Goal: Task Accomplishment & Management: Manage account settings

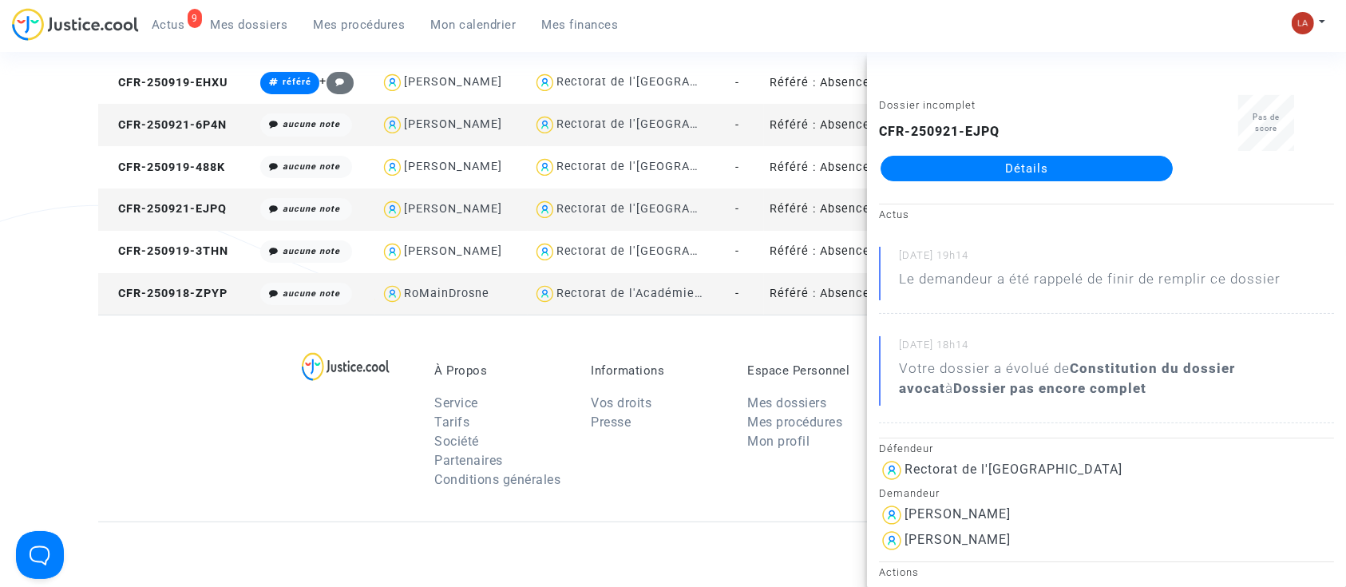
scroll to position [1750, 0]
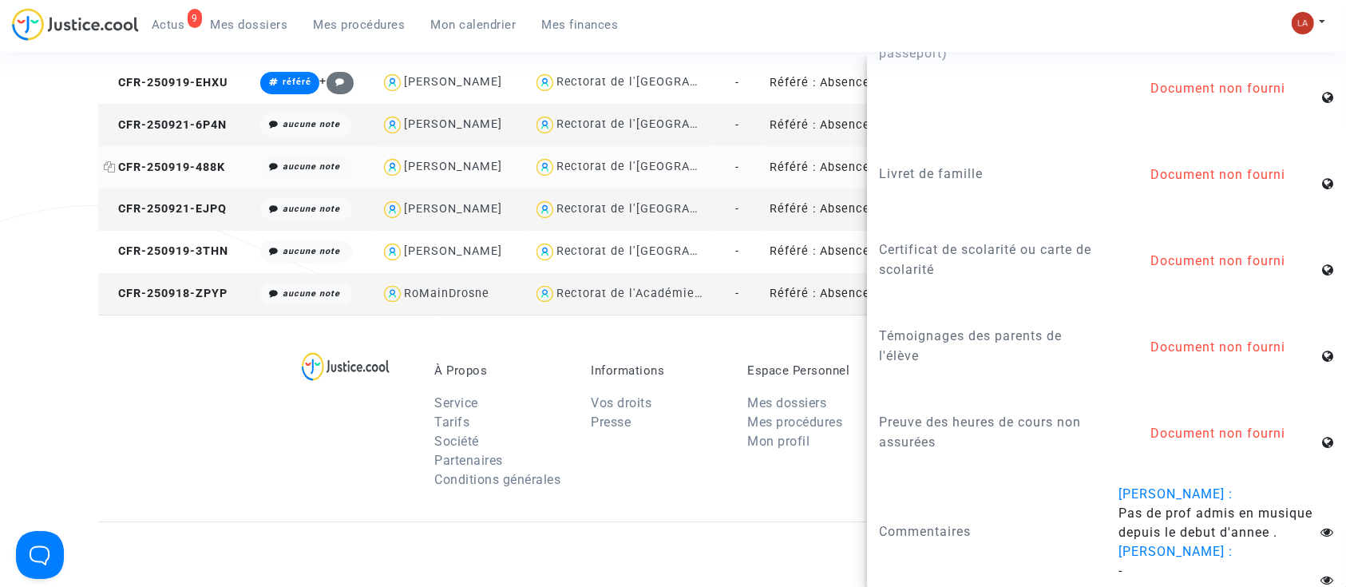
click at [205, 164] on span "CFR-250919-488K" at bounding box center [164, 167] width 121 height 14
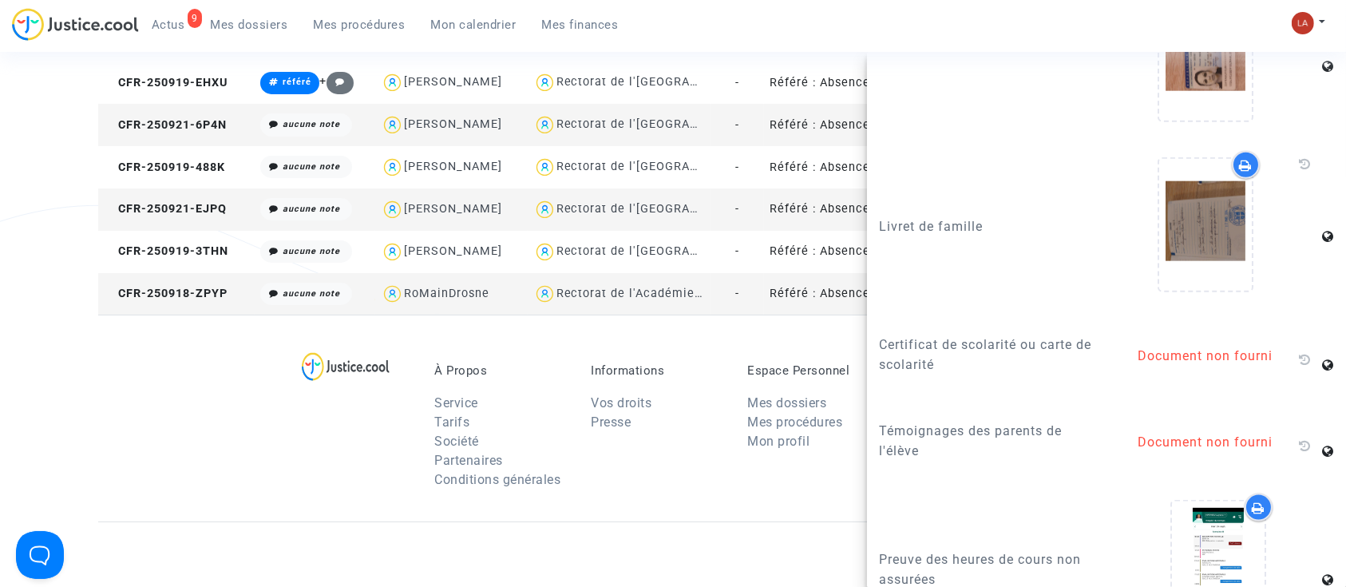
scroll to position [2044, 0]
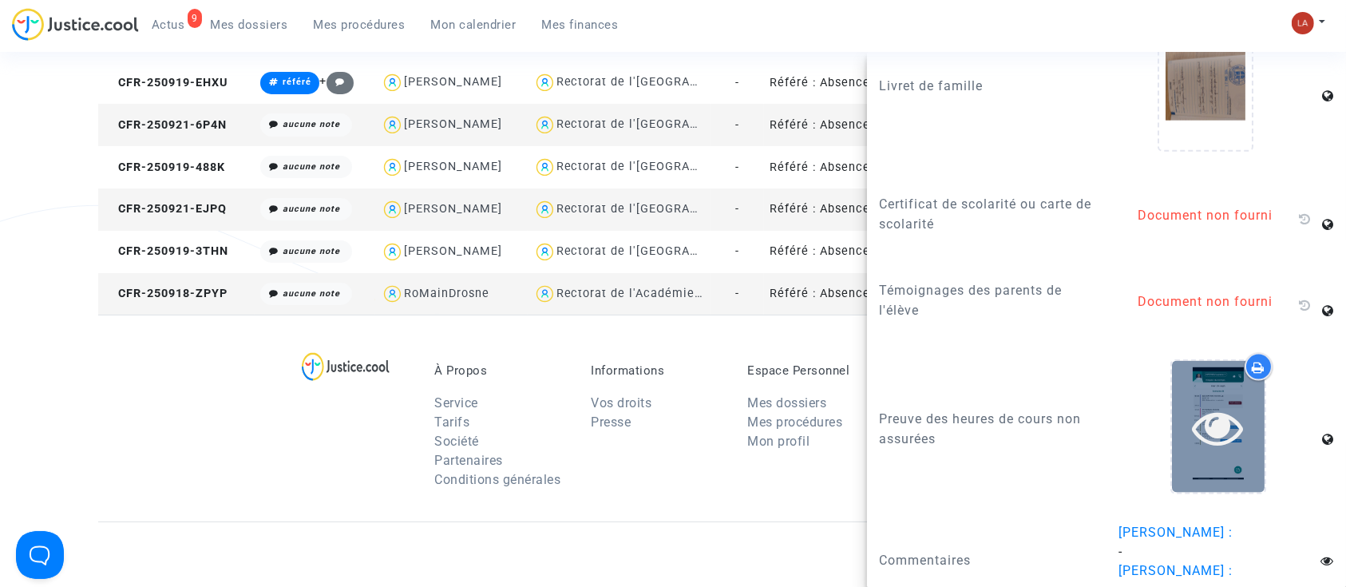
click at [1217, 457] on div at bounding box center [1218, 427] width 93 height 132
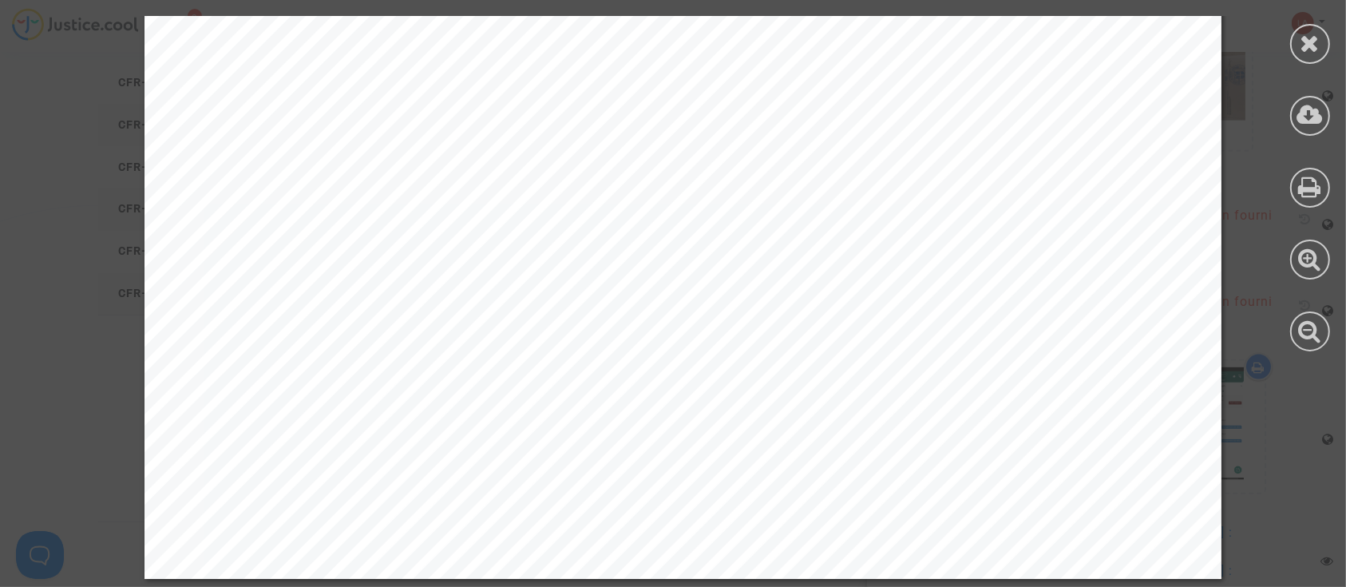
scroll to position [2508, 0]
click at [1324, 50] on div at bounding box center [1310, 44] width 40 height 40
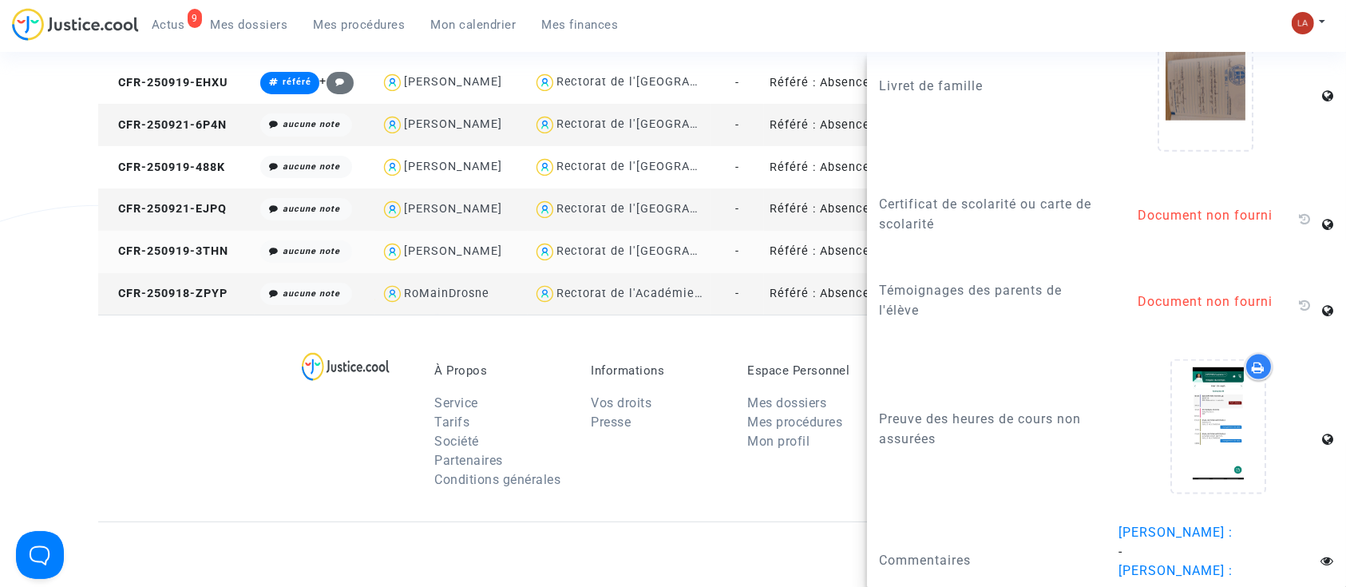
click at [202, 264] on td "CFR-250919-3THN" at bounding box center [176, 252] width 156 height 42
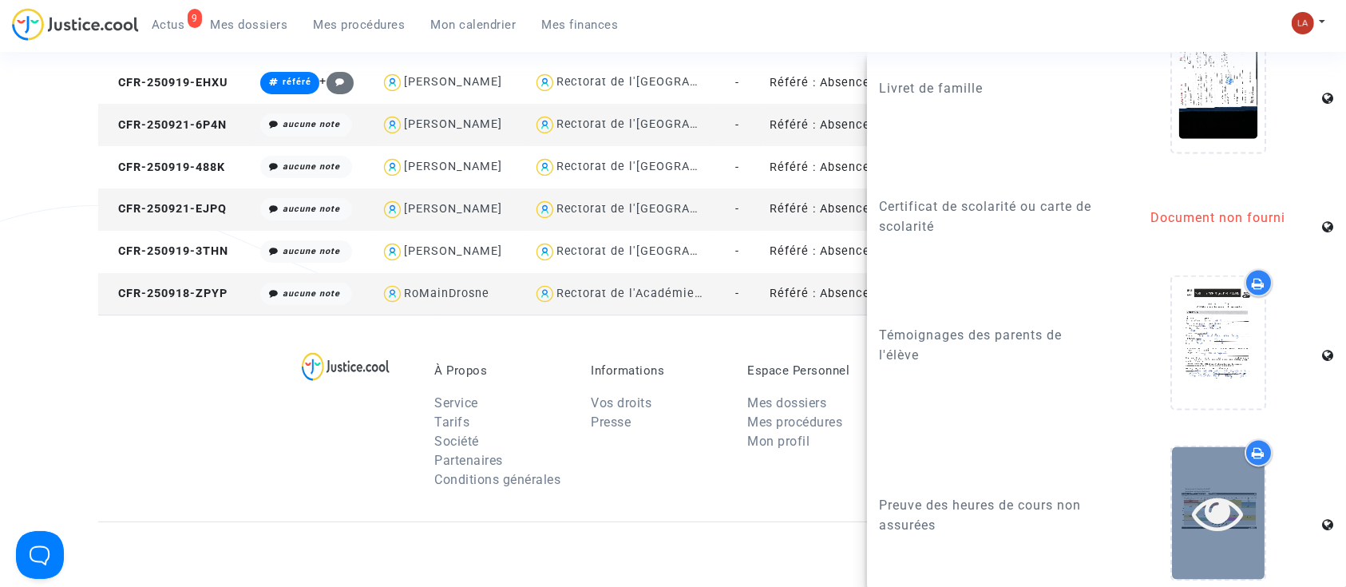
scroll to position [2735, 0]
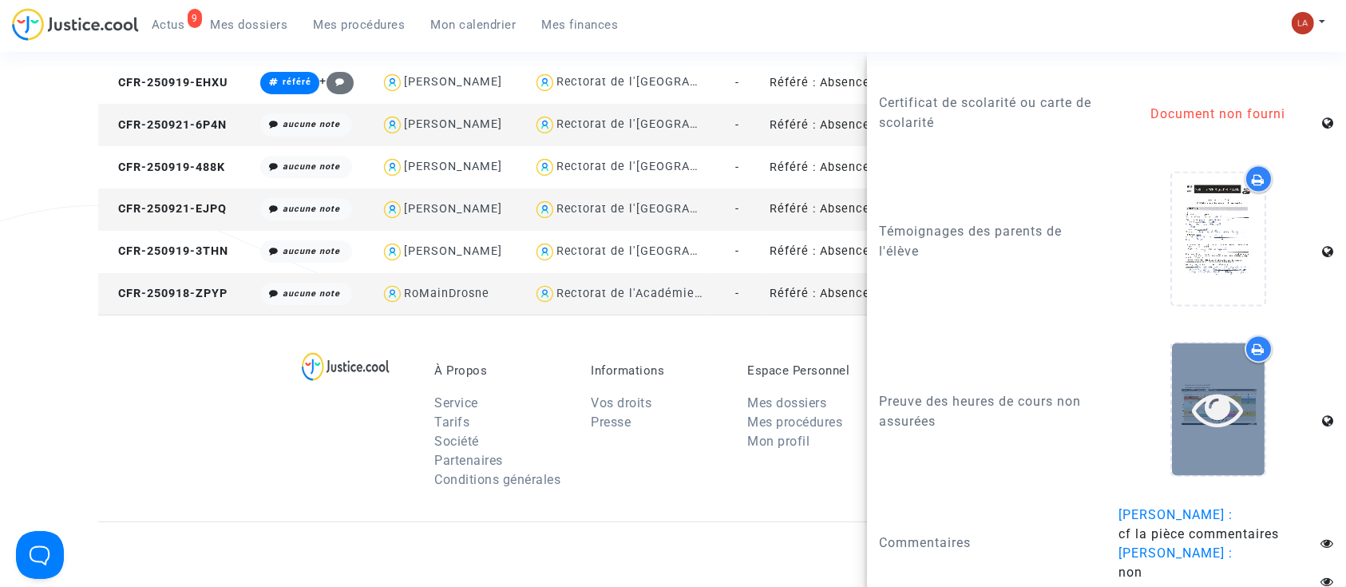
click at [1221, 426] on icon at bounding box center [1219, 409] width 52 height 51
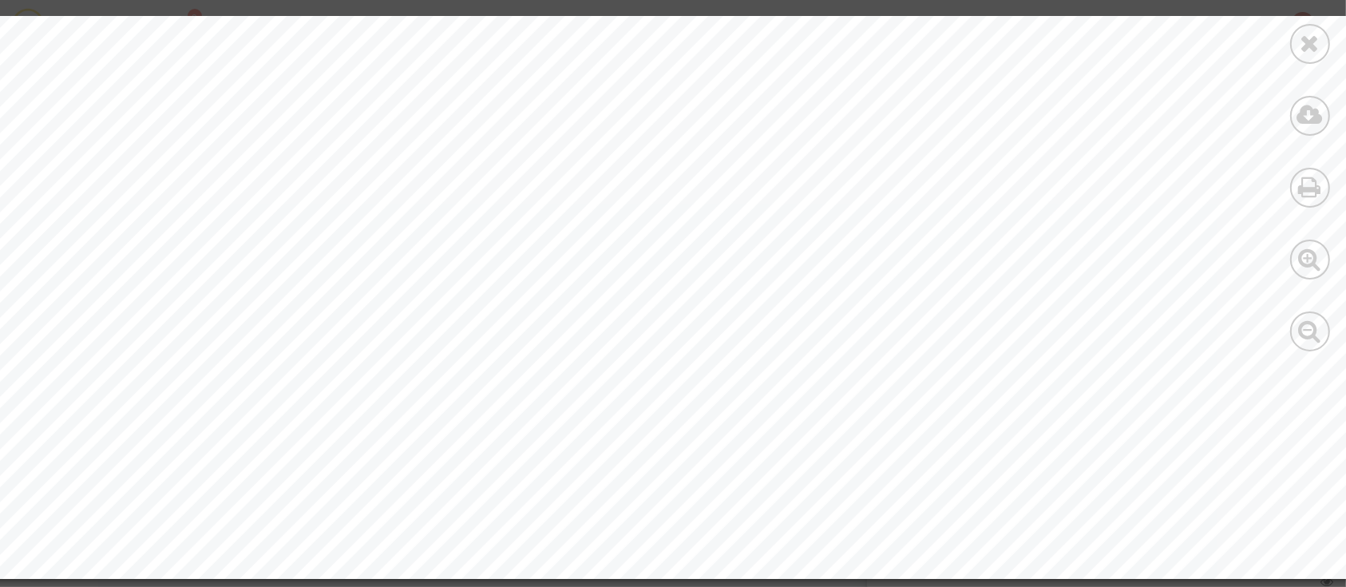
scroll to position [4882, 96]
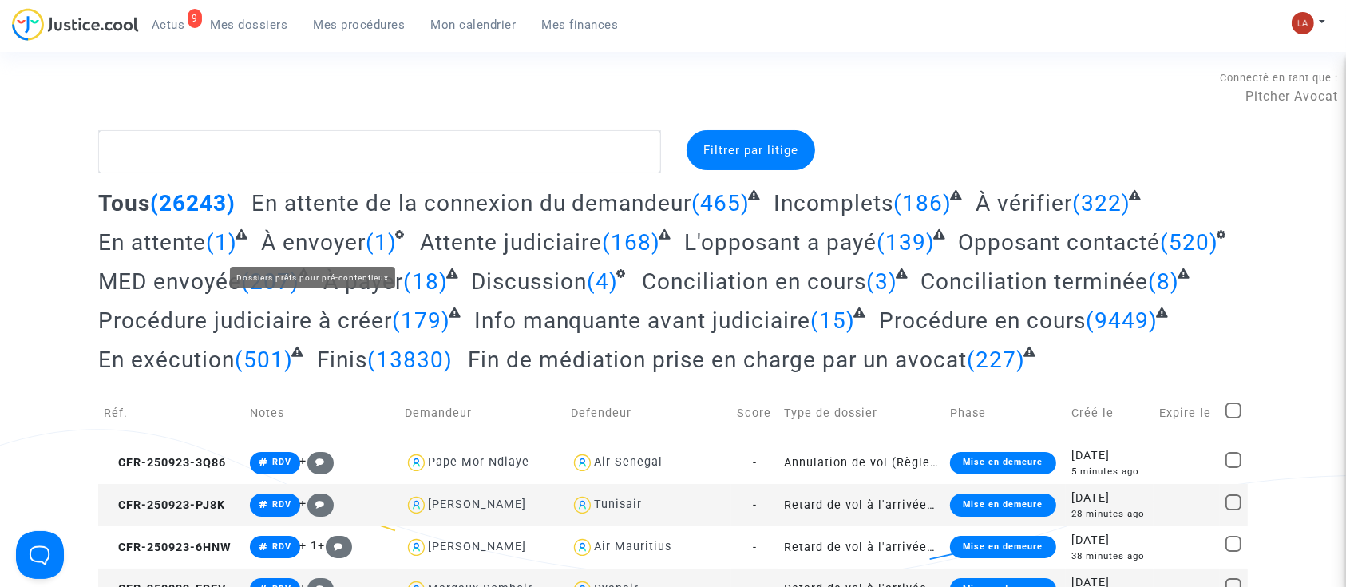
click at [363, 236] on span "À envoyer" at bounding box center [313, 242] width 105 height 26
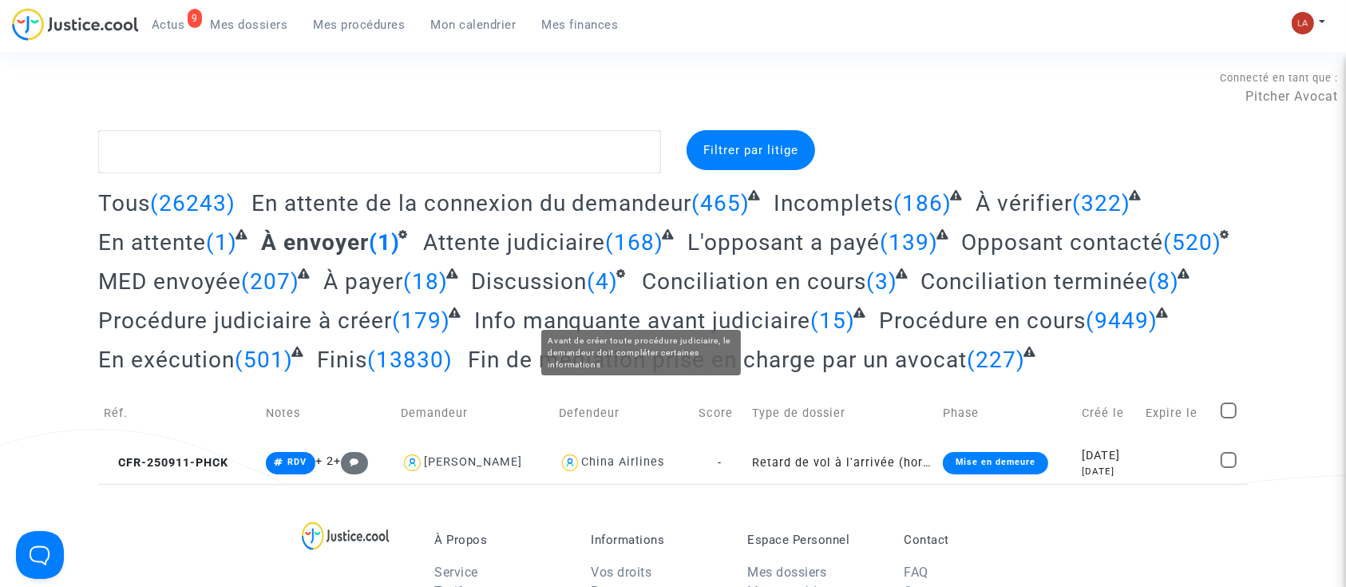
scroll to position [106, 0]
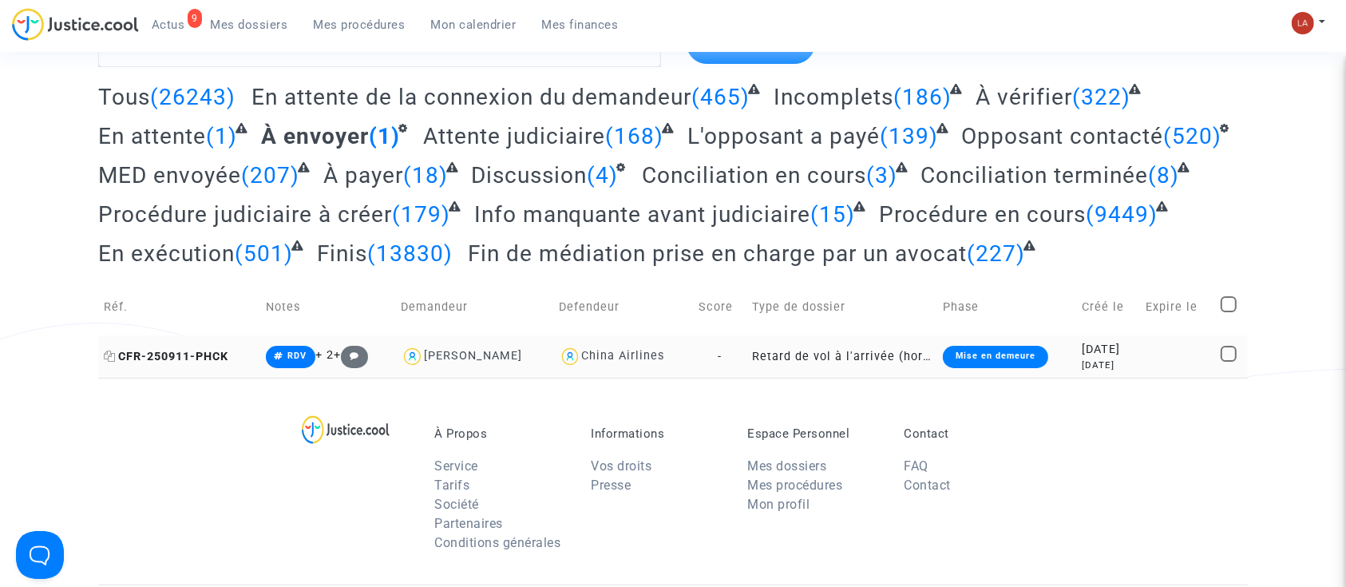
click at [188, 361] on span "CFR-250911-PHCK" at bounding box center [166, 357] width 125 height 14
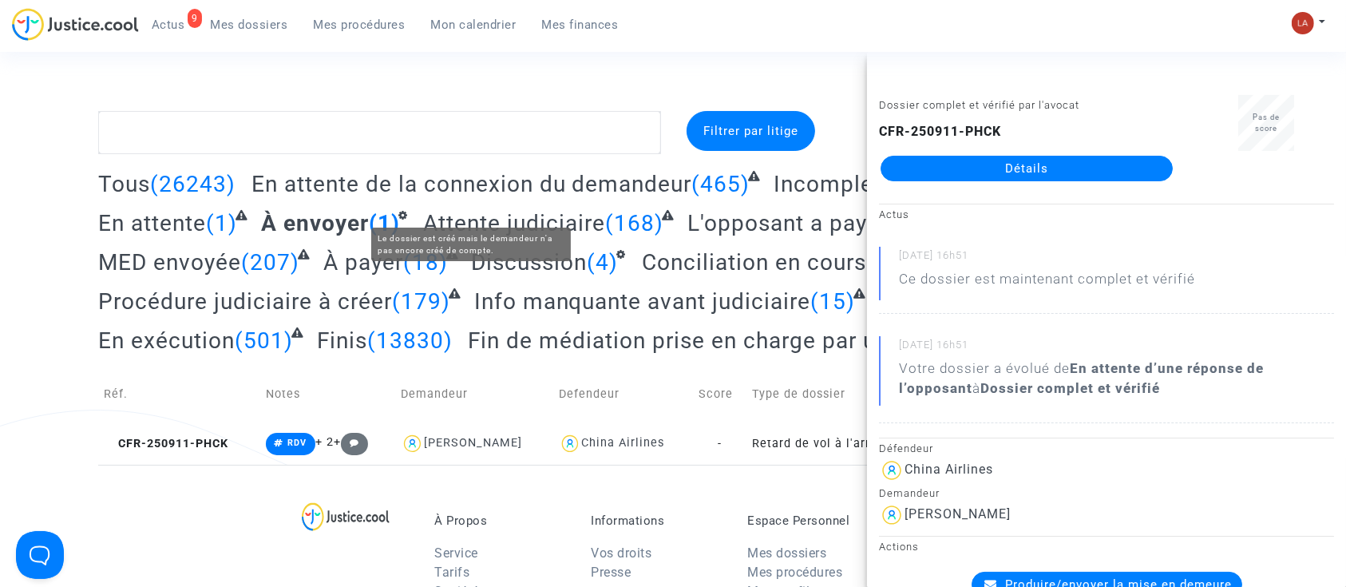
scroll to position [0, 0]
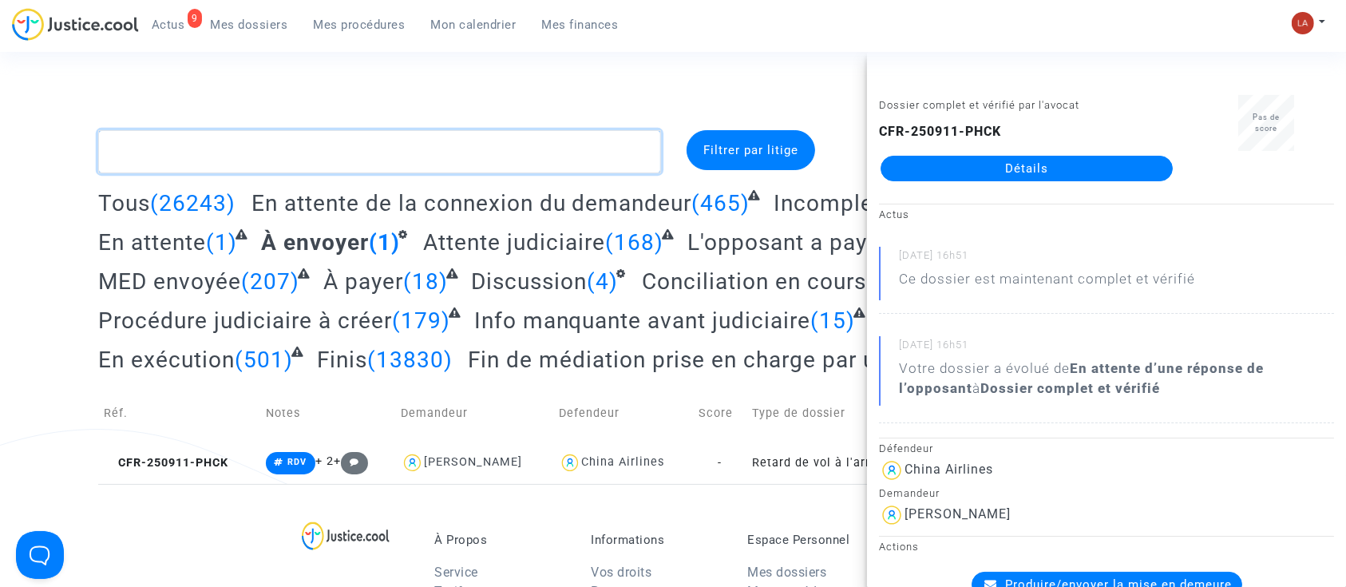
click at [517, 131] on textarea at bounding box center [379, 151] width 563 height 43
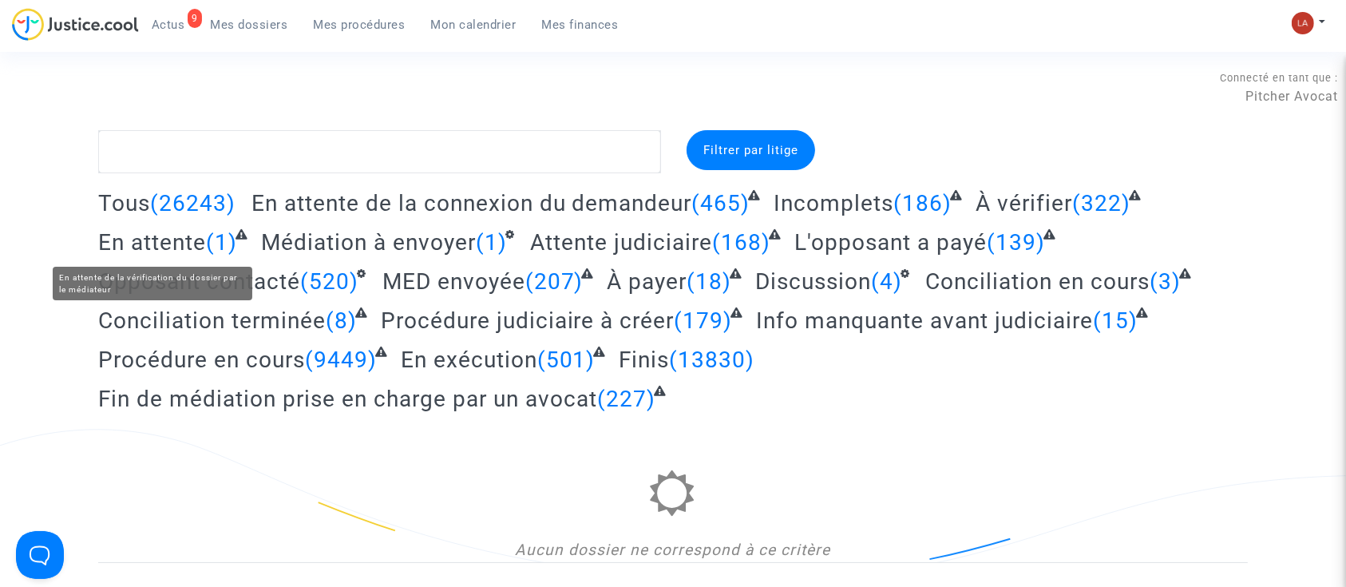
click at [134, 248] on span "En attente" at bounding box center [152, 242] width 108 height 26
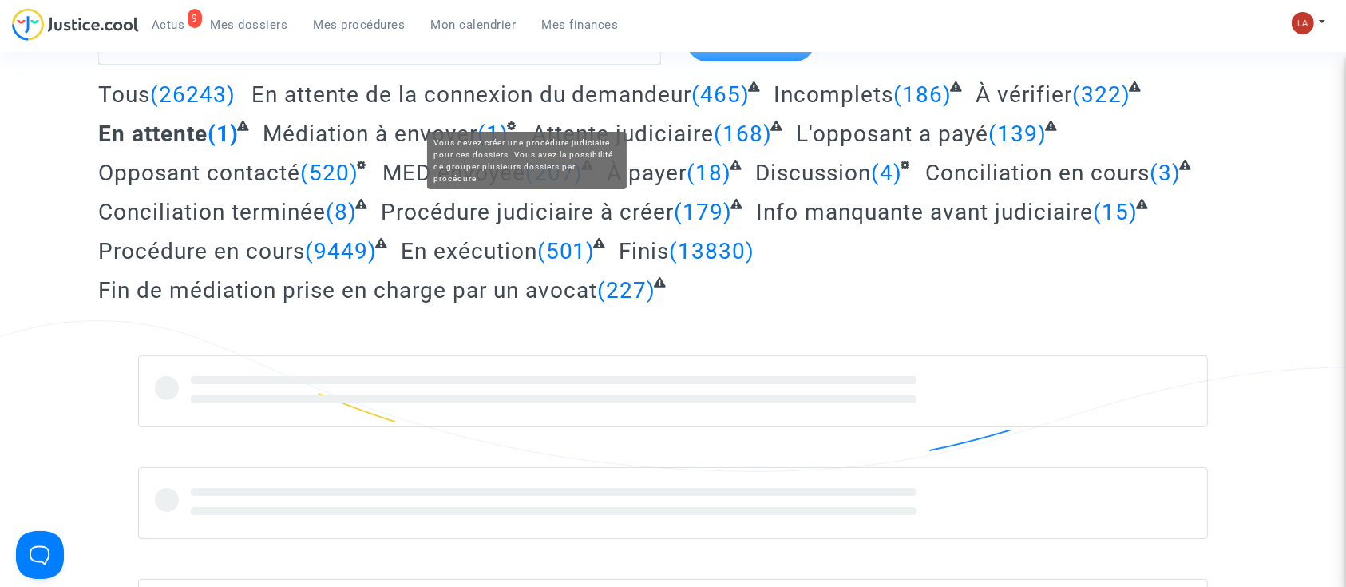
scroll to position [212, 0]
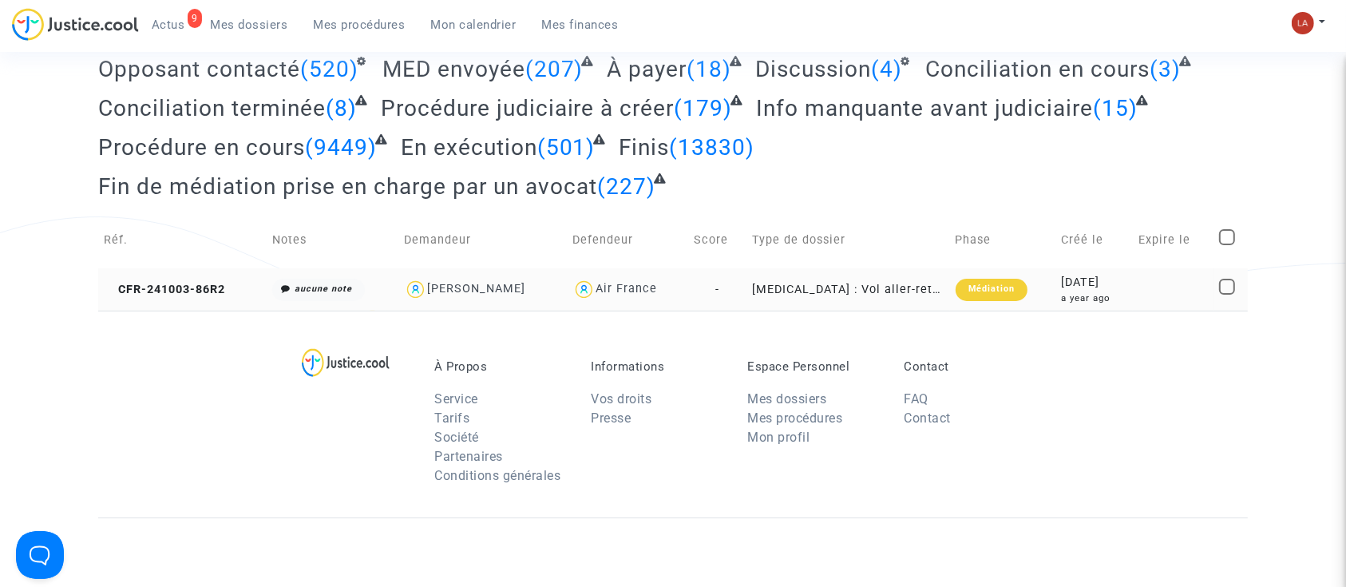
click at [165, 303] on td "CFR-241003-86R2" at bounding box center [182, 289] width 168 height 42
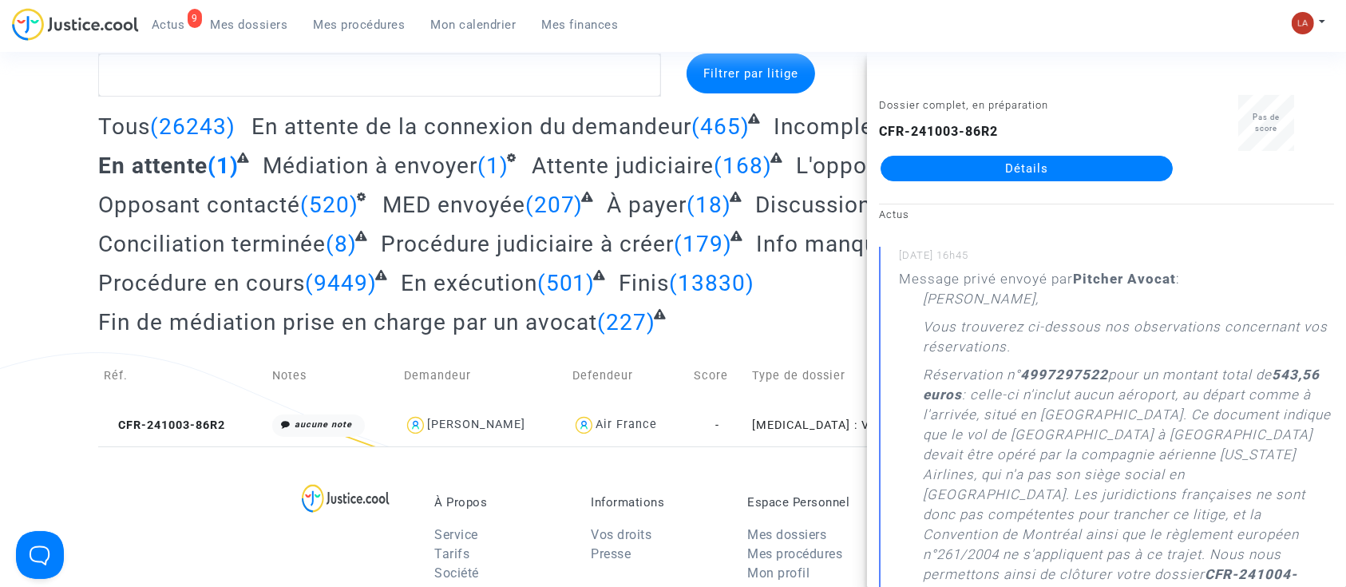
scroll to position [0, 0]
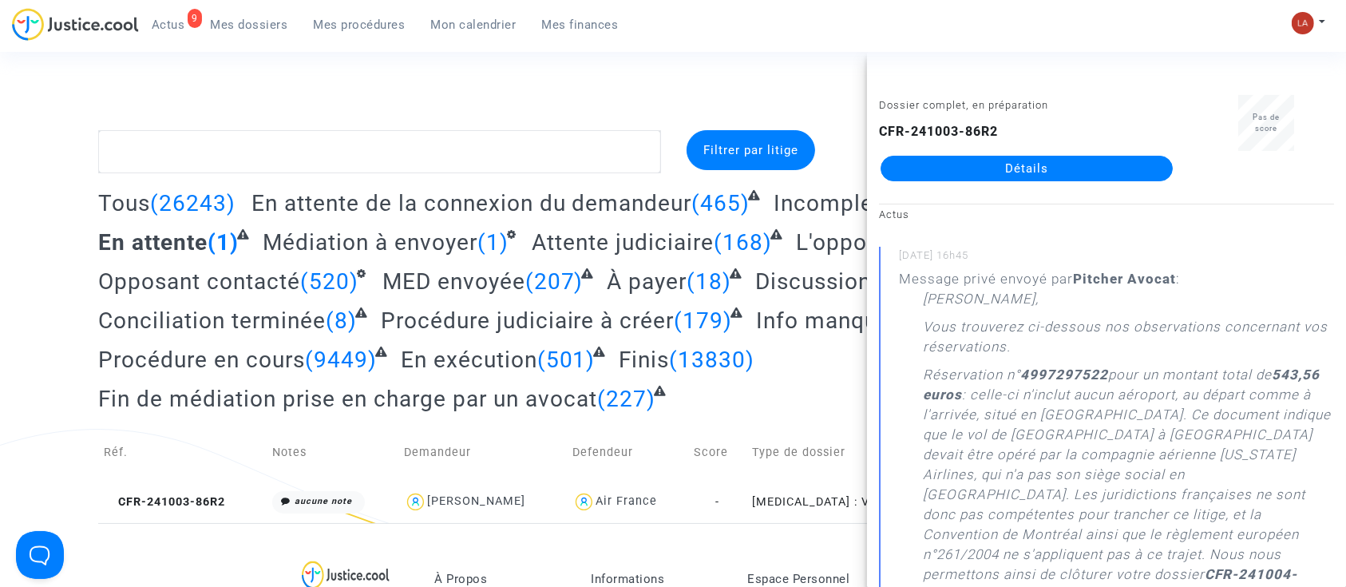
click at [445, 82] on div "Connecté en tant que : Pitcher Avocat" at bounding box center [669, 87] width 1338 height 38
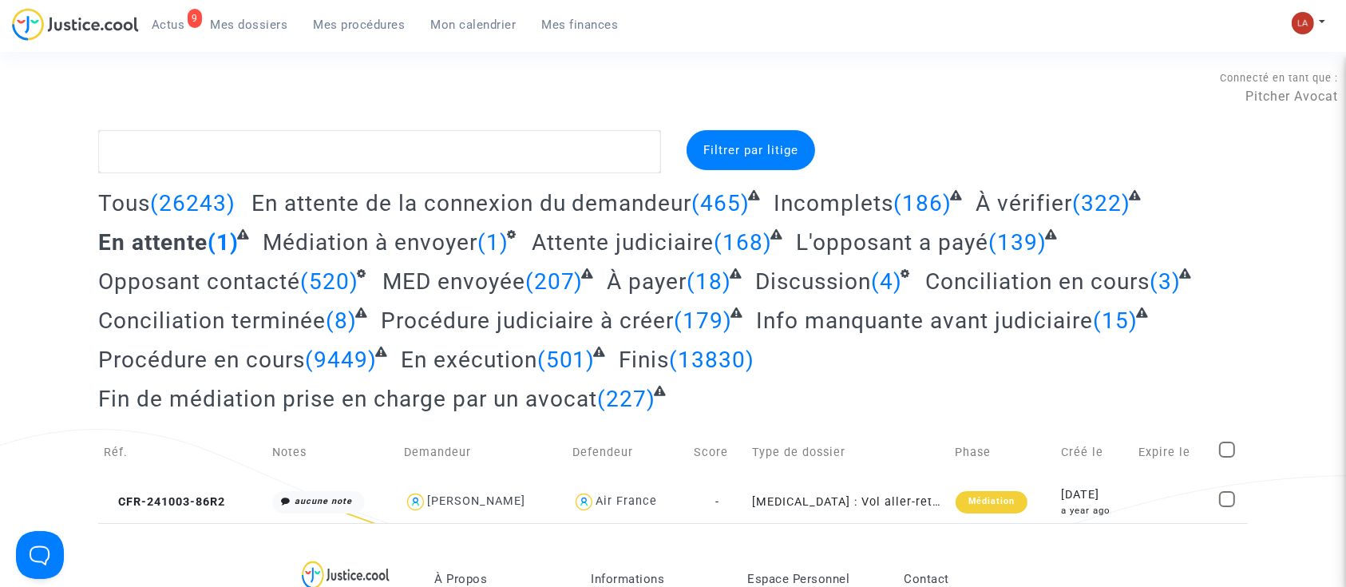
click at [1008, 188] on complex-dispute-list "Filtrer par litige Tous (26243) En attente de la connexion du demandeur (465) I…" at bounding box center [673, 326] width 1150 height 393
click at [1011, 196] on span "À vérifier" at bounding box center [1024, 203] width 97 height 26
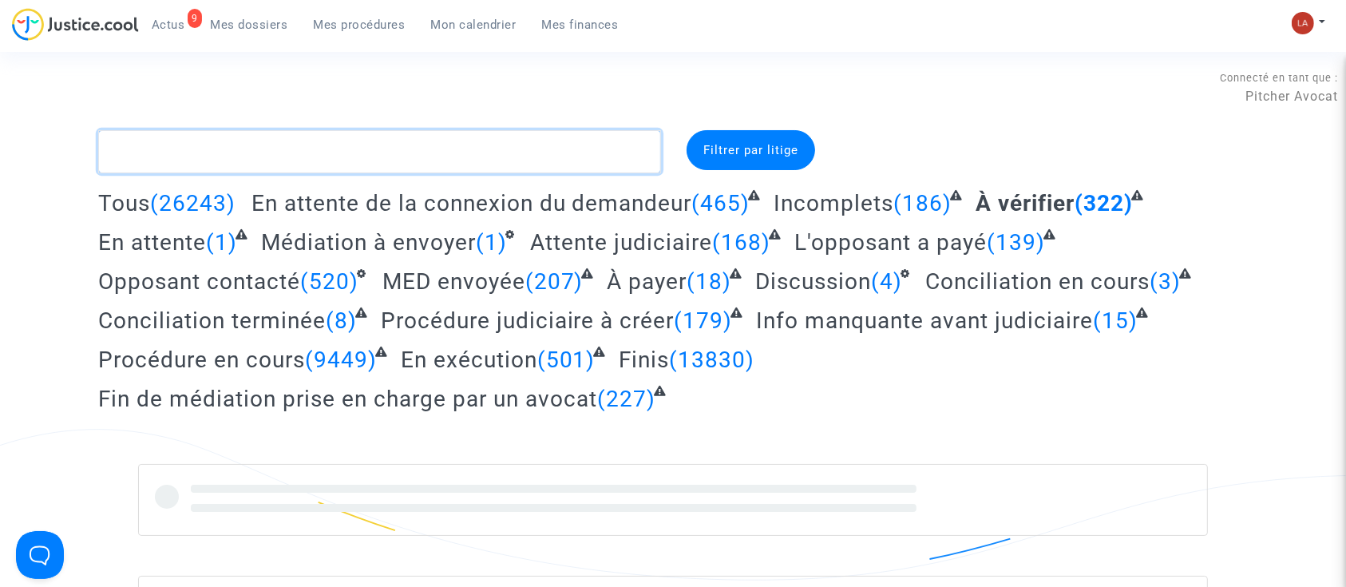
click at [236, 158] on textarea at bounding box center [379, 151] width 563 height 43
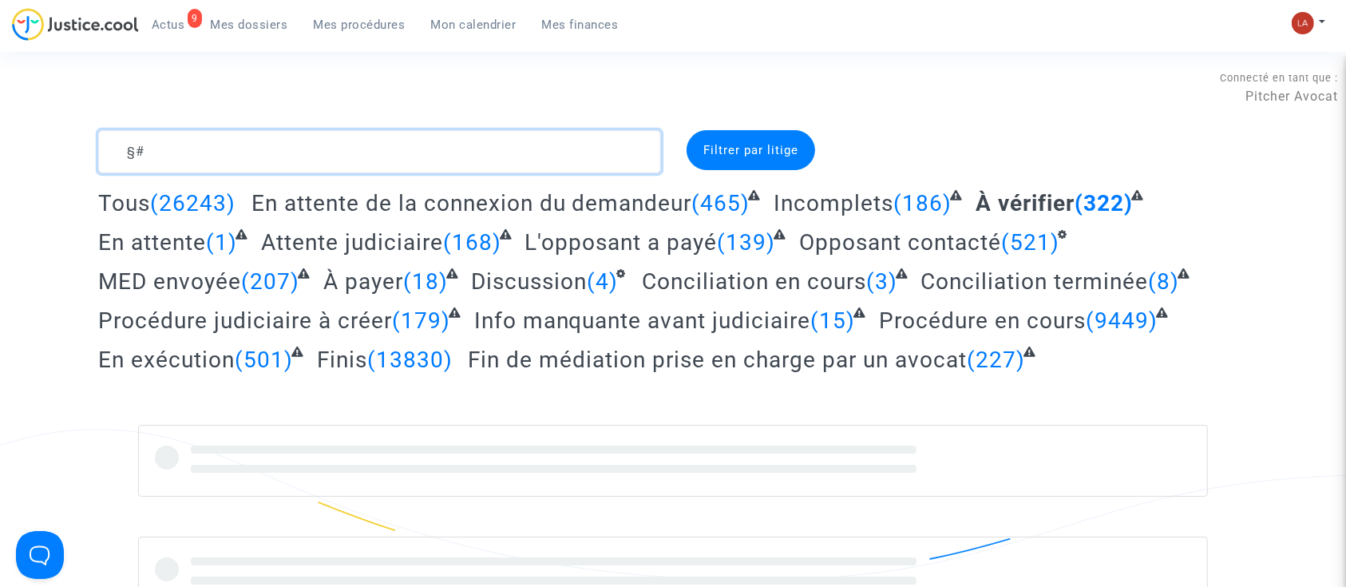
type textarea "§"
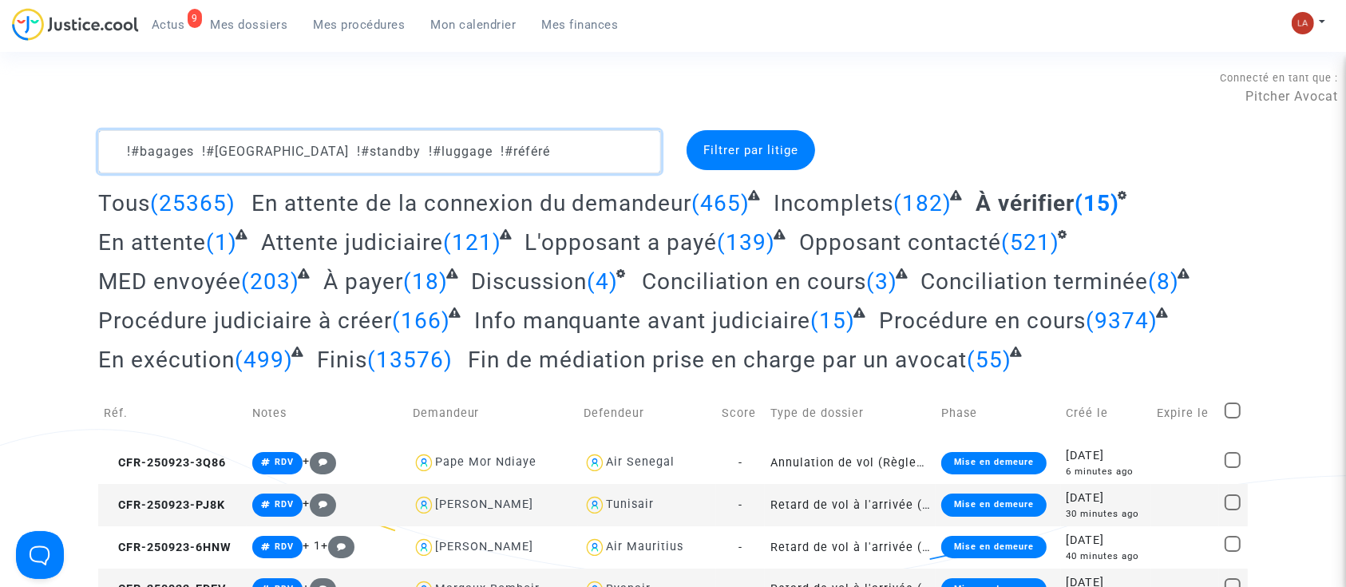
click at [509, 130] on textarea at bounding box center [379, 151] width 563 height 43
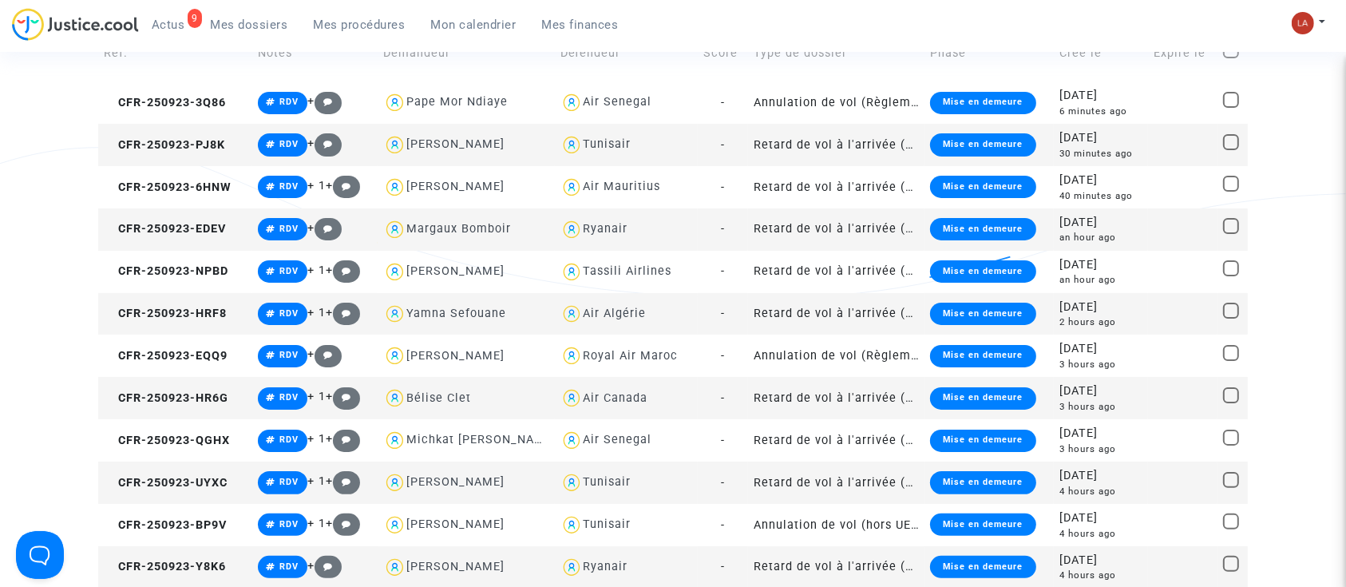
scroll to position [212, 0]
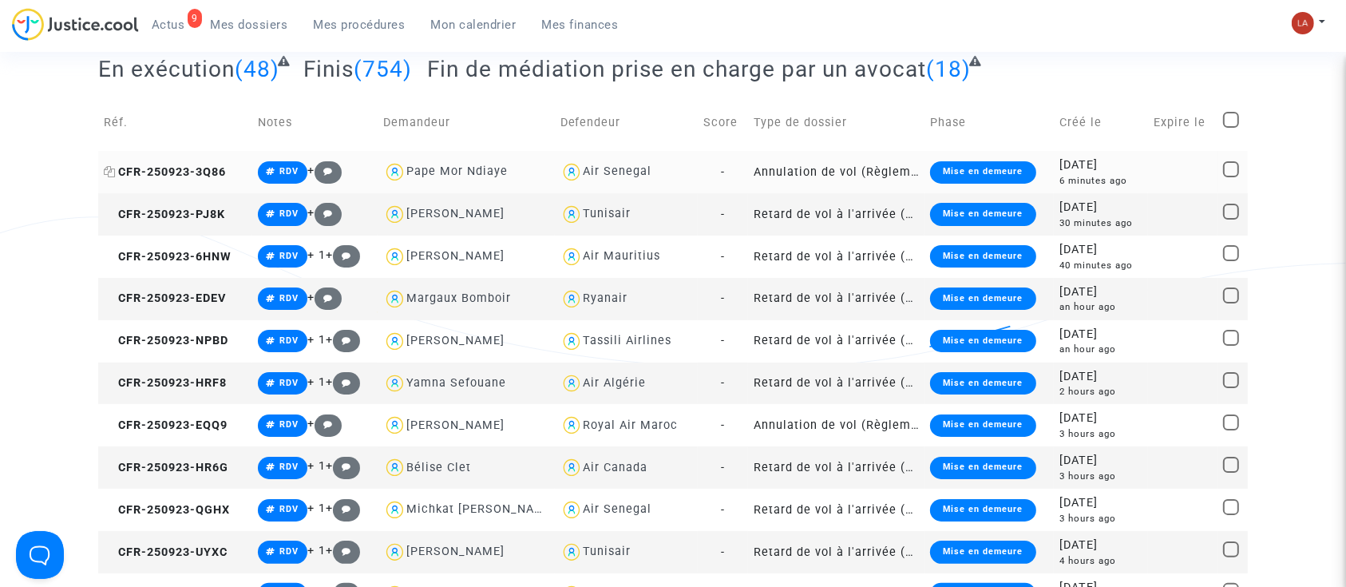
click at [149, 169] on span "CFR-250923-3Q86" at bounding box center [165, 172] width 122 height 14
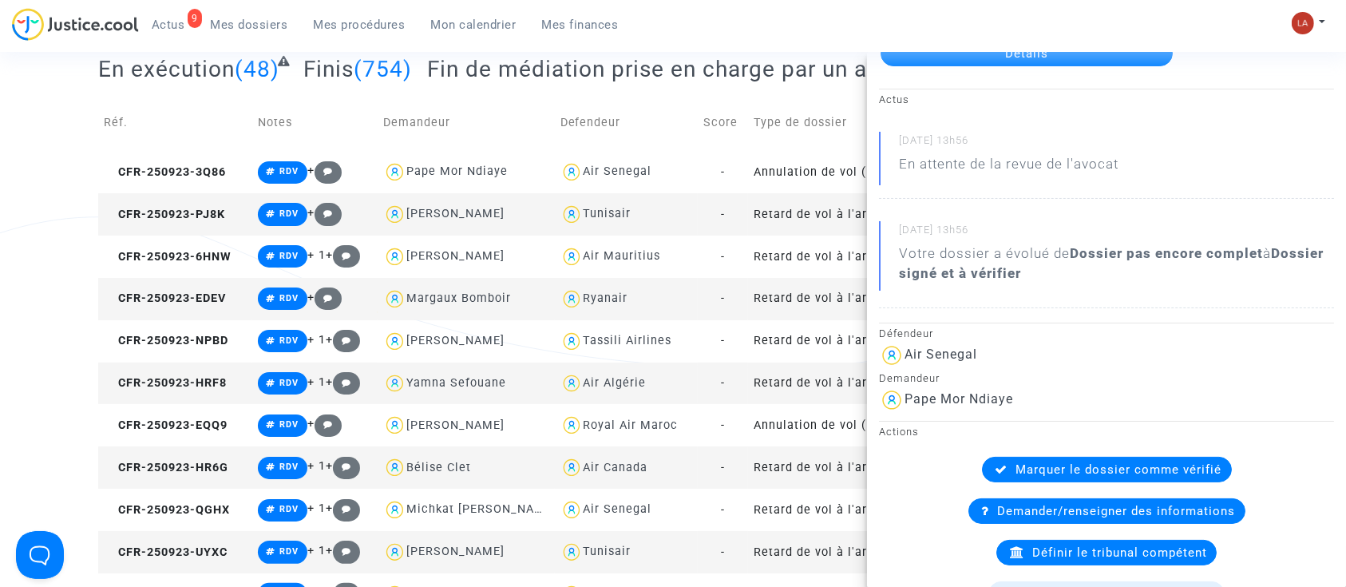
scroll to position [0, 0]
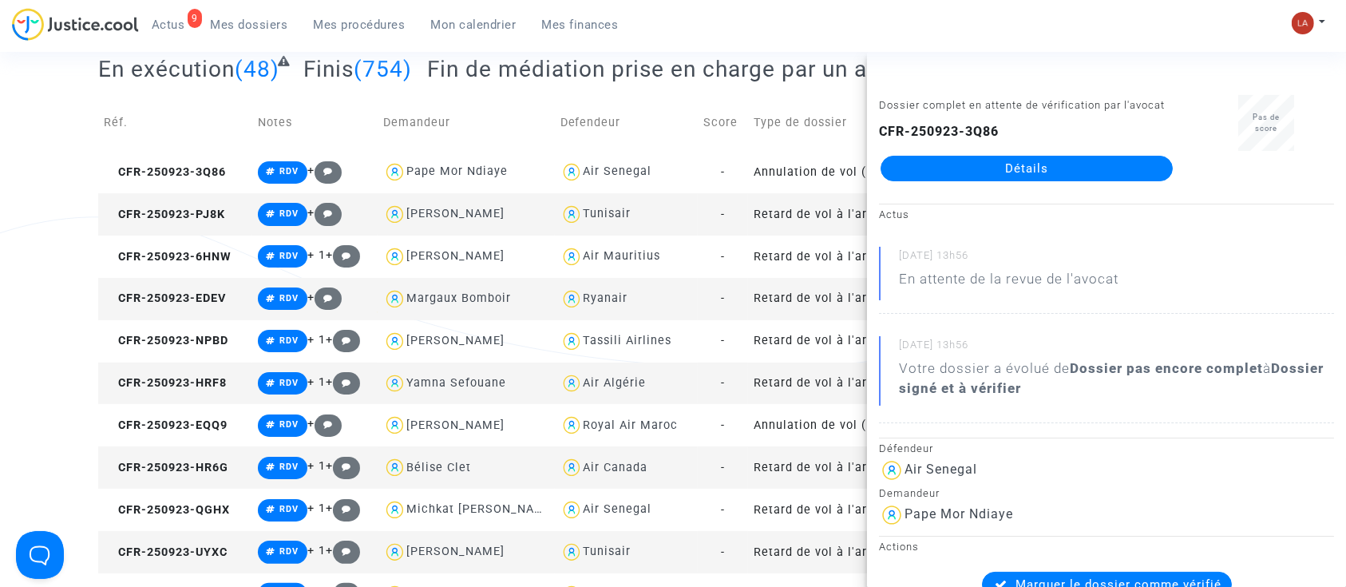
click at [179, 221] on td "CFR-250923-PJ8K" at bounding box center [175, 214] width 154 height 42
click at [168, 267] on td "CFR-250923-6HNW" at bounding box center [175, 257] width 154 height 42
drag, startPoint x: 964, startPoint y: 169, endPoint x: 913, endPoint y: 191, distance: 56.2
click at [215, 292] on span "CFR-250923-EDEV" at bounding box center [165, 298] width 122 height 14
click at [220, 329] on td "CFR-250923-NPBD" at bounding box center [175, 341] width 154 height 42
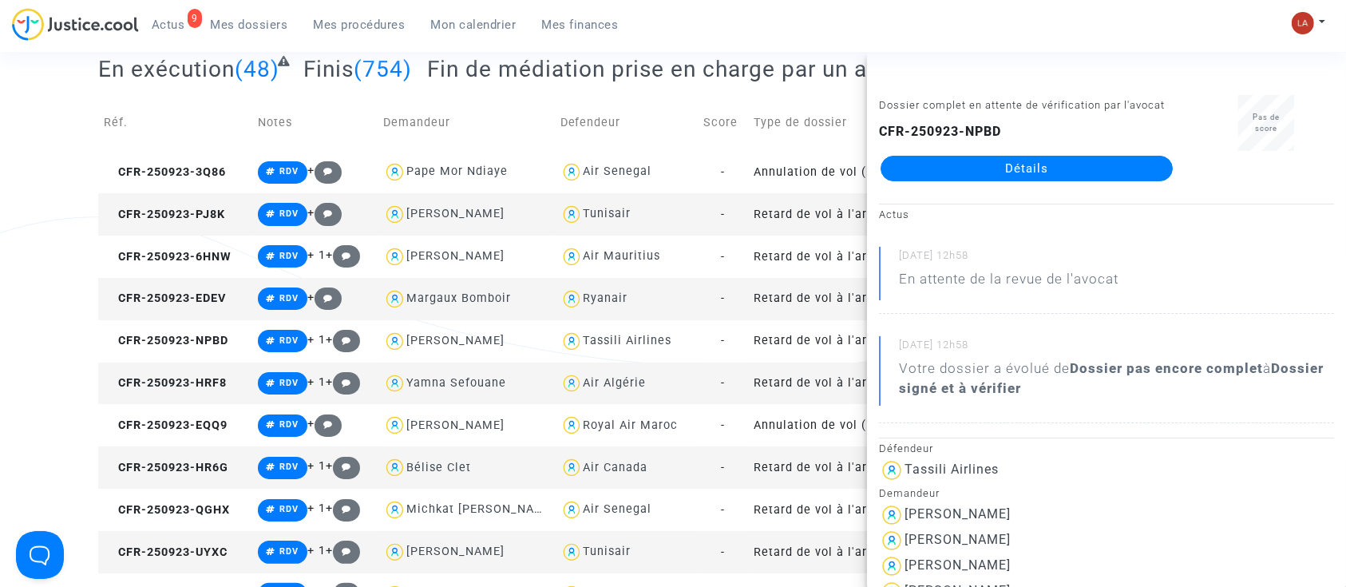
click at [243, 387] on td "CFR-250923-HRF8" at bounding box center [175, 383] width 154 height 42
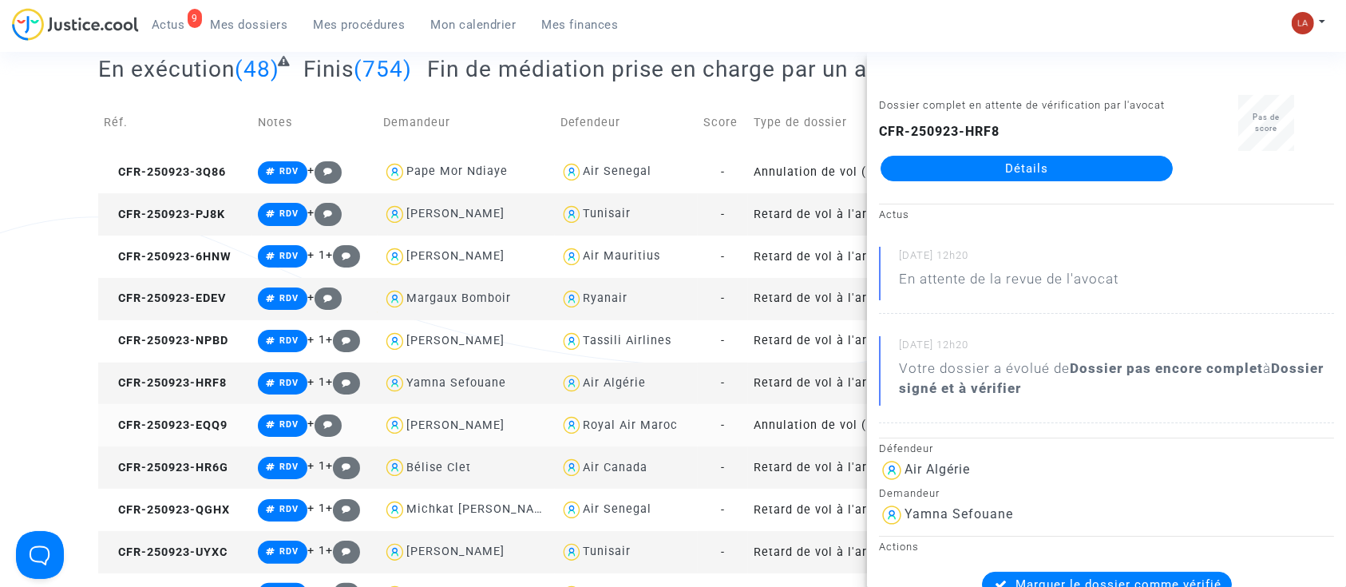
click at [172, 418] on span "CFR-250923-EQQ9" at bounding box center [166, 425] width 124 height 14
drag, startPoint x: 978, startPoint y: 188, endPoint x: 987, endPoint y: 190, distance: 8.9
click at [212, 467] on span "CFR-250923-HR6G" at bounding box center [166, 468] width 125 height 14
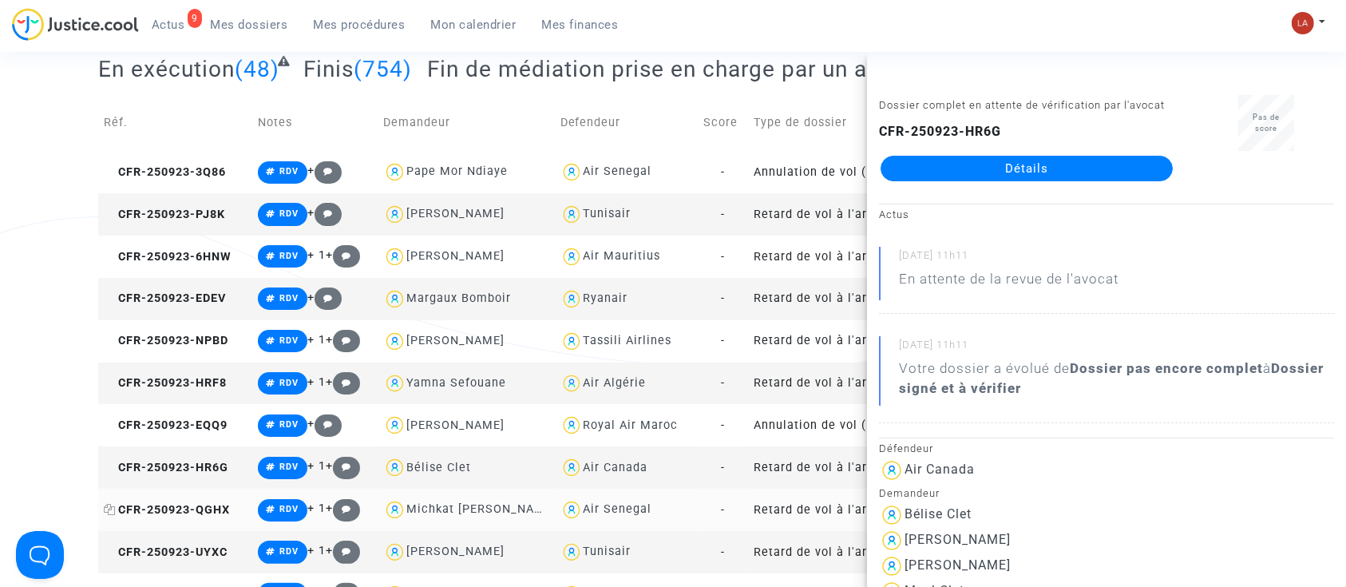
click at [129, 514] on span "CFR-250923-QGHX" at bounding box center [167, 510] width 126 height 14
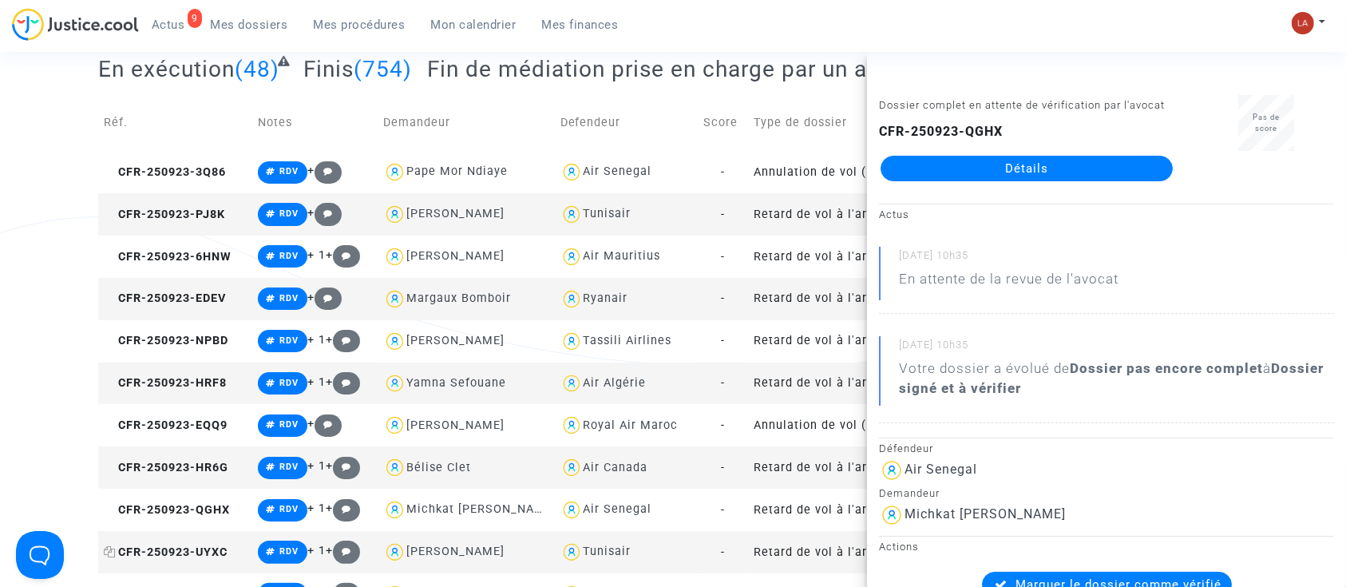
click at [200, 554] on span "CFR-250923-UYXC" at bounding box center [166, 552] width 124 height 14
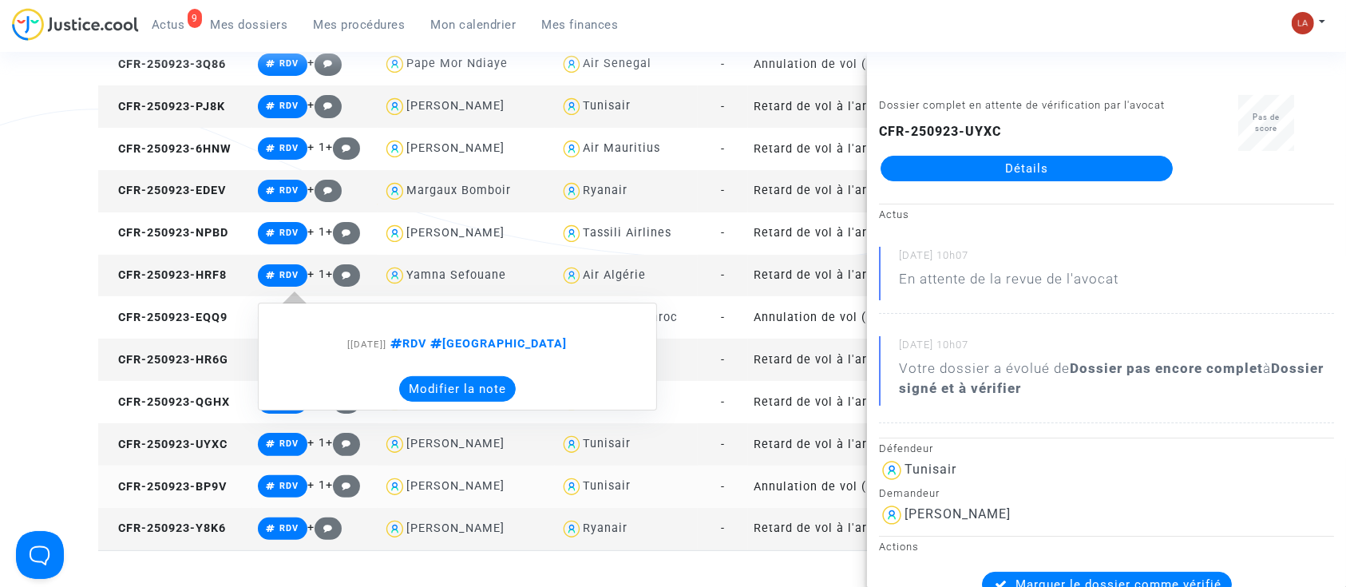
scroll to position [426, 0]
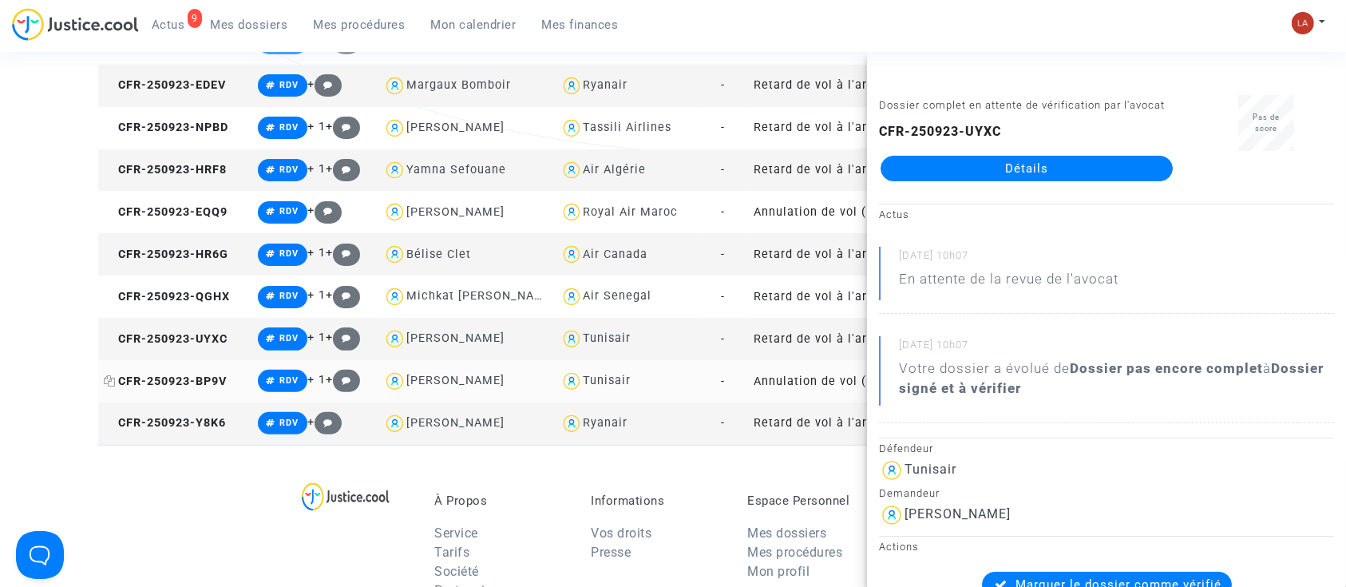
click at [227, 381] on span "CFR-250923-BP9V" at bounding box center [165, 381] width 123 height 14
drag, startPoint x: 189, startPoint y: 442, endPoint x: 207, endPoint y: 437, distance: 18.4
click at [191, 442] on td "CFR-250923-Y8K6" at bounding box center [175, 423] width 154 height 42
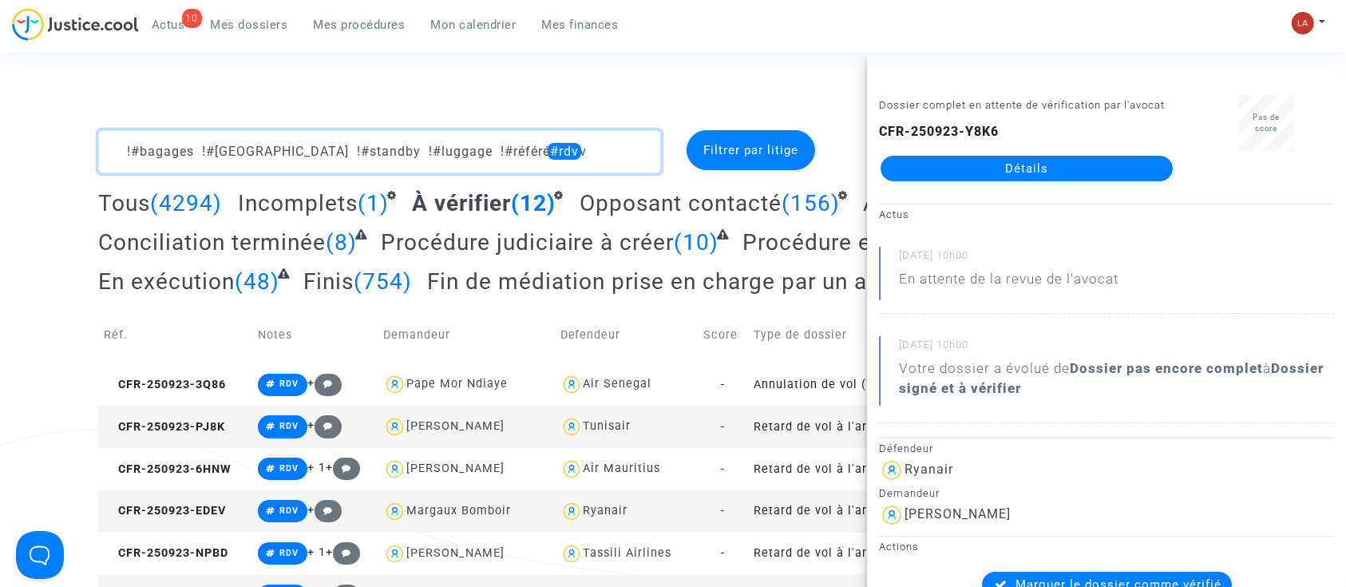
click at [580, 156] on textarea at bounding box center [379, 151] width 563 height 43
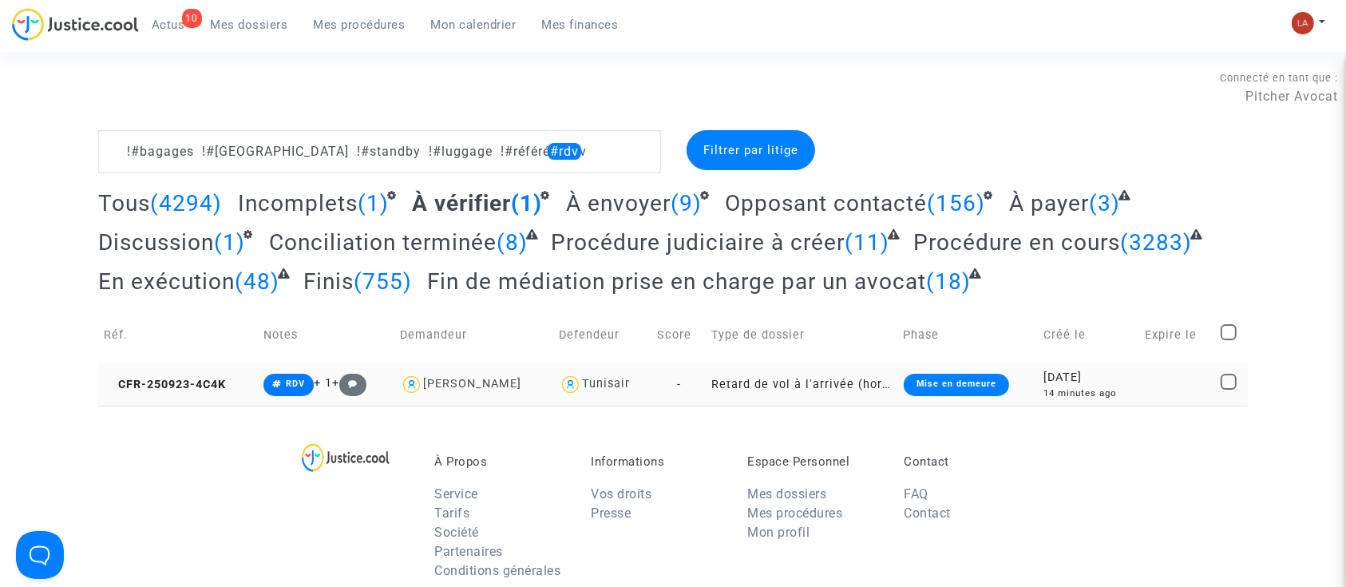
click at [161, 402] on td "CFR-250923-4C4K" at bounding box center [178, 384] width 160 height 42
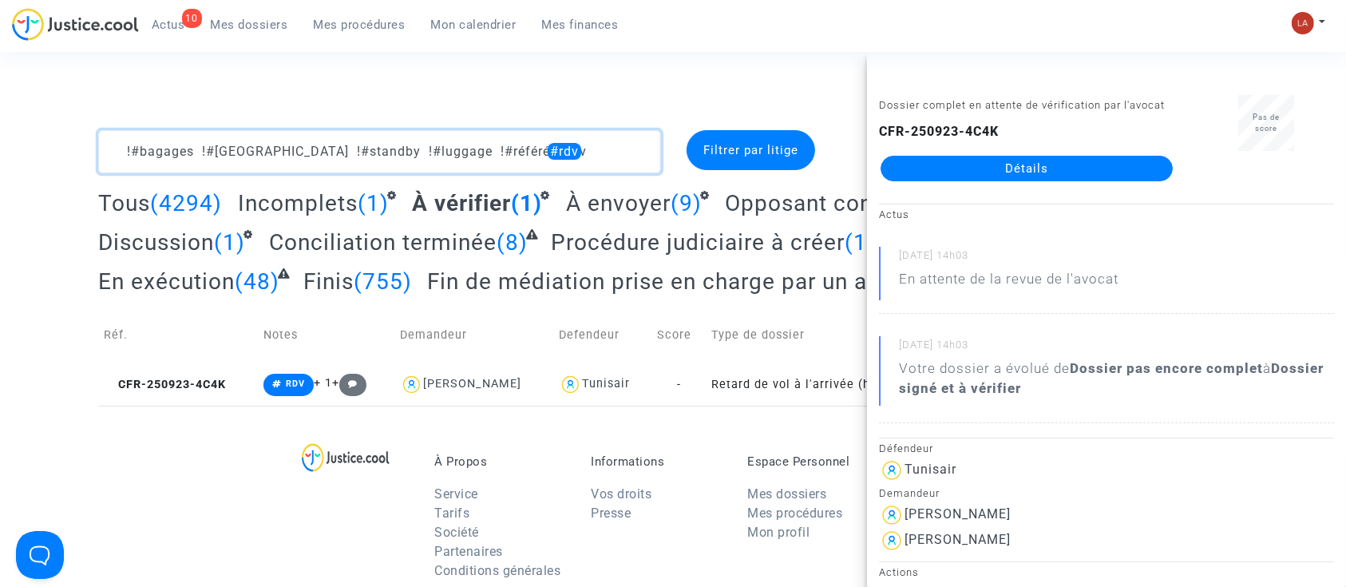
click at [584, 145] on textarea at bounding box center [379, 151] width 563 height 43
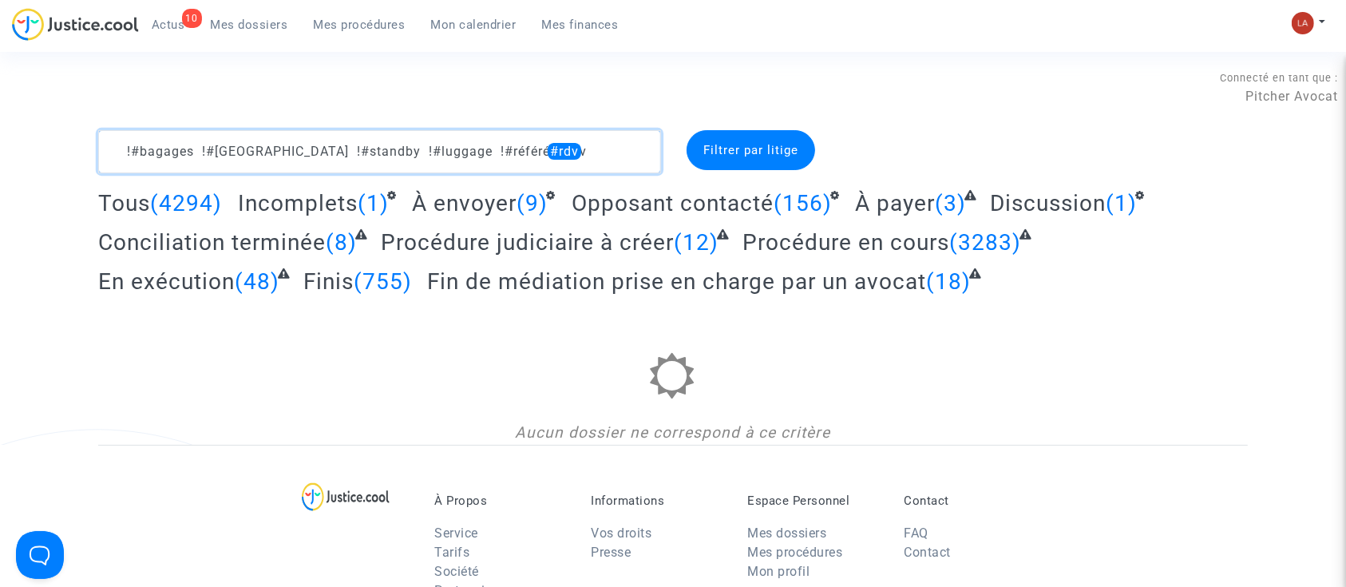
type textarea "!#bagages !#bordeaux !#standby !#luggage !#référé #rdv"
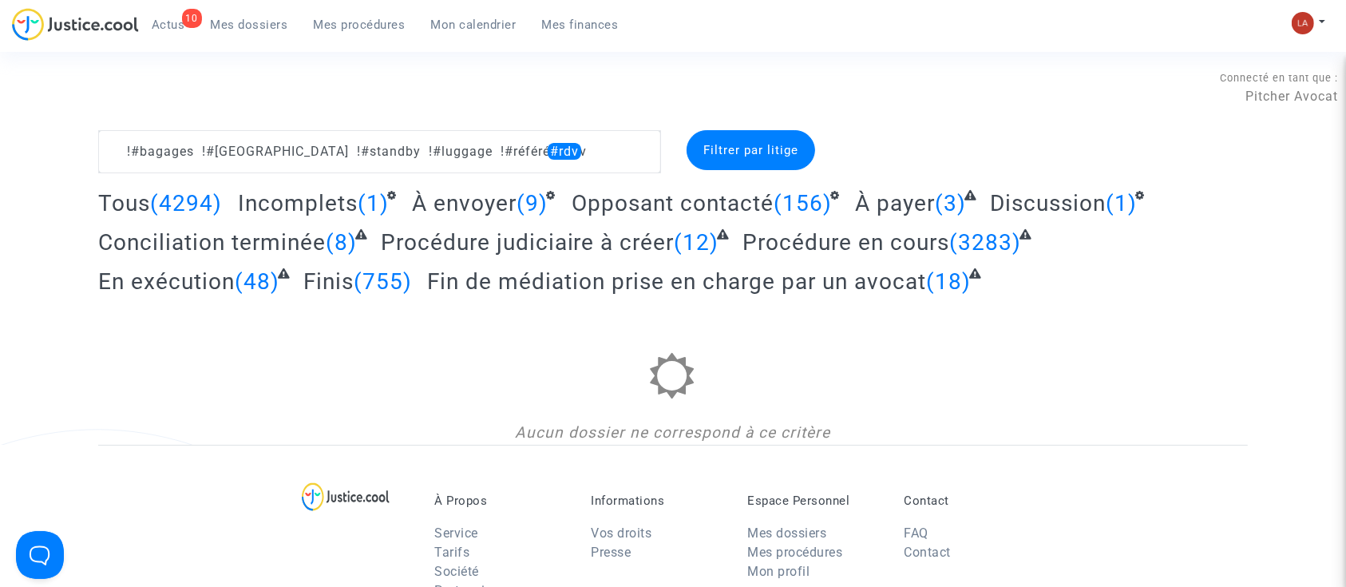
click at [449, 187] on complex-dispute-list "!#bagages !#bordeaux !#standby !#luggage !#référé #rdv Filtrer par litige Tous …" at bounding box center [673, 287] width 1150 height 315
click at [456, 198] on span "À envoyer" at bounding box center [464, 203] width 105 height 26
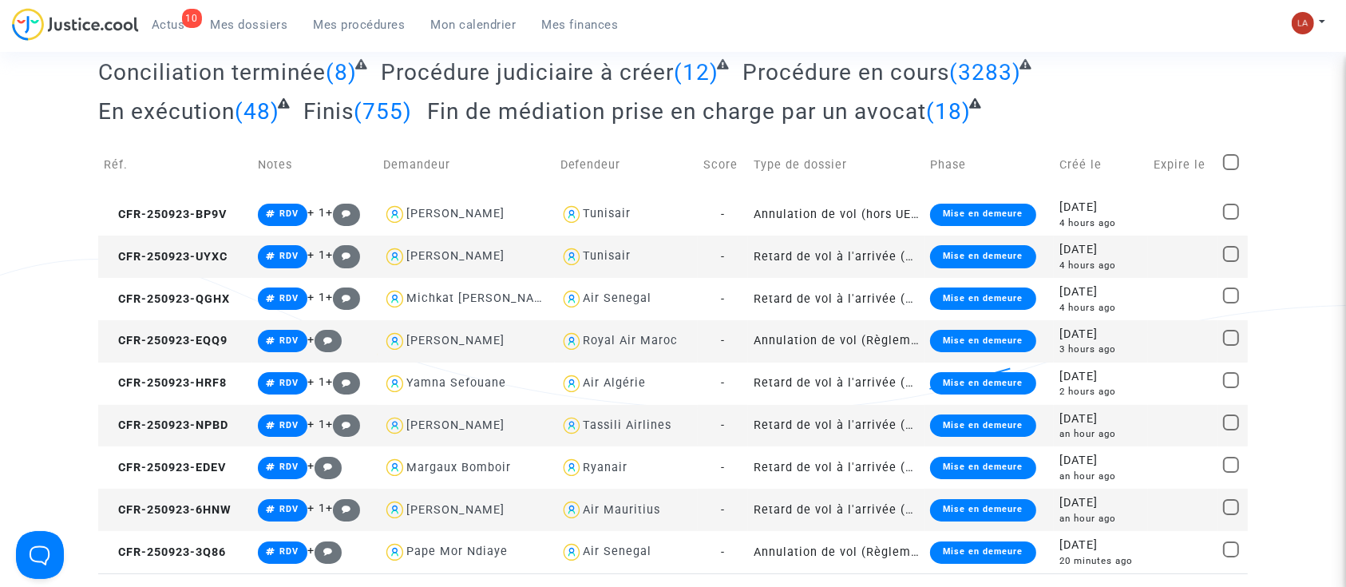
scroll to position [106, 0]
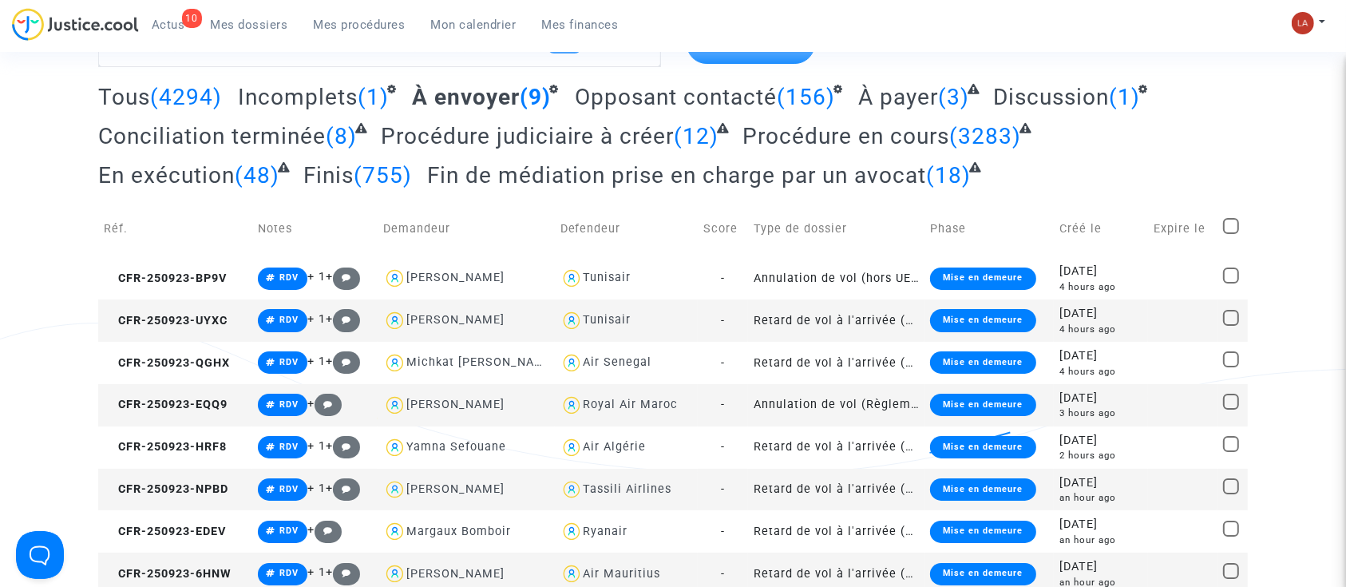
click at [1225, 220] on span at bounding box center [1231, 226] width 16 height 16
click at [1230, 234] on input "checkbox" at bounding box center [1230, 234] width 1 height 1
checkbox input "true"
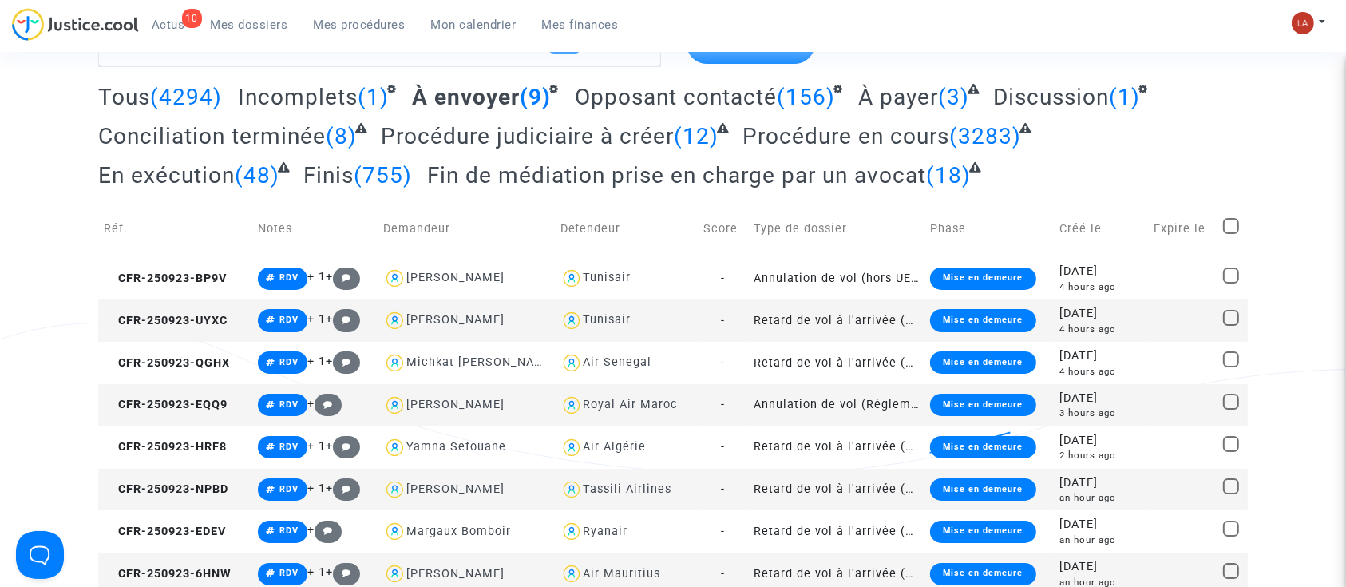
checkbox input "true"
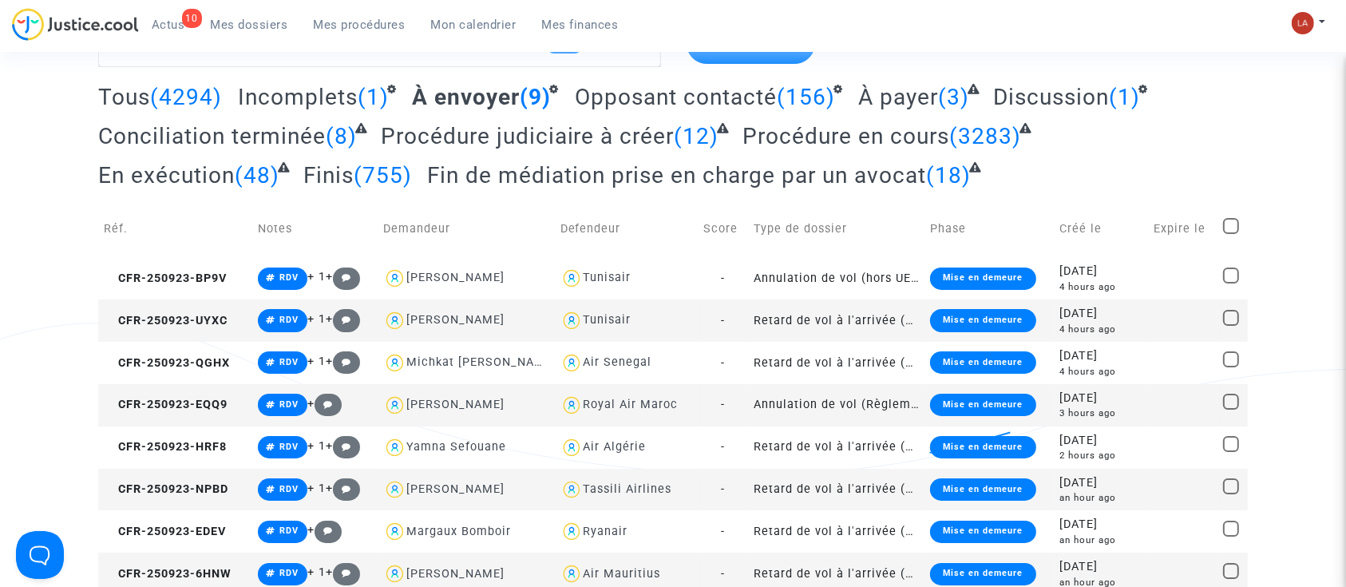
checkbox input "true"
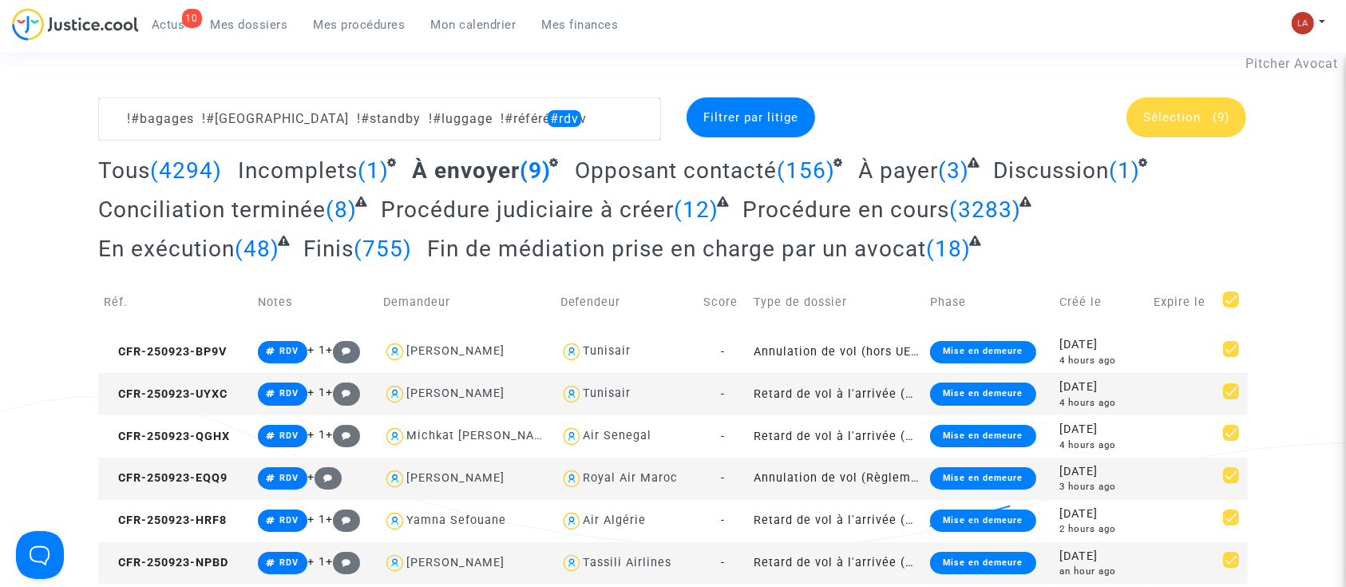
scroll to position [0, 0]
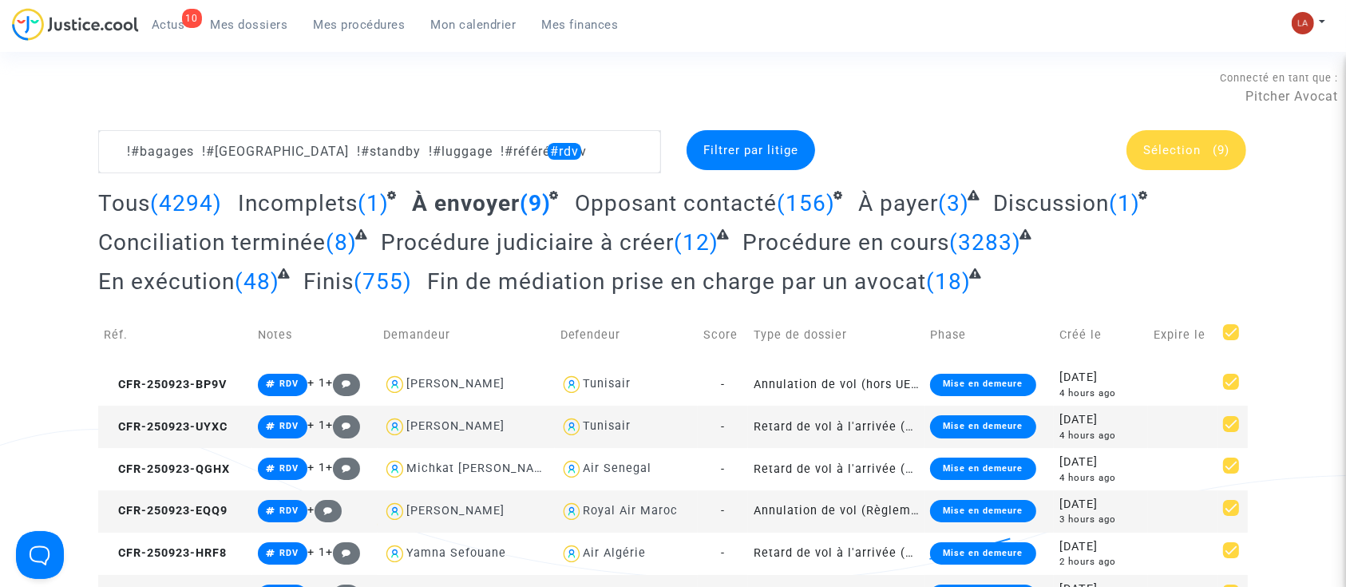
click at [1194, 143] on span "Sélection" at bounding box center [1171, 150] width 57 height 14
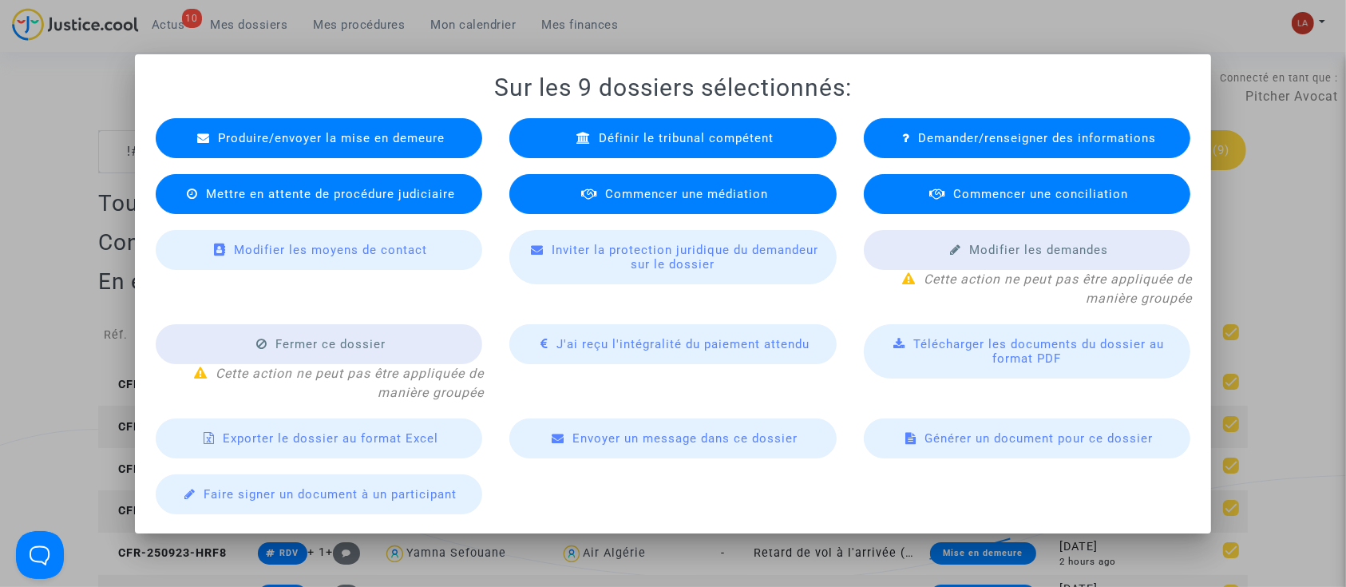
click at [692, 187] on span "Commencer une médiation" at bounding box center [686, 194] width 163 height 14
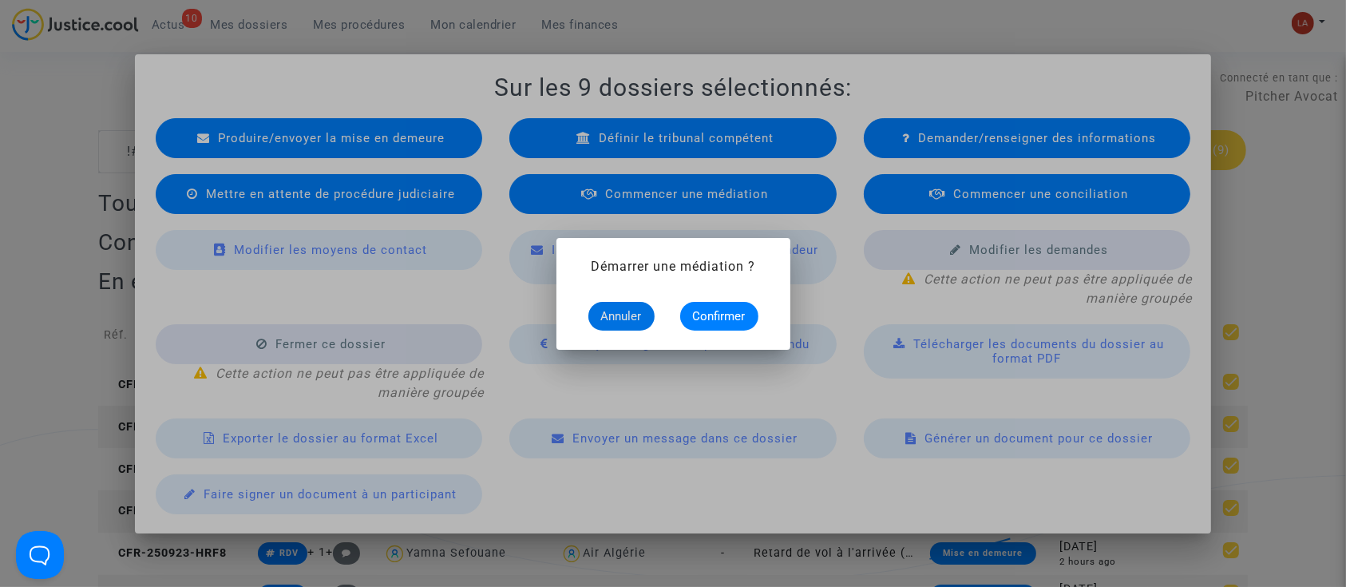
click at [719, 331] on mat-dialog-container "Démarrer une médiation ? Annuler Confirmer" at bounding box center [673, 294] width 234 height 112
click at [737, 315] on span "Confirmer" at bounding box center [719, 316] width 53 height 14
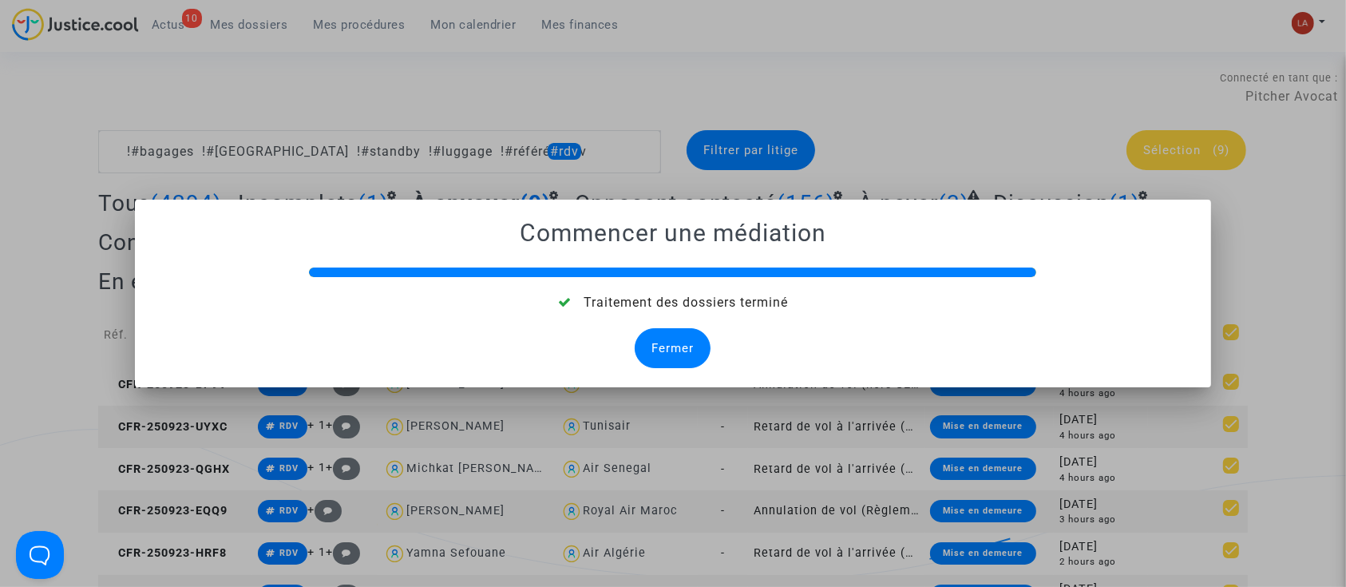
drag, startPoint x: 643, startPoint y: 347, endPoint x: 657, endPoint y: 349, distance: 13.7
click at [643, 347] on div "Fermer" at bounding box center [673, 348] width 76 height 40
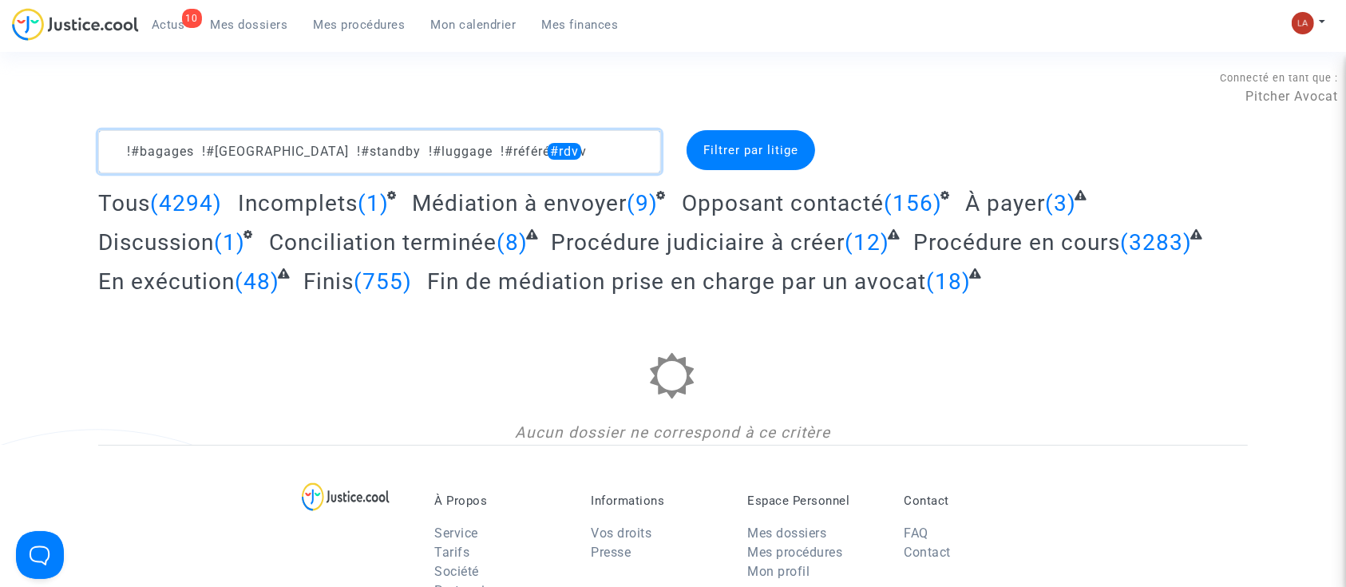
drag, startPoint x: 478, startPoint y: 147, endPoint x: 620, endPoint y: 126, distance: 142.8
click at [596, 144] on textarea at bounding box center [379, 151] width 563 height 43
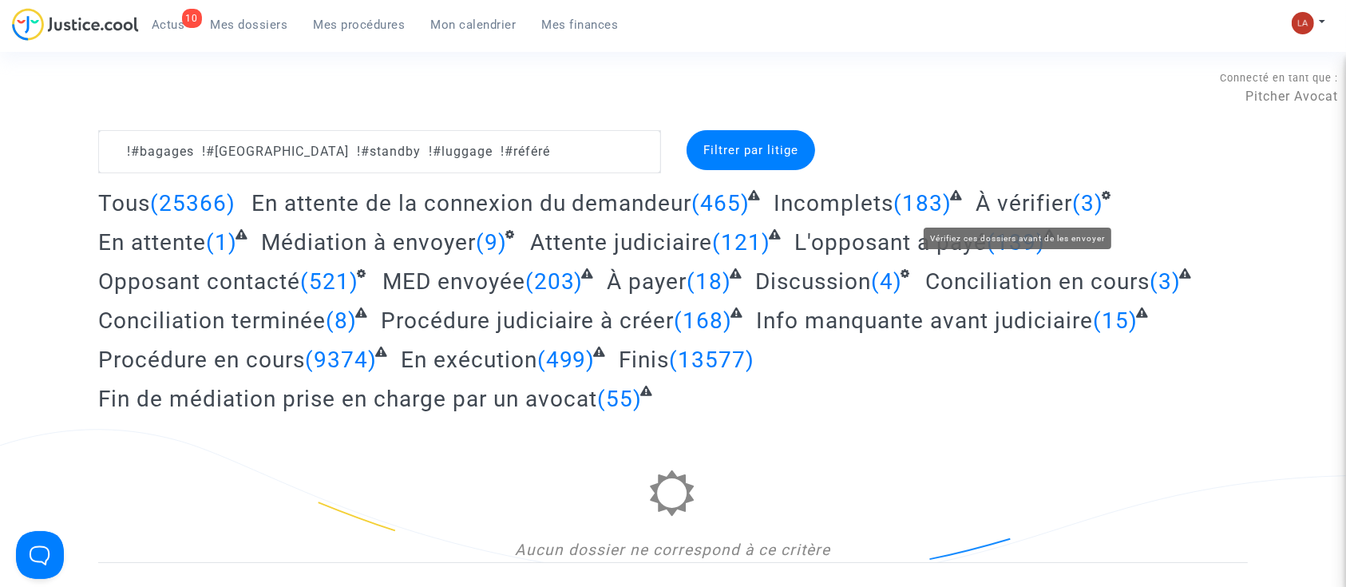
click at [1003, 195] on span "À vérifier" at bounding box center [1024, 203] width 97 height 26
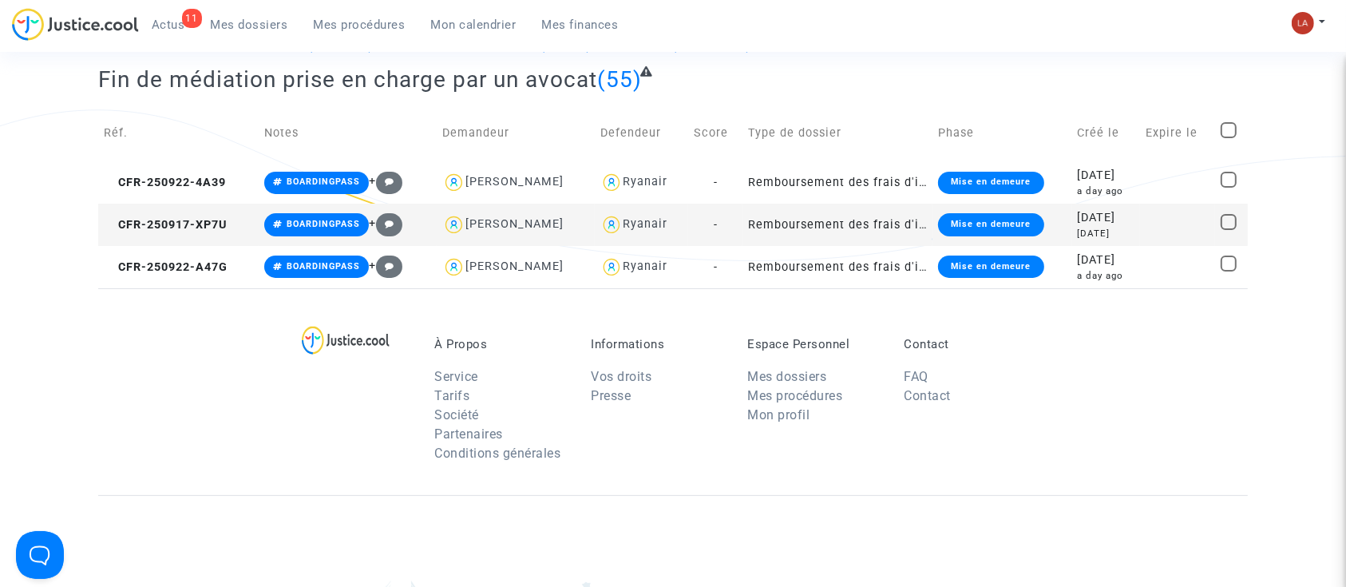
scroll to position [106, 0]
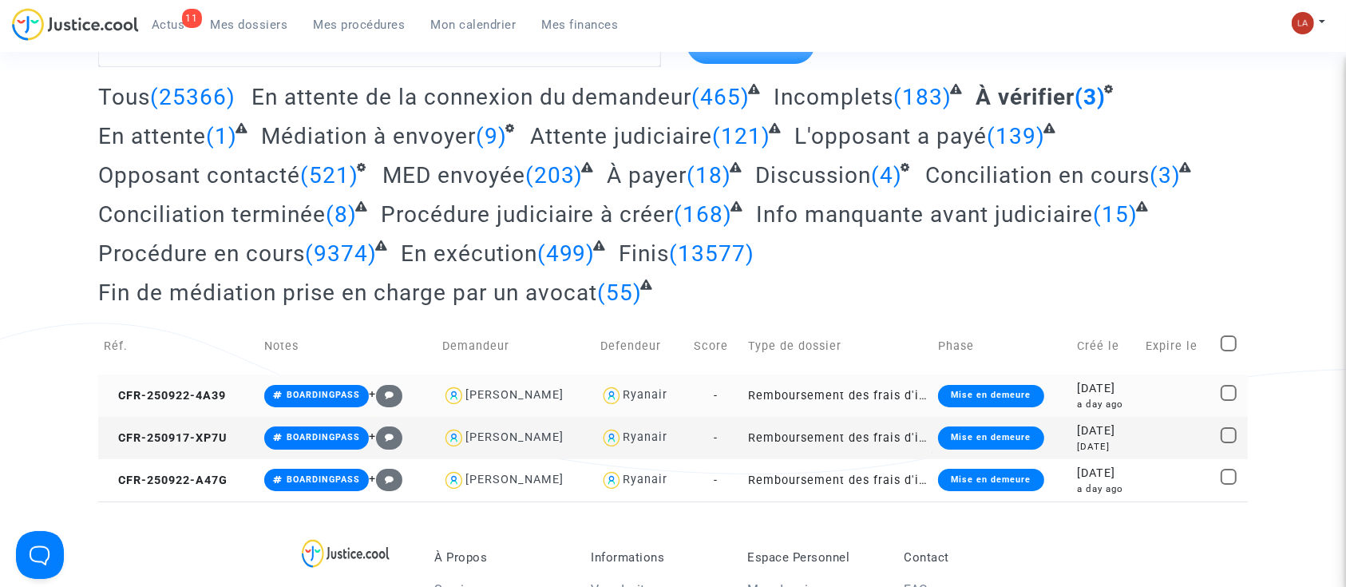
click at [183, 386] on td "CFR-250922-4A39" at bounding box center [178, 395] width 160 height 42
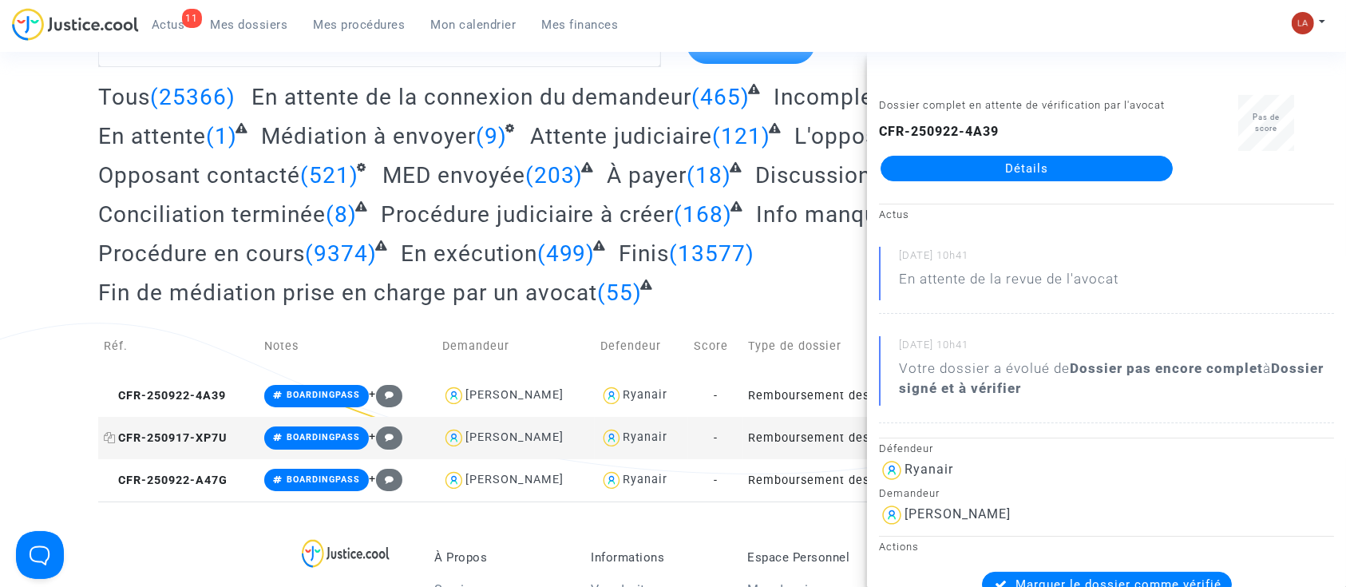
click at [136, 437] on span "CFR-250917-XP7U" at bounding box center [165, 438] width 123 height 14
click at [196, 483] on span "CFR-250922-A47G" at bounding box center [166, 480] width 124 height 14
drag, startPoint x: 951, startPoint y: 169, endPoint x: 928, endPoint y: 184, distance: 27.2
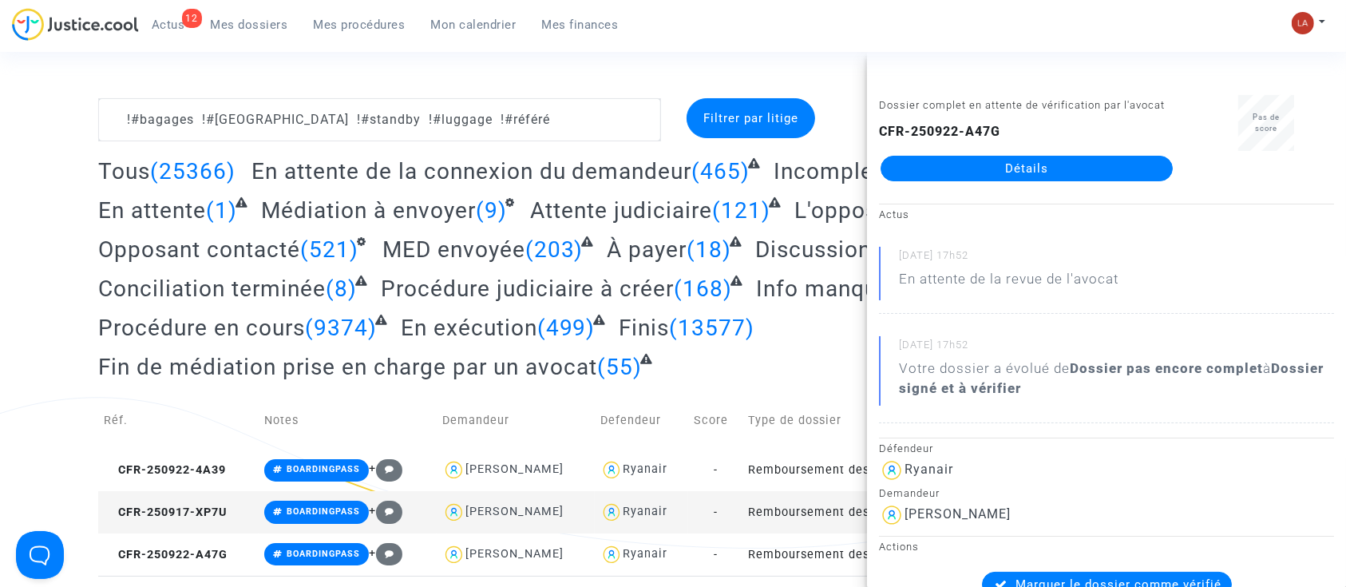
scroll to position [0, 0]
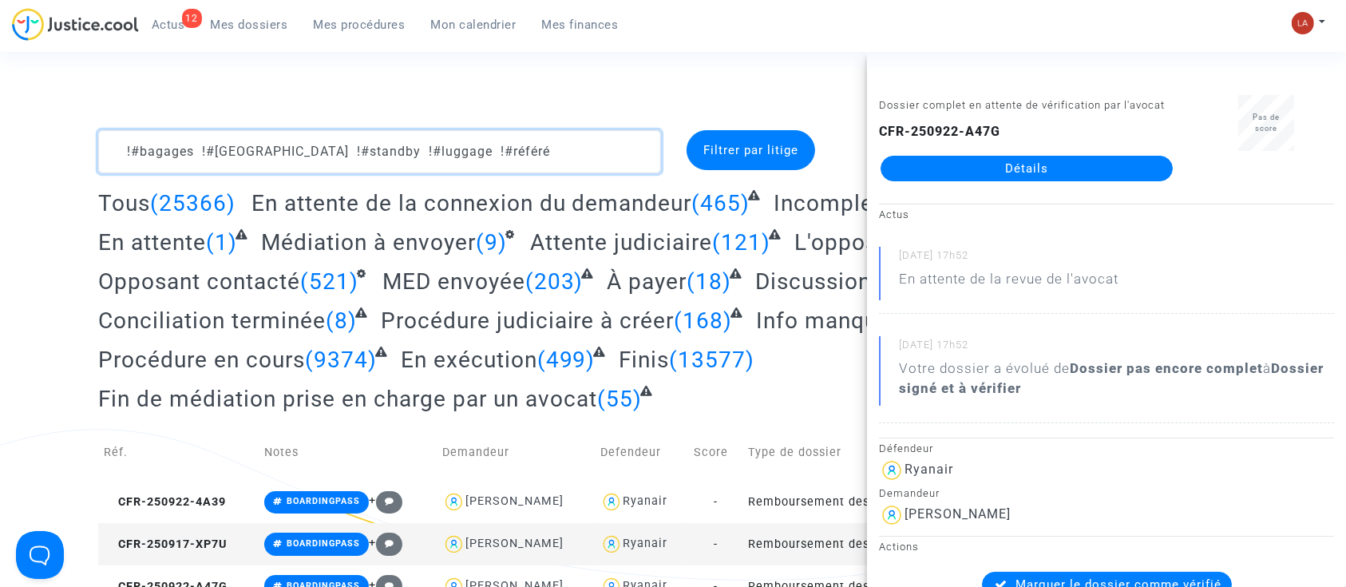
click at [522, 168] on textarea at bounding box center [379, 151] width 563 height 43
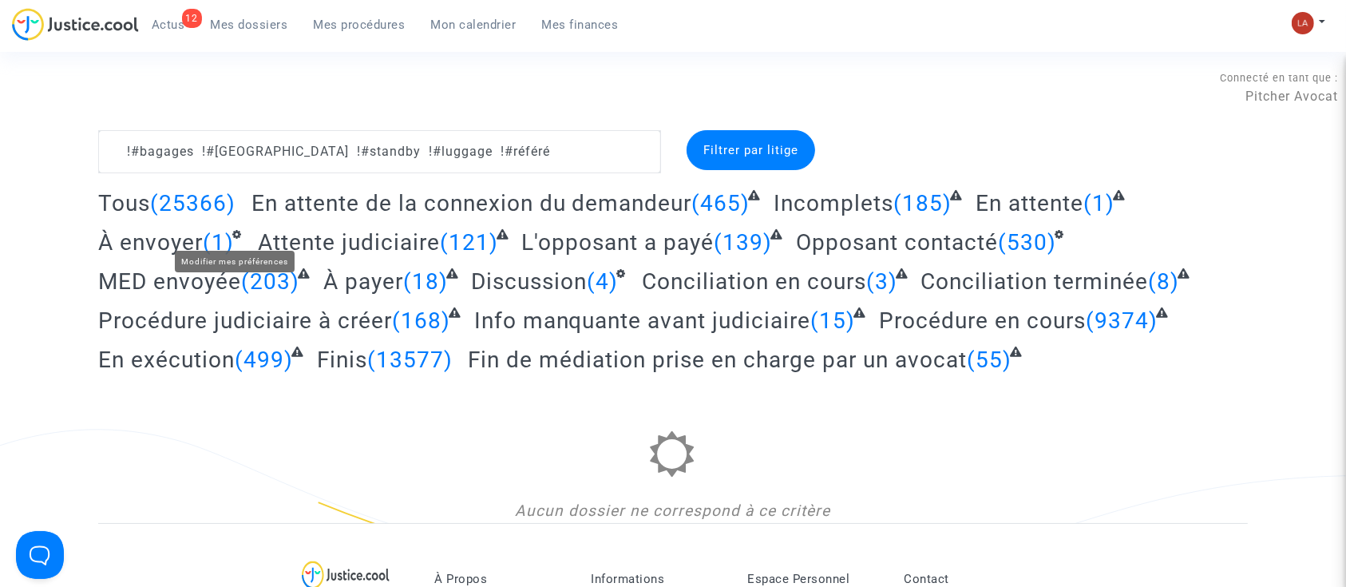
click at [188, 243] on span "À envoyer" at bounding box center [150, 242] width 105 height 26
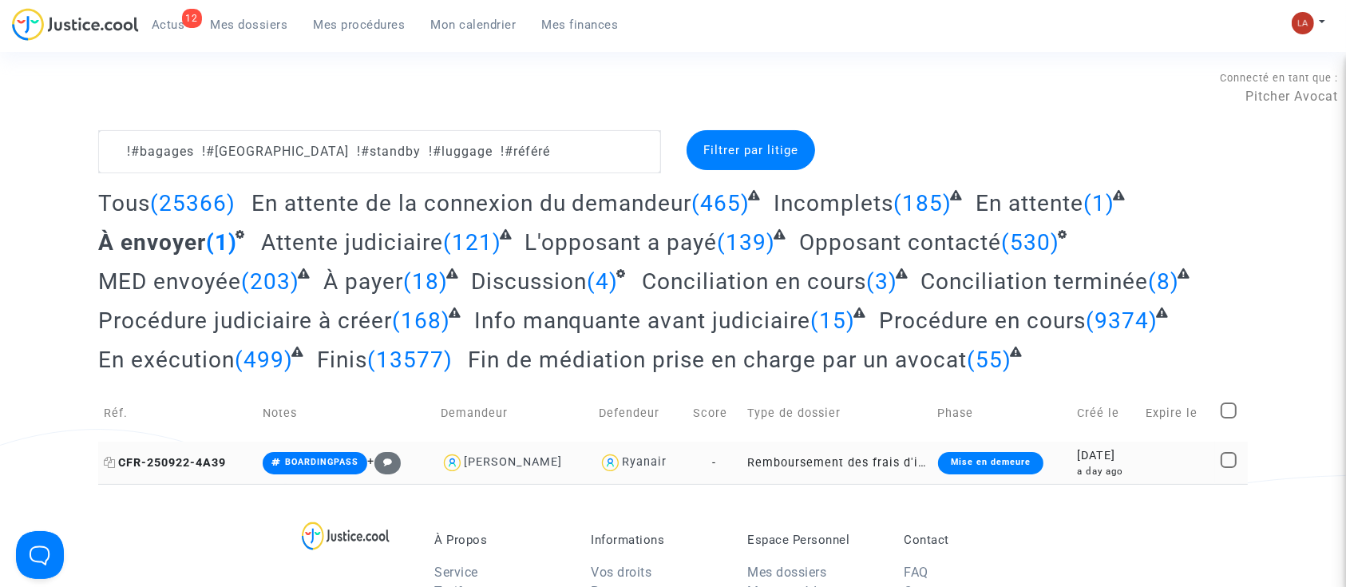
click at [215, 459] on span "CFR-250922-4A39" at bounding box center [165, 463] width 122 height 14
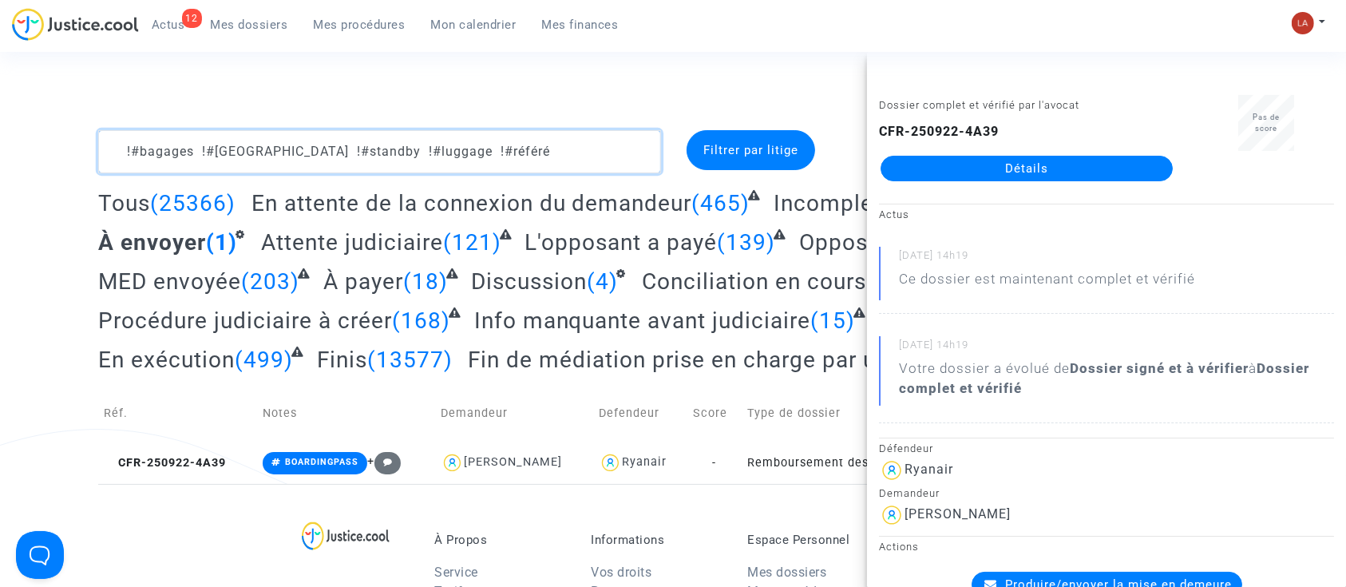
click at [564, 149] on textarea at bounding box center [379, 151] width 563 height 43
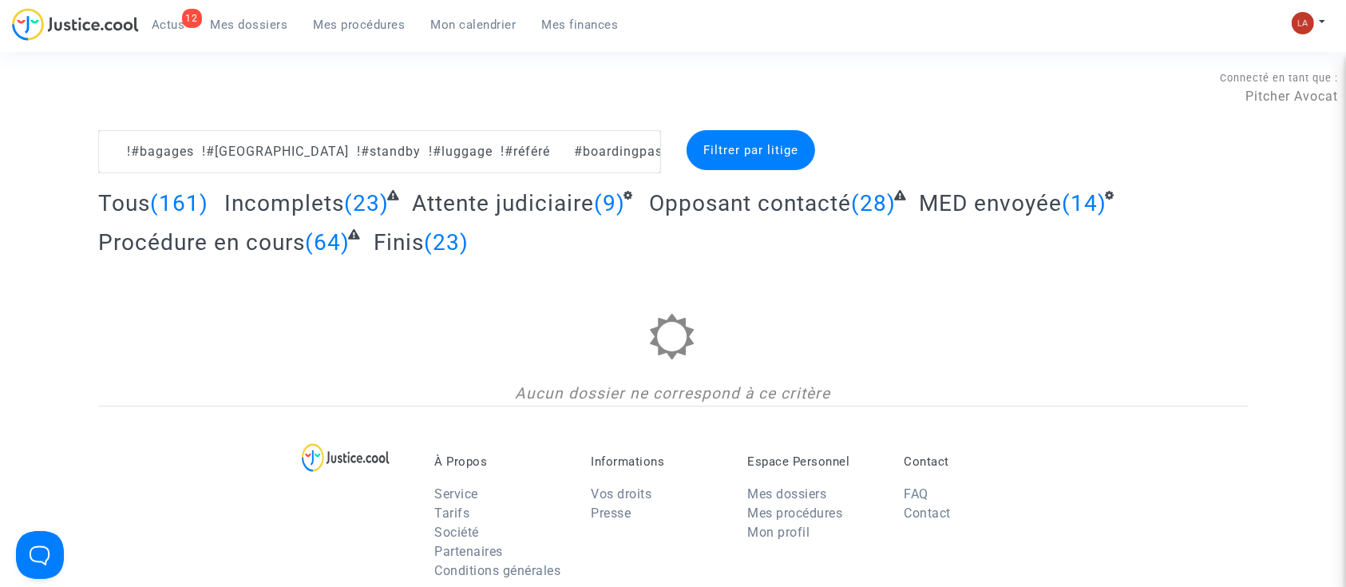
click at [541, 216] on h2 "Attente judiciaire (9)" at bounding box center [522, 203] width 221 height 28
click at [582, 196] on span "Attente judiciaire" at bounding box center [503, 203] width 182 height 26
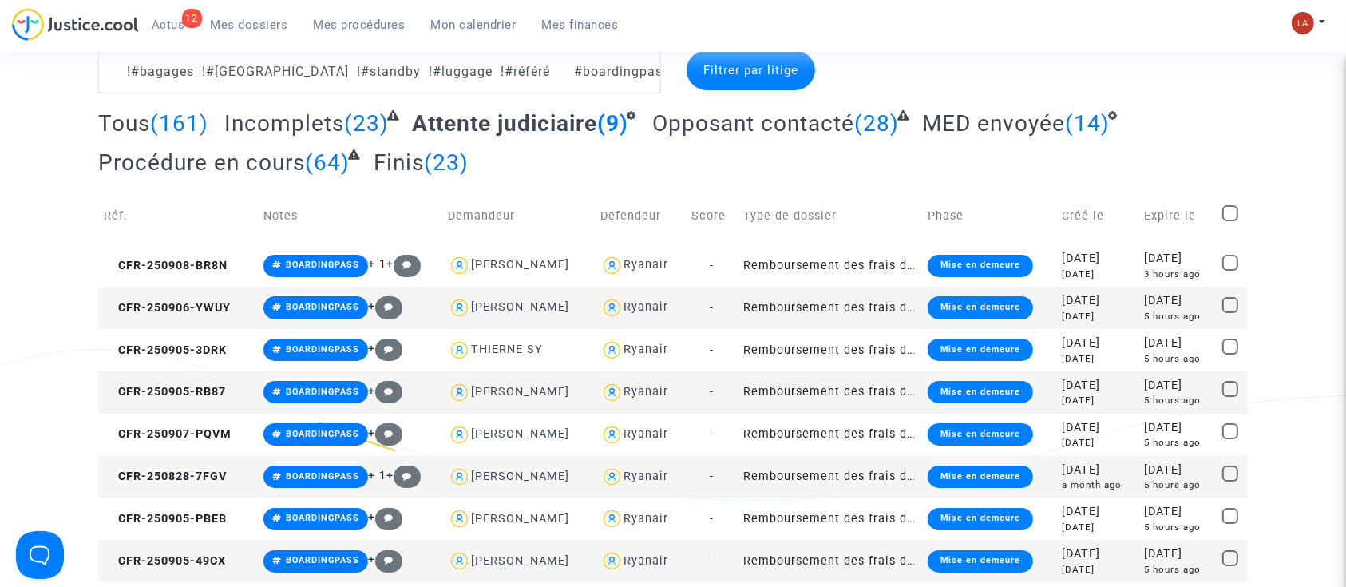
scroll to position [212, 0]
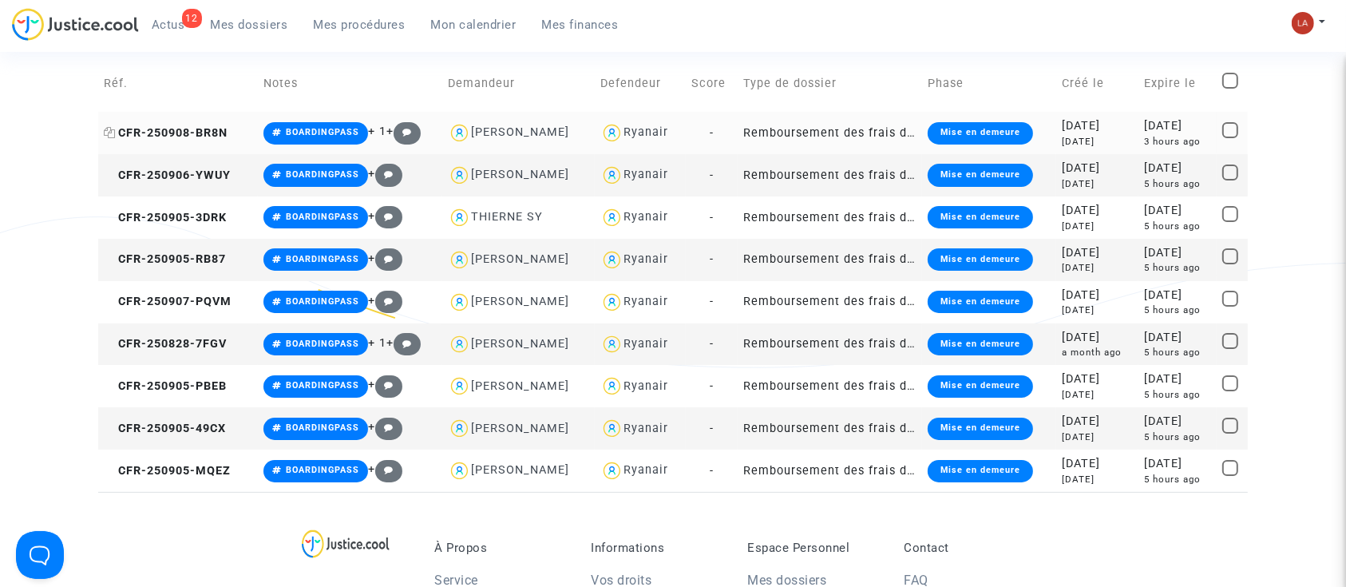
click at [198, 128] on span "CFR-250908-BR8N" at bounding box center [166, 133] width 124 height 14
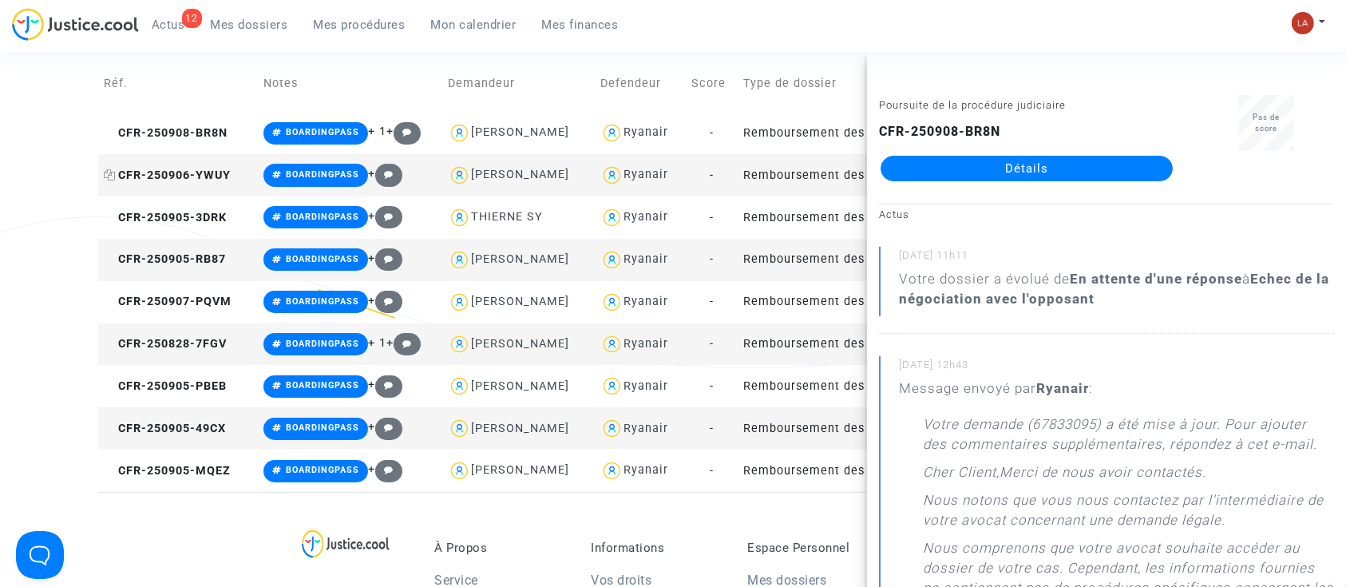
click at [208, 180] on span "CFR-250906-YWUY" at bounding box center [167, 175] width 127 height 14
click at [196, 227] on td "CFR-250905-3DRK" at bounding box center [178, 217] width 160 height 42
click at [187, 252] on span "CFR-250905-RB87" at bounding box center [165, 259] width 122 height 14
click at [221, 295] on span "CFR-250907-PQVM" at bounding box center [168, 302] width 128 height 14
click at [190, 348] on span "CFR-250828-7FGV" at bounding box center [165, 344] width 123 height 14
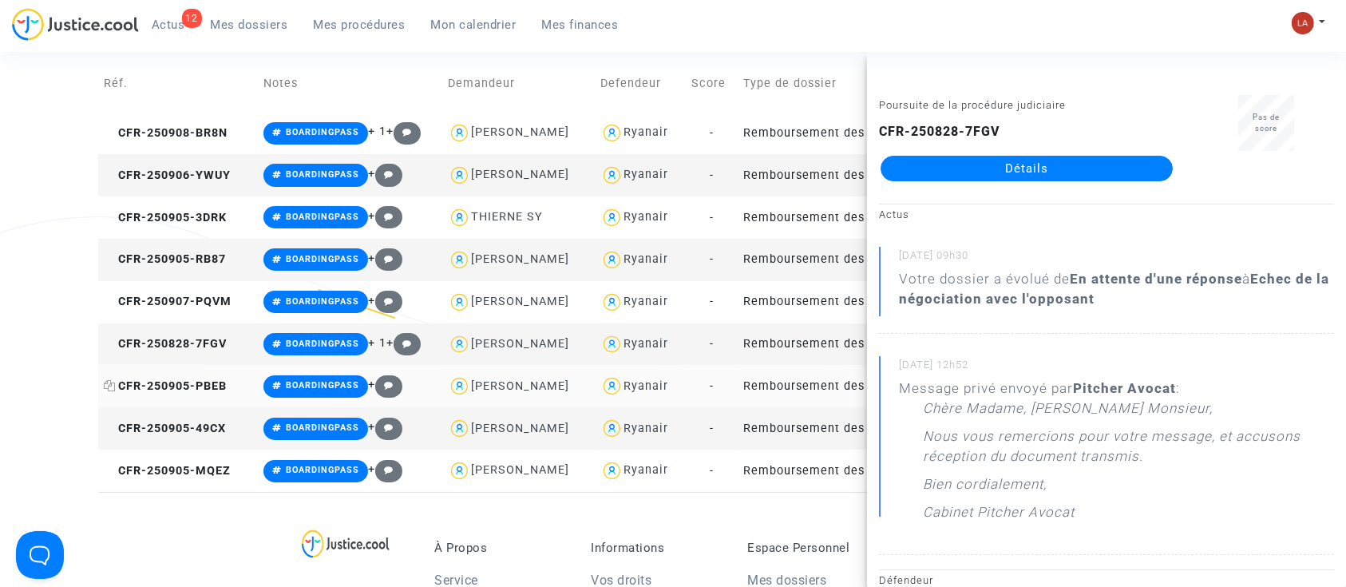
click at [209, 383] on span "CFR-250905-PBEB" at bounding box center [165, 386] width 123 height 14
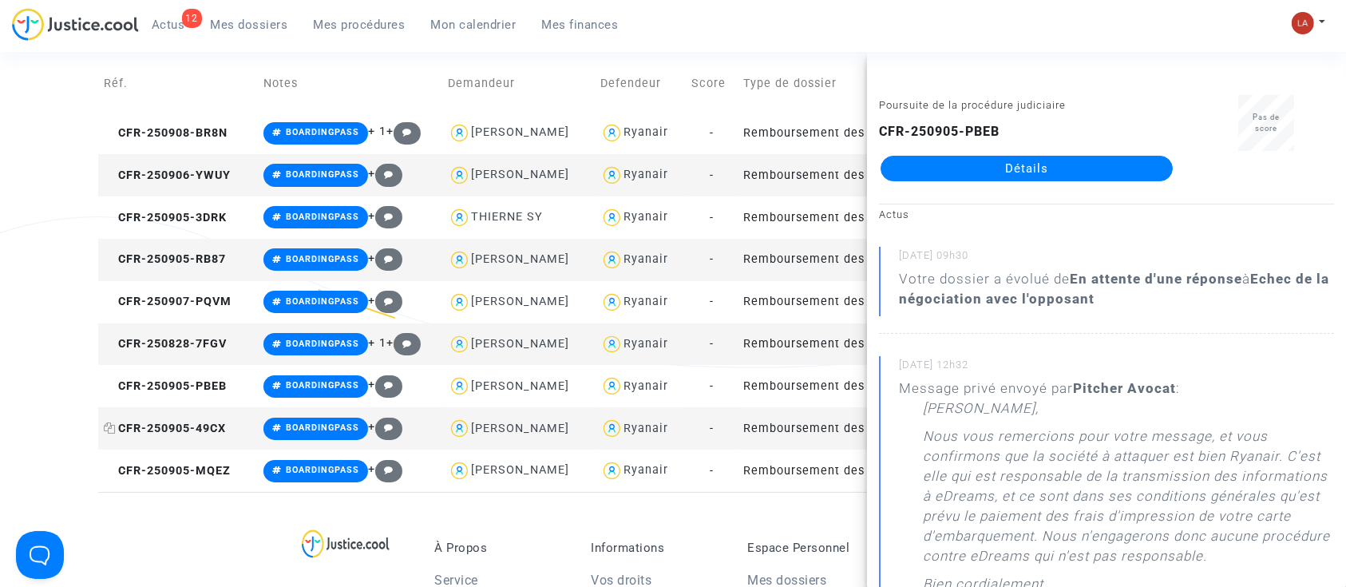
click at [171, 431] on span "CFR-250905-49CX" at bounding box center [165, 429] width 122 height 14
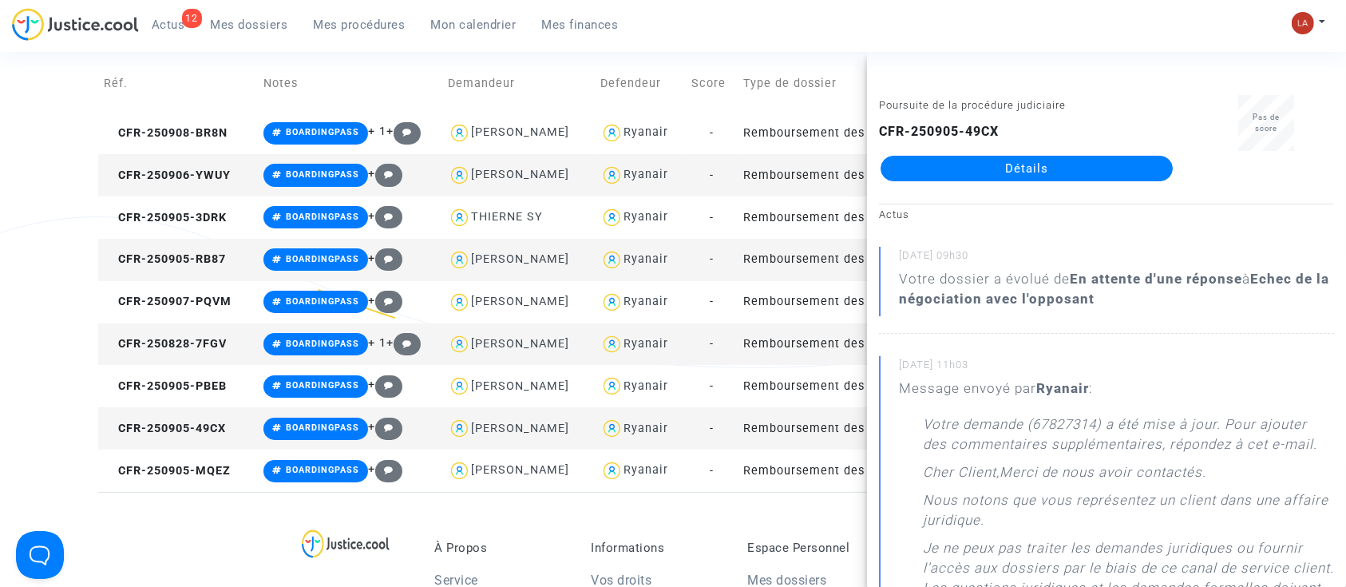
drag, startPoint x: 944, startPoint y: 168, endPoint x: 952, endPoint y: 168, distance: 8.0
drag, startPoint x: 212, startPoint y: 485, endPoint x: 327, endPoint y: 437, distance: 124.5
click at [212, 485] on td "CFR-250905-MQEZ" at bounding box center [178, 470] width 160 height 42
drag, startPoint x: 877, startPoint y: 176, endPoint x: 1245, endPoint y: 192, distance: 368.4
drag, startPoint x: 1245, startPoint y: 192, endPoint x: 1259, endPoint y: 191, distance: 14.4
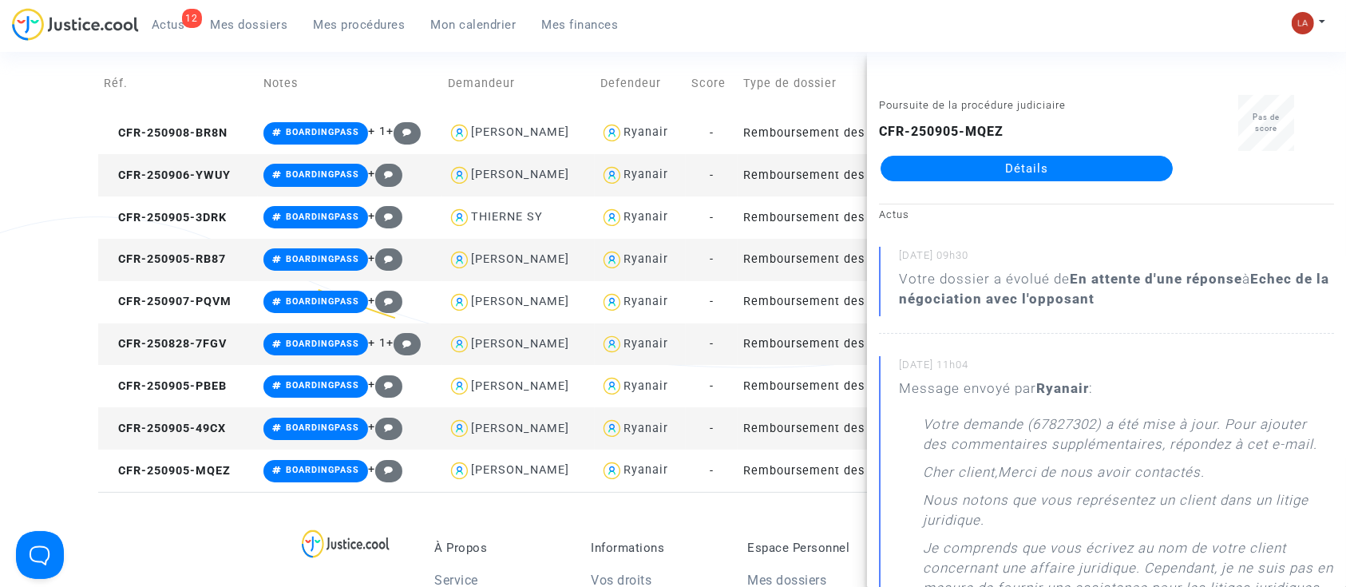
click at [1295, 191] on div "Pas de score" at bounding box center [1266, 145] width 160 height 101
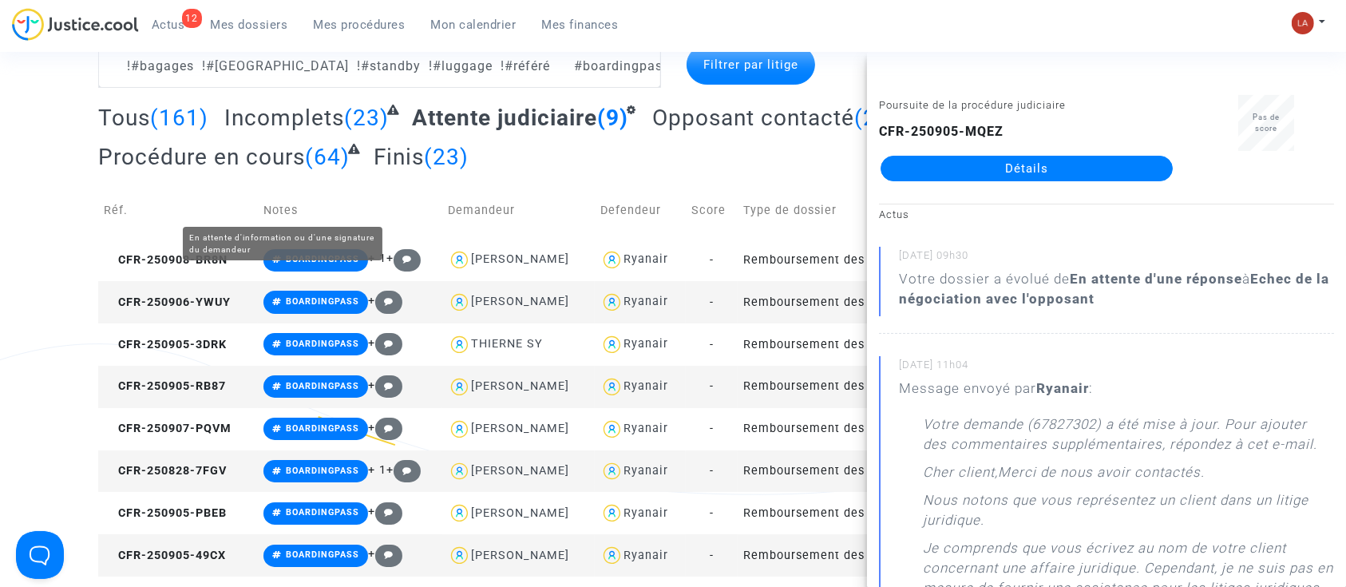
scroll to position [0, 0]
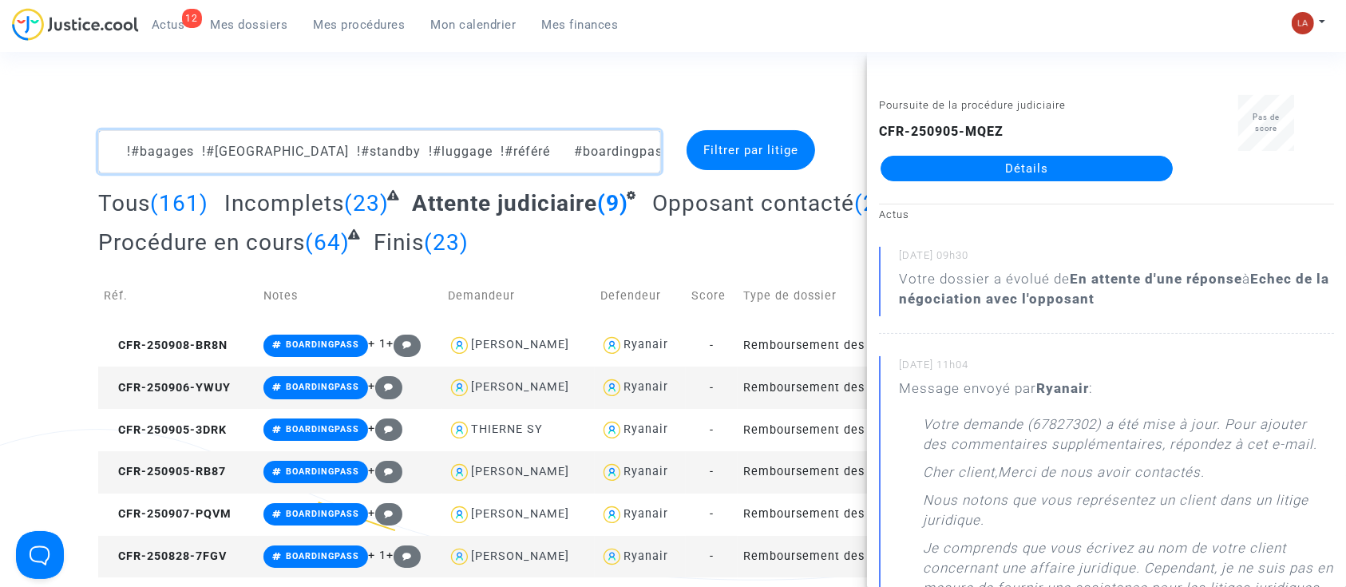
click at [626, 160] on textarea at bounding box center [379, 151] width 563 height 43
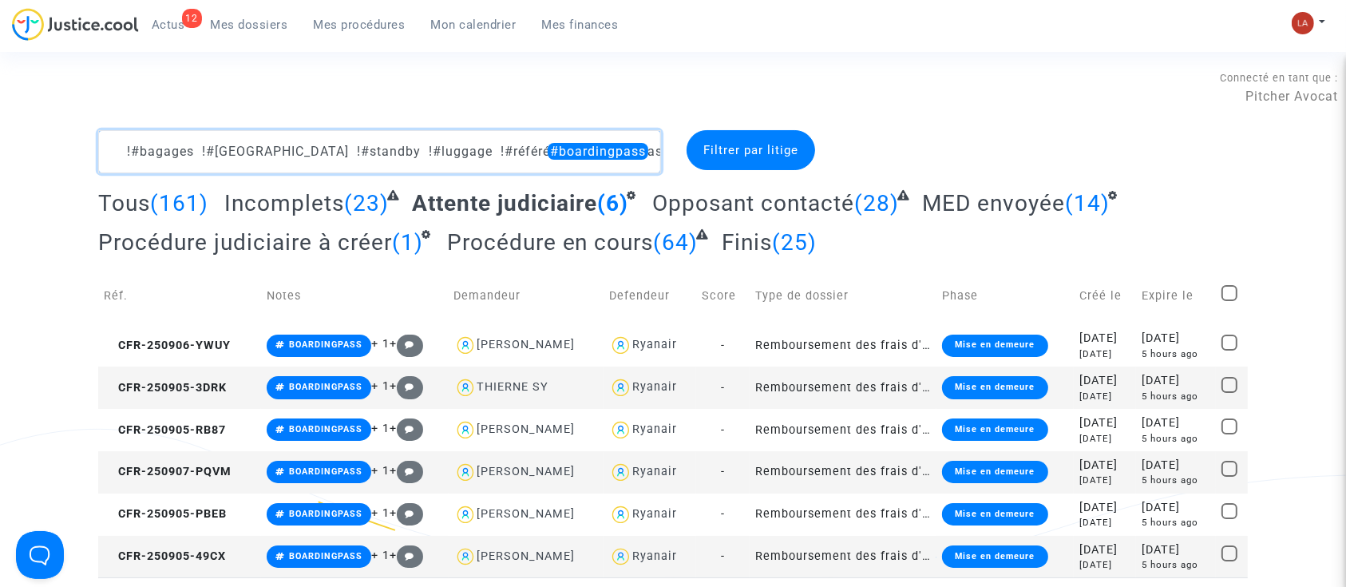
scroll to position [0, 15]
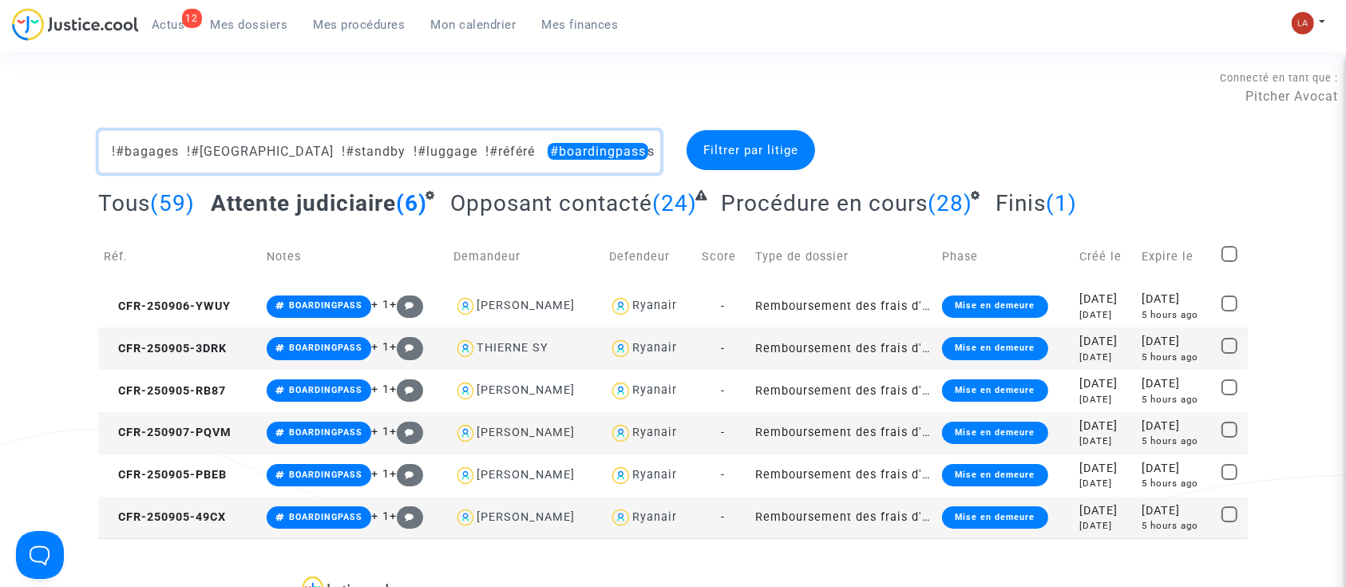
type textarea "!#bagages !#bordeaux !#standby !#luggage !#référé #boardingpass #médiation"
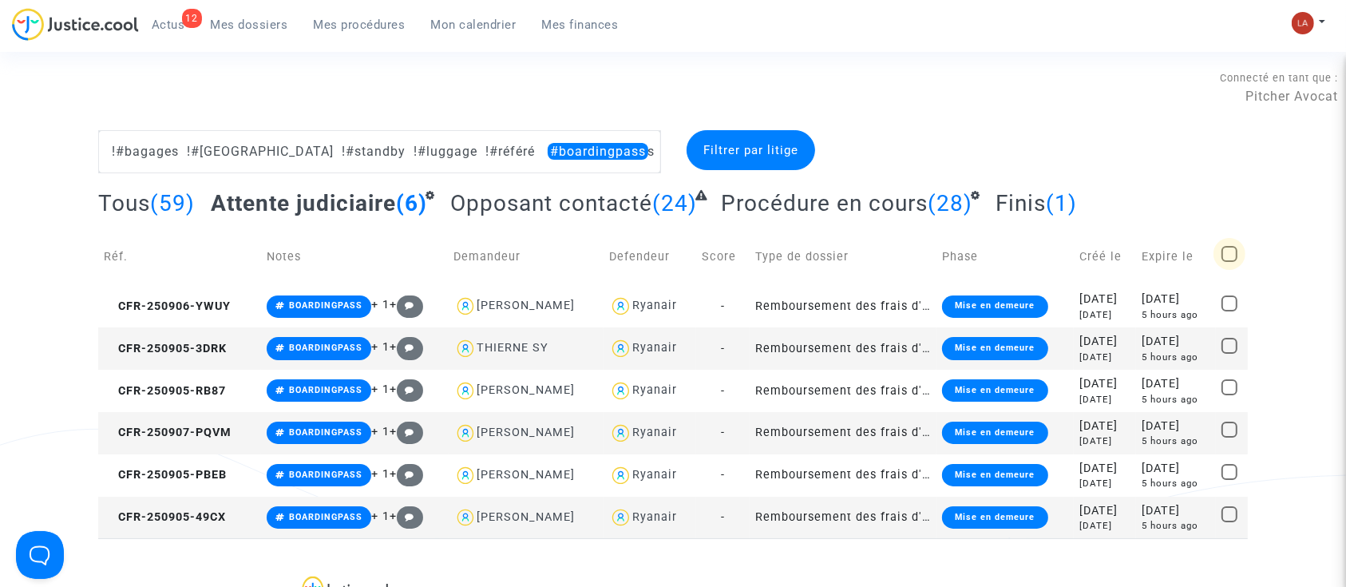
click at [1233, 254] on span at bounding box center [1229, 254] width 16 height 16
click at [1229, 262] on input "checkbox" at bounding box center [1229, 262] width 1 height 1
checkbox input "true"
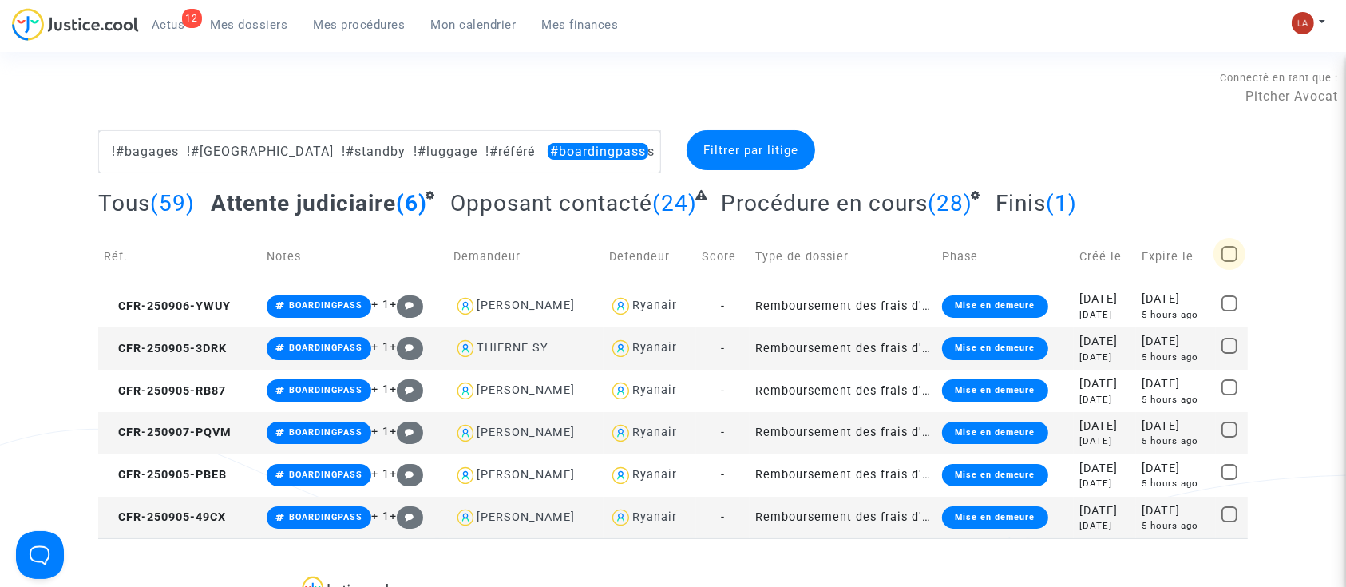
checkbox input "true"
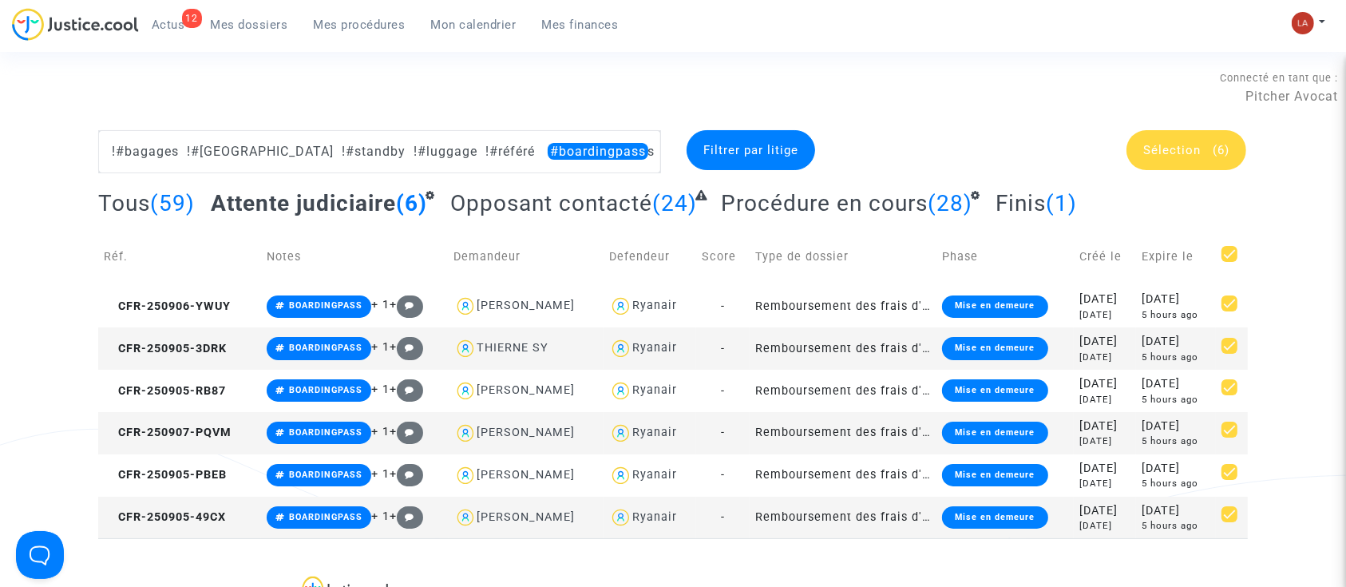
click at [1219, 156] on span "(6)" at bounding box center [1221, 150] width 17 height 14
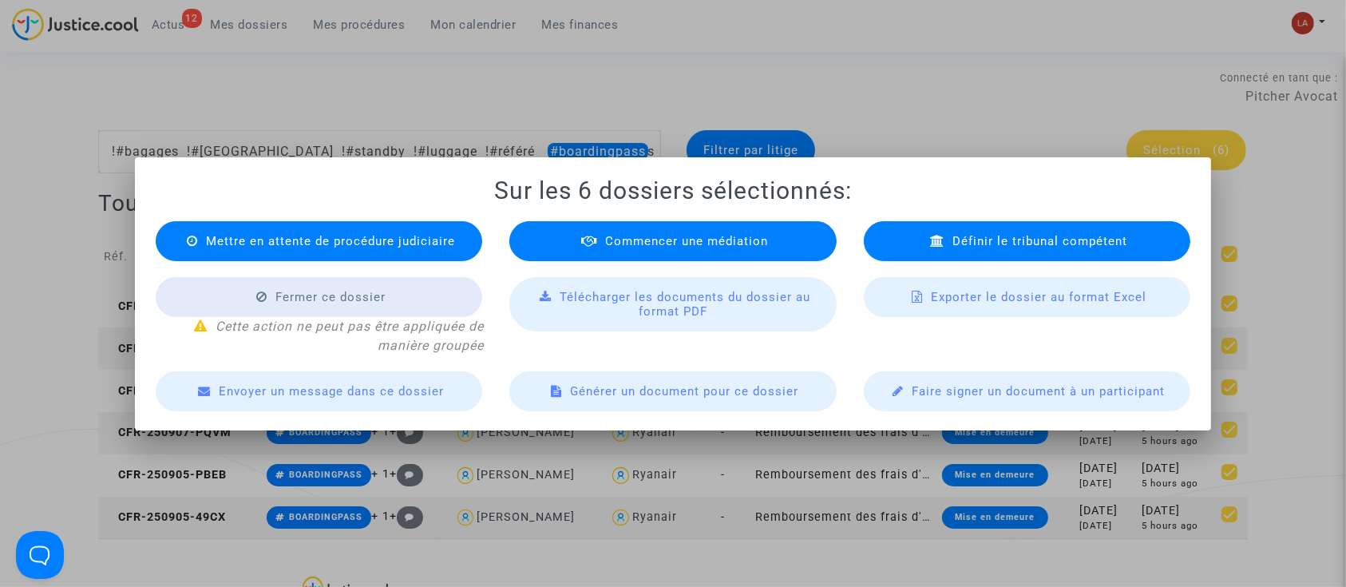
click at [734, 251] on div "Commencer une médiation" at bounding box center [672, 241] width 327 height 40
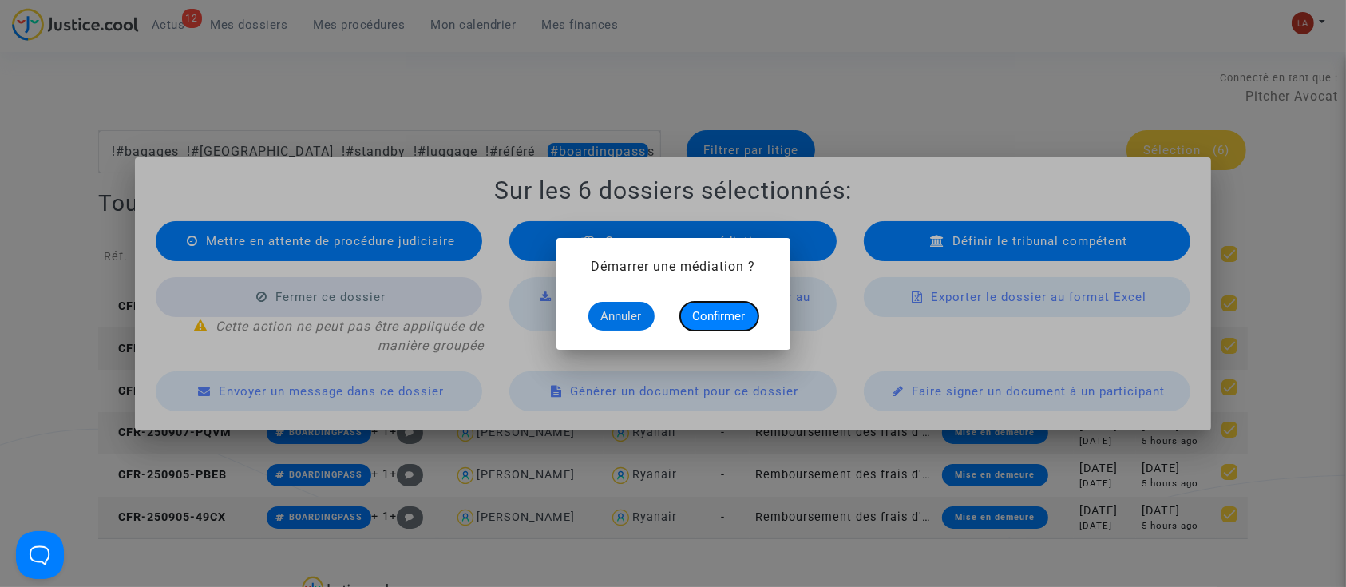
click at [718, 315] on span "Confirmer" at bounding box center [719, 316] width 53 height 14
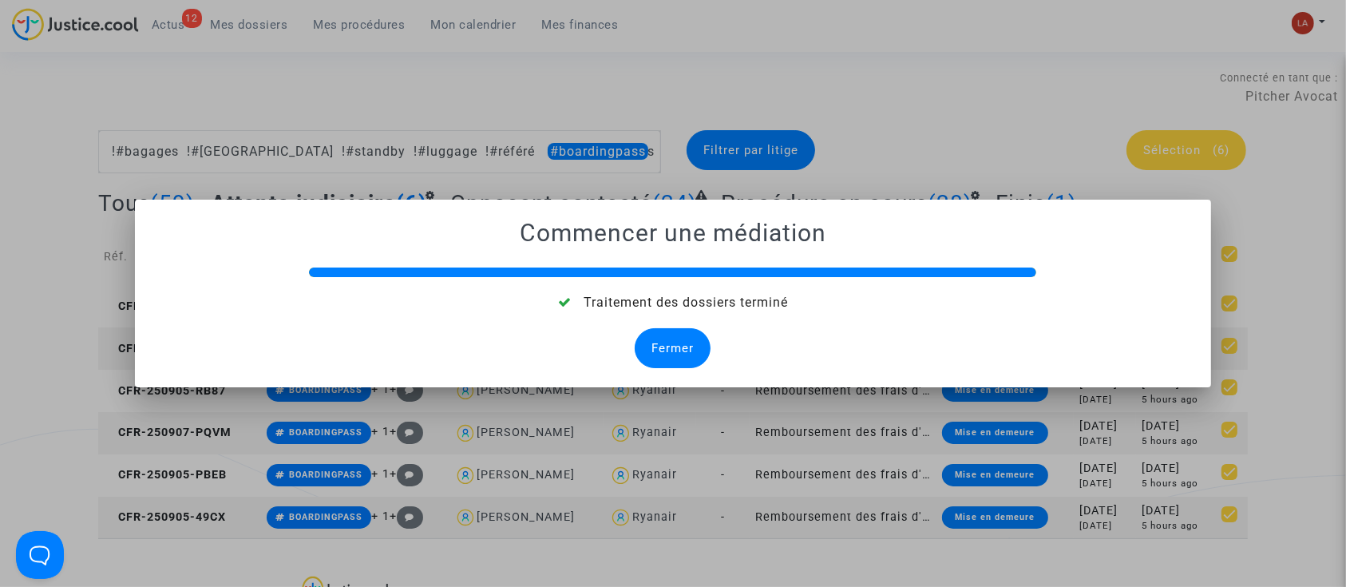
click at [670, 337] on div "Fermer" at bounding box center [673, 348] width 76 height 40
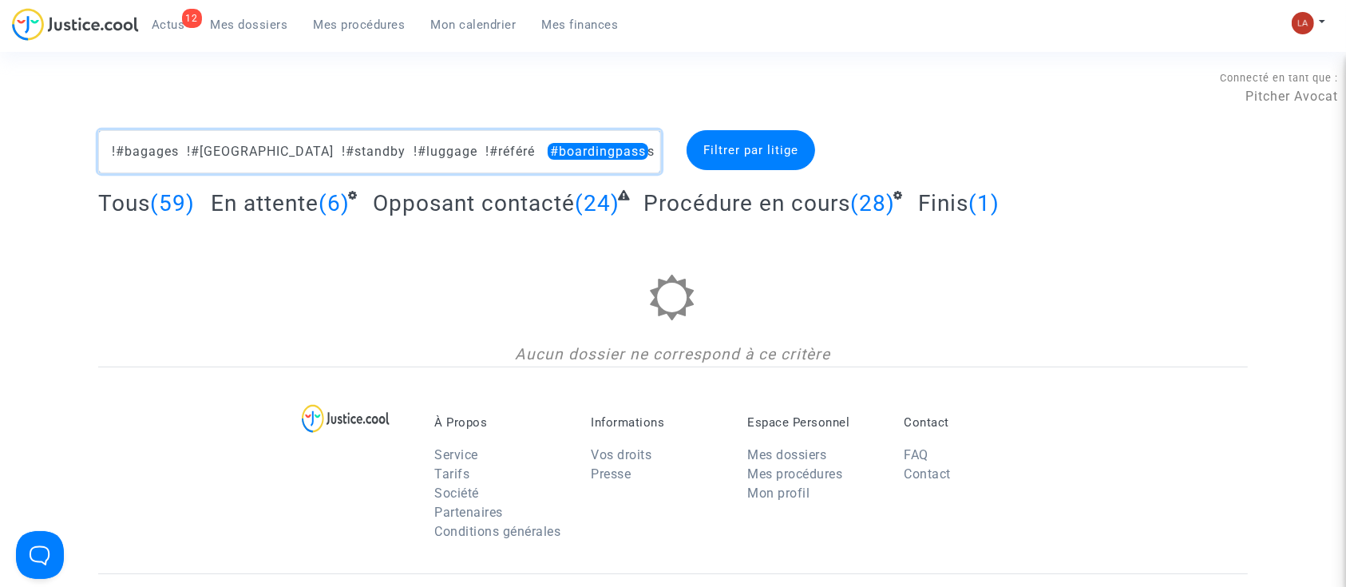
click at [469, 149] on textarea at bounding box center [379, 151] width 563 height 43
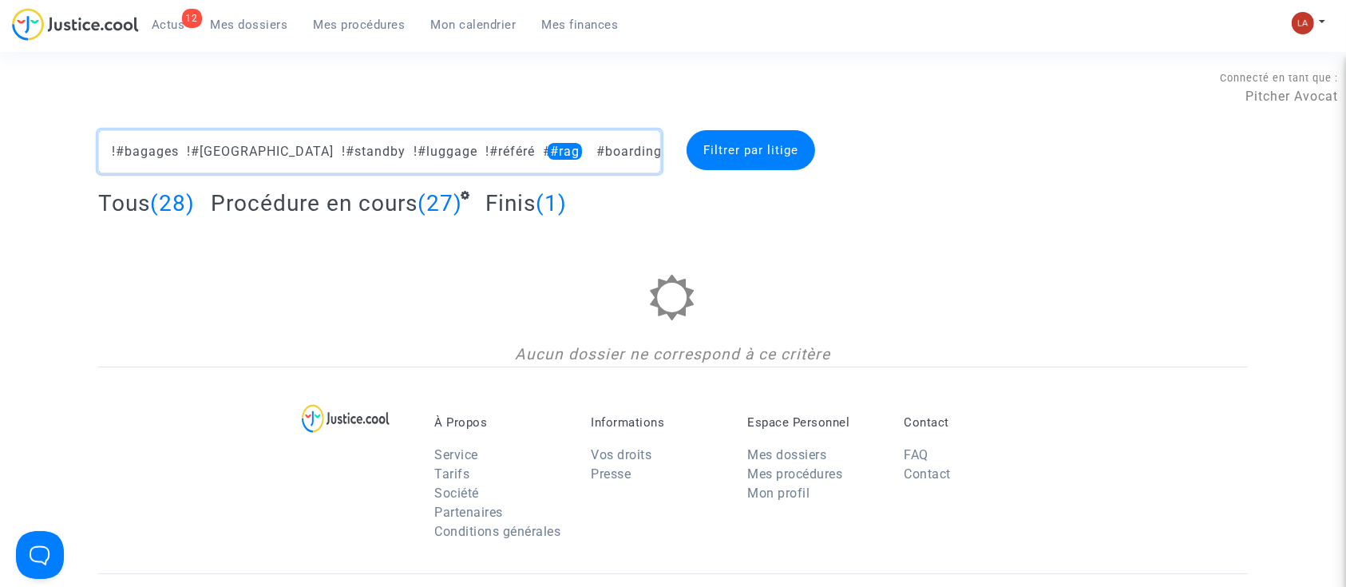
drag, startPoint x: 469, startPoint y: 148, endPoint x: 734, endPoint y: 131, distance: 265.6
click at [734, 131] on div "!#bagages !#bordeaux !#standby !#luggage !#référé #rag #boardingpass #médiation…" at bounding box center [673, 151] width 1174 height 43
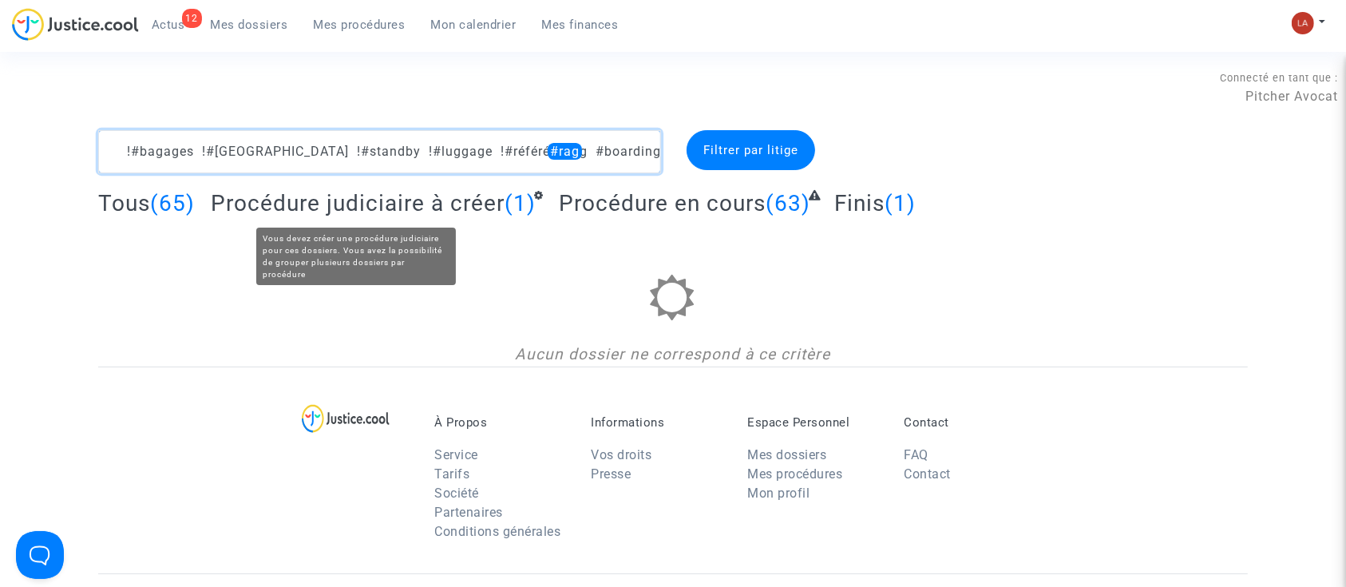
type textarea "!#bagages !#bordeaux !#standby !#luggage !#référé #rag #boardingpass"
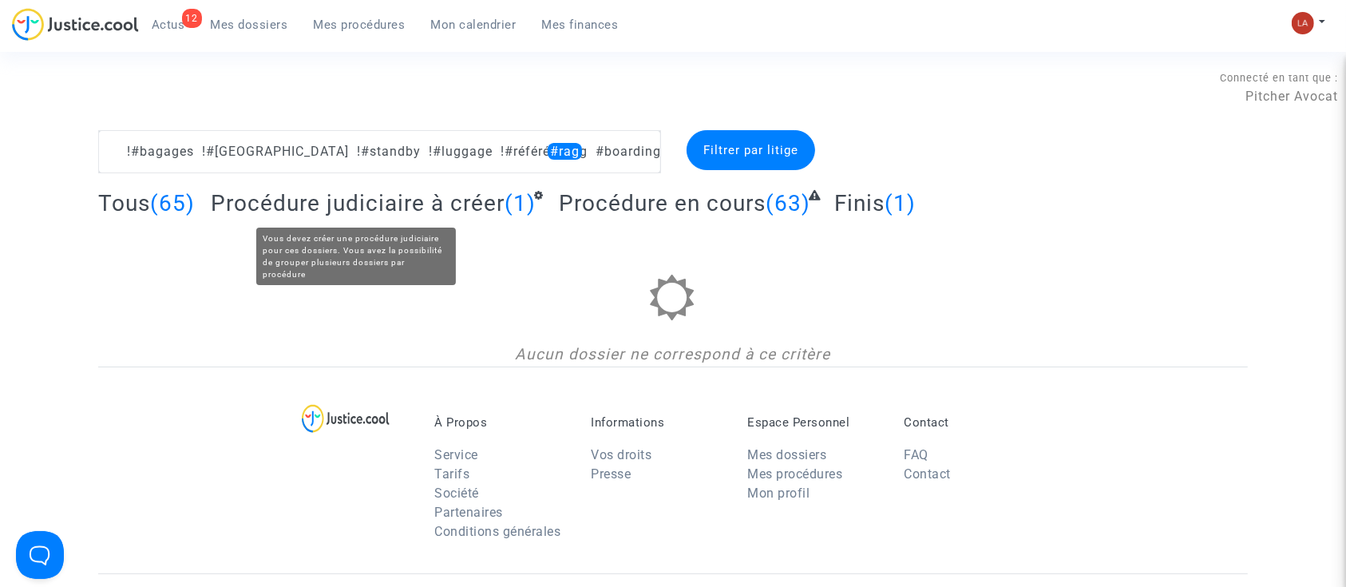
click at [485, 209] on span "Procédure judiciaire à créer" at bounding box center [358, 203] width 294 height 26
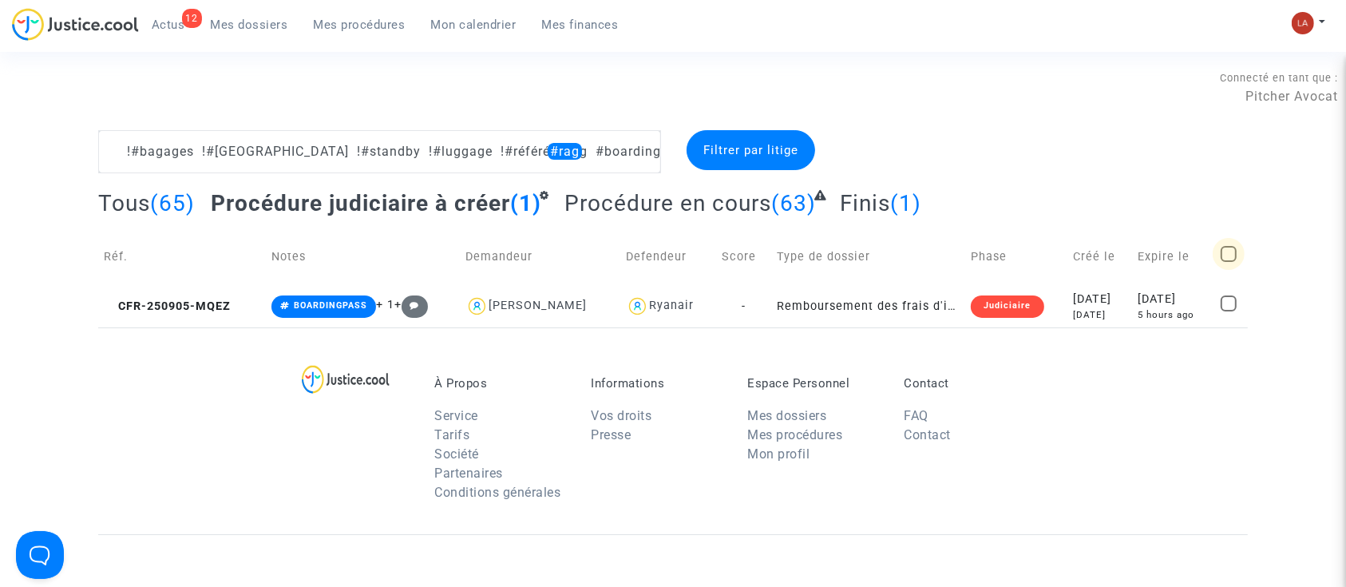
click at [1224, 259] on span at bounding box center [1229, 254] width 16 height 16
click at [1228, 262] on input "checkbox" at bounding box center [1228, 262] width 1 height 1
checkbox input "true"
click at [1229, 156] on div "Sélection (1)" at bounding box center [1186, 150] width 120 height 40
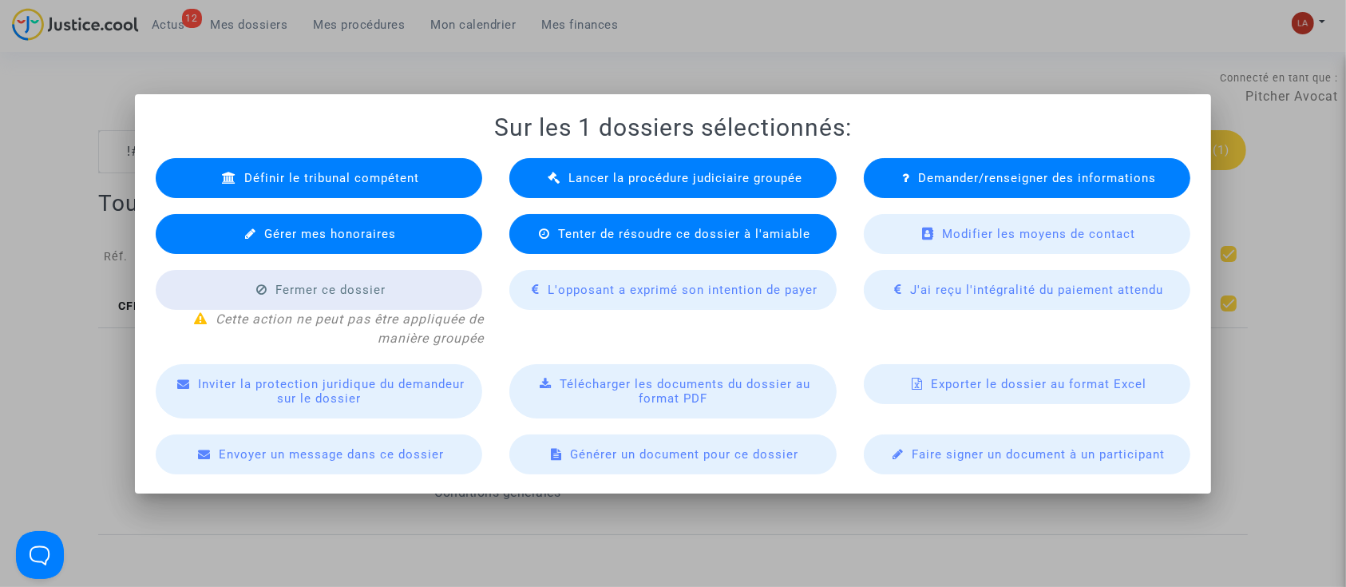
click at [517, 188] on div "Lancer la procédure judiciaire groupée" at bounding box center [672, 178] width 327 height 40
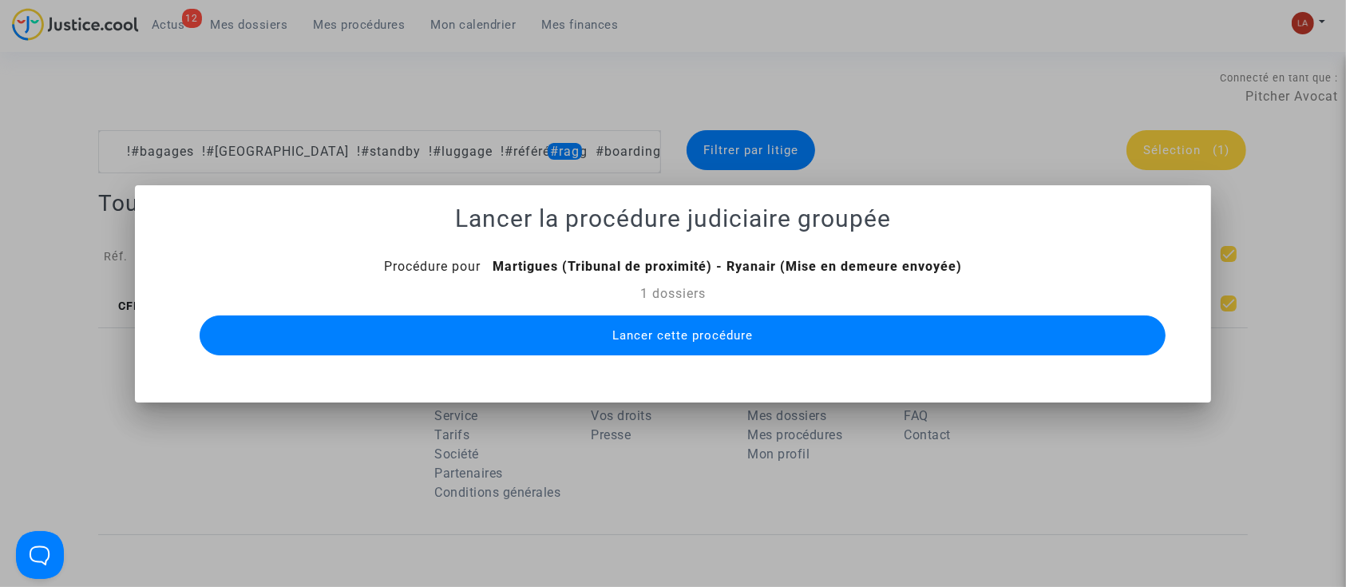
click at [675, 339] on span "Lancer cette procédure" at bounding box center [682, 335] width 141 height 14
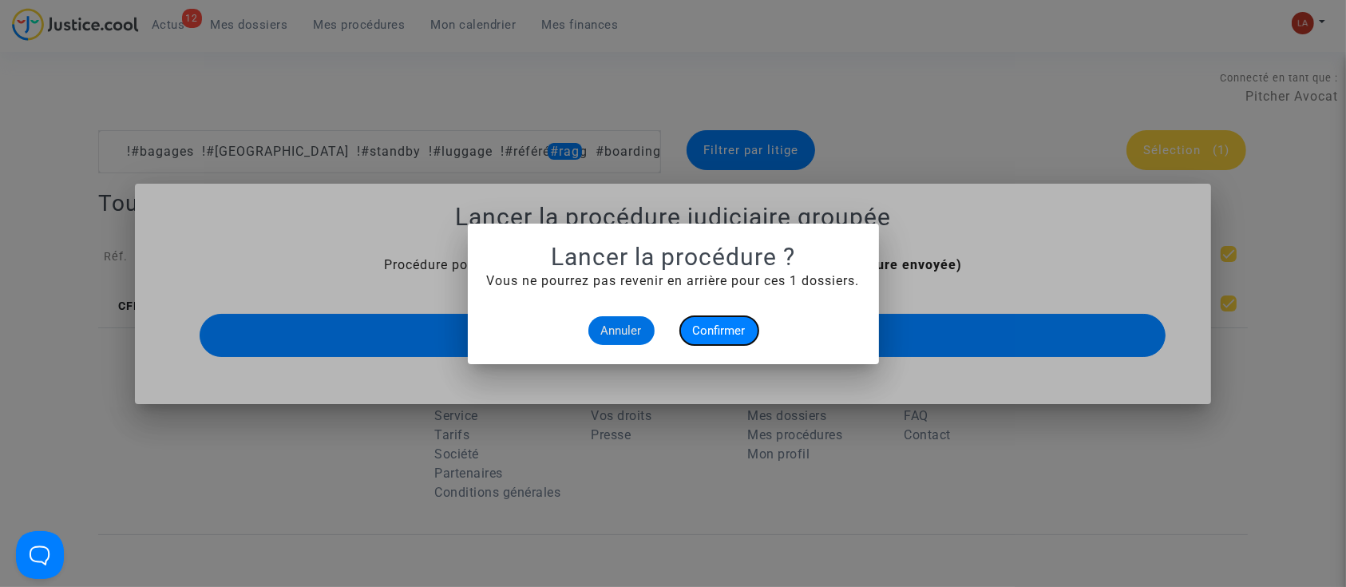
click at [703, 326] on span "Confirmer" at bounding box center [719, 330] width 53 height 14
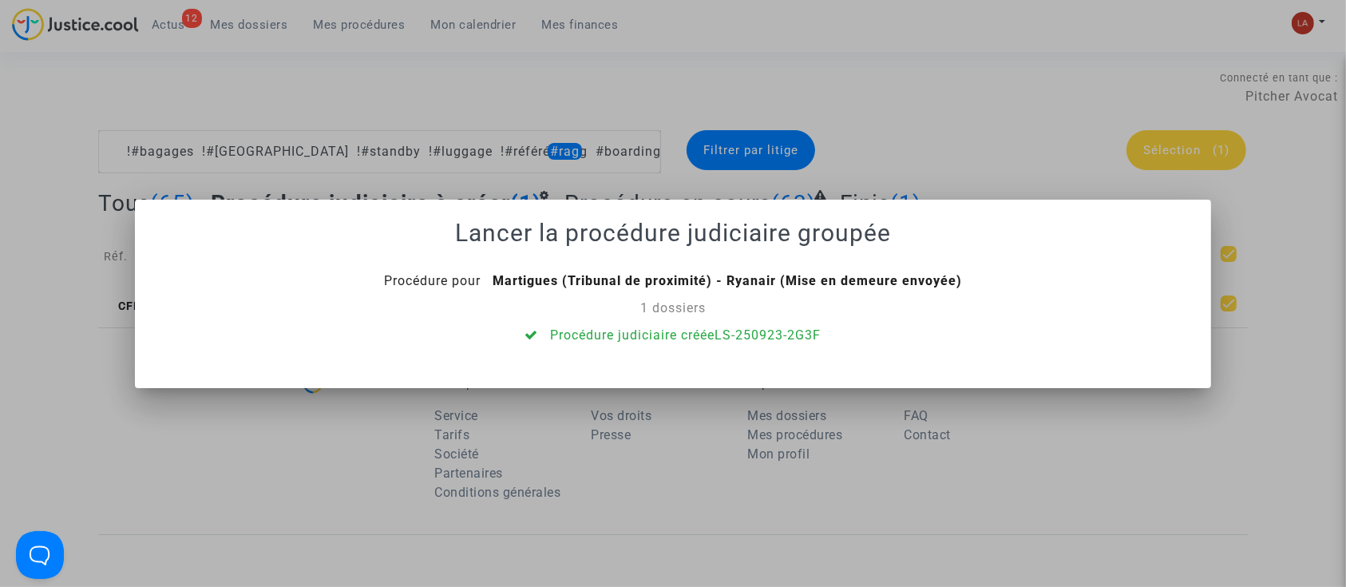
click at [737, 69] on div at bounding box center [673, 293] width 1346 height 587
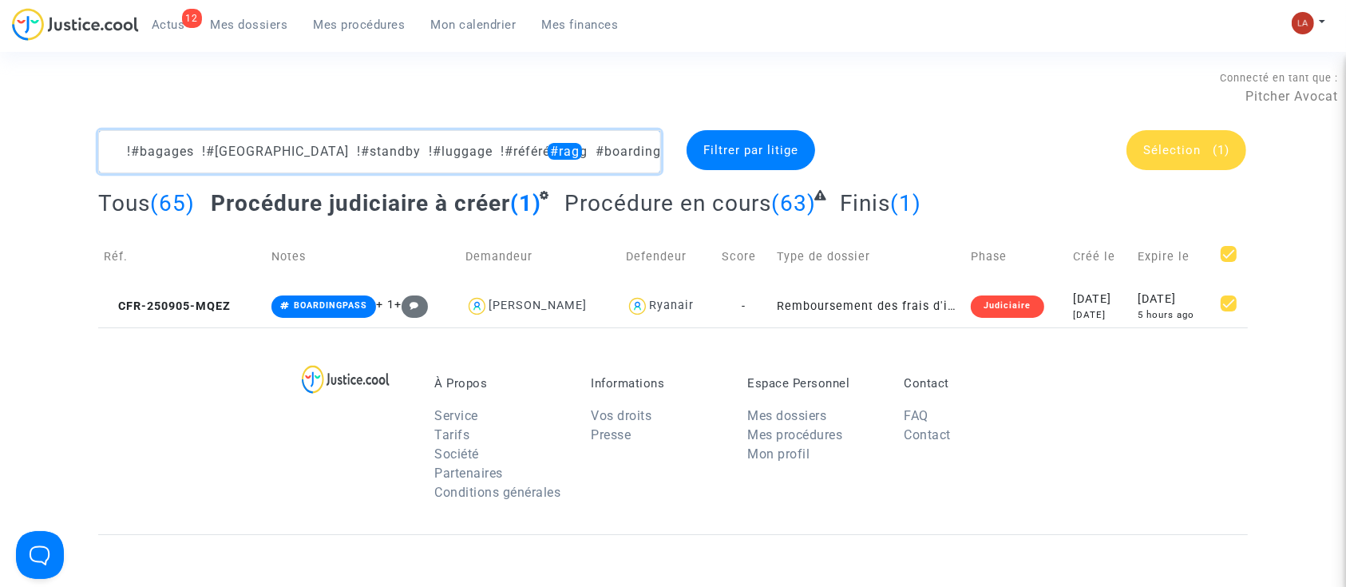
click at [622, 135] on textarea at bounding box center [379, 151] width 563 height 43
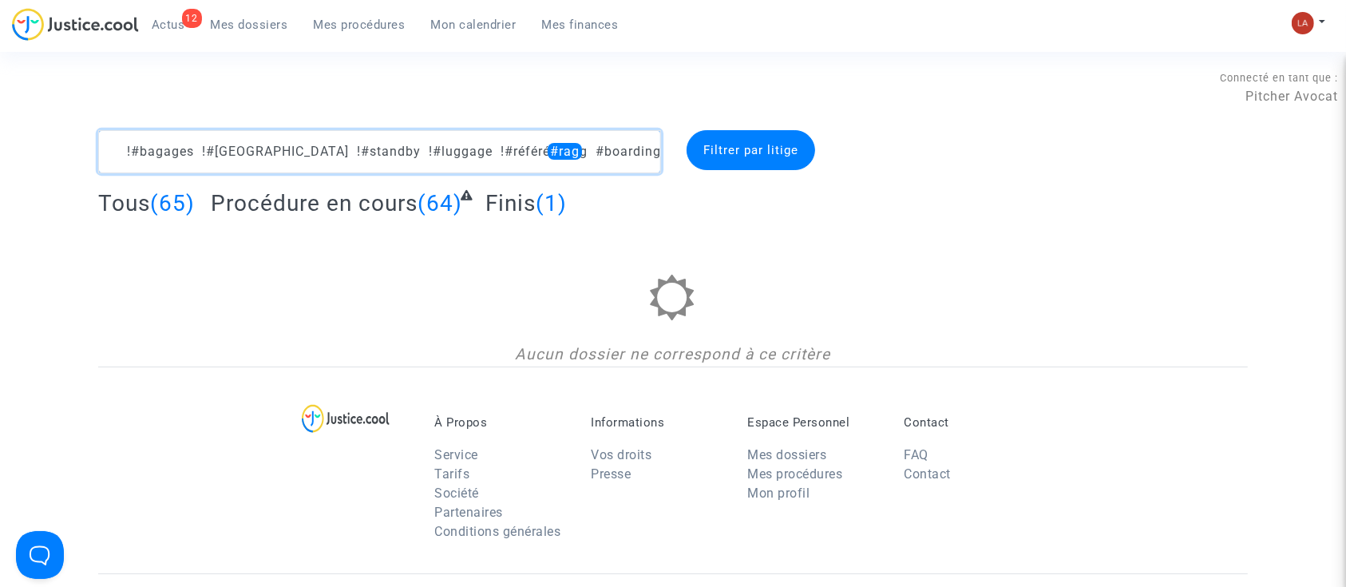
drag, startPoint x: 518, startPoint y: 150, endPoint x: 709, endPoint y: 148, distance: 190.8
click at [709, 148] on div "!#bagages !#bordeaux !#standby !#luggage !#référé #rag #boardingpass Filtrer pa…" at bounding box center [673, 151] width 1174 height 43
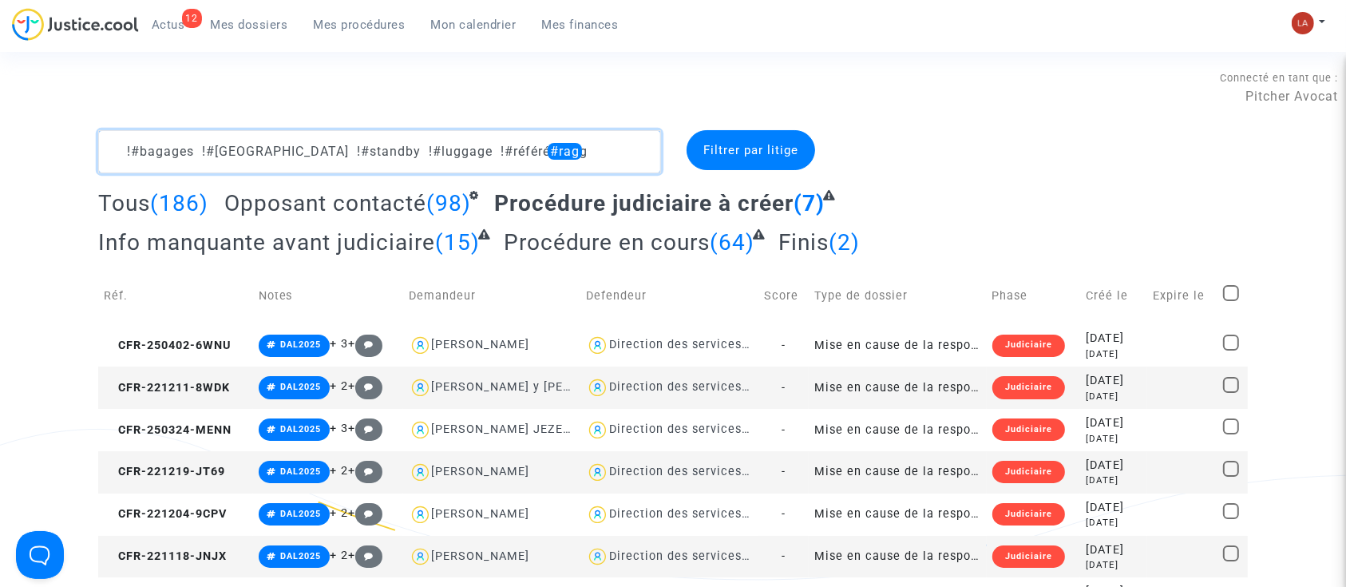
drag, startPoint x: 485, startPoint y: 155, endPoint x: 568, endPoint y: 150, distance: 83.2
click at [568, 150] on textarea at bounding box center [379, 151] width 563 height 43
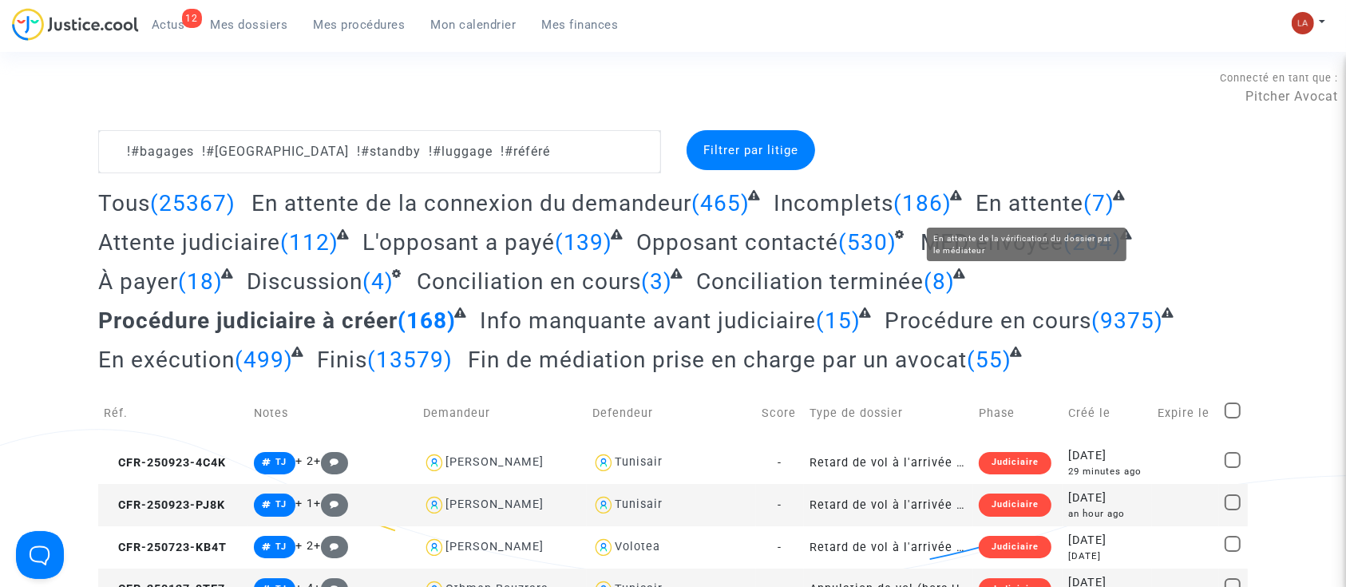
click at [1035, 192] on span "En attente" at bounding box center [1030, 203] width 108 height 26
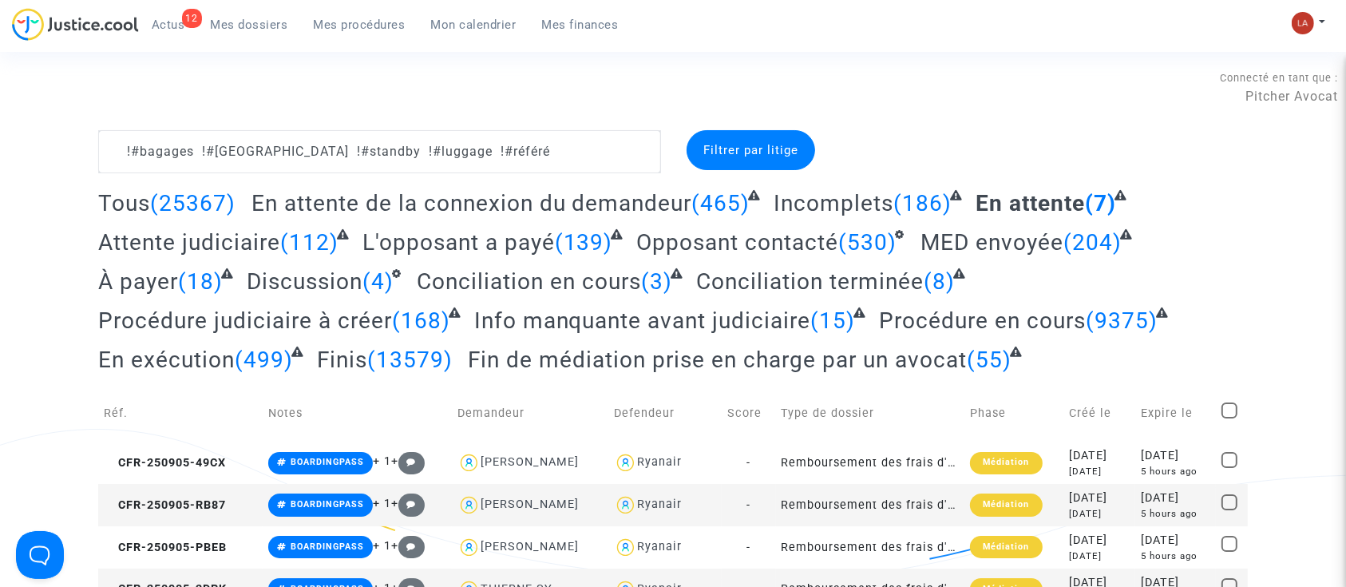
click at [228, 238] on span "Attente judiciaire" at bounding box center [189, 242] width 182 height 26
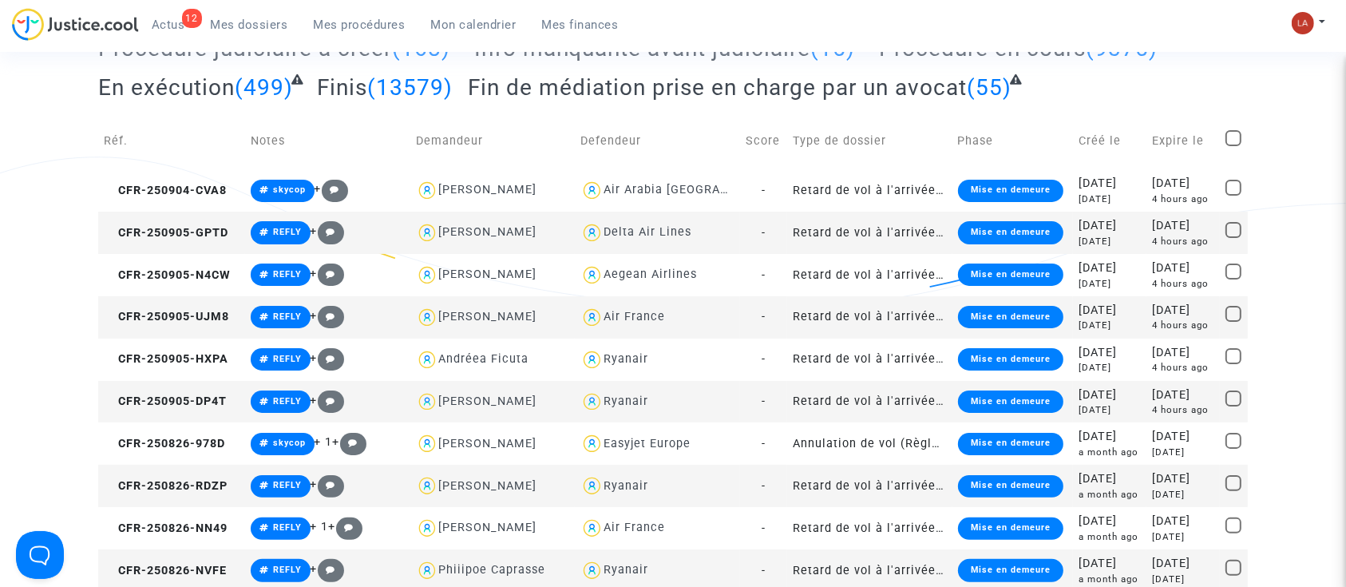
scroll to position [319, 0]
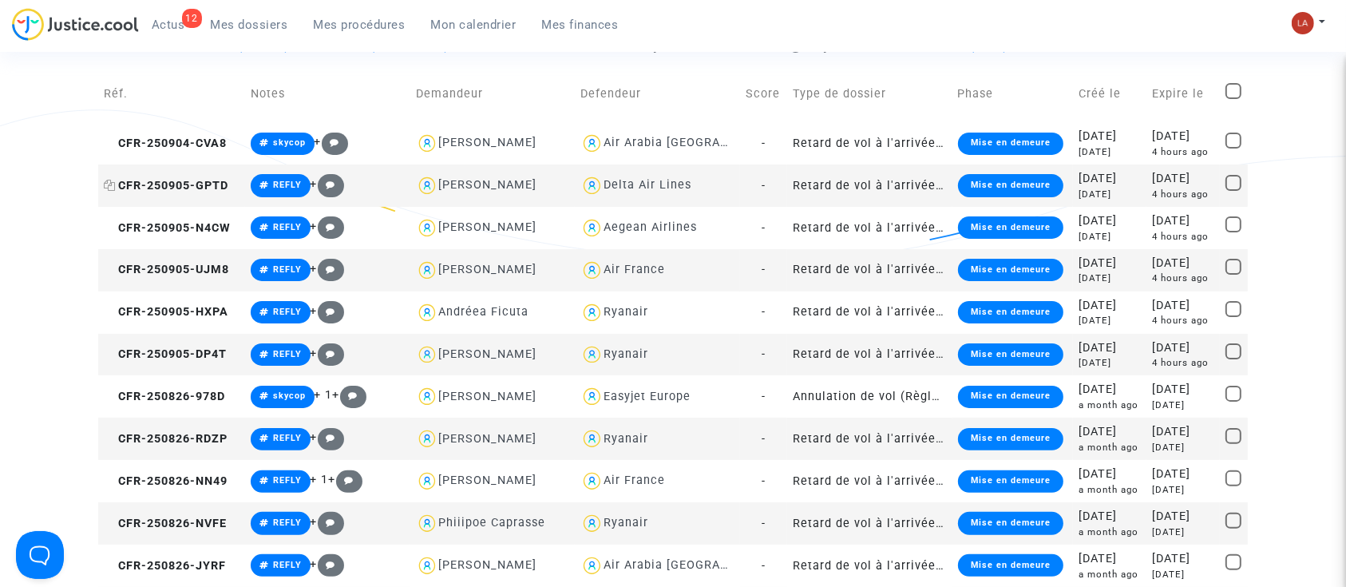
click at [221, 187] on span "CFR-250905-GPTD" at bounding box center [166, 186] width 125 height 14
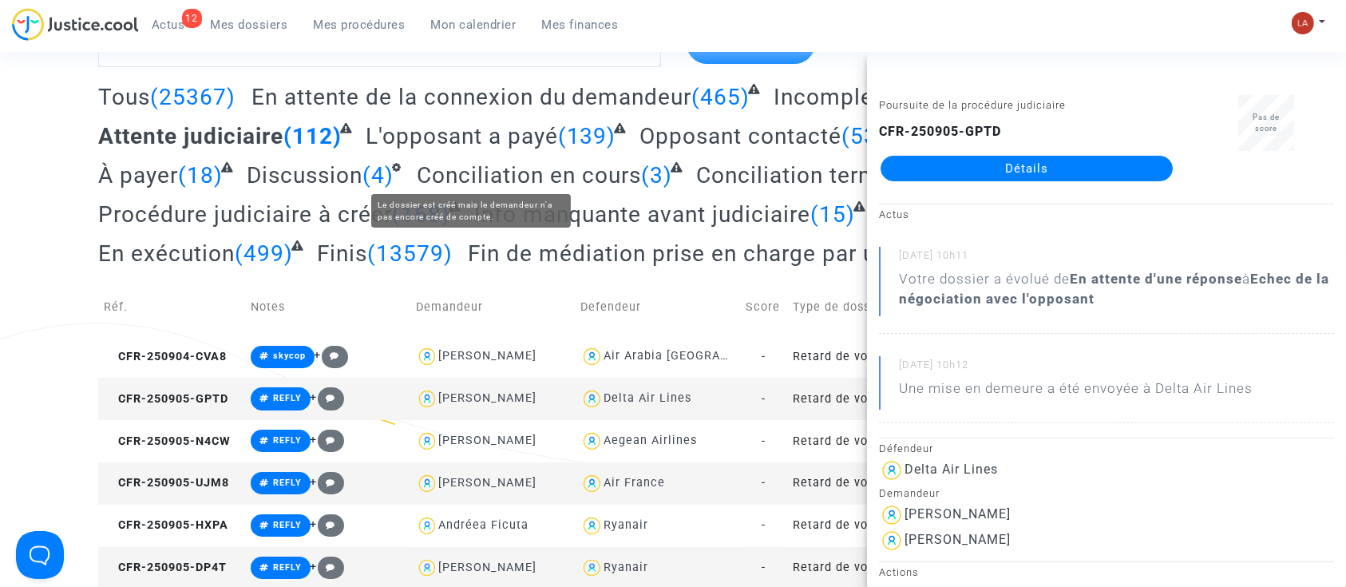
scroll to position [0, 0]
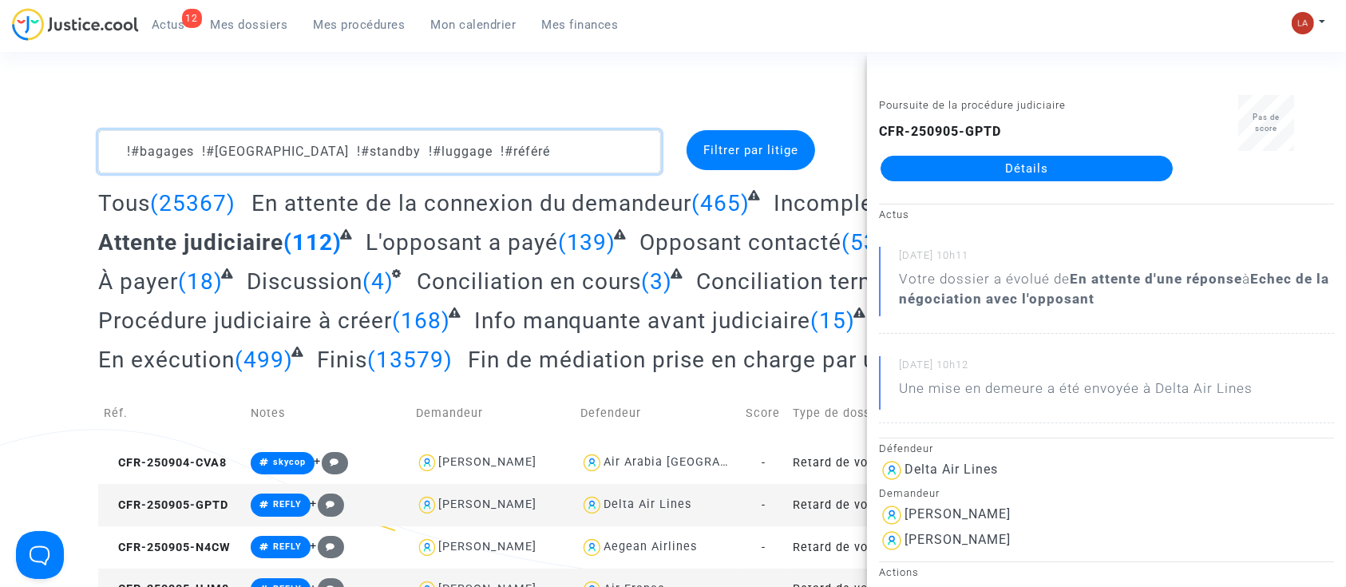
drag, startPoint x: 533, startPoint y: 156, endPoint x: 533, endPoint y: 146, distance: 10.4
click at [533, 156] on textarea at bounding box center [379, 151] width 563 height 43
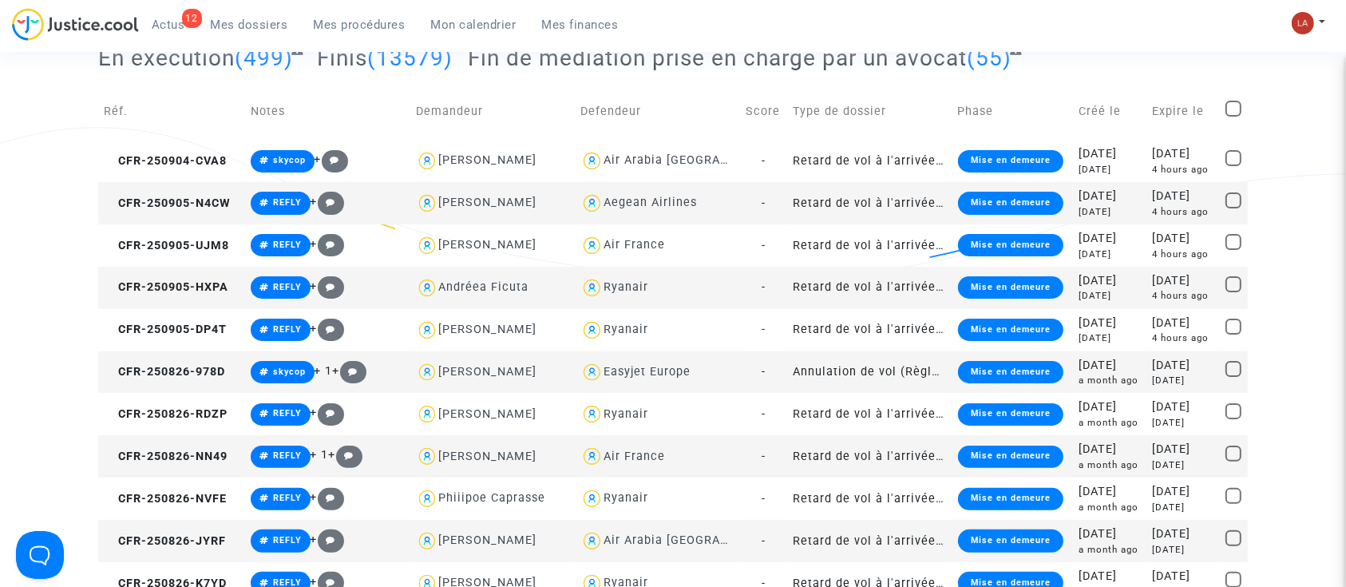
scroll to position [319, 0]
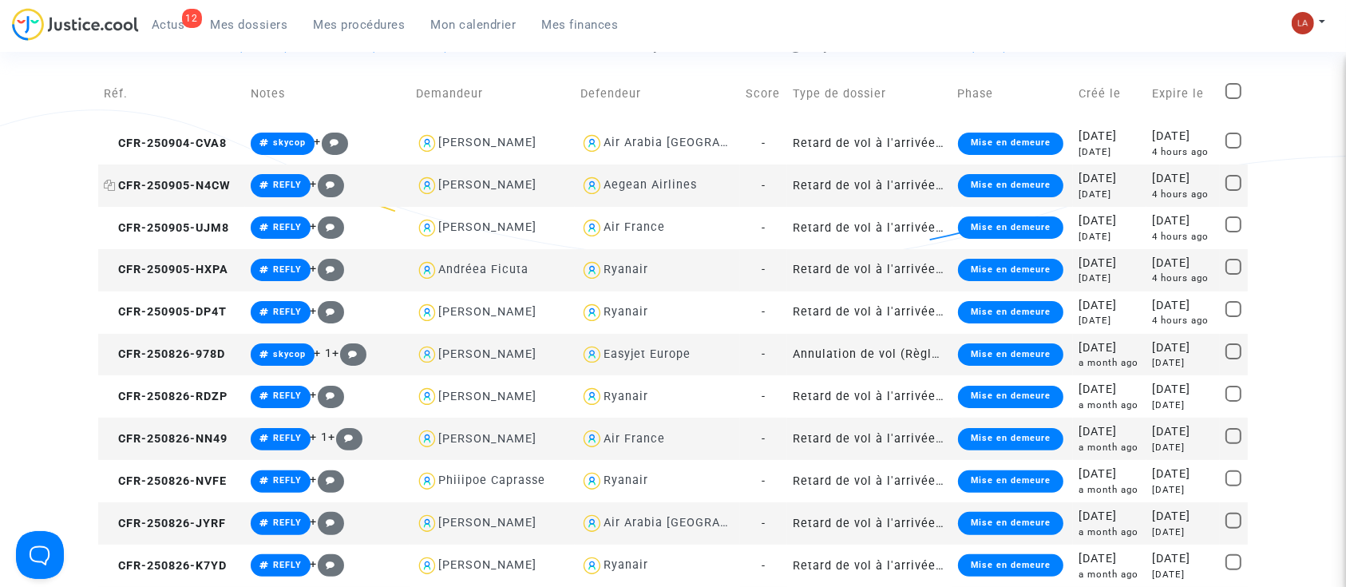
click at [153, 179] on span "CFR-250905-N4CW" at bounding box center [167, 186] width 127 height 14
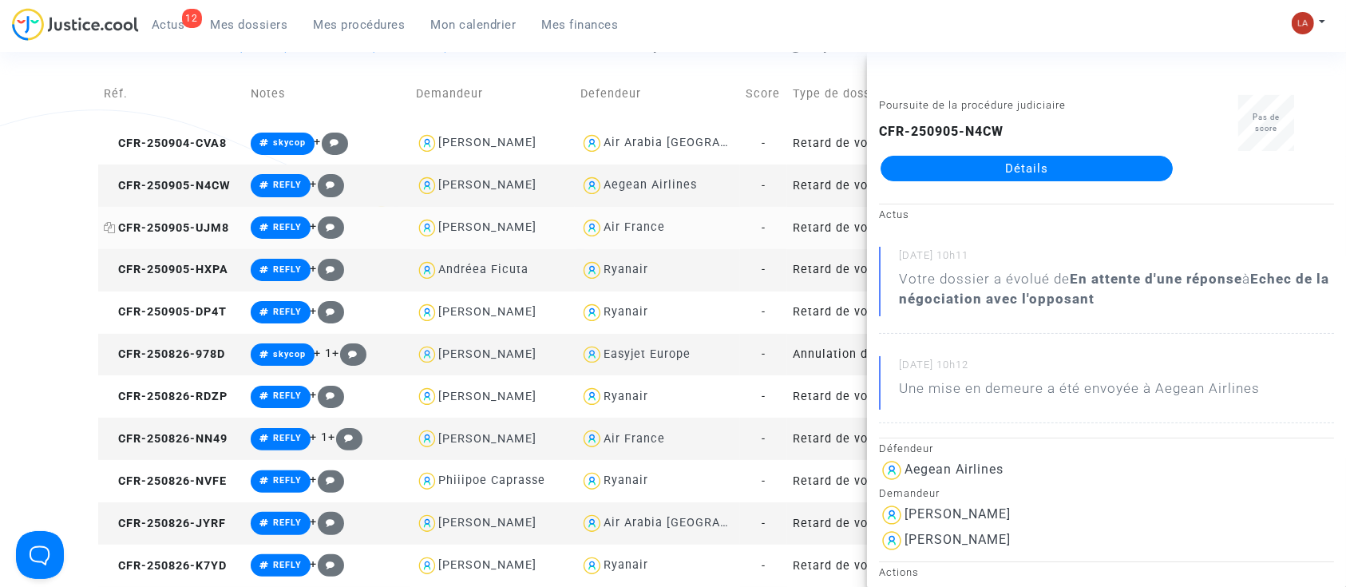
click at [199, 229] on span "CFR-250905-UJM8" at bounding box center [166, 228] width 125 height 14
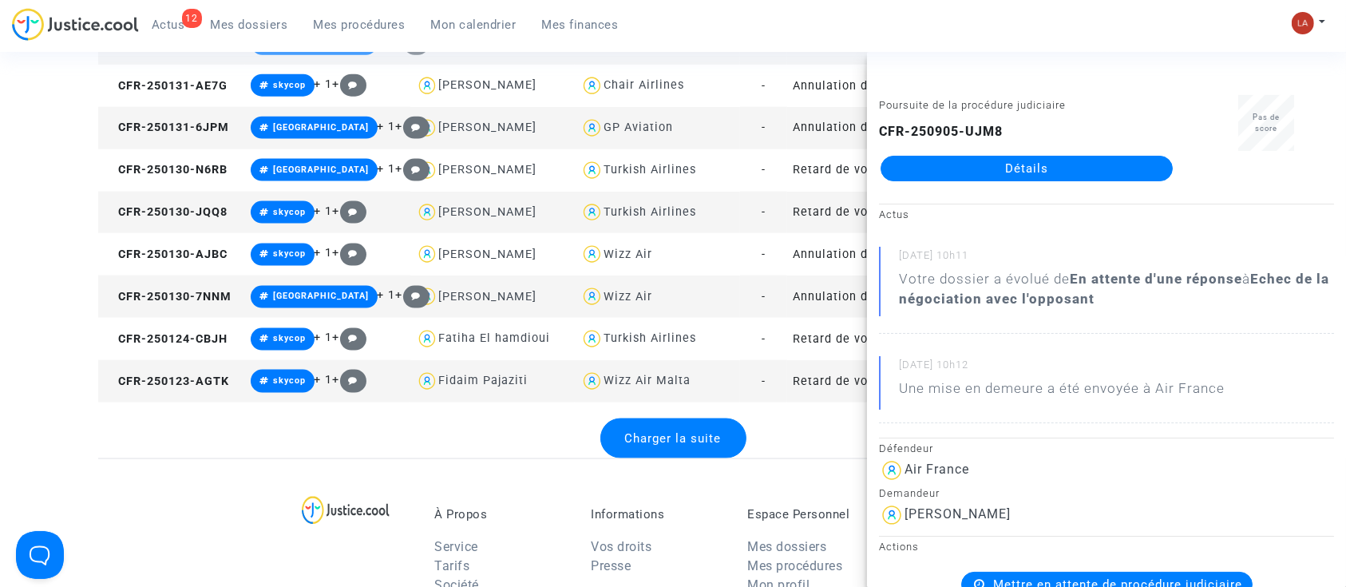
scroll to position [2342, 0]
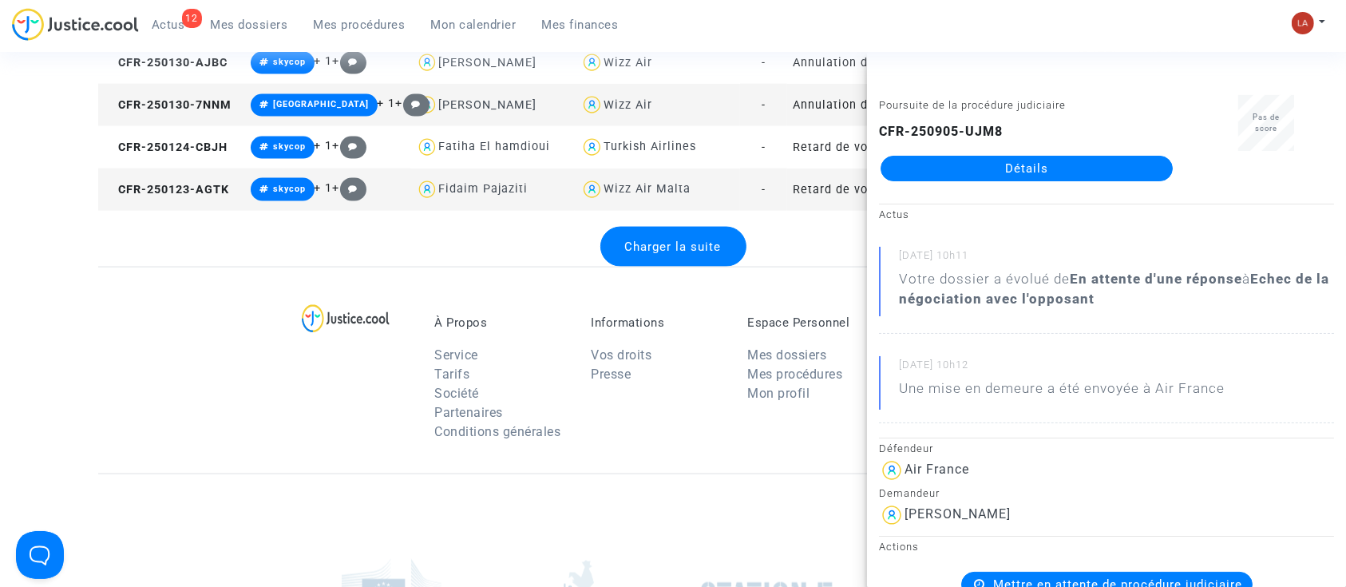
click at [711, 233] on div "Charger la suite" at bounding box center [673, 247] width 146 height 40
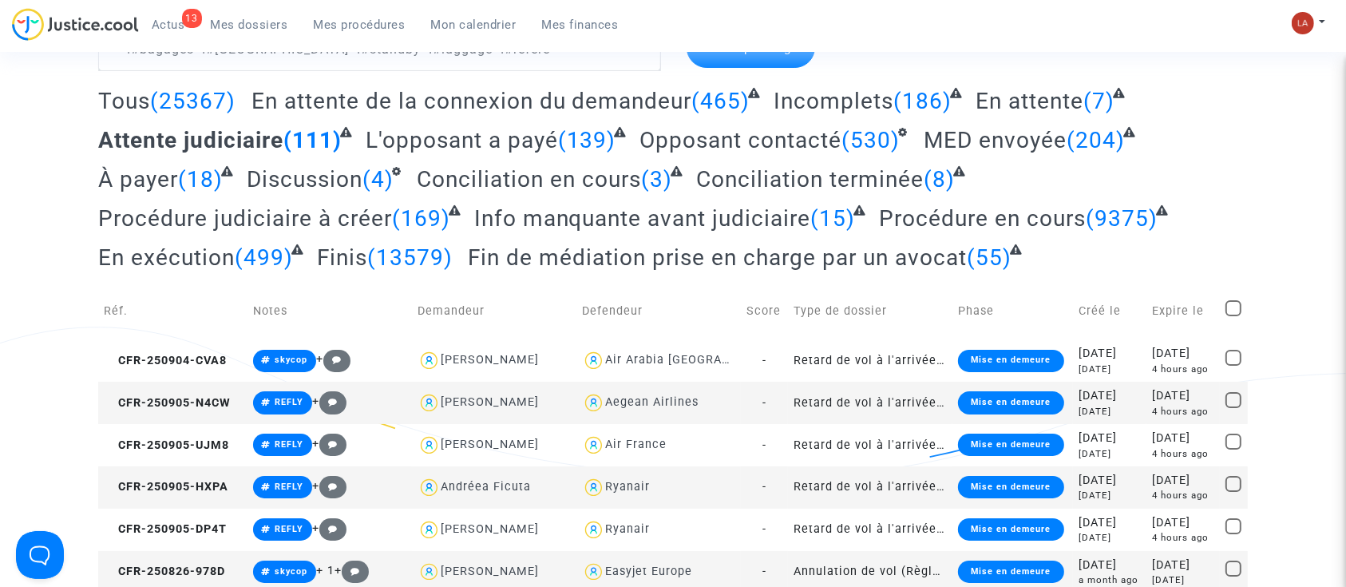
scroll to position [0, 0]
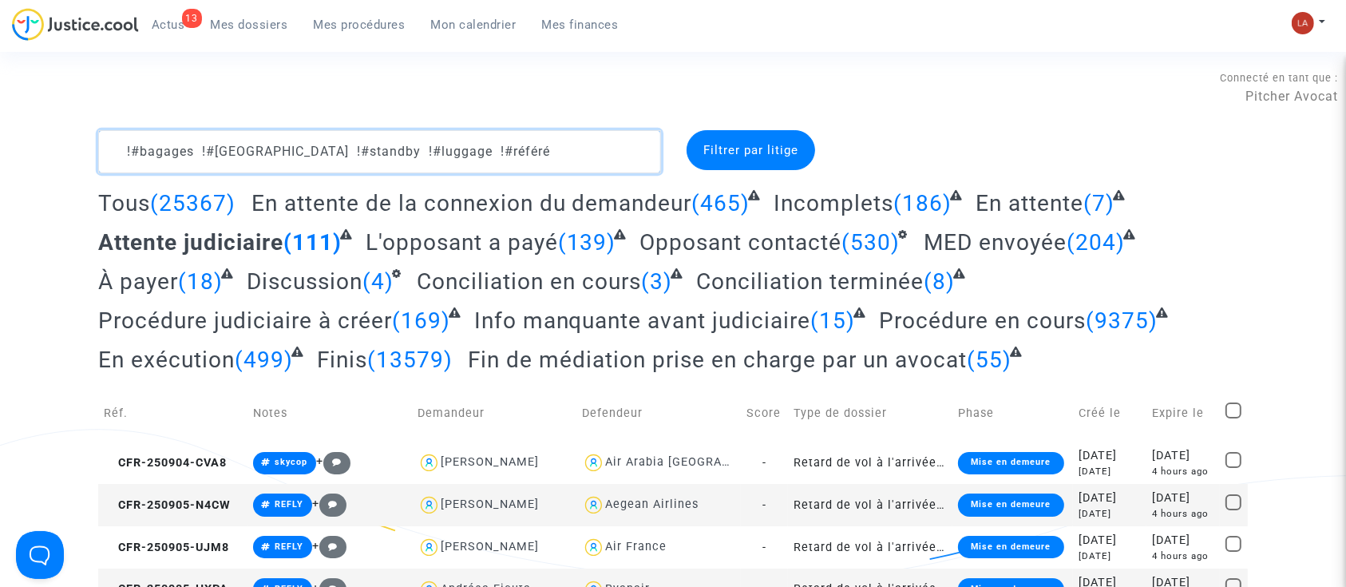
drag, startPoint x: 562, startPoint y: 146, endPoint x: 853, endPoint y: 315, distance: 336.6
click at [562, 146] on textarea at bounding box center [379, 151] width 563 height 43
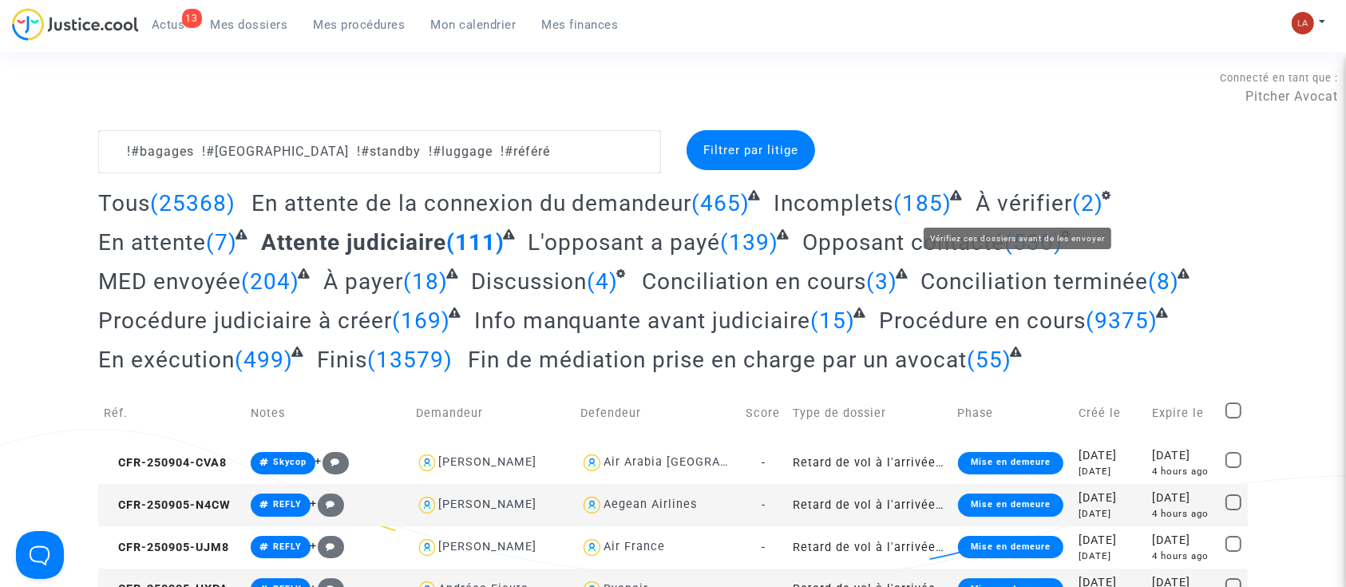
click at [1007, 196] on span "À vérifier" at bounding box center [1024, 203] width 97 height 26
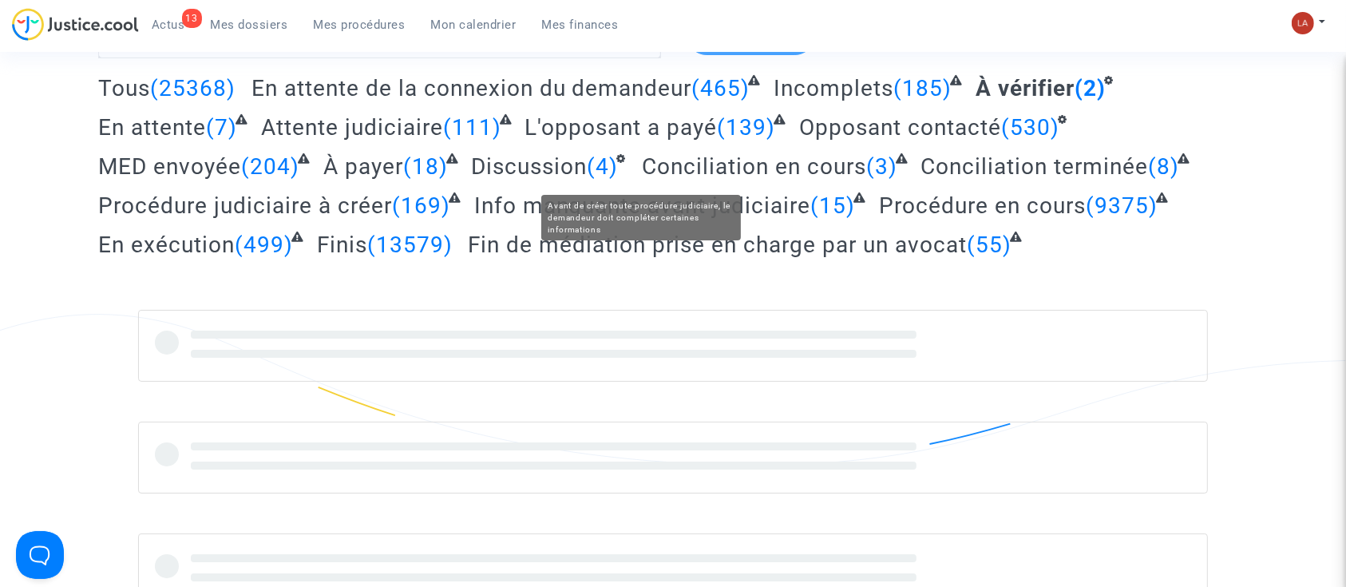
scroll to position [212, 0]
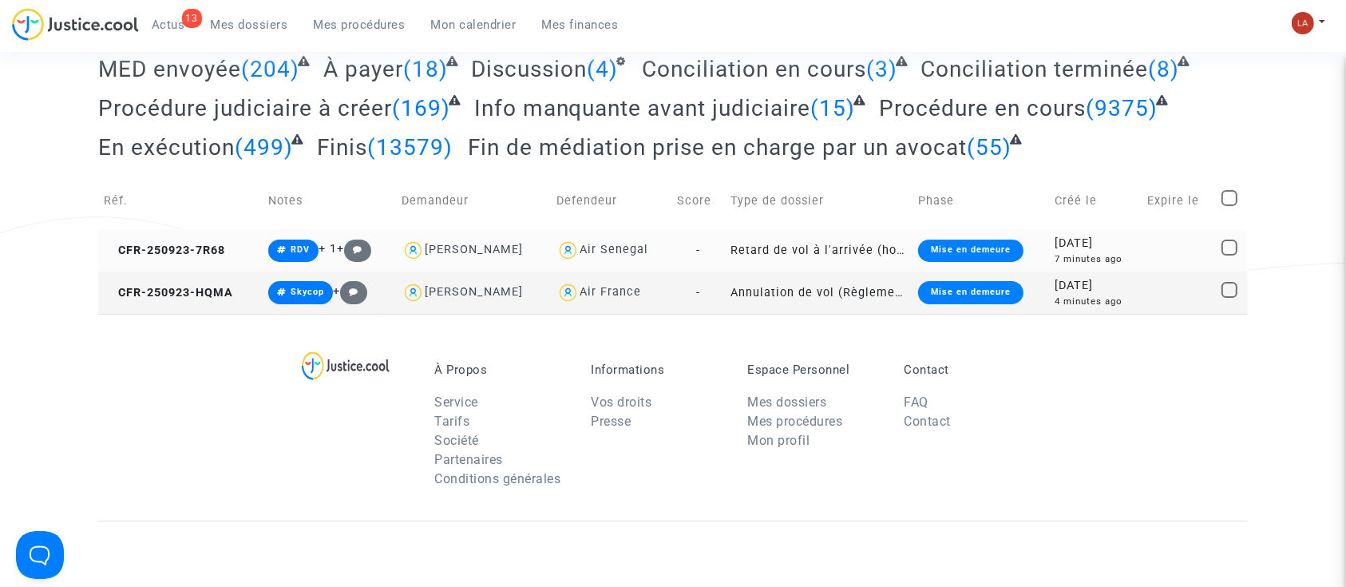
click at [237, 249] on td "CFR-250923-7R68" at bounding box center [180, 250] width 164 height 42
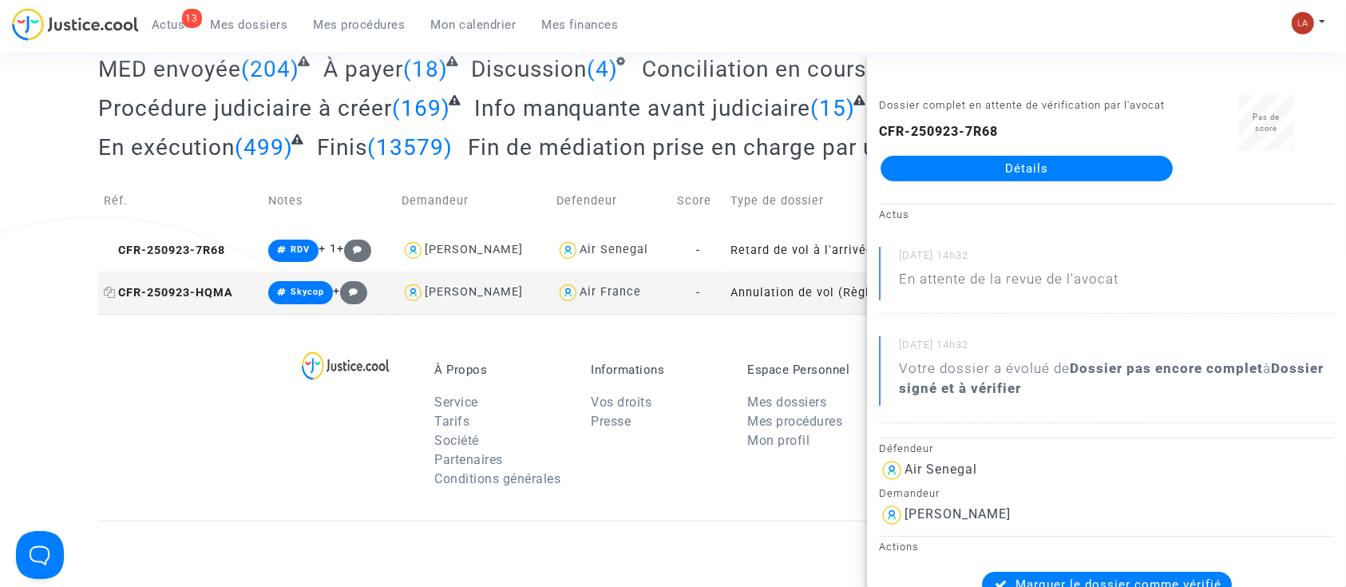
click at [212, 297] on span "CFR-250923-HQMA" at bounding box center [168, 293] width 129 height 14
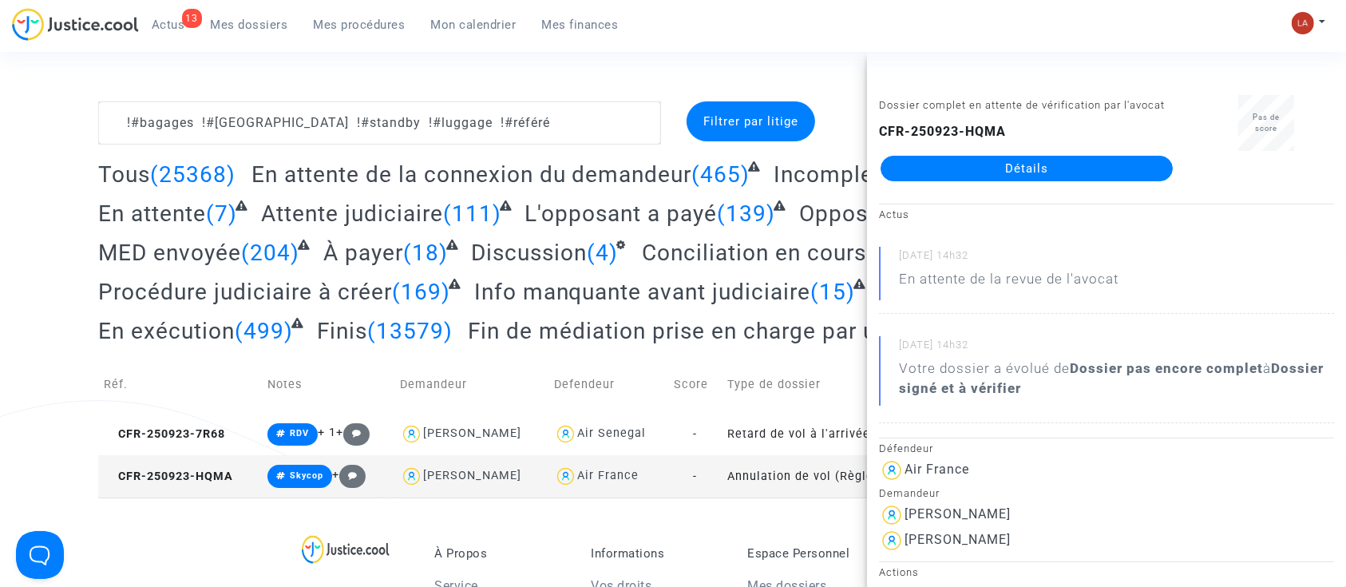
scroll to position [0, 0]
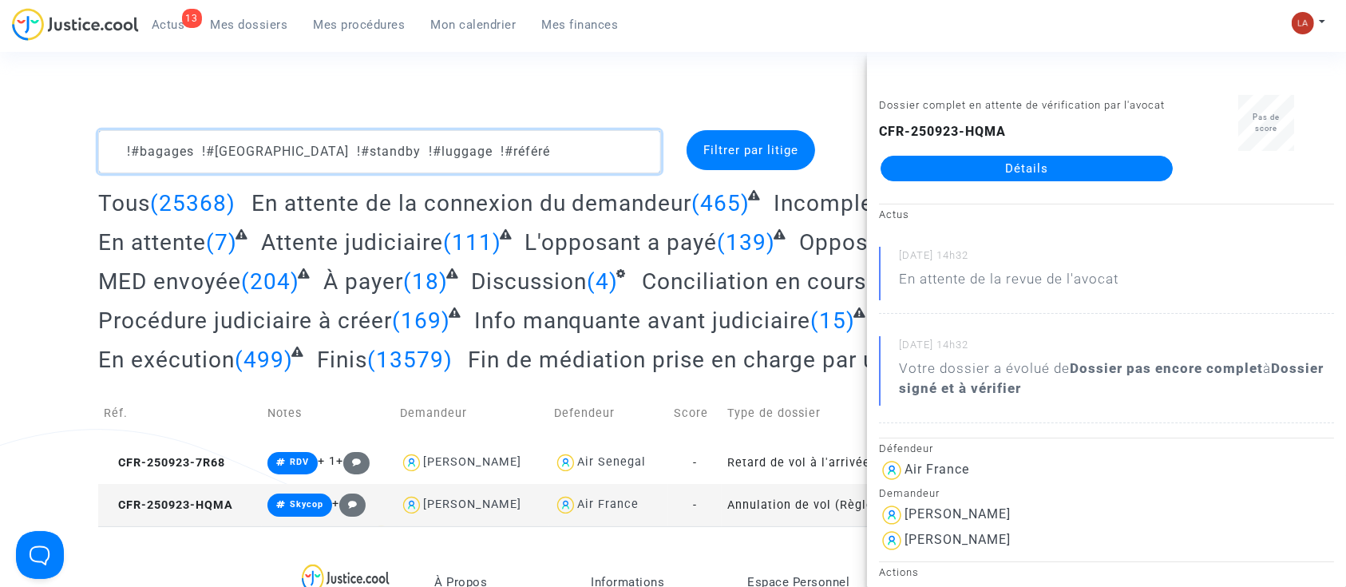
click at [584, 170] on textarea at bounding box center [379, 151] width 563 height 43
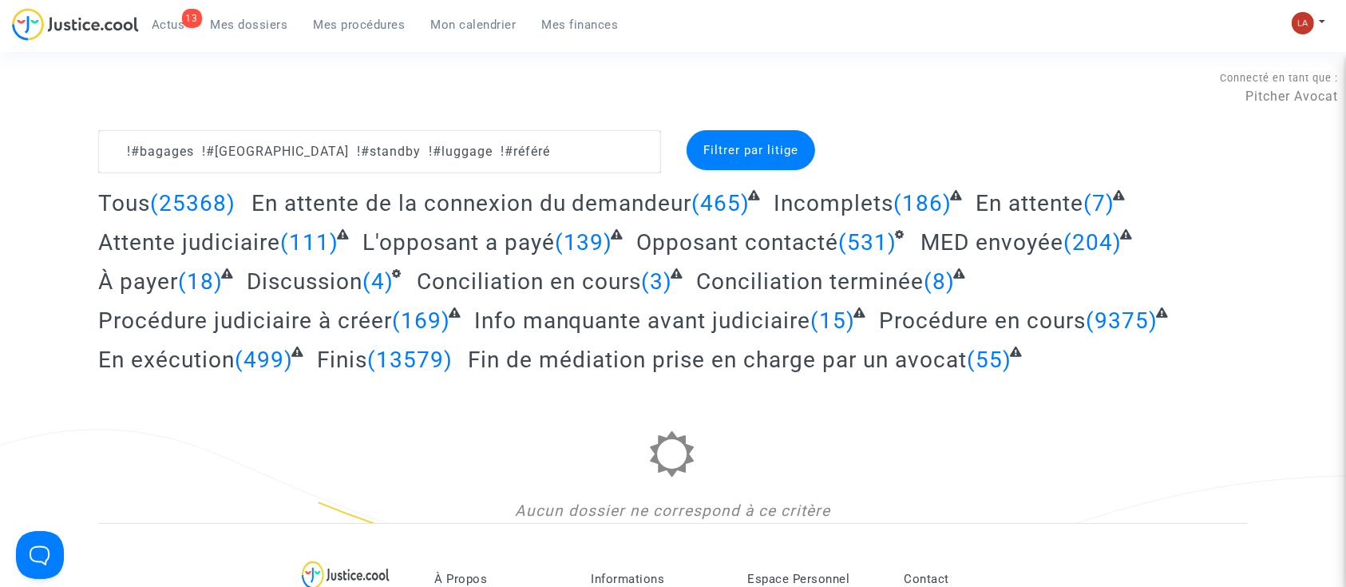
drag, startPoint x: 909, startPoint y: 366, endPoint x: 918, endPoint y: 370, distance: 10.0
click at [909, 370] on span "Fin de médiation prise en charge par un avocat" at bounding box center [717, 359] width 499 height 26
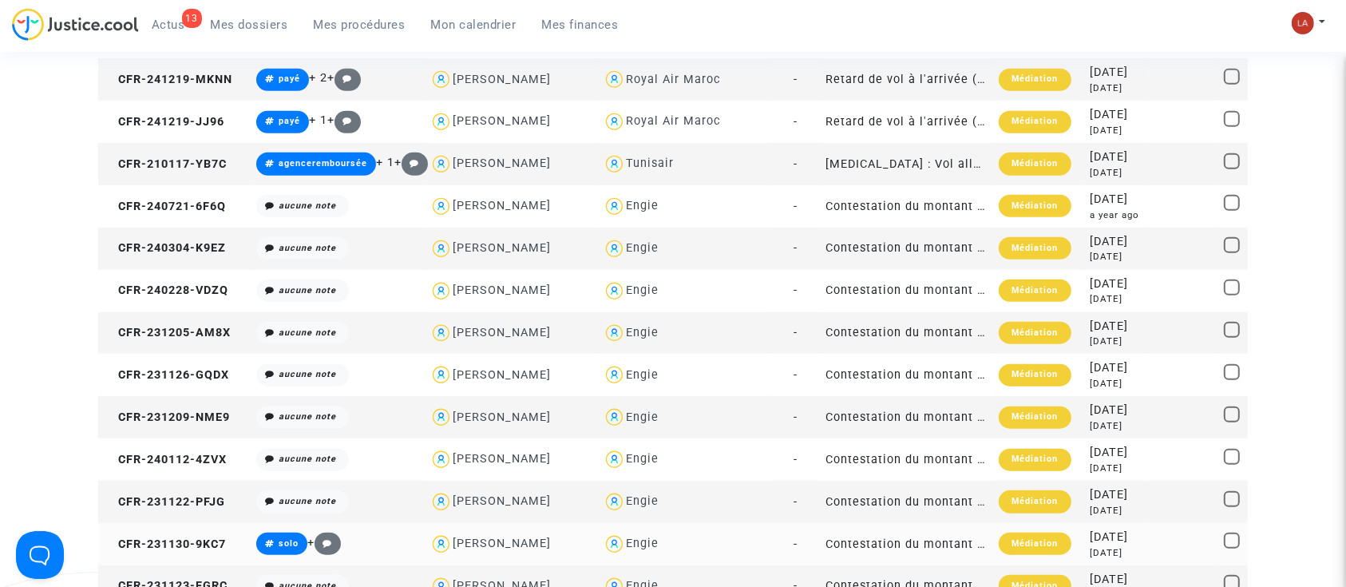
scroll to position [1597, 0]
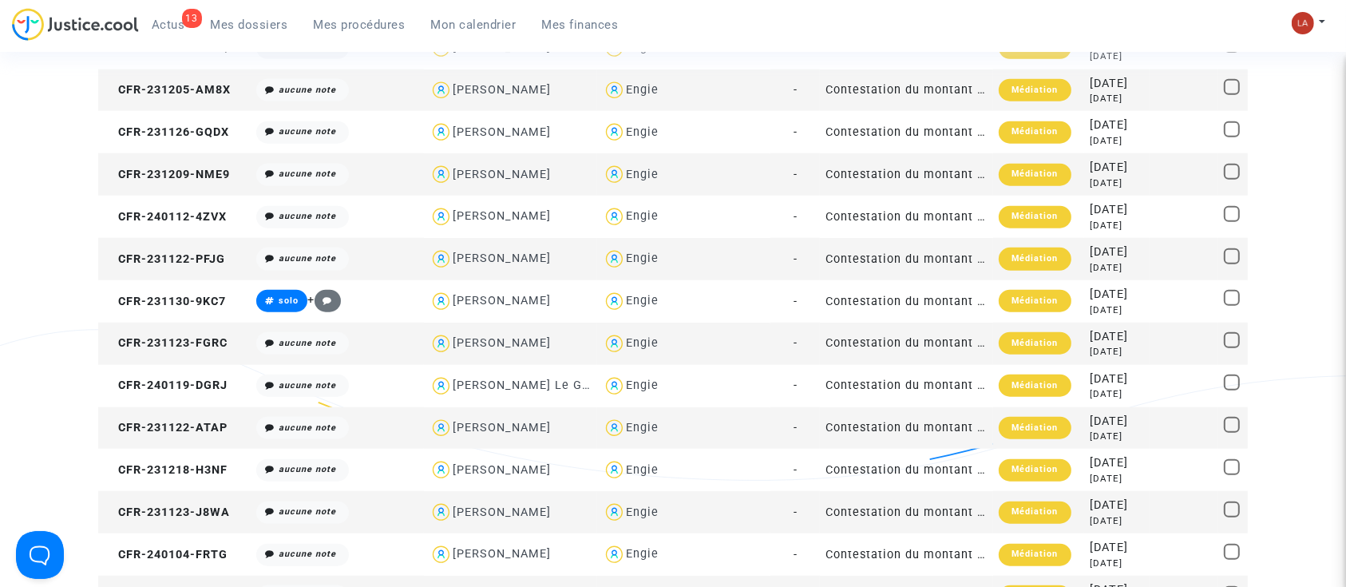
click at [647, 257] on div "Engie" at bounding box center [642, 258] width 33 height 14
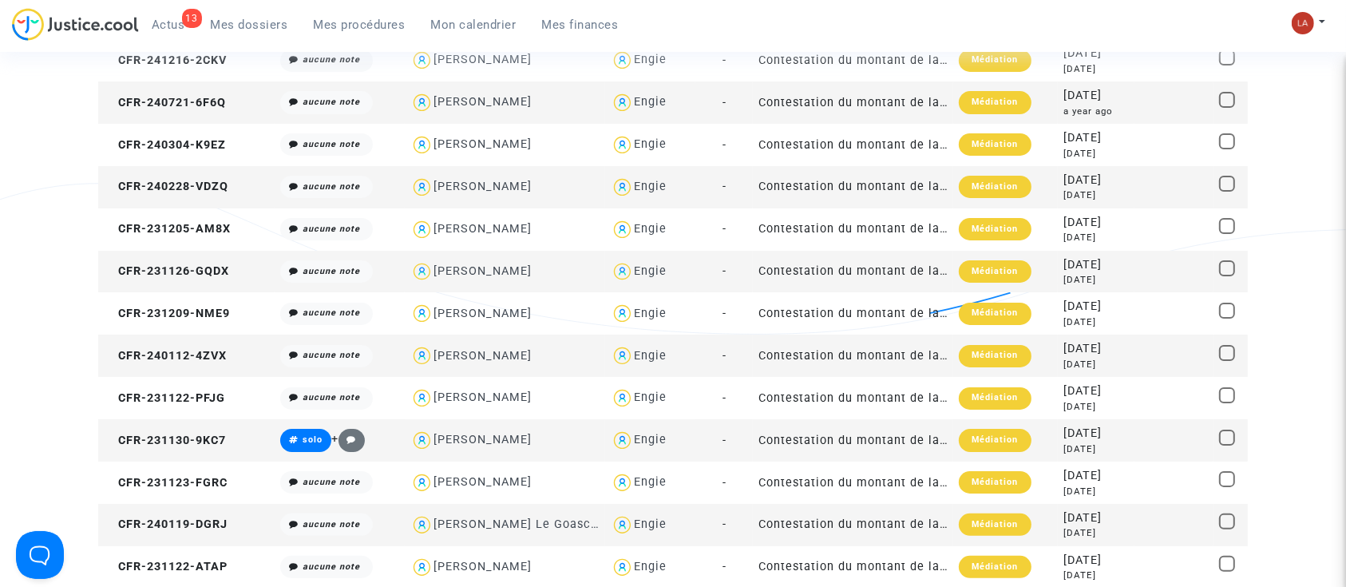
scroll to position [65, 0]
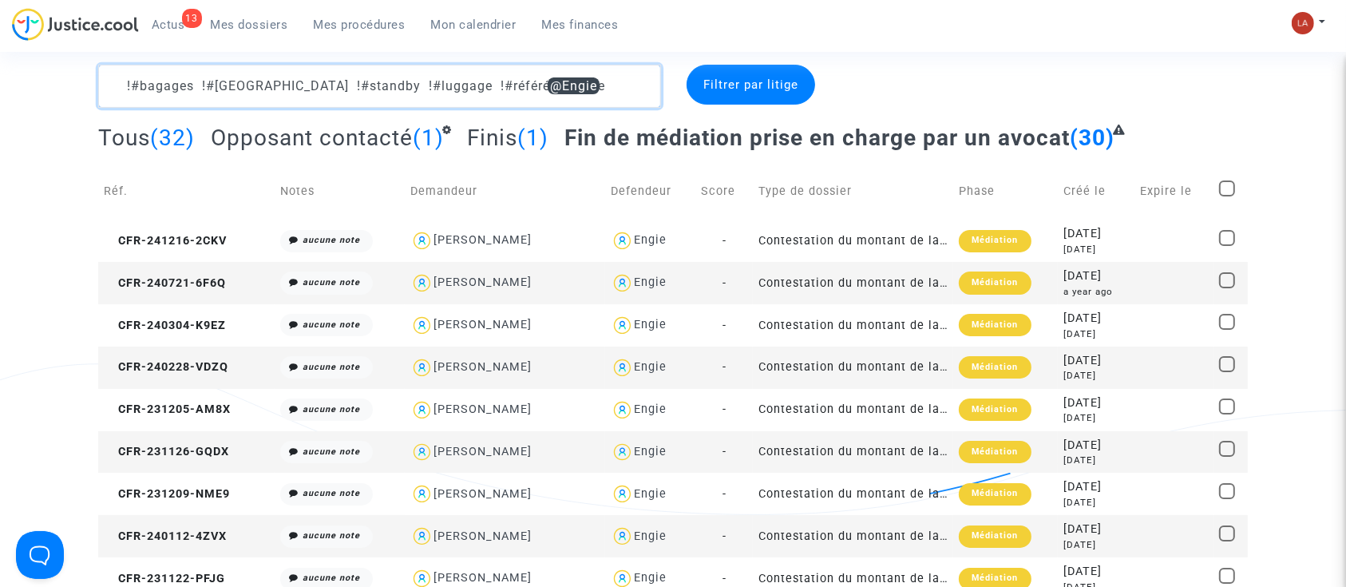
click at [483, 86] on textarea at bounding box center [379, 86] width 563 height 43
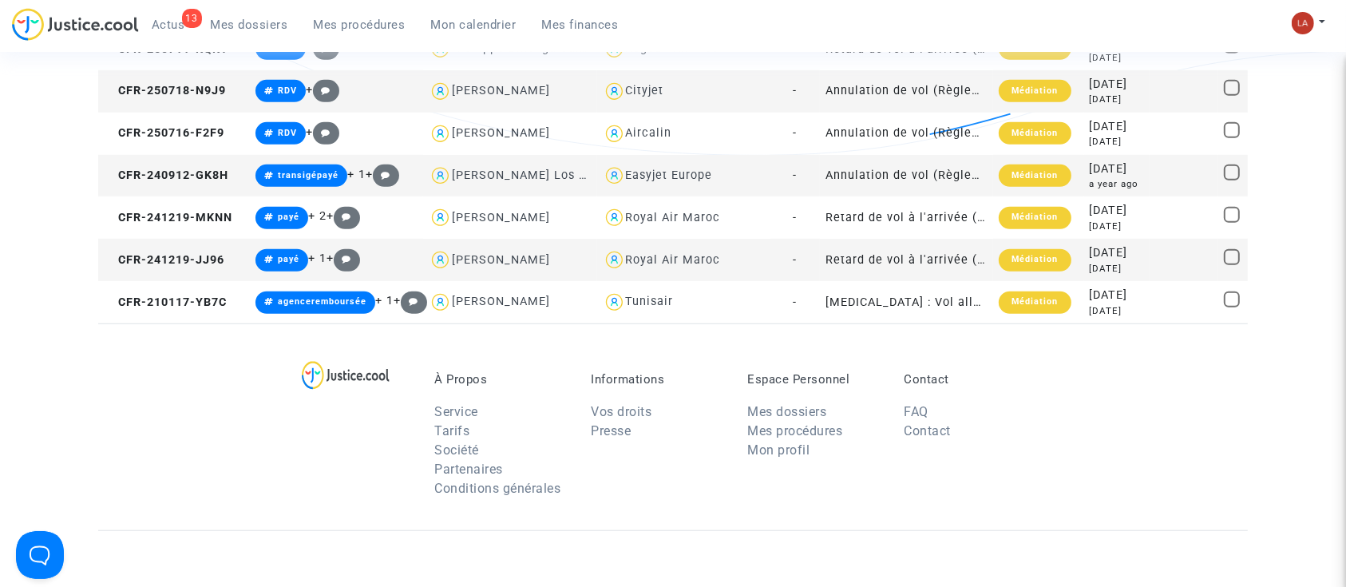
scroll to position [1130, 0]
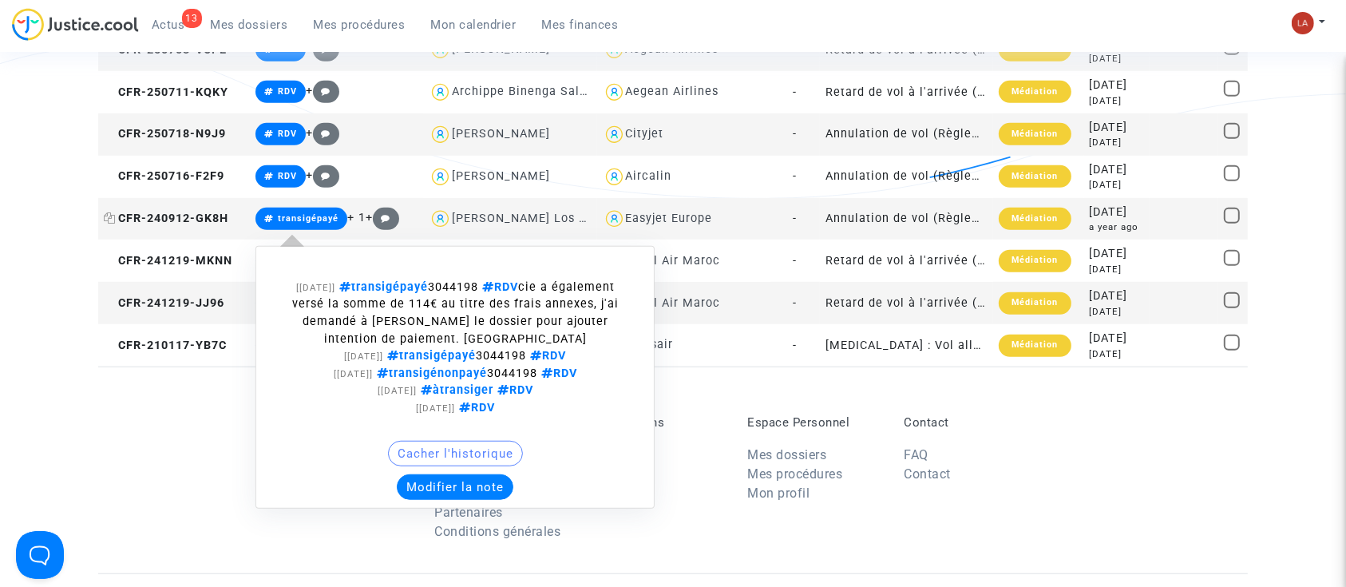
click at [208, 217] on span "CFR-240912-GK8H" at bounding box center [166, 219] width 125 height 14
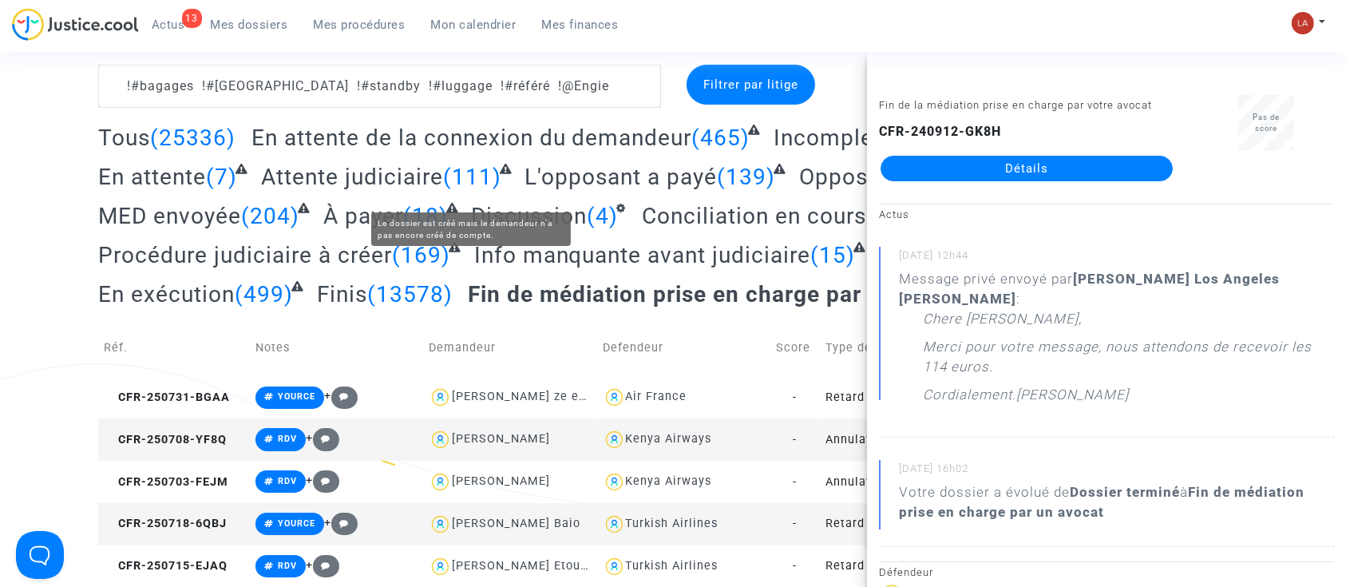
scroll to position [0, 0]
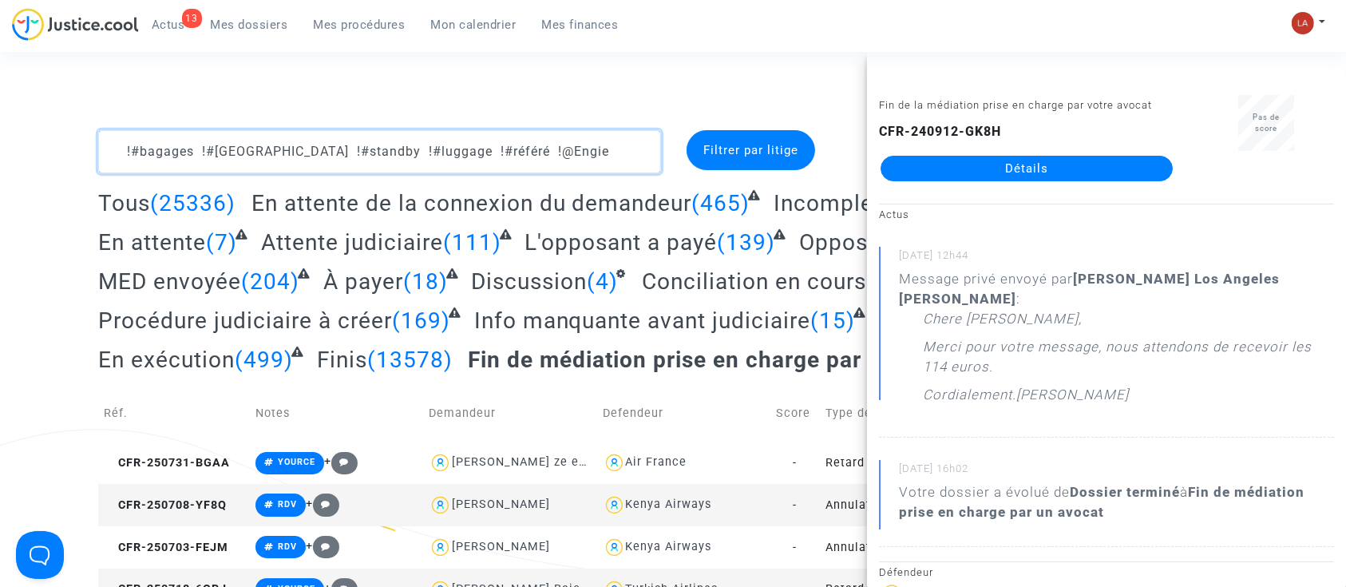
click at [585, 152] on textarea at bounding box center [379, 151] width 563 height 43
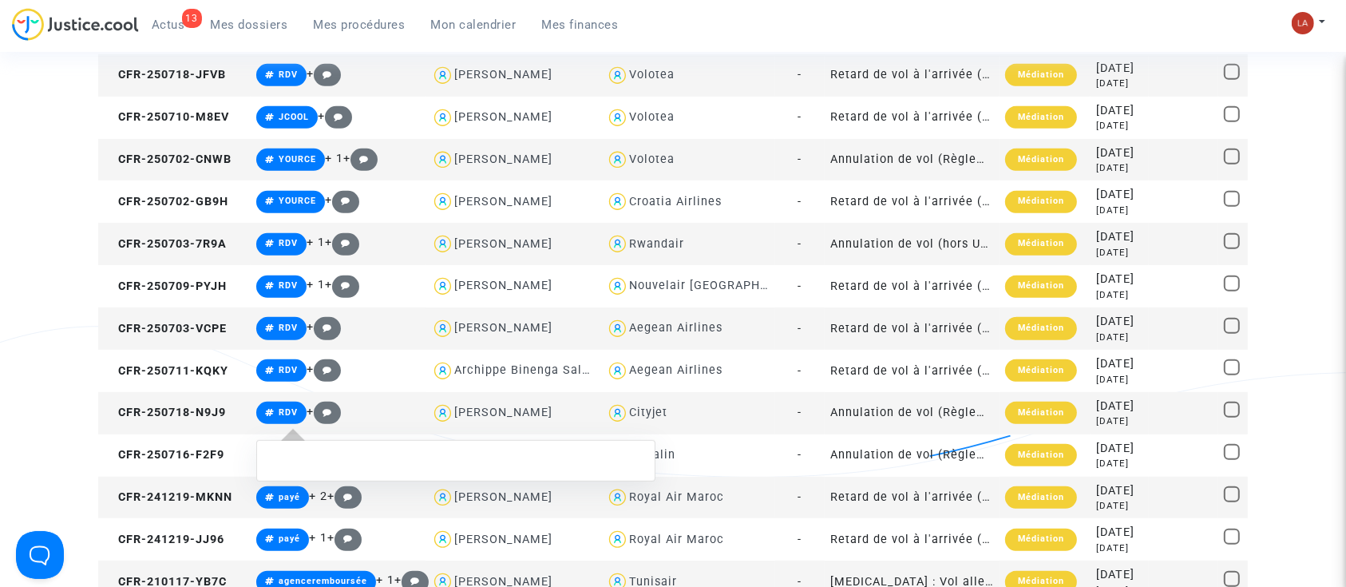
scroll to position [958, 0]
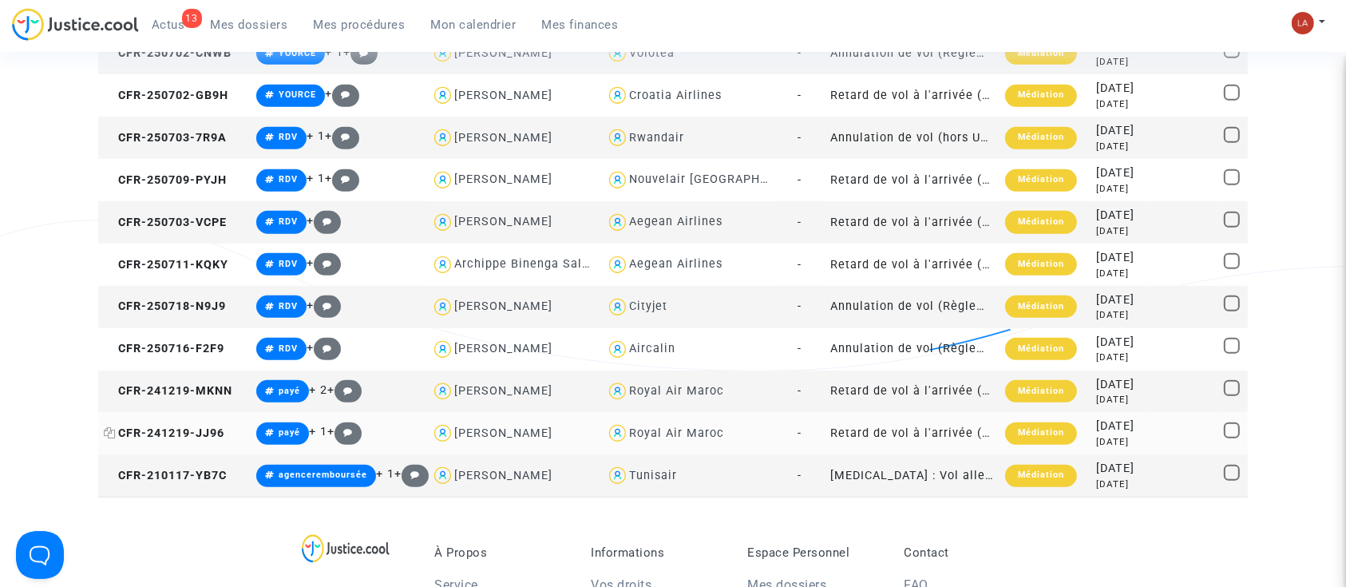
click at [114, 437] on span "CFR-241219-JJ96" at bounding box center [164, 433] width 121 height 14
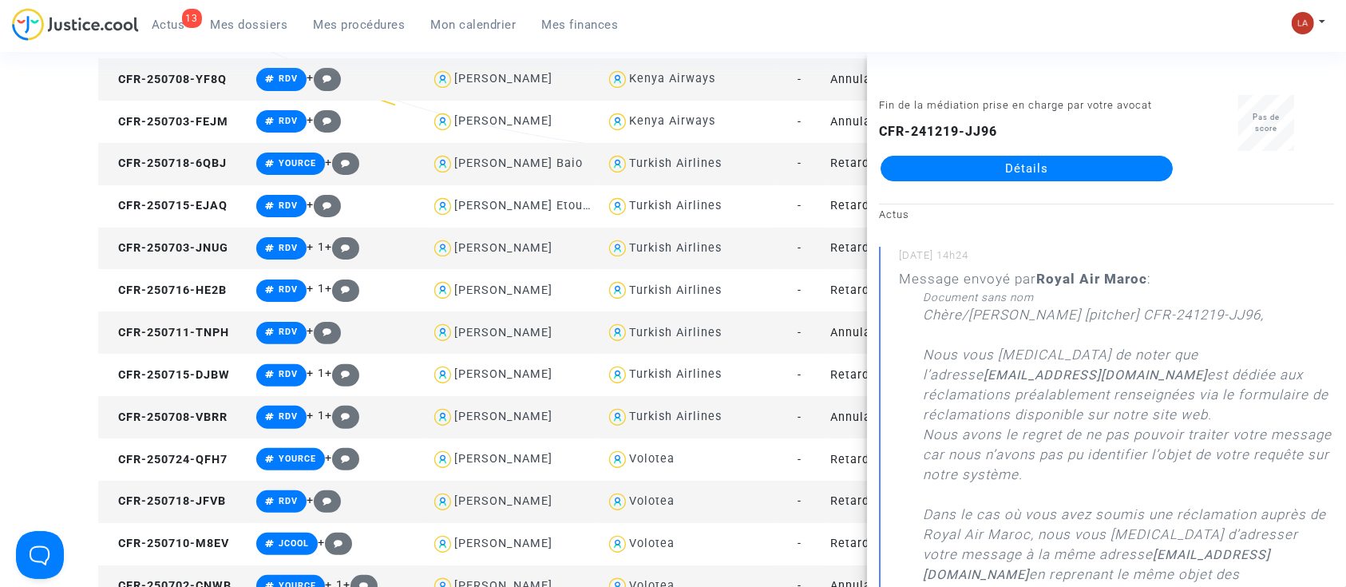
scroll to position [0, 0]
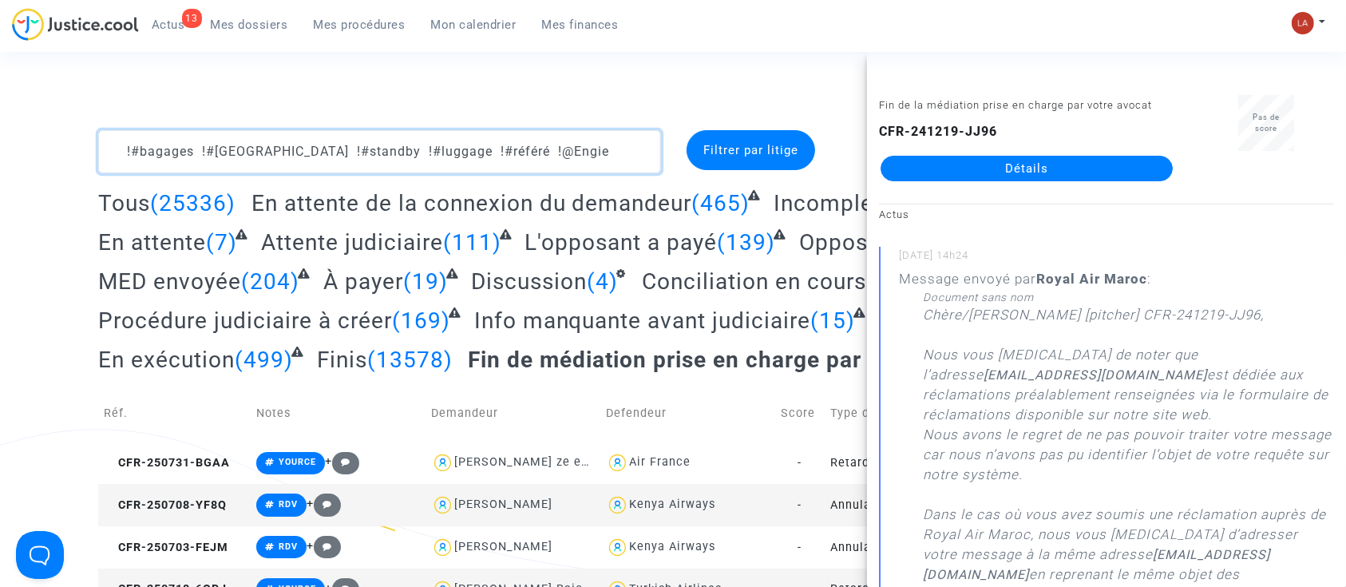
click at [585, 133] on textarea at bounding box center [379, 151] width 563 height 43
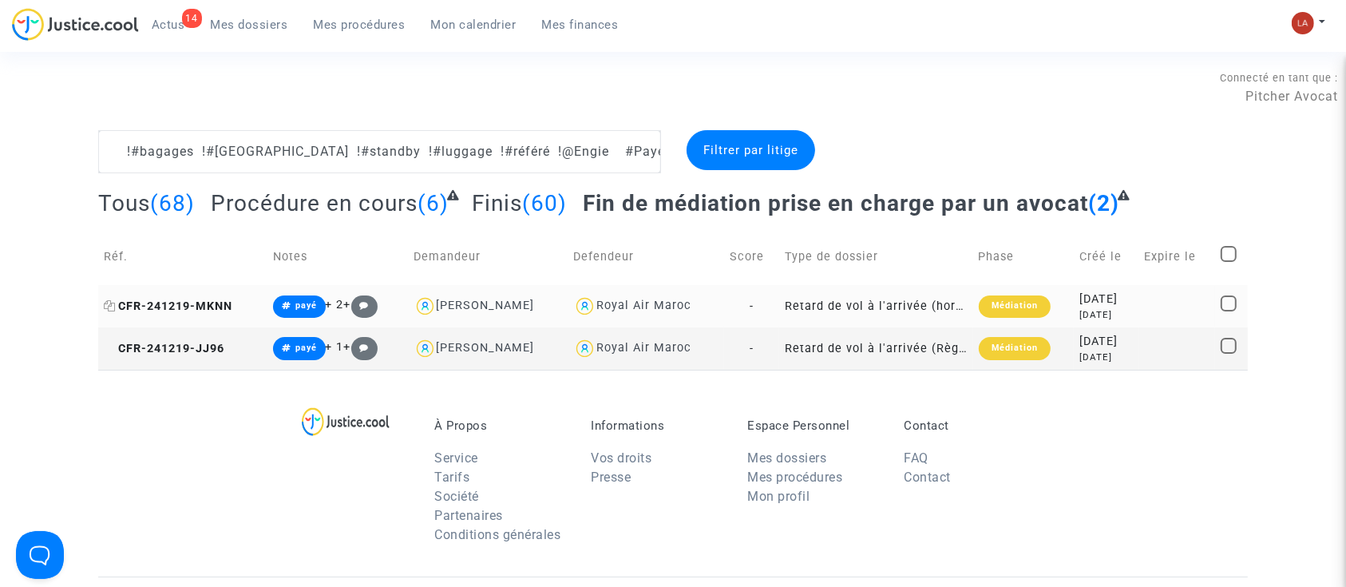
click at [232, 308] on span "CFR-241219-MKNN" at bounding box center [168, 306] width 129 height 14
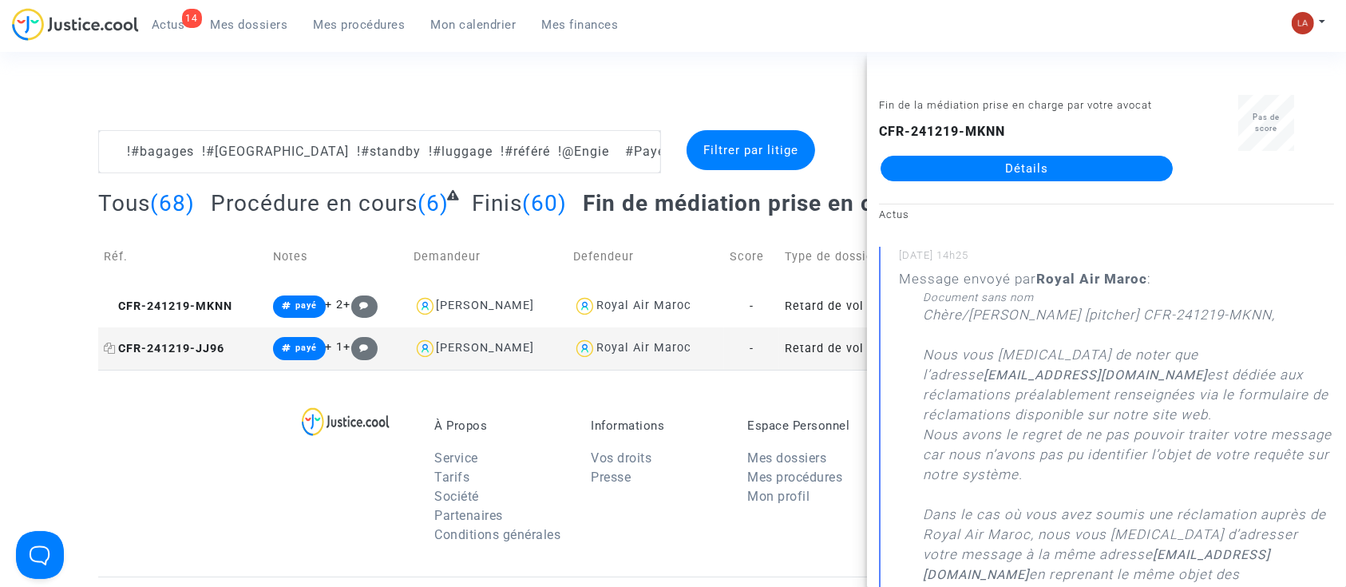
click at [194, 350] on span "CFR-241219-JJ96" at bounding box center [164, 349] width 121 height 14
click at [162, 292] on td "CFR-241219-MKNN" at bounding box center [182, 306] width 169 height 42
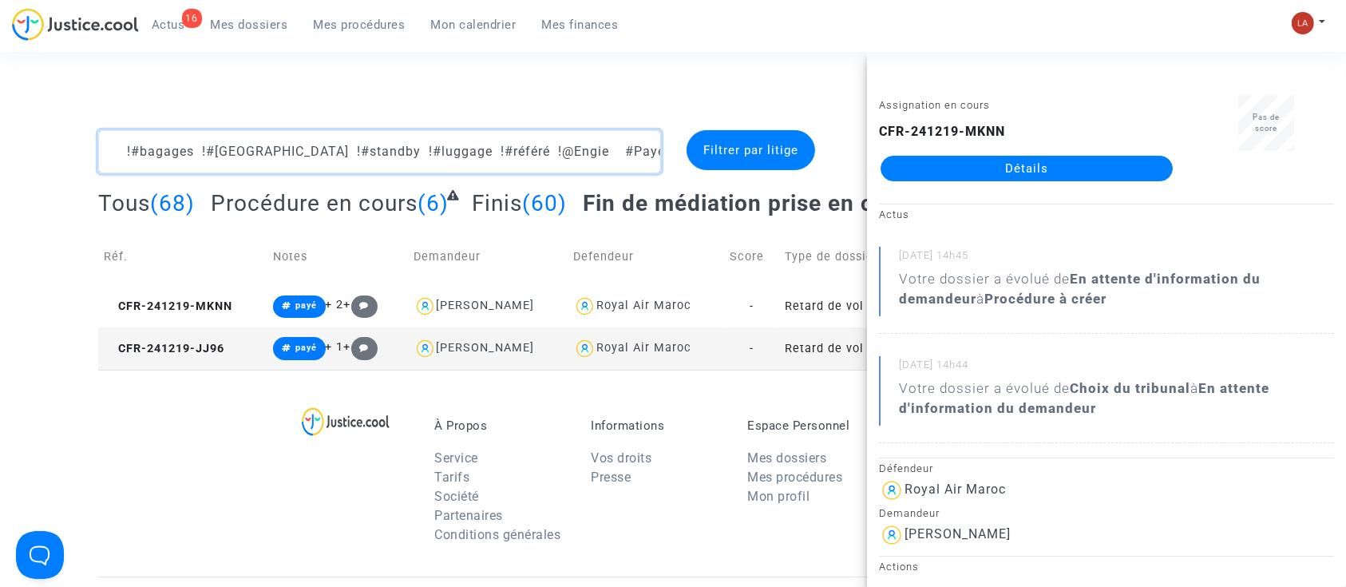
click at [634, 163] on textarea at bounding box center [379, 151] width 563 height 43
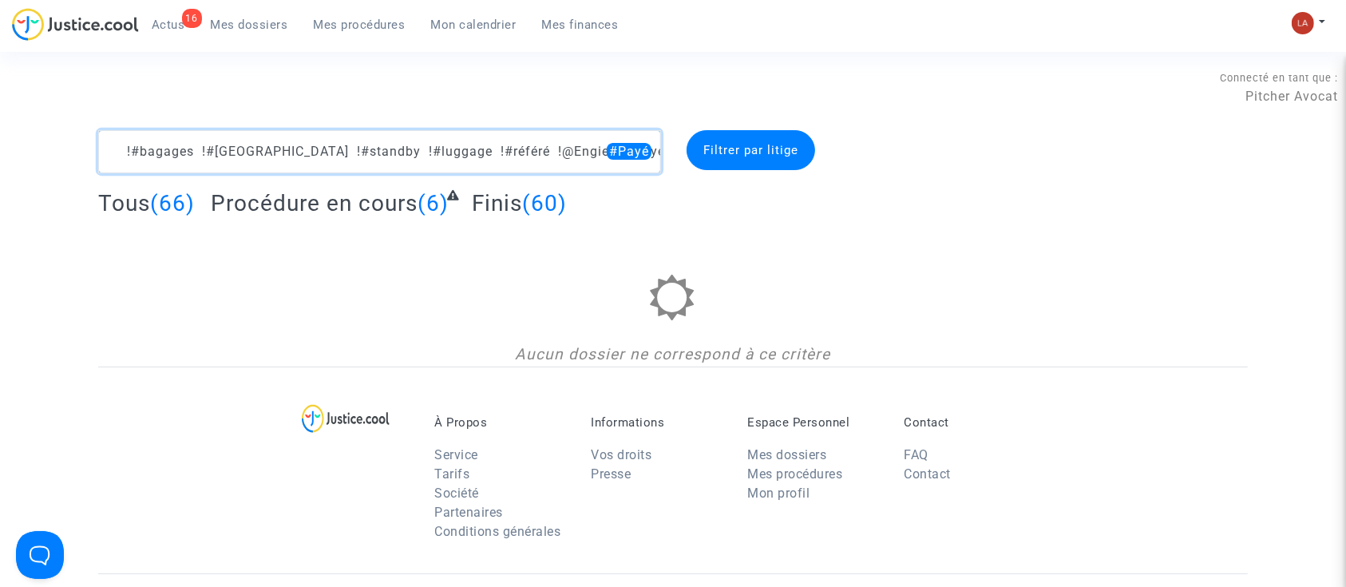
drag, startPoint x: 551, startPoint y: 145, endPoint x: 639, endPoint y: 151, distance: 88.1
click at [639, 151] on textarea at bounding box center [379, 151] width 563 height 43
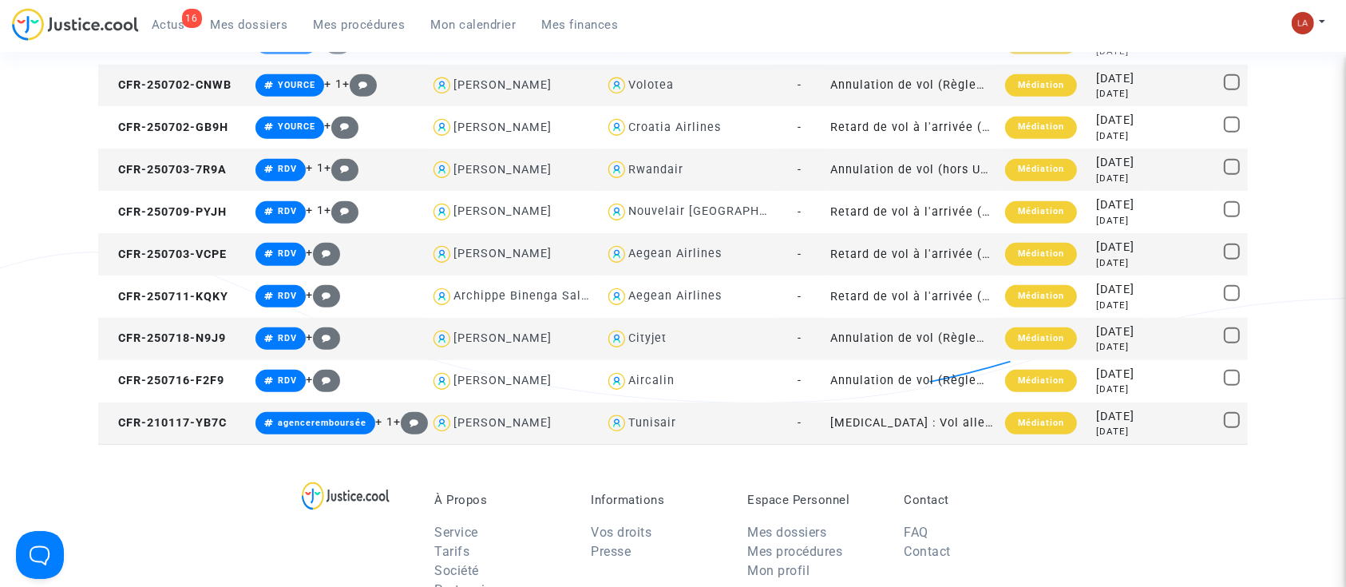
scroll to position [958, 0]
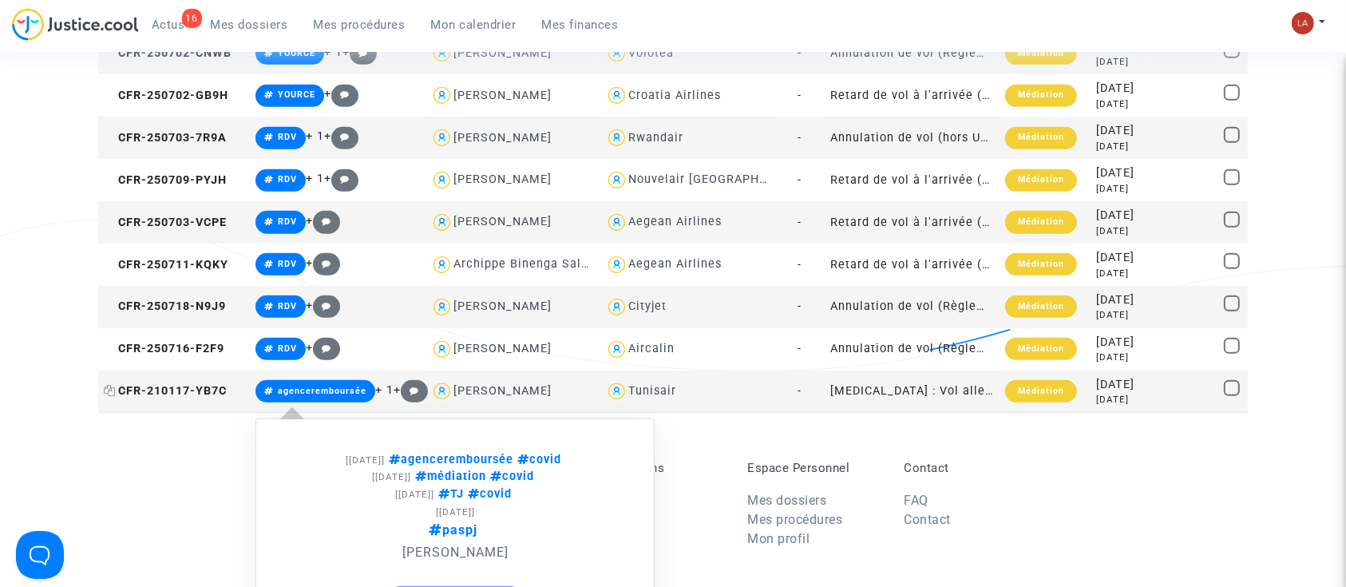
click at [227, 390] on span "CFR-210117-YB7C" at bounding box center [165, 391] width 123 height 14
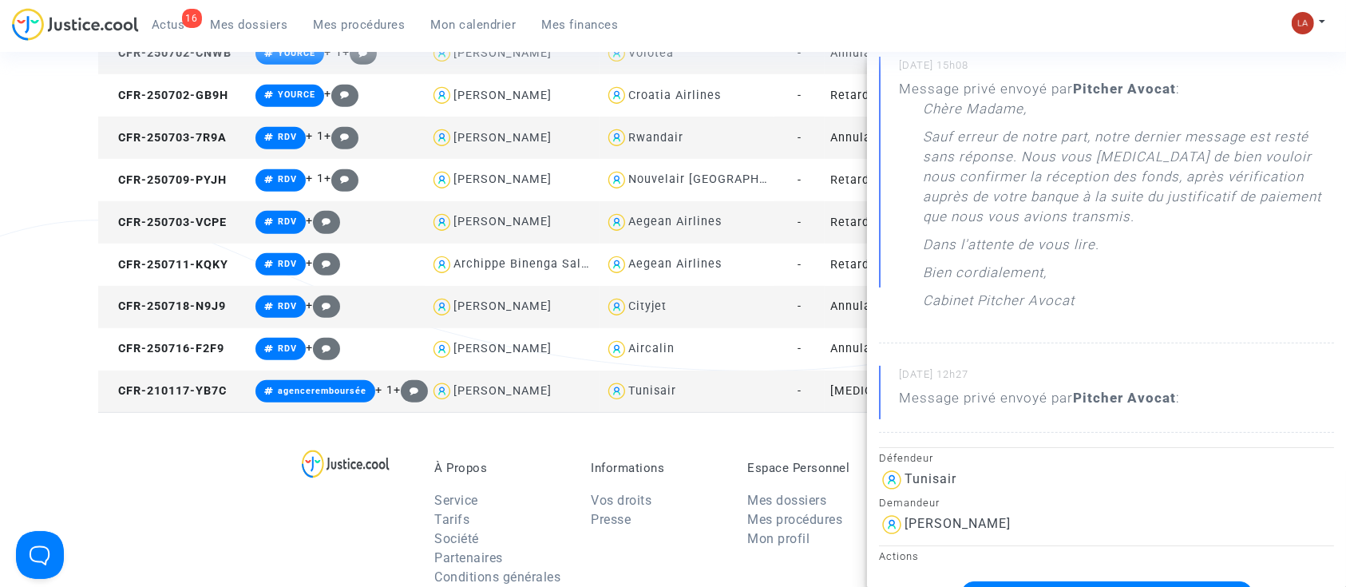
scroll to position [319, 0]
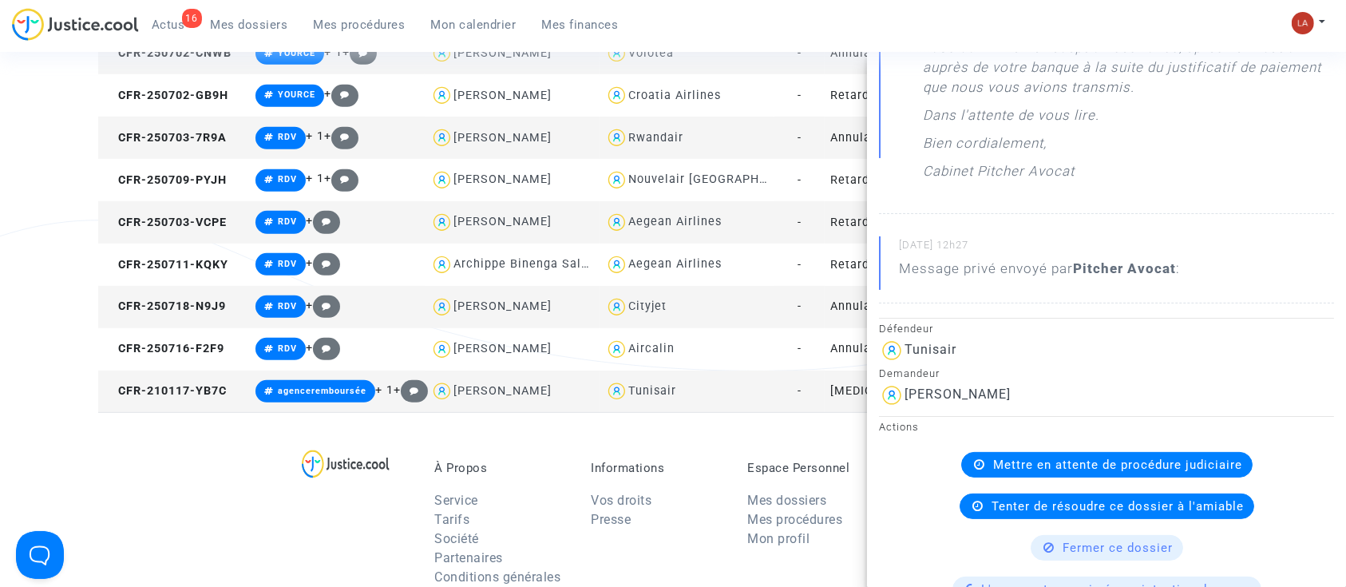
click at [964, 393] on div "Valérie Caucheteux" at bounding box center [958, 393] width 106 height 15
copy div "Caucheteux"
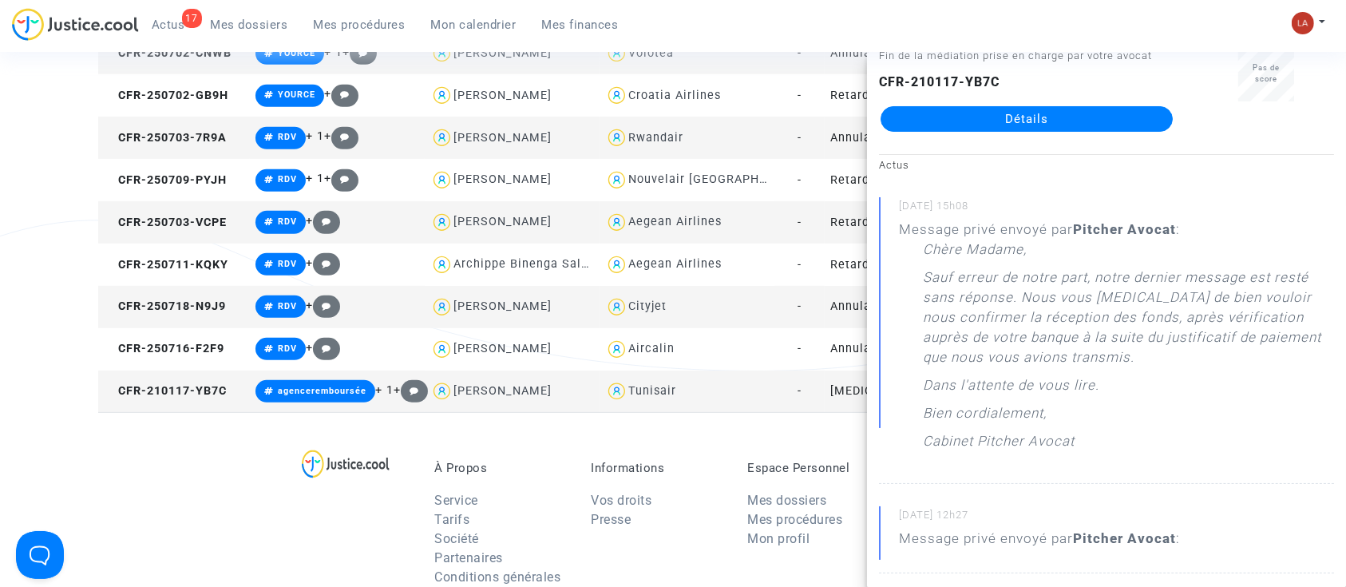
scroll to position [0, 0]
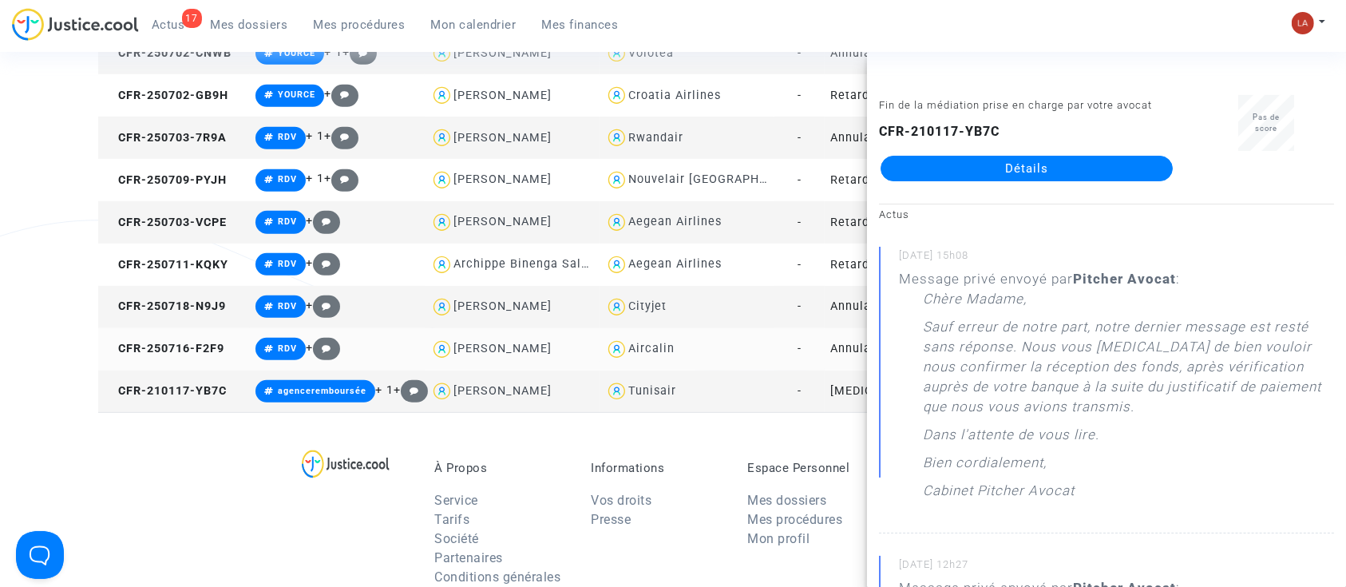
click at [215, 354] on td "CFR-250716-F2F9" at bounding box center [174, 349] width 152 height 42
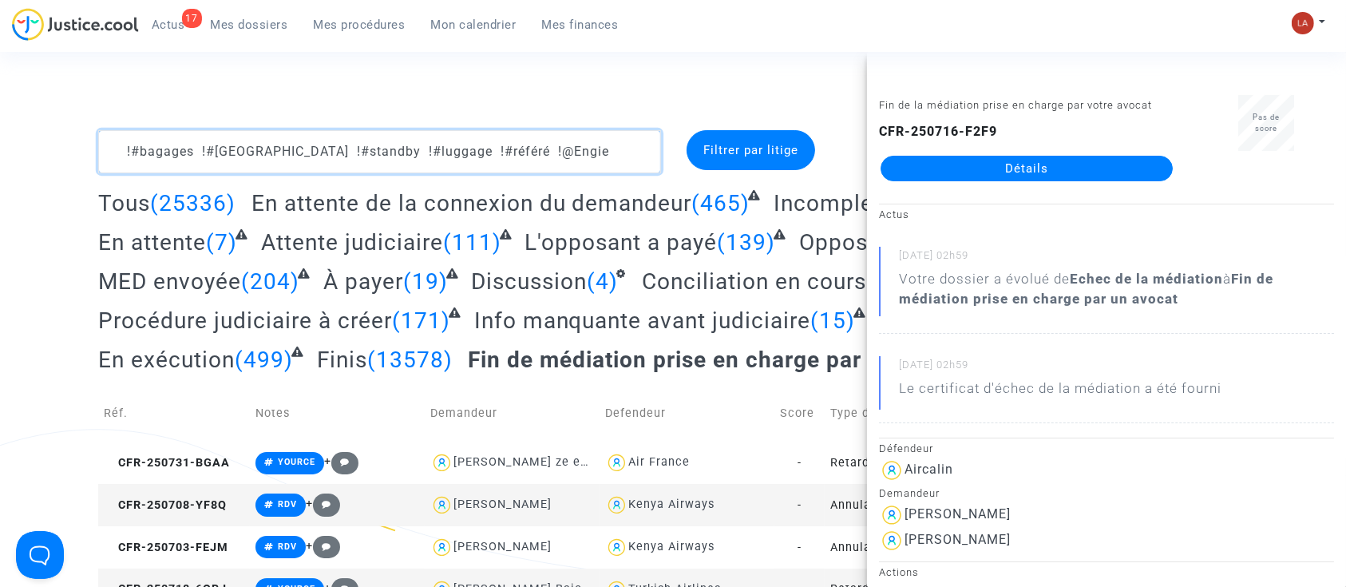
click at [594, 151] on textarea at bounding box center [379, 151] width 563 height 43
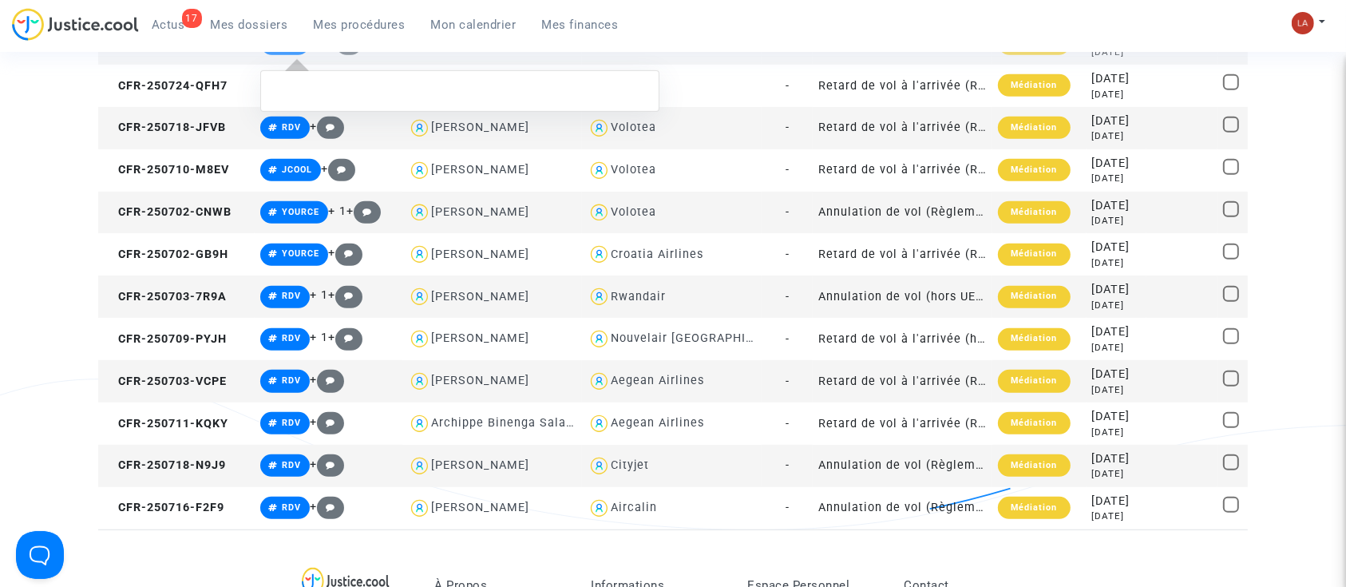
scroll to position [851, 0]
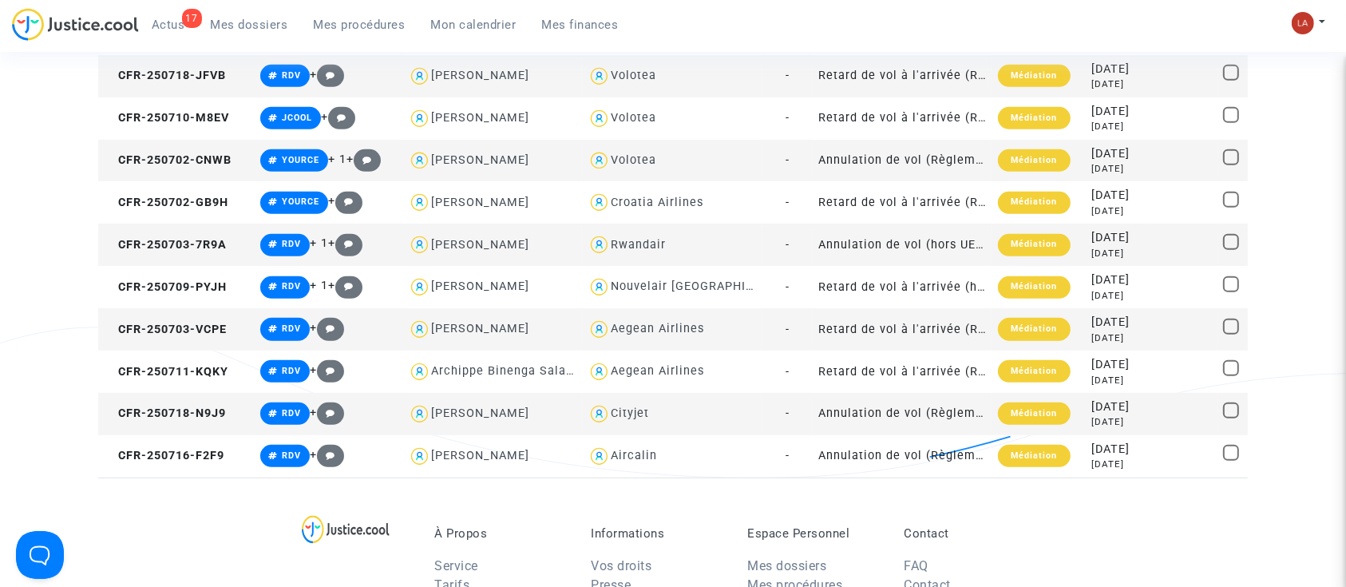
type textarea "!#bagages !#bordeaux !#standby !#luggage !#référé !@Engie"
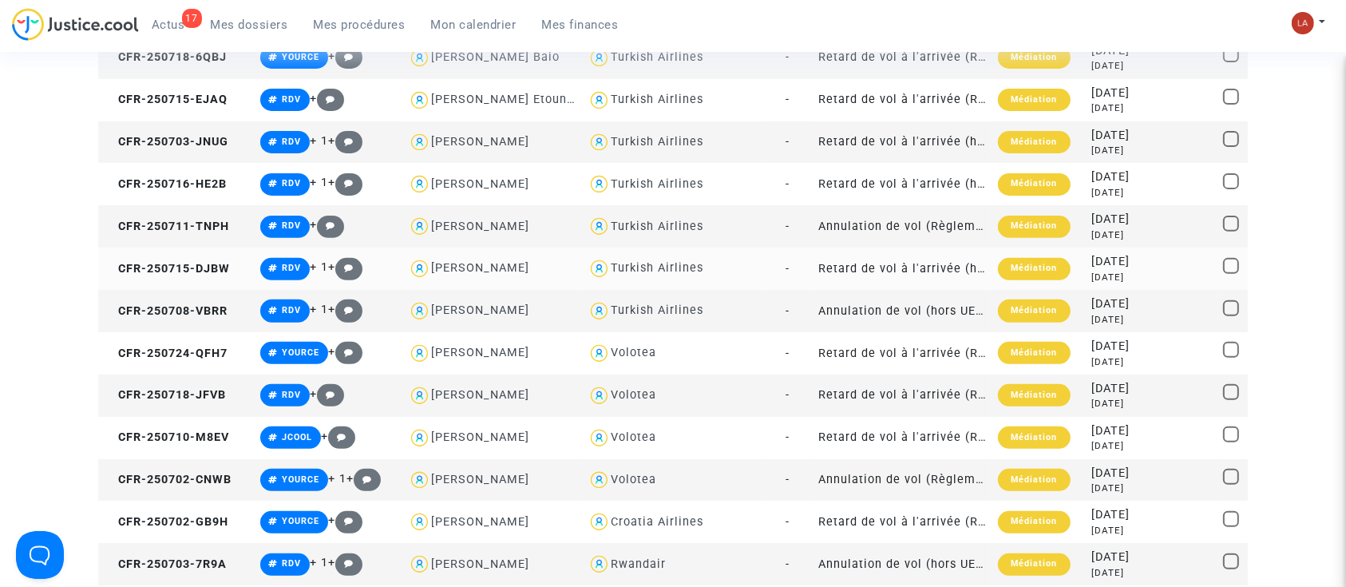
scroll to position [212, 0]
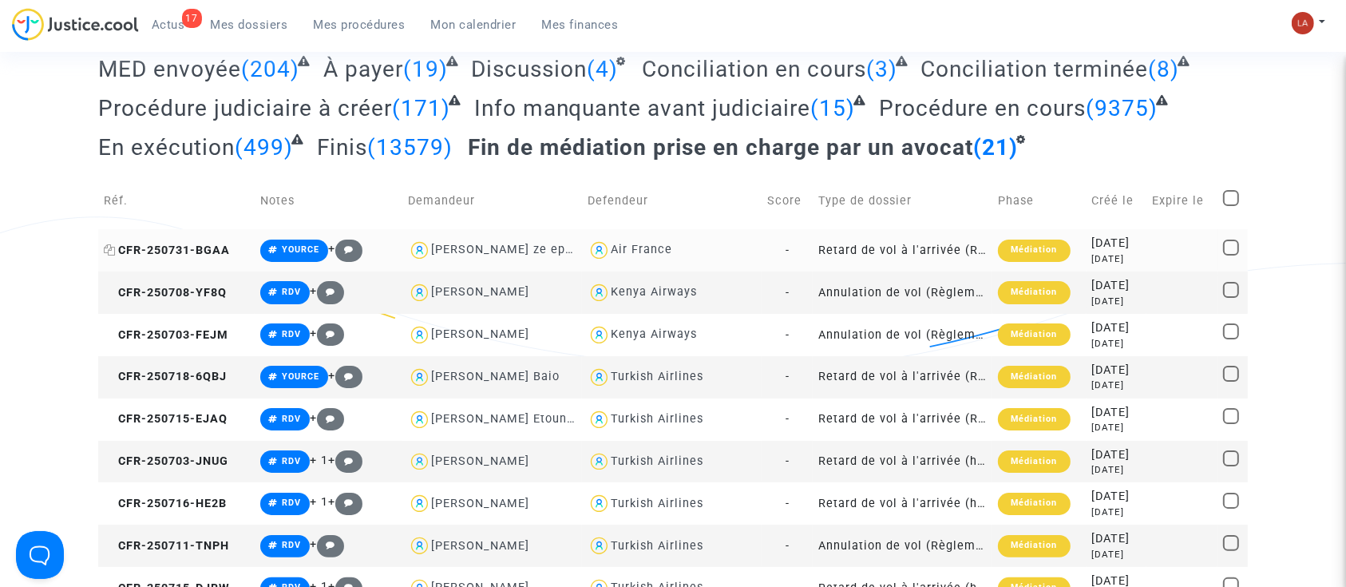
click at [195, 250] on span "CFR-250731-BGAA" at bounding box center [167, 250] width 126 height 14
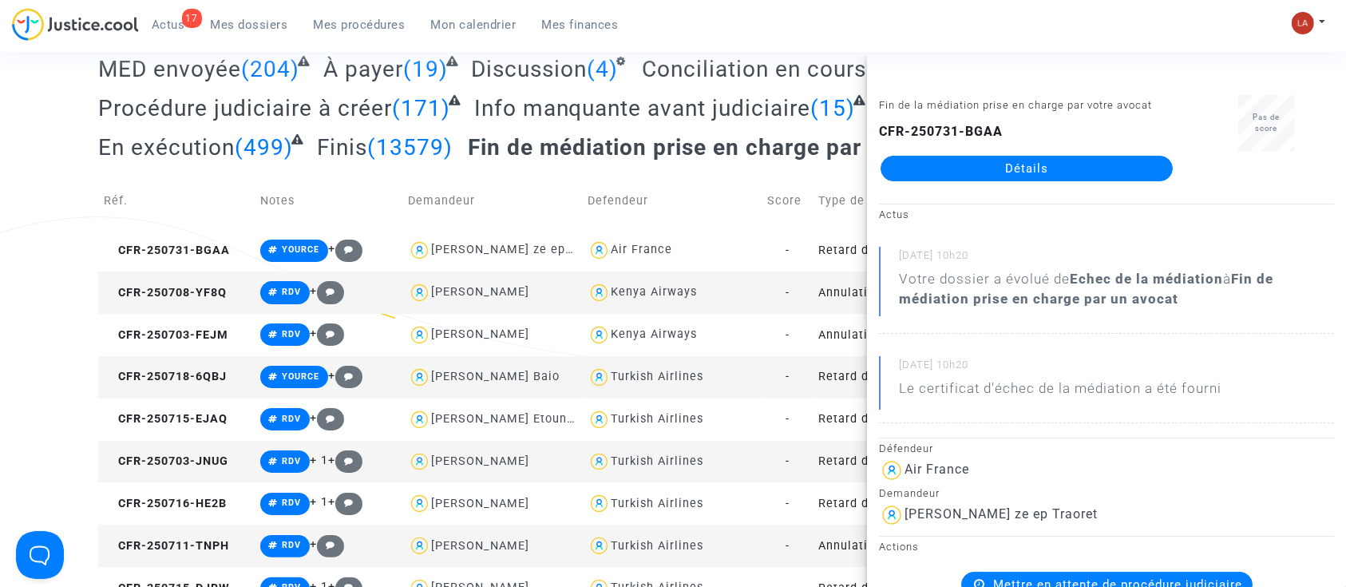
click at [192, 311] on td "CFR-250708-YF8Q" at bounding box center [176, 292] width 156 height 42
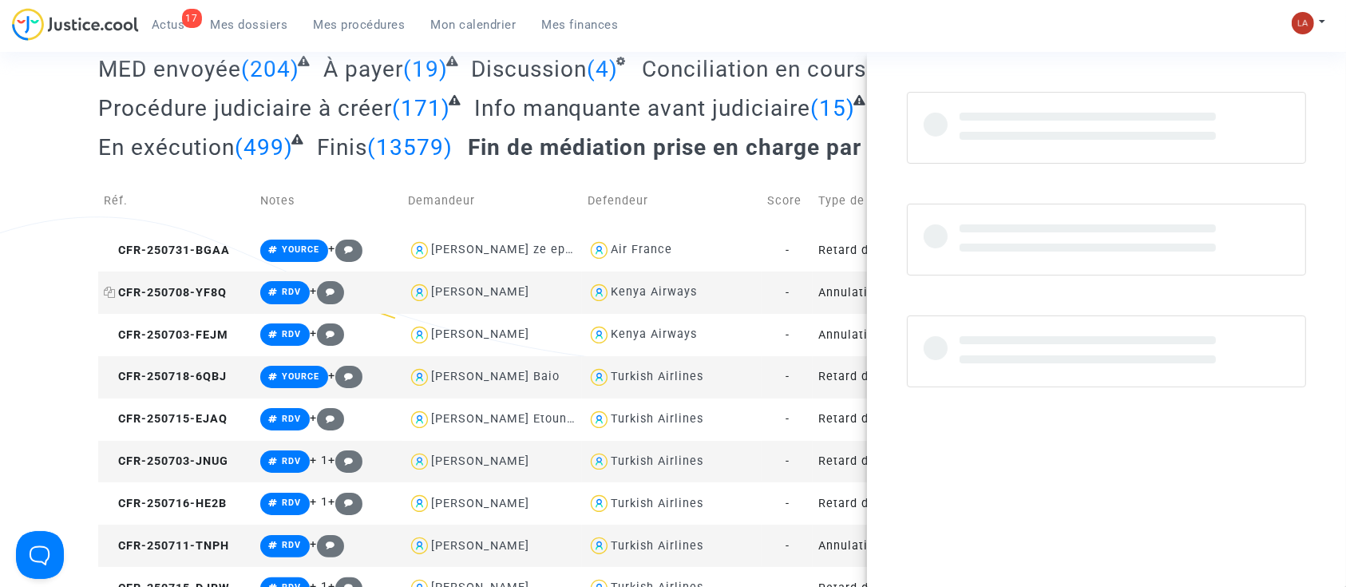
click at [209, 295] on span "CFR-250708-YF8Q" at bounding box center [165, 293] width 123 height 14
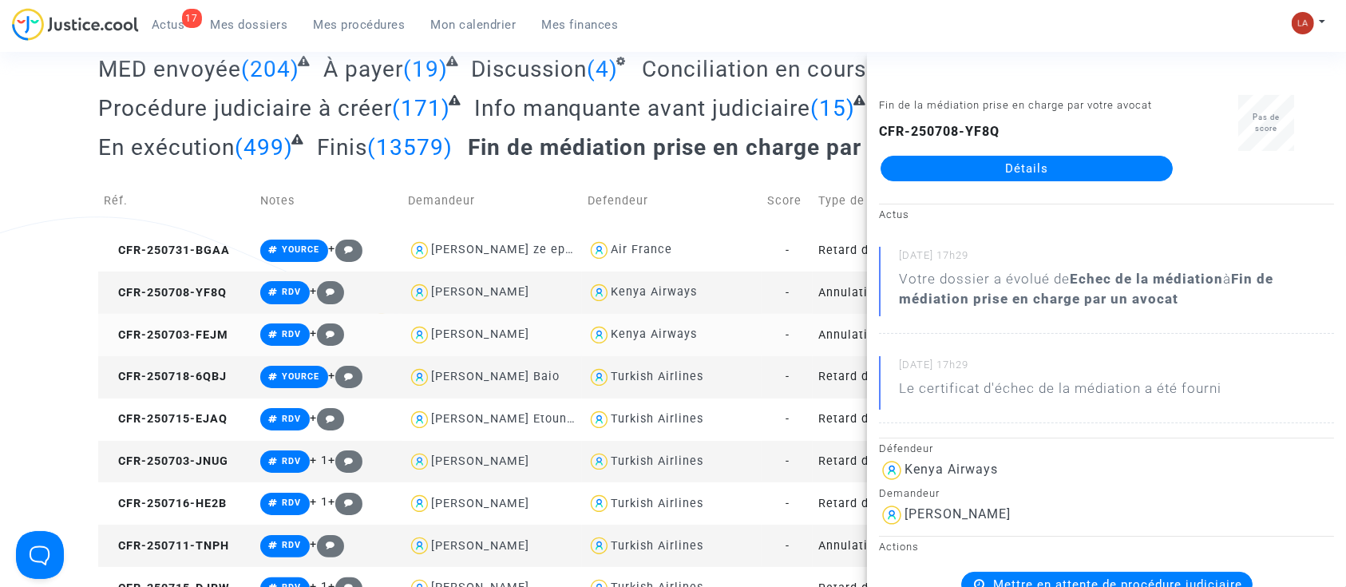
click at [215, 342] on td "CFR-250703-FEJM" at bounding box center [176, 335] width 156 height 42
click at [146, 364] on td "CFR-250718-6QBJ" at bounding box center [176, 377] width 156 height 42
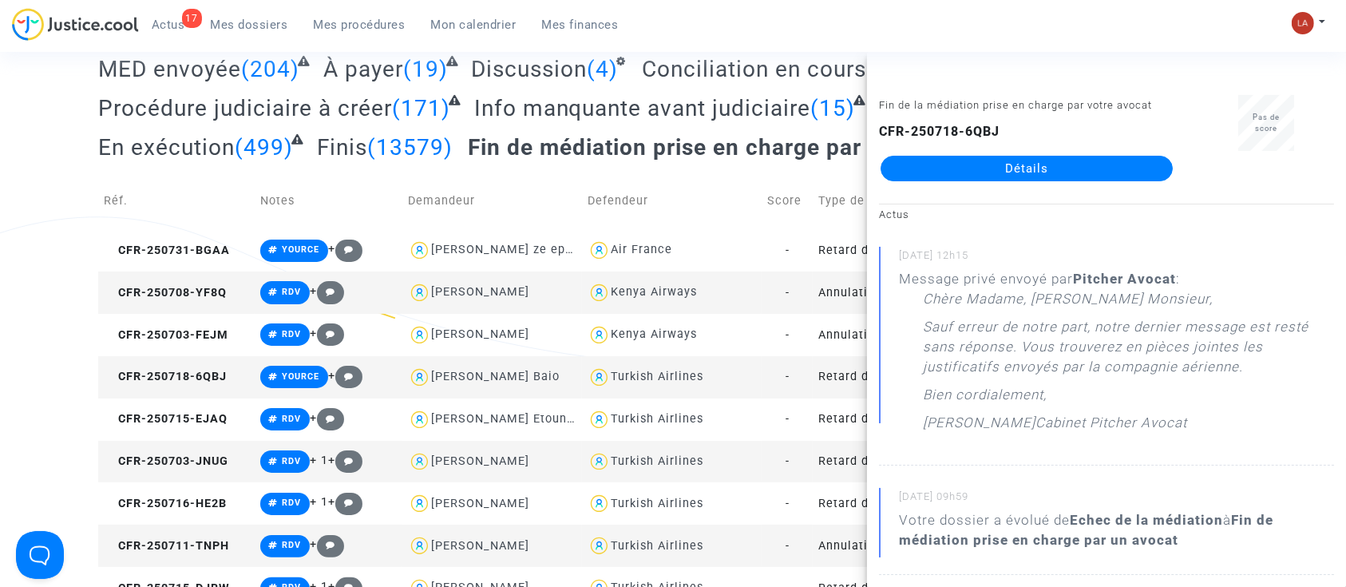
click at [184, 441] on td "CFR-250703-JNUG" at bounding box center [176, 462] width 156 height 42
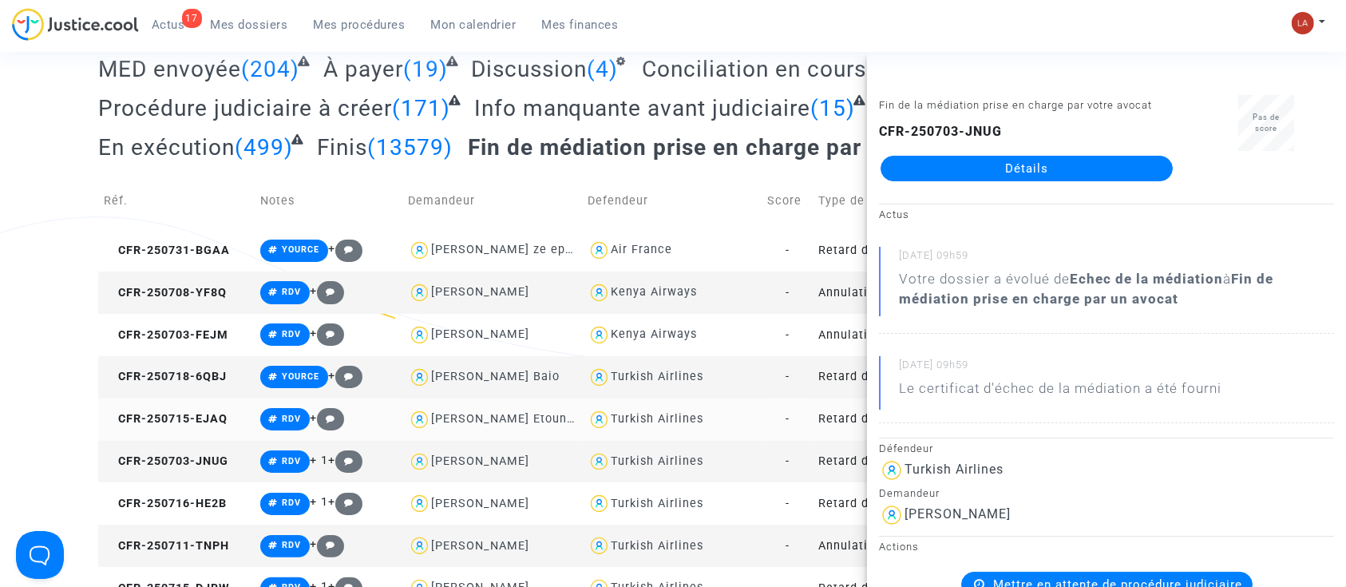
click at [174, 434] on td "CFR-250715-EJAQ" at bounding box center [176, 419] width 156 height 42
click at [217, 466] on span "CFR-250703-JNUG" at bounding box center [166, 461] width 125 height 14
click at [196, 493] on td "CFR-250716-HE2B" at bounding box center [176, 503] width 156 height 42
click at [192, 545] on span "CFR-250711-TNPH" at bounding box center [166, 546] width 125 height 14
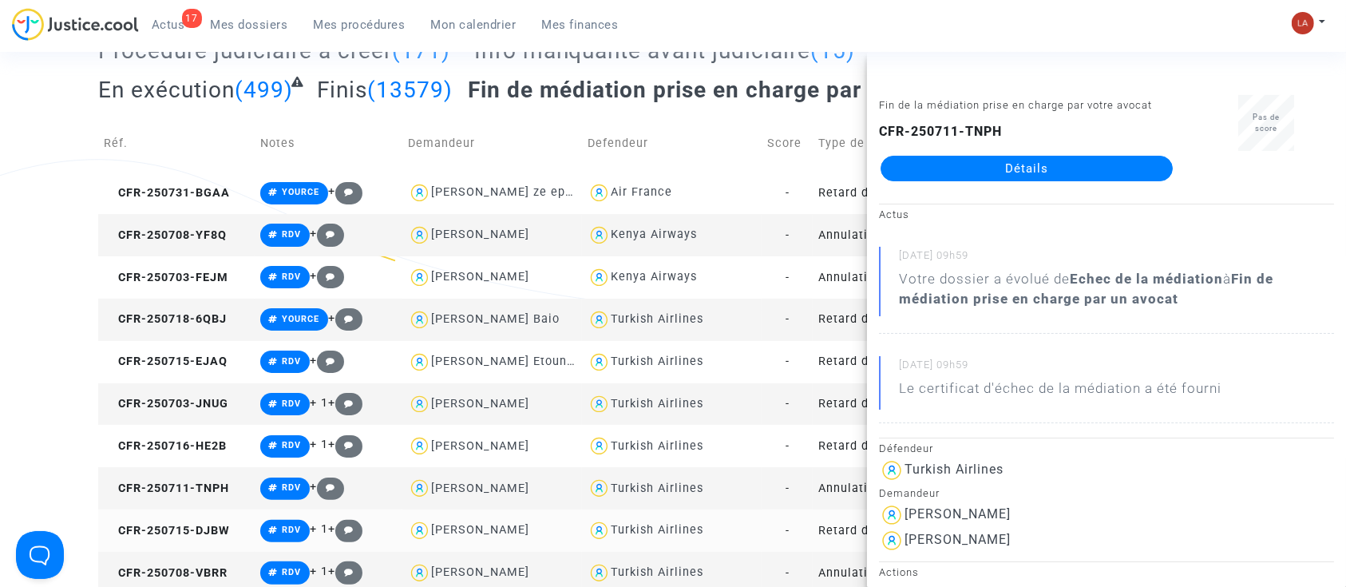
scroll to position [319, 0]
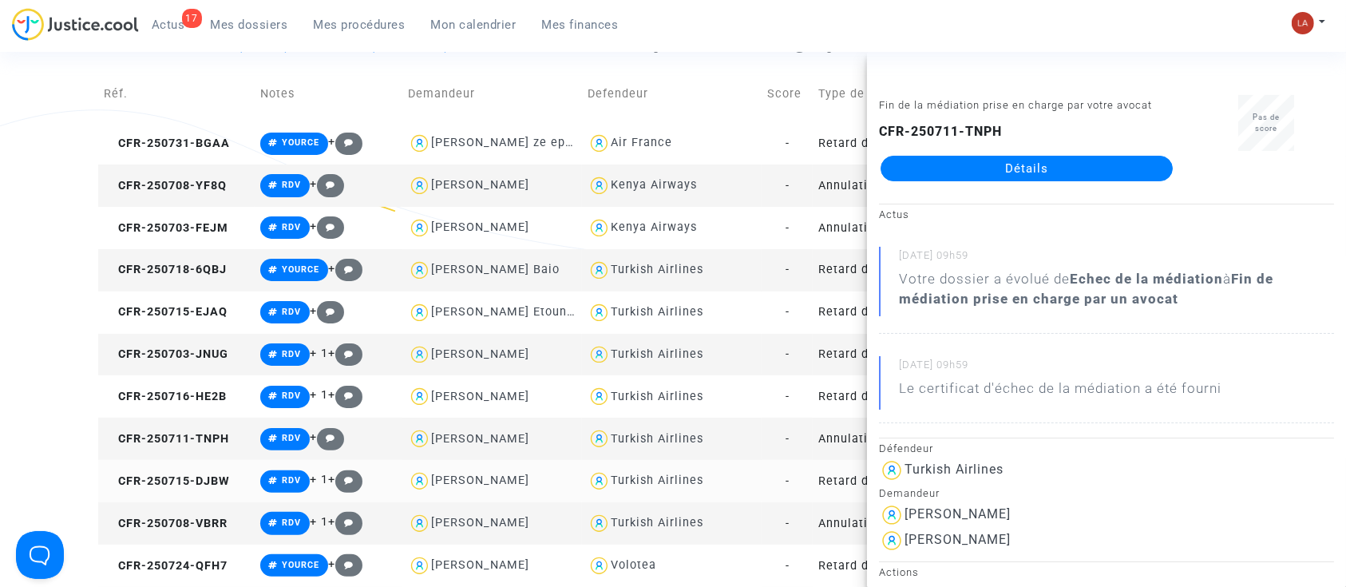
click at [192, 493] on td "CFR-250715-DJBW" at bounding box center [176, 481] width 156 height 42
drag, startPoint x: 226, startPoint y: 531, endPoint x: 301, endPoint y: 473, distance: 94.5
click at [227, 531] on td "CFR-250708-VBRR" at bounding box center [176, 523] width 156 height 42
click at [166, 563] on span "CFR-250724-QFH7" at bounding box center [166, 566] width 124 height 14
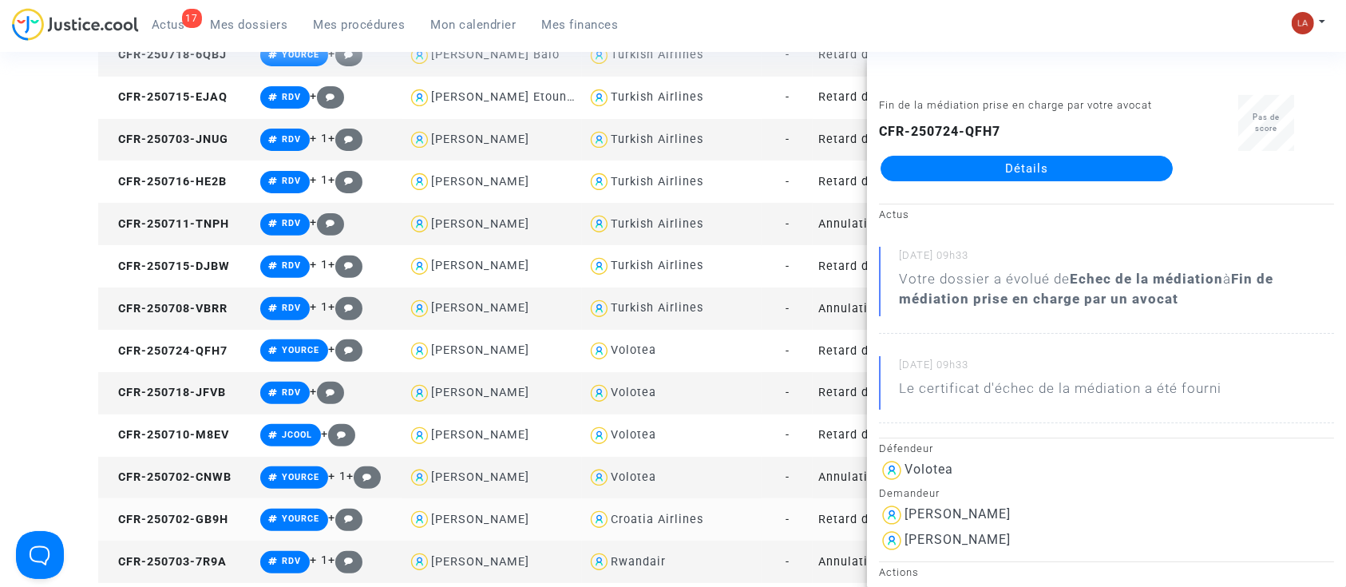
scroll to position [639, 0]
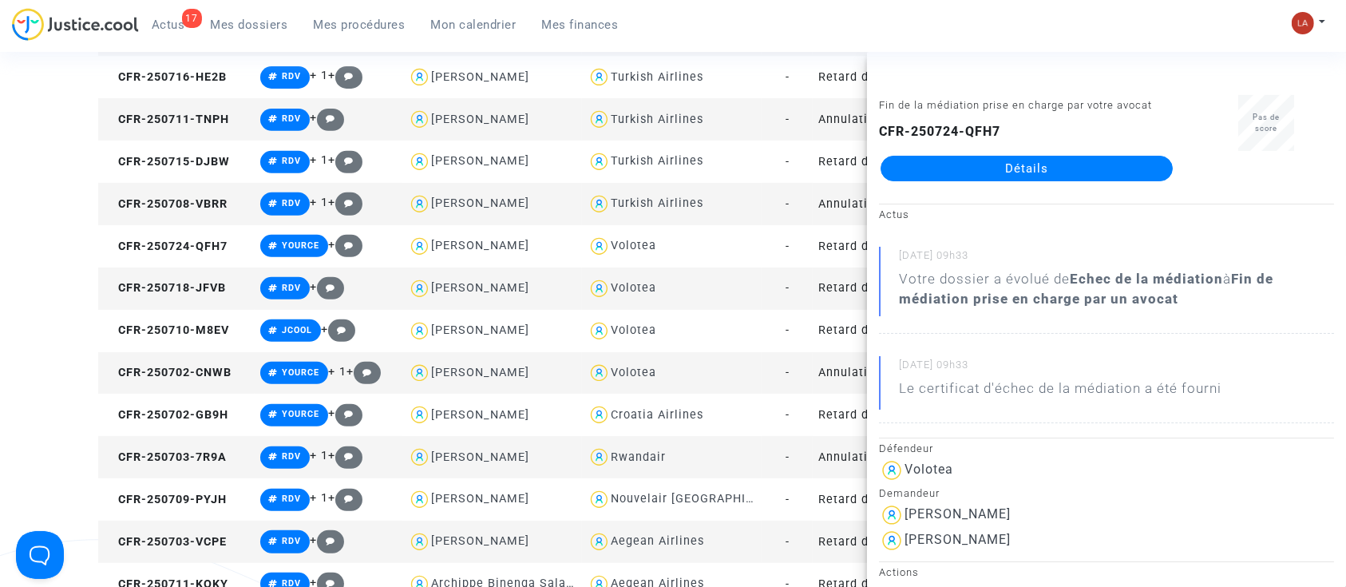
click at [196, 298] on td "CFR-250718-JFVB" at bounding box center [176, 288] width 156 height 42
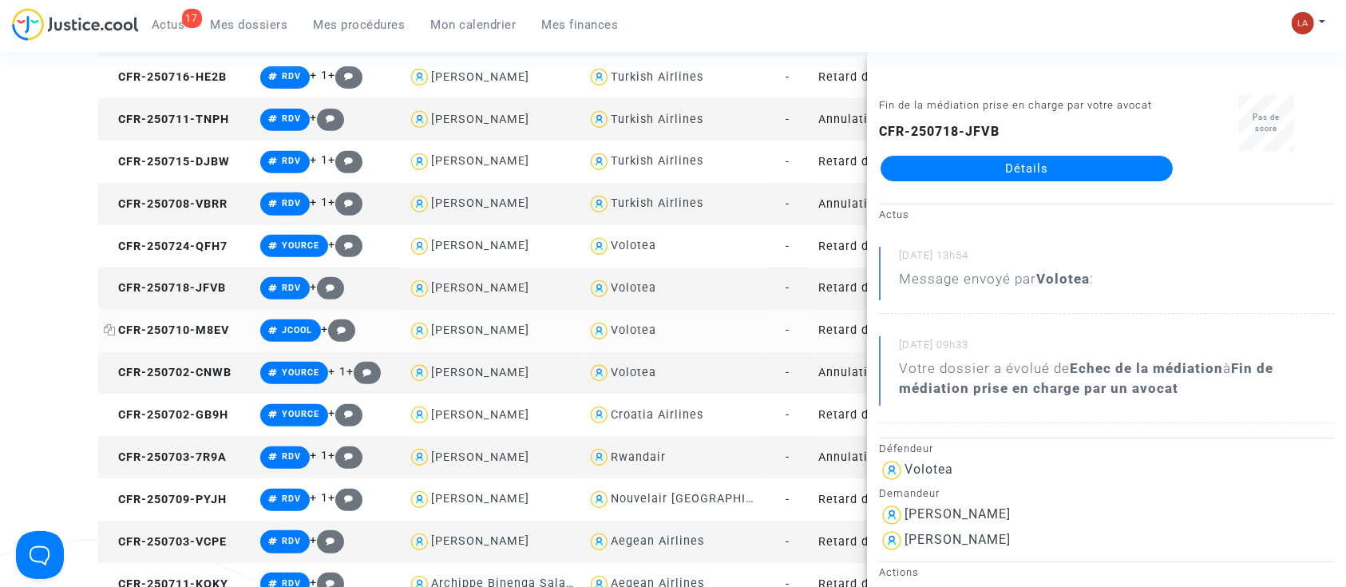
click at [189, 331] on span "CFR-250710-M8EV" at bounding box center [166, 330] width 125 height 14
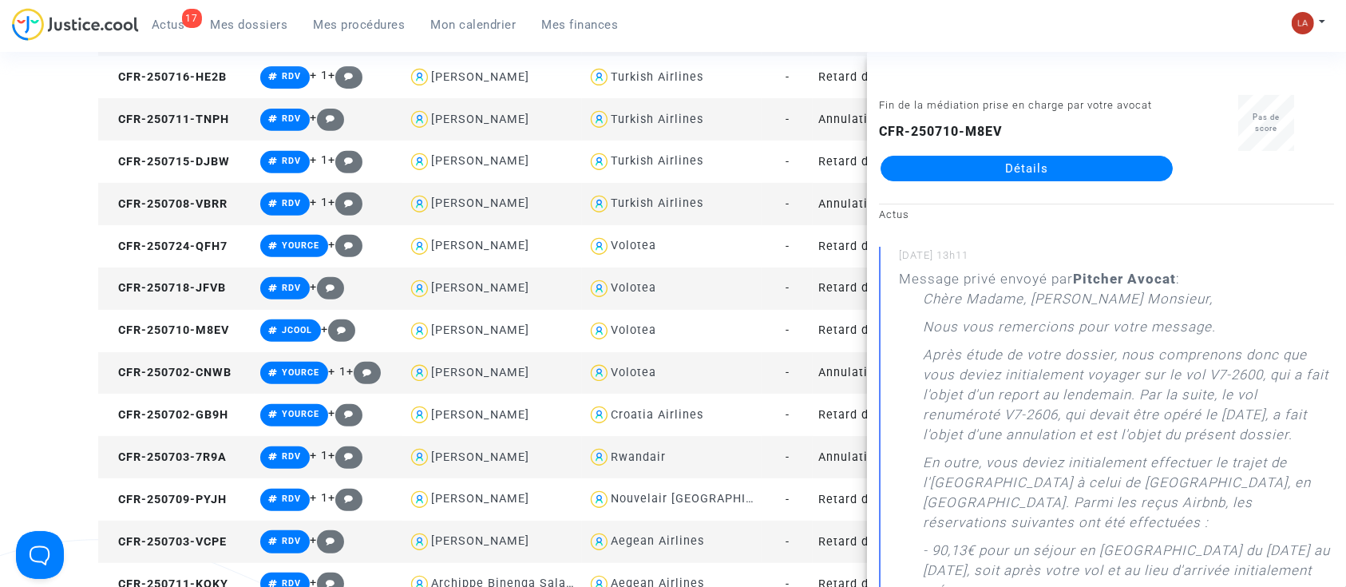
click at [208, 379] on td "CFR-250702-CNWB" at bounding box center [176, 373] width 156 height 42
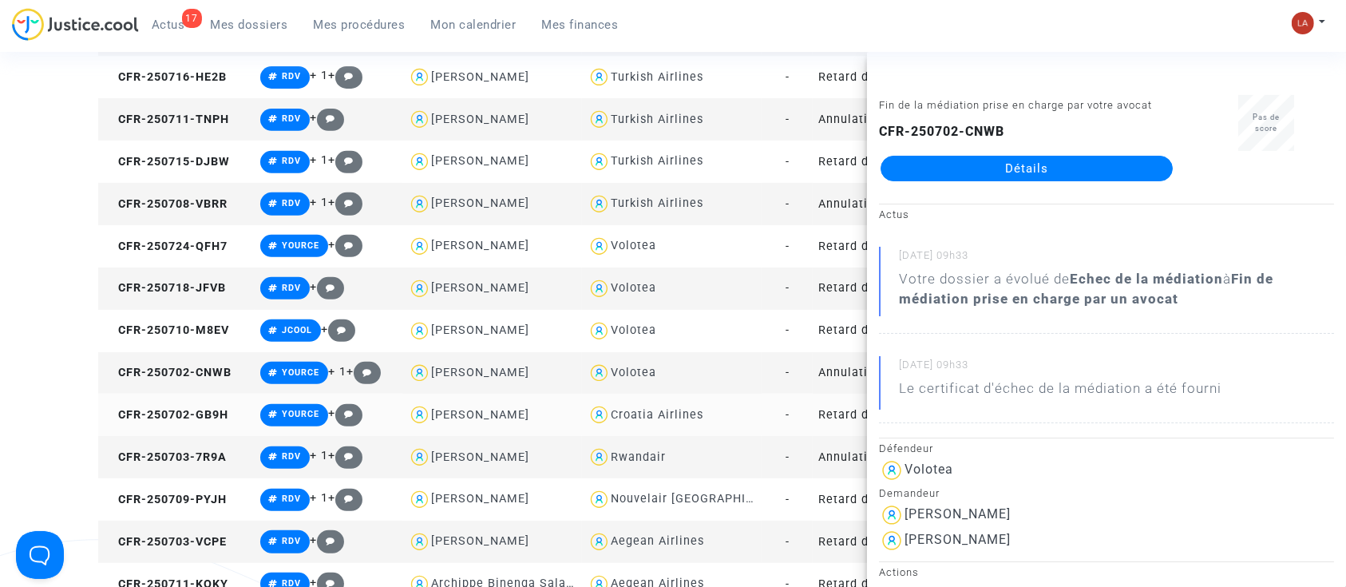
click at [232, 414] on td "CFR-250702-GB9H" at bounding box center [176, 415] width 156 height 42
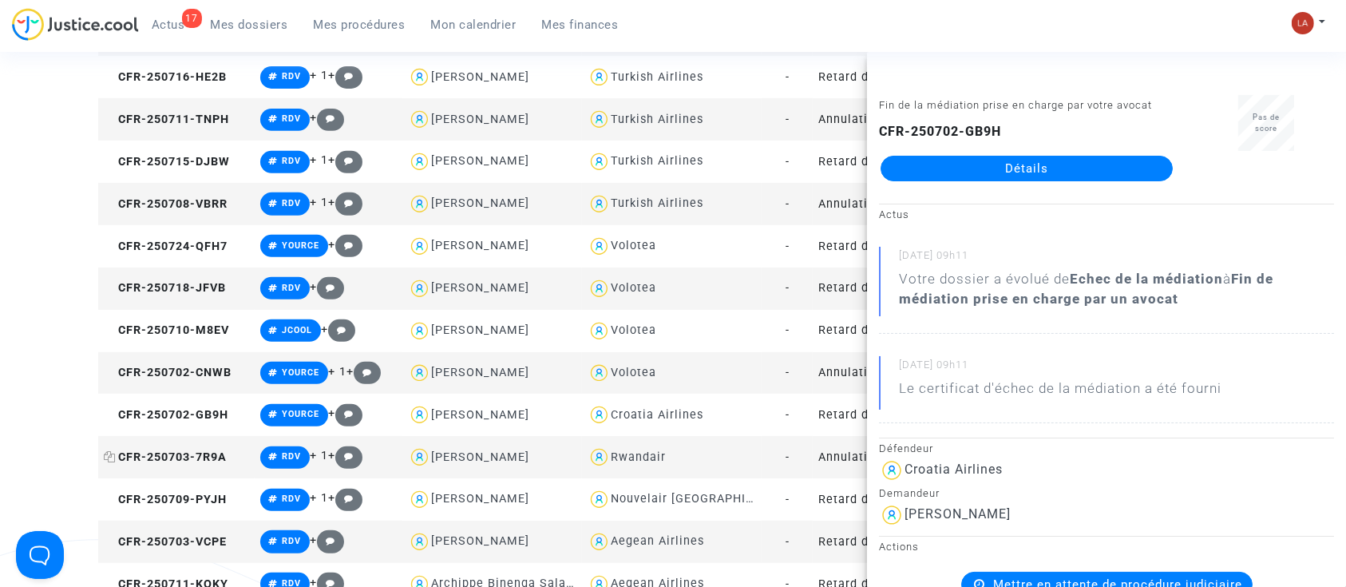
click at [194, 456] on span "CFR-250703-7R9A" at bounding box center [165, 457] width 123 height 14
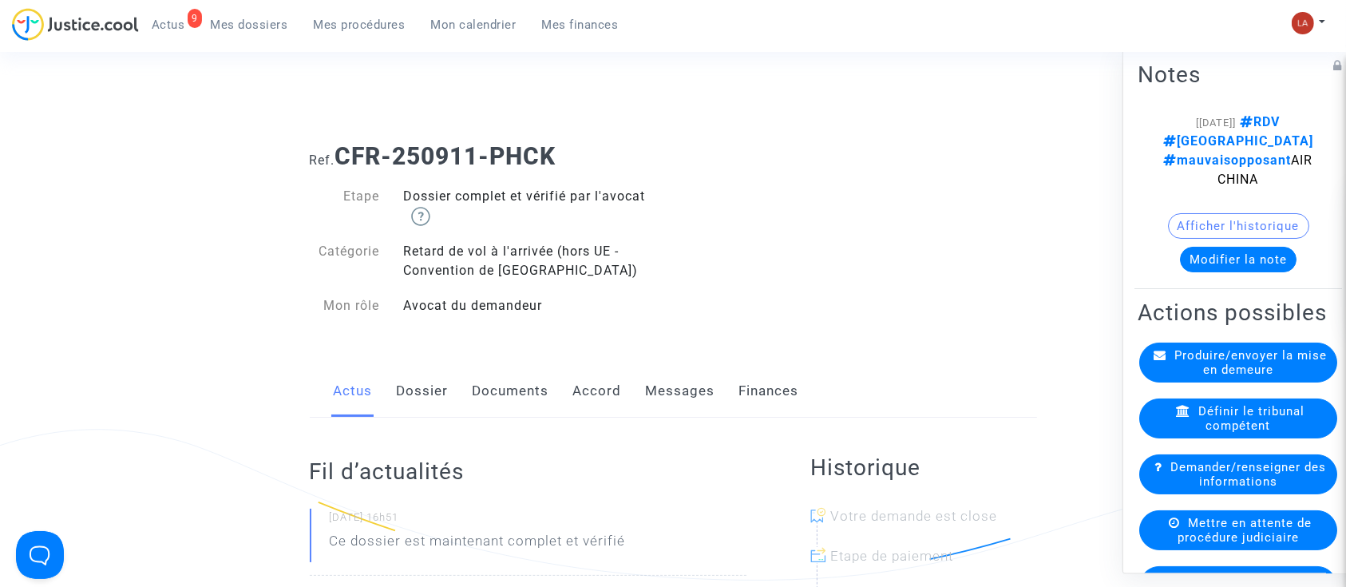
click at [404, 382] on link "Dossier" at bounding box center [423, 391] width 52 height 53
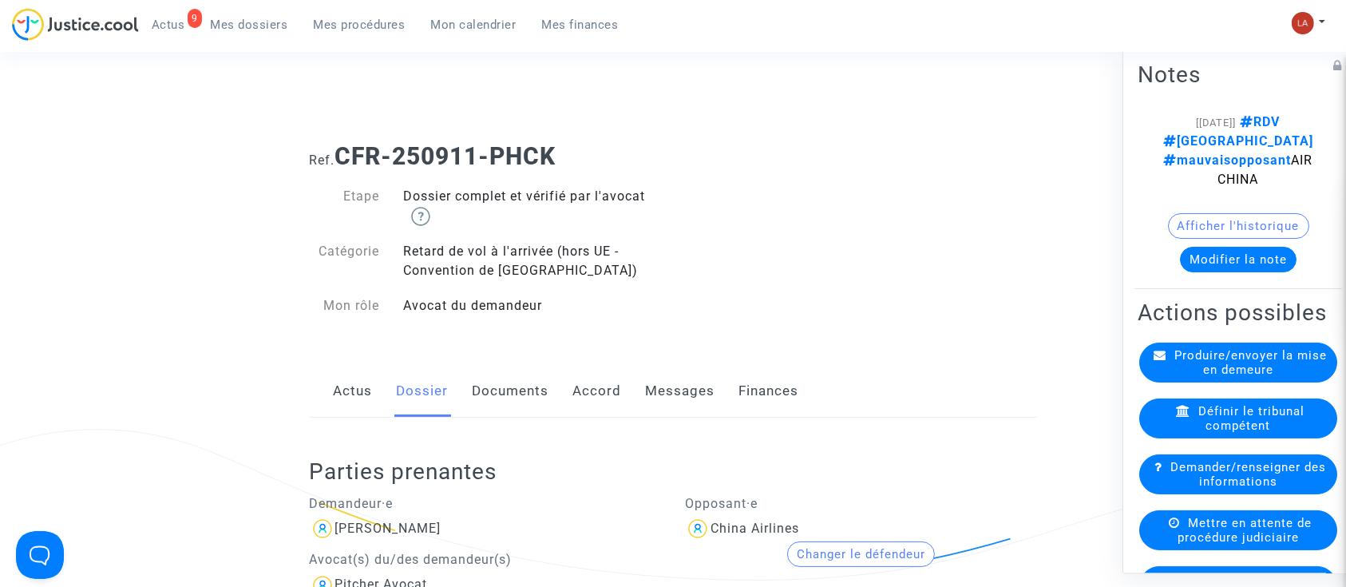
click at [877, 564] on button "Changer le défendeur" at bounding box center [861, 554] width 148 height 26
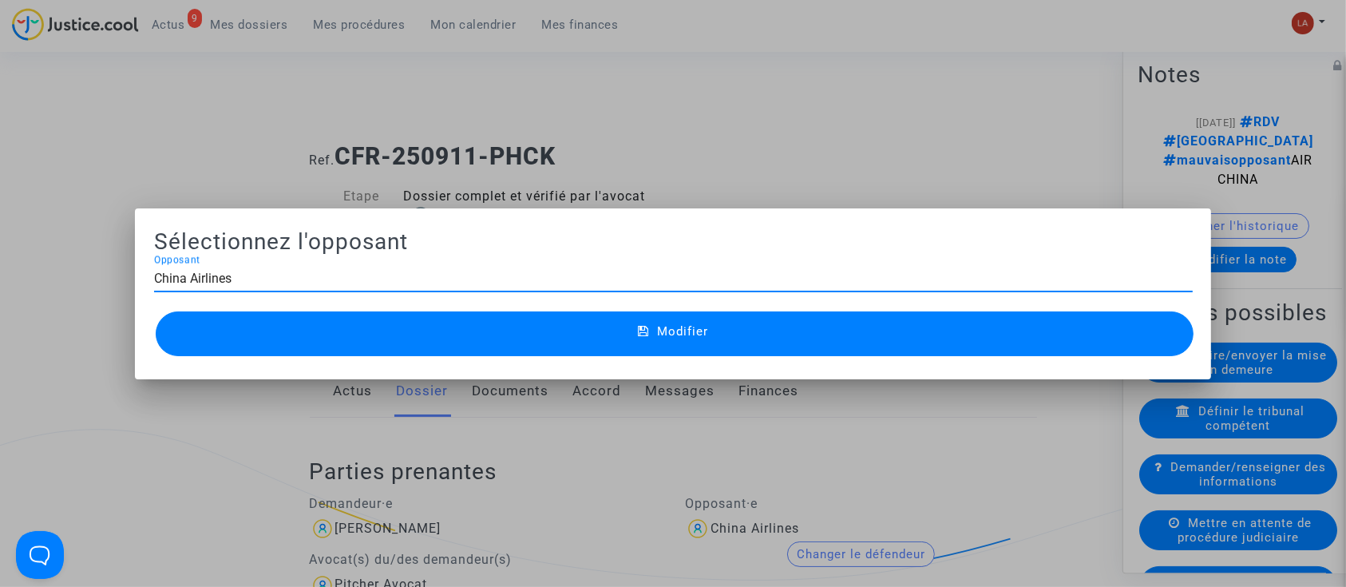
click at [318, 275] on input "China Airlines" at bounding box center [673, 278] width 1039 height 14
click at [319, 278] on input "China Airlines" at bounding box center [673, 278] width 1039 height 14
type input "C"
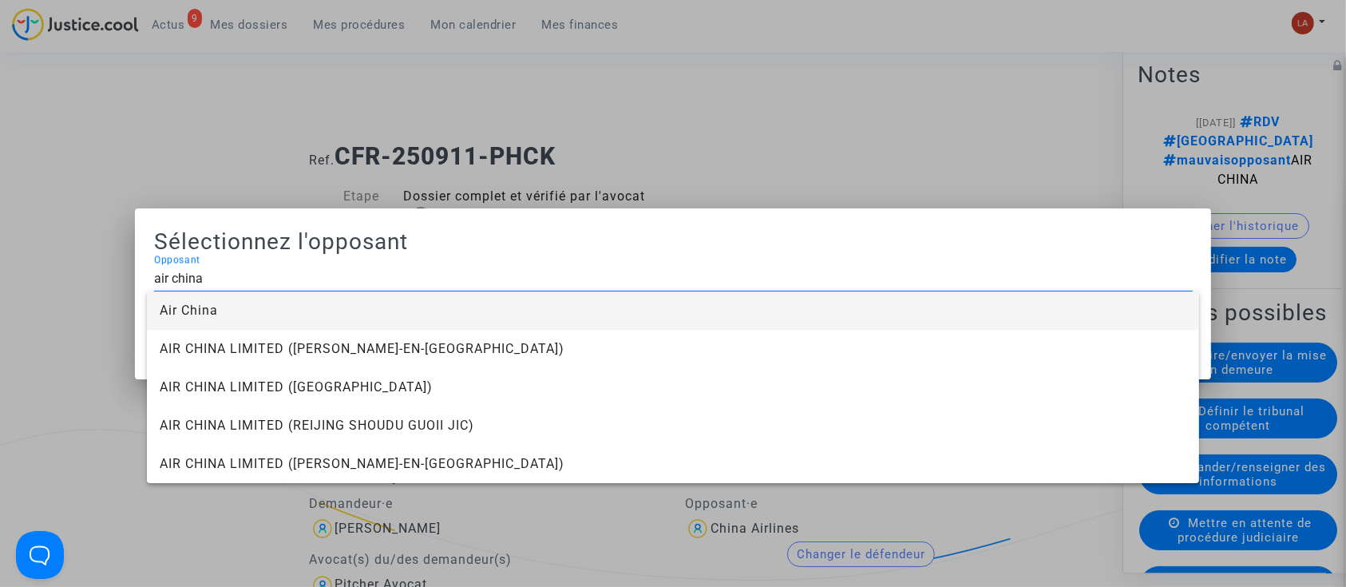
type input "air china"
click at [307, 288] on div "air china Opposant" at bounding box center [673, 273] width 1039 height 36
click at [329, 306] on span "Air China" at bounding box center [673, 310] width 1026 height 38
type input "Air China"
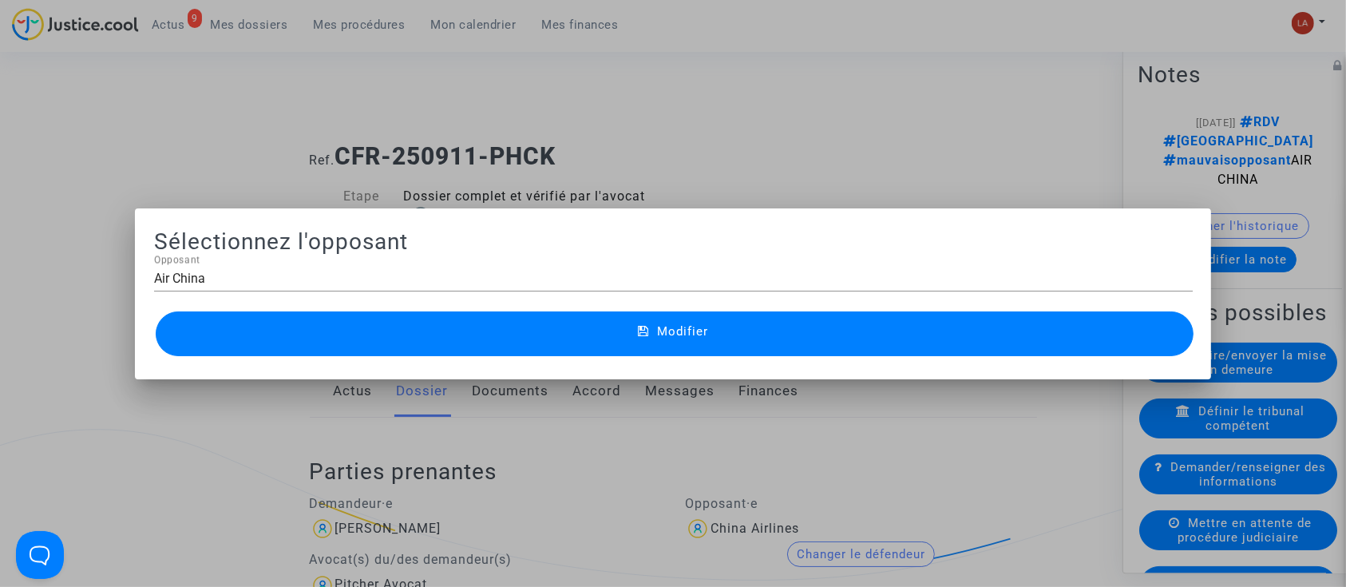
click at [363, 339] on button "Modifier" at bounding box center [675, 333] width 1039 height 45
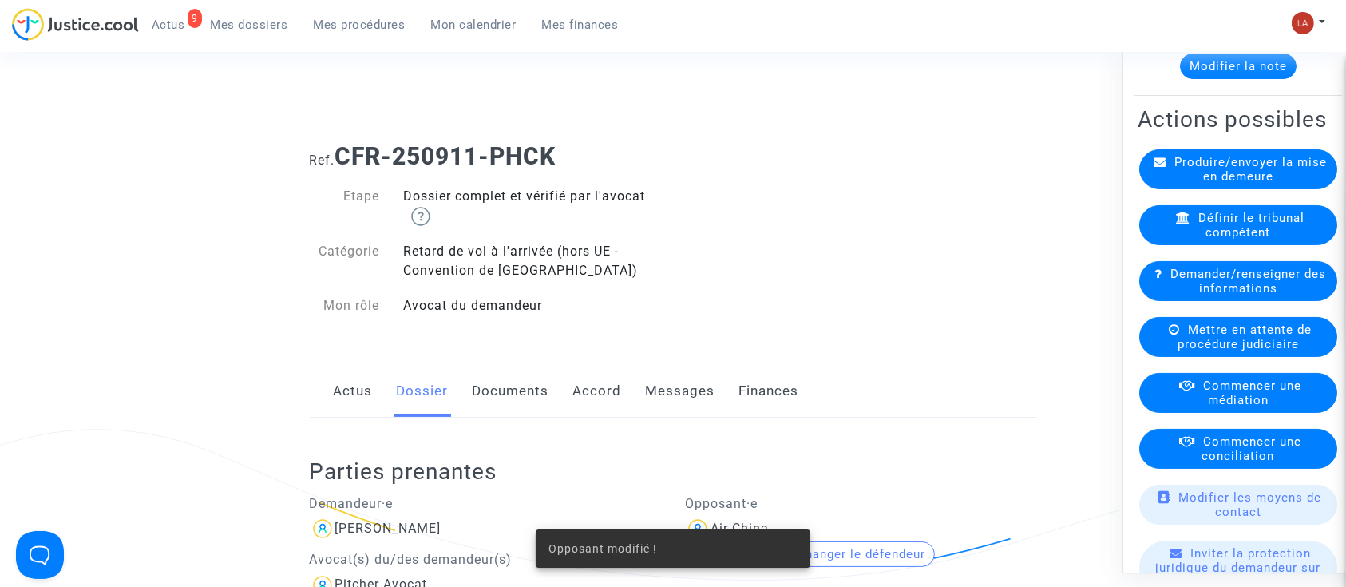
scroll to position [212, 0]
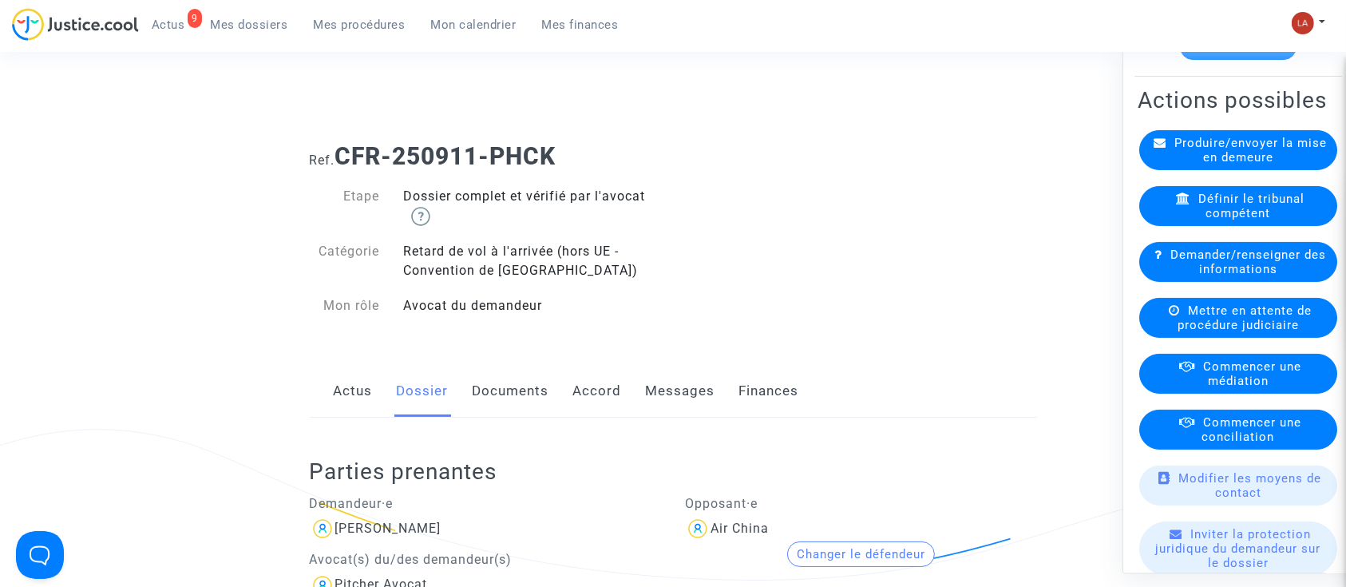
click at [520, 388] on link "Documents" at bounding box center [511, 391] width 77 height 53
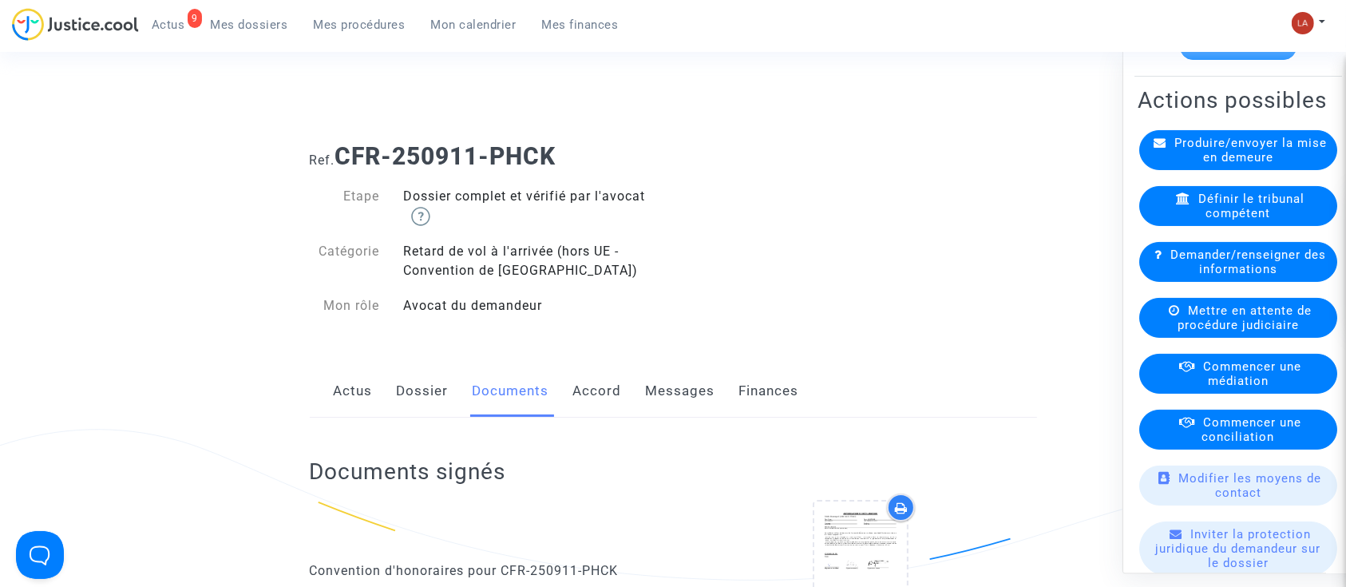
click at [433, 381] on link "Dossier" at bounding box center [423, 391] width 52 height 53
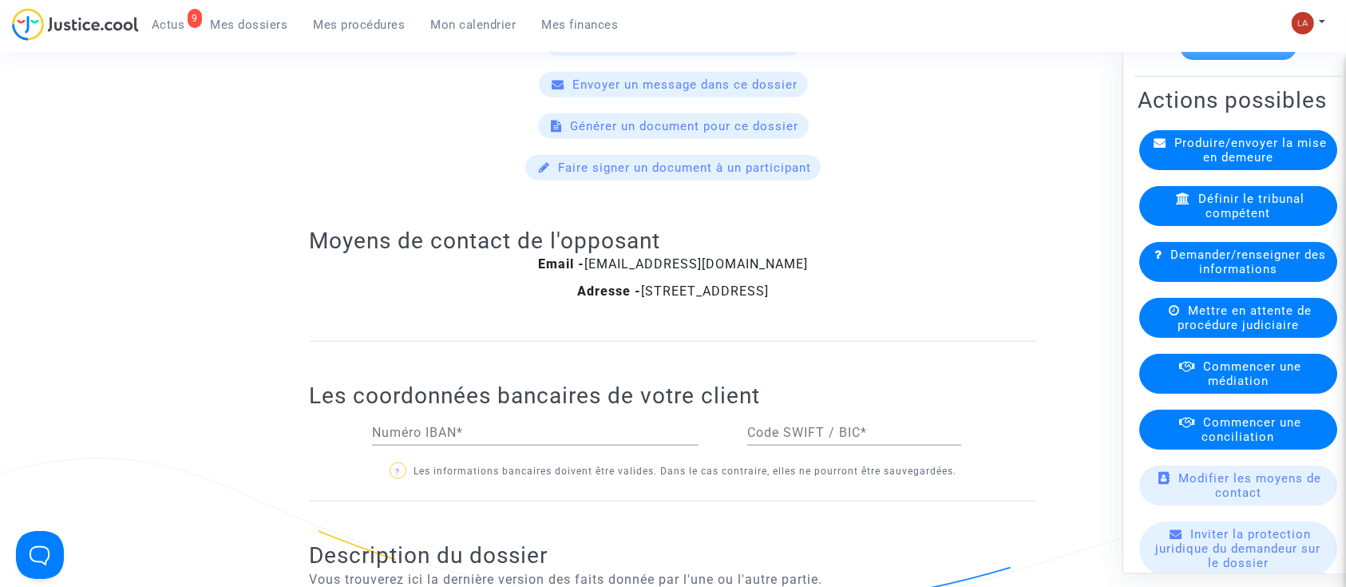
scroll to position [1809, 0]
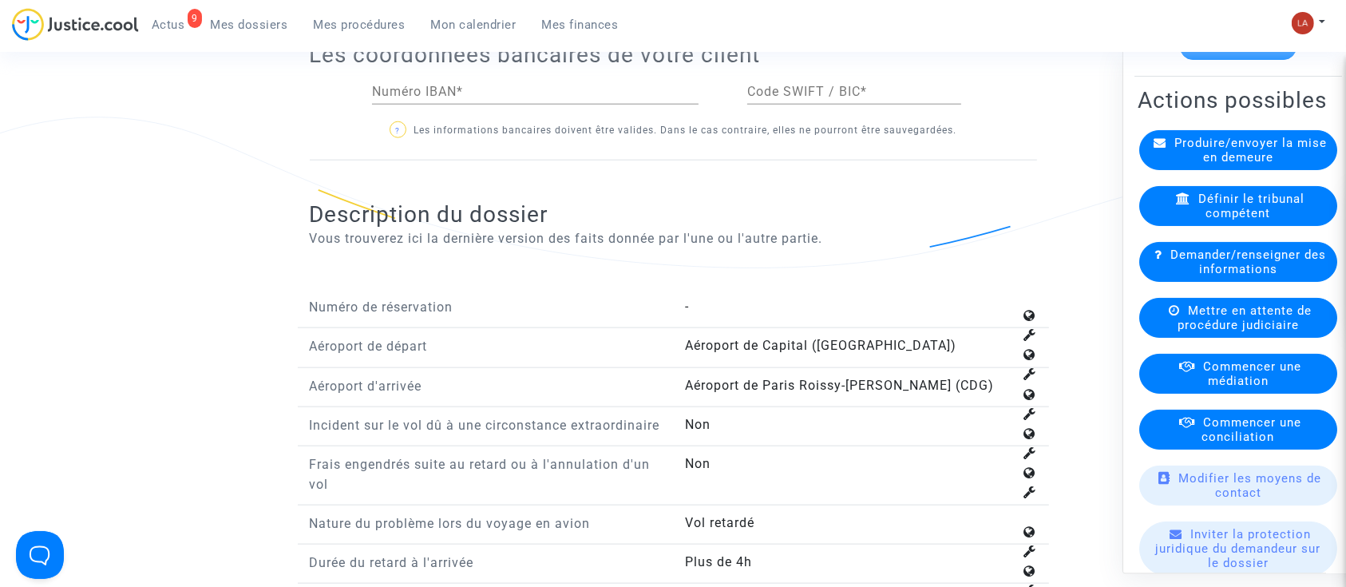
click at [1236, 394] on div "Commencer une médiation" at bounding box center [1238, 374] width 198 height 40
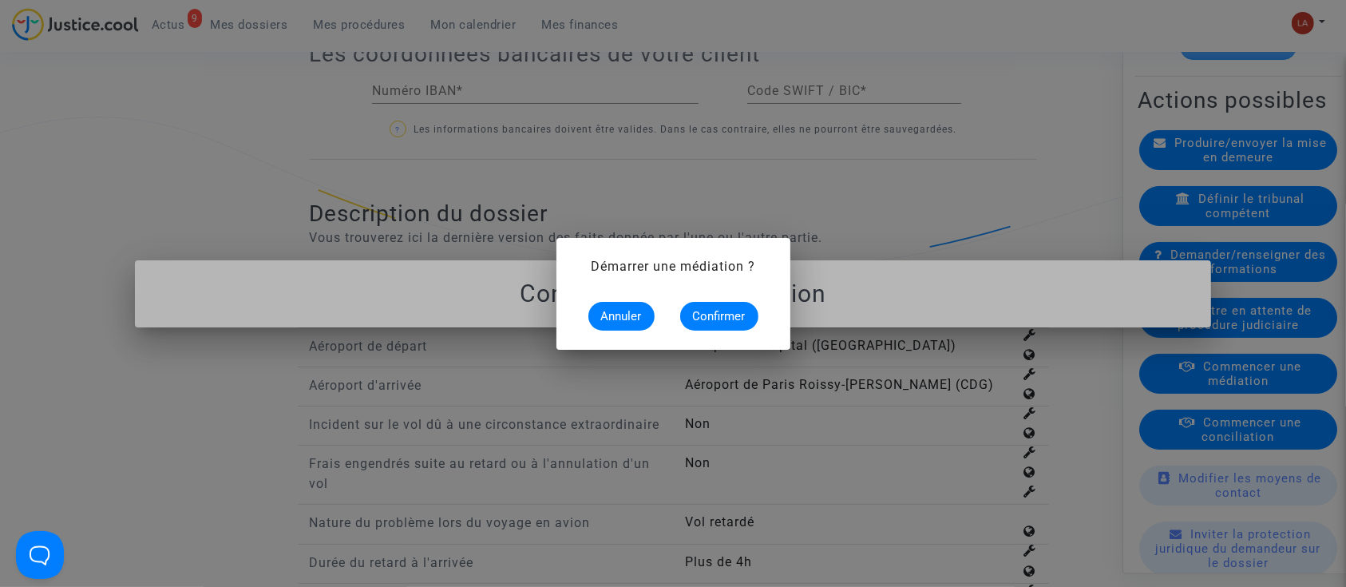
scroll to position [0, 0]
drag, startPoint x: 717, startPoint y: 317, endPoint x: 726, endPoint y: 313, distance: 9.6
click at [717, 316] on span "Confirmer" at bounding box center [719, 316] width 53 height 14
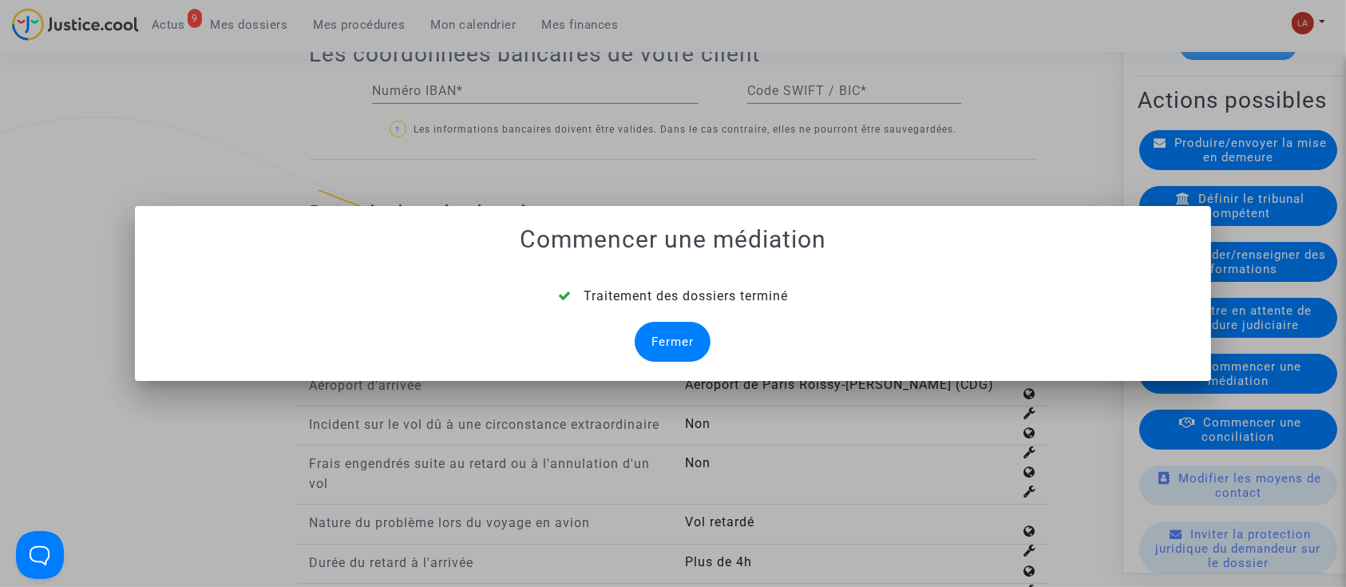
click at [668, 337] on div "Fermer" at bounding box center [673, 342] width 76 height 40
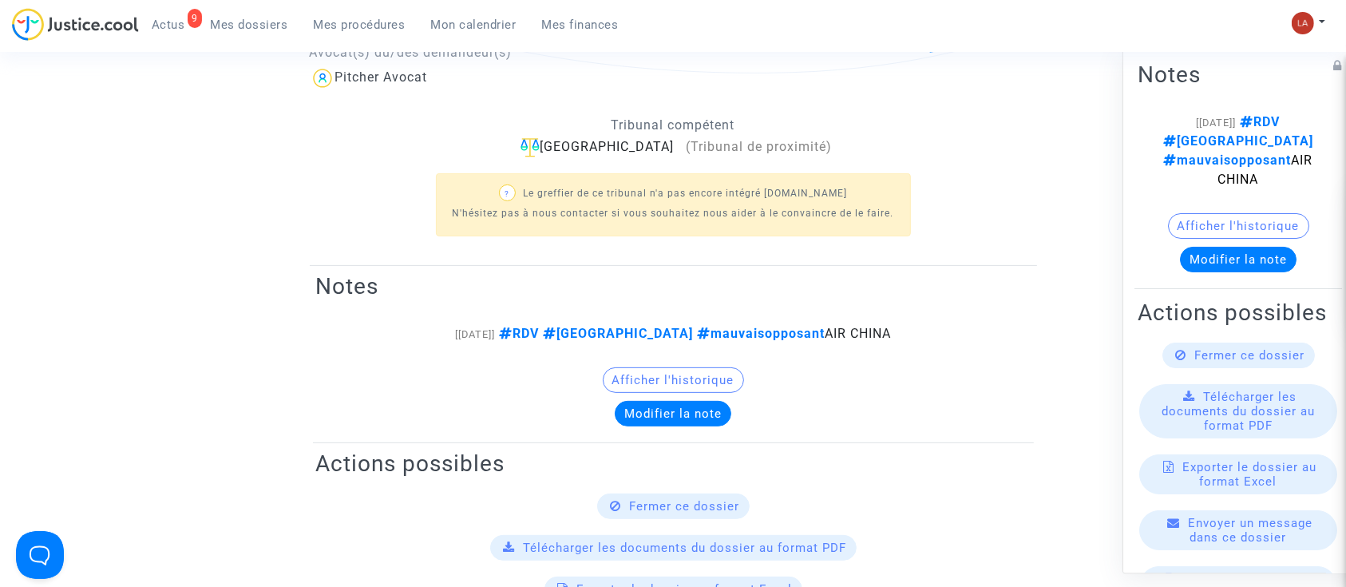
scroll to position [1809, 0]
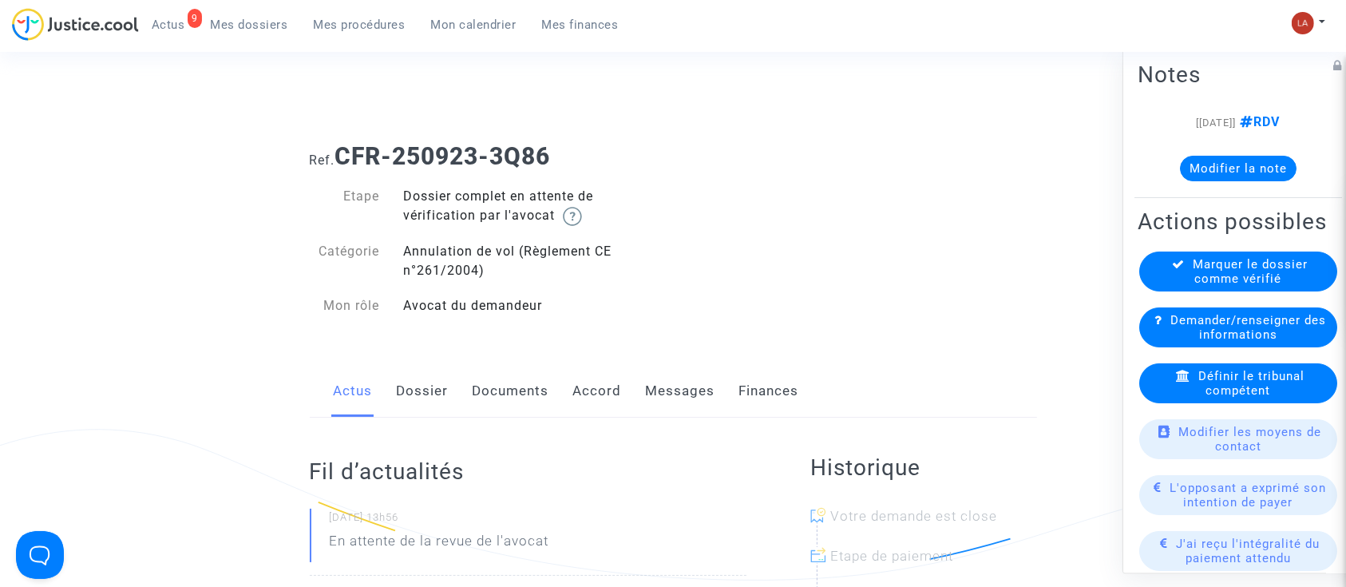
click at [414, 378] on link "Dossier" at bounding box center [423, 391] width 52 height 53
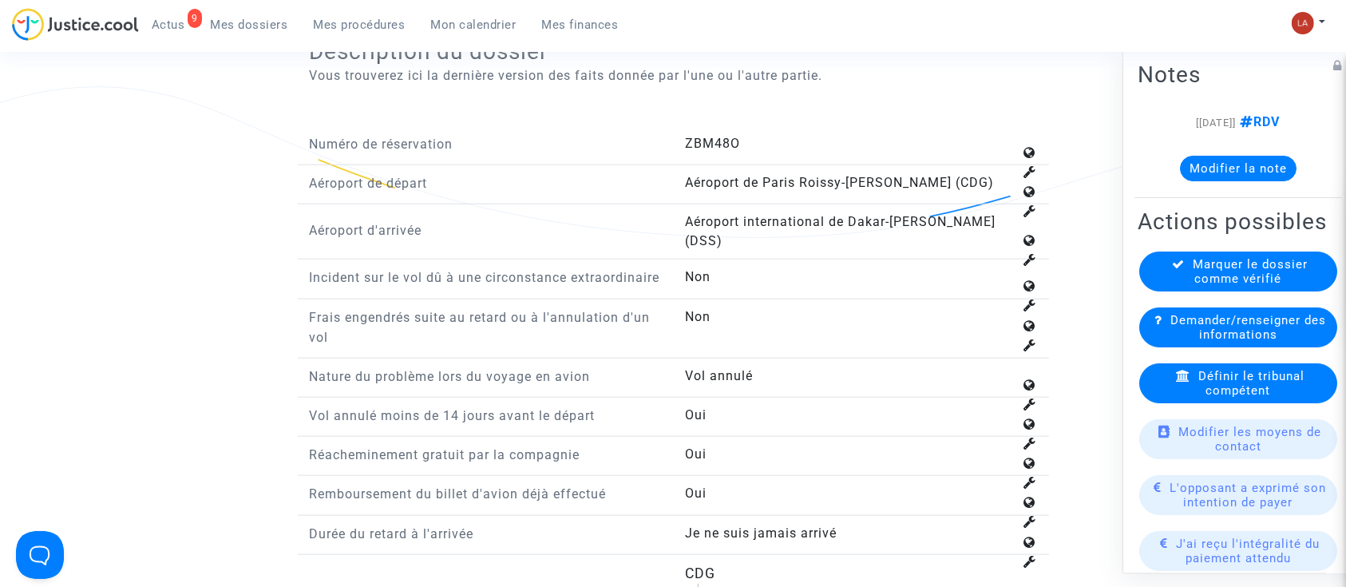
scroll to position [2022, 0]
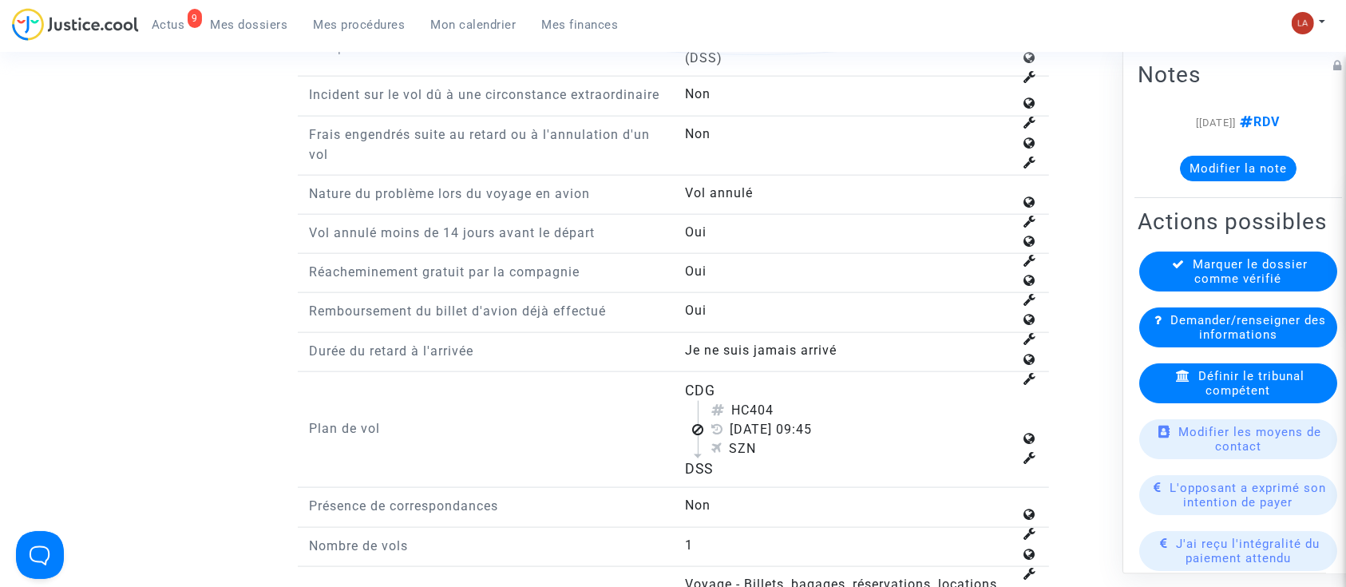
click at [1206, 398] on span "Définir le tribunal compétent" at bounding box center [1251, 383] width 106 height 29
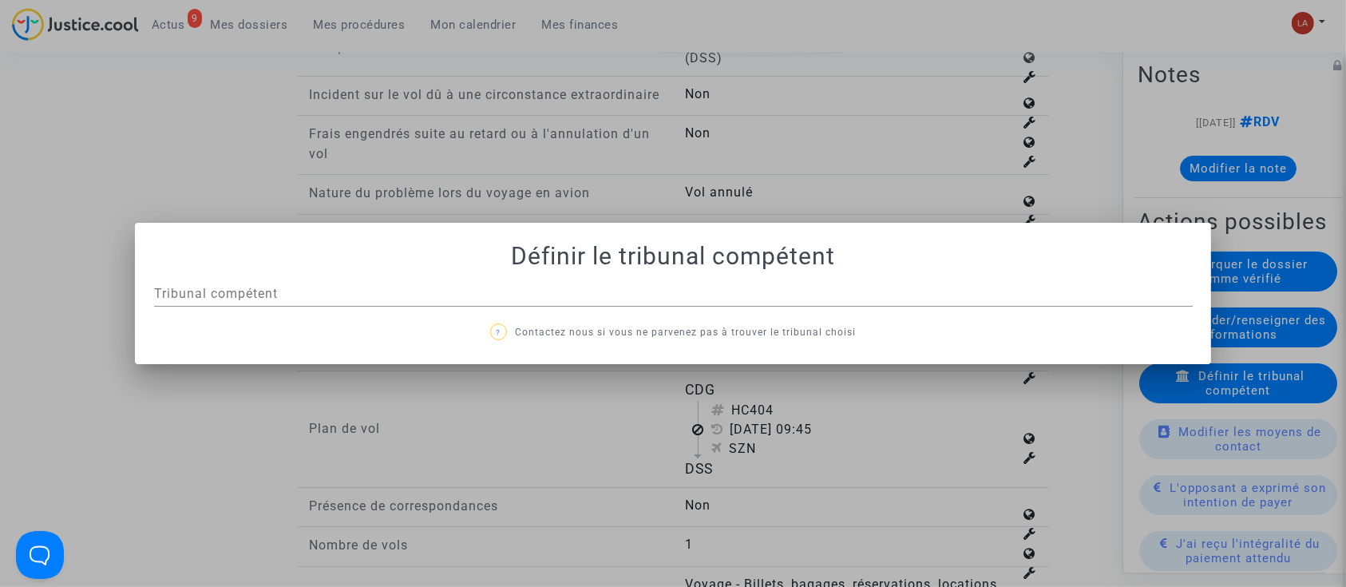
scroll to position [0, 0]
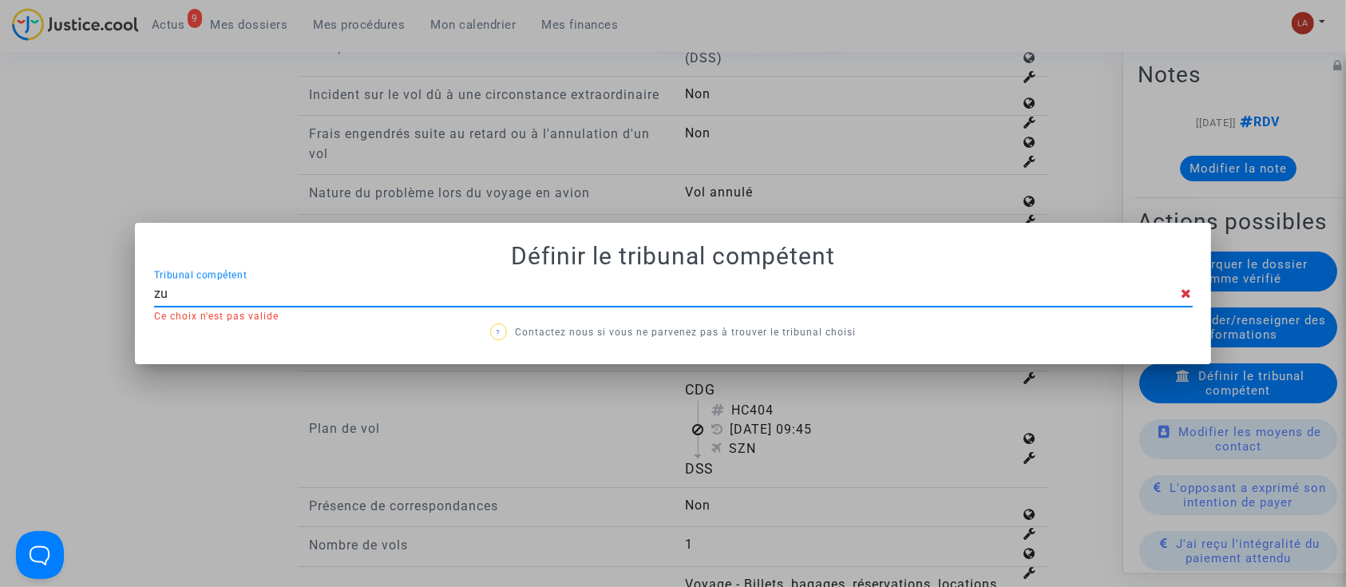
type input "z"
type input "aulnay"
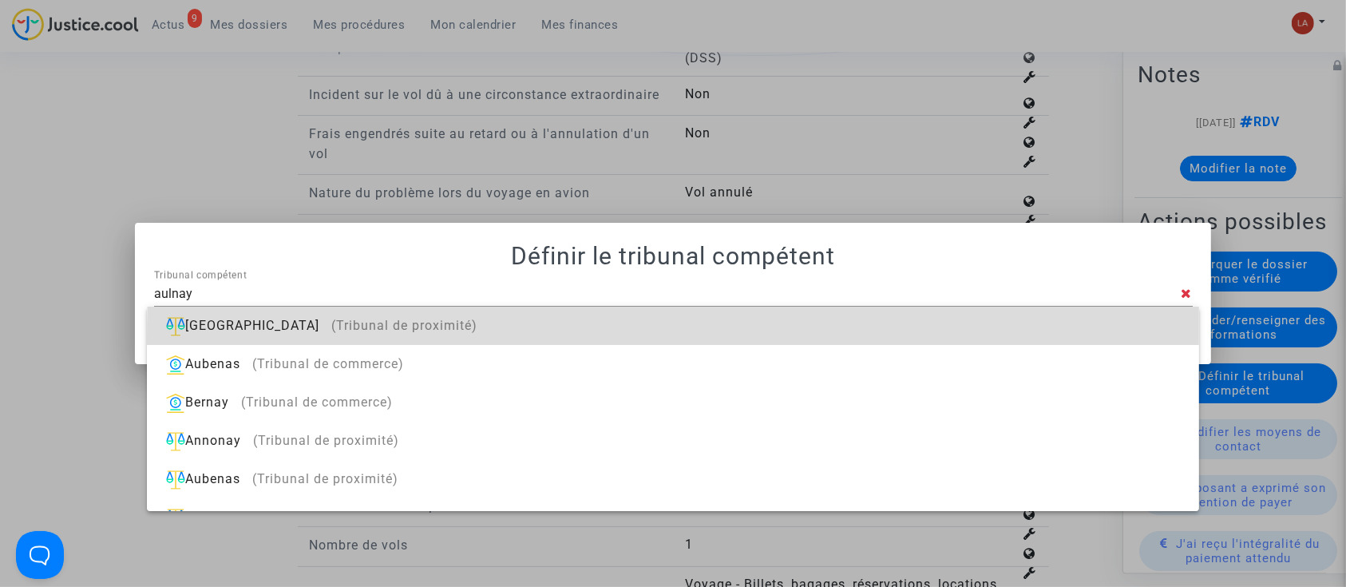
click at [1084, 338] on div "Aulnay-sous-Bois (Tribunal de proximité)" at bounding box center [673, 326] width 1026 height 38
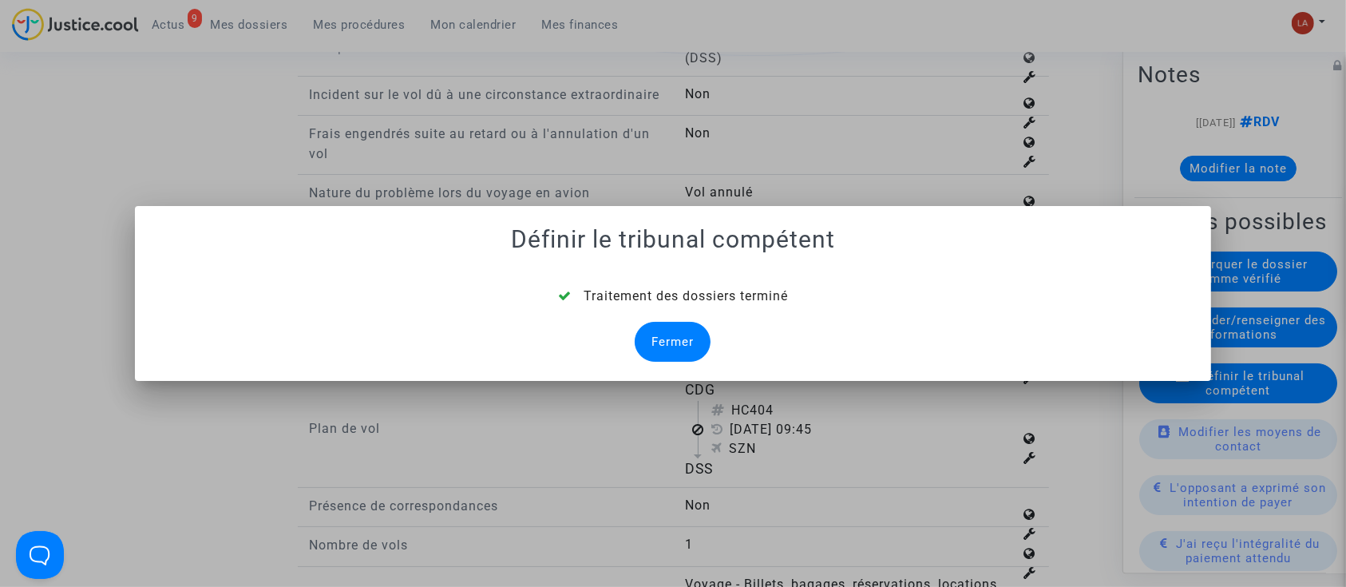
click at [700, 342] on div "Fermer" at bounding box center [673, 342] width 76 height 40
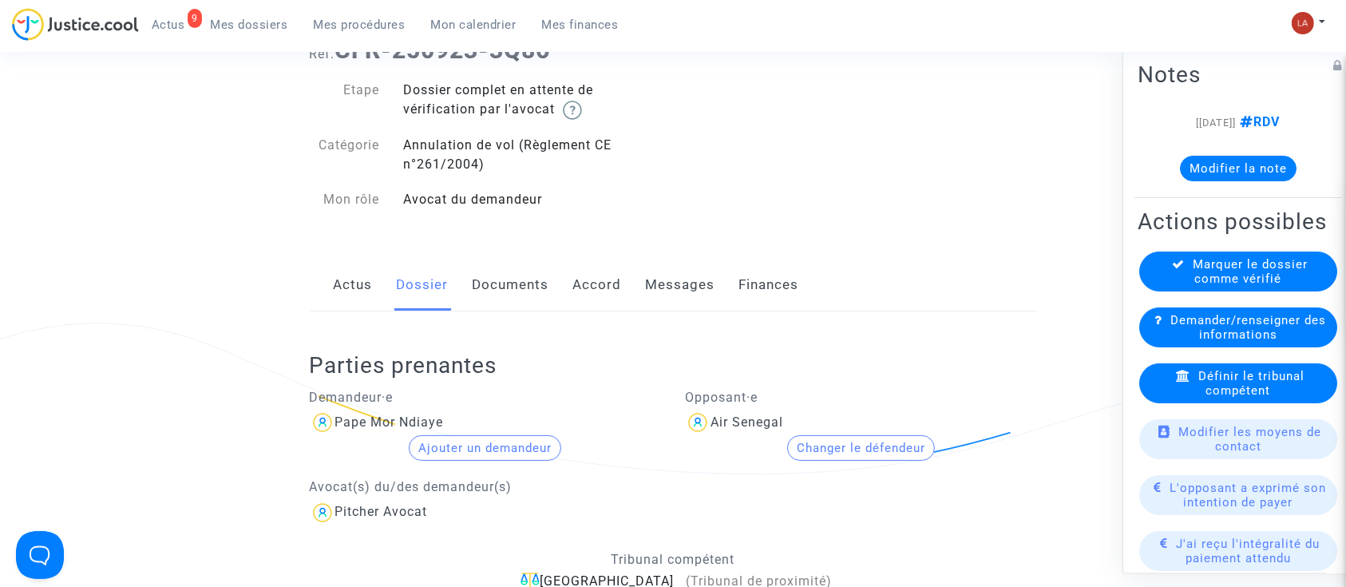
click at [526, 291] on link "Documents" at bounding box center [511, 285] width 77 height 53
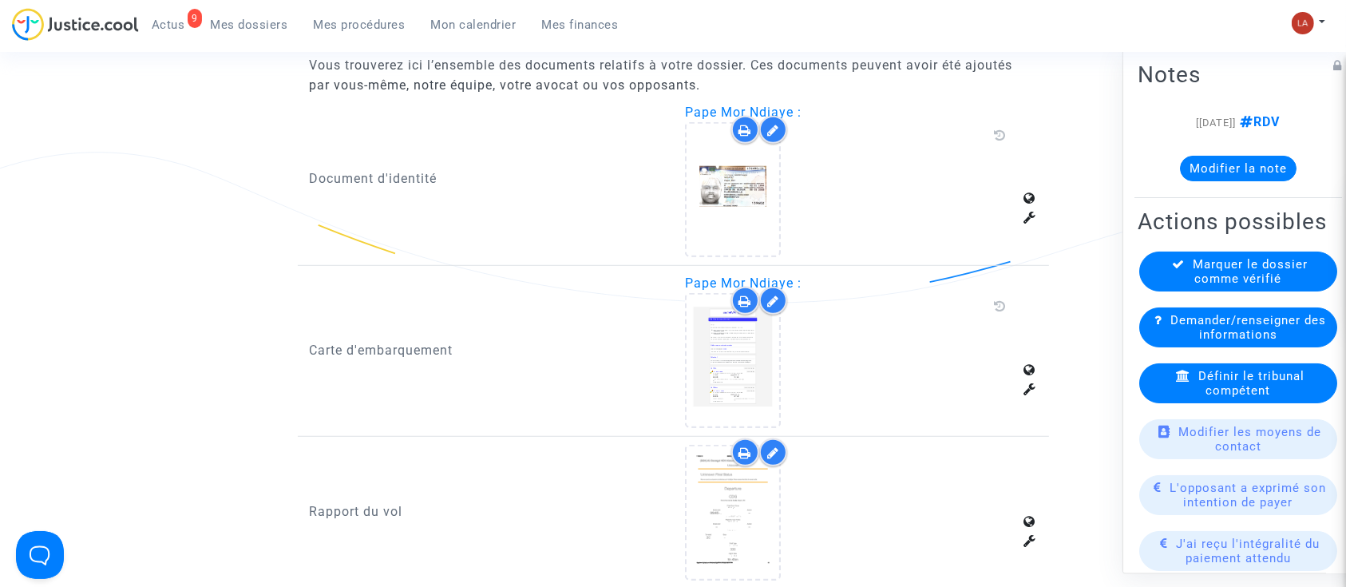
scroll to position [1170, 0]
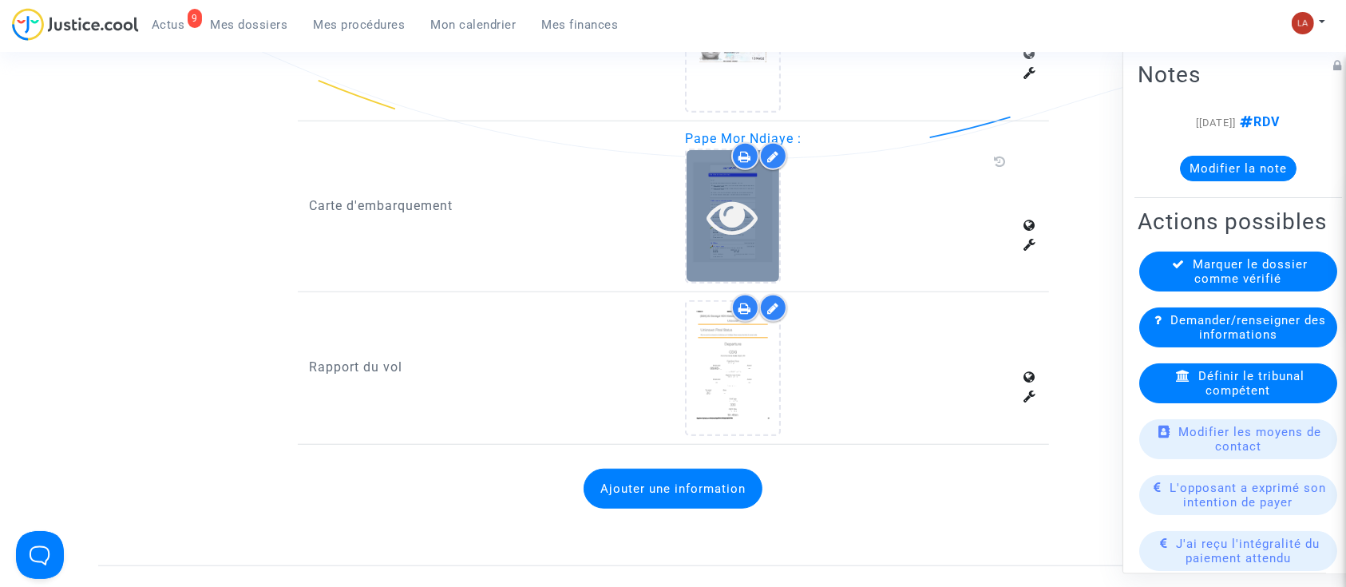
click at [703, 239] on div at bounding box center [733, 216] width 93 height 51
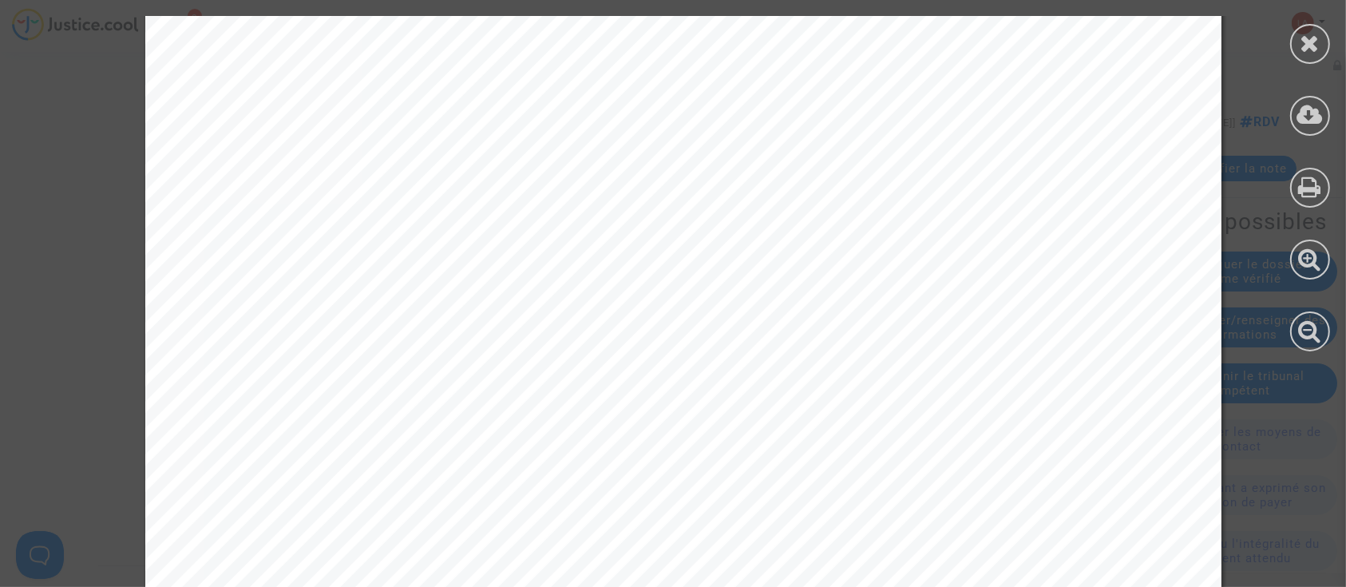
scroll to position [745, 0]
click at [1296, 38] on div at bounding box center [1310, 44] width 40 height 40
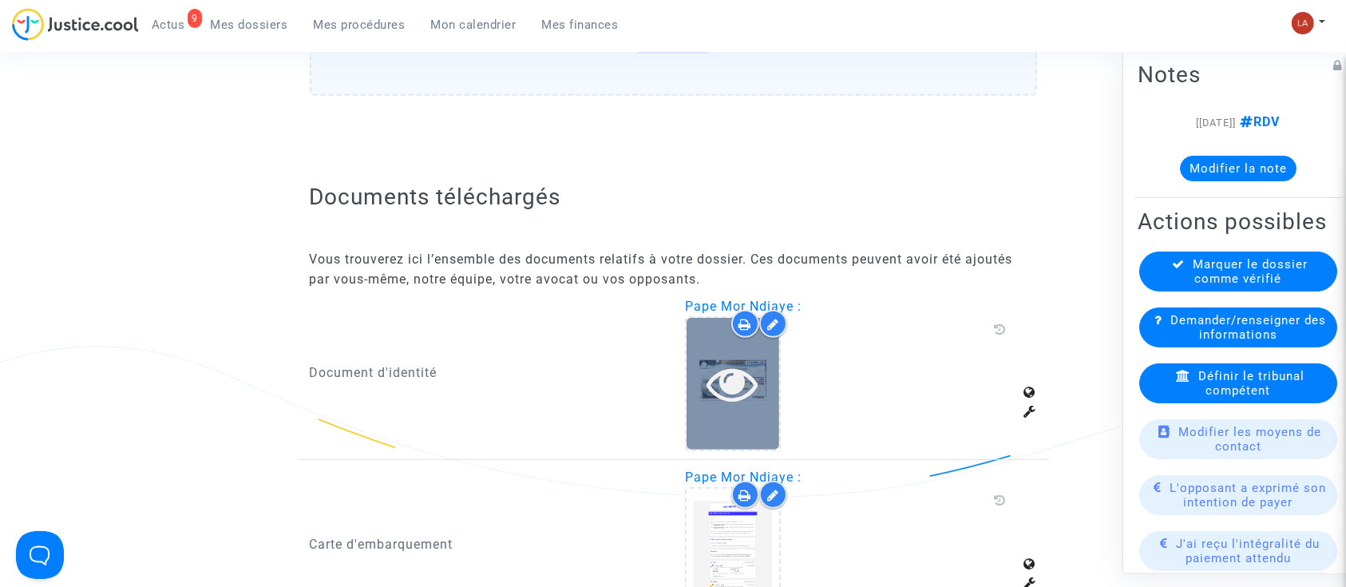
scroll to position [851, 0]
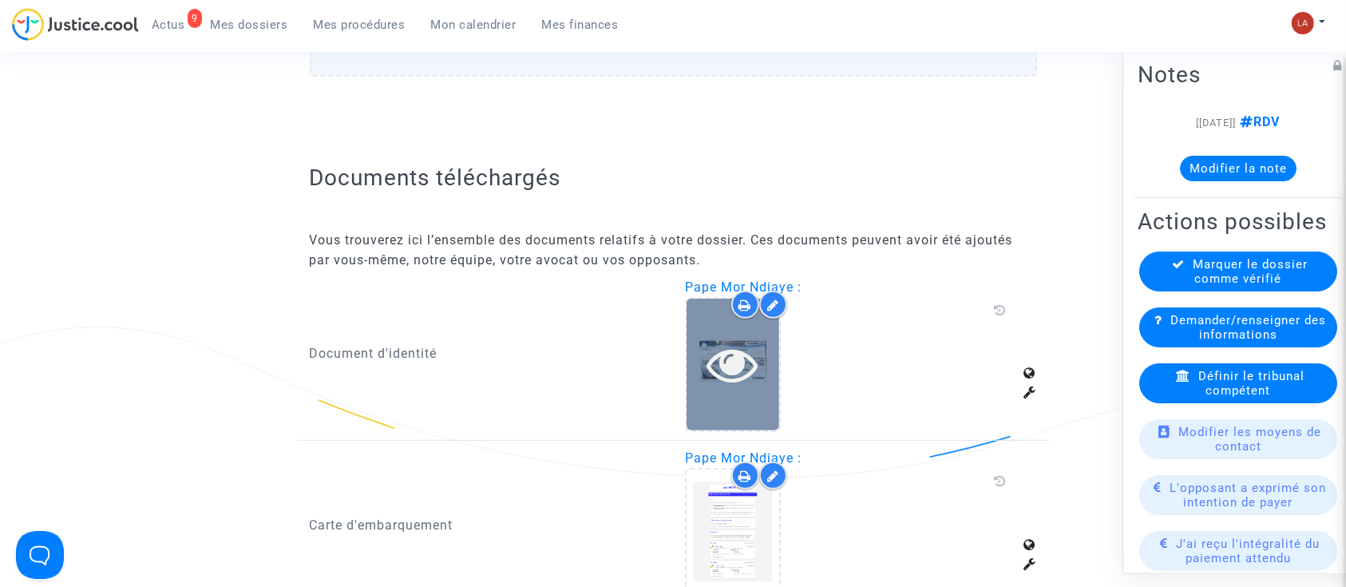
click at [716, 393] on div at bounding box center [733, 365] width 93 height 132
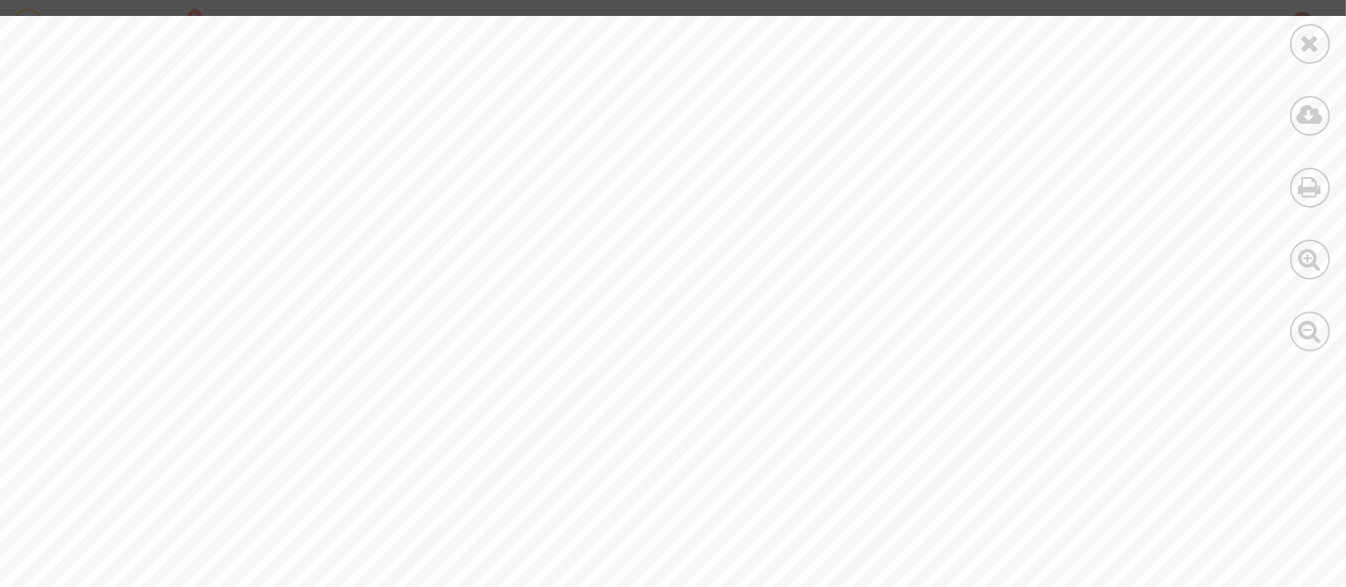
scroll to position [532, 0]
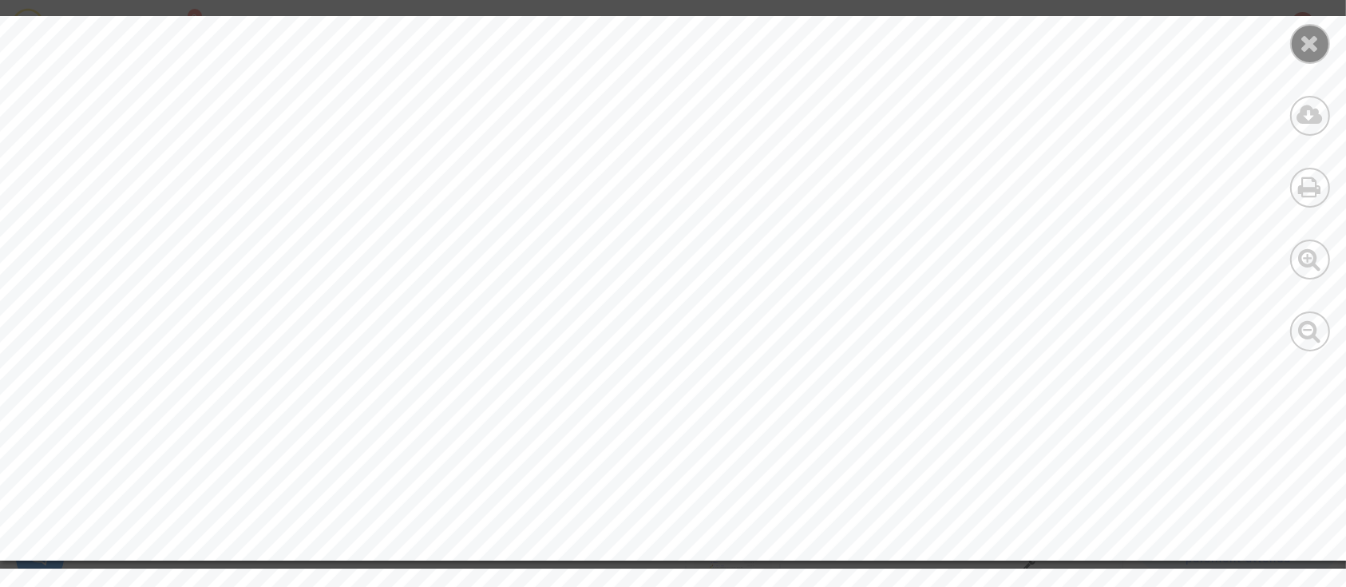
click at [1313, 30] on div at bounding box center [1310, 44] width 40 height 40
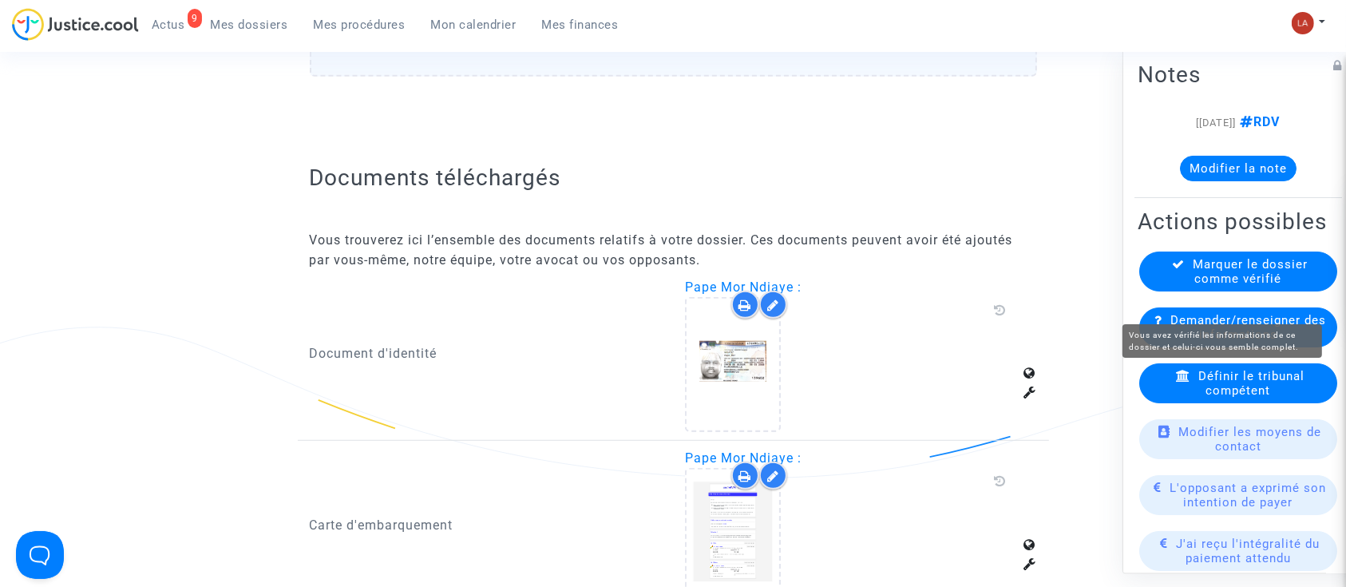
click at [1243, 286] on span "Marquer le dossier comme vérifié" at bounding box center [1251, 271] width 115 height 29
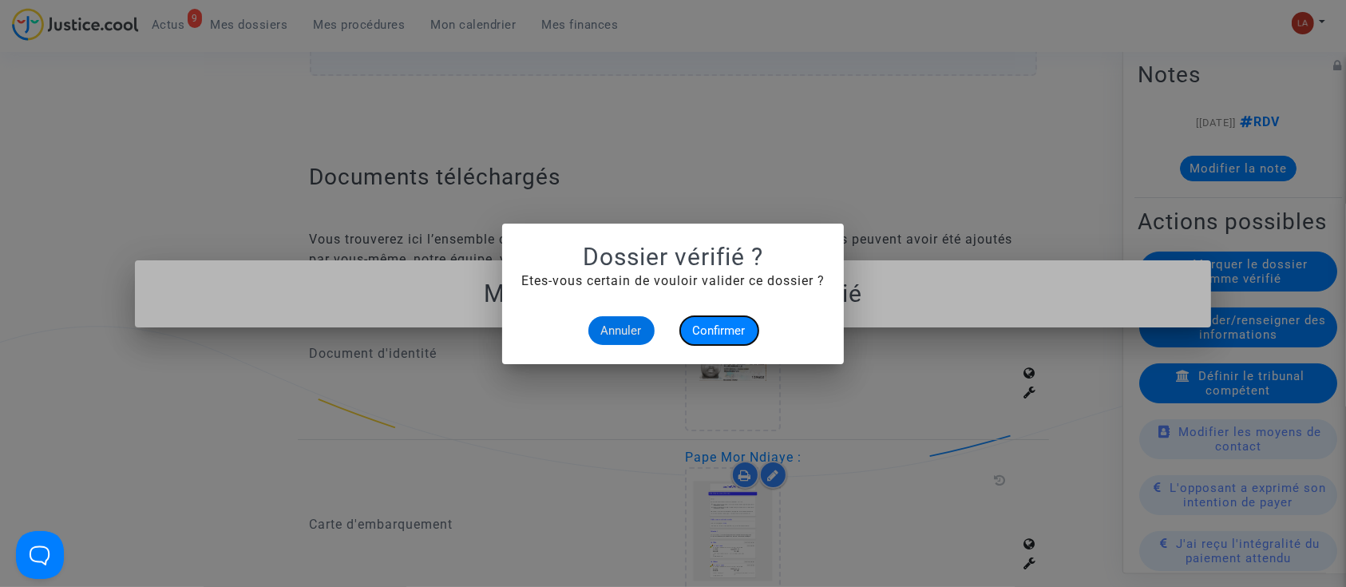
click at [722, 316] on button "Confirmer" at bounding box center [719, 330] width 78 height 29
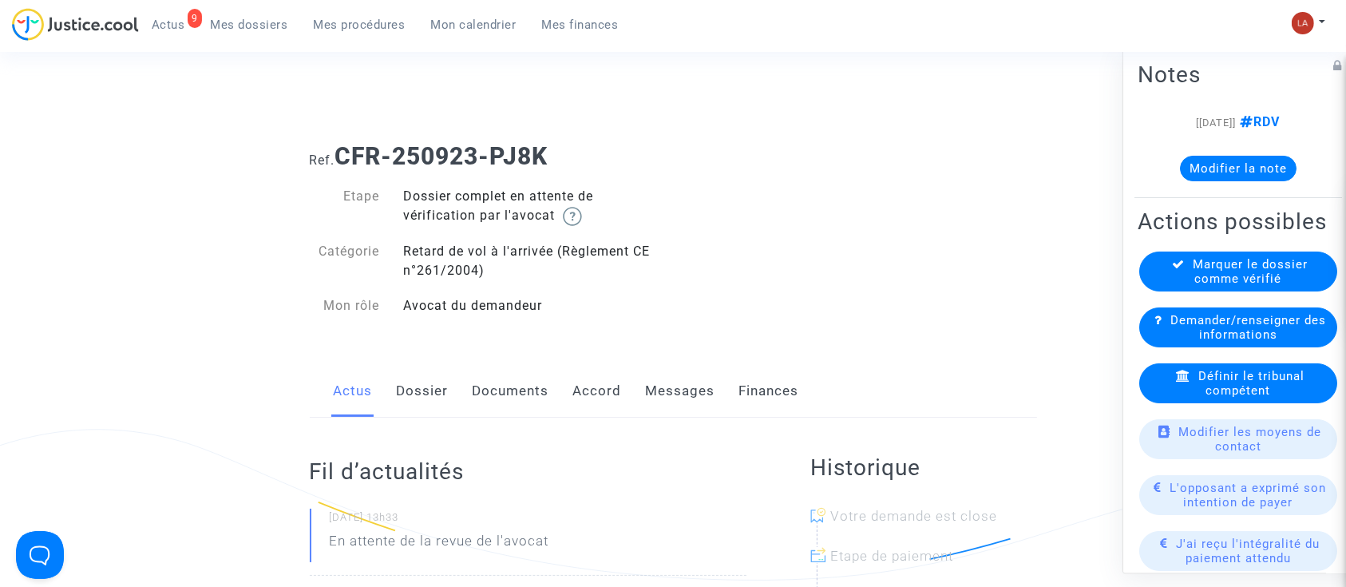
click at [434, 394] on link "Dossier" at bounding box center [423, 391] width 52 height 53
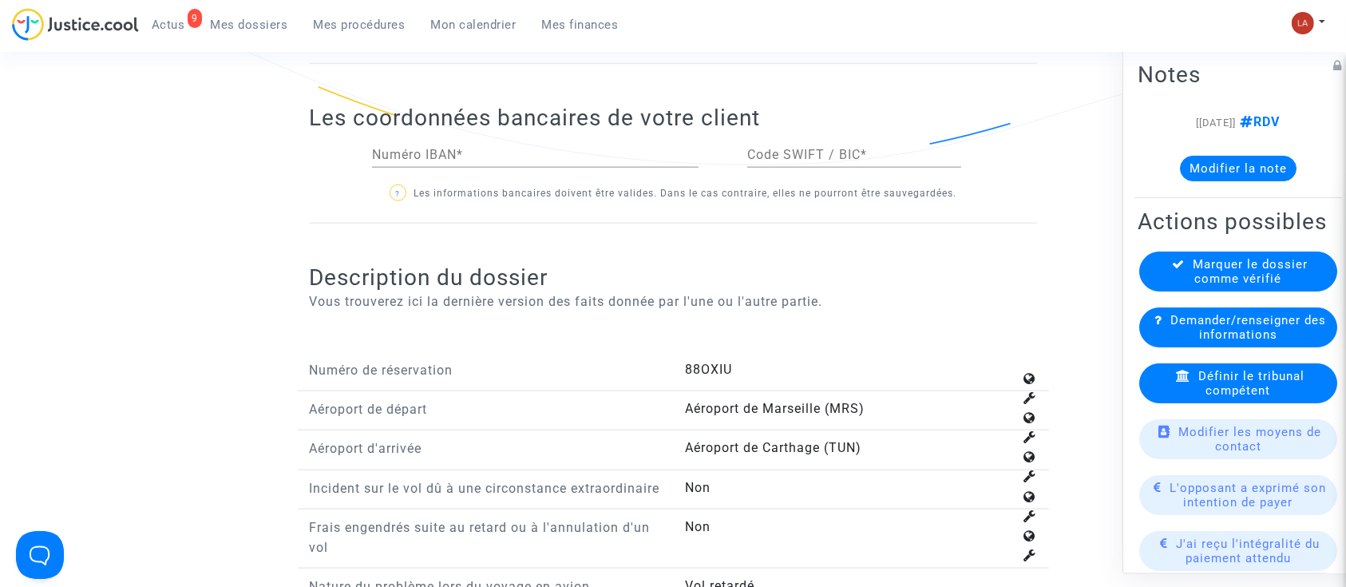
scroll to position [2342, 0]
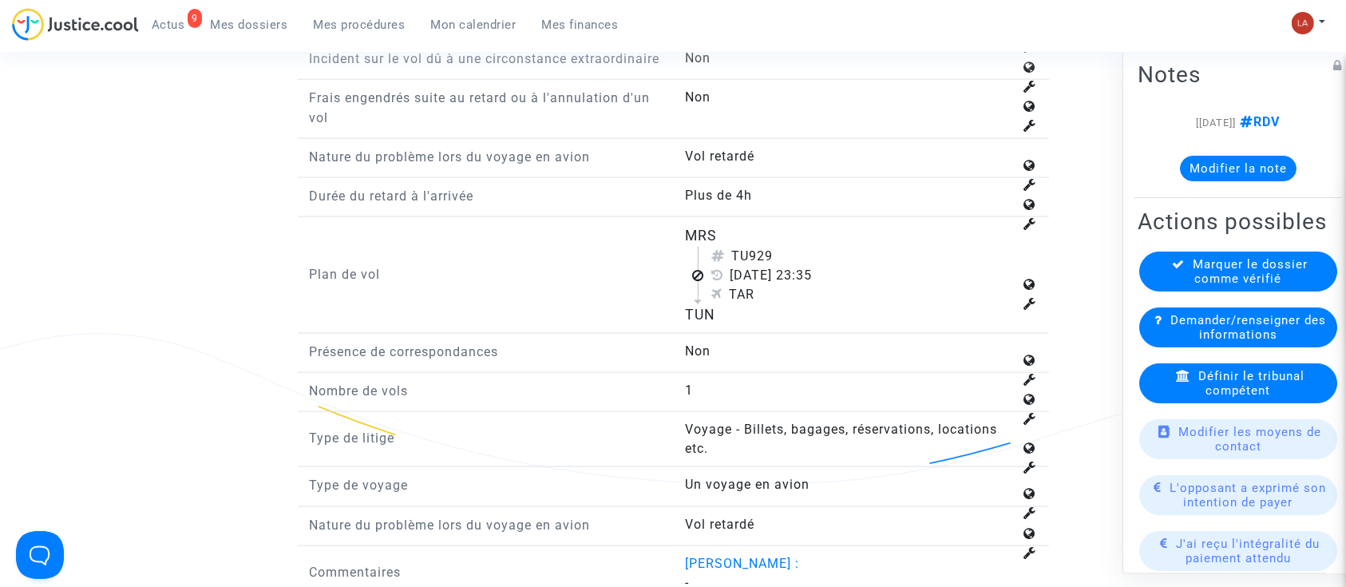
click at [1234, 398] on span "Définir le tribunal compétent" at bounding box center [1251, 383] width 106 height 29
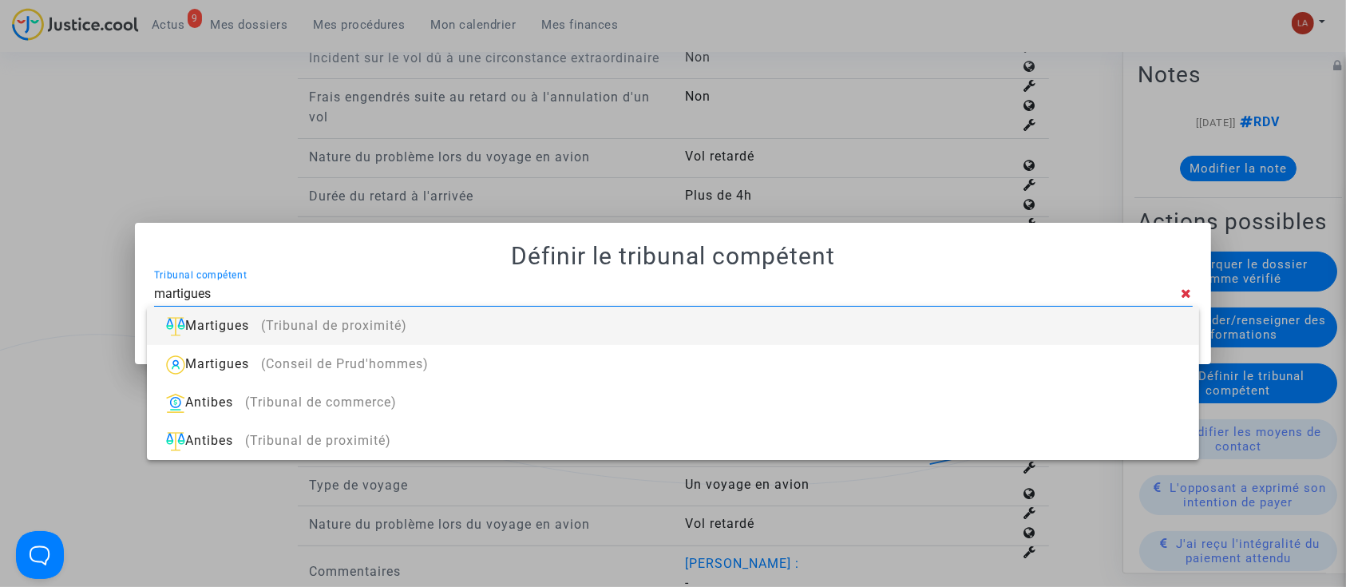
type input "martigues"
click at [983, 321] on div "Martigues (Tribunal de proximité)" at bounding box center [673, 326] width 1026 height 38
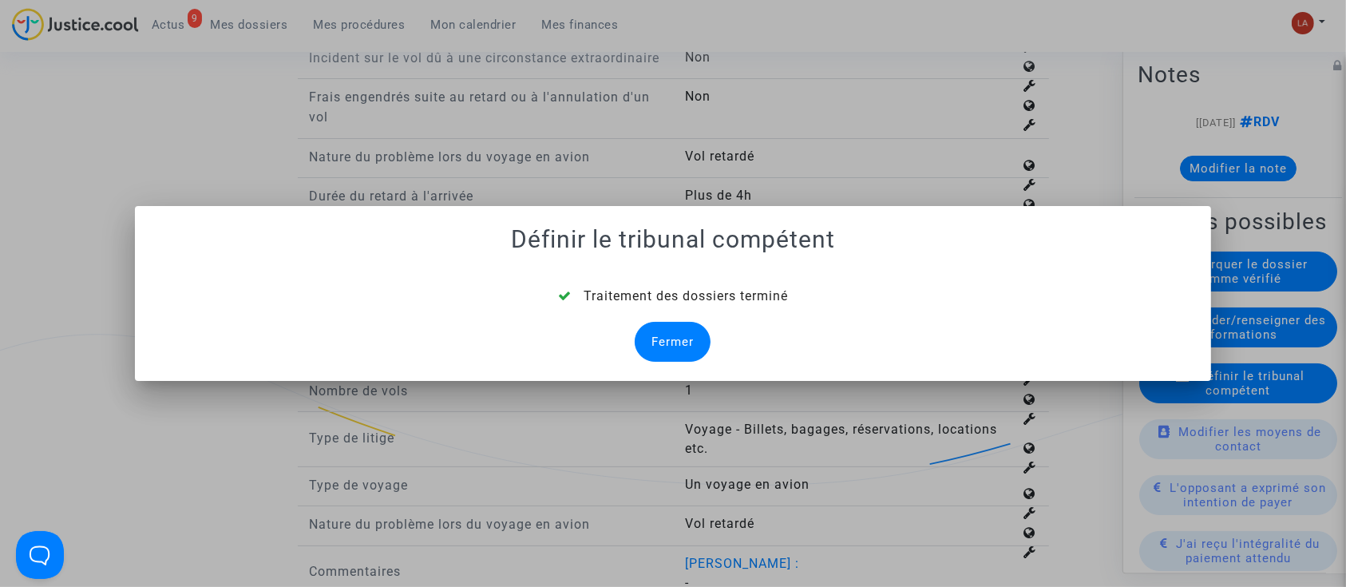
click at [638, 345] on div "Fermer" at bounding box center [673, 342] width 76 height 40
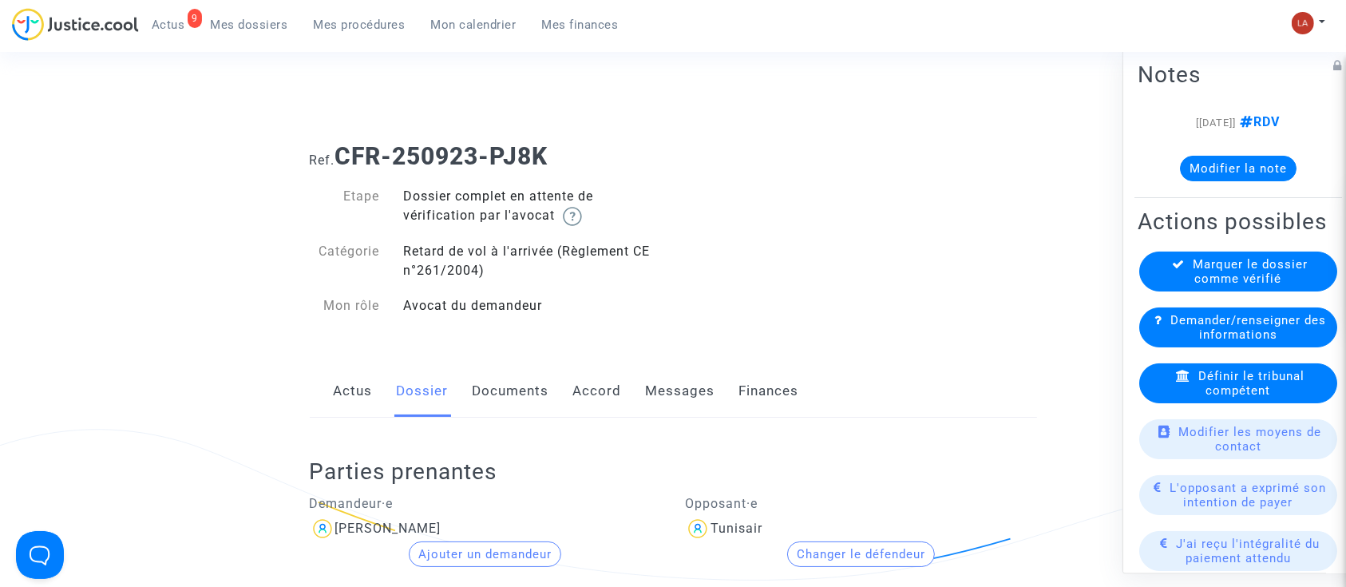
click at [539, 368] on link "Documents" at bounding box center [511, 391] width 77 height 53
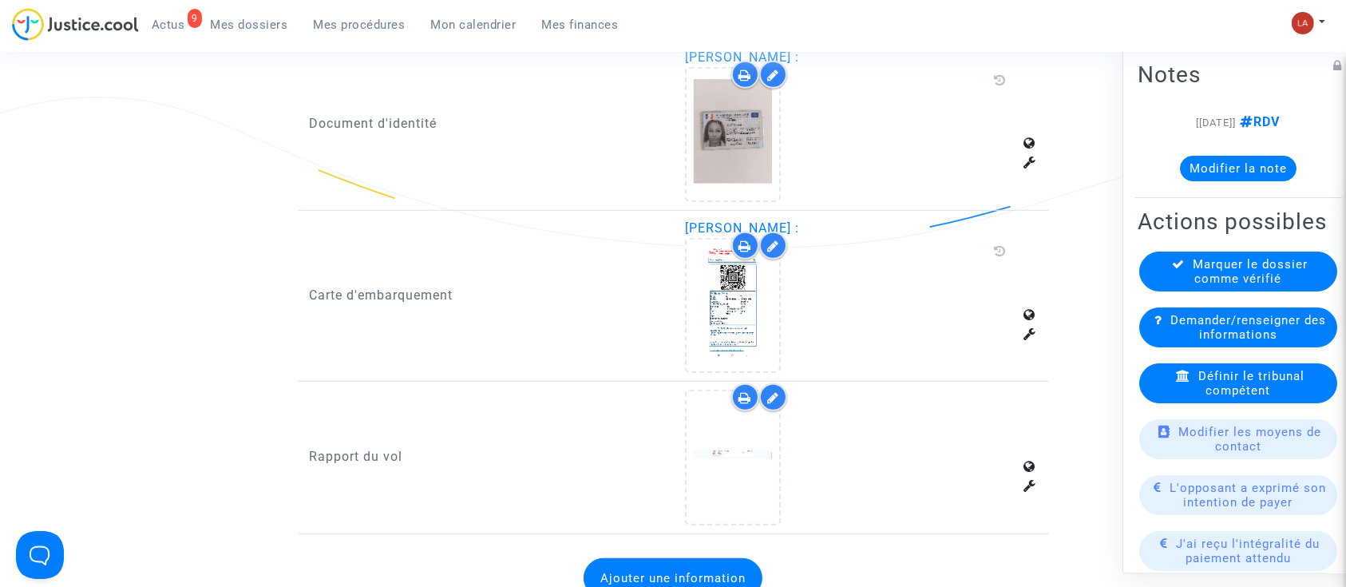
scroll to position [958, 0]
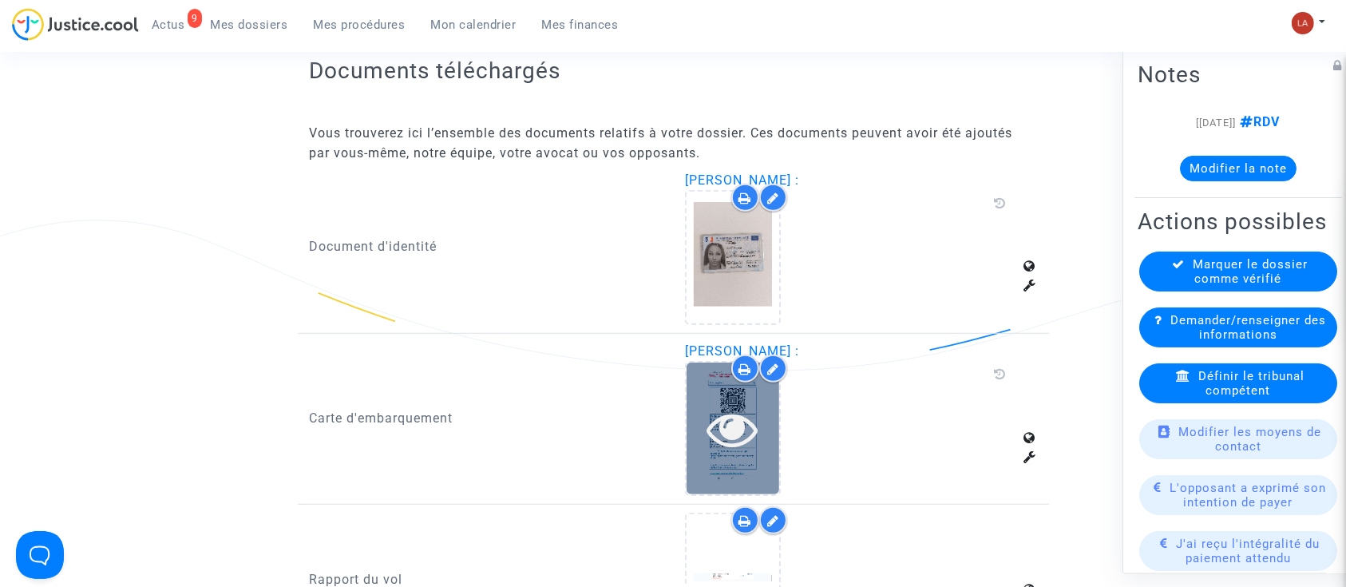
click at [723, 408] on icon at bounding box center [733, 428] width 52 height 51
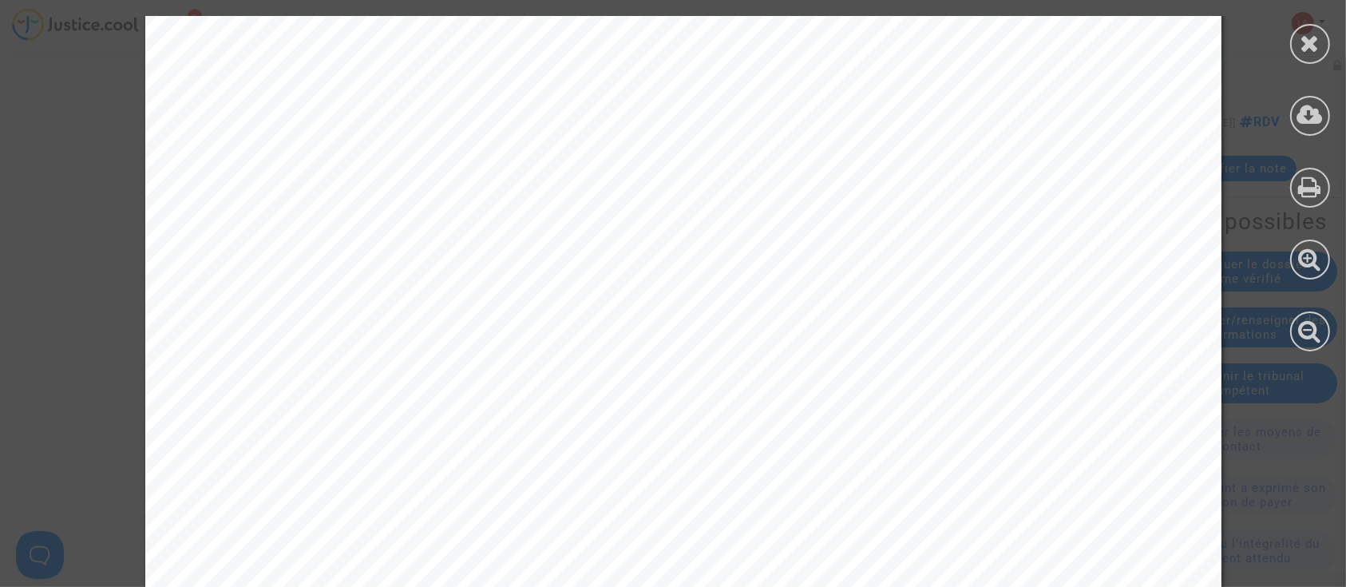
scroll to position [532, 0]
click at [1280, 33] on div at bounding box center [1310, 183] width 72 height 367
click at [1305, 35] on icon at bounding box center [1311, 43] width 20 height 24
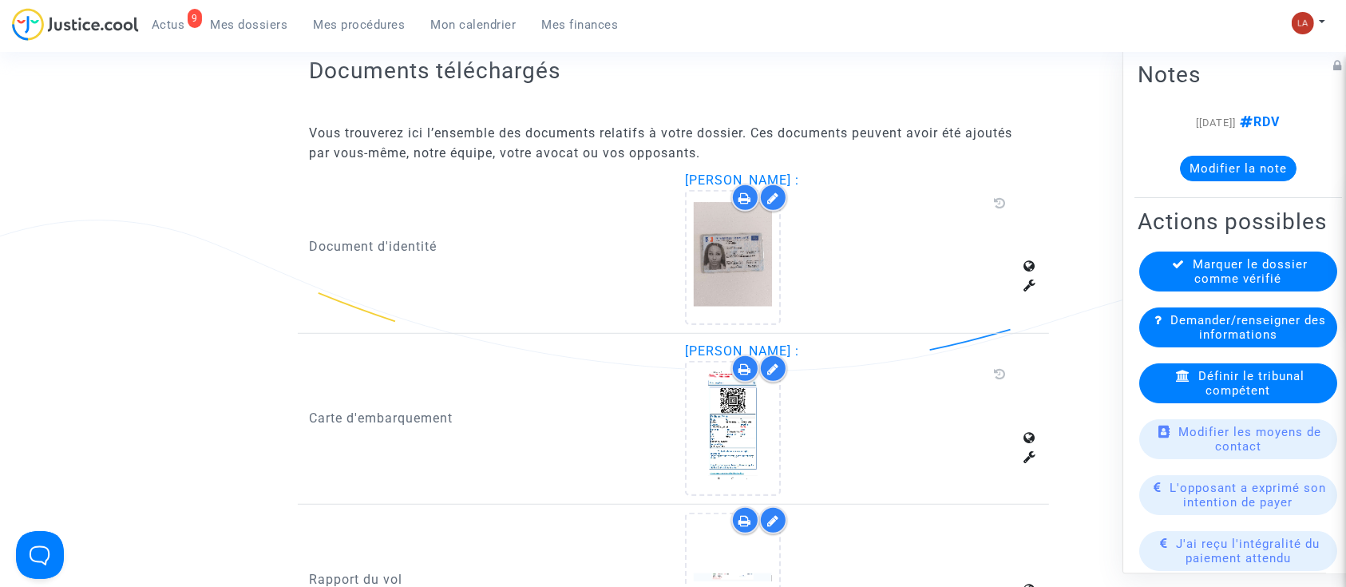
click at [1249, 179] on button "Modifier la note" at bounding box center [1238, 169] width 117 height 26
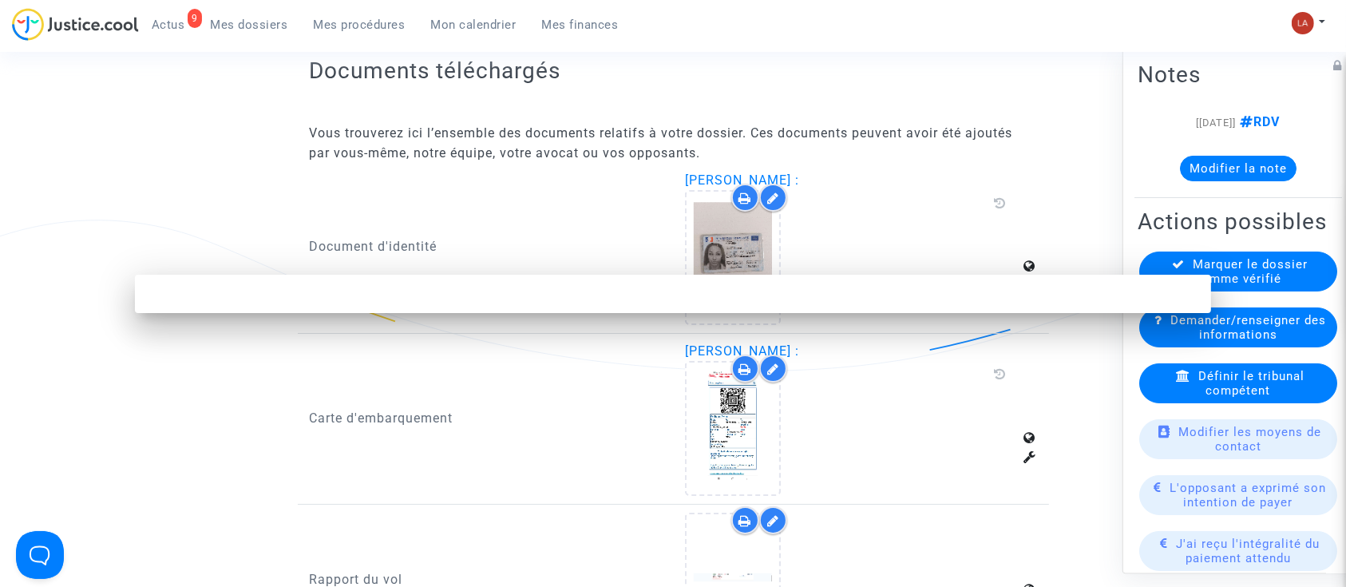
scroll to position [0, 0]
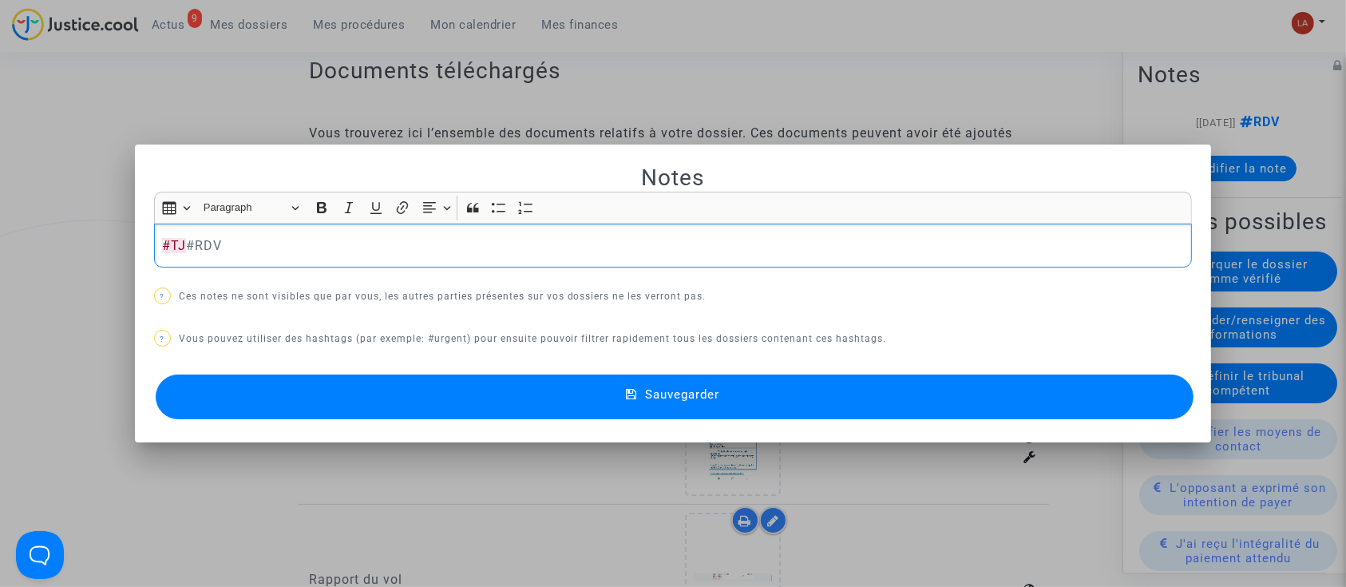
click at [1162, 398] on button "Sauvegarder" at bounding box center [675, 396] width 1039 height 45
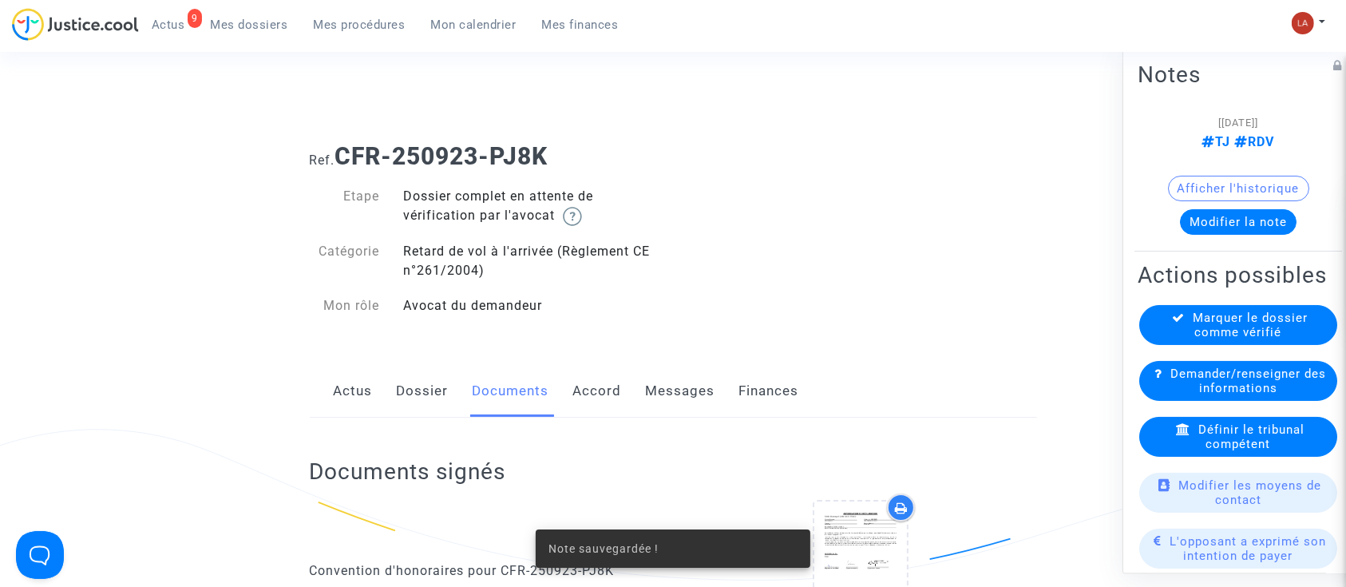
scroll to position [958, 0]
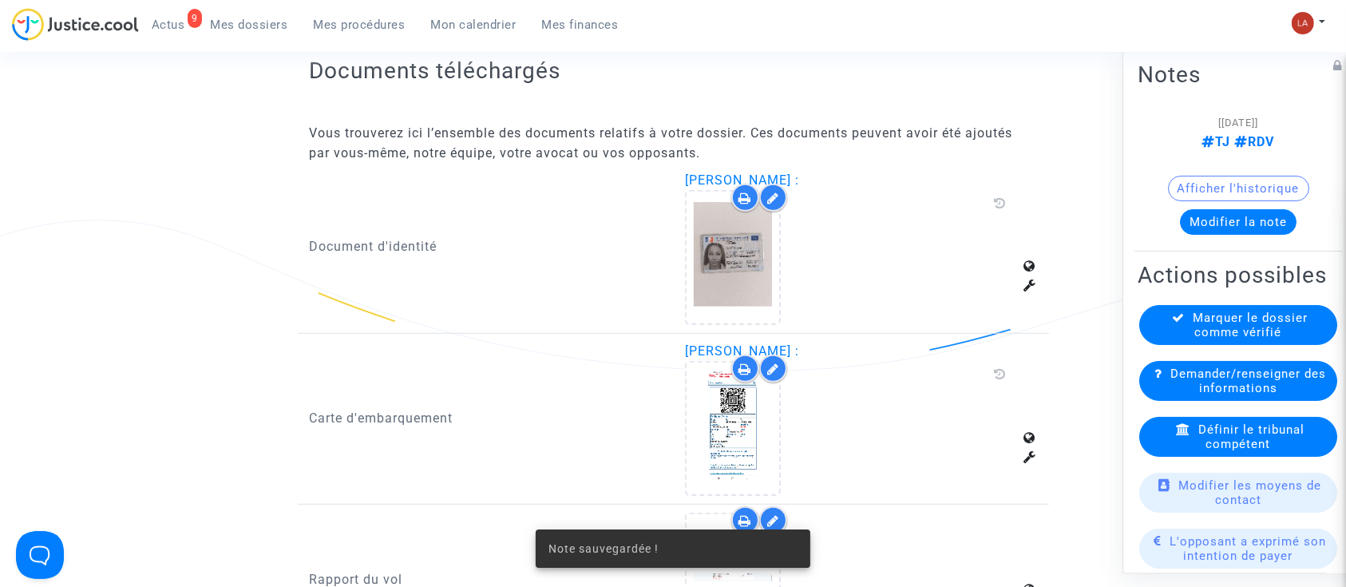
click at [1205, 345] on div "Marquer le dossier comme vérifié" at bounding box center [1238, 325] width 198 height 40
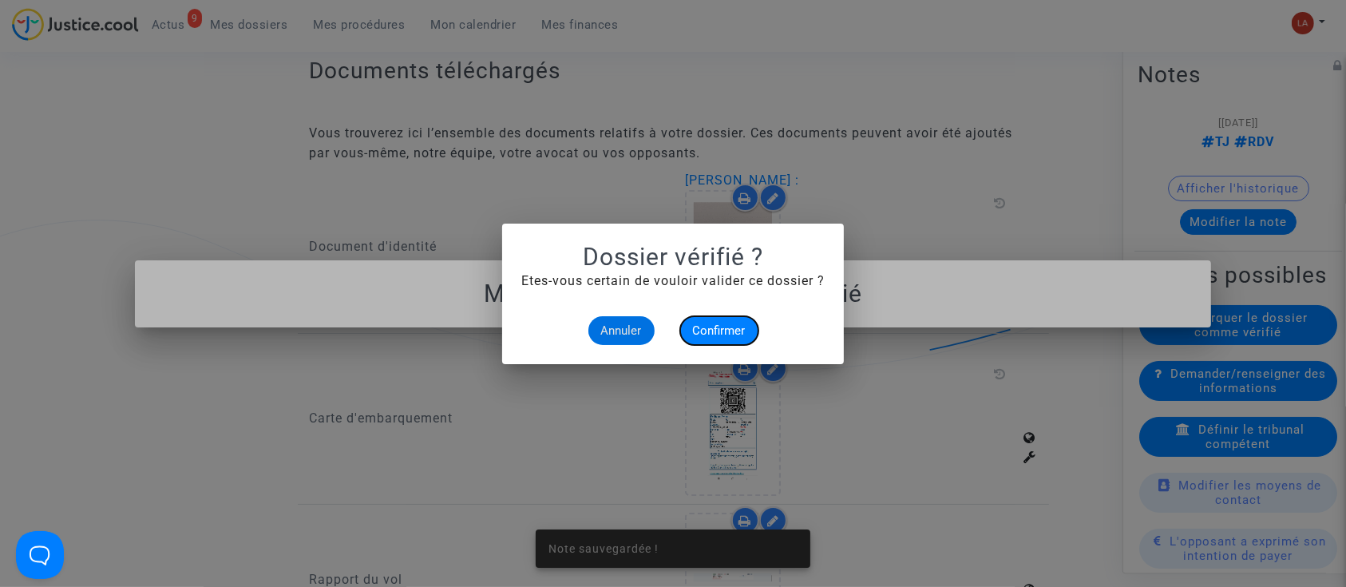
click at [725, 336] on span "Confirmer" at bounding box center [719, 330] width 53 height 14
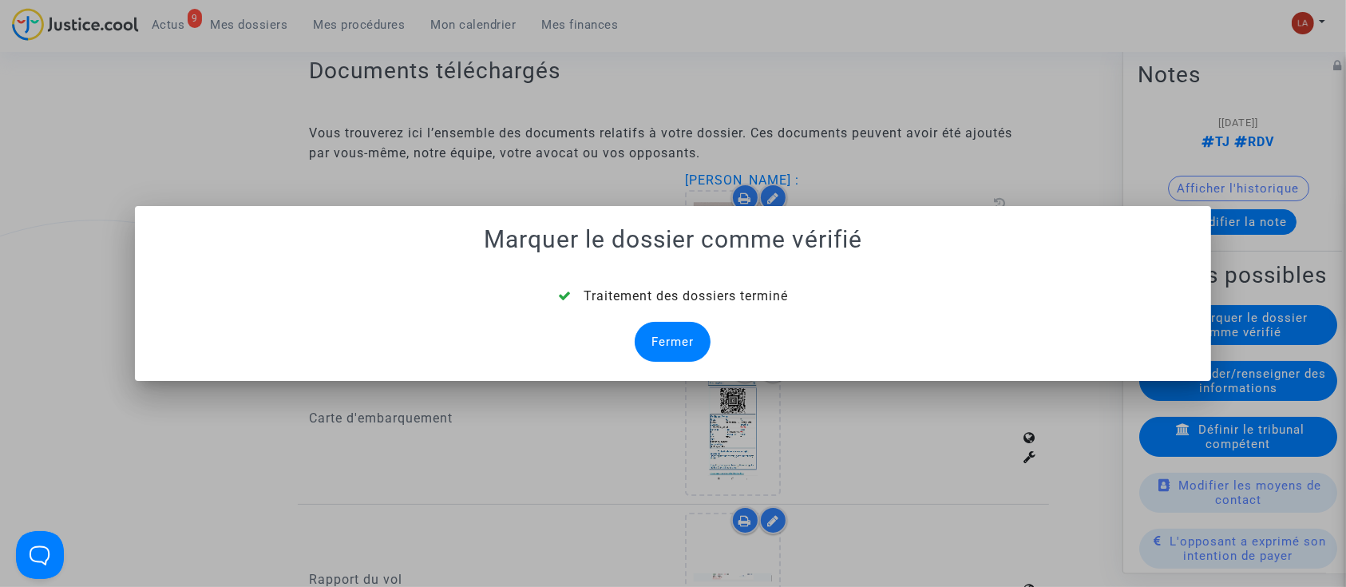
click at [684, 342] on div "Fermer" at bounding box center [673, 342] width 76 height 40
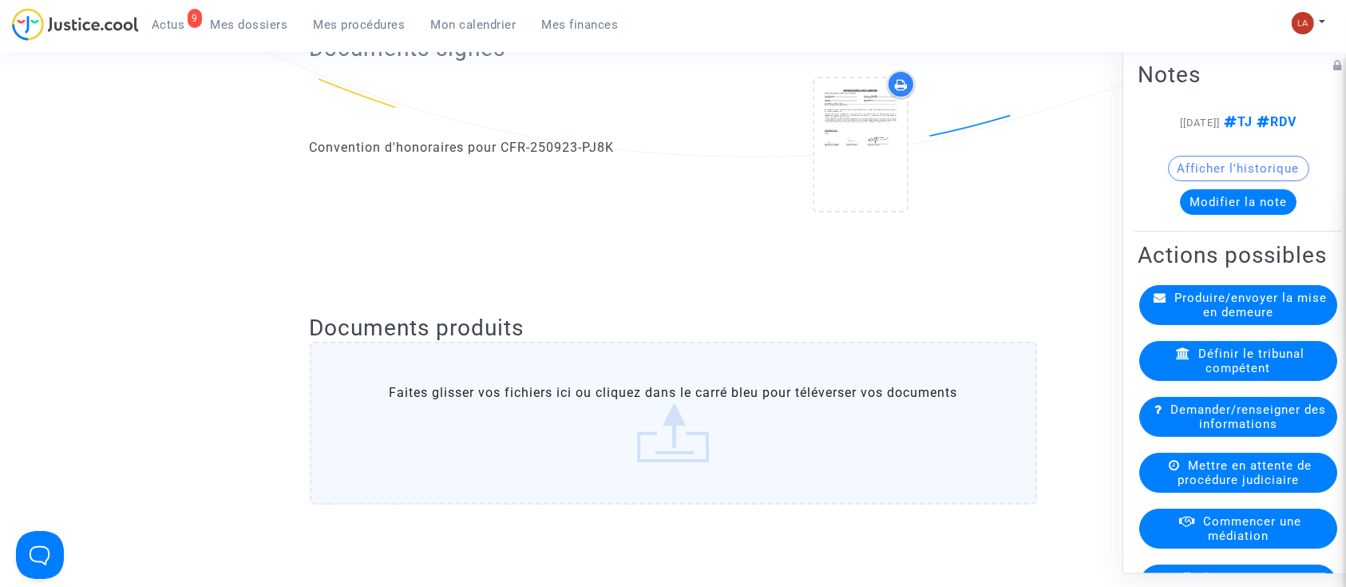
scroll to position [958, 0]
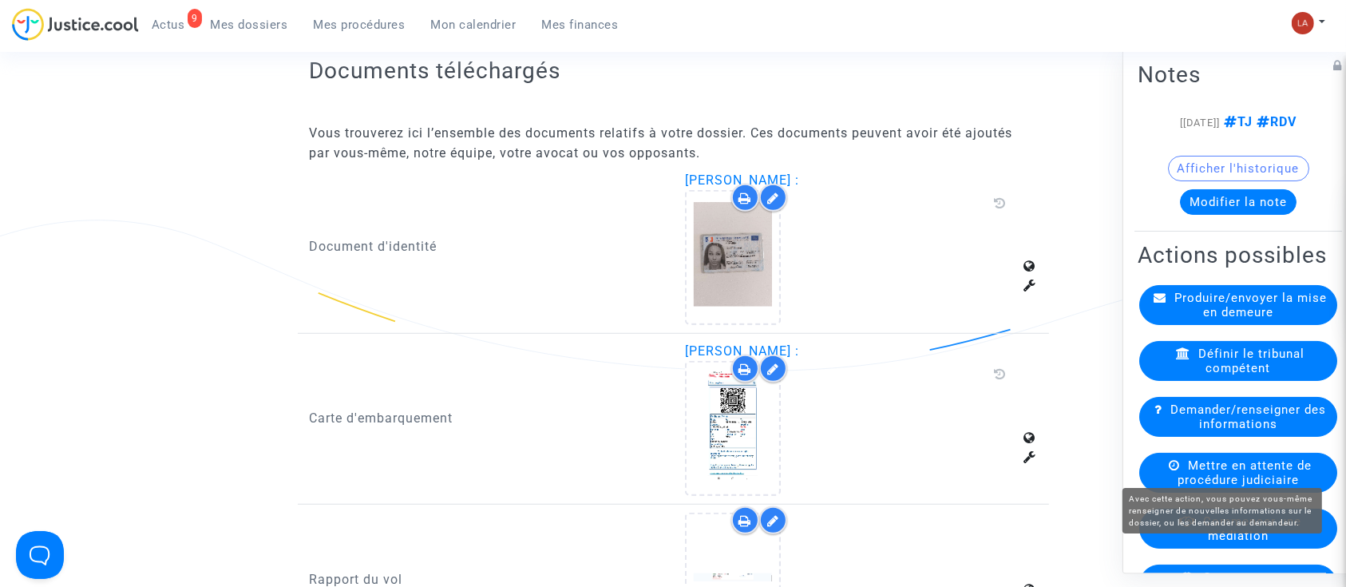
click at [1171, 471] on icon at bounding box center [1174, 465] width 11 height 12
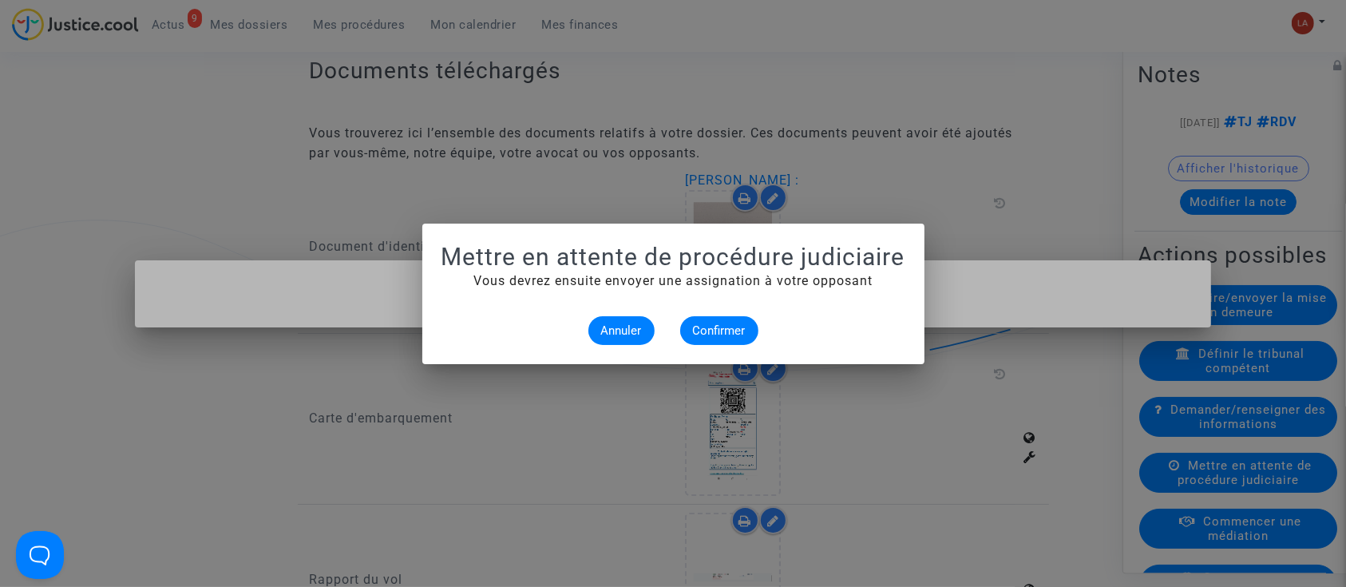
scroll to position [0, 0]
click at [715, 342] on button "Confirmer" at bounding box center [719, 330] width 78 height 29
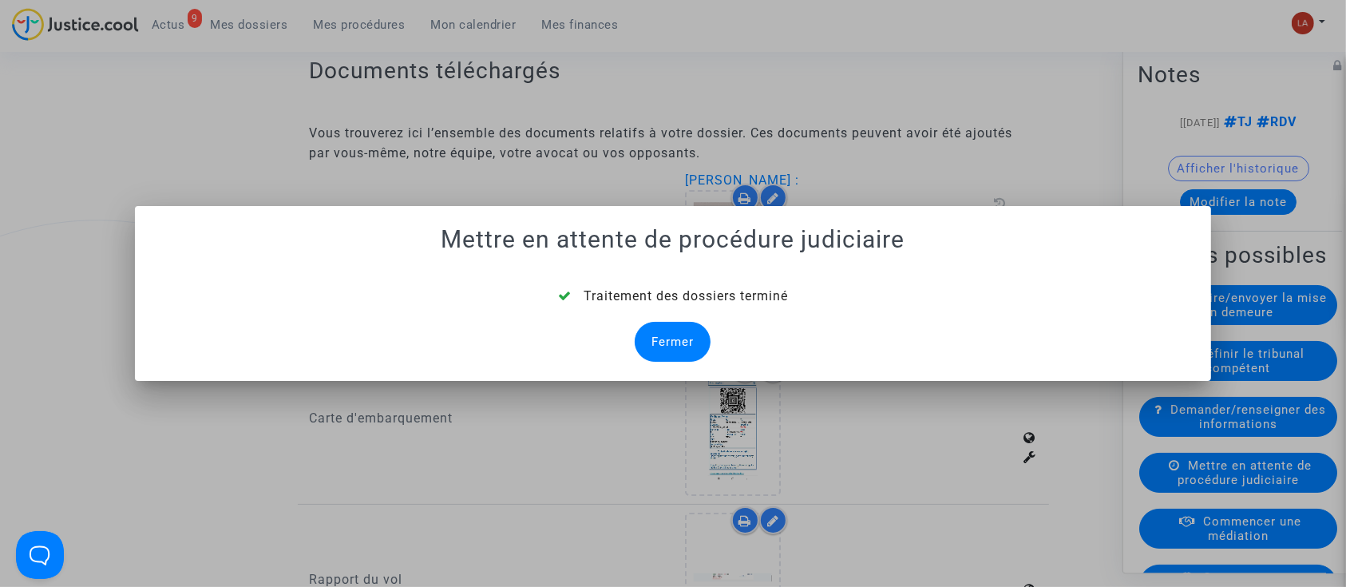
click at [682, 345] on div "Fermer" at bounding box center [673, 342] width 76 height 40
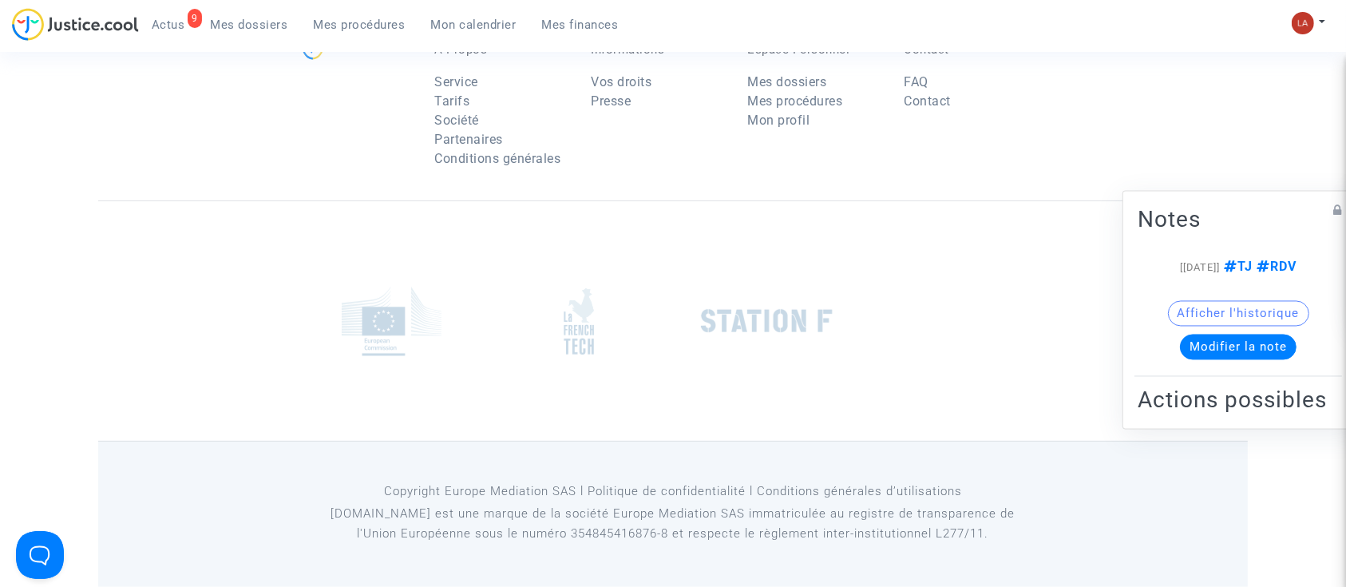
scroll to position [958, 0]
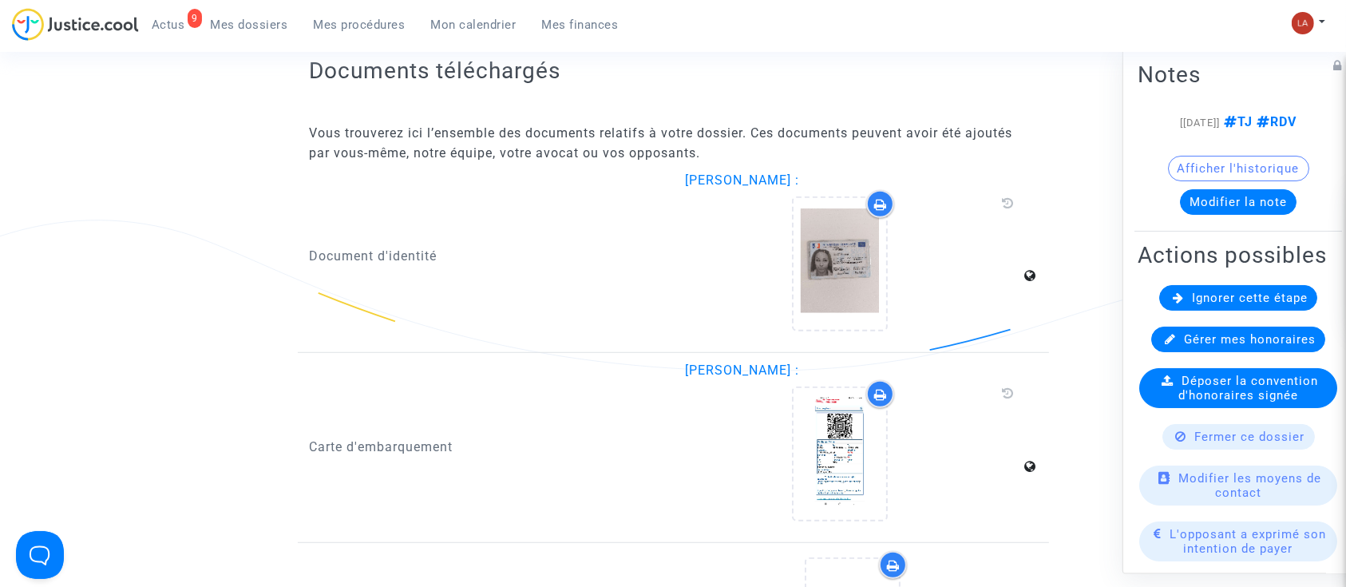
click at [1195, 311] on div "Ignorer cette étape" at bounding box center [1238, 298] width 158 height 26
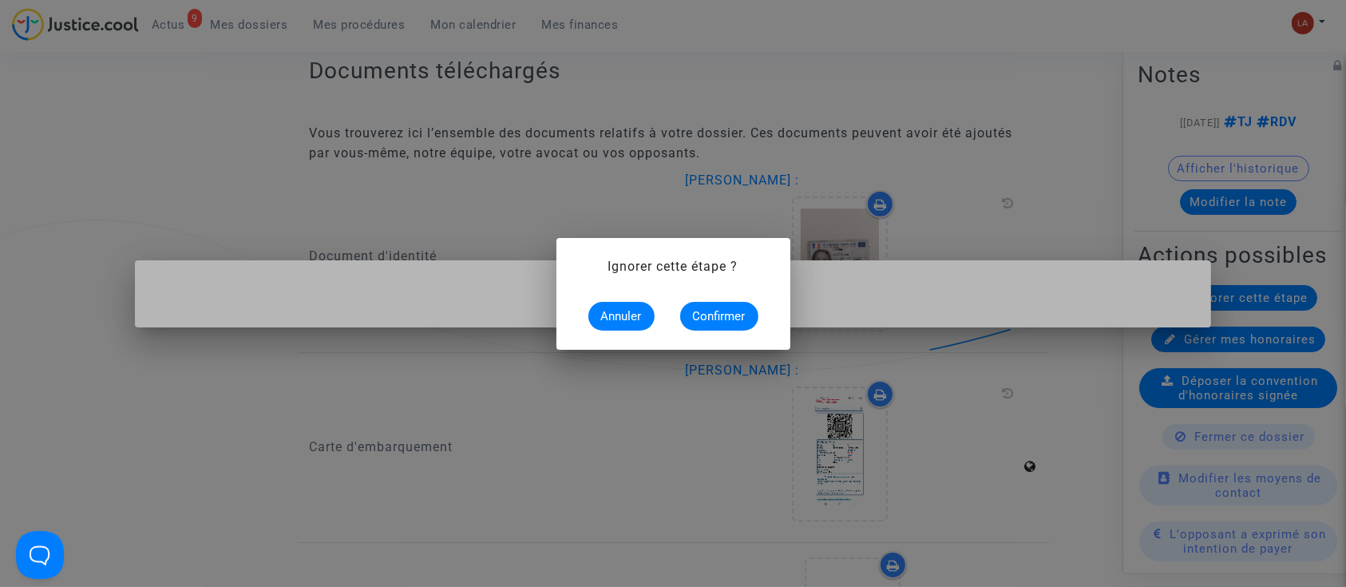
scroll to position [0, 0]
click at [734, 312] on span "Confirmer" at bounding box center [719, 316] width 53 height 14
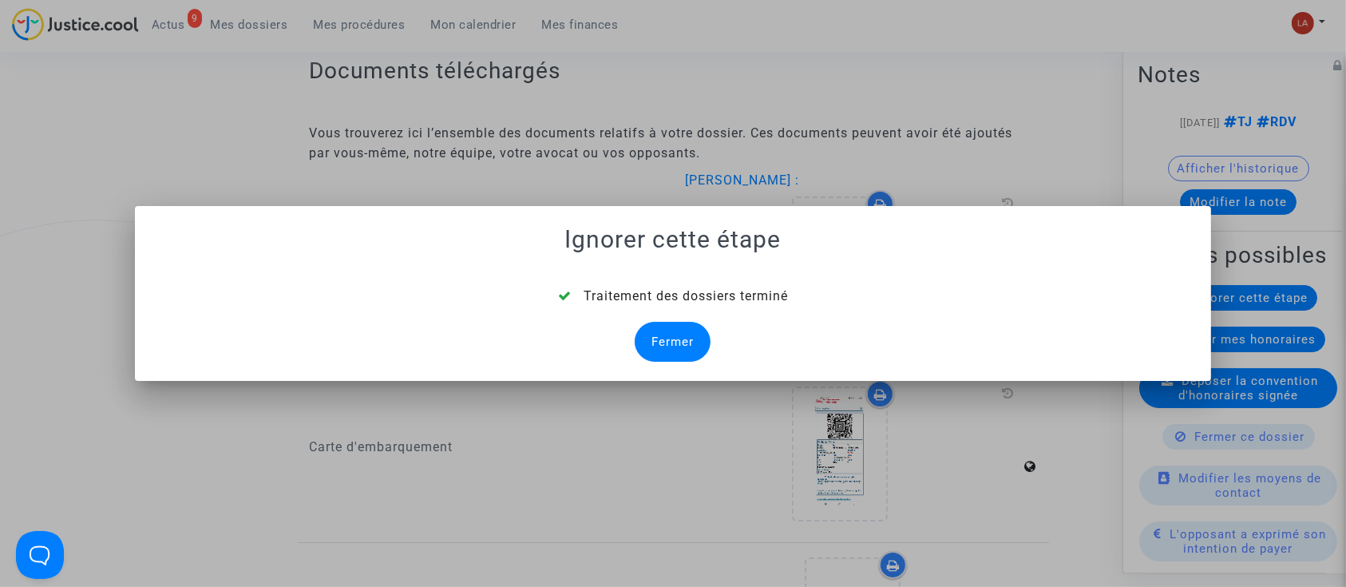
click at [690, 329] on div "Fermer" at bounding box center [673, 342] width 76 height 40
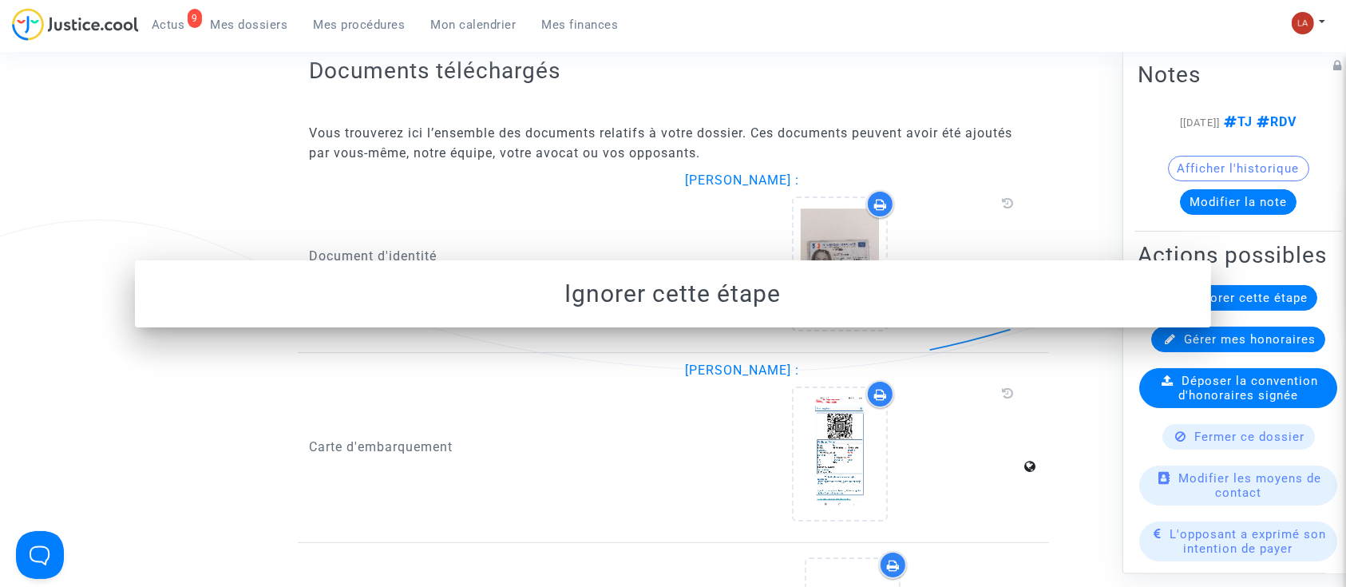
scroll to position [958, 0]
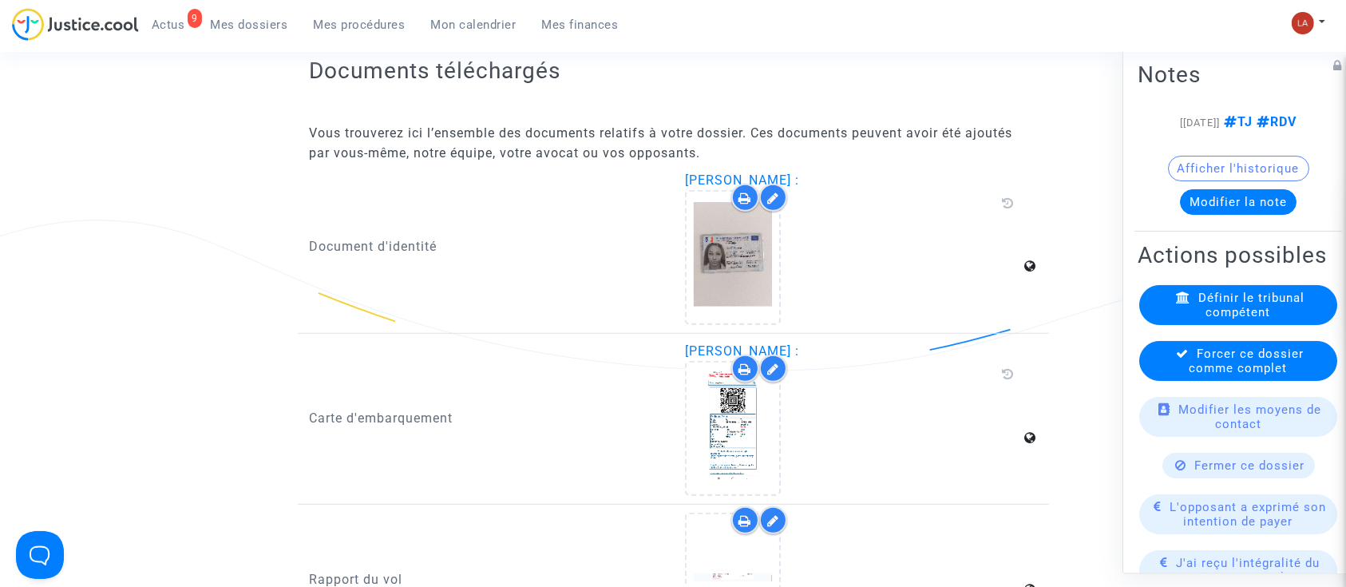
click at [1245, 375] on span "Forcer ce dossier comme complet" at bounding box center [1247, 360] width 115 height 29
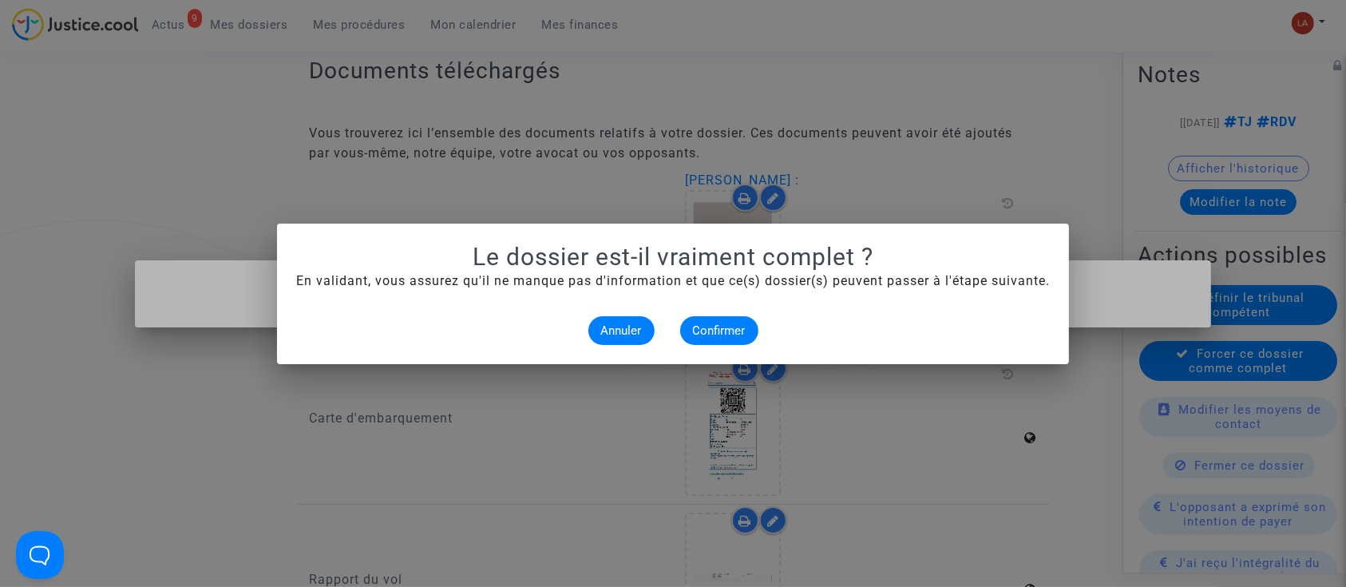
scroll to position [0, 0]
click at [746, 335] on button "Confirmer" at bounding box center [719, 330] width 78 height 29
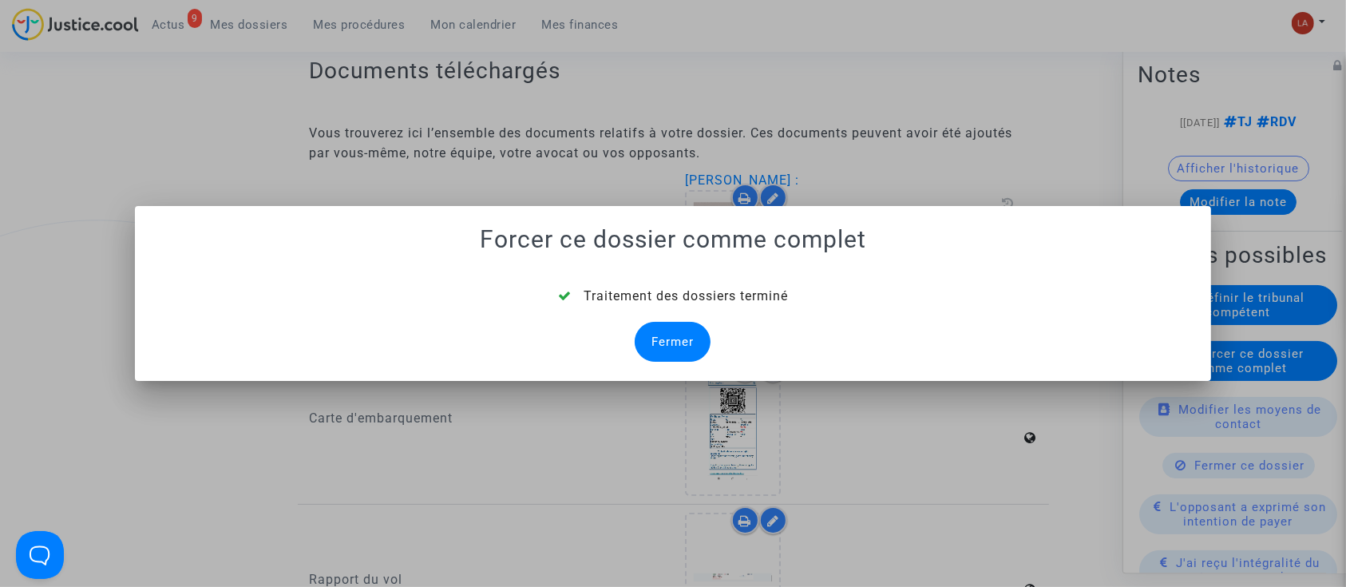
click at [688, 341] on div "Fermer" at bounding box center [673, 342] width 76 height 40
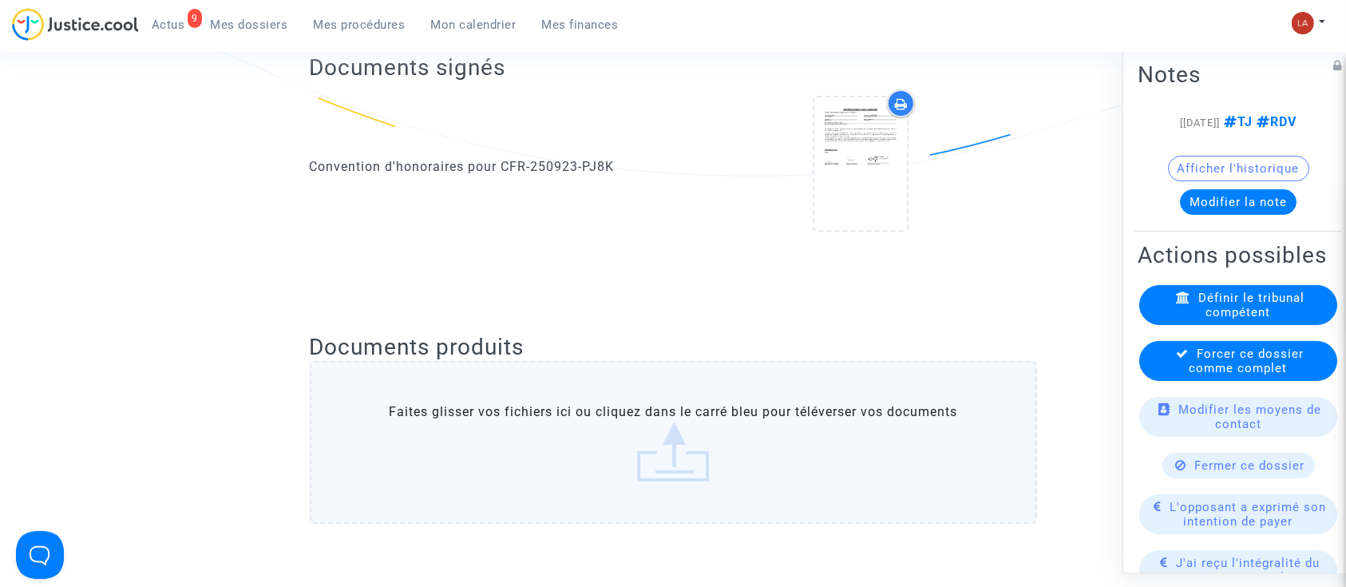
scroll to position [958, 0]
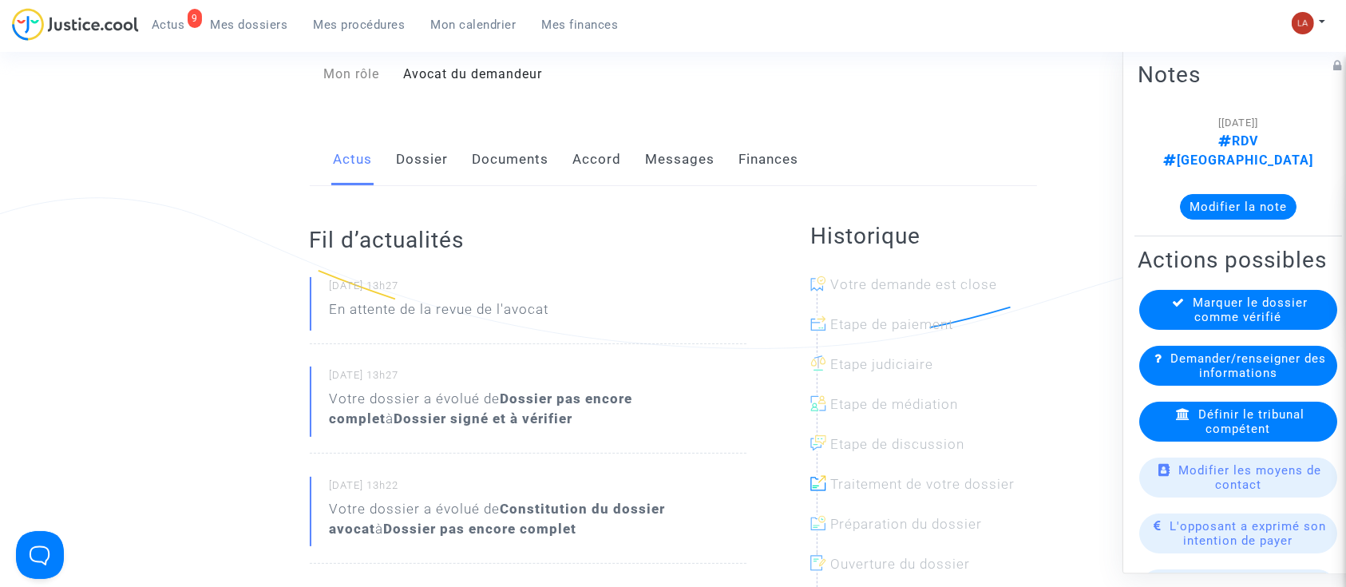
scroll to position [212, 0]
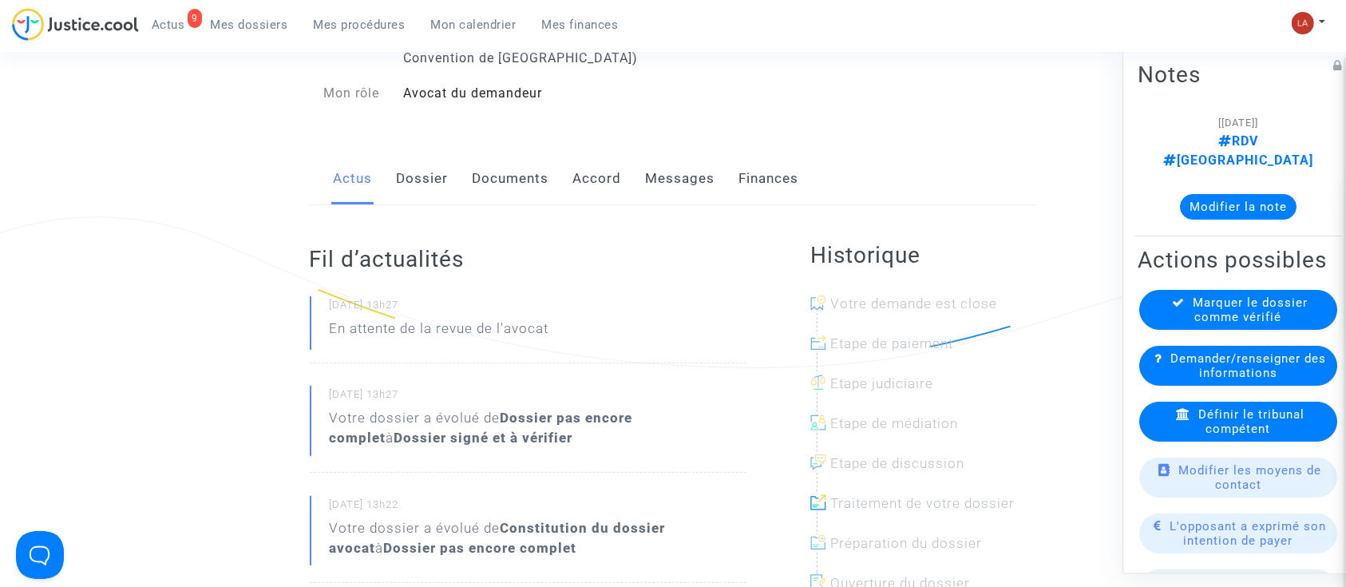
drag, startPoint x: 397, startPoint y: 178, endPoint x: 477, endPoint y: 182, distance: 79.9
click at [398, 179] on link "Dossier" at bounding box center [423, 178] width 52 height 53
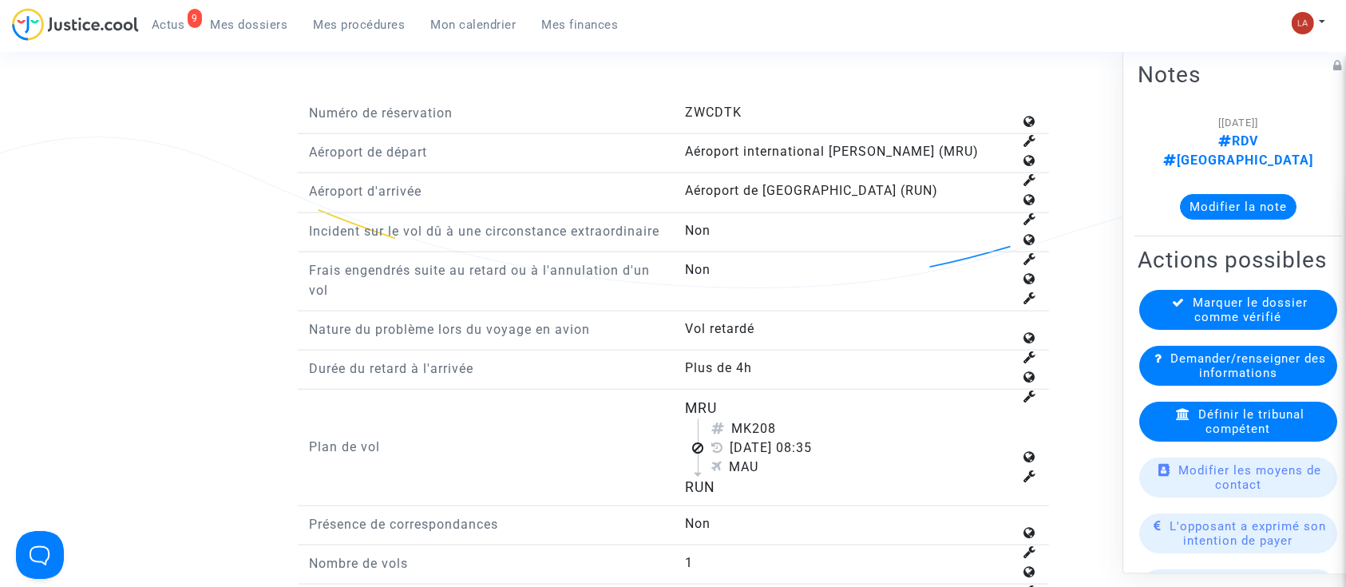
scroll to position [1916, 0]
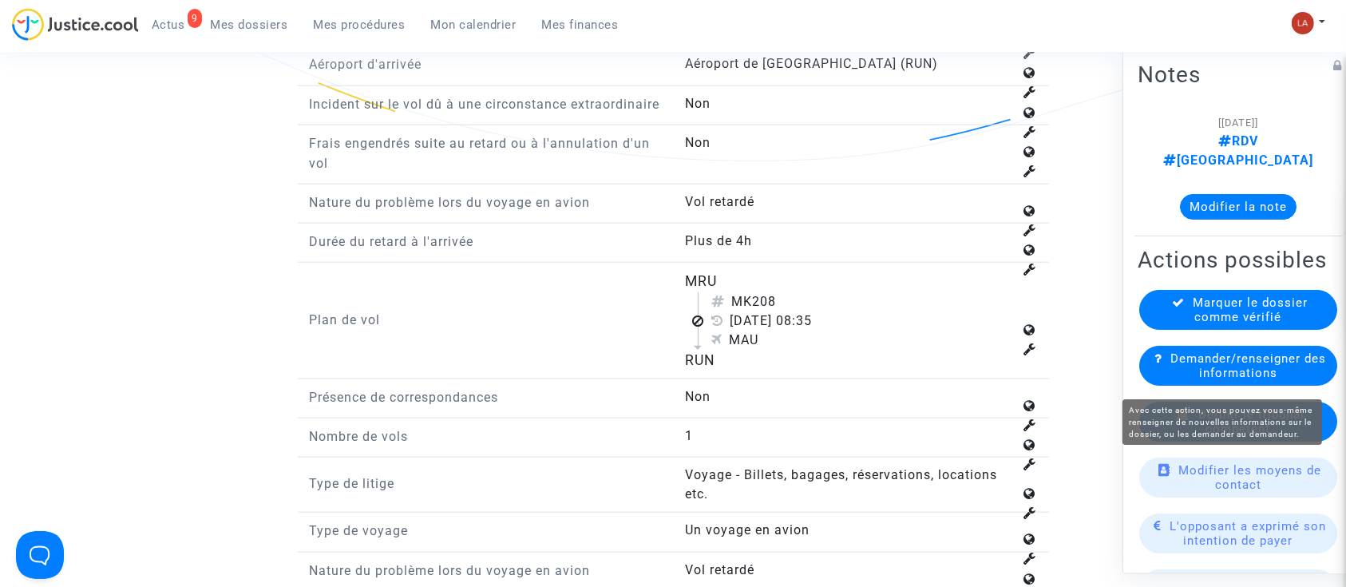
click at [1224, 412] on div "Définir le tribunal compétent" at bounding box center [1238, 422] width 198 height 40
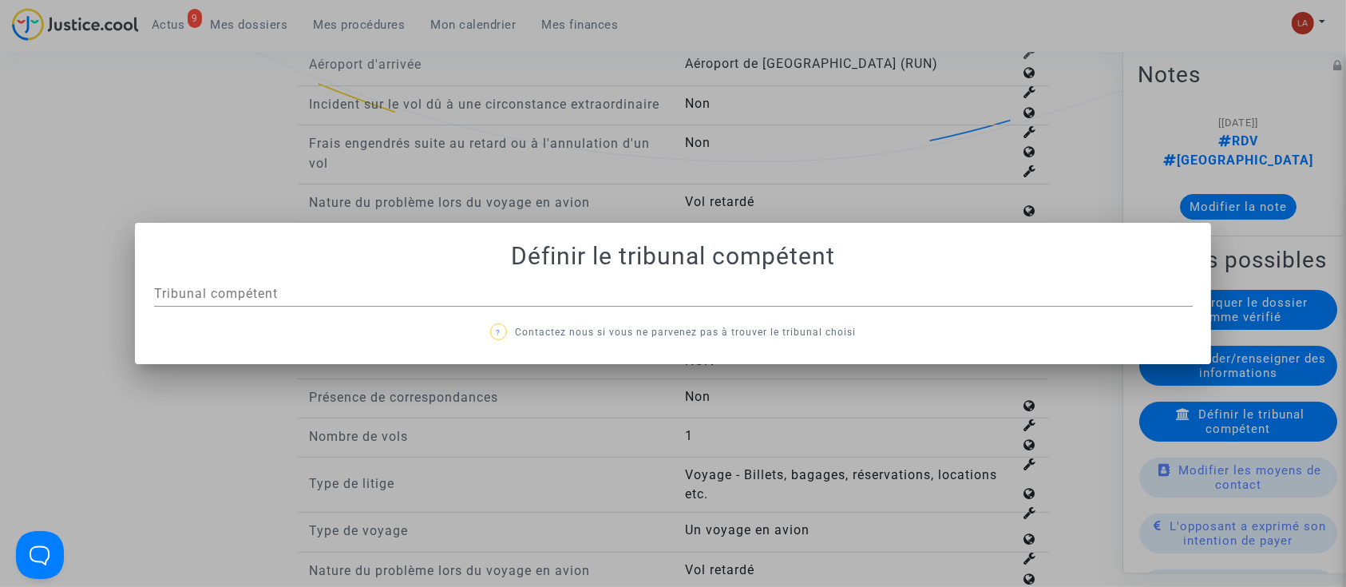
scroll to position [0, 0]
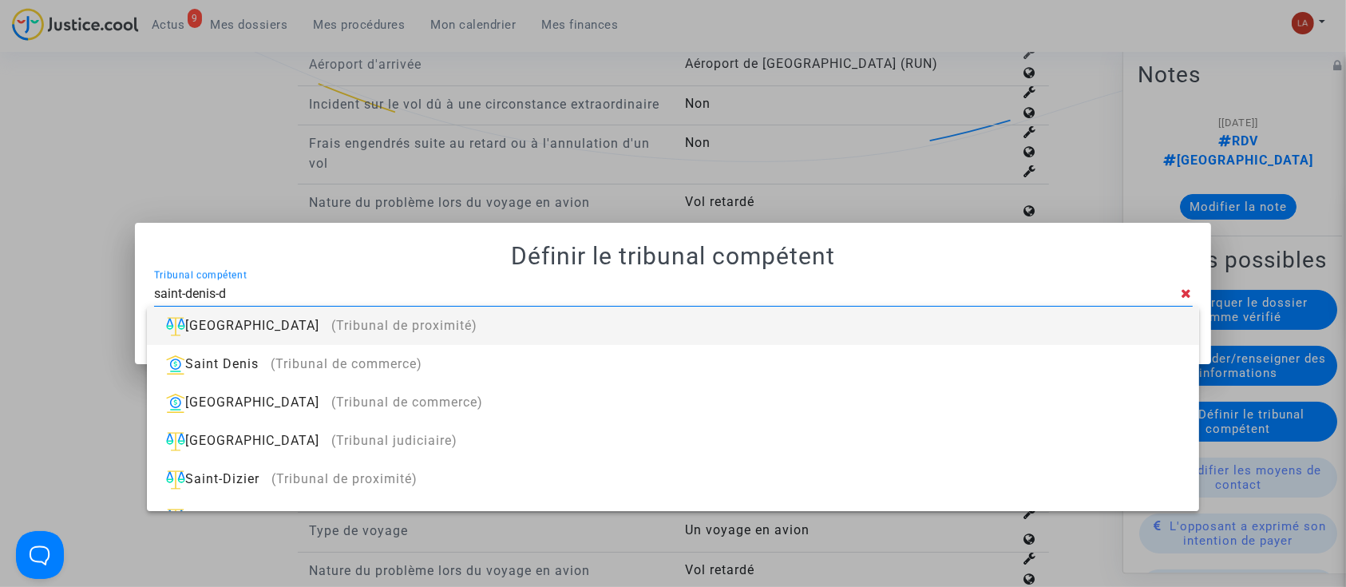
type input "saint-denis-de"
click at [923, 321] on div "Saint-Denis-de-La-Réunion (Tribunal judiciaire)" at bounding box center [673, 326] width 1026 height 38
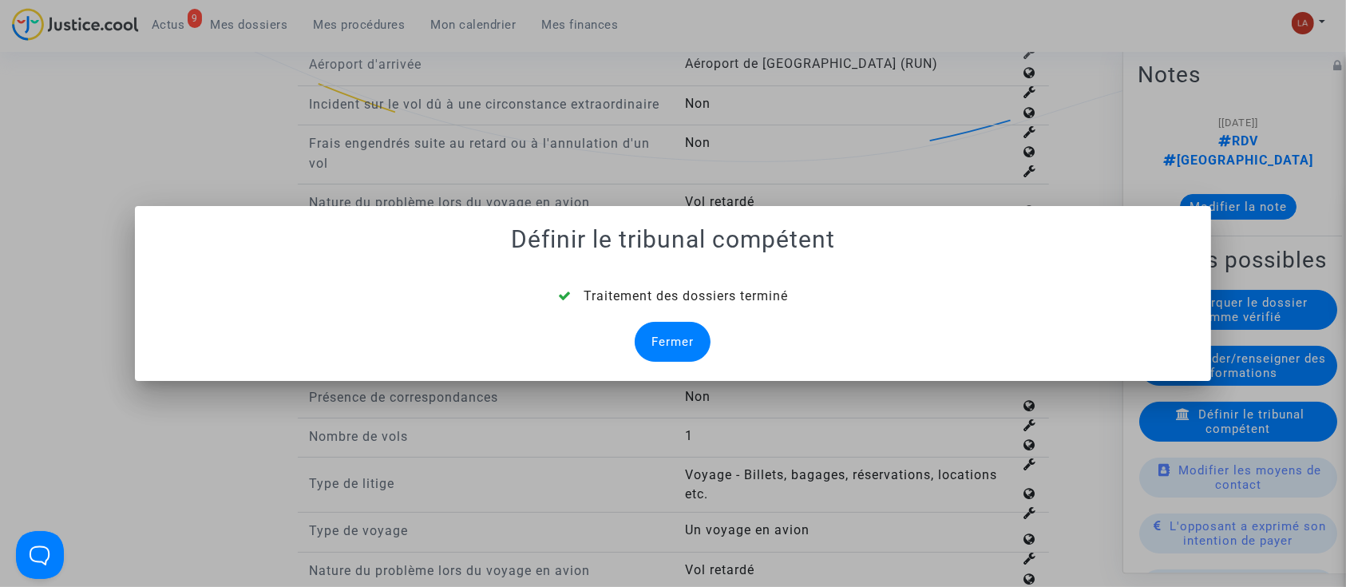
click at [640, 345] on div "Fermer" at bounding box center [673, 342] width 76 height 40
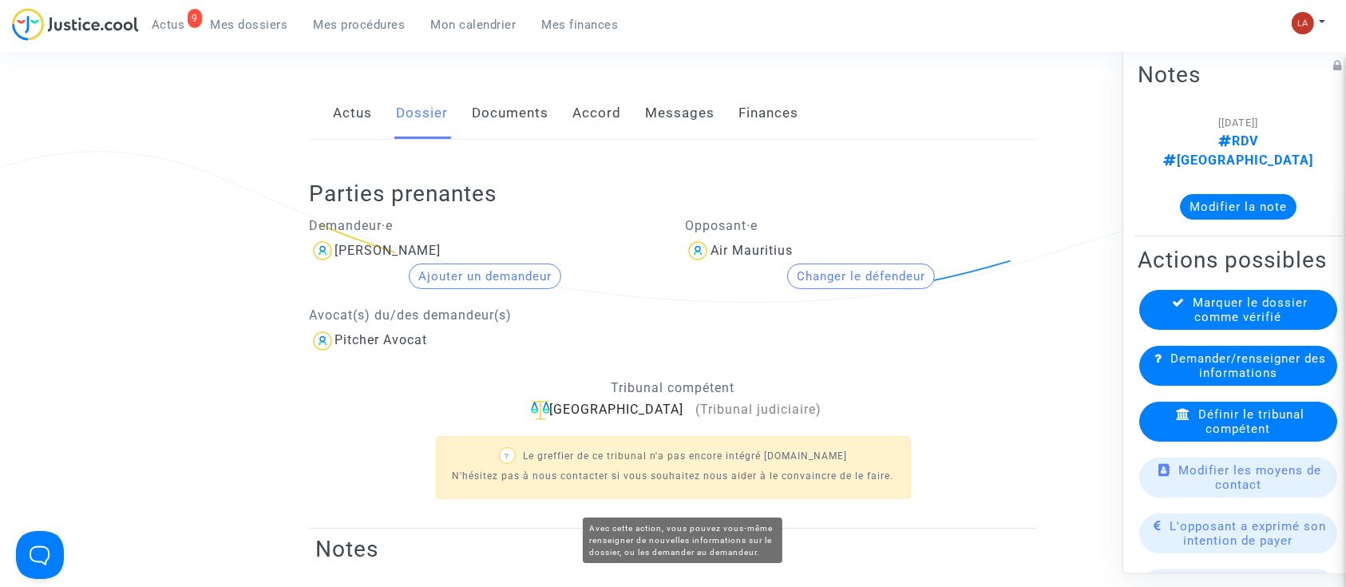
scroll to position [212, 0]
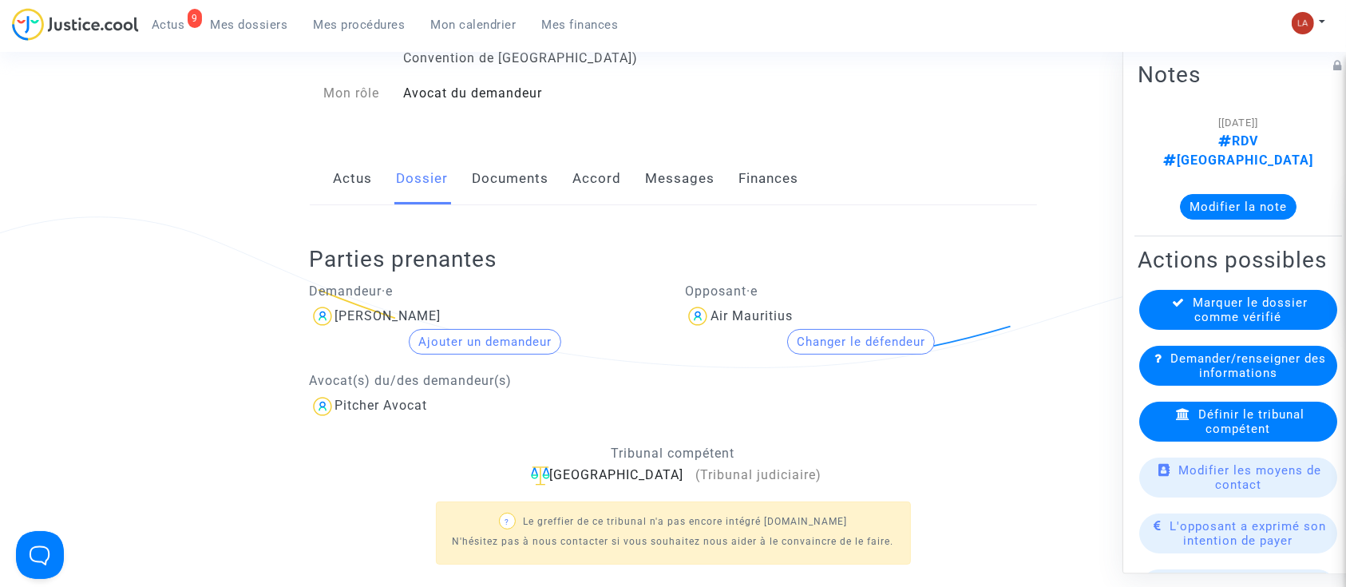
drag, startPoint x: 481, startPoint y: 176, endPoint x: 568, endPoint y: 173, distance: 87.1
click at [481, 176] on link "Documents" at bounding box center [511, 178] width 77 height 53
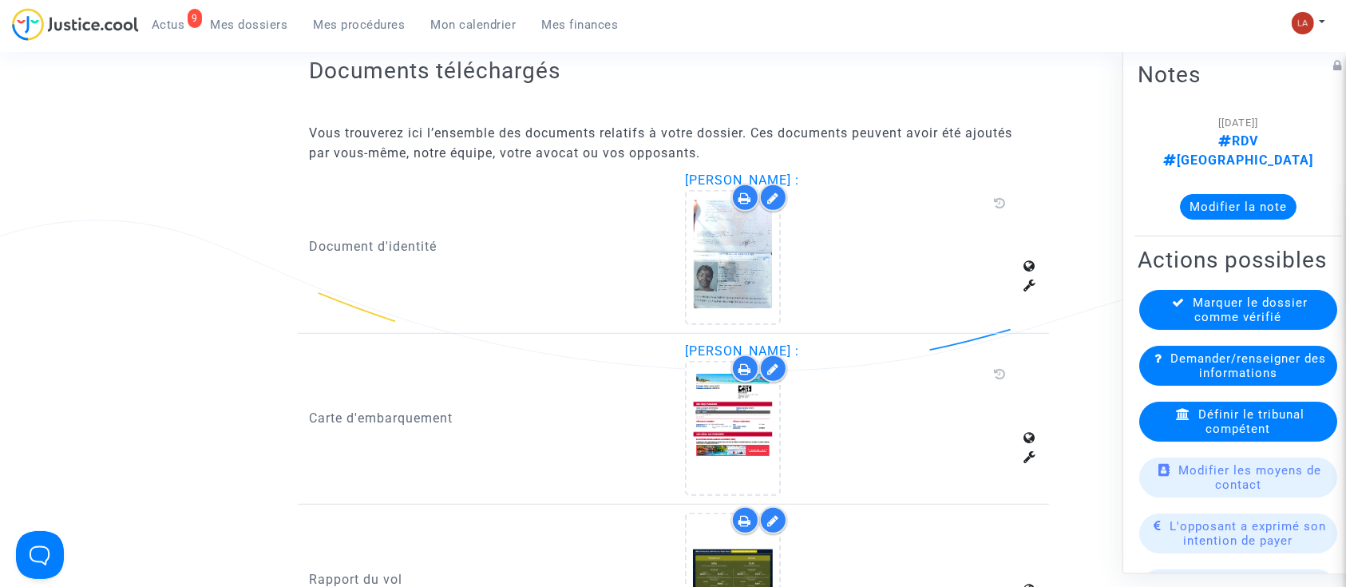
scroll to position [1064, 0]
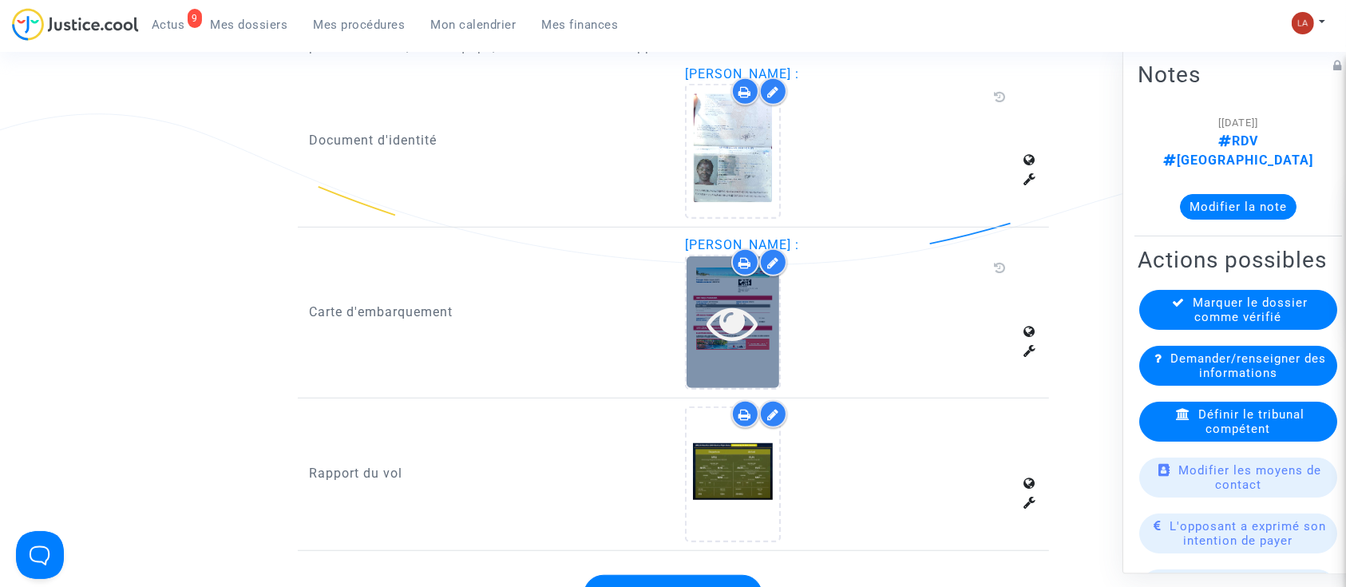
click at [711, 267] on div at bounding box center [733, 322] width 93 height 132
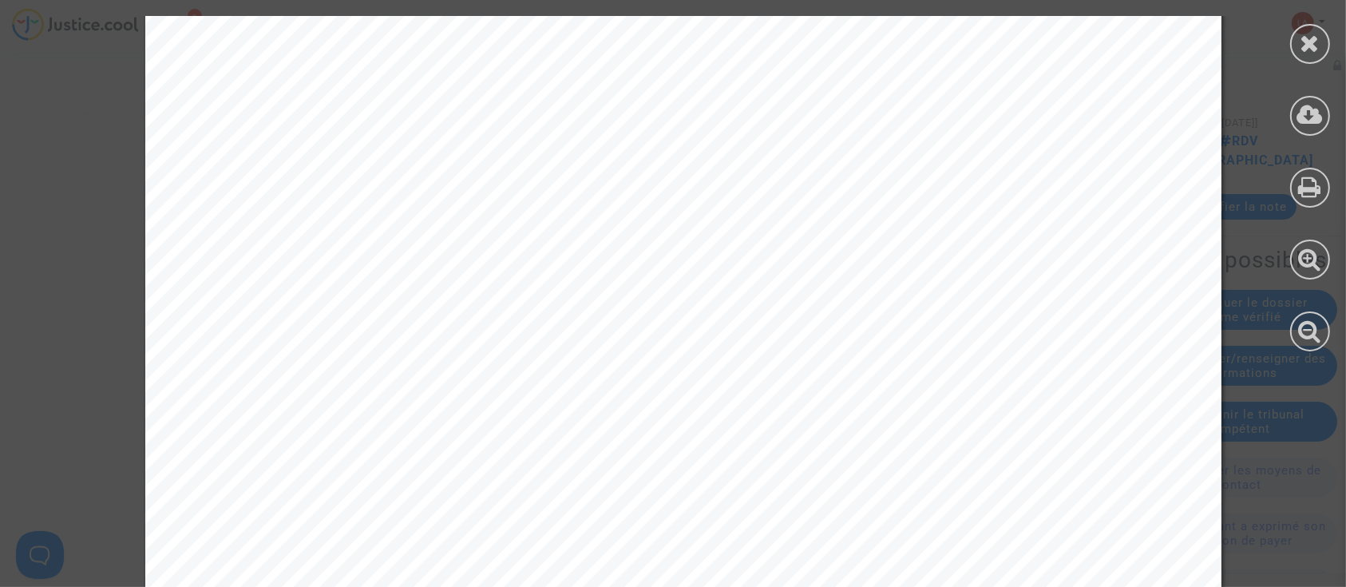
scroll to position [3300, 0]
click at [1334, 10] on div at bounding box center [1310, 183] width 72 height 367
click at [1322, 32] on div at bounding box center [1310, 44] width 40 height 40
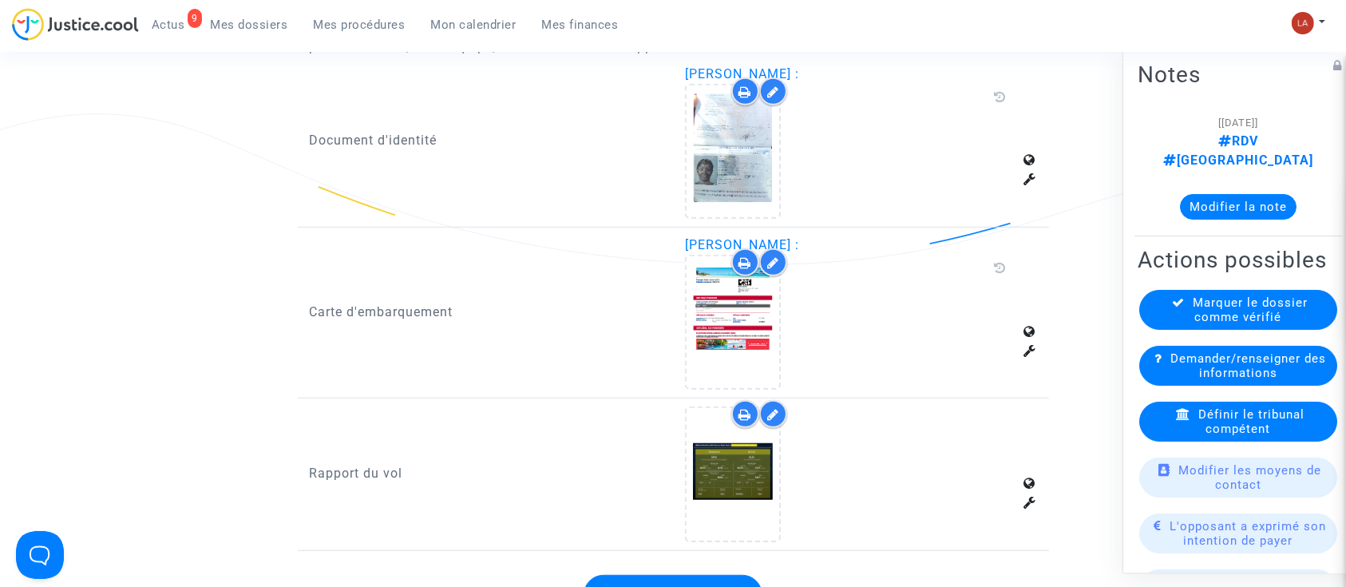
click at [1243, 304] on span "Marquer le dossier comme vérifié" at bounding box center [1251, 309] width 115 height 29
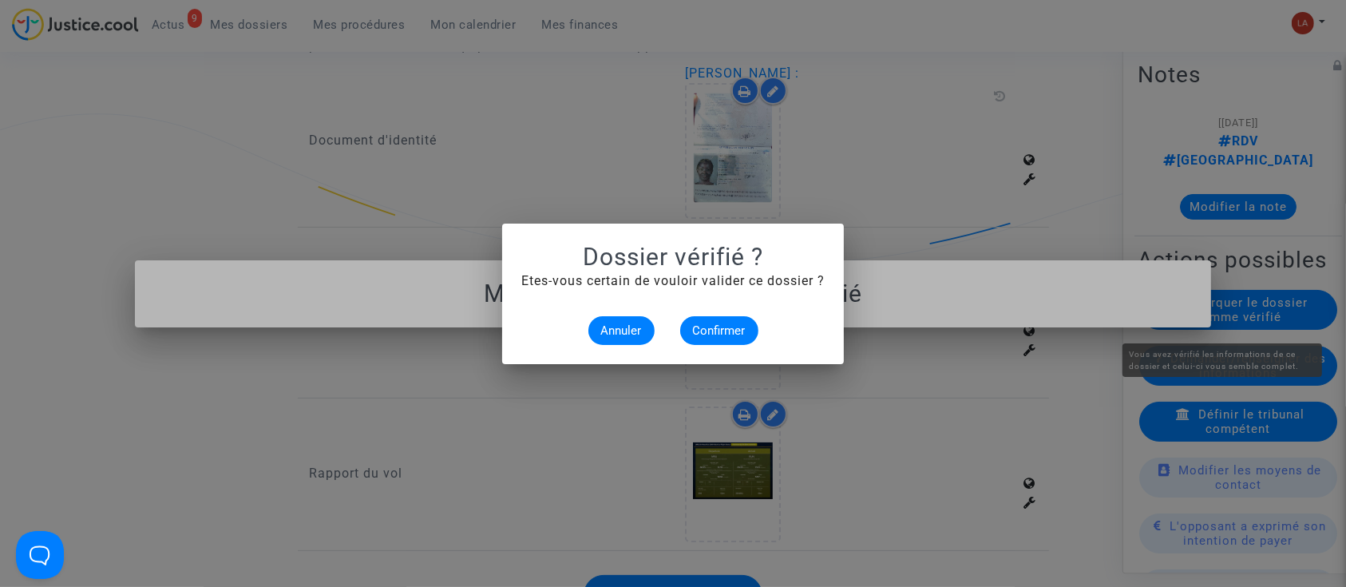
scroll to position [0, 0]
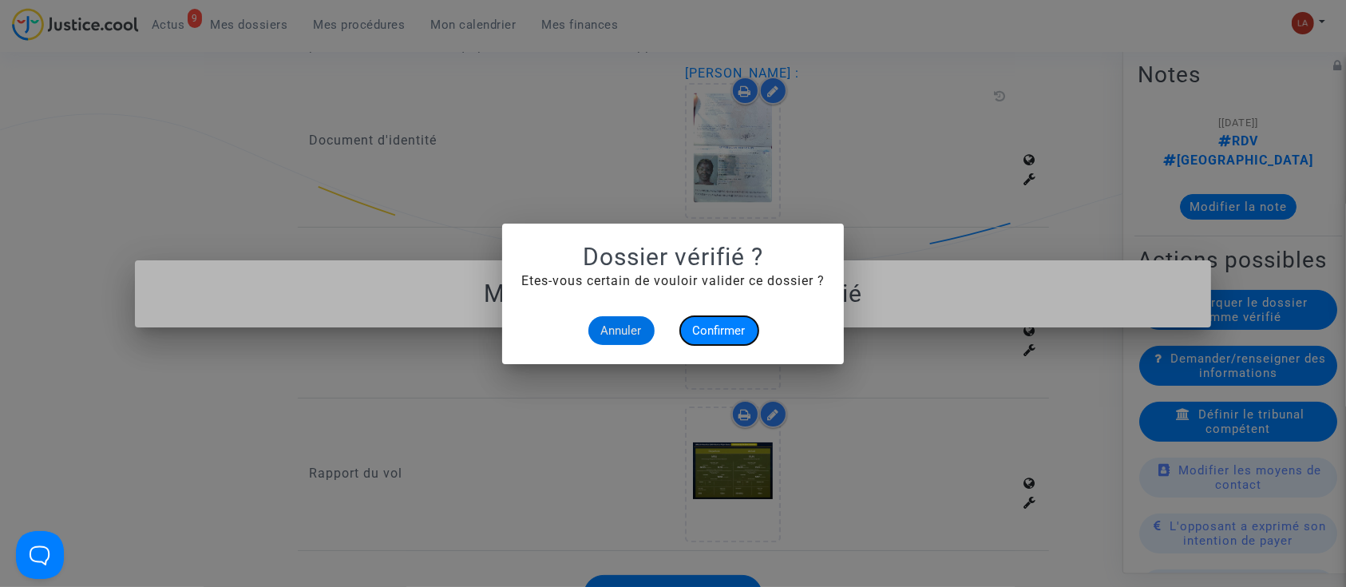
click at [699, 327] on span "Confirmer" at bounding box center [719, 330] width 53 height 14
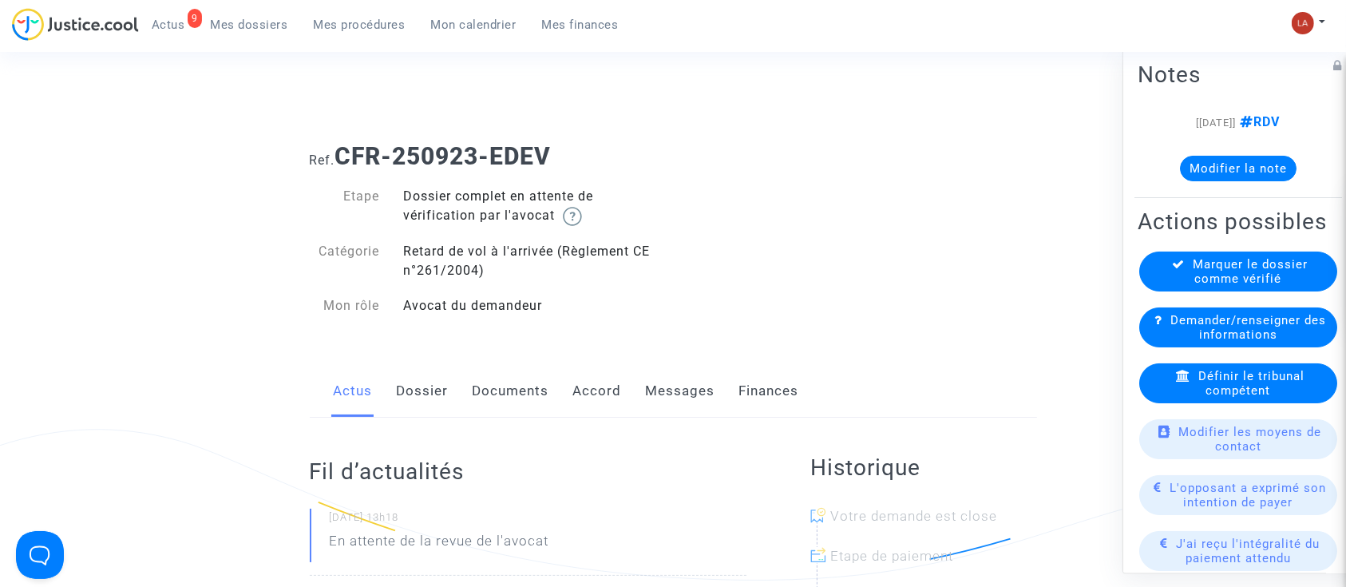
drag, startPoint x: 437, startPoint y: 388, endPoint x: 545, endPoint y: 366, distance: 110.7
click at [437, 388] on link "Dossier" at bounding box center [423, 391] width 52 height 53
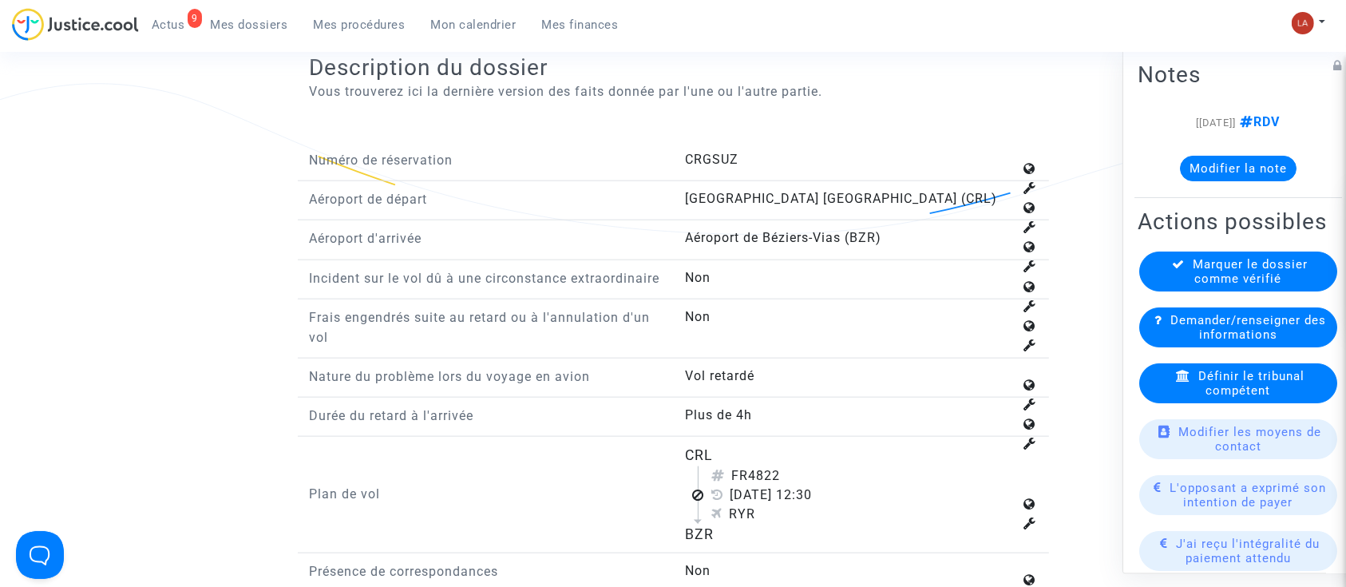
scroll to position [1916, 0]
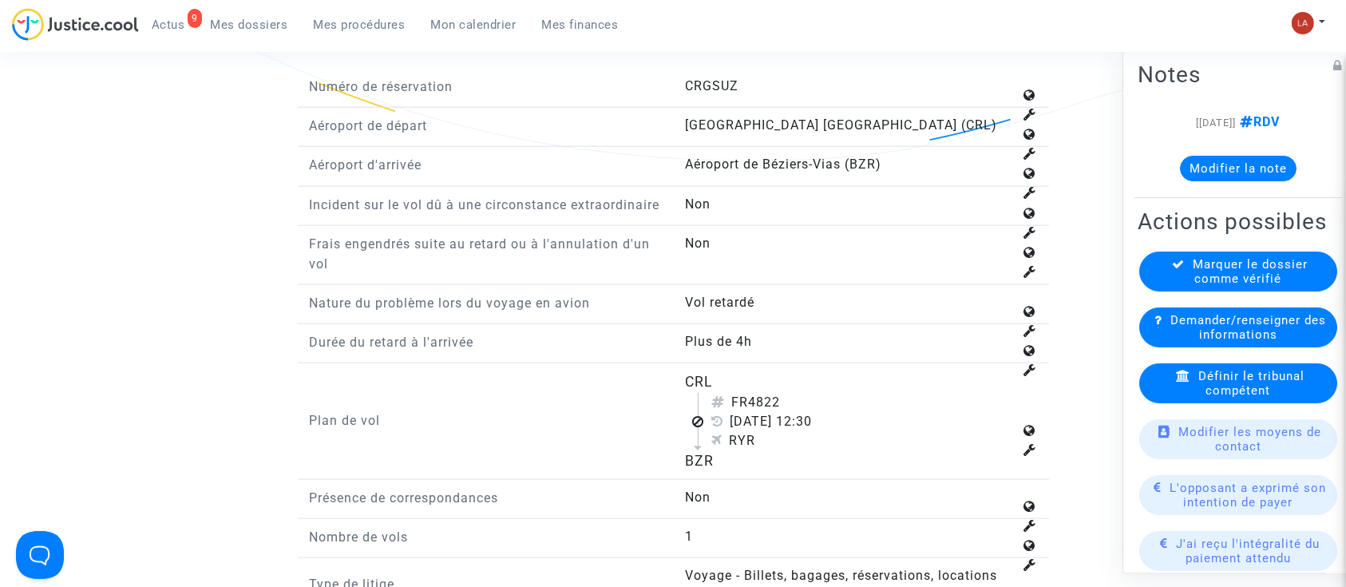
click at [1214, 398] on span "Définir le tribunal compétent" at bounding box center [1251, 383] width 106 height 29
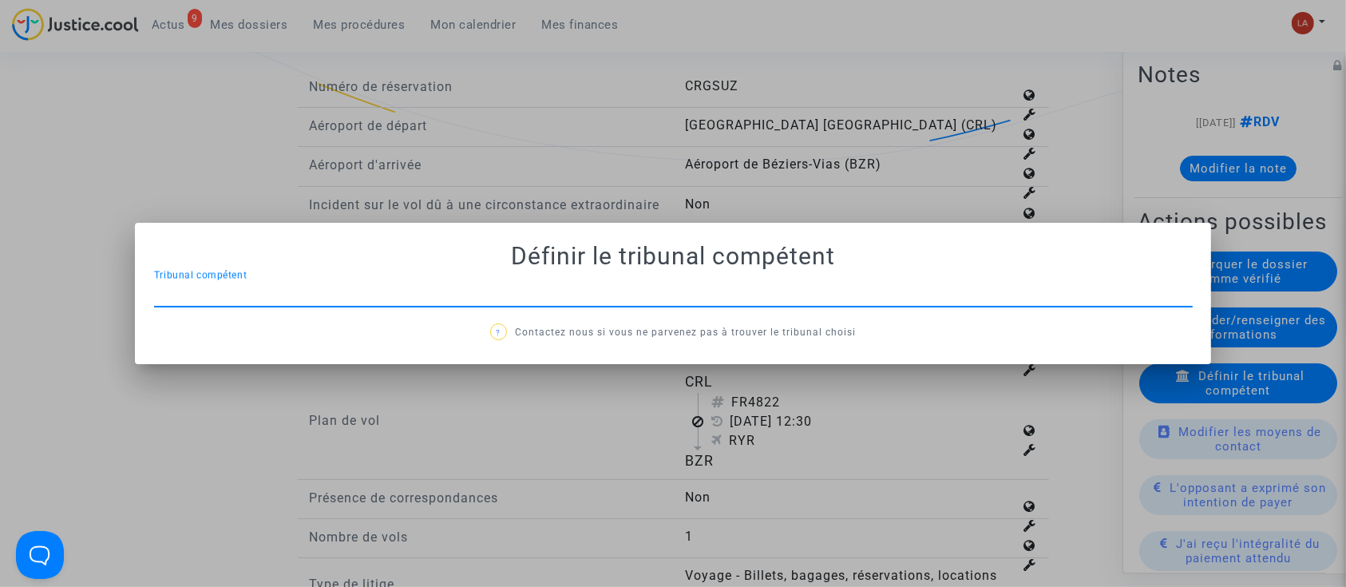
scroll to position [0, 0]
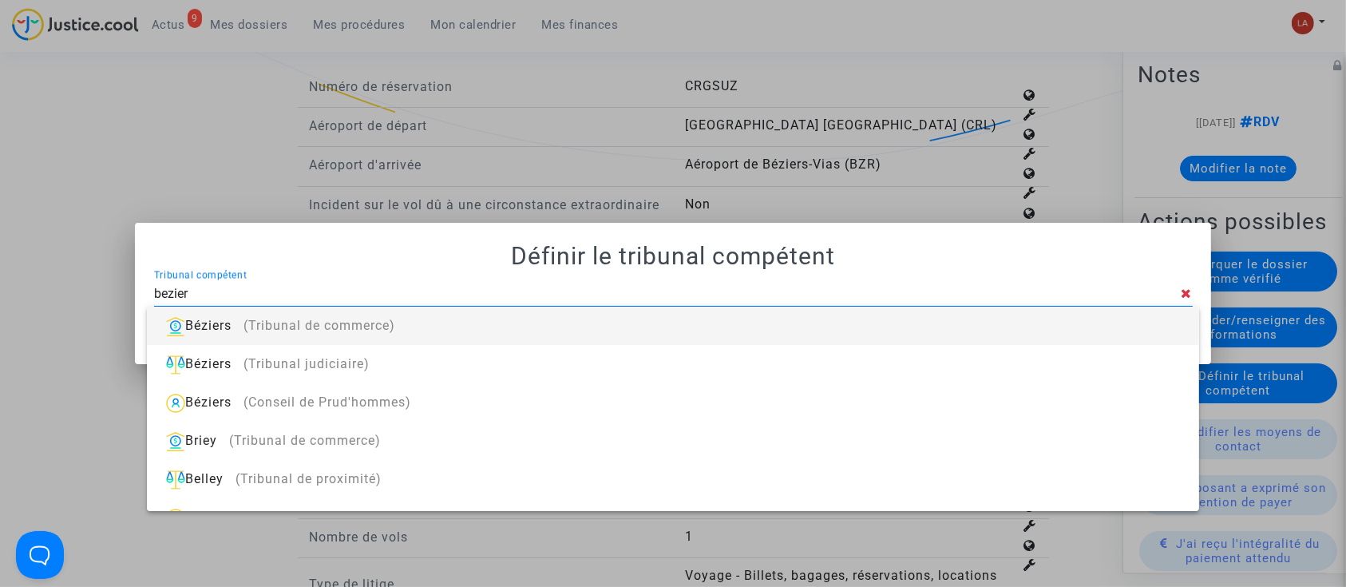
type input "beziers"
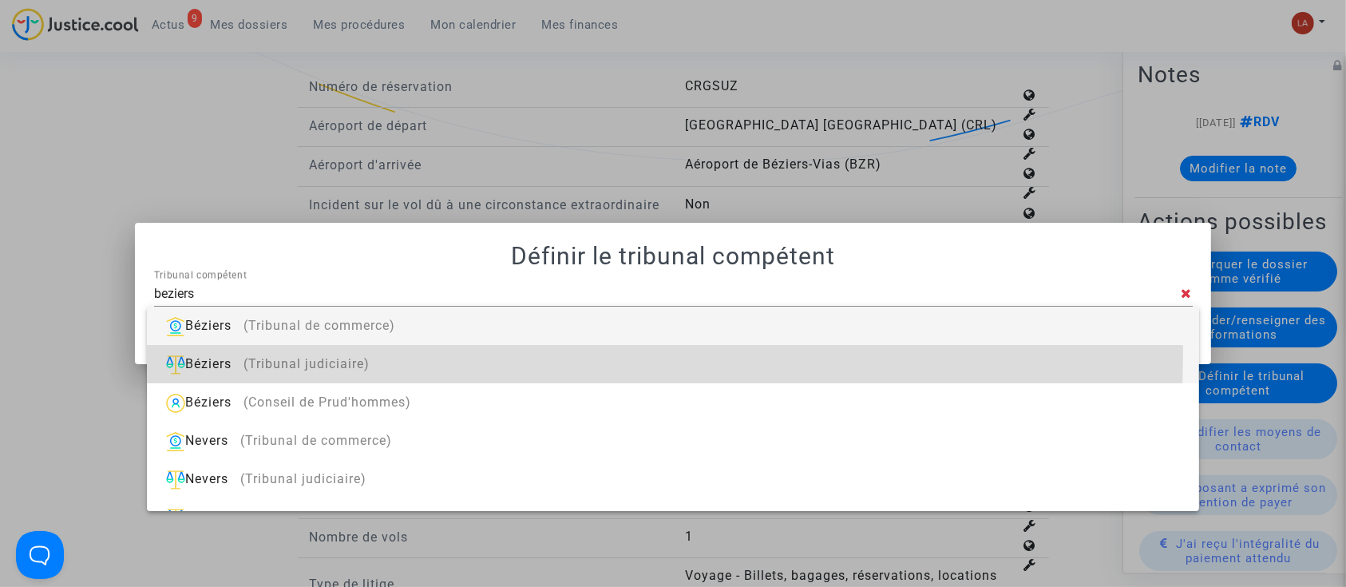
click at [428, 354] on div "Béziers (Tribunal judiciaire)" at bounding box center [673, 364] width 1026 height 38
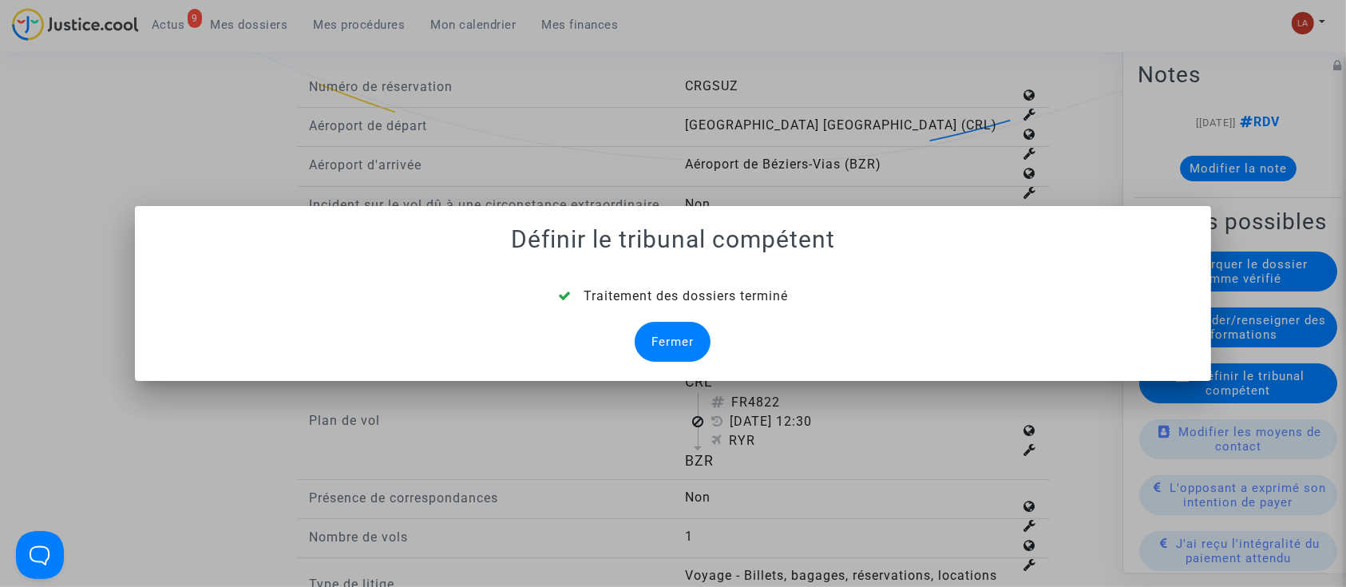
click at [661, 342] on div "Fermer" at bounding box center [673, 342] width 76 height 40
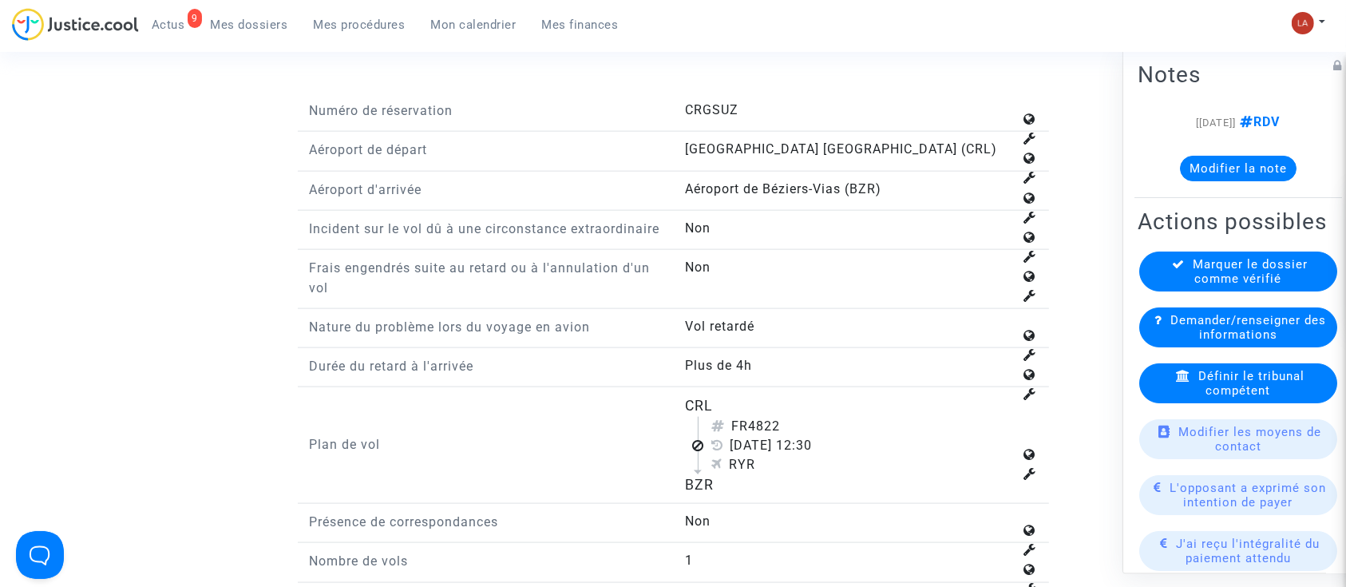
scroll to position [2235, 0]
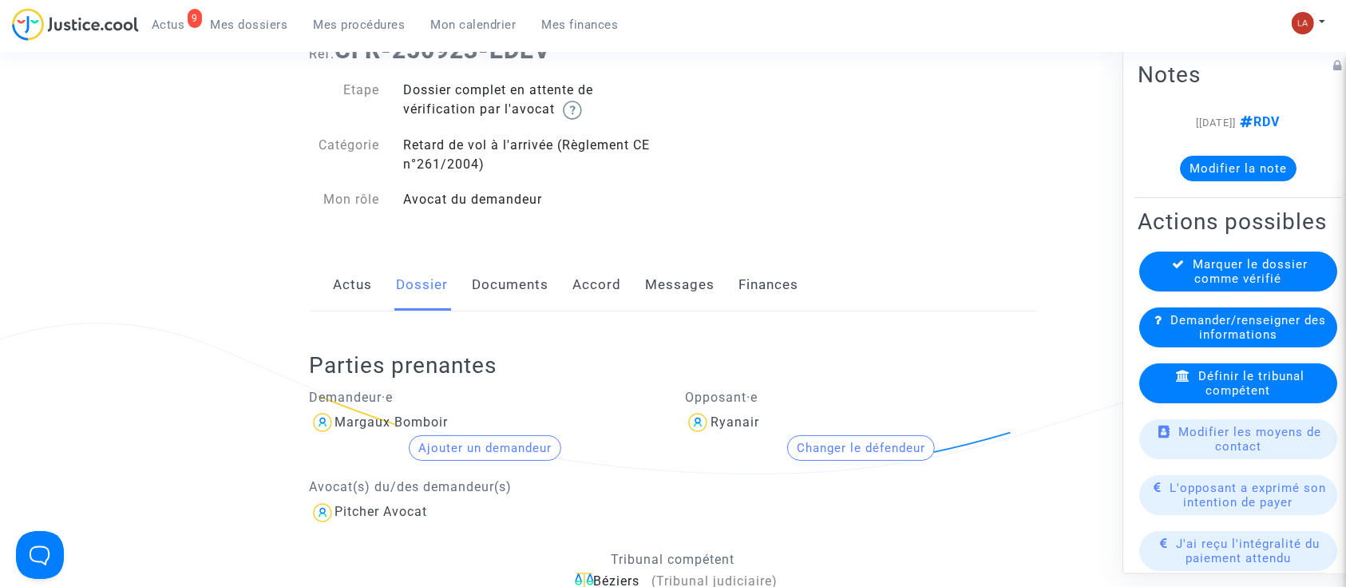
click at [525, 282] on link "Documents" at bounding box center [511, 285] width 77 height 53
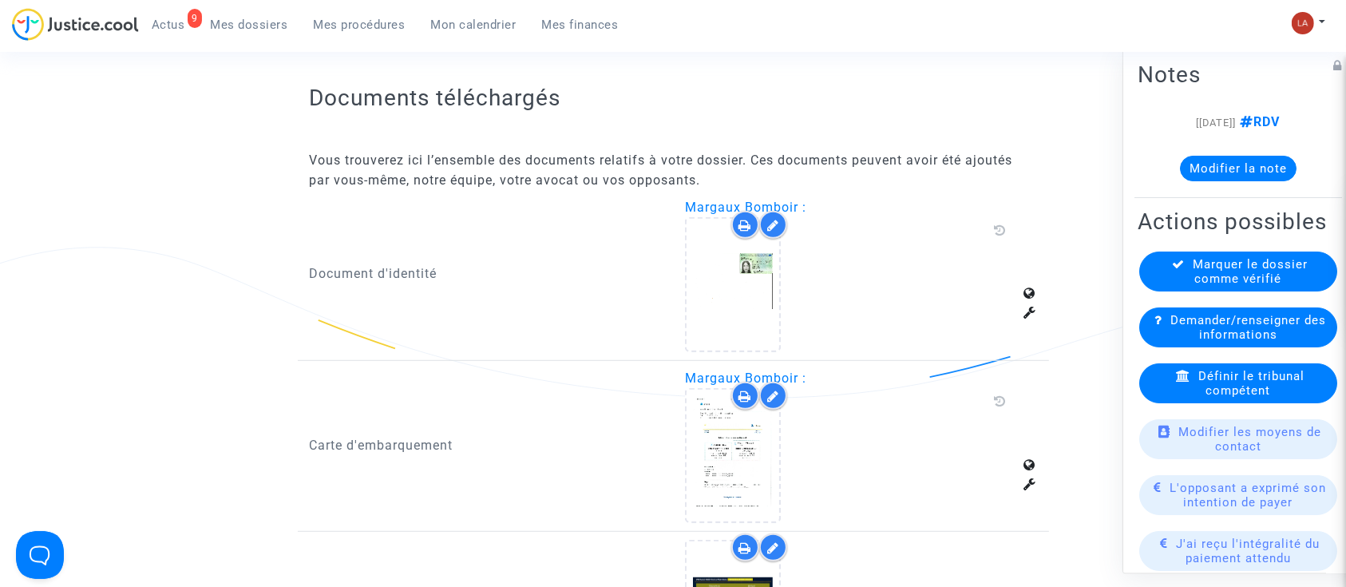
scroll to position [1277, 0]
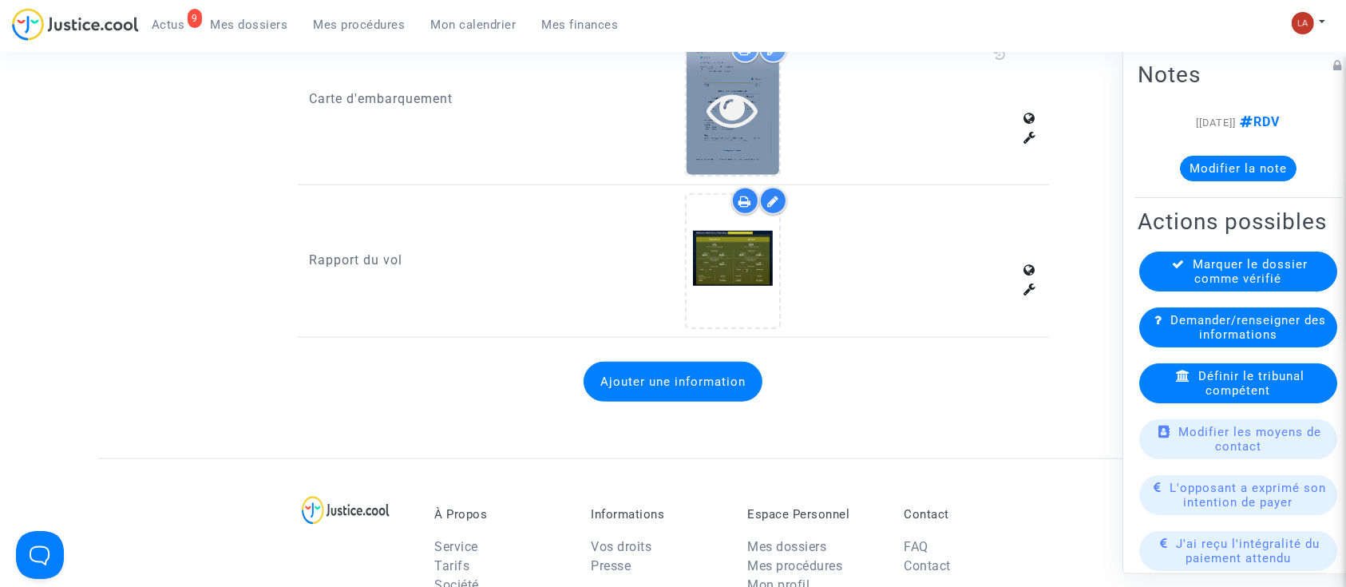
click at [715, 139] on div at bounding box center [733, 109] width 93 height 132
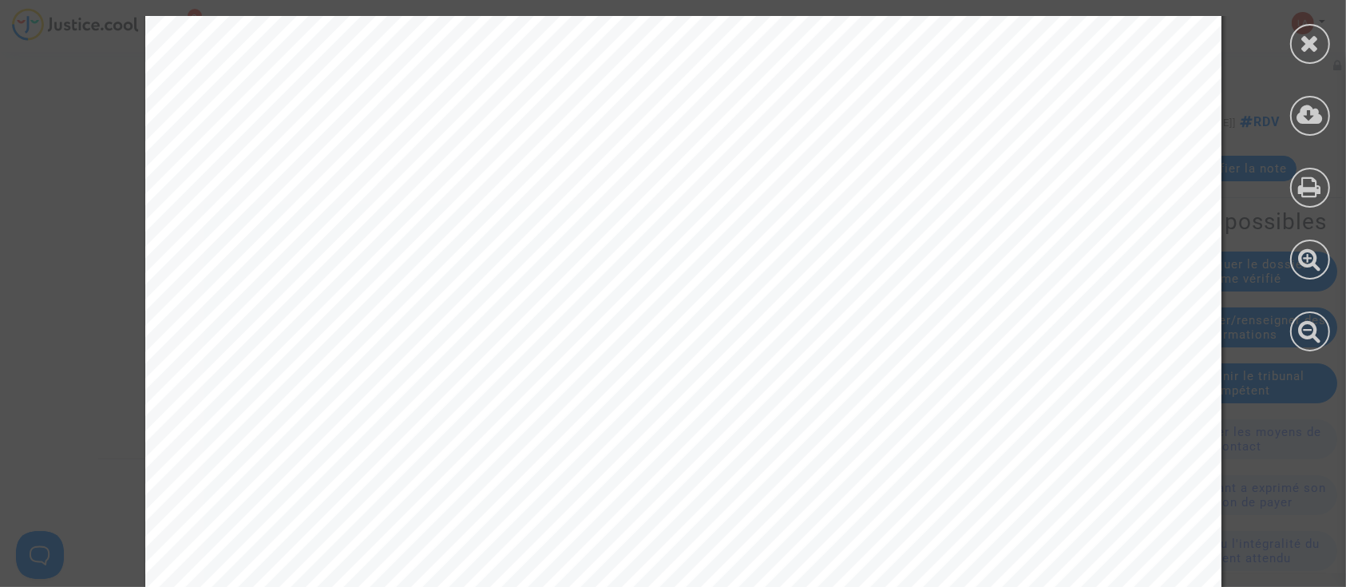
scroll to position [426, 0]
click at [1320, 39] on div at bounding box center [1310, 44] width 40 height 40
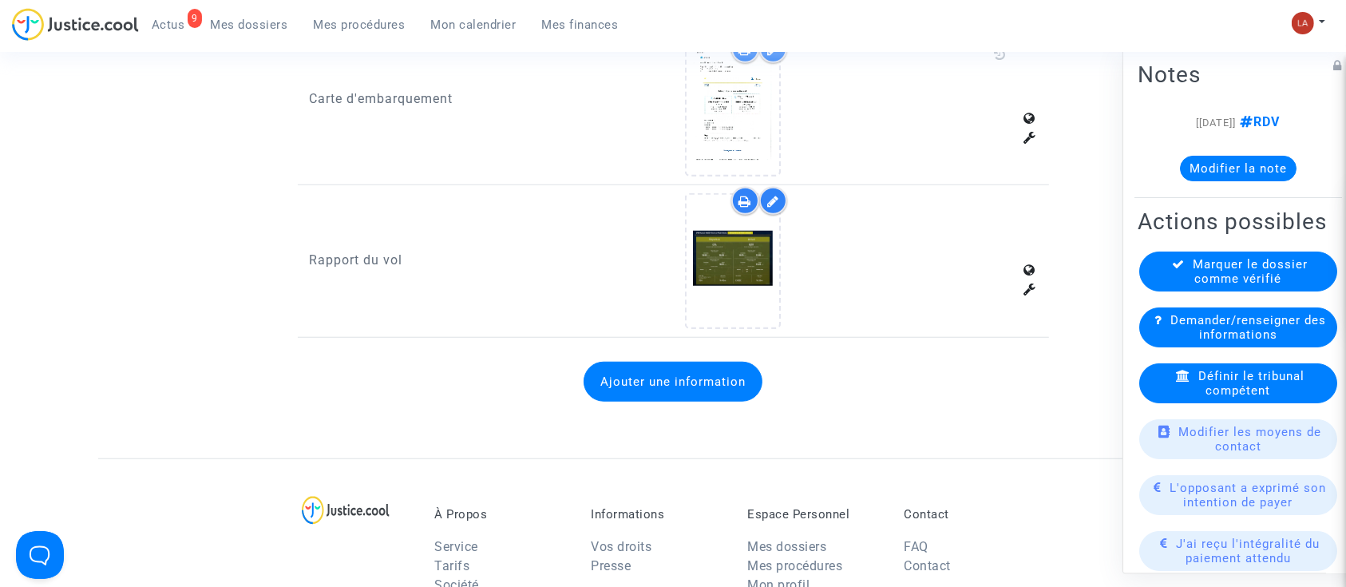
click at [1180, 291] on div "Marquer le dossier comme vérifié" at bounding box center [1238, 271] width 198 height 40
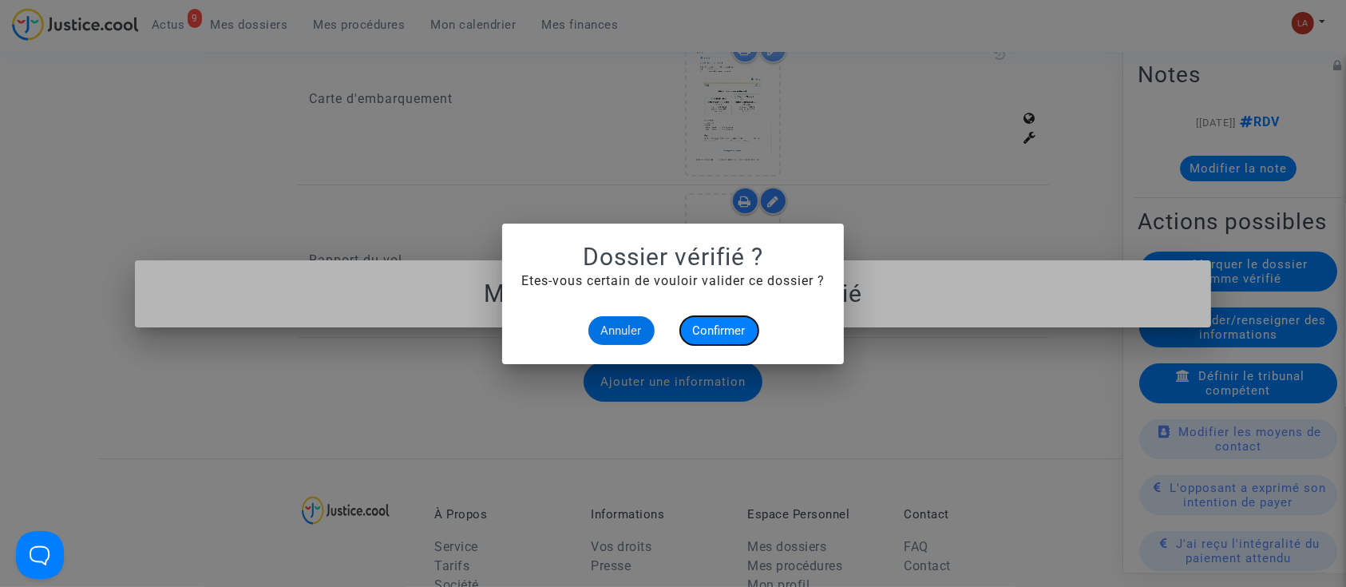
click at [746, 319] on button "Confirmer" at bounding box center [719, 330] width 78 height 29
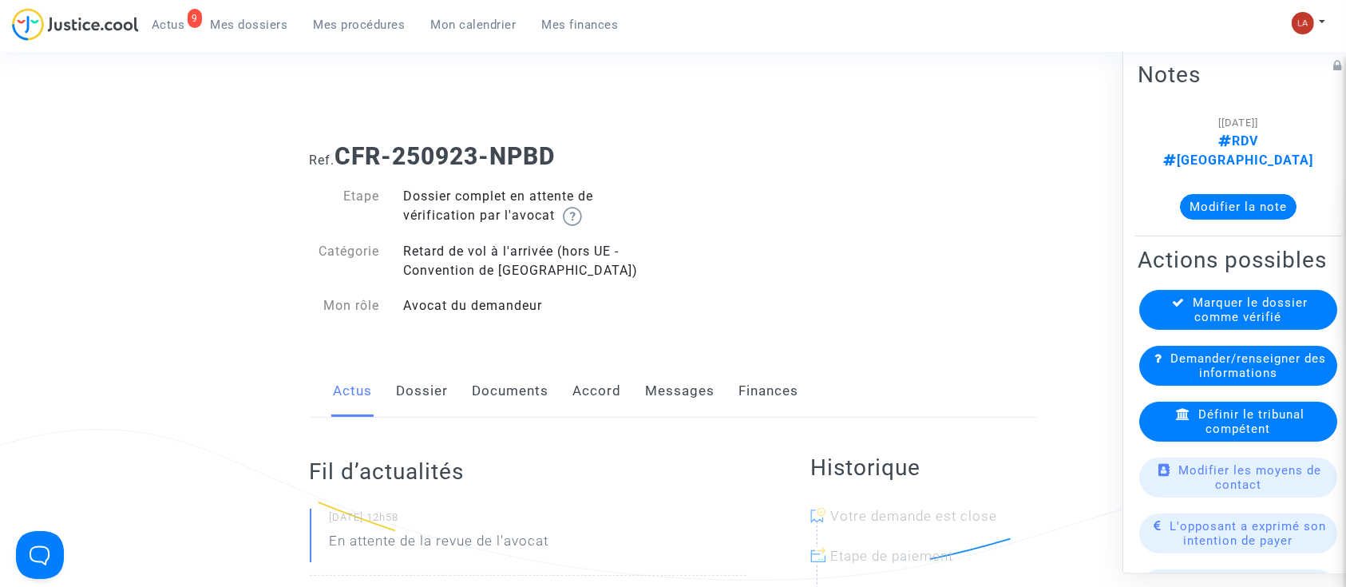
click at [420, 396] on link "Dossier" at bounding box center [423, 391] width 52 height 53
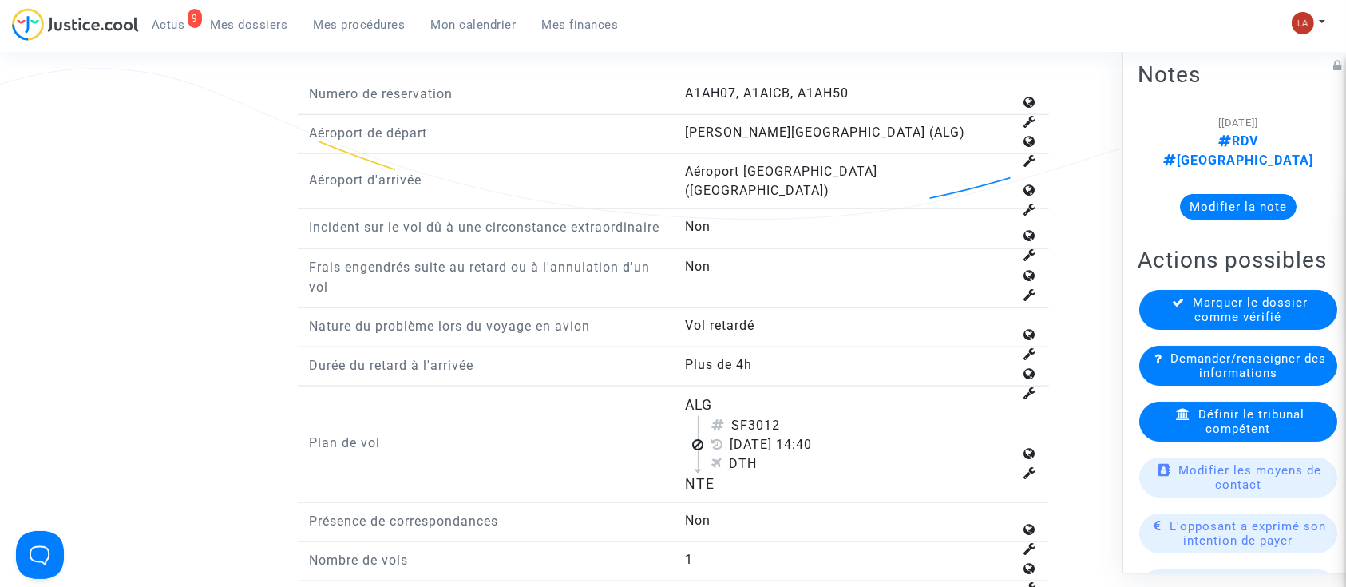
scroll to position [1916, 0]
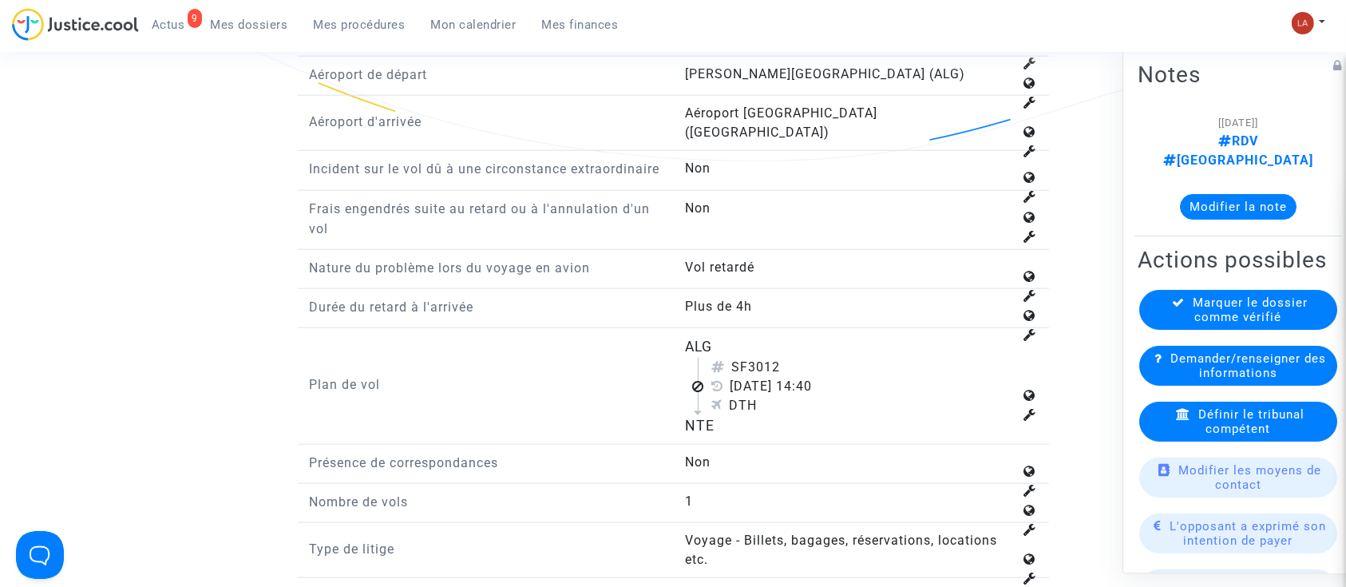
click at [1246, 414] on div "Définir le tribunal compétent" at bounding box center [1238, 422] width 198 height 40
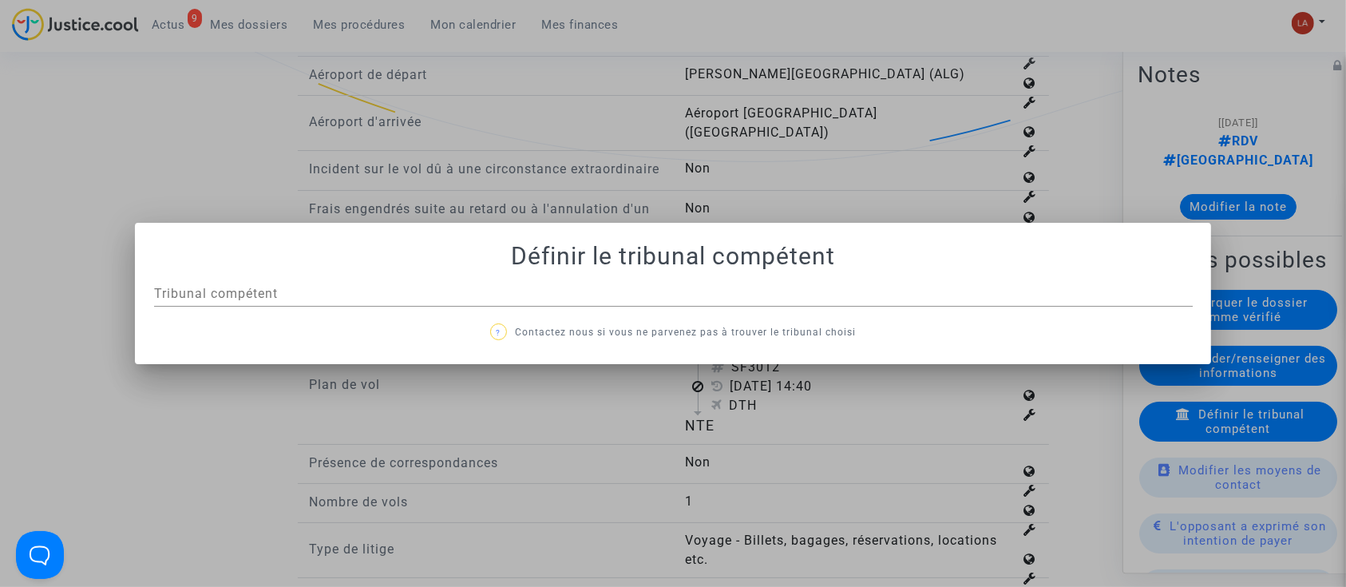
scroll to position [0, 0]
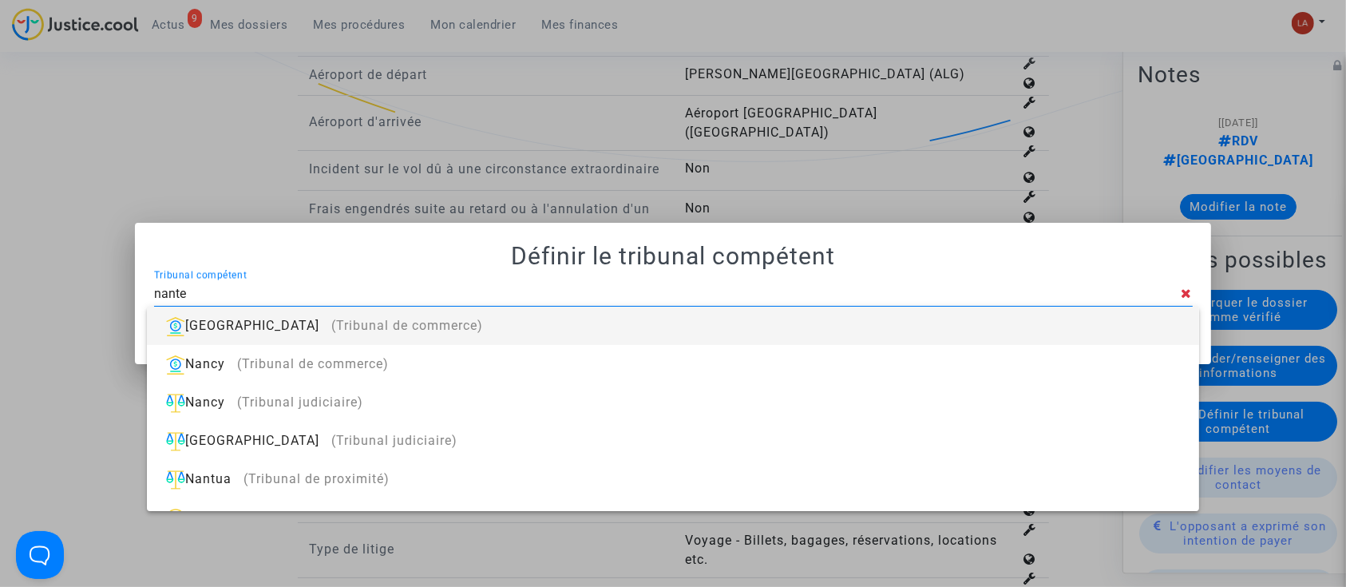
type input "nantes"
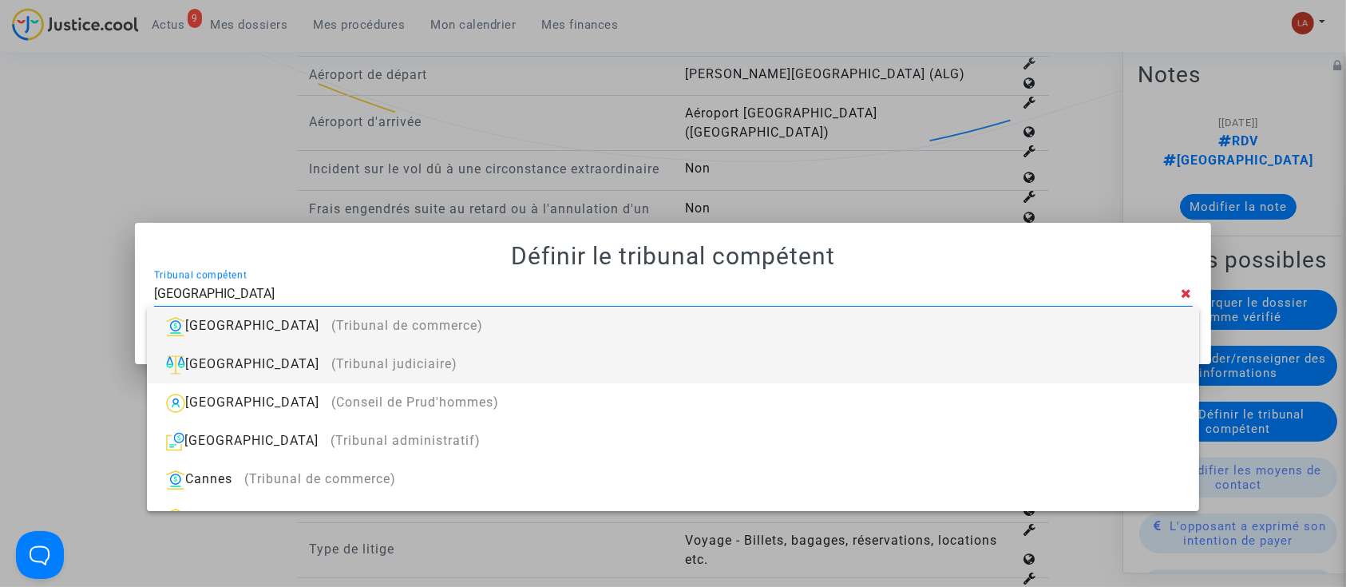
click at [924, 355] on div "Nantes (Tribunal judiciaire)" at bounding box center [673, 364] width 1026 height 38
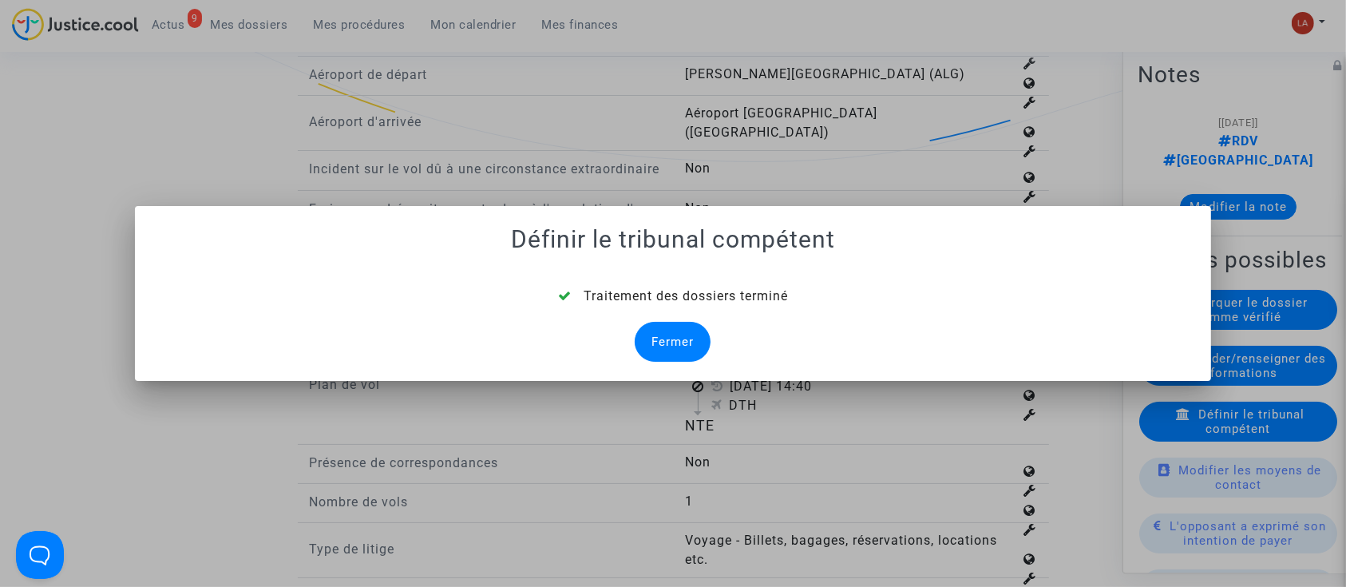
click at [665, 346] on div "Fermer" at bounding box center [673, 342] width 76 height 40
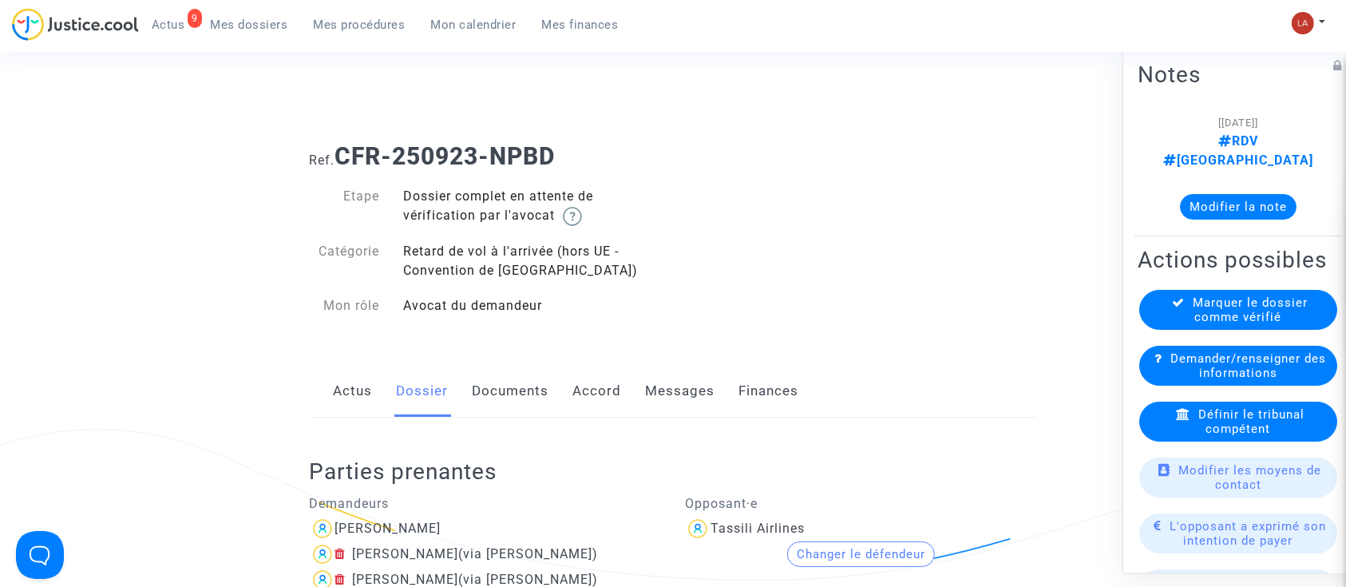
click at [499, 386] on link "Documents" at bounding box center [511, 391] width 77 height 53
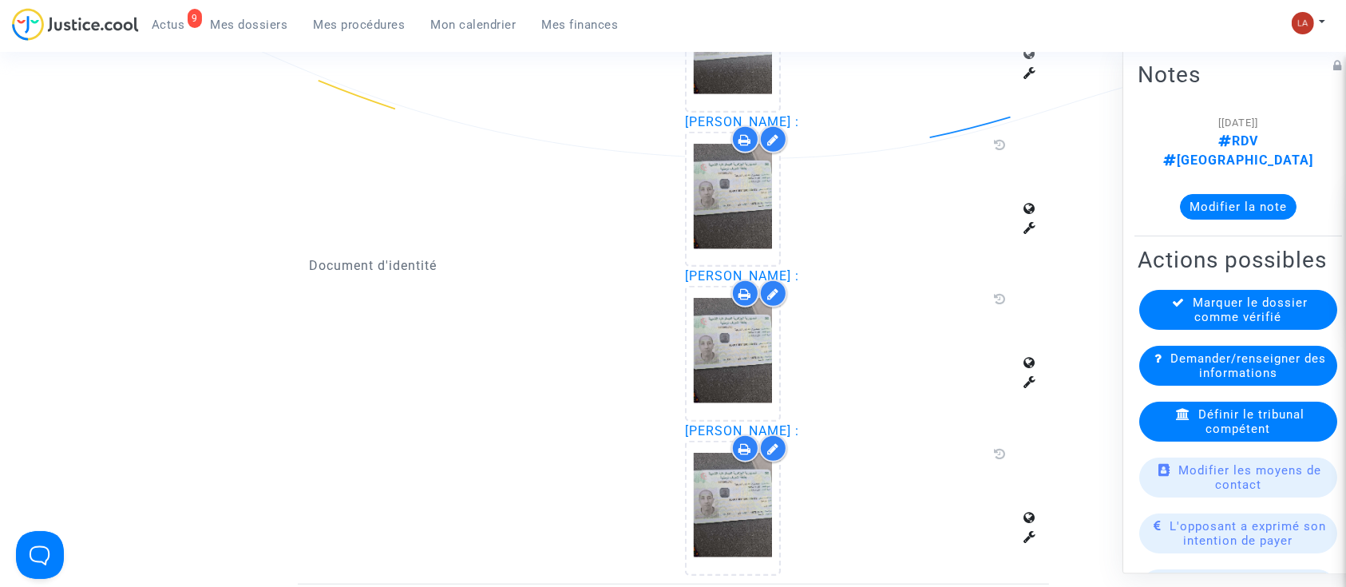
scroll to position [1384, 0]
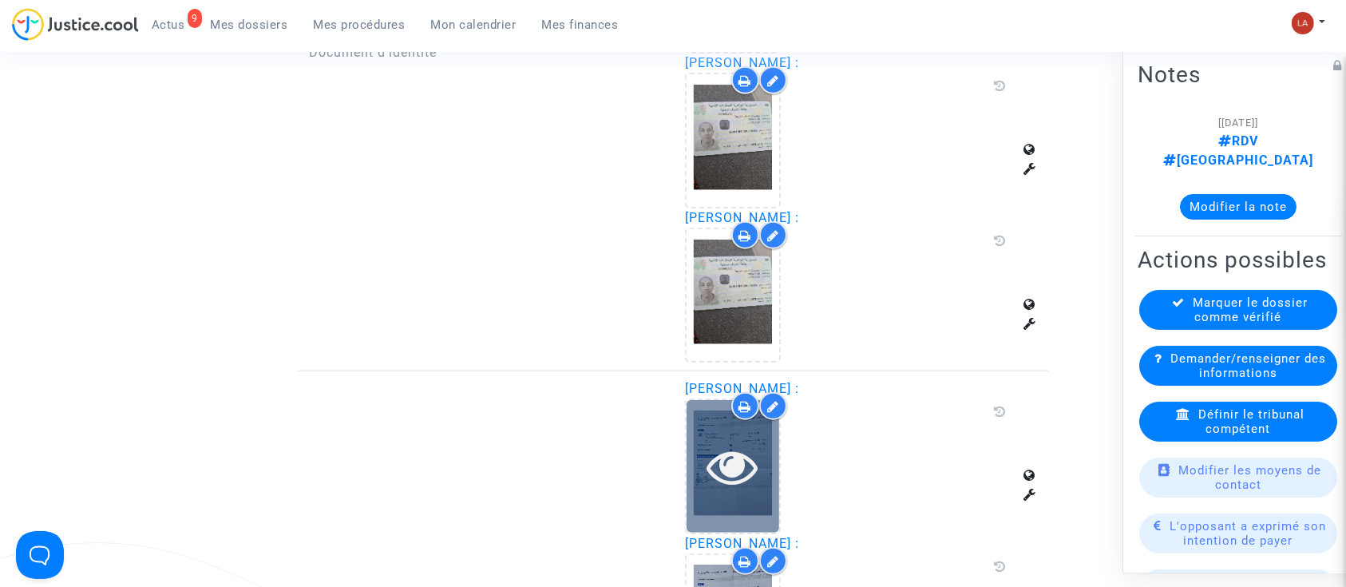
click at [708, 471] on icon at bounding box center [733, 466] width 52 height 51
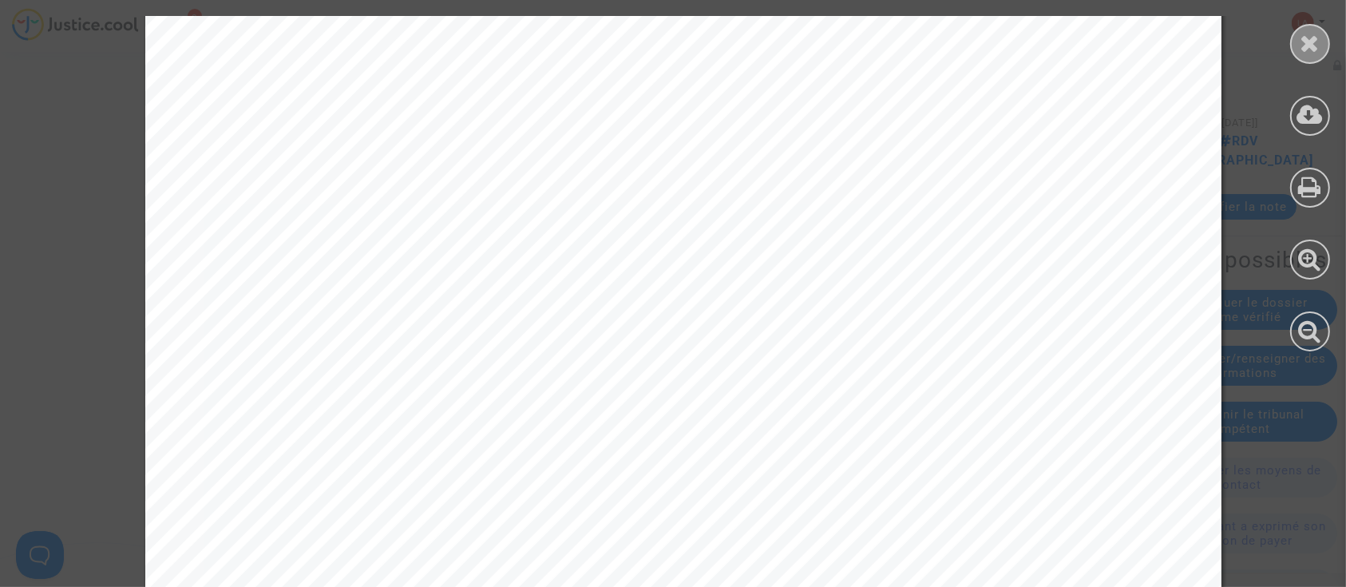
scroll to position [4038, 0]
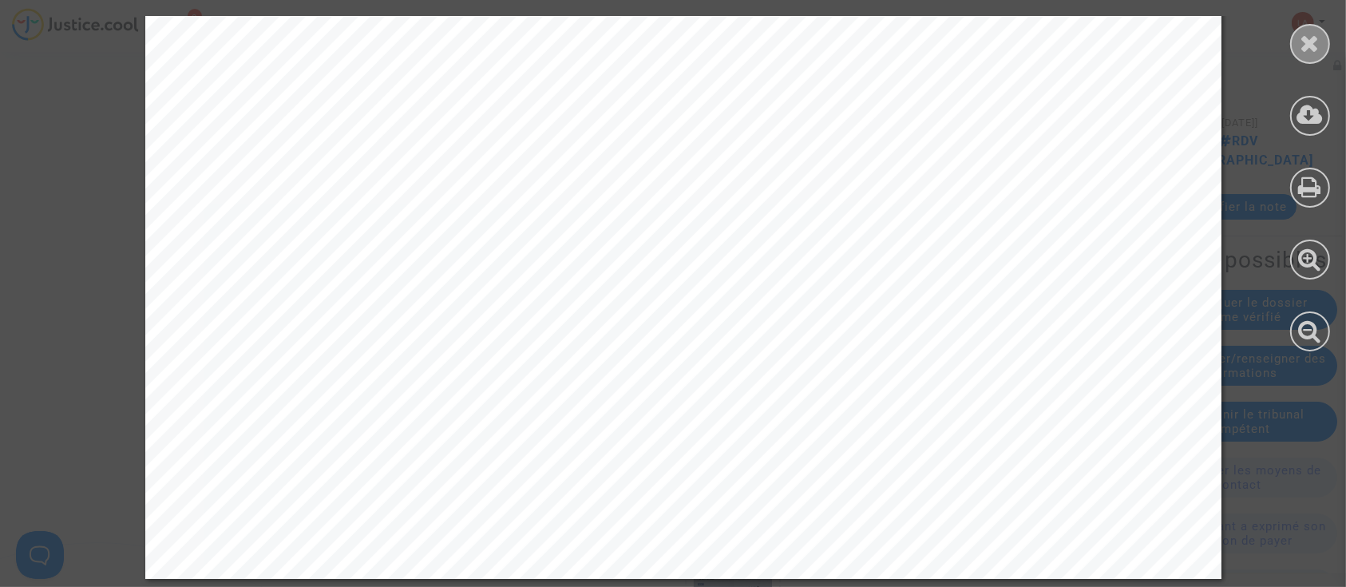
click at [1308, 54] on icon at bounding box center [1311, 43] width 20 height 24
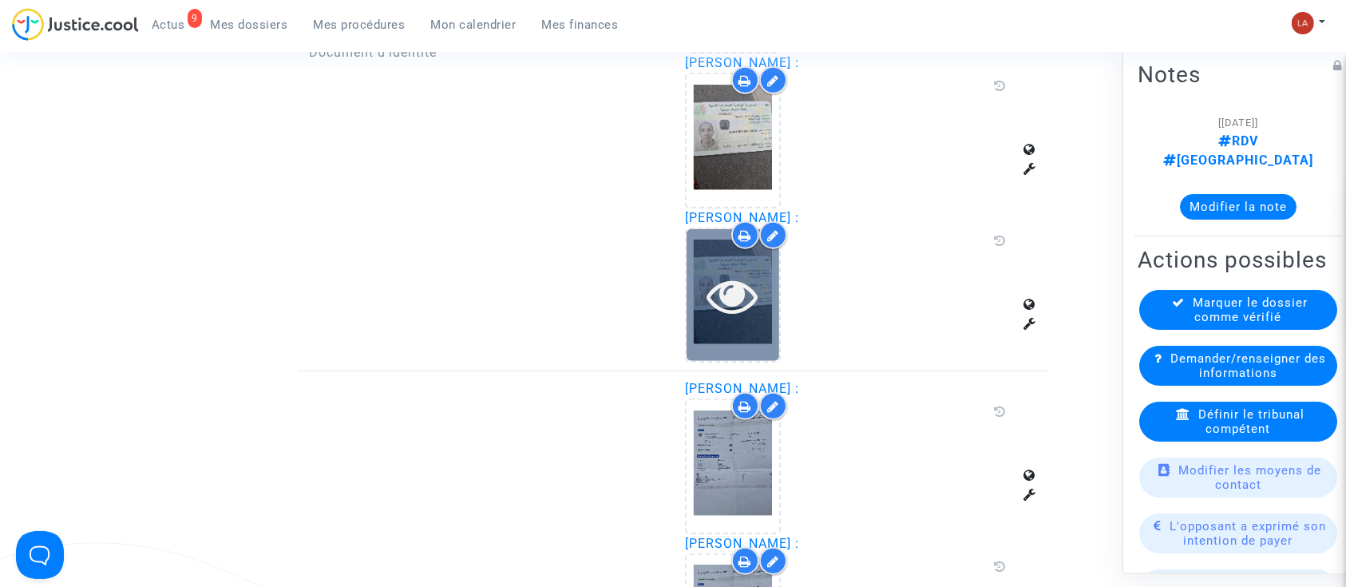
click at [754, 291] on icon at bounding box center [733, 295] width 52 height 51
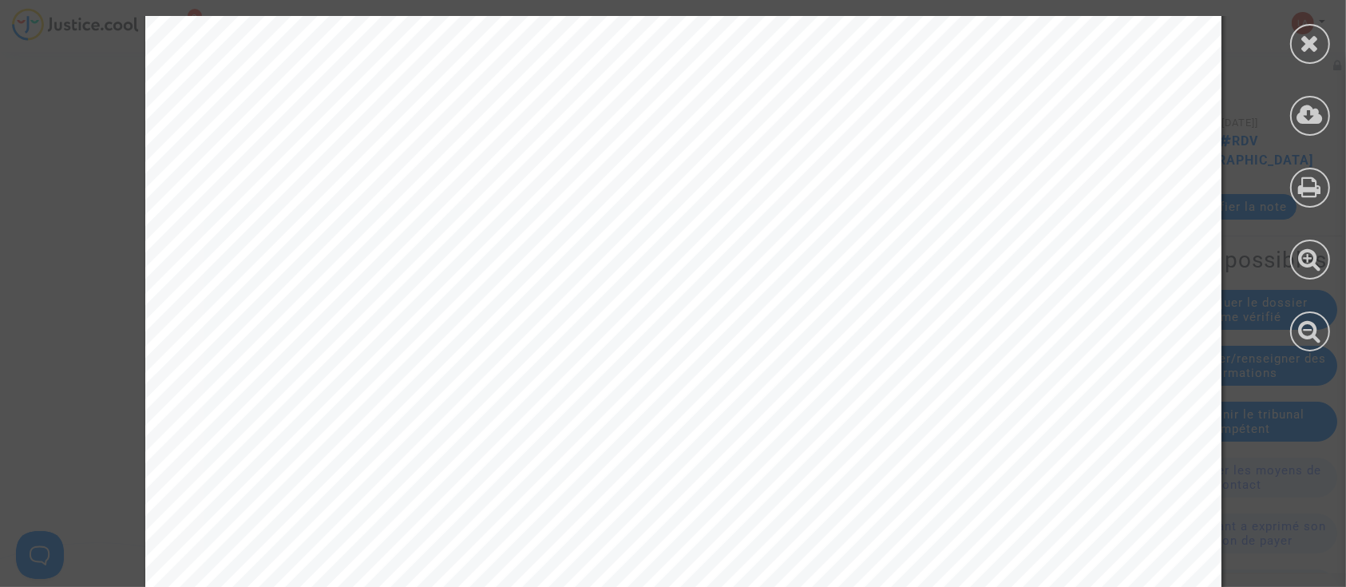
scroll to position [8728, 0]
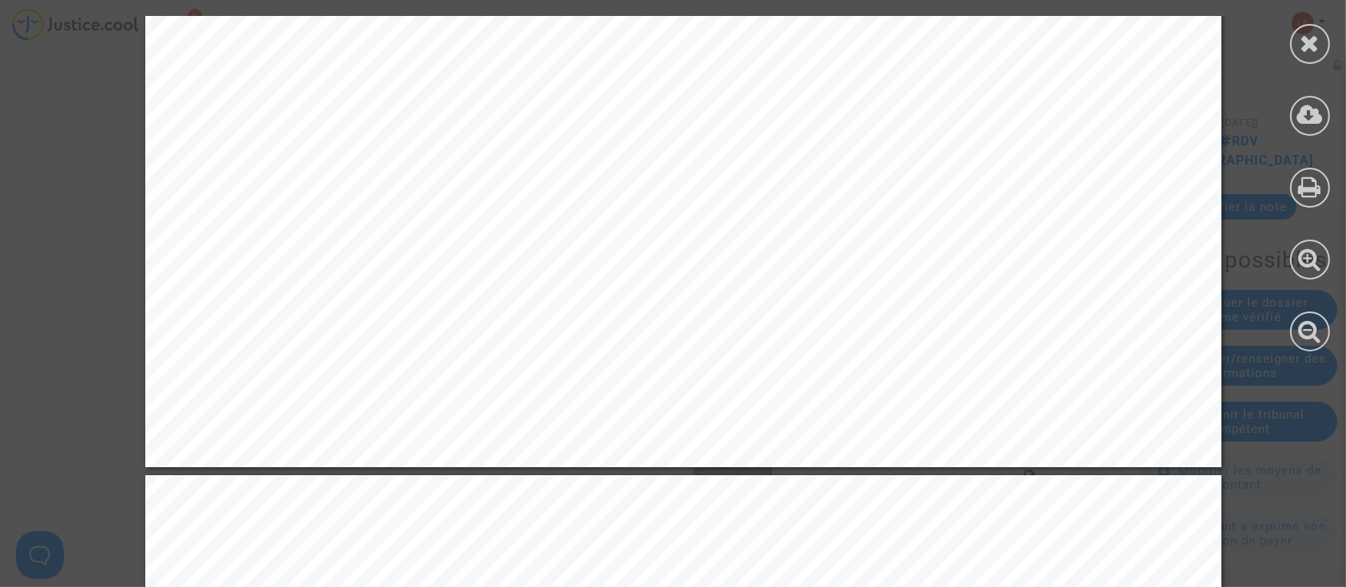
click at [1316, 37] on icon at bounding box center [1311, 43] width 20 height 24
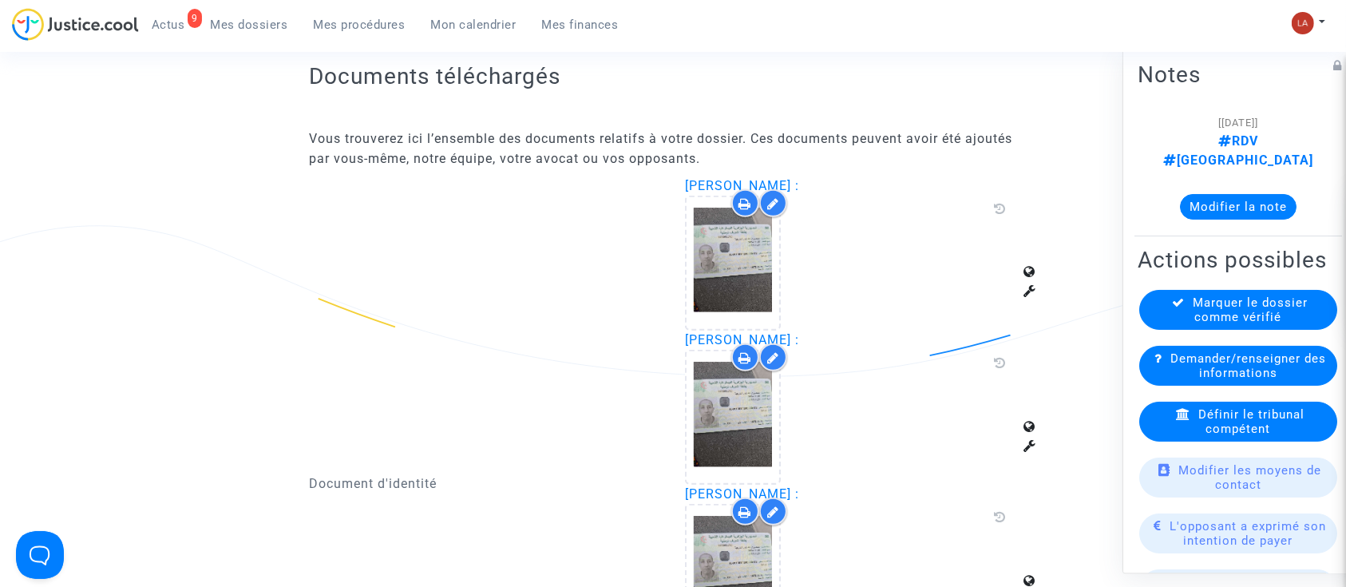
scroll to position [745, 0]
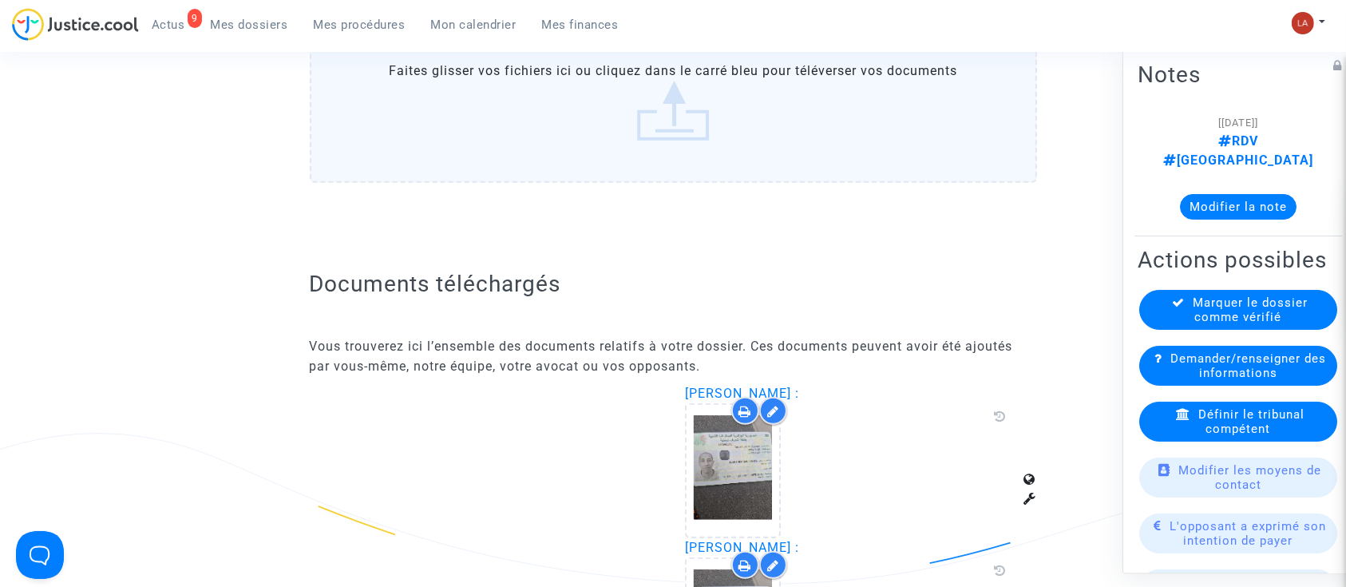
click at [1169, 302] on div "Marquer le dossier comme vérifié" at bounding box center [1238, 310] width 198 height 40
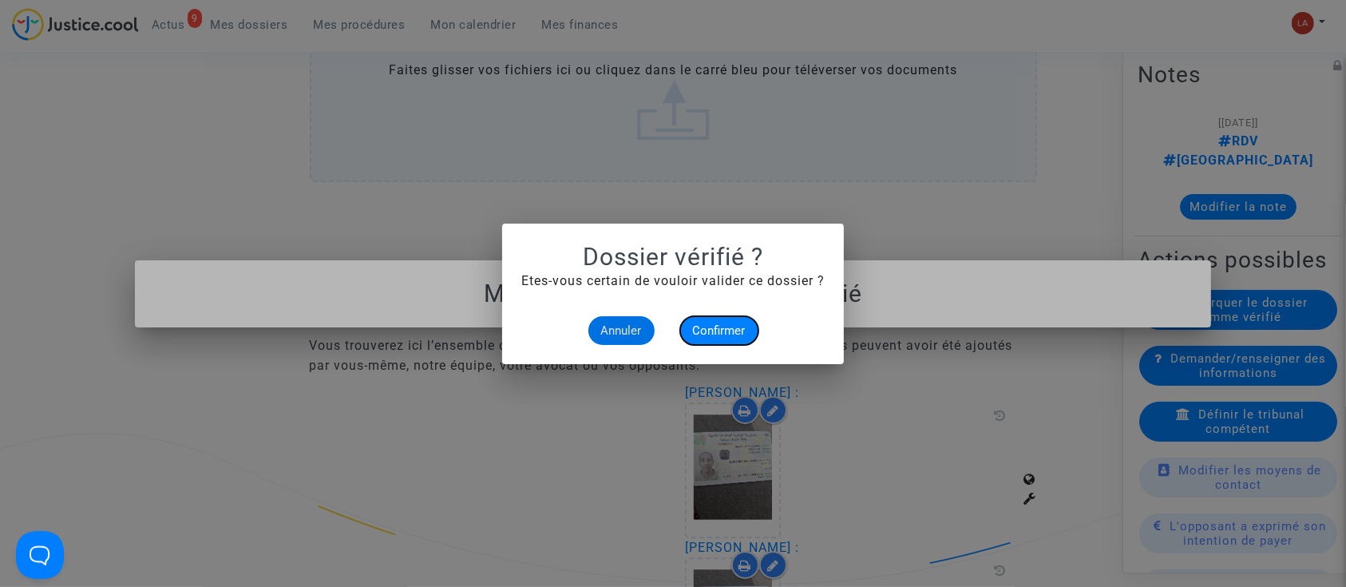
drag, startPoint x: 720, startPoint y: 321, endPoint x: 668, endPoint y: 275, distance: 69.0
click at [719, 321] on button "Confirmer" at bounding box center [719, 330] width 78 height 29
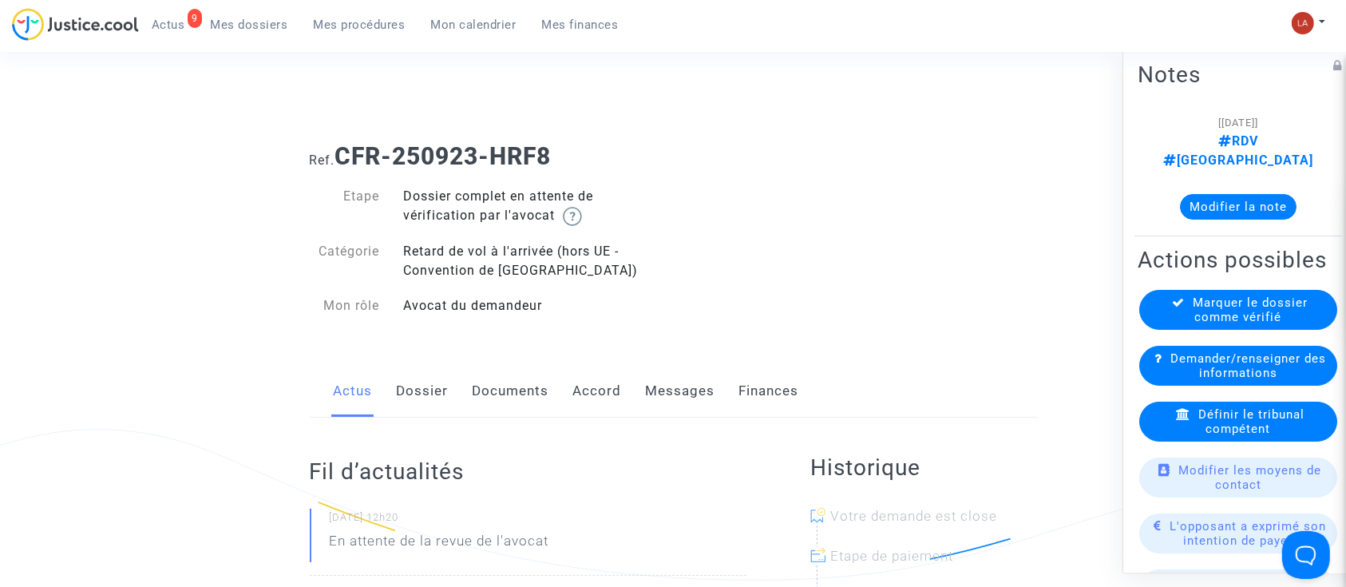
click at [453, 404] on div "Actus Dossier Documents Accord Messages Finances" at bounding box center [673, 391] width 727 height 53
drag, startPoint x: 438, startPoint y: 389, endPoint x: 453, endPoint y: 389, distance: 15.2
click at [437, 389] on link "Dossier" at bounding box center [423, 391] width 52 height 53
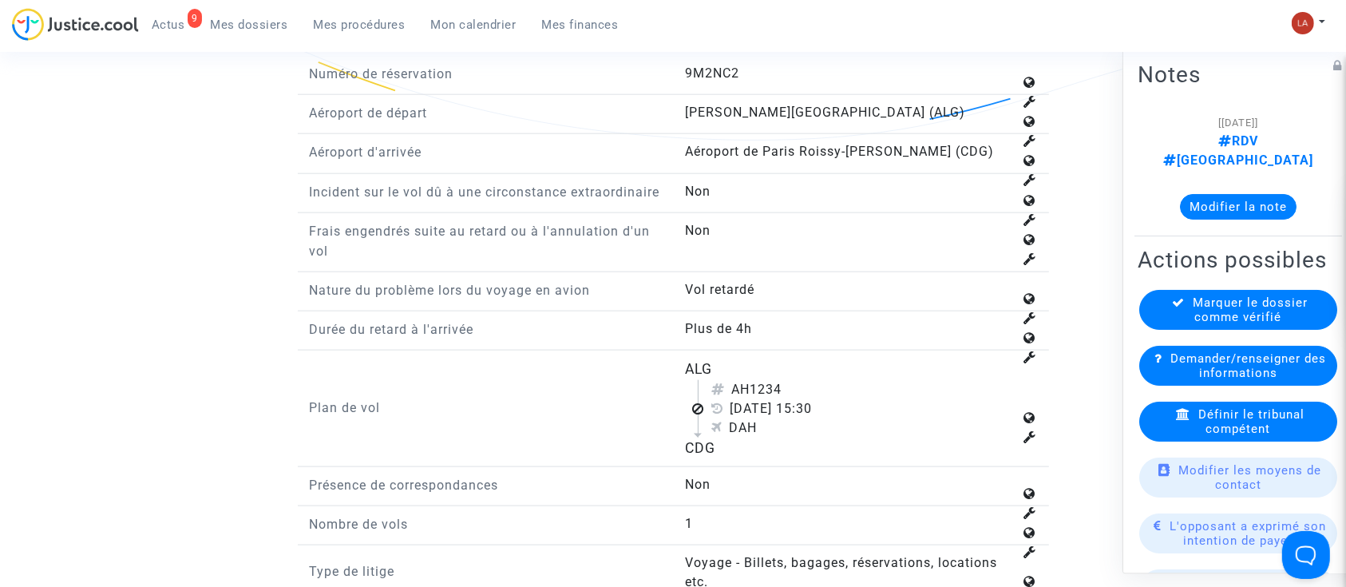
scroll to position [2022, 0]
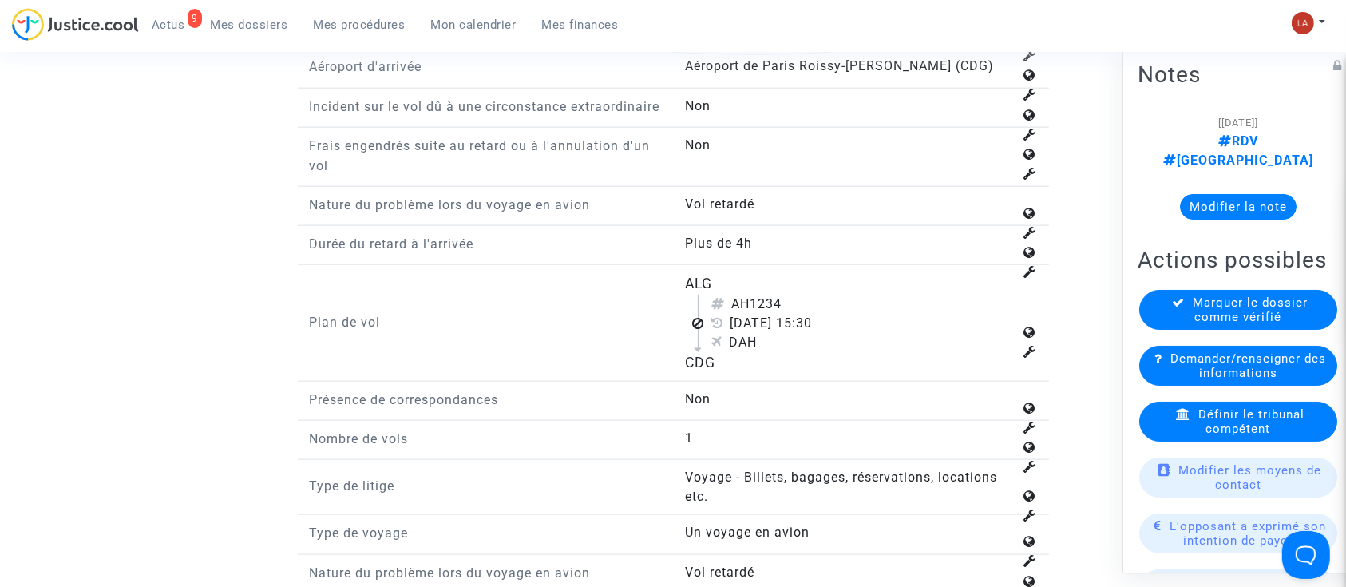
click at [1169, 412] on div "Définir le tribunal compétent" at bounding box center [1238, 422] width 198 height 40
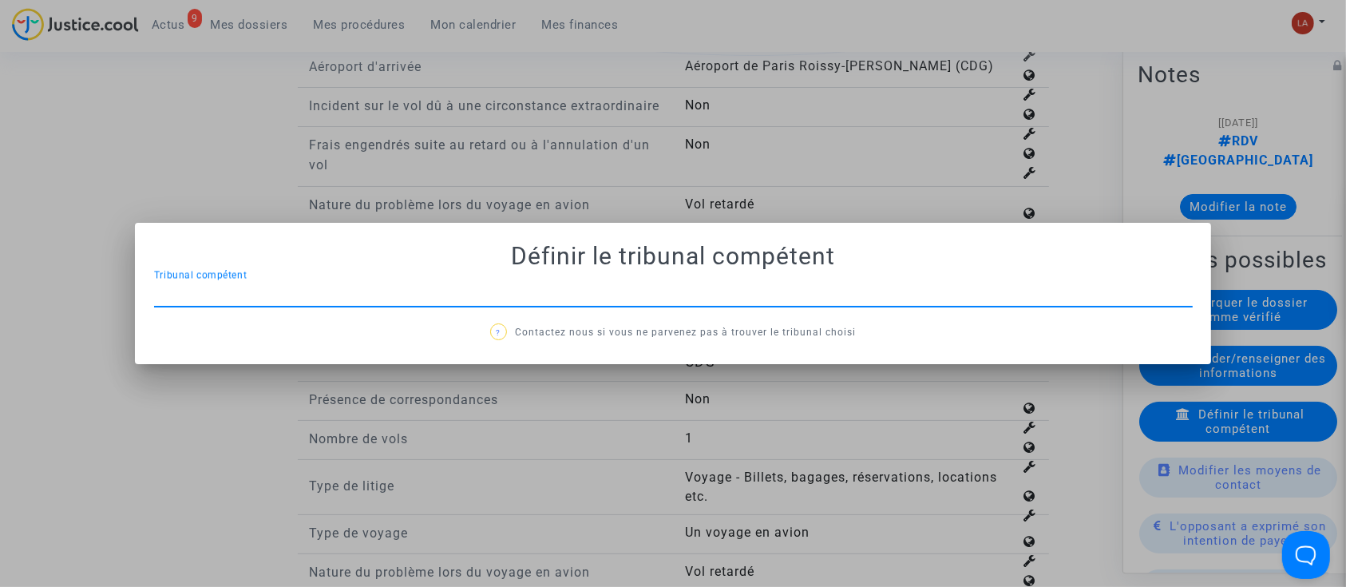
scroll to position [0, 0]
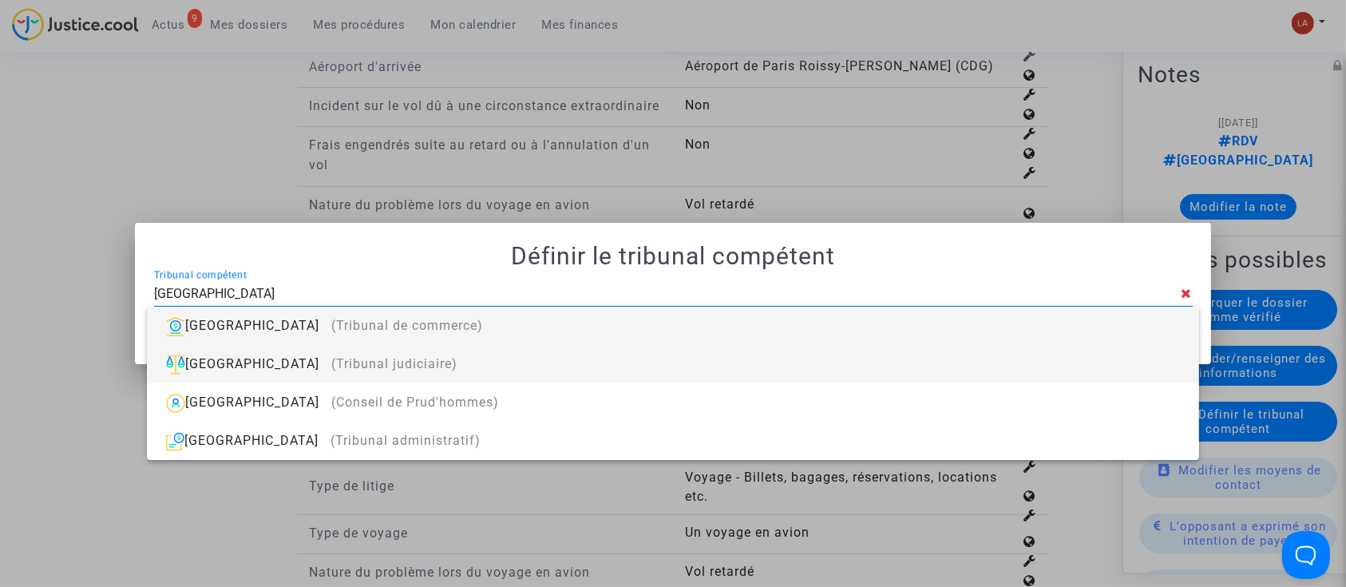
type input "[GEOGRAPHIC_DATA]"
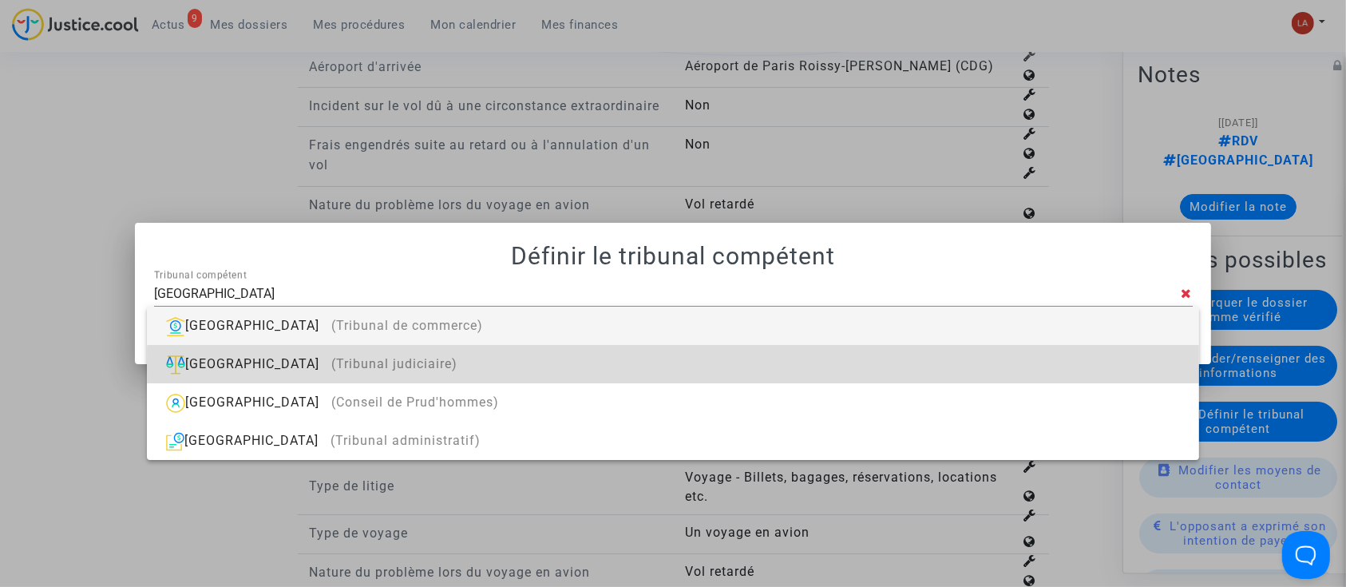
drag, startPoint x: 948, startPoint y: 366, endPoint x: 924, endPoint y: 364, distance: 24.0
click at [948, 366] on div "Paris (Tribunal judiciaire)" at bounding box center [673, 364] width 1026 height 38
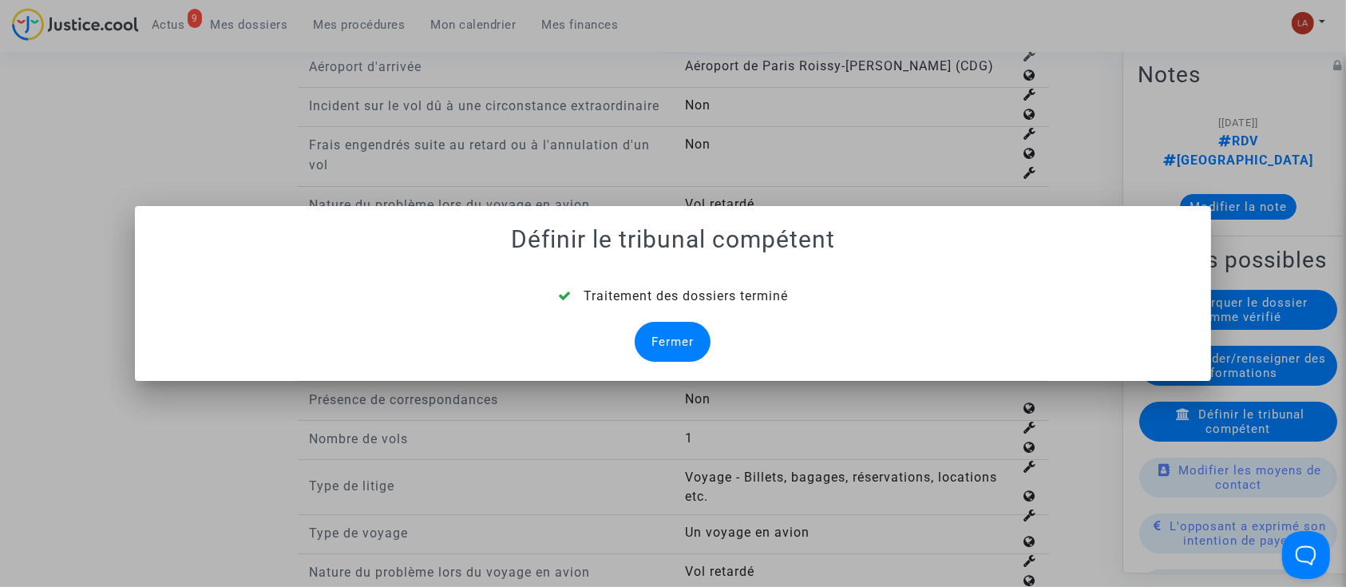
click at [686, 348] on div "Fermer" at bounding box center [673, 342] width 76 height 40
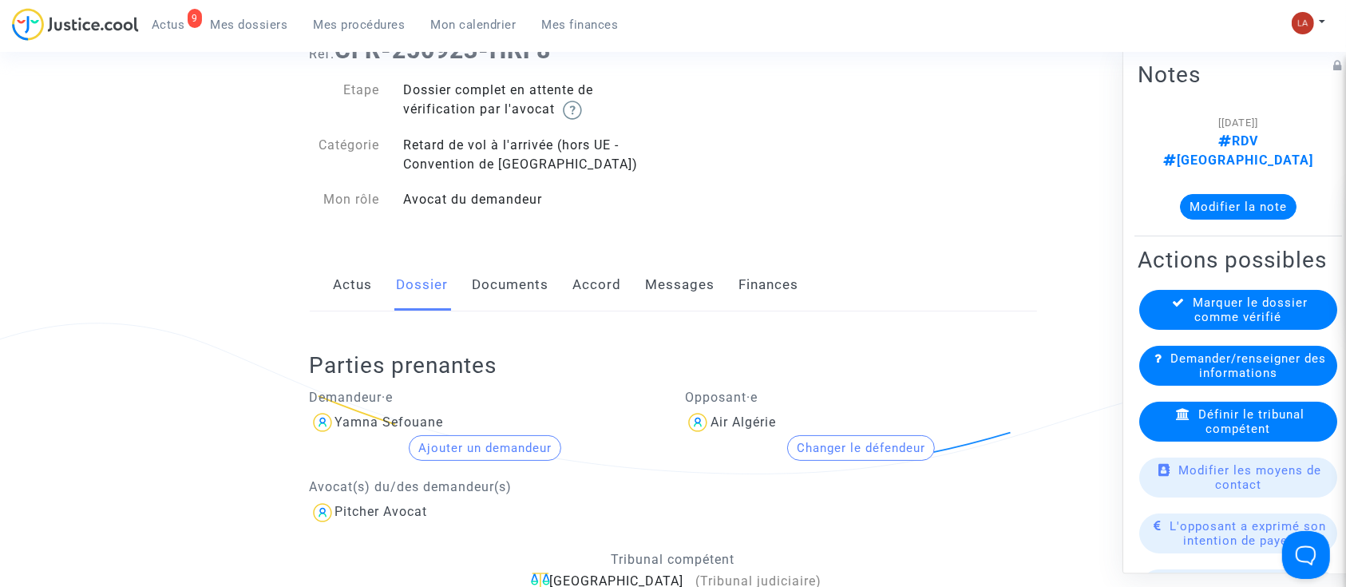
click at [509, 293] on link "Documents" at bounding box center [511, 285] width 77 height 53
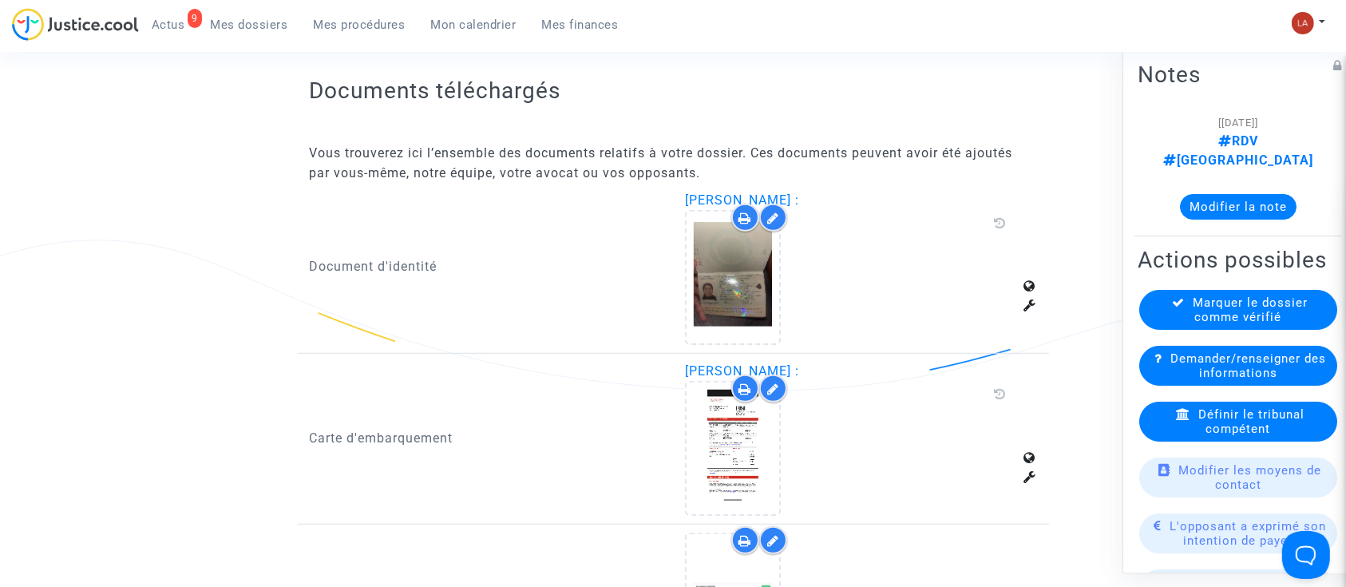
scroll to position [1064, 0]
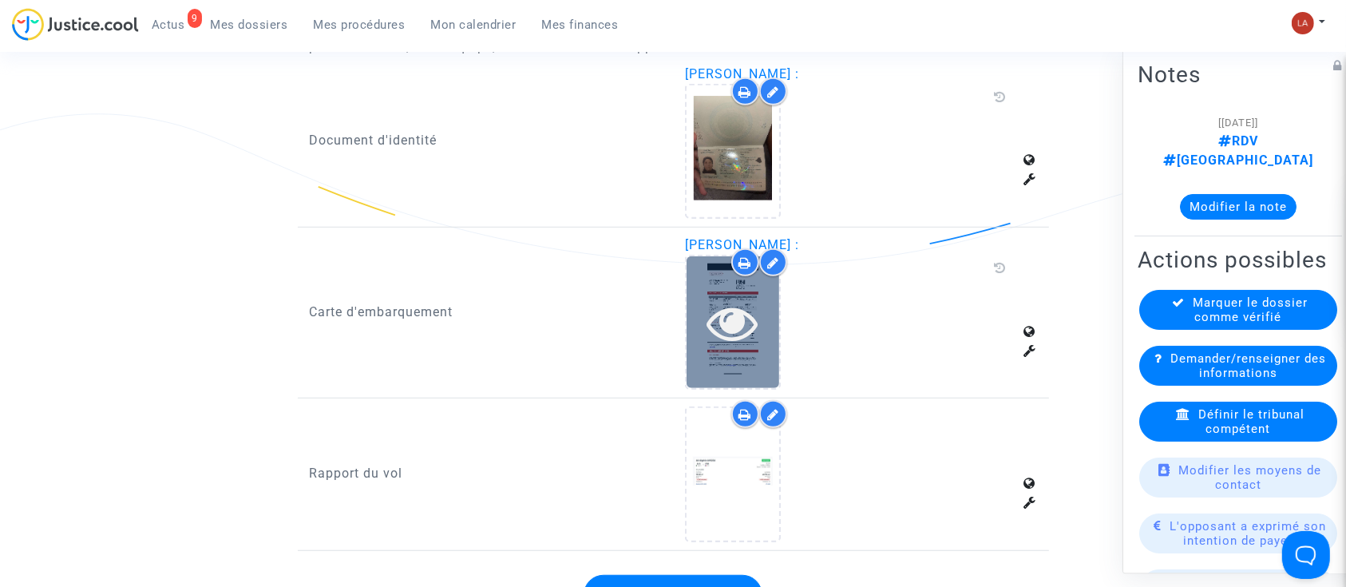
click at [742, 336] on icon at bounding box center [733, 322] width 52 height 51
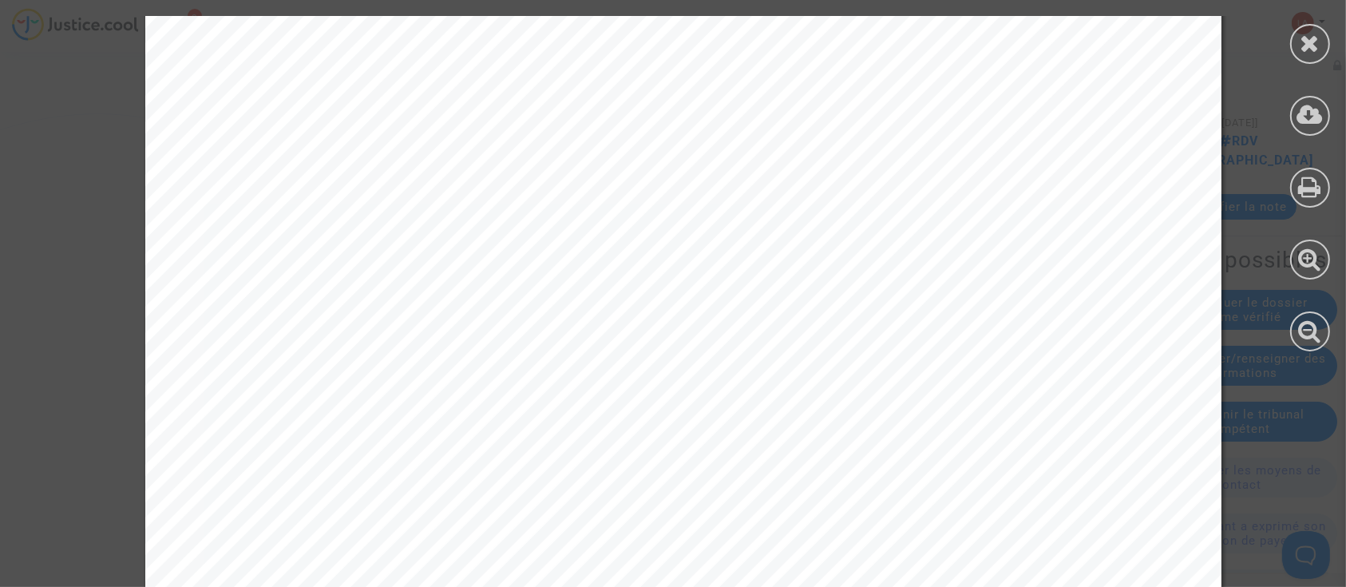
scroll to position [319, 0]
click at [1318, 45] on icon at bounding box center [1311, 43] width 20 height 24
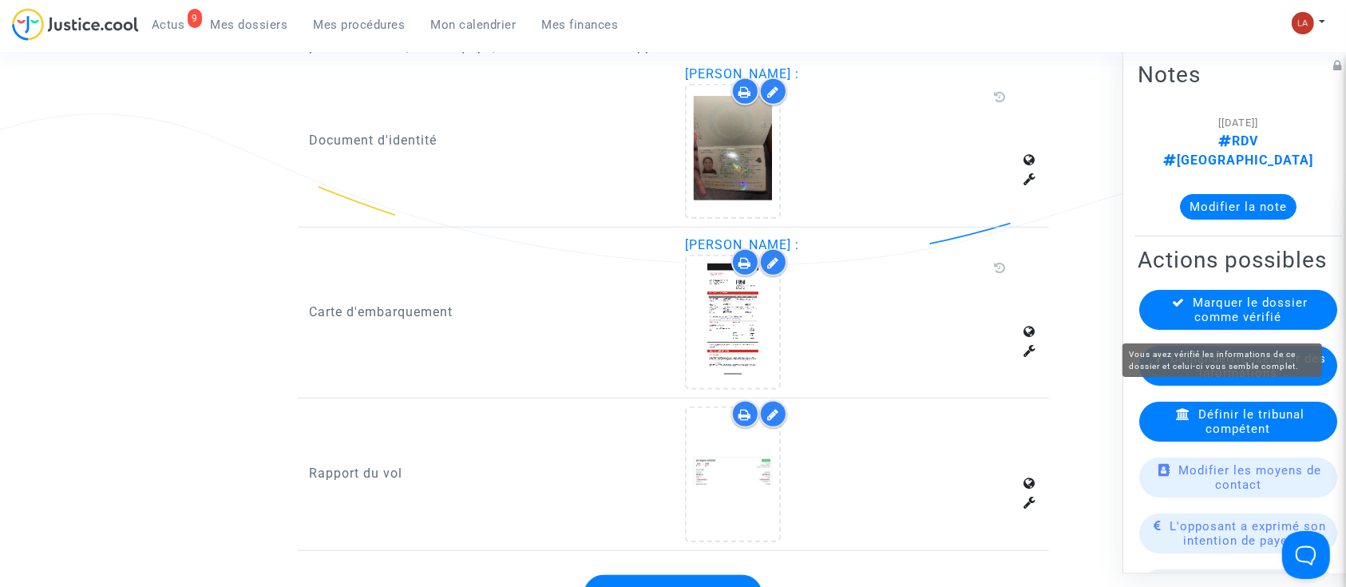
click at [1225, 311] on span "Marquer le dossier comme vérifié" at bounding box center [1251, 309] width 115 height 29
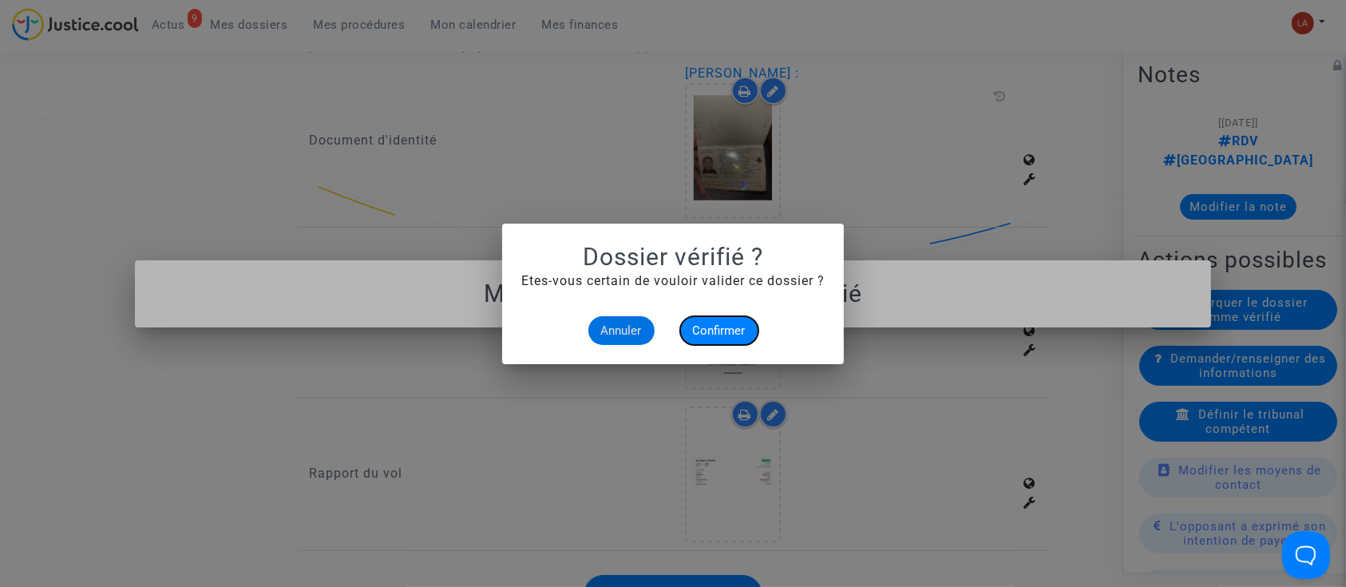
click at [711, 340] on button "Confirmer" at bounding box center [719, 330] width 78 height 29
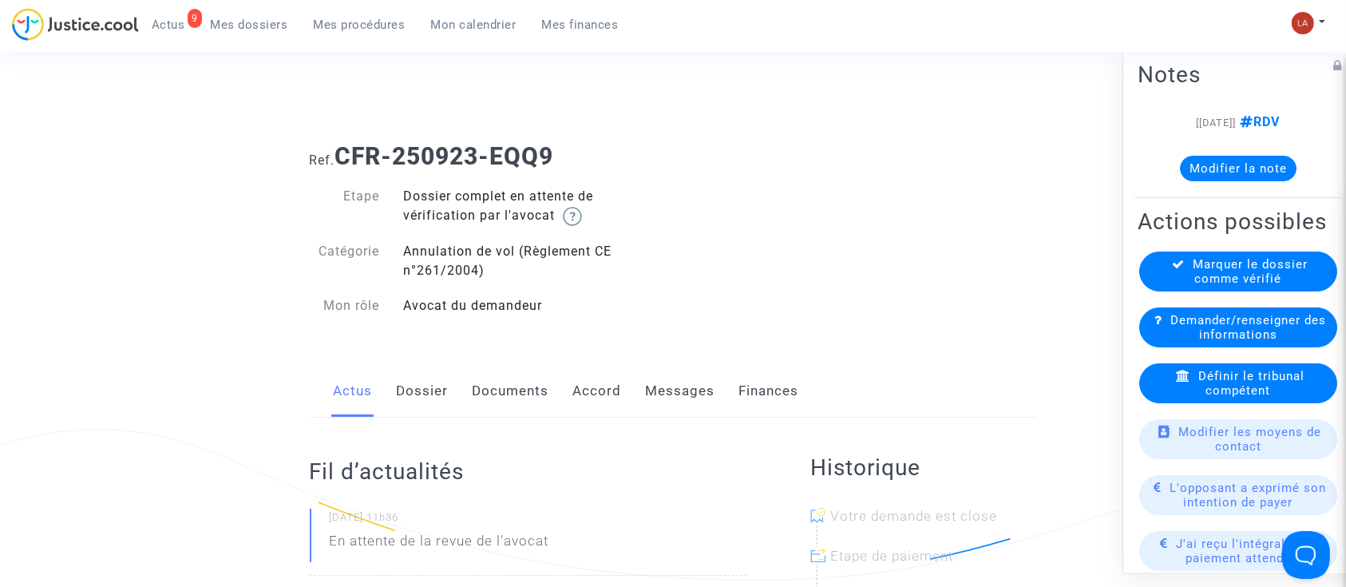
drag, startPoint x: 428, startPoint y: 409, endPoint x: 441, endPoint y: 406, distance: 13.2
click at [428, 409] on link "Dossier" at bounding box center [423, 391] width 52 height 53
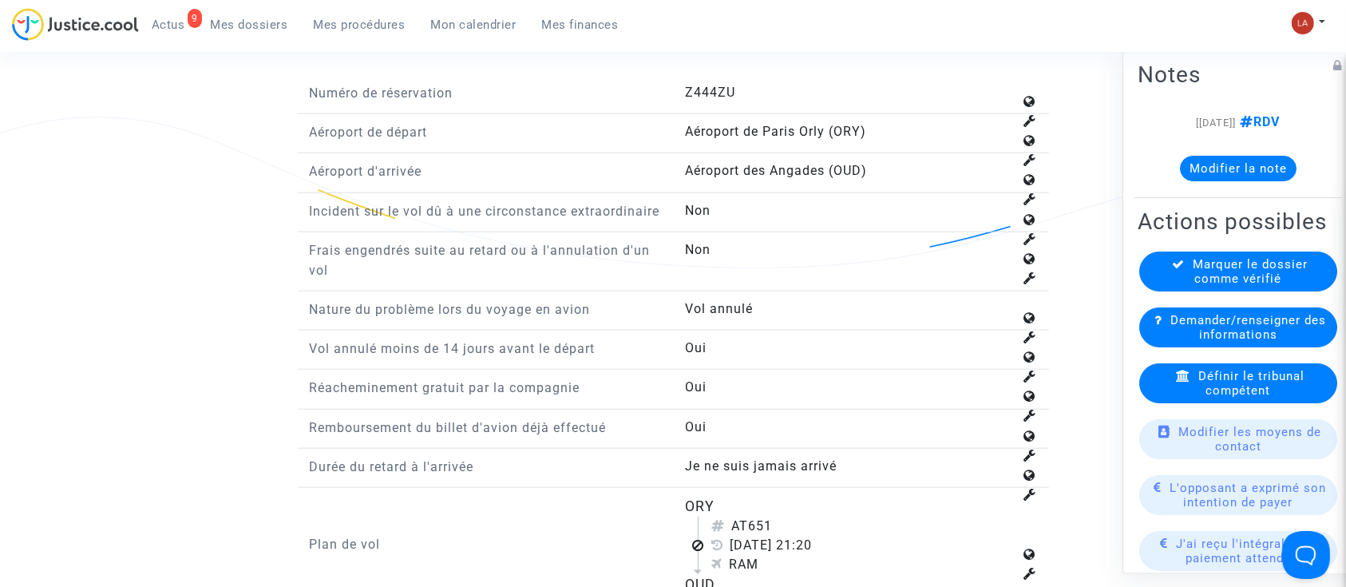
scroll to position [2022, 0]
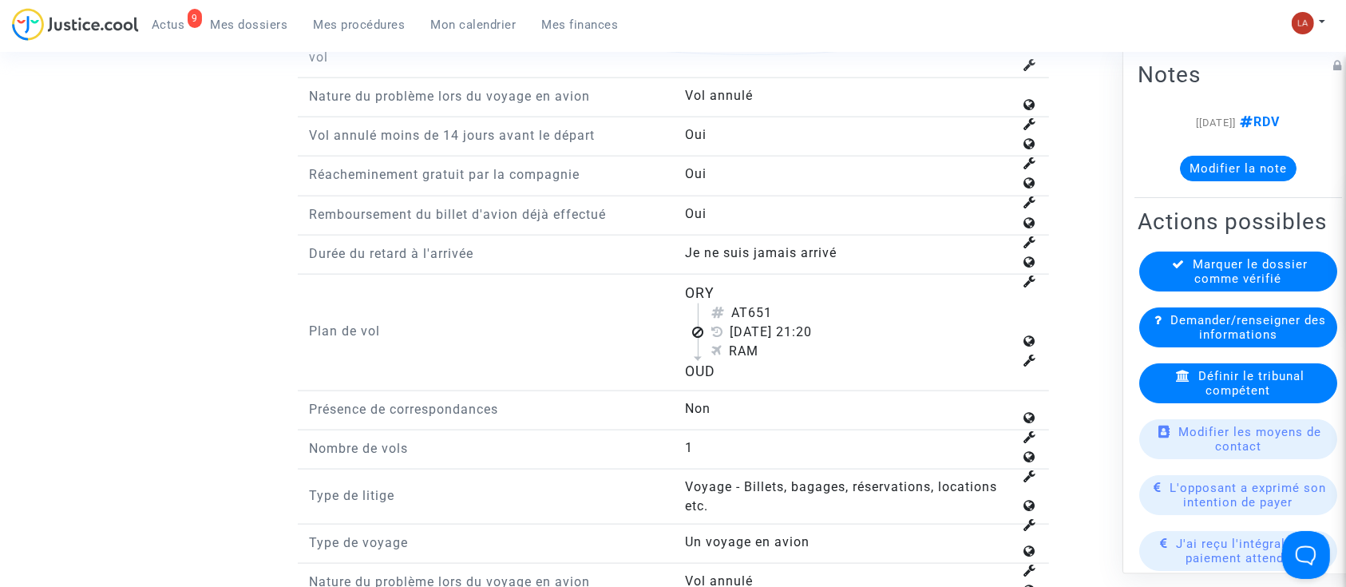
click at [1229, 398] on span "Définir le tribunal compétent" at bounding box center [1251, 383] width 106 height 29
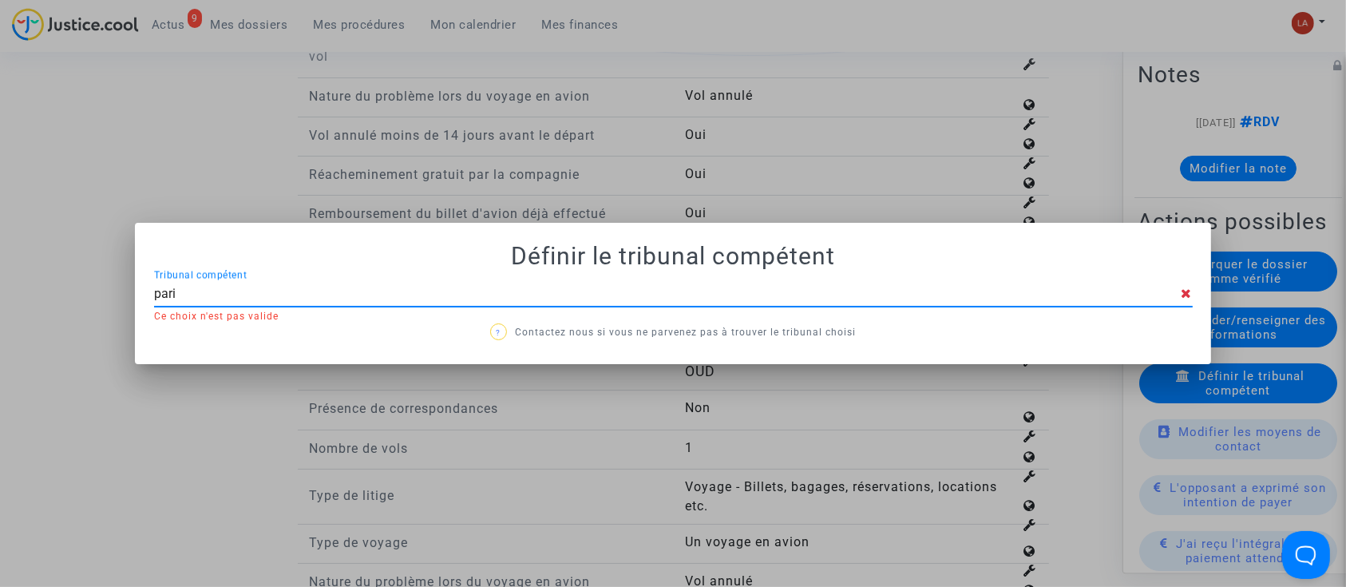
type input "[GEOGRAPHIC_DATA]"
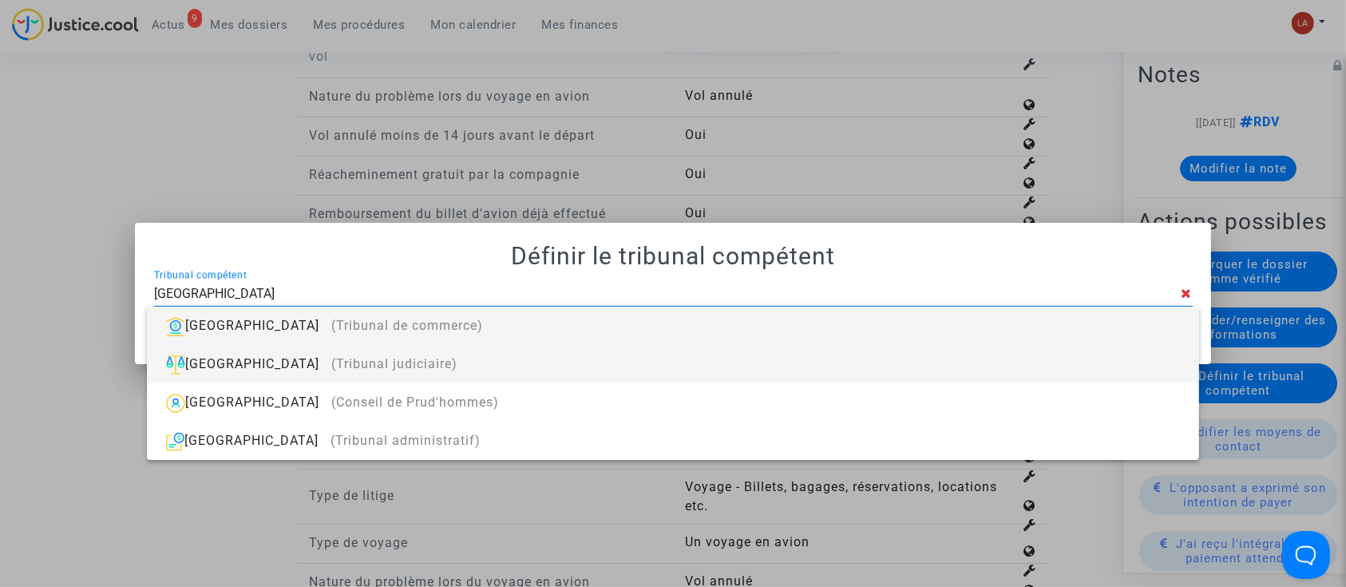
click at [1138, 361] on div "Paris (Tribunal judiciaire)" at bounding box center [673, 364] width 1026 height 38
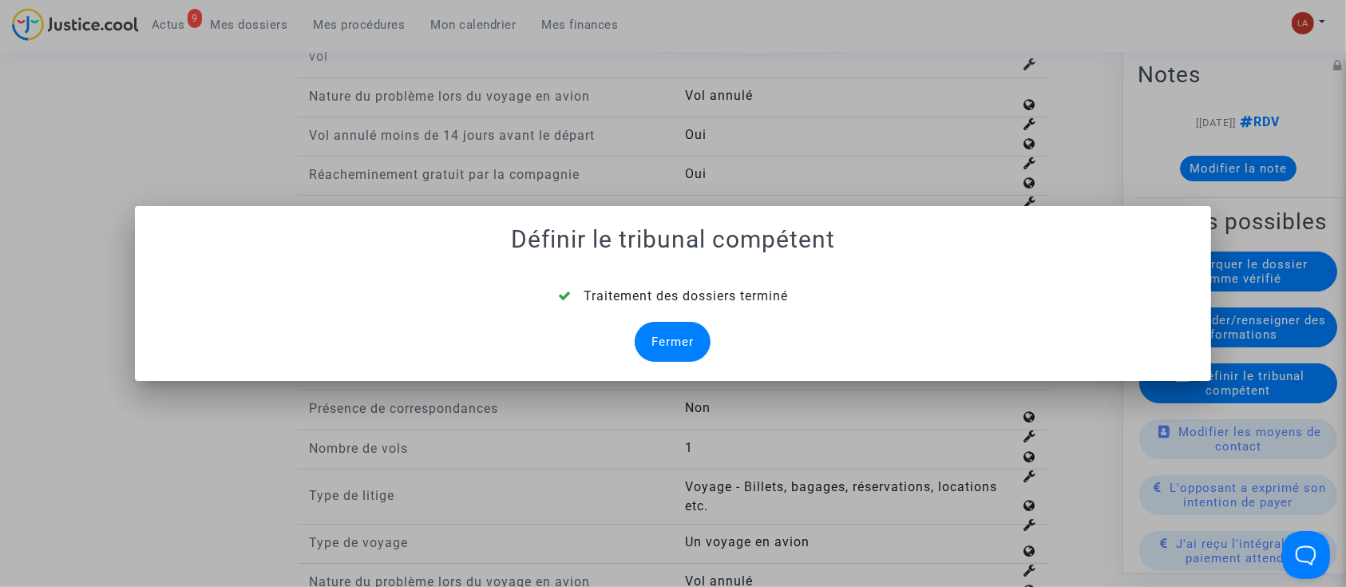
click at [640, 346] on div "Fermer" at bounding box center [673, 342] width 76 height 40
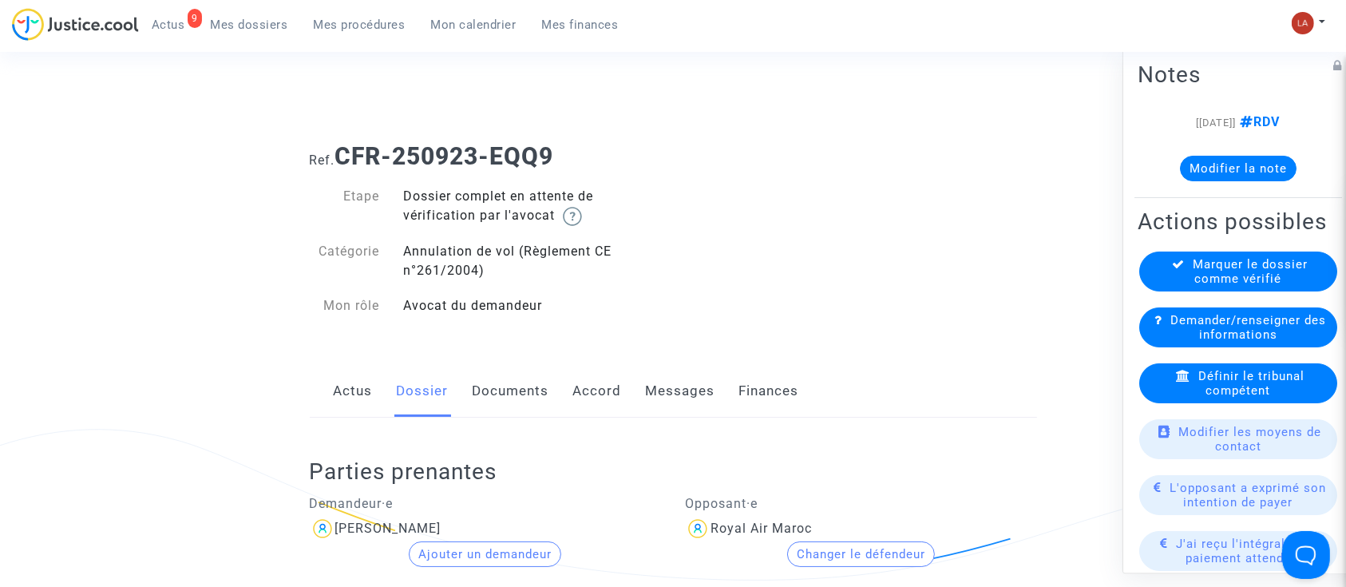
click at [473, 384] on link "Documents" at bounding box center [511, 391] width 77 height 53
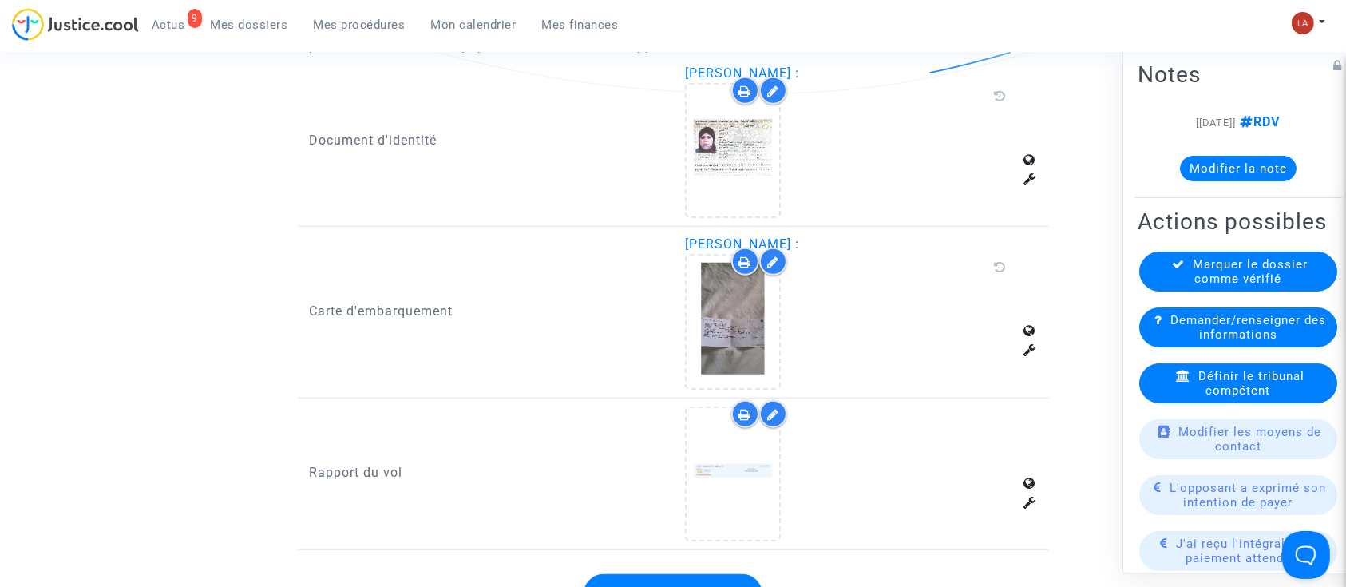
scroll to position [1384, 0]
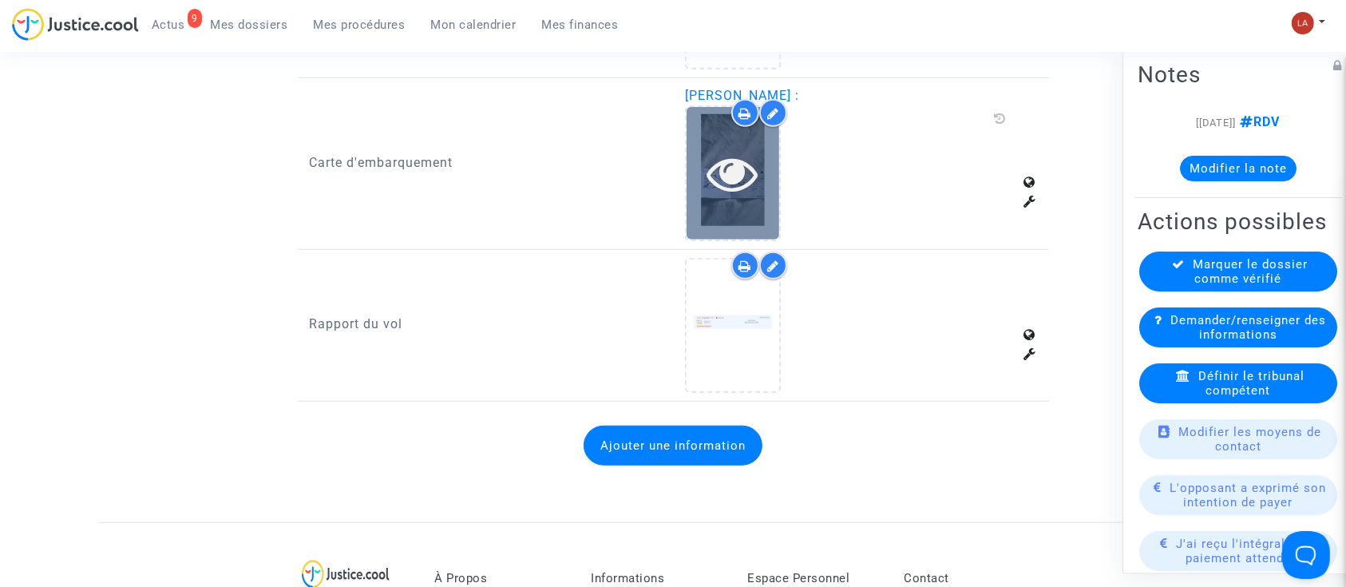
click at [734, 188] on icon at bounding box center [733, 173] width 52 height 51
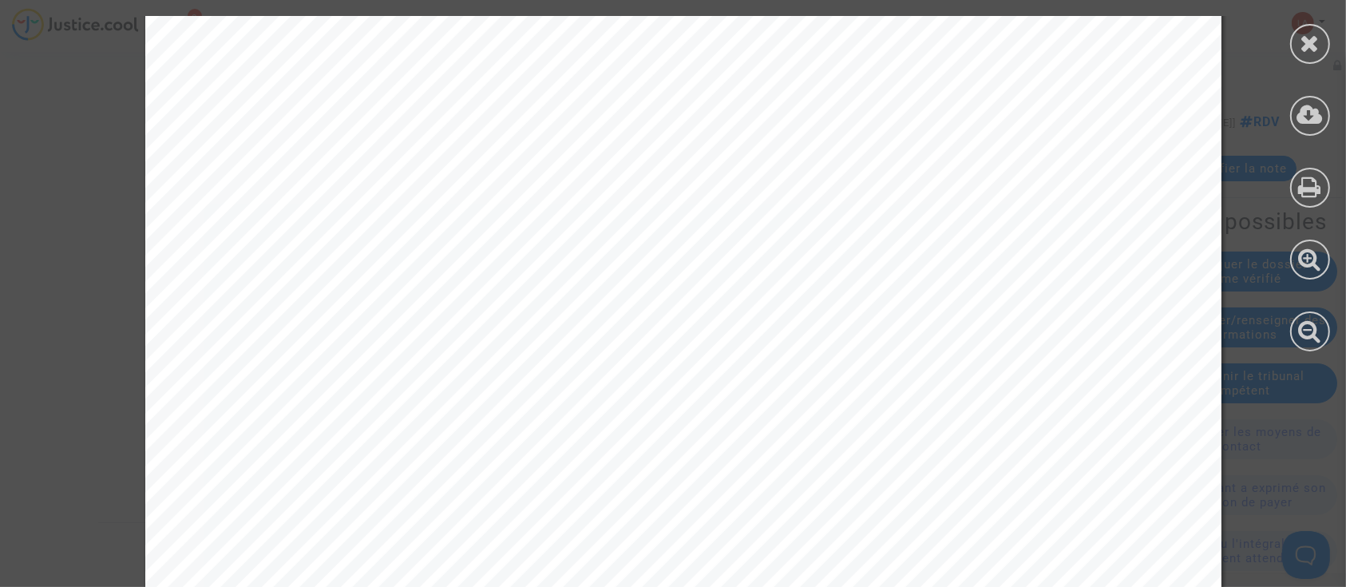
scroll to position [745, 0]
click at [1310, 41] on icon at bounding box center [1311, 43] width 20 height 24
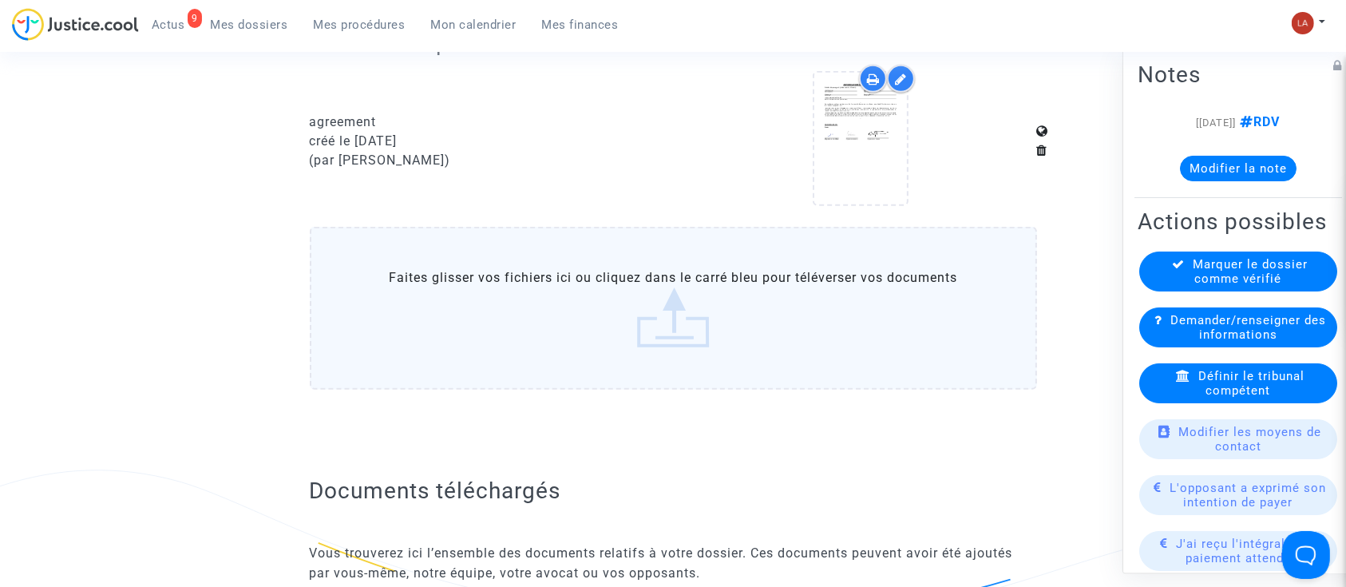
scroll to position [426, 0]
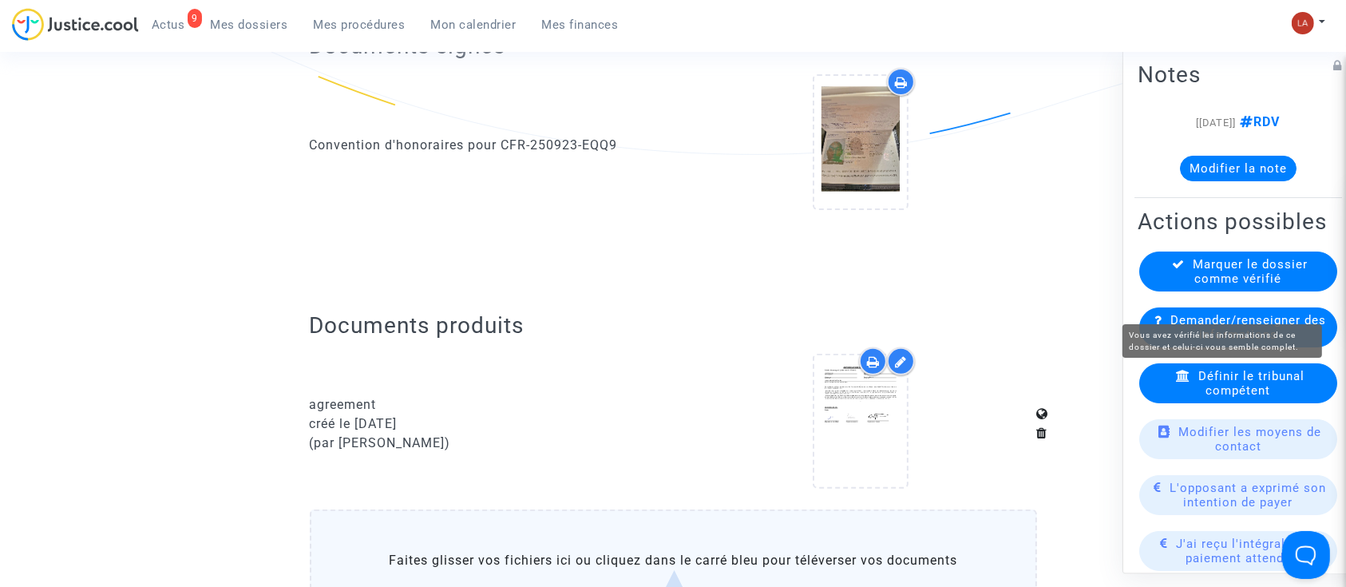
click at [1235, 286] on span "Marquer le dossier comme vérifié" at bounding box center [1251, 271] width 115 height 29
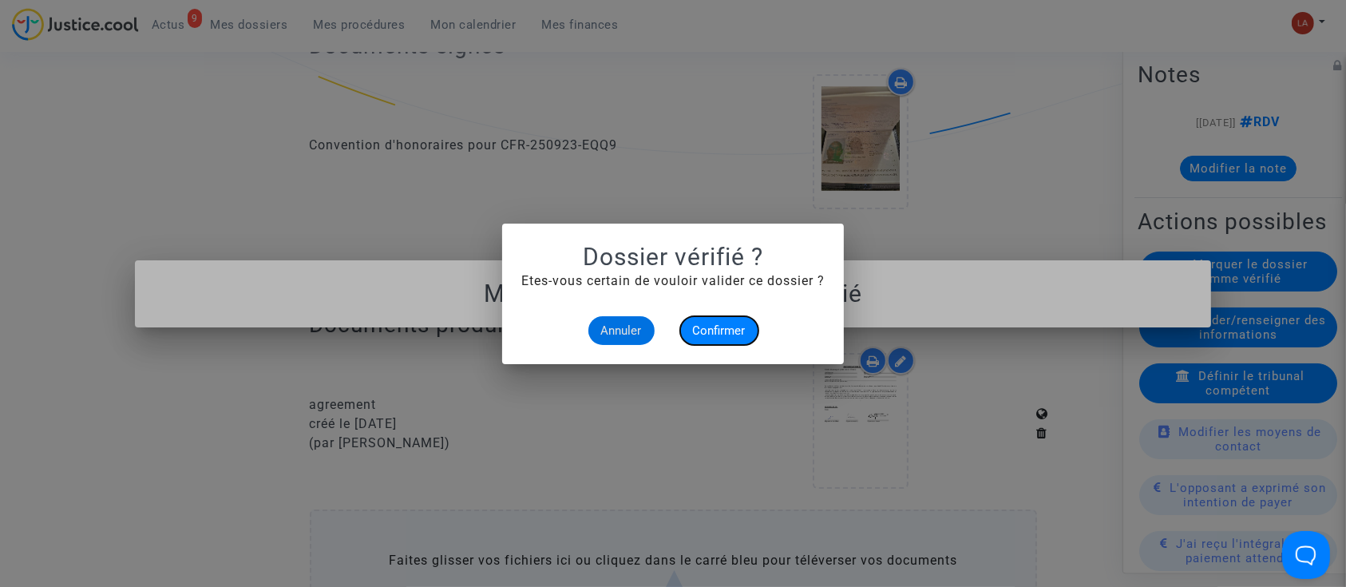
click at [722, 327] on span "Confirmer" at bounding box center [719, 330] width 53 height 14
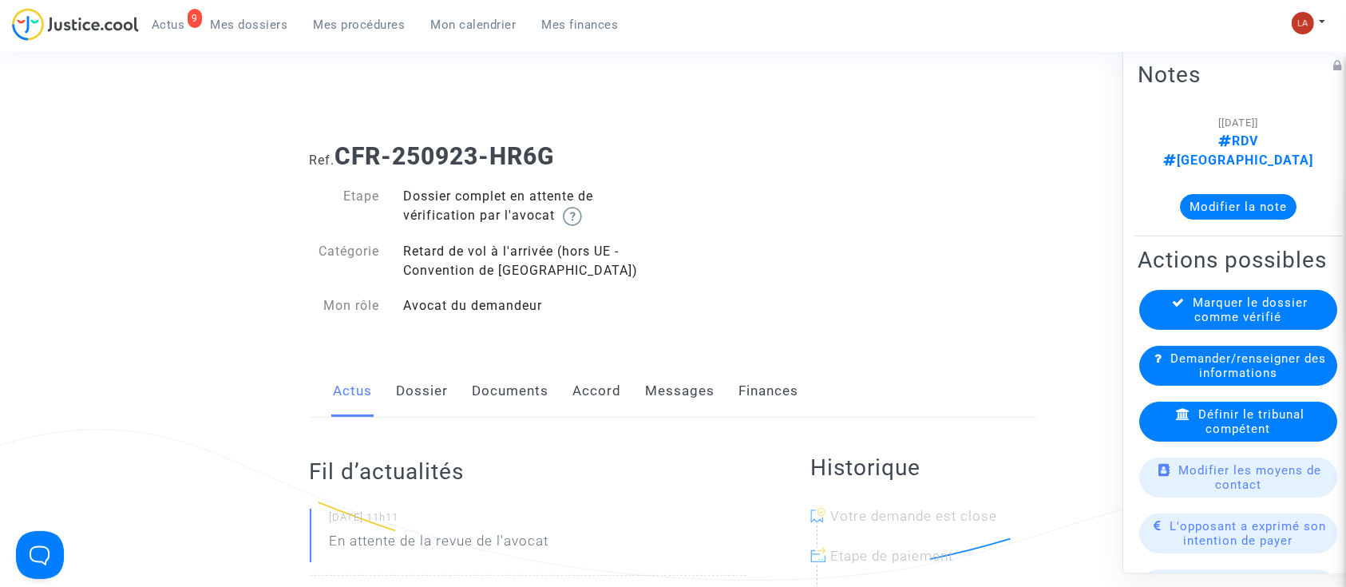
drag, startPoint x: 435, startPoint y: 405, endPoint x: 454, endPoint y: 393, distance: 22.6
click at [435, 405] on link "Dossier" at bounding box center [423, 391] width 52 height 53
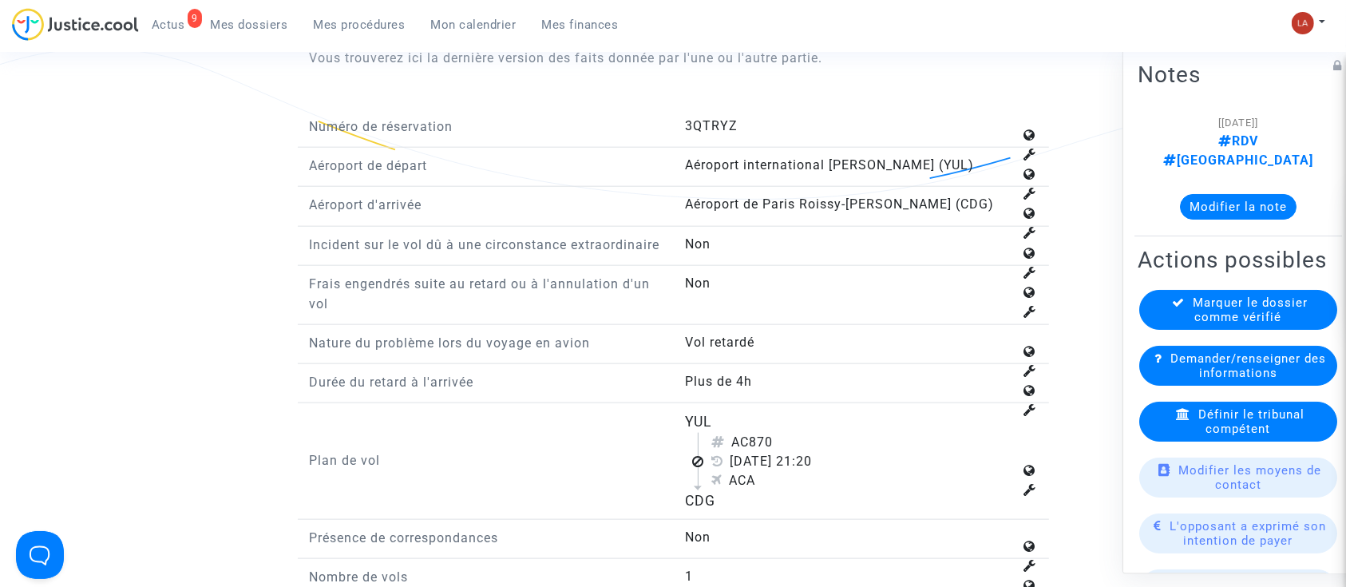
scroll to position [1916, 0]
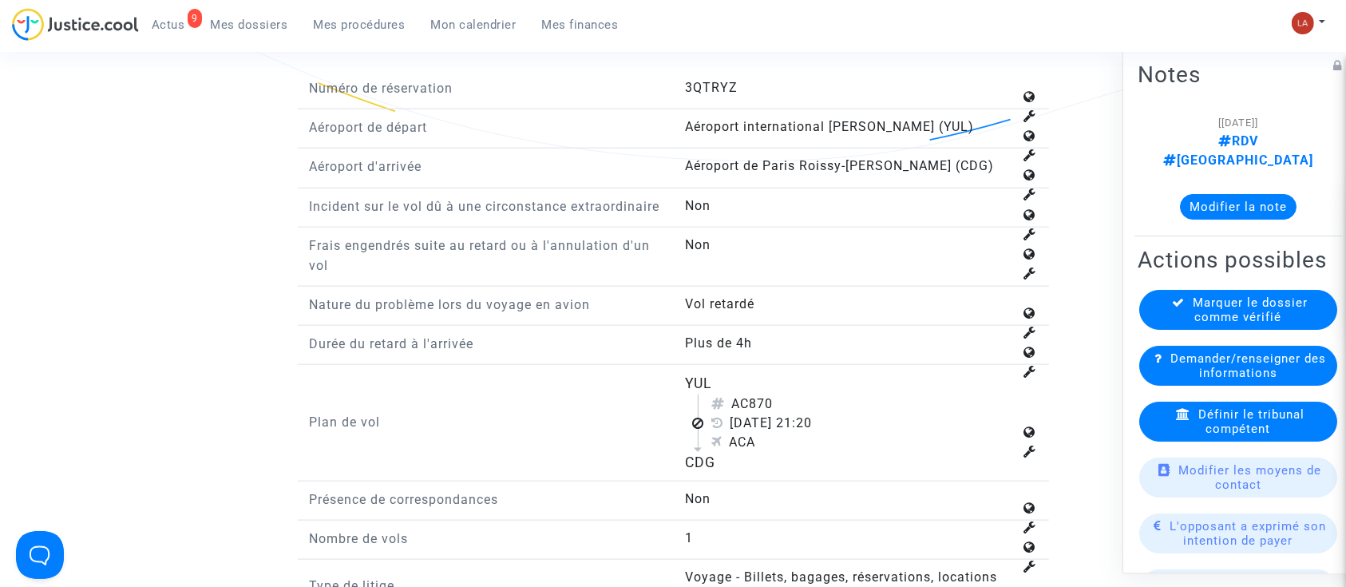
click at [1182, 420] on icon at bounding box center [1183, 414] width 14 height 12
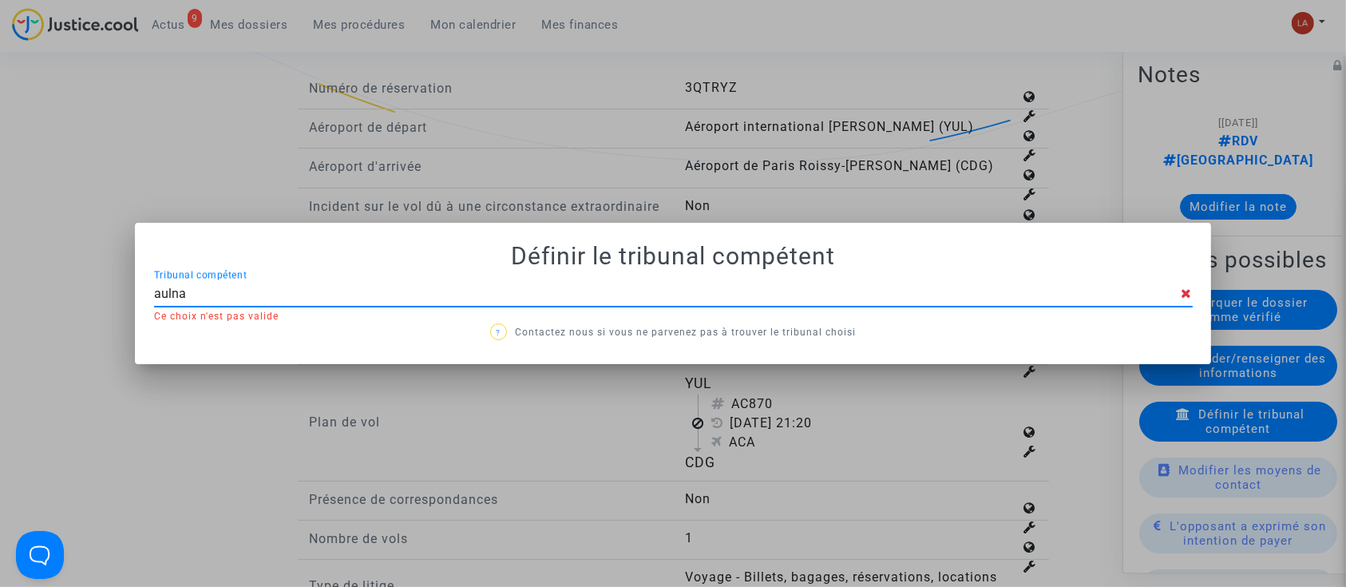
type input "aulnay"
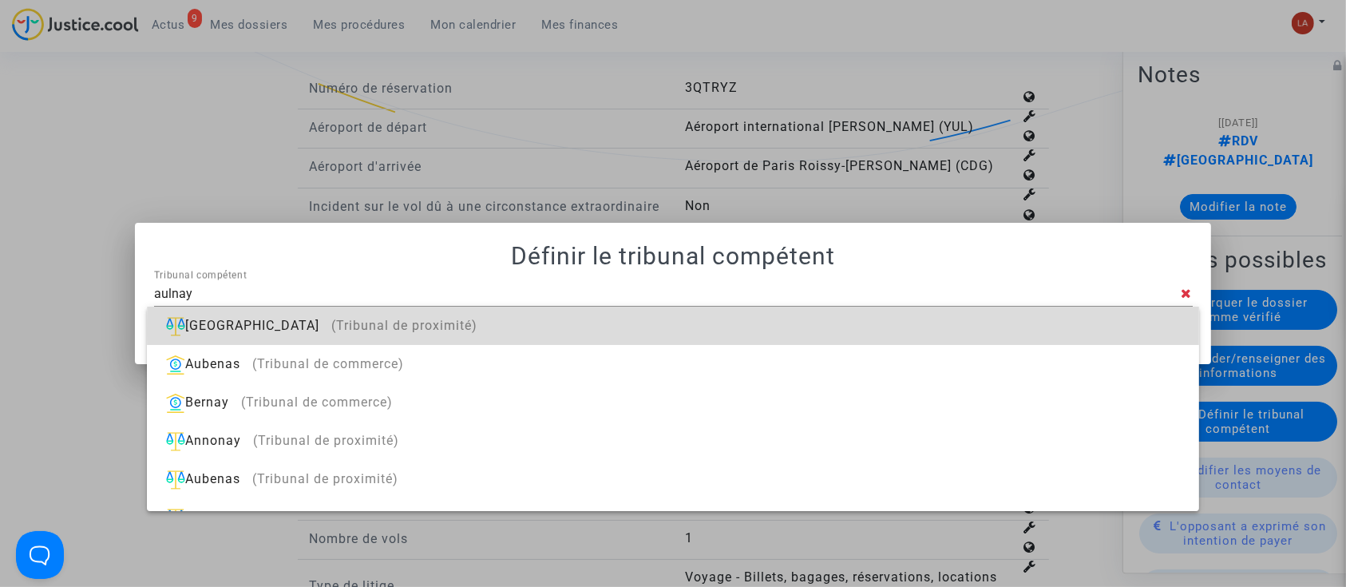
click at [1008, 330] on div "[GEOGRAPHIC_DATA] (Tribunal de proximité)" at bounding box center [673, 326] width 1026 height 38
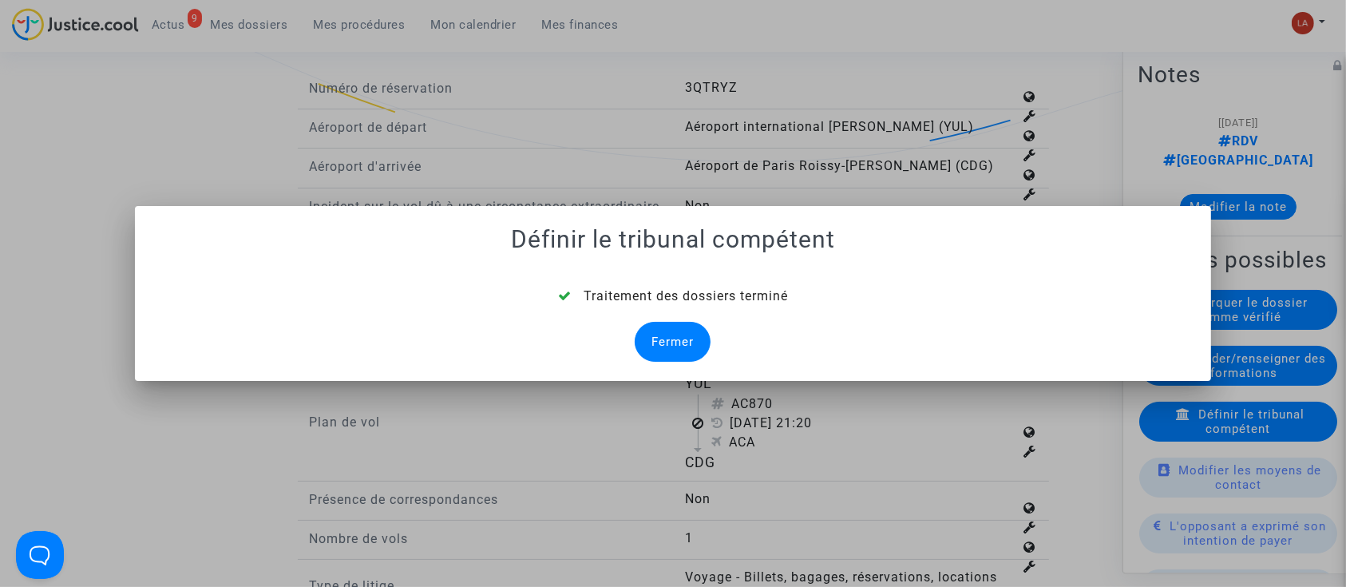
click at [664, 349] on div "Fermer" at bounding box center [673, 342] width 76 height 40
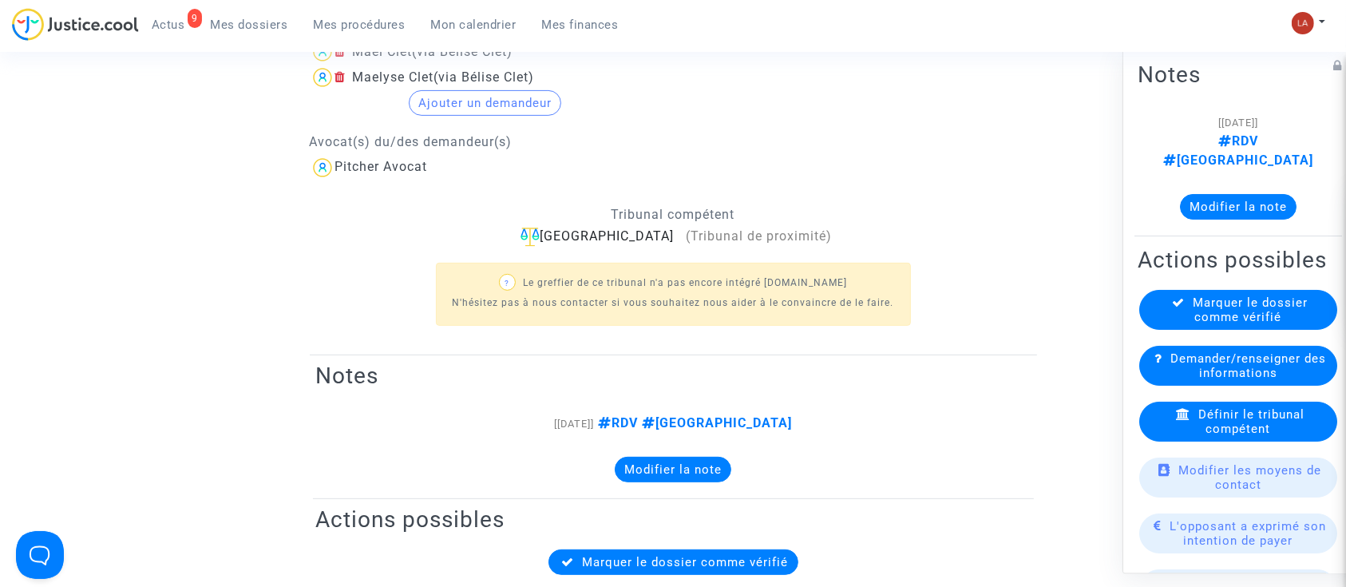
scroll to position [318, 0]
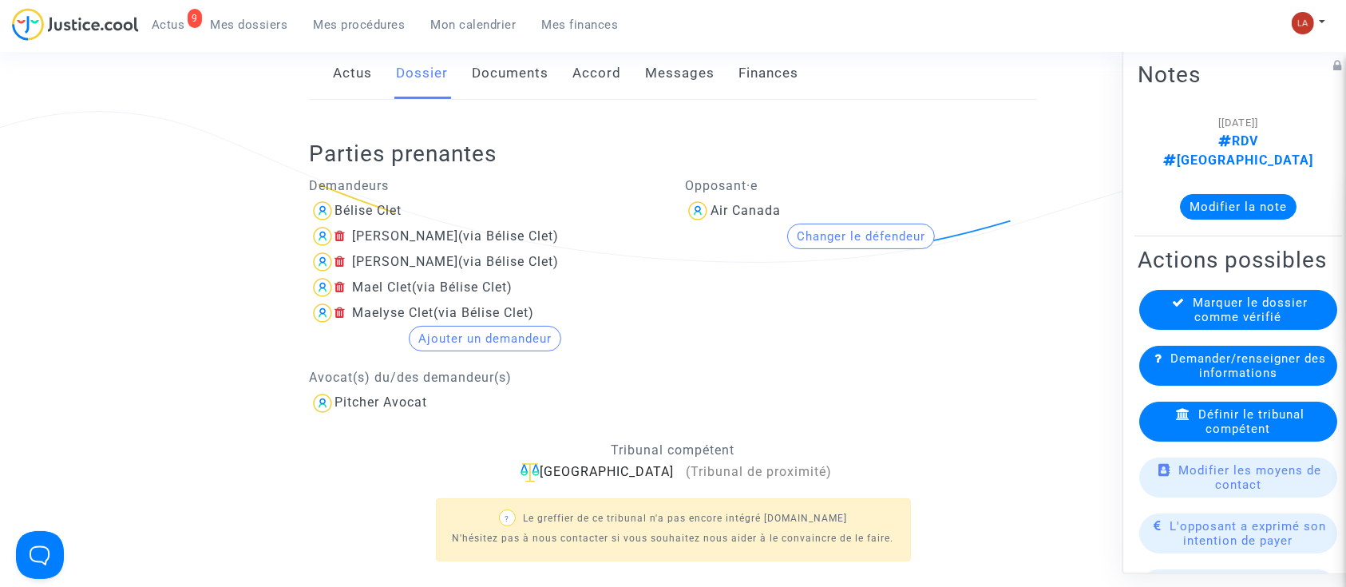
click at [533, 69] on link "Documents" at bounding box center [511, 73] width 77 height 53
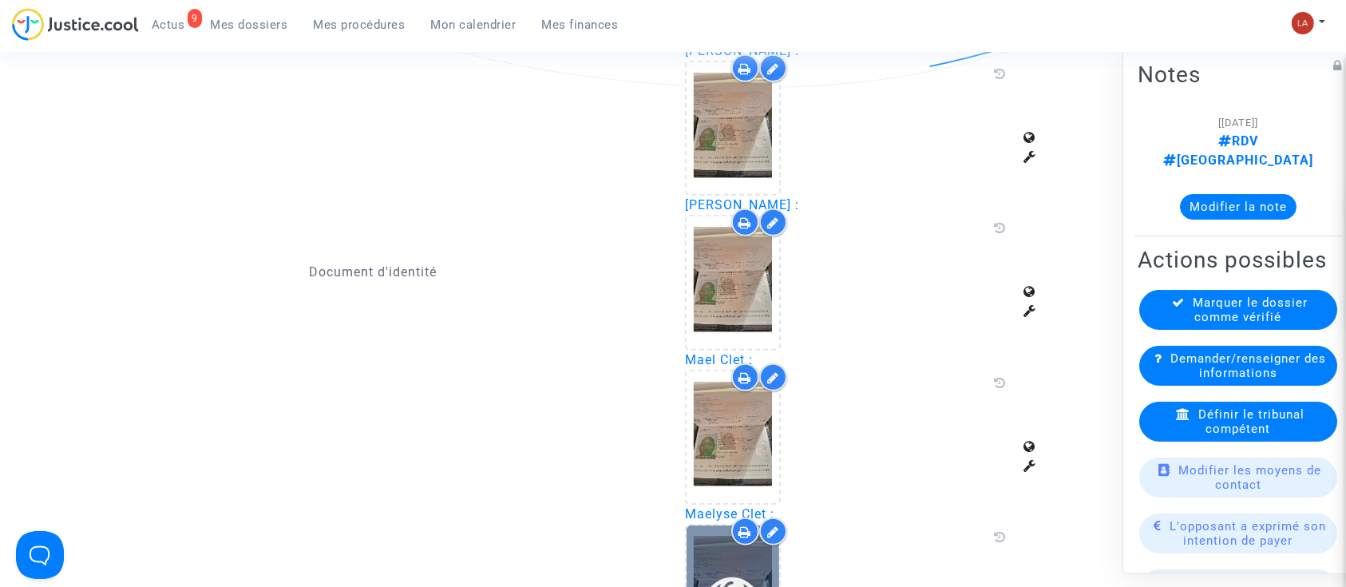
scroll to position [1488, 0]
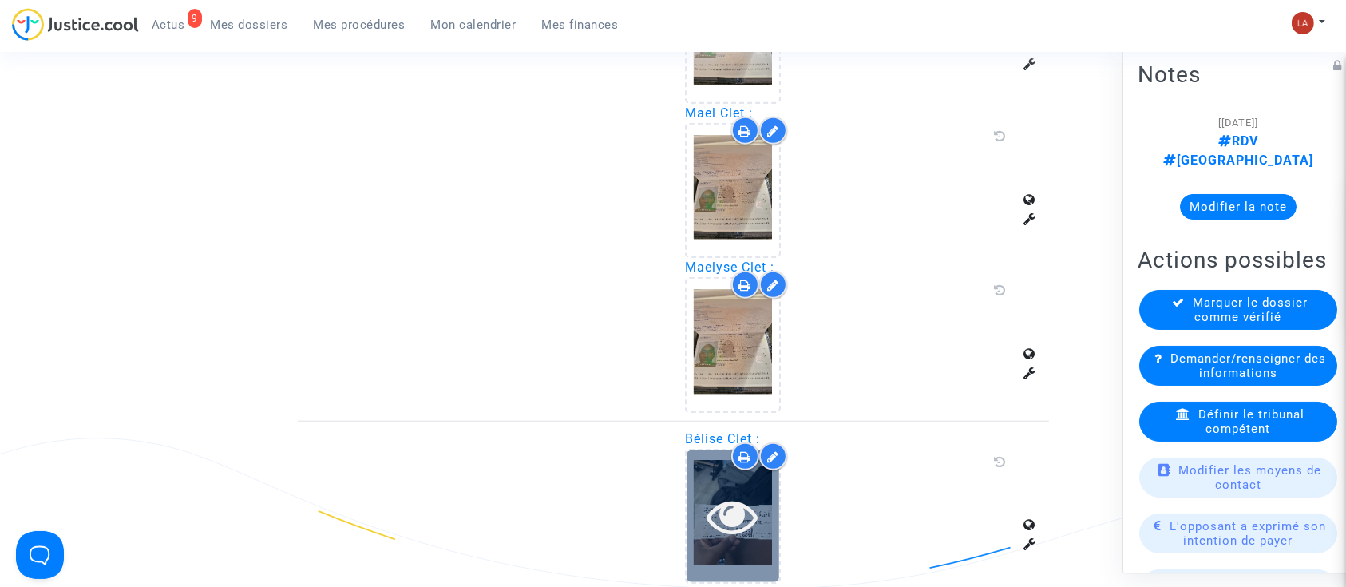
click at [701, 514] on div at bounding box center [733, 515] width 93 height 51
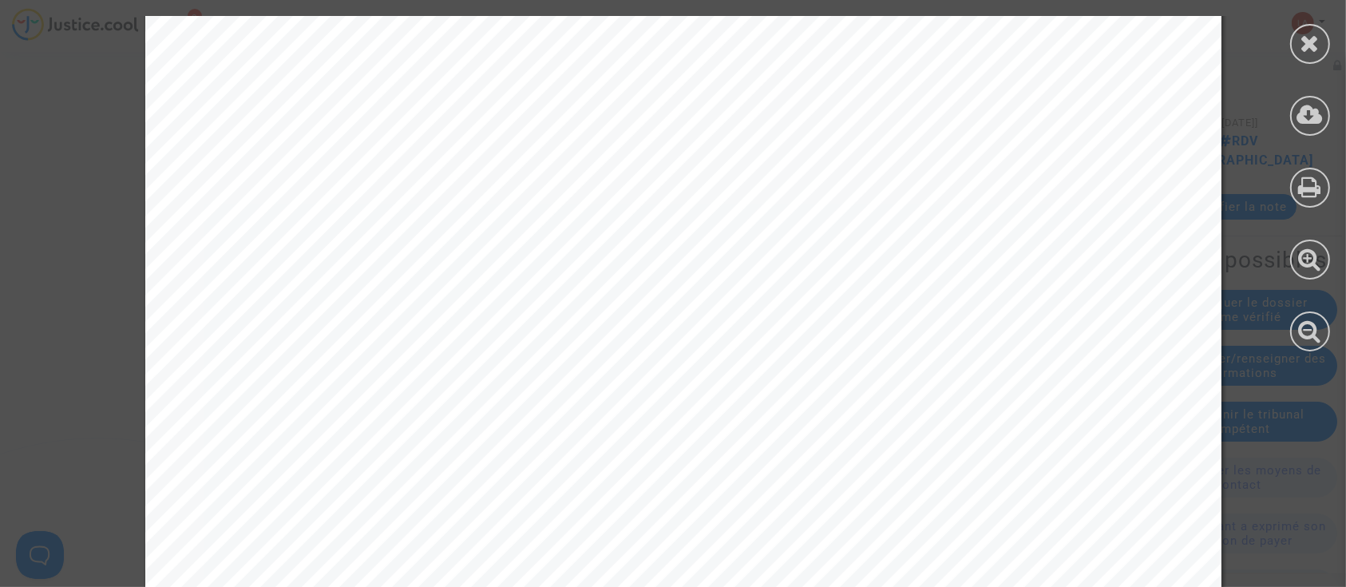
scroll to position [6599, 0]
click at [1297, 77] on div at bounding box center [1310, 183] width 72 height 367
click at [1303, 52] on icon at bounding box center [1311, 43] width 20 height 24
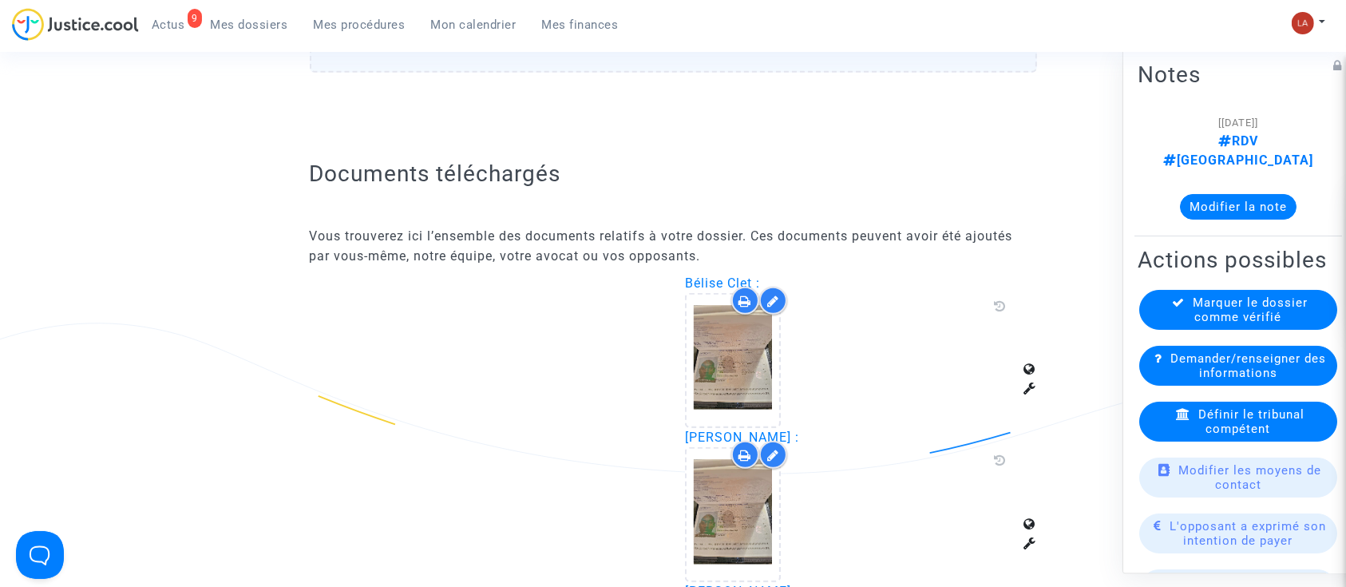
scroll to position [849, 0]
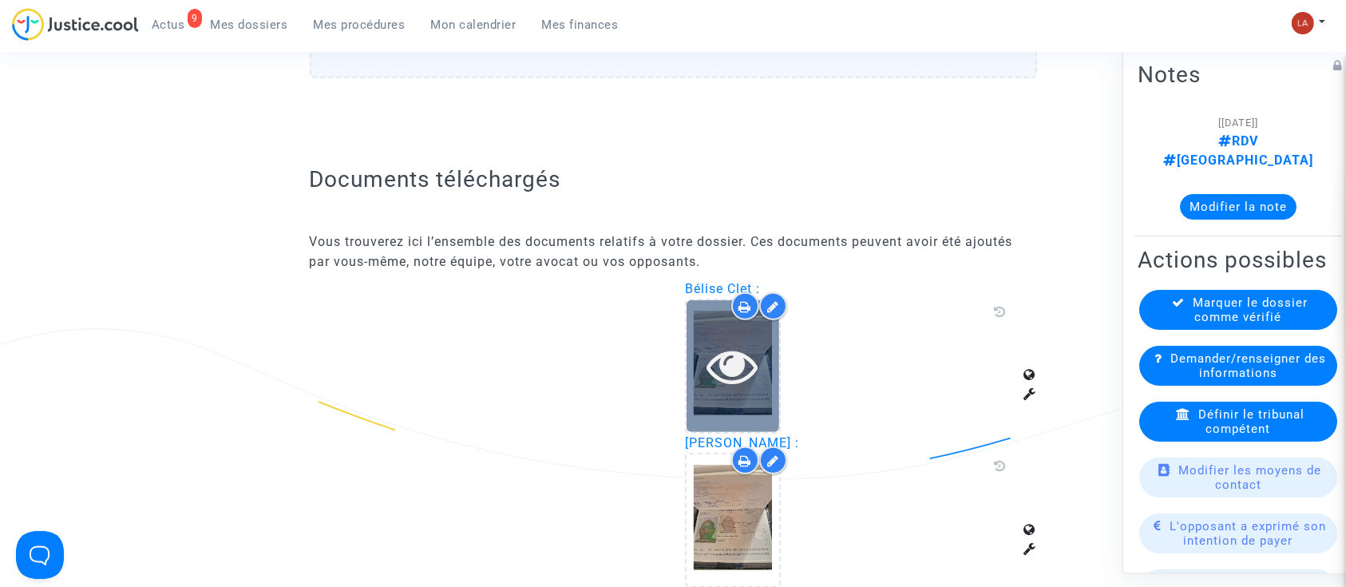
click at [721, 362] on icon at bounding box center [733, 365] width 52 height 51
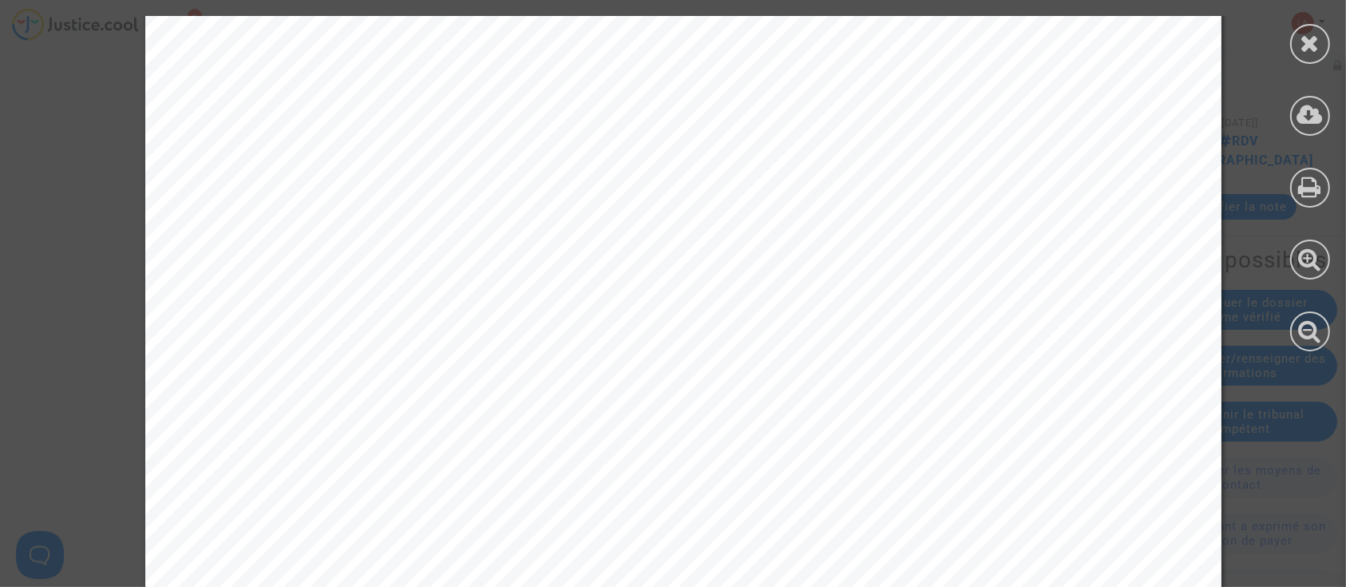
scroll to position [7101, 0]
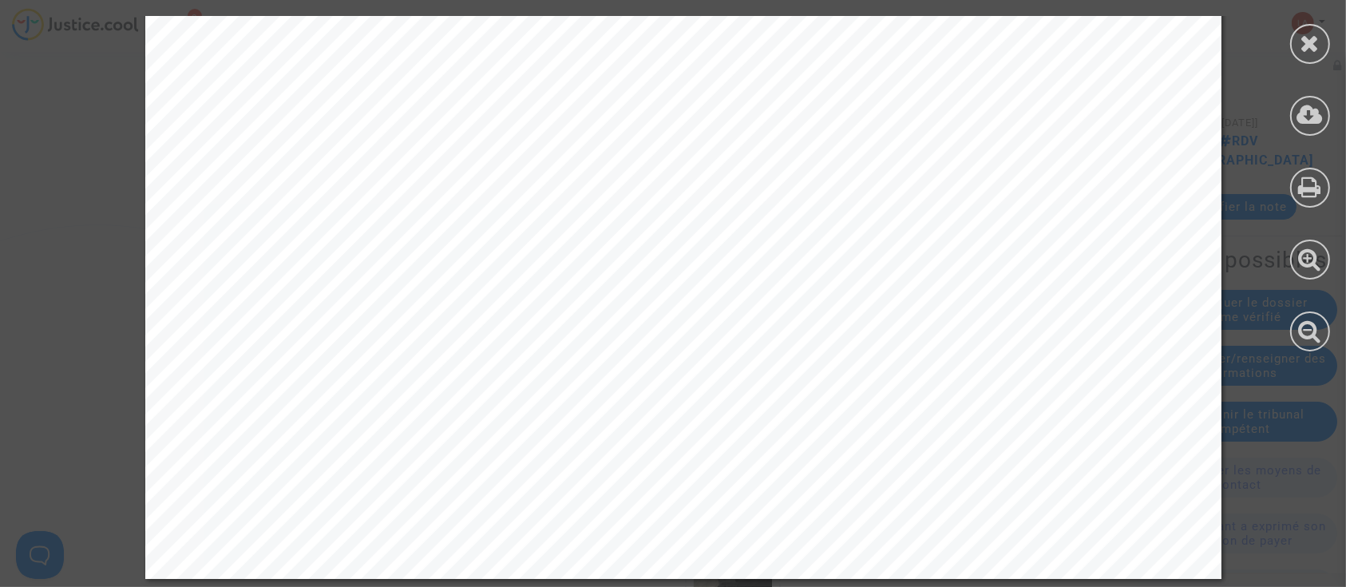
drag, startPoint x: 1320, startPoint y: 47, endPoint x: 1310, endPoint y: 50, distance: 10.9
click at [1310, 50] on div at bounding box center [1310, 44] width 40 height 40
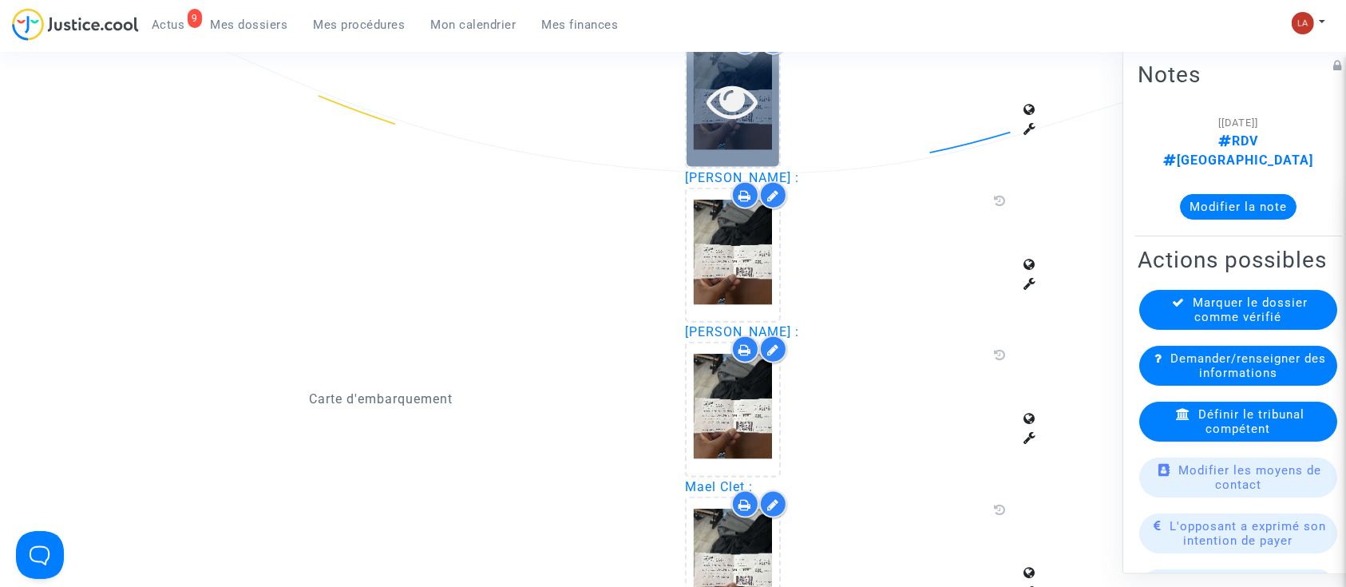
scroll to position [1807, 0]
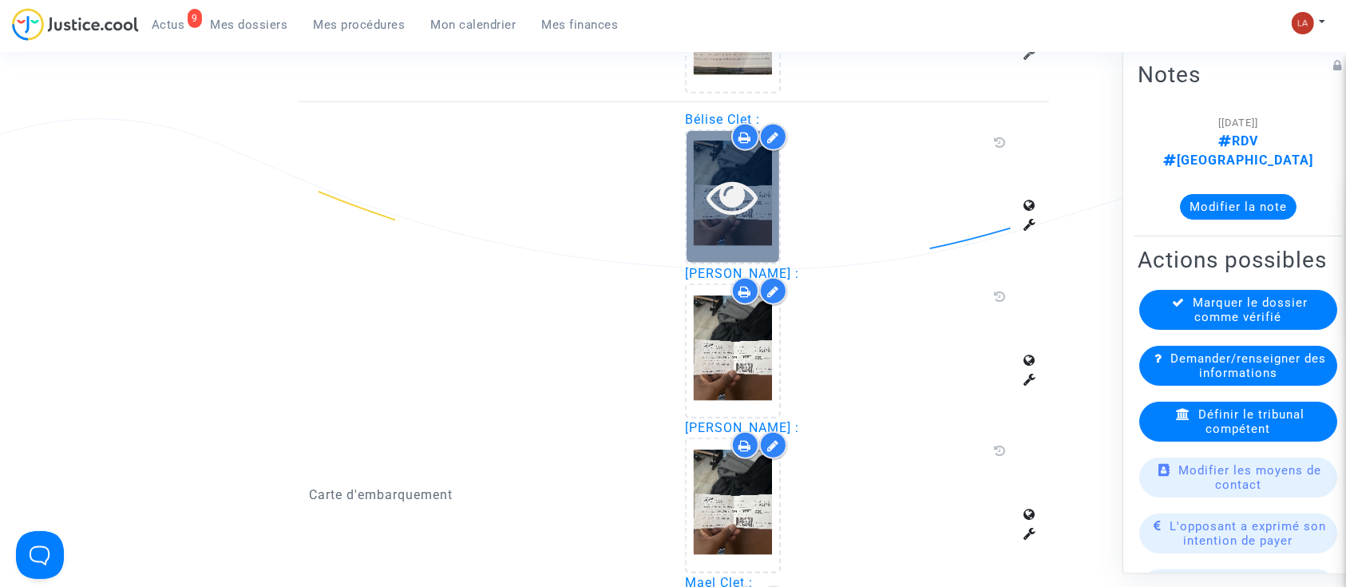
click at [738, 217] on div at bounding box center [733, 197] width 93 height 132
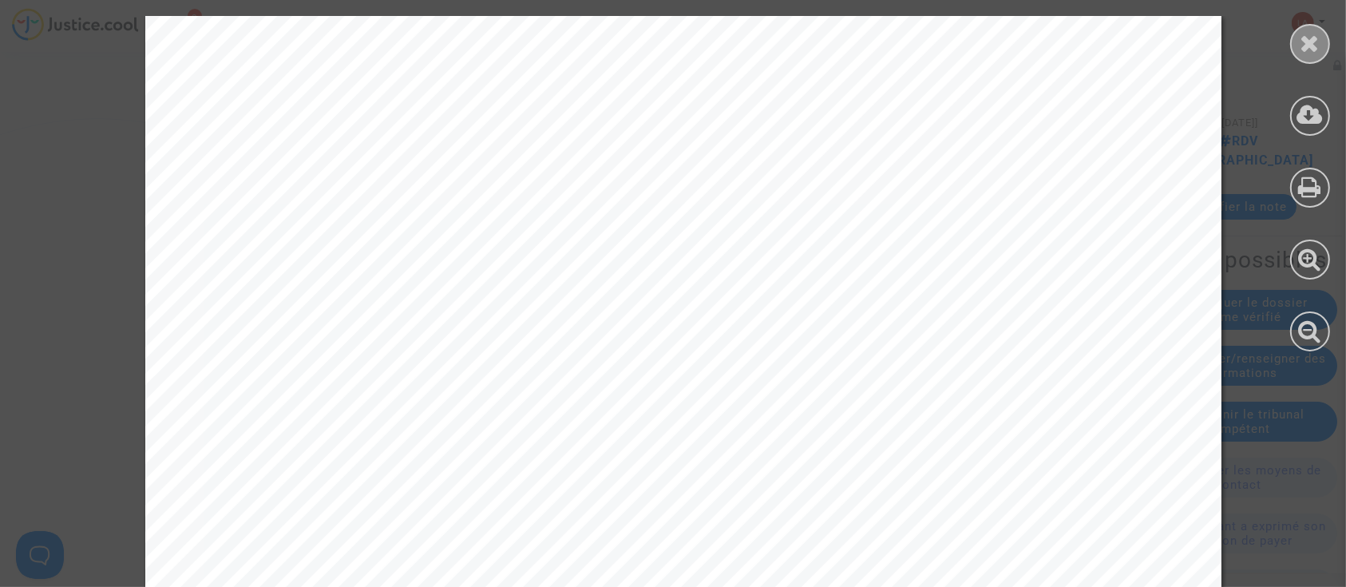
drag, startPoint x: 1328, startPoint y: 57, endPoint x: 1322, endPoint y: 46, distance: 12.5
click at [1328, 55] on div at bounding box center [1310, 183] width 72 height 367
click at [1320, 46] on div at bounding box center [1310, 44] width 40 height 40
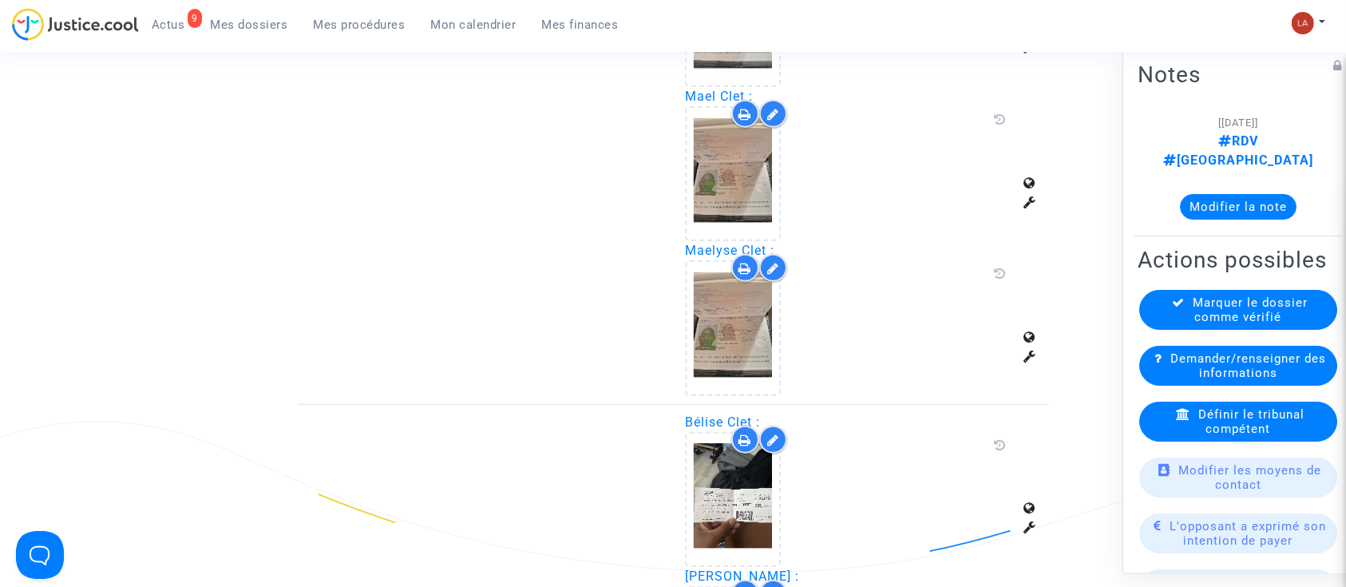
scroll to position [1488, 0]
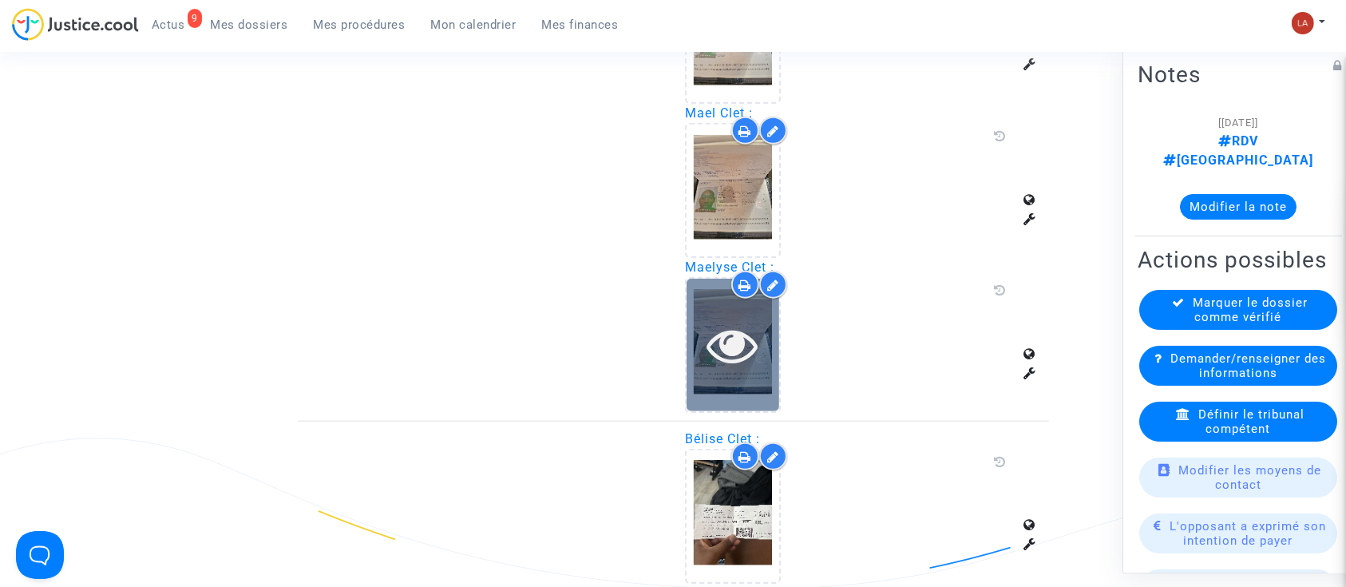
click at [687, 338] on div at bounding box center [733, 344] width 93 height 51
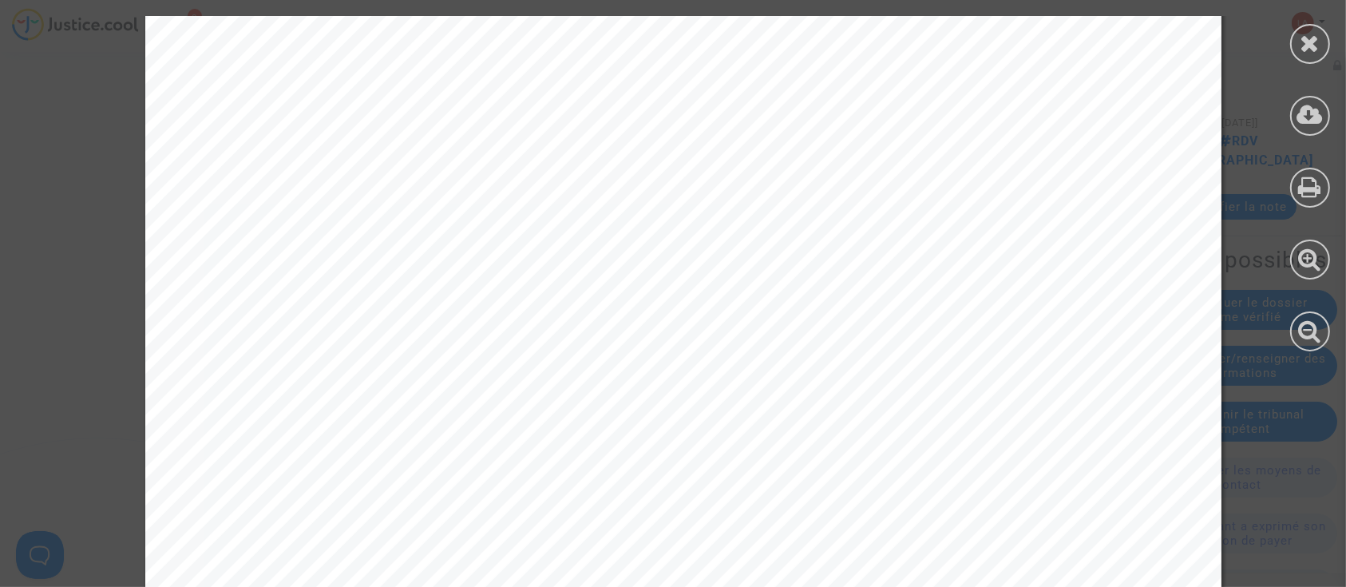
scroll to position [7101, 0]
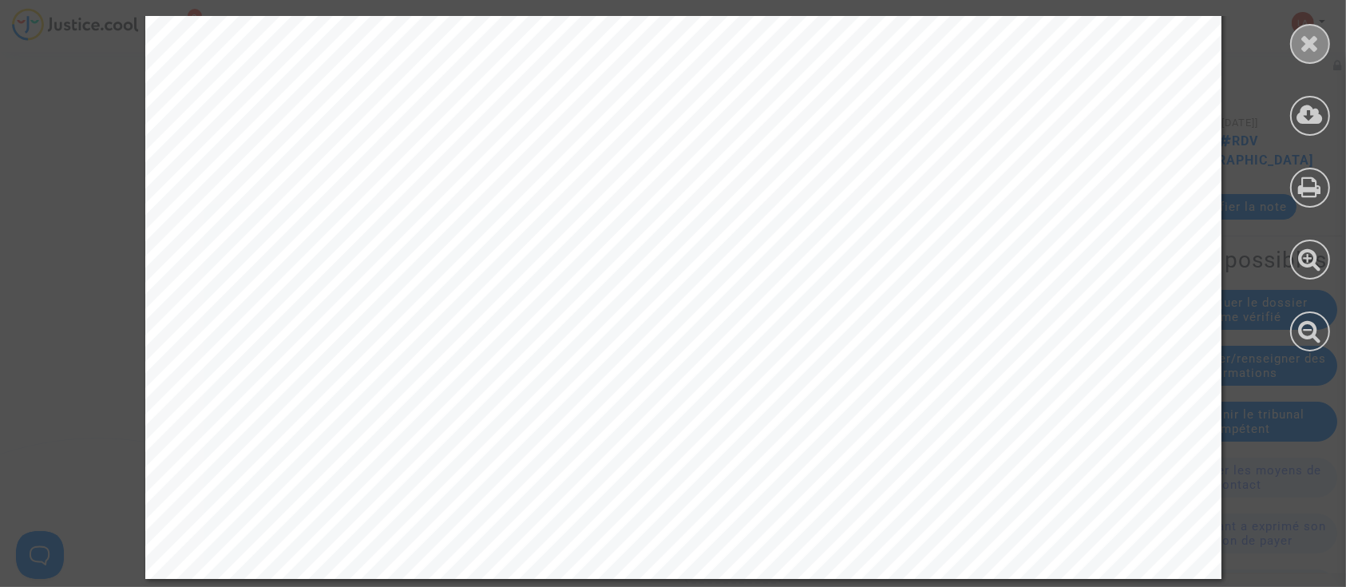
click at [1312, 51] on icon at bounding box center [1311, 43] width 20 height 24
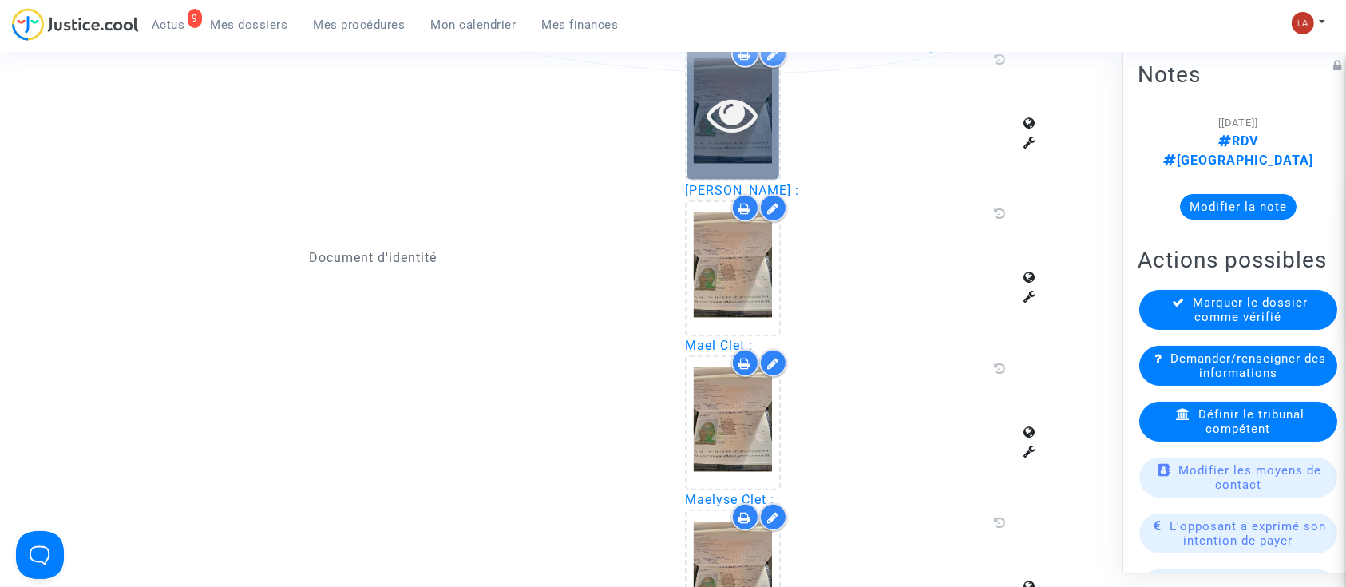
scroll to position [1063, 0]
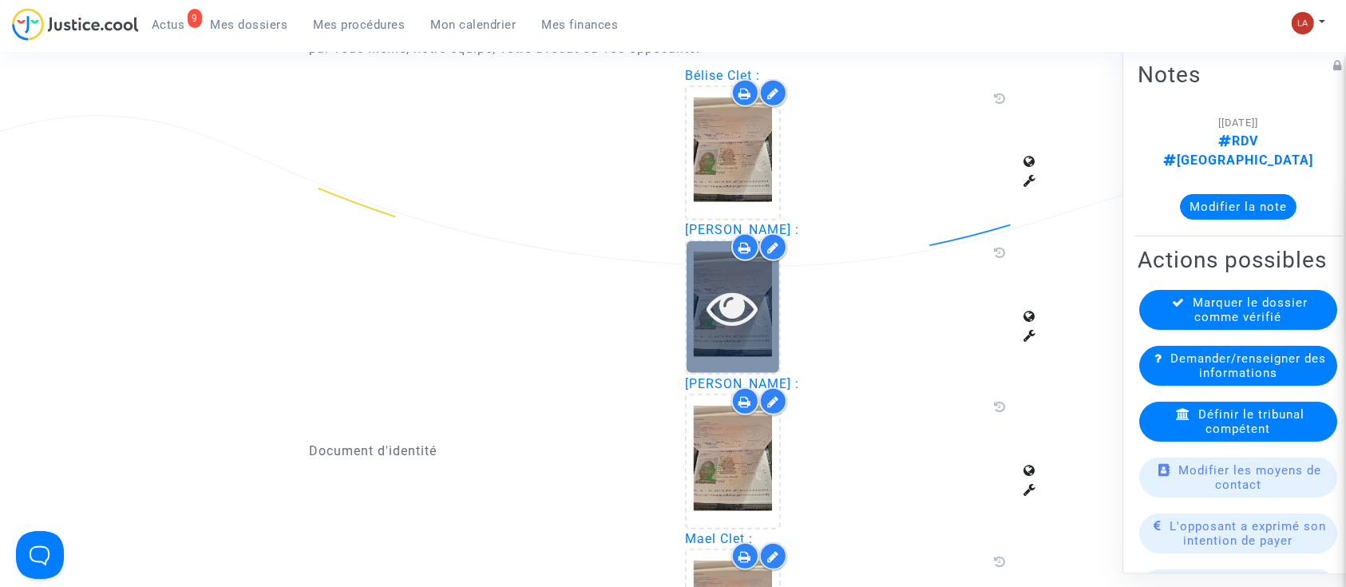
click at [737, 348] on div at bounding box center [733, 307] width 93 height 132
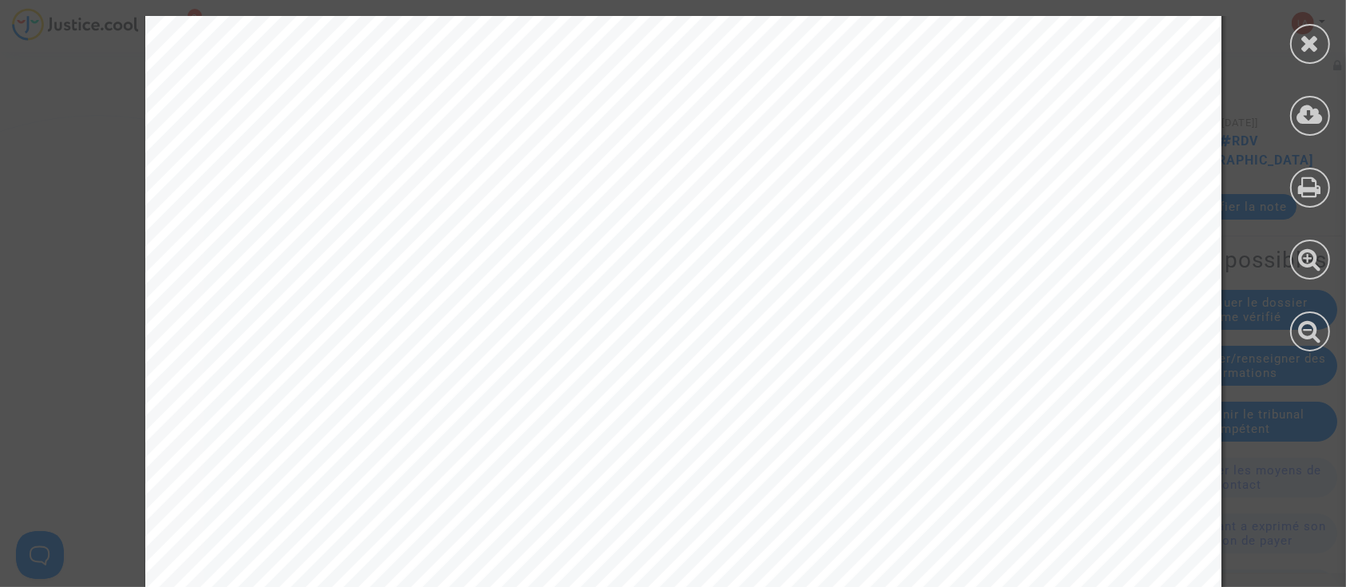
scroll to position [7101, 0]
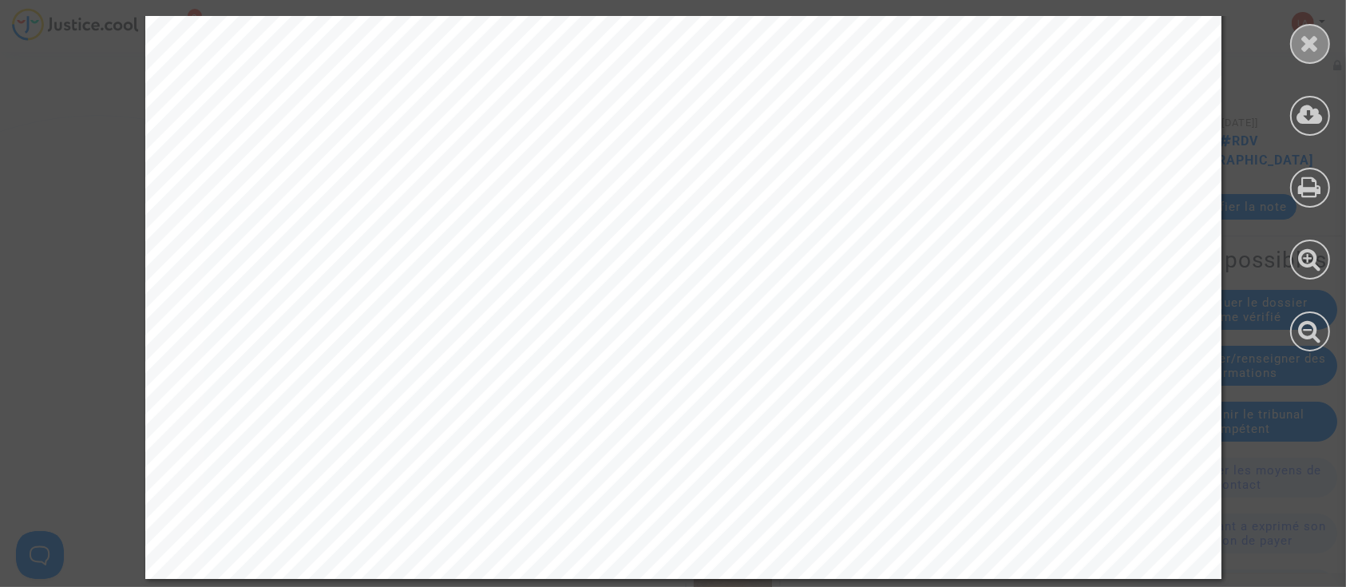
click at [1297, 49] on div at bounding box center [1310, 44] width 40 height 40
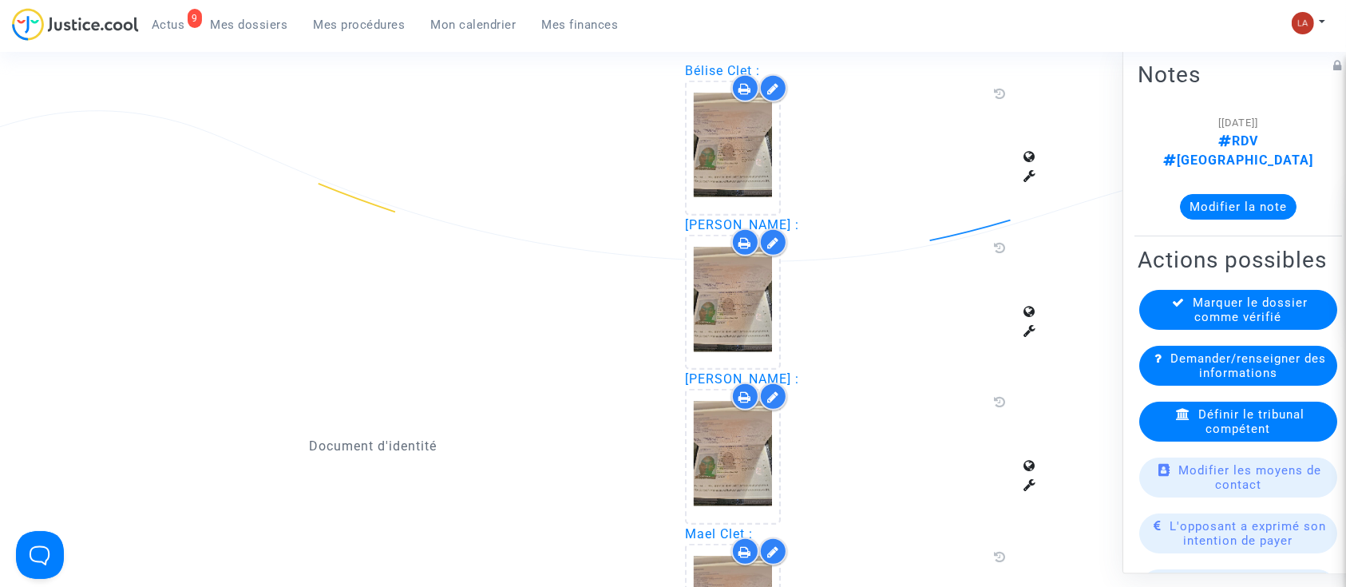
scroll to position [849, 0]
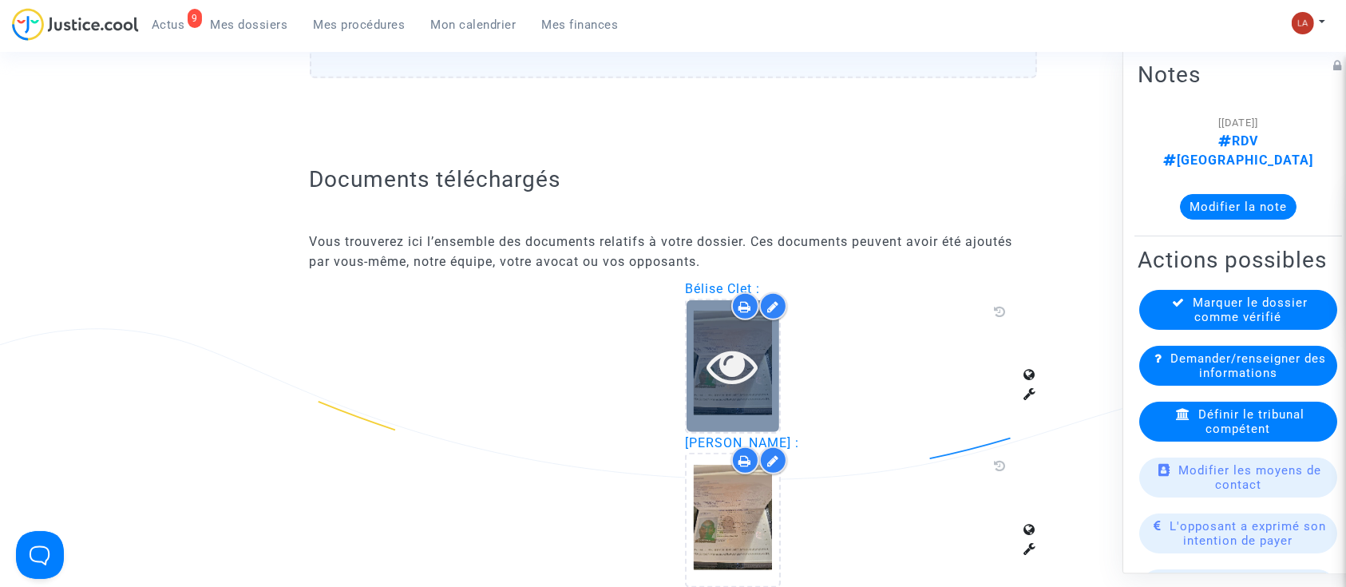
click at [741, 342] on icon at bounding box center [733, 365] width 52 height 51
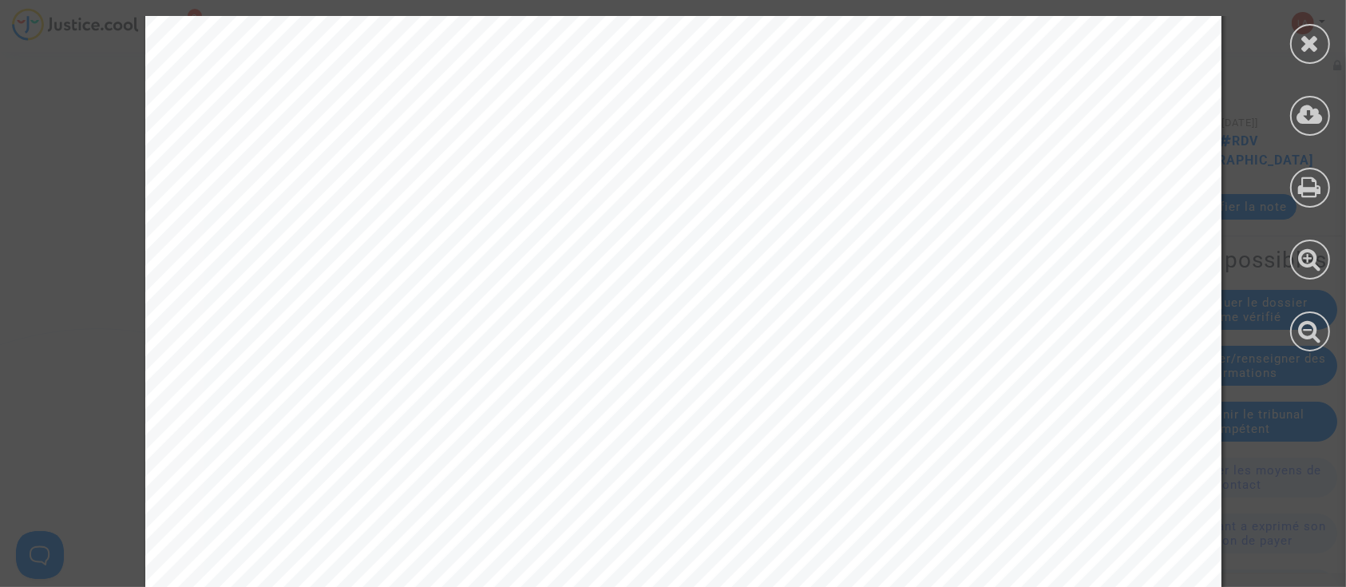
scroll to position [6463, 0]
click at [1293, 50] on div at bounding box center [1310, 44] width 40 height 40
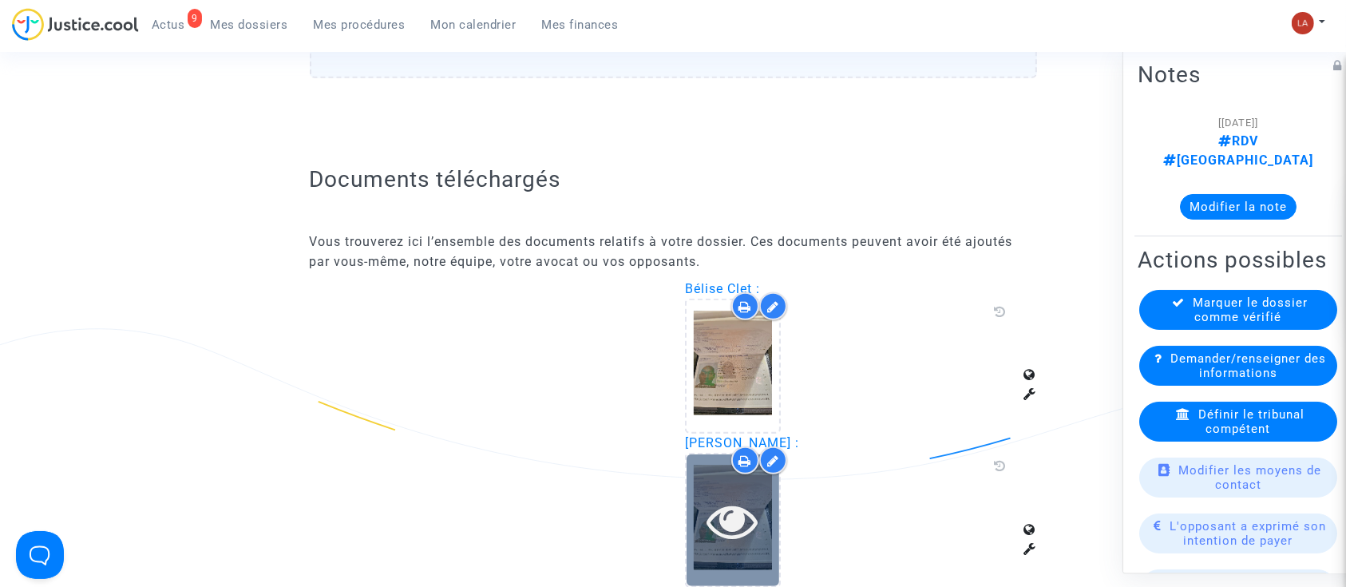
click at [728, 506] on icon at bounding box center [733, 520] width 52 height 51
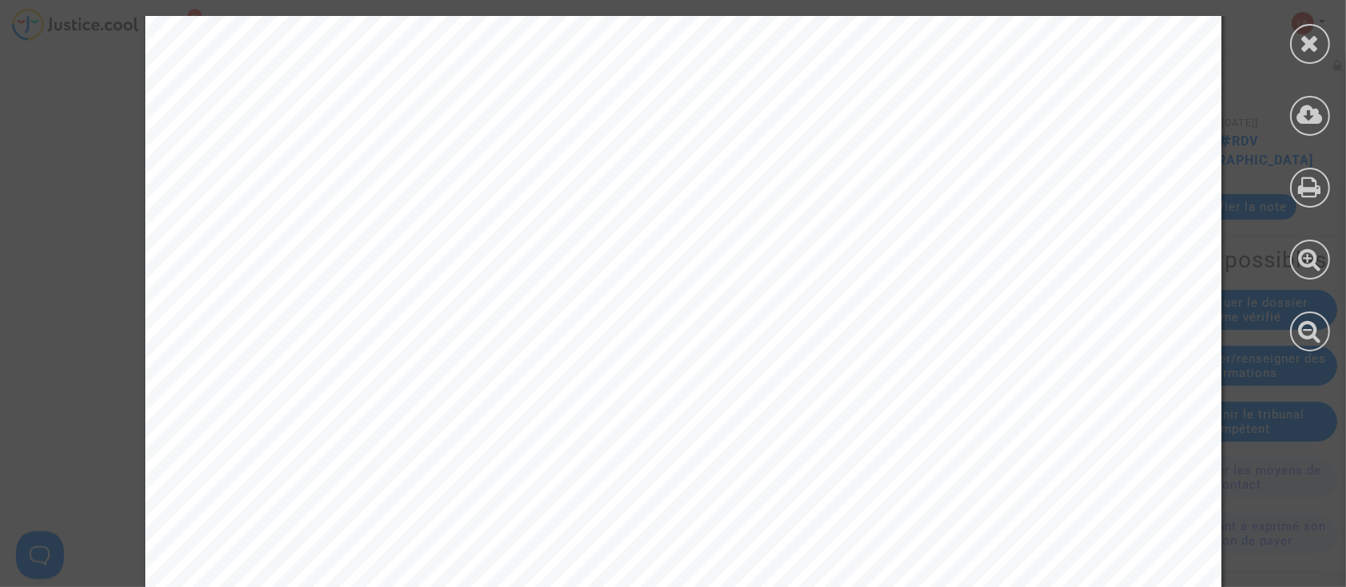
scroll to position [7101, 0]
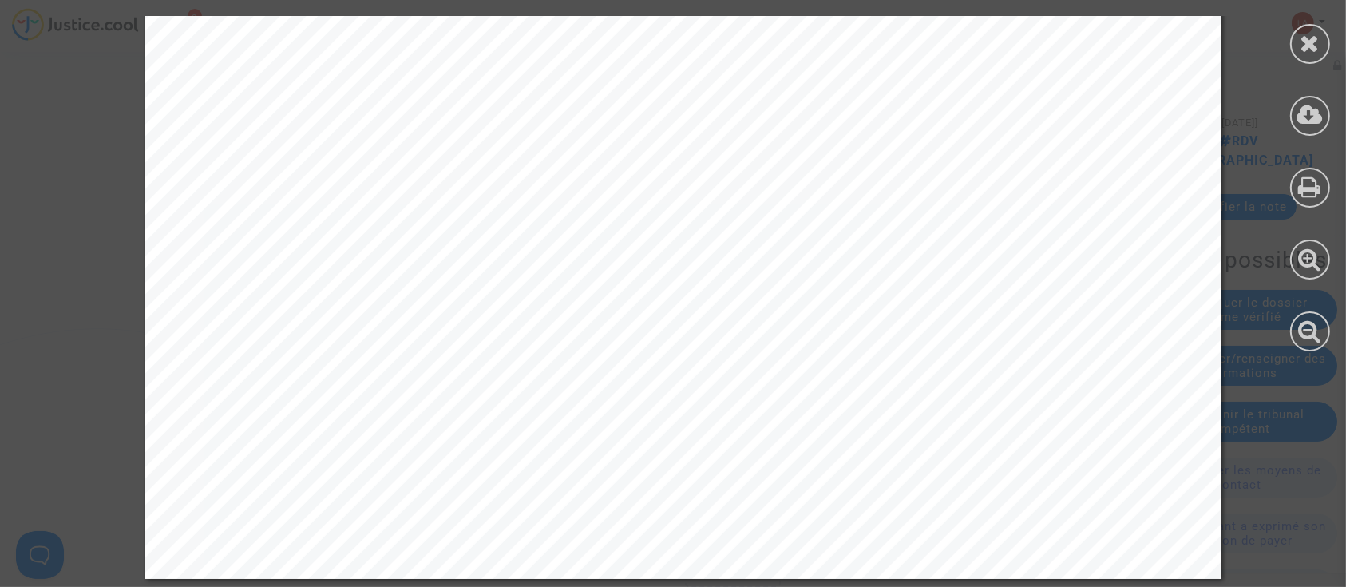
click at [1322, 47] on div at bounding box center [1310, 44] width 40 height 40
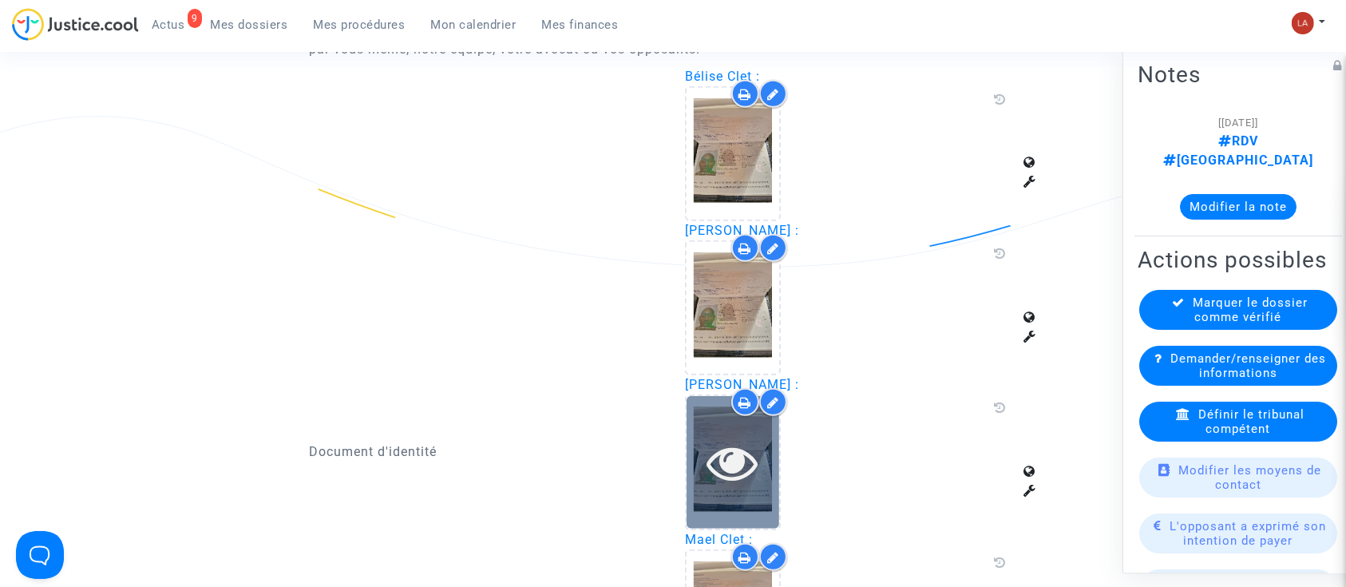
scroll to position [1063, 0]
click at [719, 468] on icon at bounding box center [733, 461] width 52 height 51
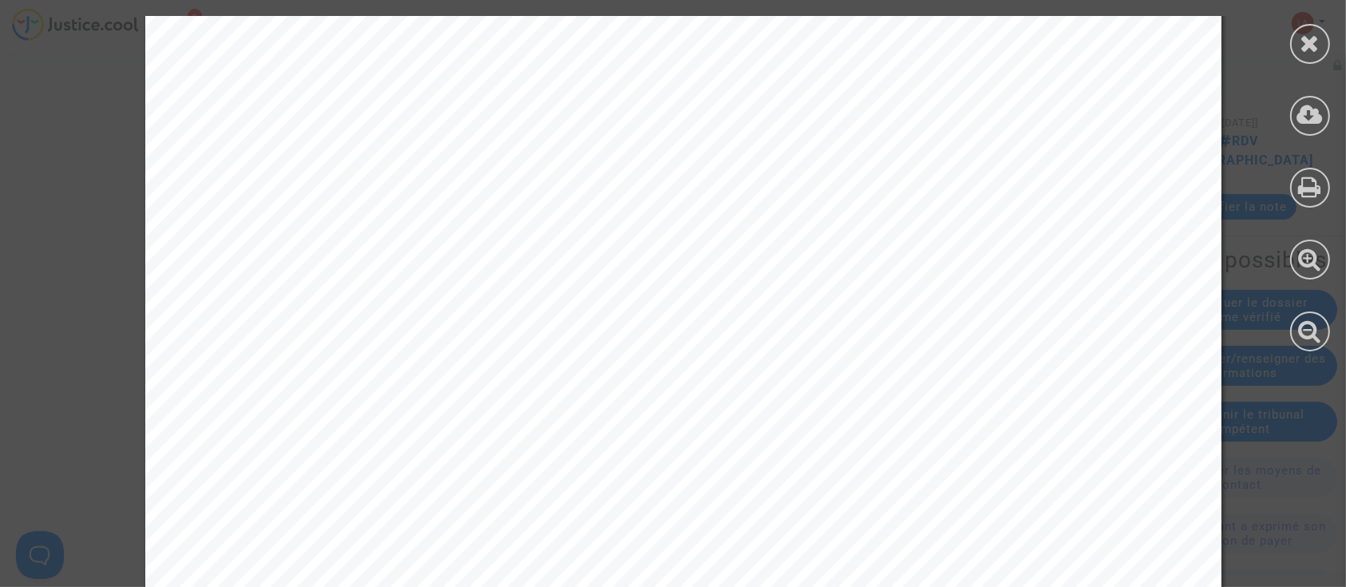
scroll to position [7101, 0]
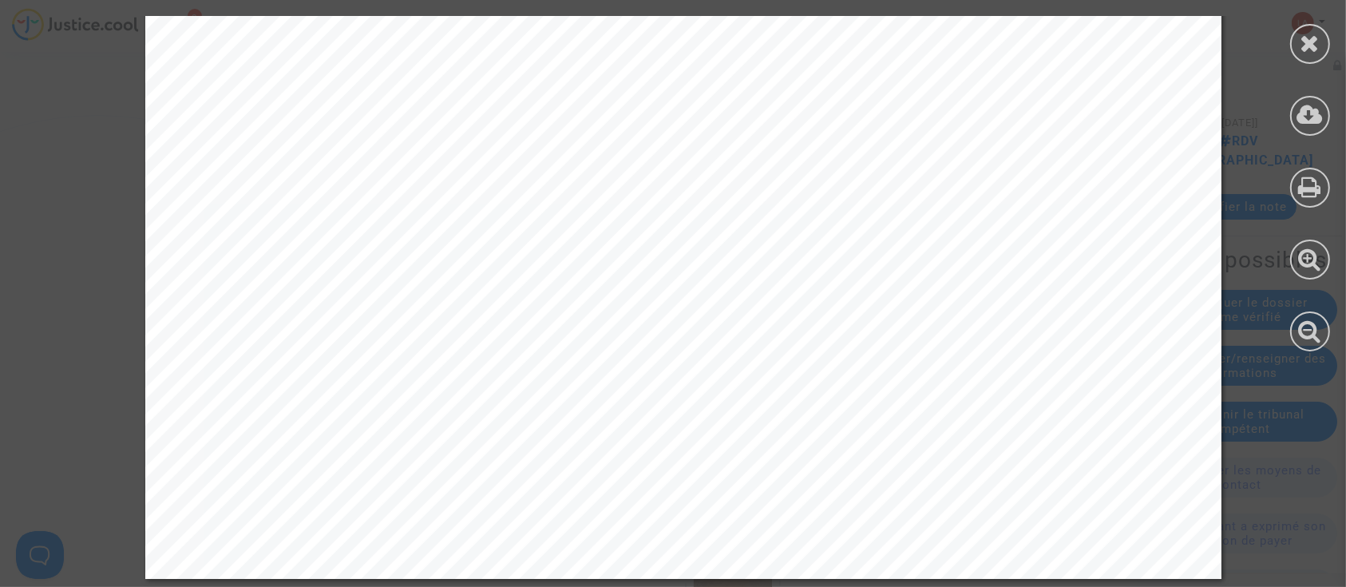
click at [1343, 41] on div at bounding box center [1310, 183] width 72 height 367
click at [1320, 58] on div at bounding box center [1310, 44] width 40 height 40
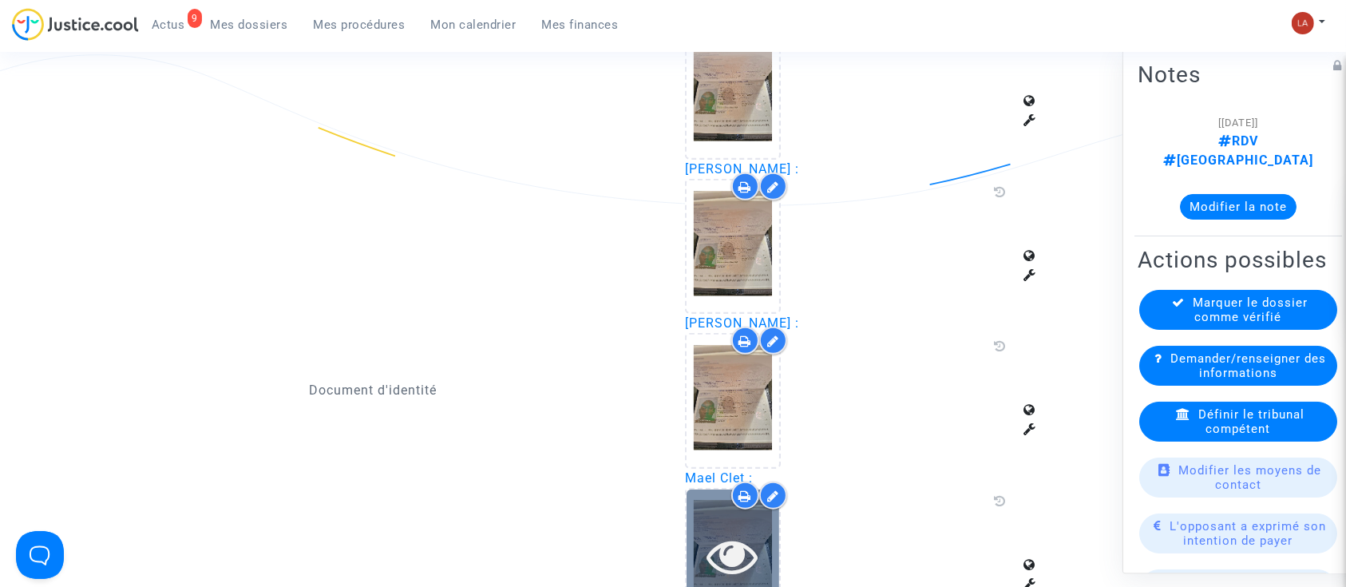
scroll to position [1169, 0]
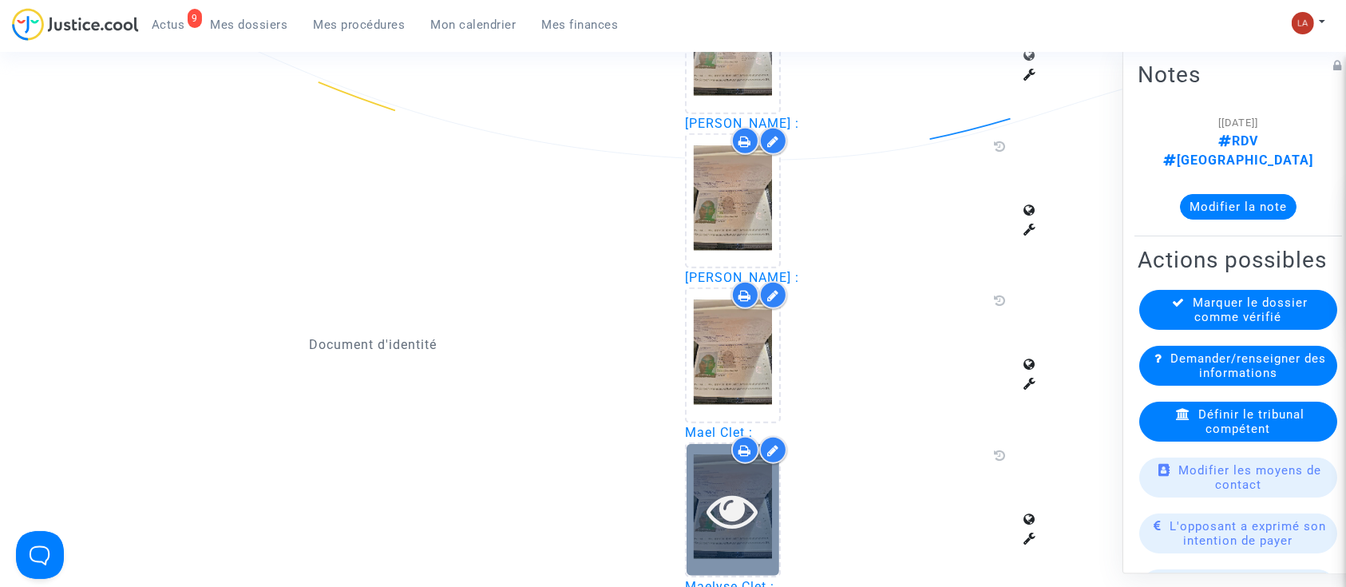
click at [721, 506] on icon at bounding box center [733, 510] width 52 height 51
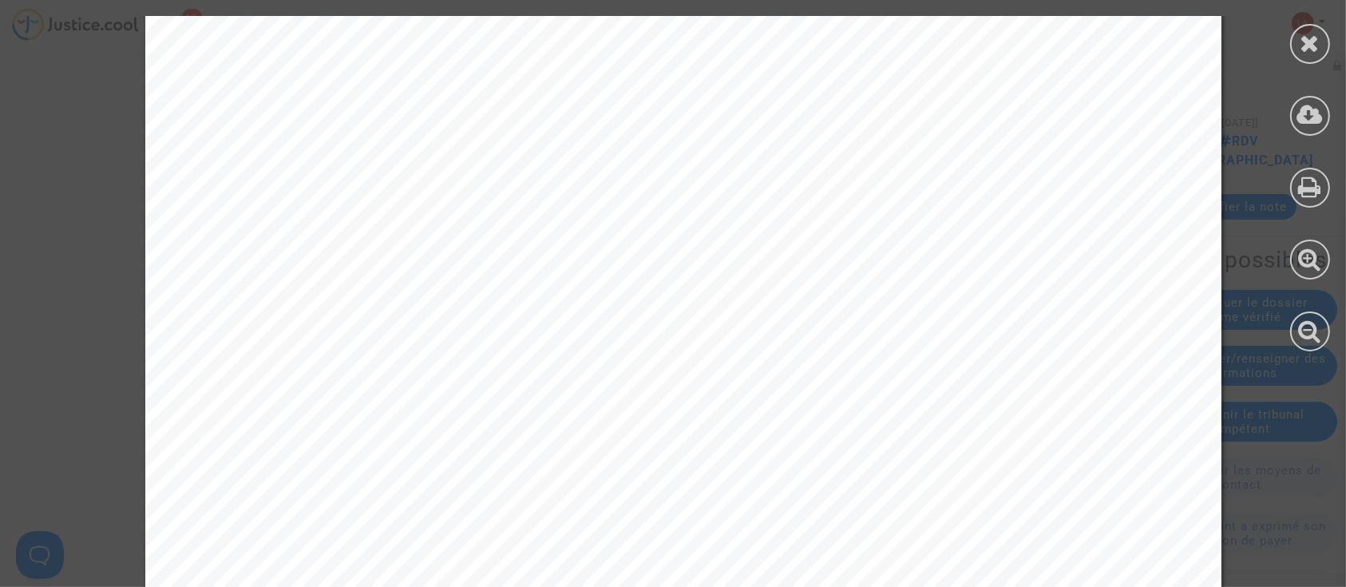
scroll to position [7101, 0]
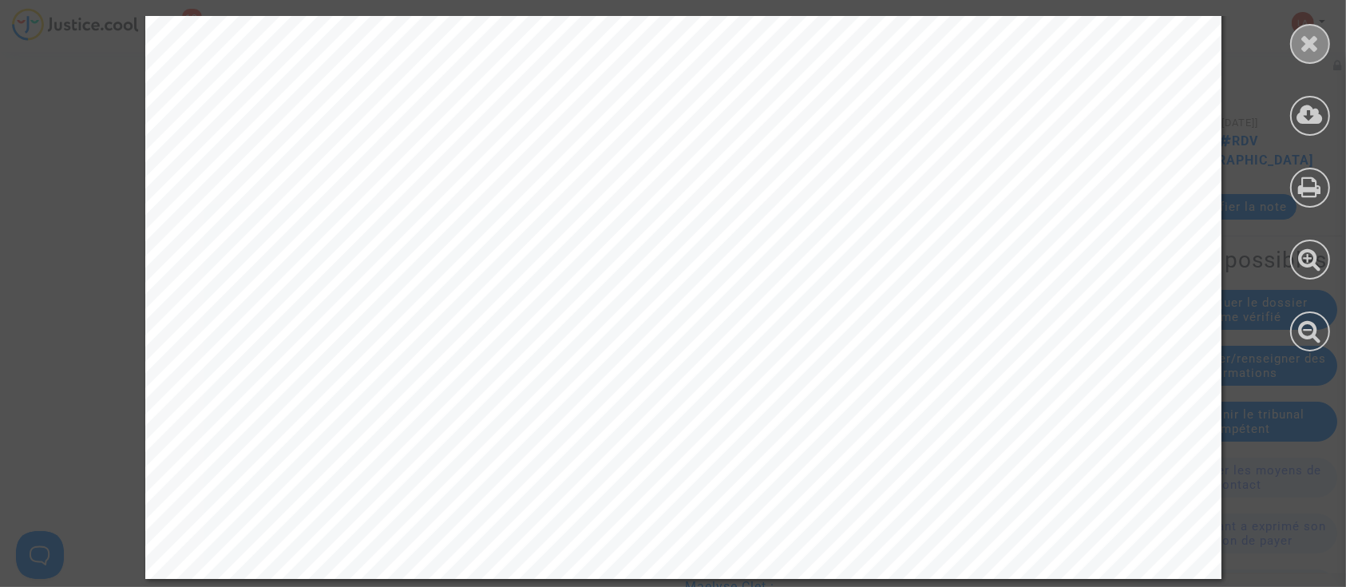
click at [1295, 40] on div at bounding box center [1310, 44] width 40 height 40
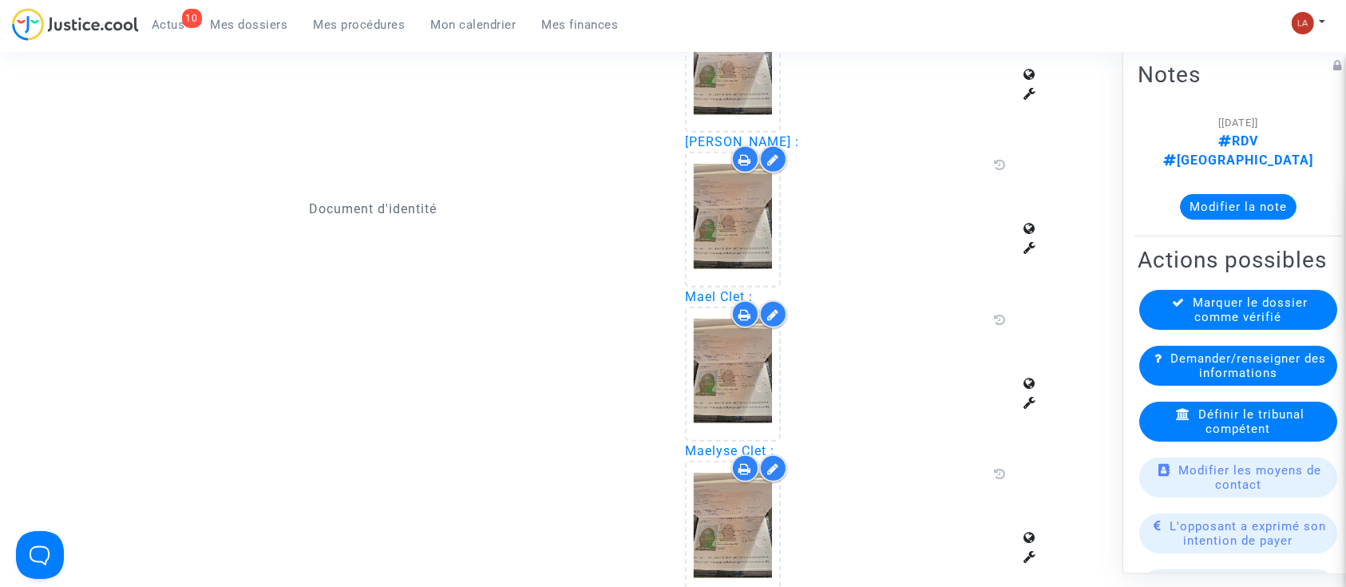
scroll to position [1382, 0]
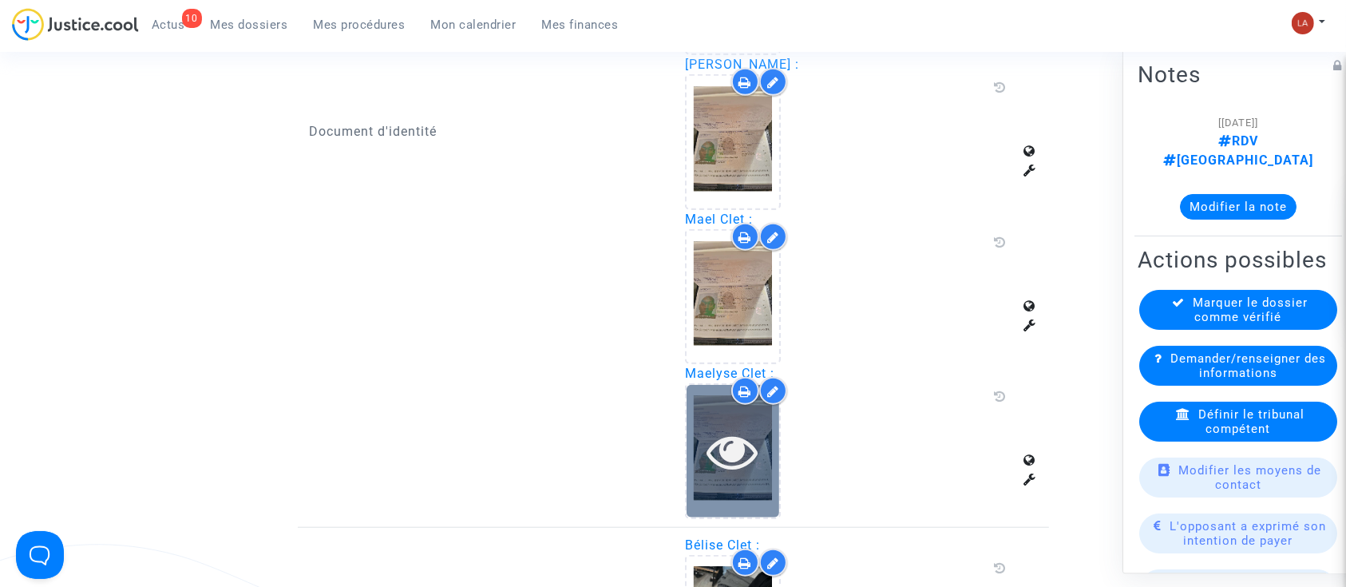
click at [722, 434] on icon at bounding box center [733, 451] width 52 height 51
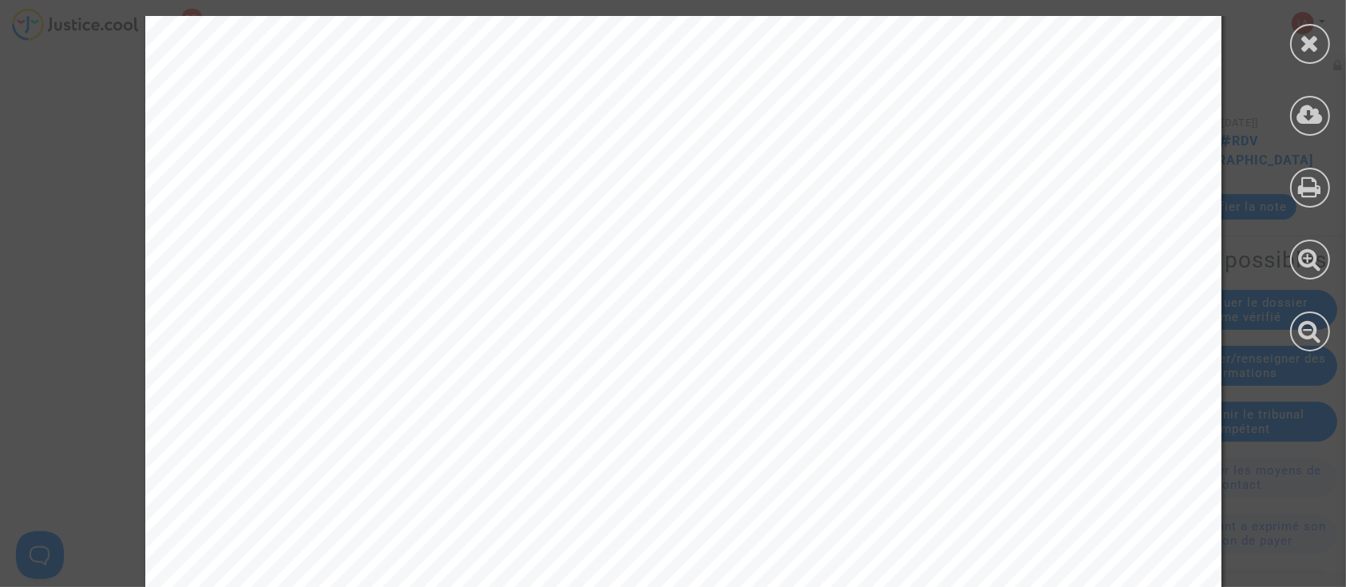
scroll to position [7026, 0]
click at [1320, 36] on div at bounding box center [1310, 44] width 40 height 40
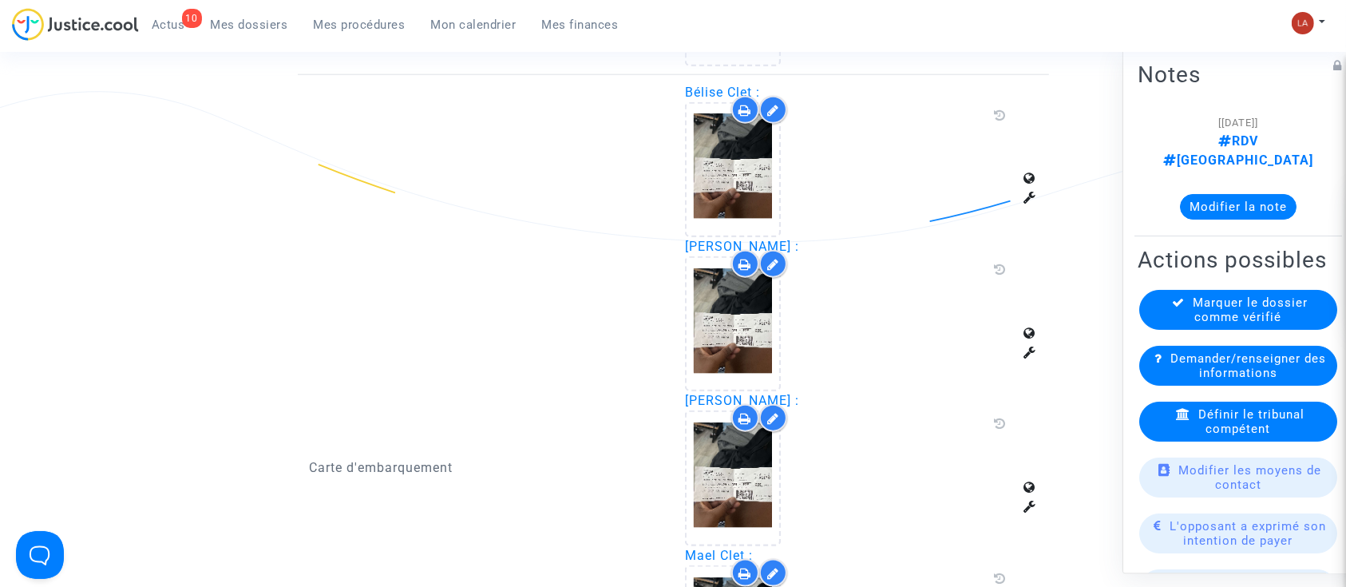
scroll to position [1701, 0]
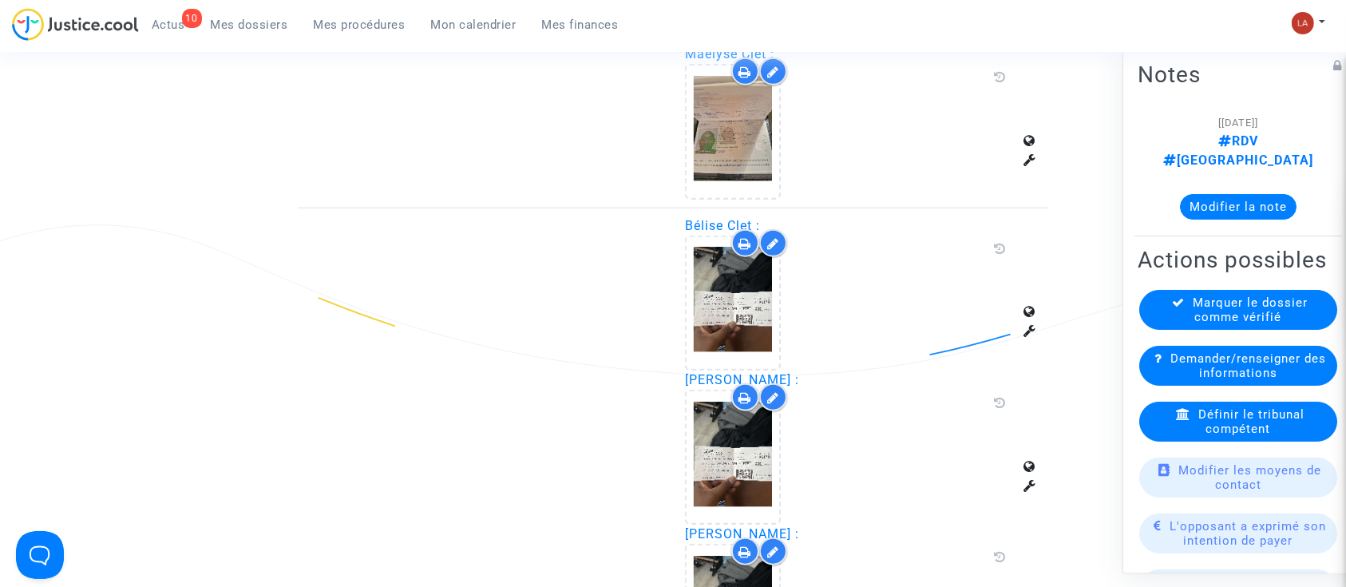
click at [773, 243] on icon at bounding box center [773, 243] width 12 height 13
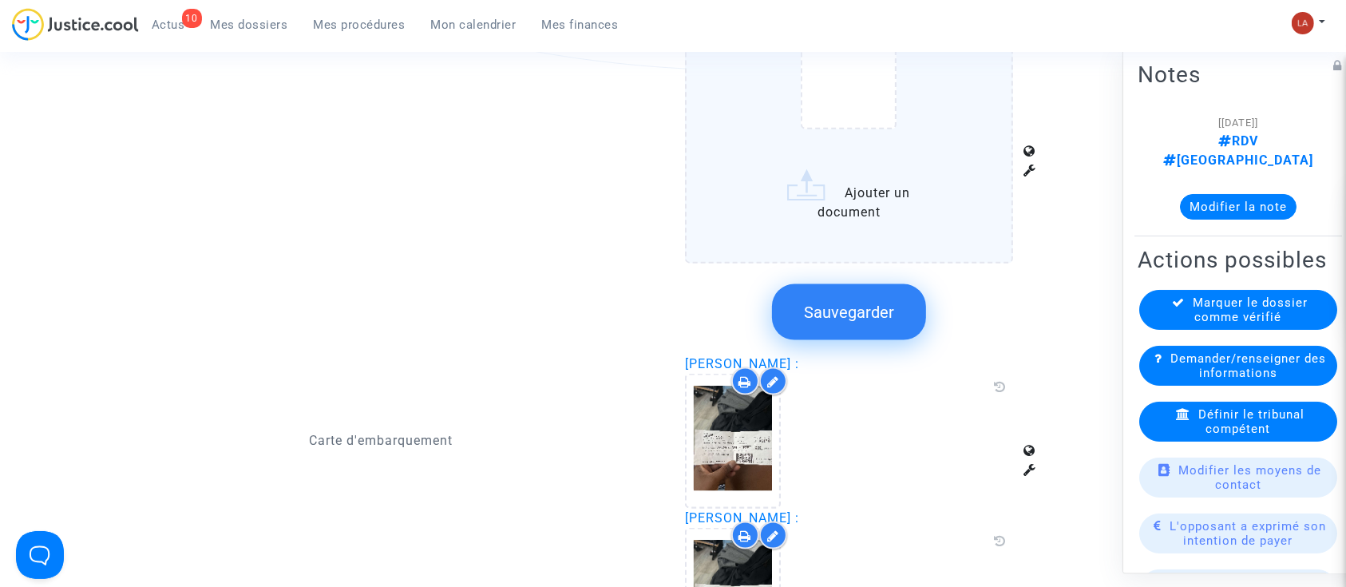
scroll to position [2021, 0]
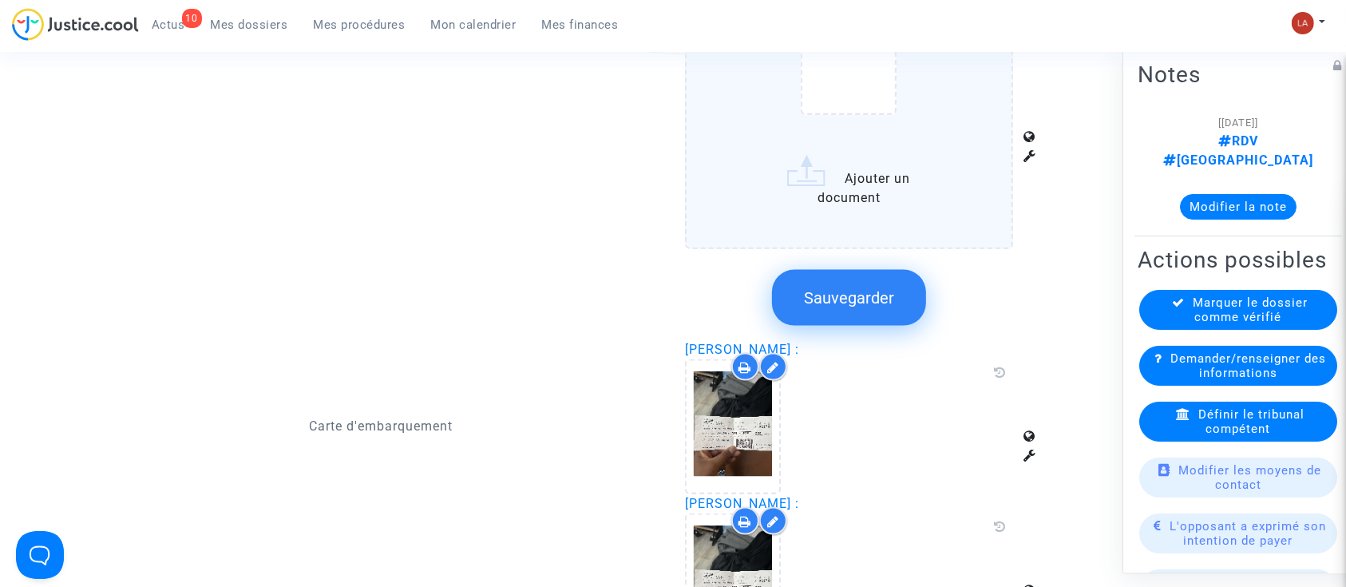
click at [814, 321] on div "Sauvegarder" at bounding box center [849, 297] width 328 height 85
click at [821, 316] on button "Sauvegarder" at bounding box center [849, 298] width 154 height 56
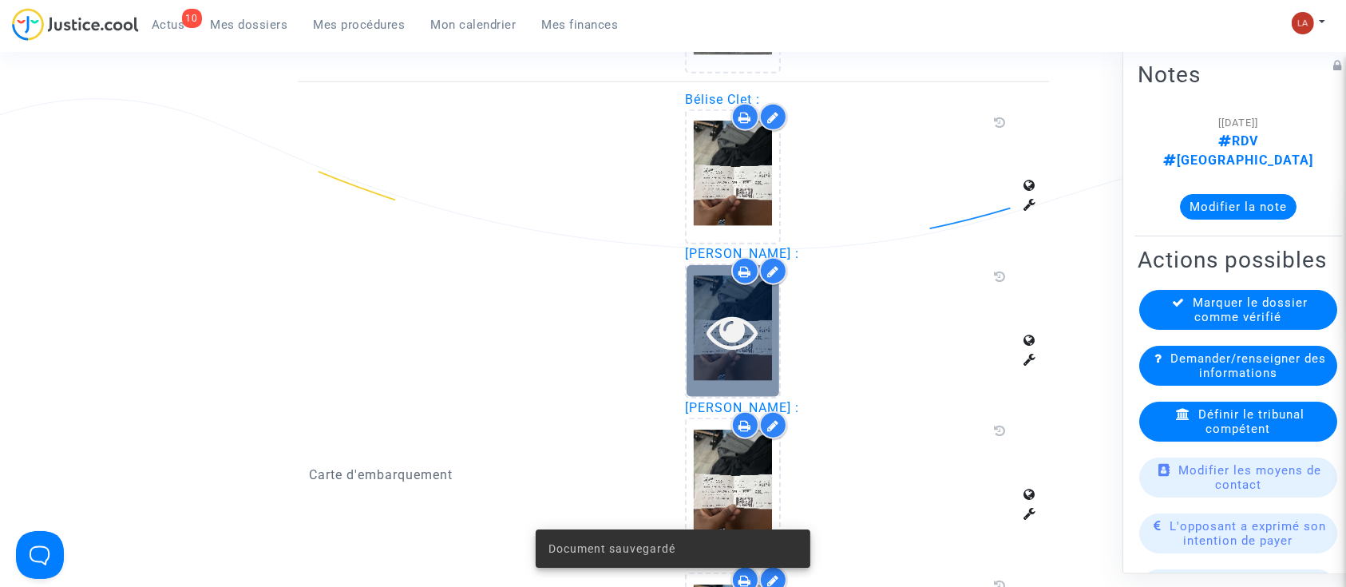
scroll to position [1807, 0]
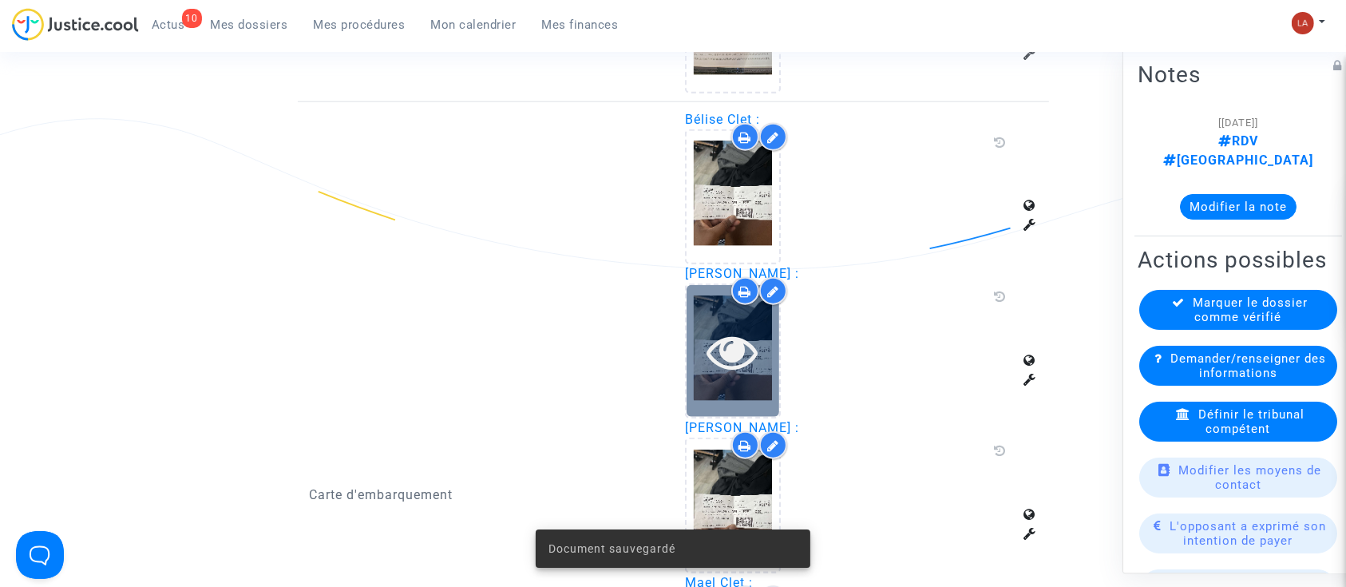
click at [771, 334] on div at bounding box center [733, 351] width 93 height 51
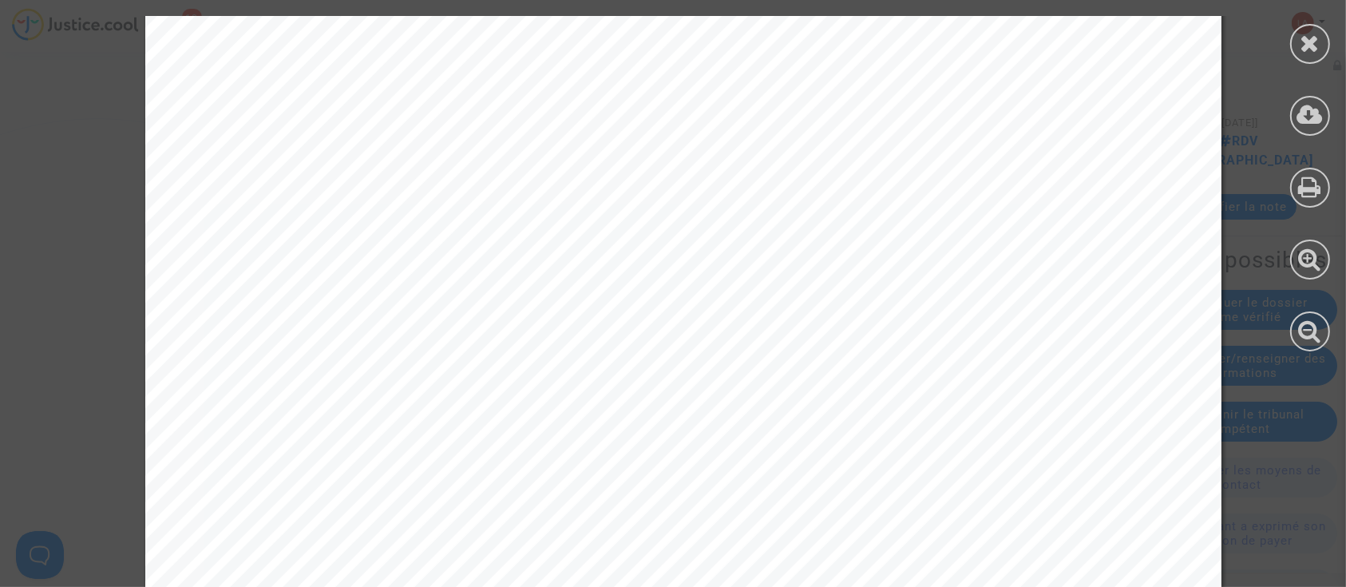
scroll to position [7101, 0]
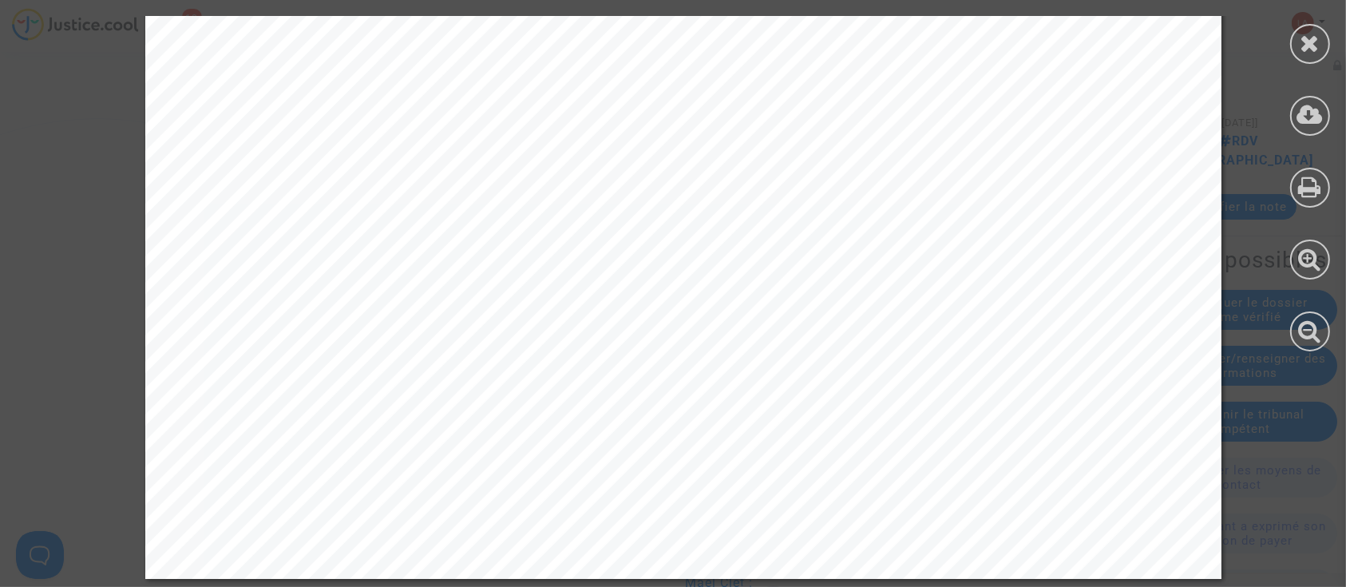
click at [1322, 54] on div at bounding box center [1310, 44] width 40 height 40
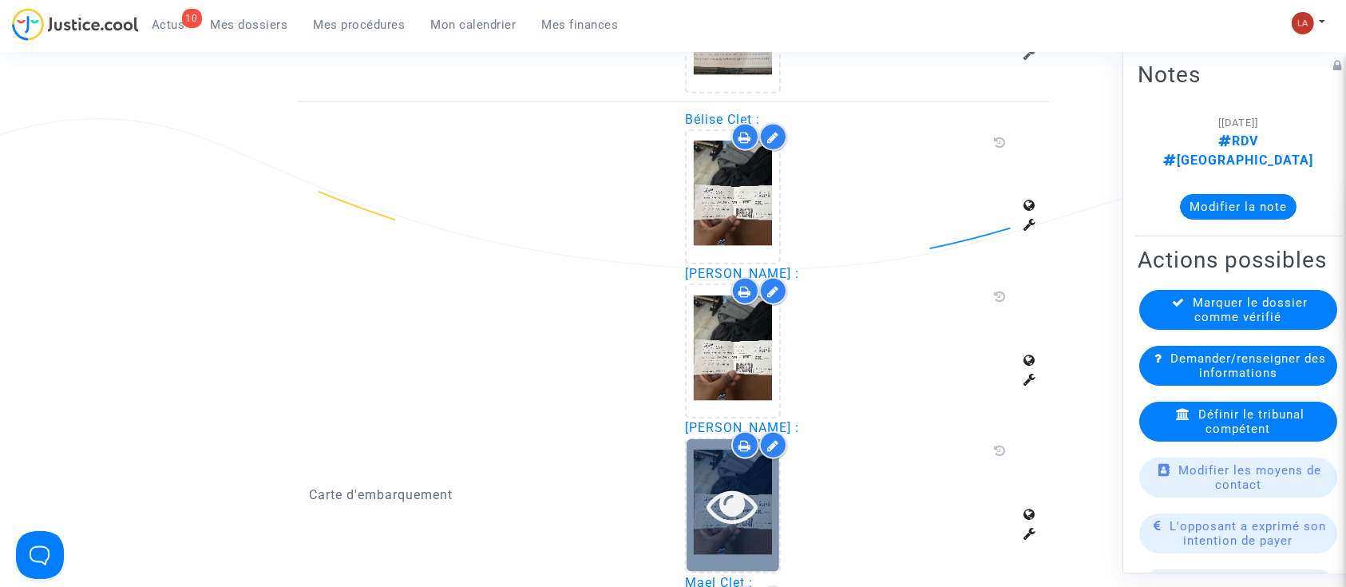
click at [734, 480] on icon at bounding box center [733, 505] width 52 height 51
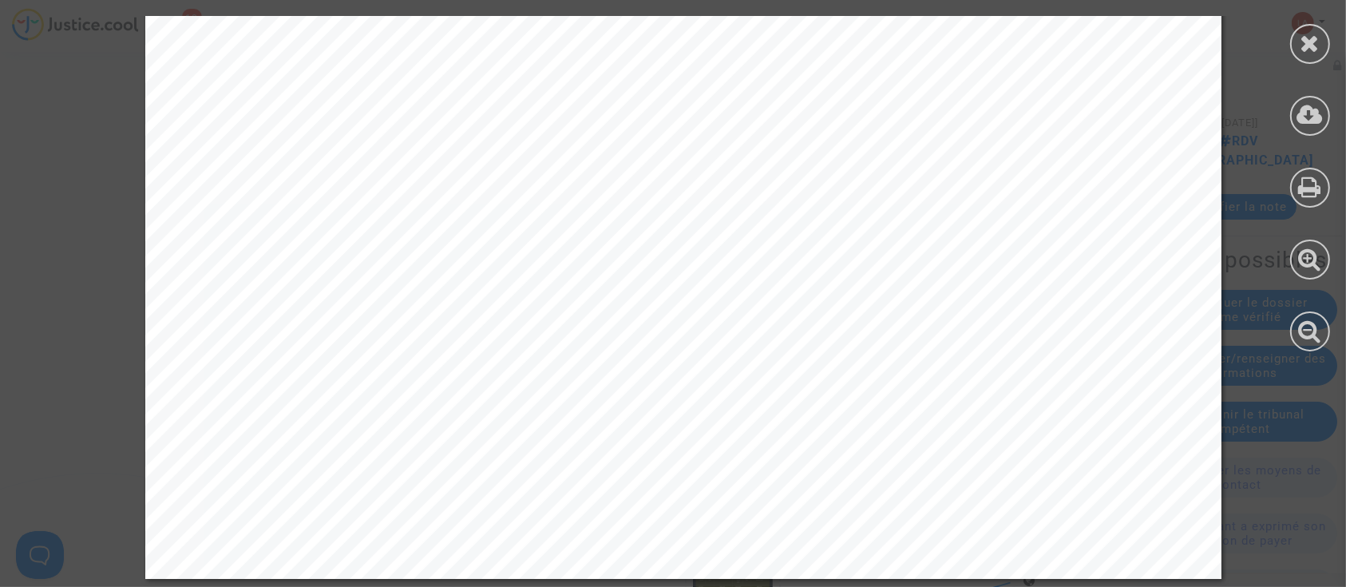
scroll to position [2340, 0]
click at [1315, 61] on div at bounding box center [1310, 44] width 40 height 40
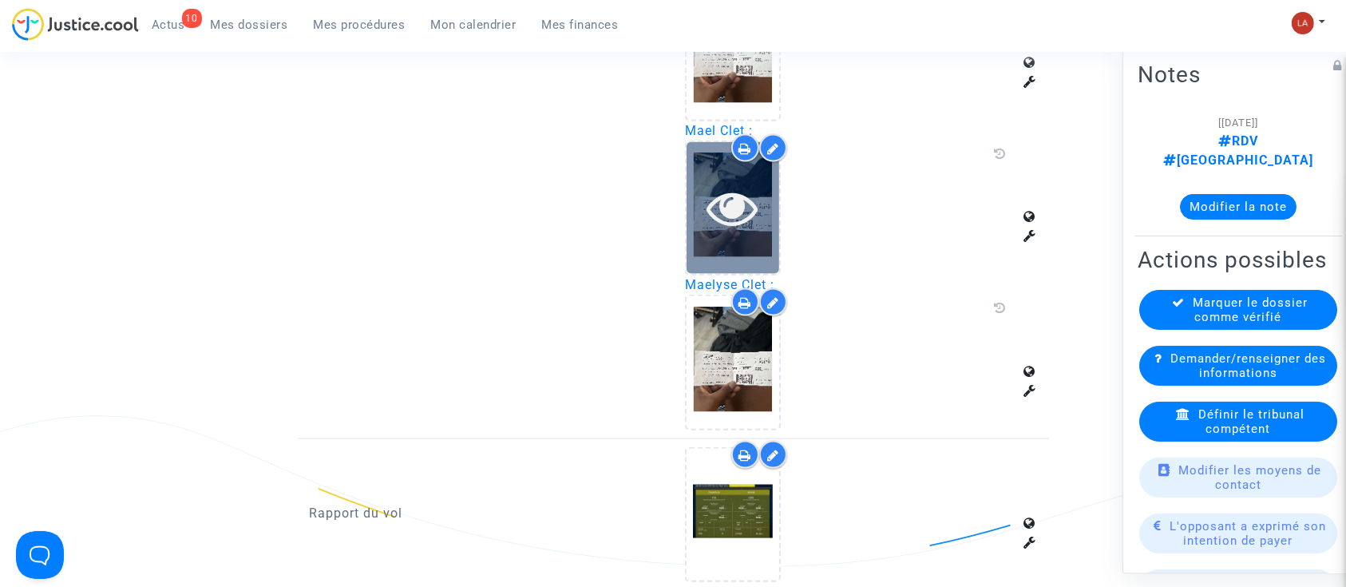
scroll to position [2234, 0]
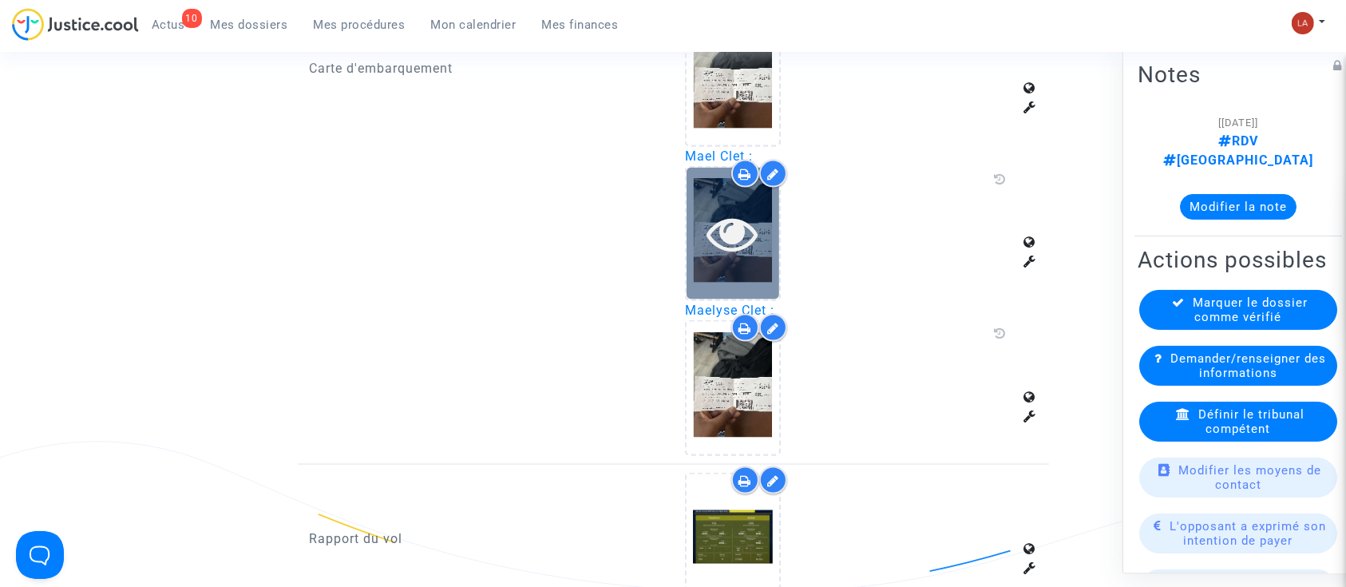
click at [705, 234] on div at bounding box center [733, 233] width 93 height 51
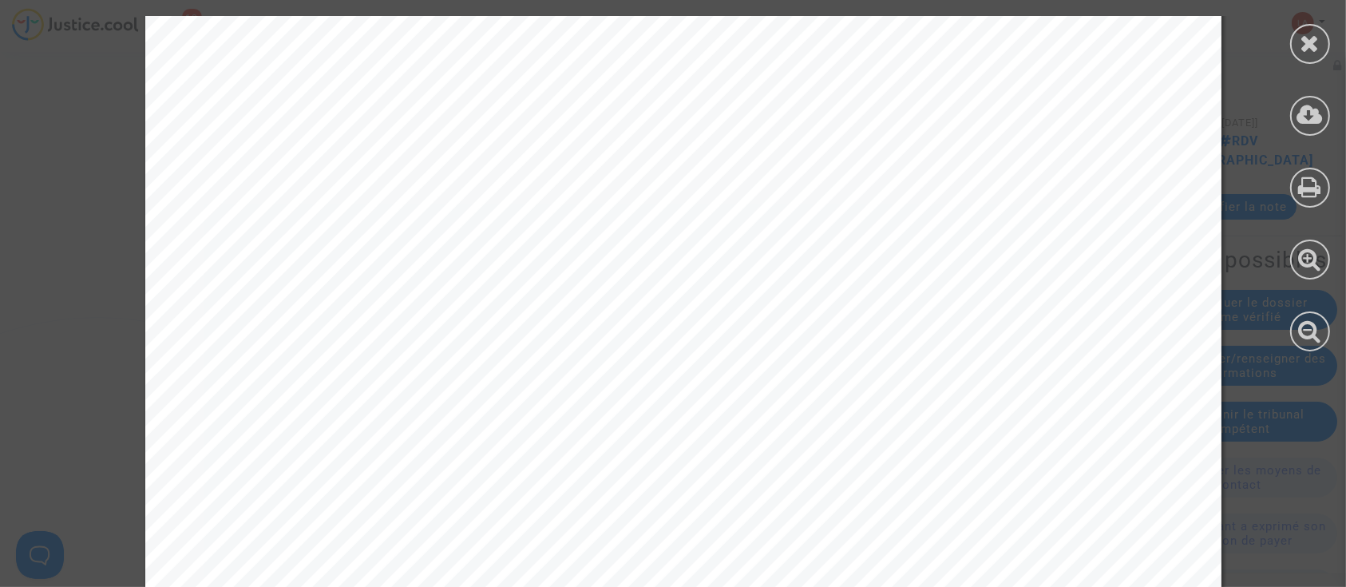
scroll to position [2446, 0]
click at [1319, 44] on icon at bounding box center [1311, 43] width 20 height 24
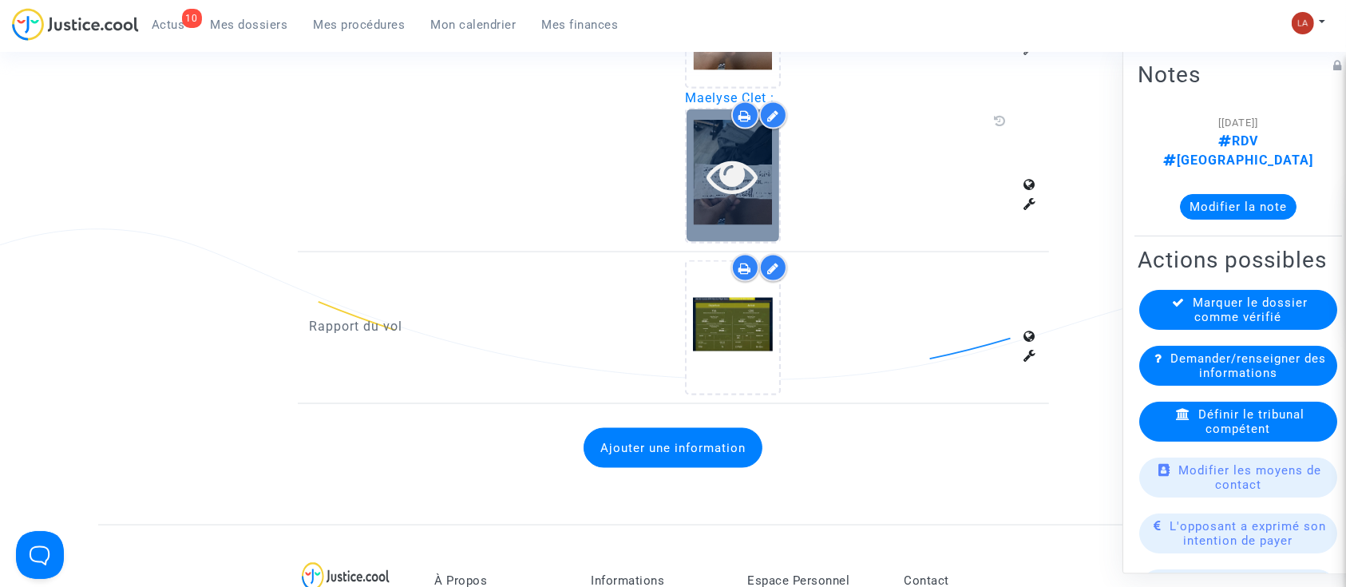
click at [719, 186] on icon at bounding box center [733, 175] width 52 height 51
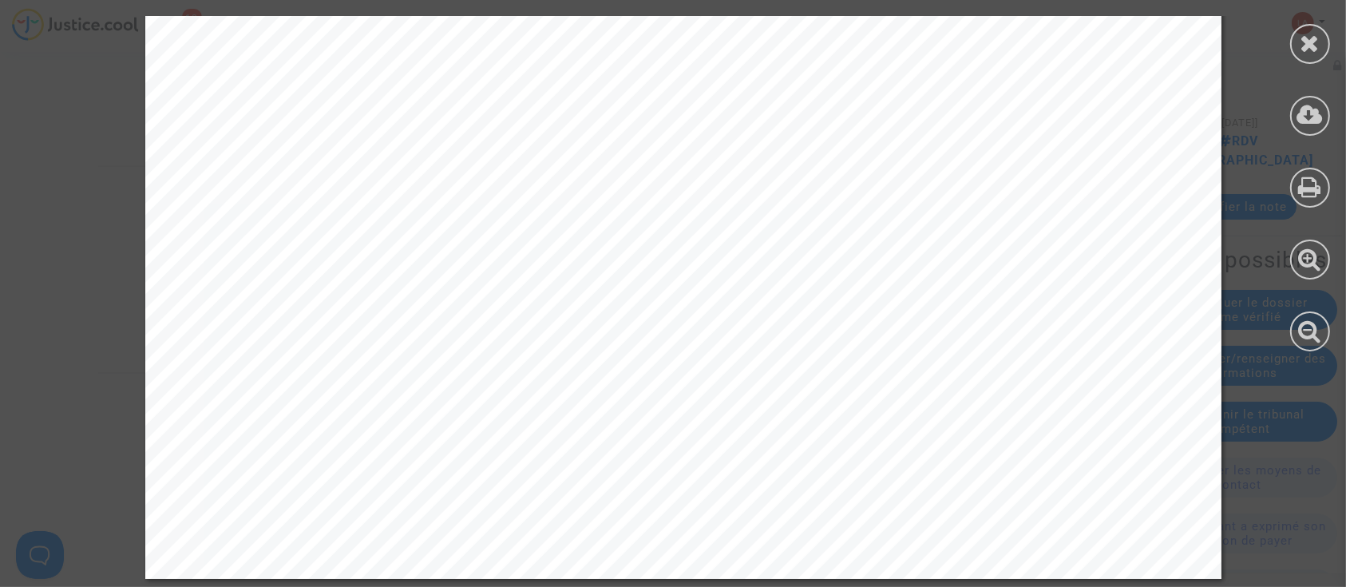
scroll to position [2967, 0]
drag, startPoint x: 1311, startPoint y: 44, endPoint x: 1252, endPoint y: 106, distance: 85.8
click at [1312, 44] on icon at bounding box center [1311, 43] width 20 height 24
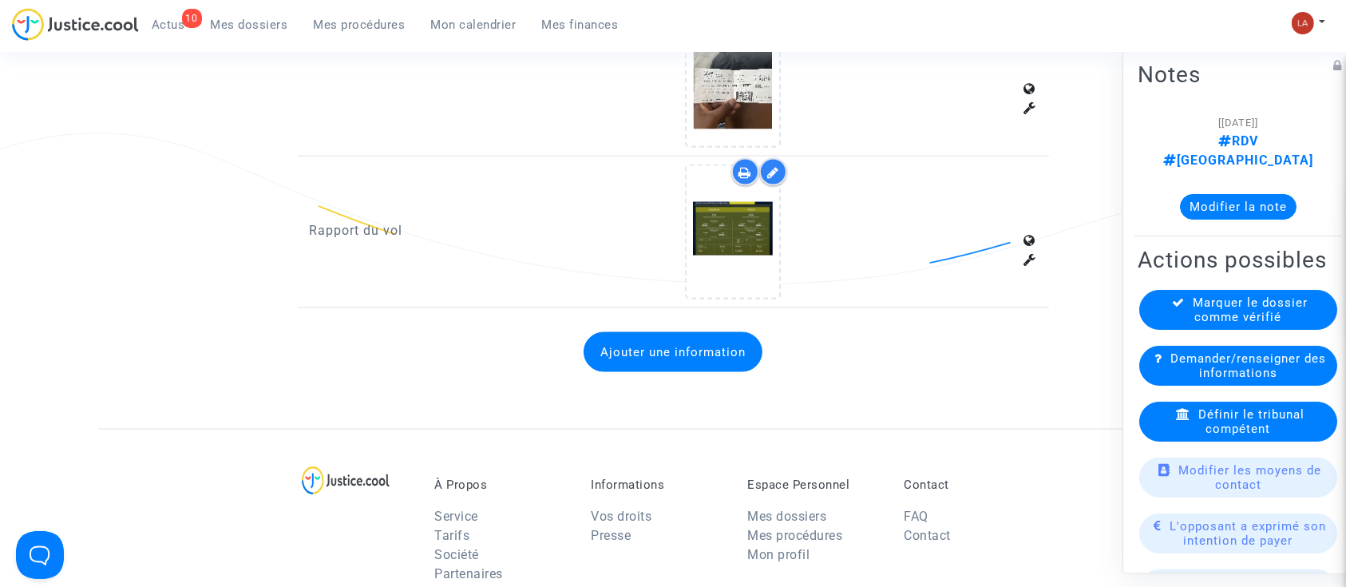
scroll to position [2541, 0]
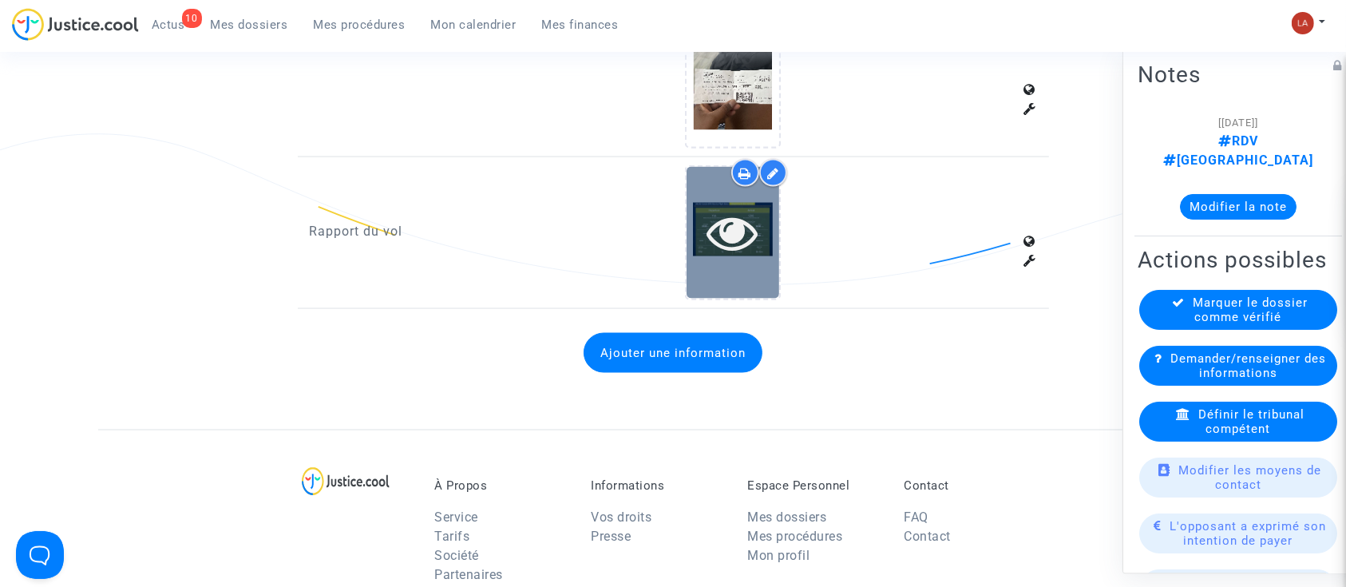
click at [746, 279] on div at bounding box center [733, 233] width 93 height 132
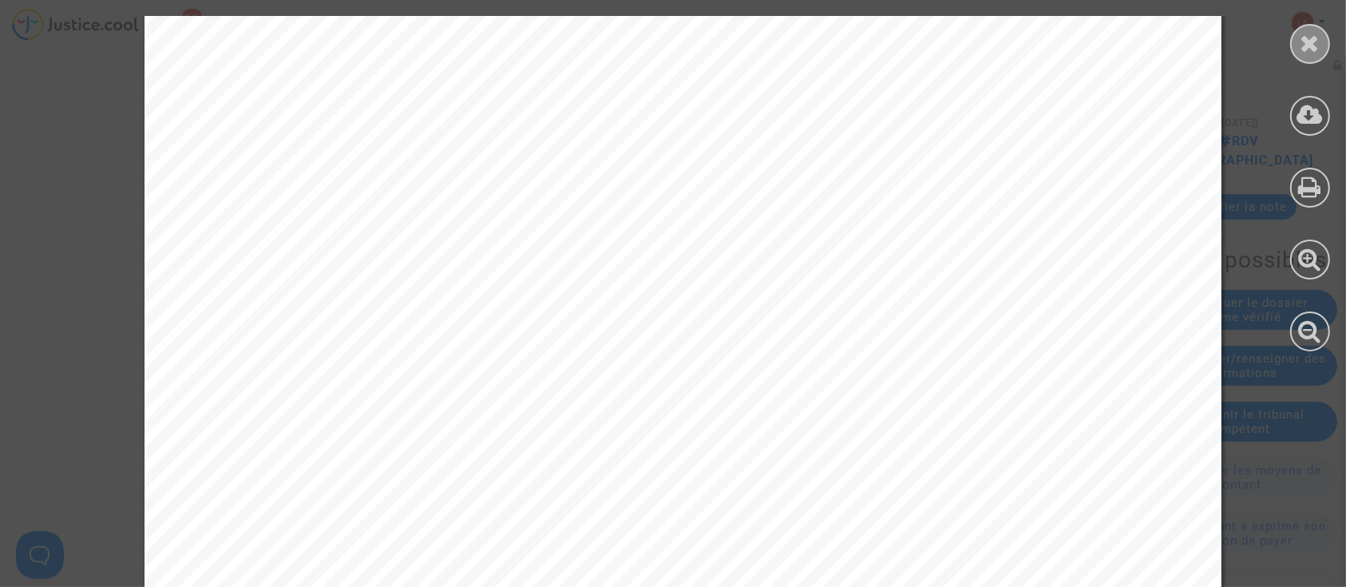
scroll to position [976, 0]
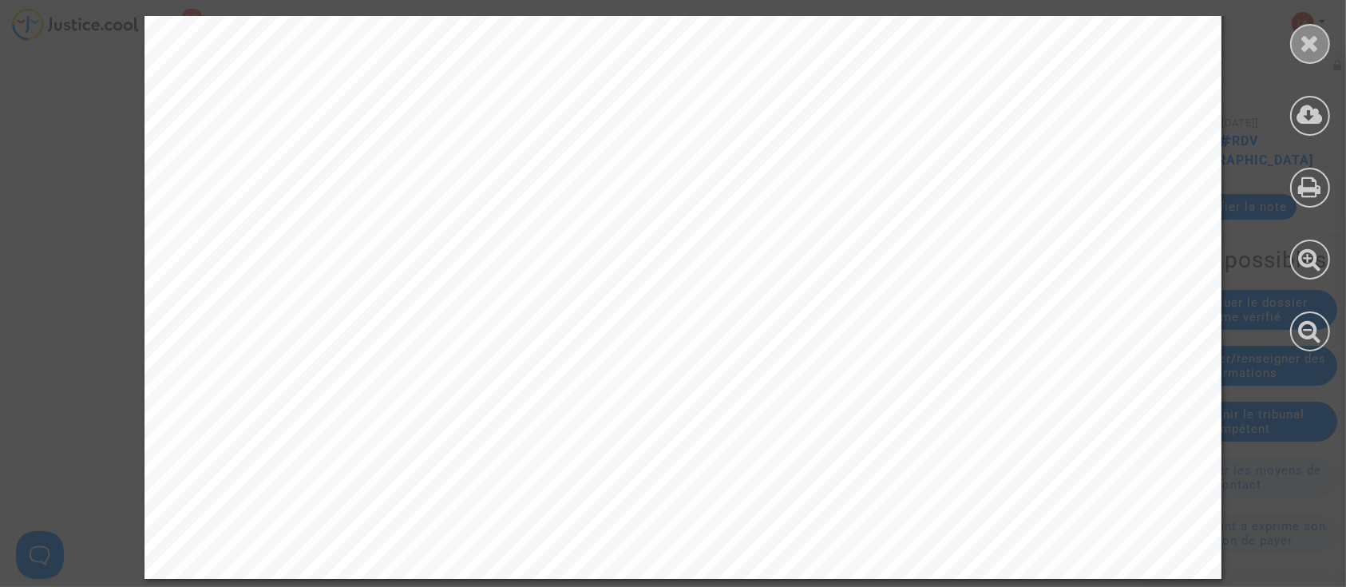
click at [1297, 29] on div at bounding box center [1310, 44] width 40 height 40
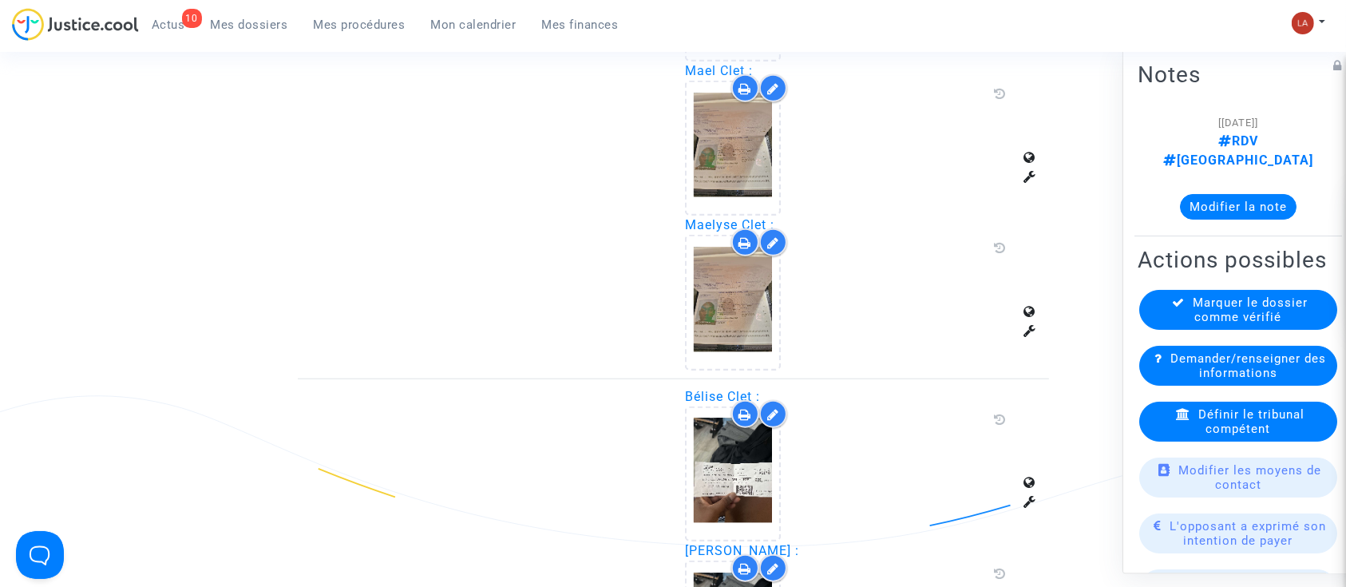
scroll to position [1476, 0]
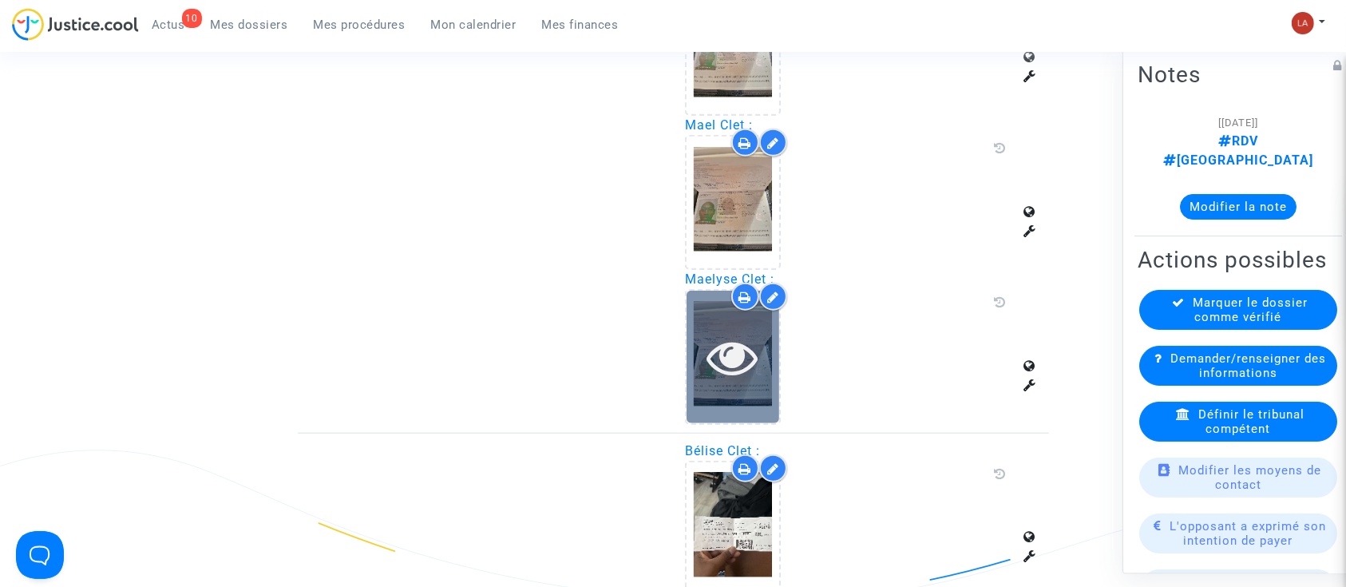
click at [693, 368] on div at bounding box center [733, 356] width 93 height 51
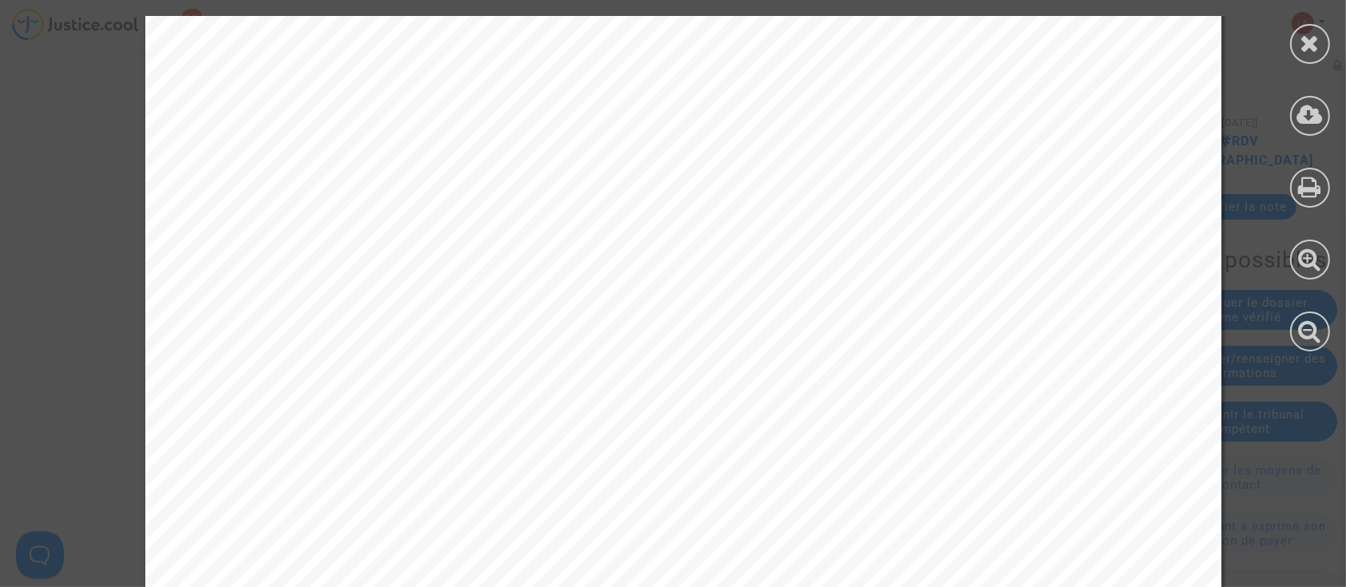
scroll to position [5429, 0]
click at [1330, 48] on div at bounding box center [1310, 183] width 72 height 367
click at [1303, 29] on div at bounding box center [1310, 44] width 40 height 40
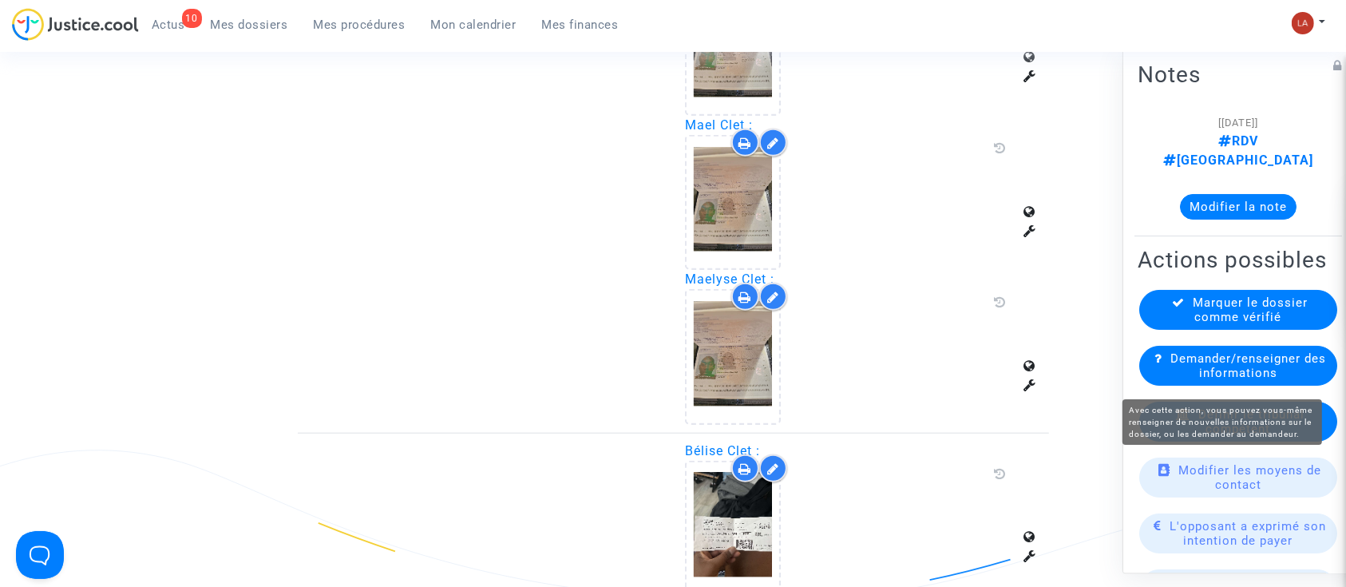
click at [1237, 364] on span "Demander/renseigner des informations" at bounding box center [1248, 365] width 156 height 29
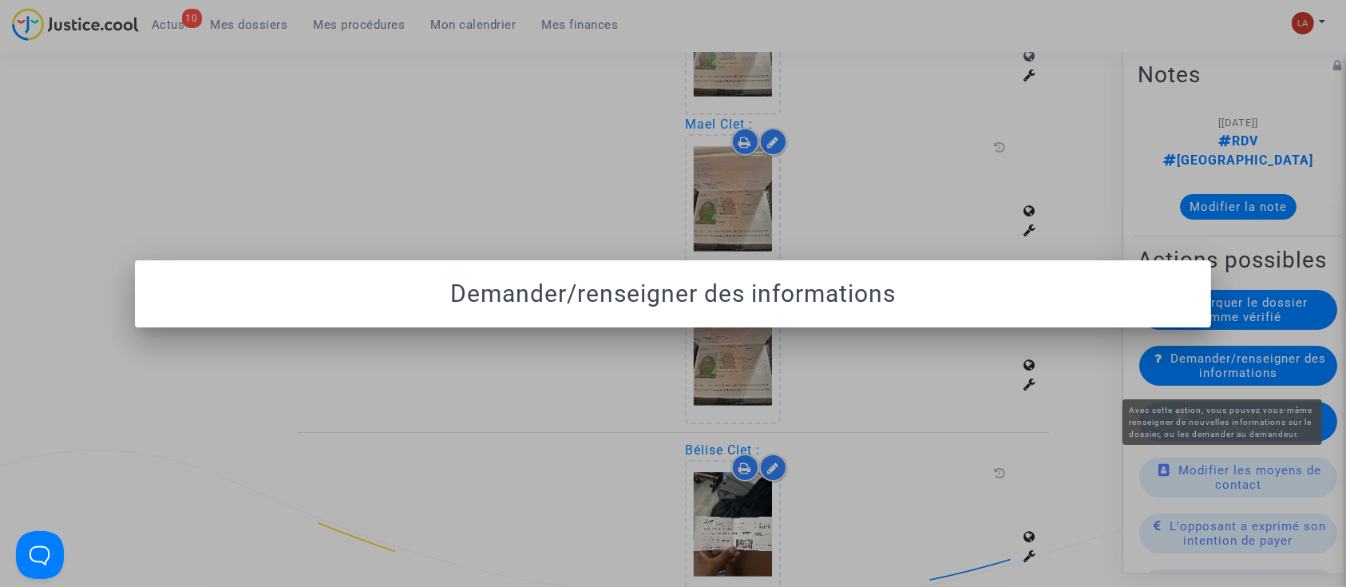
scroll to position [0, 0]
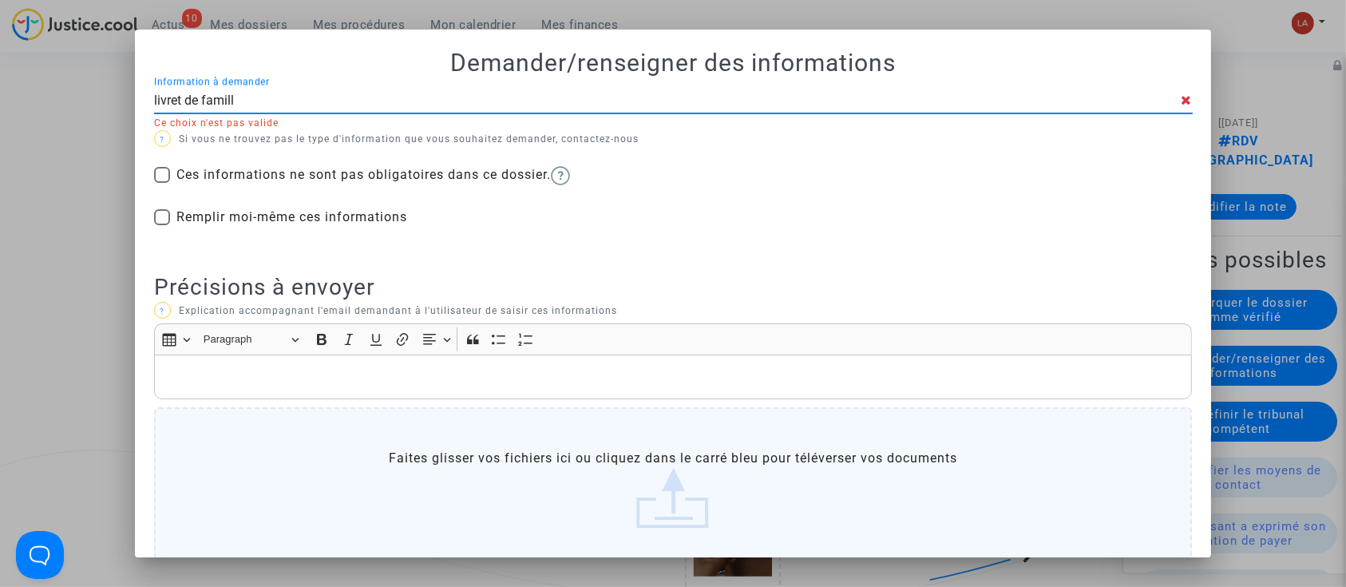
type input "livret de famille"
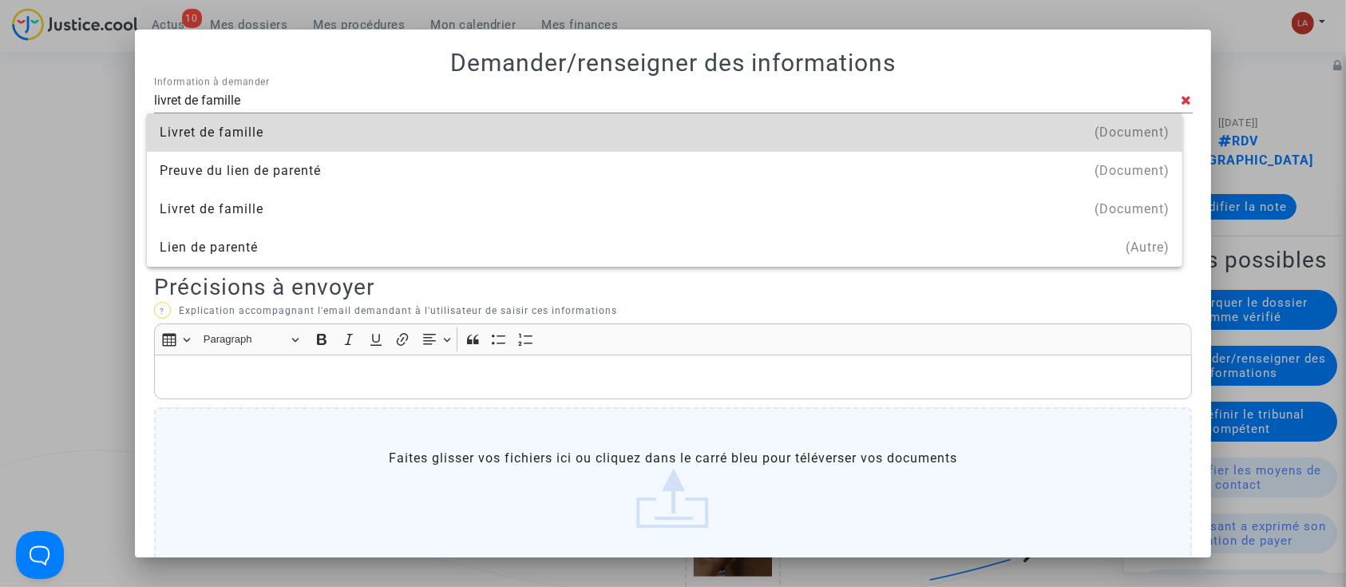
drag, startPoint x: 463, startPoint y: 141, endPoint x: 435, endPoint y: 180, distance: 48.1
click at [463, 141] on div "Livret de famille" at bounding box center [665, 132] width 1010 height 38
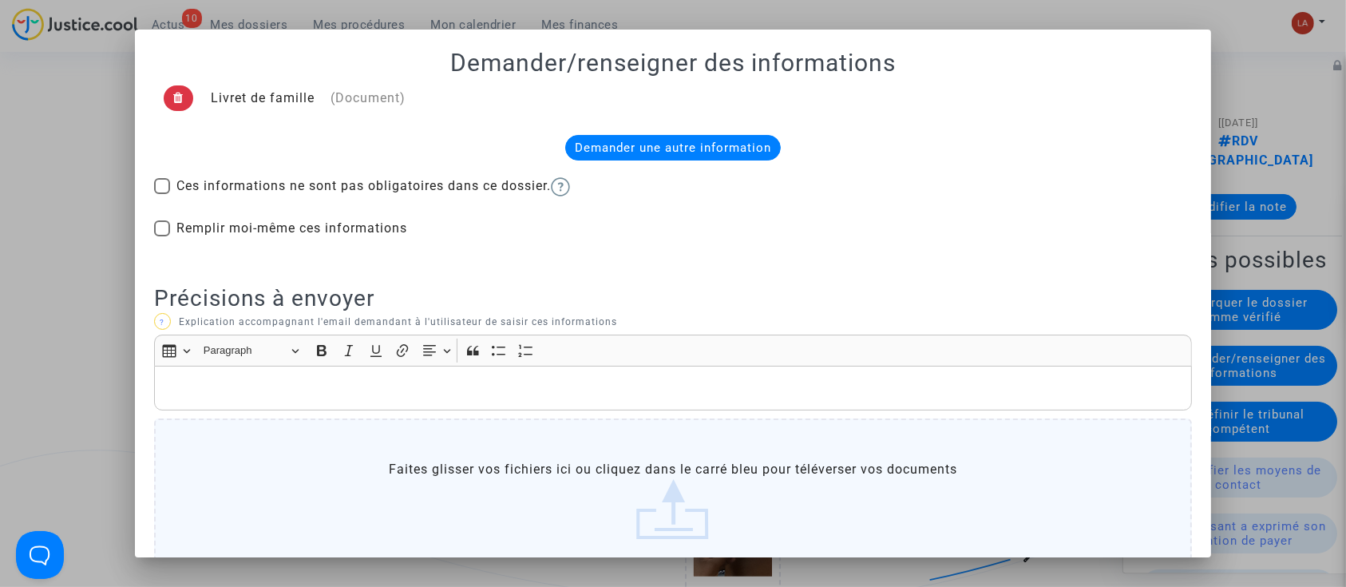
click at [307, 378] on p "Rich Text Editor, main" at bounding box center [673, 388] width 1022 height 20
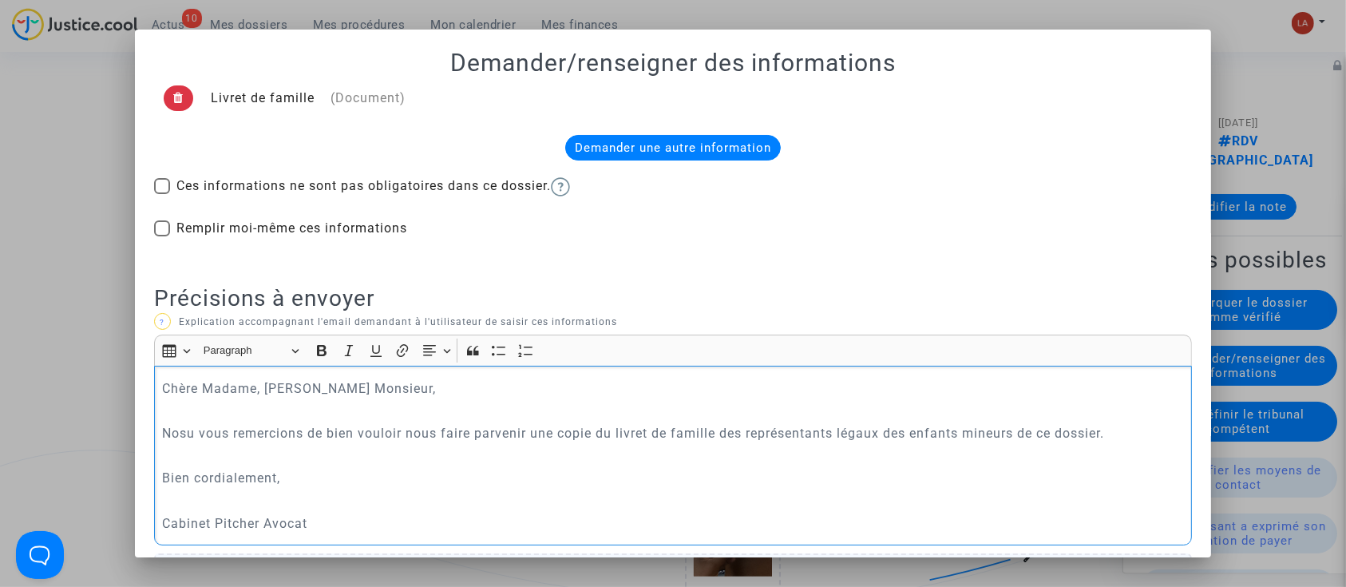
click at [167, 441] on p "Nosu vous remercions de bien vouloir nous faire parvenir une copie du livret de…" at bounding box center [673, 433] width 1022 height 20
drag, startPoint x: 167, startPoint y: 441, endPoint x: 179, endPoint y: 429, distance: 16.9
click at [167, 440] on p "Nosu vous remercions de bien vouloir nous faire parvenir une copie du livret de…" at bounding box center [673, 433] width 1022 height 20
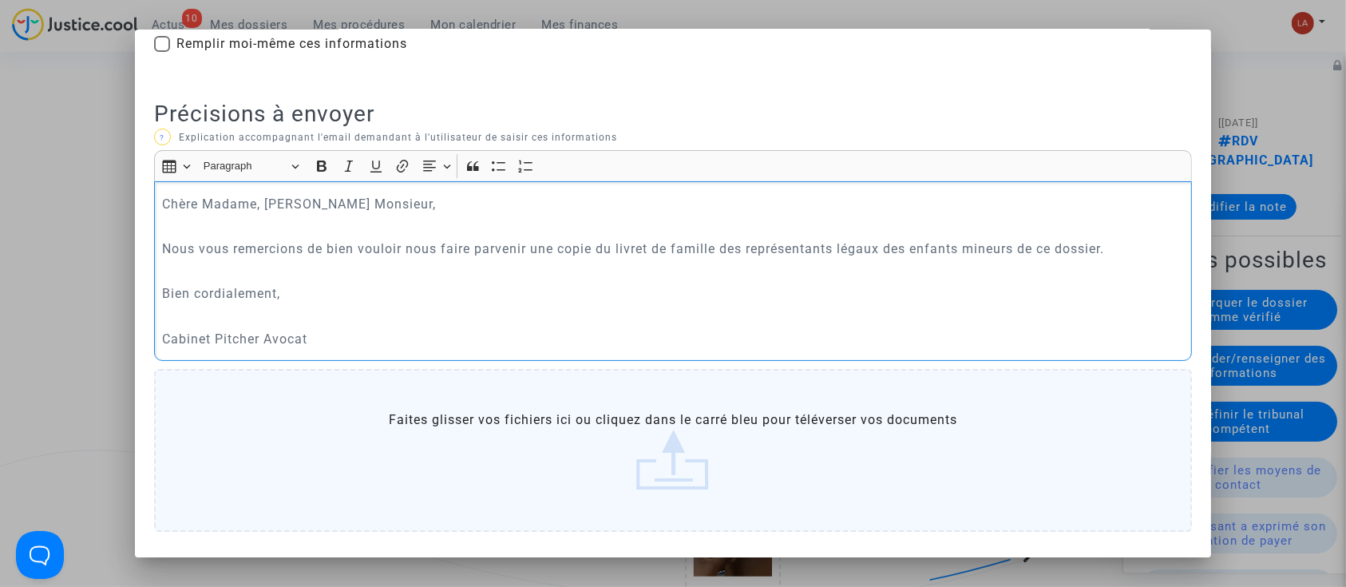
scroll to position [254, 0]
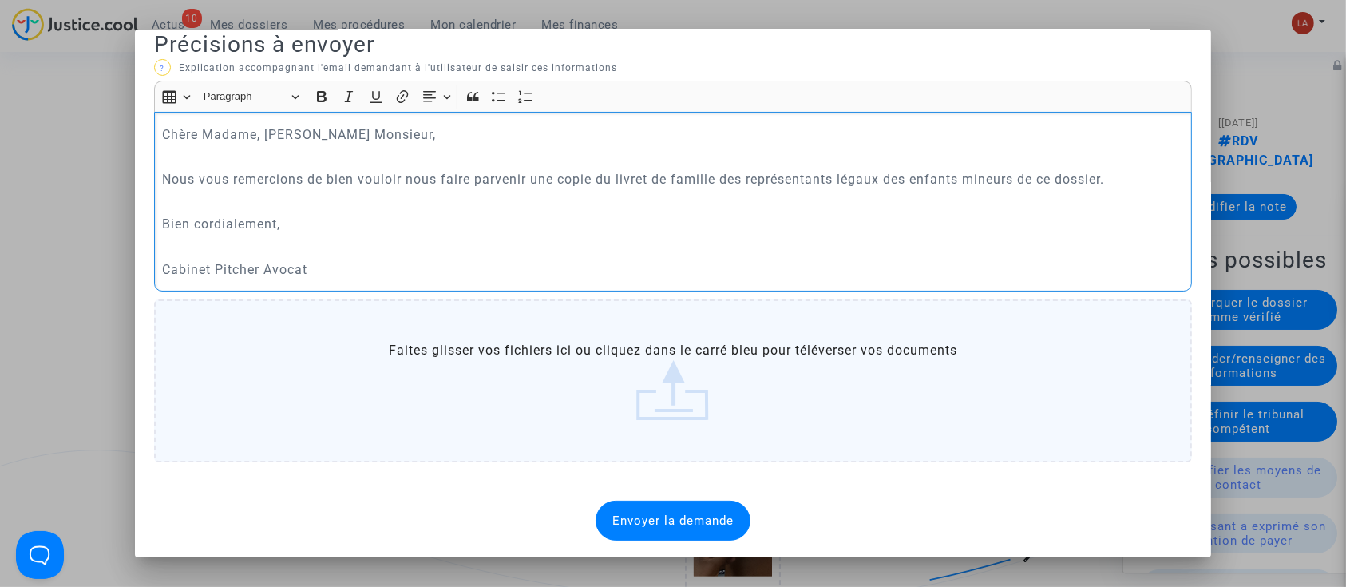
click at [600, 508] on div "Envoyer la demande" at bounding box center [673, 521] width 155 height 40
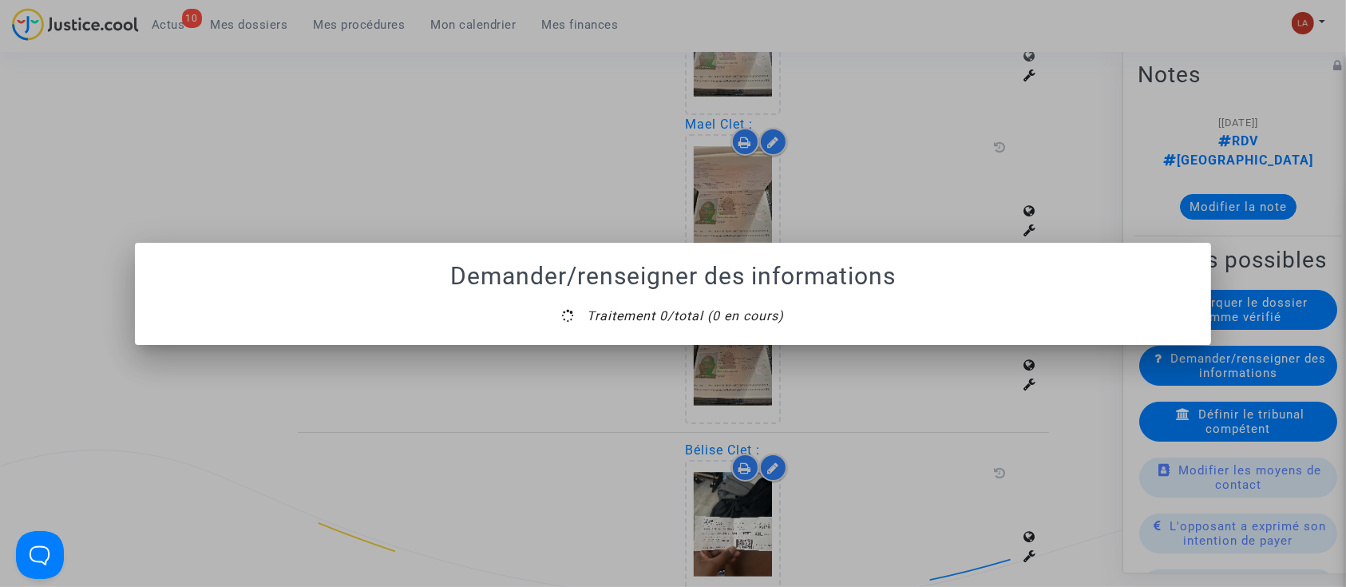
scroll to position [0, 0]
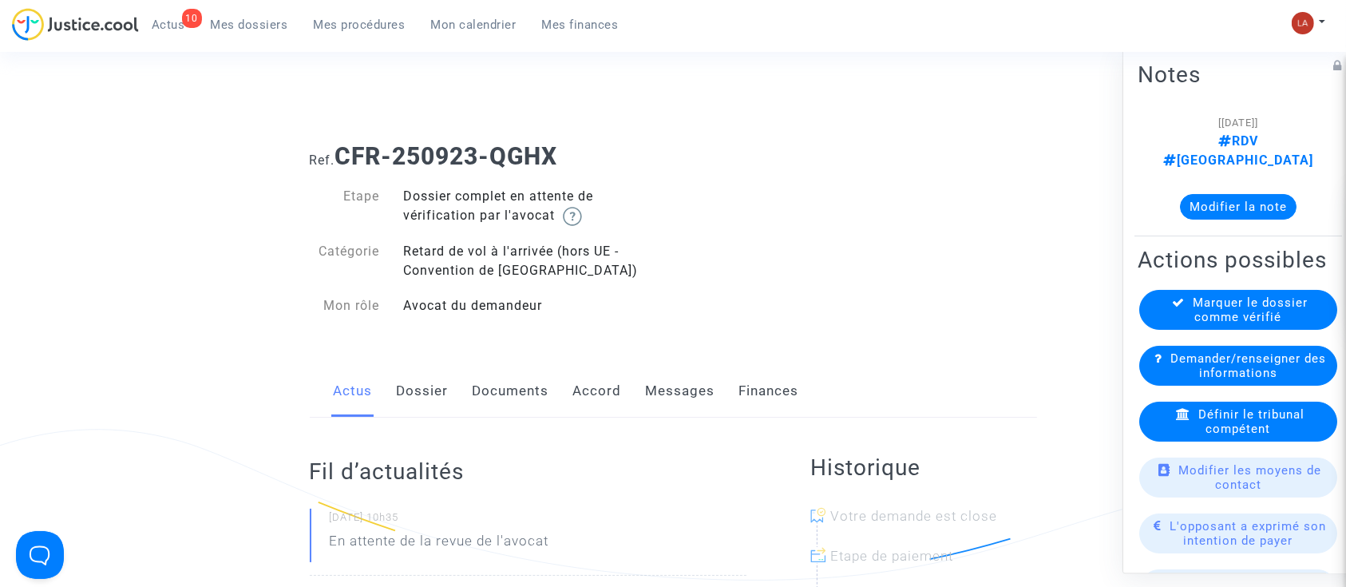
drag, startPoint x: 398, startPoint y: 395, endPoint x: 407, endPoint y: 394, distance: 9.6
click at [398, 395] on link "Dossier" at bounding box center [423, 391] width 52 height 53
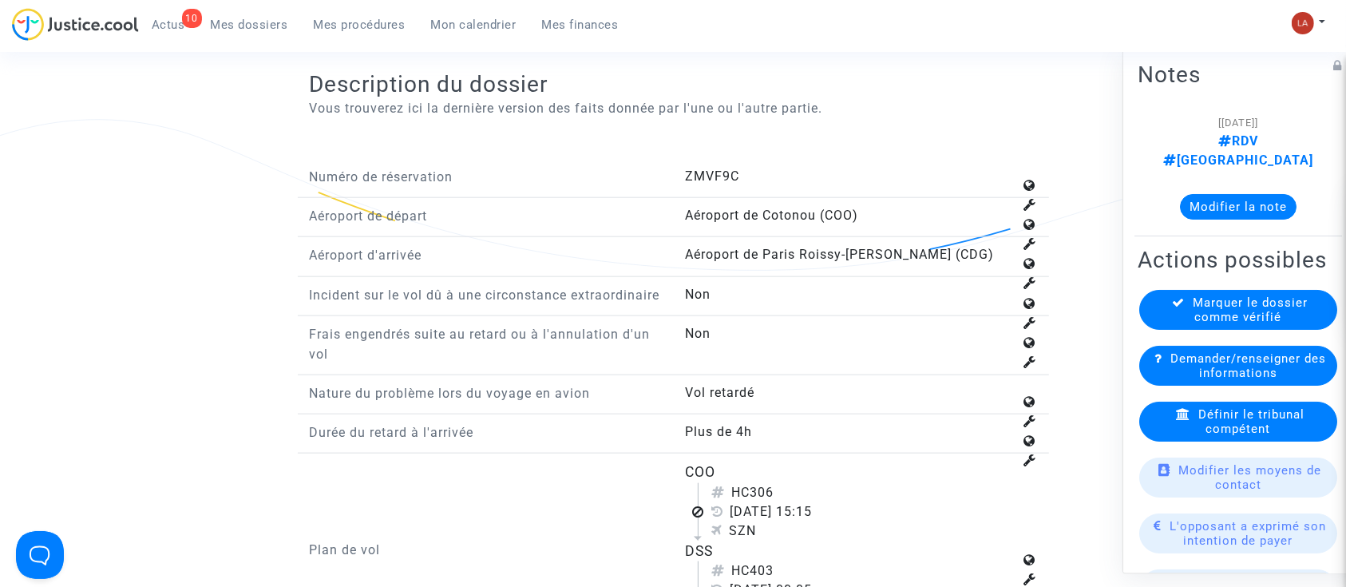
scroll to position [2022, 0]
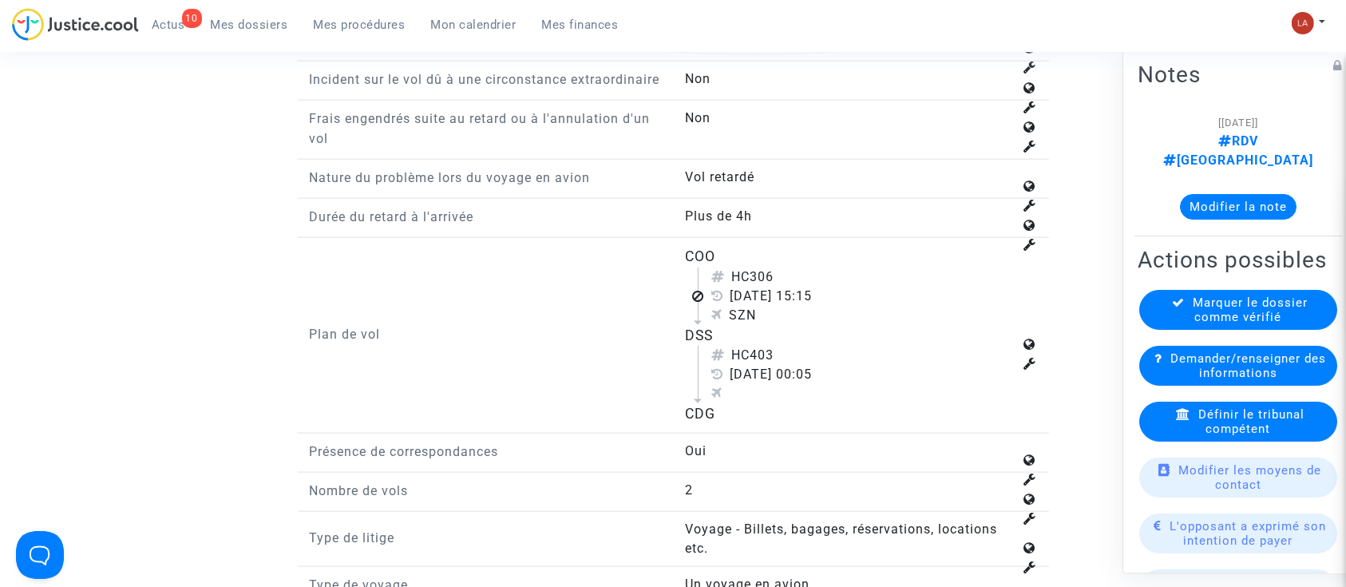
click at [1295, 410] on div "Définir le tribunal compétent" at bounding box center [1238, 422] width 198 height 40
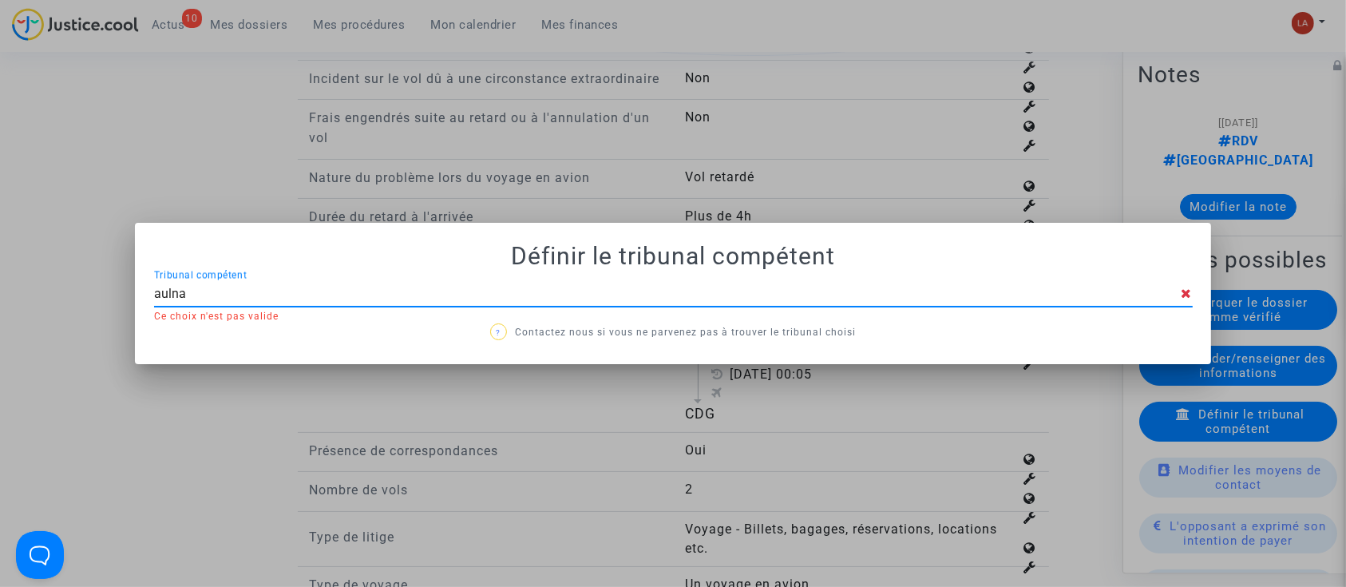
type input "aulnay"
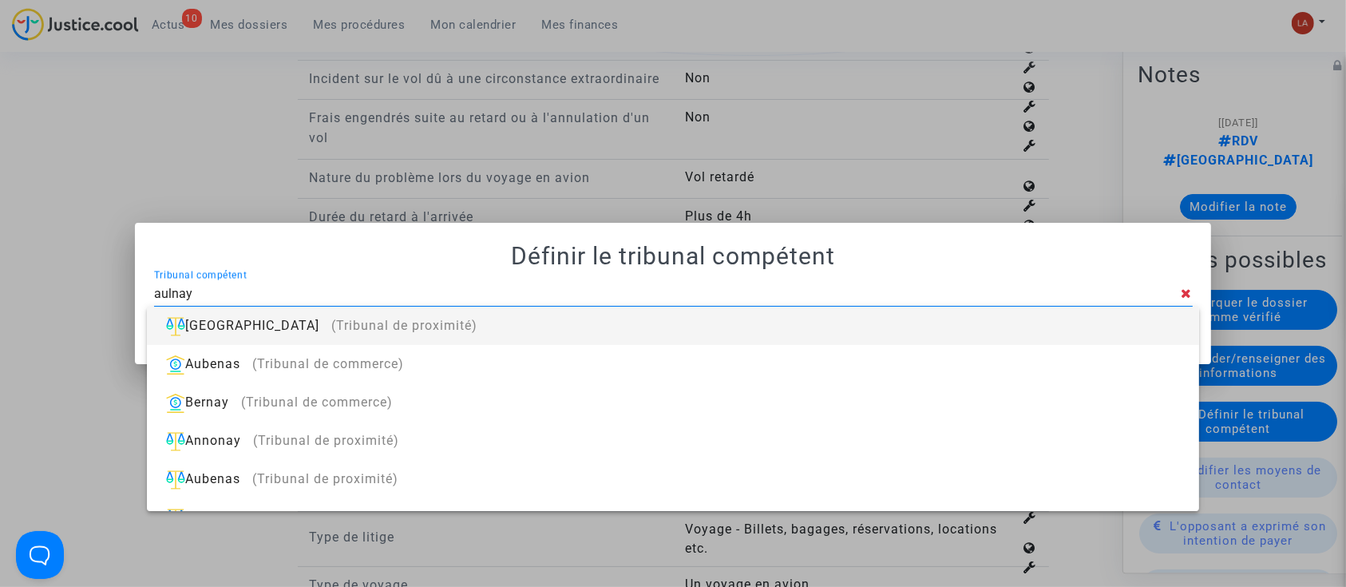
click at [1110, 321] on div "[GEOGRAPHIC_DATA] (Tribunal de proximité)" at bounding box center [673, 326] width 1026 height 38
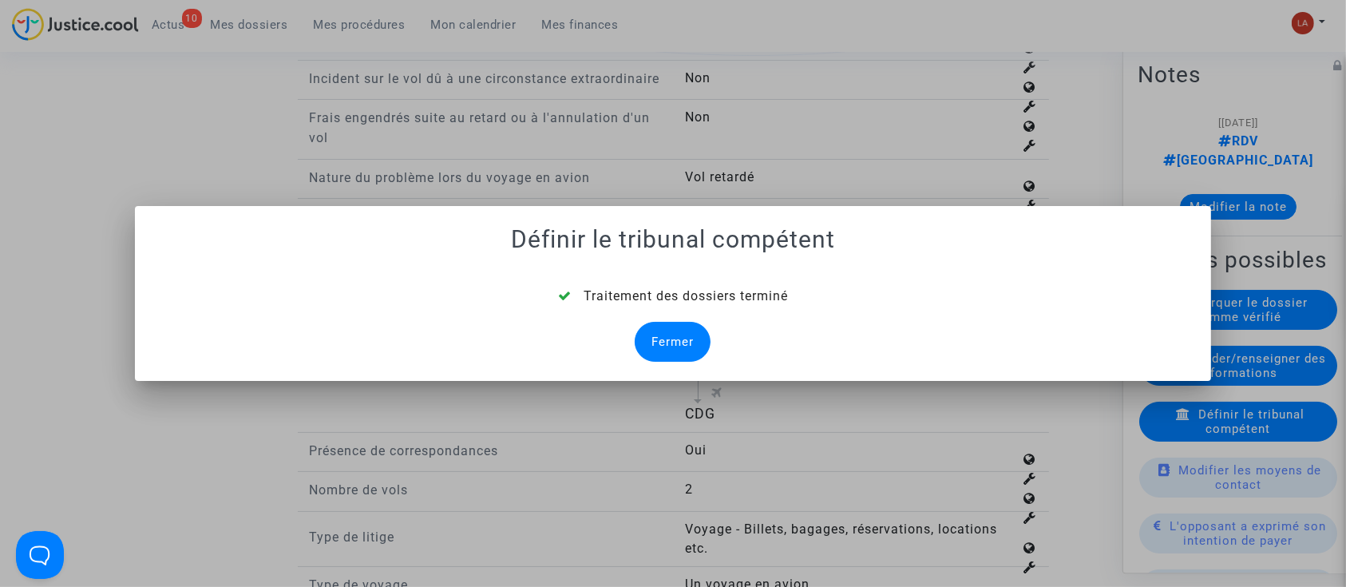
click at [671, 321] on div "Traitement des dossiers terminé Fermer" at bounding box center [673, 324] width 1039 height 75
click at [682, 332] on div "Fermer" at bounding box center [673, 342] width 76 height 40
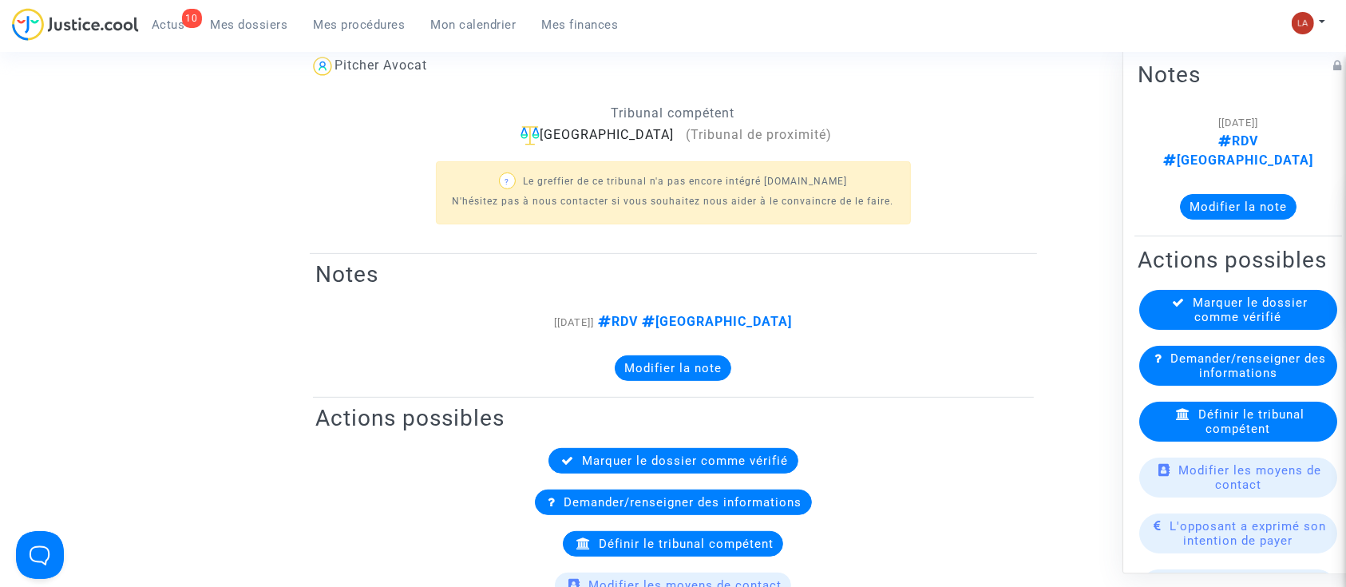
scroll to position [106, 0]
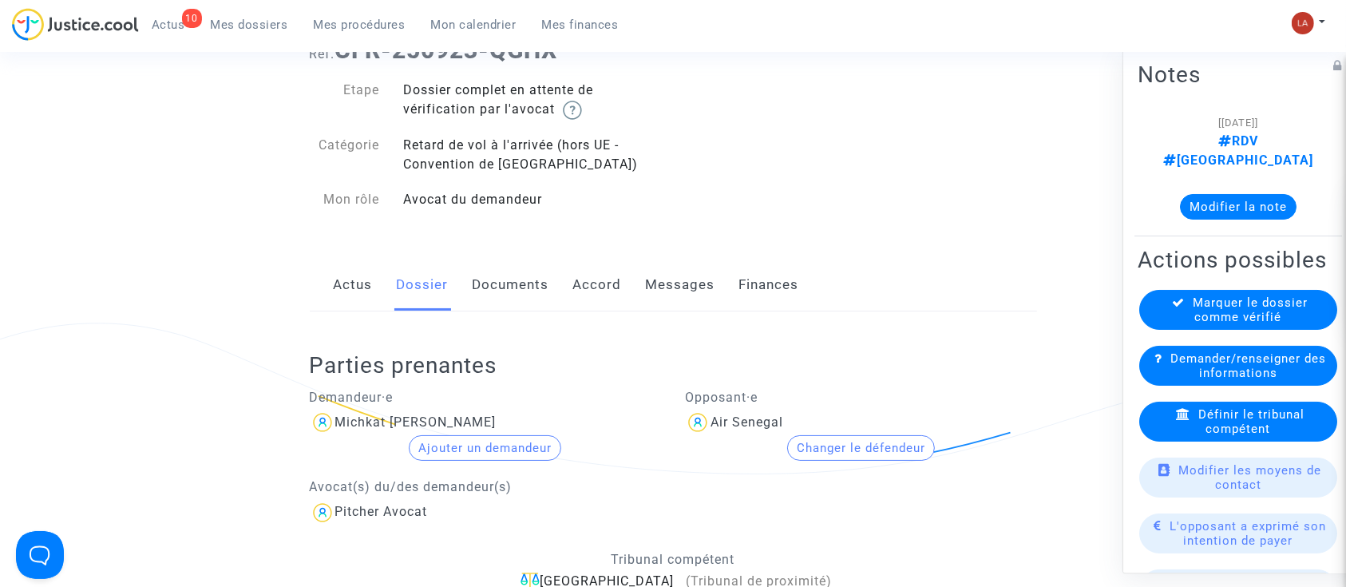
click at [523, 296] on link "Documents" at bounding box center [511, 285] width 77 height 53
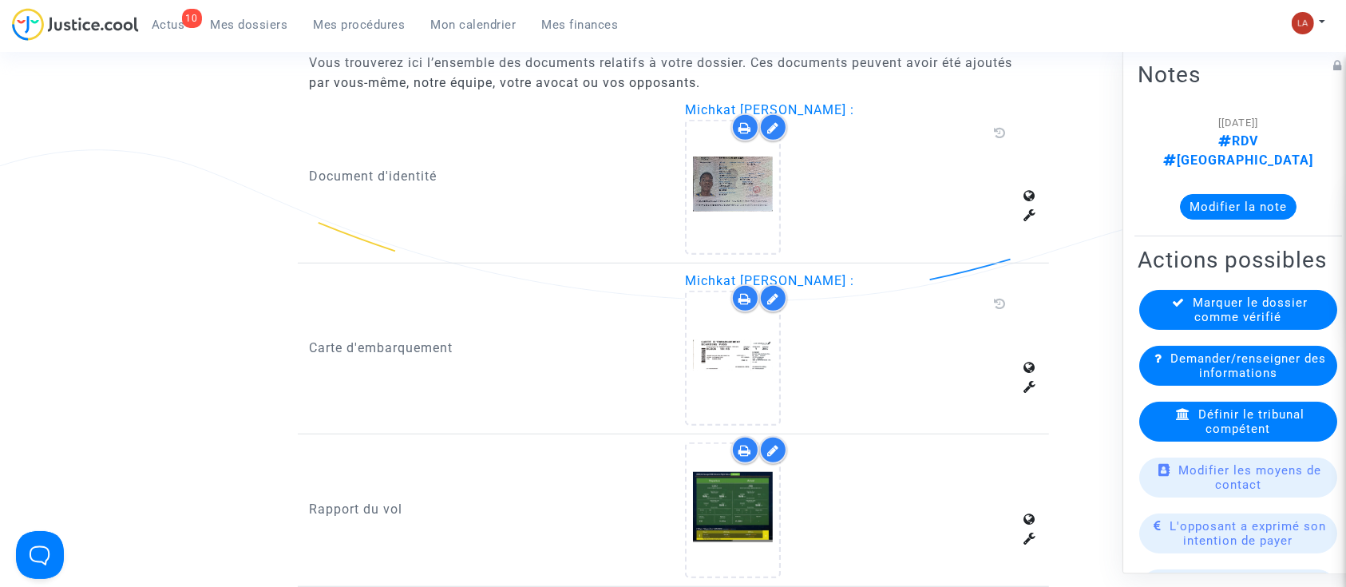
scroll to position [1170, 0]
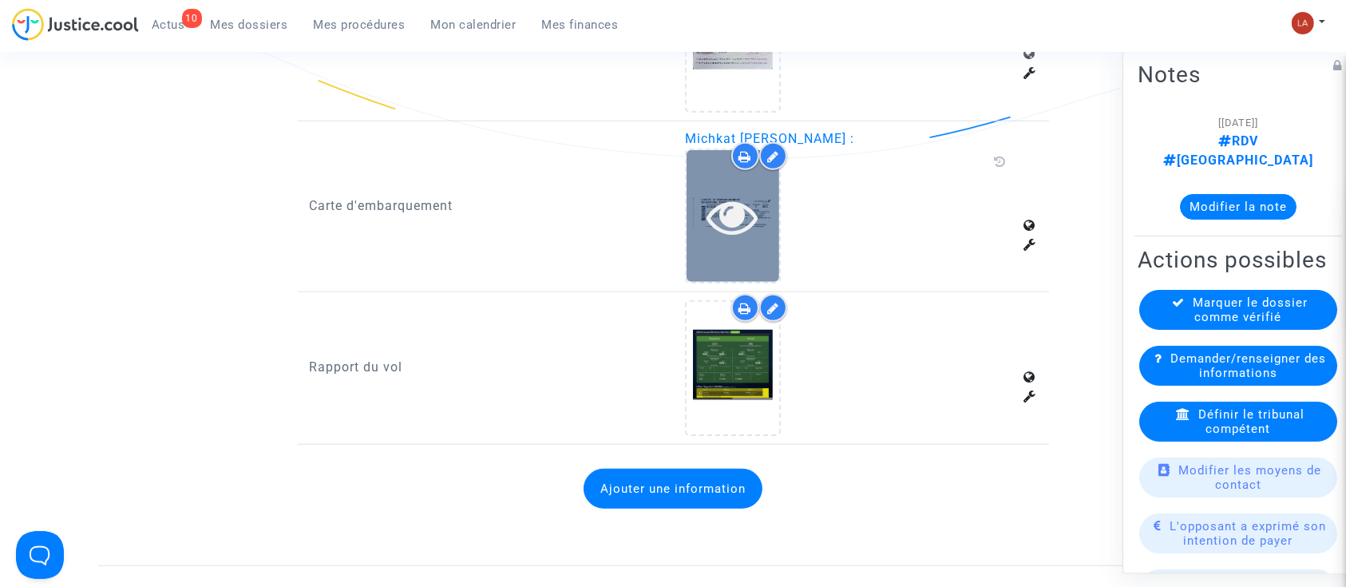
click at [731, 243] on div at bounding box center [733, 216] width 93 height 132
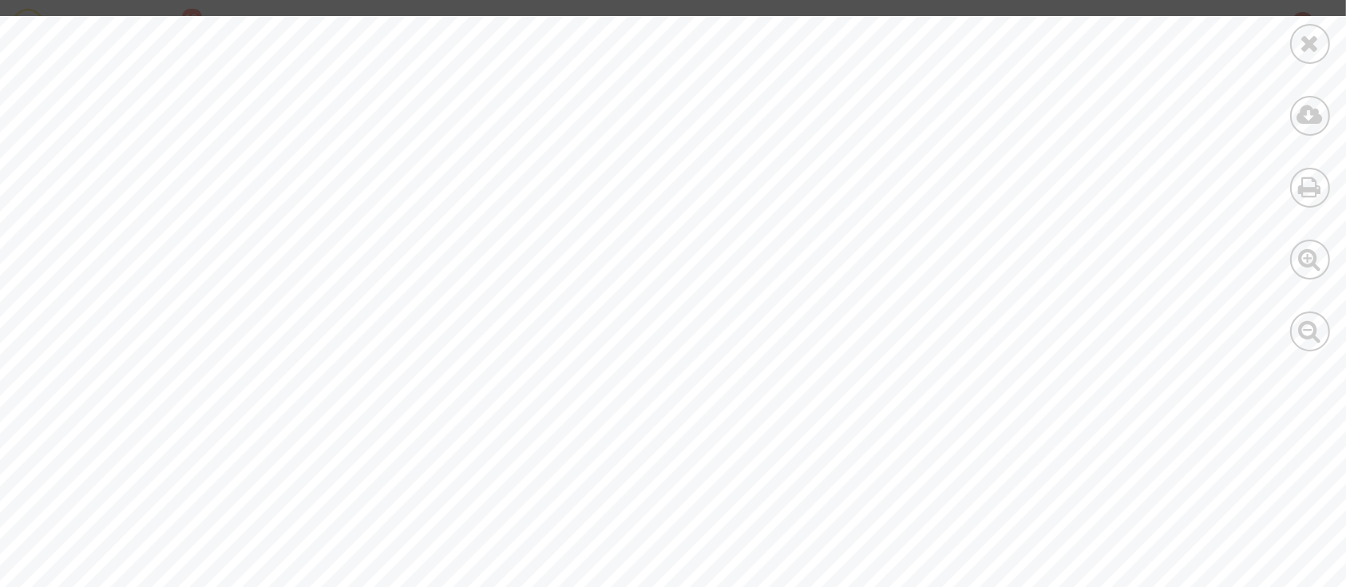
scroll to position [426, 18]
drag, startPoint x: 1124, startPoint y: 541, endPoint x: 1203, endPoint y: 533, distance: 79.4
click at [1203, 533] on div at bounding box center [743, 128] width 1523 height 1076
click at [1304, 39] on icon at bounding box center [1311, 43] width 20 height 24
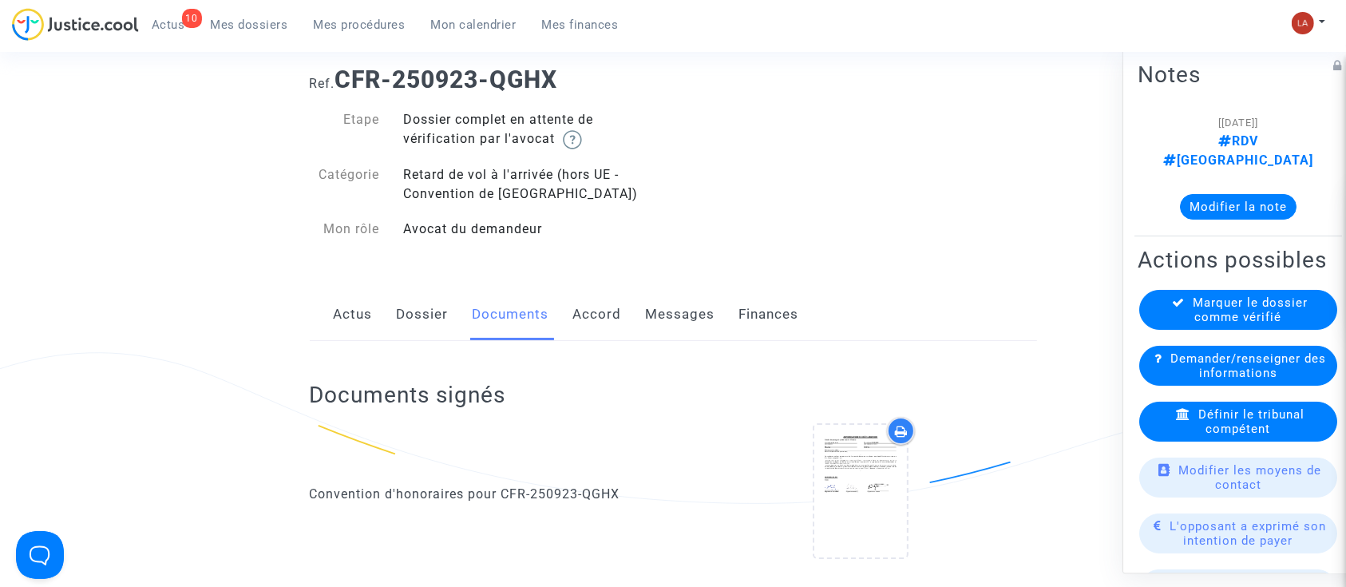
scroll to position [0, 0]
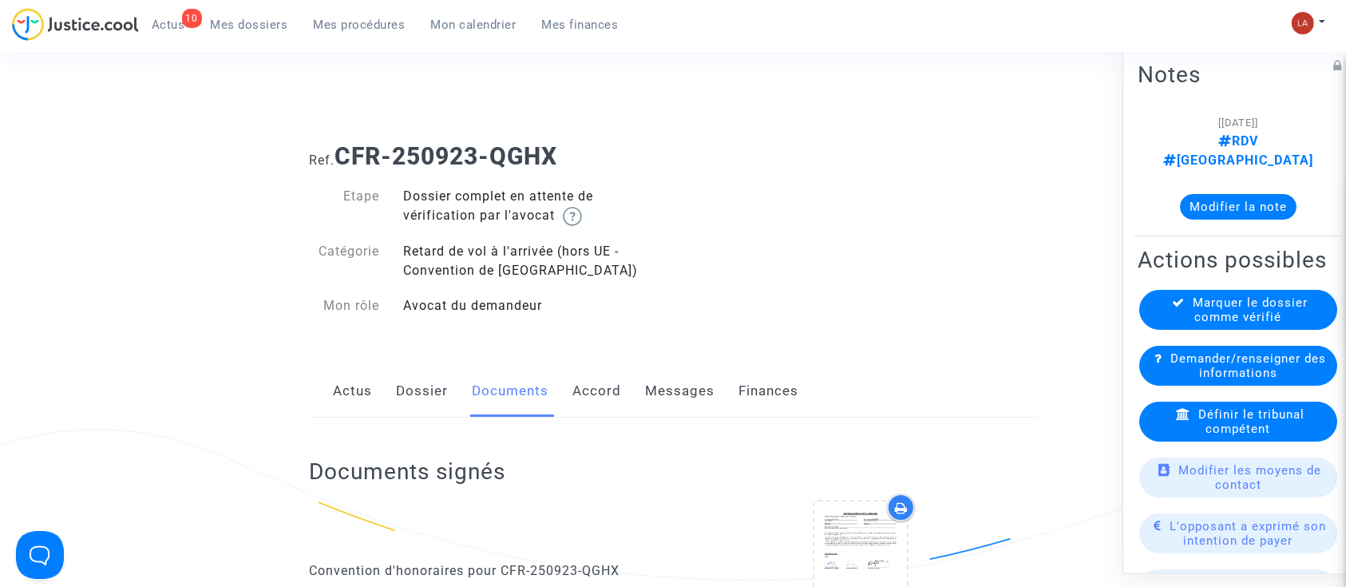
click at [1253, 313] on span "Marquer le dossier comme vérifié" at bounding box center [1251, 309] width 115 height 29
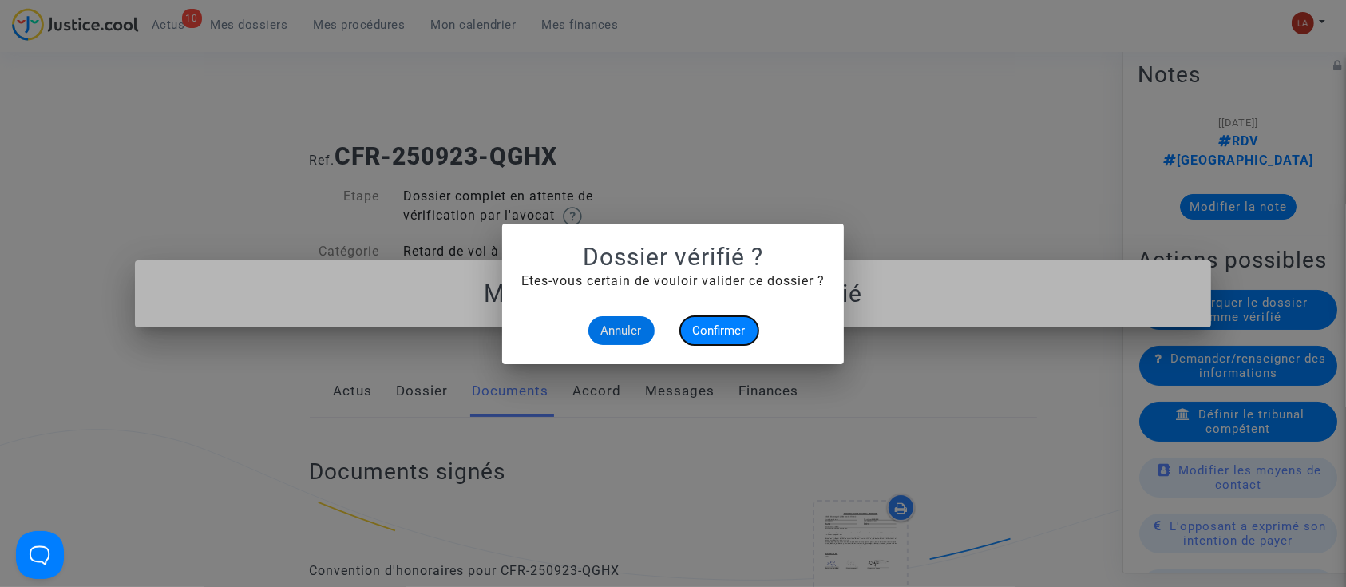
click at [737, 333] on span "Confirmer" at bounding box center [719, 330] width 53 height 14
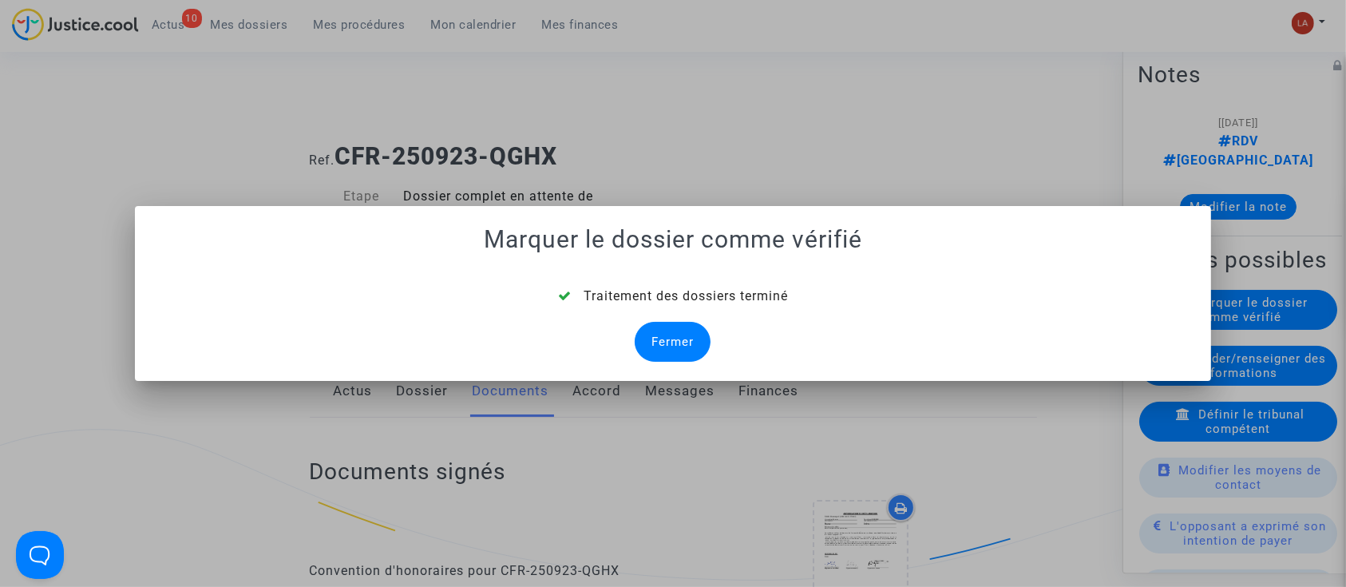
click at [671, 342] on div "Fermer" at bounding box center [673, 342] width 76 height 40
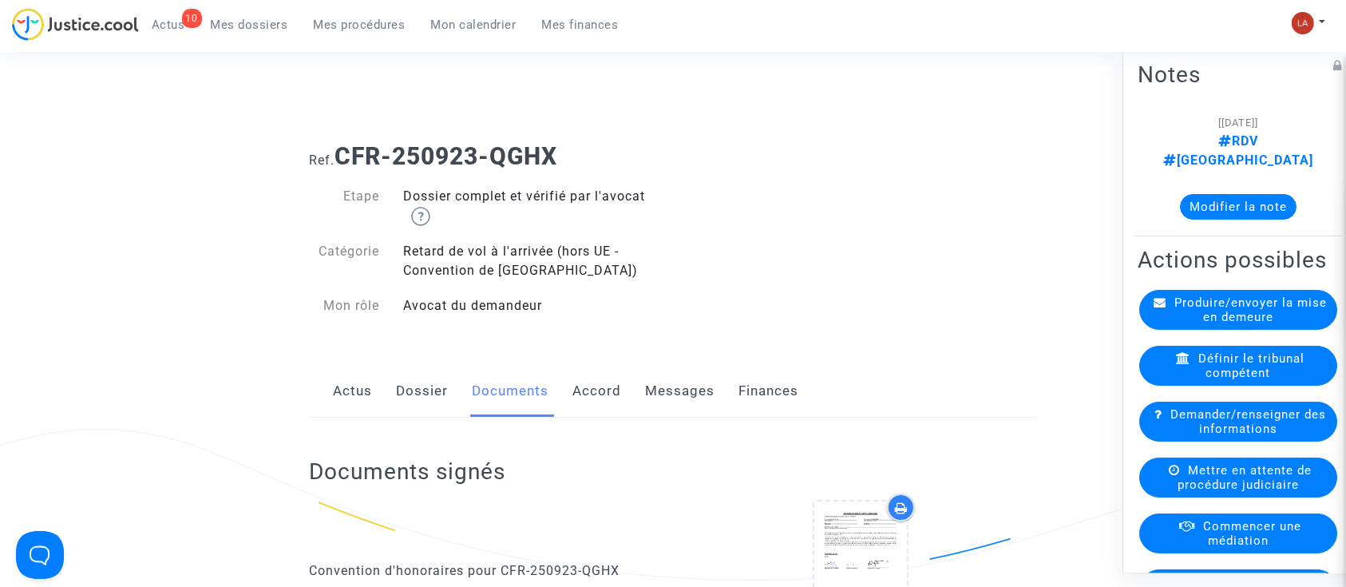
click at [663, 398] on link "Messages" at bounding box center [680, 391] width 69 height 53
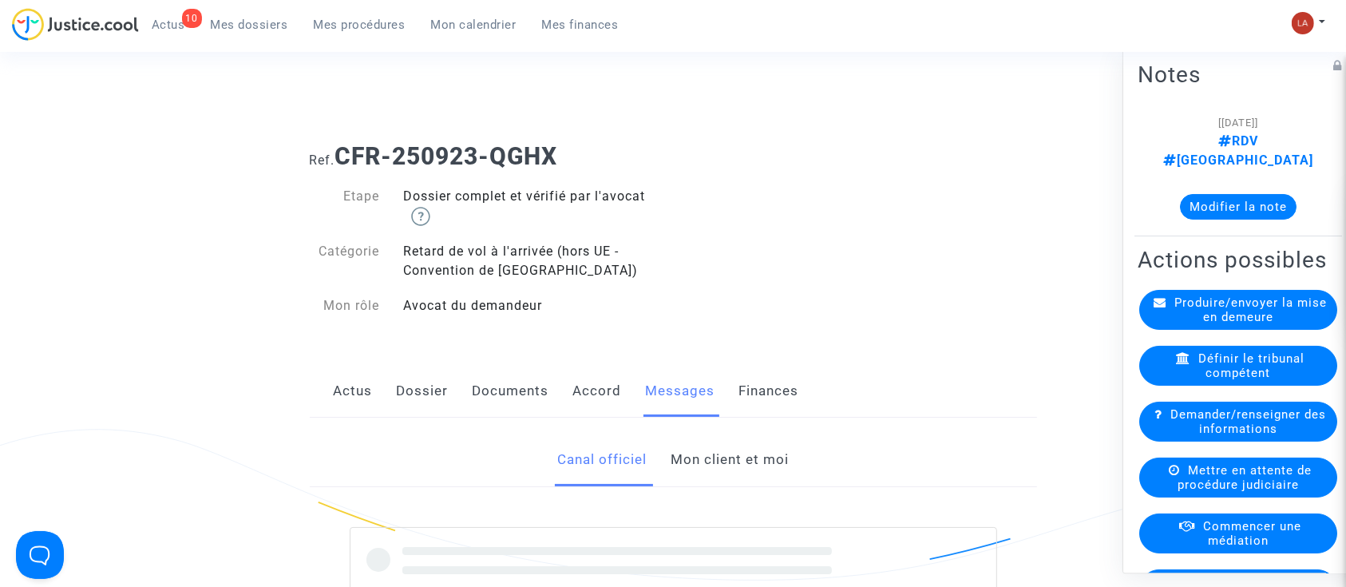
click at [705, 469] on link "Mon client et moi" at bounding box center [730, 460] width 118 height 53
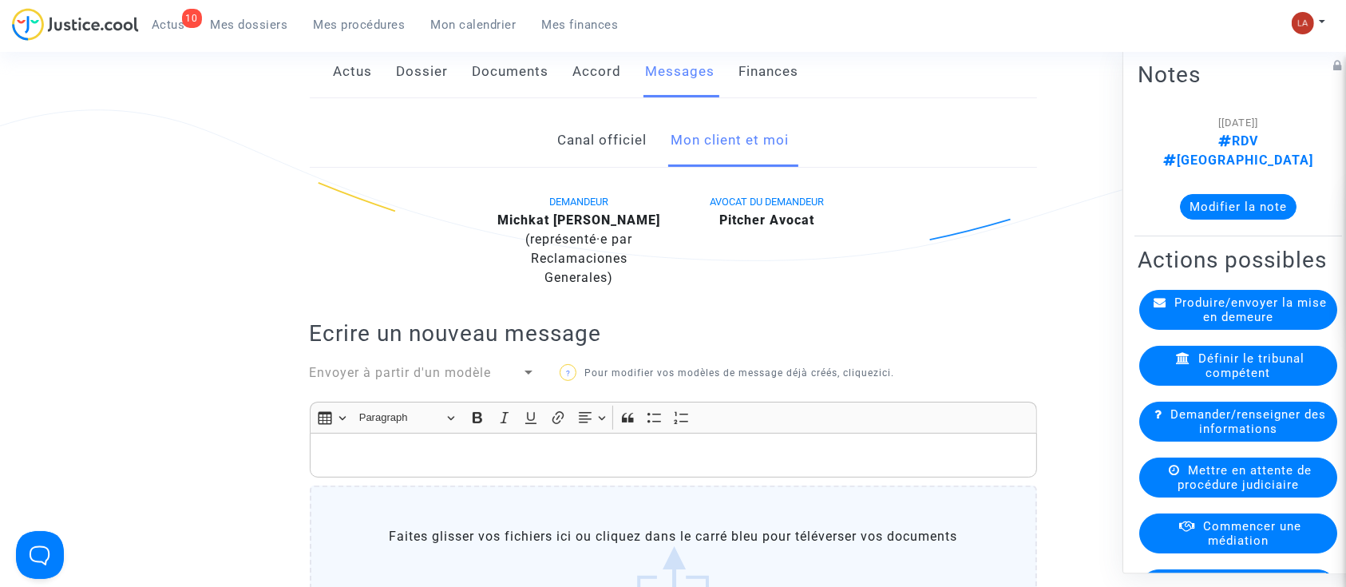
click at [818, 429] on div "Insert table Insert table Heading Paragraph Paragraph Heading 1 Heading 2 Headi…" at bounding box center [672, 417] width 719 height 30
click at [813, 444] on div "Rich Text Editor, main" at bounding box center [673, 455] width 727 height 45
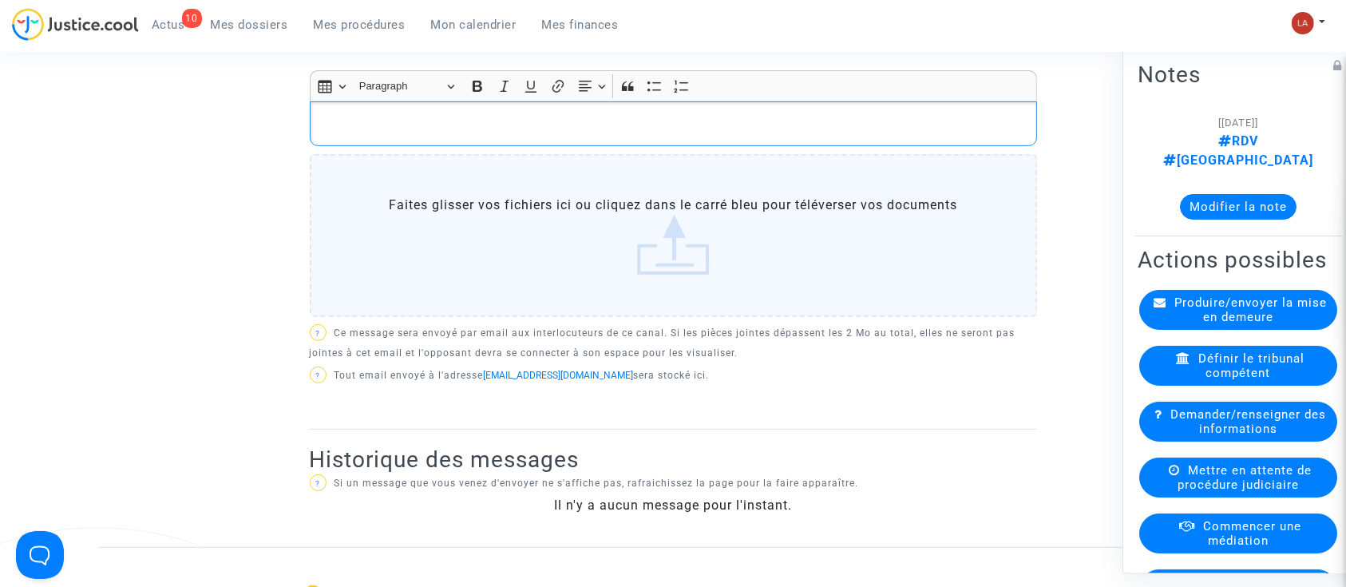
scroll to position [426, 0]
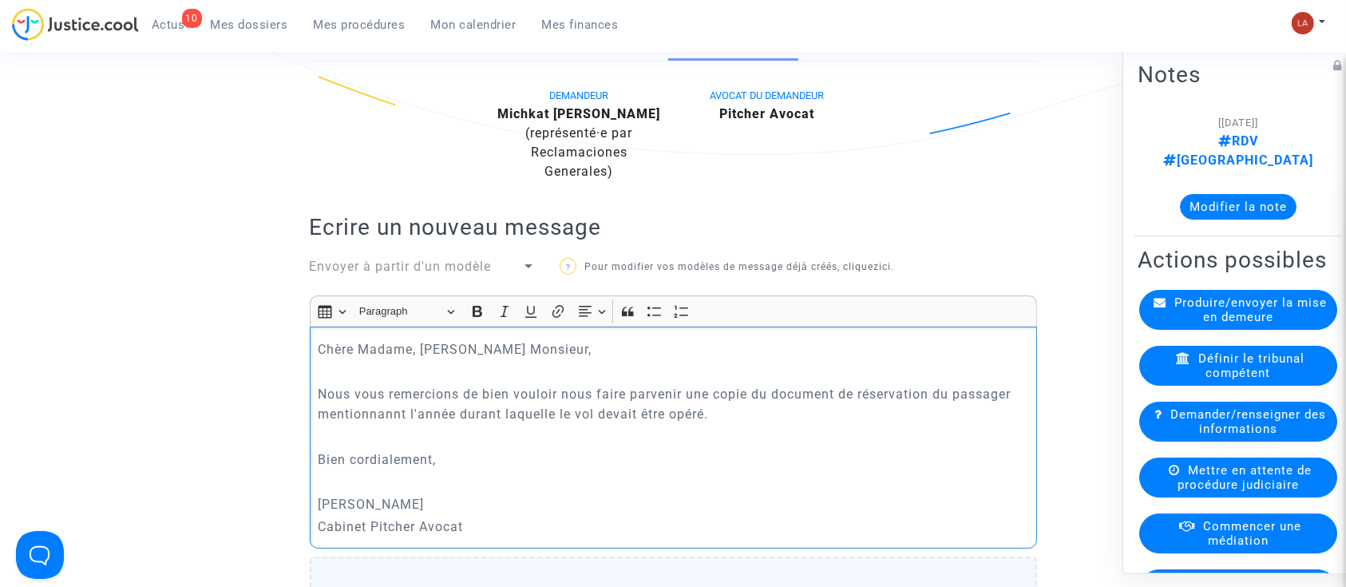
click at [395, 410] on p "Nous vous remercions de bien vouloir nous faire parvenir une copie du document …" at bounding box center [673, 404] width 711 height 40
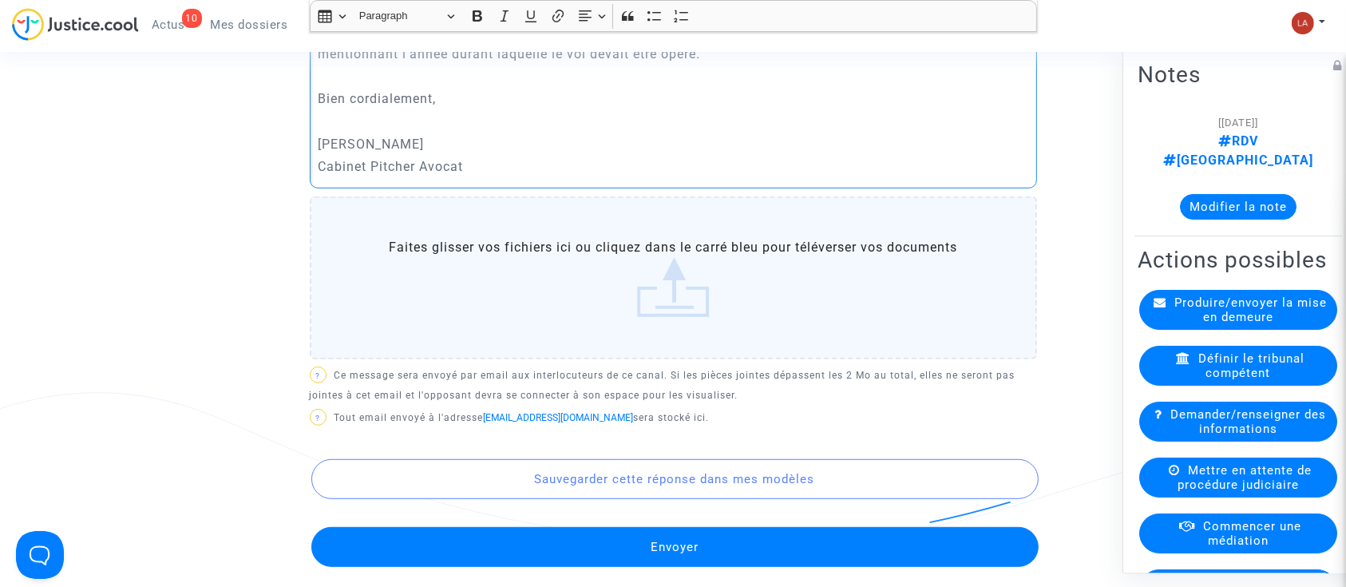
scroll to position [1170, 0]
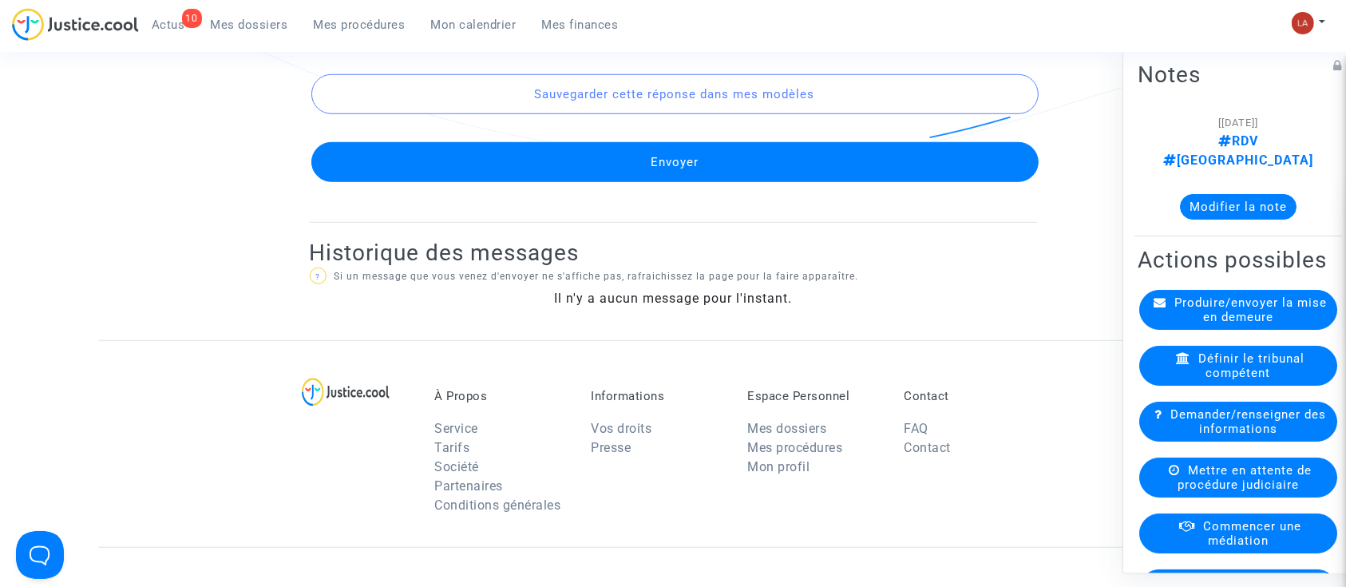
click at [756, 168] on button "Envoyer" at bounding box center [674, 162] width 727 height 40
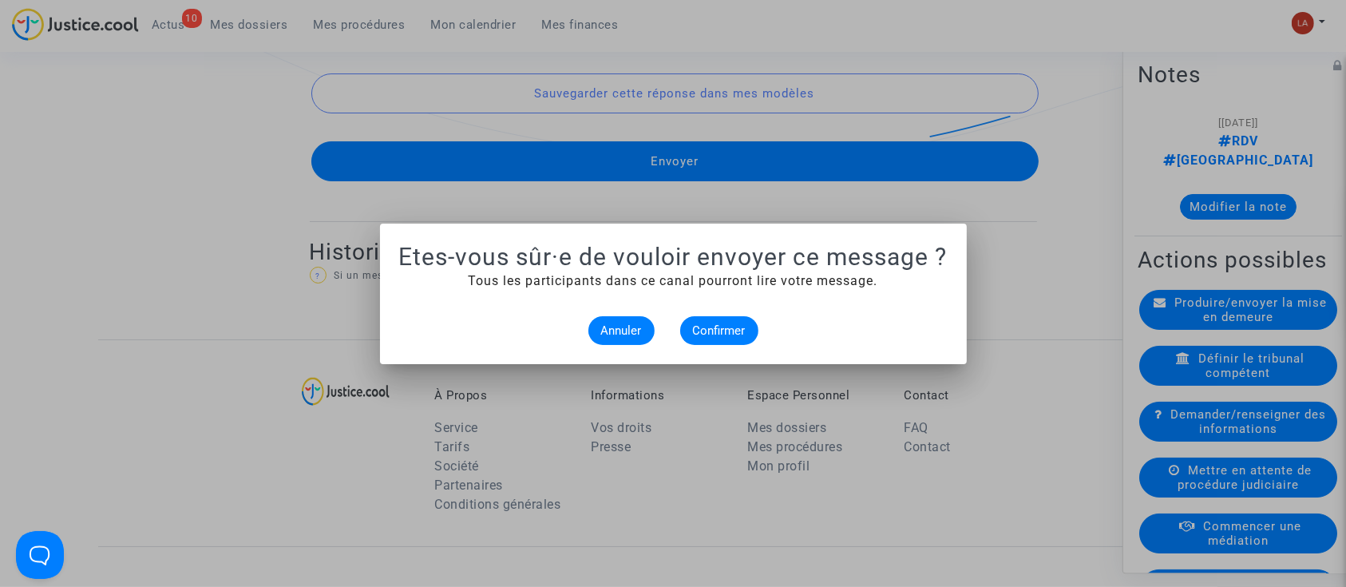
scroll to position [0, 0]
click at [715, 329] on span "Confirmer" at bounding box center [719, 330] width 53 height 14
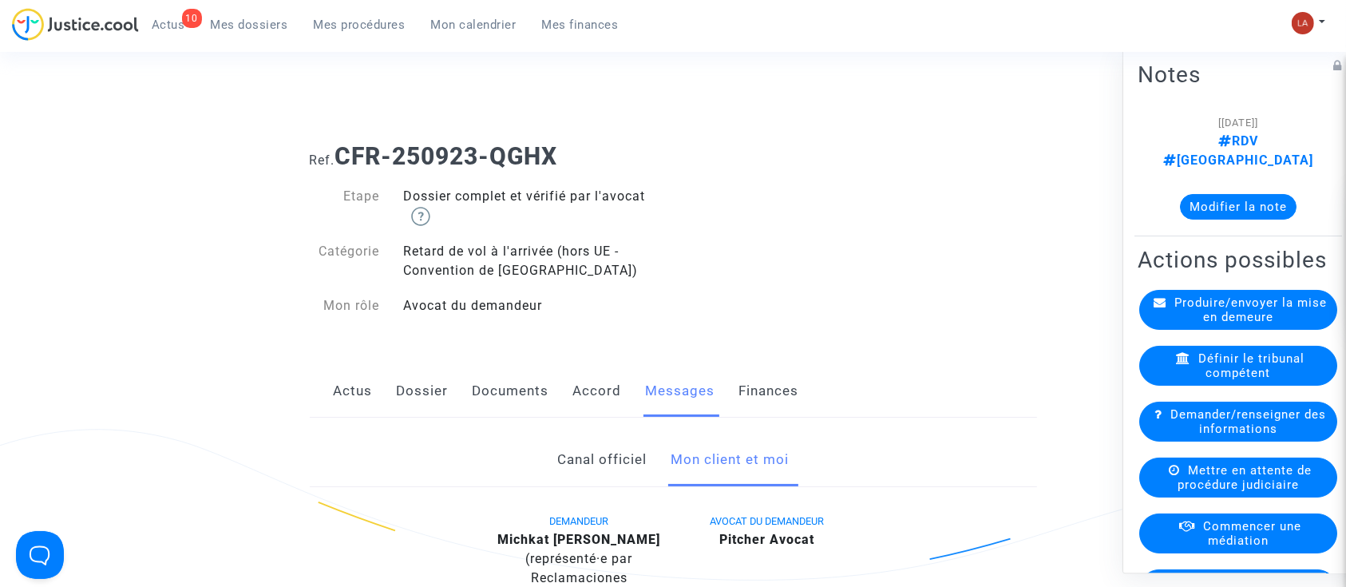
scroll to position [1170, 0]
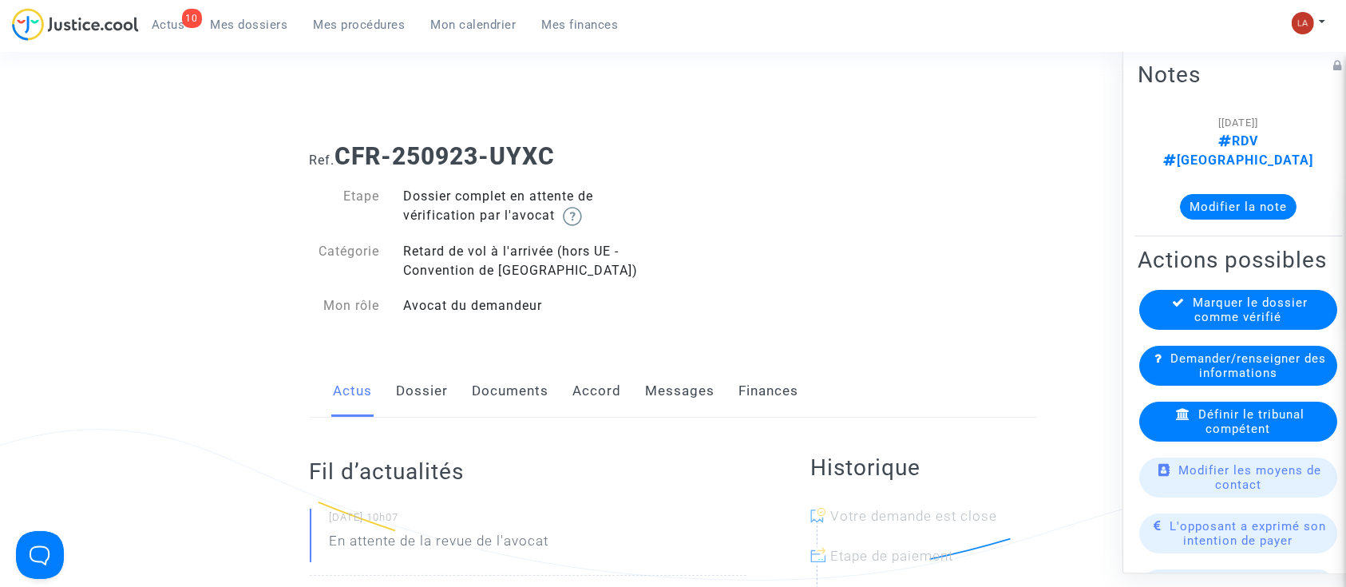
click at [430, 402] on link "Dossier" at bounding box center [423, 391] width 52 height 53
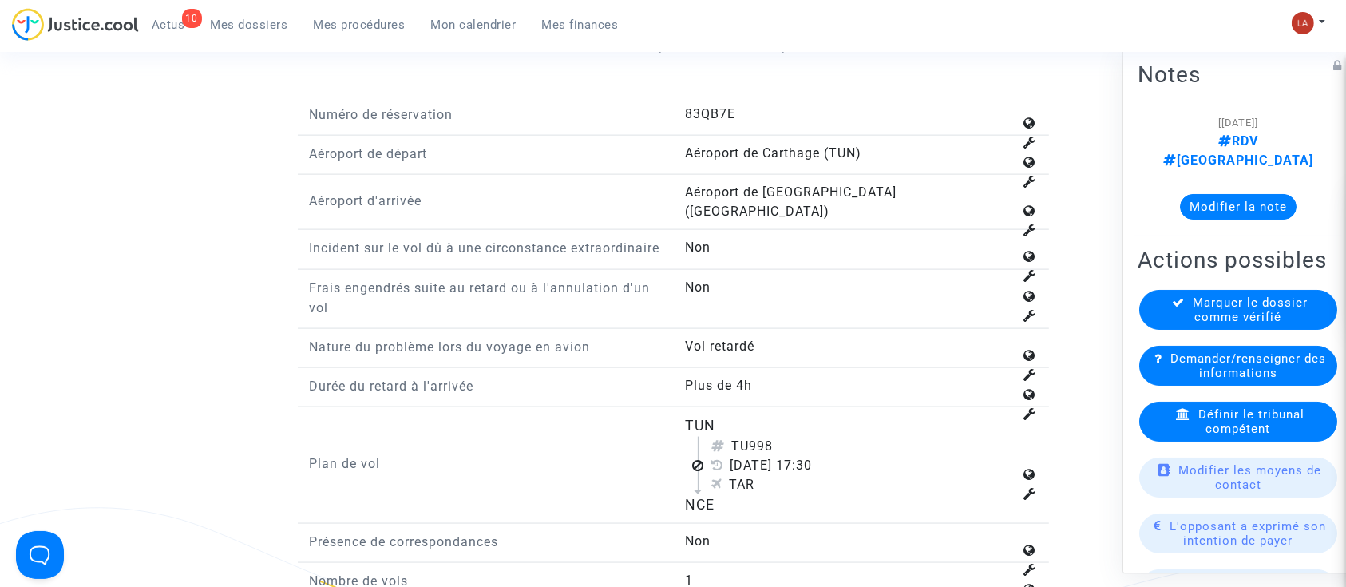
scroll to position [2235, 0]
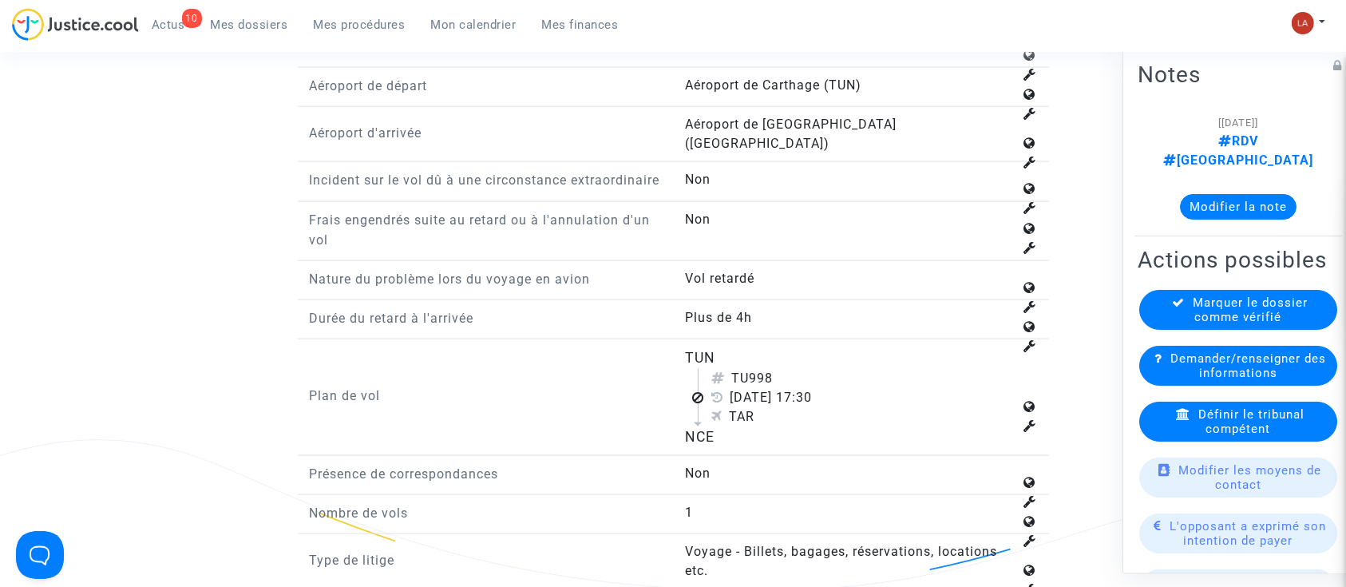
click at [1150, 418] on div "Définir le tribunal compétent" at bounding box center [1238, 422] width 198 height 40
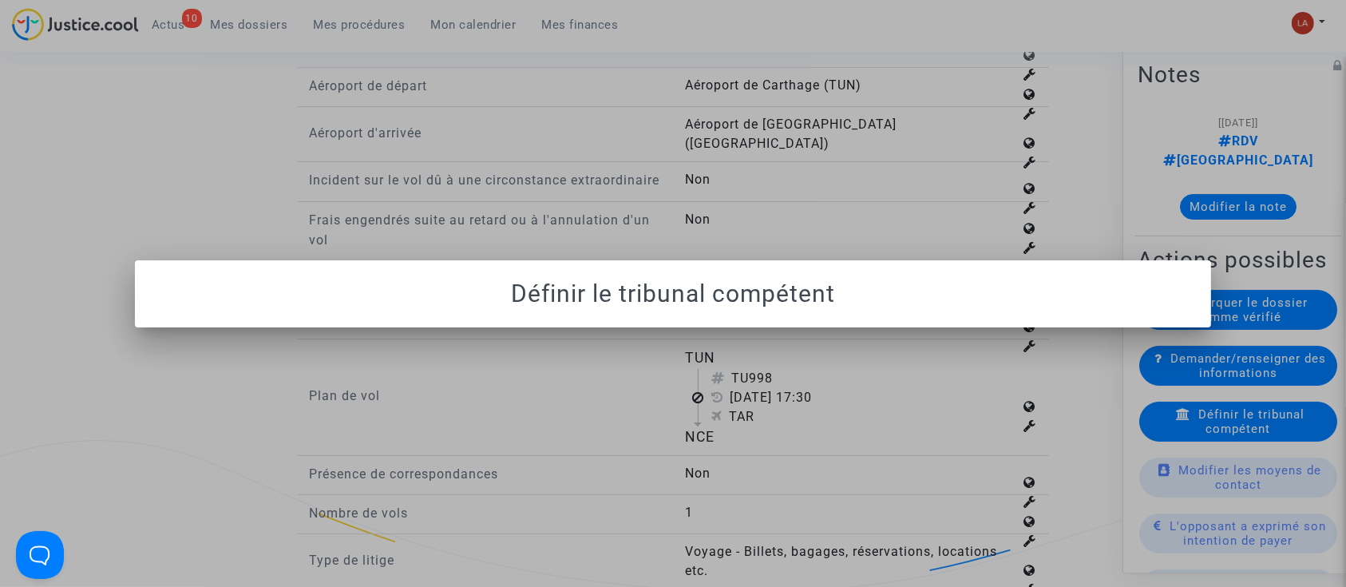
scroll to position [0, 0]
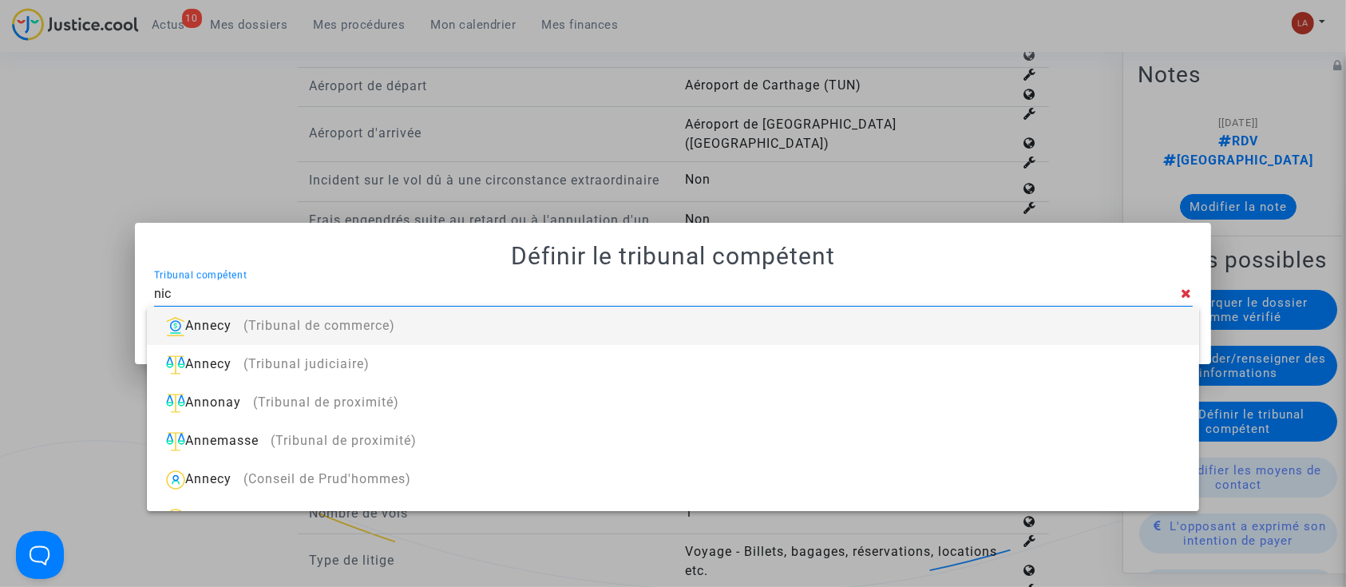
type input "nice"
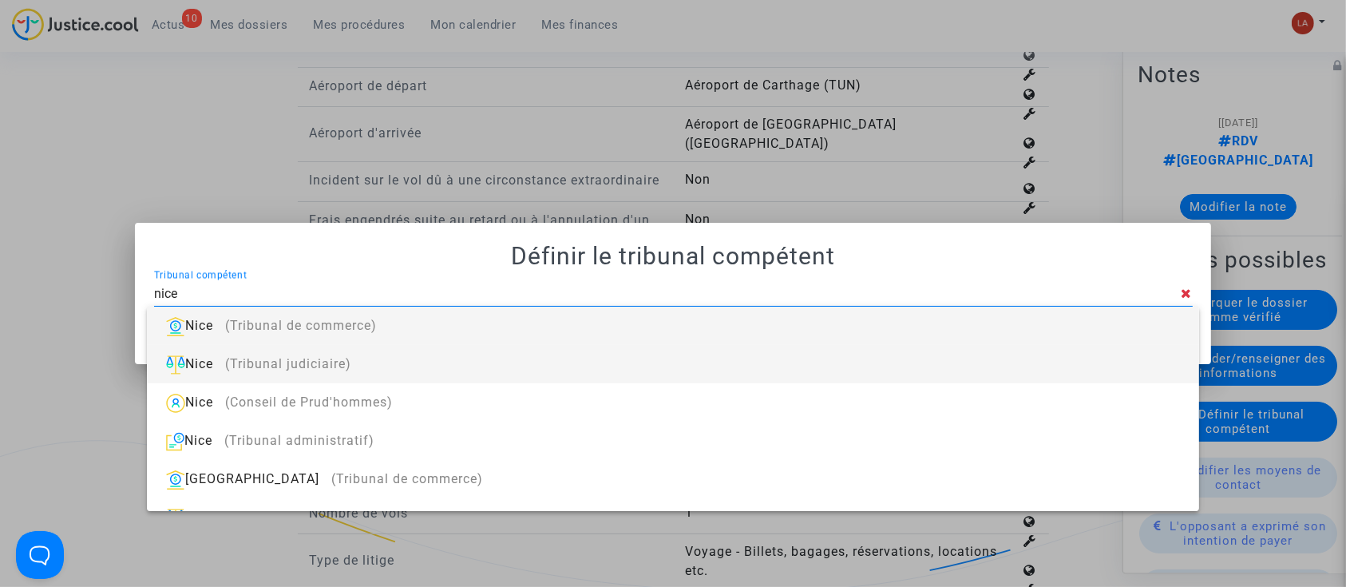
click at [975, 365] on div "Nice (Tribunal judiciaire)" at bounding box center [673, 364] width 1026 height 38
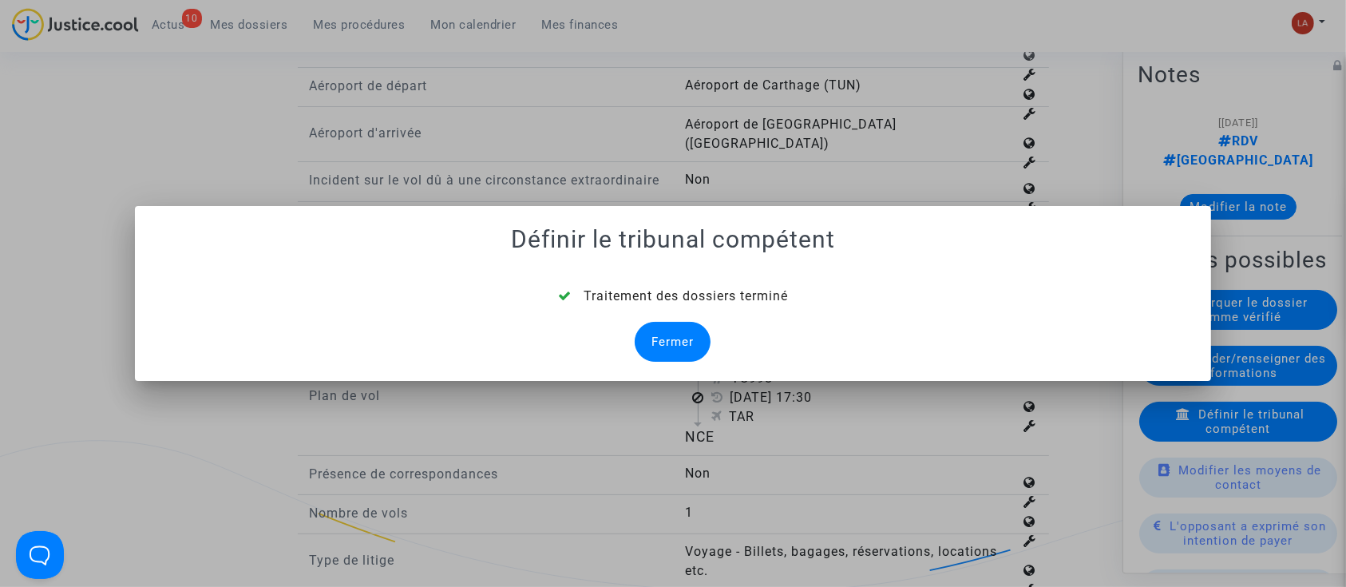
click at [642, 335] on div "Fermer" at bounding box center [673, 342] width 76 height 40
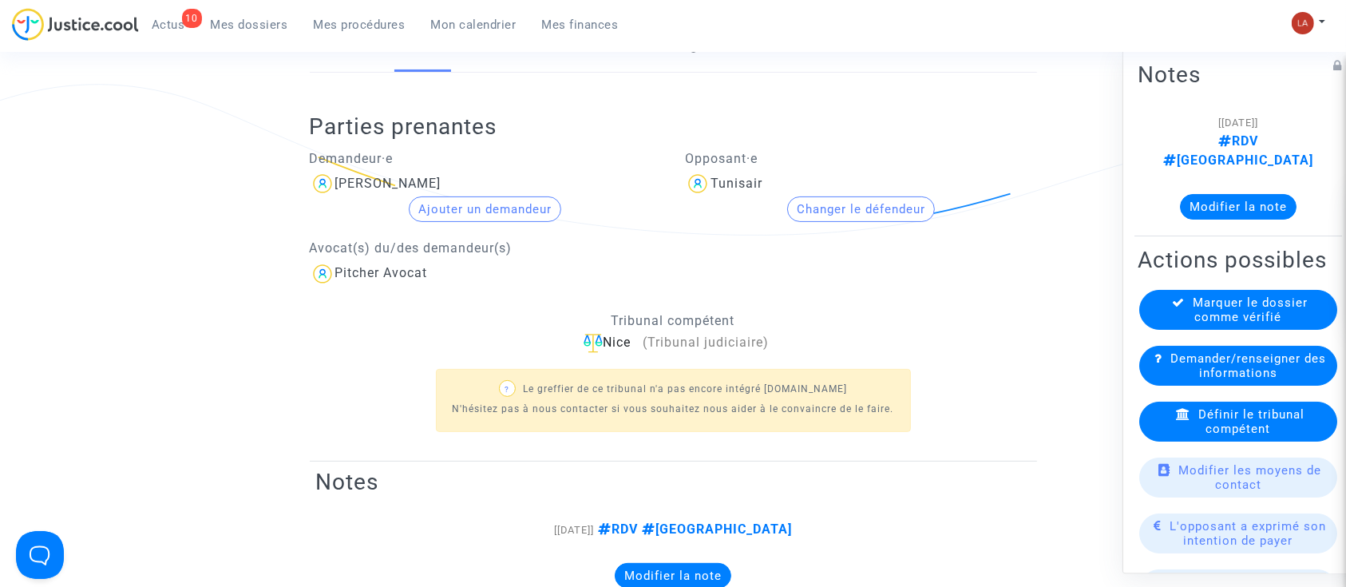
scroll to position [212, 0]
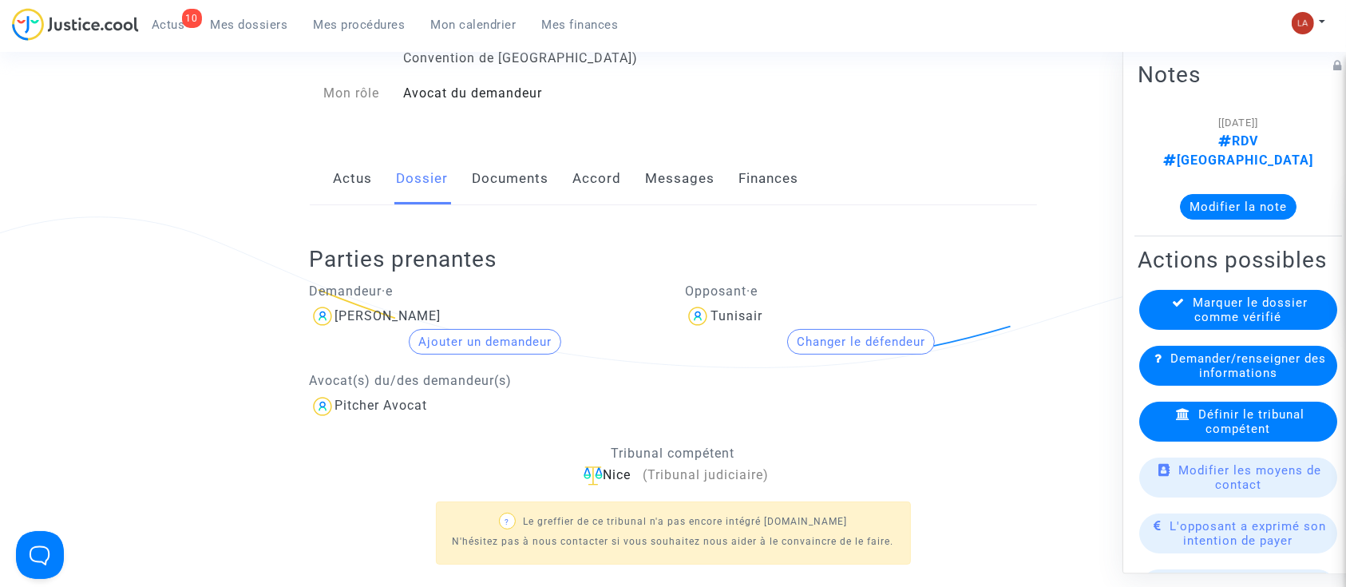
click at [499, 168] on link "Documents" at bounding box center [511, 178] width 77 height 53
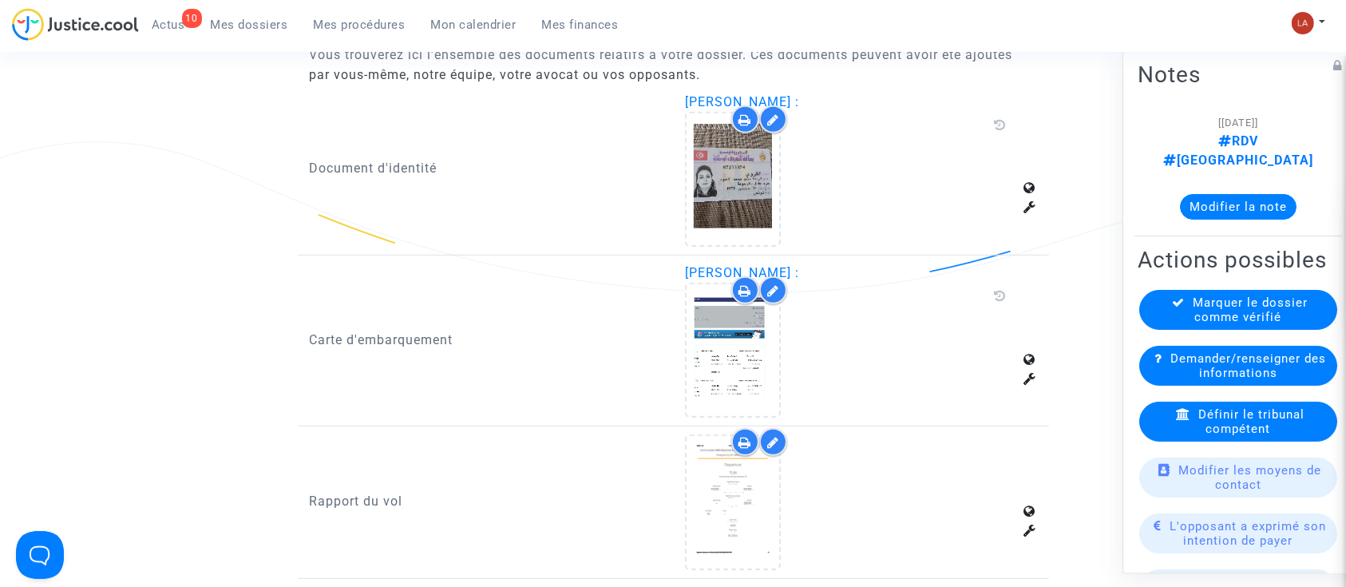
scroll to position [1064, 0]
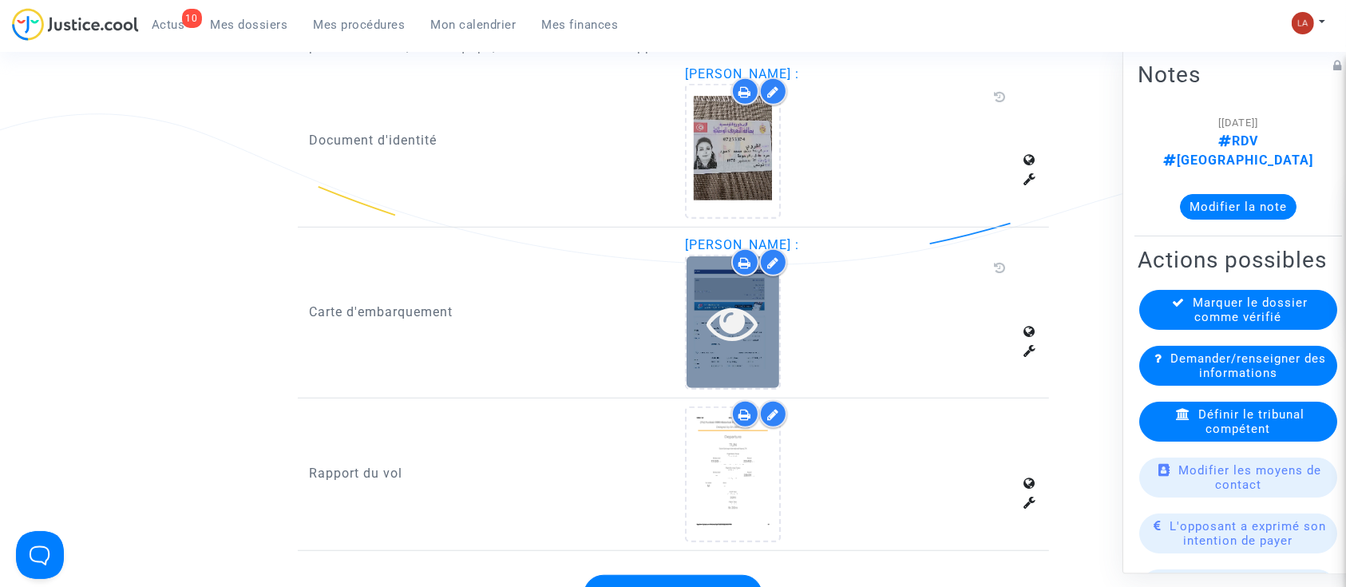
click at [738, 316] on icon at bounding box center [733, 322] width 52 height 51
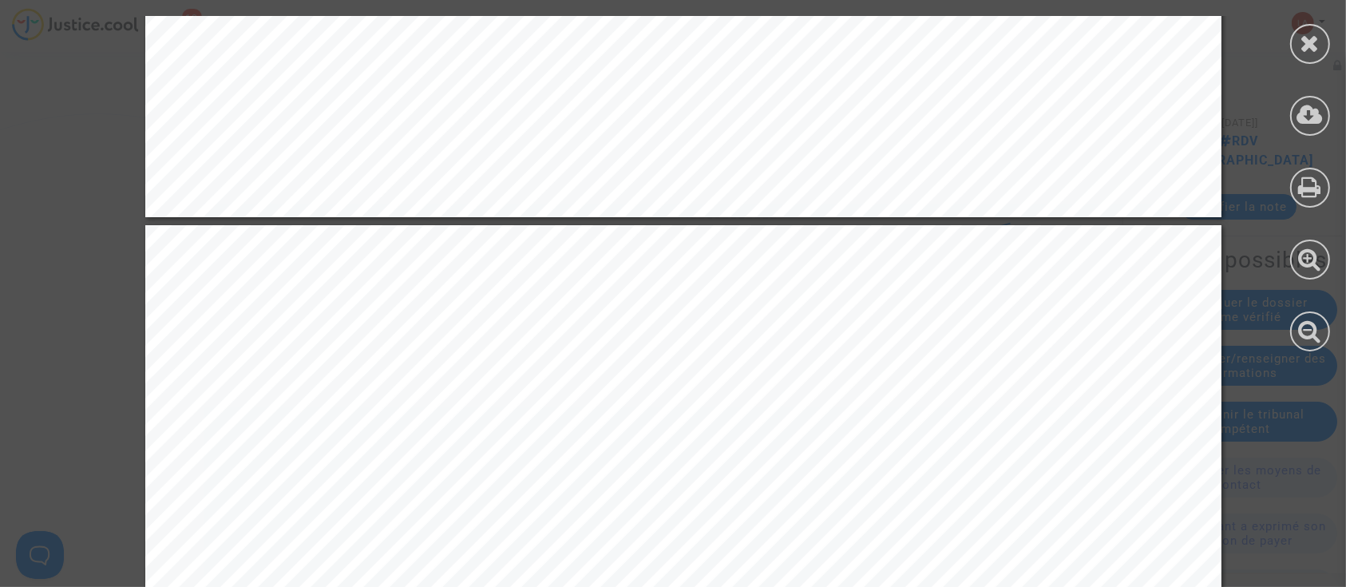
scroll to position [1230, 0]
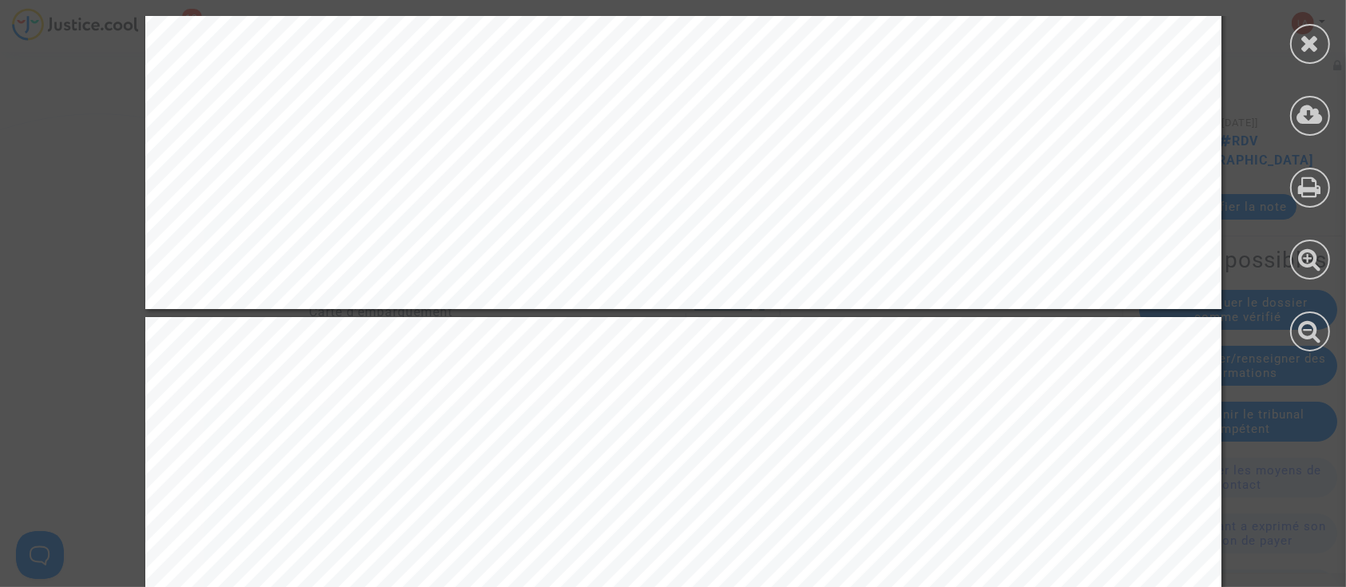
click at [1300, 37] on div at bounding box center [1310, 44] width 40 height 40
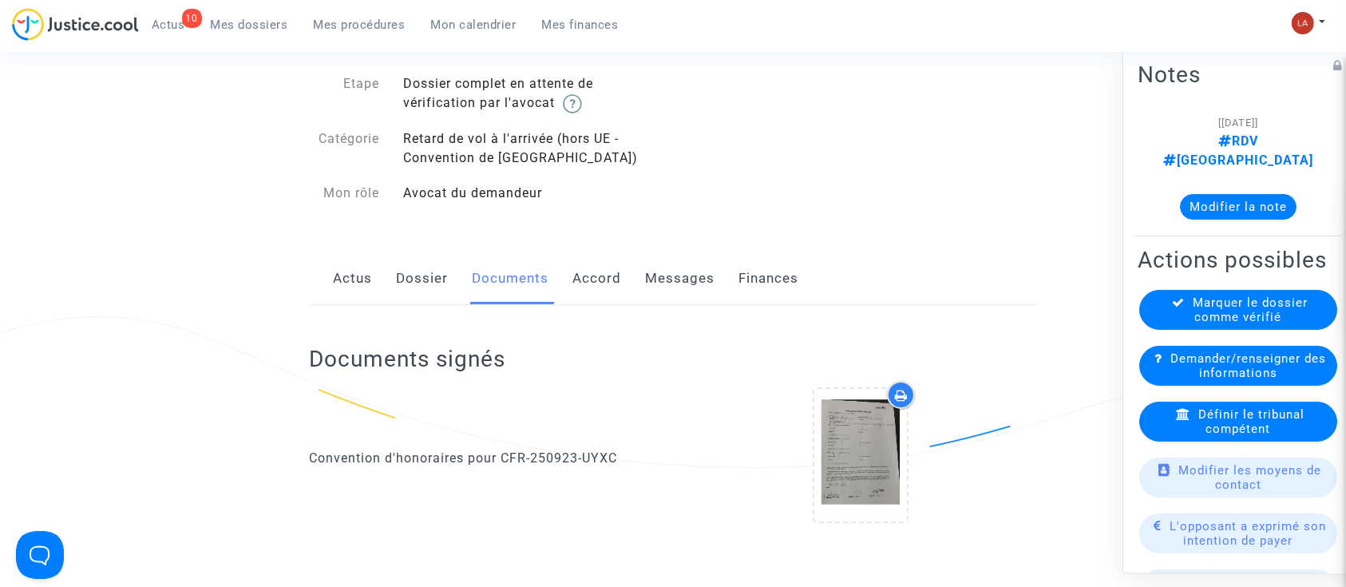
scroll to position [0, 0]
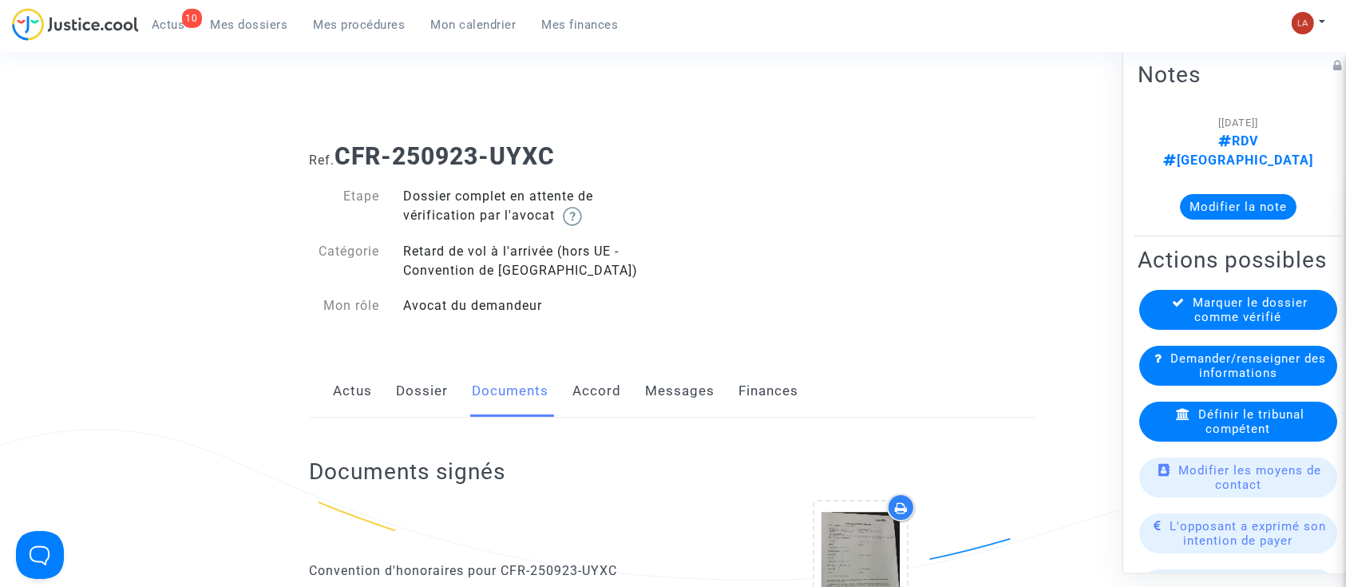
click at [417, 423] on div "Documents signés Convention d'honoraires pour CFR-250923-UYXC" at bounding box center [673, 557] width 727 height 279
drag, startPoint x: 414, startPoint y: 396, endPoint x: 426, endPoint y: 391, distance: 12.9
click at [414, 396] on link "Dossier" at bounding box center [423, 391] width 52 height 53
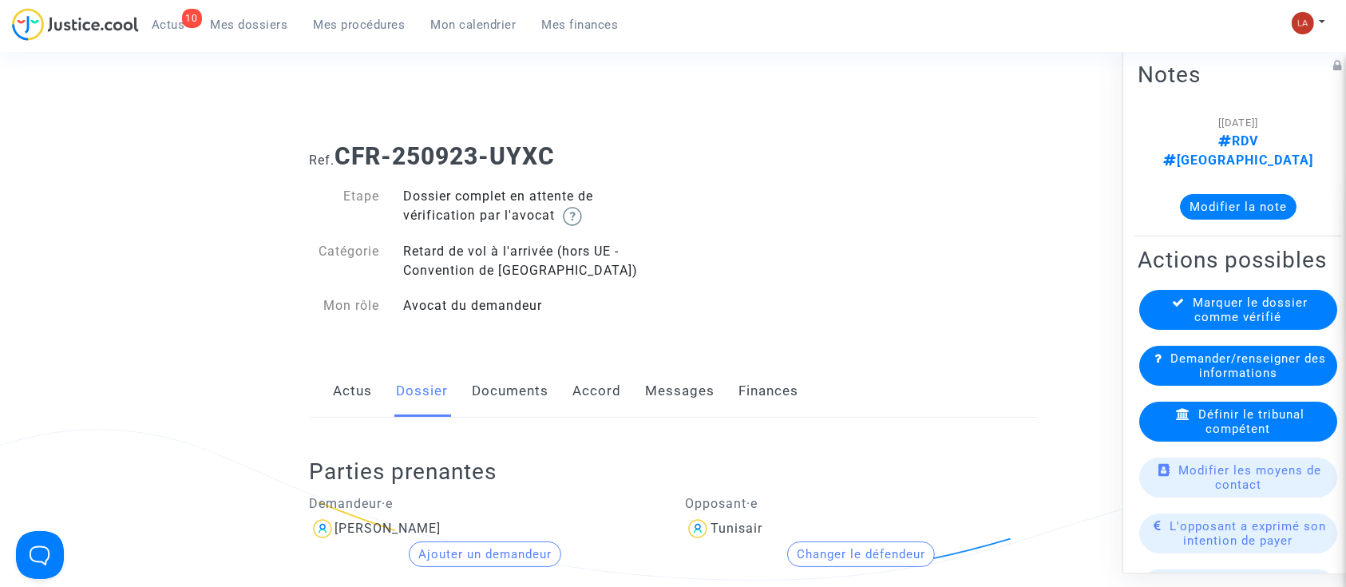
click at [533, 371] on link "Documents" at bounding box center [511, 391] width 77 height 53
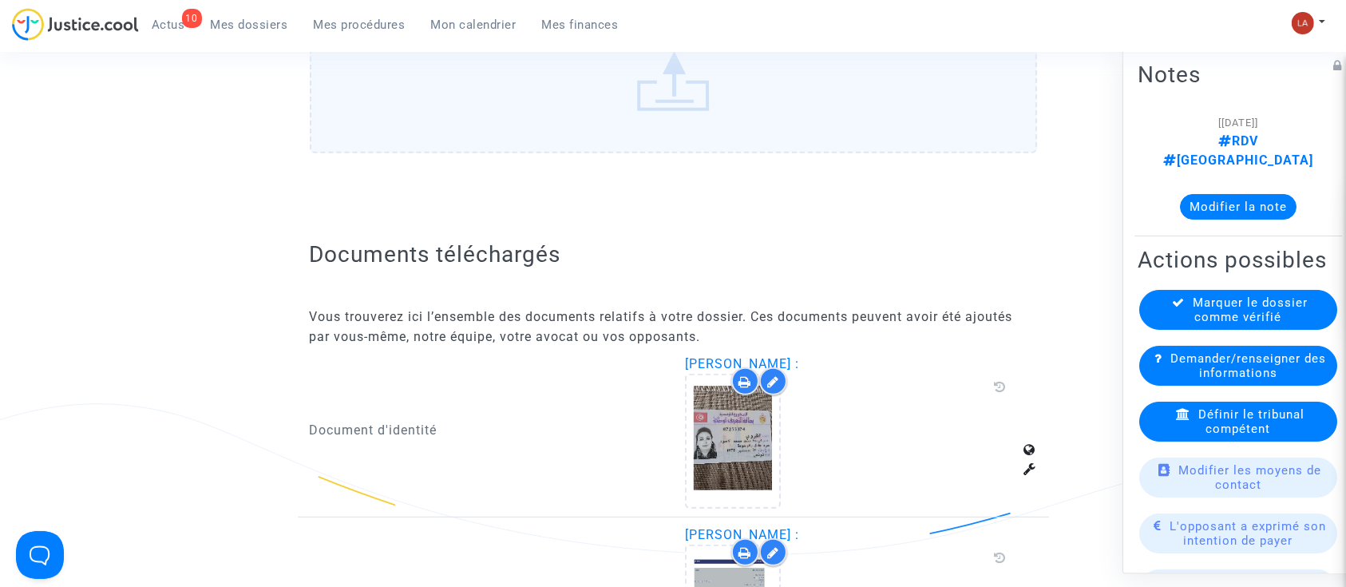
scroll to position [851, 0]
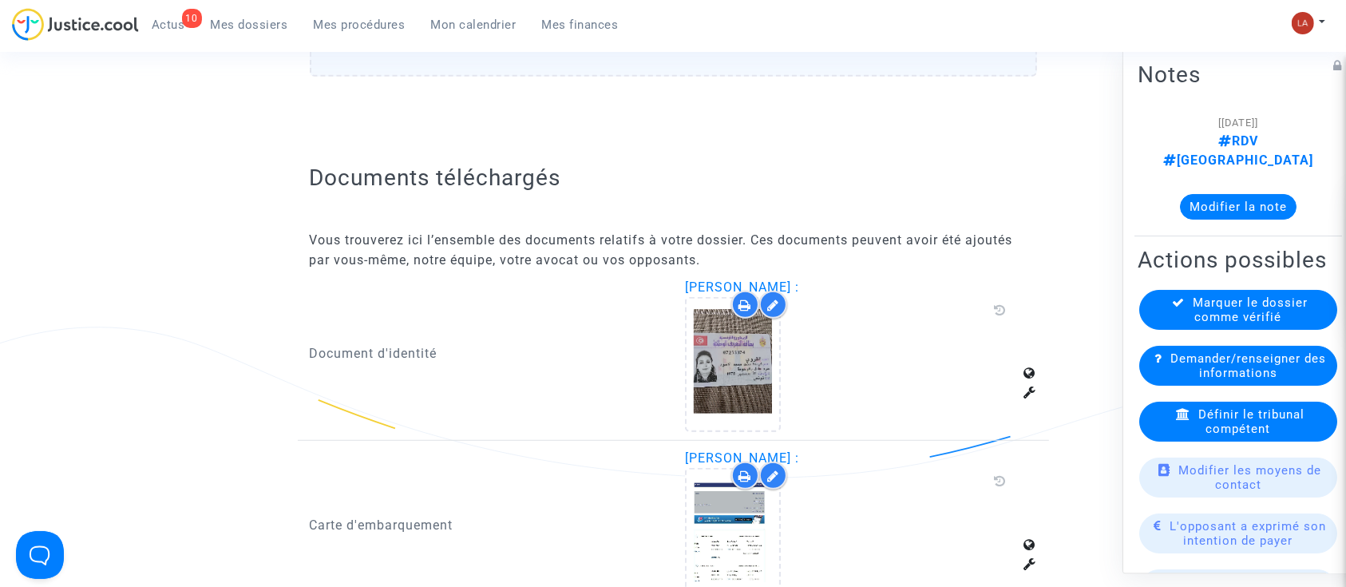
click at [675, 518] on div "[PERSON_NAME] :" at bounding box center [861, 526] width 376 height 154
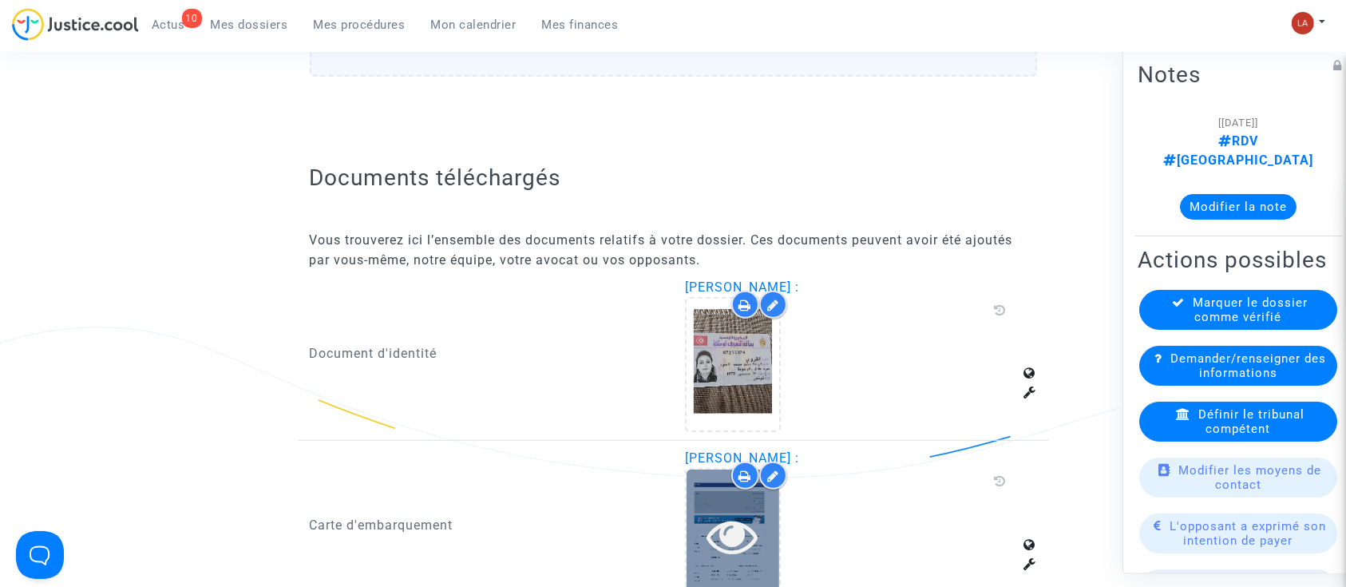
click at [715, 514] on icon at bounding box center [733, 535] width 52 height 51
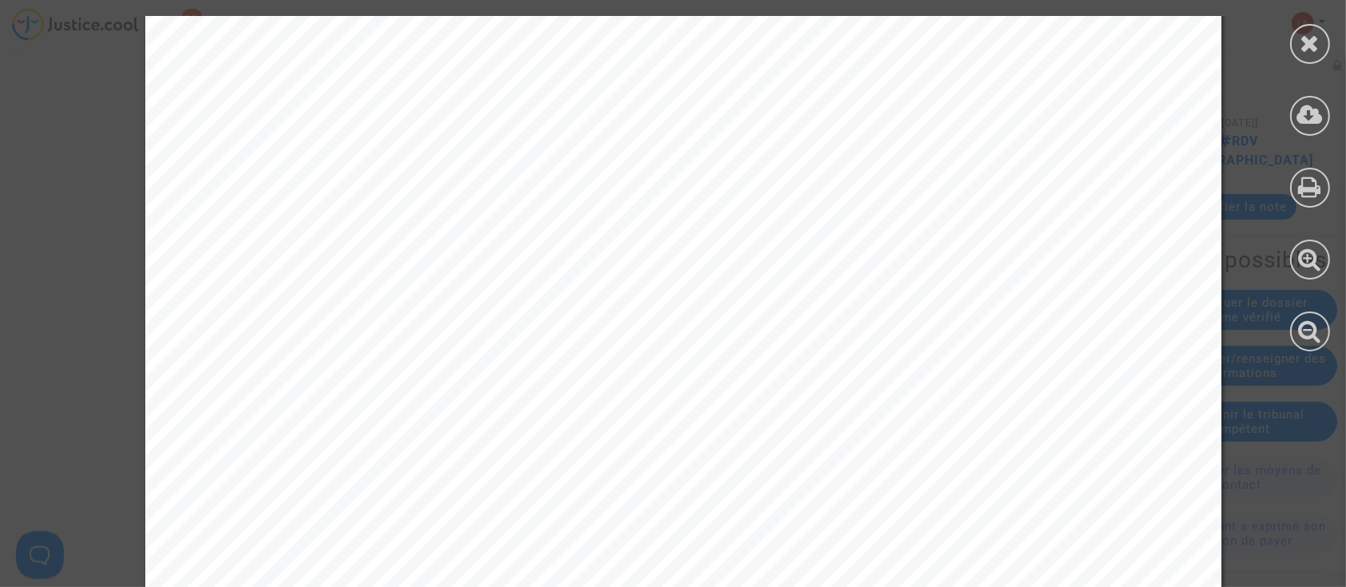
scroll to position [106, 0]
click at [1305, 45] on icon at bounding box center [1311, 43] width 20 height 24
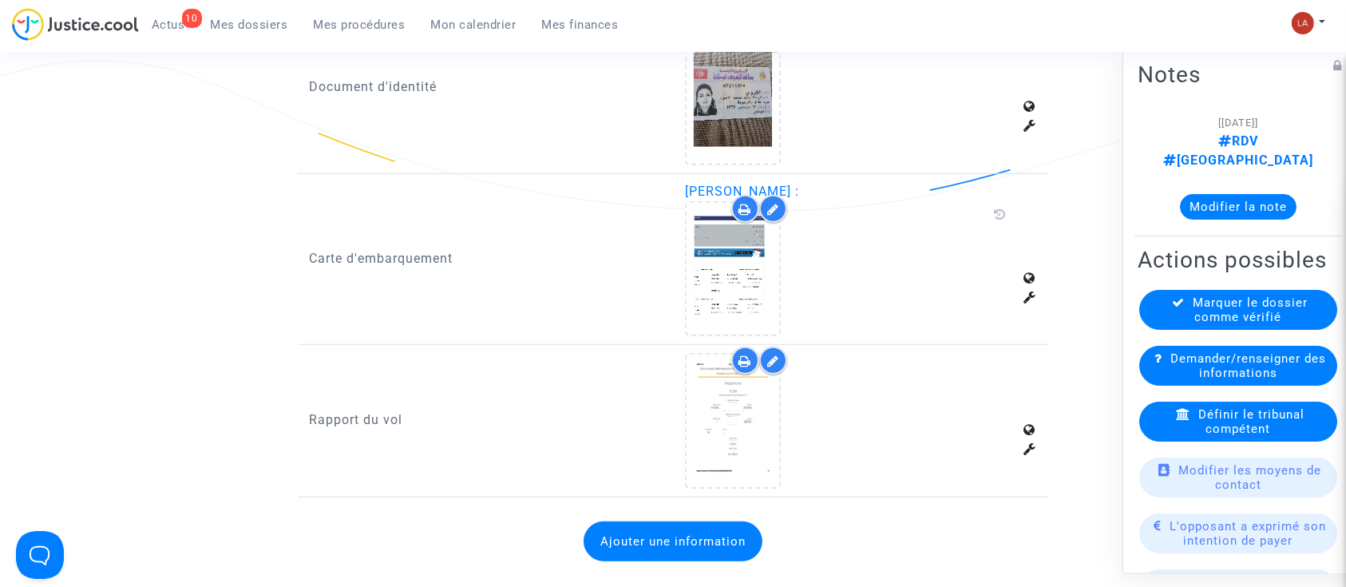
scroll to position [1170, 0]
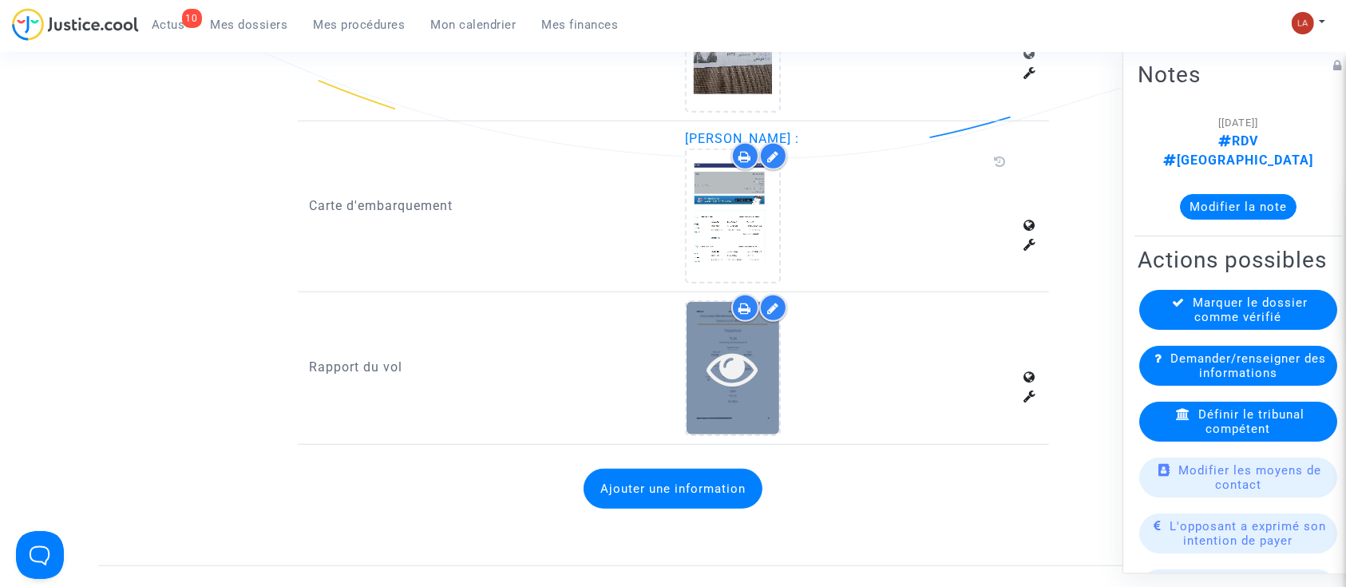
click at [718, 348] on icon at bounding box center [733, 367] width 52 height 51
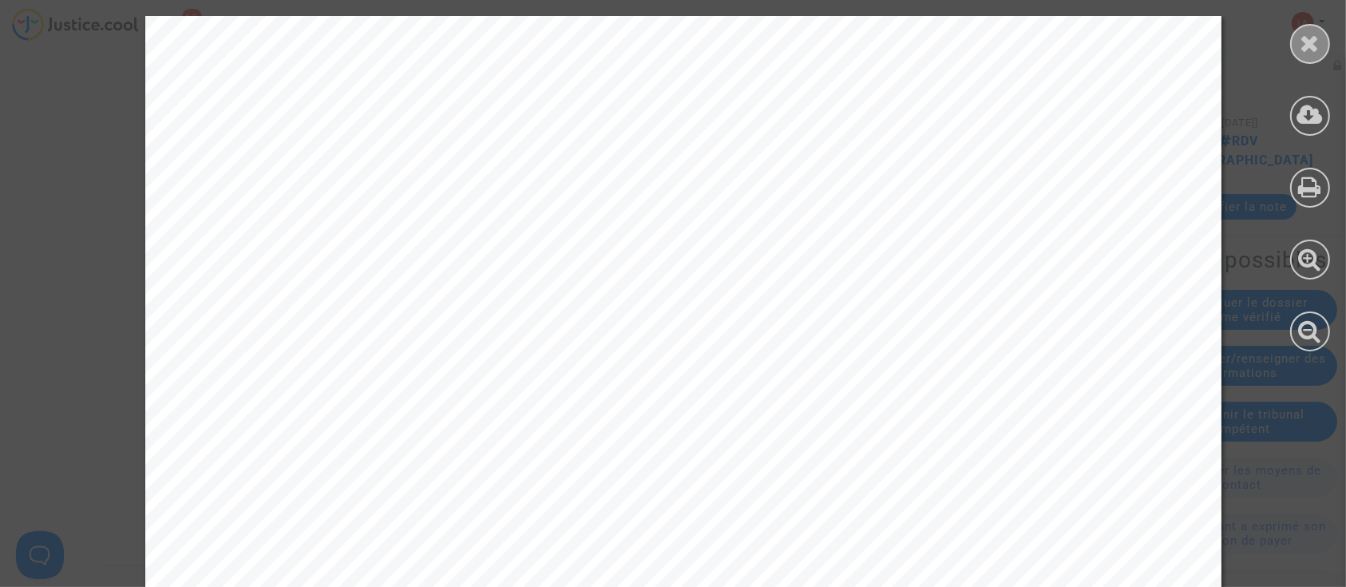
click at [1305, 42] on icon at bounding box center [1311, 43] width 20 height 24
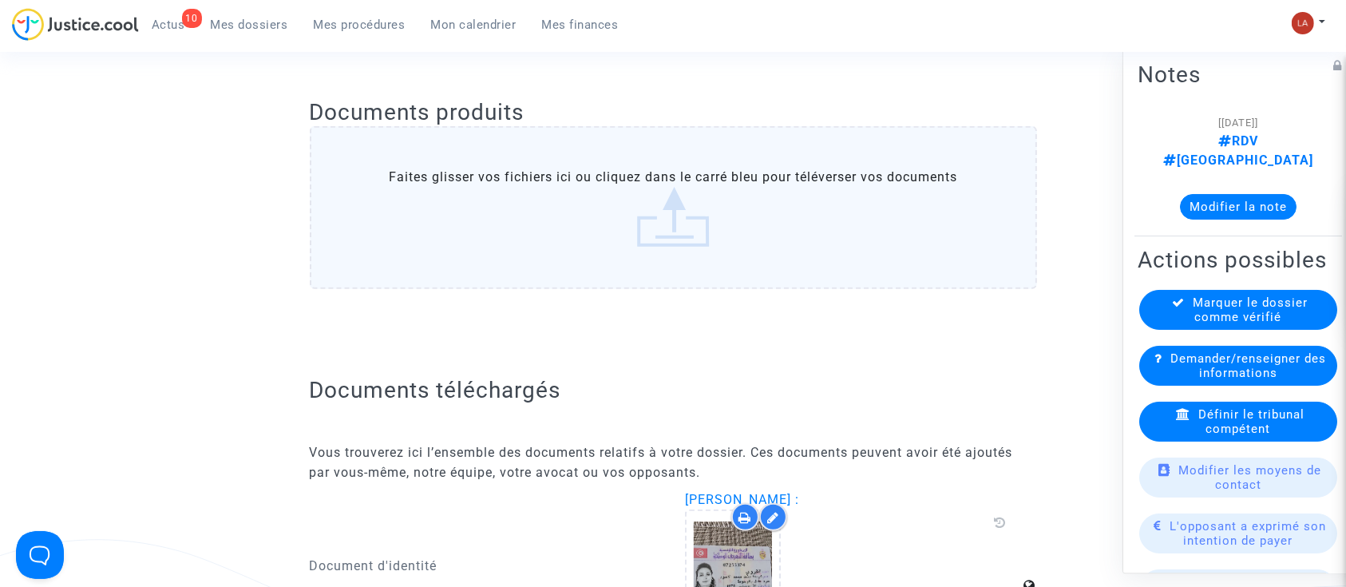
scroll to position [1064, 0]
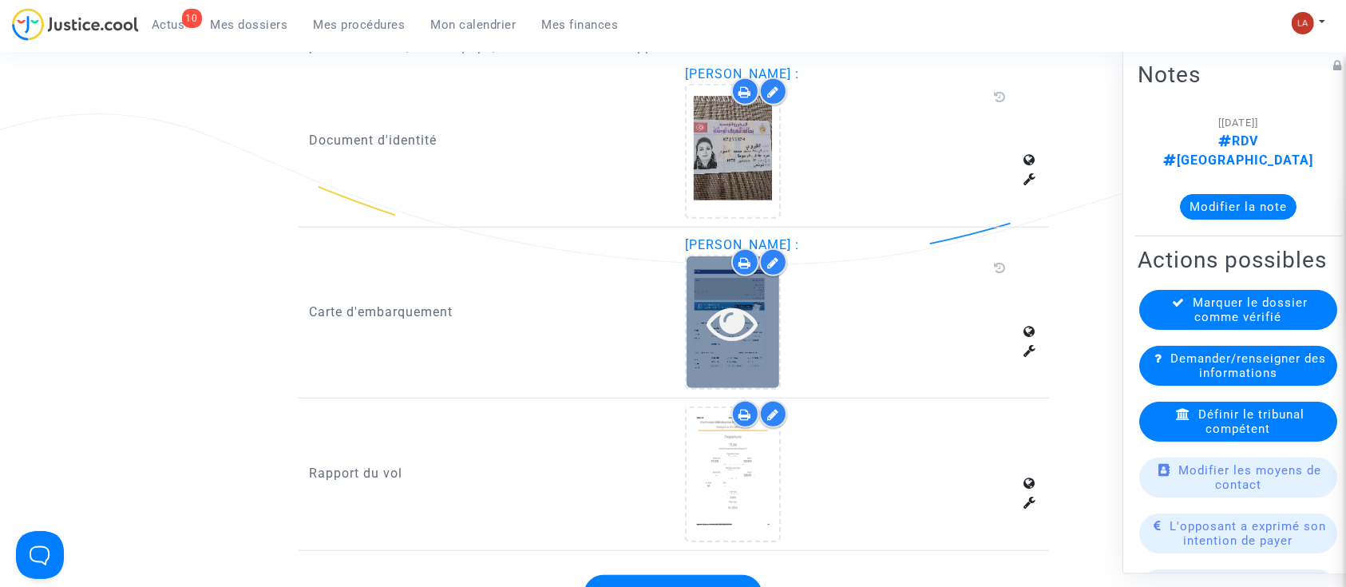
click at [735, 335] on icon at bounding box center [733, 322] width 52 height 51
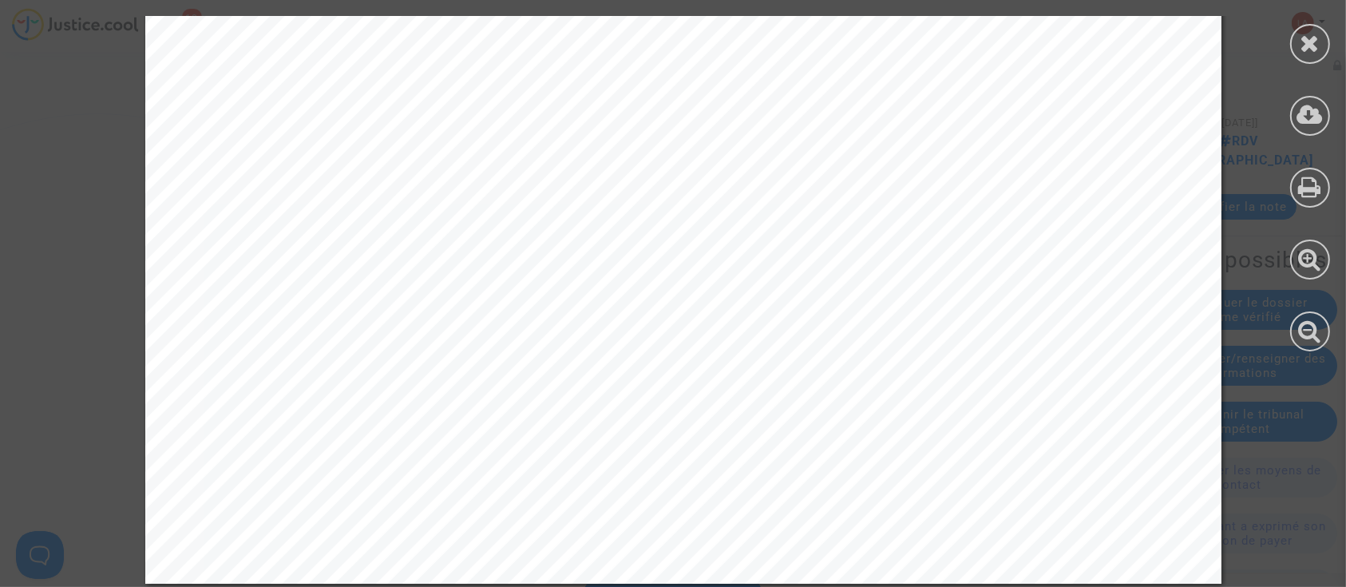
scroll to position [2508, 0]
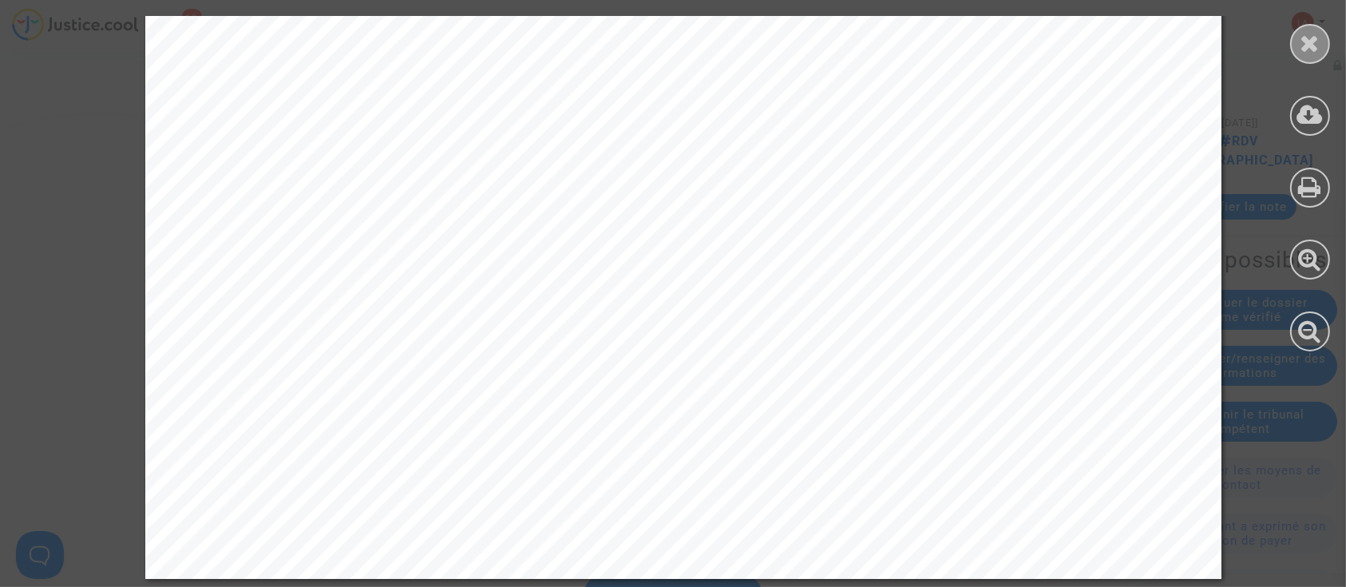
click at [1306, 46] on icon at bounding box center [1311, 43] width 20 height 24
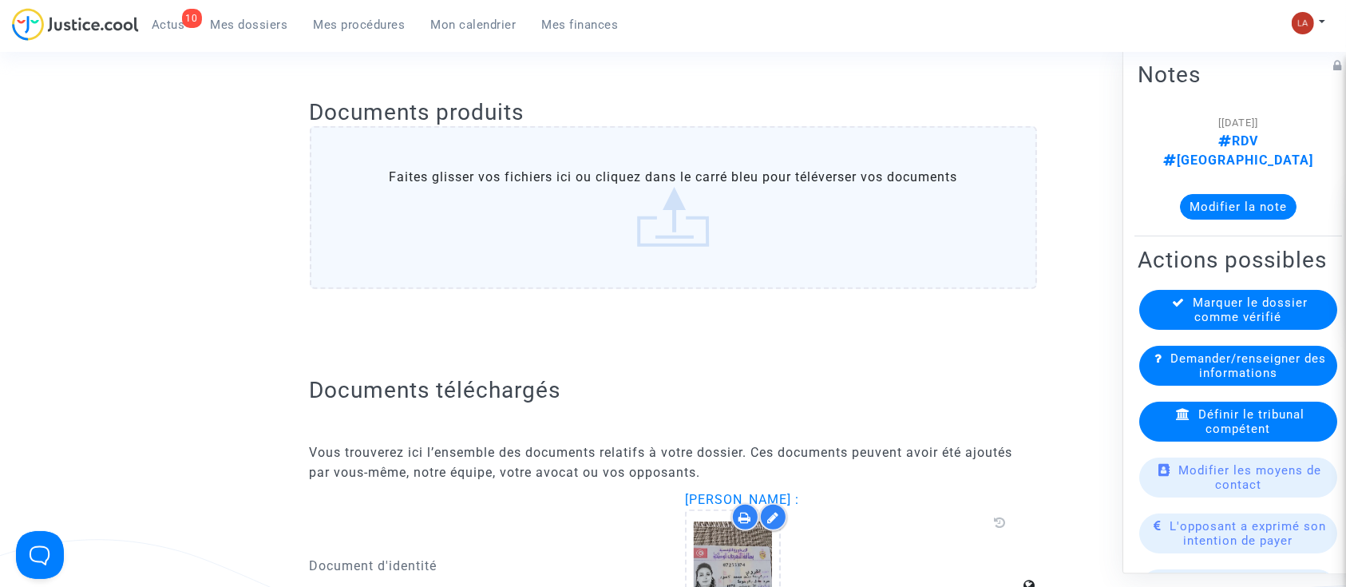
scroll to position [1170, 0]
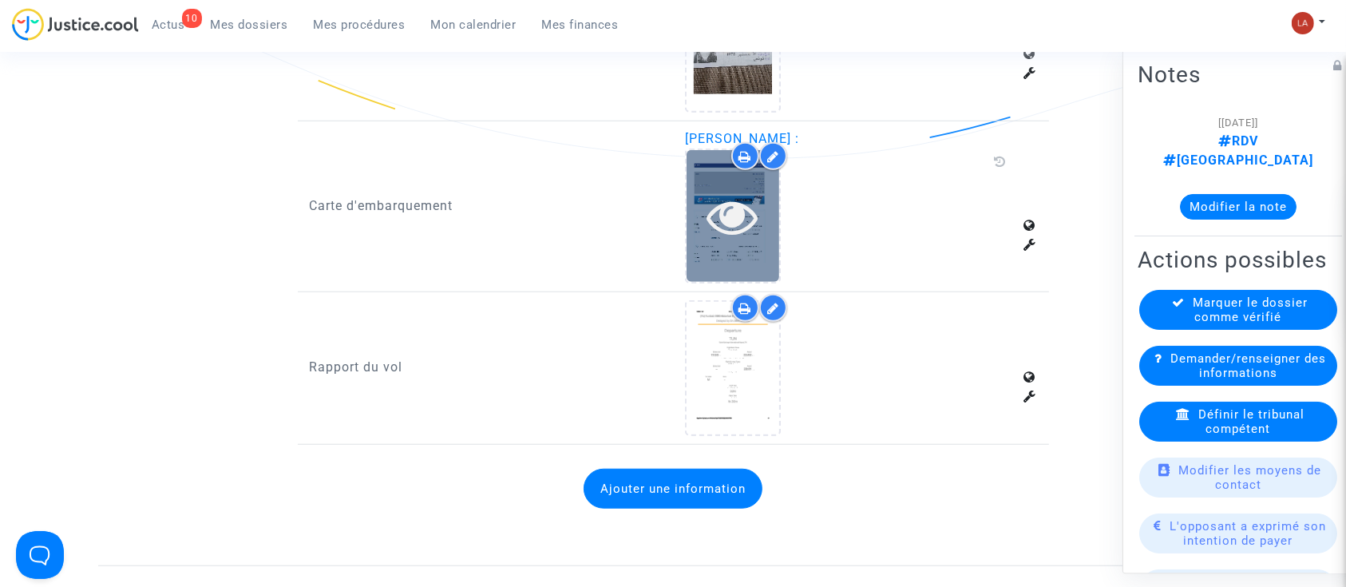
click at [707, 225] on icon at bounding box center [733, 216] width 52 height 51
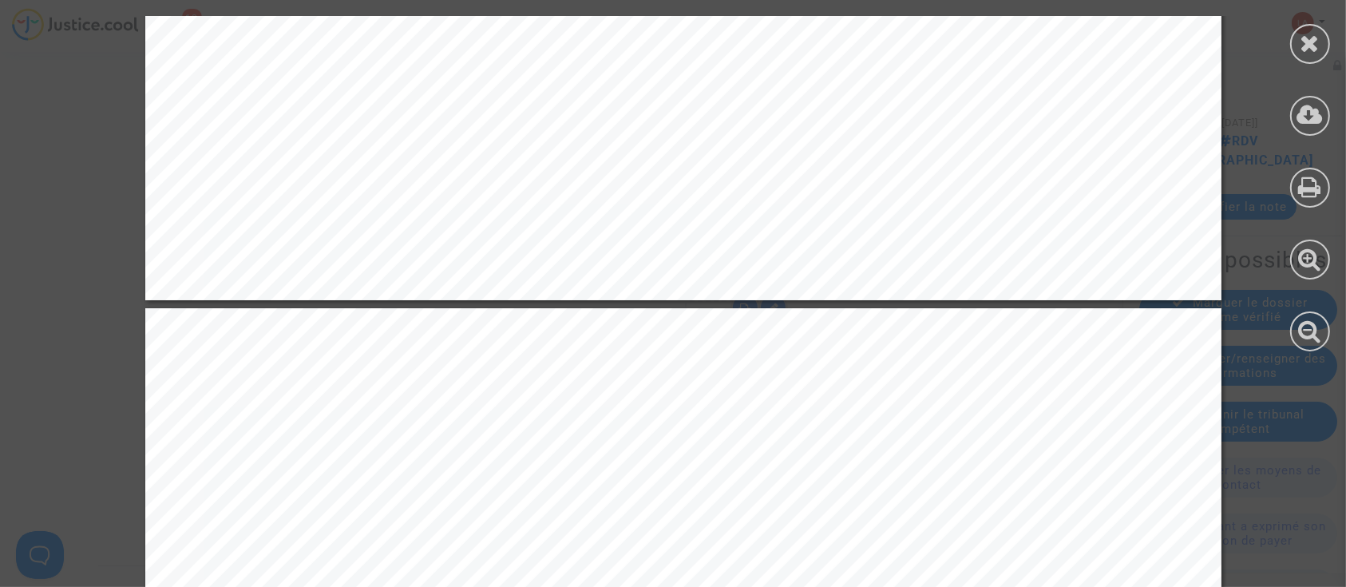
scroll to position [1490, 0]
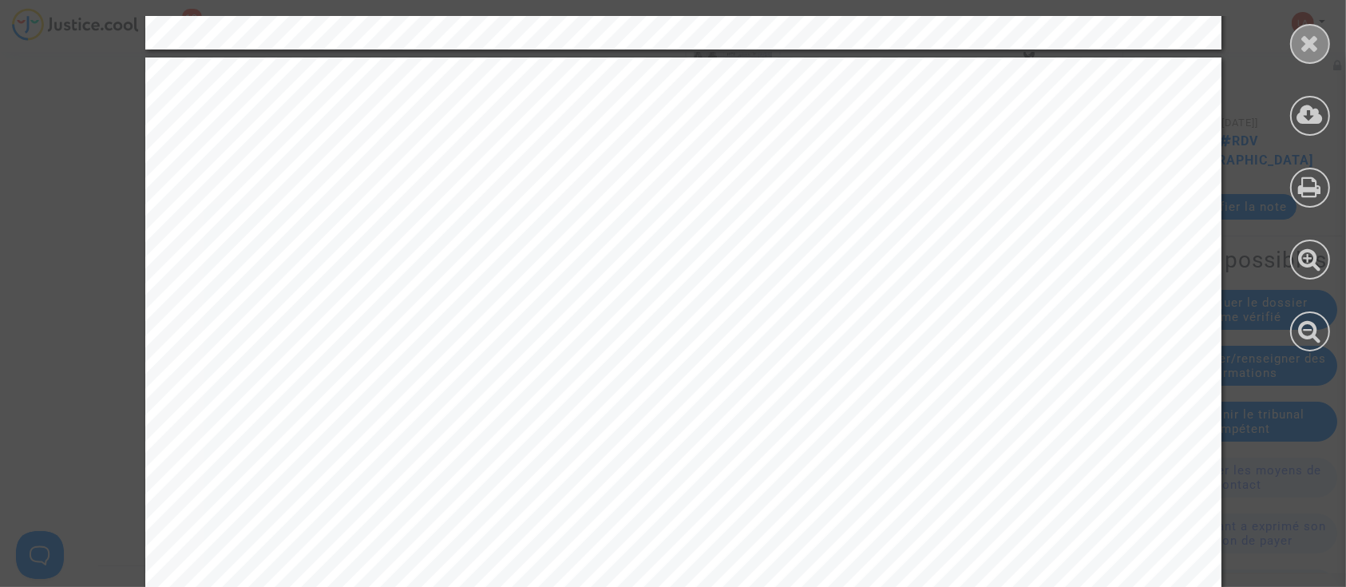
click at [1312, 51] on icon at bounding box center [1311, 43] width 20 height 24
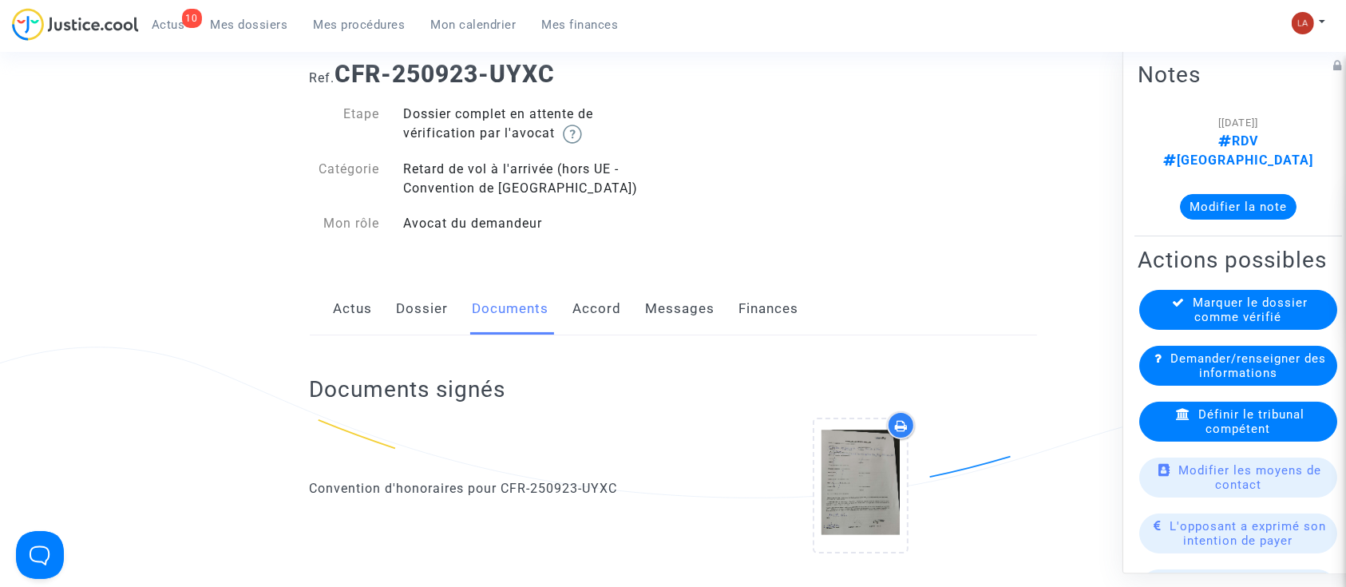
scroll to position [0, 0]
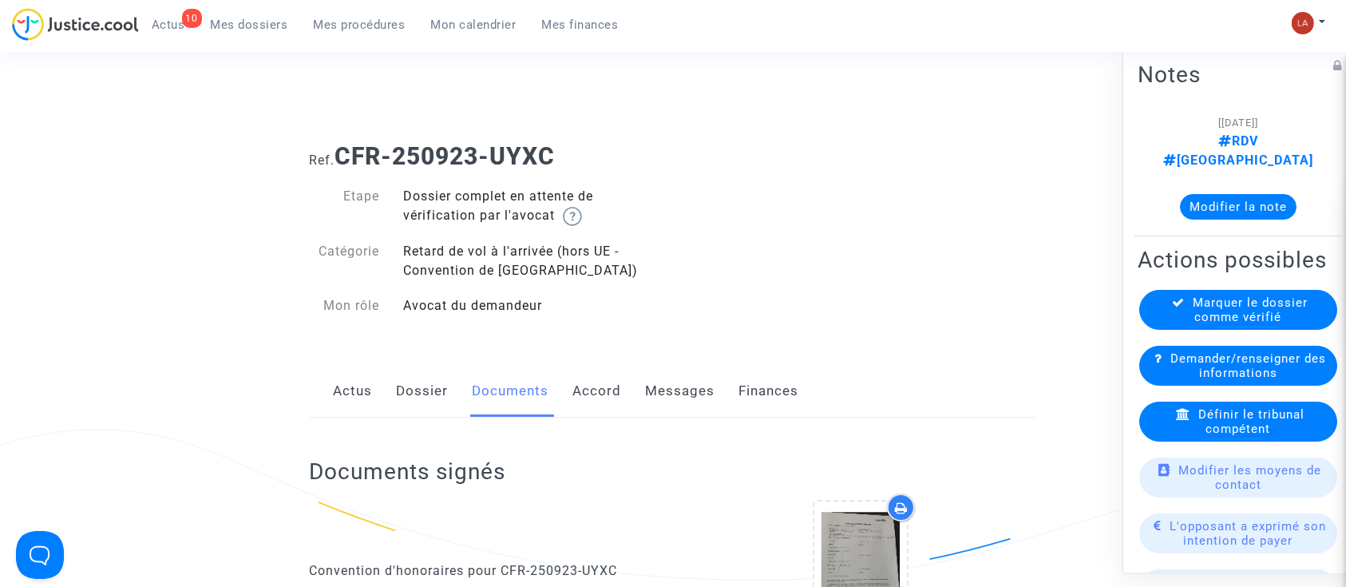
click at [688, 382] on link "Messages" at bounding box center [680, 391] width 69 height 53
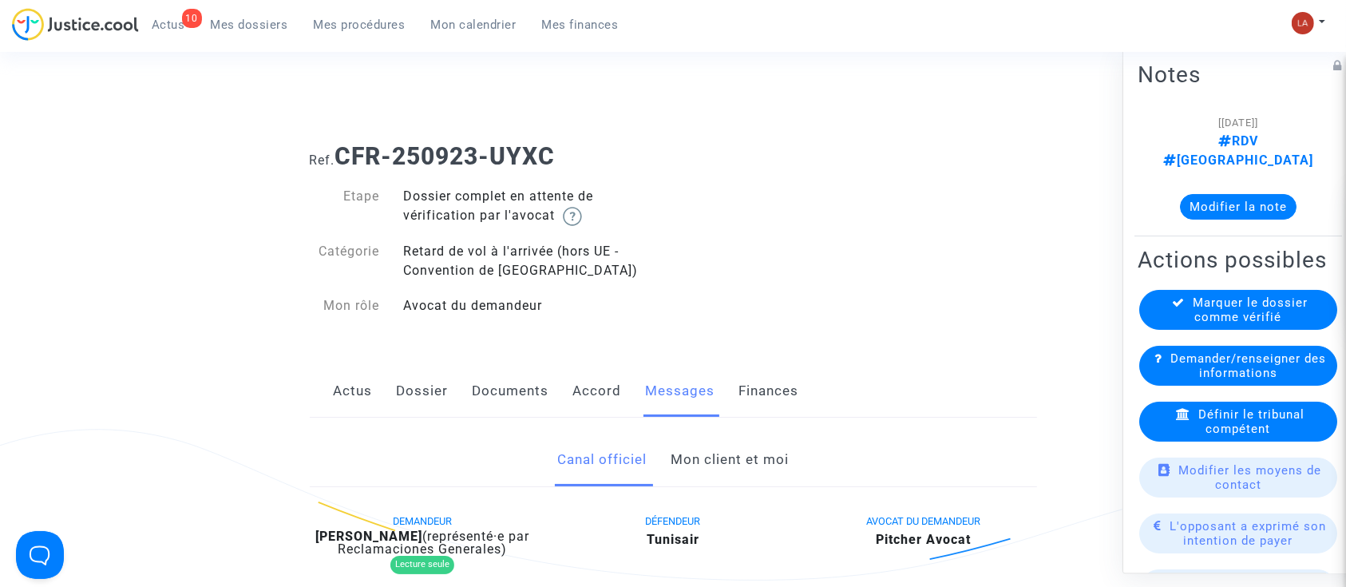
click at [730, 457] on link "Mon client et moi" at bounding box center [730, 460] width 118 height 53
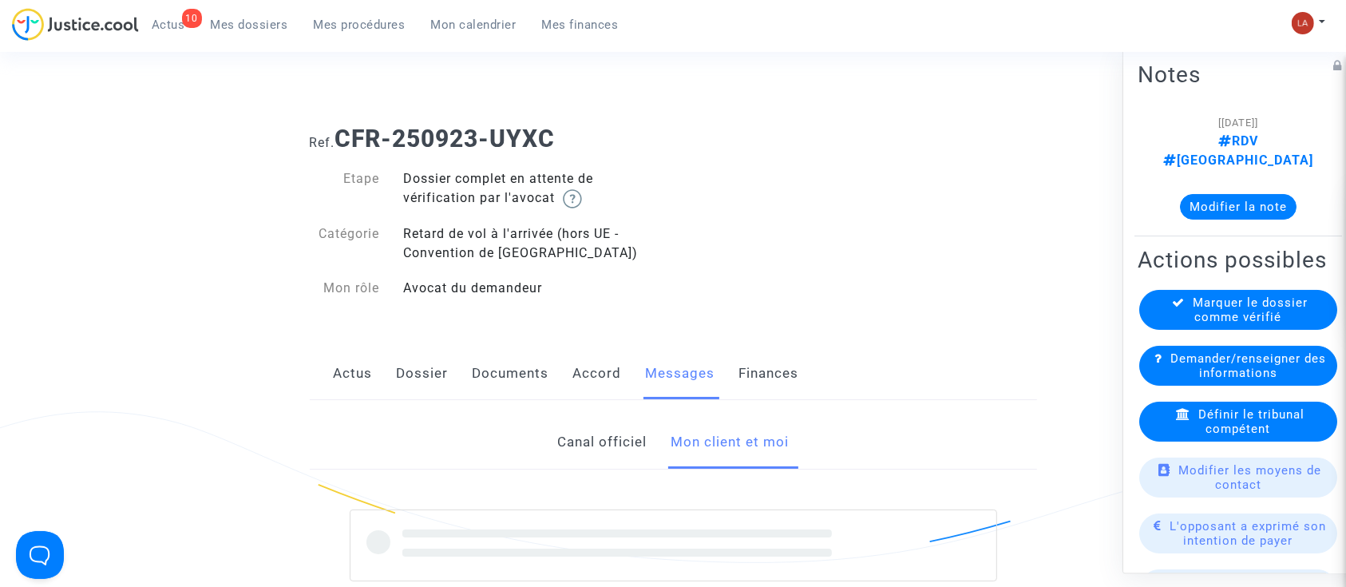
scroll to position [532, 0]
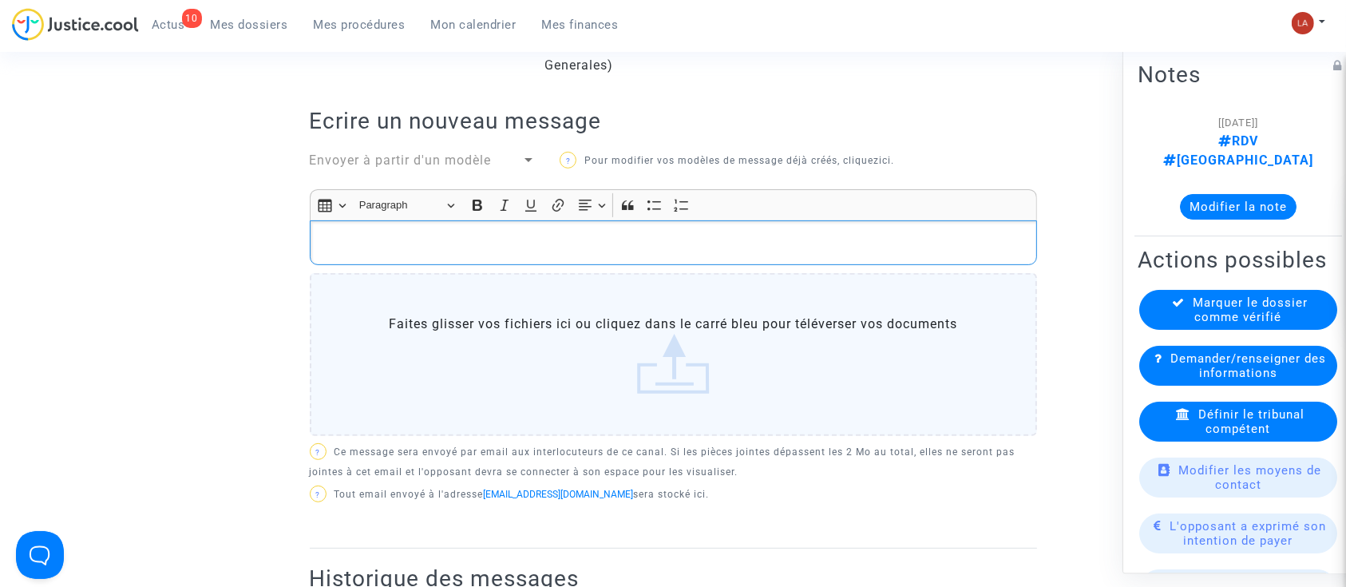
click at [758, 253] on div "Rich Text Editor, main" at bounding box center [673, 242] width 727 height 45
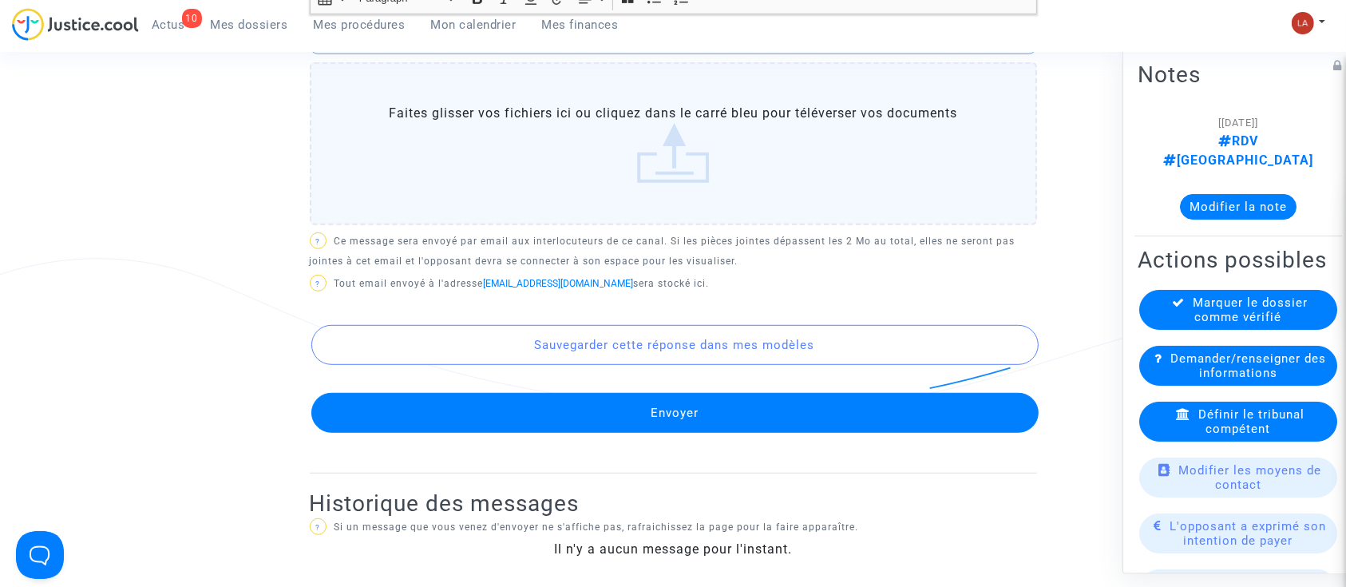
scroll to position [1064, 0]
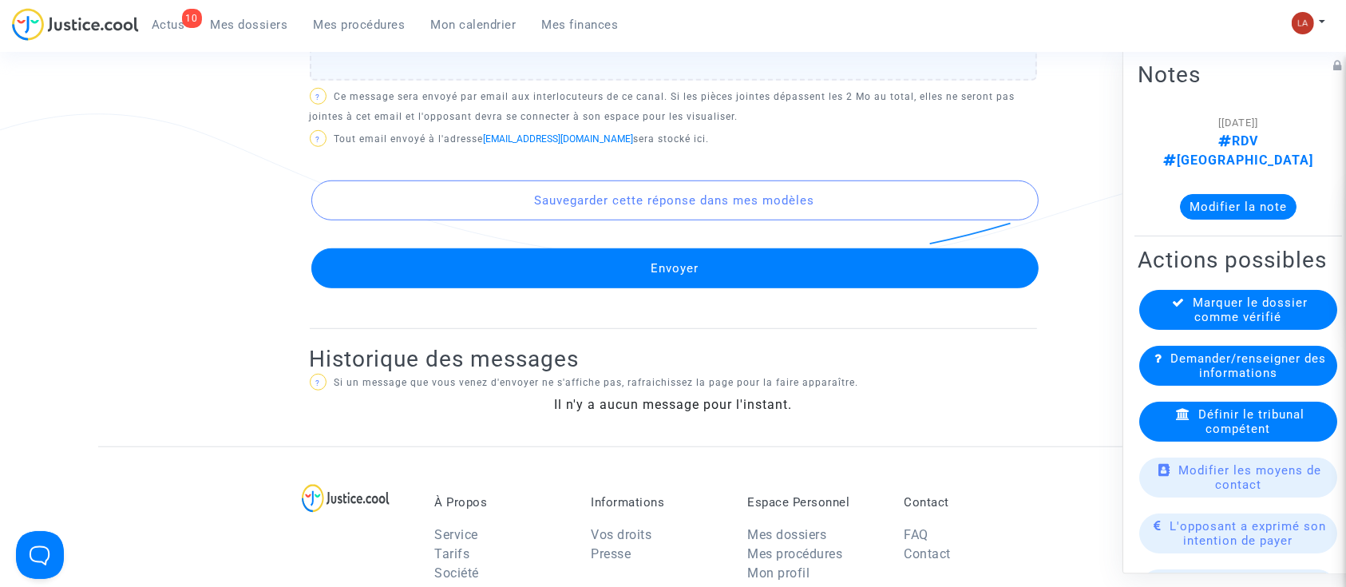
click at [767, 275] on button "Envoyer" at bounding box center [674, 268] width 727 height 40
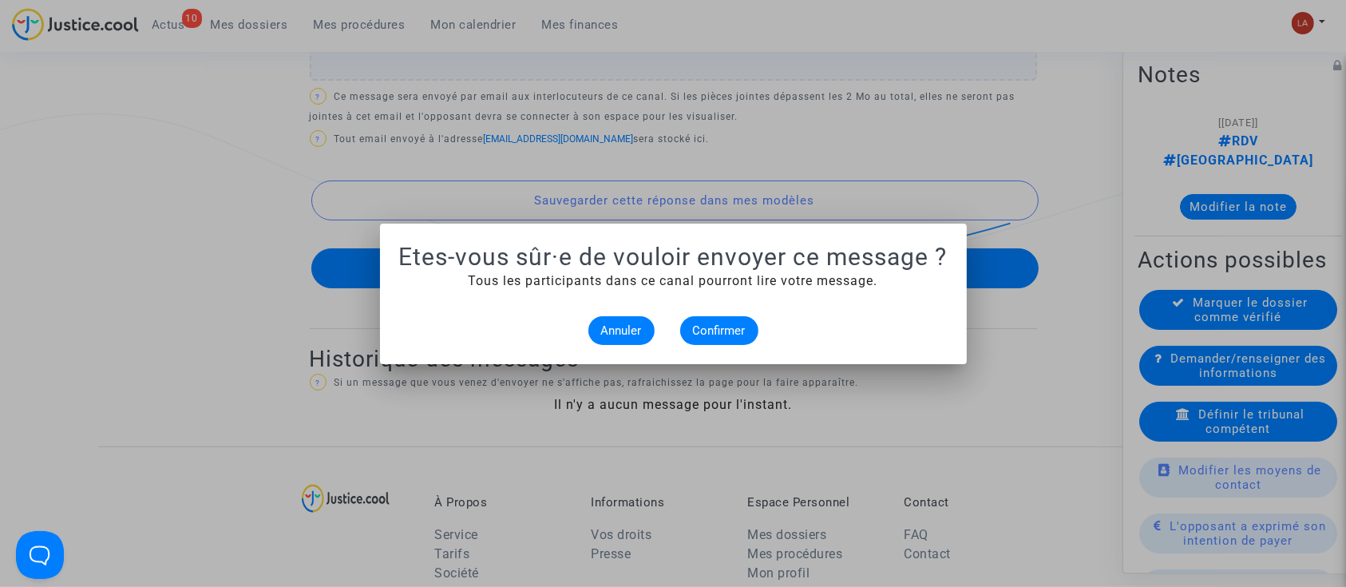
scroll to position [0, 0]
click at [723, 333] on span "Confirmer" at bounding box center [719, 330] width 53 height 14
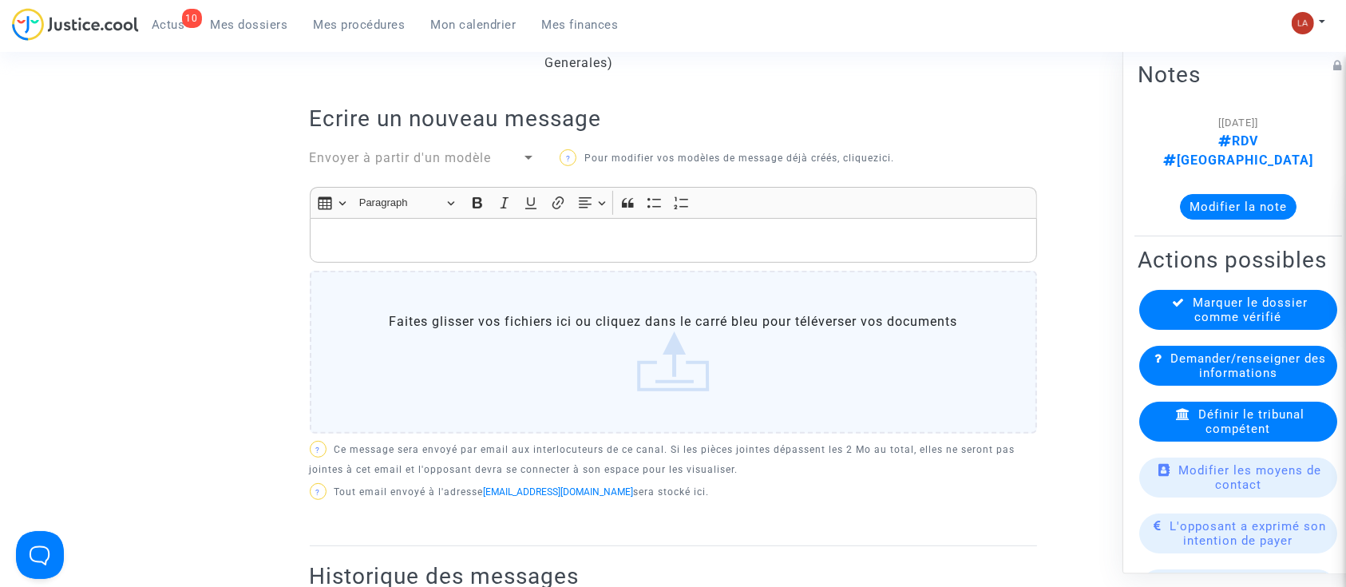
scroll to position [532, 0]
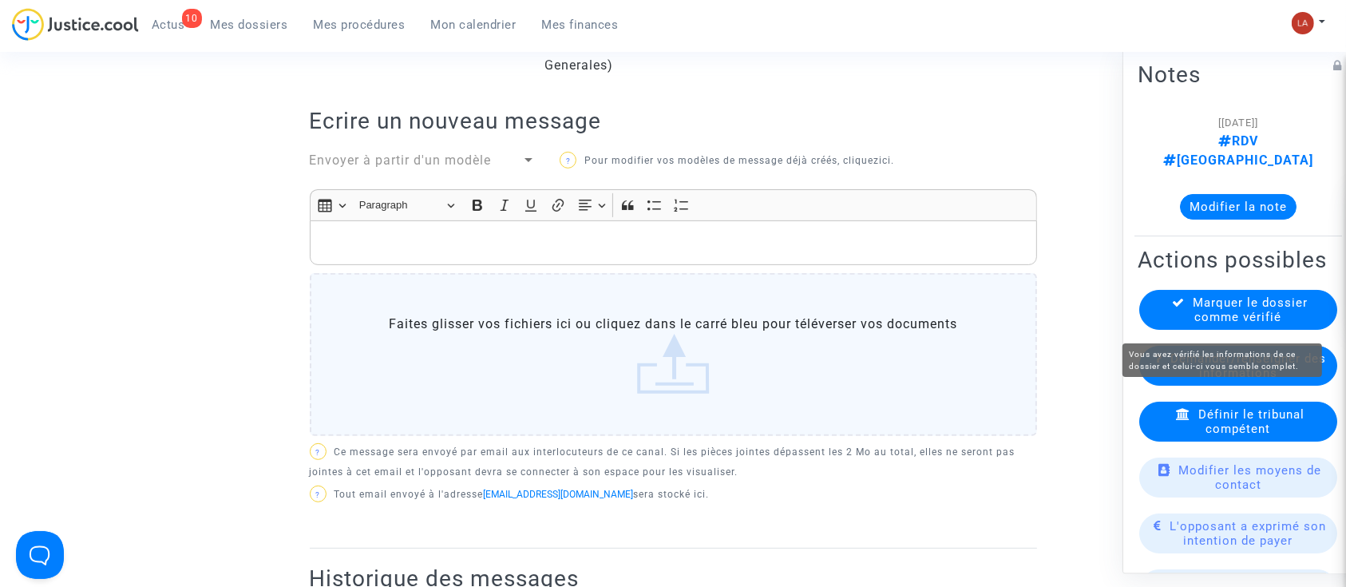
click at [1225, 316] on span "Marquer le dossier comme vérifié" at bounding box center [1251, 309] width 115 height 29
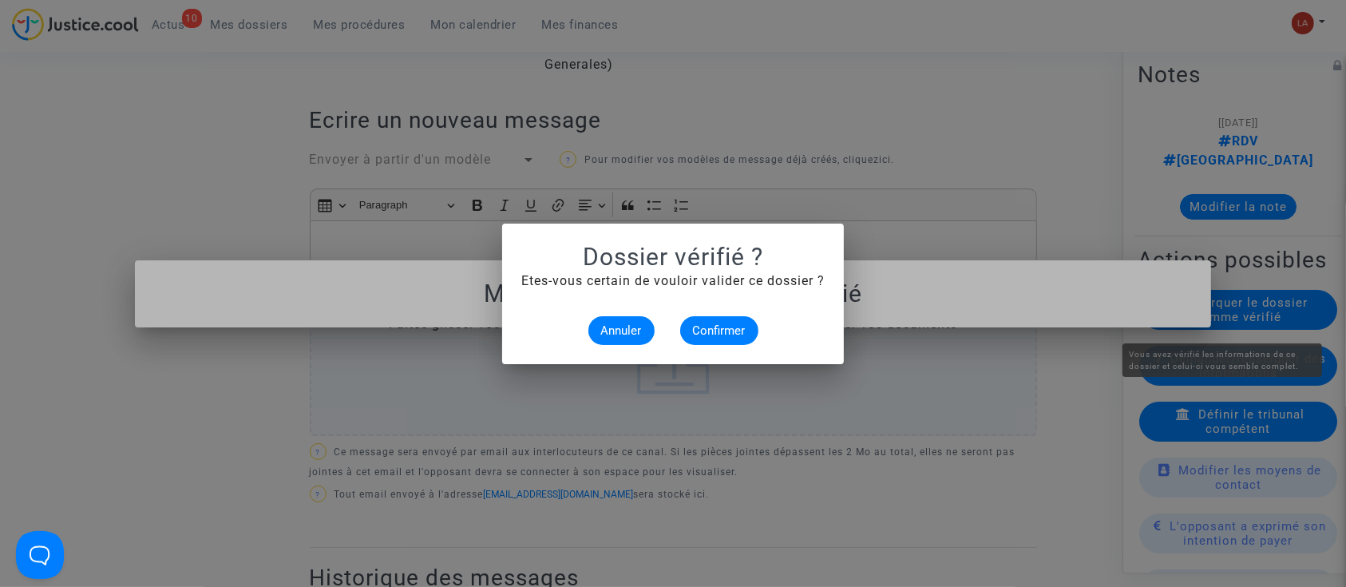
scroll to position [0, 0]
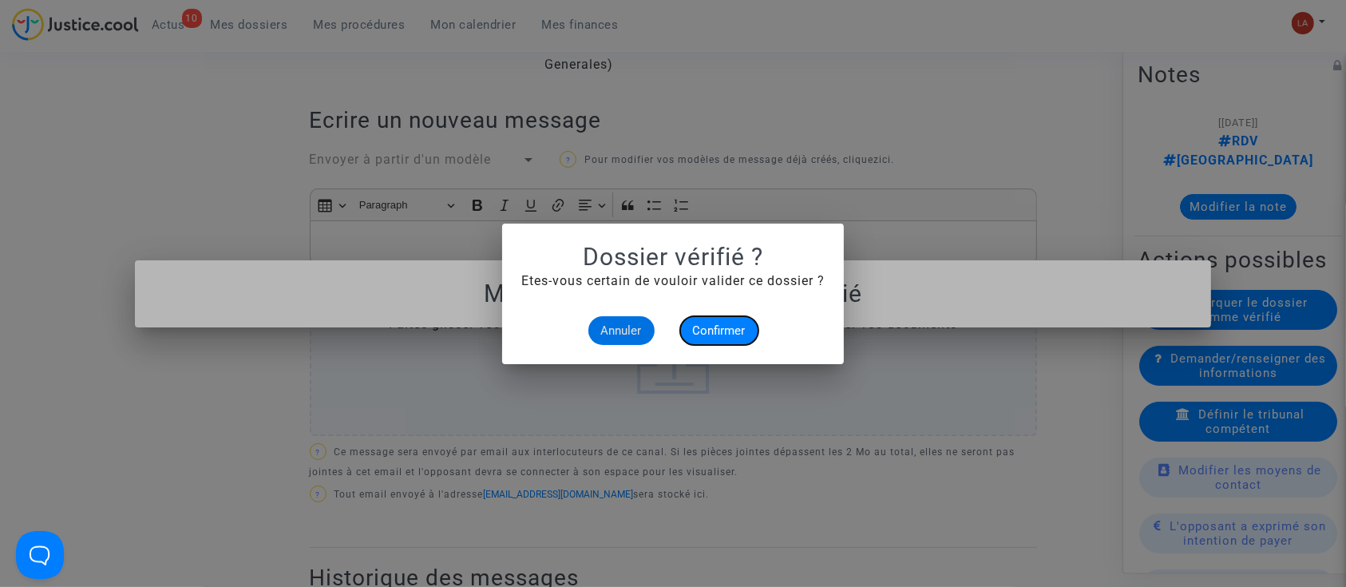
click at [723, 329] on span "Confirmer" at bounding box center [719, 330] width 53 height 14
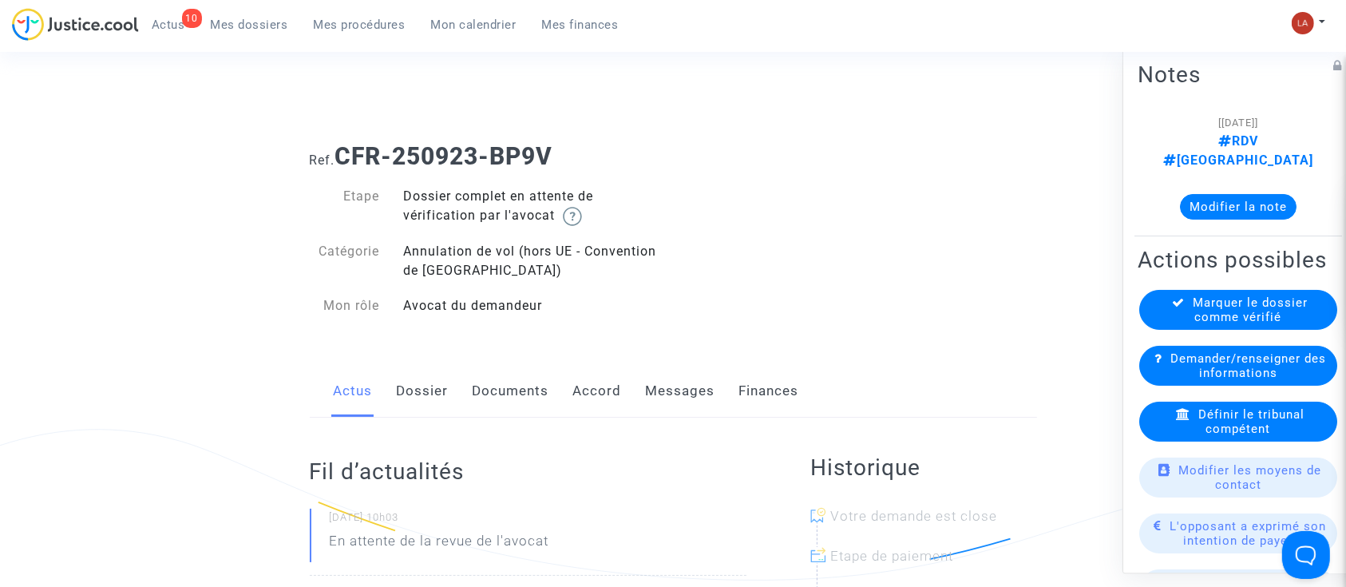
click at [391, 391] on div "Actus Dossier Documents Accord Messages Finances" at bounding box center [673, 391] width 727 height 53
click at [444, 386] on link "Dossier" at bounding box center [423, 391] width 52 height 53
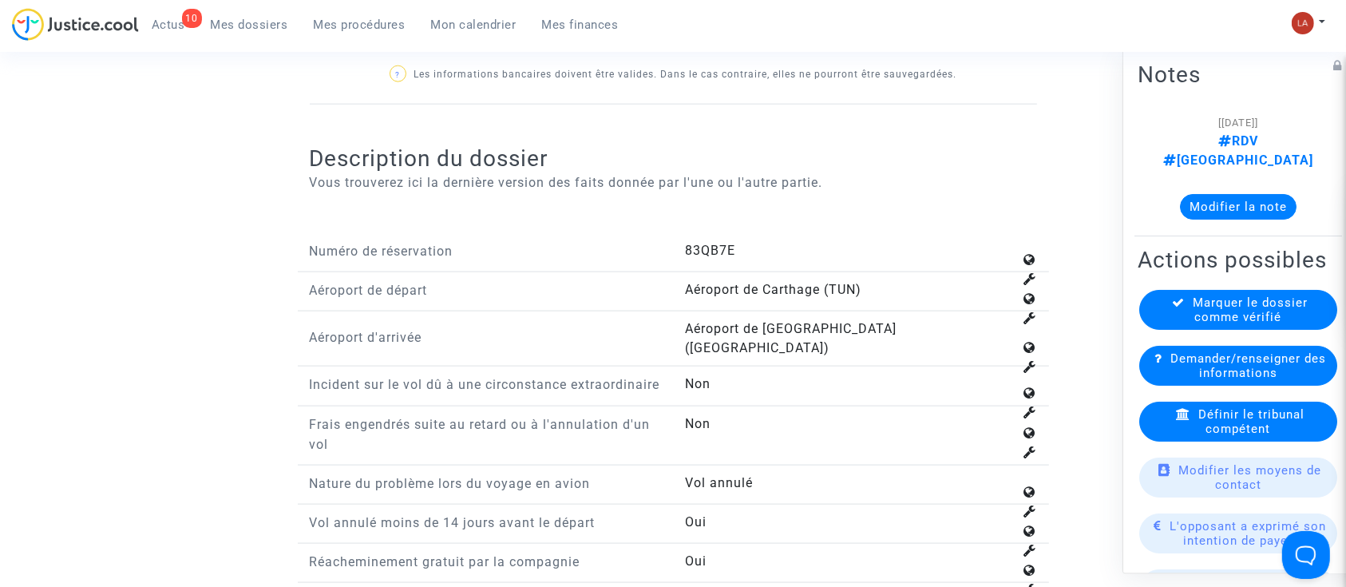
scroll to position [2235, 0]
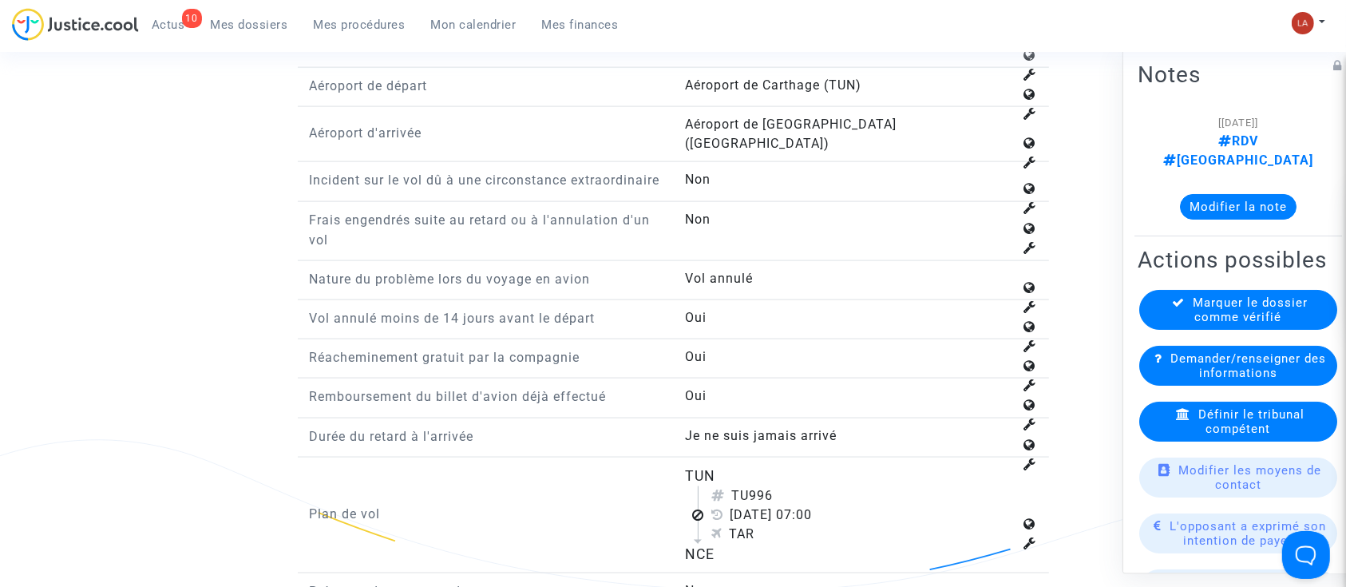
click at [1274, 430] on div "Définir le tribunal compétent" at bounding box center [1238, 422] width 198 height 40
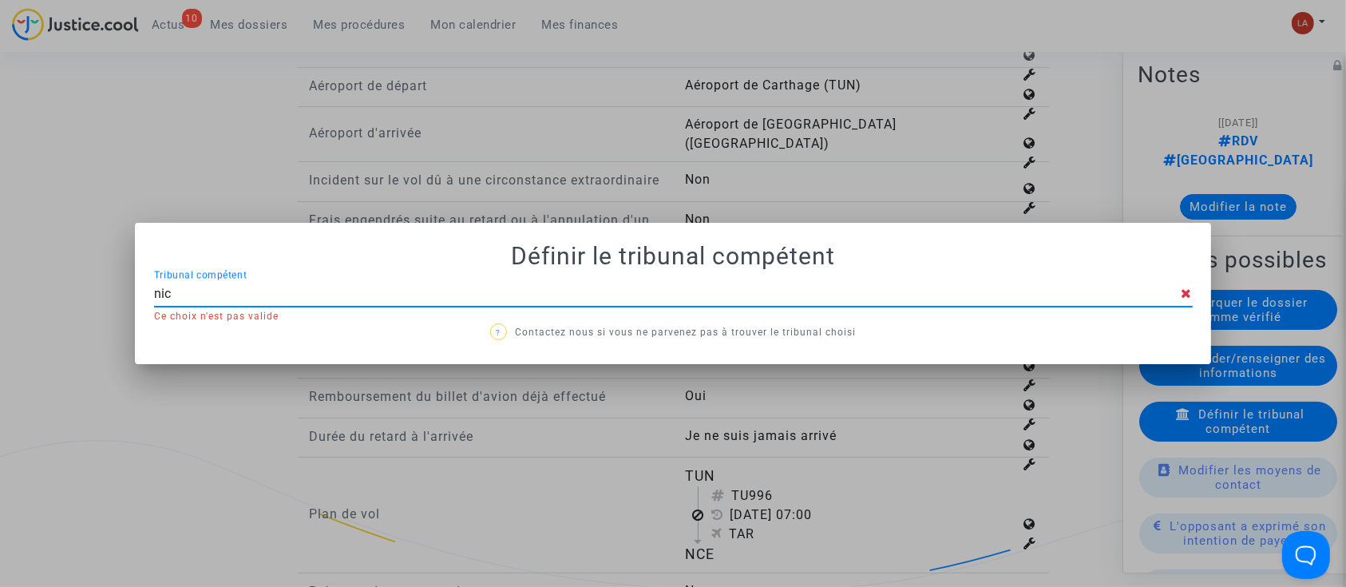
type input "nice"
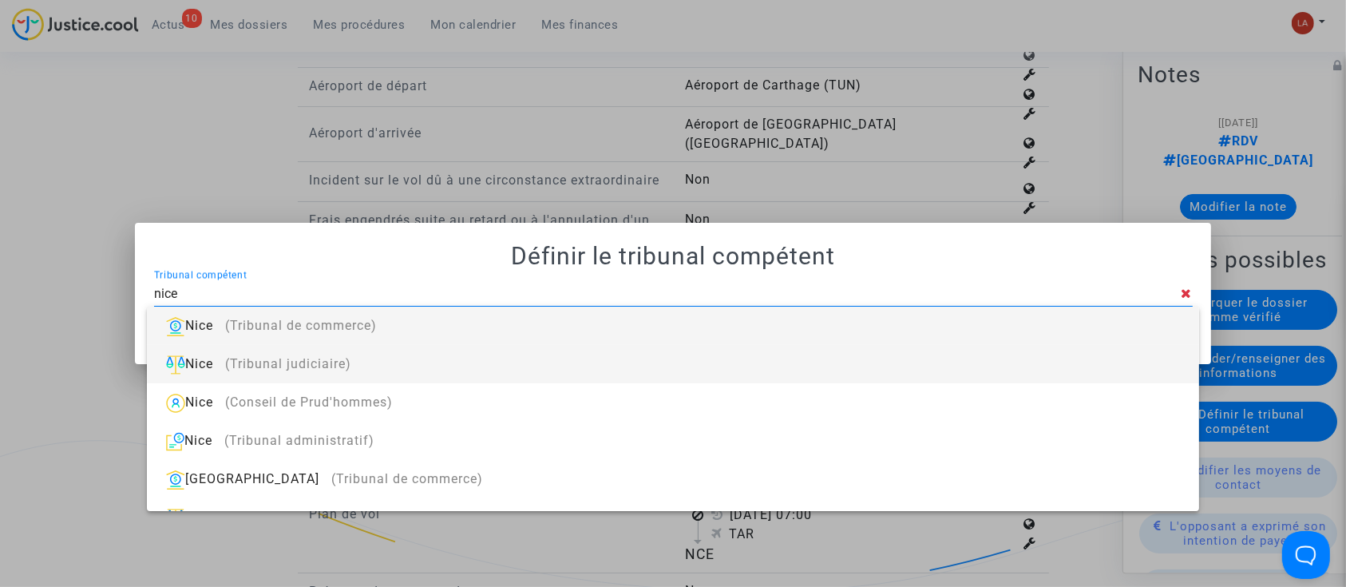
click at [897, 351] on div "Nice (Tribunal judiciaire)" at bounding box center [673, 364] width 1026 height 38
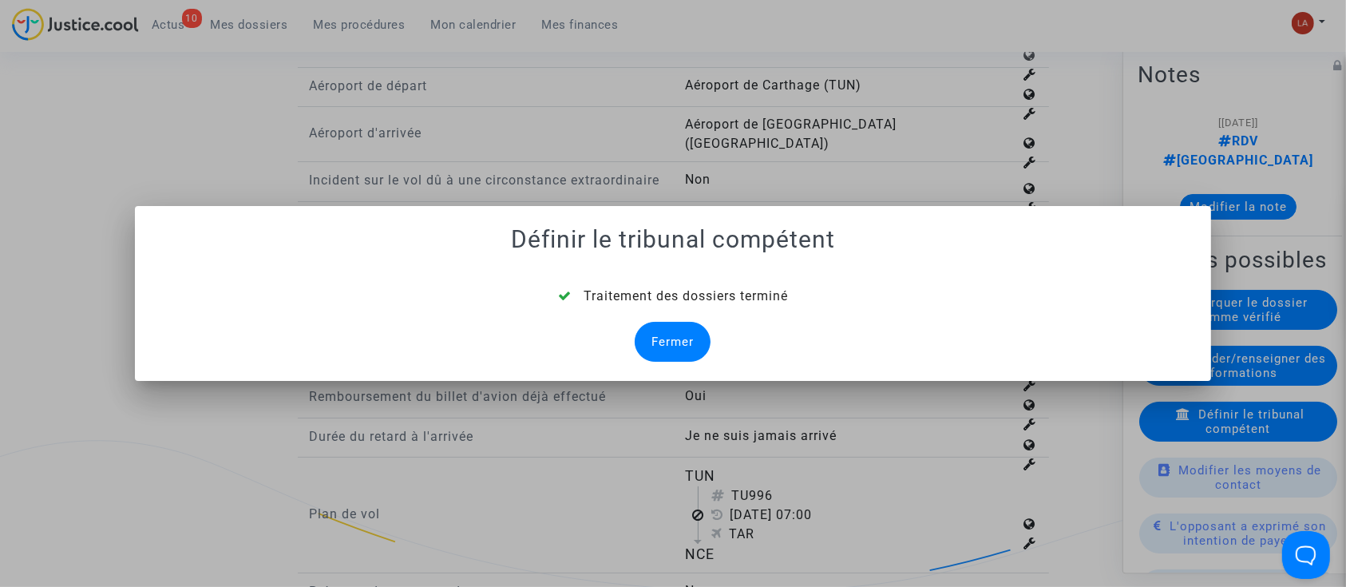
click at [670, 335] on div "Fermer" at bounding box center [673, 342] width 76 height 40
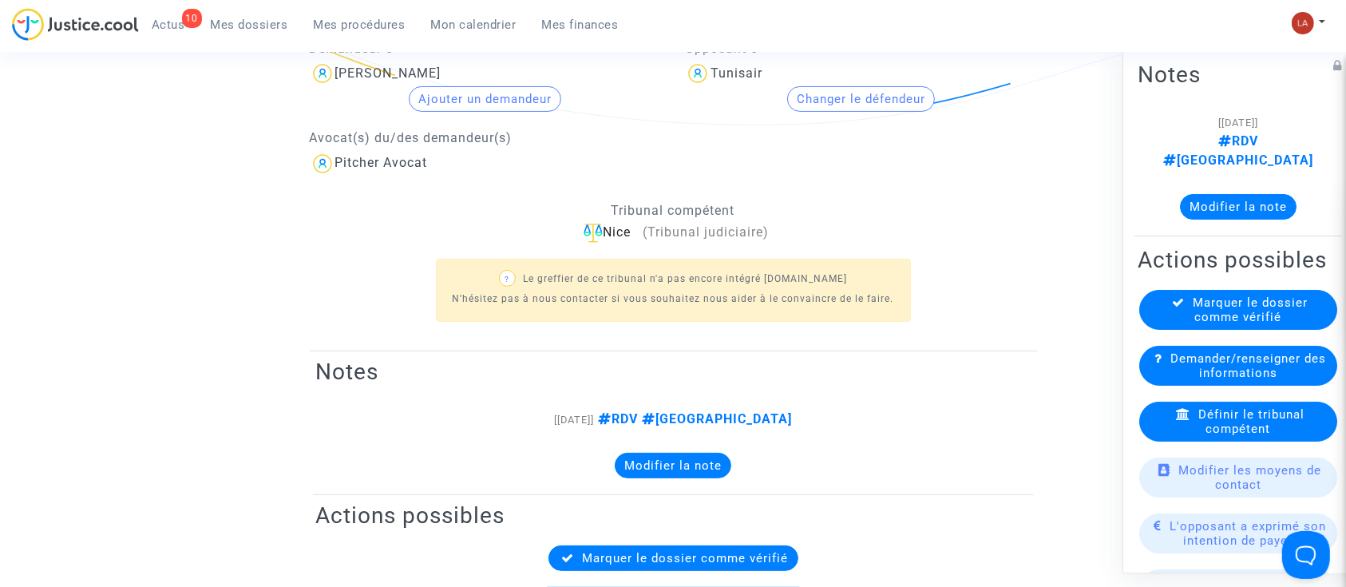
scroll to position [212, 0]
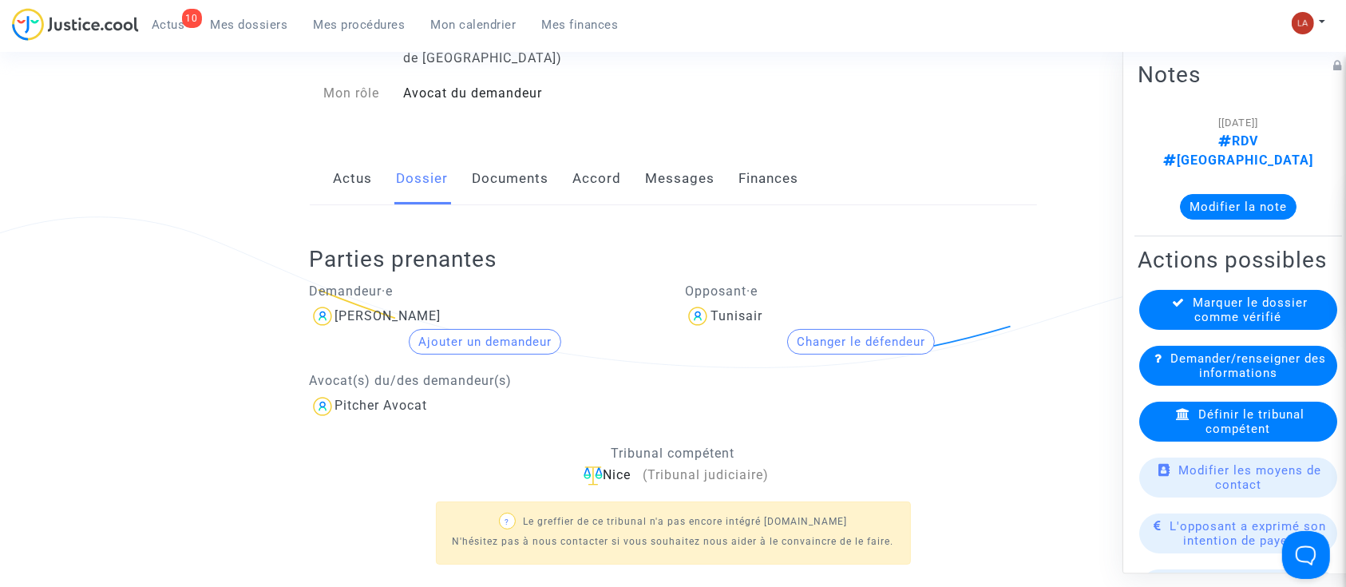
click at [584, 188] on link "Accord" at bounding box center [597, 178] width 49 height 53
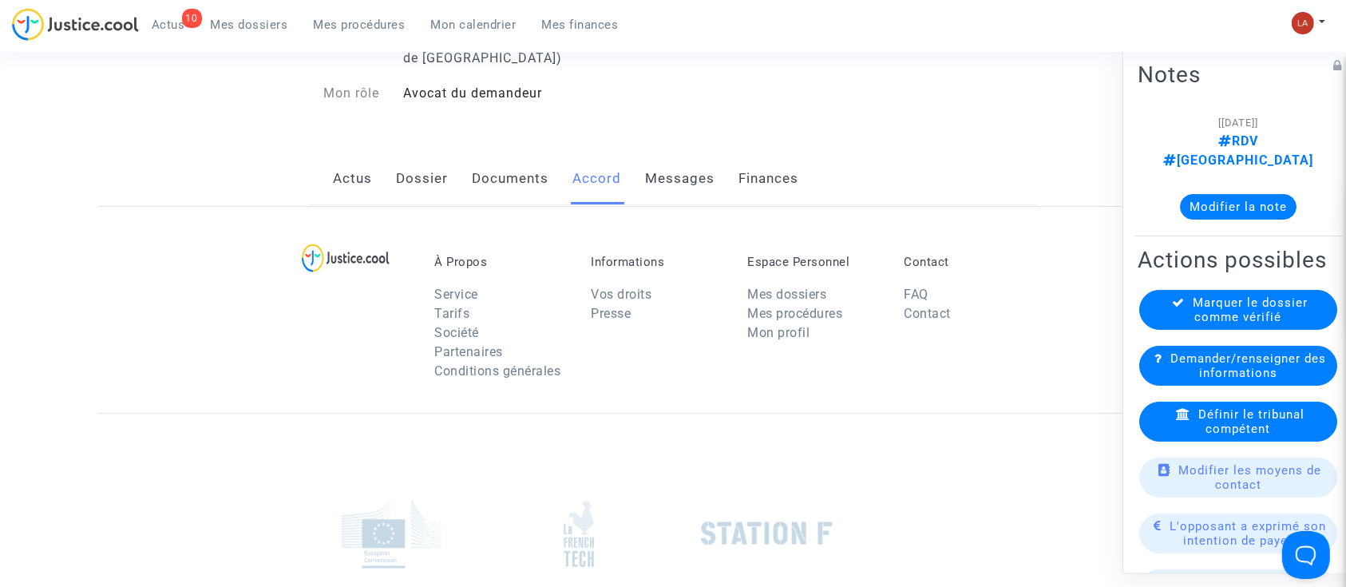
click at [573, 182] on link "Accord" at bounding box center [597, 178] width 49 height 53
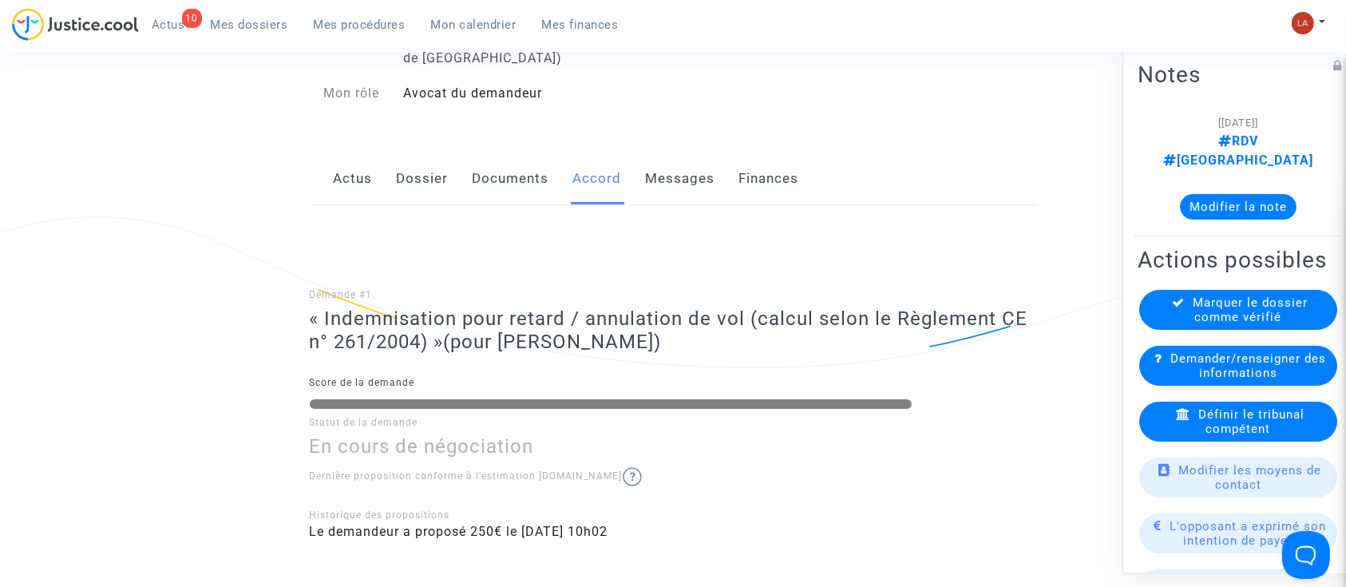
click at [517, 180] on link "Documents" at bounding box center [511, 178] width 77 height 53
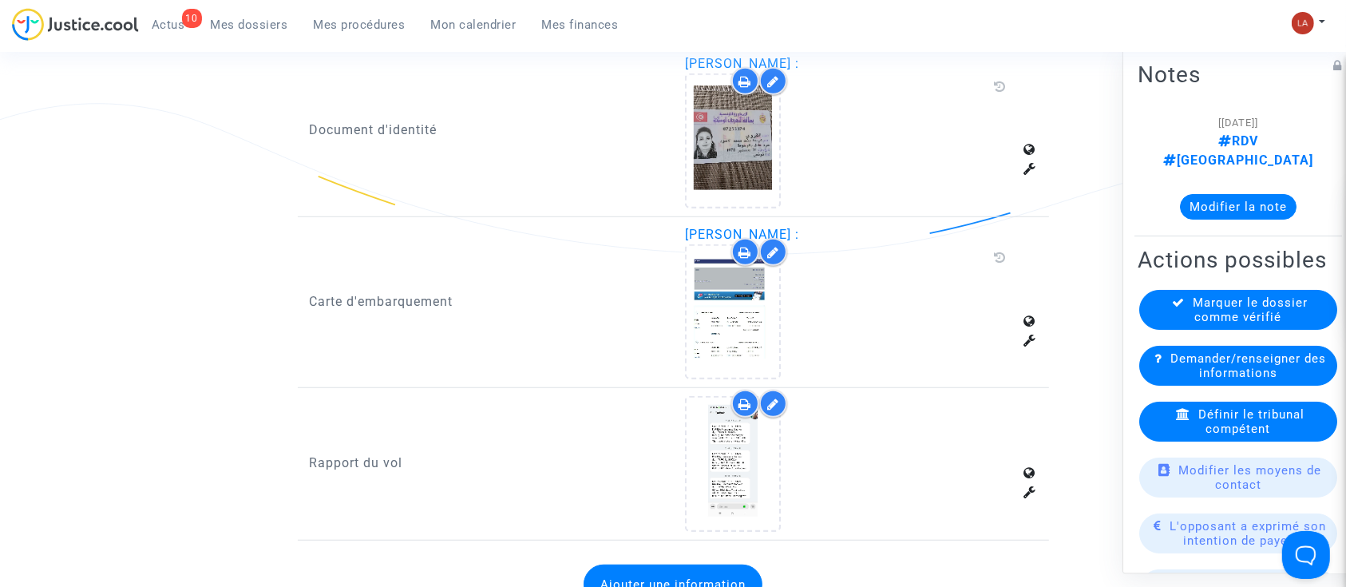
scroll to position [1170, 0]
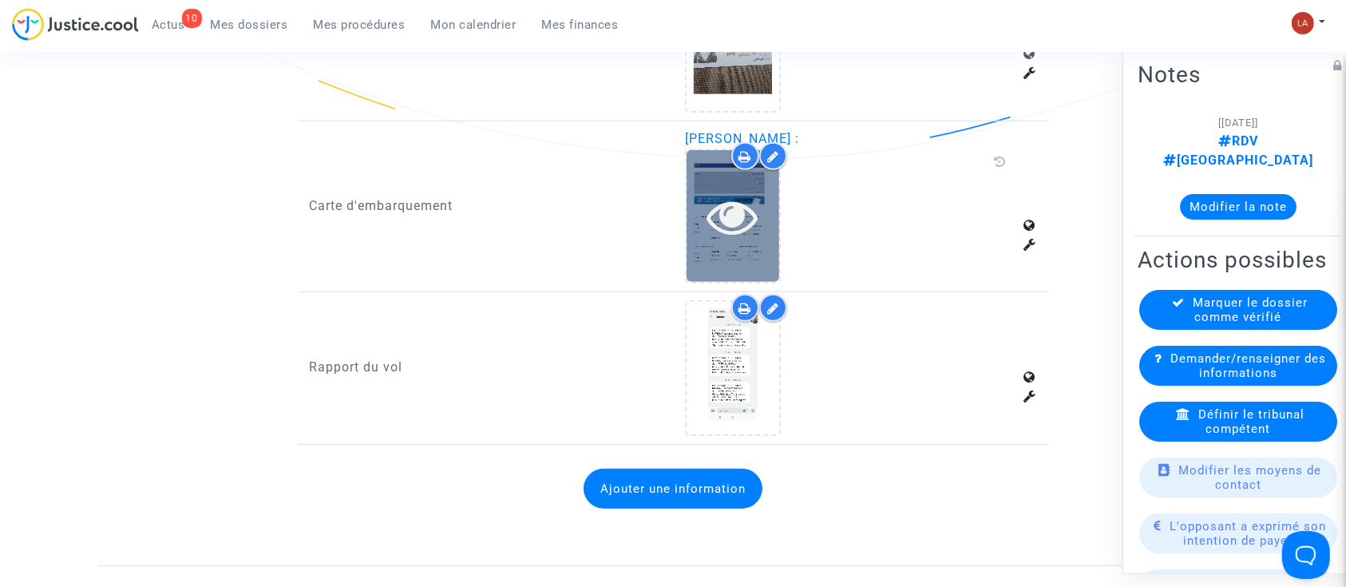
click at [708, 252] on div at bounding box center [733, 216] width 93 height 132
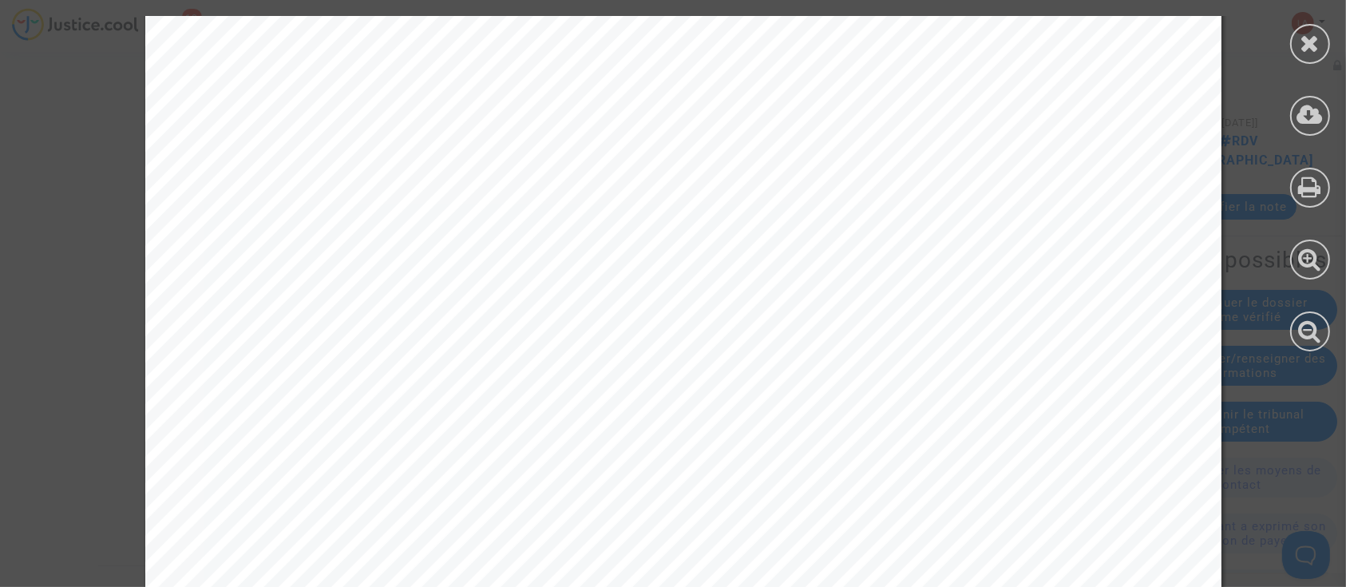
scroll to position [639, 0]
click at [1310, 54] on icon at bounding box center [1311, 43] width 20 height 24
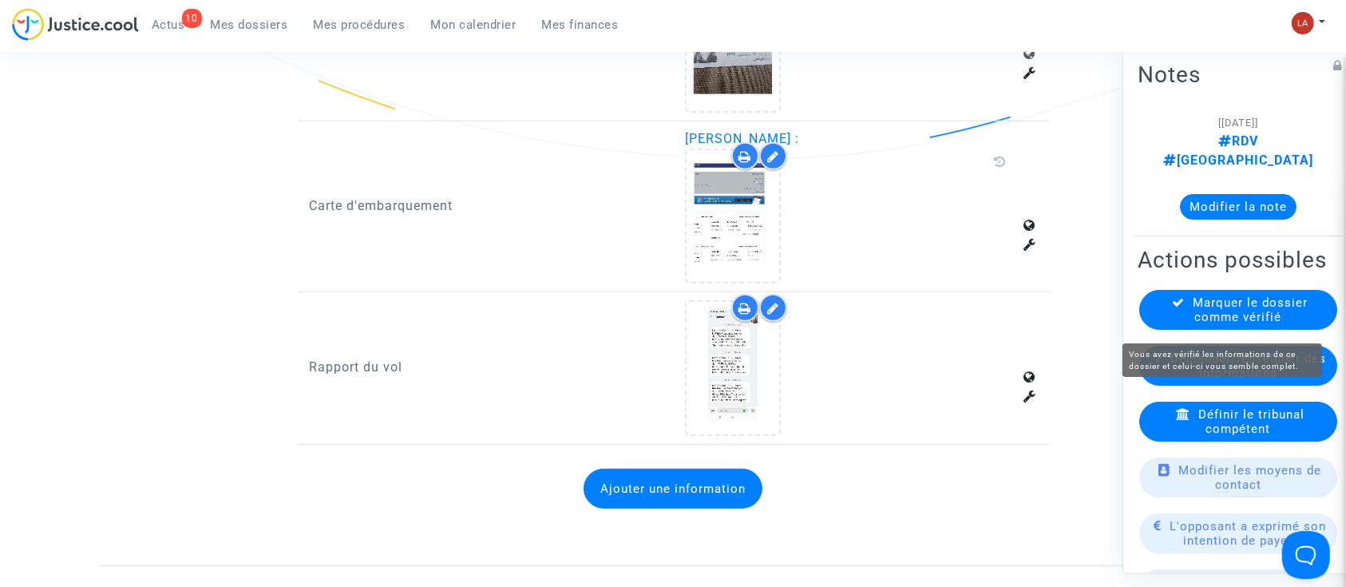
click at [1237, 330] on div "Marquer le dossier comme vérifié" at bounding box center [1238, 310] width 198 height 40
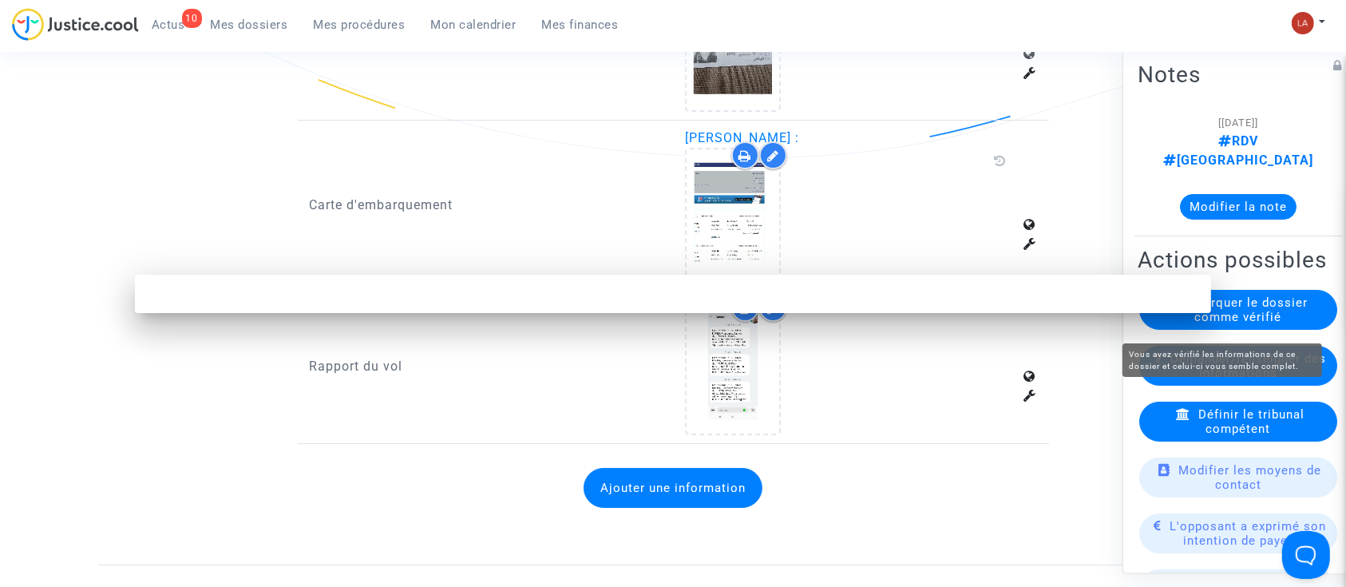
scroll to position [0, 0]
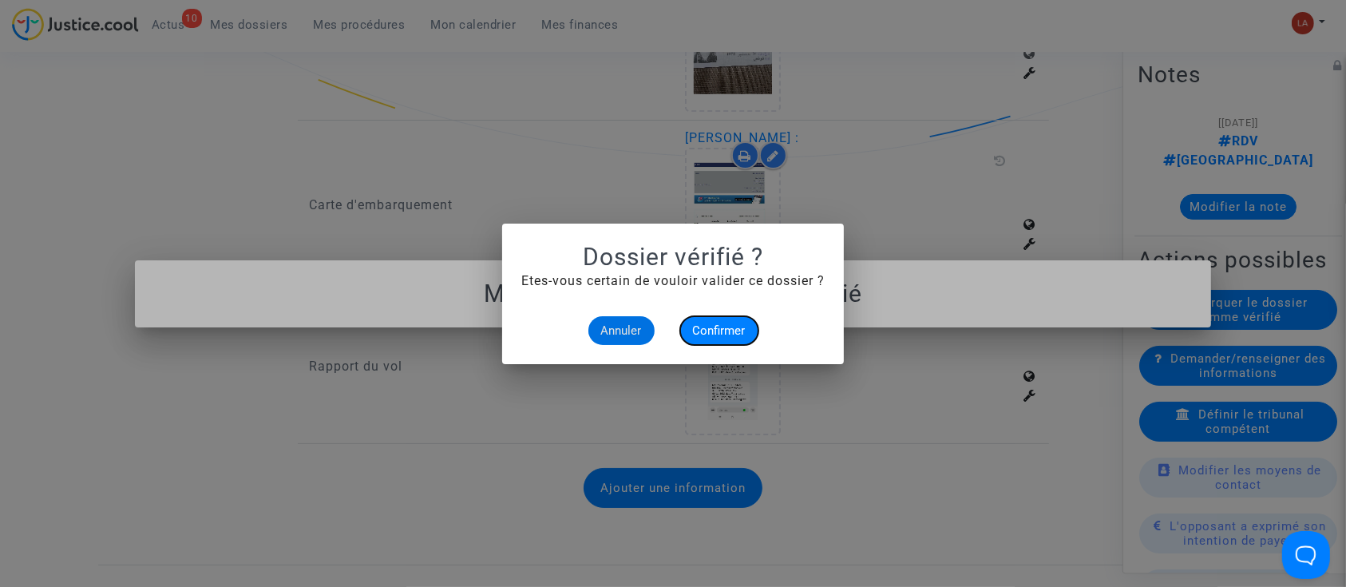
click at [707, 329] on span "Confirmer" at bounding box center [719, 330] width 53 height 14
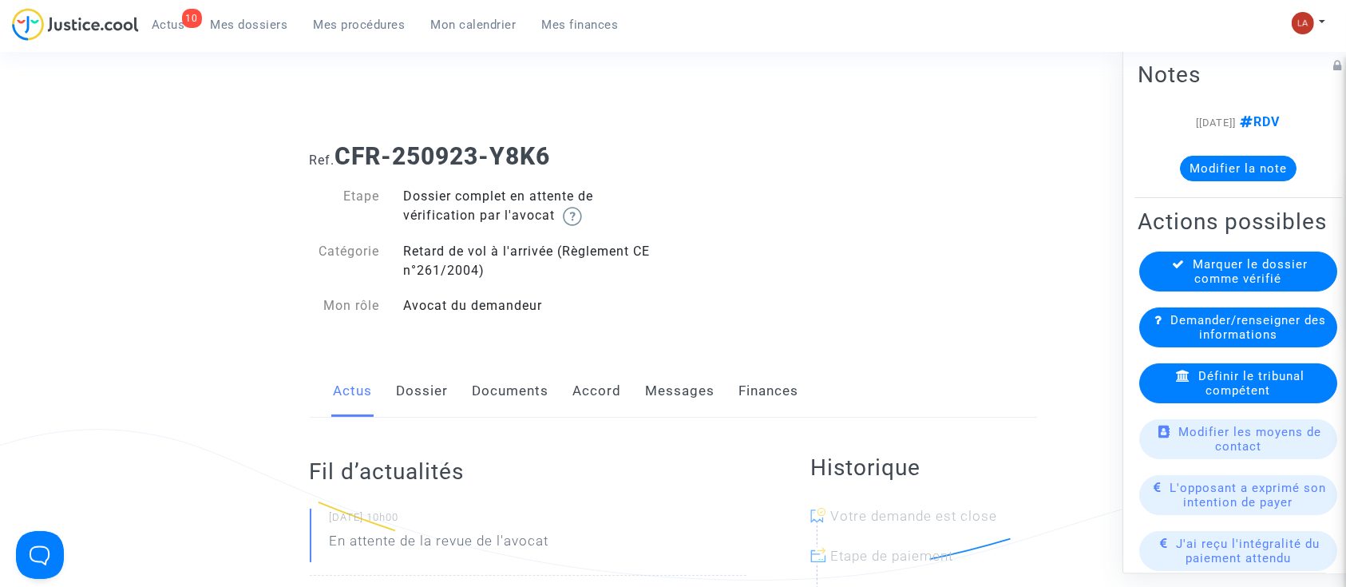
click at [414, 407] on link "Dossier" at bounding box center [423, 391] width 52 height 53
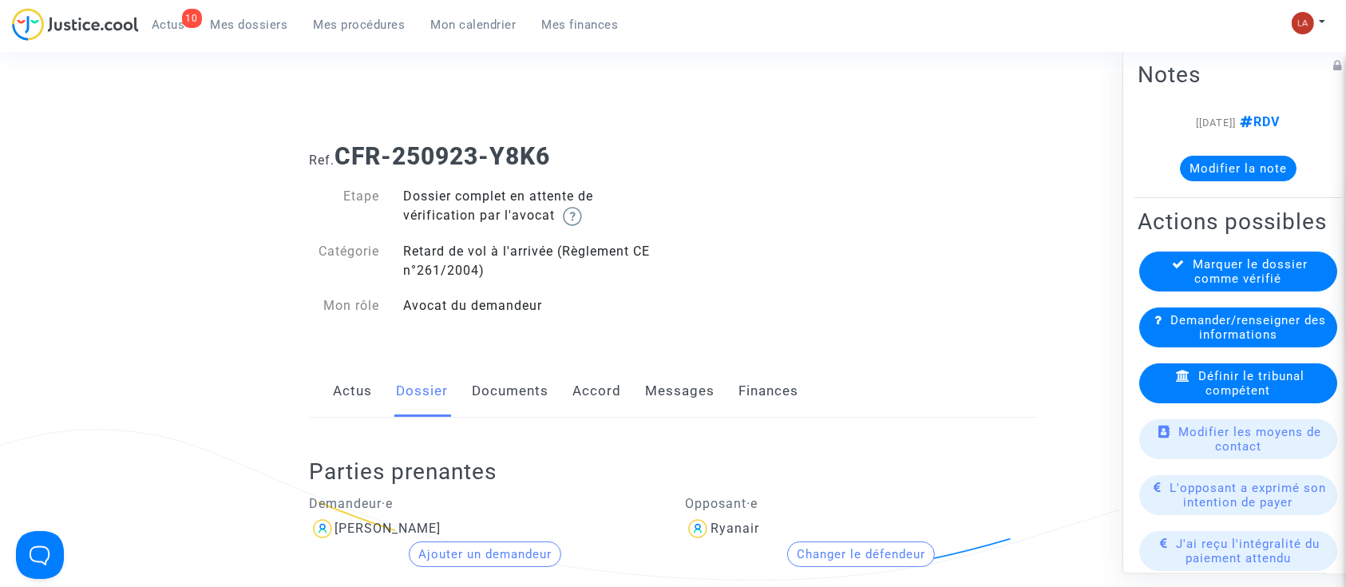
click at [531, 400] on link "Documents" at bounding box center [511, 391] width 77 height 53
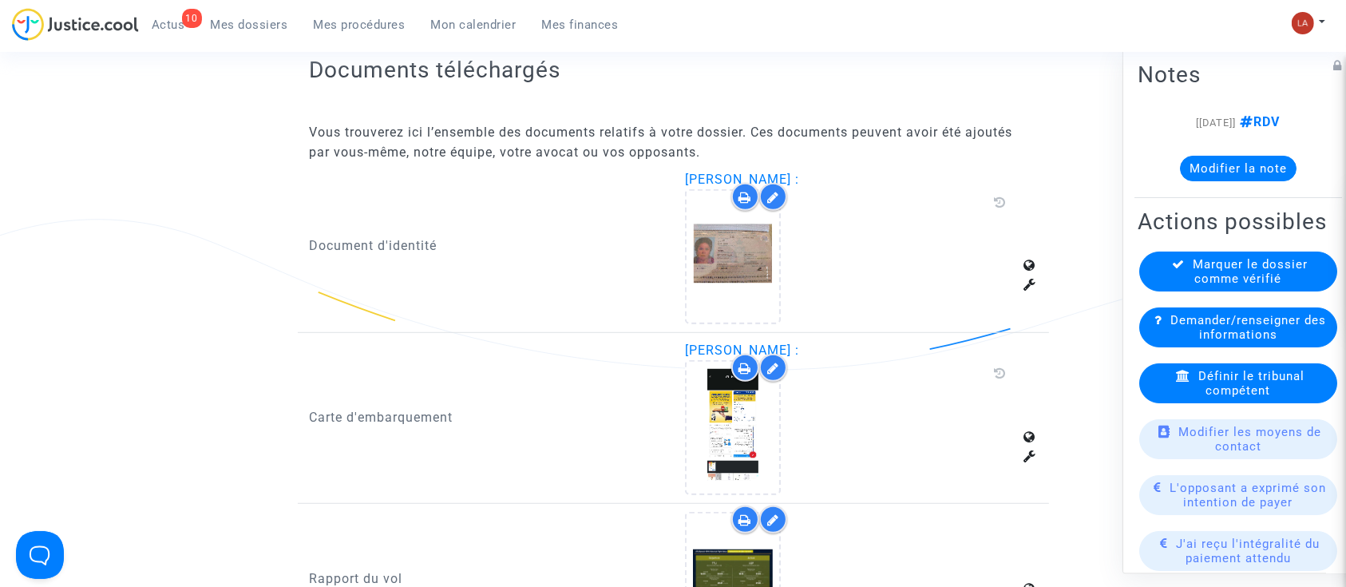
scroll to position [1064, 0]
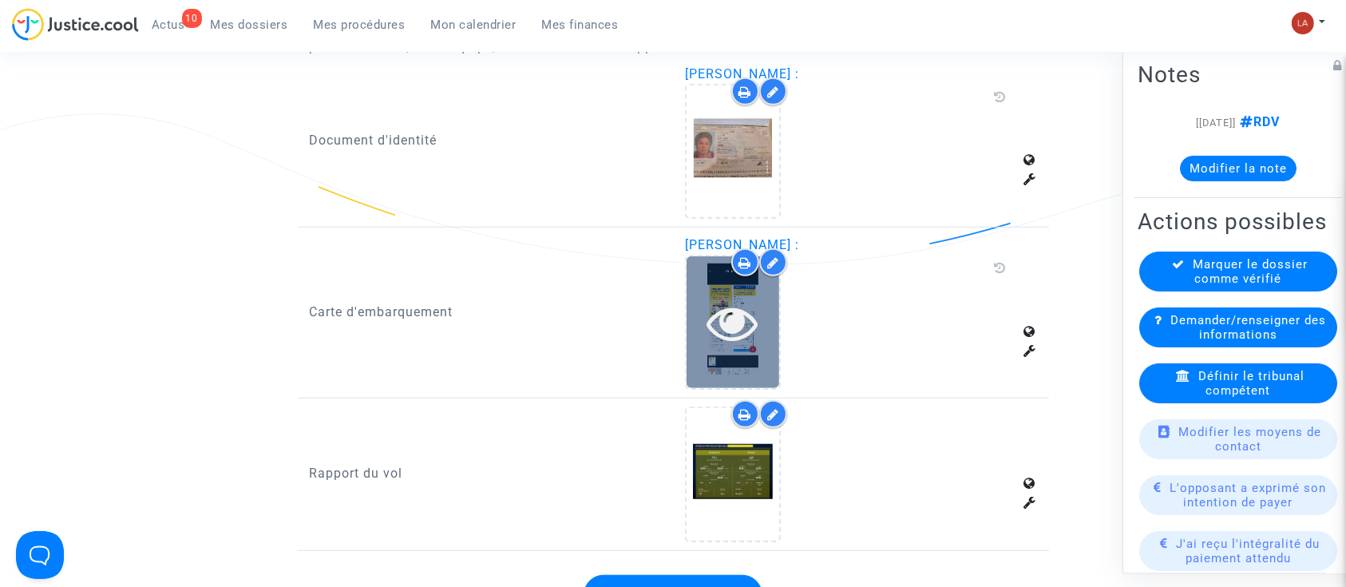
click at [754, 357] on div at bounding box center [733, 322] width 93 height 132
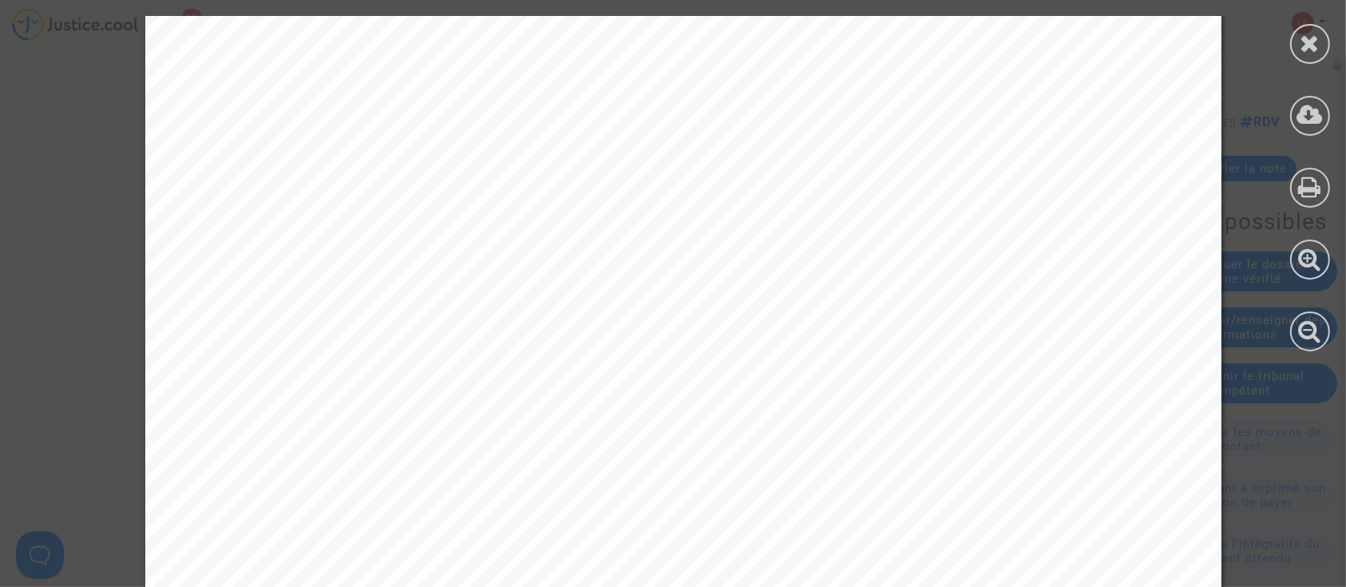
scroll to position [976, 0]
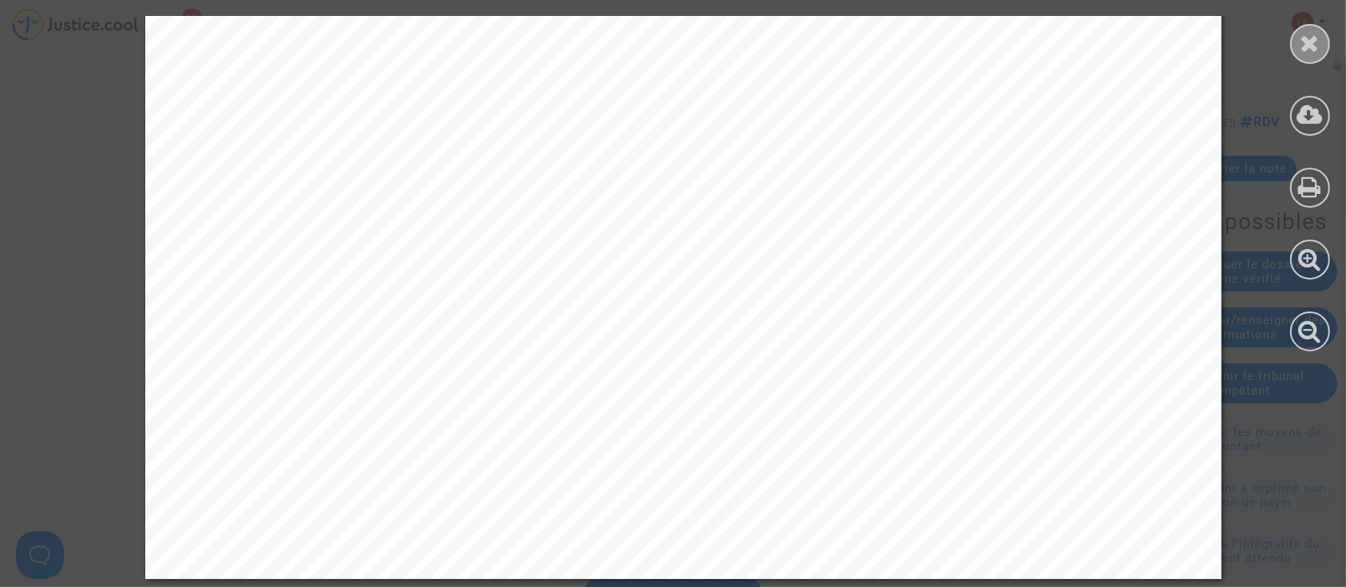
click at [1316, 44] on icon at bounding box center [1311, 43] width 20 height 24
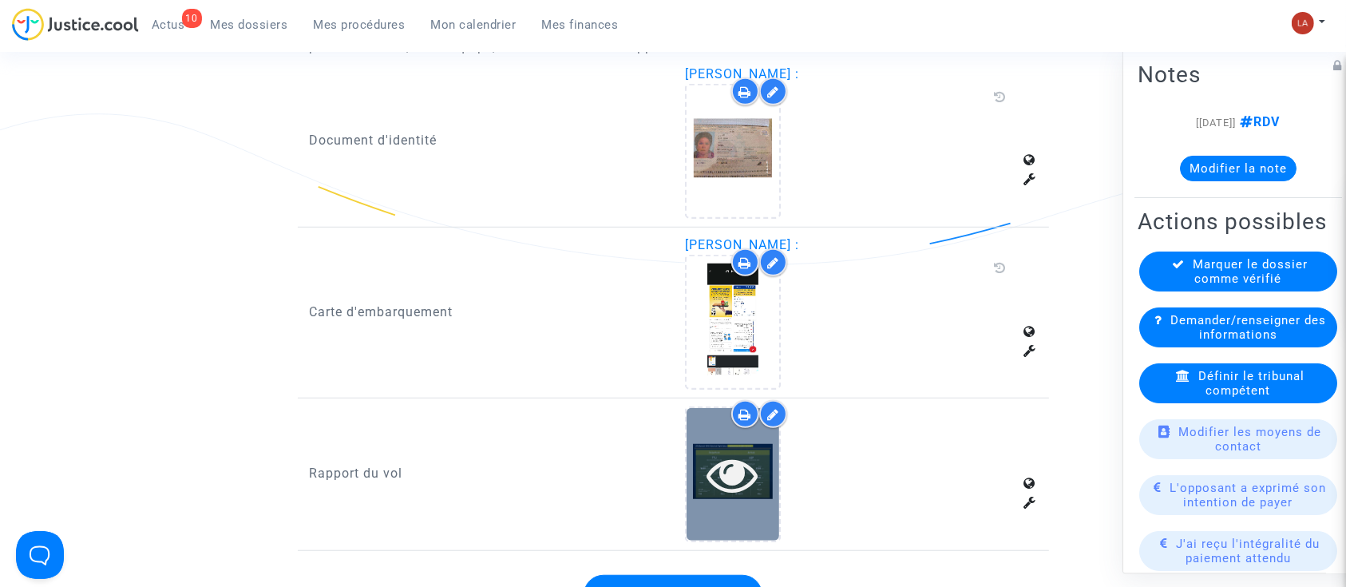
click at [688, 444] on div at bounding box center [733, 474] width 93 height 132
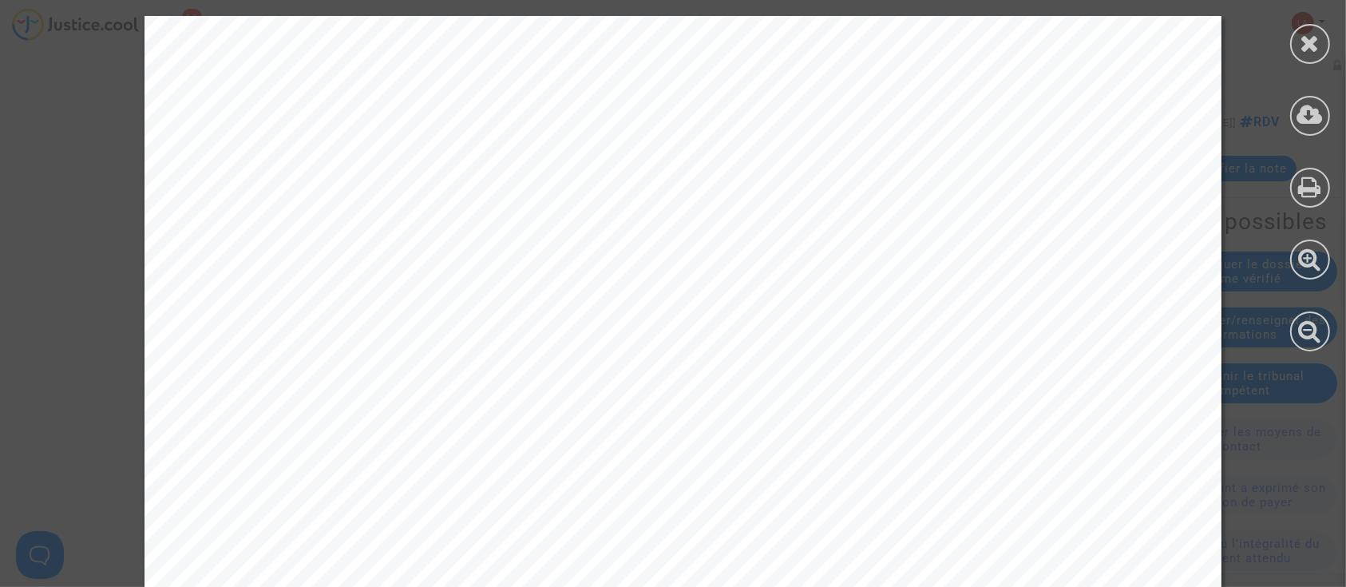
drag, startPoint x: 1293, startPoint y: 51, endPoint x: 1305, endPoint y: 40, distance: 17.0
click at [1293, 50] on div at bounding box center [1310, 44] width 40 height 40
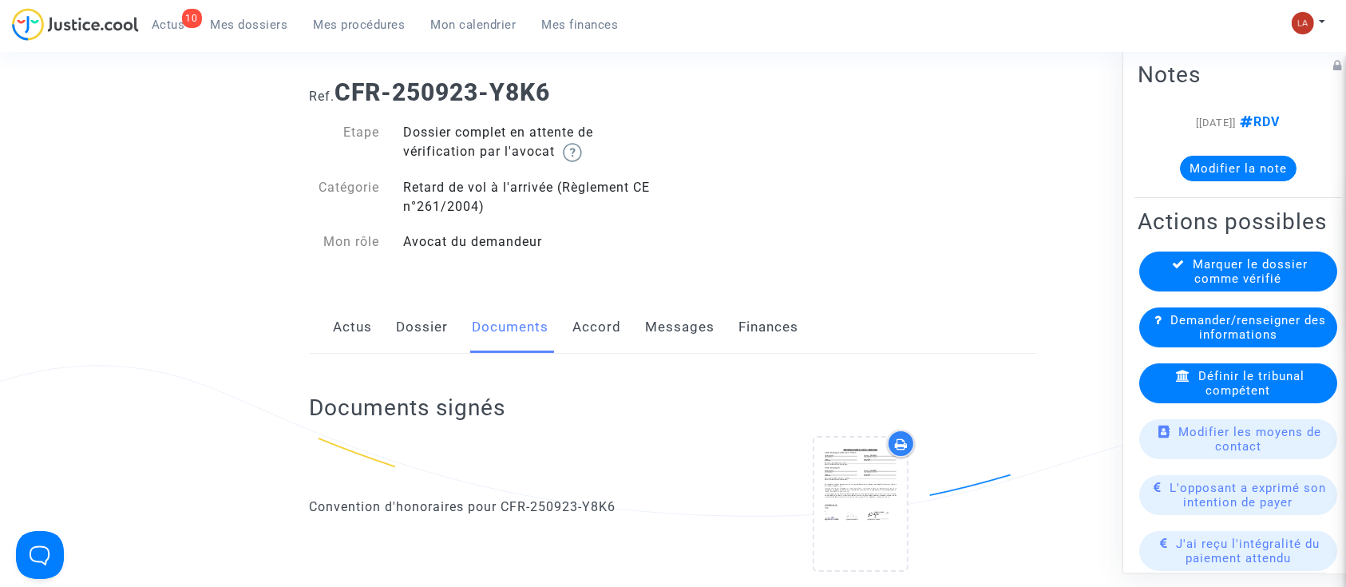
scroll to position [0, 0]
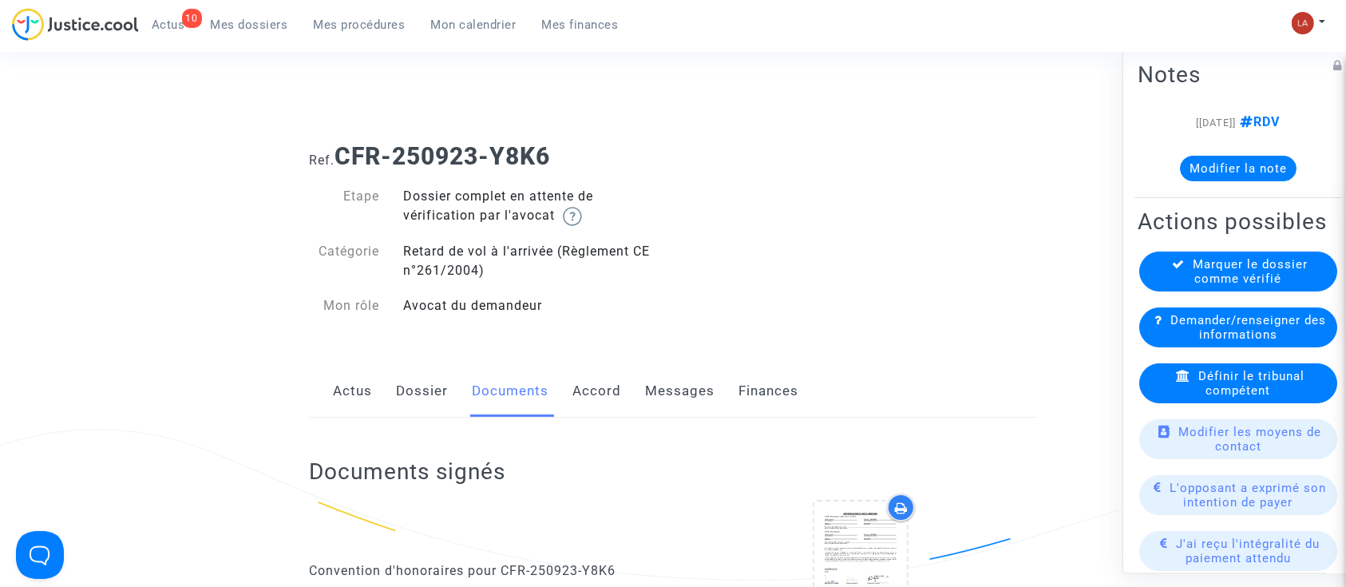
click at [434, 386] on link "Dossier" at bounding box center [423, 391] width 52 height 53
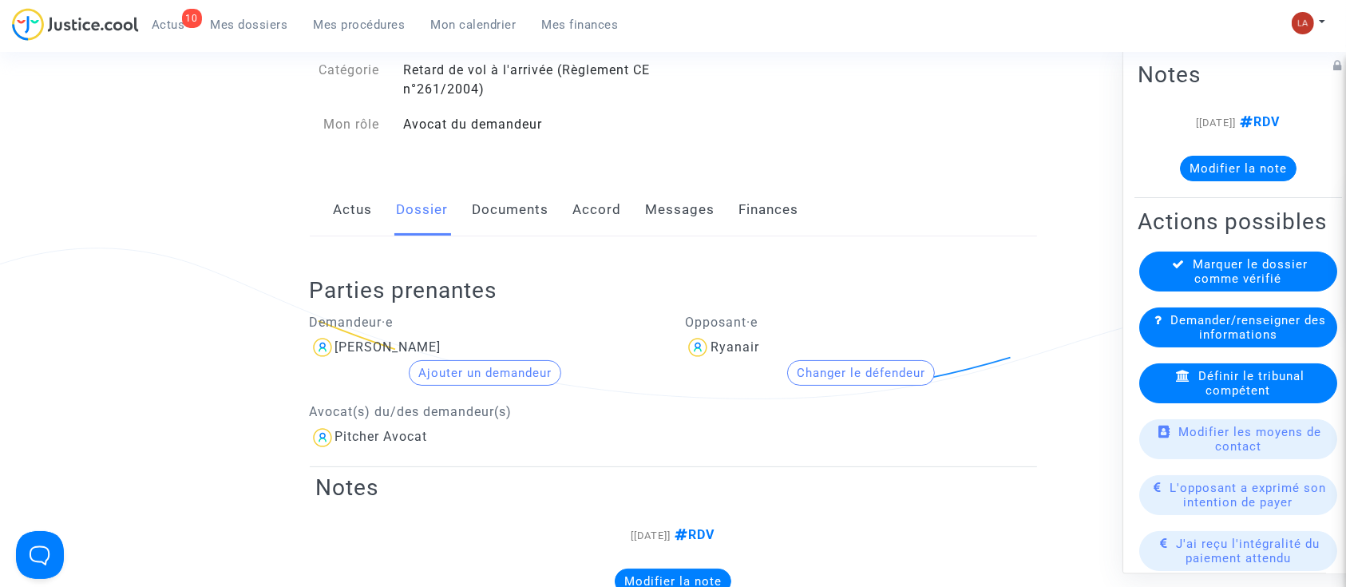
scroll to position [319, 0]
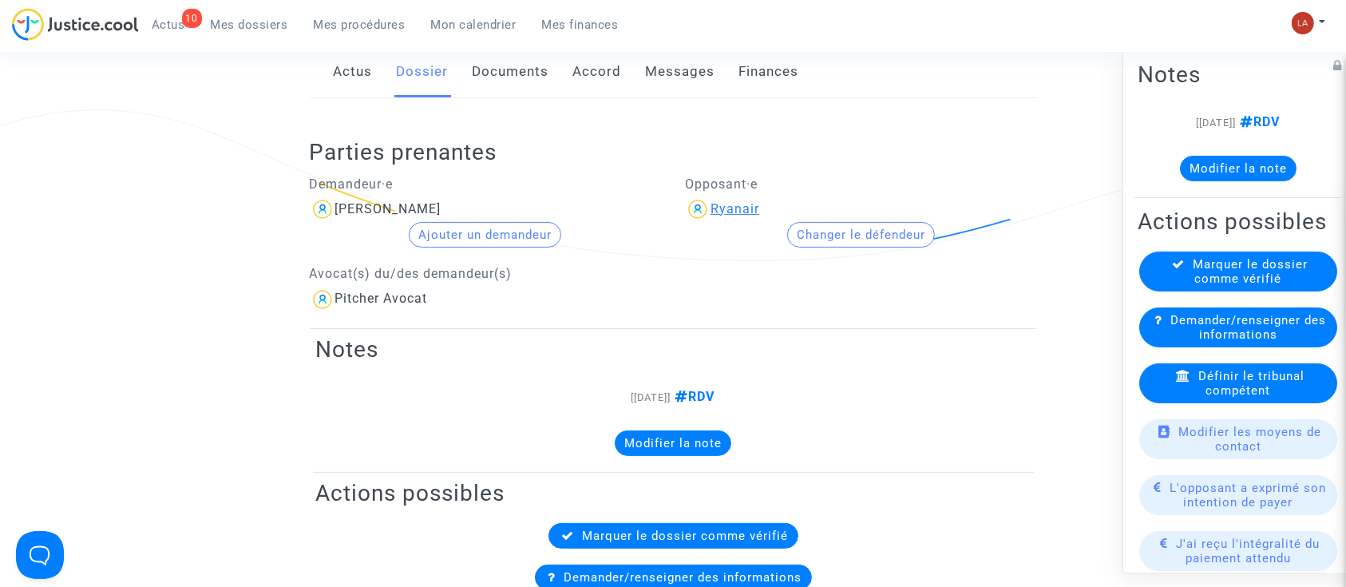
click at [733, 210] on div "Ryanair" at bounding box center [735, 208] width 49 height 15
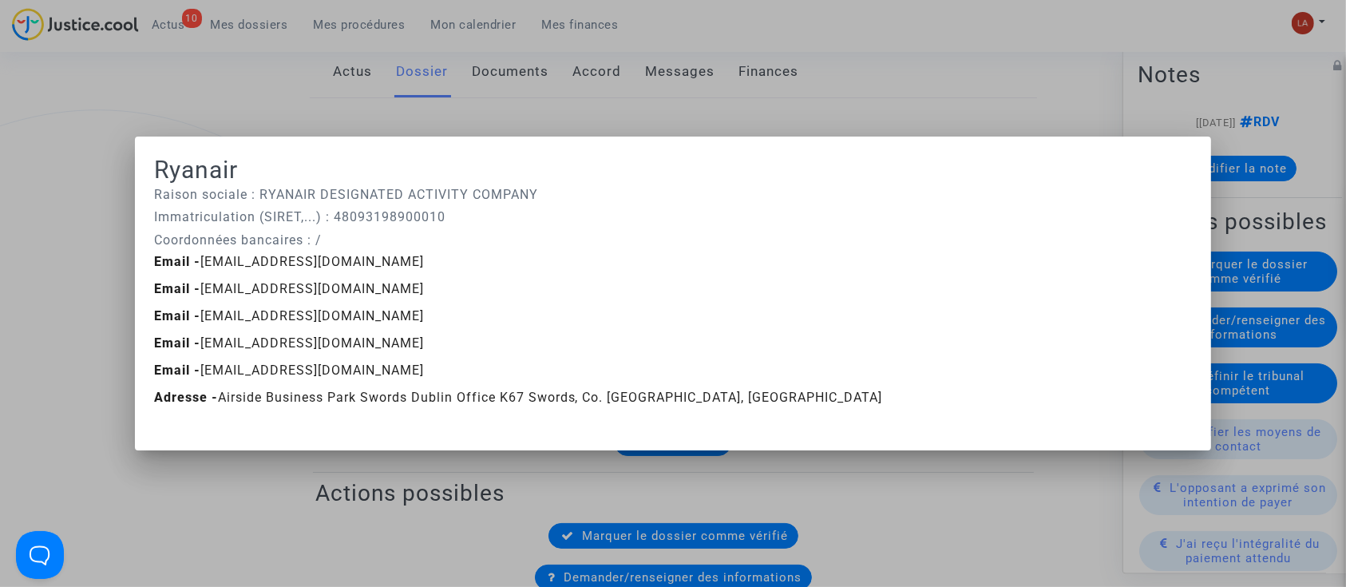
scroll to position [0, 0]
click at [867, 72] on div at bounding box center [673, 293] width 1346 height 587
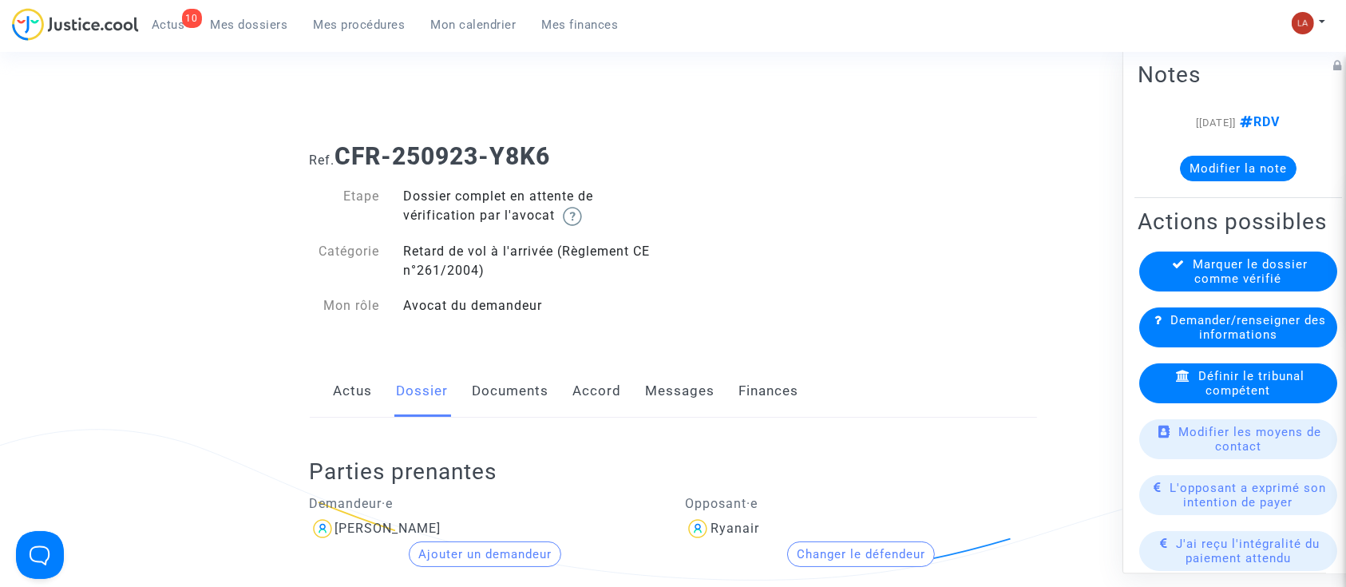
scroll to position [319, 0]
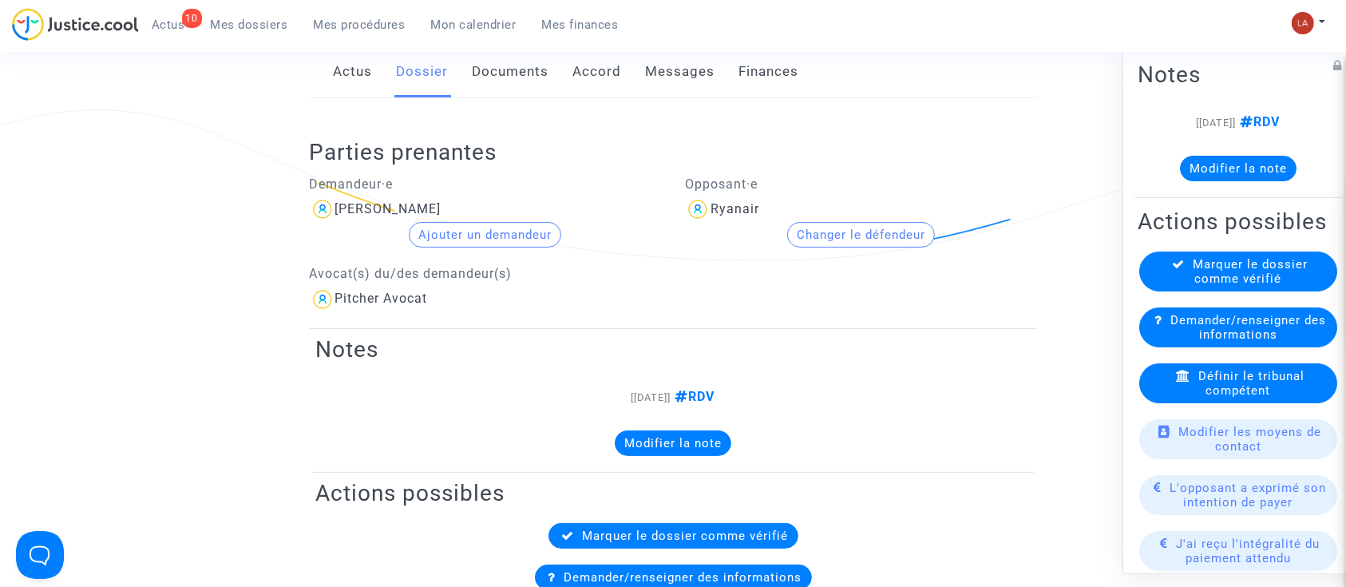
click at [470, 58] on div "Actus Dossier Documents Accord Messages Finances" at bounding box center [673, 72] width 727 height 53
click at [499, 61] on link "Documents" at bounding box center [511, 72] width 77 height 53
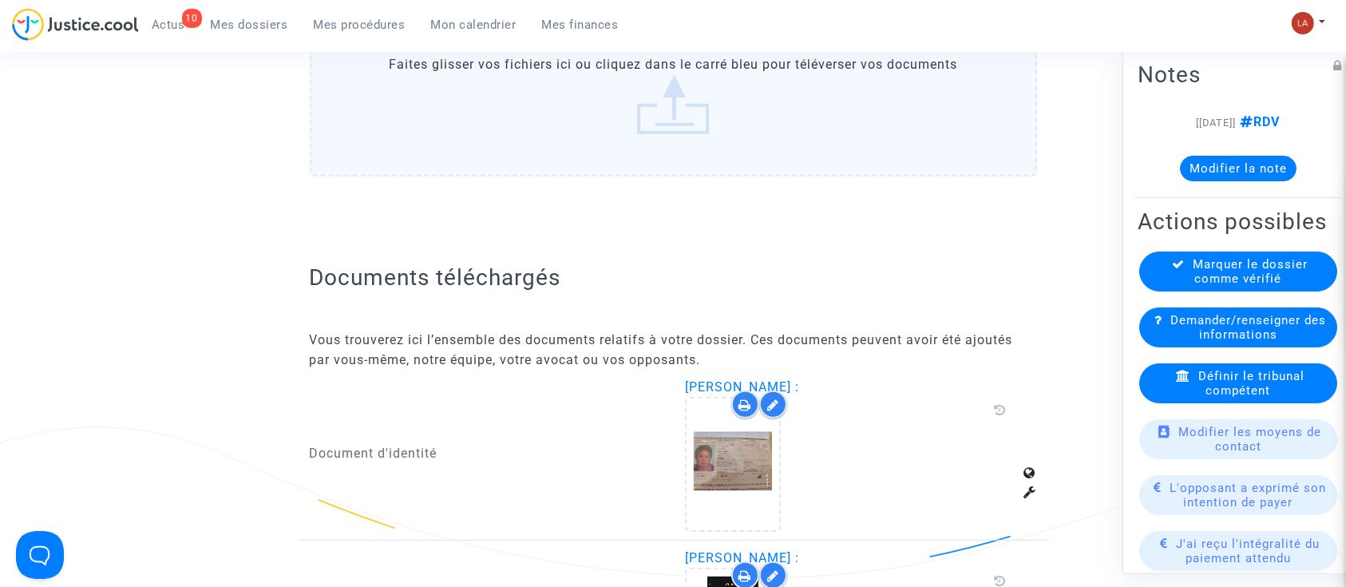
scroll to position [1064, 0]
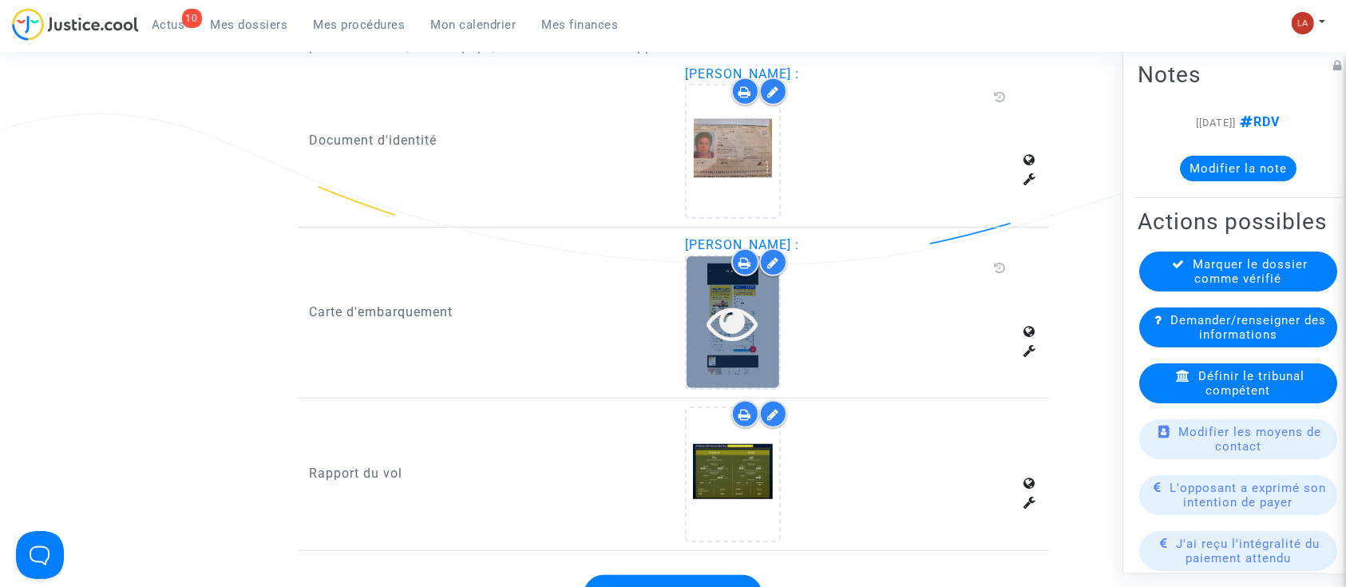
click at [758, 352] on div at bounding box center [733, 322] width 93 height 132
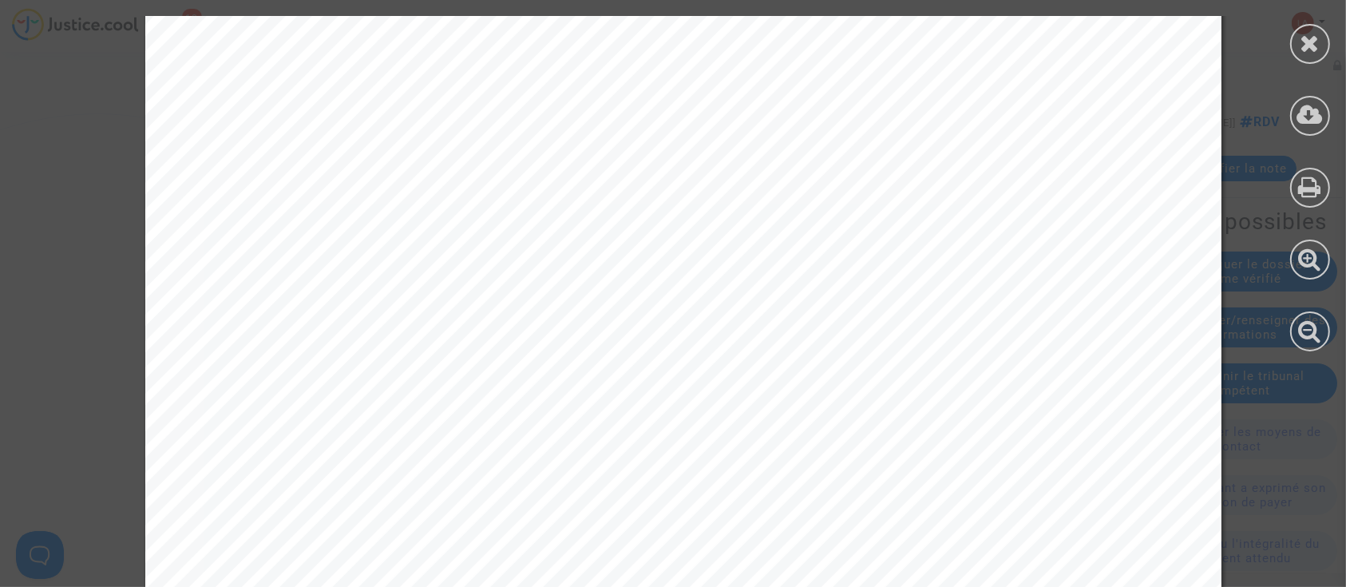
scroll to position [976, 0]
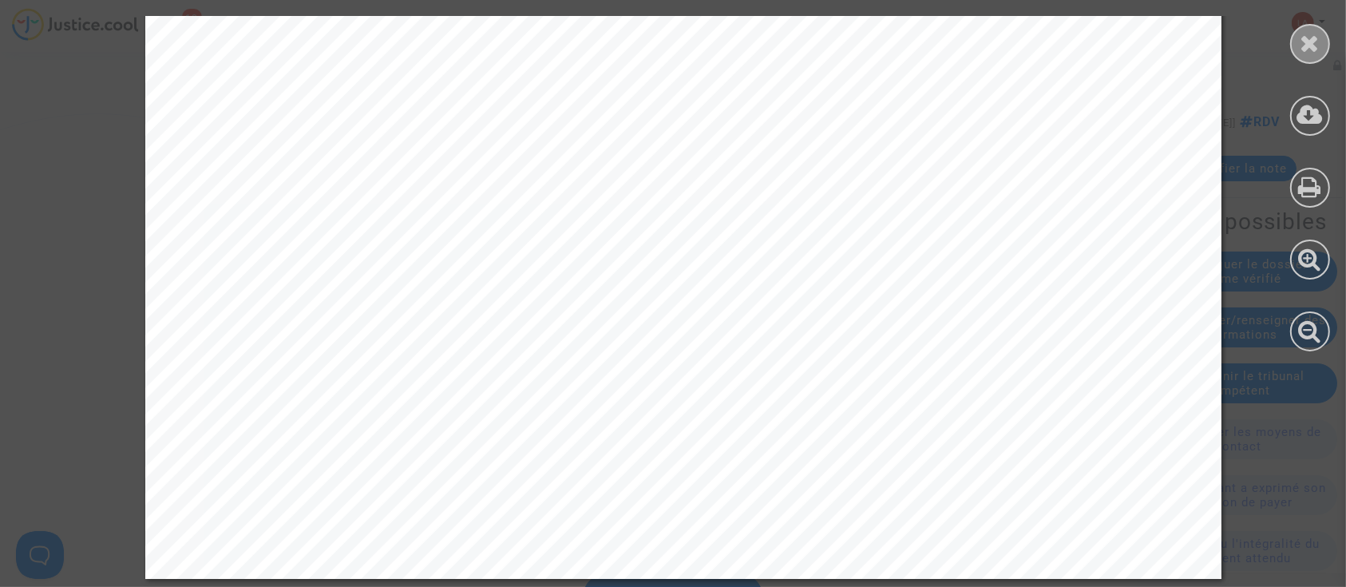
click at [1299, 49] on div at bounding box center [1310, 44] width 40 height 40
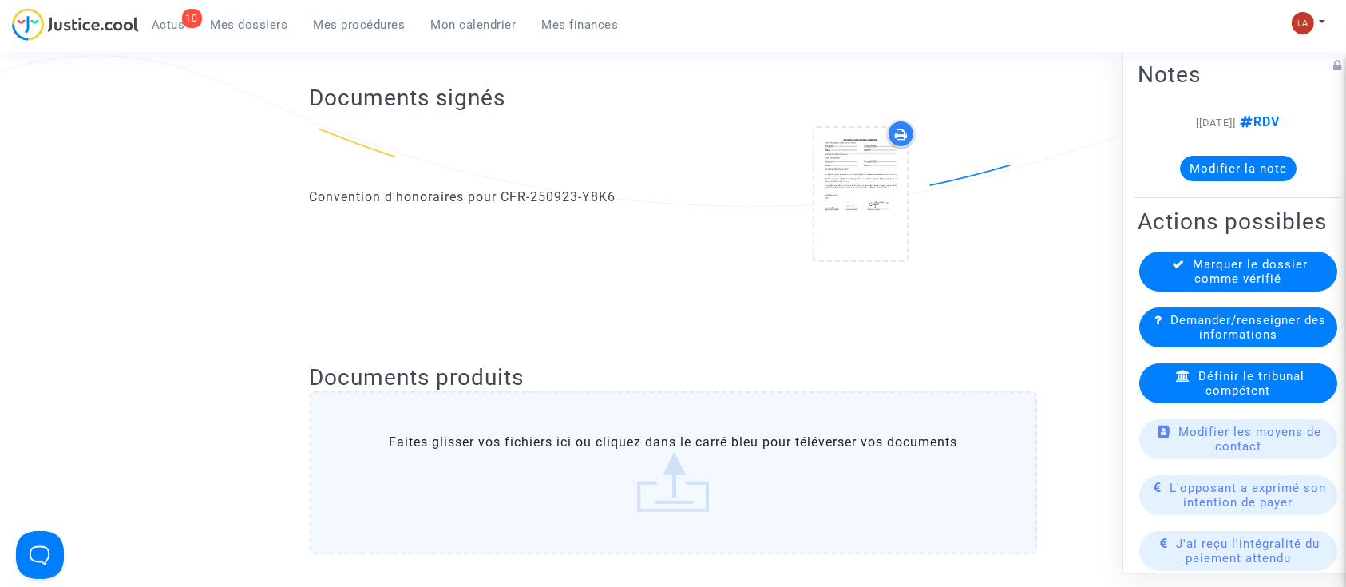
scroll to position [0, 0]
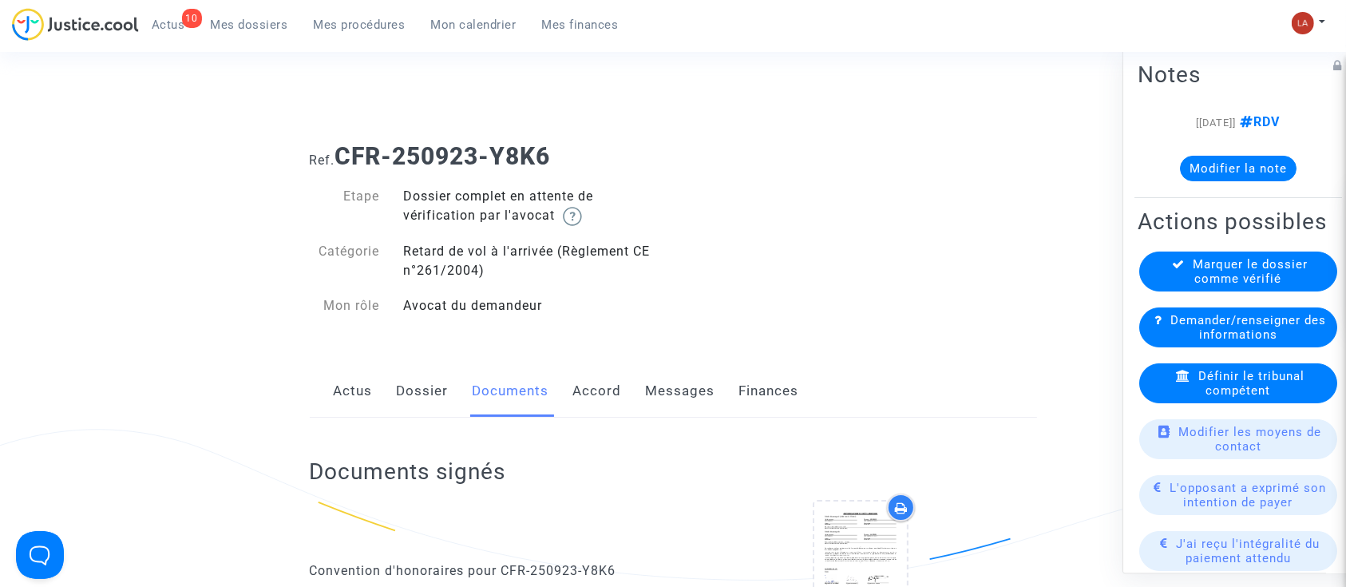
click at [434, 372] on link "Dossier" at bounding box center [423, 391] width 52 height 53
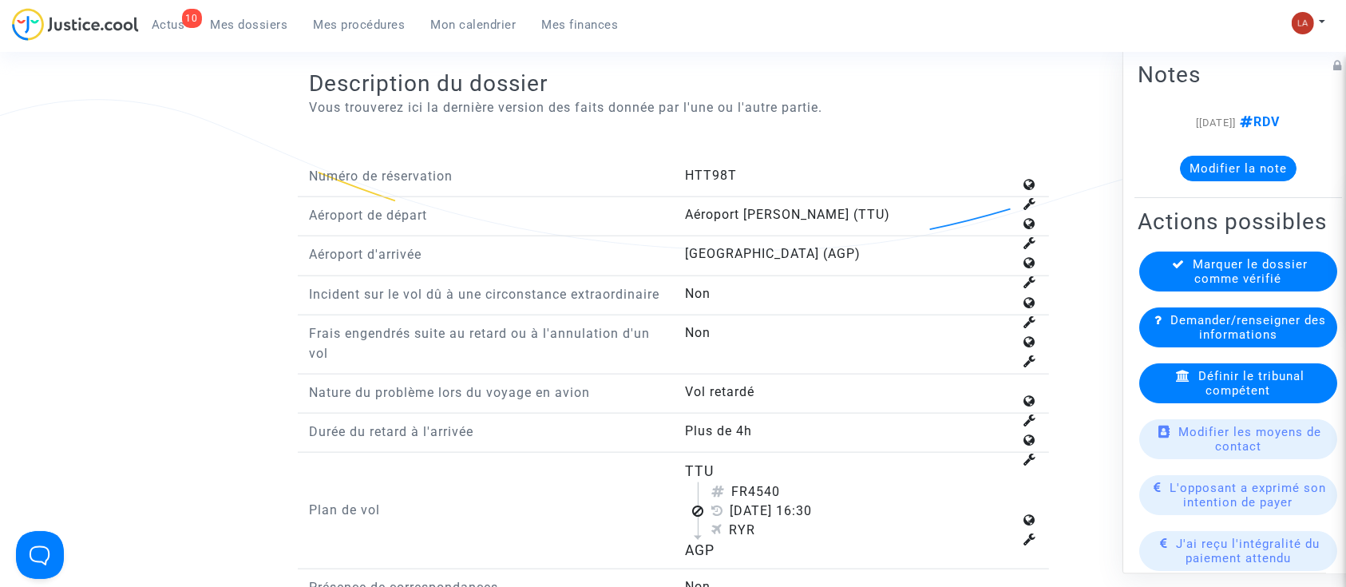
scroll to position [2235, 0]
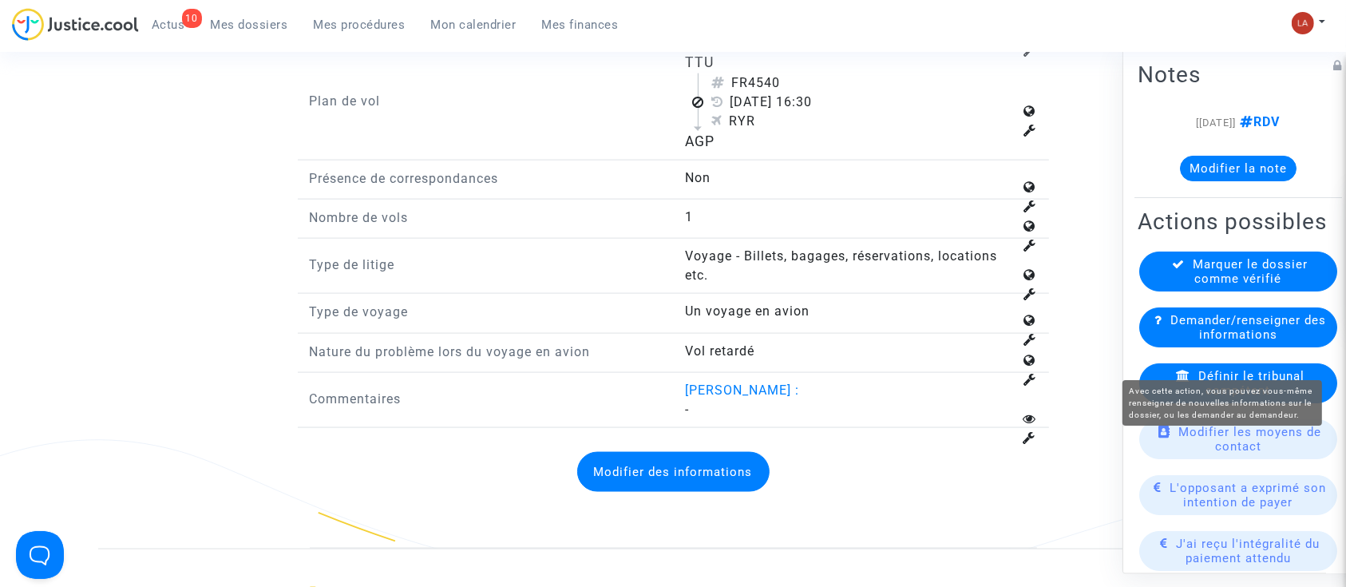
click at [1265, 342] on span "Demander/renseigner des informations" at bounding box center [1248, 327] width 156 height 29
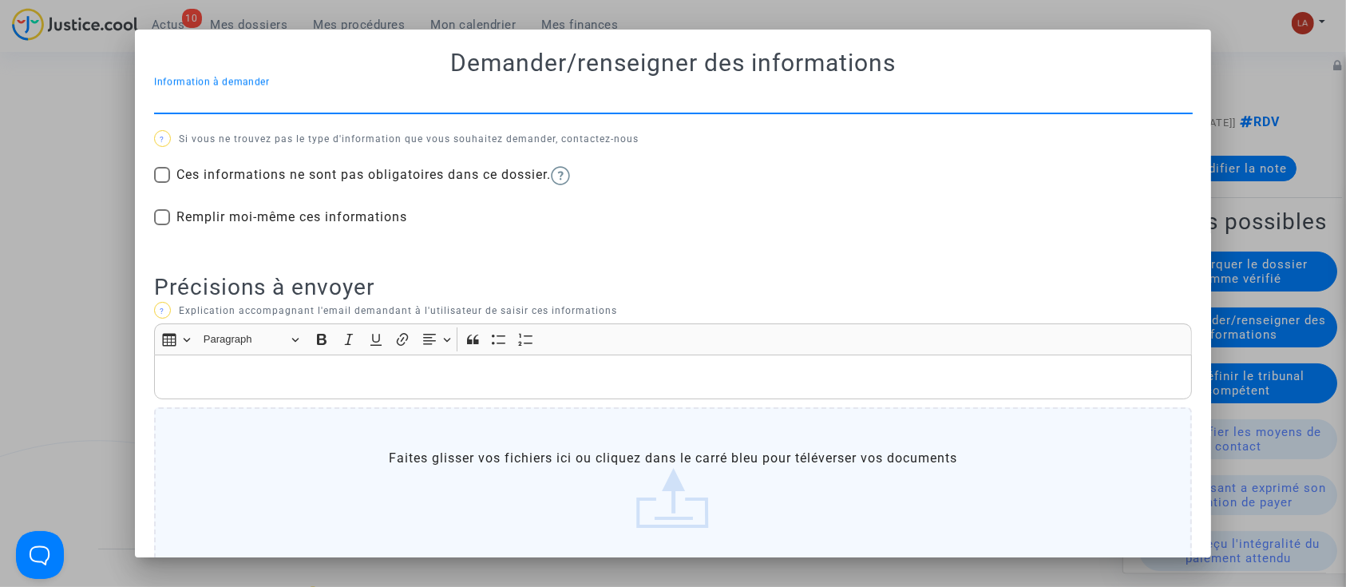
drag, startPoint x: 1327, startPoint y: 108, endPoint x: 1316, endPoint y: 118, distance: 15.3
click at [1322, 108] on div at bounding box center [673, 293] width 1346 height 587
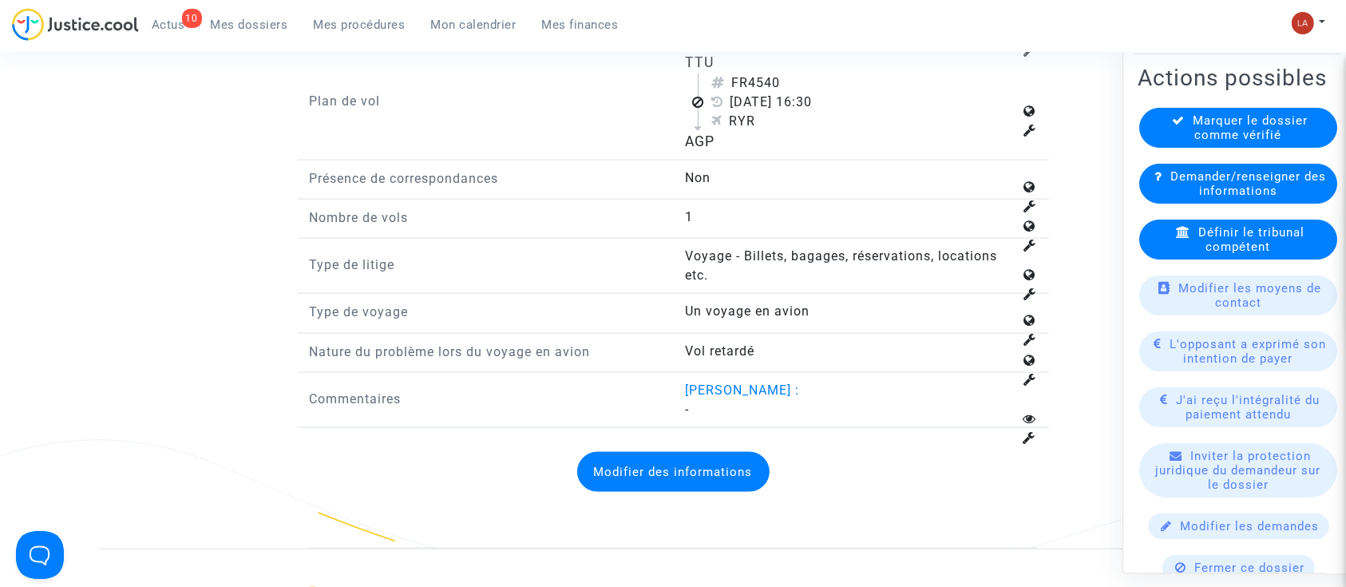
scroll to position [319, 0]
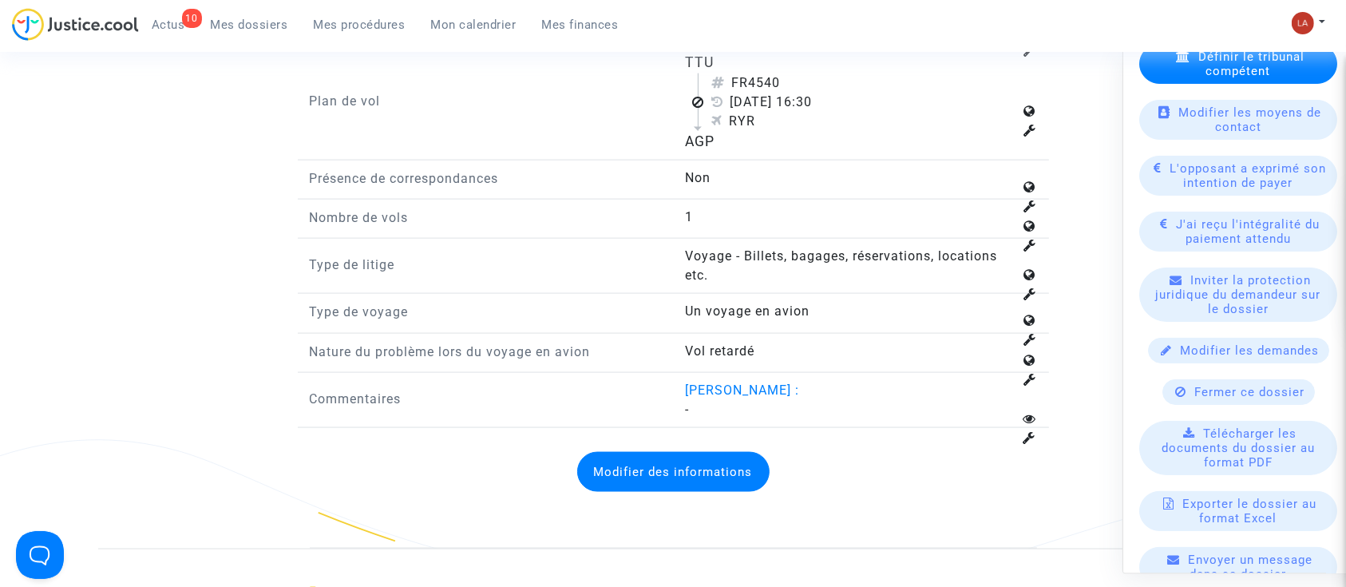
click at [1176, 398] on icon at bounding box center [1181, 392] width 11 height 12
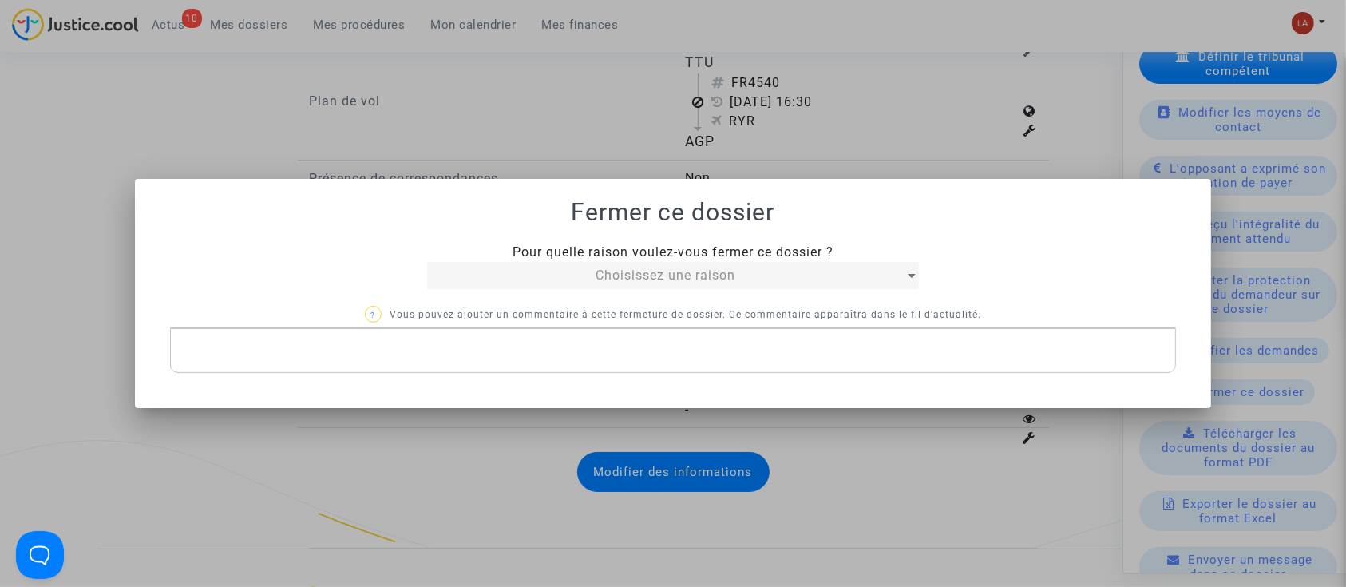
click at [536, 279] on div "Choisissez une raison" at bounding box center [665, 275] width 477 height 19
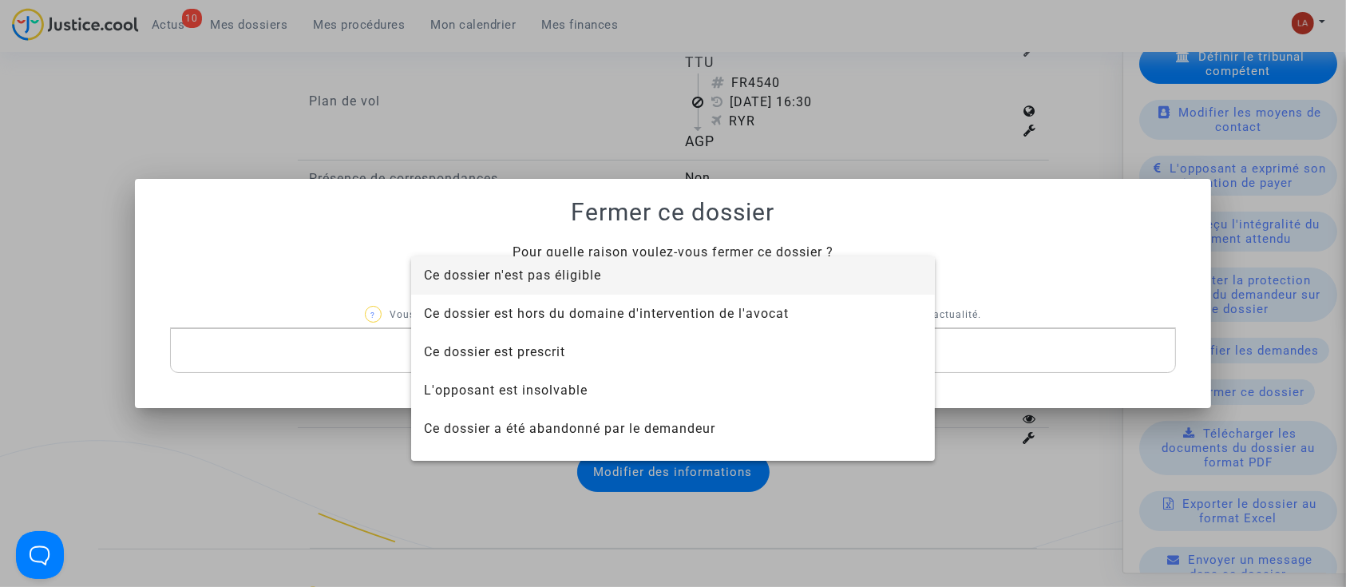
click at [616, 201] on div at bounding box center [673, 293] width 1346 height 587
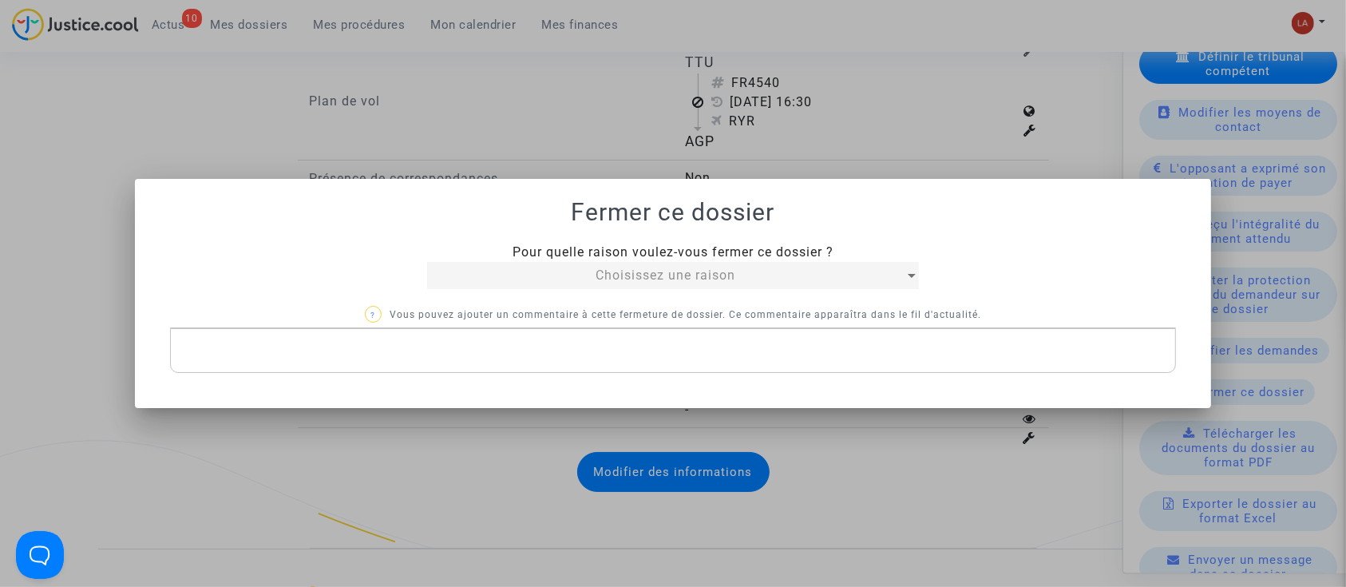
click at [636, 148] on div at bounding box center [673, 293] width 1346 height 587
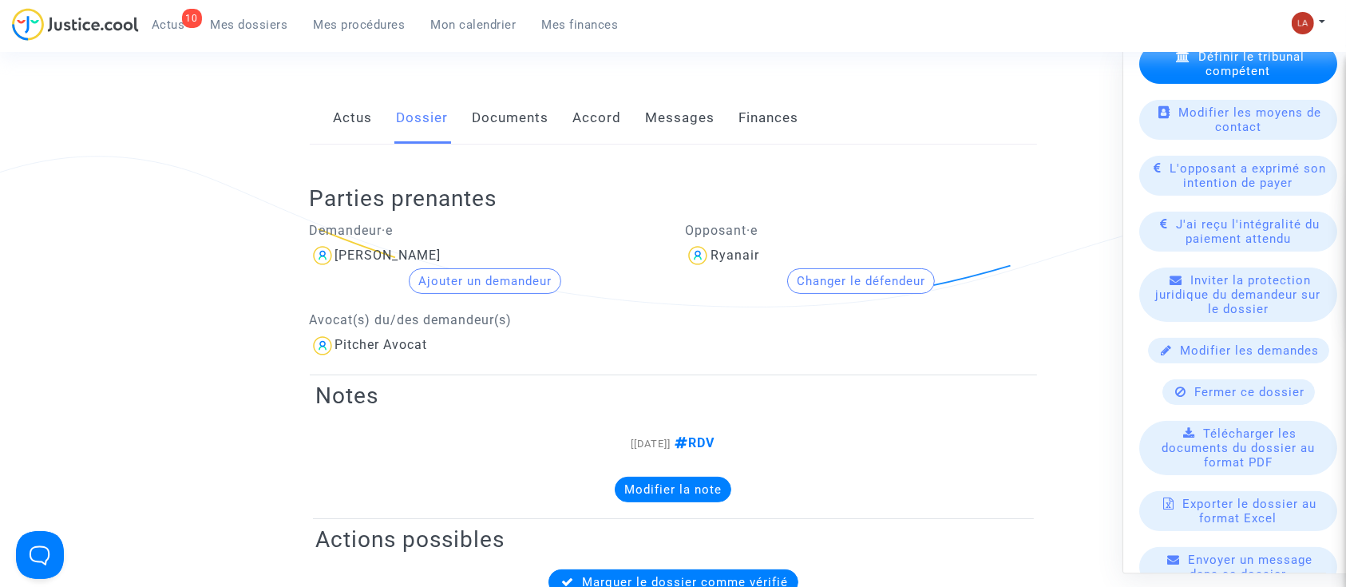
scroll to position [106, 0]
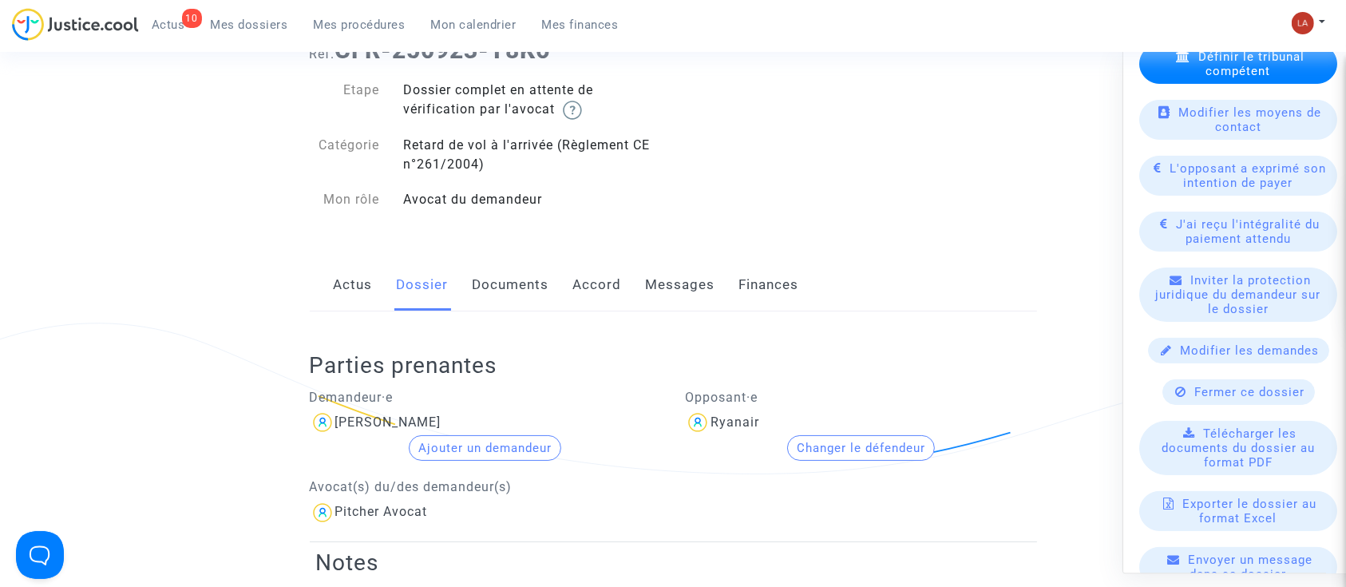
click at [647, 282] on link "Messages" at bounding box center [680, 285] width 69 height 53
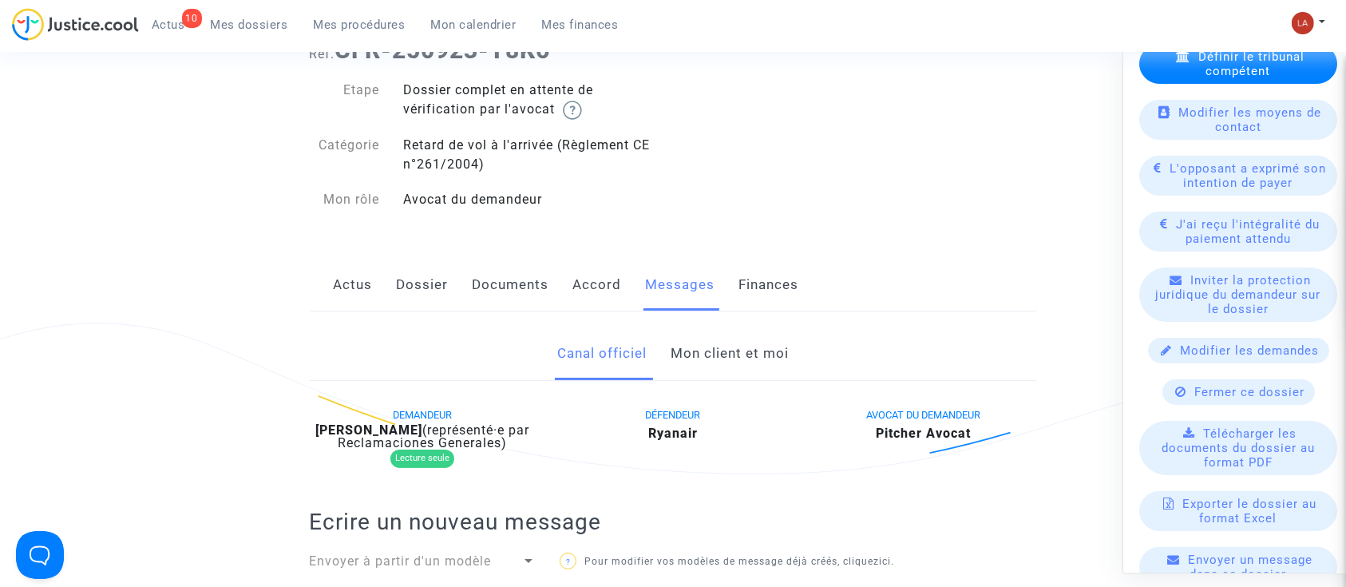
click at [699, 354] on link "Mon client et moi" at bounding box center [730, 353] width 118 height 53
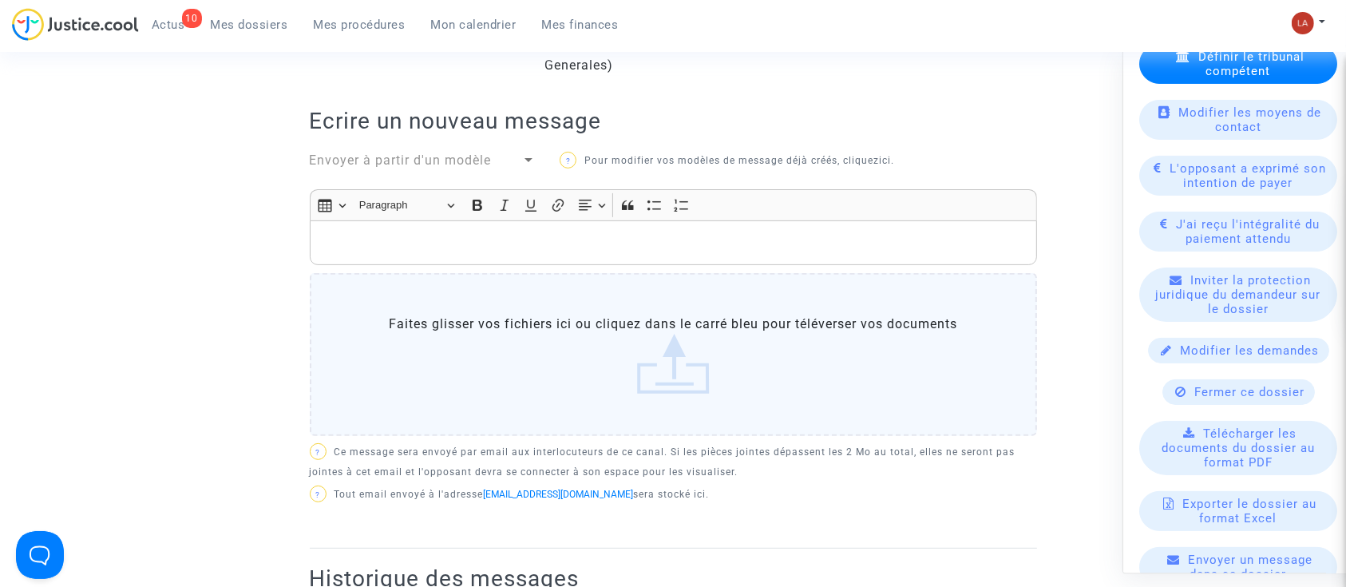
click at [738, 259] on div "Rich Text Editor, main" at bounding box center [673, 242] width 727 height 45
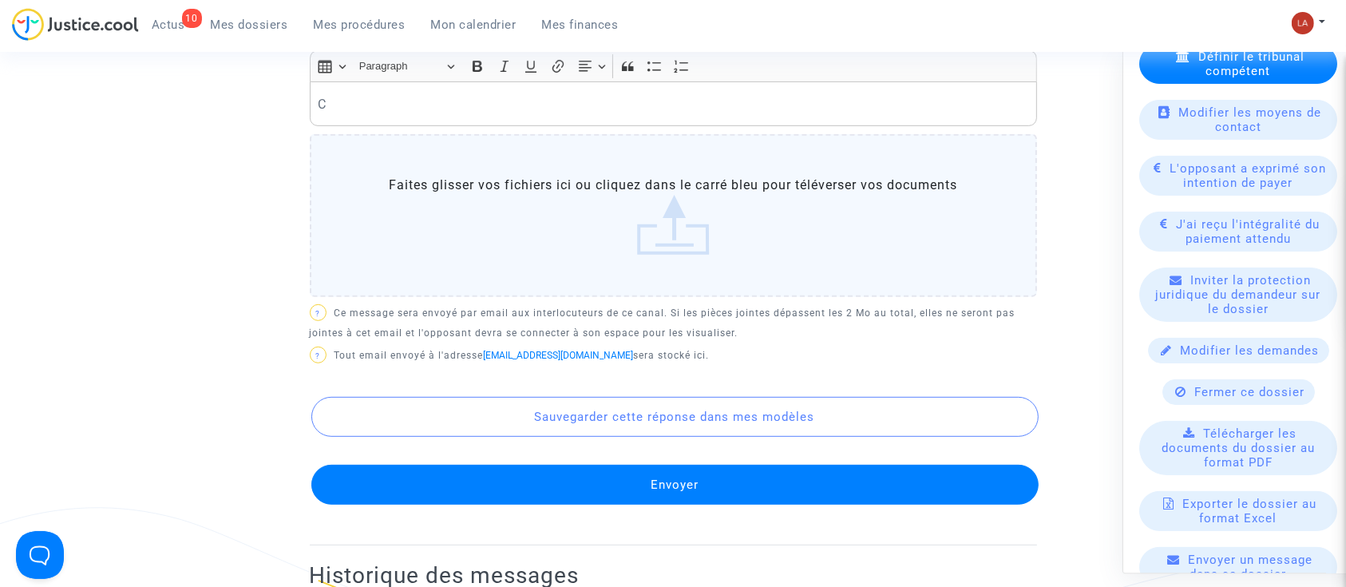
scroll to position [626, 0]
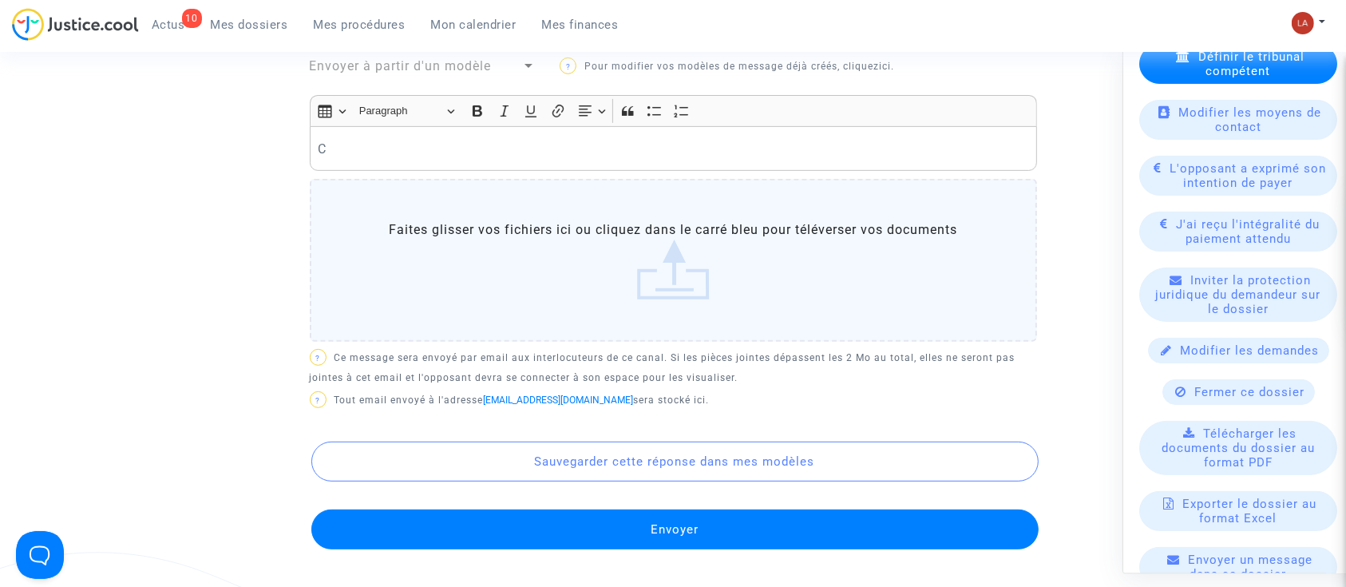
click at [457, 159] on div "C" at bounding box center [673, 148] width 727 height 45
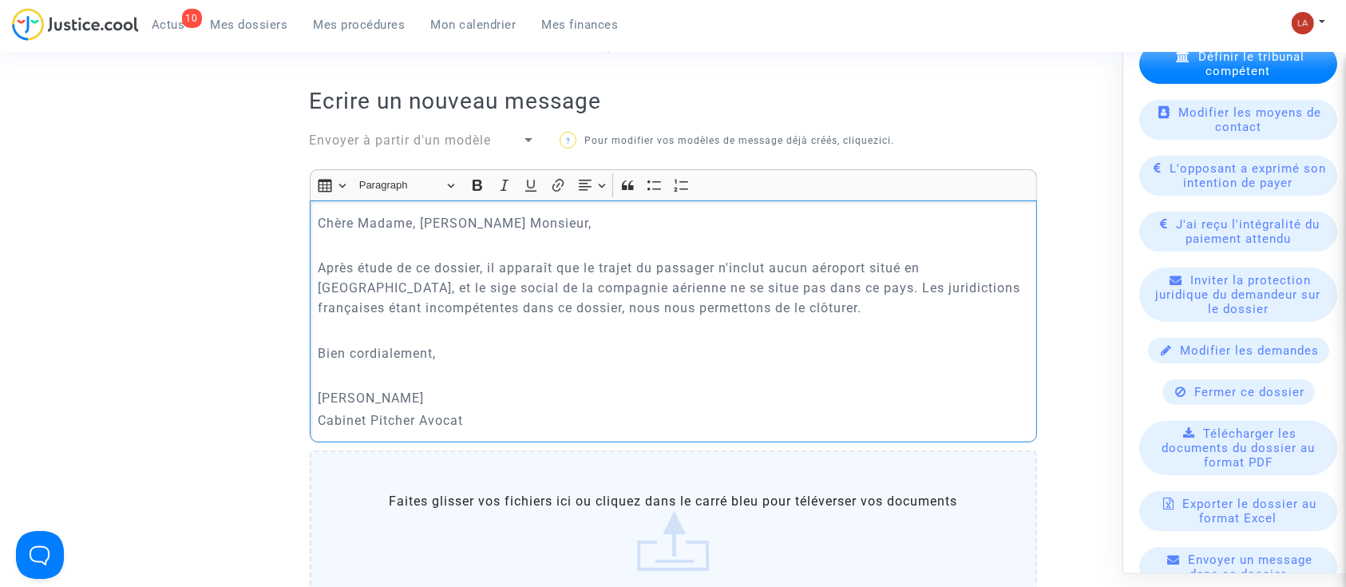
scroll to position [519, 0]
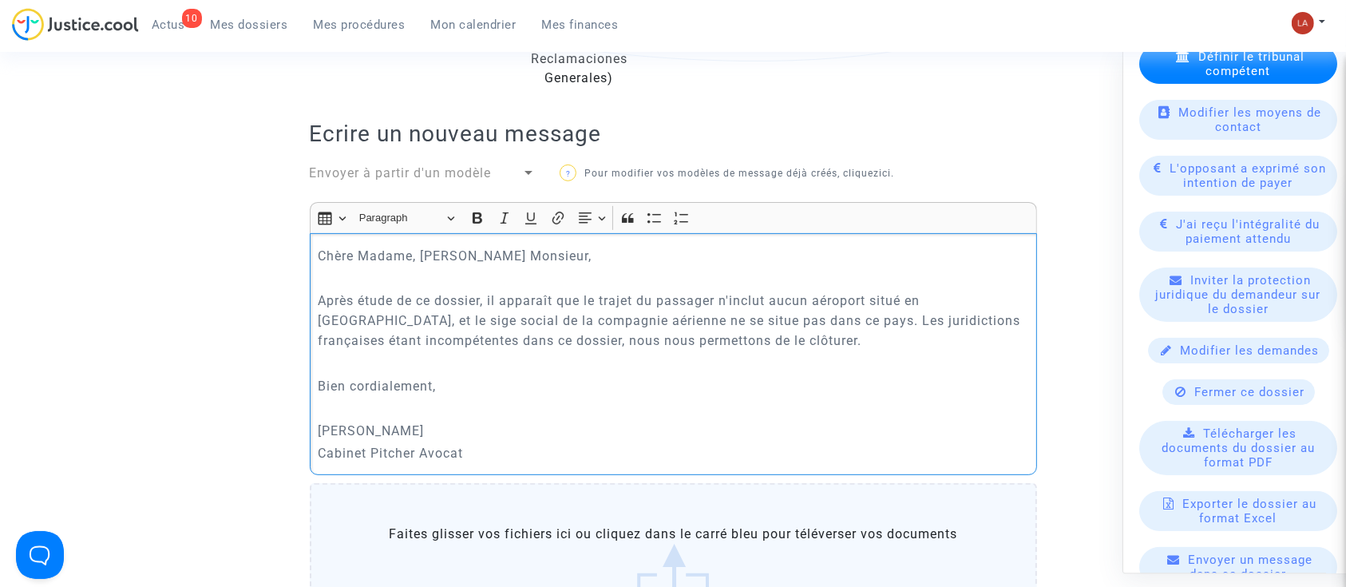
click at [333, 316] on p "Après étude de ce dossier, il apparaît que le trajet du passager n'inclut aucun…" at bounding box center [673, 321] width 711 height 60
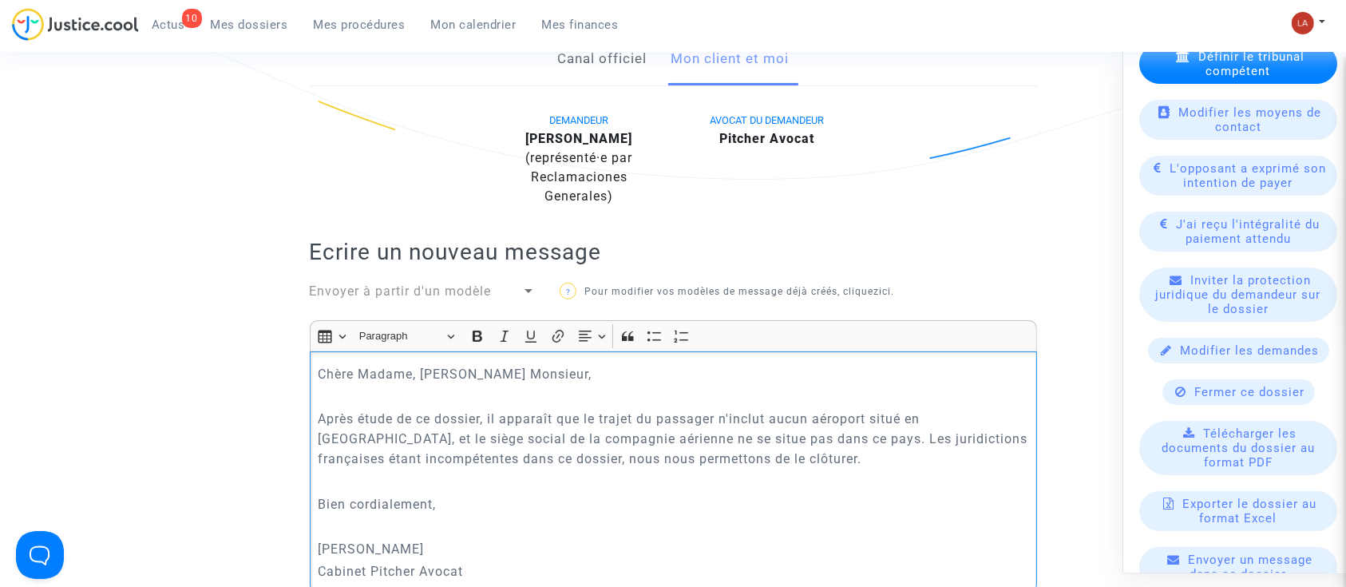
scroll to position [413, 0]
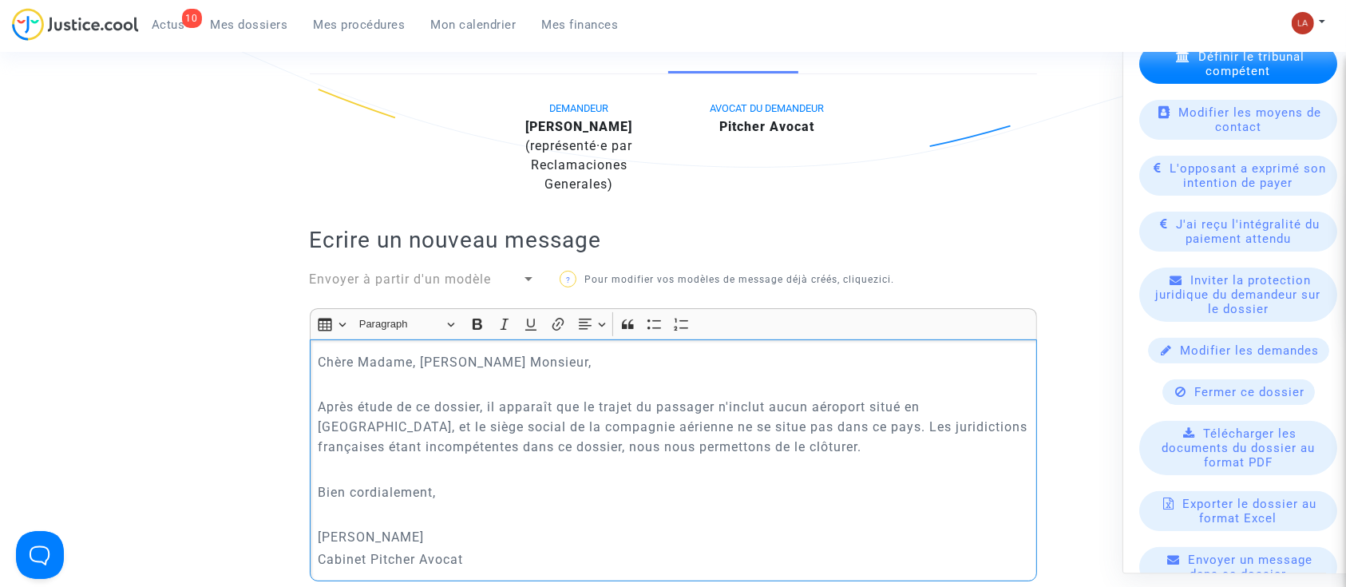
click at [579, 493] on p "Bien cordialement," at bounding box center [673, 492] width 711 height 20
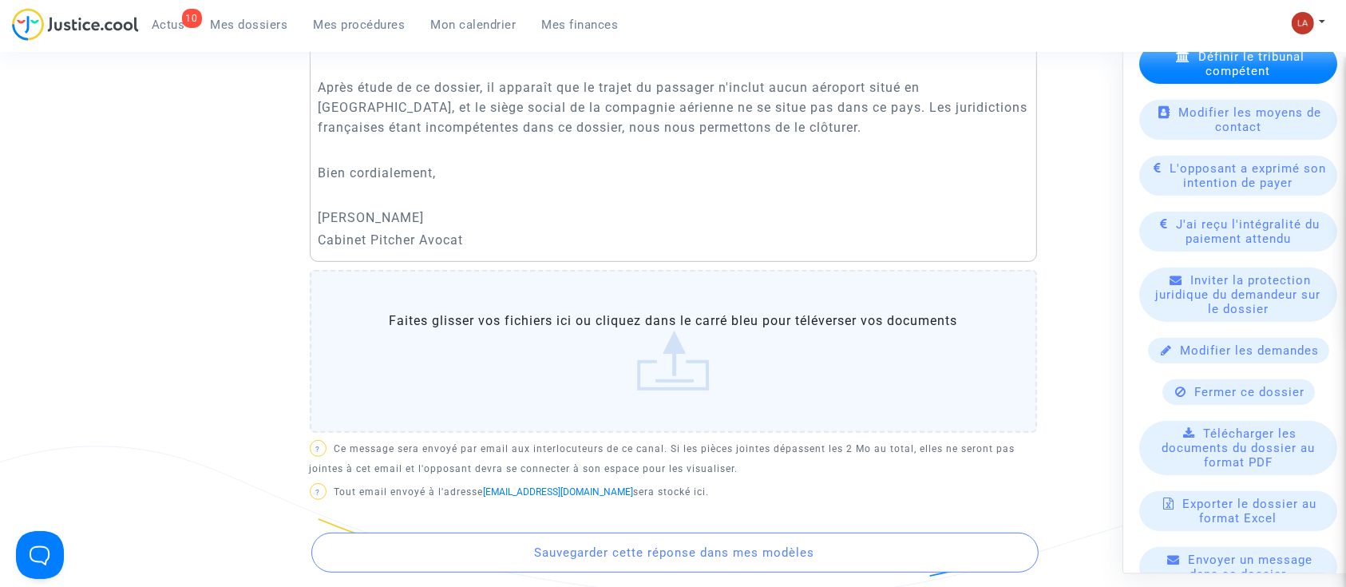
scroll to position [945, 0]
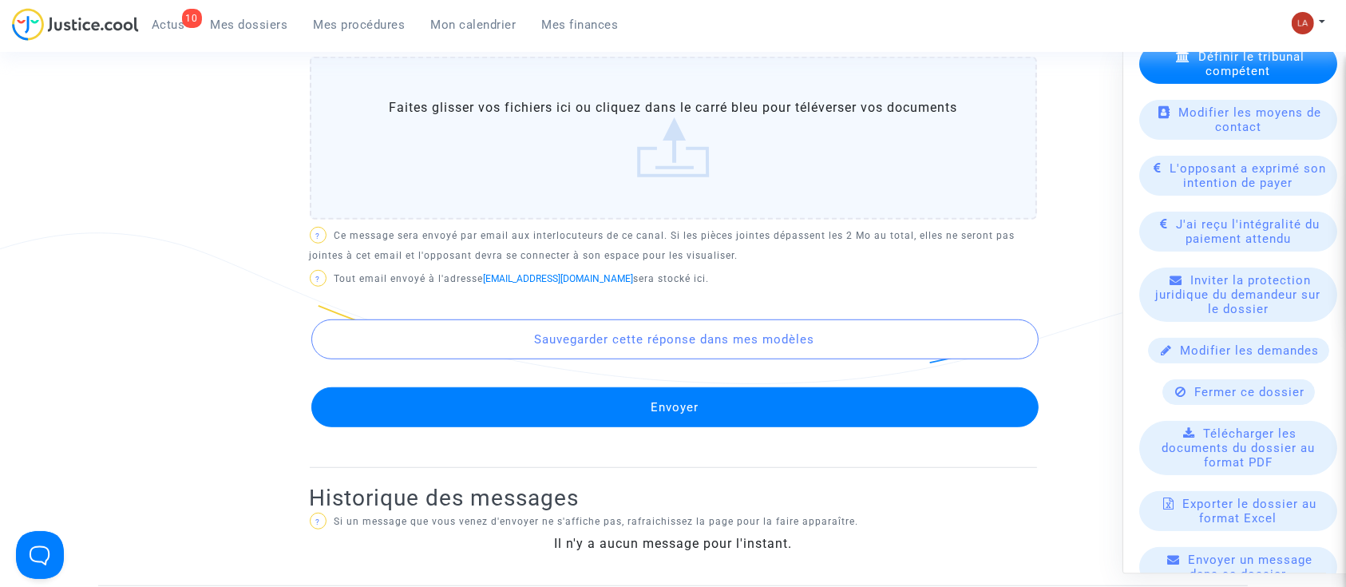
click at [854, 422] on button "Envoyer" at bounding box center [674, 407] width 727 height 40
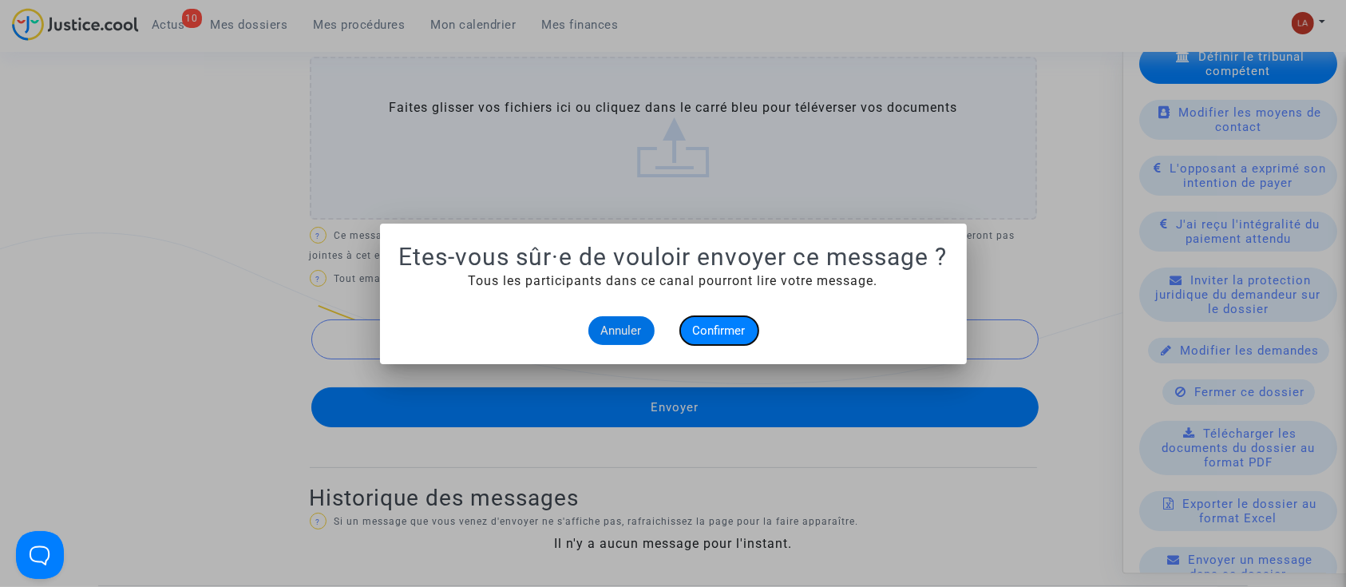
click at [712, 324] on span "Confirmer" at bounding box center [719, 330] width 53 height 14
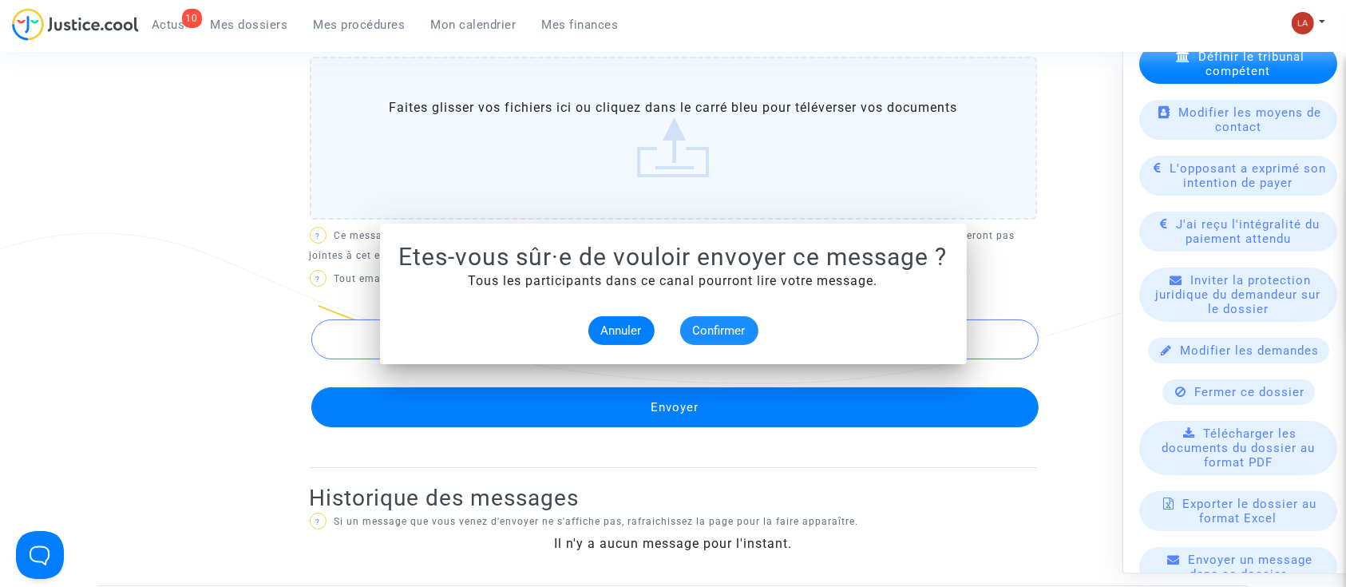
scroll to position [945, 0]
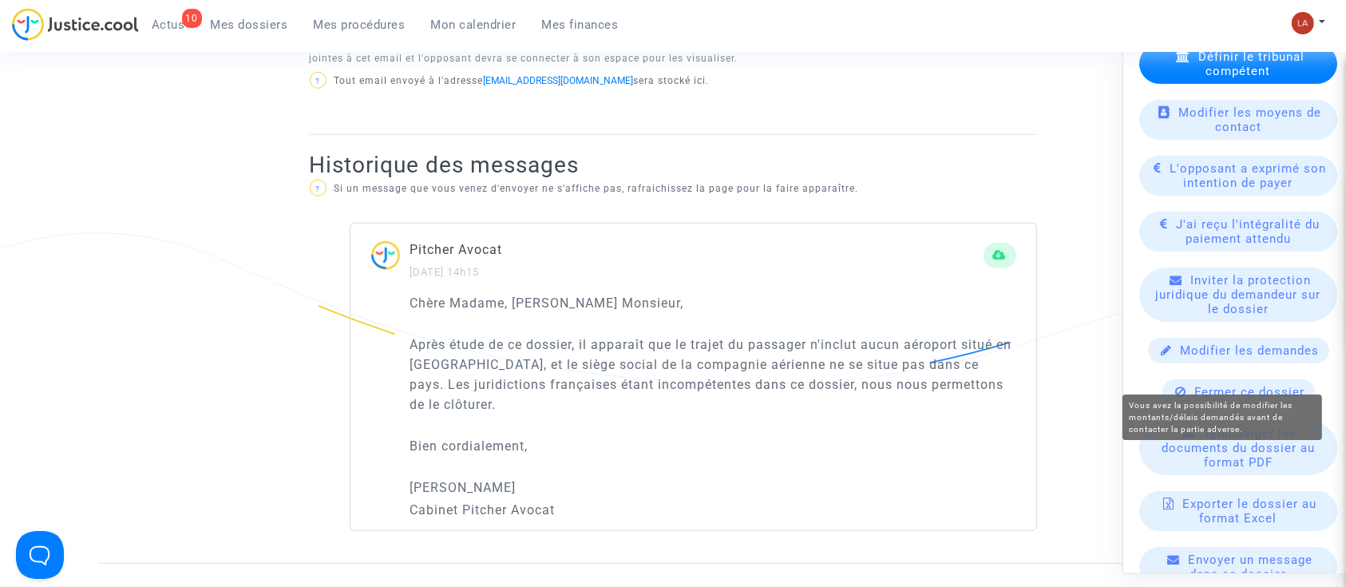
click at [1249, 405] on div "Fermer ce dossier" at bounding box center [1238, 392] width 152 height 26
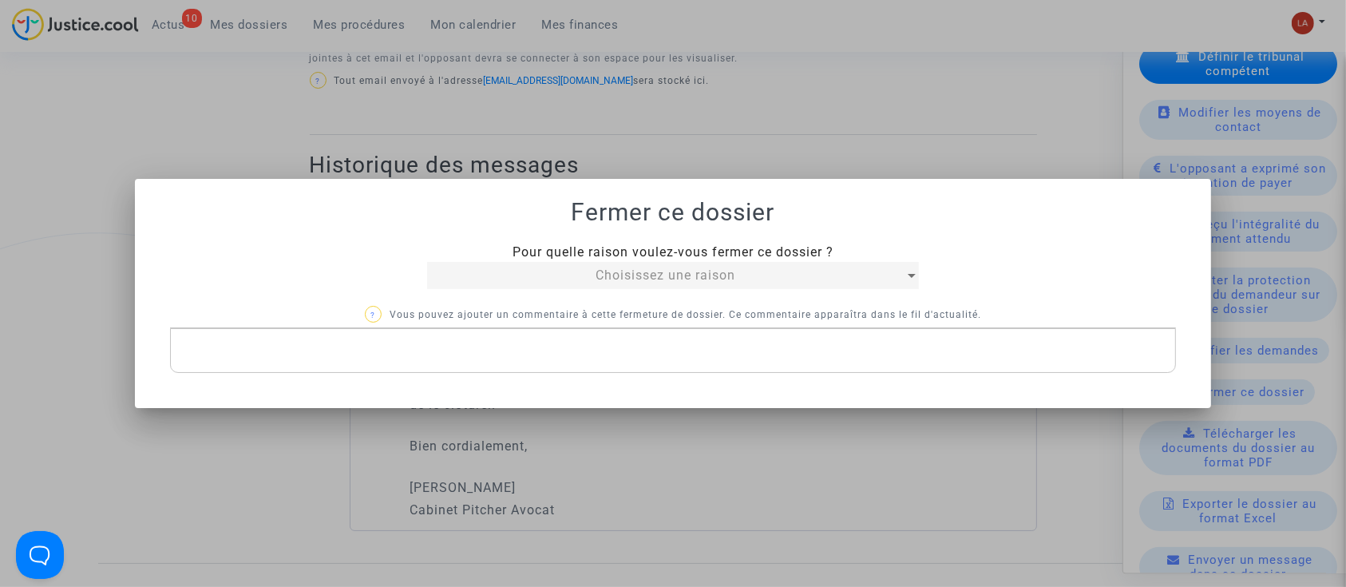
scroll to position [0, 0]
click at [656, 284] on div "Choisissez une raison" at bounding box center [665, 275] width 477 height 19
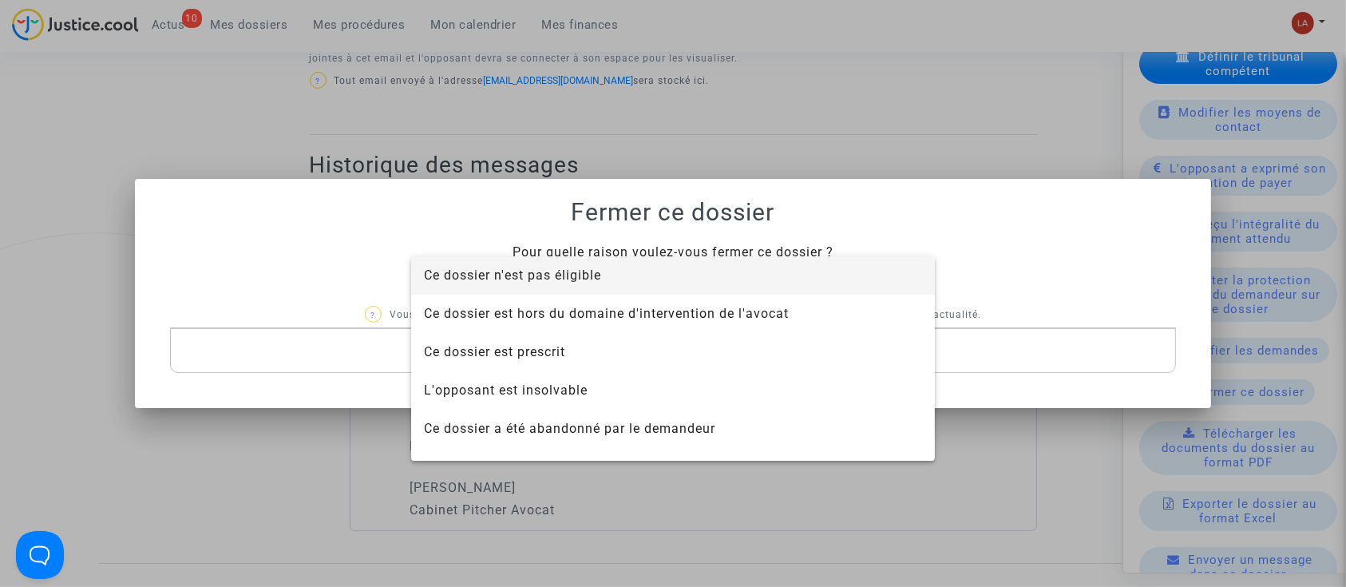
click at [632, 287] on span "Ce dossier n'est pas éligible" at bounding box center [673, 275] width 498 height 38
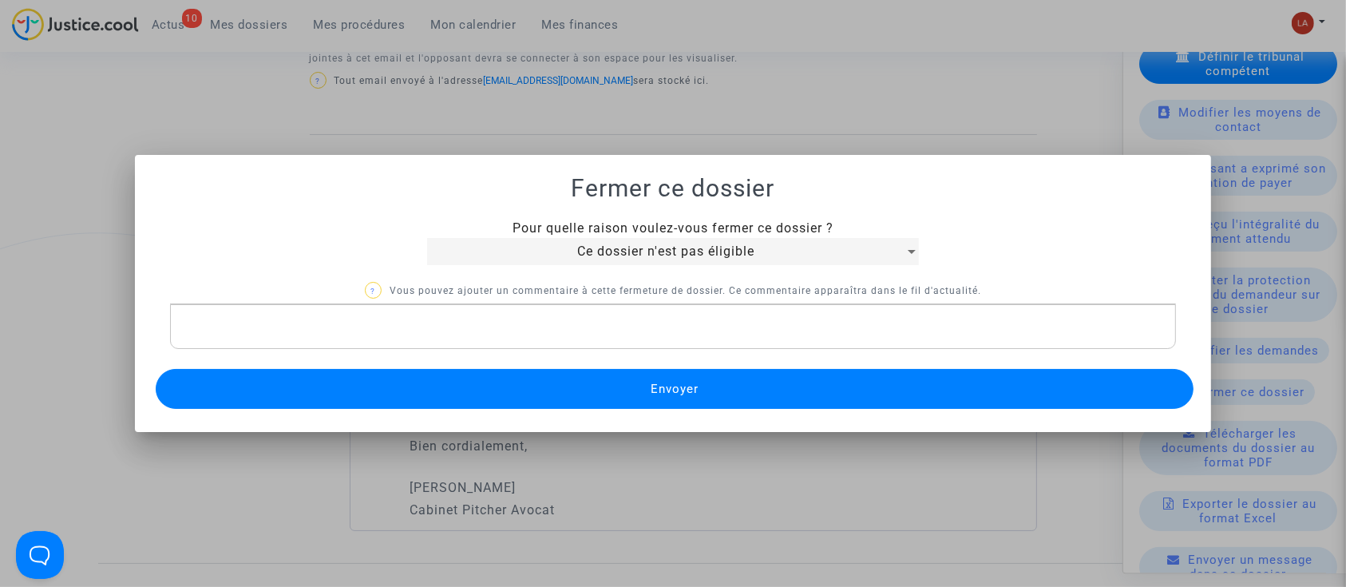
click at [571, 317] on p "Rich Text Editor, main" at bounding box center [673, 327] width 990 height 20
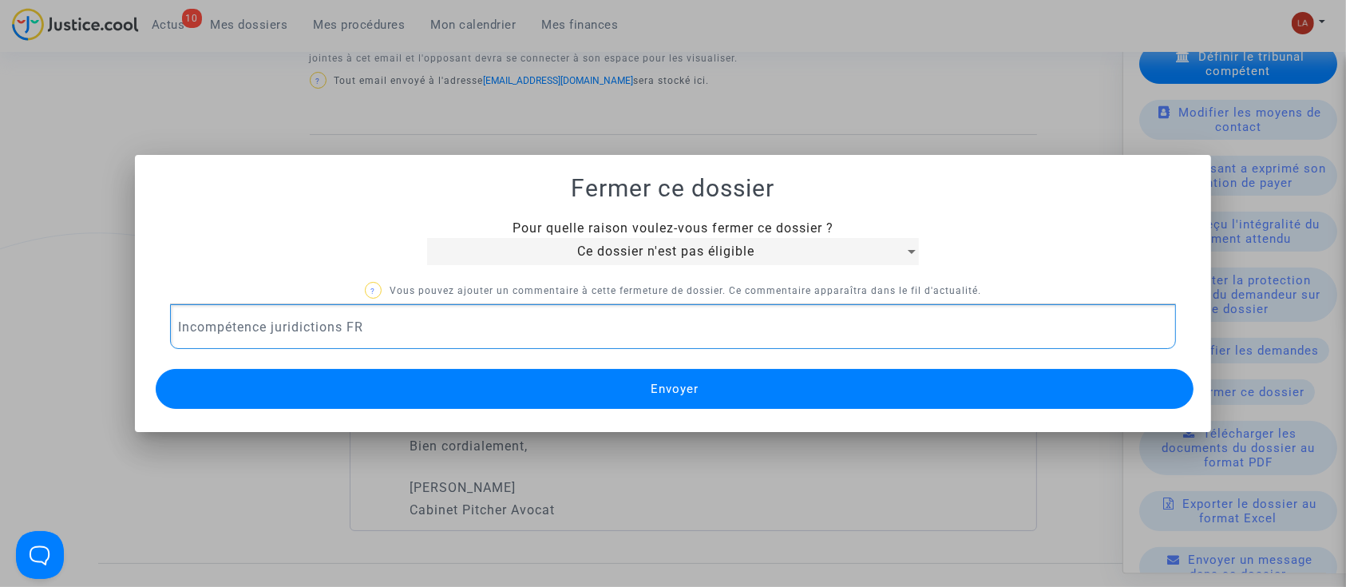
click at [580, 397] on button "Envoyer" at bounding box center [675, 389] width 1039 height 40
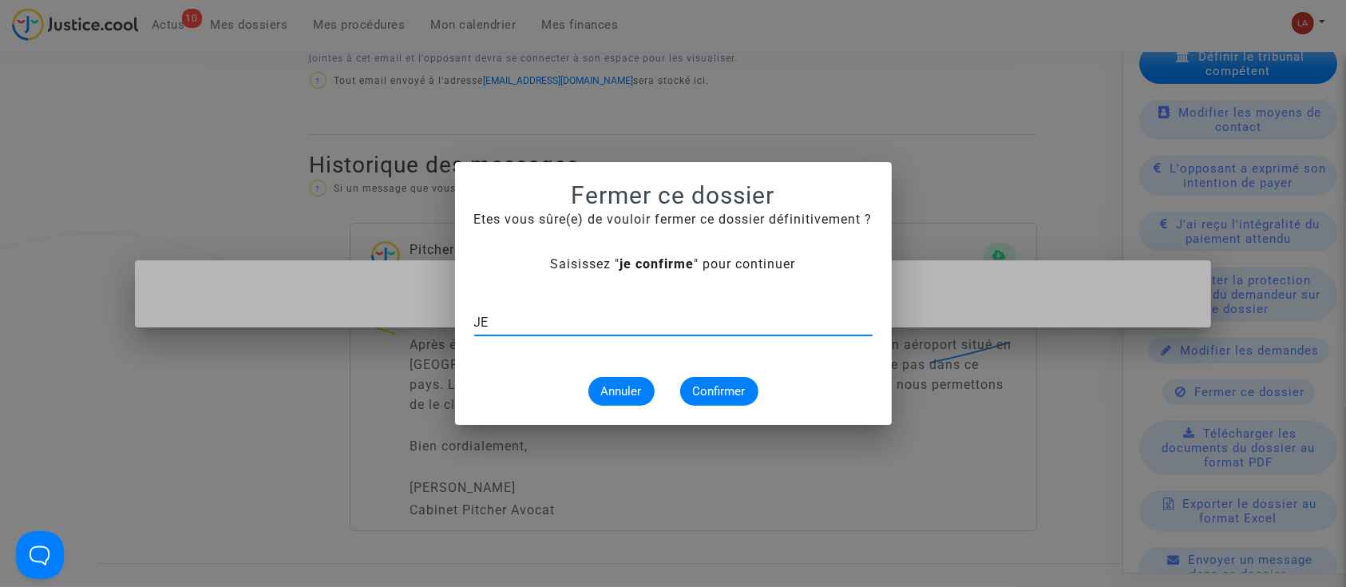
type input "J"
type input "je confirme"
click at [726, 389] on span "Confirmer" at bounding box center [719, 391] width 53 height 14
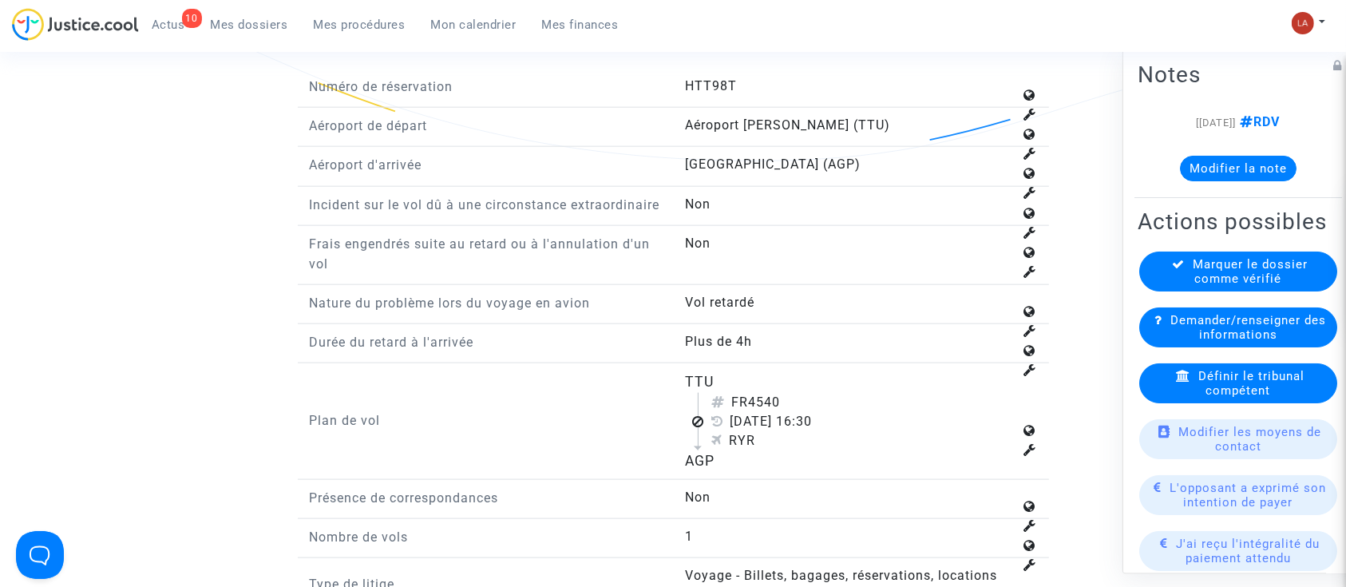
scroll to position [1916, 0]
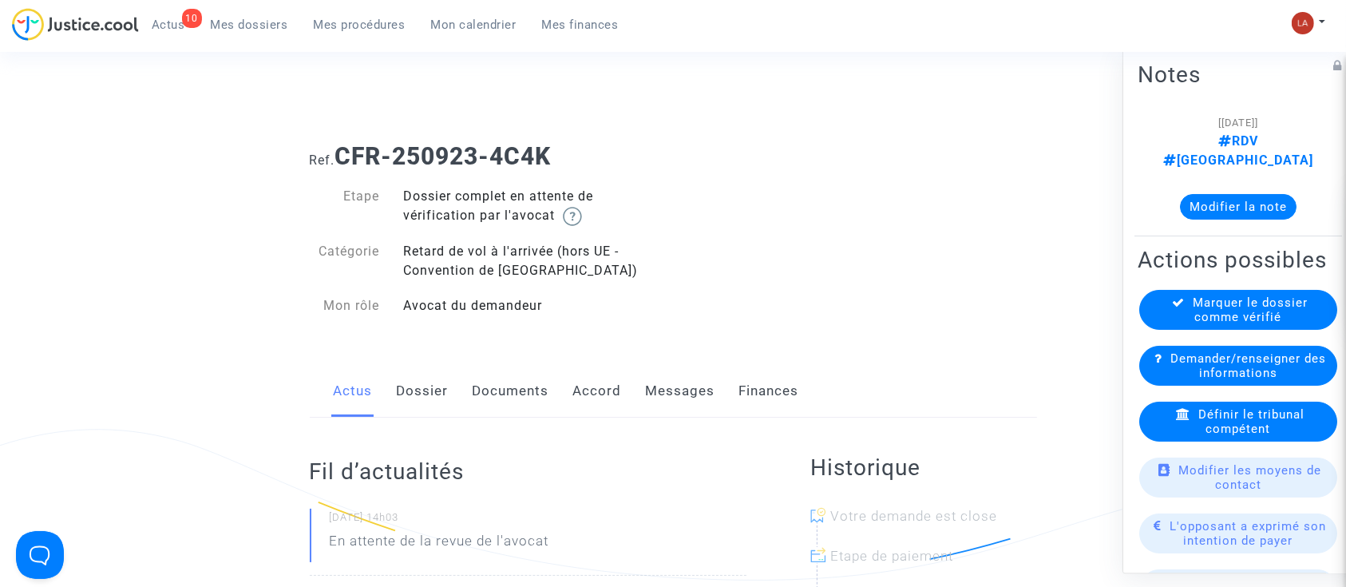
drag, startPoint x: 430, startPoint y: 421, endPoint x: 434, endPoint y: 410, distance: 11.1
click at [438, 410] on link "Dossier" at bounding box center [423, 391] width 52 height 53
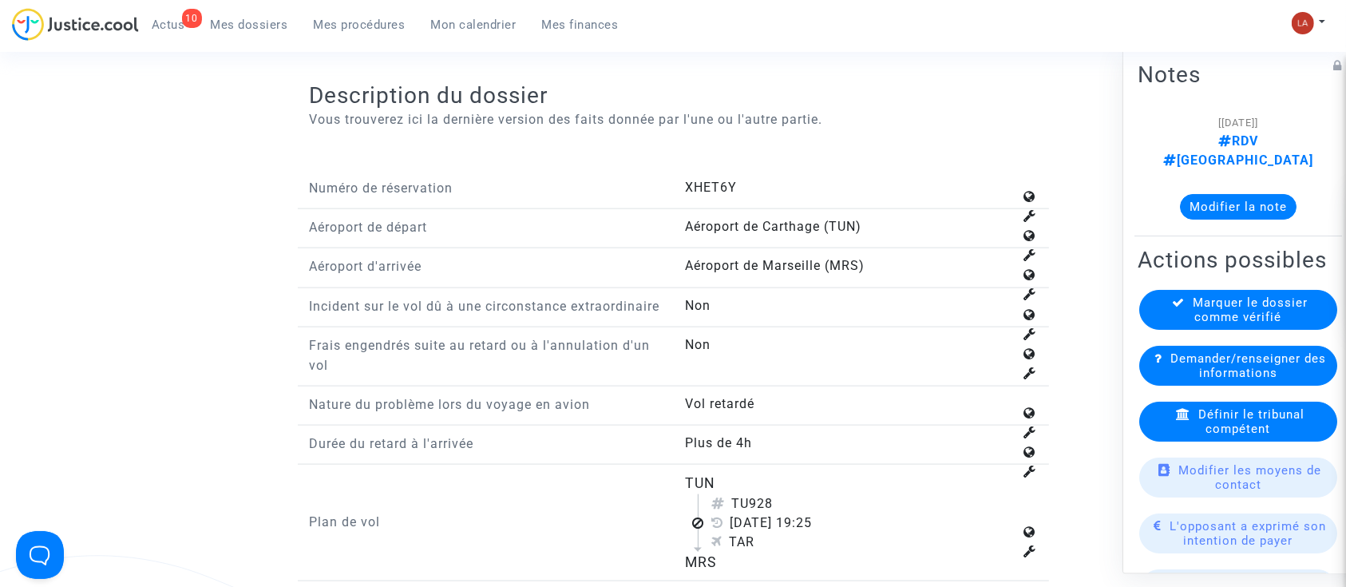
scroll to position [2235, 0]
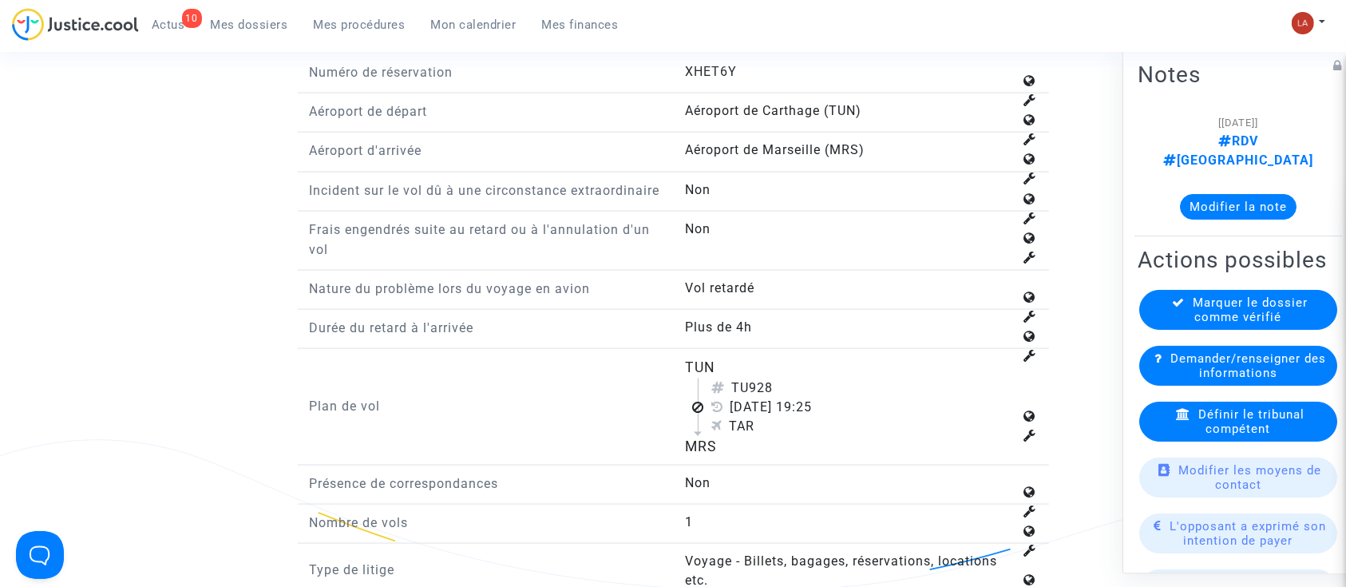
click at [1189, 437] on div "Définir le tribunal compétent" at bounding box center [1238, 422] width 198 height 40
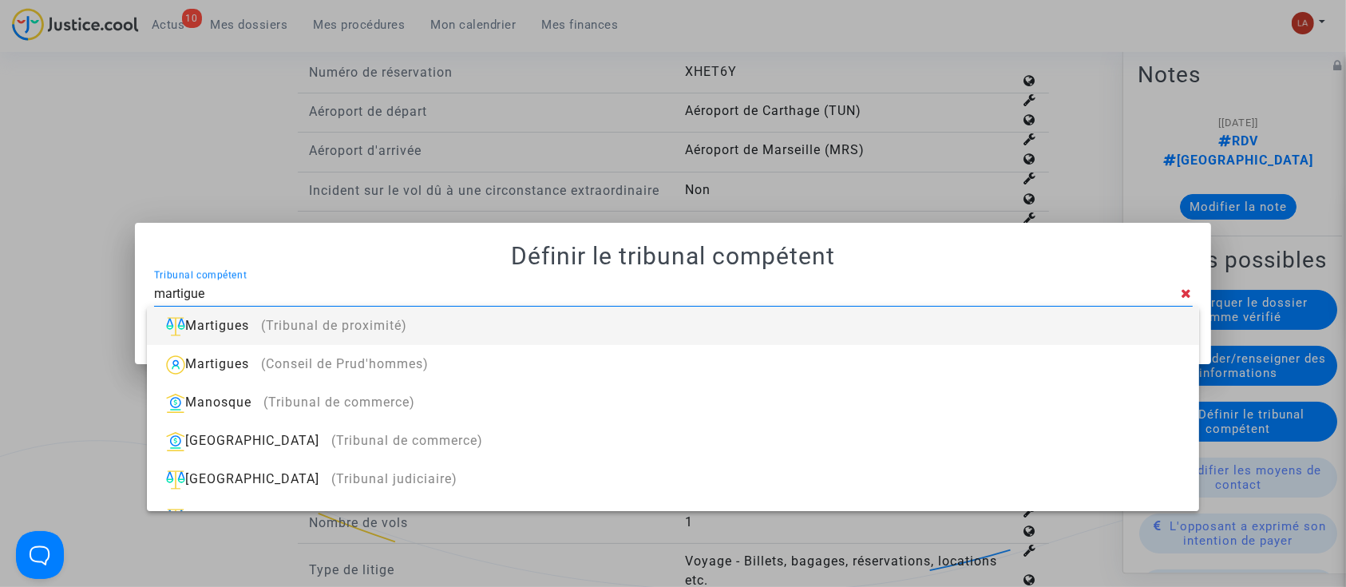
type input "martigues"
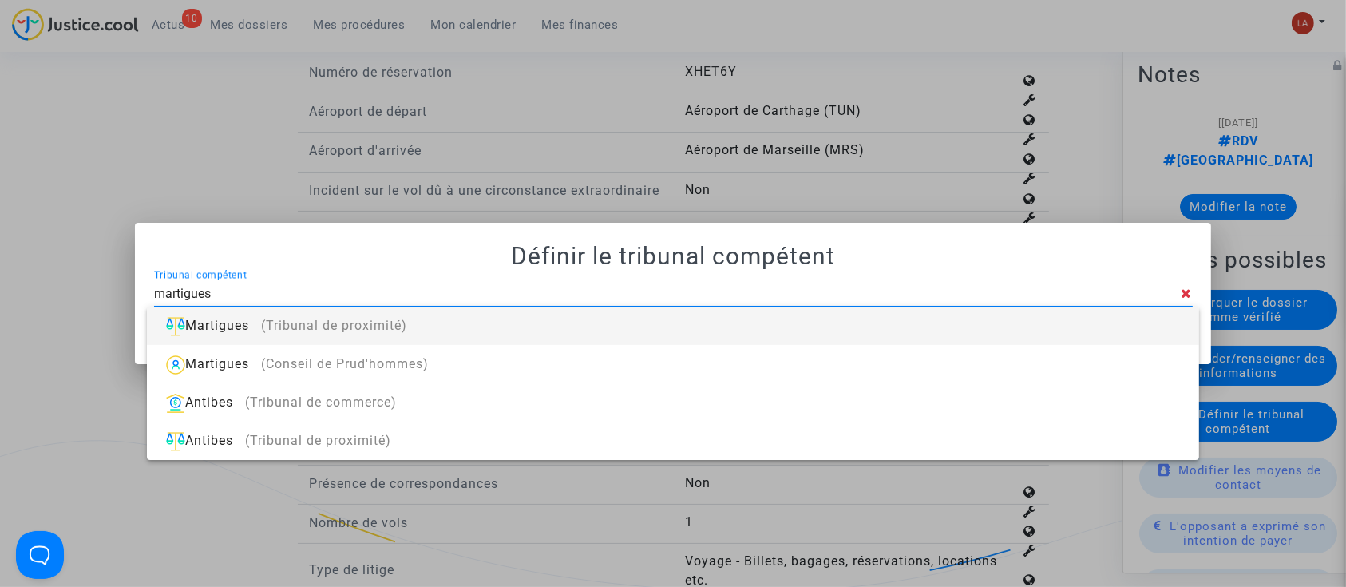
click at [958, 309] on div "Martigues (Tribunal de proximité)" at bounding box center [673, 326] width 1026 height 38
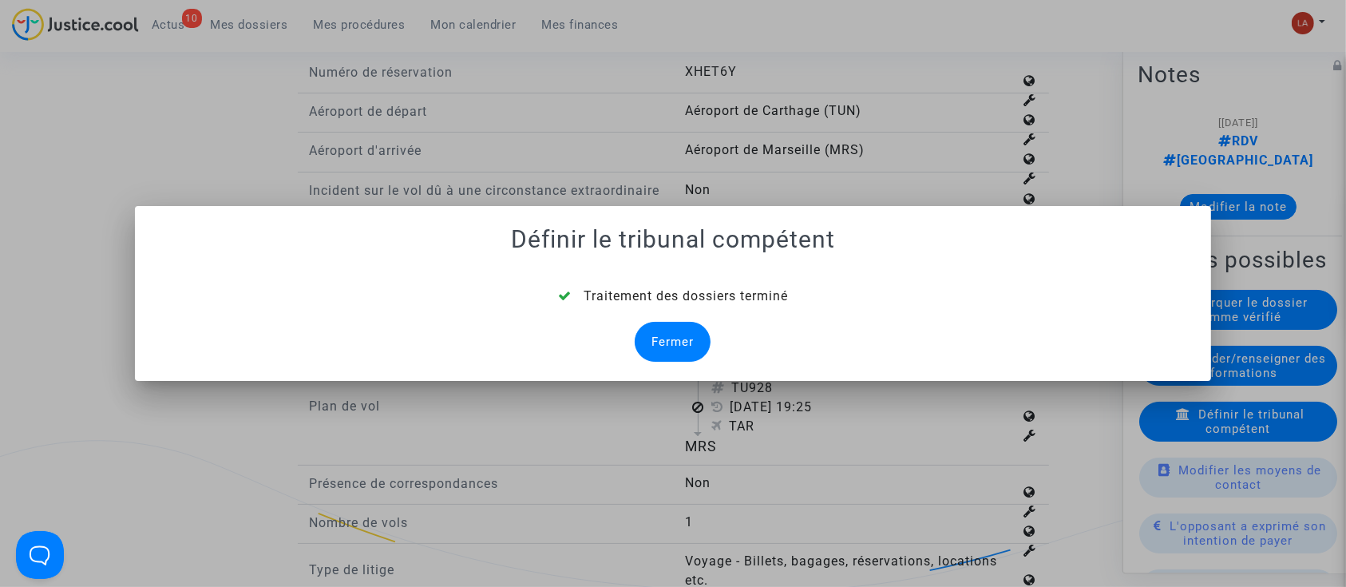
click at [651, 329] on div "Fermer" at bounding box center [673, 342] width 76 height 40
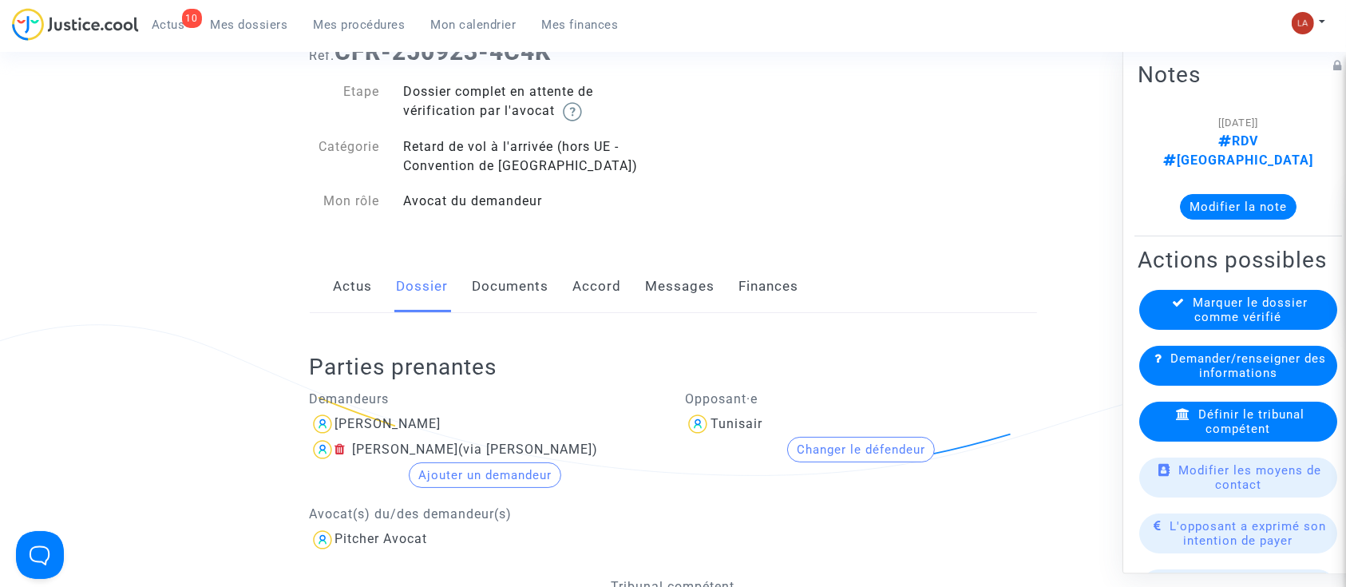
drag, startPoint x: 481, startPoint y: 289, endPoint x: 493, endPoint y: 287, distance: 12.1
click at [480, 289] on link "Documents" at bounding box center [511, 286] width 77 height 53
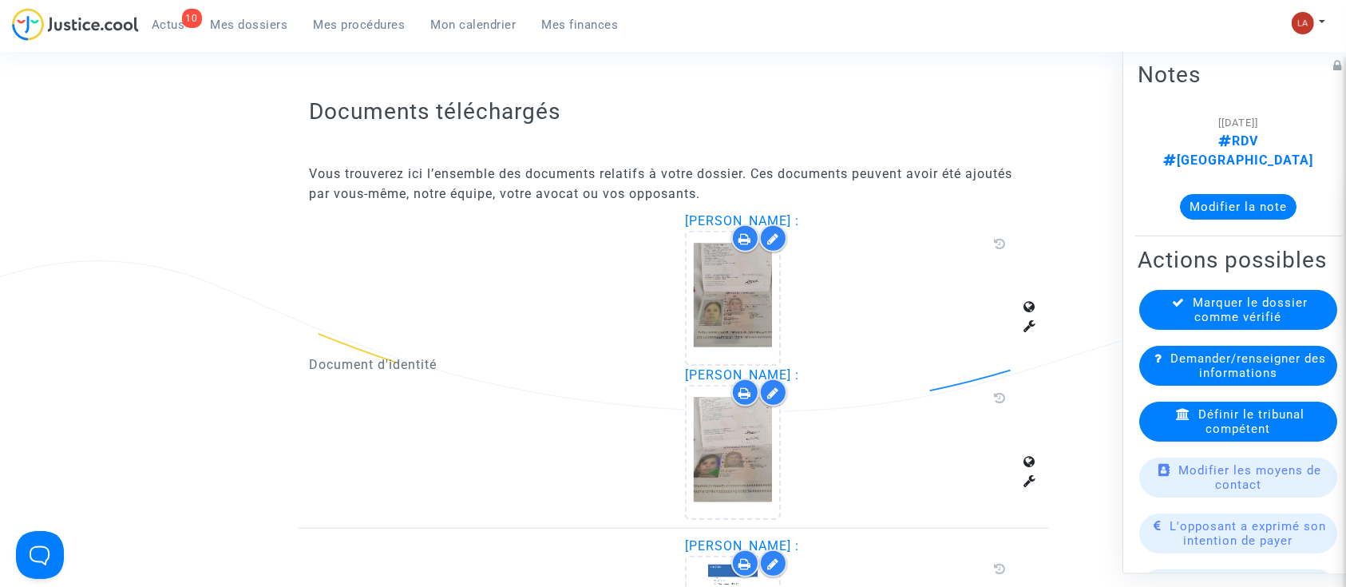
scroll to position [1063, 0]
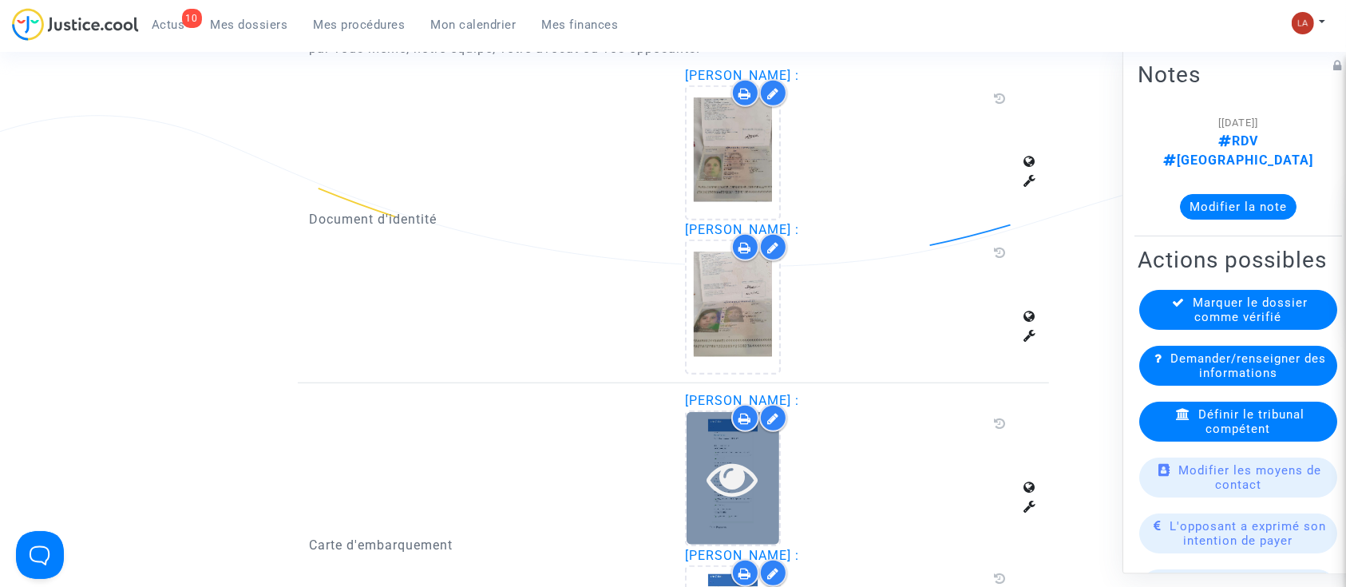
click at [715, 520] on div at bounding box center [733, 478] width 93 height 132
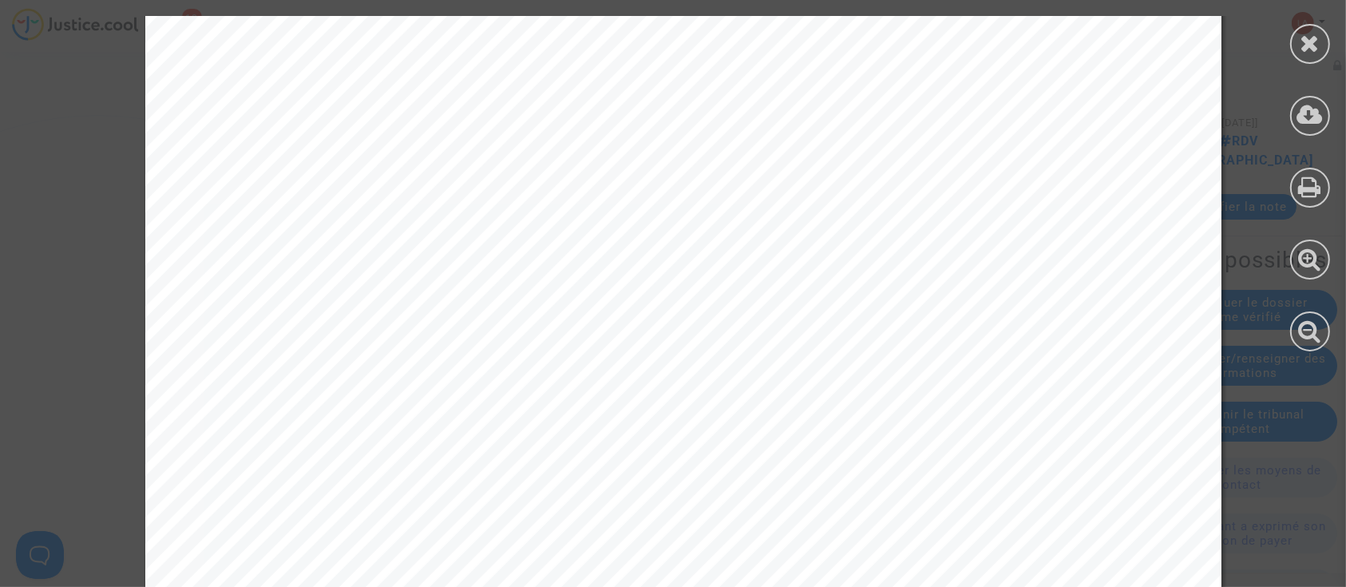
scroll to position [3725, 0]
click at [1291, 49] on div at bounding box center [1310, 44] width 40 height 40
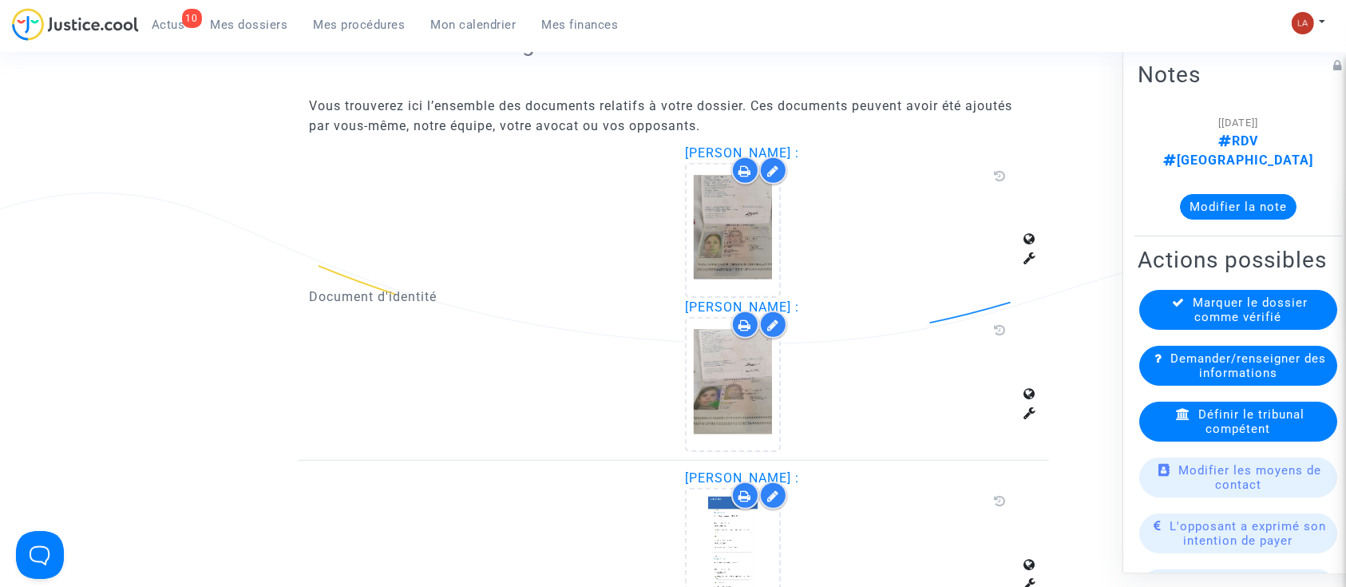
scroll to position [956, 0]
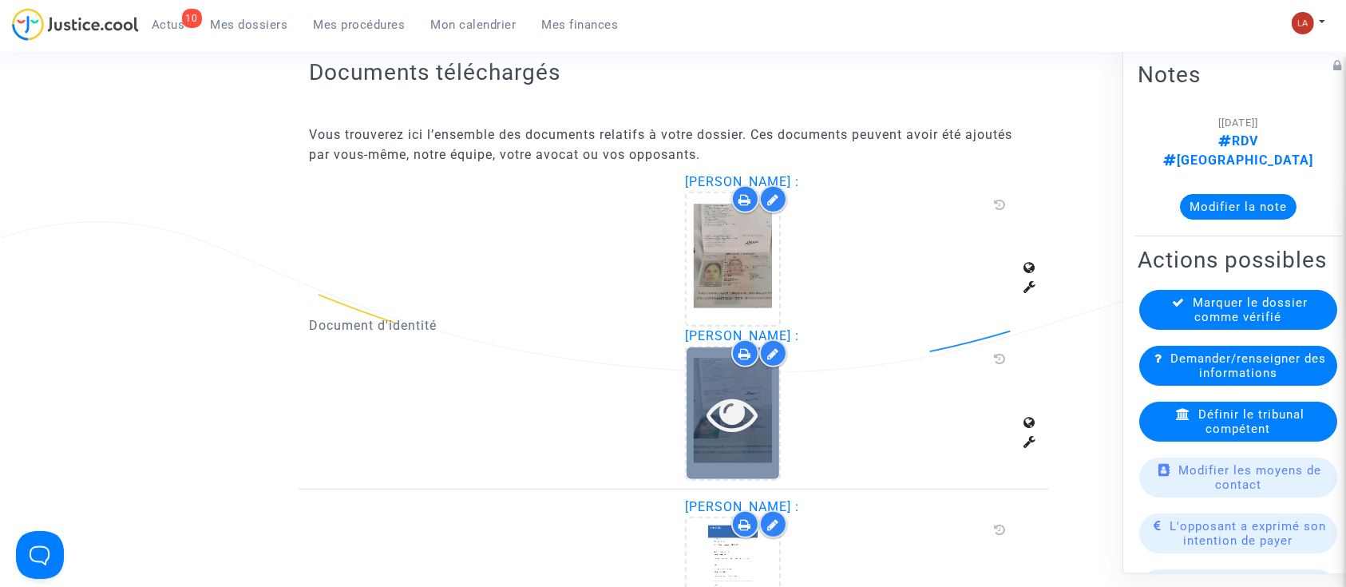
click at [763, 448] on div at bounding box center [733, 413] width 93 height 132
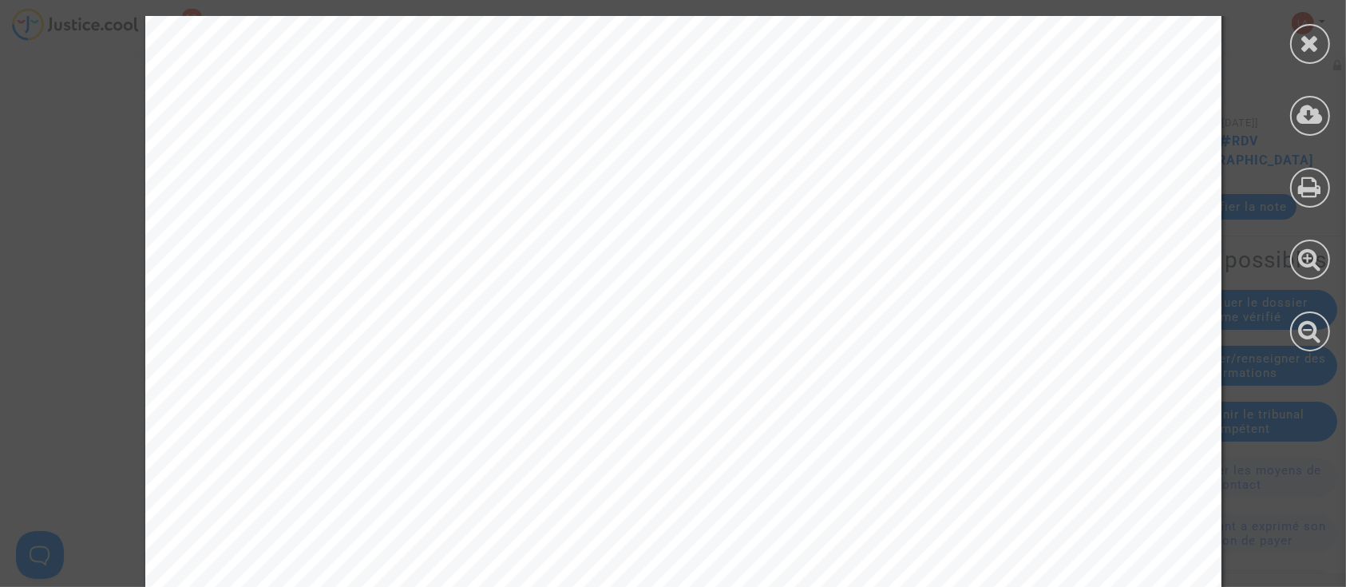
scroll to position [2555, 0]
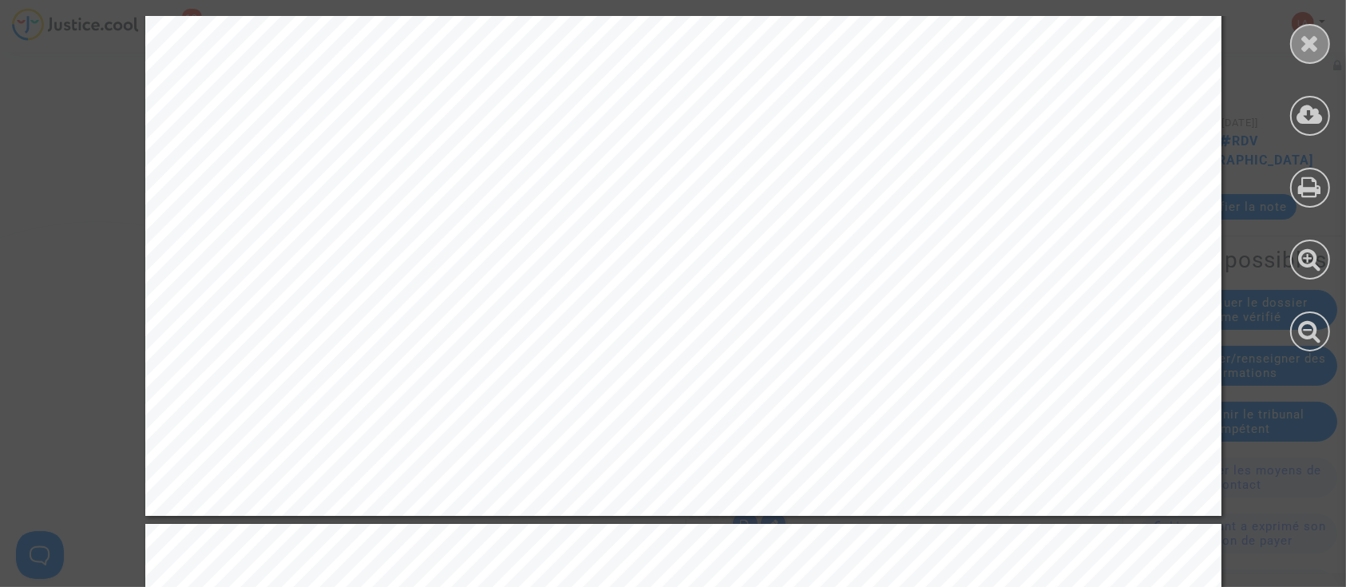
click at [1319, 42] on icon at bounding box center [1311, 43] width 20 height 24
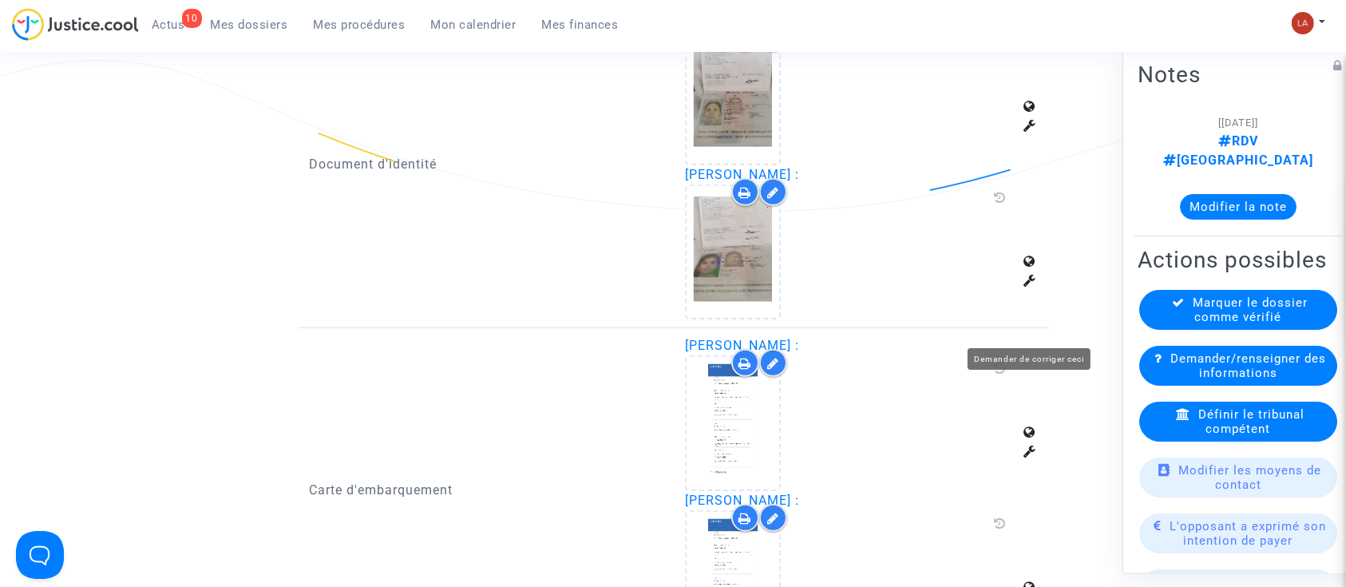
scroll to position [1382, 0]
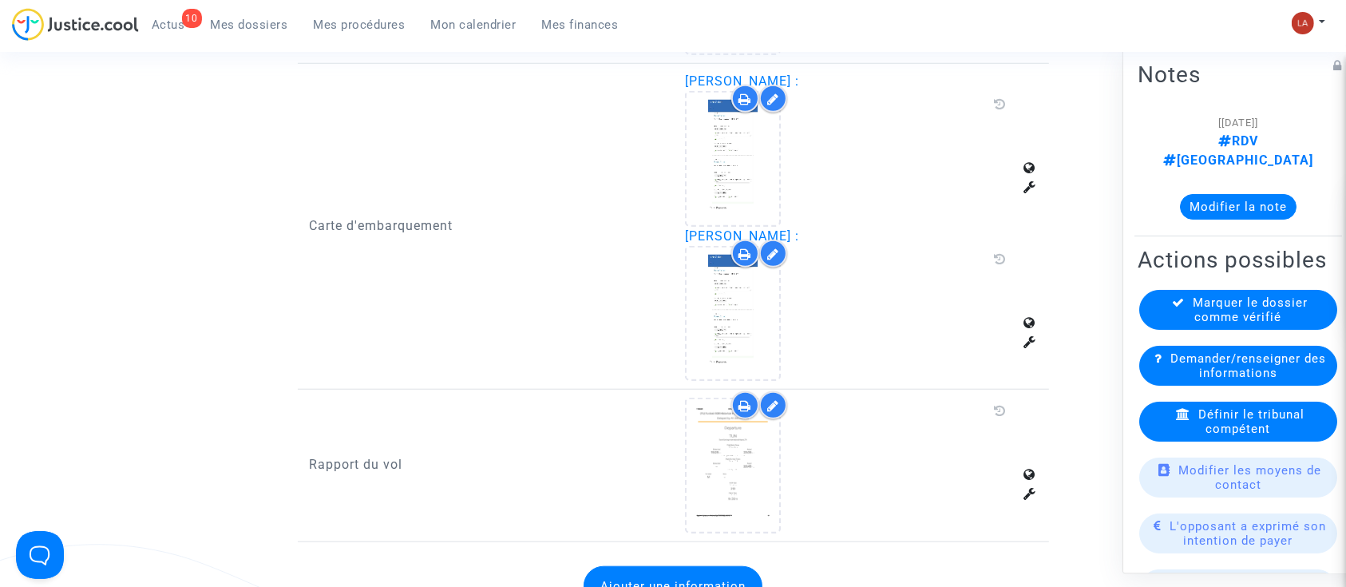
click at [1229, 194] on button "Modifier la note" at bounding box center [1238, 207] width 117 height 26
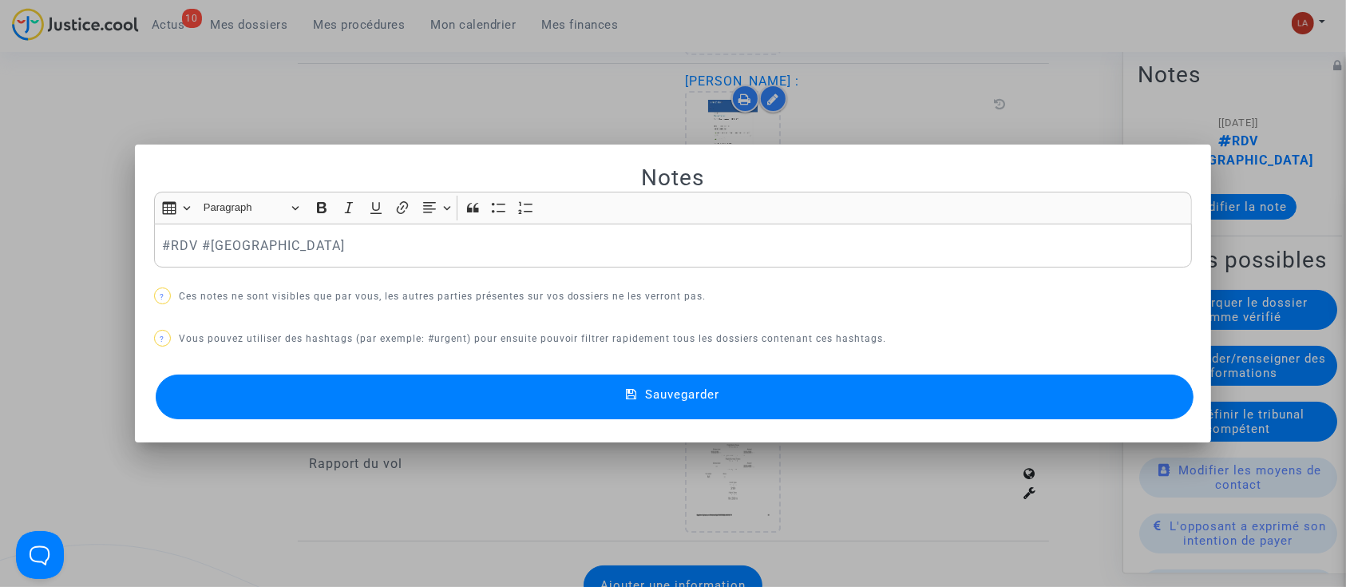
scroll to position [0, 0]
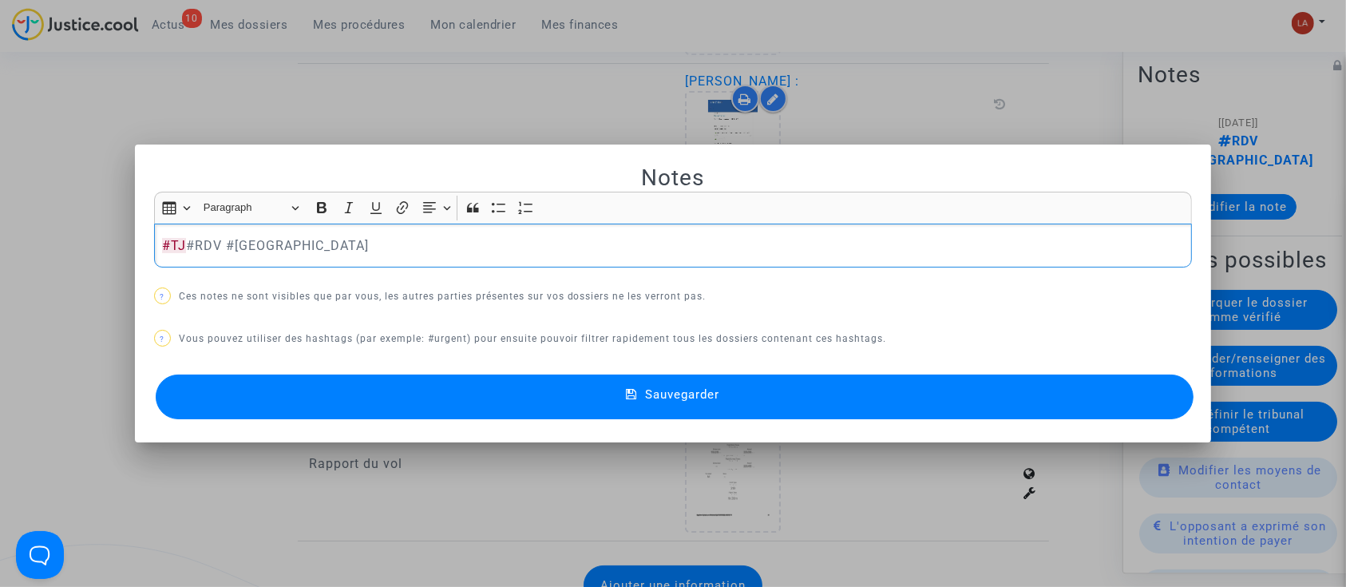
click at [445, 370] on div "Sauvegarder" at bounding box center [673, 396] width 1039 height 53
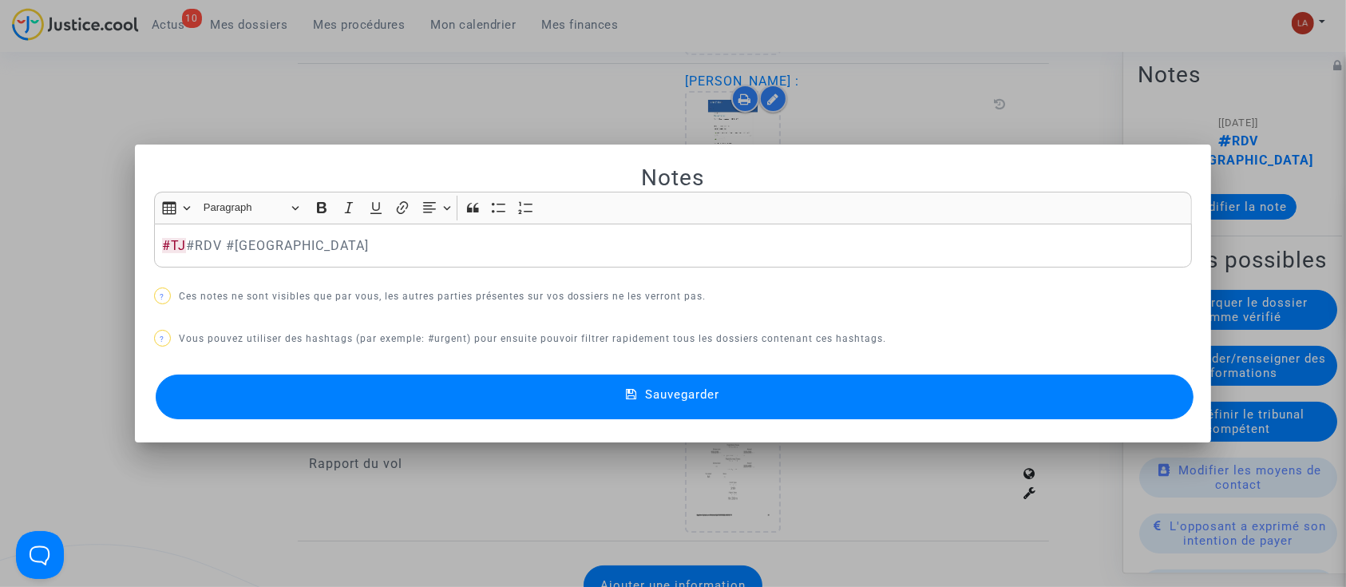
click at [435, 389] on button "Sauvegarder" at bounding box center [675, 396] width 1039 height 45
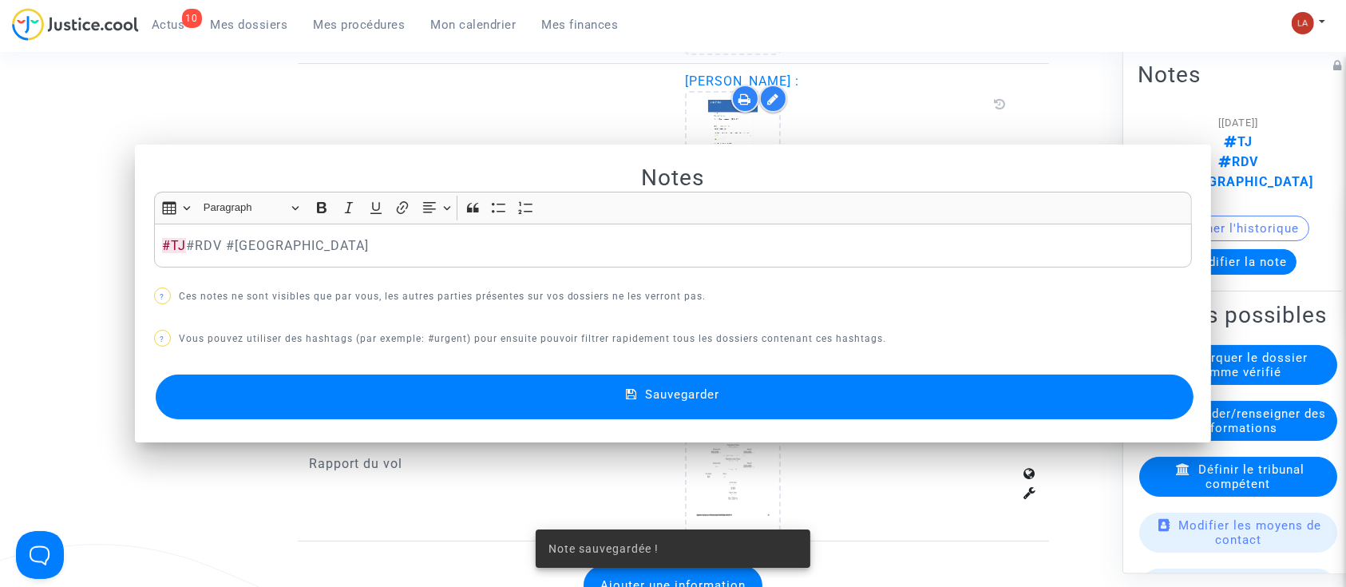
scroll to position [1382, 0]
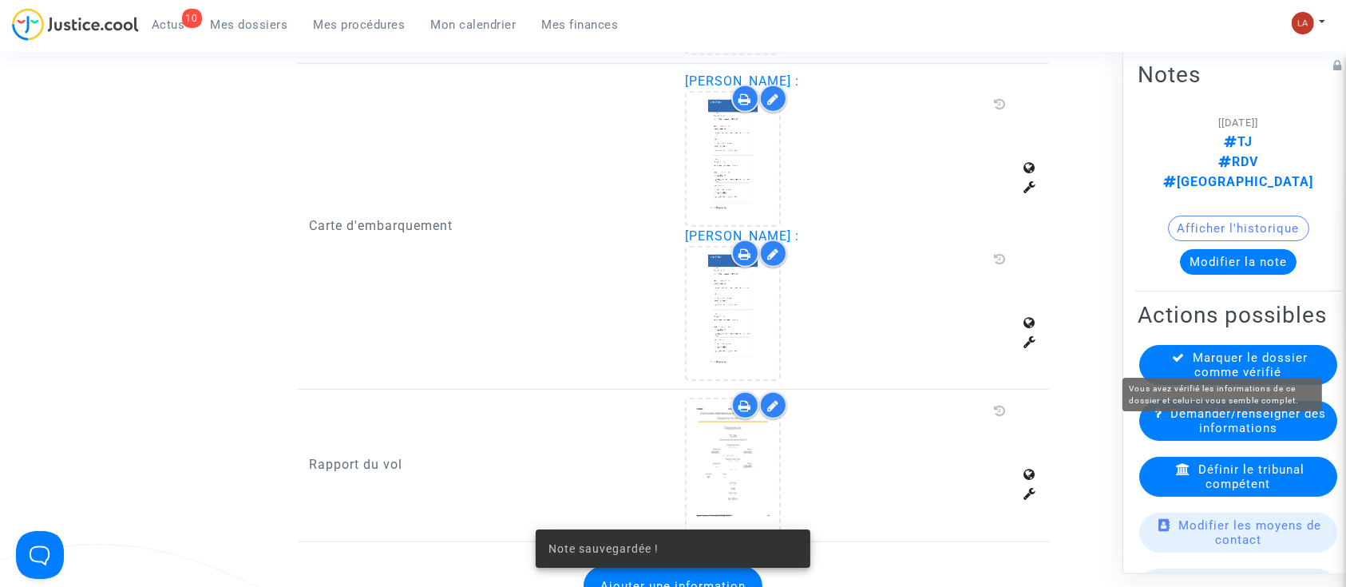
click at [1194, 350] on span "Marquer le dossier comme vérifié" at bounding box center [1251, 364] width 115 height 29
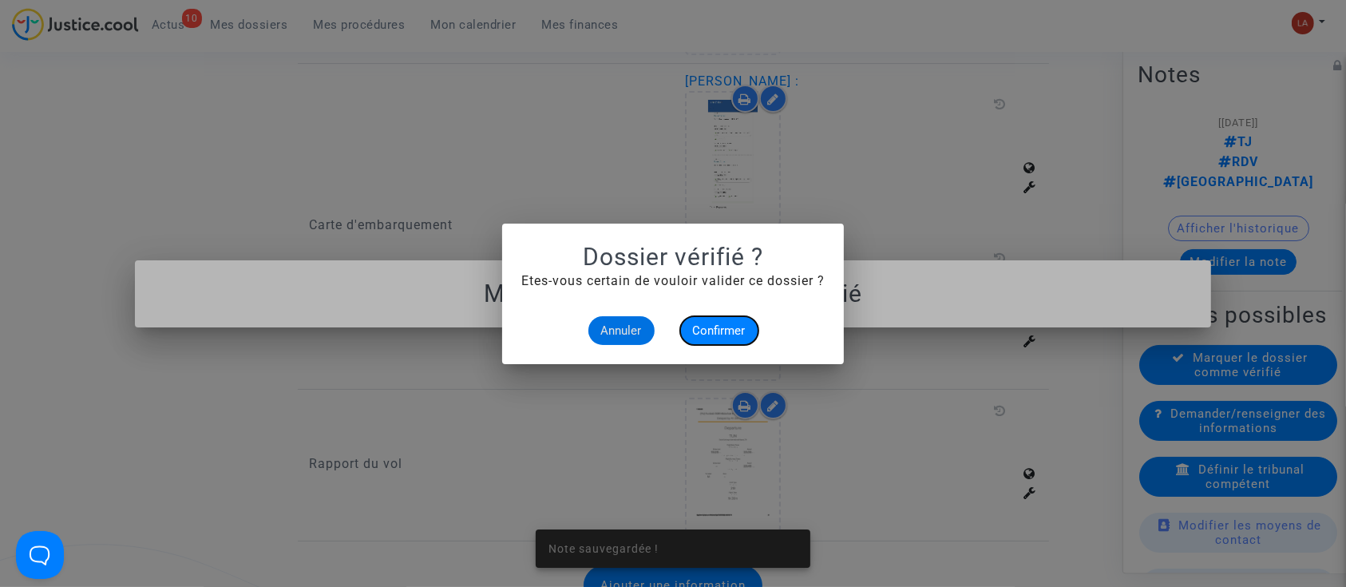
click at [683, 331] on button "Confirmer" at bounding box center [719, 330] width 78 height 29
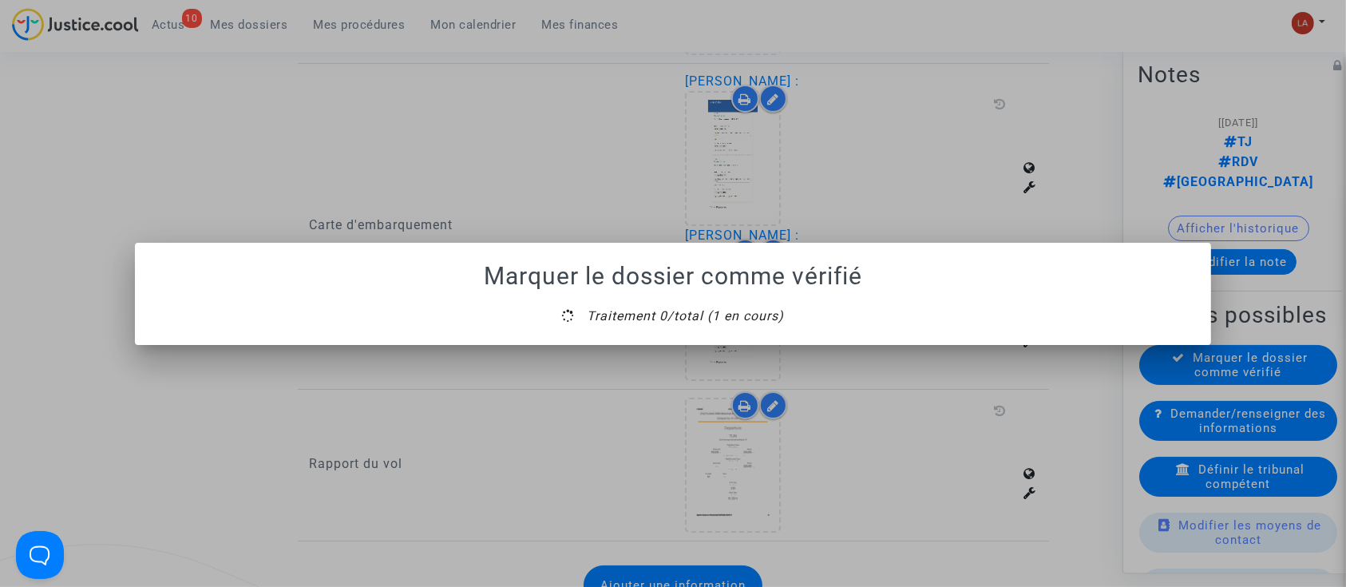
click at [667, 337] on mat-dialog-container "Marquer le dossier comme vérifié Traitement 0/total (1 en cours)" at bounding box center [673, 294] width 1077 height 102
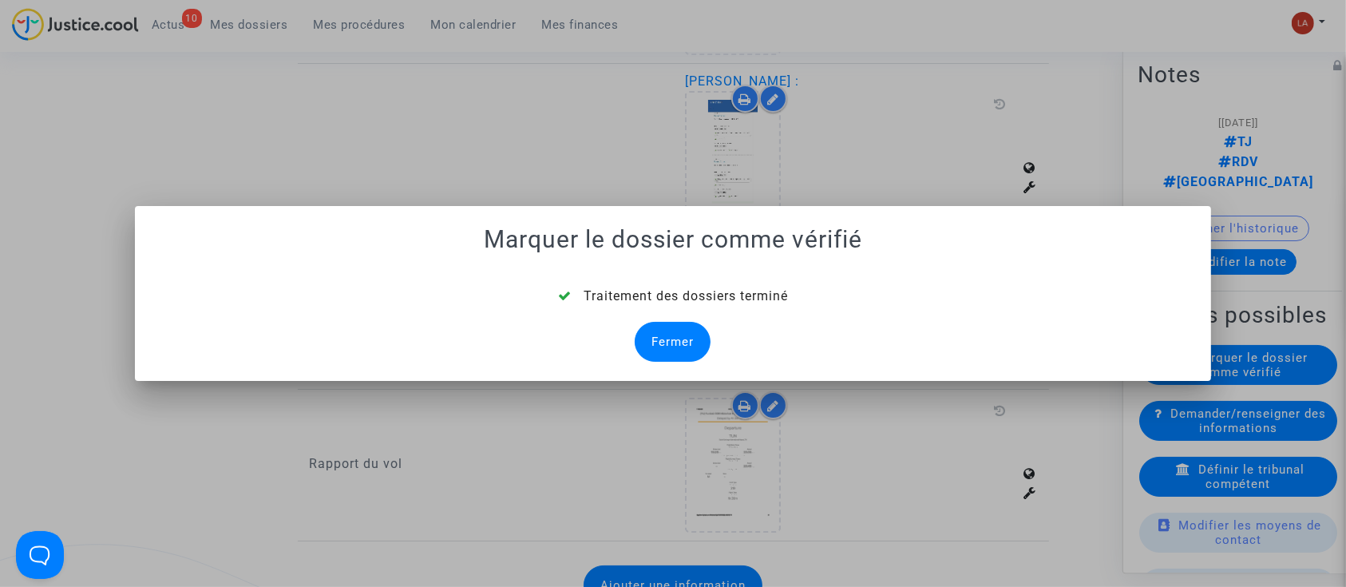
click at [678, 333] on div "Fermer" at bounding box center [673, 342] width 76 height 40
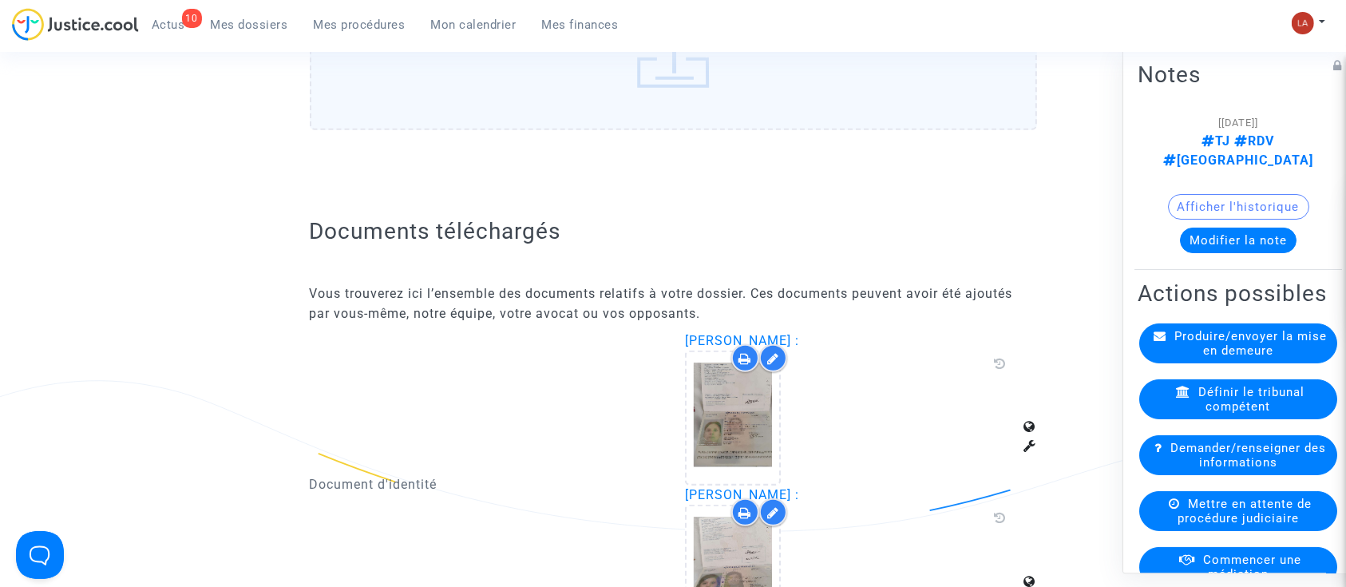
scroll to position [1382, 0]
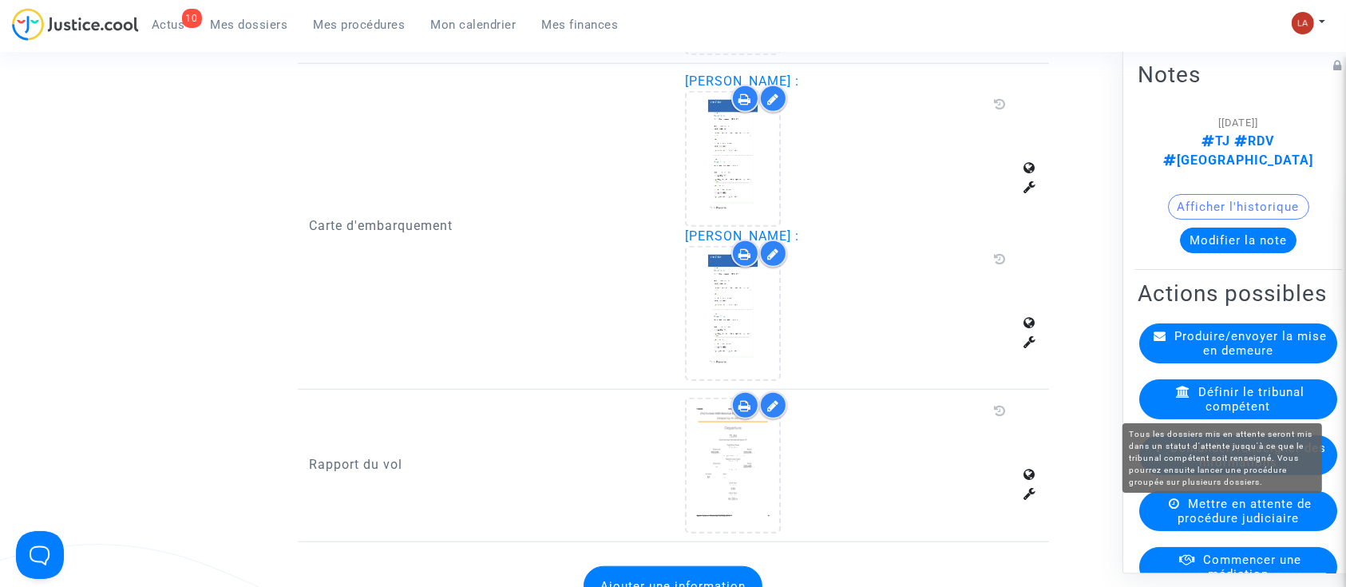
click at [1197, 504] on span "Mettre en attente de procédure judiciaire" at bounding box center [1245, 511] width 134 height 29
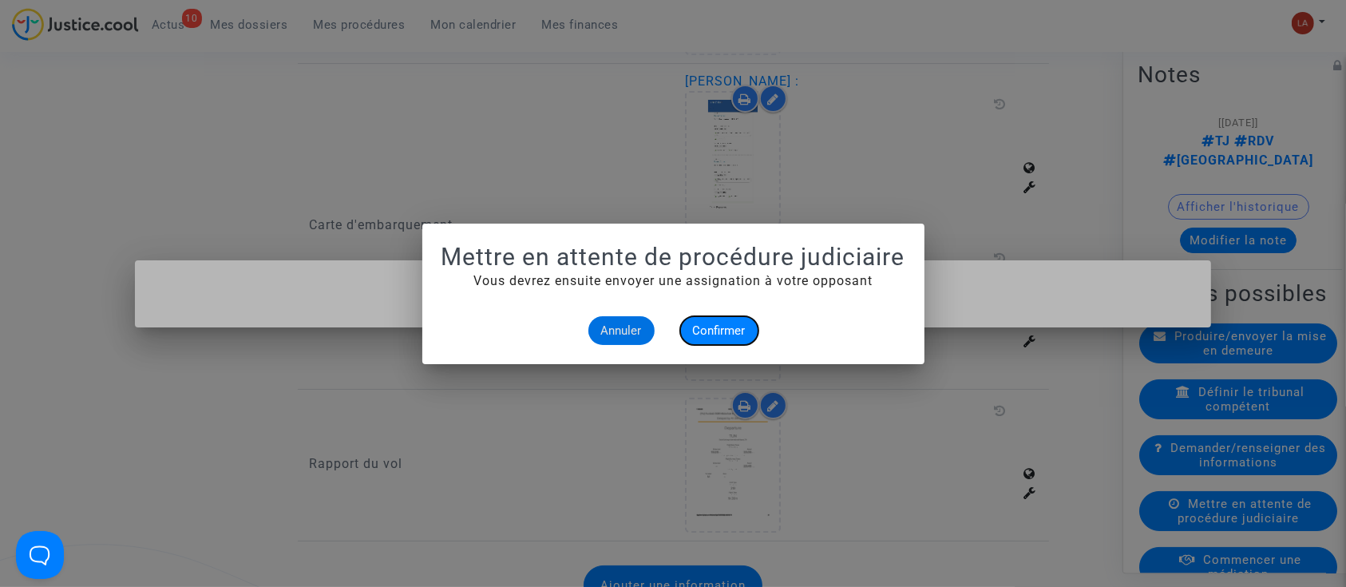
click at [723, 331] on span "Confirmer" at bounding box center [719, 330] width 53 height 14
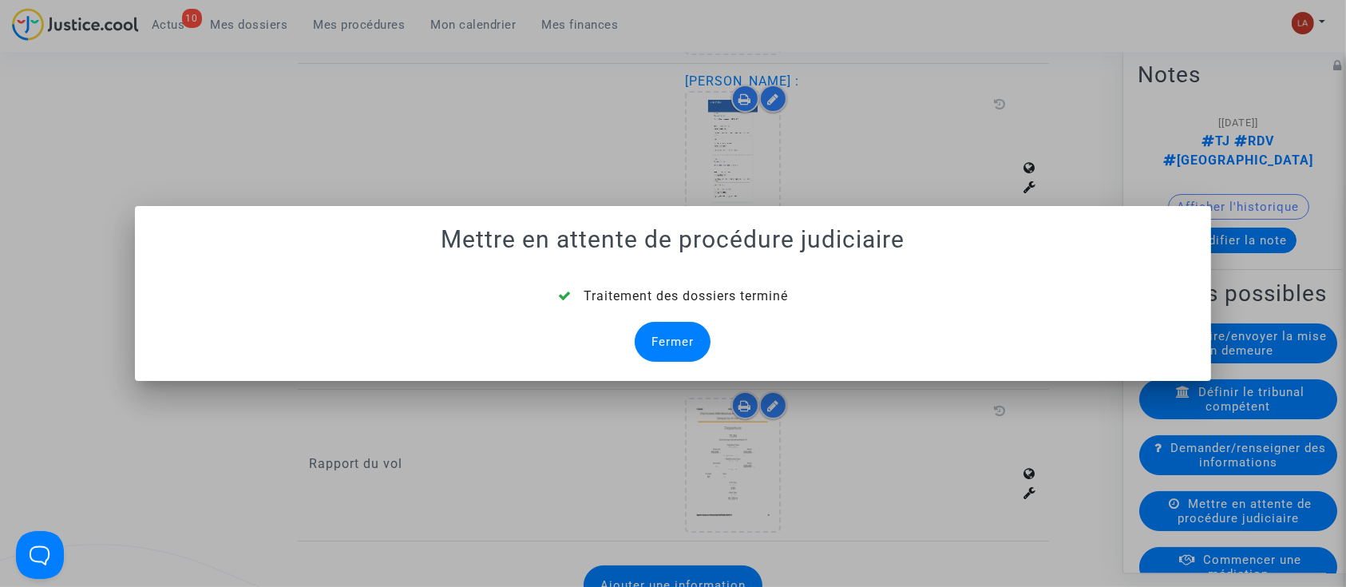
click at [661, 346] on div "Fermer" at bounding box center [673, 342] width 76 height 40
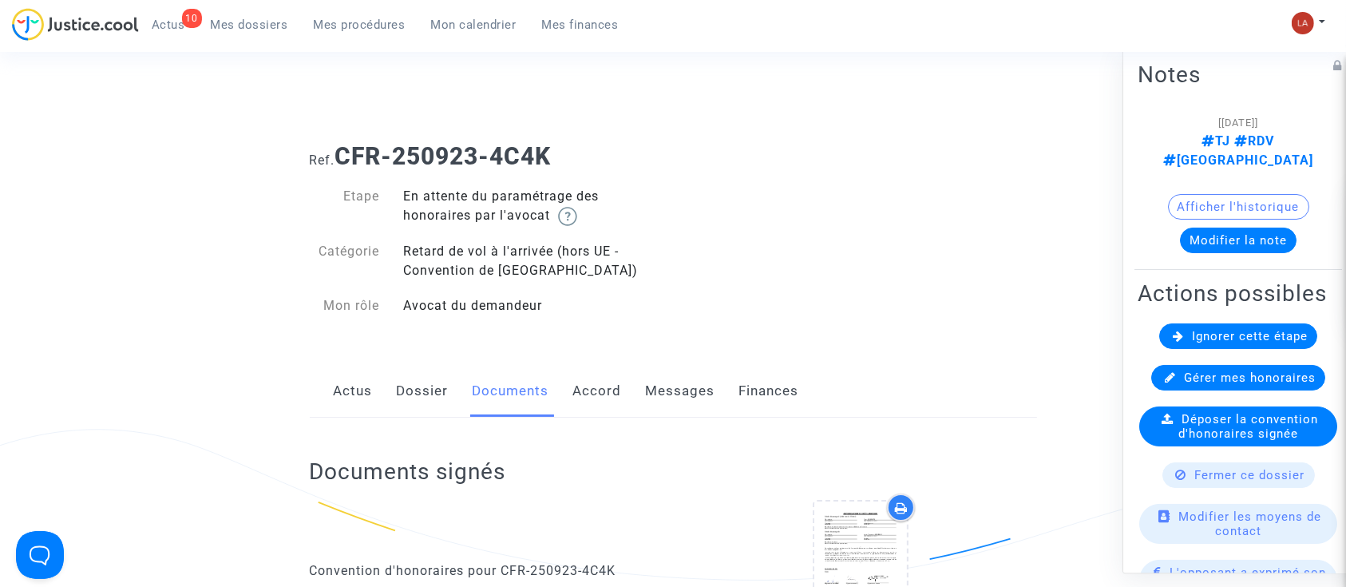
scroll to position [1382, 0]
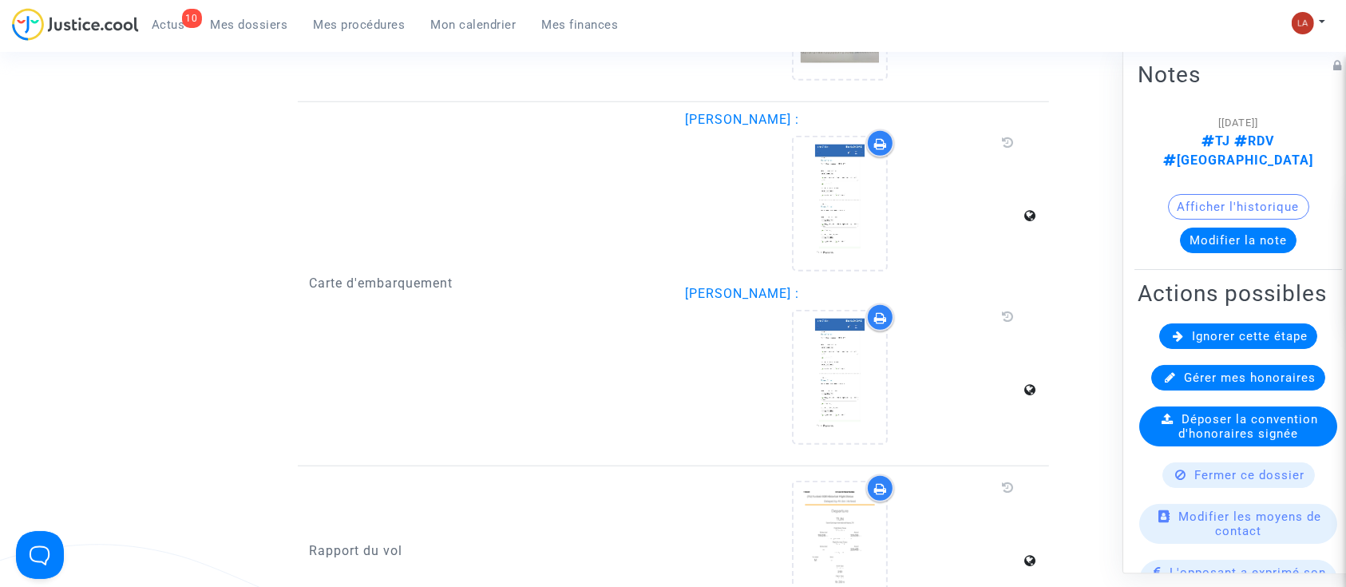
click at [1198, 342] on span "Ignorer cette étape" at bounding box center [1250, 336] width 116 height 14
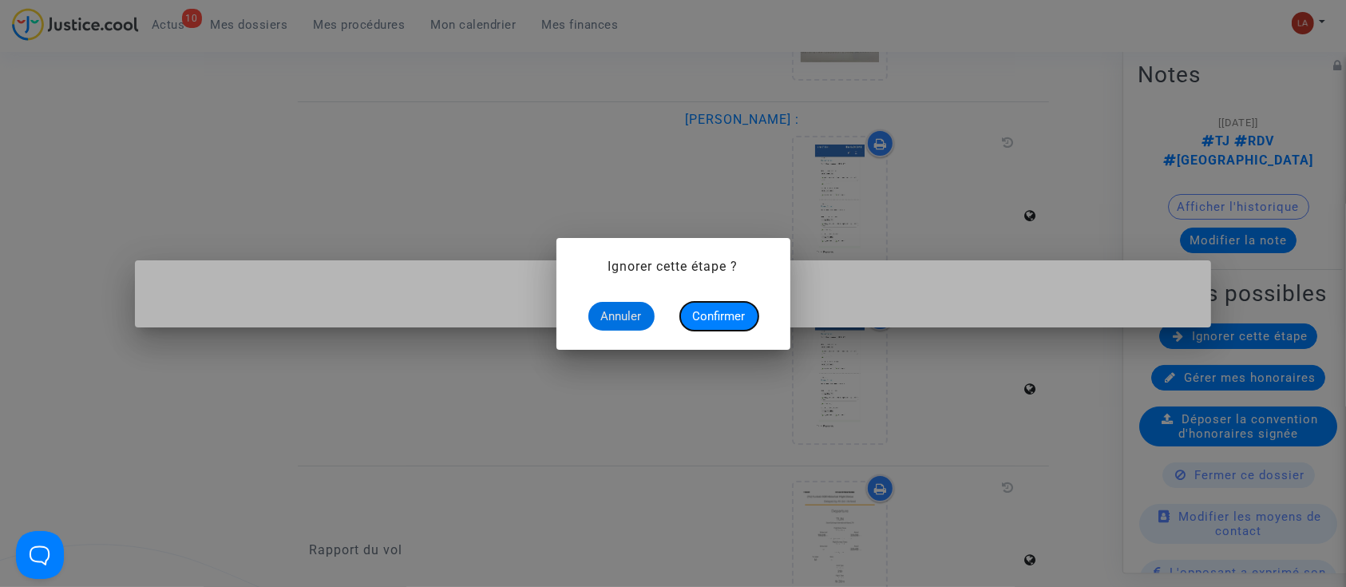
click at [730, 316] on span "Confirmer" at bounding box center [719, 316] width 53 height 14
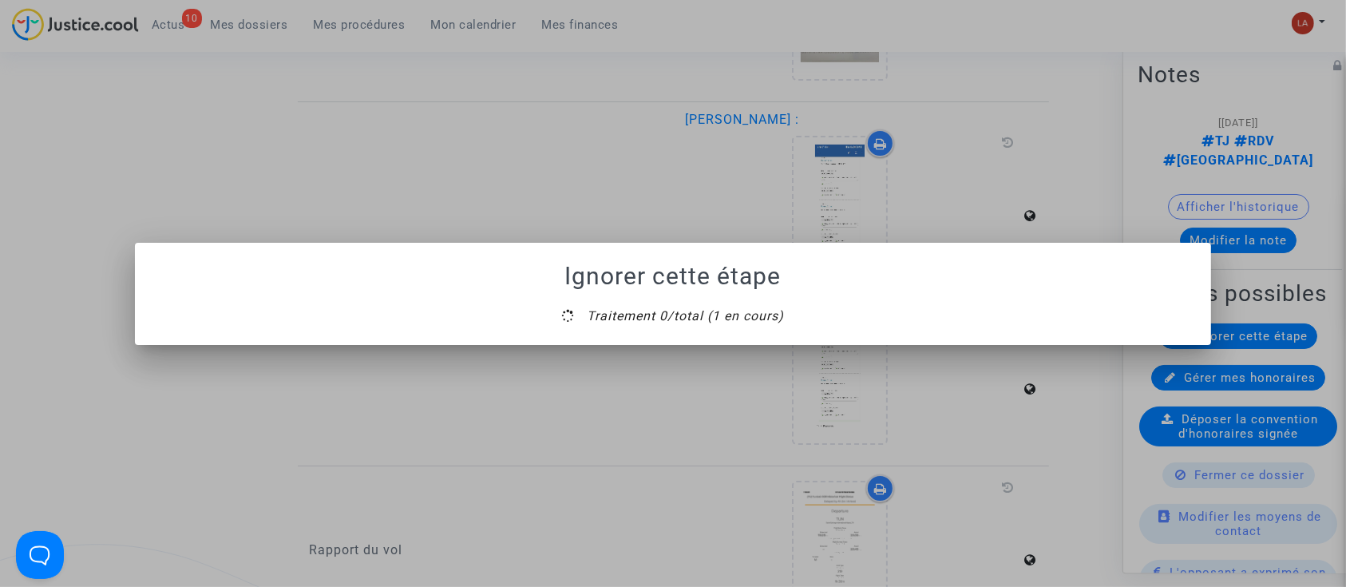
click at [636, 349] on div "Ignorer cette étape Traitement 0/total (1 en cours)" at bounding box center [673, 293] width 1346 height 587
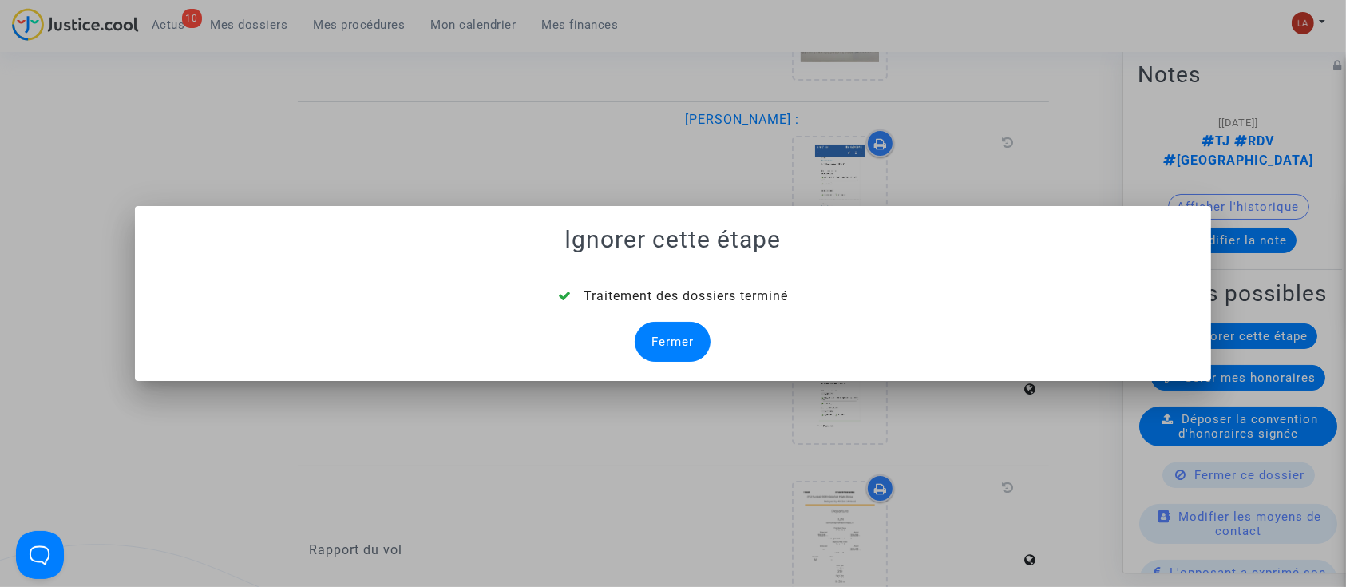
click at [639, 333] on div "Fermer" at bounding box center [673, 342] width 76 height 40
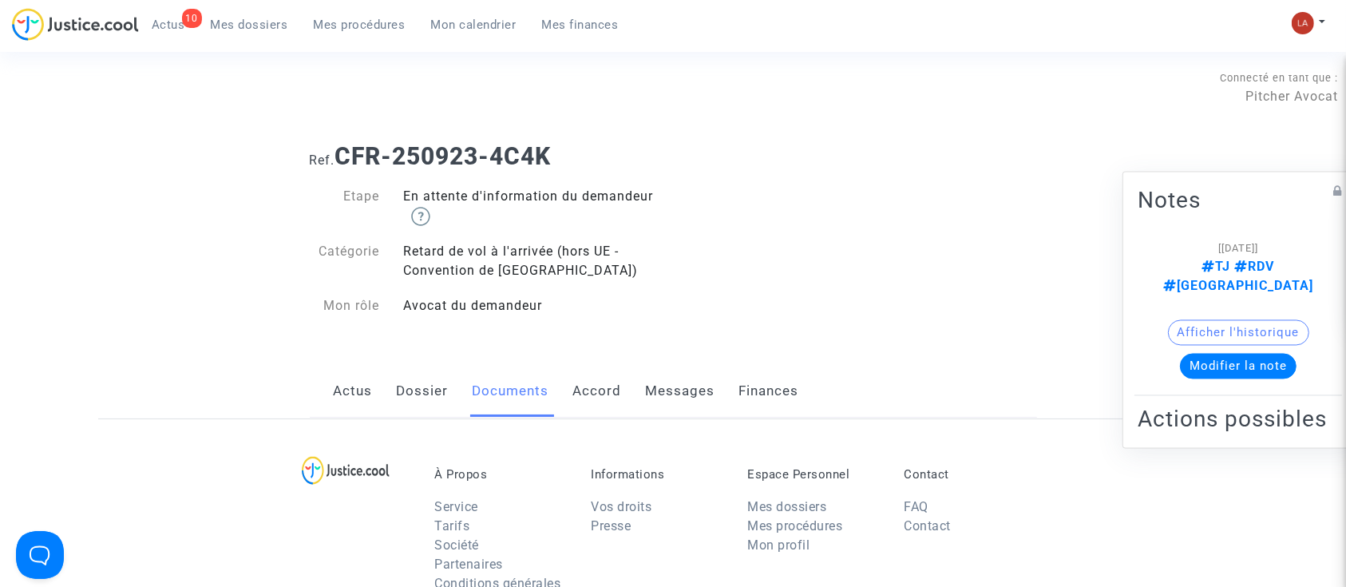
scroll to position [1382, 0]
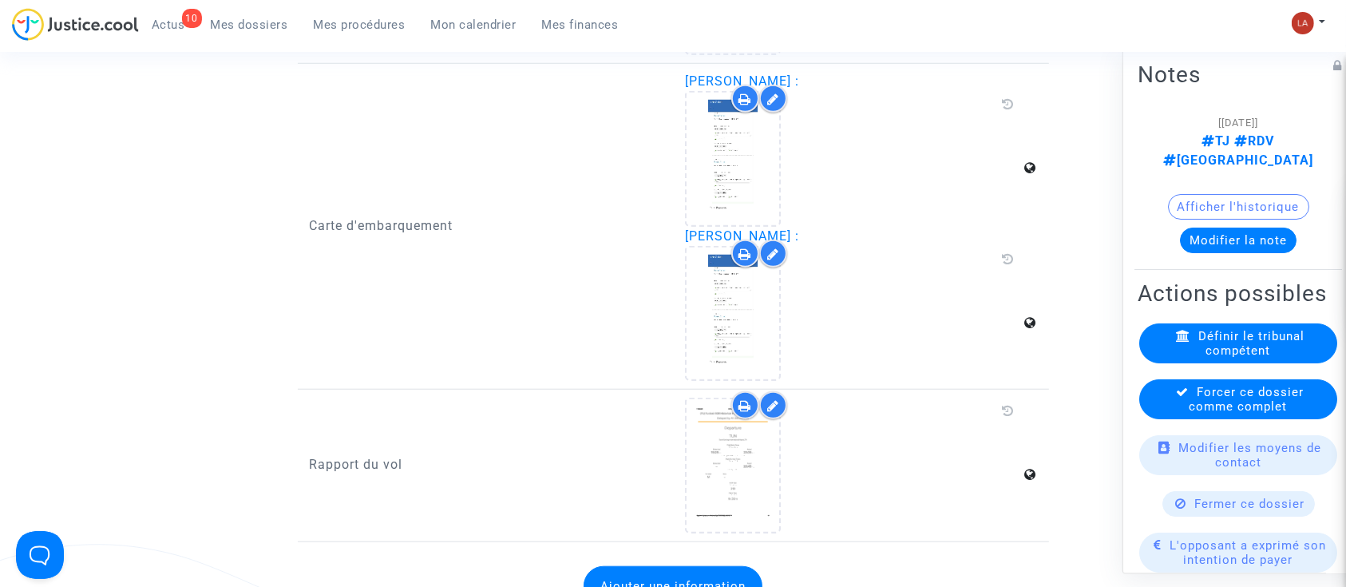
click at [1177, 396] on icon at bounding box center [1183, 392] width 13 height 12
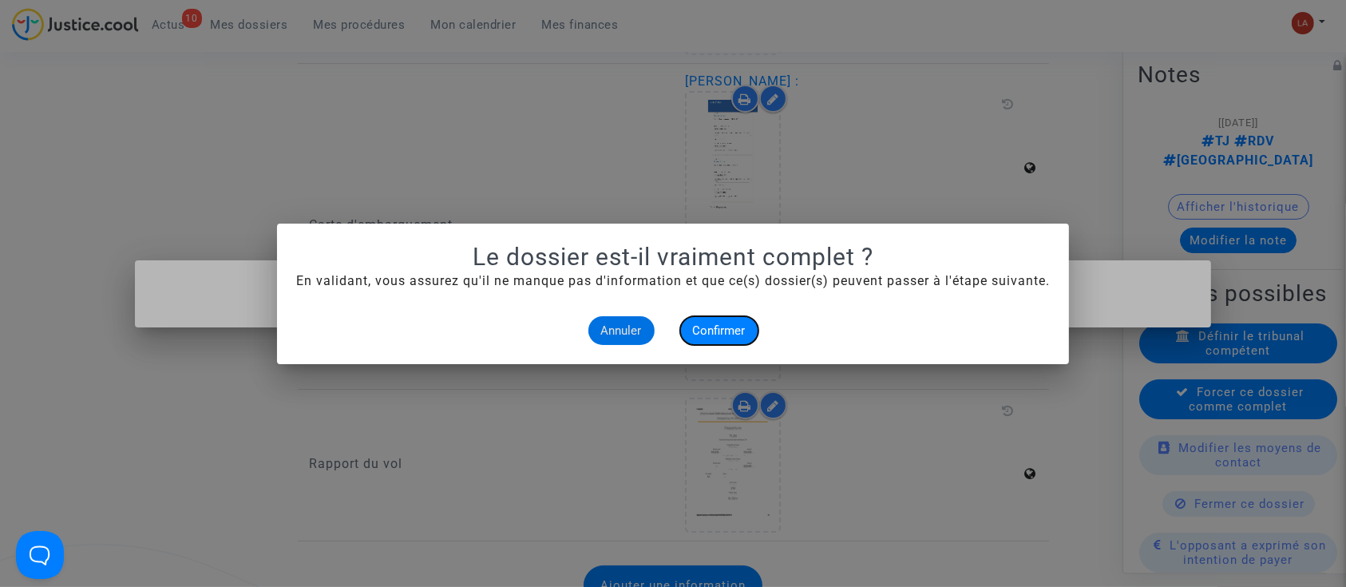
click at [698, 323] on span "Confirmer" at bounding box center [719, 330] width 53 height 14
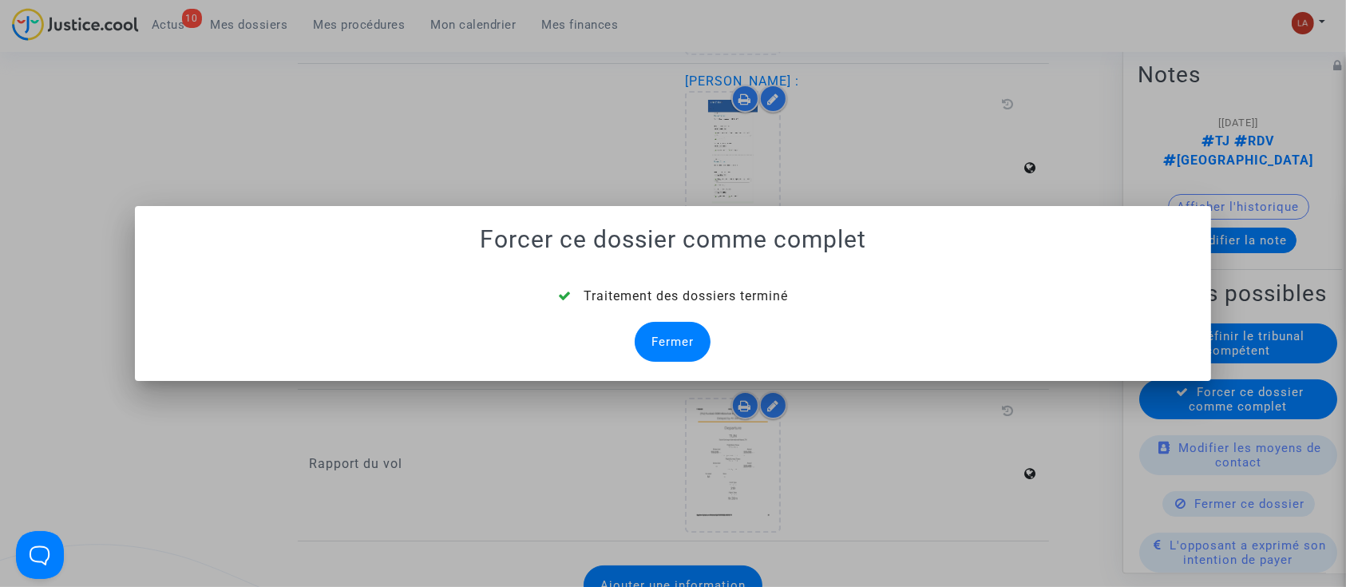
click at [659, 338] on div "Fermer" at bounding box center [673, 342] width 76 height 40
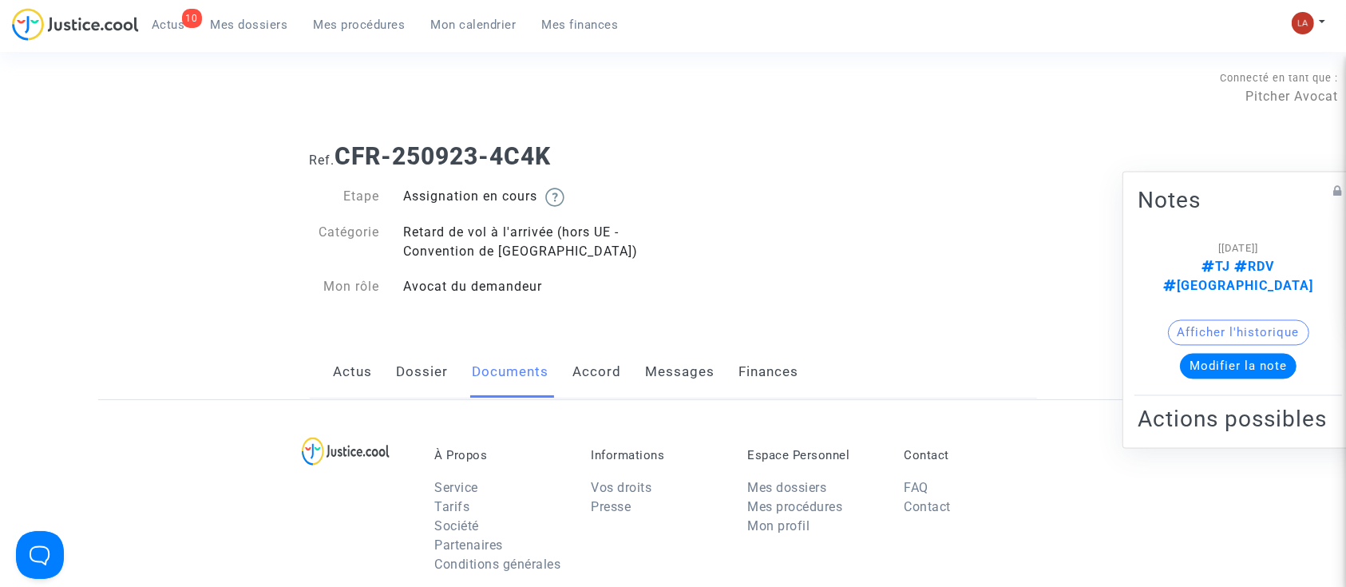
scroll to position [1382, 0]
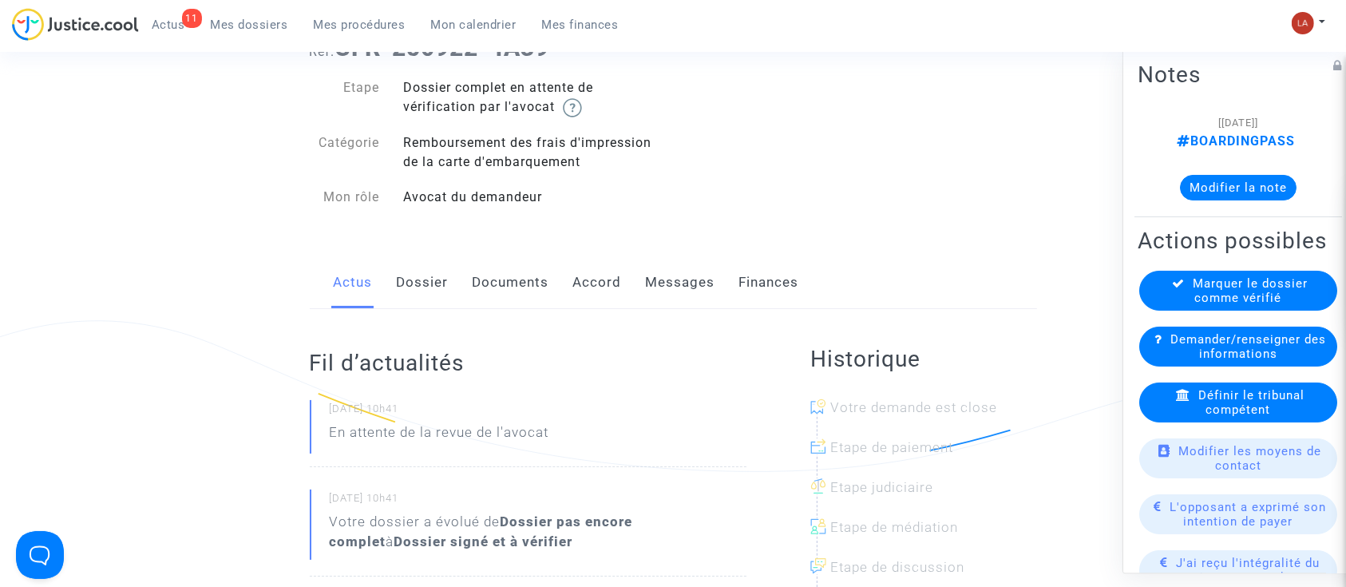
scroll to position [106, 0]
click at [420, 276] on link "Dossier" at bounding box center [423, 285] width 52 height 53
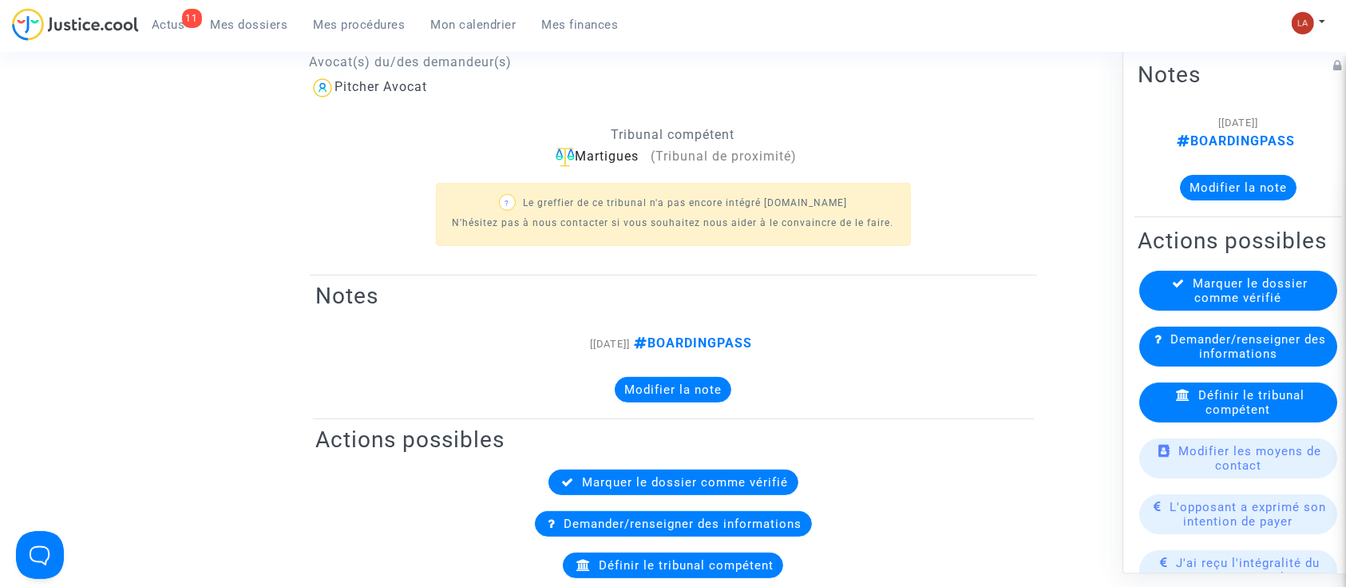
scroll to position [212, 0]
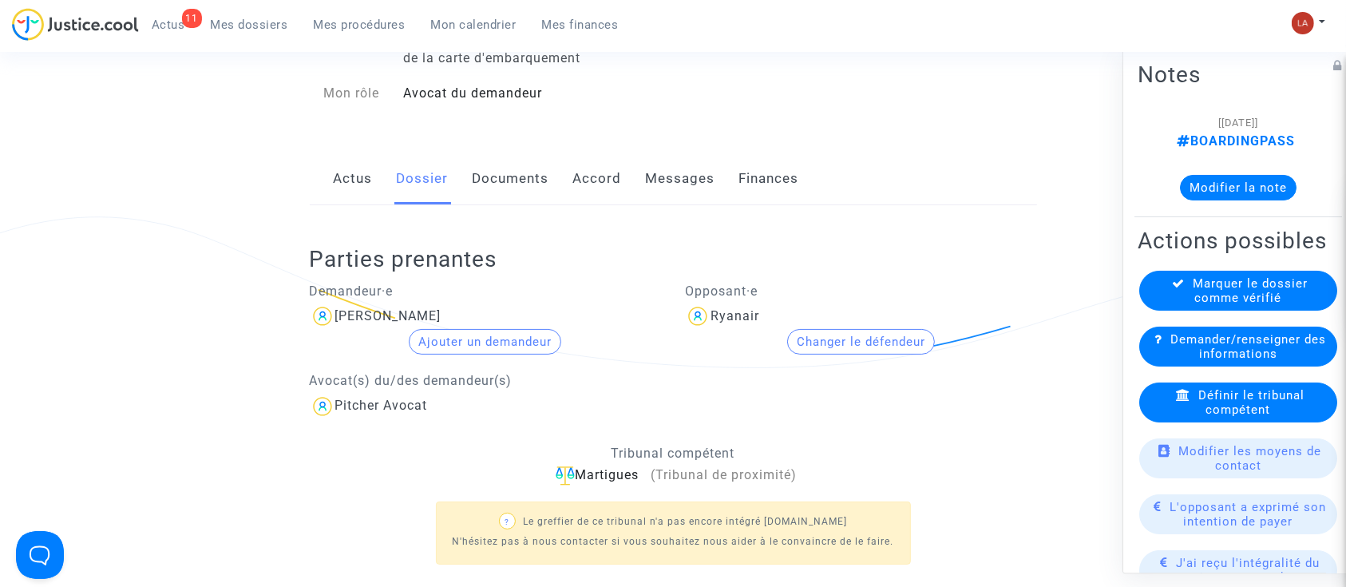
click at [463, 168] on div "Actus Dossier Documents Accord Messages Finances" at bounding box center [673, 178] width 727 height 53
click at [484, 165] on link "Documents" at bounding box center [511, 178] width 77 height 53
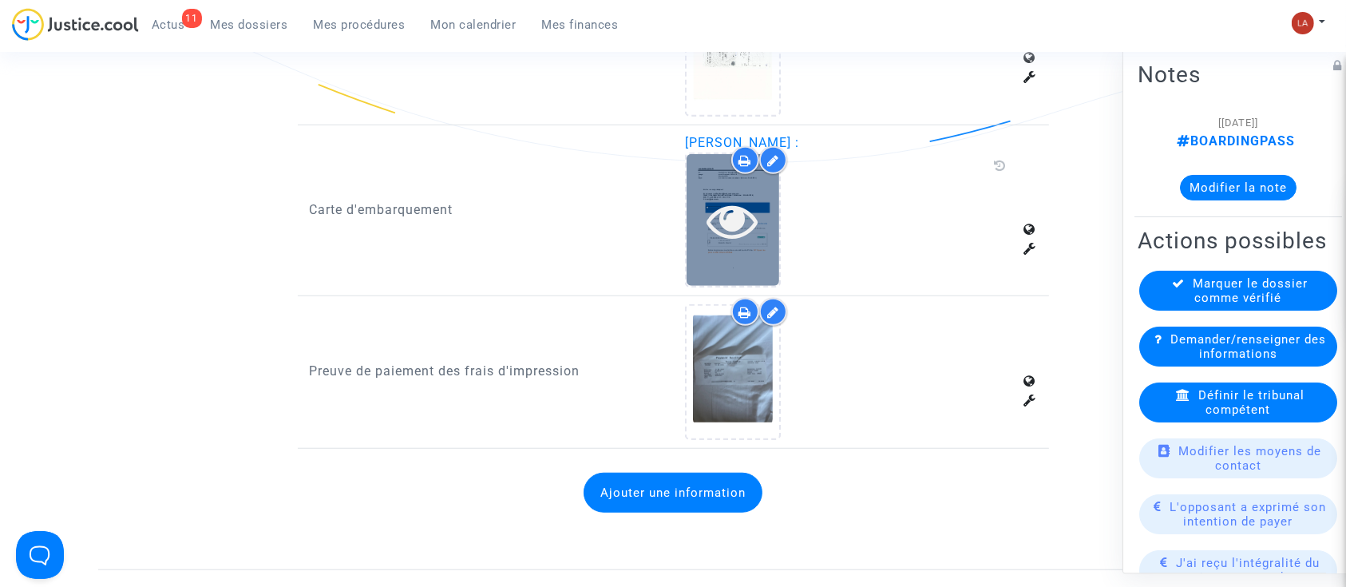
scroll to position [1170, 0]
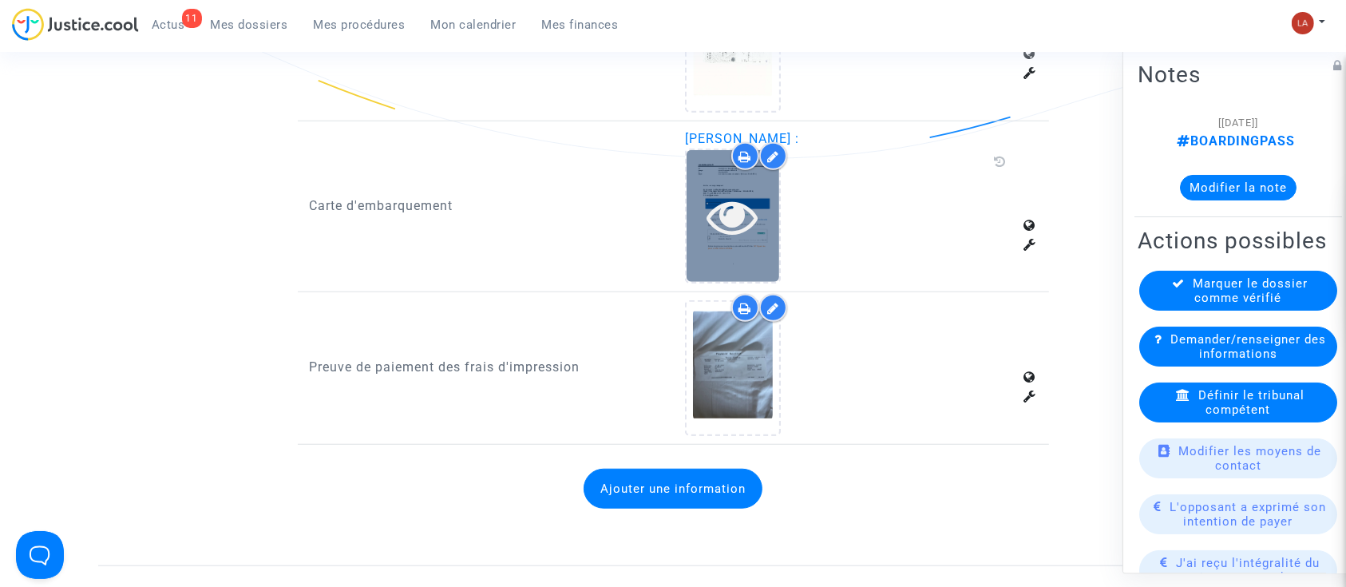
click at [734, 248] on div at bounding box center [733, 216] width 93 height 132
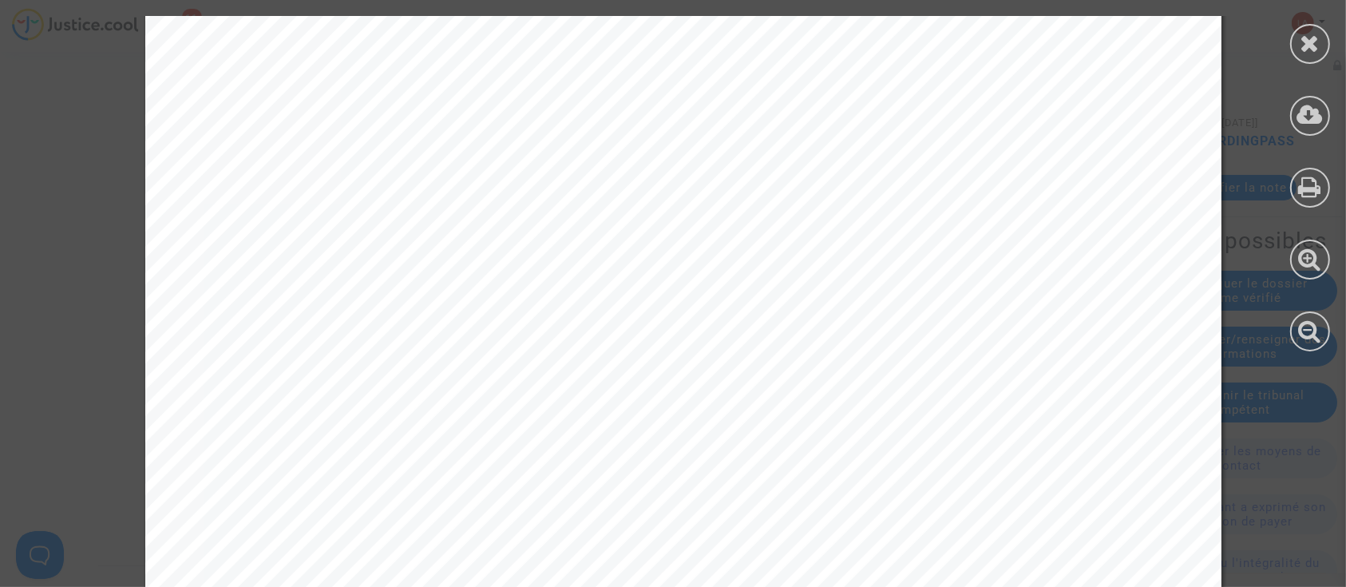
scroll to position [5429, 0]
click at [1317, 30] on div at bounding box center [1310, 44] width 40 height 40
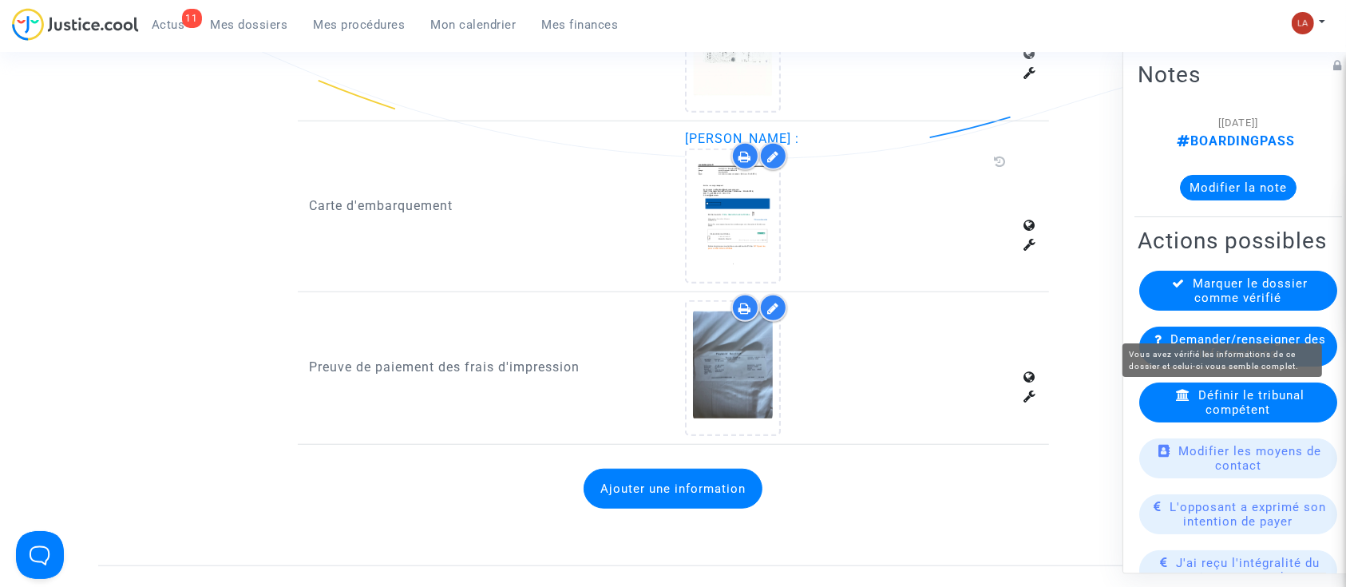
click at [1258, 305] on span "Marquer le dossier comme vérifié" at bounding box center [1251, 290] width 115 height 29
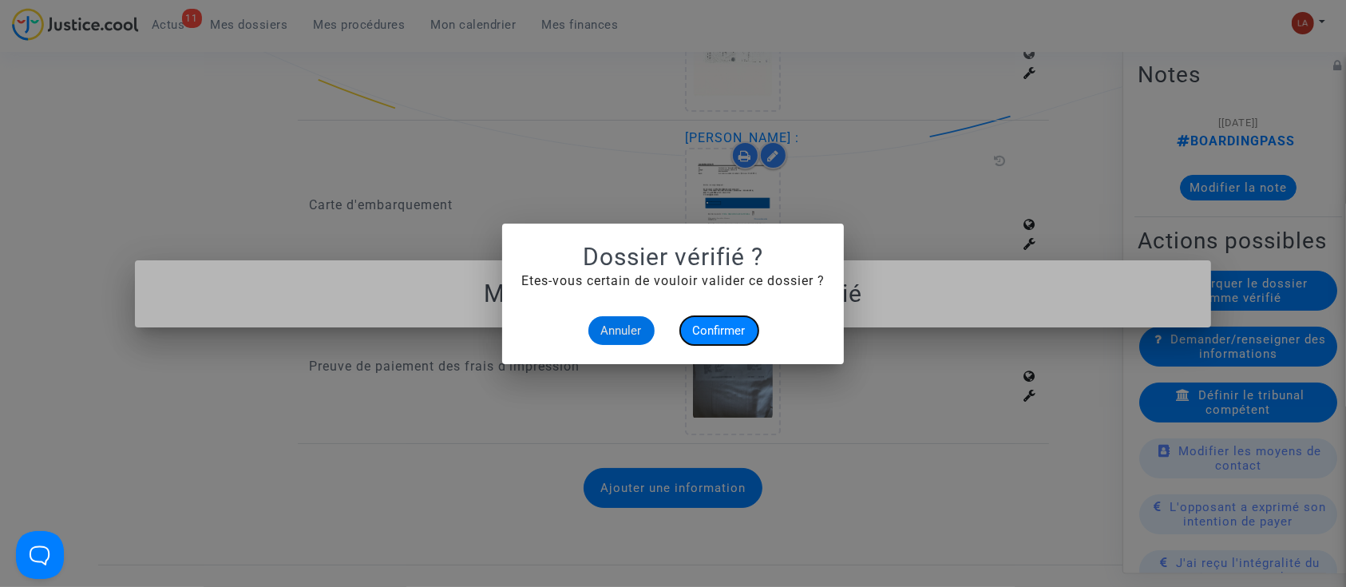
click at [746, 328] on button "Confirmer" at bounding box center [719, 330] width 78 height 29
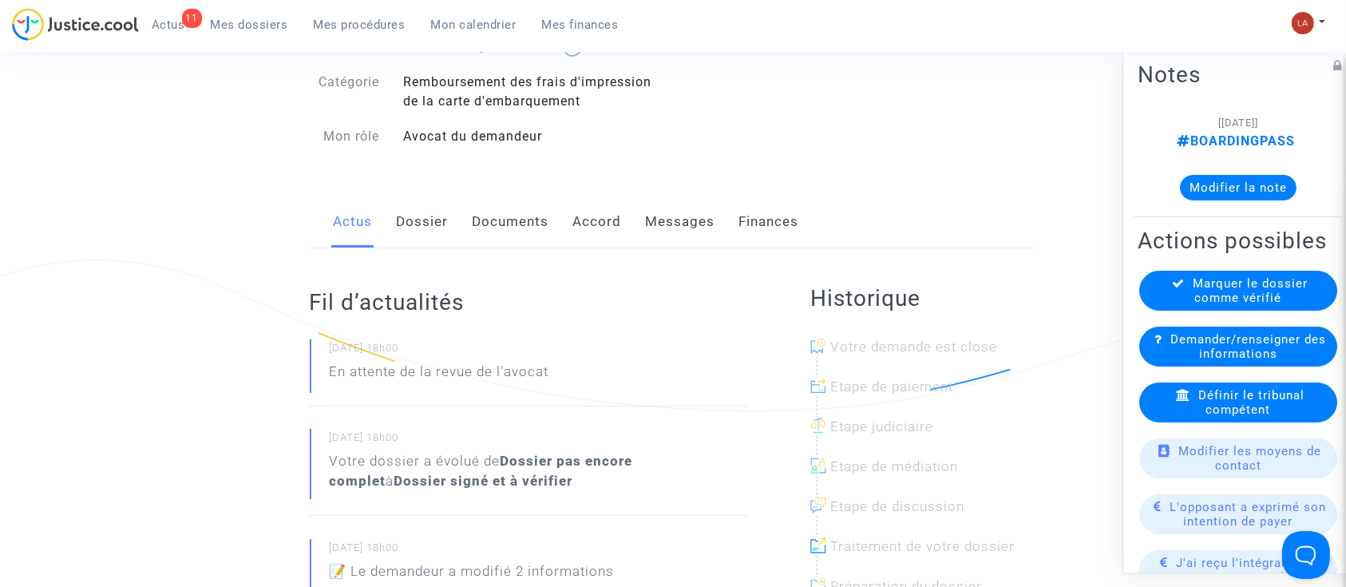
scroll to position [106, 0]
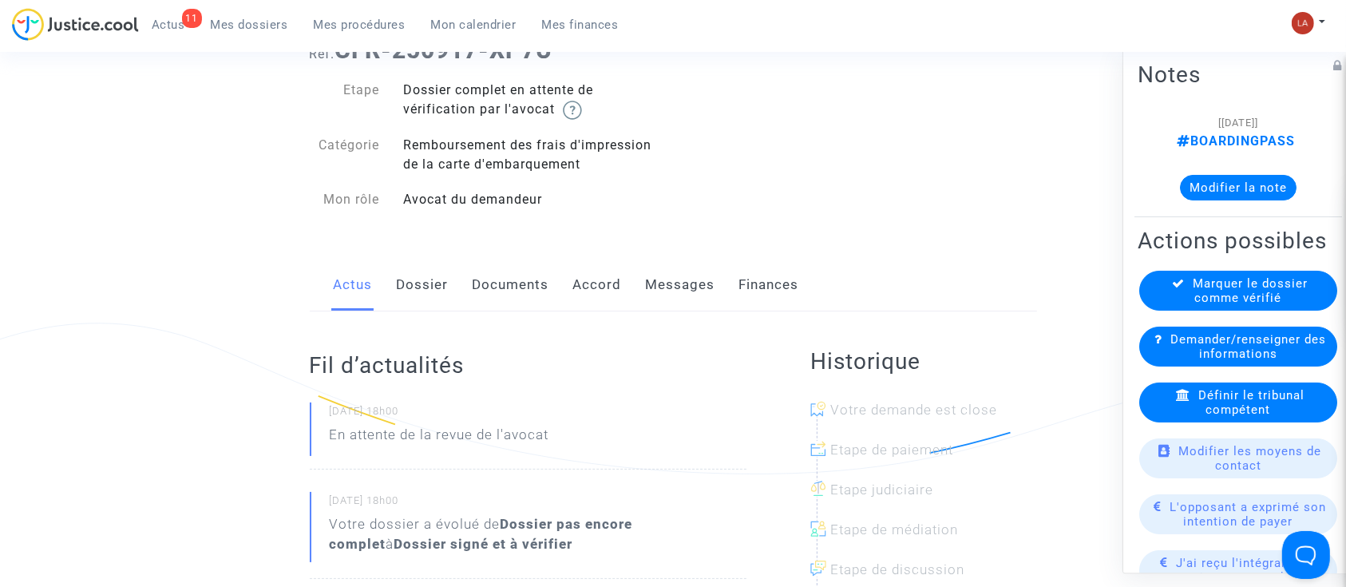
click at [413, 279] on link "Dossier" at bounding box center [423, 285] width 52 height 53
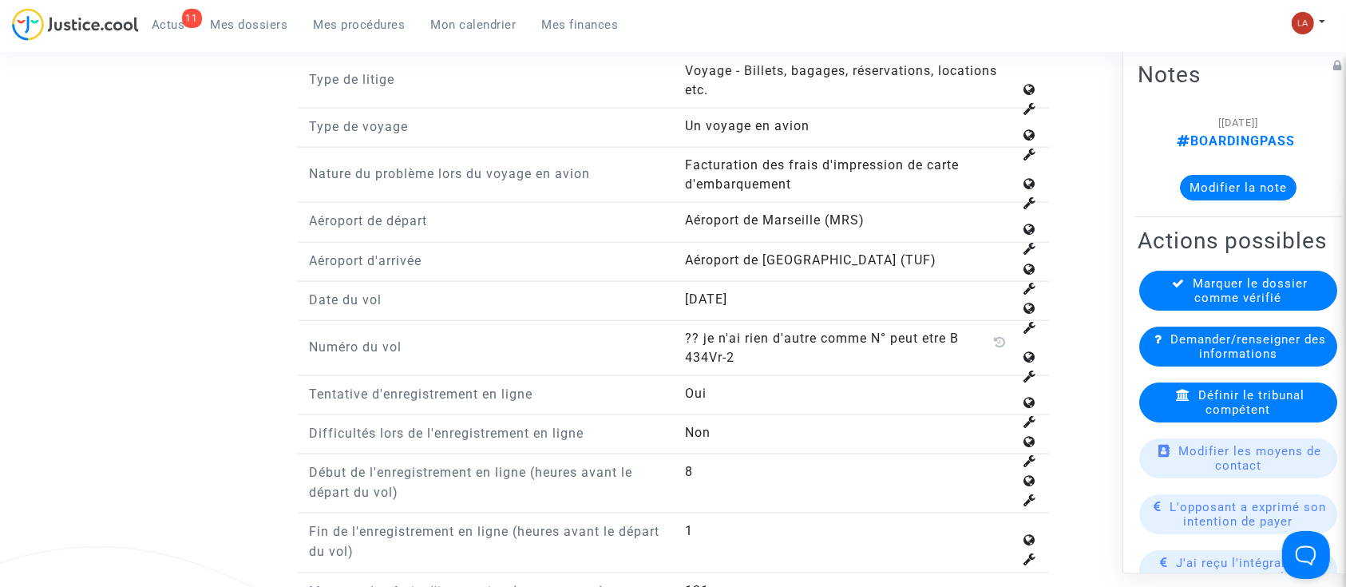
scroll to position [2342, 0]
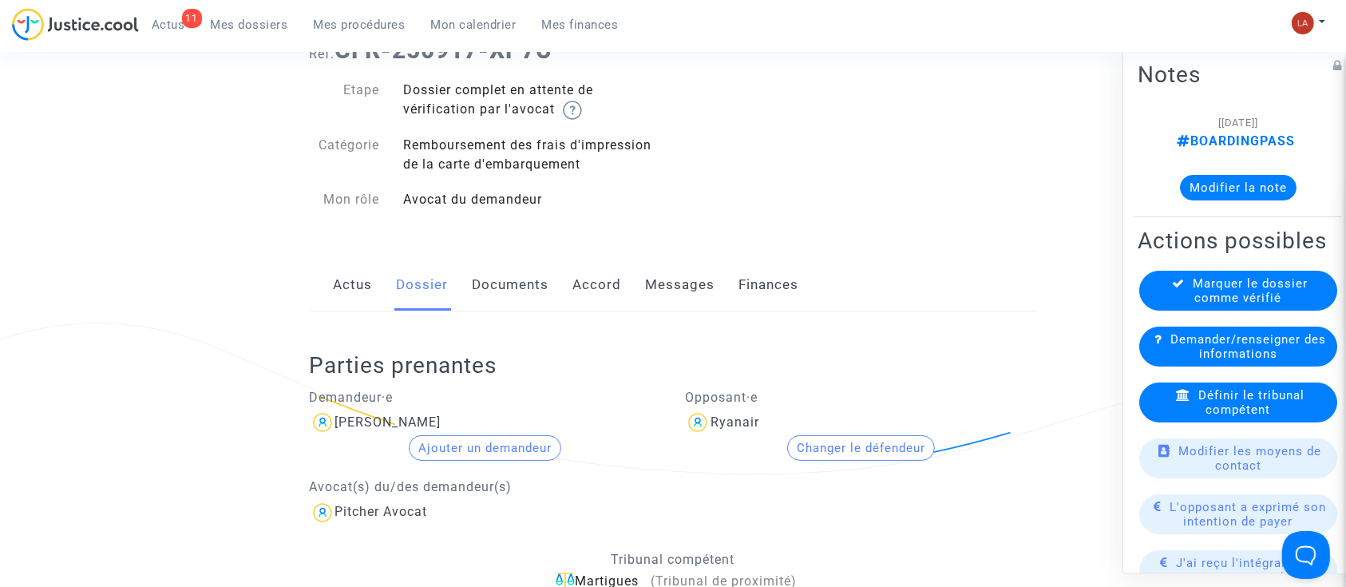
drag, startPoint x: 529, startPoint y: 289, endPoint x: 548, endPoint y: 286, distance: 19.4
click at [529, 289] on link "Documents" at bounding box center [511, 285] width 77 height 53
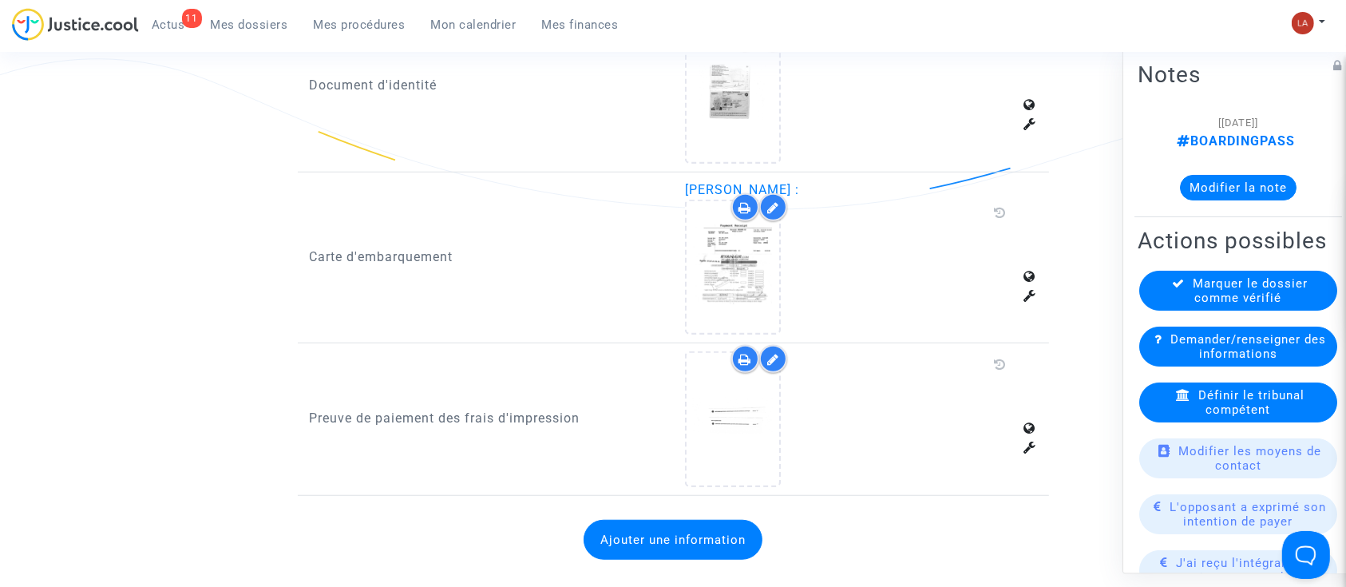
scroll to position [1277, 0]
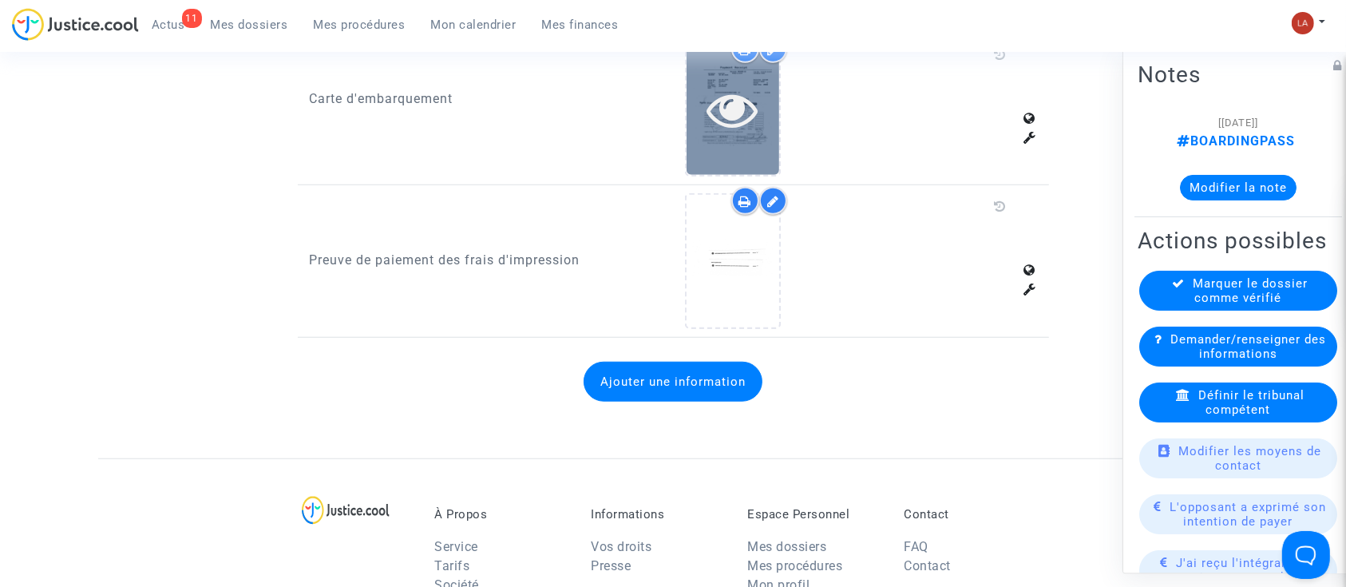
click at [734, 133] on div at bounding box center [733, 109] width 93 height 132
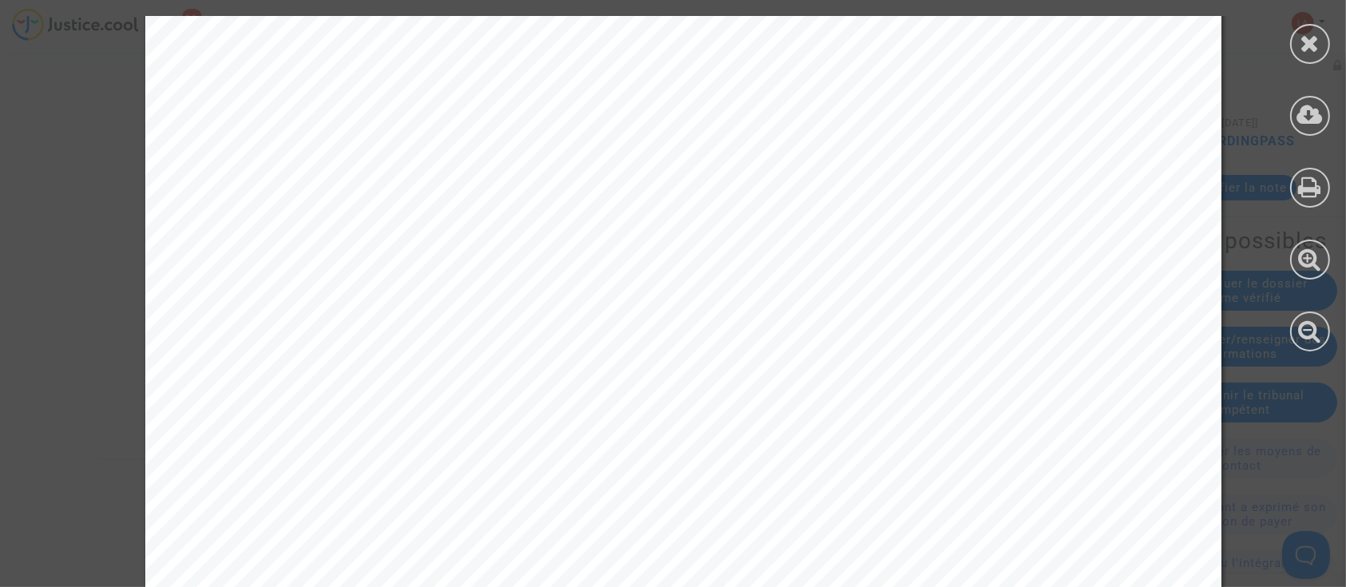
scroll to position [976, 0]
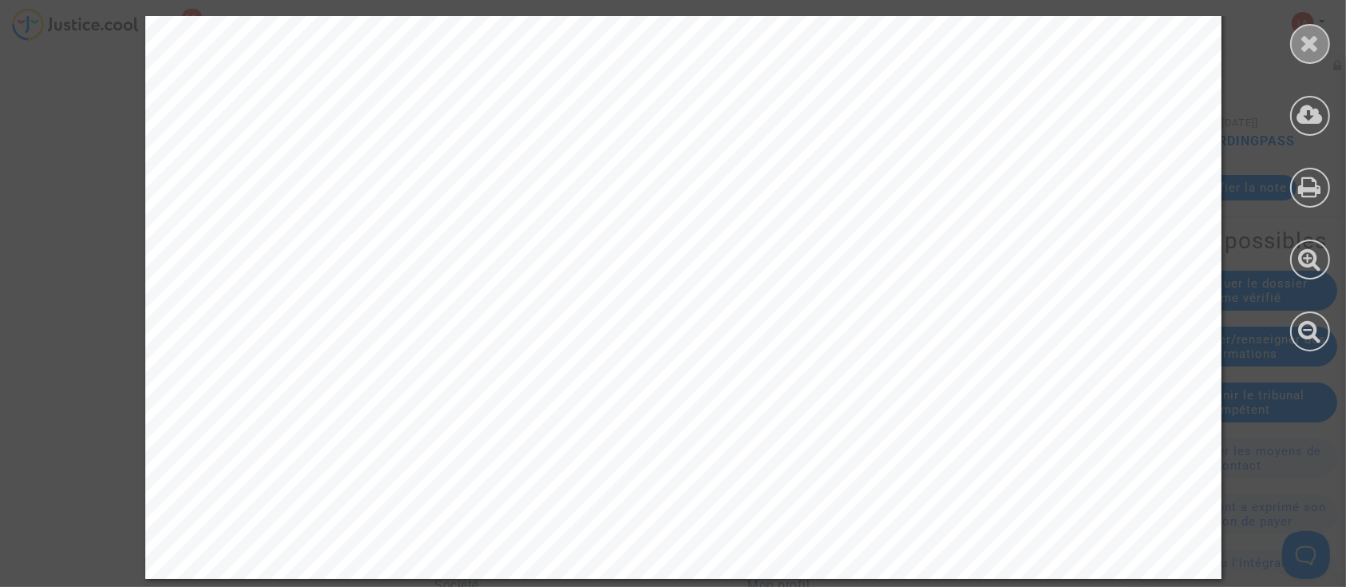
click at [1325, 44] on div at bounding box center [1310, 44] width 40 height 40
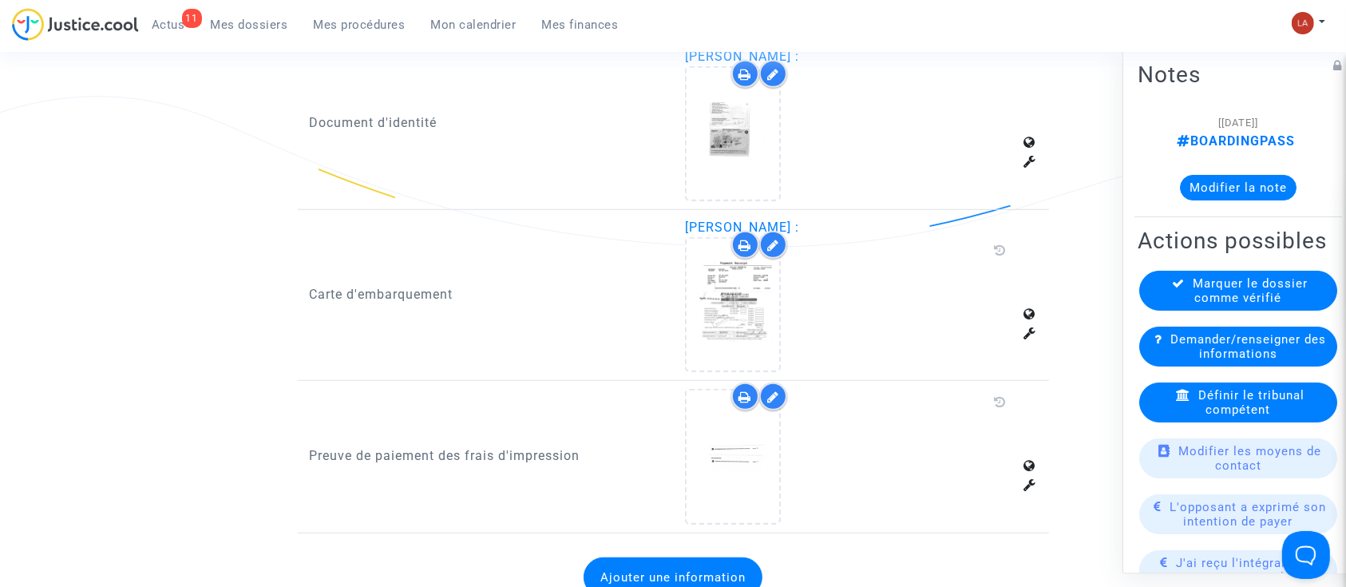
scroll to position [1170, 0]
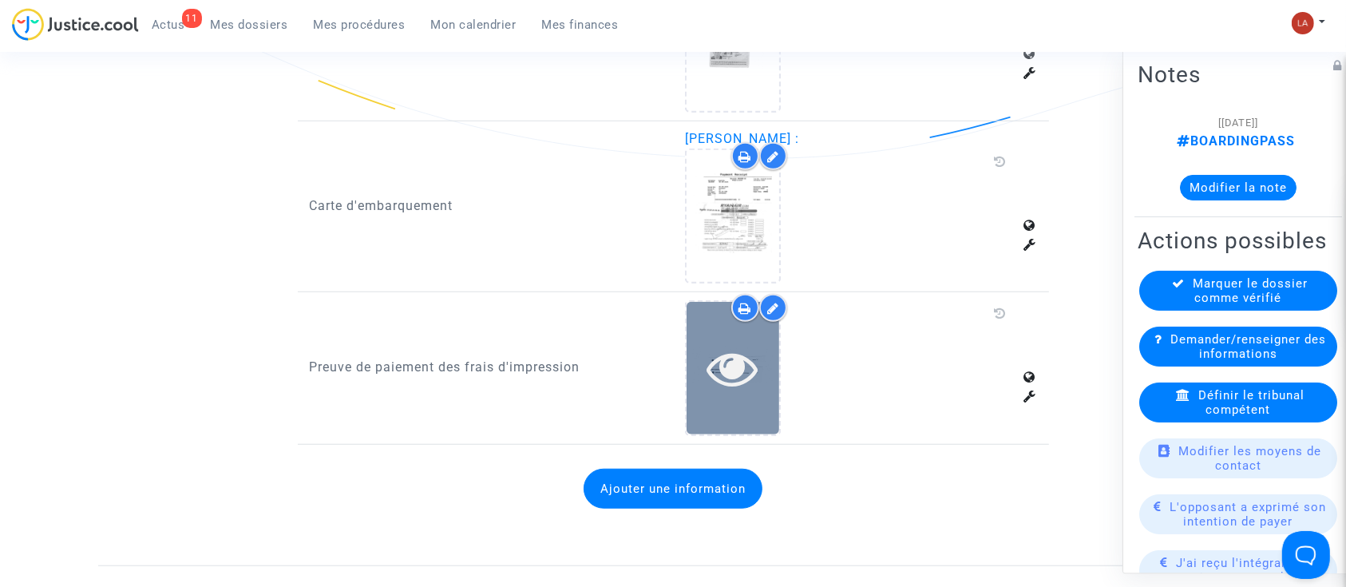
click at [756, 356] on icon at bounding box center [733, 367] width 52 height 51
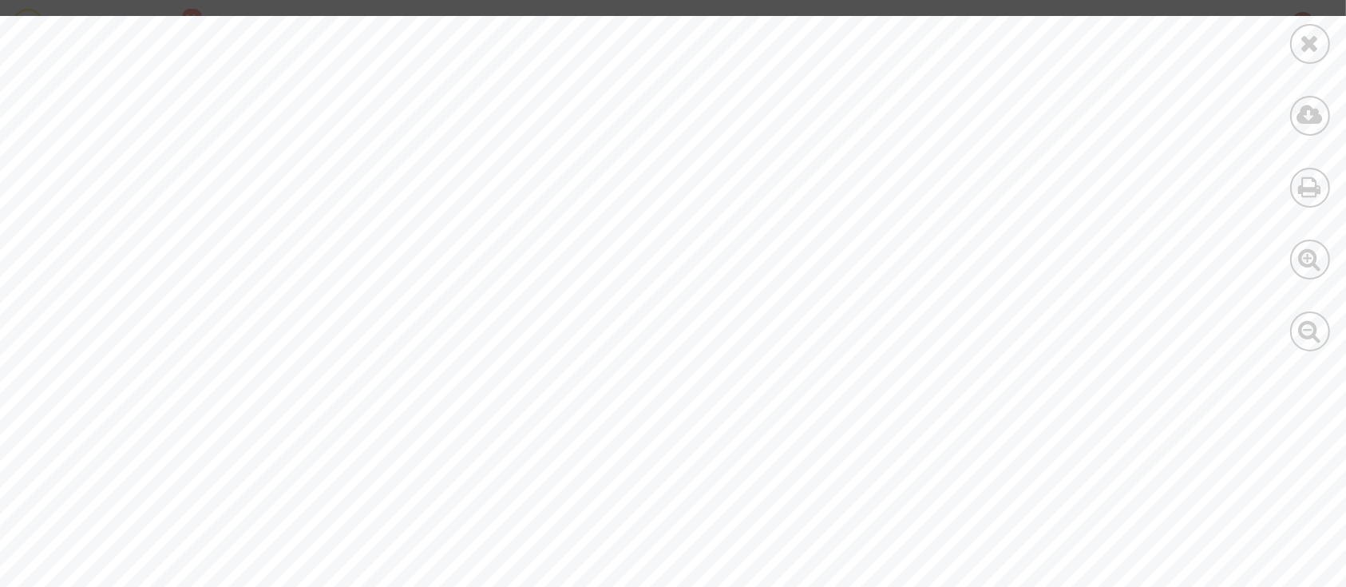
scroll to position [545, 0]
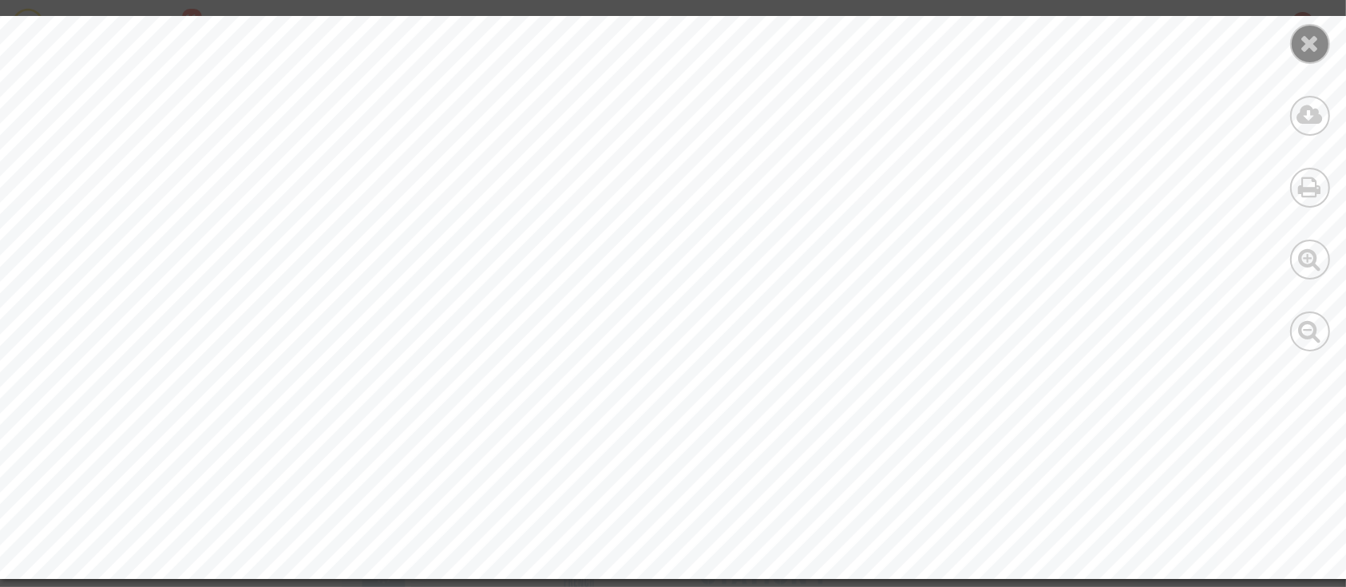
click at [1293, 38] on div at bounding box center [1310, 44] width 40 height 40
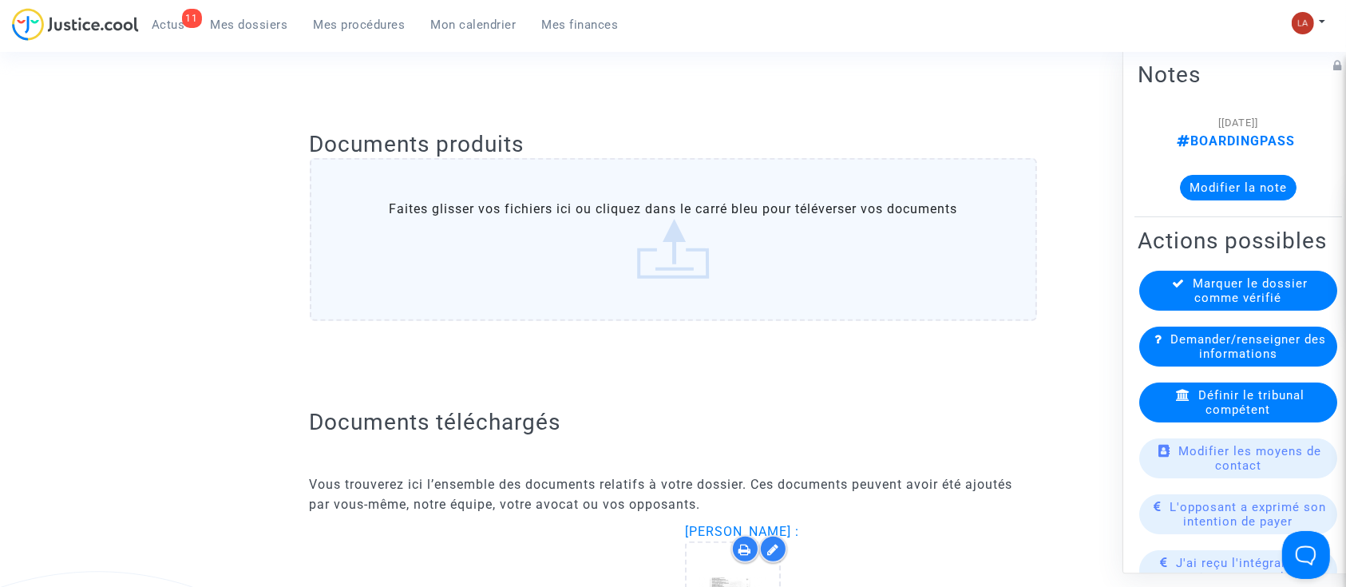
scroll to position [212, 0]
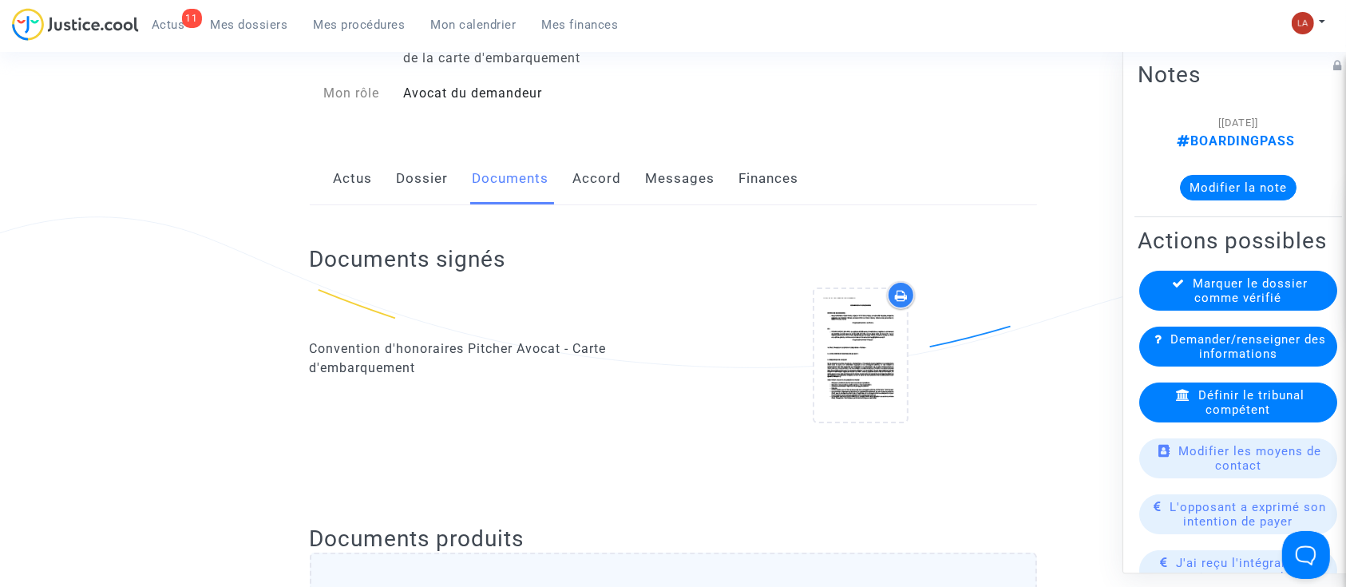
click at [431, 182] on link "Dossier" at bounding box center [423, 178] width 52 height 53
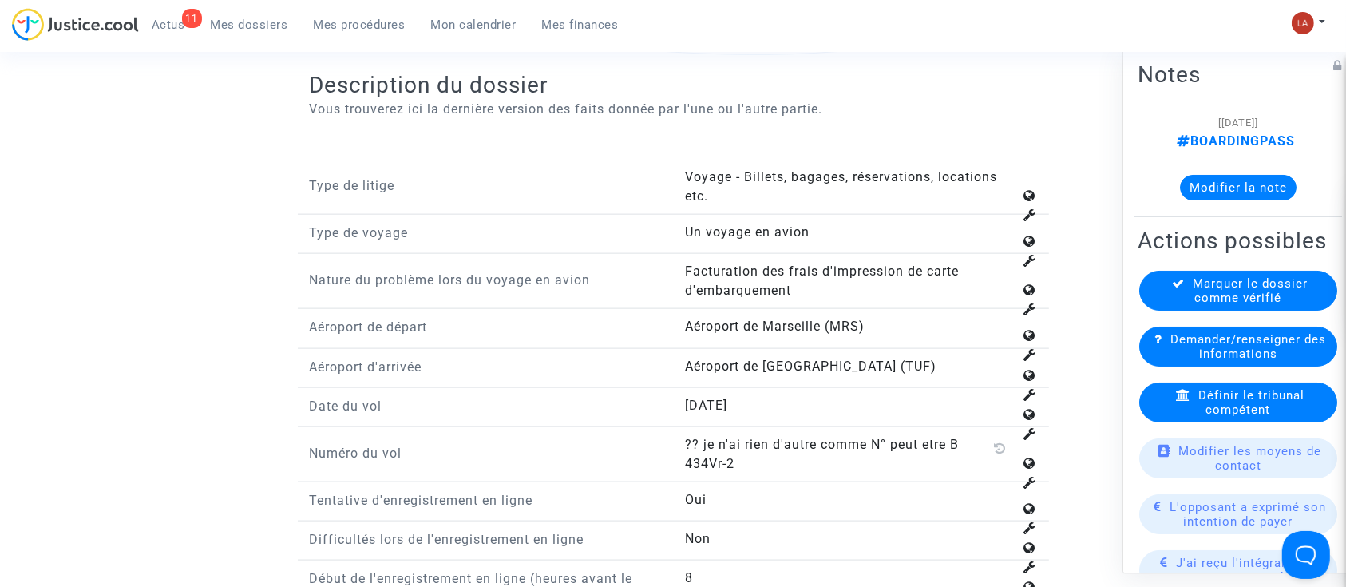
scroll to position [2128, 0]
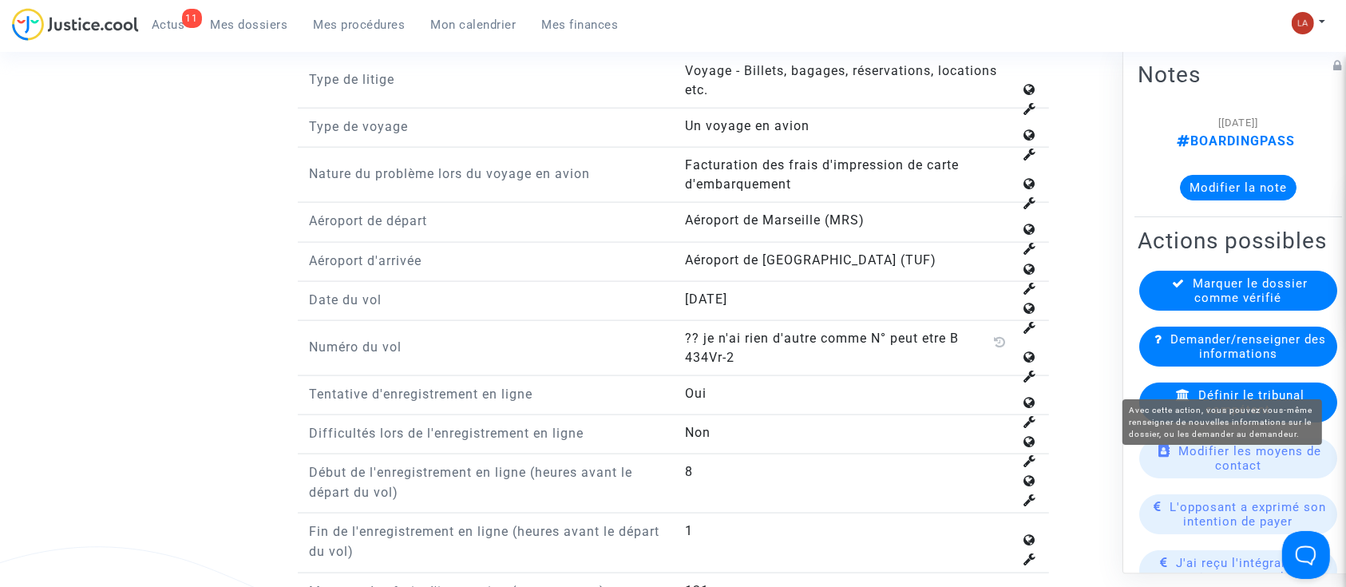
click at [1252, 361] on span "Demander/renseigner des informations" at bounding box center [1248, 346] width 156 height 29
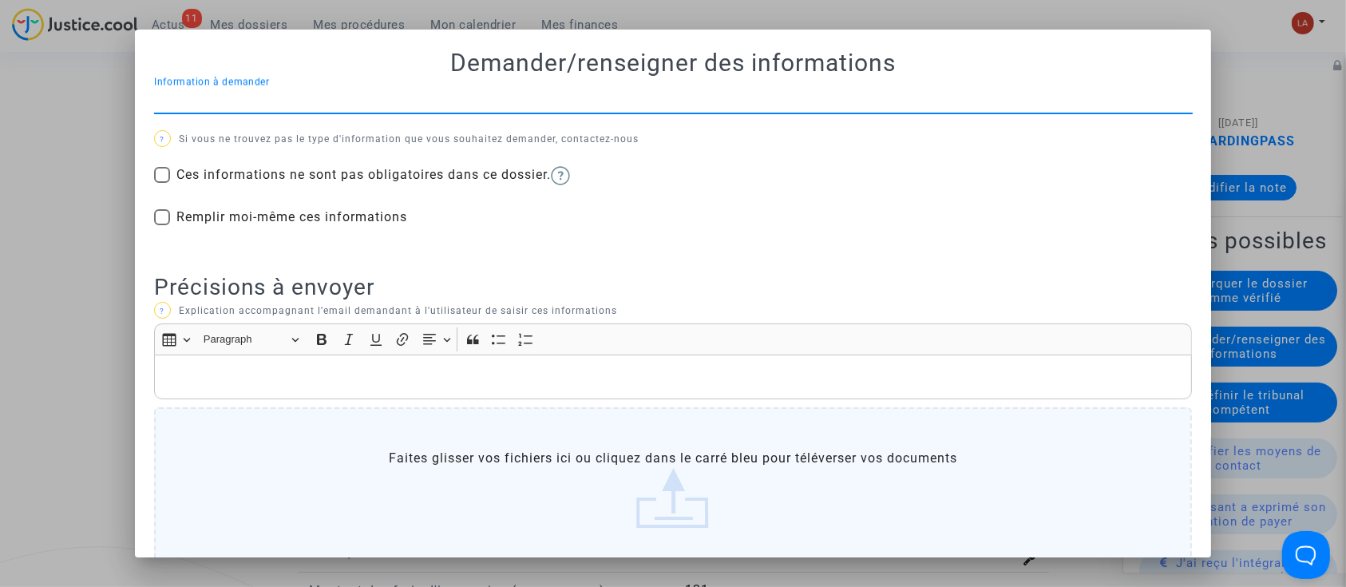
scroll to position [0, 0]
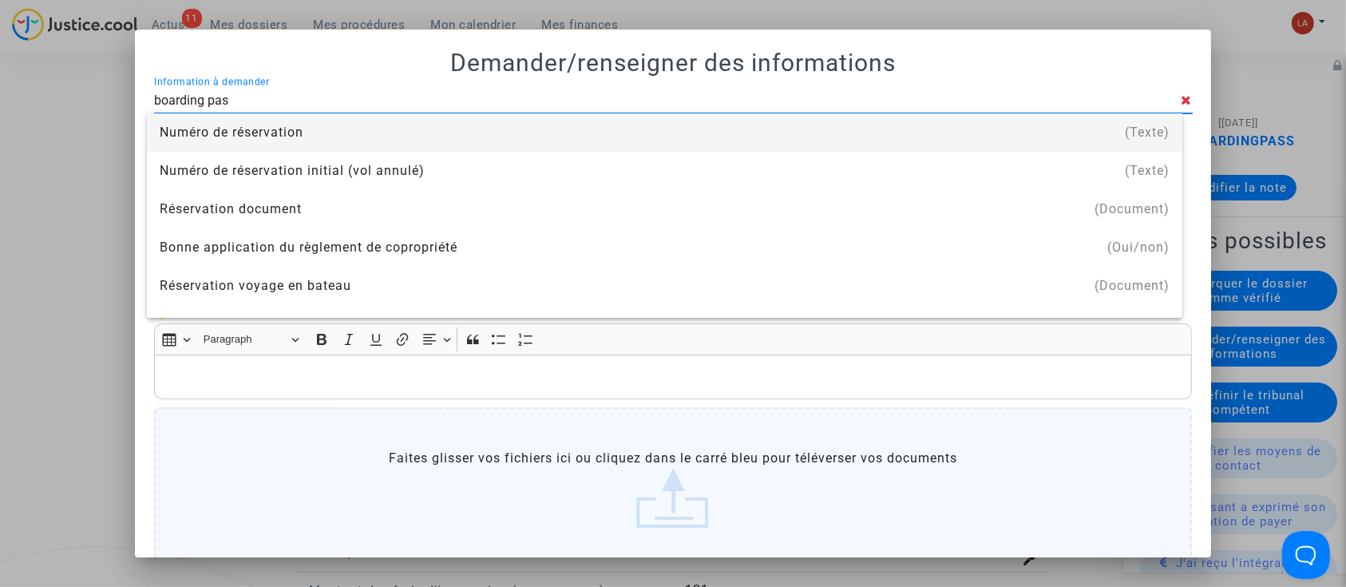
type input "boarding pass"
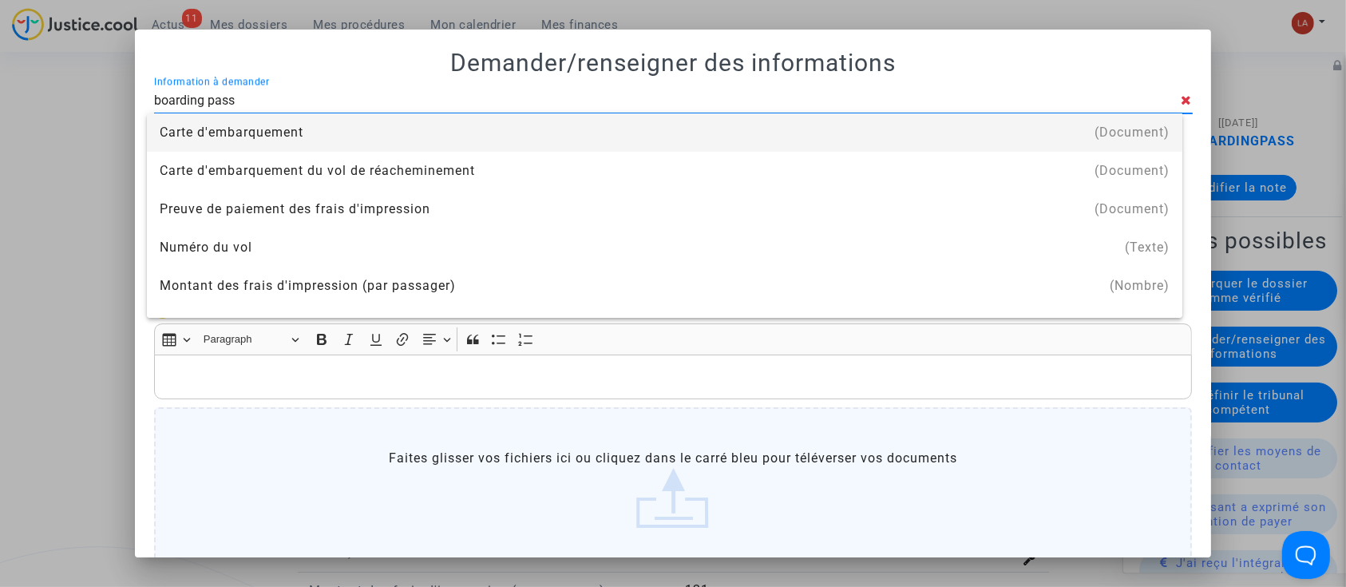
click at [504, 125] on div "Carte d'embarquement" at bounding box center [665, 132] width 1010 height 38
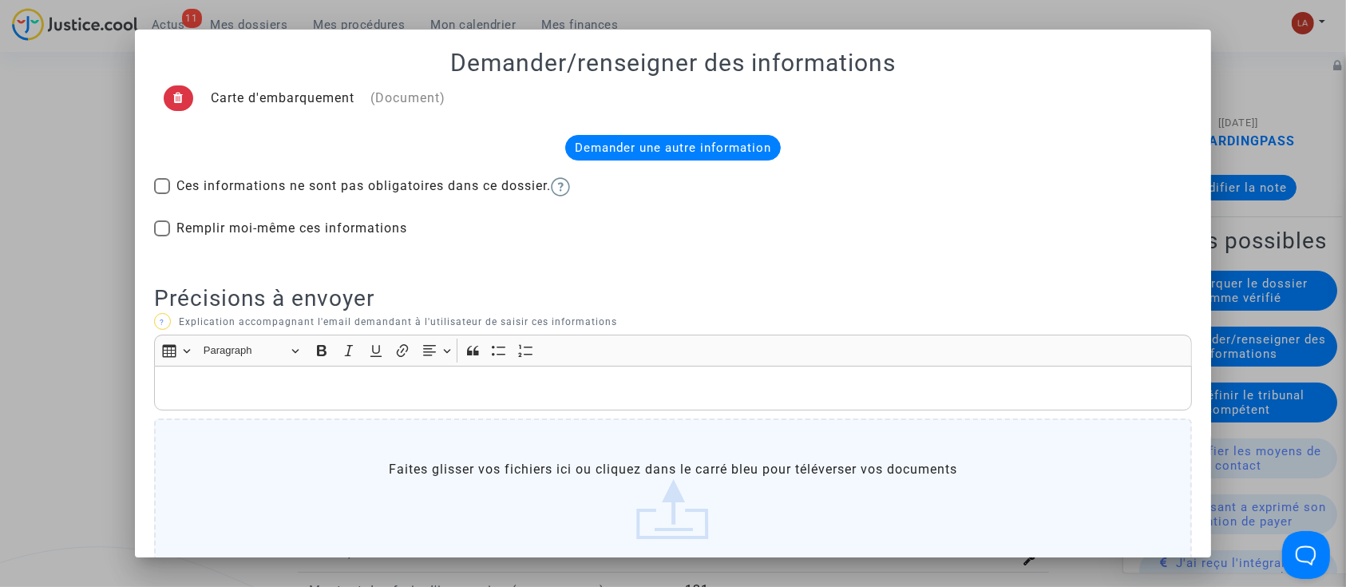
click at [626, 145] on div "Demander une autre information" at bounding box center [673, 148] width 216 height 26
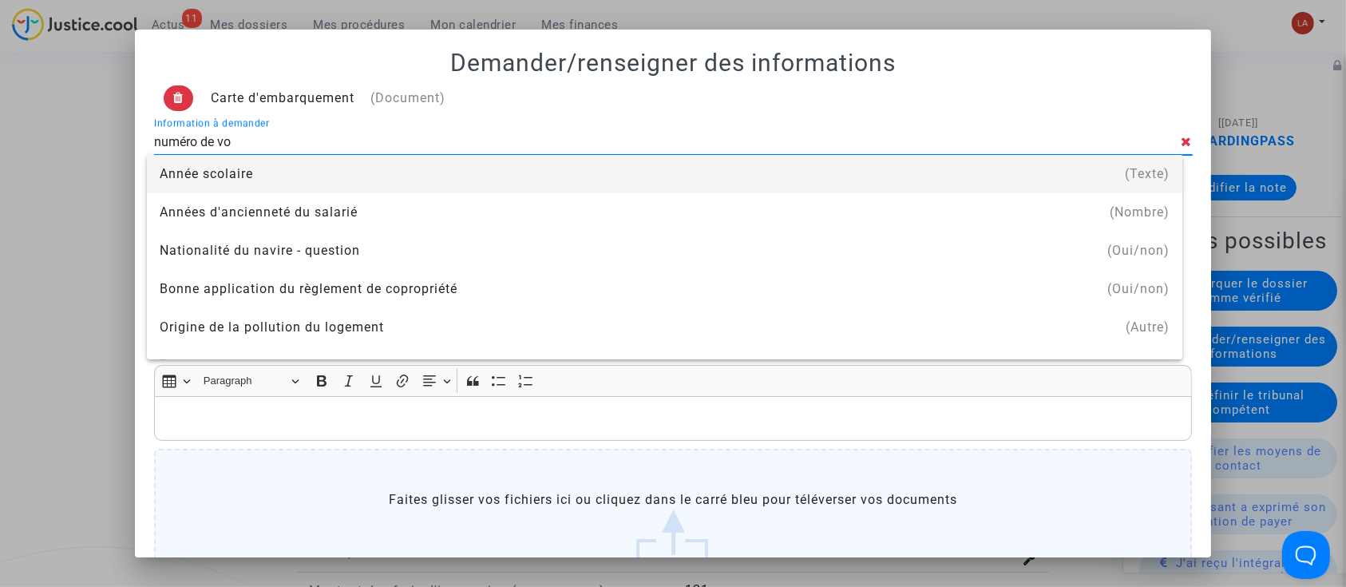
type input "numéro de vol"
click at [595, 177] on div "Numéro du vol" at bounding box center [665, 174] width 1010 height 38
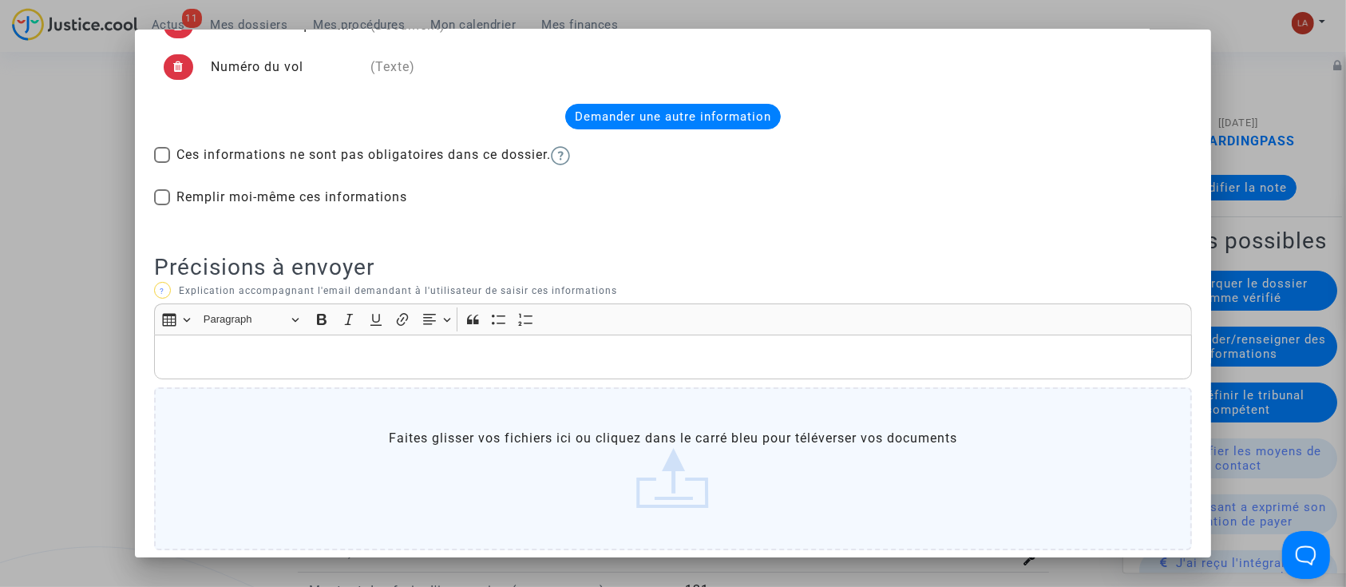
scroll to position [106, 0]
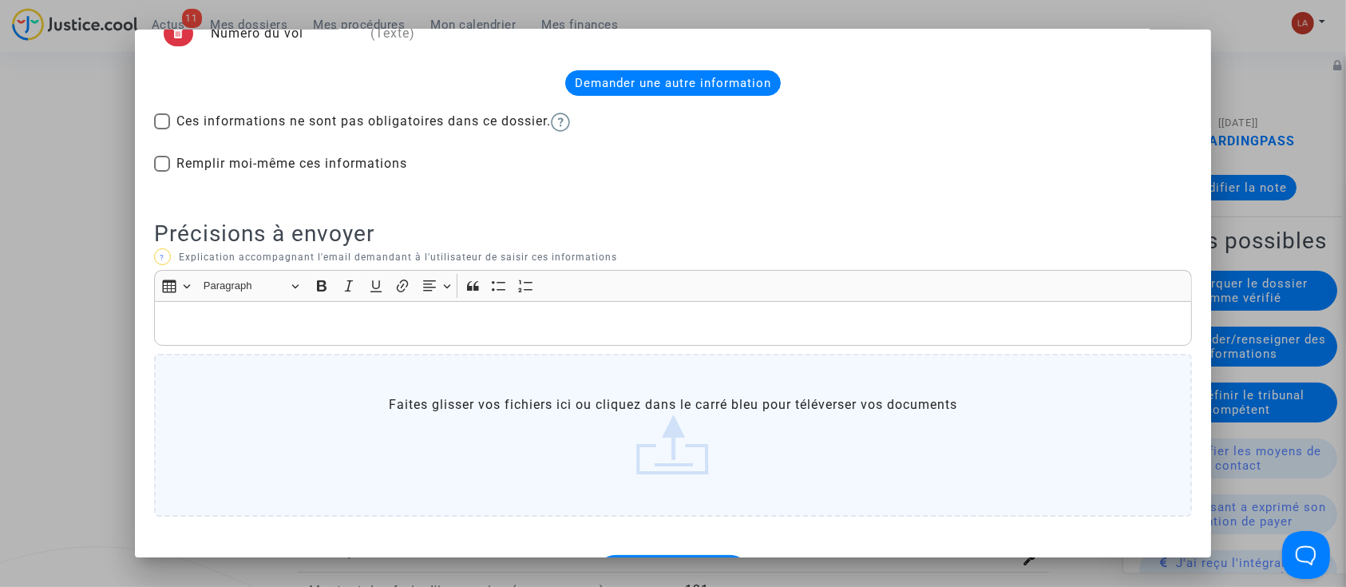
click at [416, 338] on div "Rich Text Editor, main" at bounding box center [673, 323] width 1039 height 45
click at [405, 318] on p "Rich Text Editor, main" at bounding box center [673, 324] width 1022 height 20
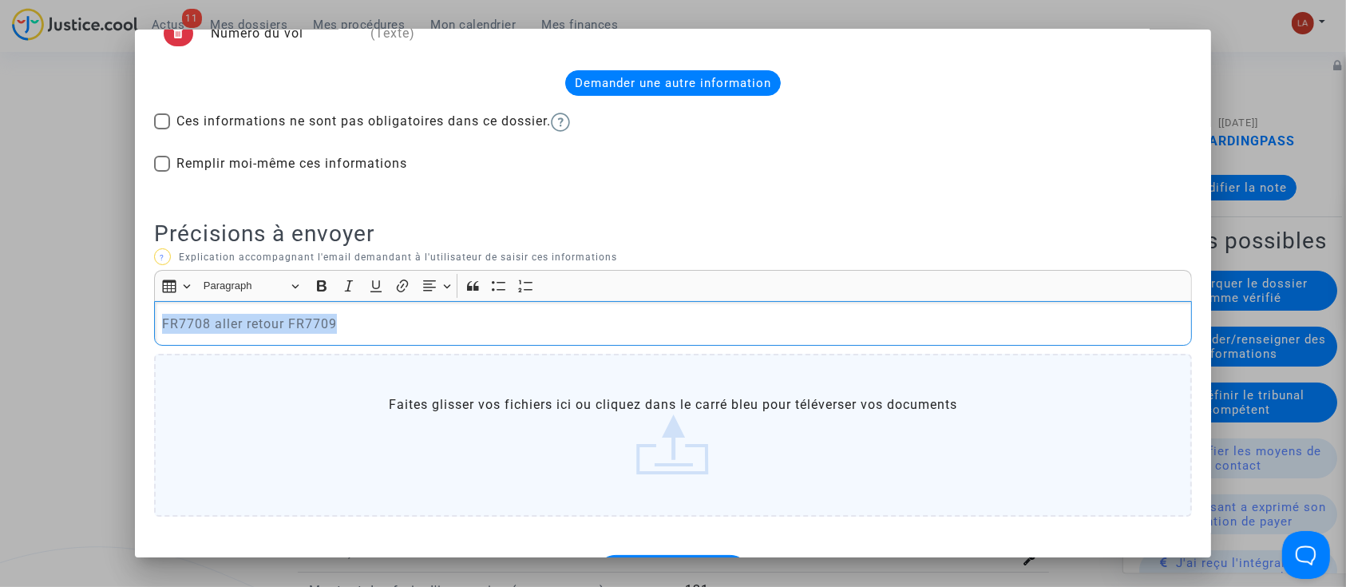
drag, startPoint x: 334, startPoint y: 319, endPoint x: 82, endPoint y: 304, distance: 251.9
click at [82, 304] on div "Demander/renseigner des informations Carte d'embarquement (Document) Numéro du …" at bounding box center [673, 293] width 1346 height 587
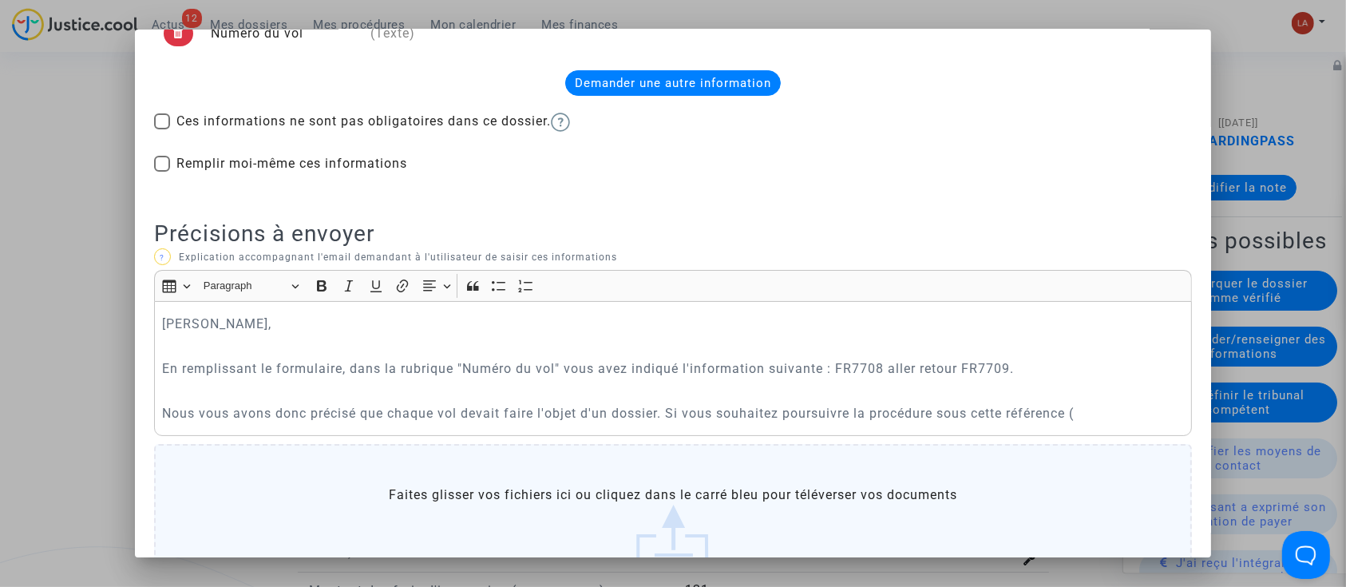
click at [1099, 404] on p "Nous vous avons donc précisé que chaque vol devait faire l'objet d'un dossier. …" at bounding box center [673, 413] width 1022 height 20
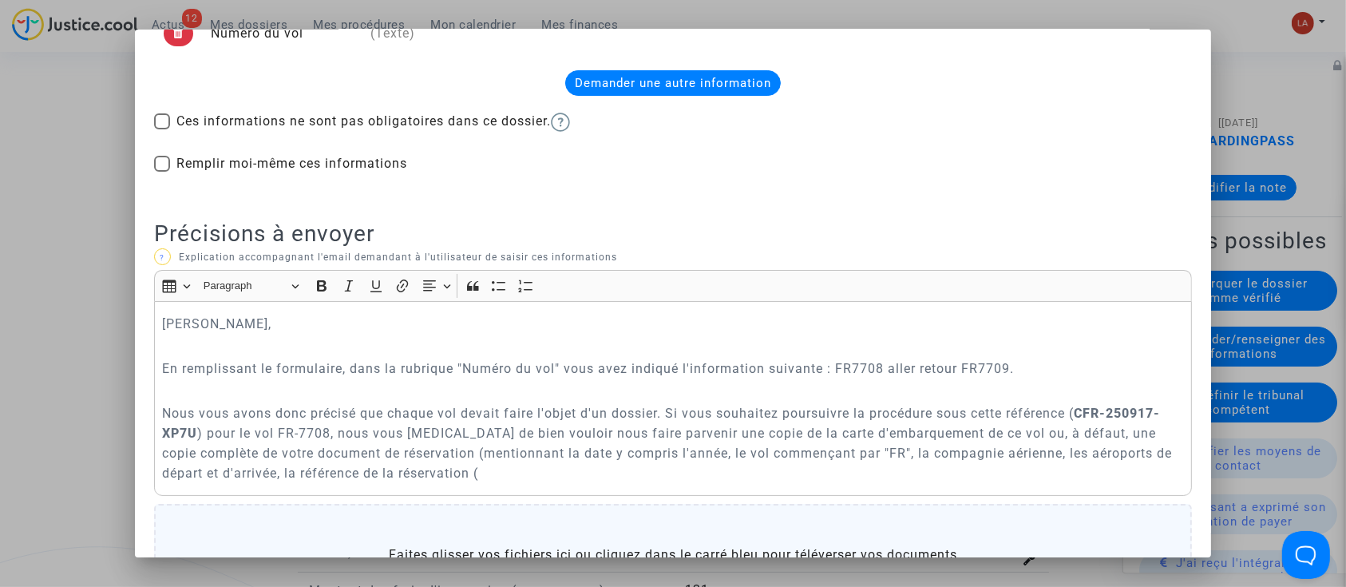
click at [575, 473] on p "Nous vous avons donc précisé que chaque vol devait faire l'objet d'un dossier. …" at bounding box center [673, 443] width 1022 height 80
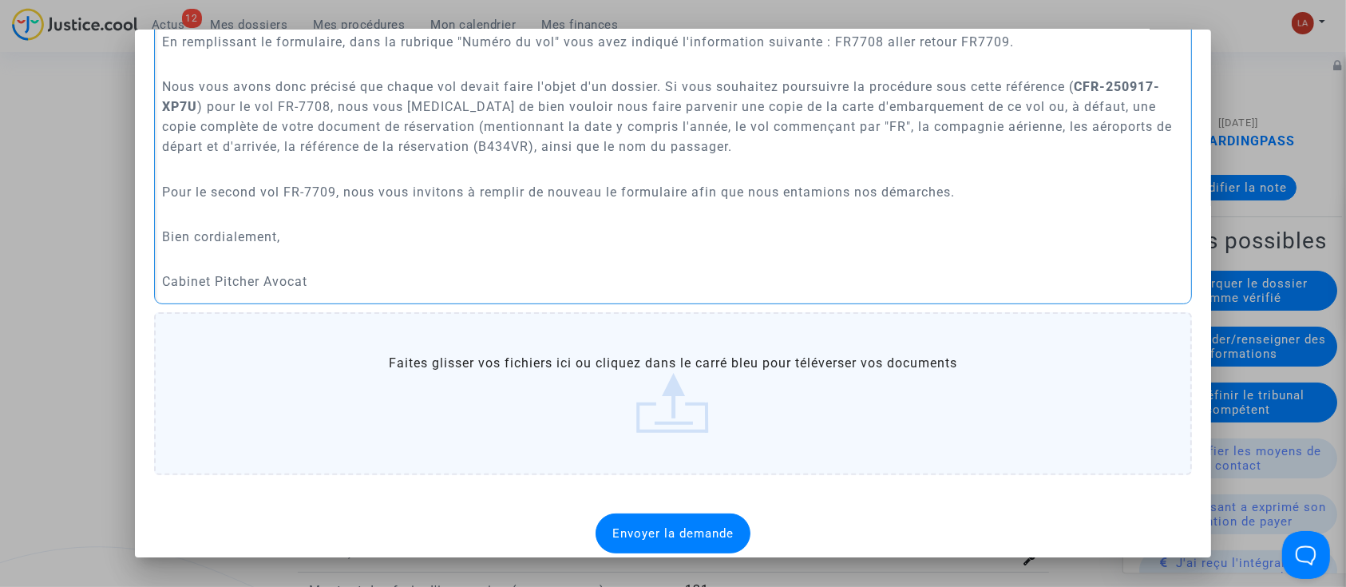
scroll to position [445, 0]
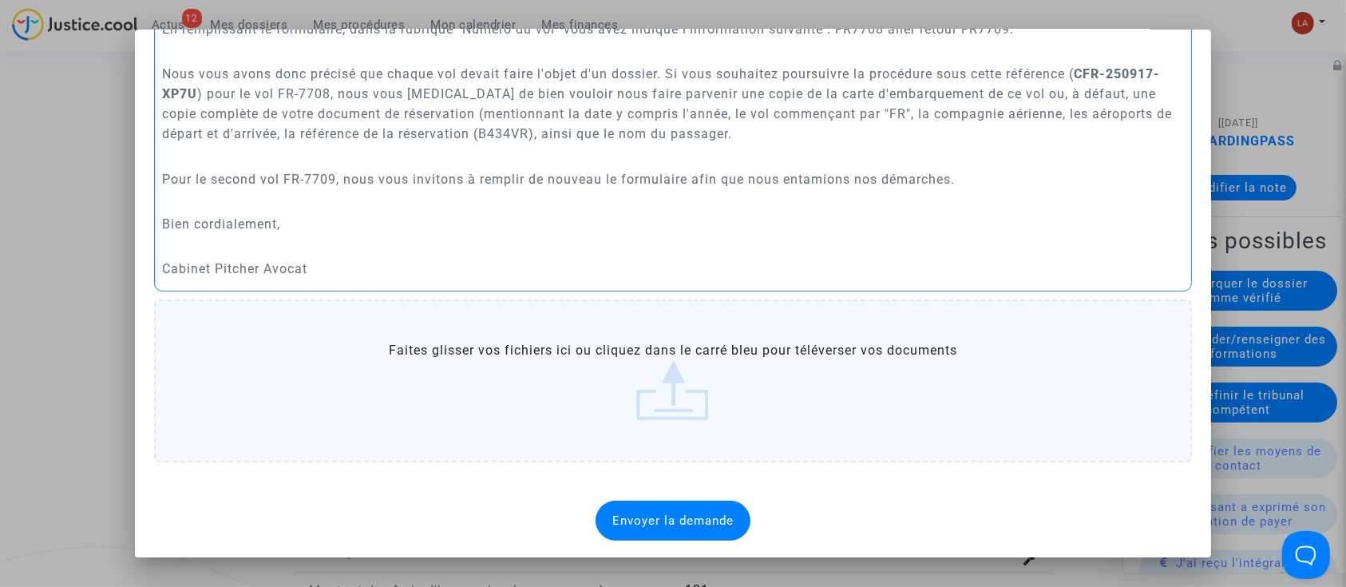
drag, startPoint x: 669, startPoint y: 538, endPoint x: 671, endPoint y: 530, distance: 8.1
click at [667, 537] on div "Envoyer la demande" at bounding box center [673, 521] width 155 height 40
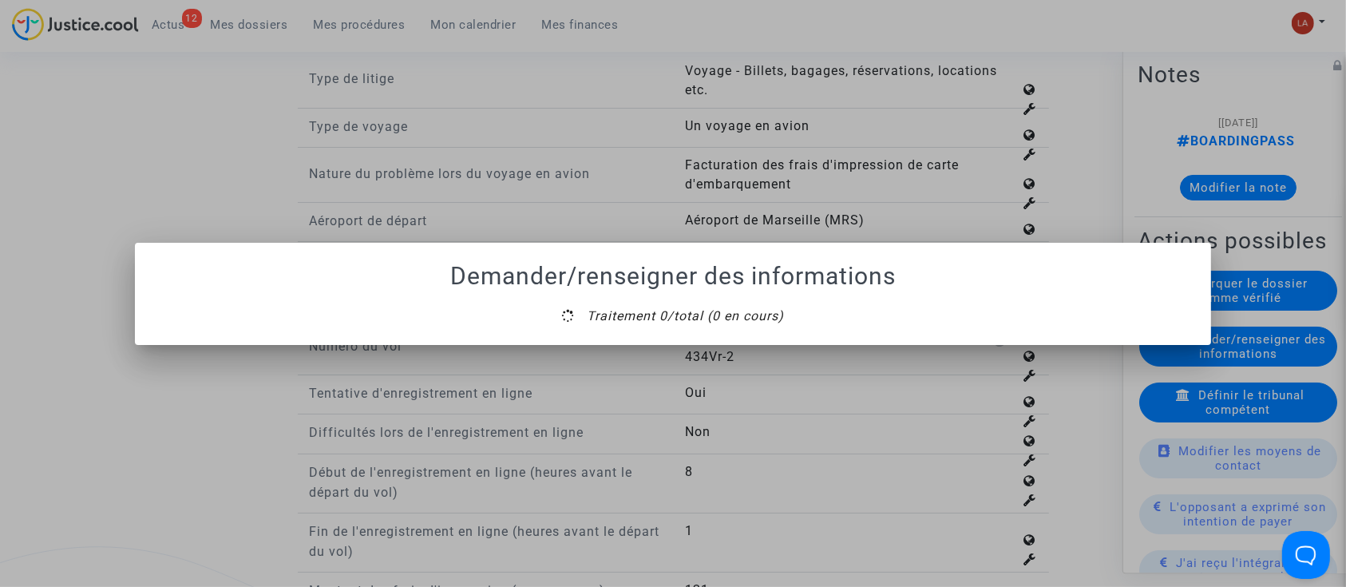
scroll to position [0, 0]
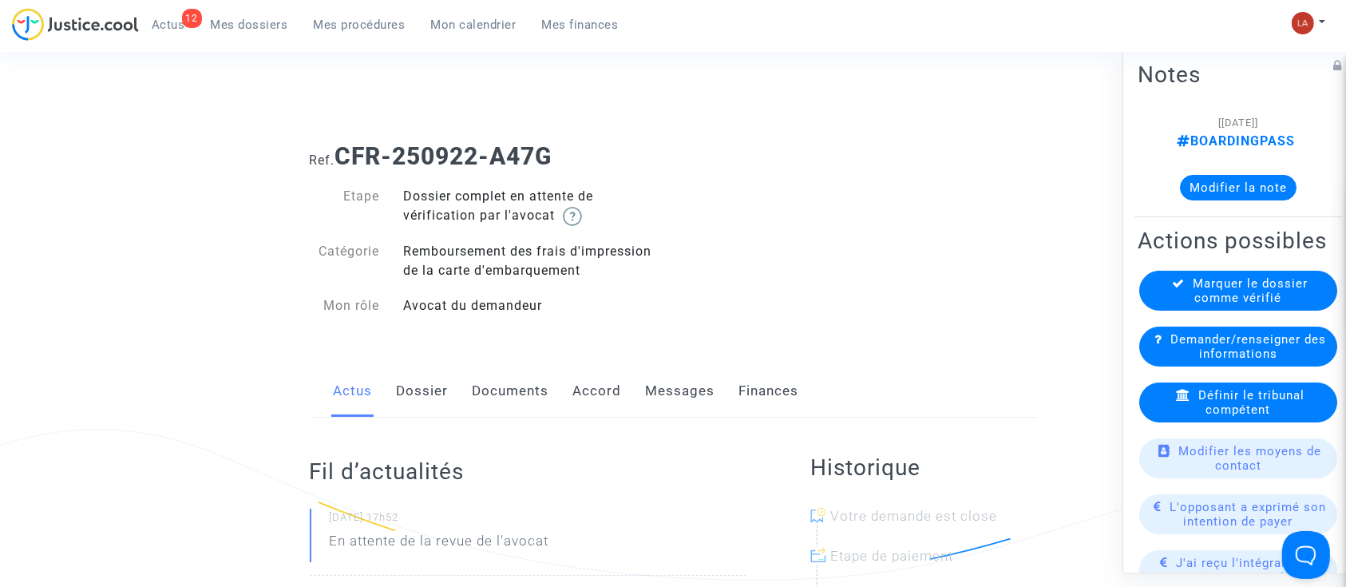
click at [433, 394] on link "Dossier" at bounding box center [423, 391] width 52 height 53
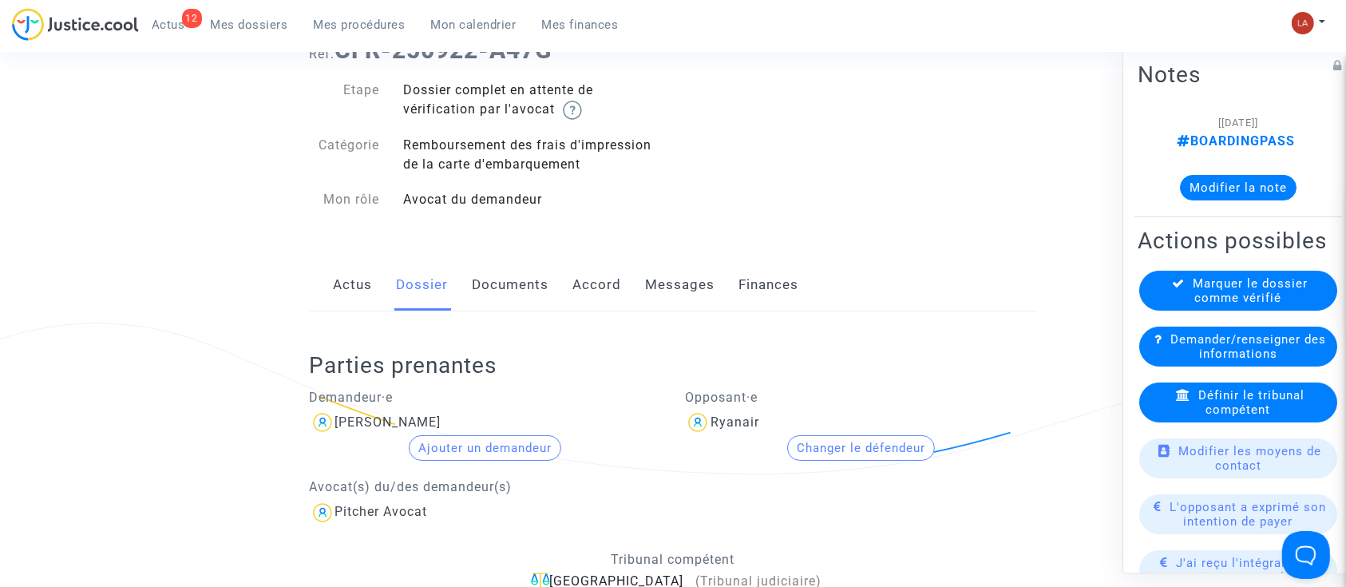
click at [345, 289] on link "Actus" at bounding box center [353, 285] width 39 height 53
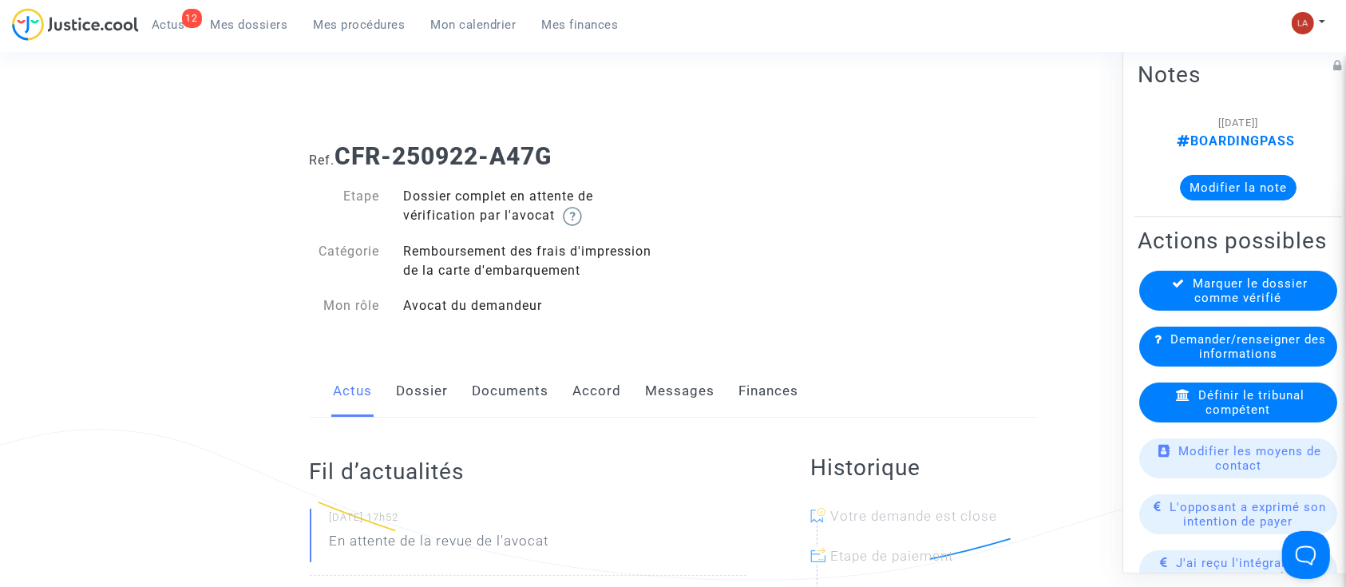
click at [513, 387] on link "Documents" at bounding box center [511, 391] width 77 height 53
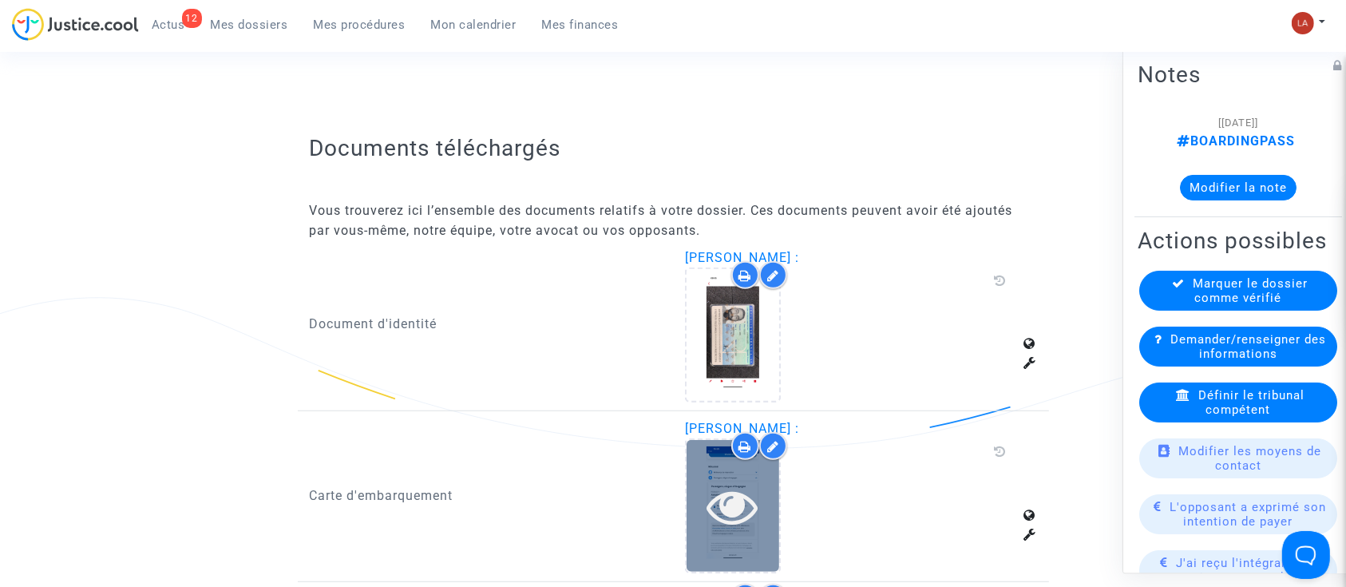
scroll to position [1064, 0]
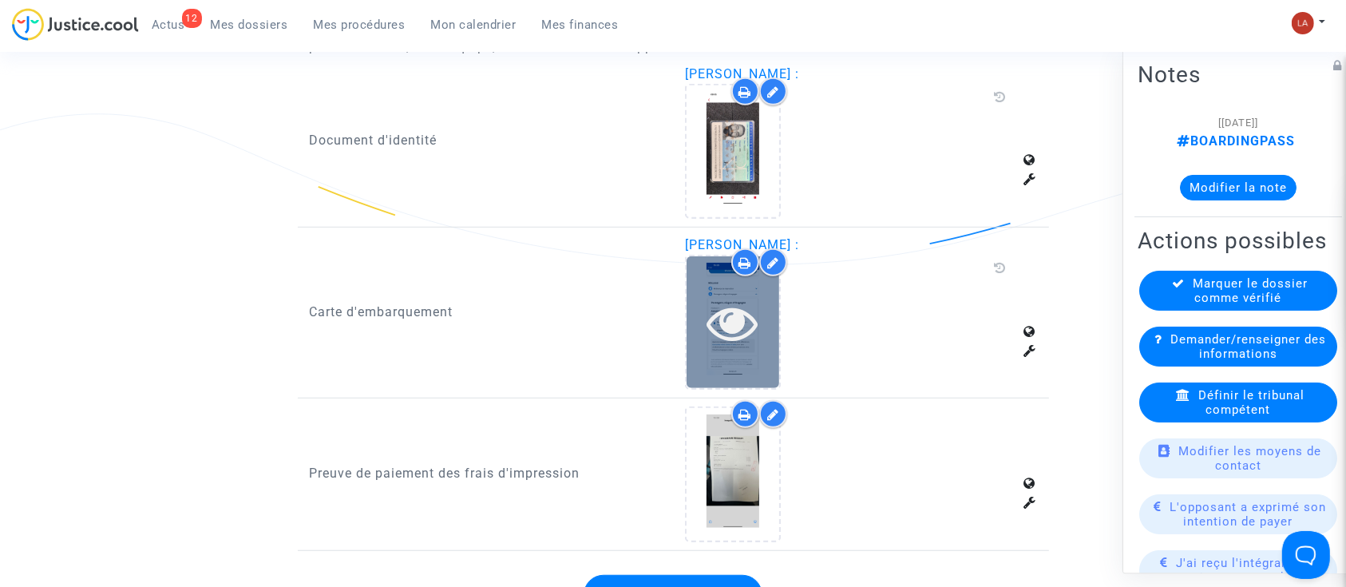
click at [730, 300] on icon at bounding box center [733, 322] width 52 height 51
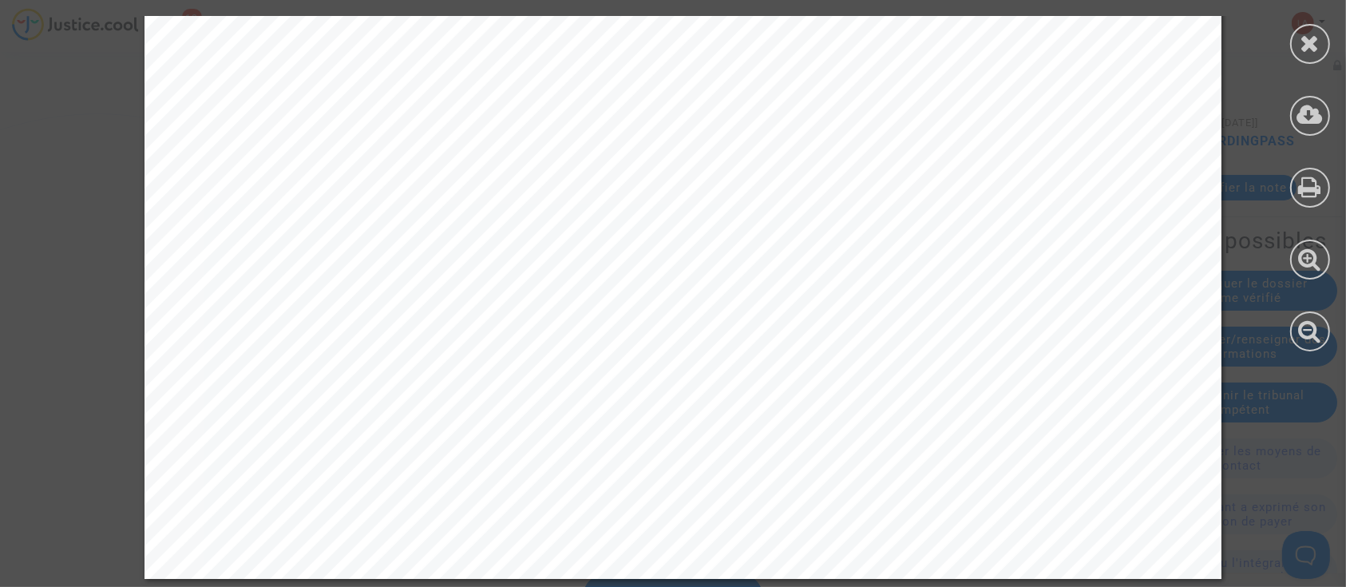
scroll to position [2188, 0]
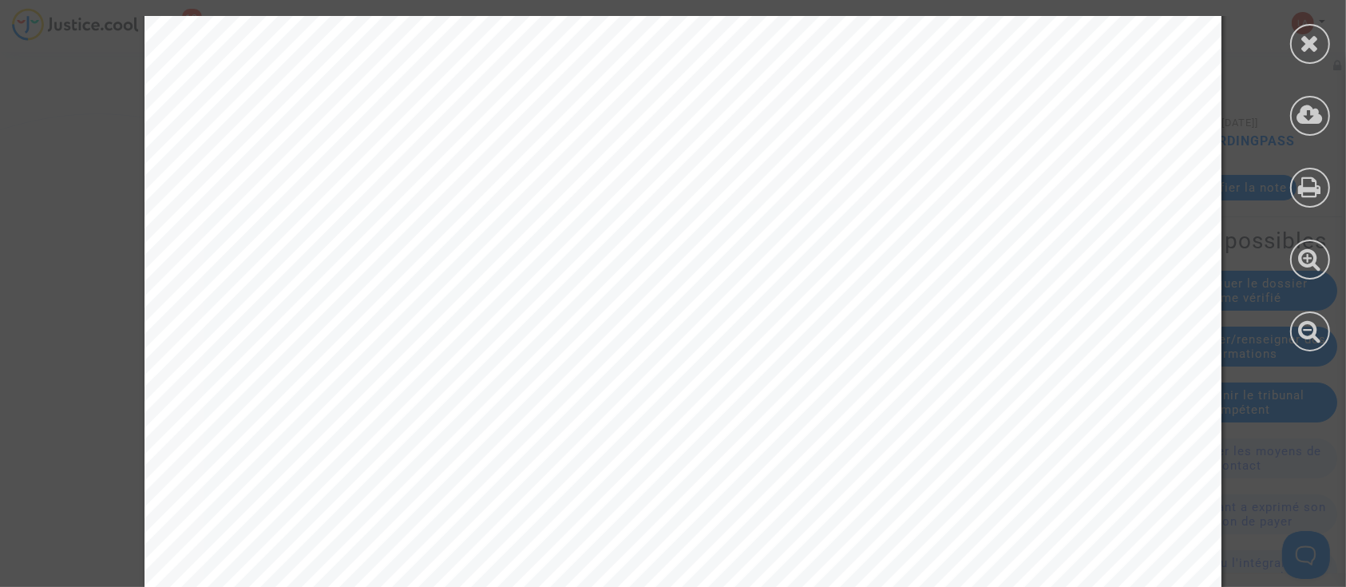
click at [1297, 50] on div at bounding box center [1310, 44] width 40 height 40
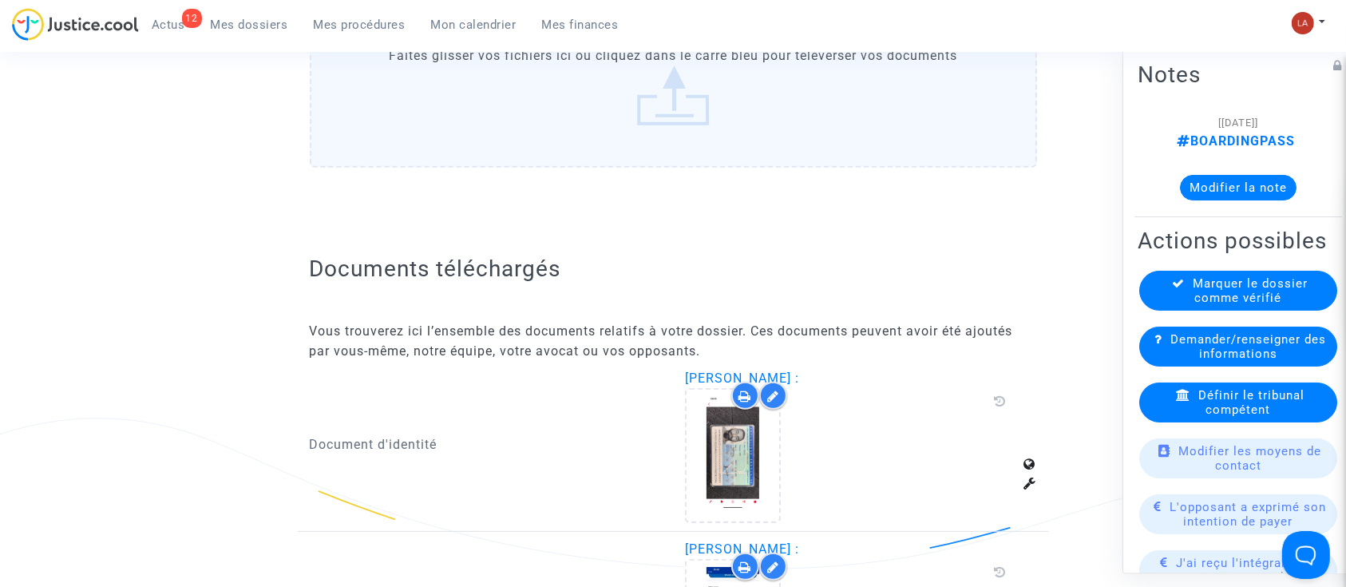
scroll to position [958, 0]
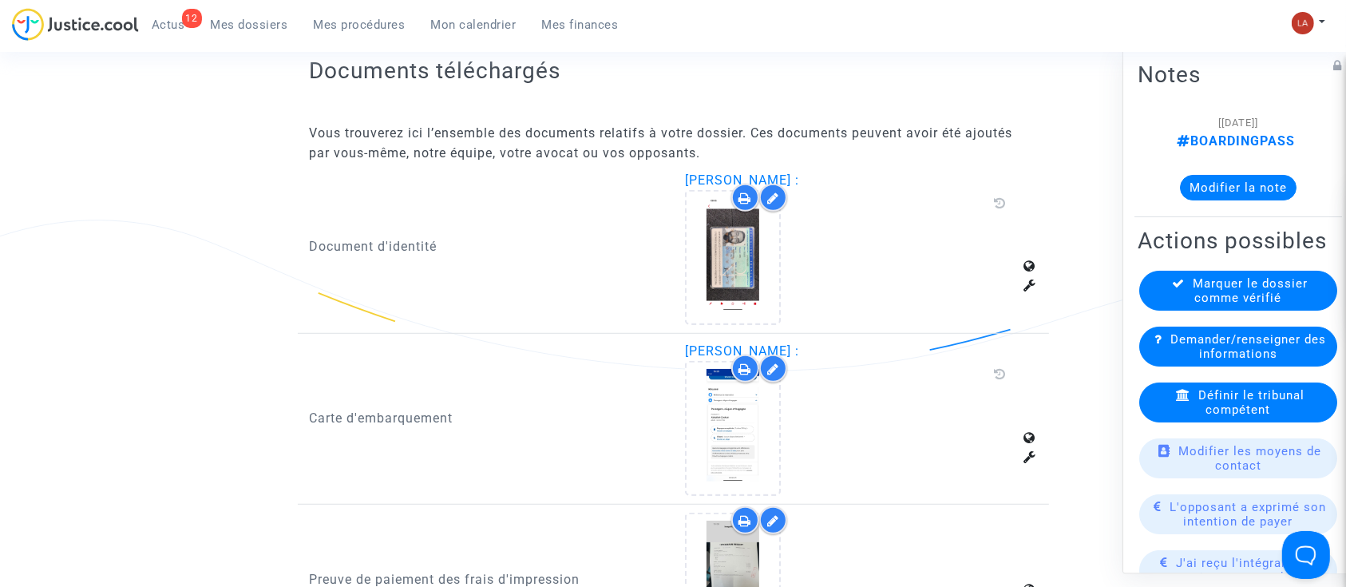
click at [796, 414] on div at bounding box center [849, 428] width 328 height 135
click at [666, 426] on div "Carte d'embarquement" at bounding box center [486, 419] width 376 height 154
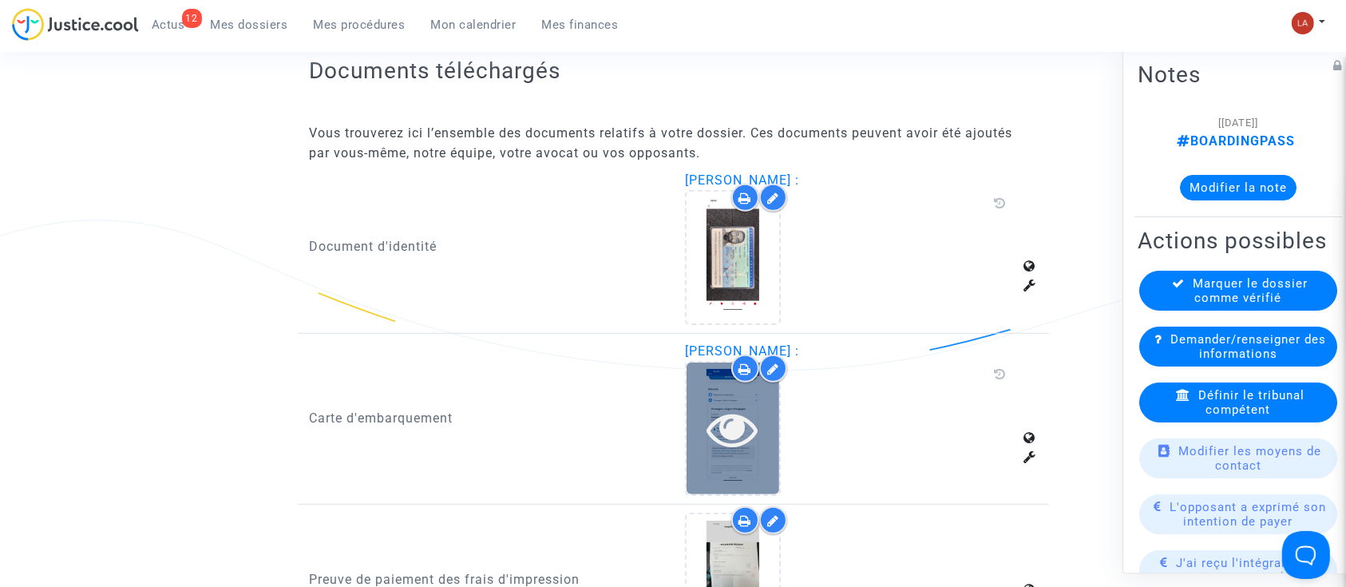
click at [709, 422] on icon at bounding box center [733, 428] width 52 height 51
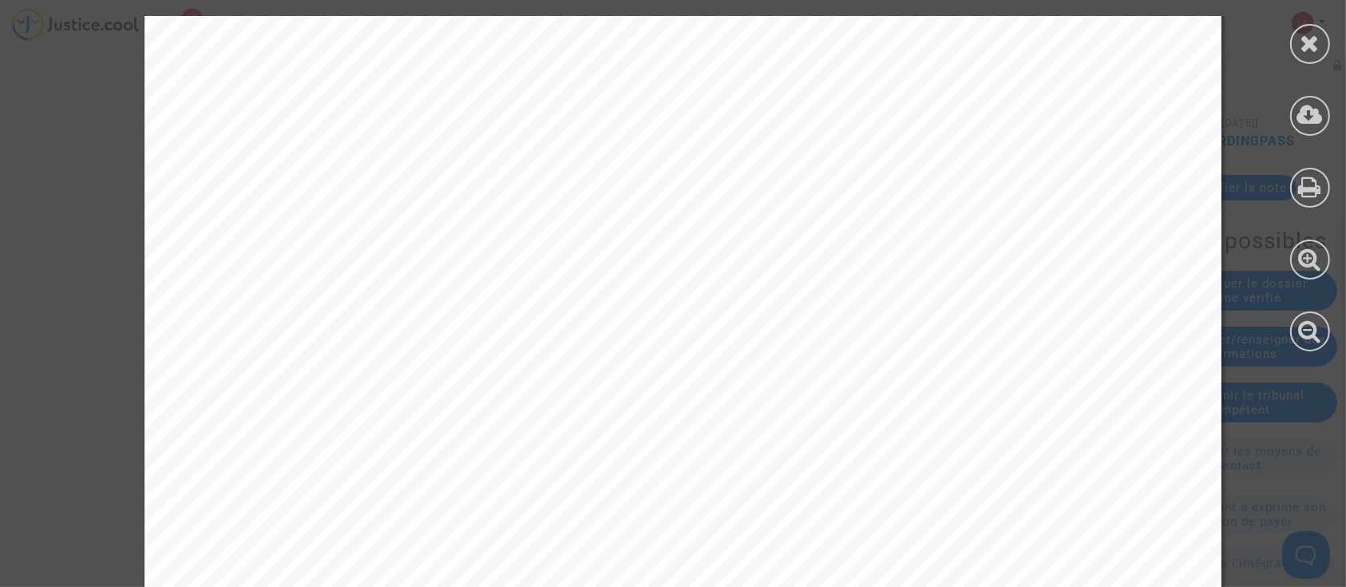
scroll to position [745, 0]
click at [1297, 59] on div at bounding box center [1310, 183] width 72 height 367
click at [1322, 63] on div at bounding box center [1310, 183] width 72 height 367
click at [1333, 51] on div at bounding box center [1310, 183] width 72 height 367
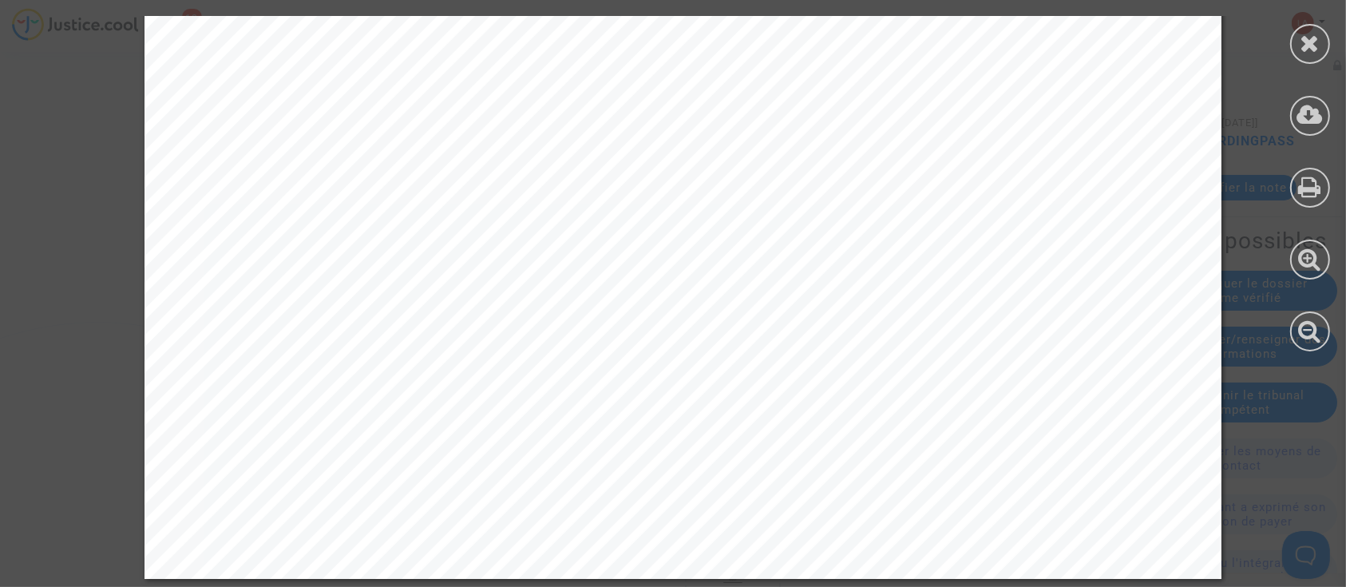
scroll to position [1064, 0]
click at [1335, 32] on div at bounding box center [1310, 183] width 72 height 367
click at [1319, 45] on icon at bounding box center [1311, 43] width 20 height 24
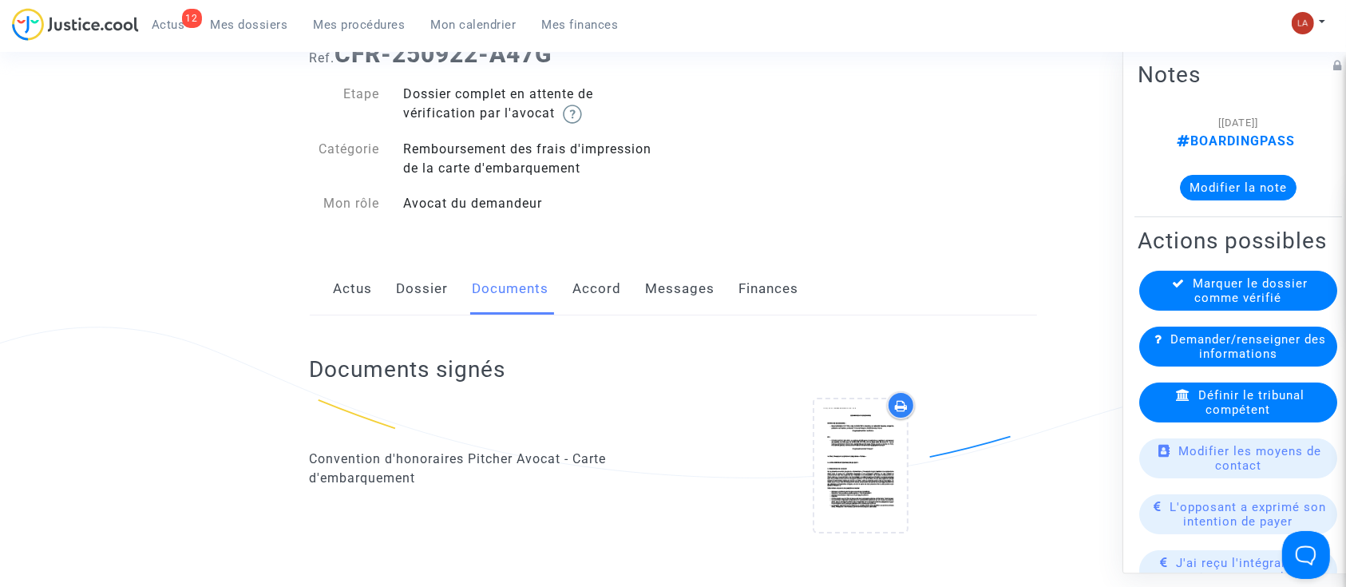
scroll to position [0, 0]
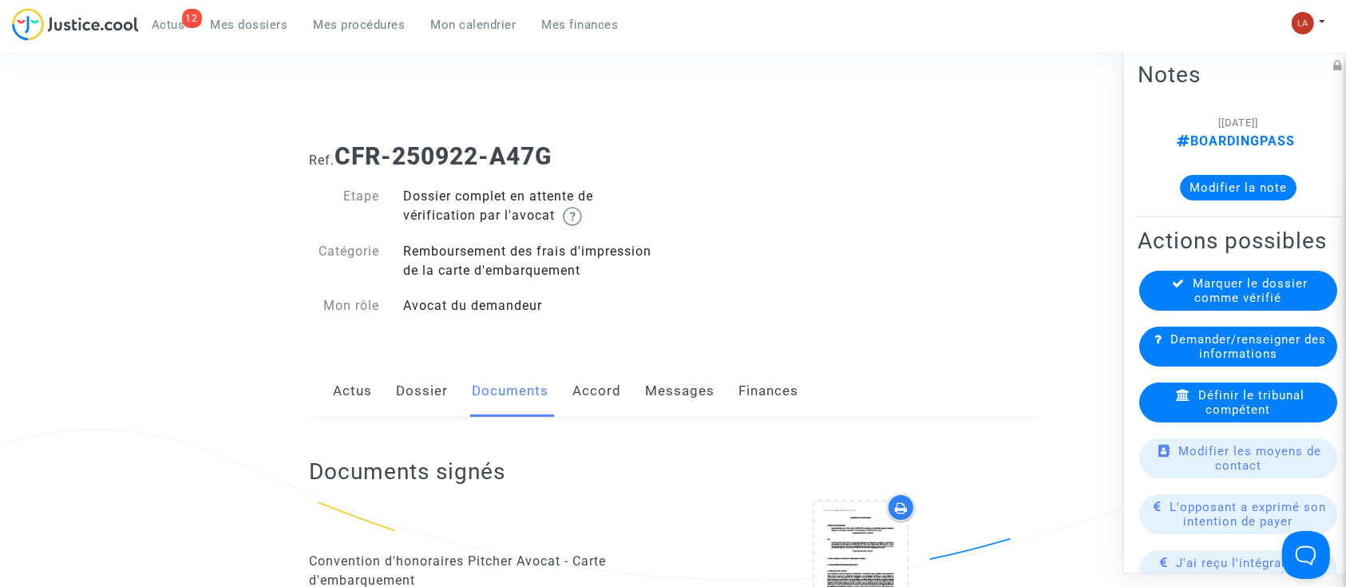
drag, startPoint x: 350, startPoint y: 409, endPoint x: 358, endPoint y: 402, distance: 10.2
click at [350, 409] on link "Actus" at bounding box center [353, 391] width 39 height 53
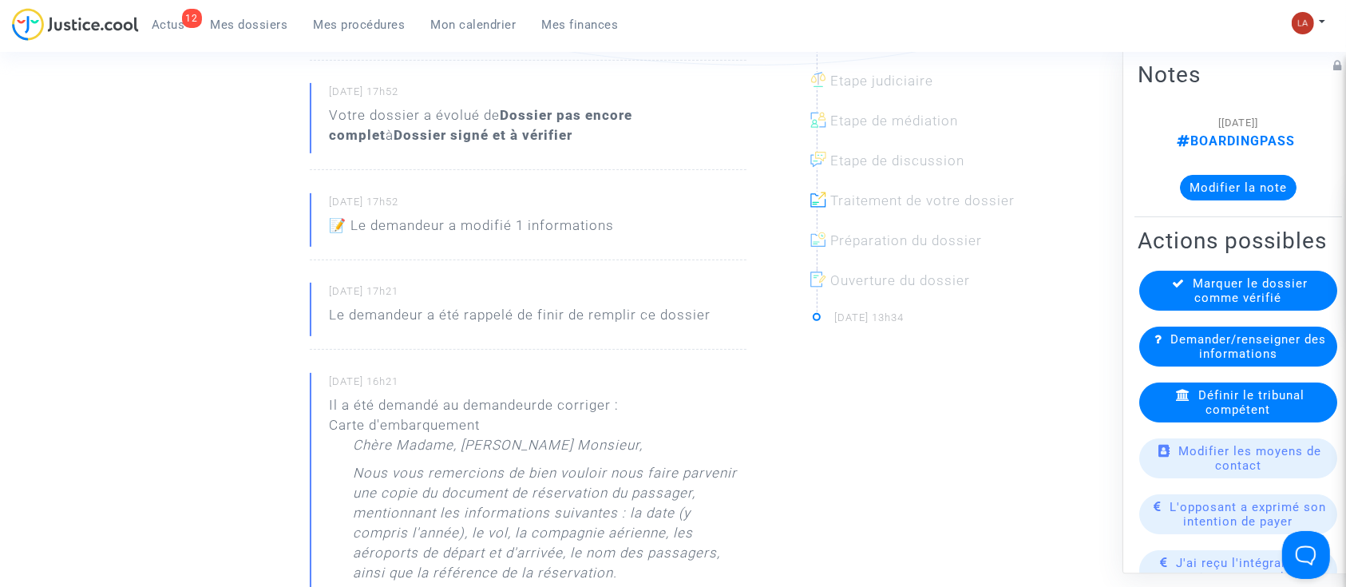
scroll to position [639, 0]
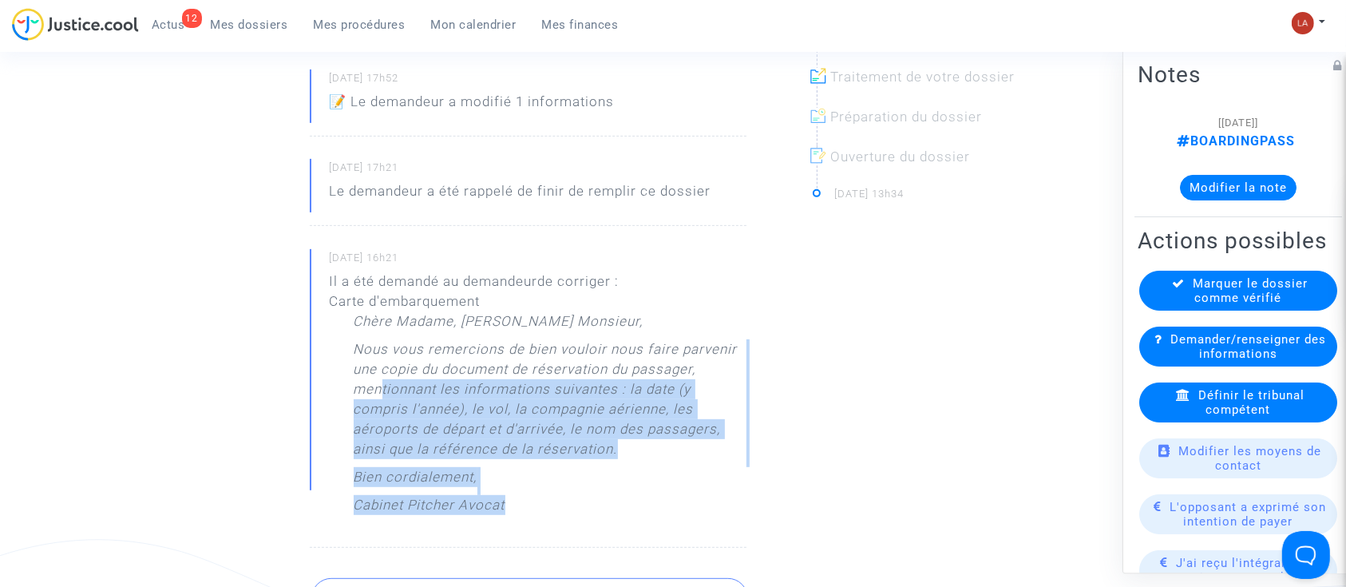
drag, startPoint x: 519, startPoint y: 518, endPoint x: 370, endPoint y: 358, distance: 219.2
click at [366, 370] on p "Il a été demandé au demandeur de corriger : Carte d'embarquement Chère Madame, …" at bounding box center [538, 400] width 417 height 259
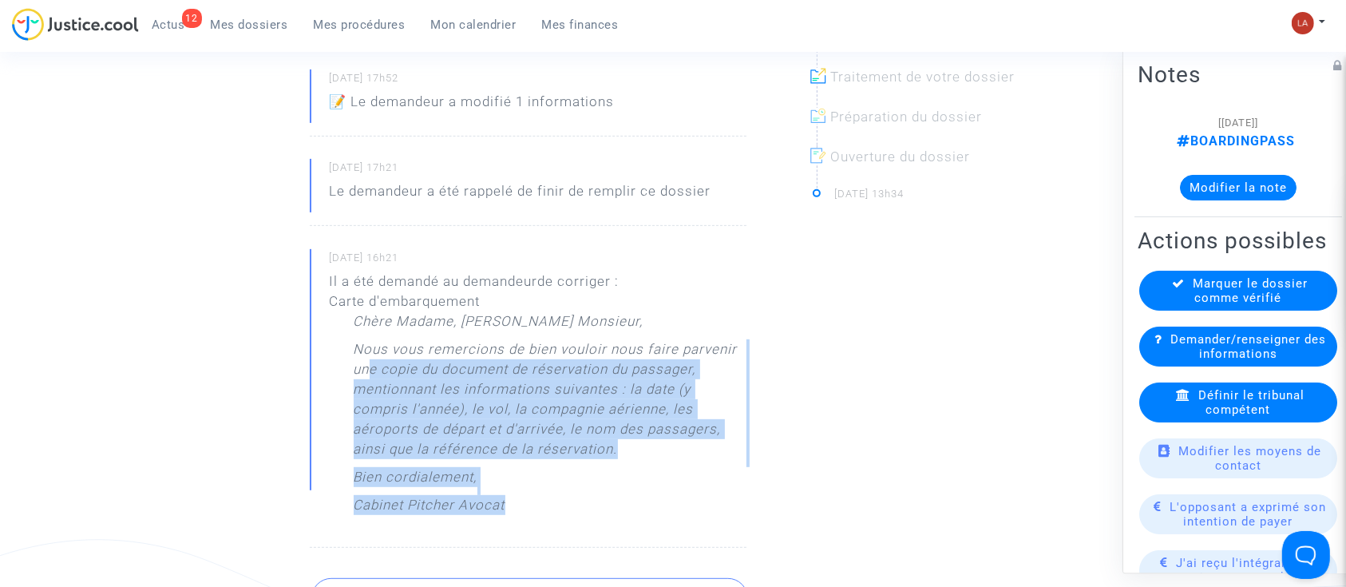
click at [369, 351] on p "Nous vous remercions de bien vouloir nous faire parvenir une copie du document …" at bounding box center [550, 403] width 393 height 128
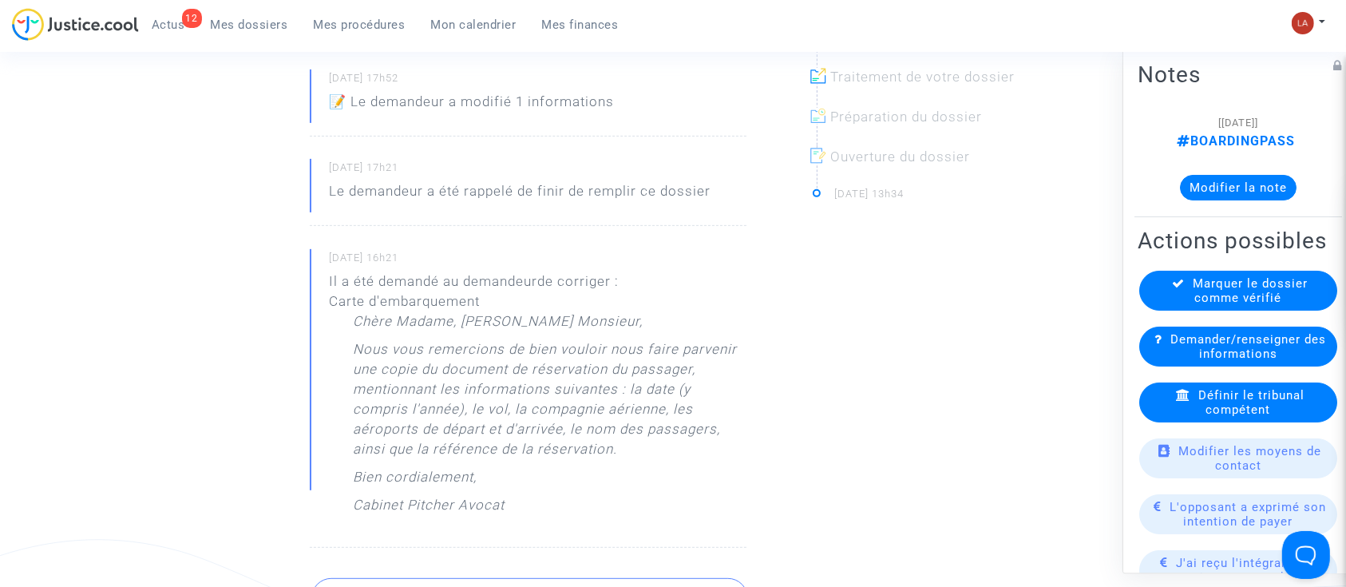
click at [369, 348] on p "Nous vous remercions de bien vouloir nous faire parvenir une copie du document …" at bounding box center [550, 403] width 393 height 128
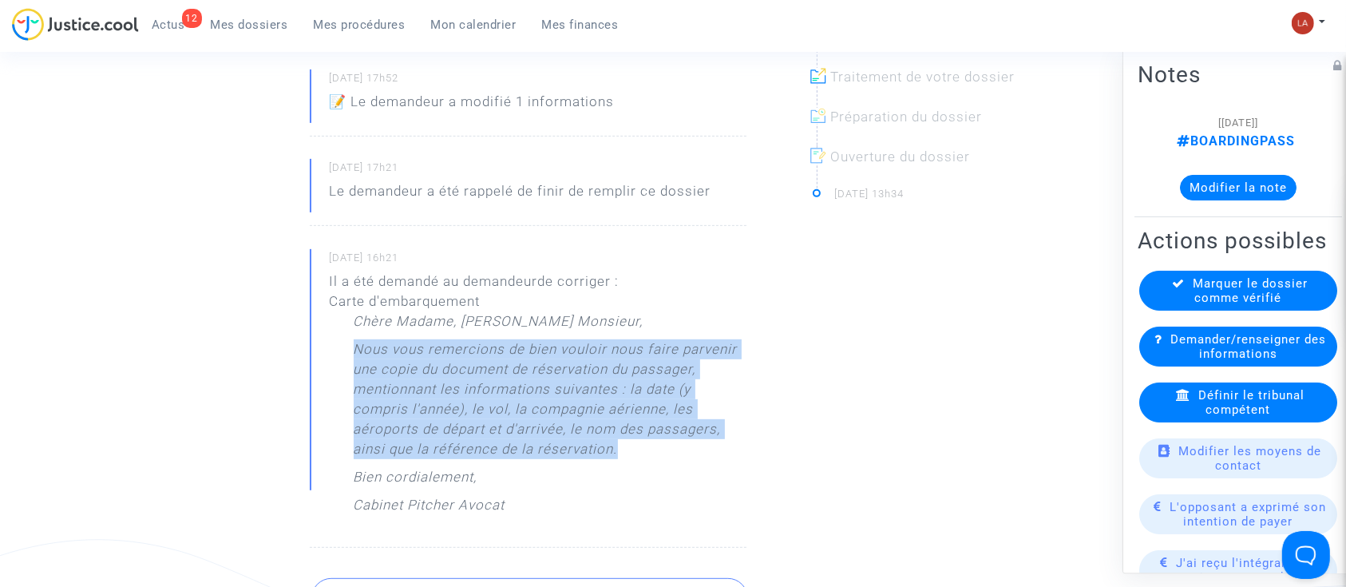
drag, startPoint x: 354, startPoint y: 348, endPoint x: 616, endPoint y: 449, distance: 280.8
click at [616, 449] on p "Nous vous remercions de bien vouloir nous faire parvenir une copie du document …" at bounding box center [550, 403] width 393 height 128
copy p "Nous vous remercions de bien vouloir nous faire parvenir une copie du document …"
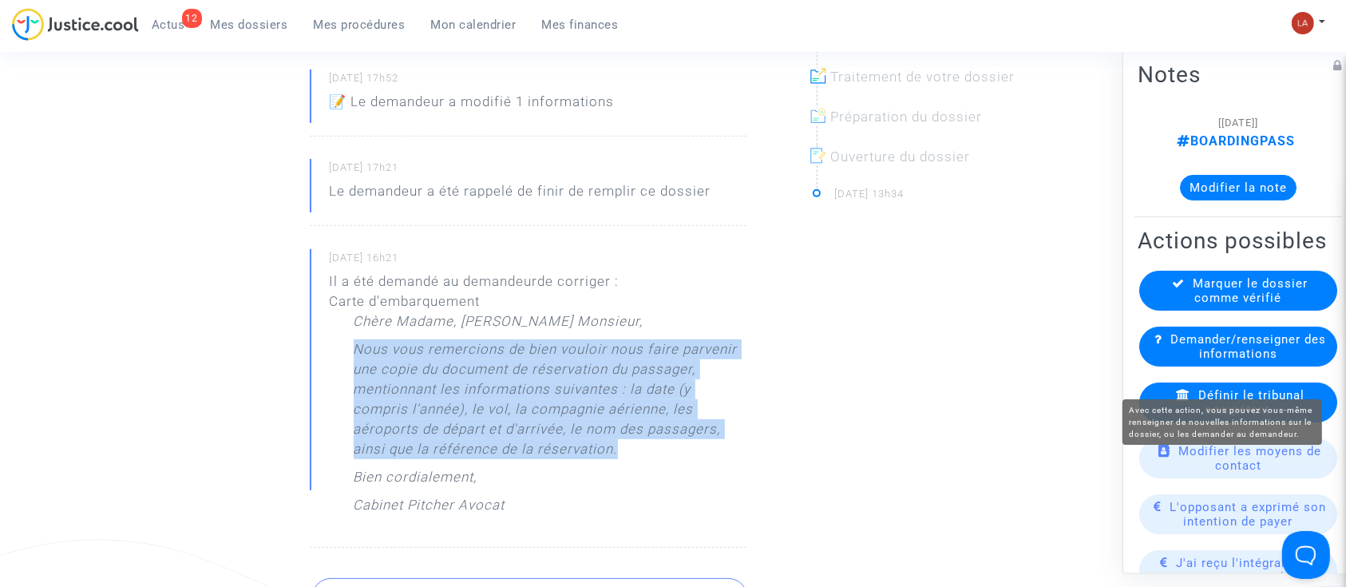
click at [1192, 361] on span "Demander/renseigner des informations" at bounding box center [1248, 346] width 156 height 29
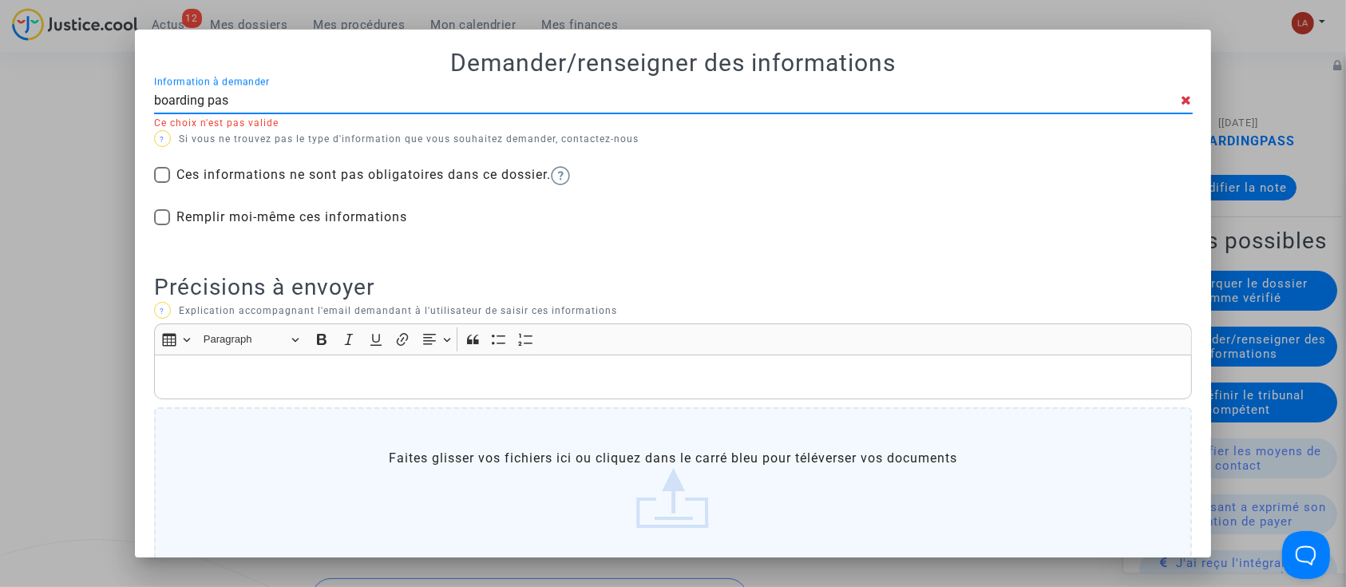
type input "boarding pass"
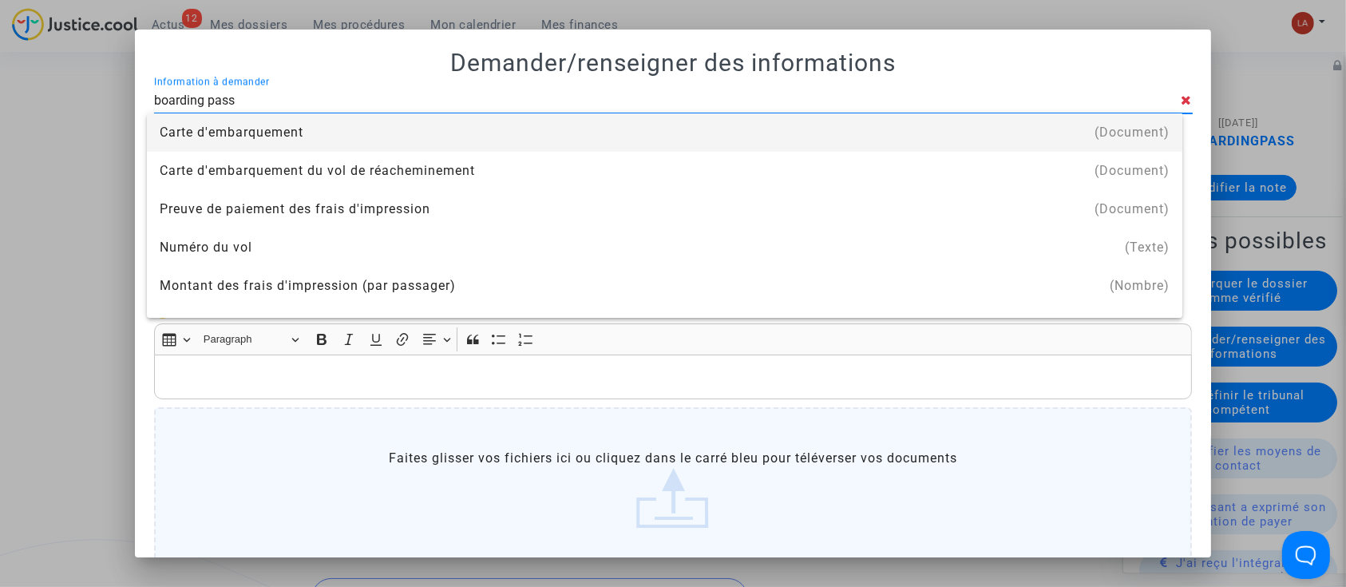
click at [802, 145] on div "Carte d'embarquement" at bounding box center [665, 132] width 1010 height 38
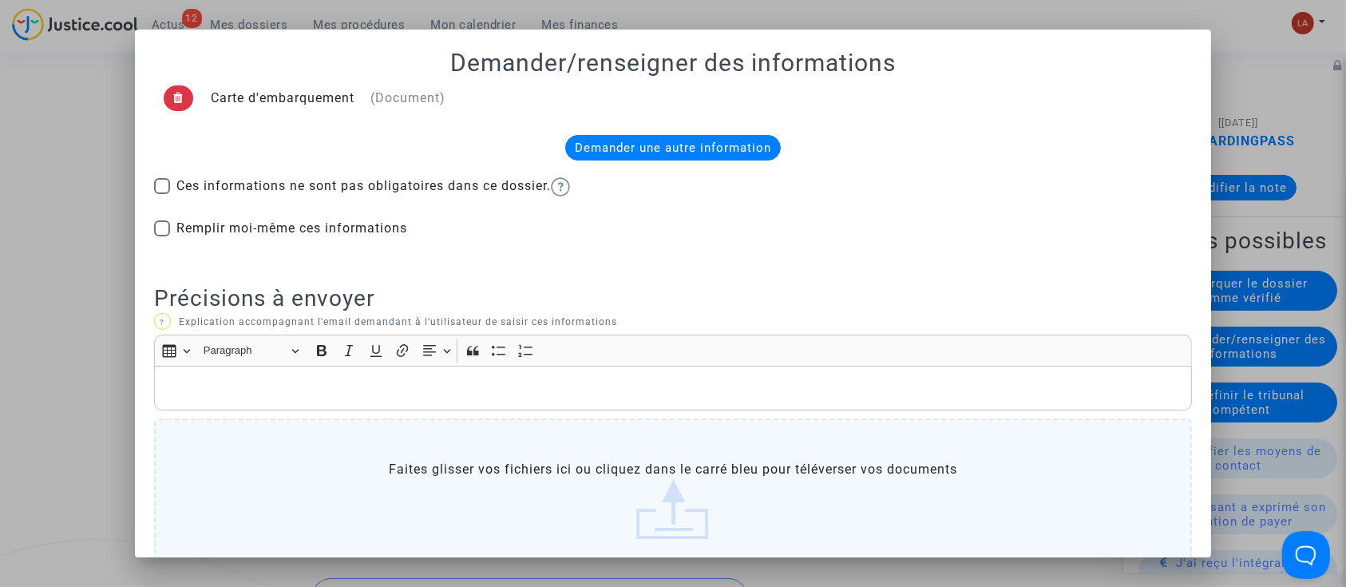
click at [647, 404] on div "Rich Text Editor, main" at bounding box center [673, 388] width 1039 height 45
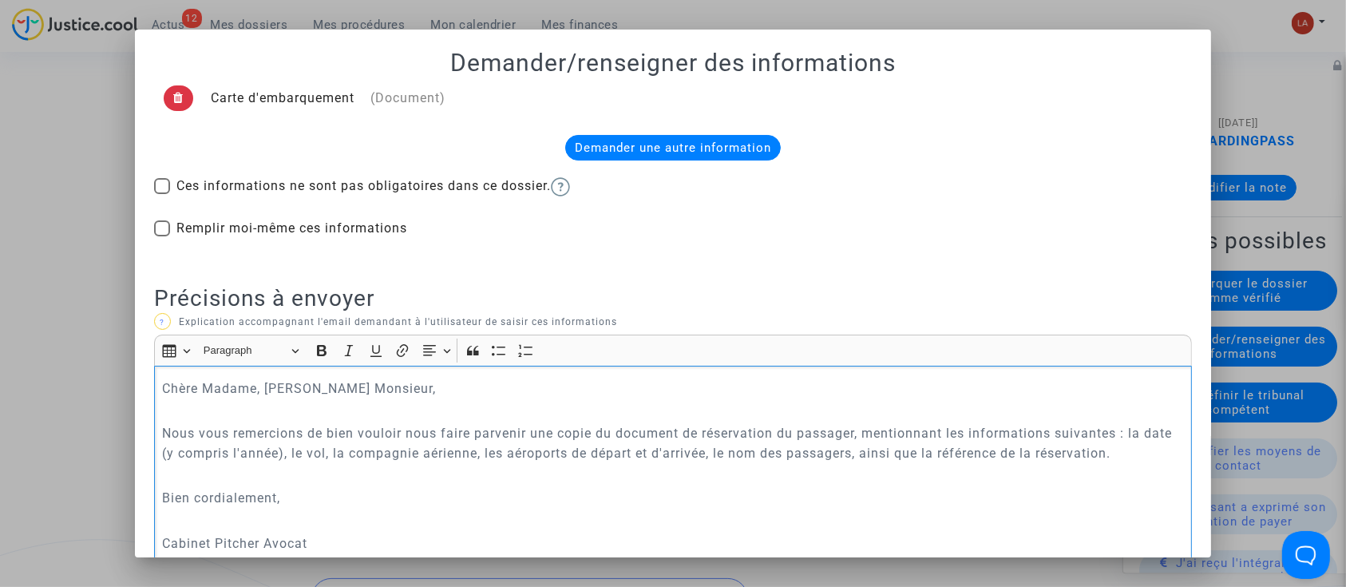
click at [700, 279] on div "Carte d'embarquement (Document) Demander une autre information Ces informations…" at bounding box center [673, 445] width 1039 height 737
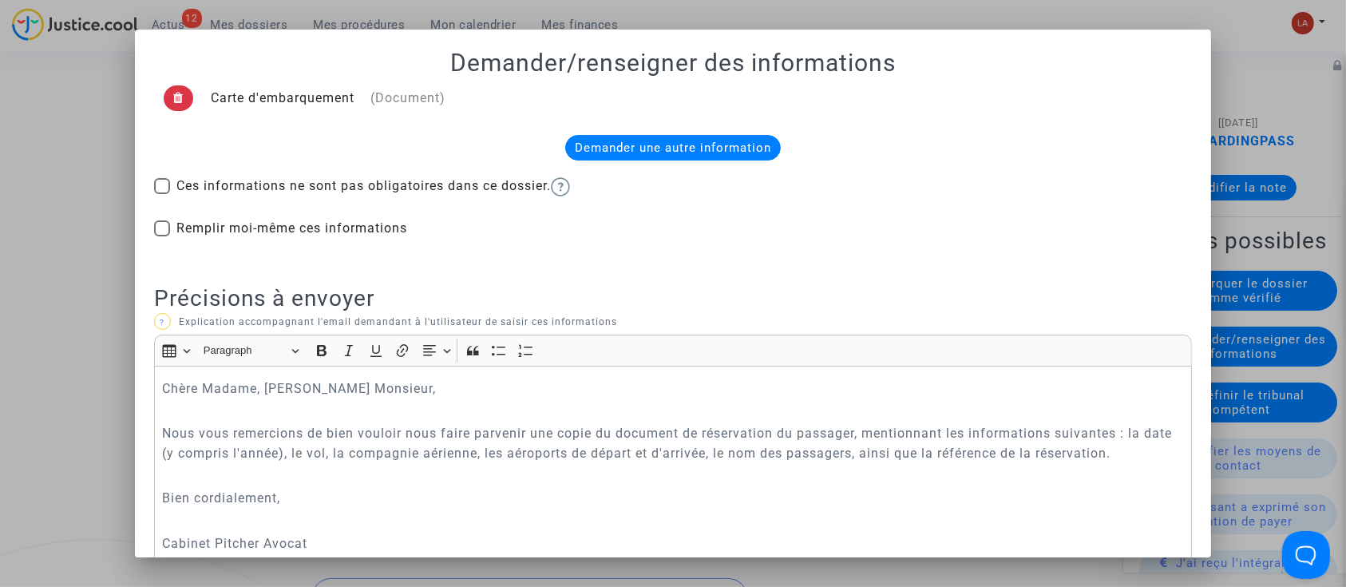
scroll to position [275, 0]
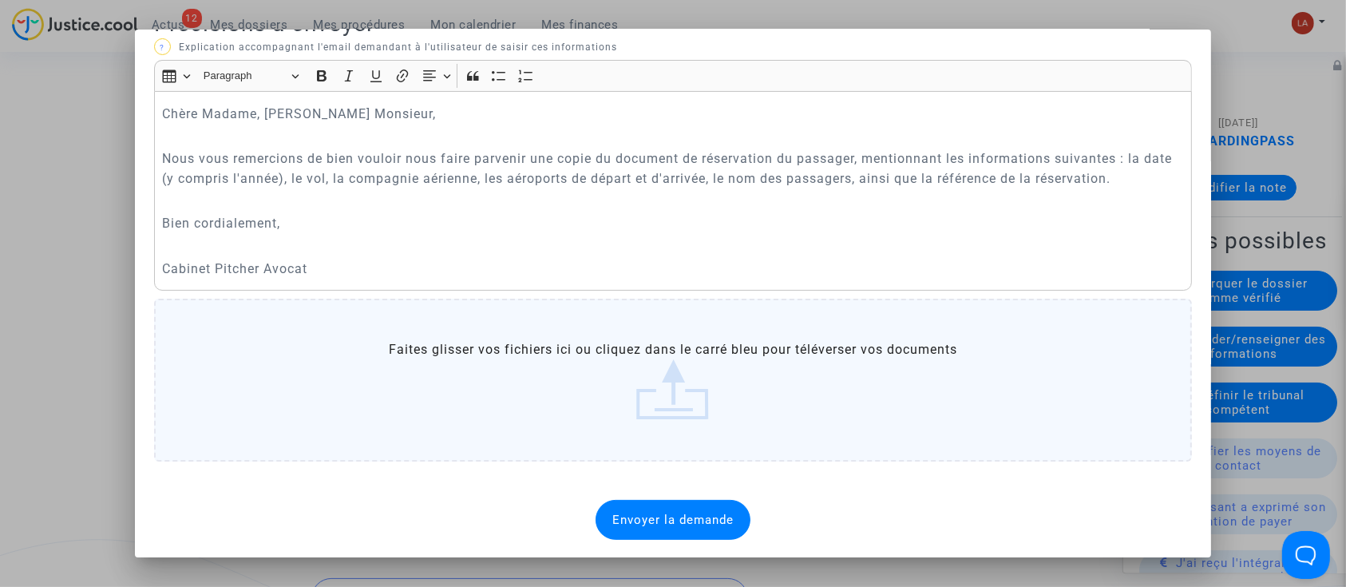
click at [677, 527] on div "Envoyer la demande" at bounding box center [673, 520] width 155 height 40
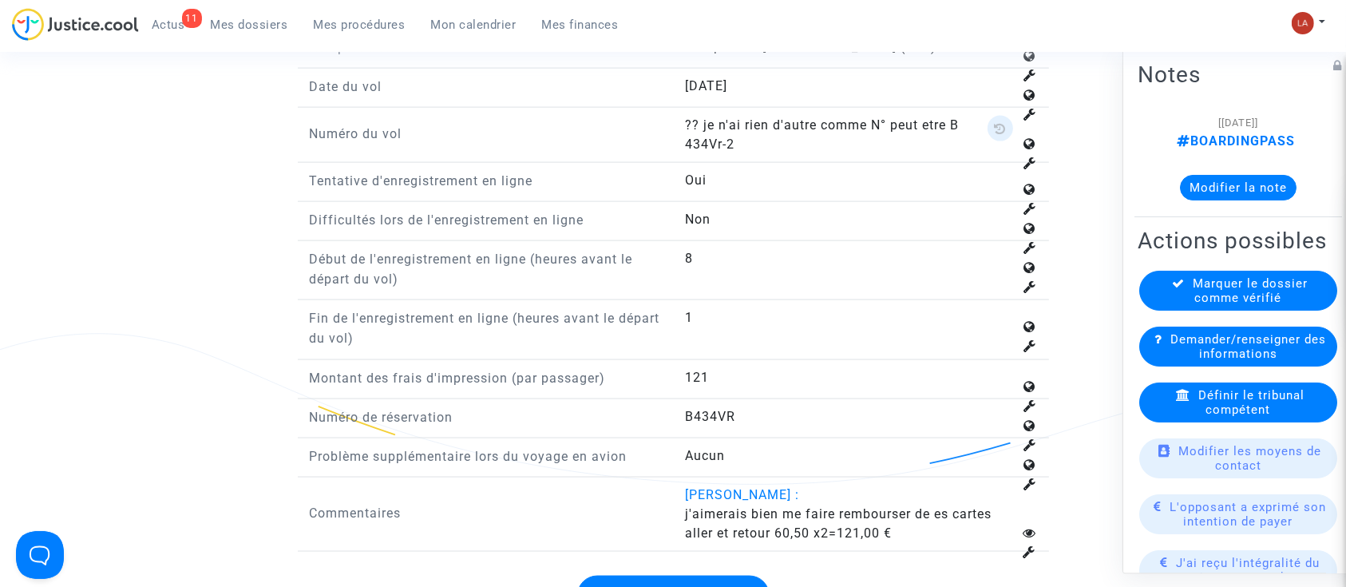
click at [1000, 122] on icon at bounding box center [1000, 128] width 12 height 13
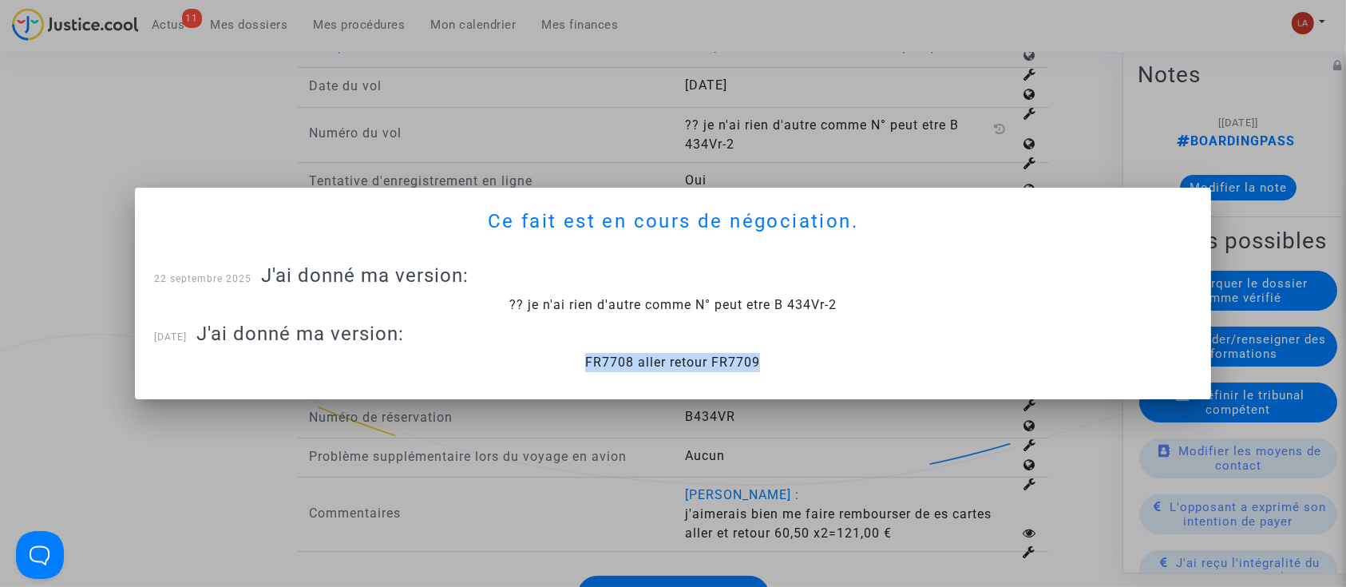
drag, startPoint x: 564, startPoint y: 368, endPoint x: 854, endPoint y: 376, distance: 290.7
click at [854, 376] on div "FR7708 aller retour FR7709" at bounding box center [673, 362] width 1039 height 35
copy span "FR7708 aller retour FR7709"
drag, startPoint x: 389, startPoint y: 125, endPoint x: 409, endPoint y: 127, distance: 20.0
click at [390, 125] on div at bounding box center [673, 293] width 1346 height 587
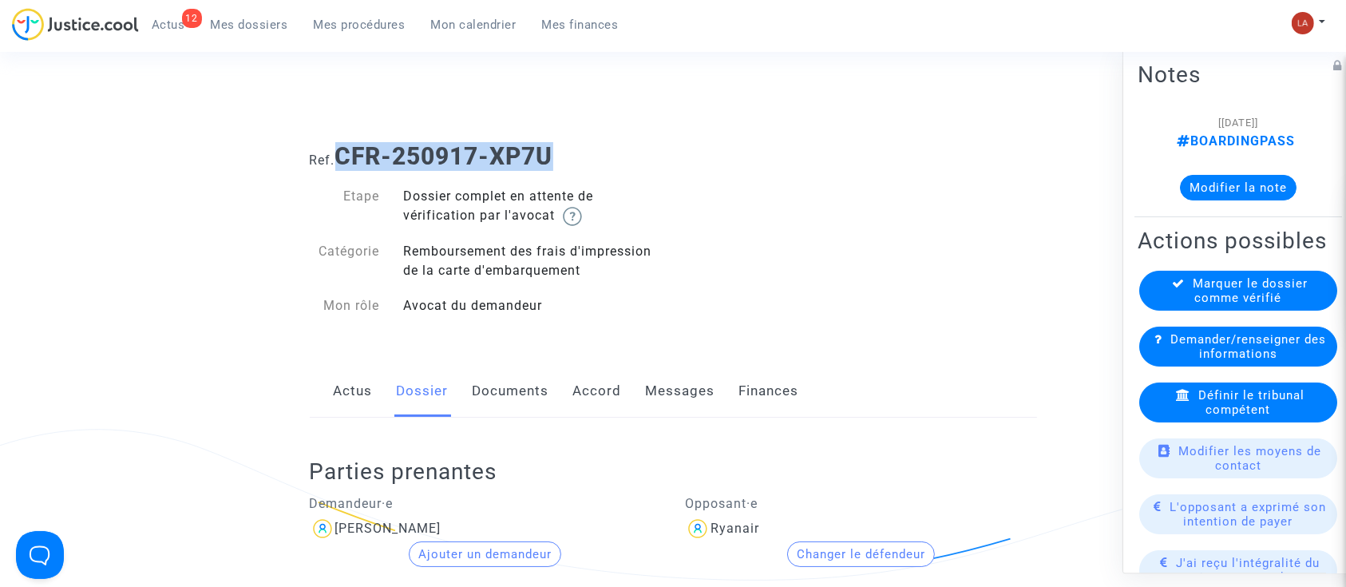
drag, startPoint x: 508, startPoint y: 161, endPoint x: 345, endPoint y: 152, distance: 163.1
click at [345, 152] on div "Ref. CFR-250917-XP7U" at bounding box center [673, 150] width 751 height 41
copy b "CFR-250917-XP7U"
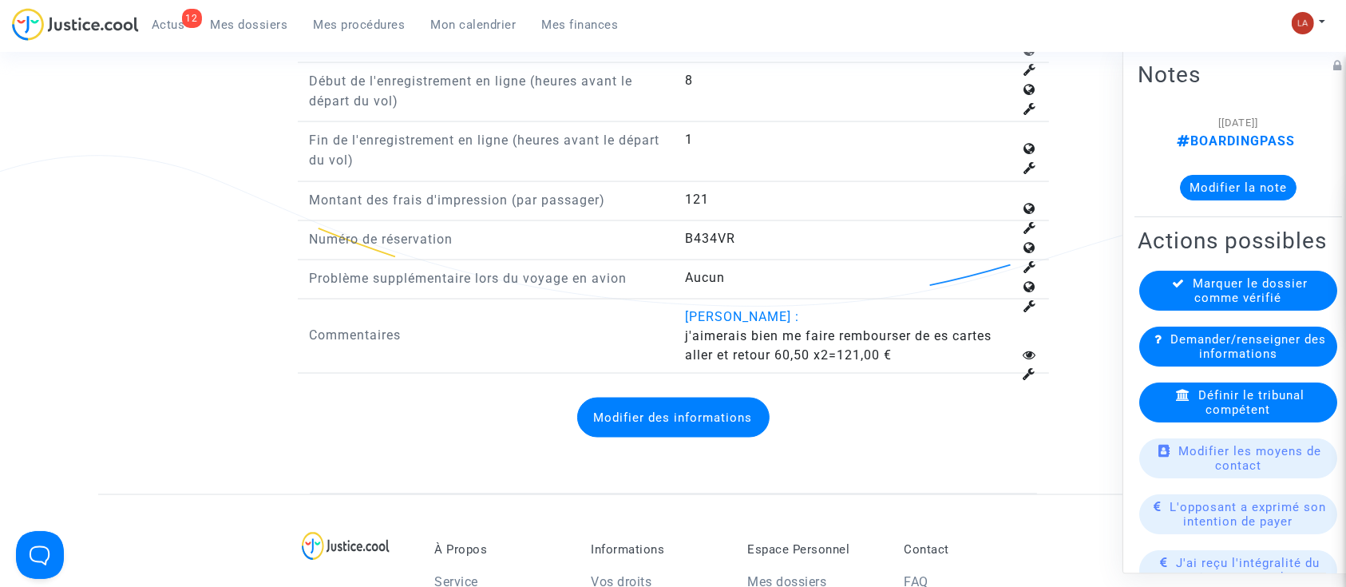
scroll to position [2555, 0]
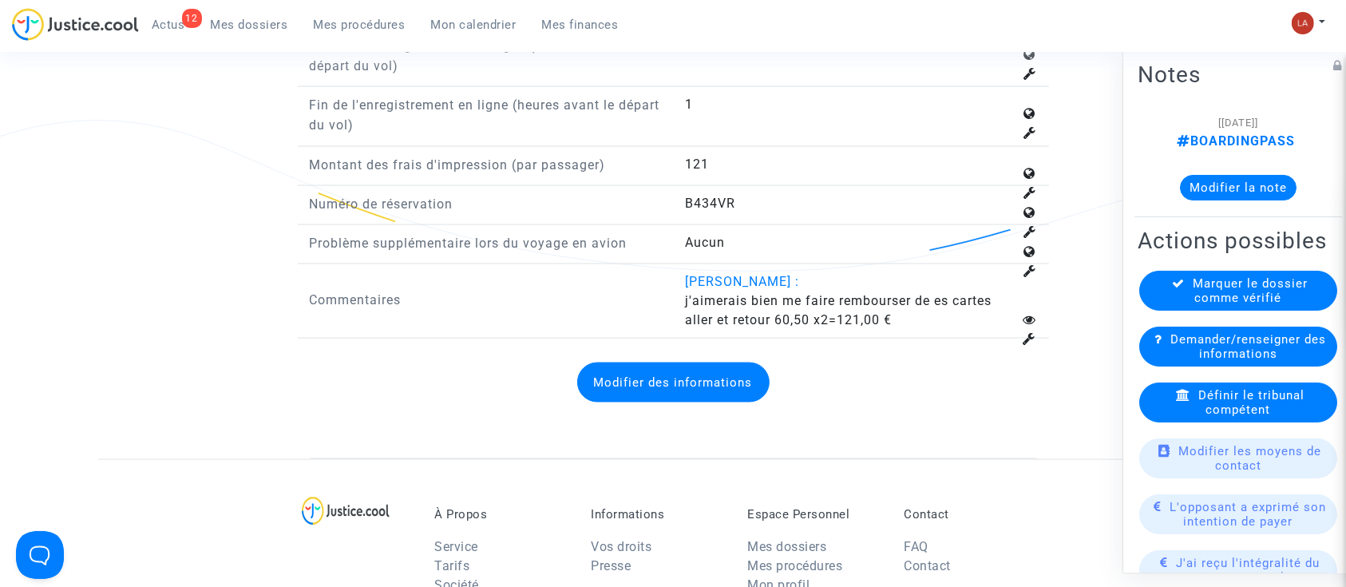
click at [722, 194] on answer "B434VR" at bounding box center [849, 203] width 328 height 19
copy span "B434VR"
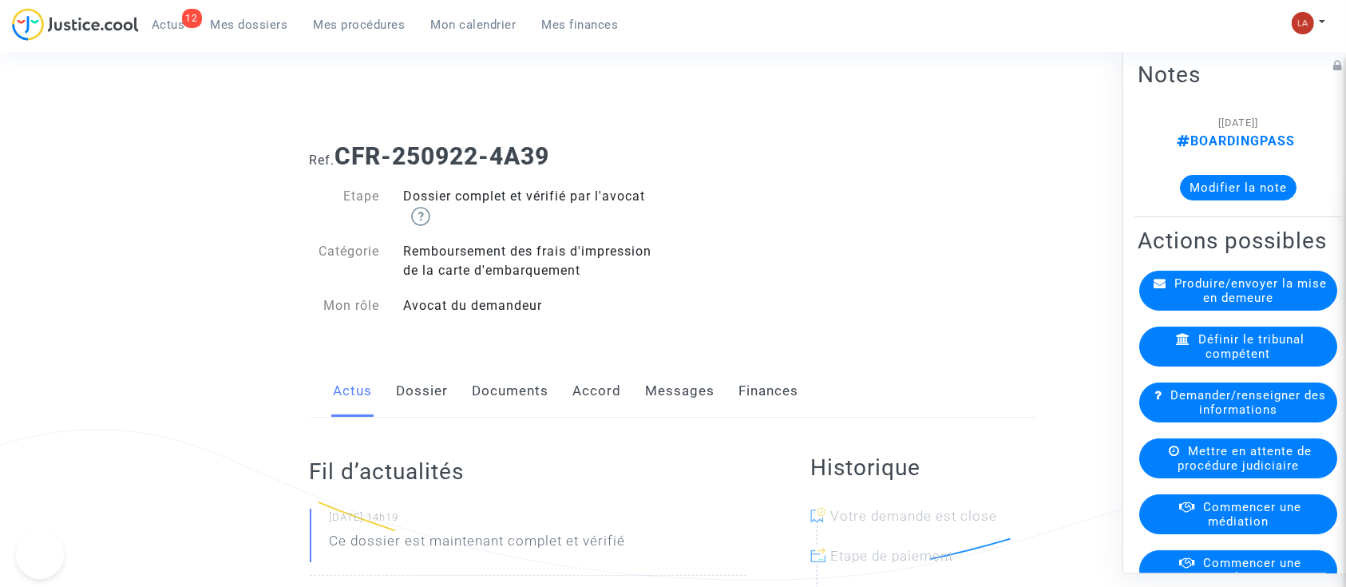
click at [1205, 305] on span "Produire/envoyer la mise en demeure" at bounding box center [1250, 290] width 152 height 29
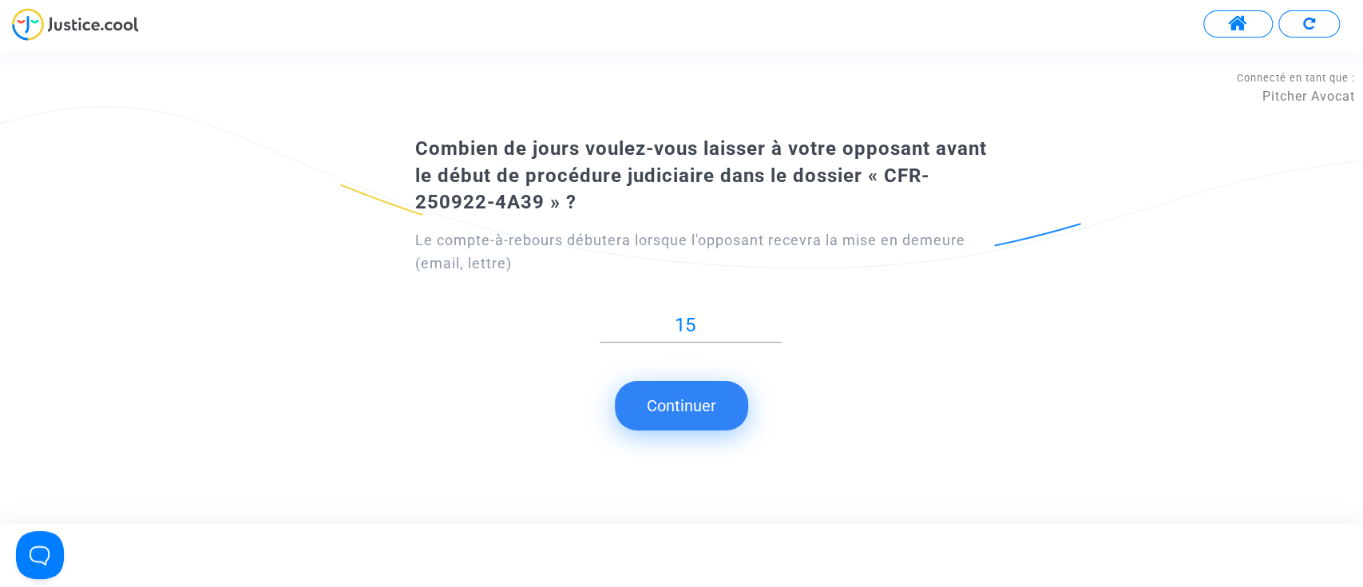
click at [624, 404] on button "Continuer" at bounding box center [681, 405] width 133 height 49
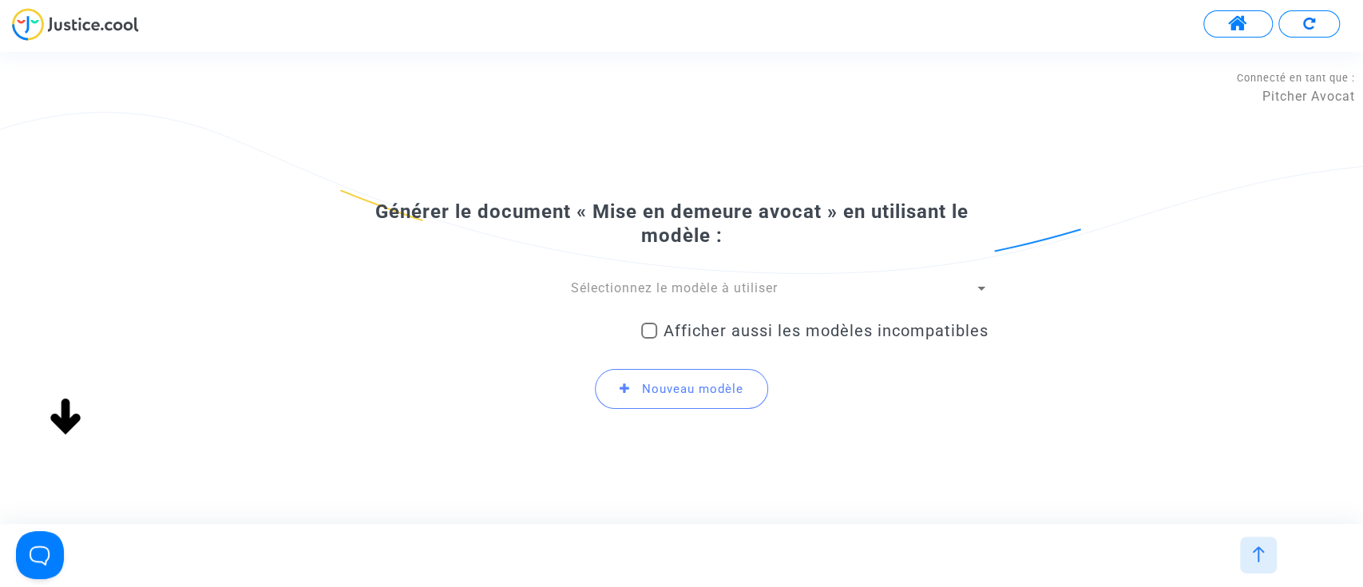
click at [711, 282] on span "Sélectionnez le modèle à utiliser" at bounding box center [674, 287] width 207 height 15
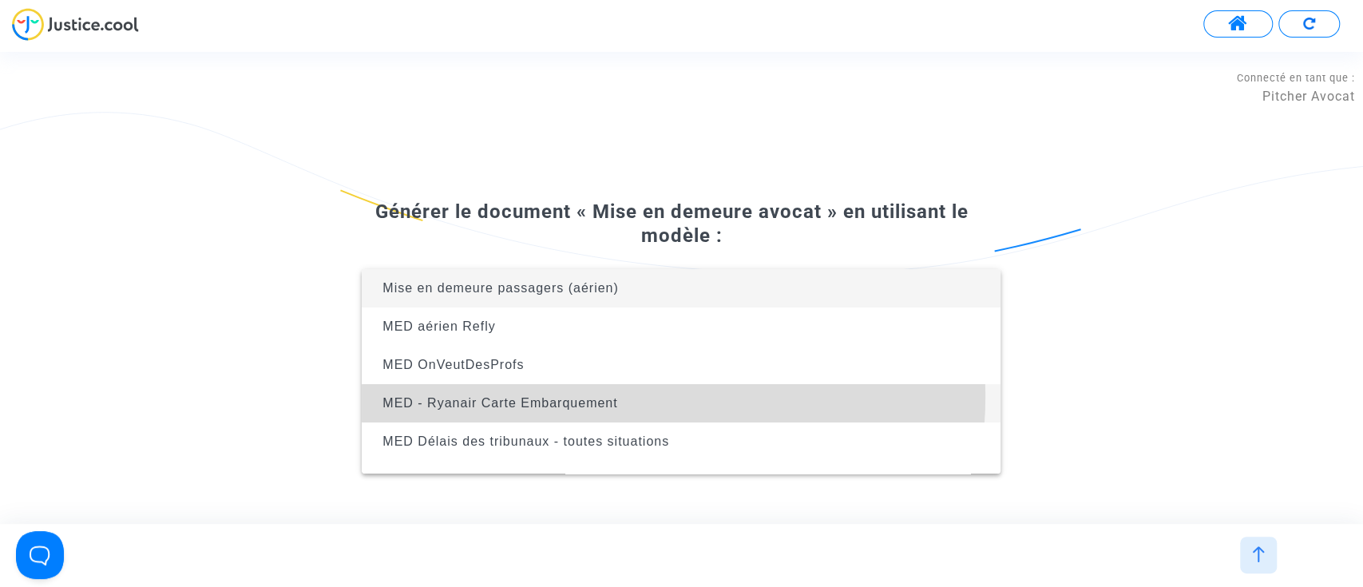
click at [628, 397] on span "MED - Ryanair Carte Embarquement" at bounding box center [680, 403] width 613 height 38
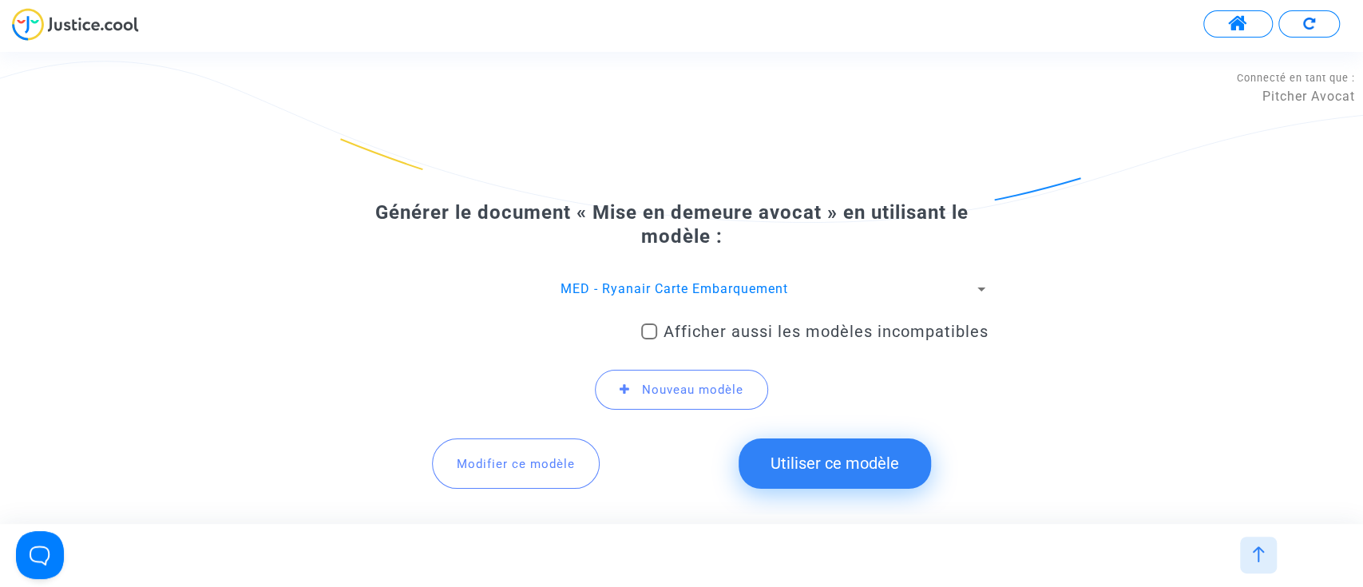
click at [921, 466] on button "Utiliser ce modèle" at bounding box center [834, 462] width 192 height 49
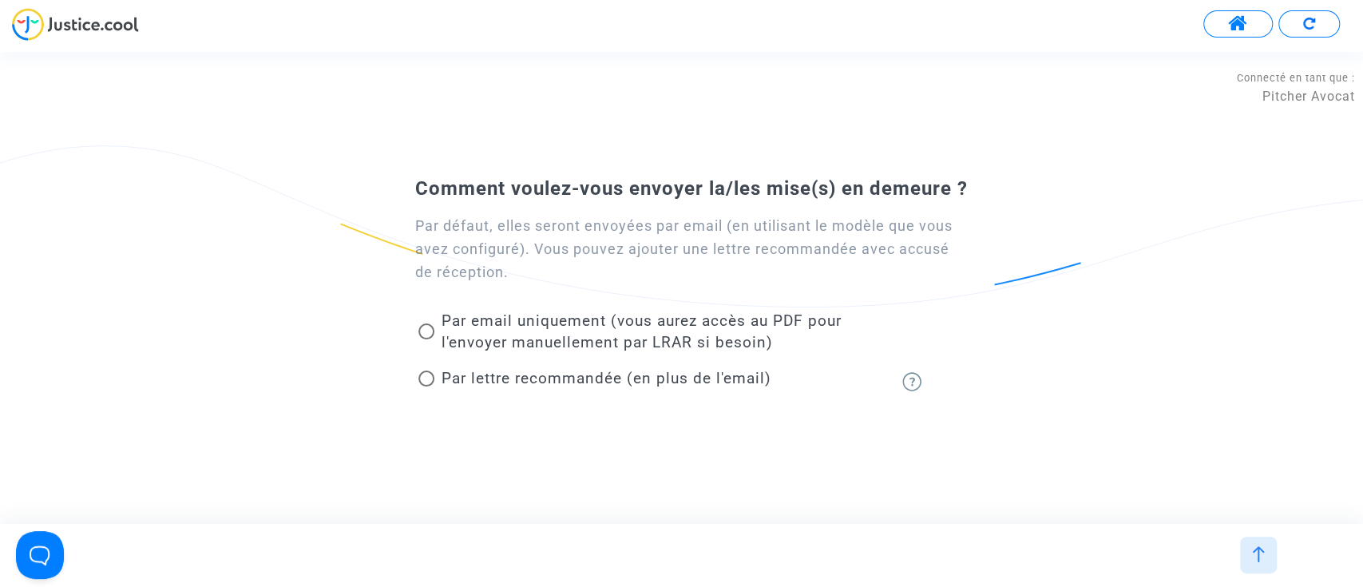
click at [580, 335] on span "Par email uniquement (vous aurez accès au PDF pour l'envoyer manuellement par L…" at bounding box center [641, 331] width 400 height 40
click at [426, 339] on input "Par email uniquement (vous aurez accès au PDF pour l'envoyer manuellement par L…" at bounding box center [426, 339] width 1 height 1
radio input "true"
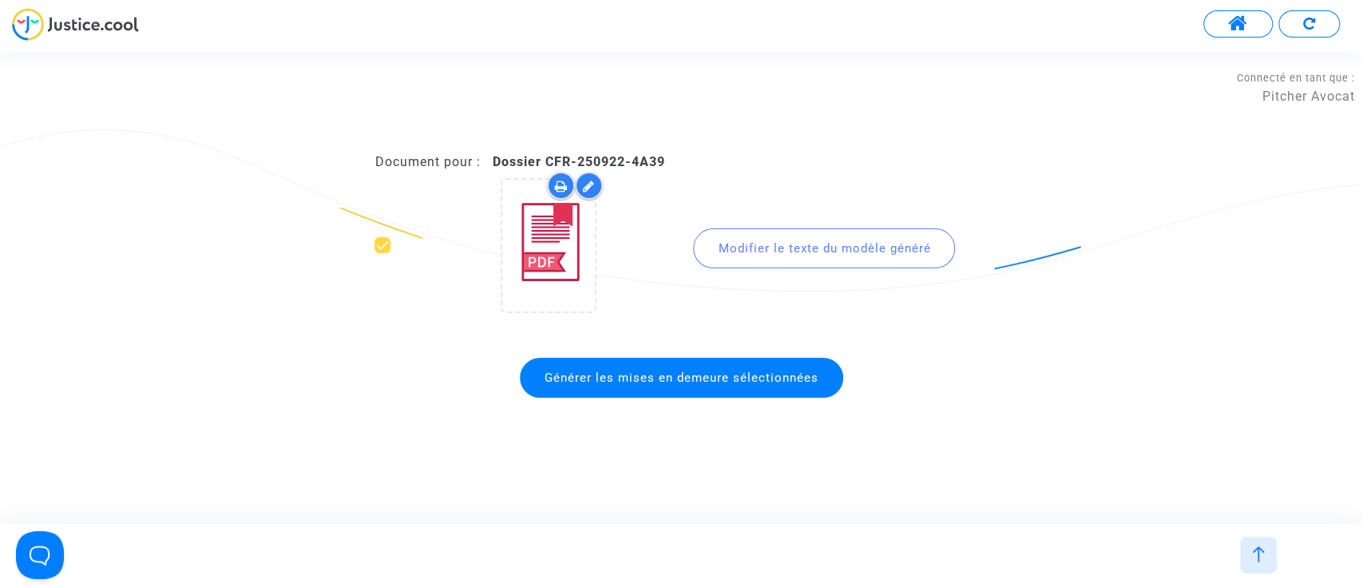
click at [645, 391] on span "Générer les mises en demeure sélectionnées" at bounding box center [681, 378] width 323 height 40
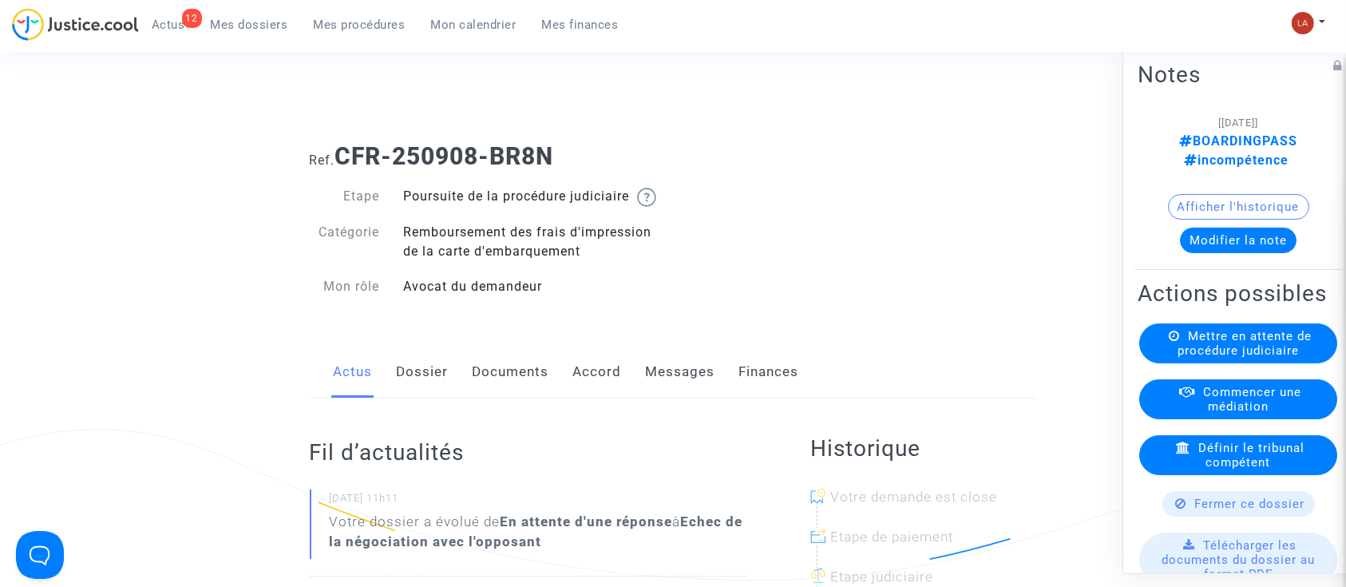
click at [445, 399] on div "Actus Dossier Documents Accord Messages Finances" at bounding box center [673, 372] width 727 height 53
click at [431, 390] on link "Dossier" at bounding box center [423, 372] width 52 height 53
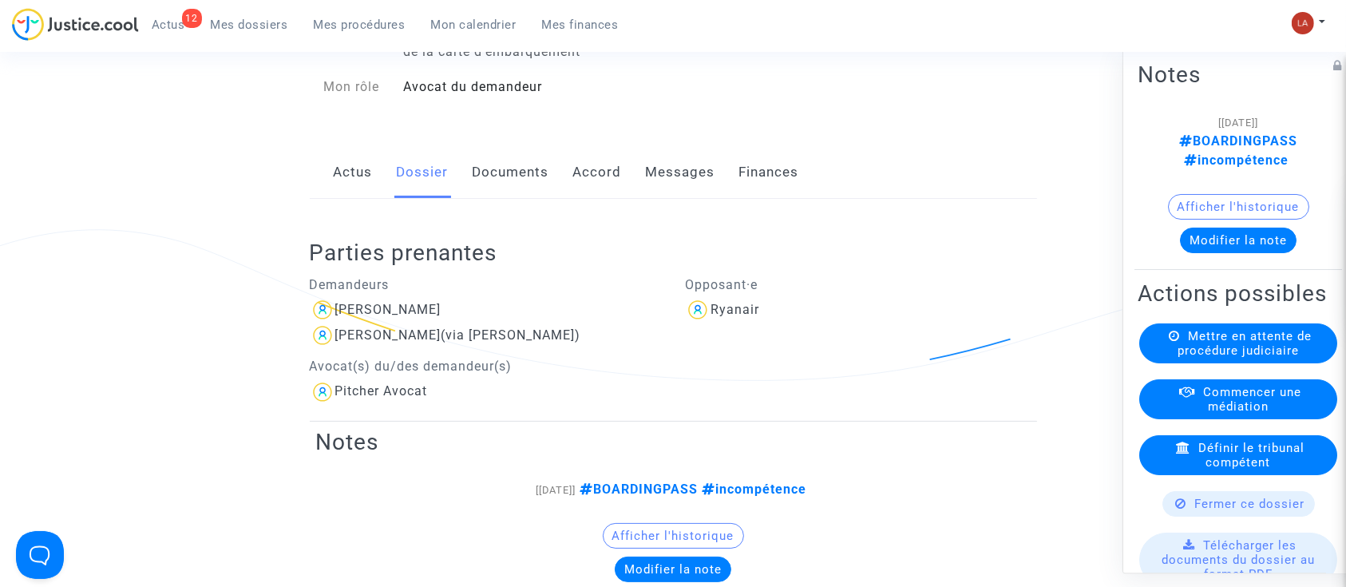
scroll to position [106, 0]
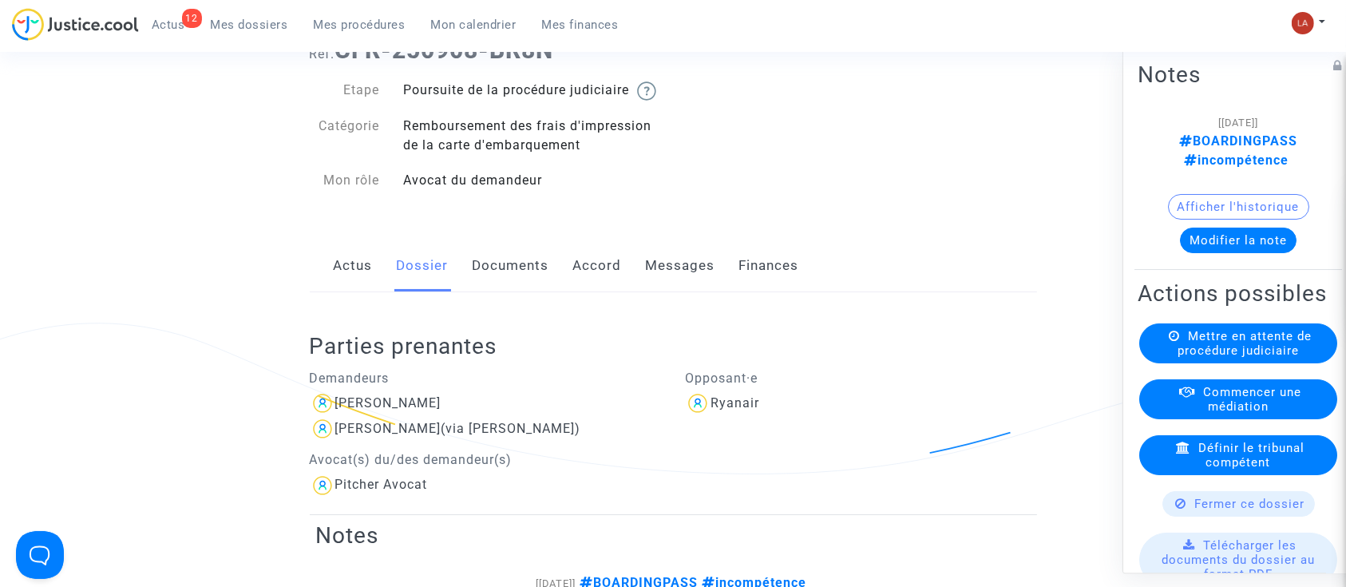
drag, startPoint x: 701, startPoint y: 287, endPoint x: 719, endPoint y: 288, distance: 17.6
click at [702, 287] on link "Messages" at bounding box center [680, 266] width 69 height 53
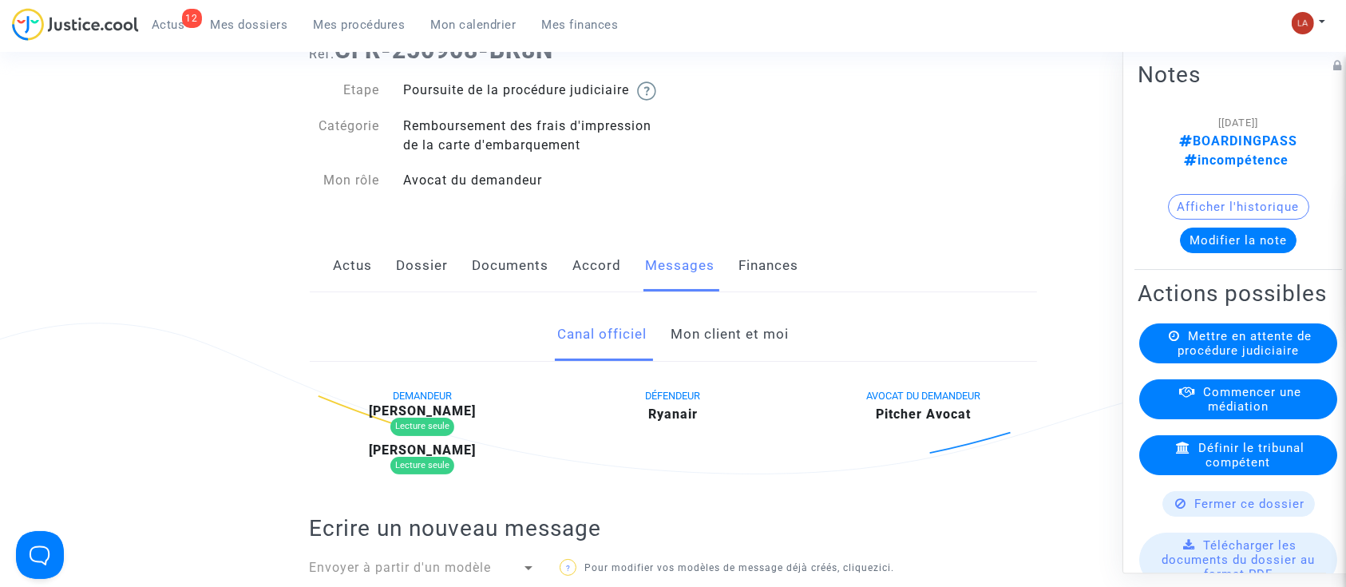
click at [703, 348] on link "Mon client et moi" at bounding box center [730, 334] width 118 height 53
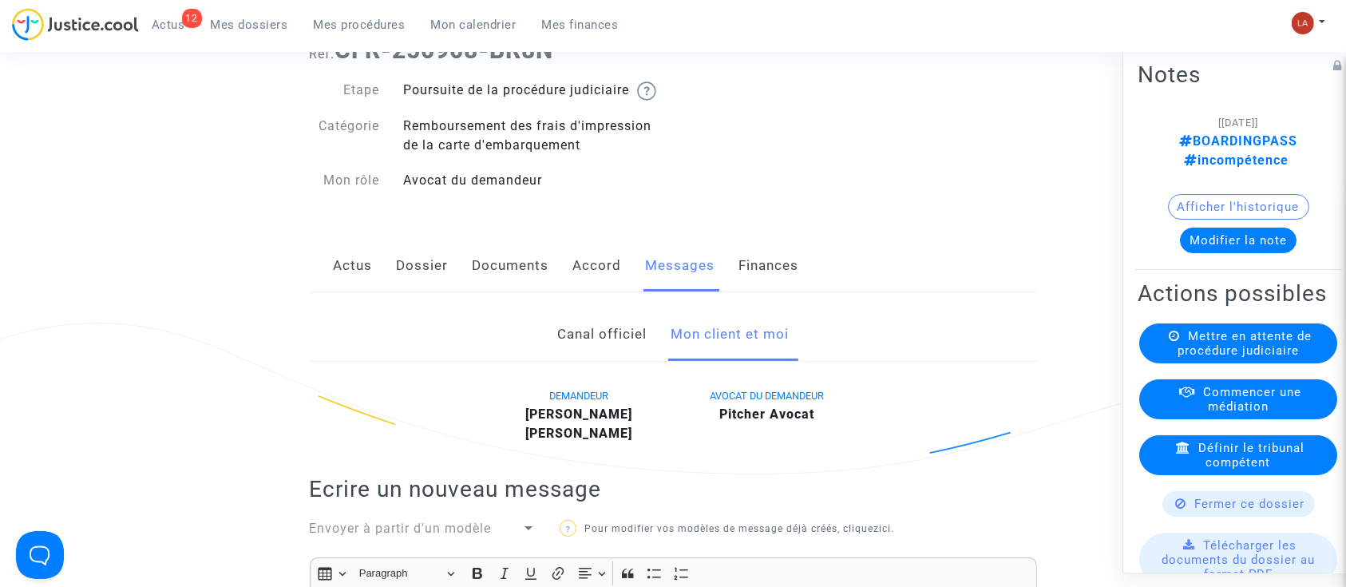
scroll to position [319, 0]
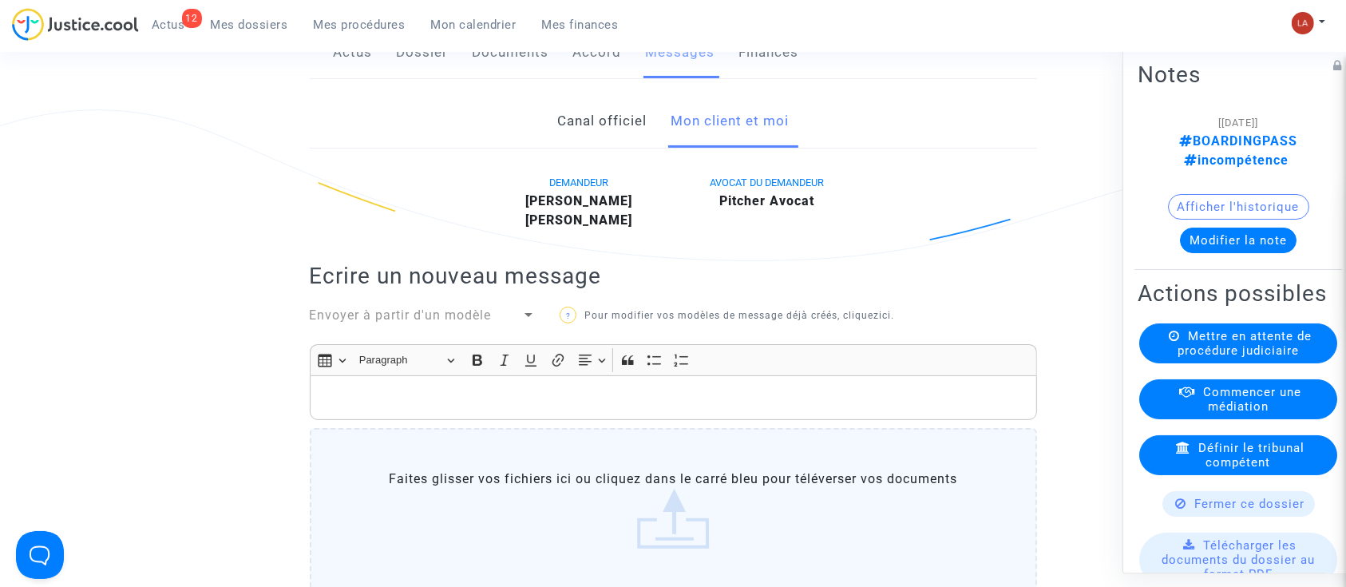
click at [477, 323] on span "Envoyer à partir d'un modèle" at bounding box center [401, 314] width 182 height 15
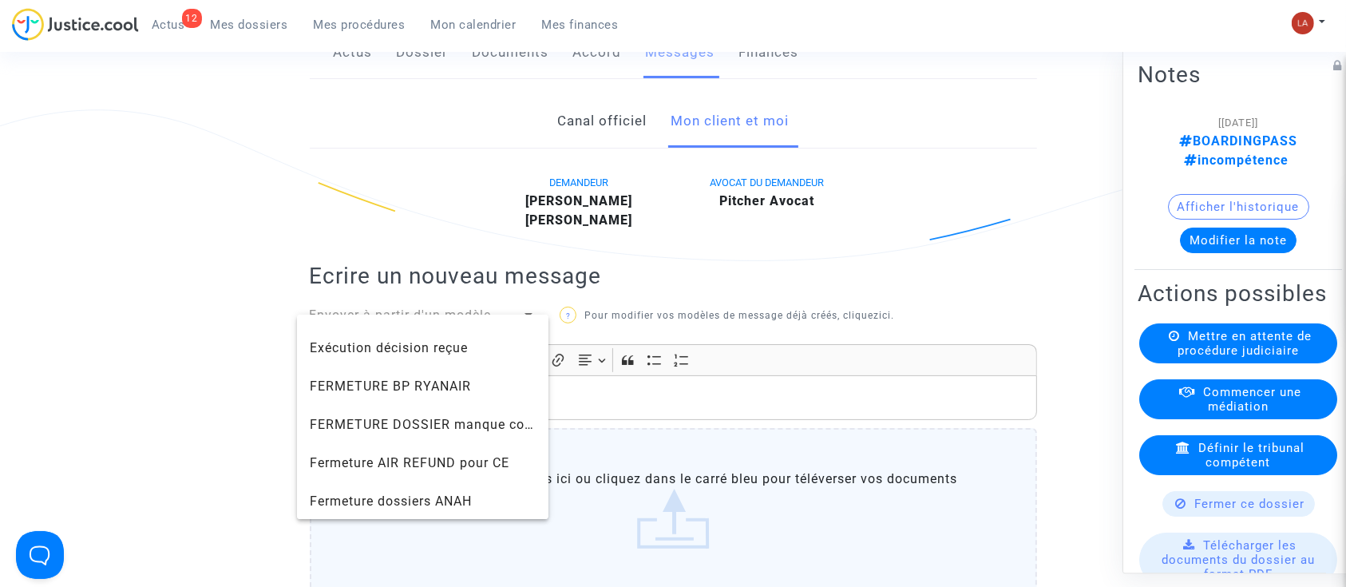
scroll to position [1064, 0]
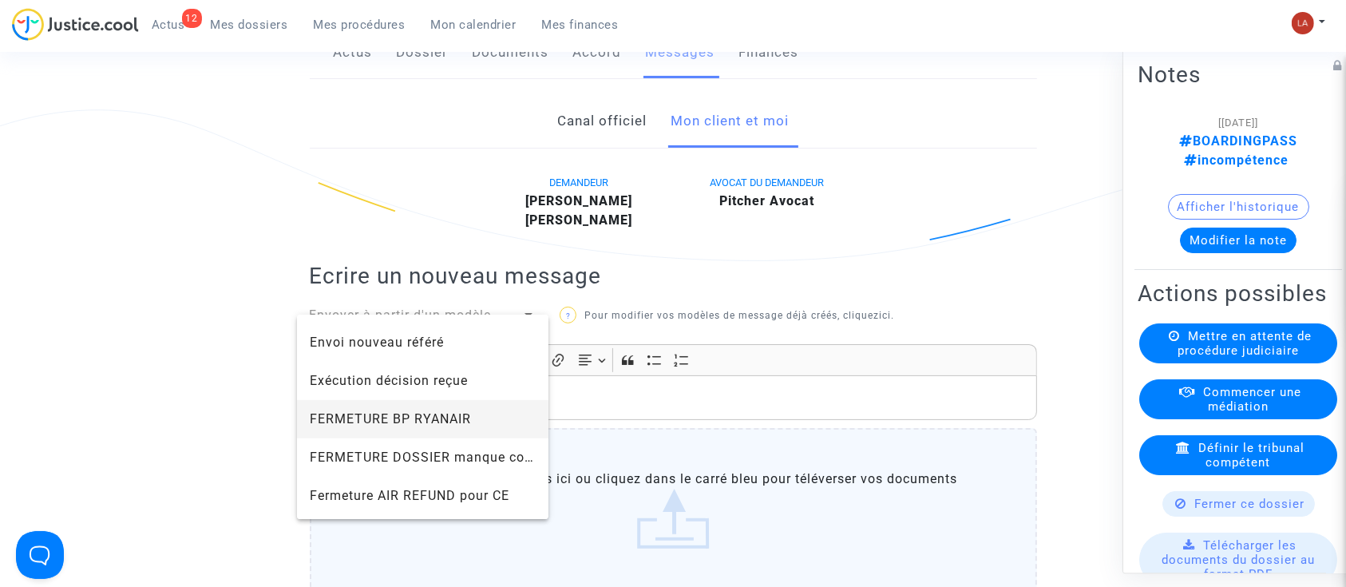
click at [439, 426] on span "FERMETURE BP RYANAIR" at bounding box center [390, 418] width 161 height 15
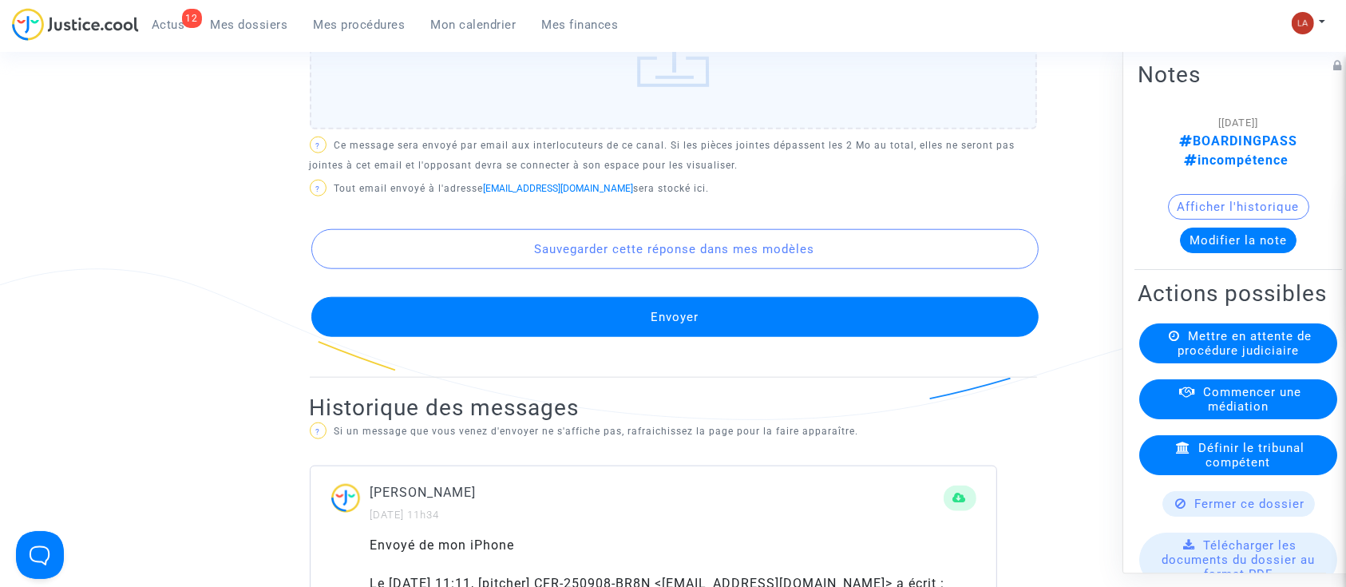
scroll to position [1809, 0]
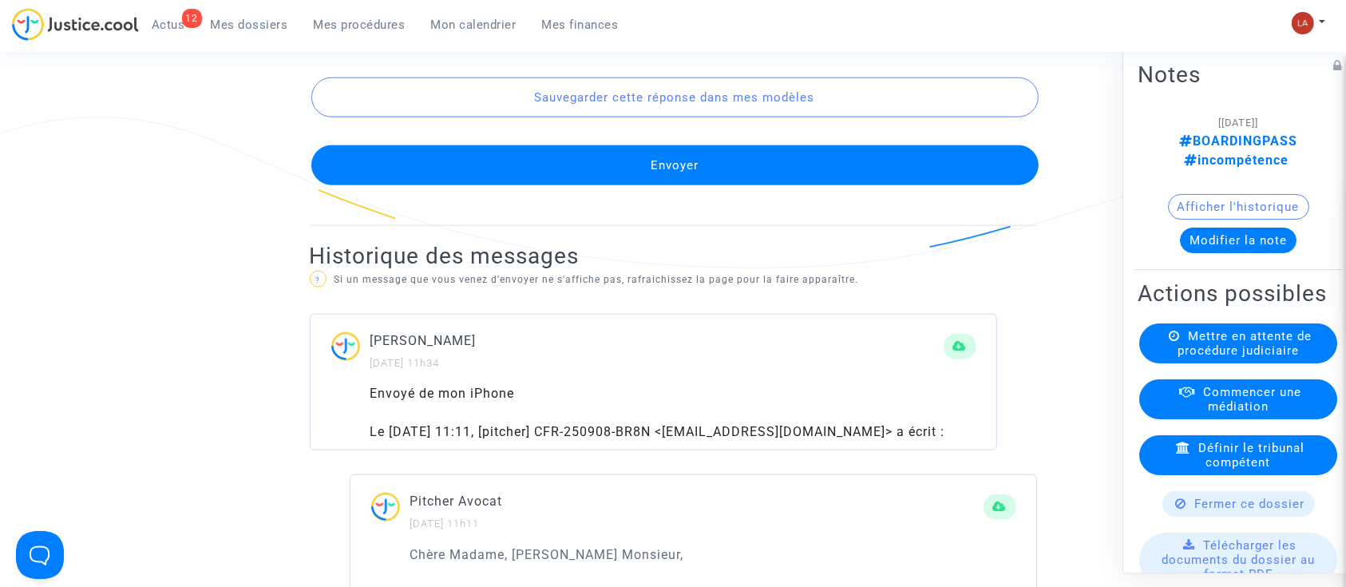
click at [732, 185] on button "Envoyer" at bounding box center [674, 165] width 727 height 40
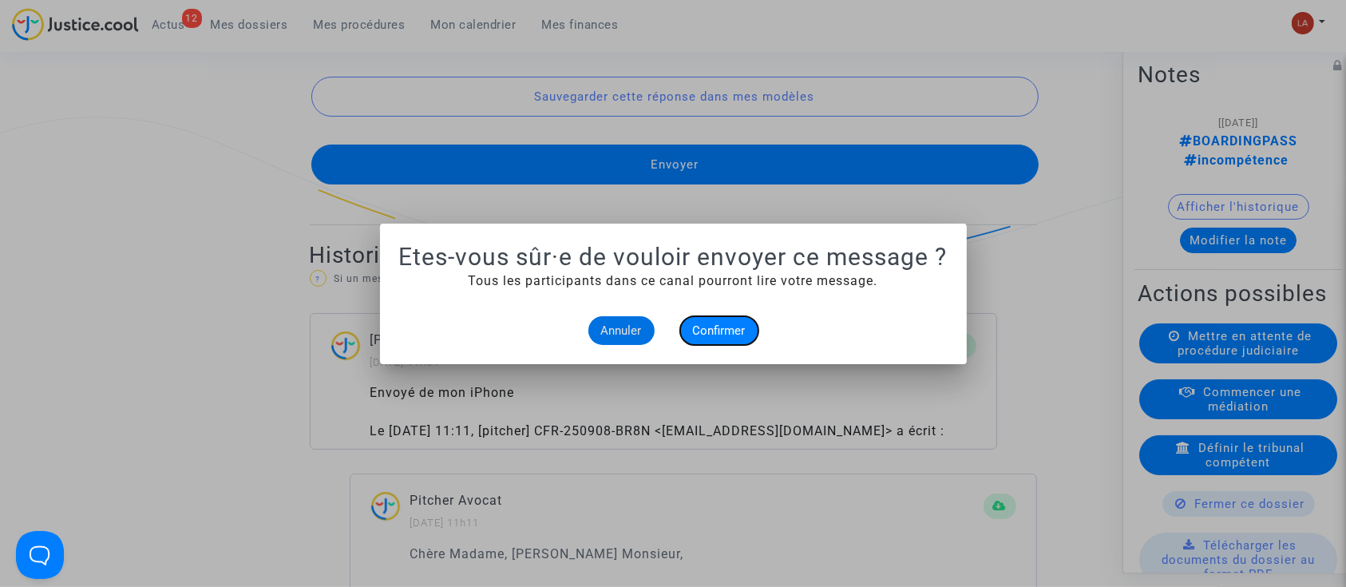
click at [715, 325] on span "Confirmer" at bounding box center [719, 330] width 53 height 14
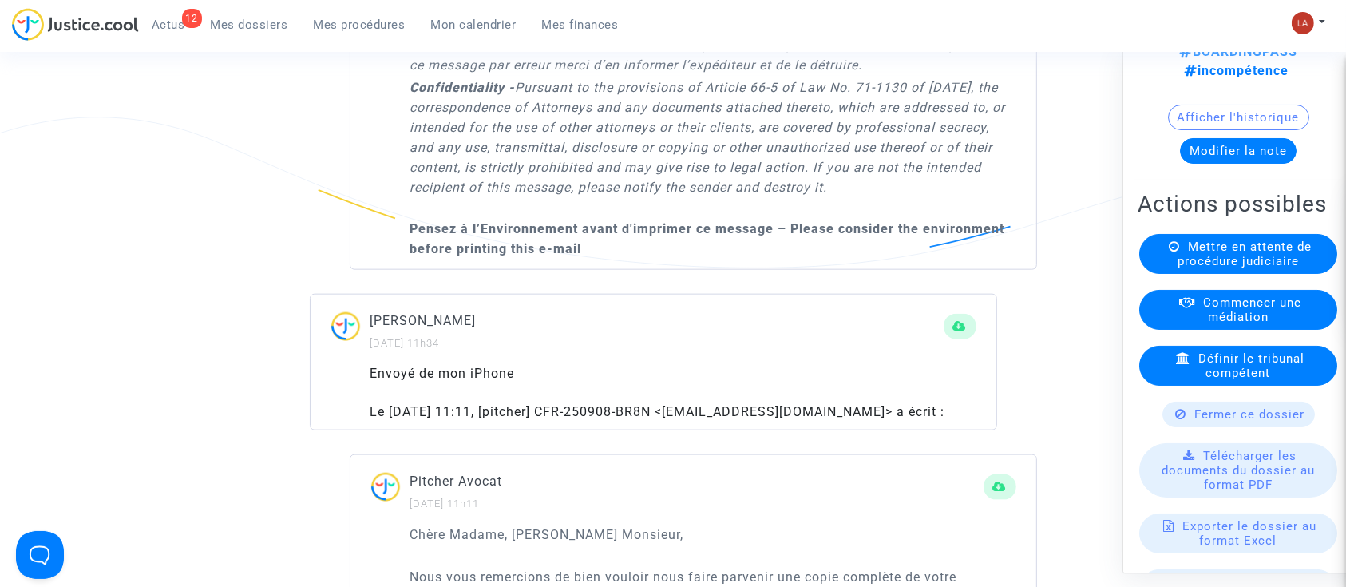
scroll to position [212, 0]
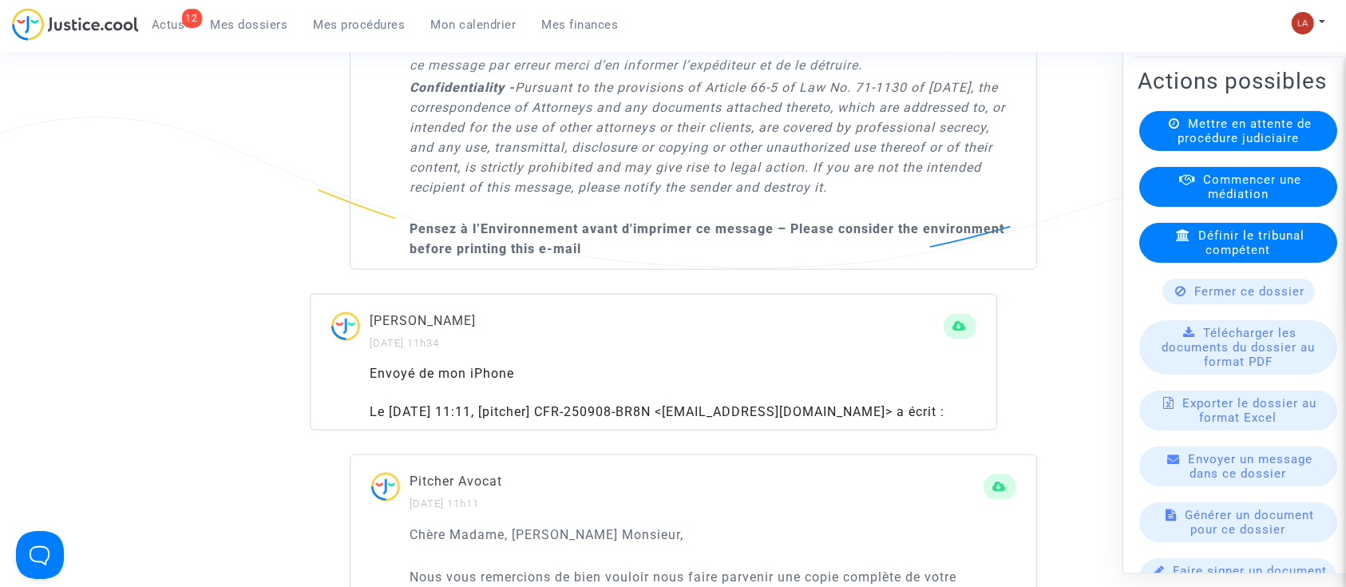
click at [1249, 304] on div "Fermer ce dossier" at bounding box center [1238, 292] width 152 height 26
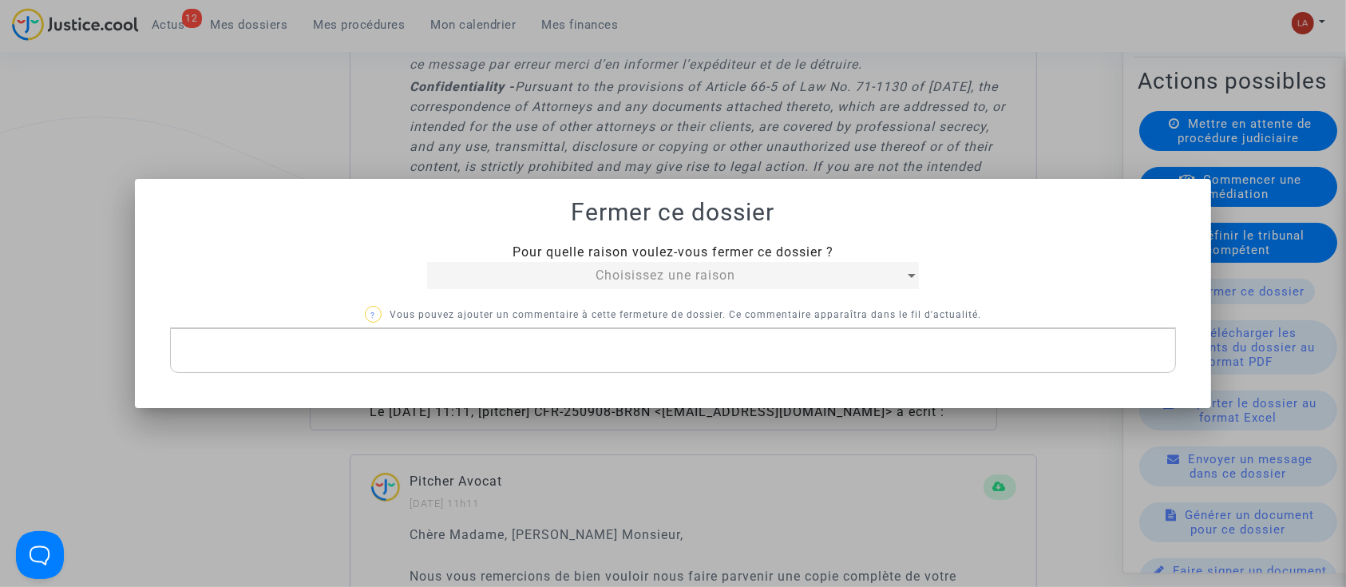
scroll to position [0, 0]
click at [1251, 317] on div at bounding box center [673, 293] width 1346 height 587
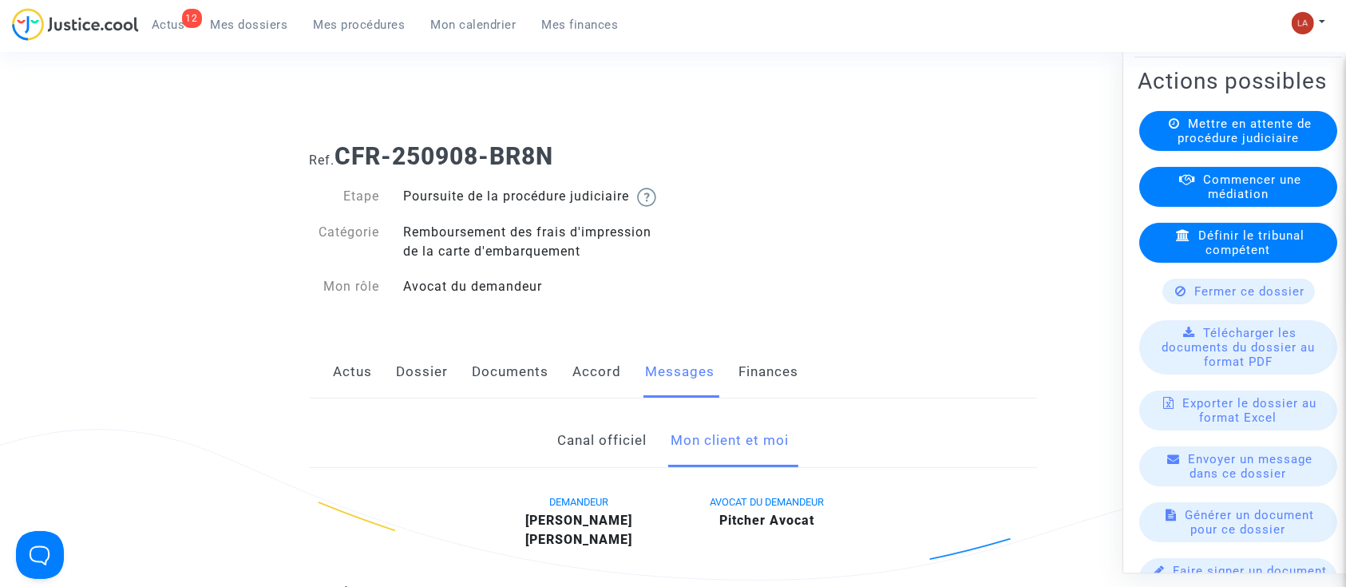
scroll to position [1809, 0]
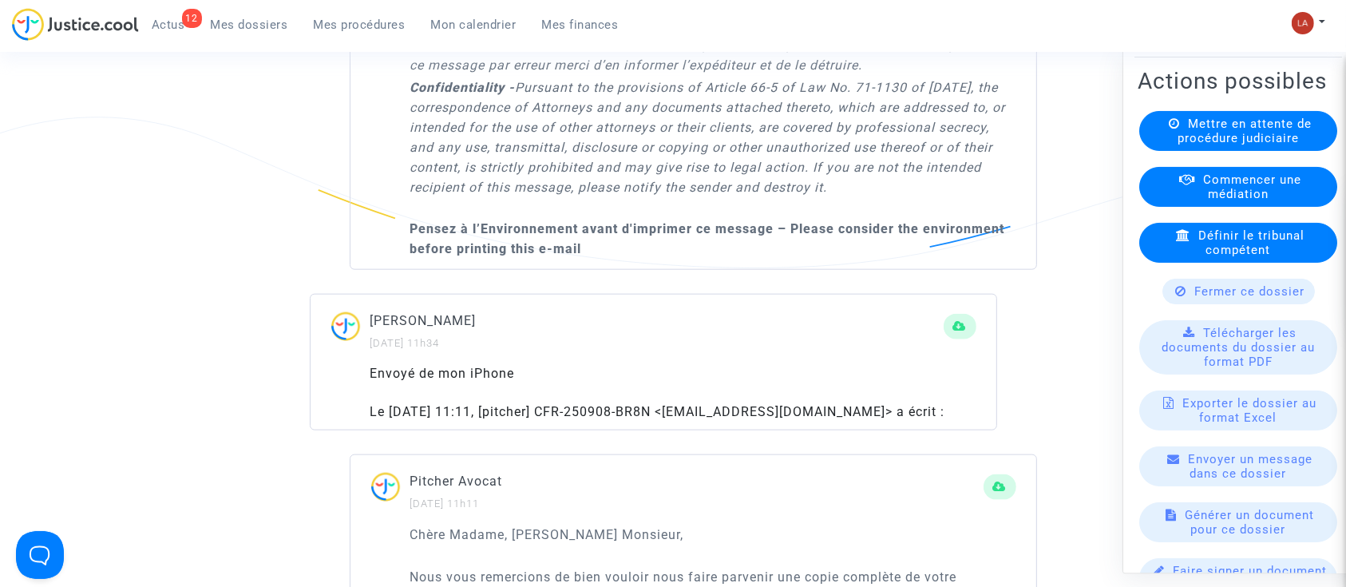
click at [1195, 299] on span "Fermer ce dossier" at bounding box center [1250, 291] width 110 height 14
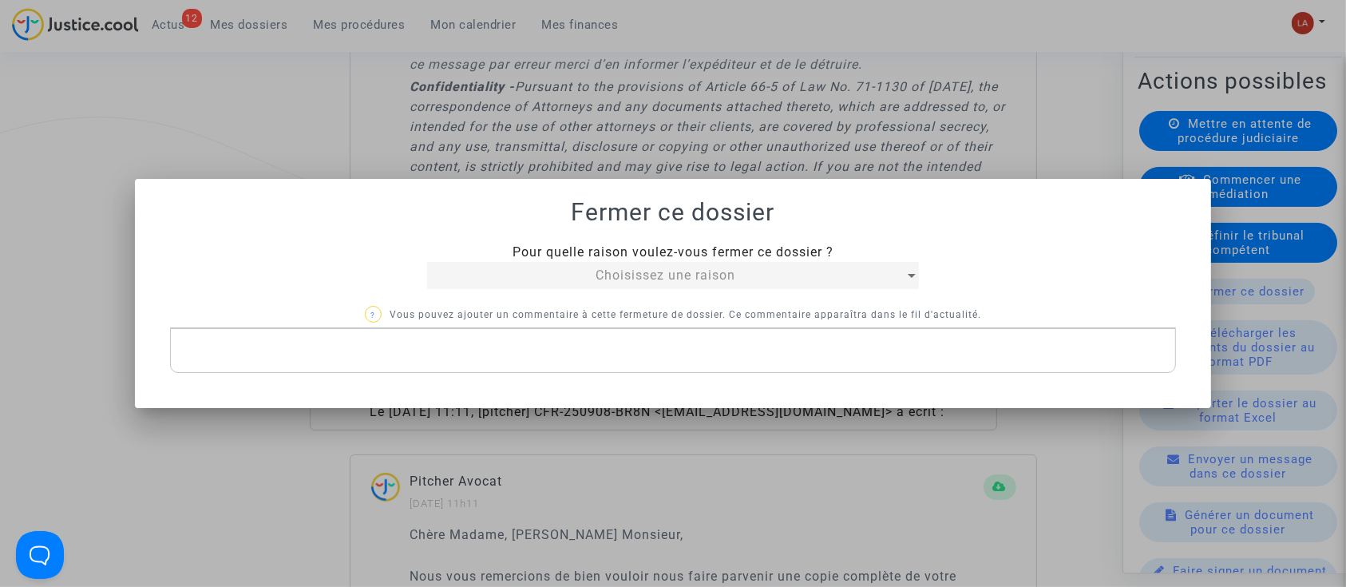
scroll to position [0, 0]
click at [648, 290] on div "Pour quelle raison voulez-vous fermer ce dossier ? Choisissez une raison ? Vous…" at bounding box center [673, 308] width 1007 height 130
click at [652, 279] on span "Choisissez une raison" at bounding box center [666, 274] width 140 height 15
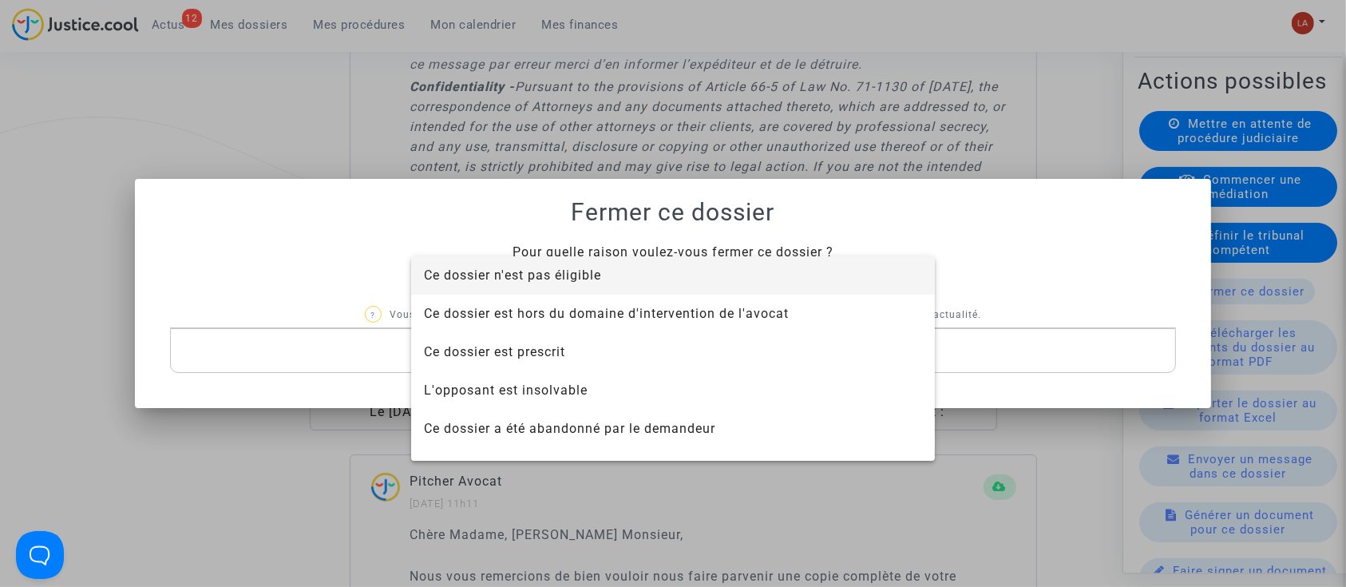
click at [639, 280] on span "Ce dossier n'est pas éligible" at bounding box center [673, 275] width 498 height 38
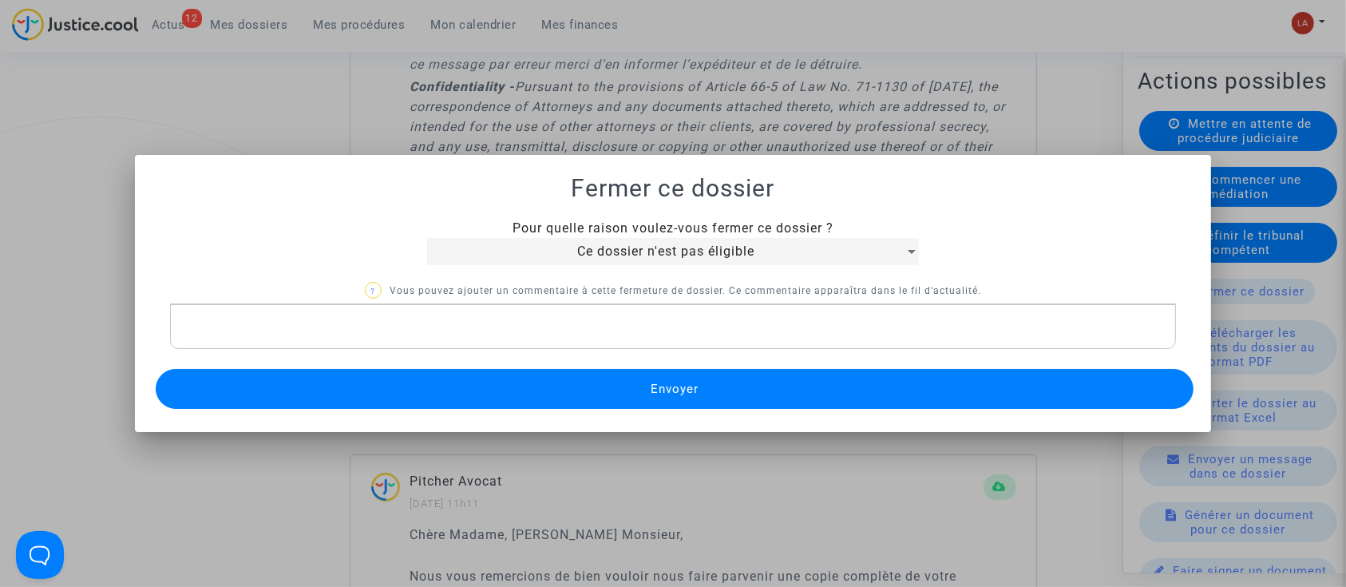
click at [560, 329] on p "Rich Text Editor, main" at bounding box center [673, 327] width 990 height 20
click at [615, 374] on button "Envoyer" at bounding box center [675, 389] width 1039 height 40
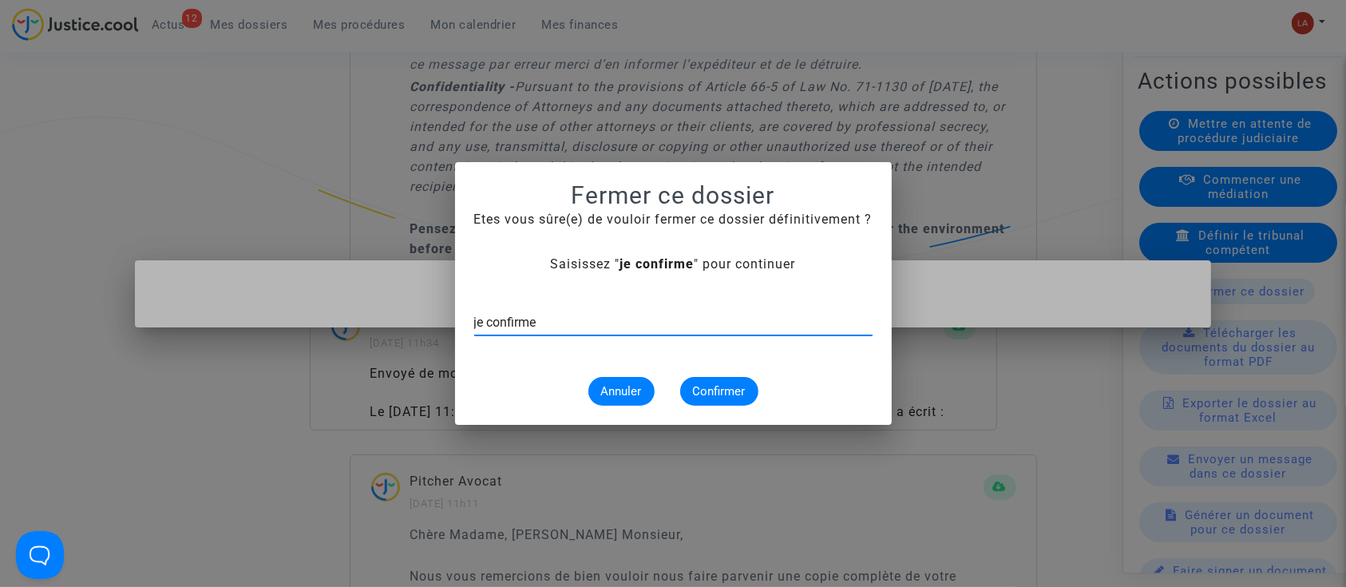
type input "je confirme"
click at [709, 394] on span "Confirmer" at bounding box center [719, 391] width 53 height 14
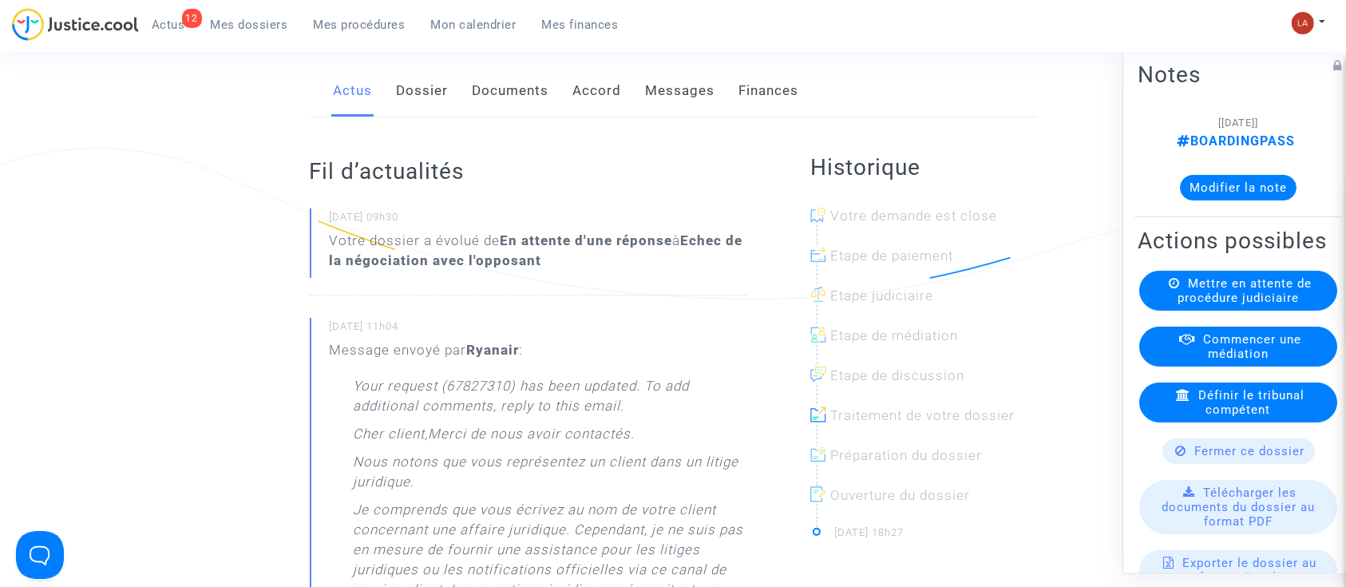
scroll to position [212, 0]
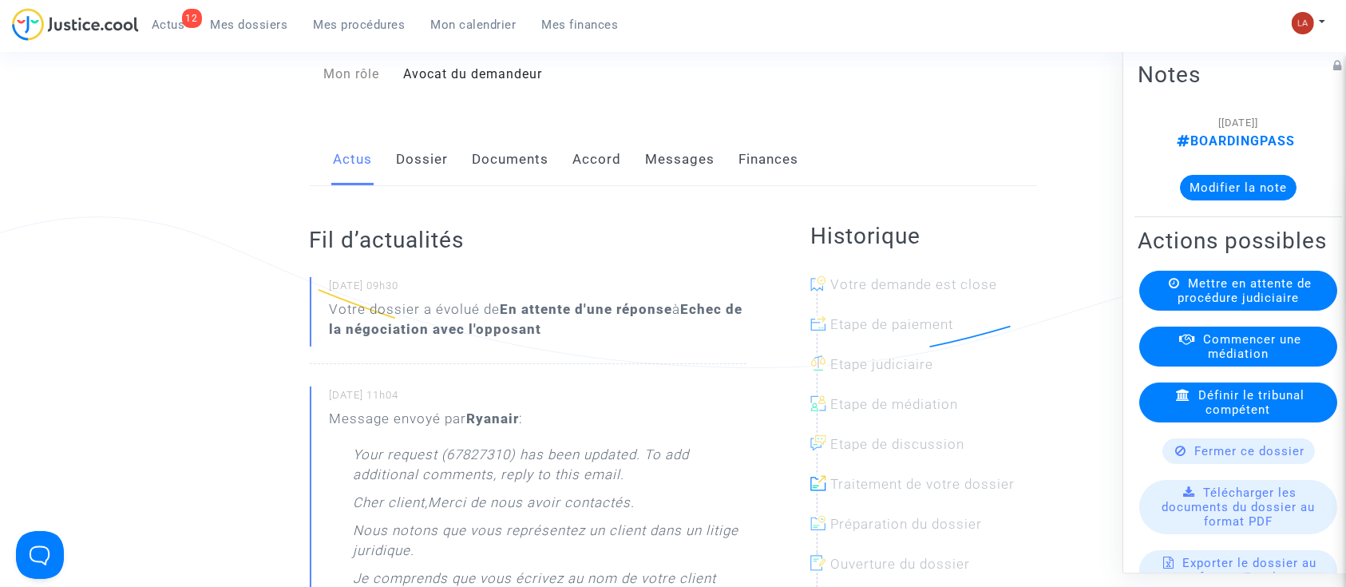
drag, startPoint x: 392, startPoint y: 176, endPoint x: 448, endPoint y: 171, distance: 56.1
click at [392, 176] on div "Actus Dossier Documents Accord Messages Finances" at bounding box center [673, 159] width 727 height 53
click at [400, 172] on link "Dossier" at bounding box center [423, 159] width 52 height 53
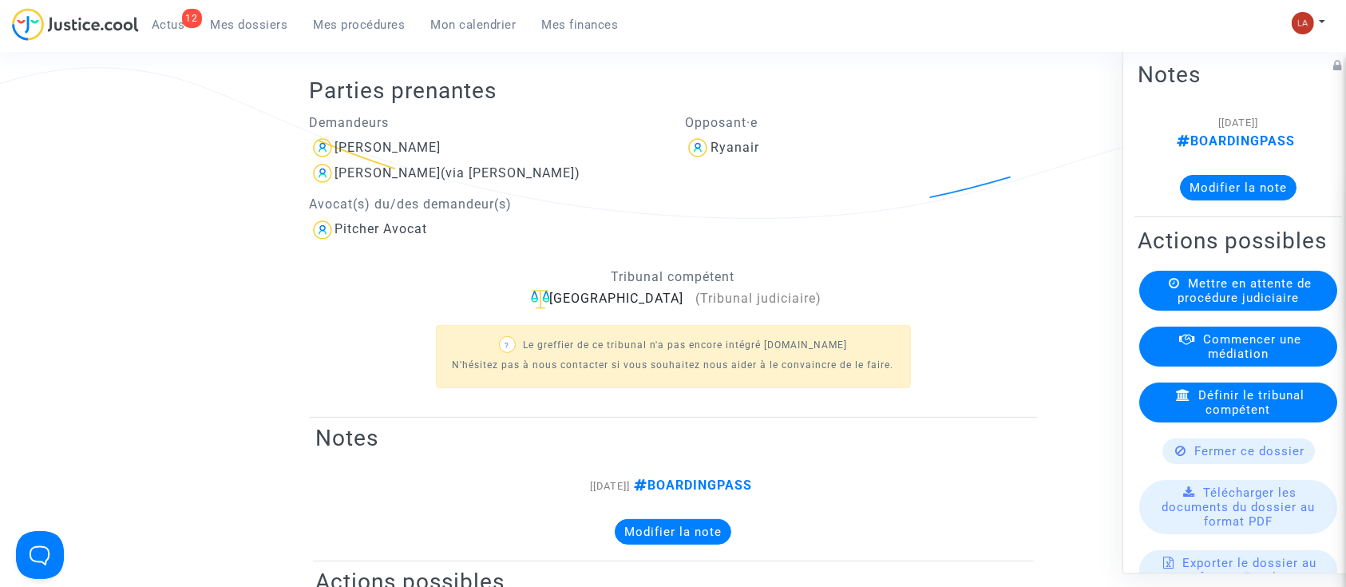
scroll to position [319, 0]
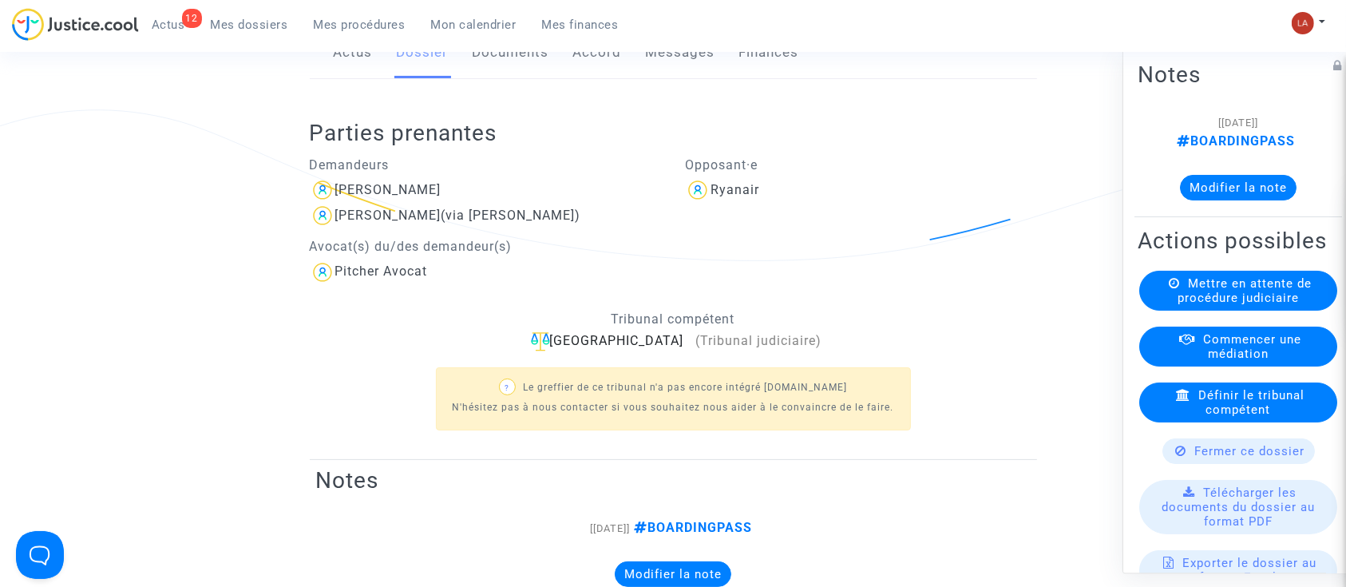
click at [1205, 193] on button "Modifier la note" at bounding box center [1238, 188] width 117 height 26
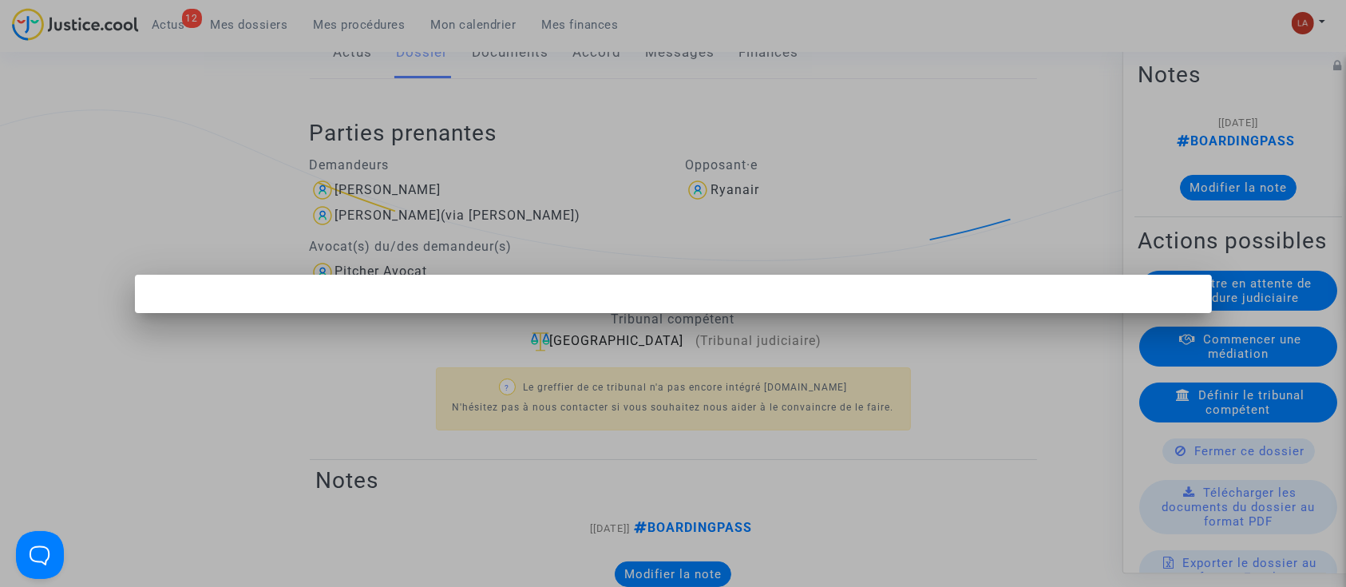
scroll to position [0, 0]
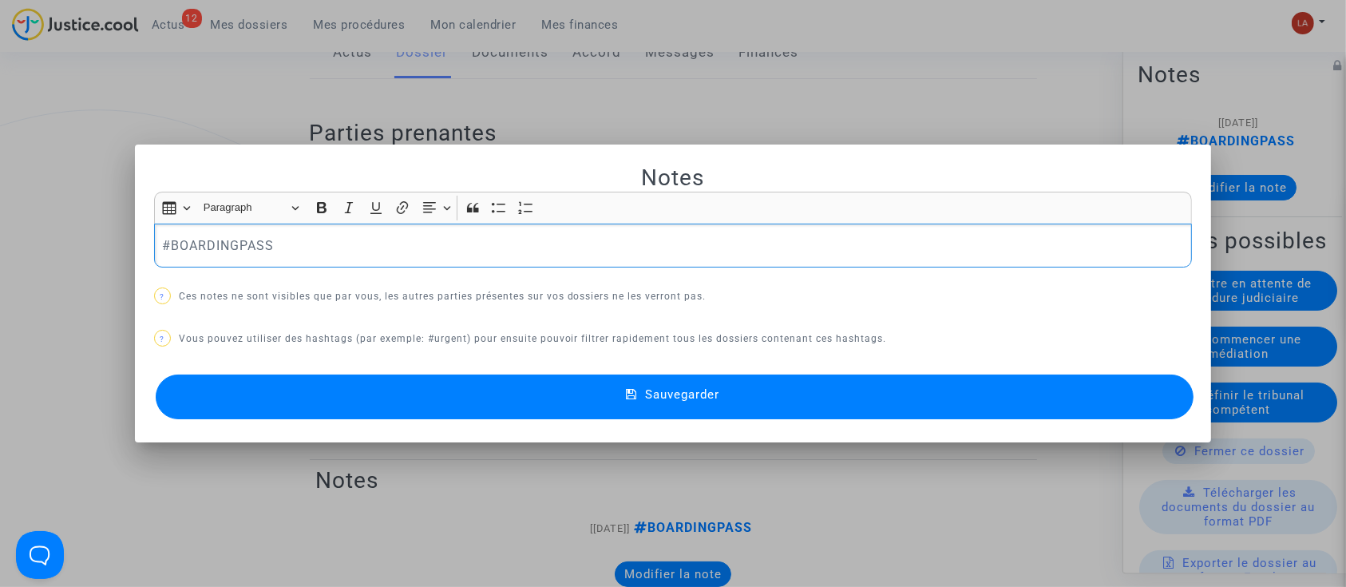
click at [383, 259] on div "#BOARDINGPASS" at bounding box center [673, 246] width 1039 height 45
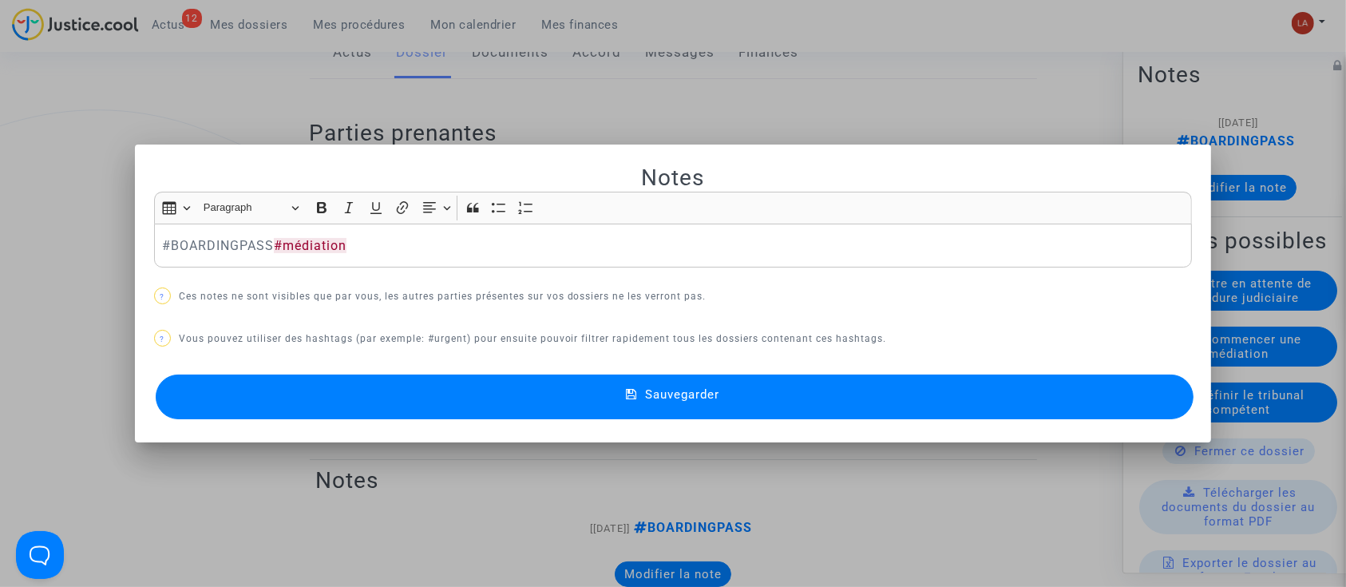
click at [462, 390] on button "Sauvegarder" at bounding box center [675, 396] width 1039 height 45
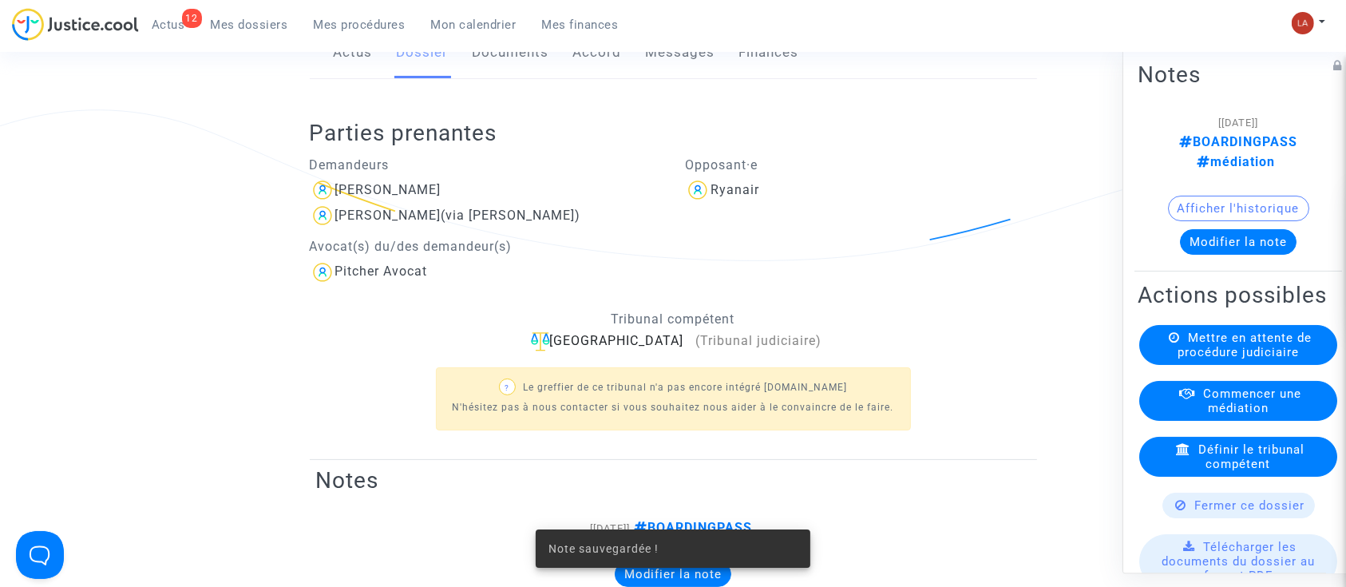
click at [646, 67] on link "Messages" at bounding box center [680, 52] width 69 height 53
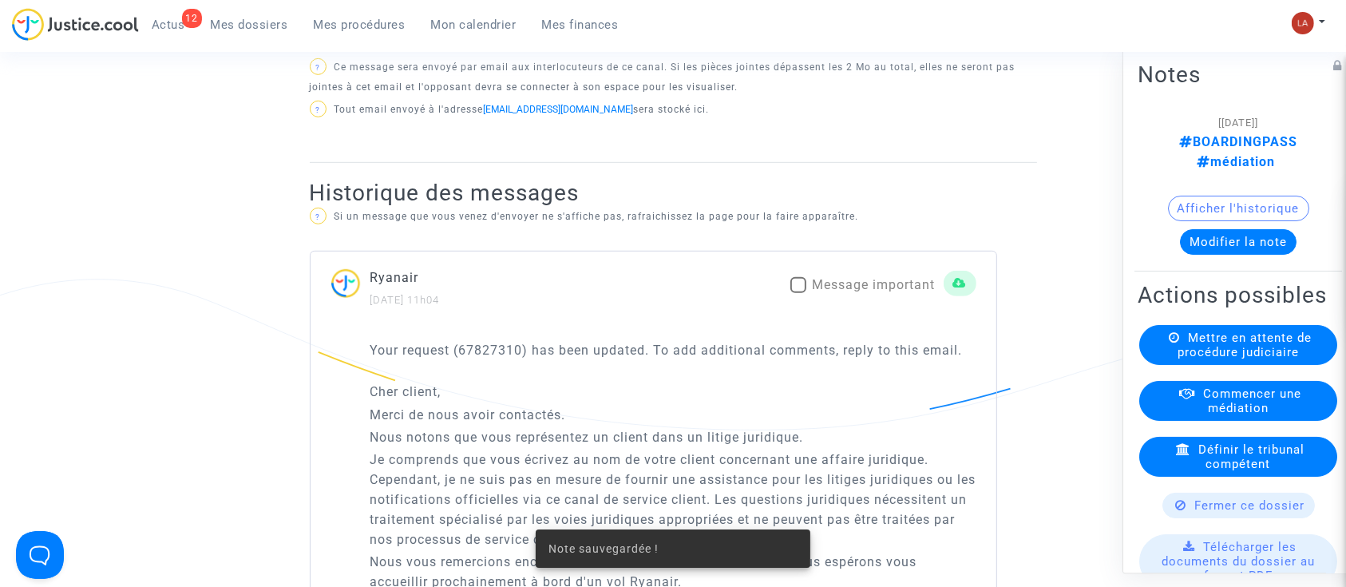
scroll to position [958, 0]
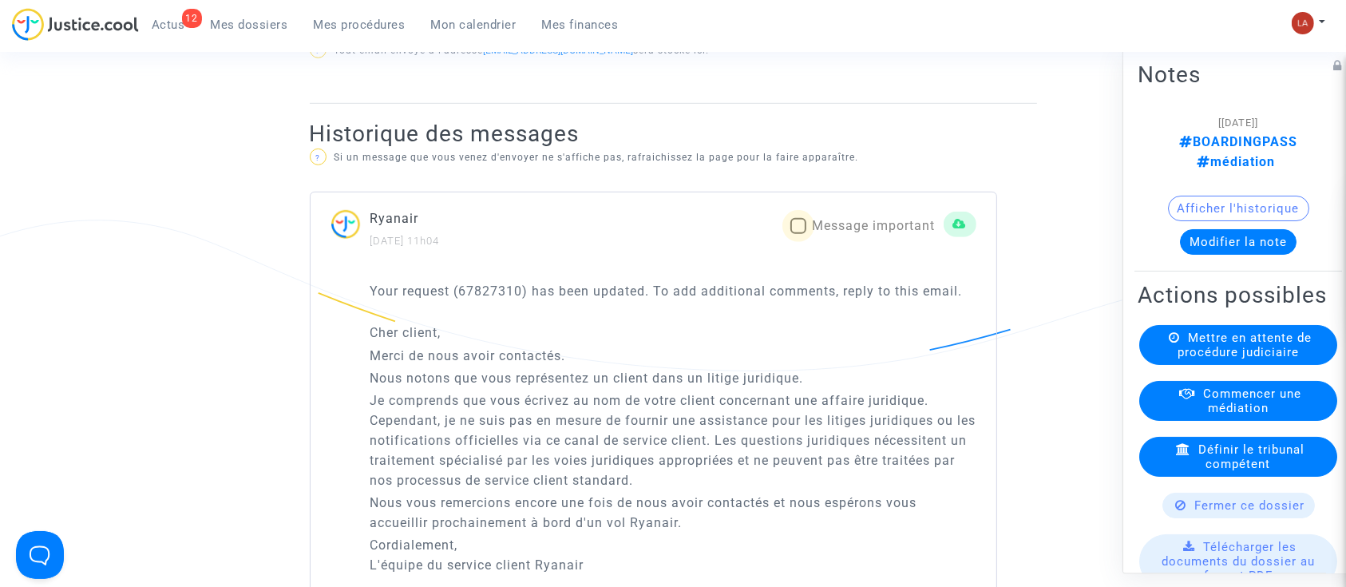
click at [837, 233] on span "Message important" at bounding box center [874, 225] width 123 height 15
click at [798, 235] on input "Message important" at bounding box center [798, 234] width 1 height 1
checkbox input "true"
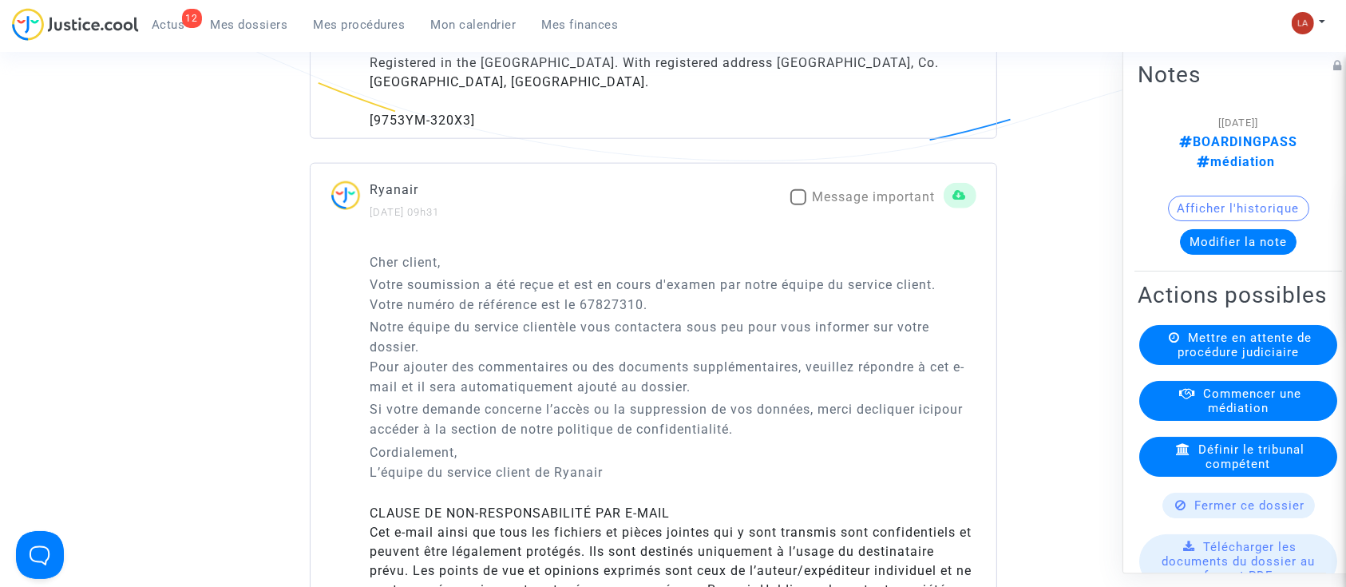
click at [871, 201] on span "Message important" at bounding box center [874, 196] width 123 height 15
click at [798, 205] on input "Message important" at bounding box center [798, 205] width 1 height 1
checkbox input "true"
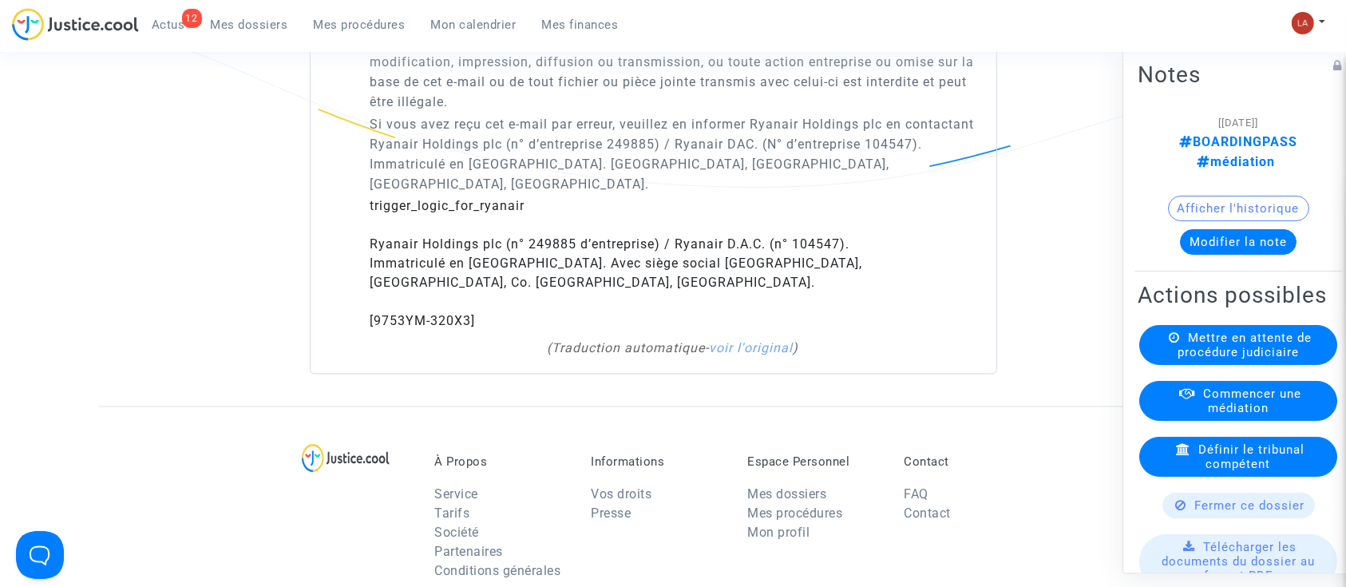
scroll to position [2874, 0]
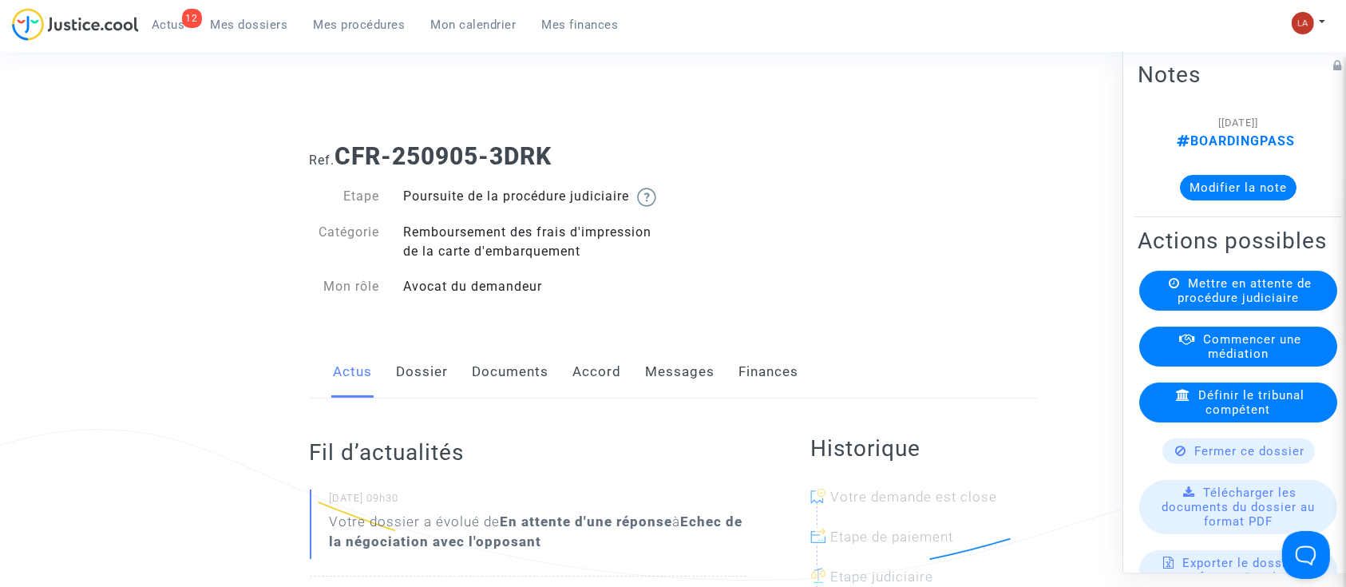
click at [430, 380] on link "Dossier" at bounding box center [423, 372] width 52 height 53
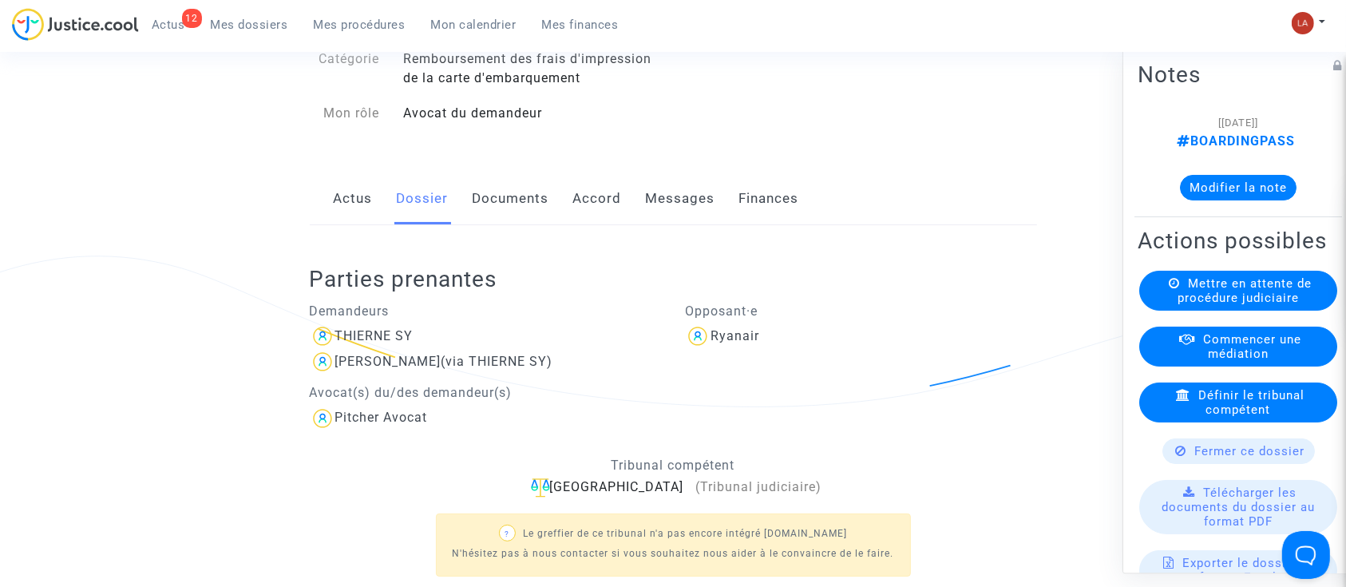
scroll to position [319, 0]
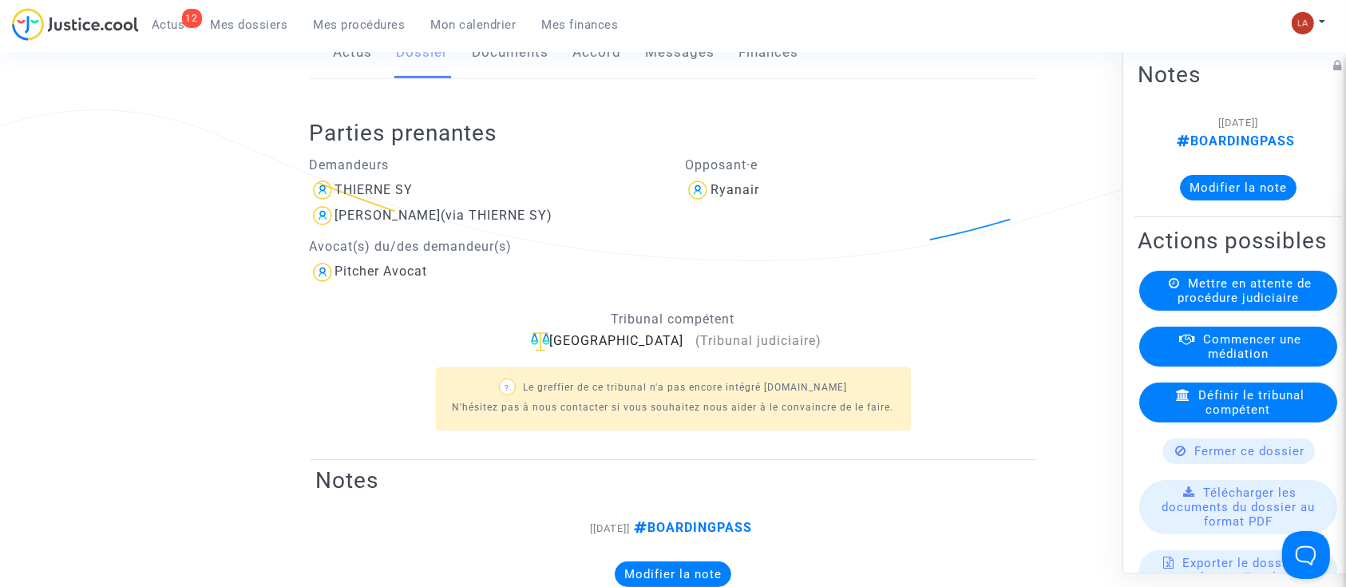
click at [1202, 182] on button "Modifier la note" at bounding box center [1238, 188] width 117 height 26
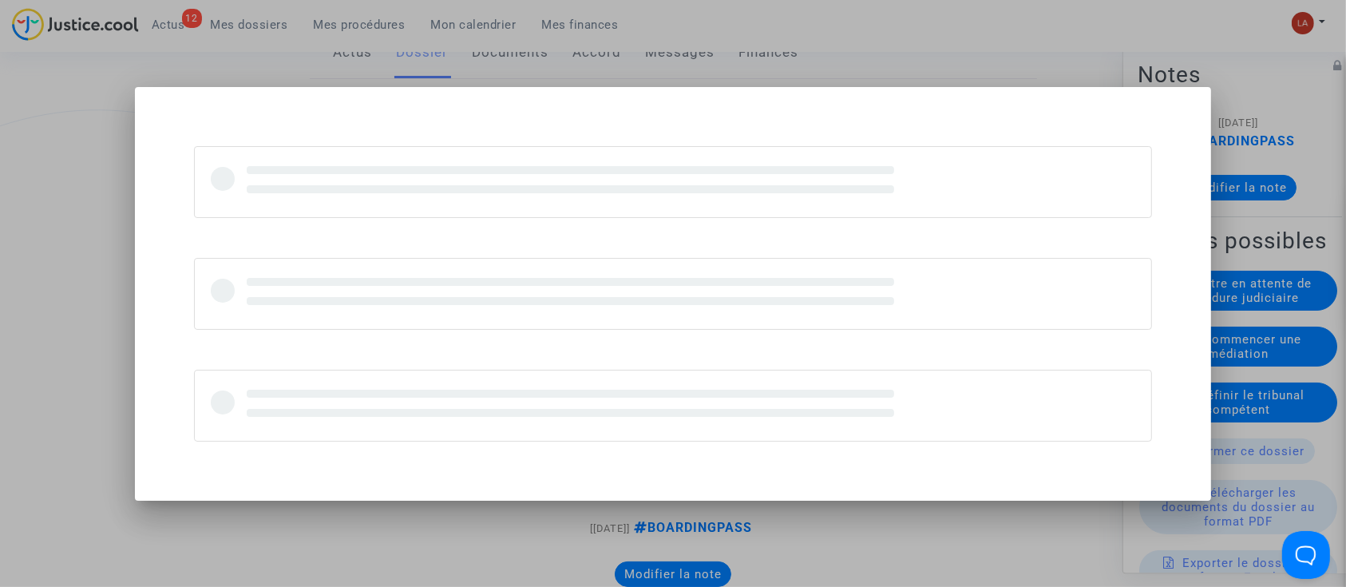
scroll to position [0, 0]
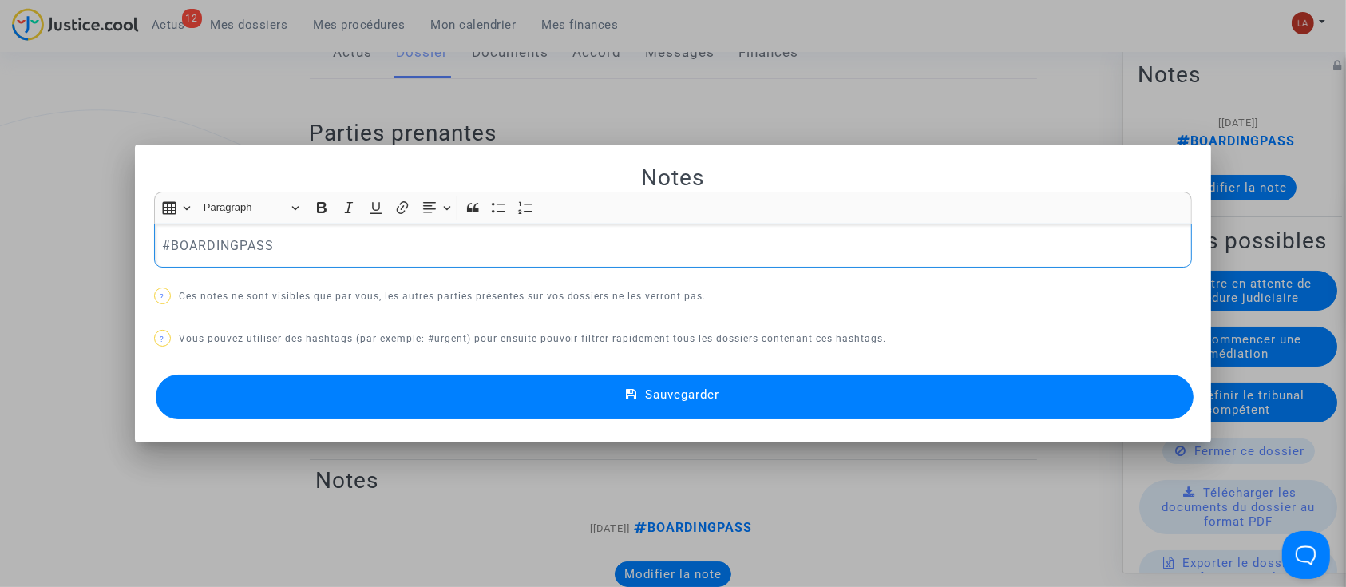
click at [376, 230] on div "#BOARDINGPASS" at bounding box center [673, 246] width 1039 height 45
click at [541, 412] on button "Sauvegarder" at bounding box center [675, 396] width 1039 height 45
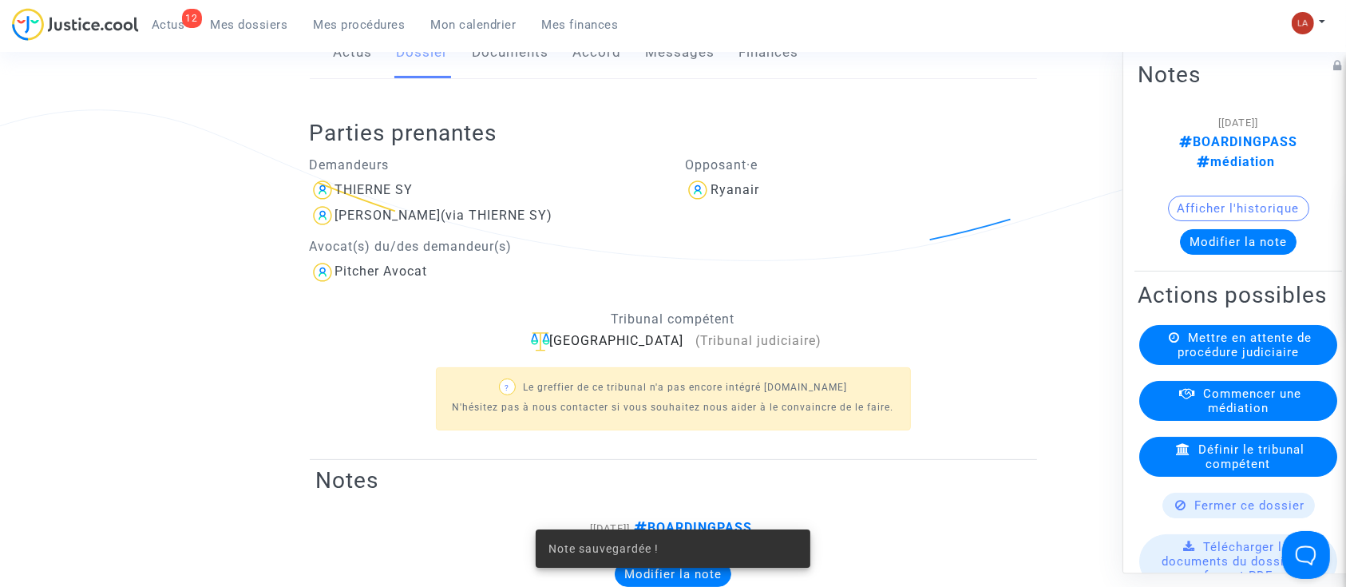
click at [675, 77] on link "Messages" at bounding box center [680, 52] width 69 height 53
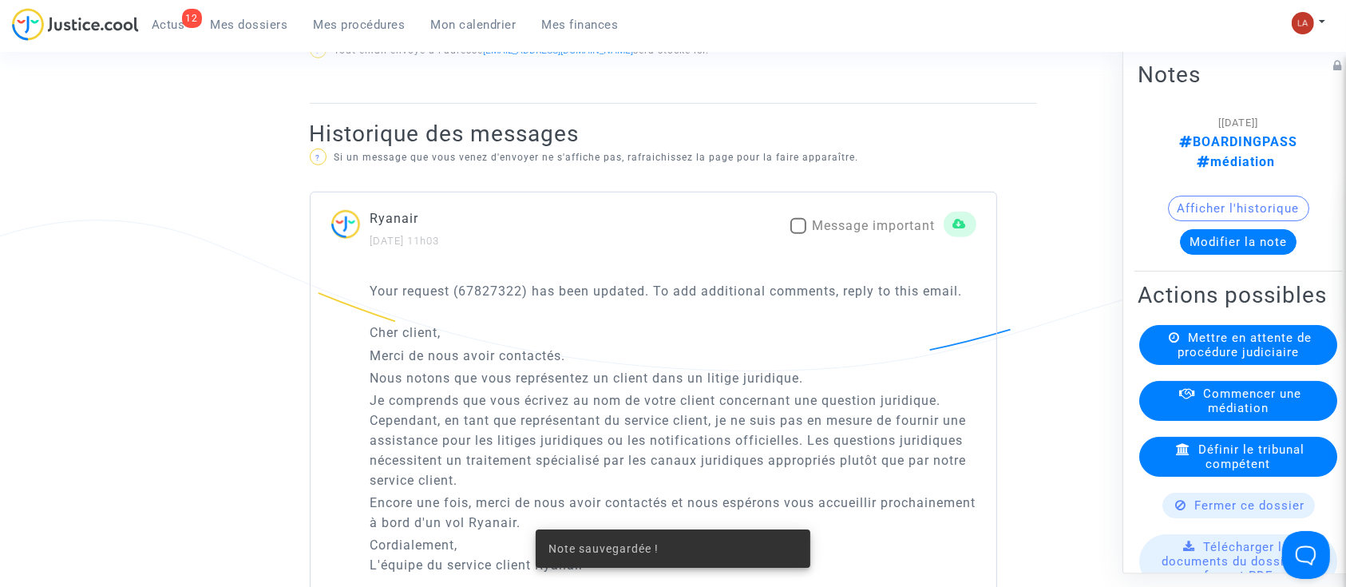
click at [810, 236] on label "Message important" at bounding box center [862, 225] width 145 height 19
click at [798, 235] on input "Message important" at bounding box center [798, 234] width 1 height 1
checkbox input "true"
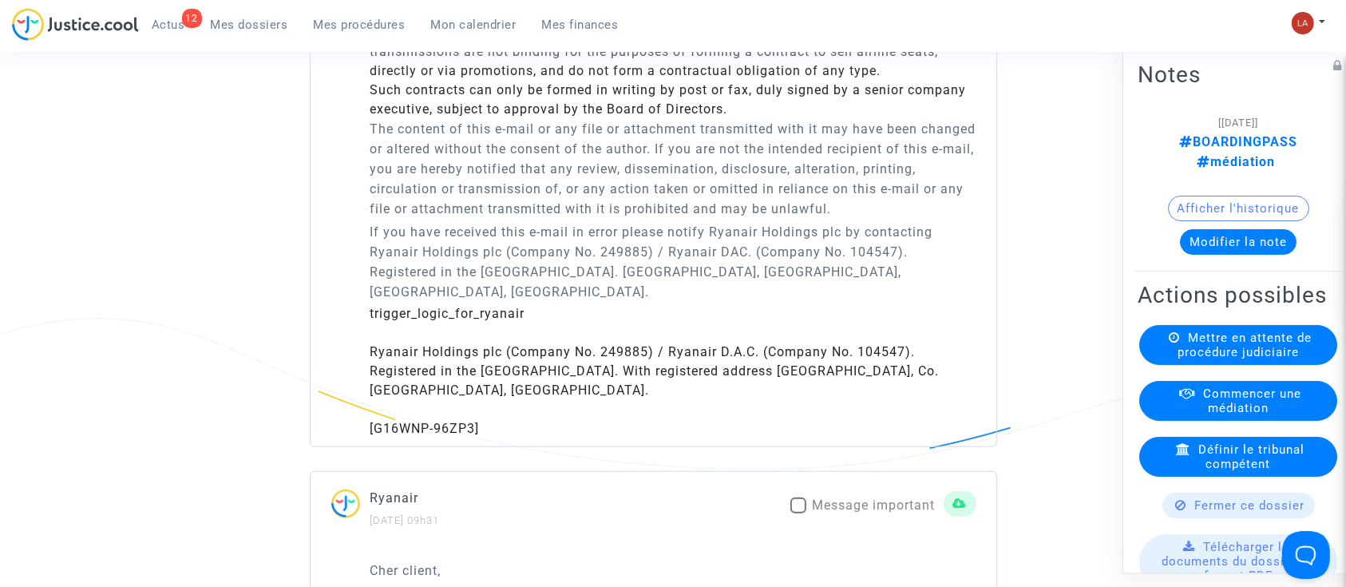
scroll to position [1809, 0]
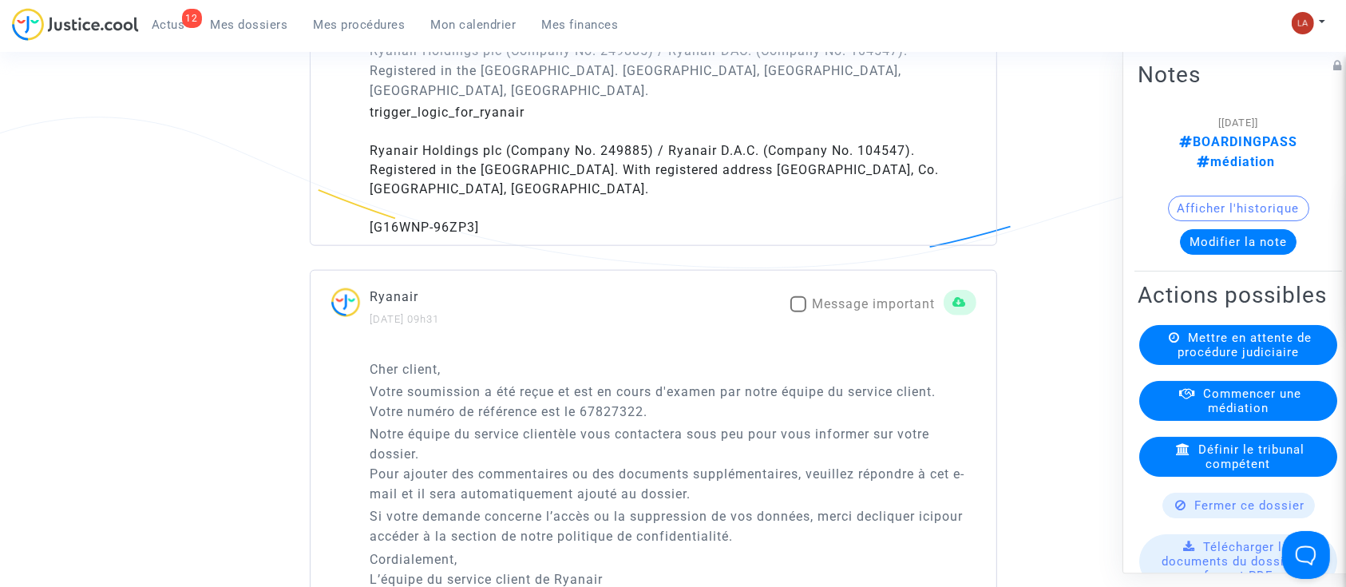
click at [829, 287] on div "Ryanair 08/09/2025 - 09h31 Message important" at bounding box center [654, 308] width 686 height 42
click at [833, 296] on span "Message important" at bounding box center [874, 303] width 123 height 15
click at [798, 312] on input "Message important" at bounding box center [798, 312] width 1 height 1
checkbox input "true"
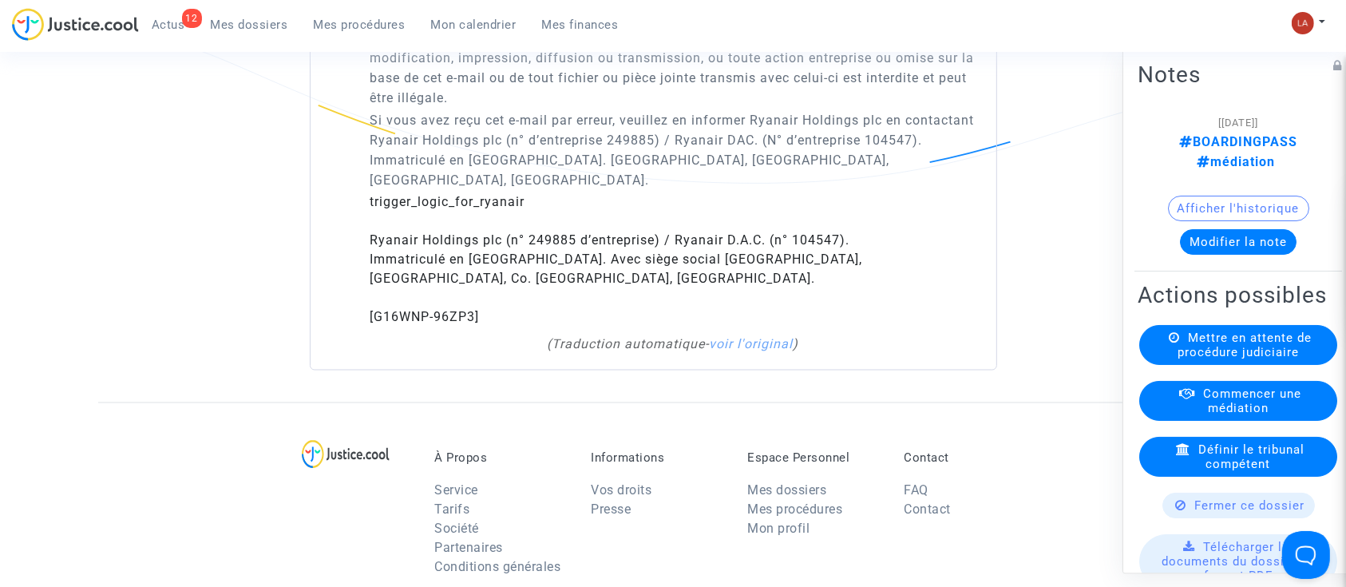
scroll to position [2767, 0]
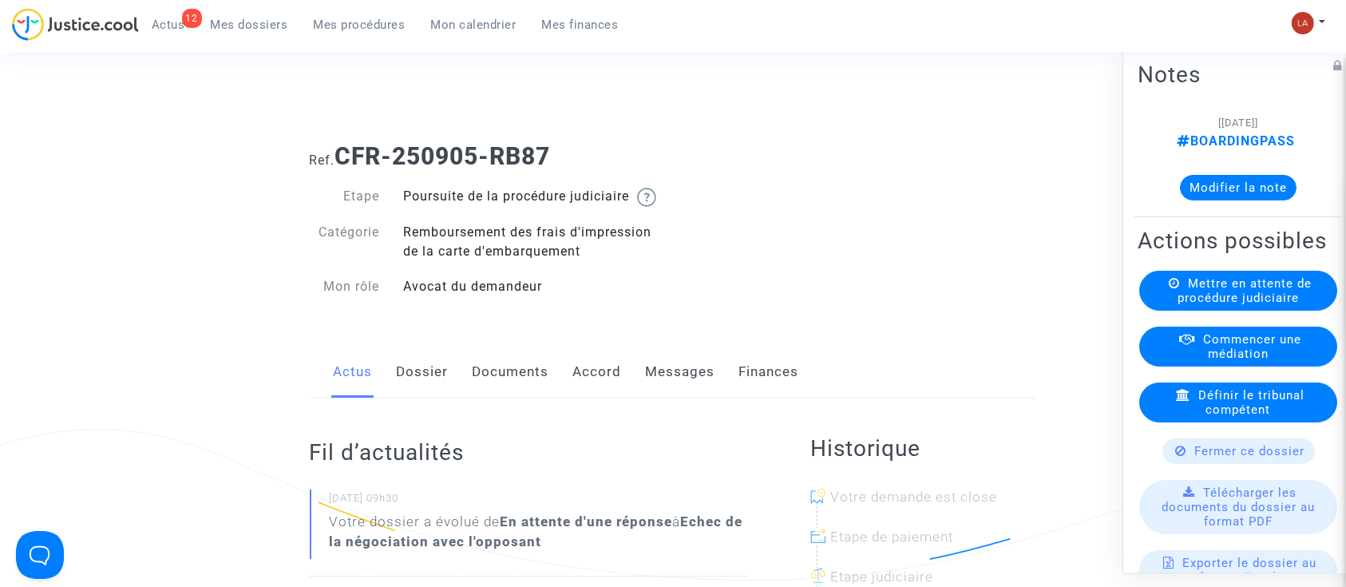
scroll to position [212, 0]
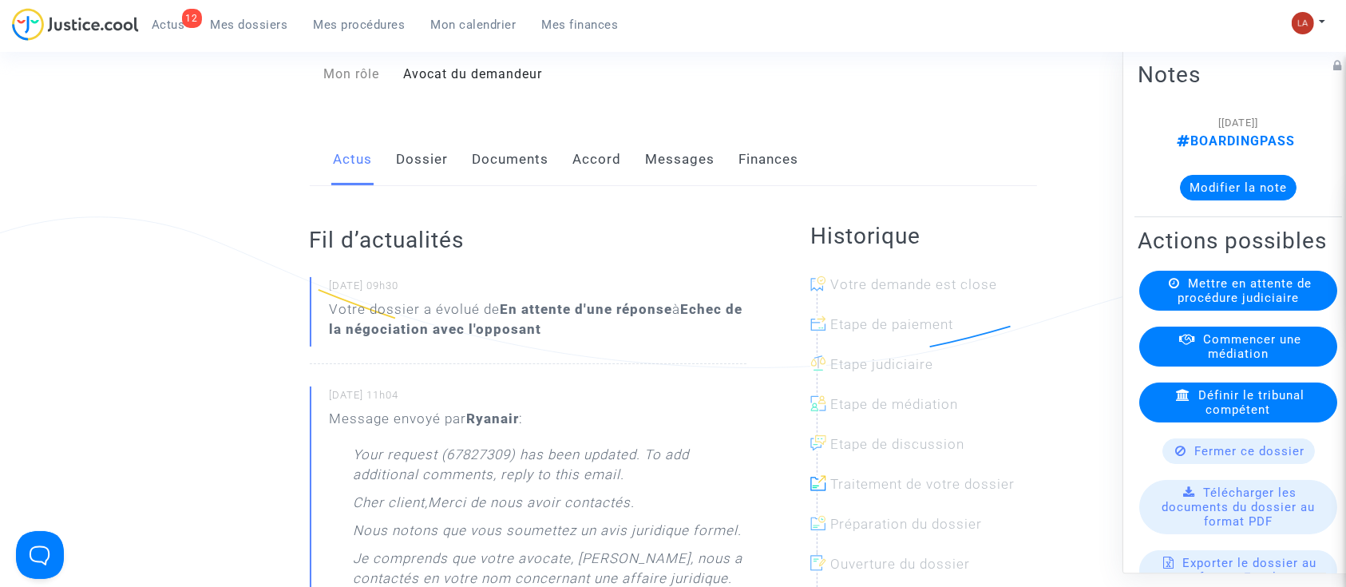
click at [393, 182] on div "Actus Dossier Documents Accord Messages Finances" at bounding box center [673, 159] width 727 height 53
click at [411, 177] on link "Dossier" at bounding box center [423, 159] width 52 height 53
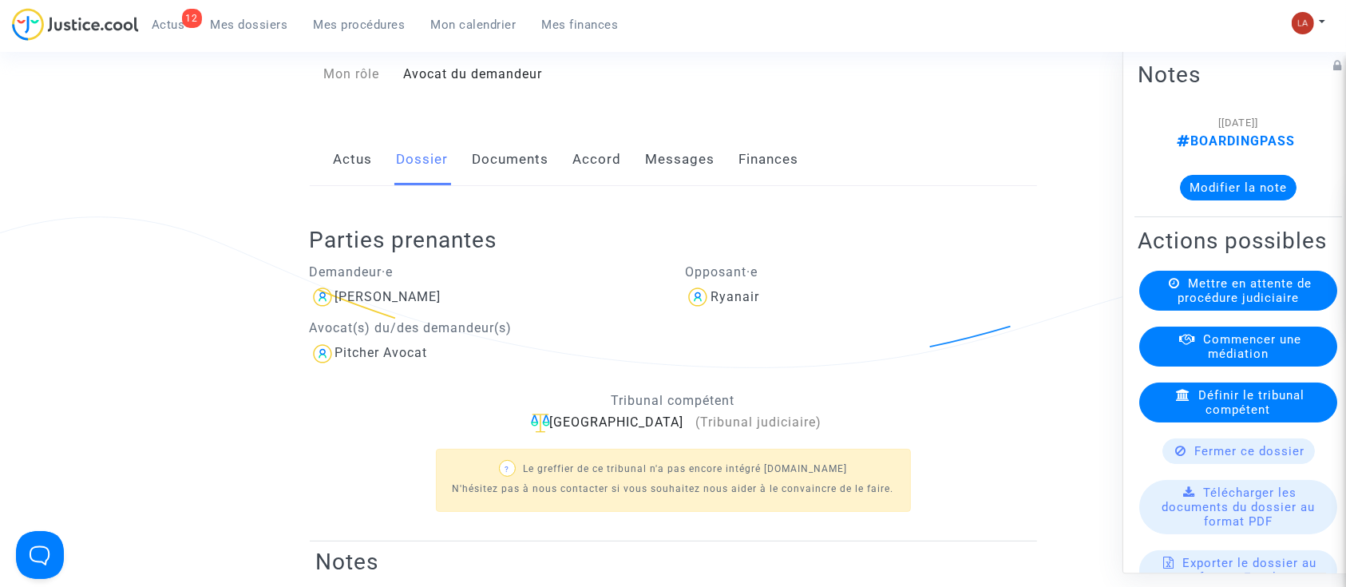
click at [1253, 182] on button "Modifier la note" at bounding box center [1238, 188] width 117 height 26
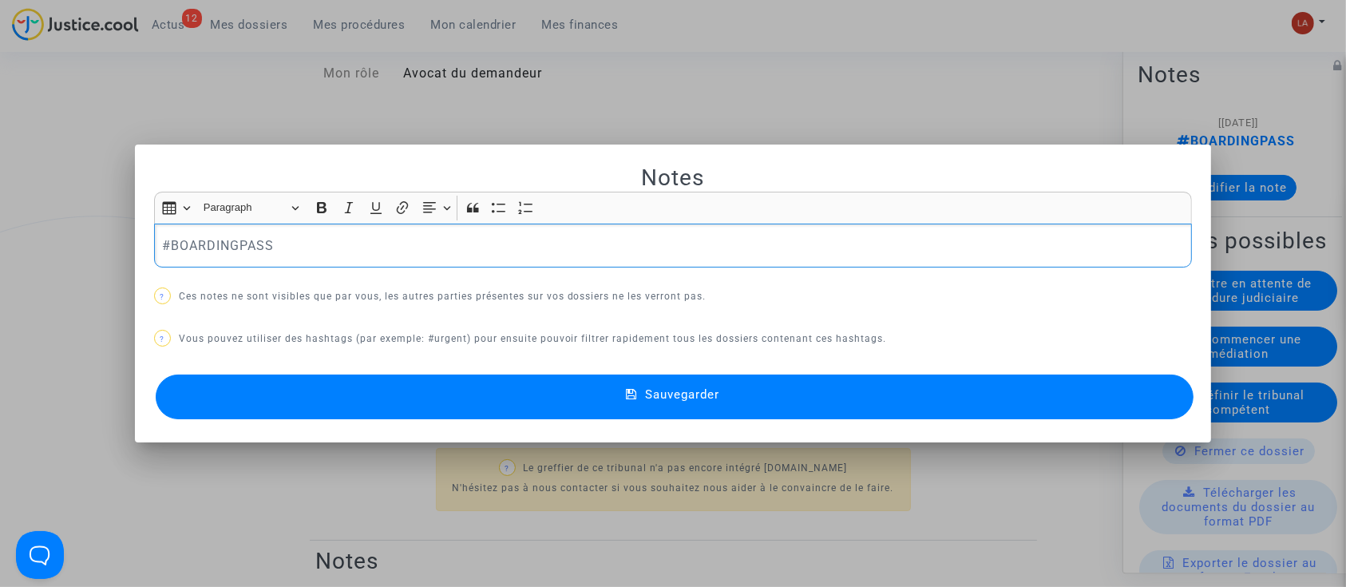
click at [434, 255] on div "#BOARDINGPASS" at bounding box center [673, 246] width 1039 height 45
click at [444, 389] on button "Sauvegarder" at bounding box center [675, 396] width 1039 height 45
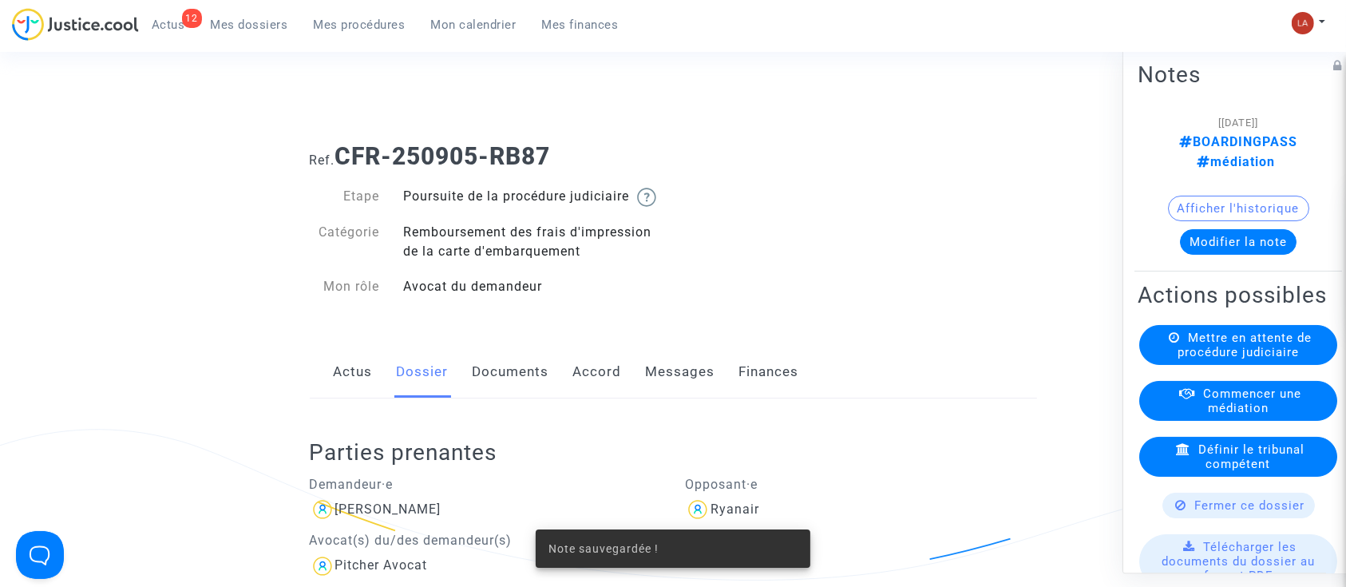
scroll to position [212, 0]
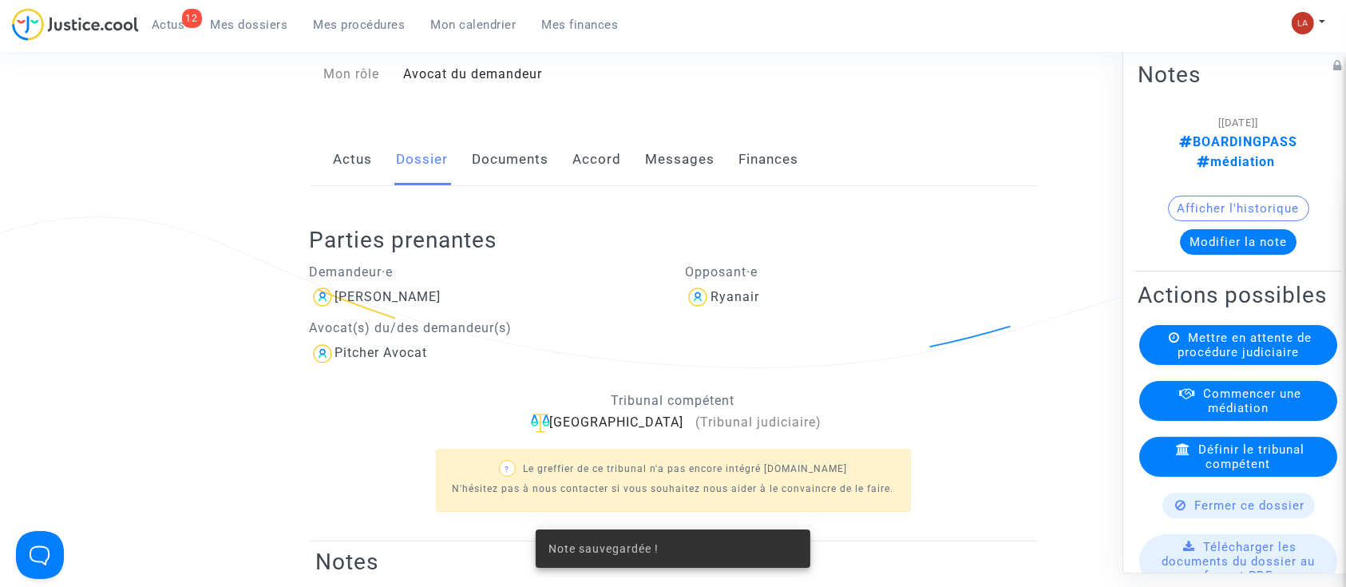
click at [660, 153] on link "Messages" at bounding box center [680, 159] width 69 height 53
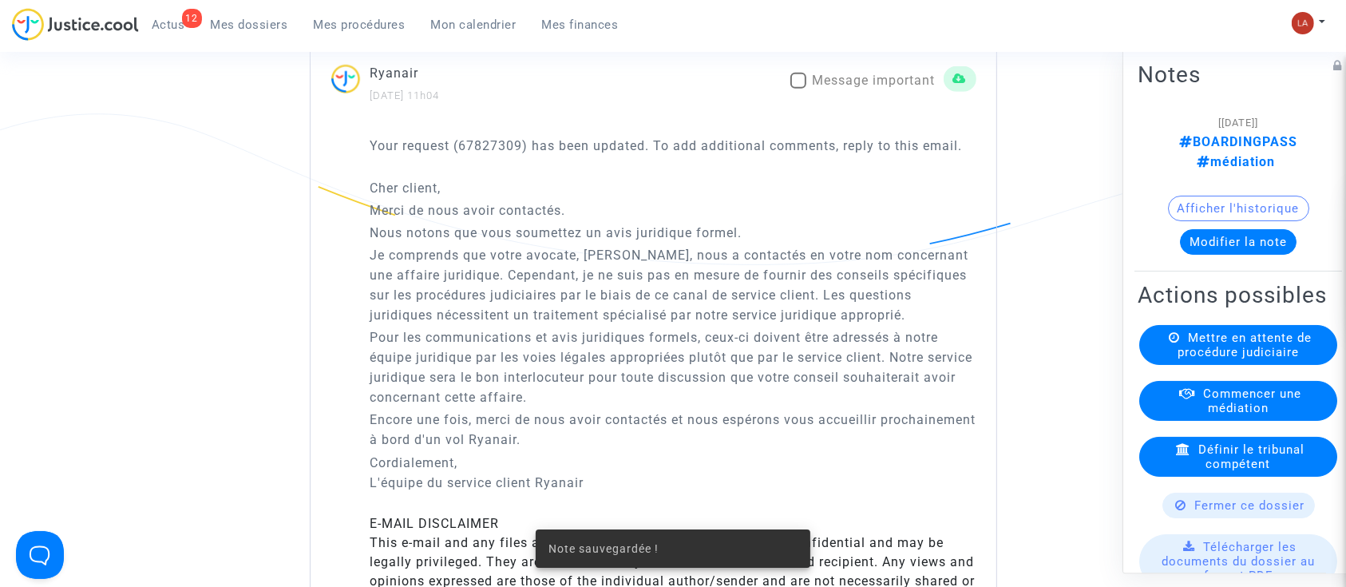
click at [832, 88] on span "Message important" at bounding box center [874, 80] width 123 height 15
click at [798, 89] on input "Message important" at bounding box center [798, 89] width 1 height 1
checkbox input "true"
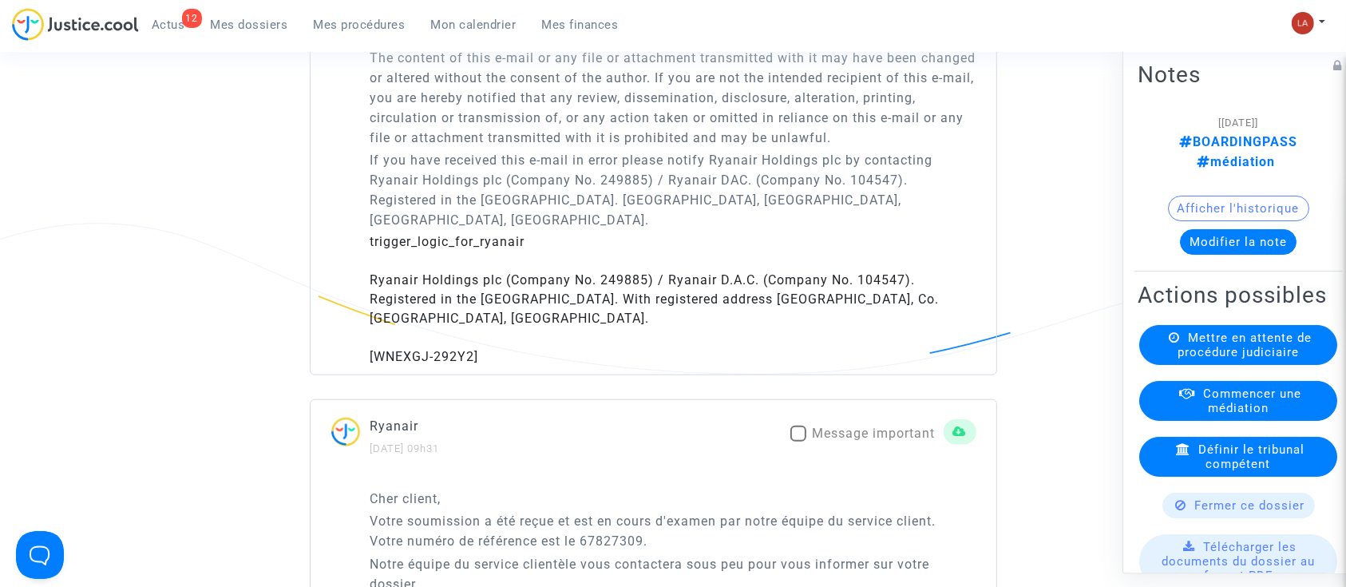
click at [841, 437] on span "Message important" at bounding box center [874, 433] width 123 height 15
click at [798, 441] on input "Message important" at bounding box center [798, 441] width 1 height 1
checkbox input "true"
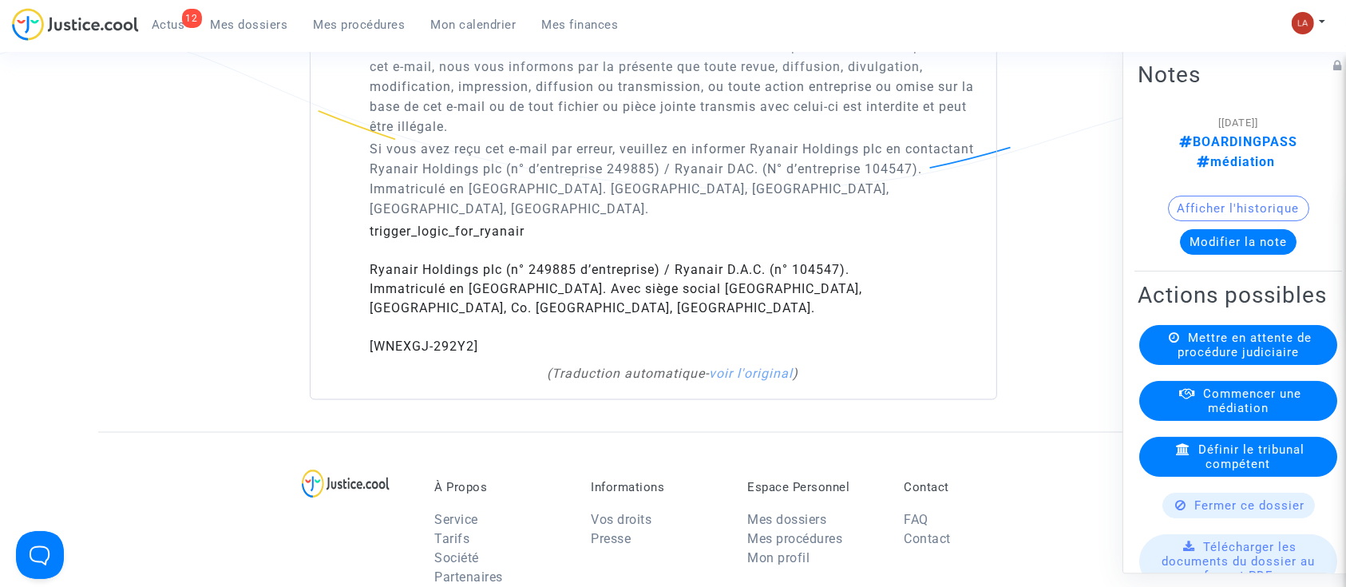
scroll to position [2767, 0]
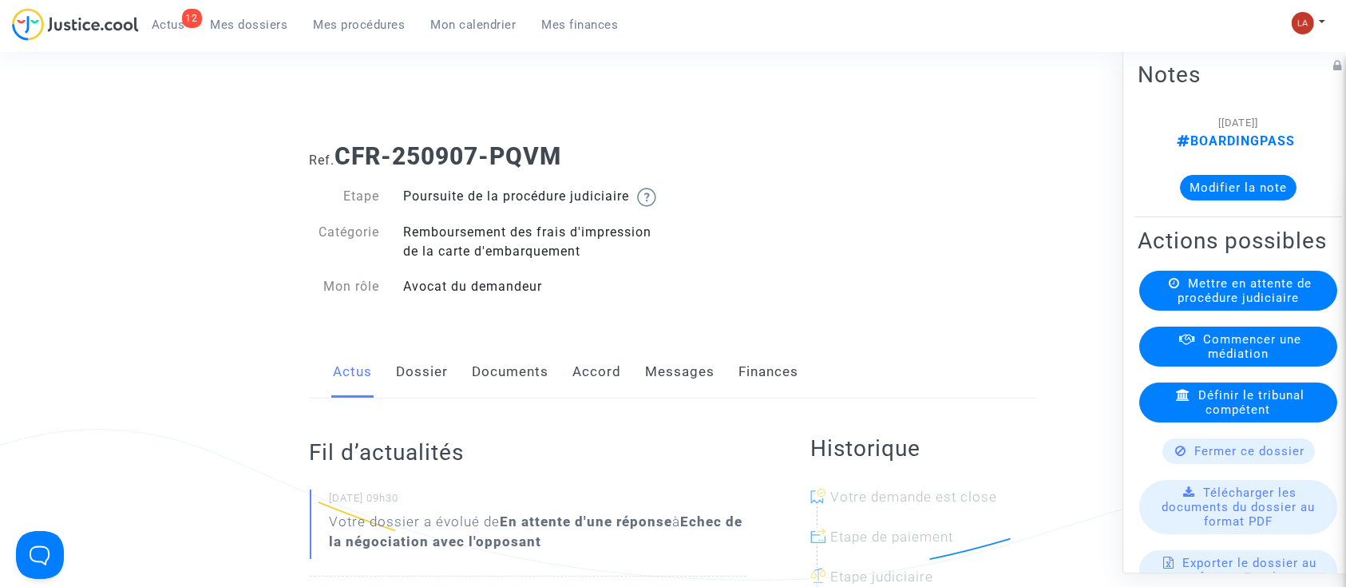
drag, startPoint x: 423, startPoint y: 383, endPoint x: 436, endPoint y: 381, distance: 13.0
click at [423, 383] on link "Dossier" at bounding box center [423, 372] width 52 height 53
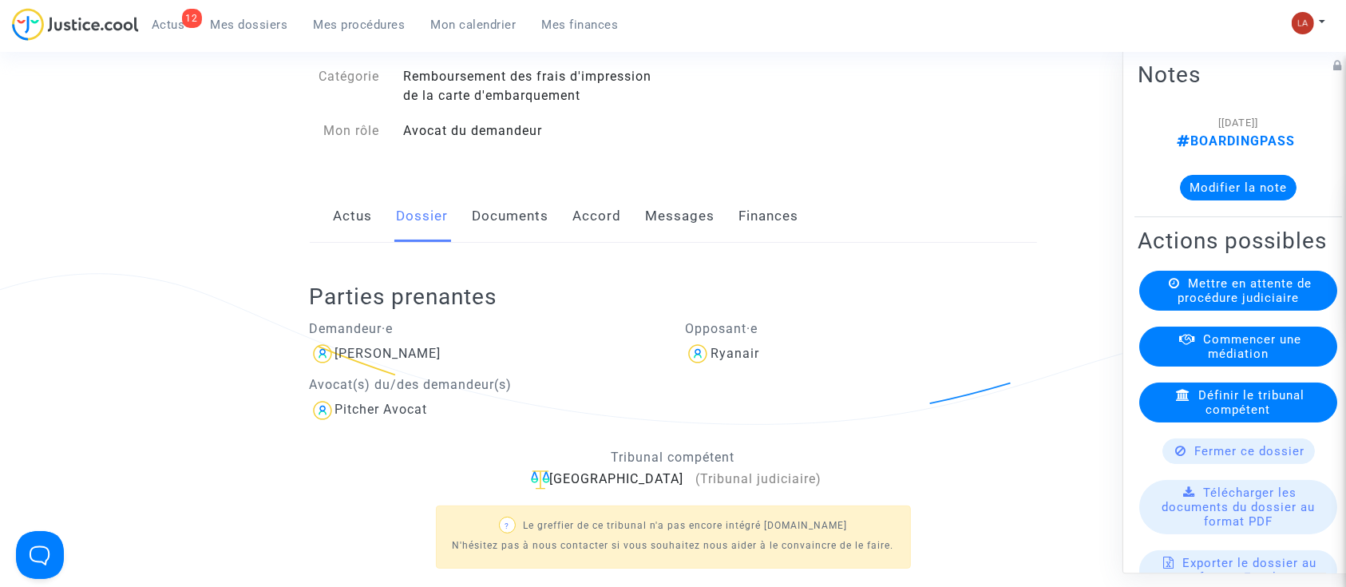
scroll to position [106, 0]
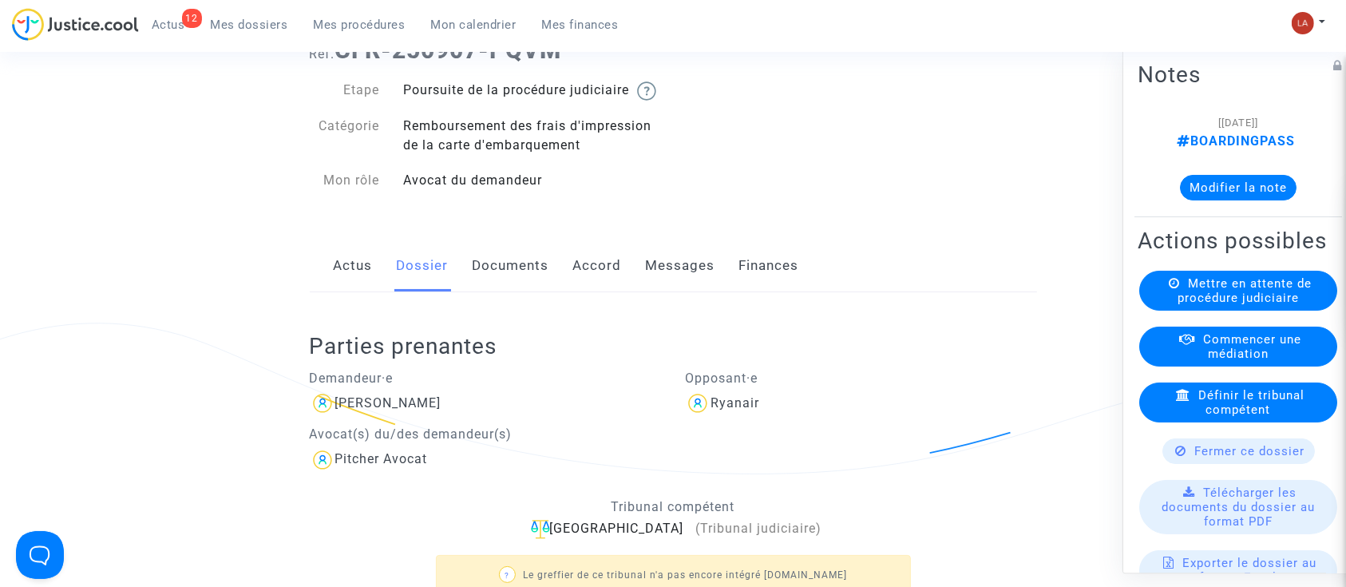
click at [1237, 187] on button "Modifier la note" at bounding box center [1238, 188] width 117 height 26
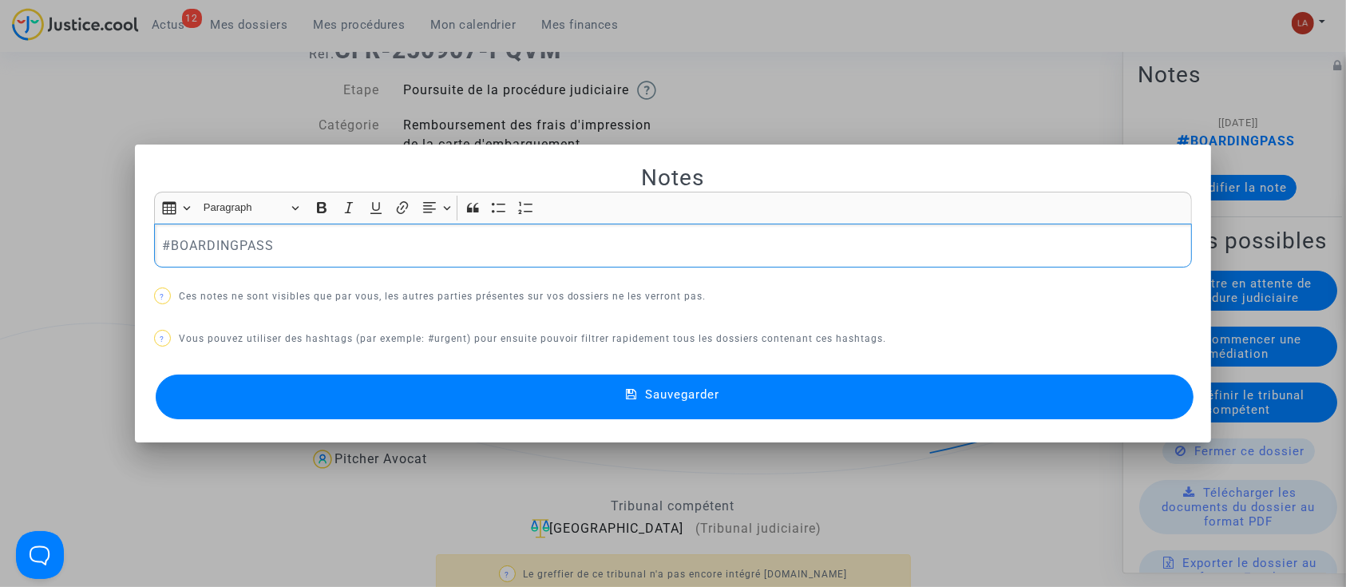
scroll to position [0, 0]
click at [384, 266] on div "#BOARDINGPASS" at bounding box center [673, 246] width 1039 height 45
click at [602, 380] on button "Sauvegarder" at bounding box center [675, 396] width 1039 height 45
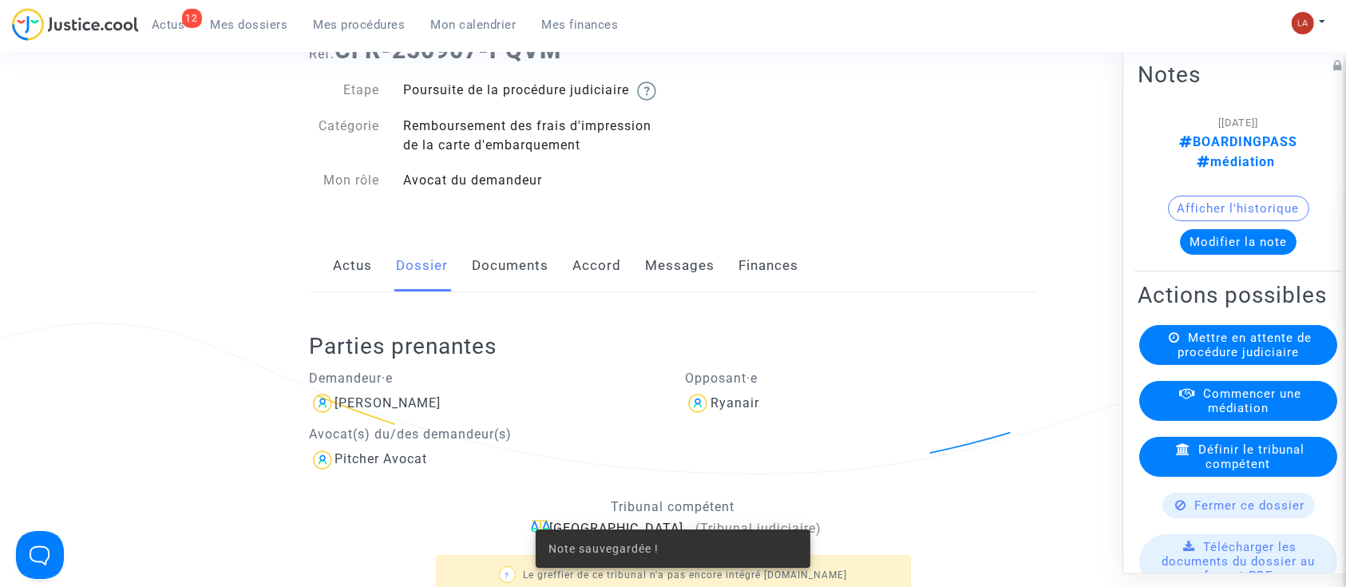
click at [646, 272] on link "Messages" at bounding box center [680, 266] width 69 height 53
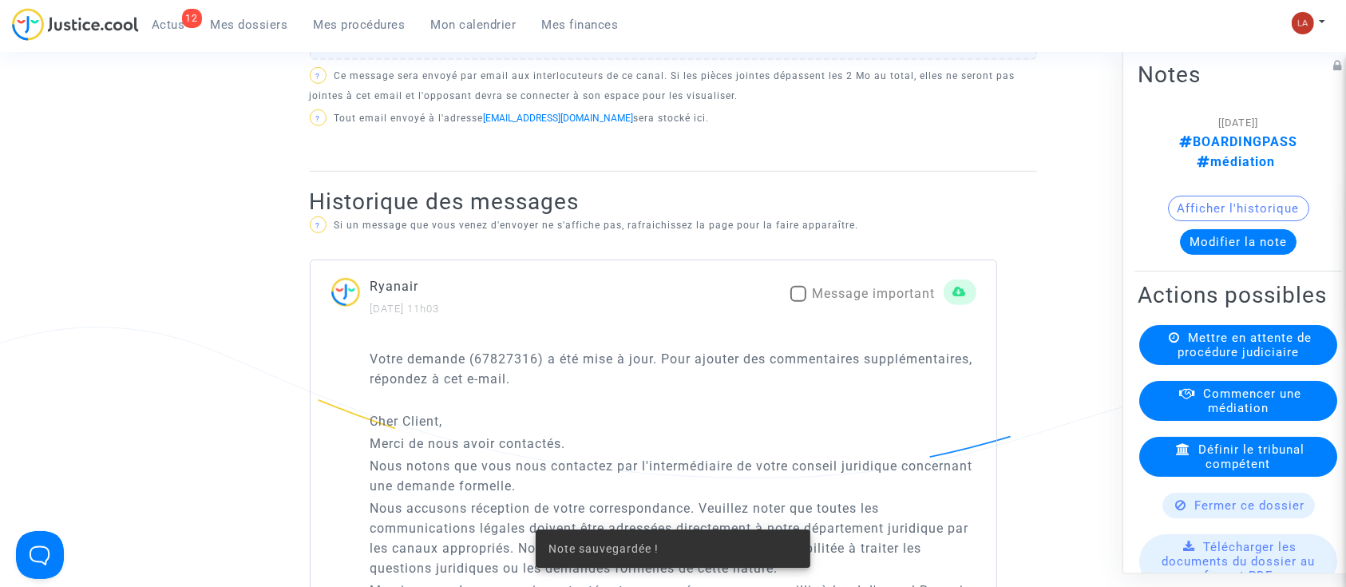
click at [802, 302] on span at bounding box center [798, 294] width 16 height 16
click at [798, 303] on input "Message important" at bounding box center [798, 302] width 1 height 1
checkbox input "true"
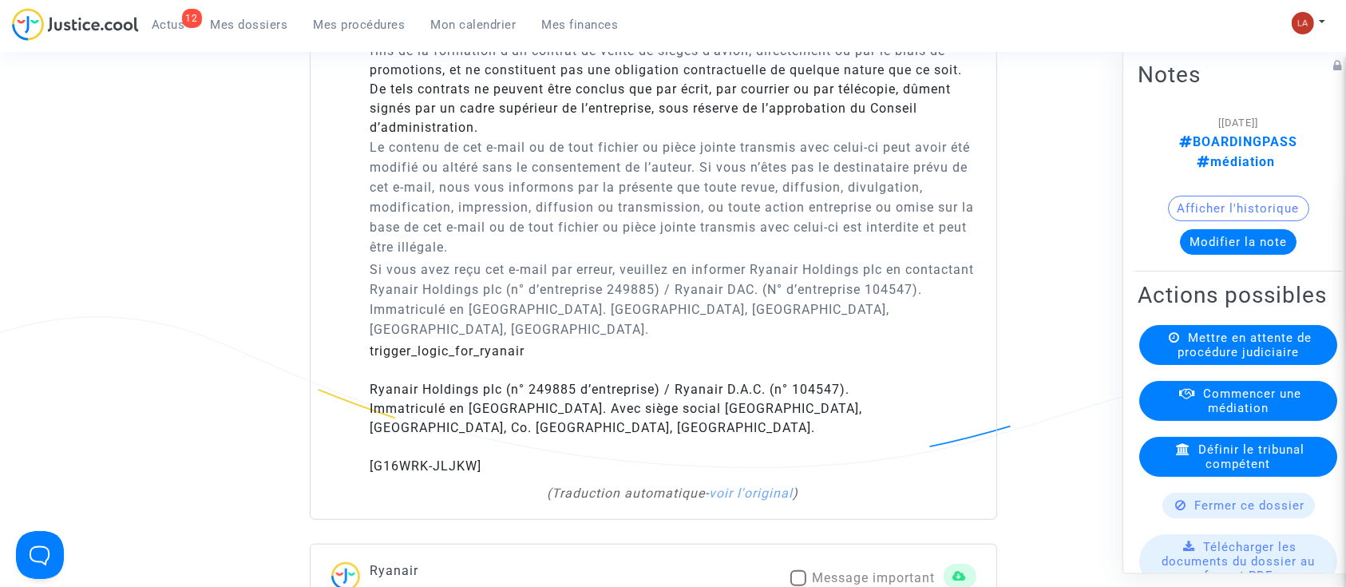
scroll to position [1703, 0]
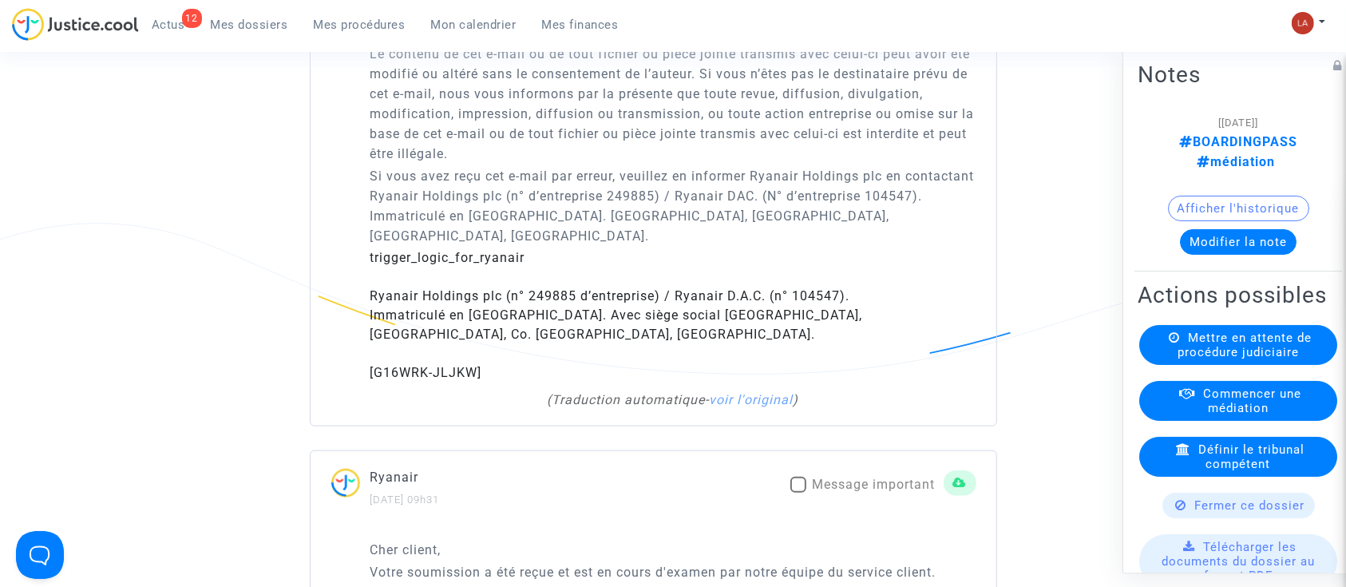
click at [798, 493] on span at bounding box center [798, 485] width 16 height 16
click at [798, 493] on input "Message important" at bounding box center [798, 493] width 1 height 1
checkbox input "true"
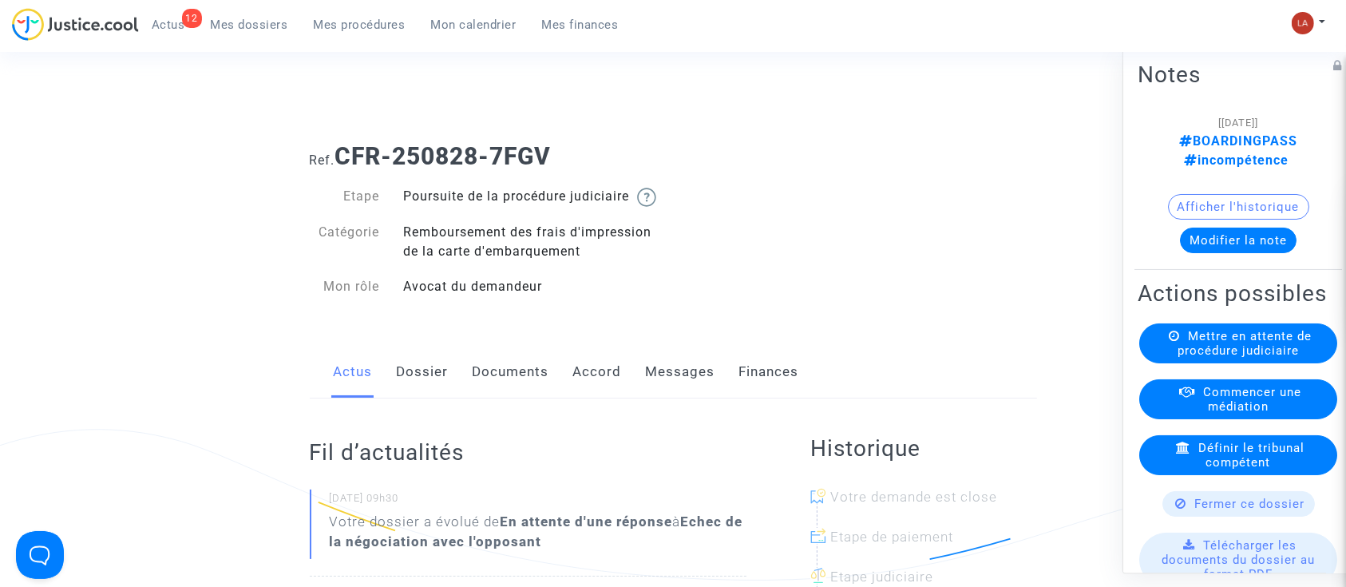
click at [397, 394] on link "Dossier" at bounding box center [423, 372] width 52 height 53
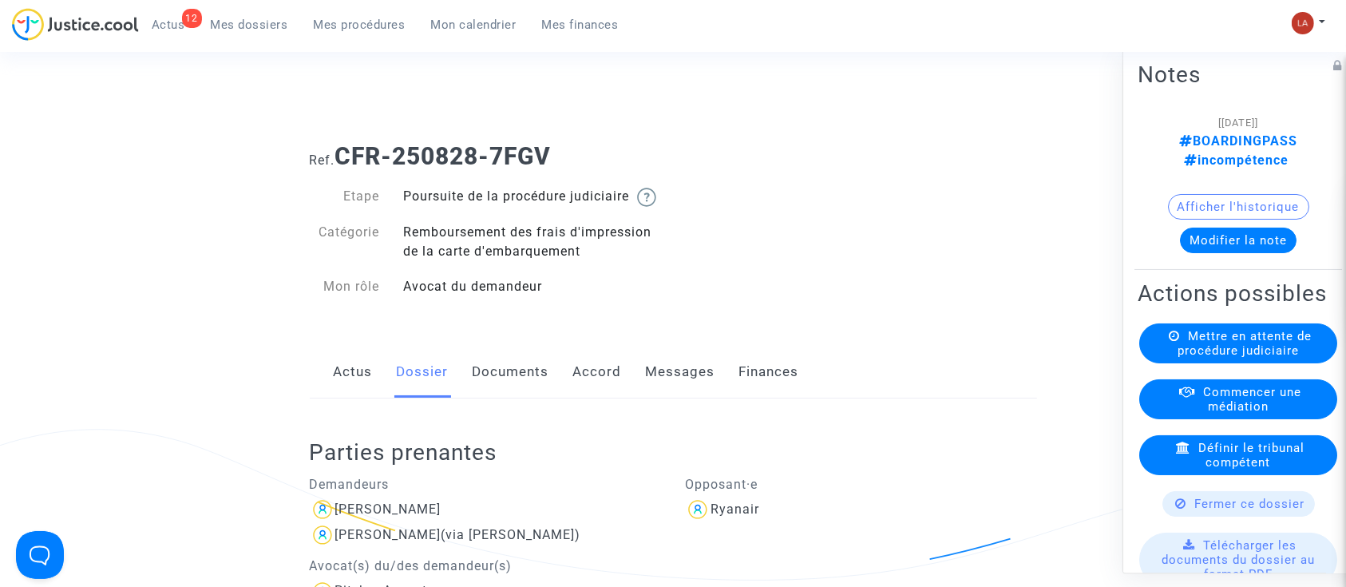
click at [683, 386] on link "Messages" at bounding box center [680, 372] width 69 height 53
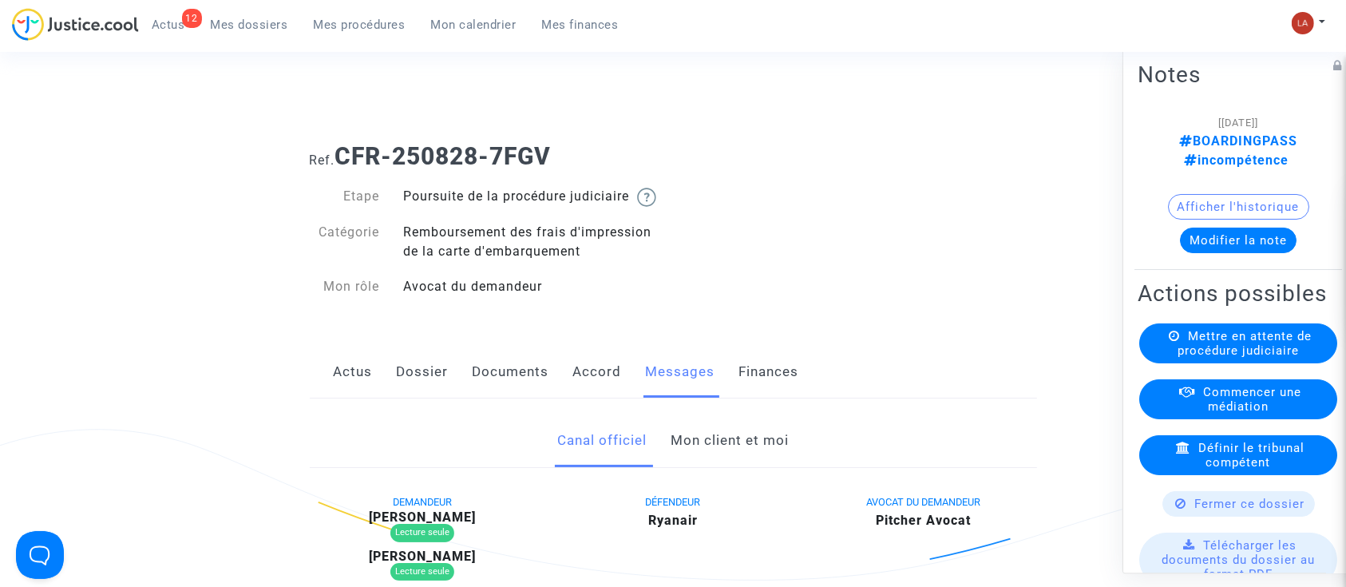
click at [718, 458] on link "Mon client et moi" at bounding box center [730, 440] width 118 height 53
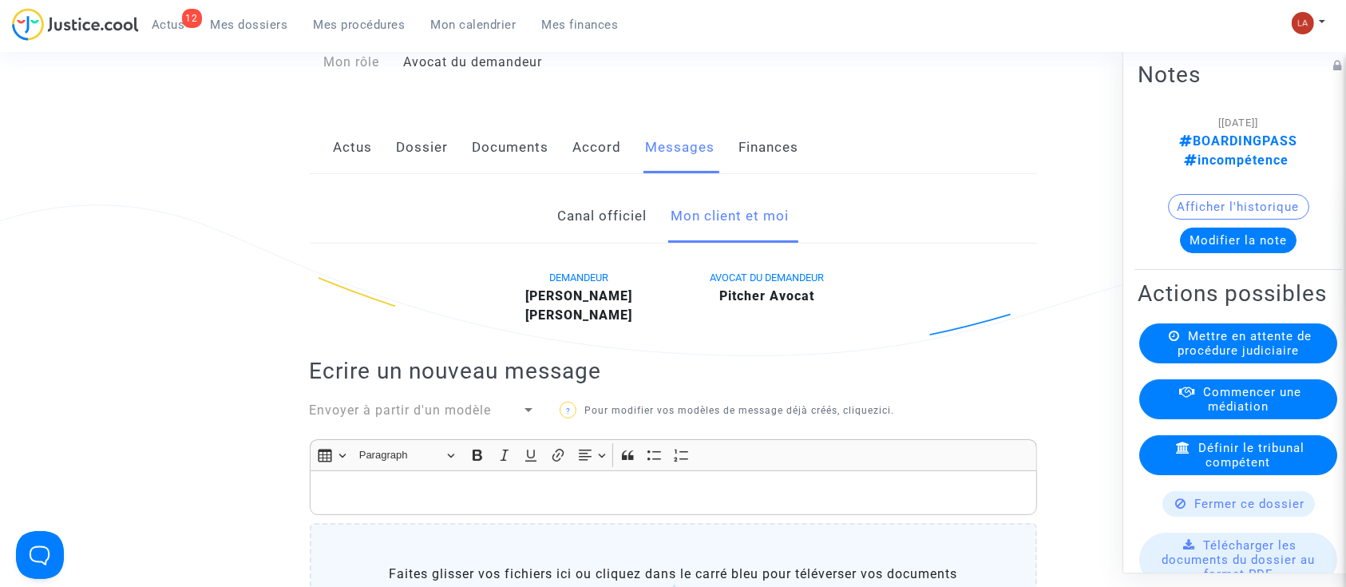
scroll to position [426, 0]
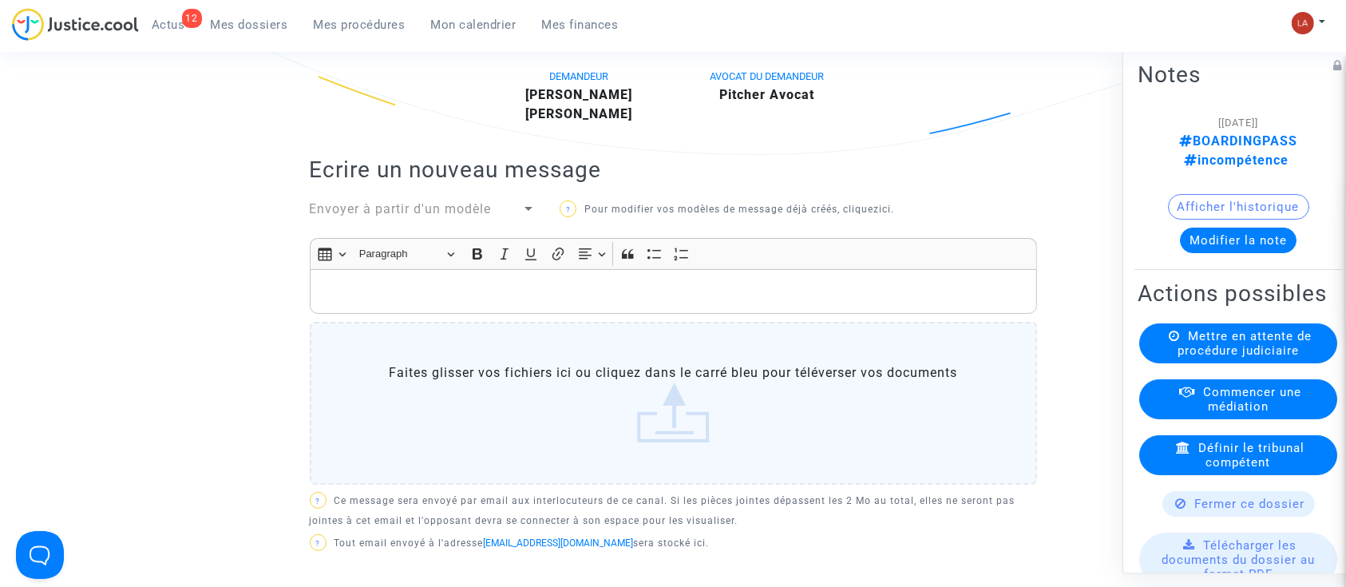
click at [424, 216] on span "Envoyer à partir d'un modèle" at bounding box center [401, 208] width 182 height 15
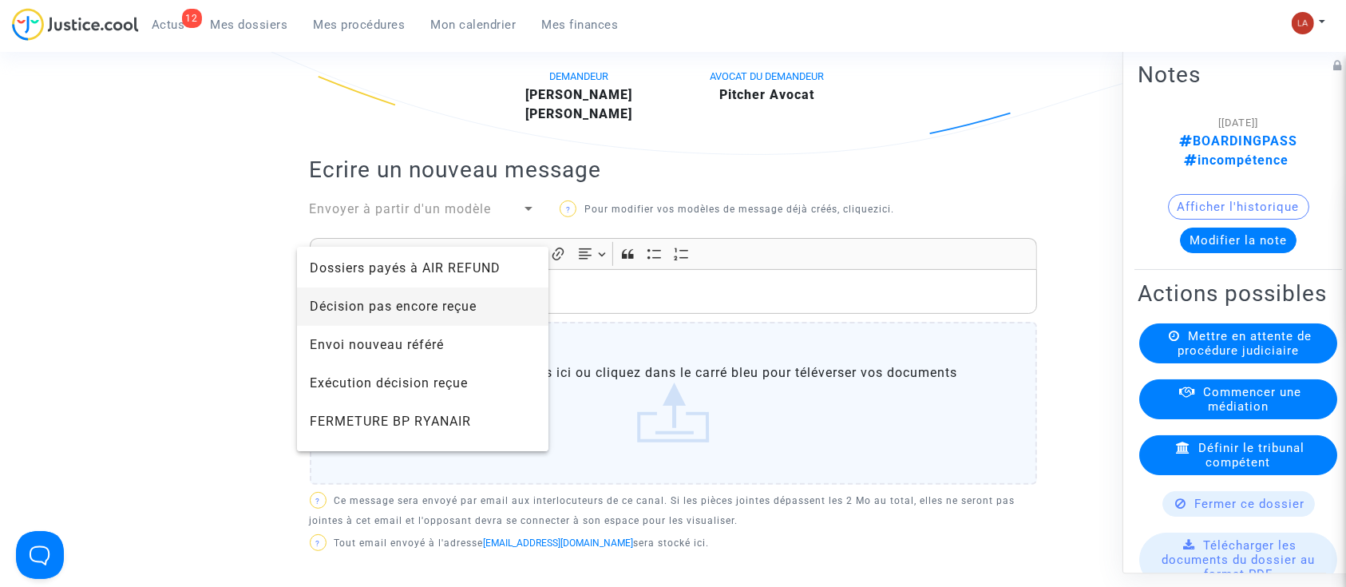
scroll to position [1064, 0]
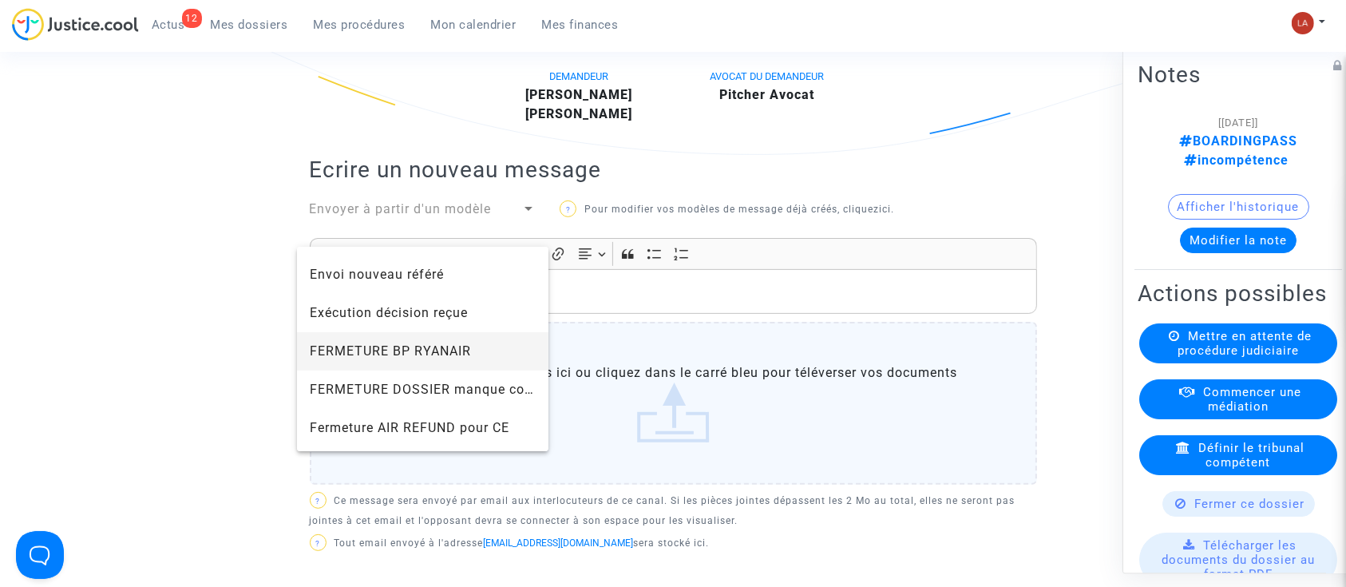
click at [427, 342] on span "FERMETURE BP RYANAIR" at bounding box center [423, 351] width 227 height 38
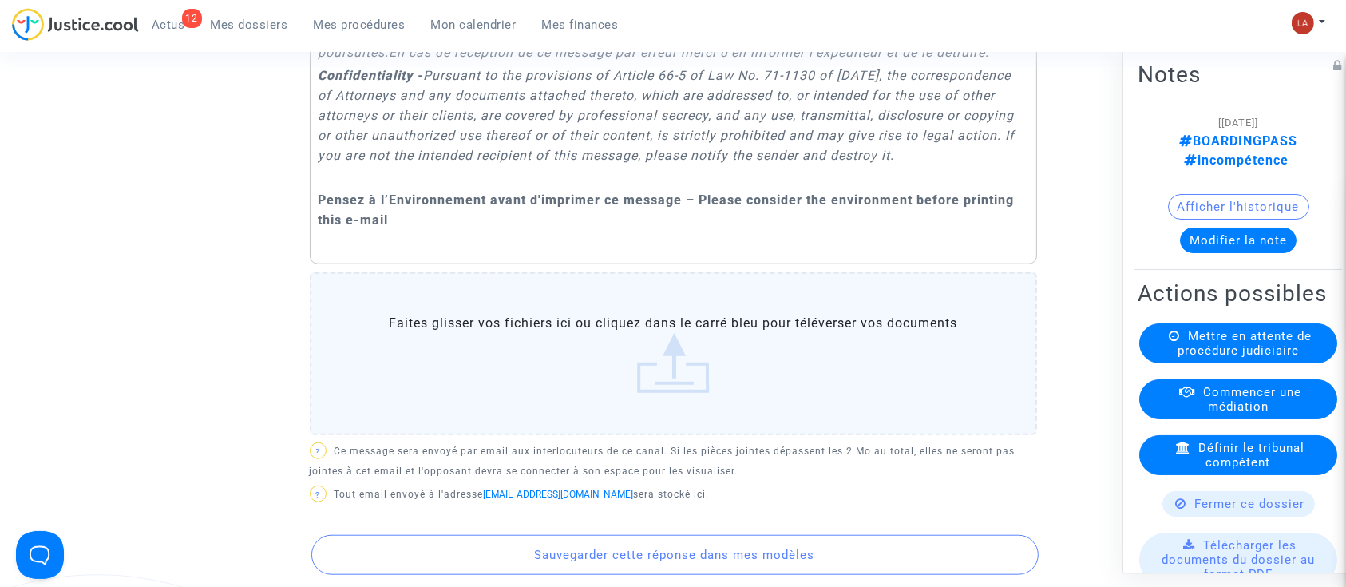
scroll to position [1597, 0]
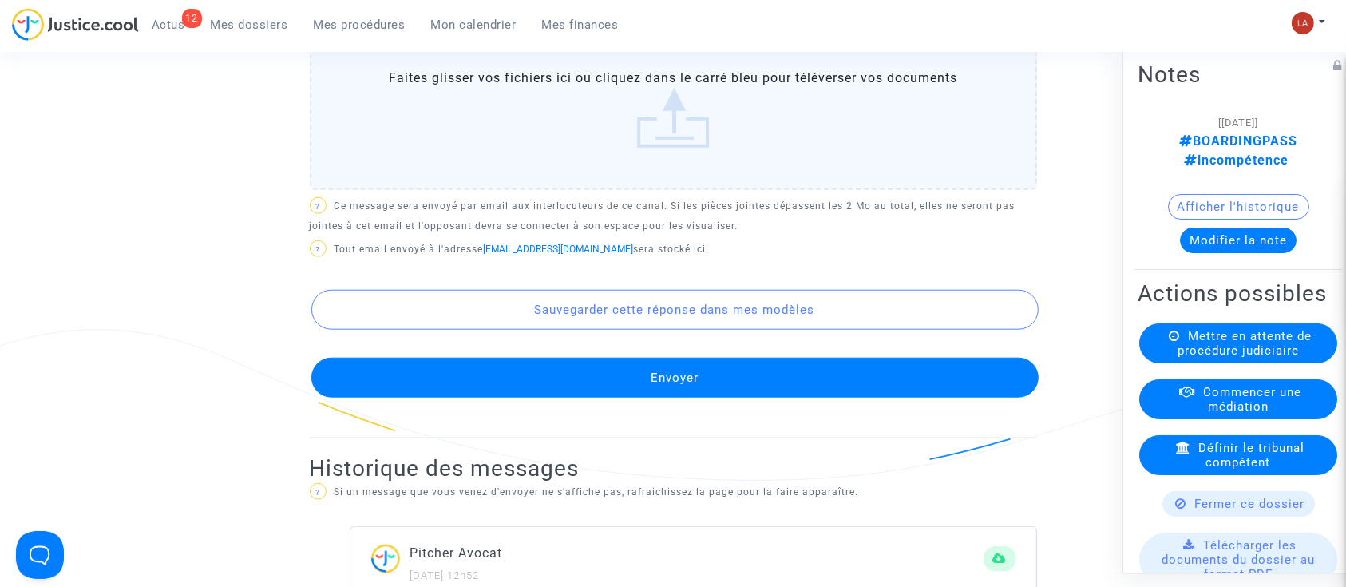
click at [742, 398] on button "Envoyer" at bounding box center [674, 378] width 727 height 40
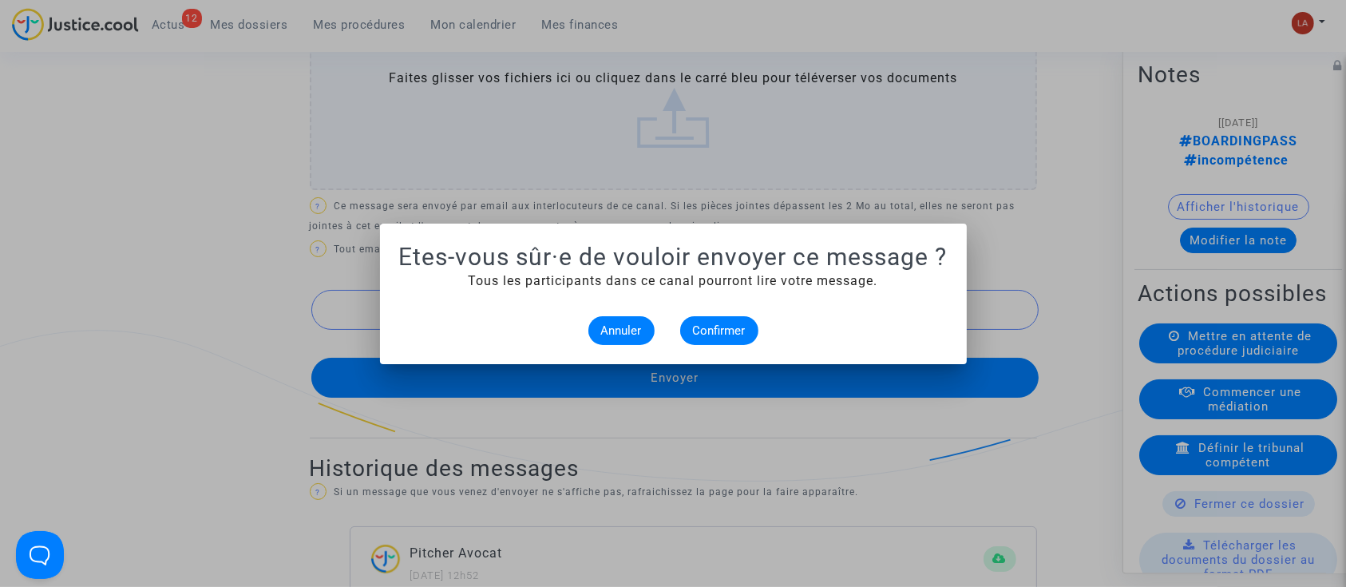
scroll to position [0, 0]
click at [730, 323] on span "Confirmer" at bounding box center [719, 330] width 53 height 14
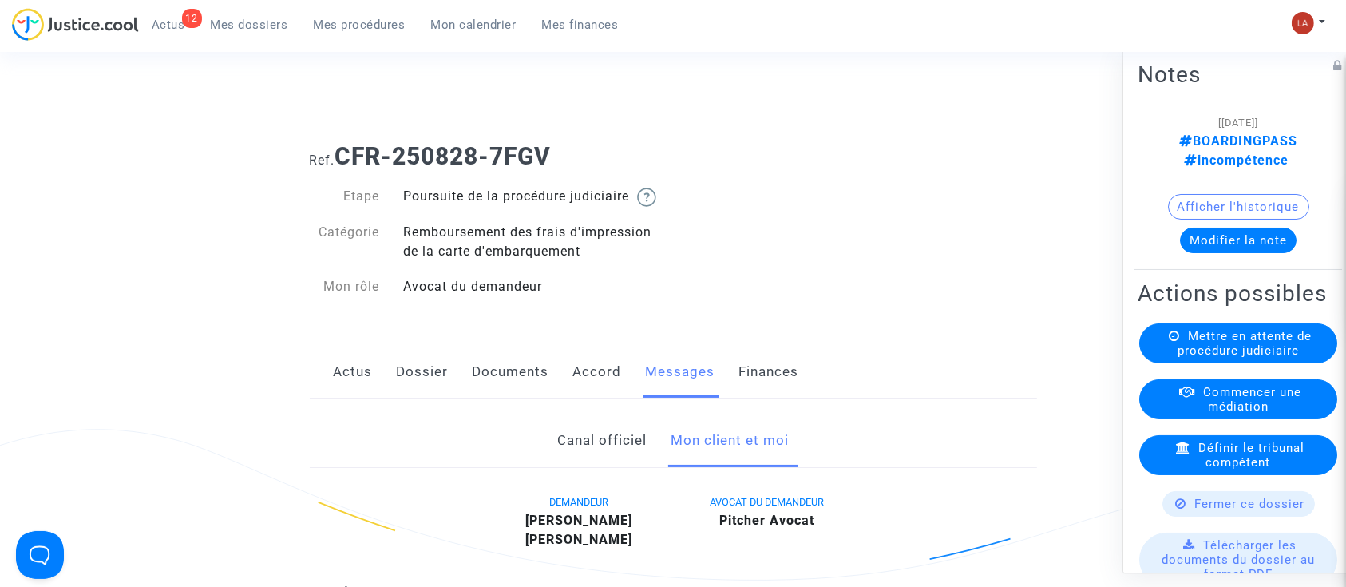
scroll to position [1597, 0]
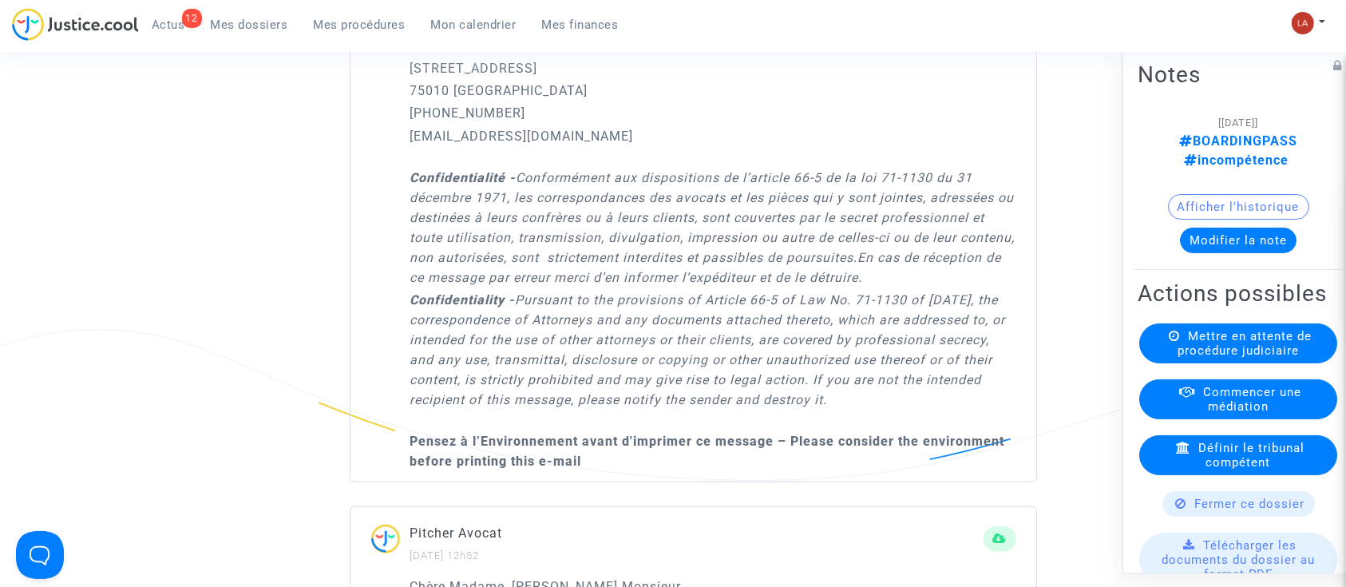
click at [1188, 517] on div "Fermer ce dossier" at bounding box center [1238, 504] width 152 height 26
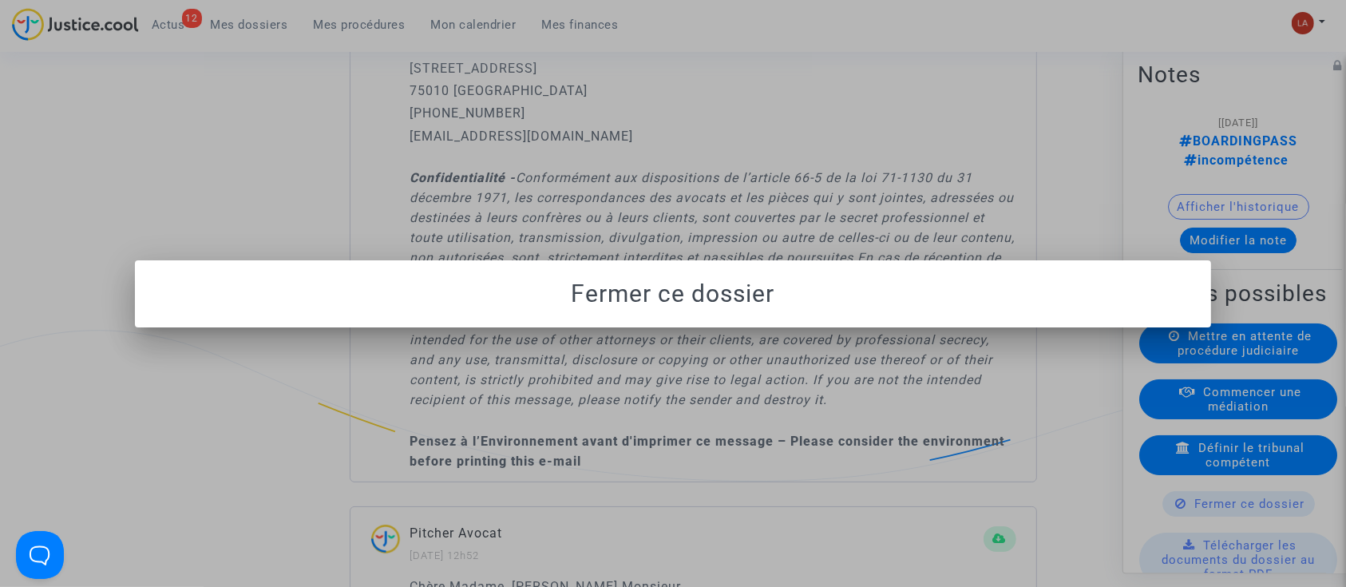
scroll to position [0, 0]
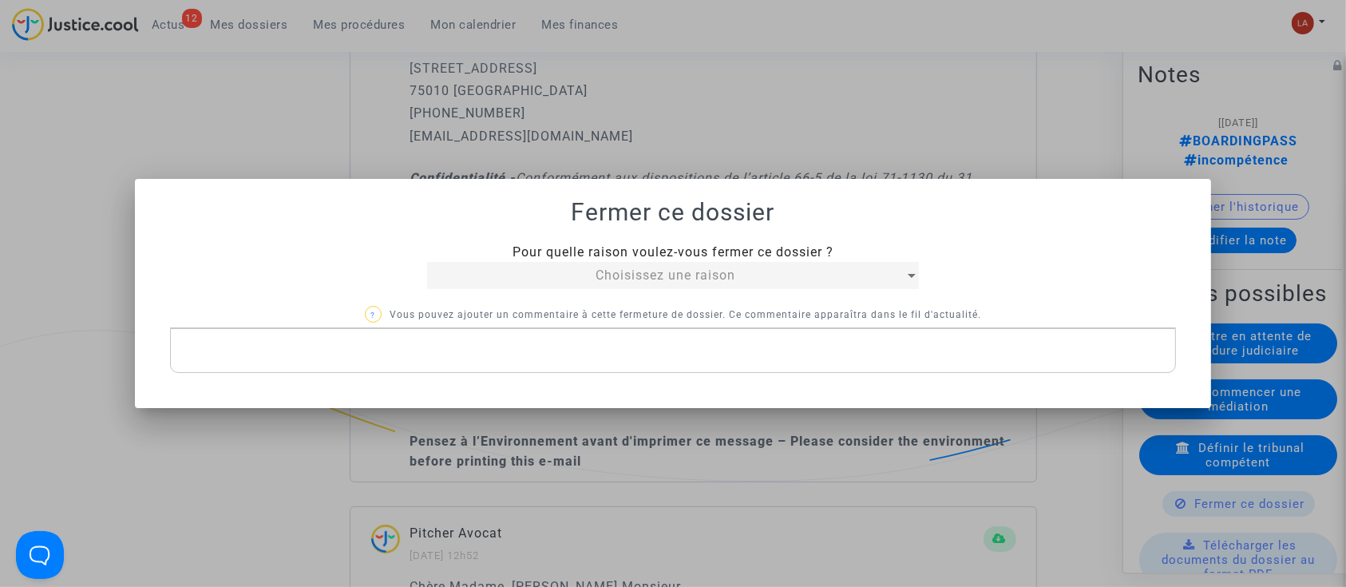
click at [594, 286] on mat-select "Choisissez une raison" at bounding box center [672, 275] width 491 height 27
click at [616, 277] on span "Choisissez une raison" at bounding box center [666, 274] width 140 height 15
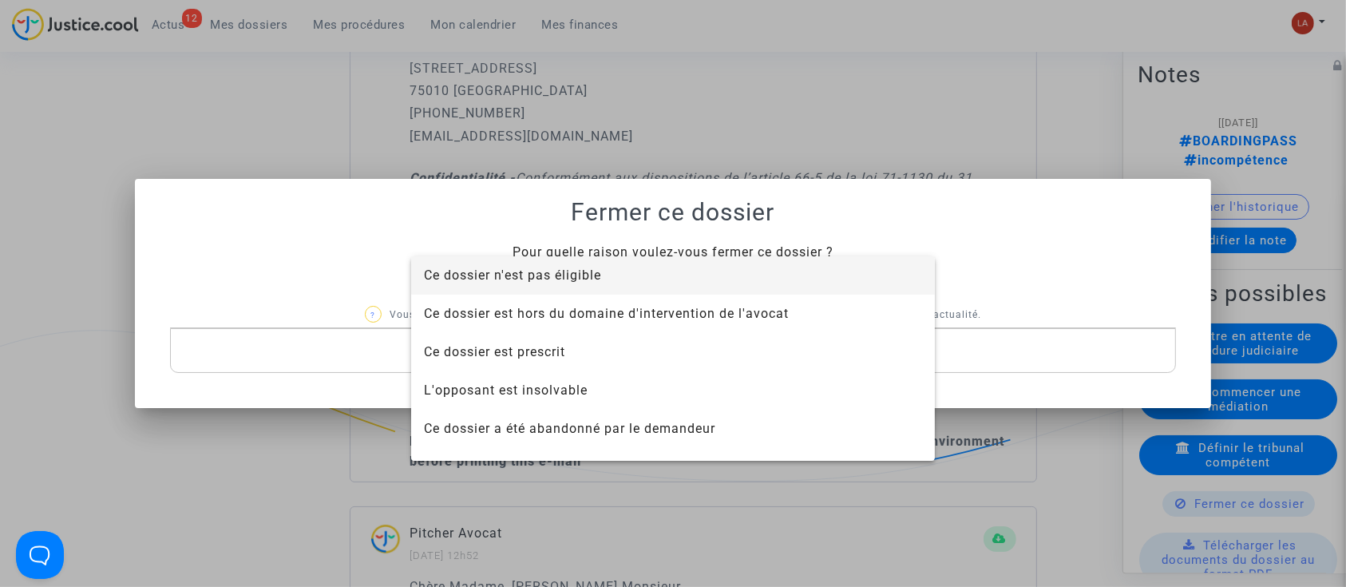
click at [613, 282] on span "Ce dossier n'est pas éligible" at bounding box center [673, 275] width 498 height 38
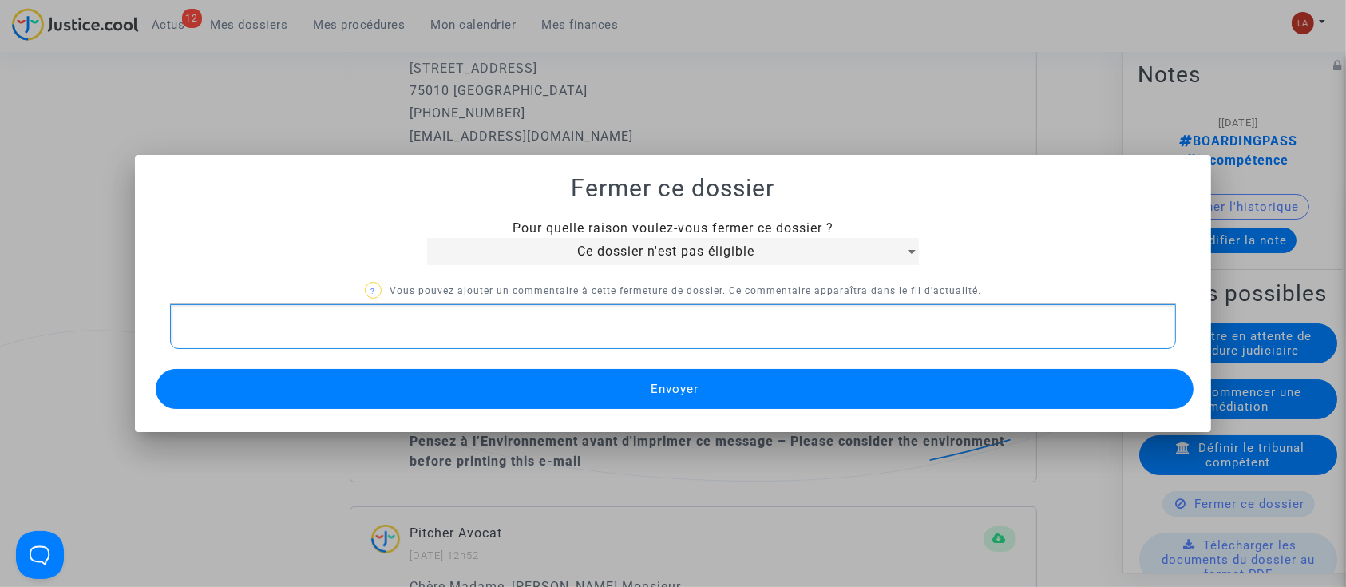
click at [596, 321] on p "Rich Text Editor, main" at bounding box center [673, 327] width 990 height 20
click at [677, 388] on span "Envoyer" at bounding box center [675, 389] width 48 height 14
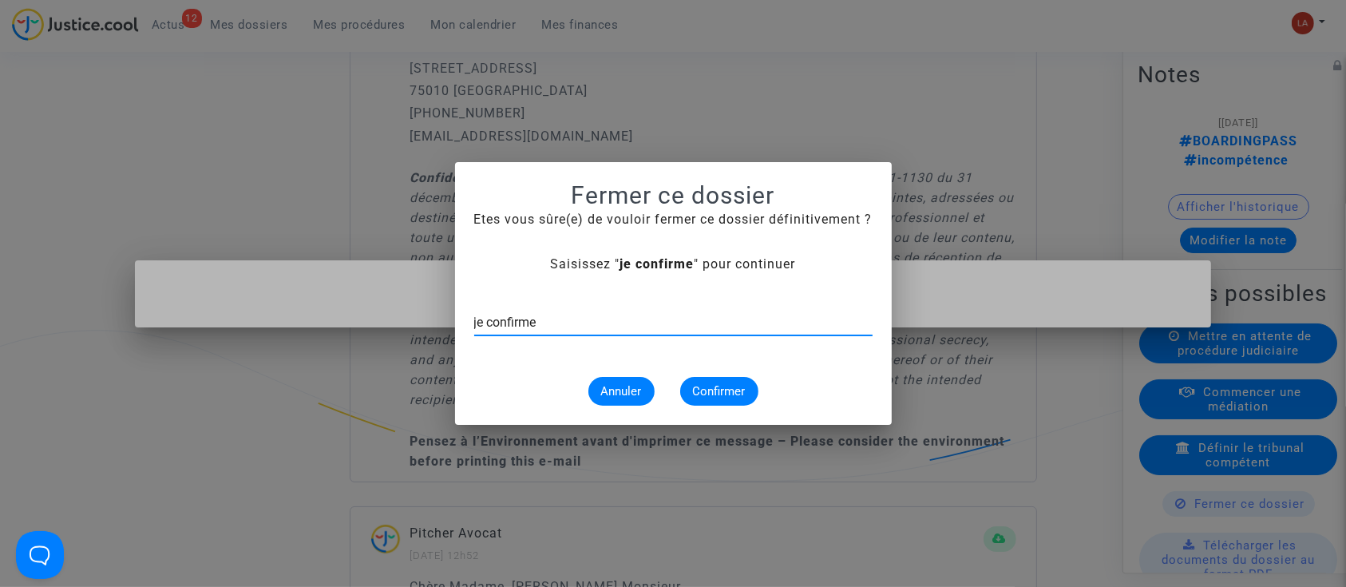
type input "je confirme"
click at [676, 391] on div "Annuler Confirmer" at bounding box center [673, 391] width 398 height 29
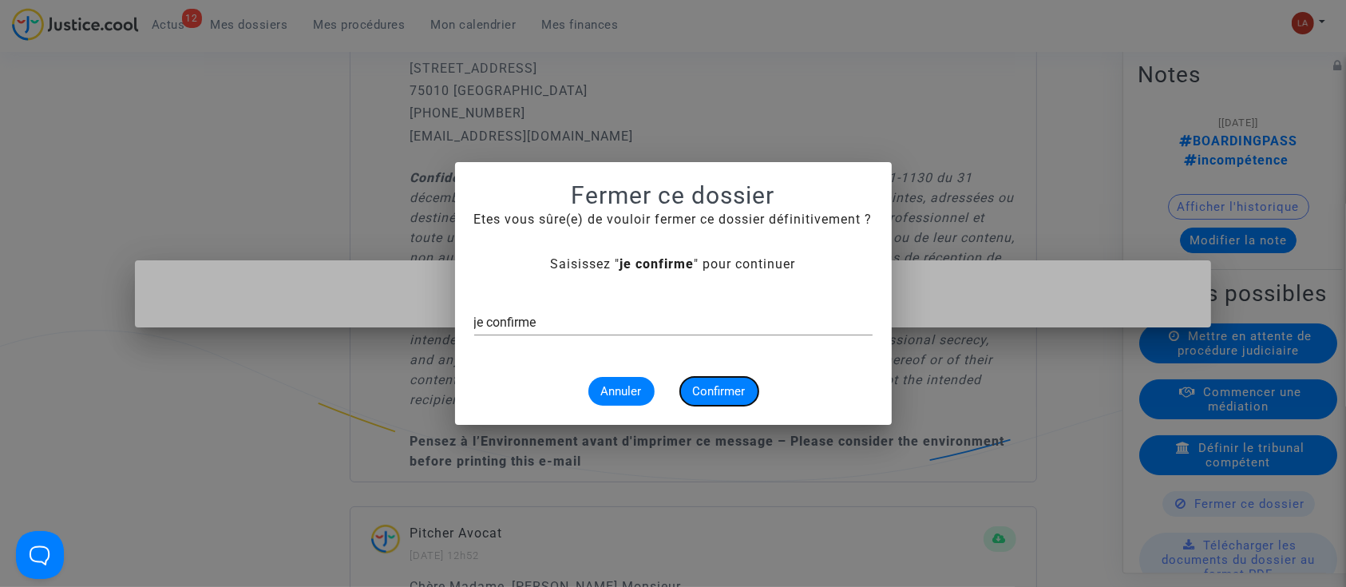
click at [694, 392] on span "Confirmer" at bounding box center [719, 391] width 53 height 14
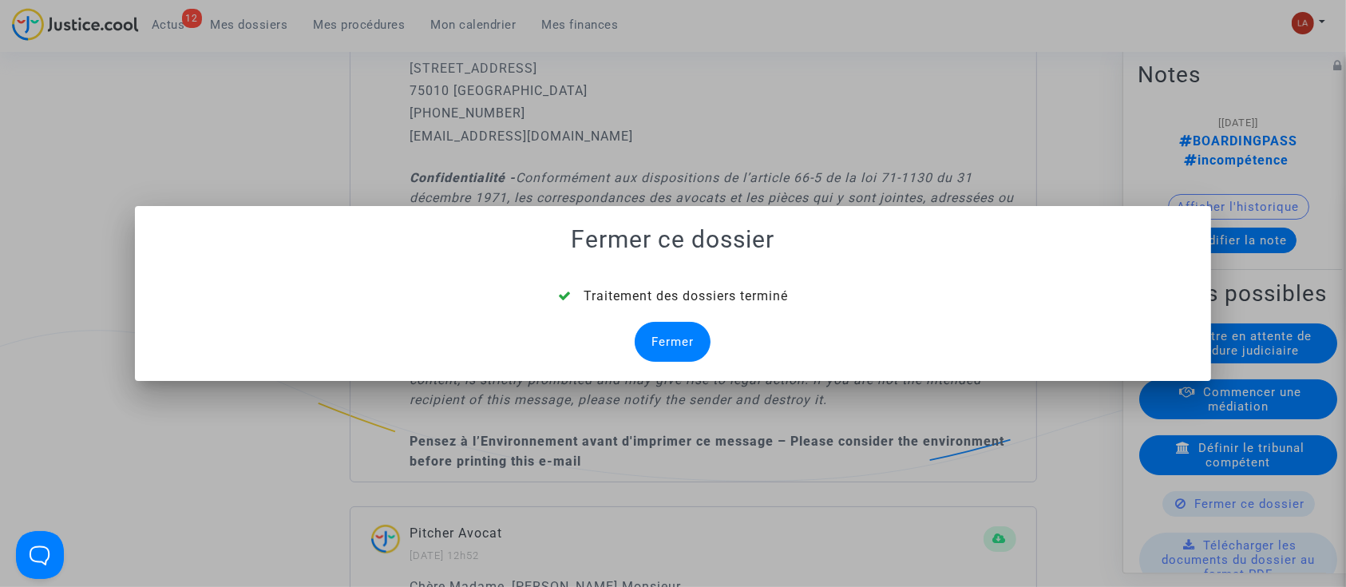
click at [696, 337] on div "Fermer" at bounding box center [673, 342] width 76 height 40
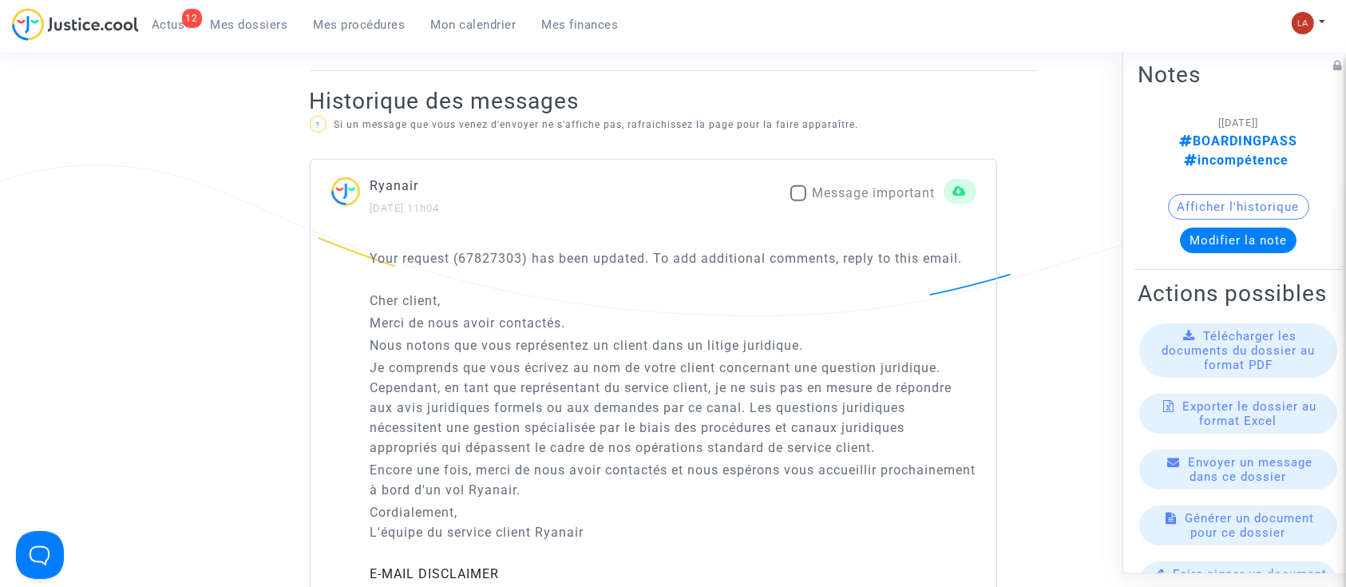
scroll to position [1597, 0]
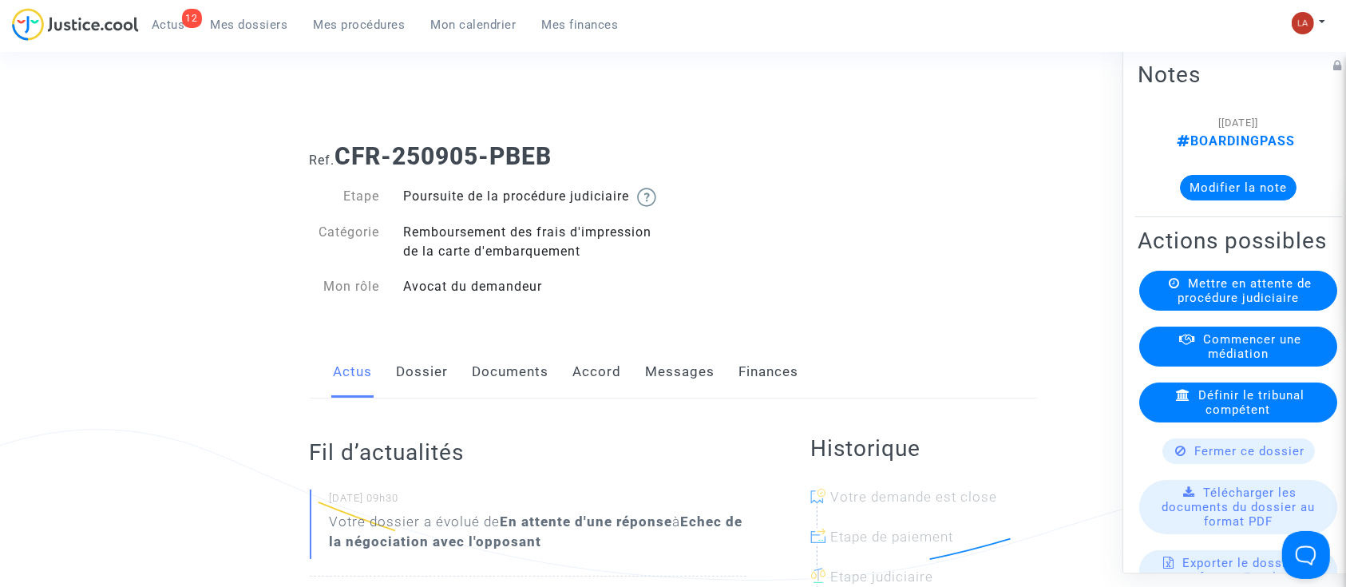
drag, startPoint x: 430, startPoint y: 374, endPoint x: 450, endPoint y: 374, distance: 20.8
click at [430, 374] on link "Dossier" at bounding box center [423, 372] width 52 height 53
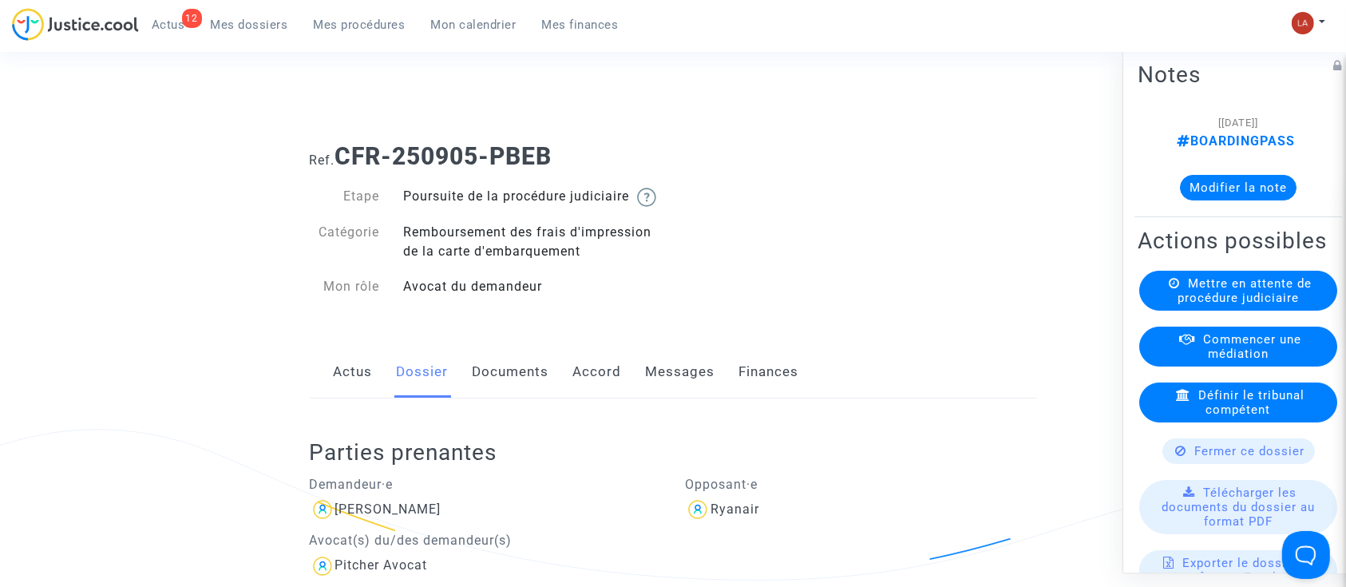
click at [1265, 184] on button "Modifier la note" at bounding box center [1238, 188] width 117 height 26
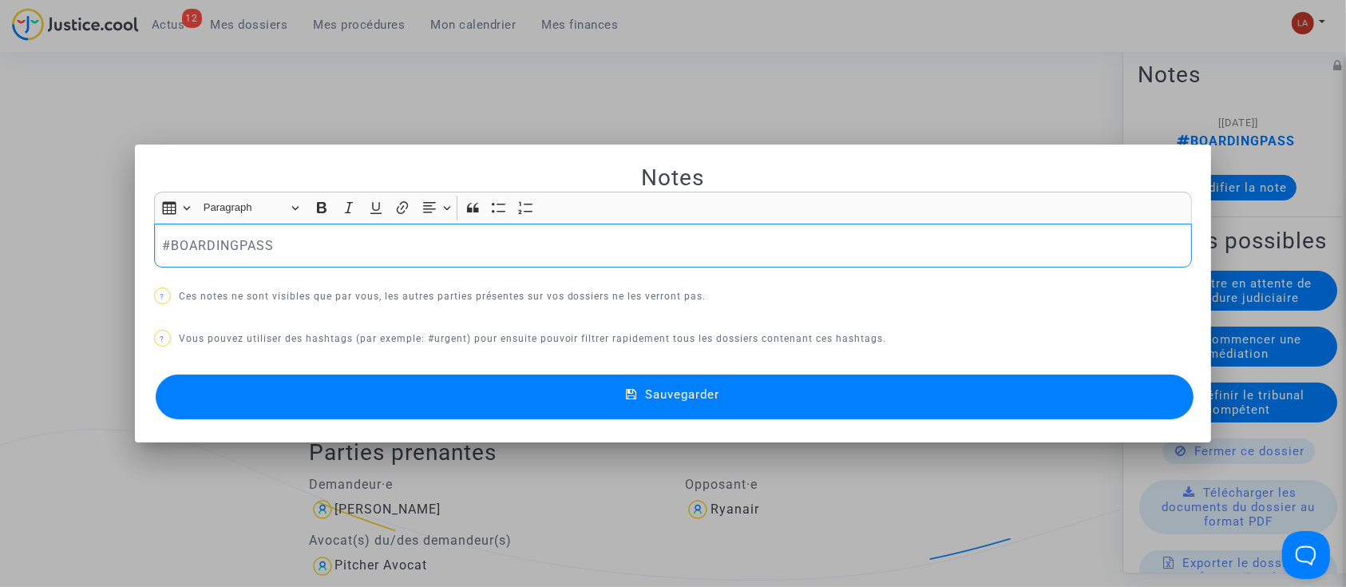
click at [330, 239] on p "#BOARDINGPASS" at bounding box center [673, 246] width 1022 height 20
click at [645, 367] on div "Notes Rich Text Editor Insert table Insert table Heading Paragraph Paragraph He…" at bounding box center [673, 293] width 1039 height 259
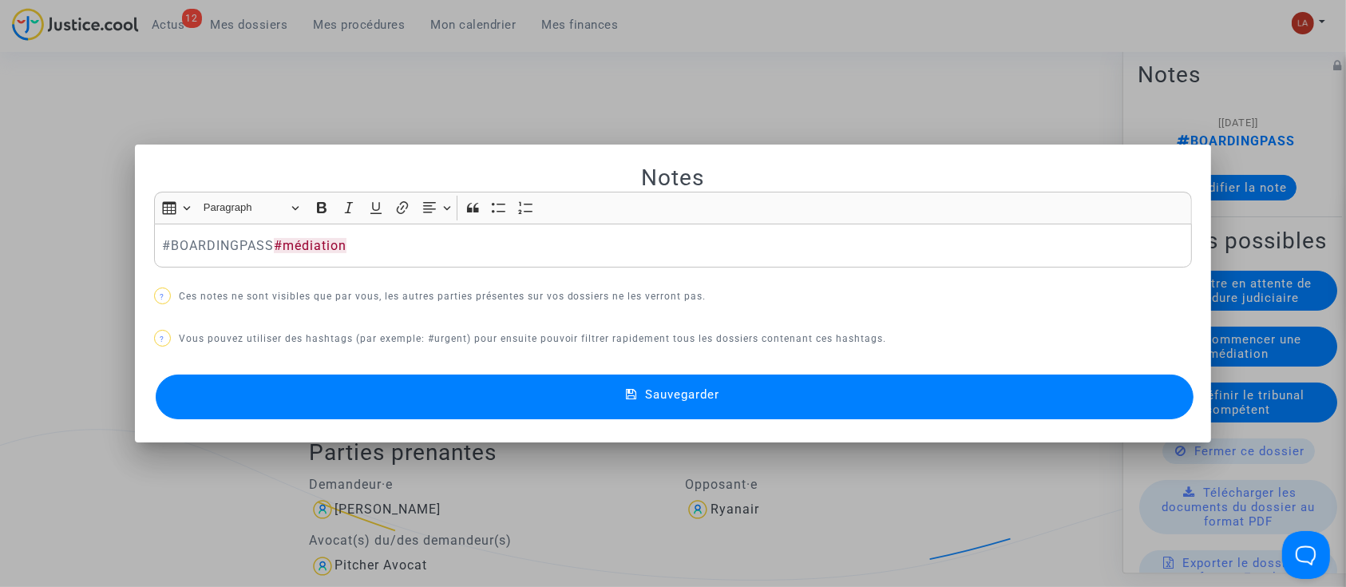
click at [631, 387] on mat-icon at bounding box center [635, 396] width 19 height 19
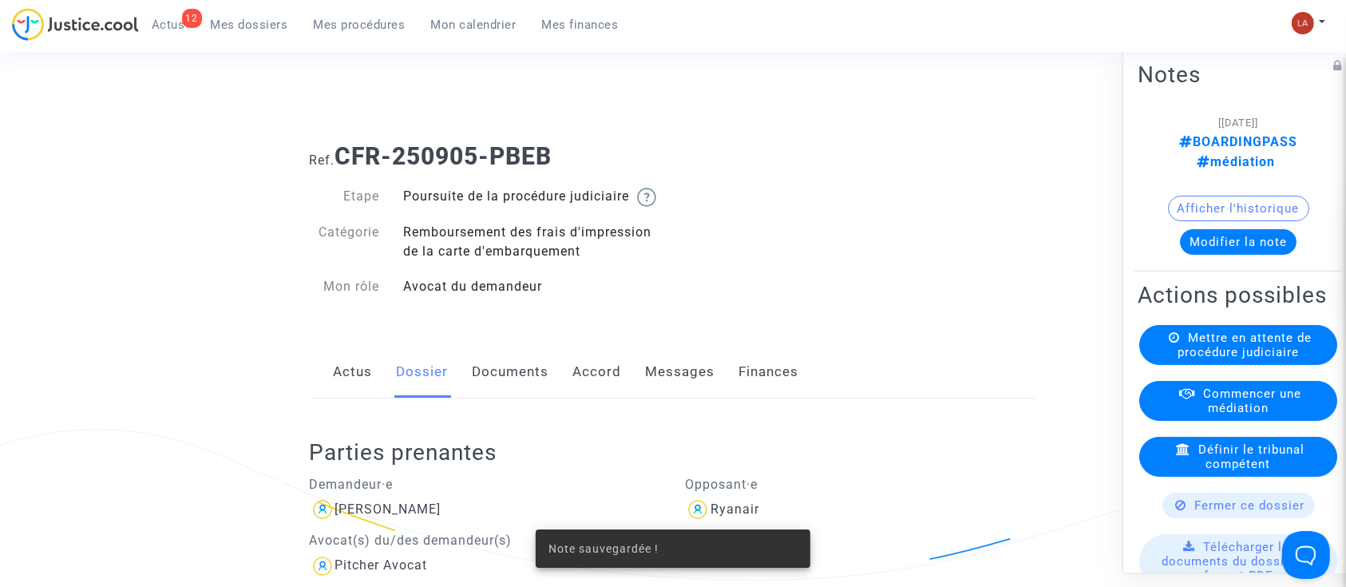
click at [658, 374] on link "Messages" at bounding box center [680, 372] width 69 height 53
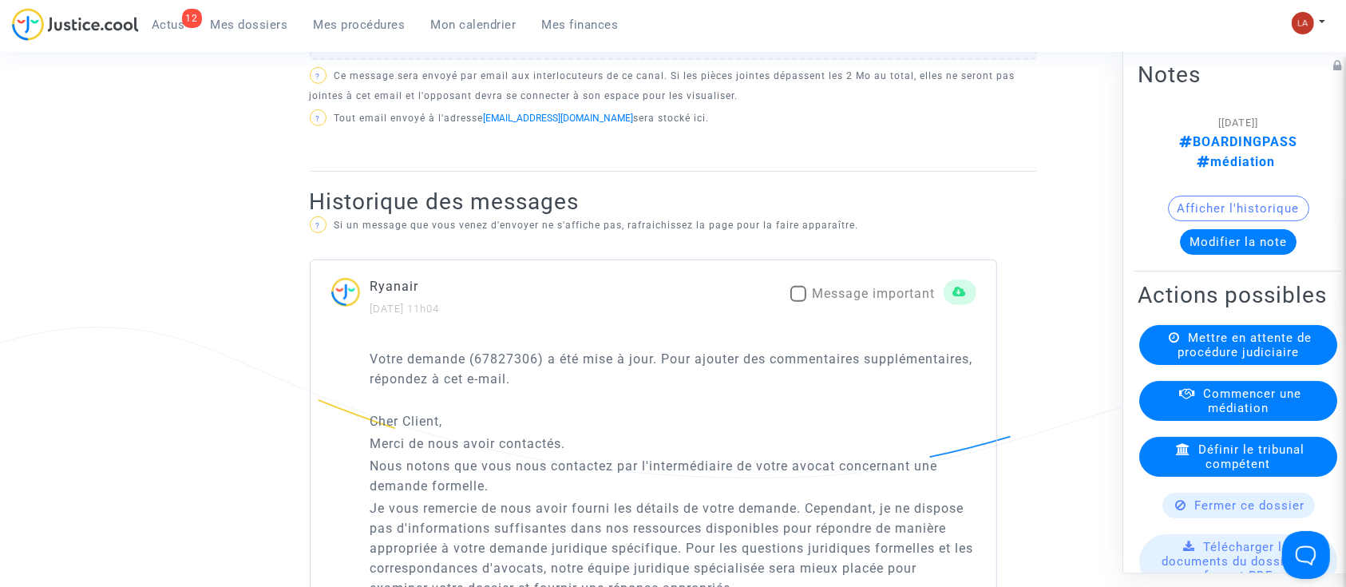
click at [837, 301] on span "Message important" at bounding box center [874, 293] width 123 height 15
click at [798, 303] on input "Message important" at bounding box center [798, 302] width 1 height 1
checkbox input "true"
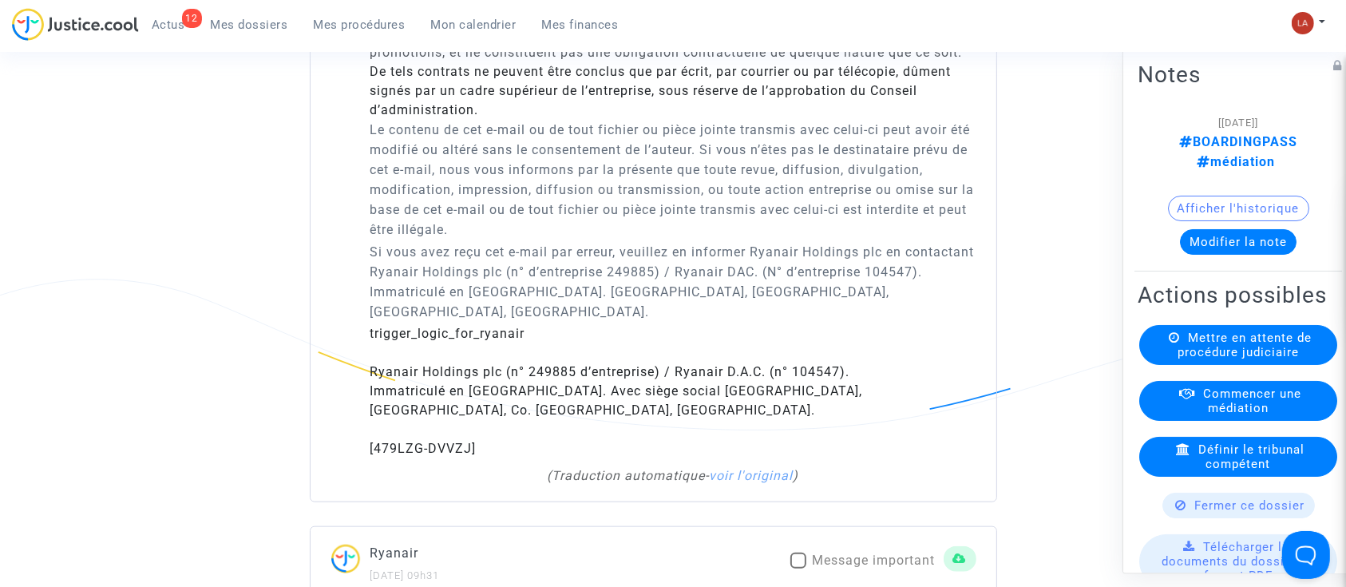
scroll to position [1703, 0]
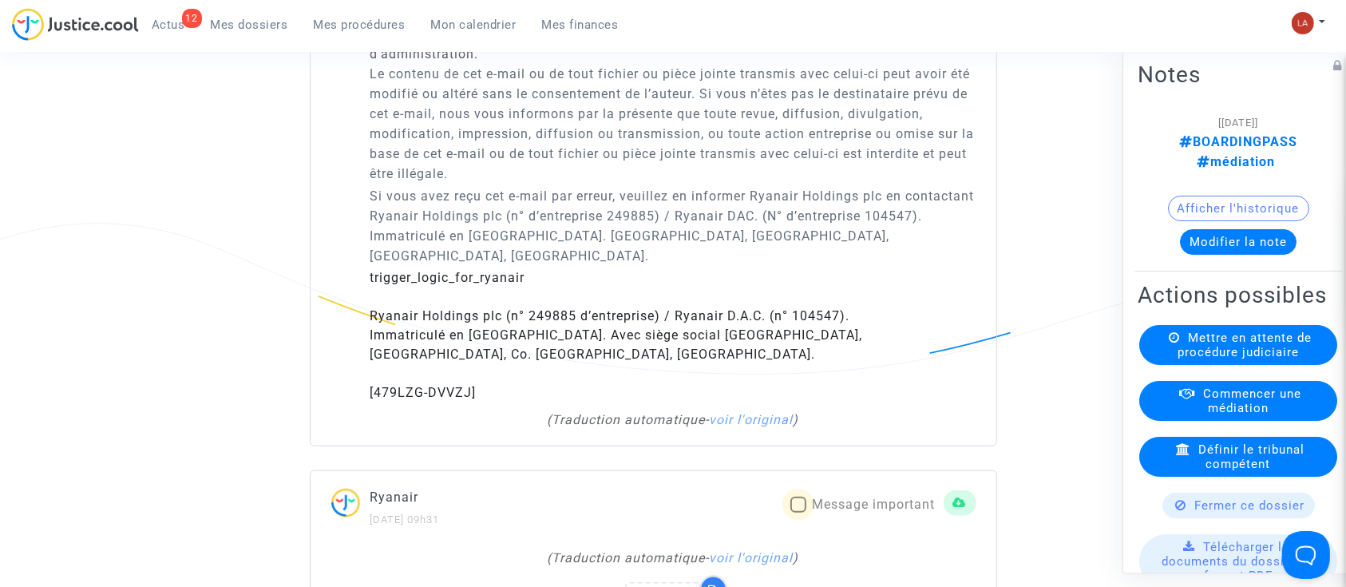
click at [818, 512] on span "Message important" at bounding box center [874, 504] width 123 height 15
click at [798, 513] on input "Message important" at bounding box center [798, 513] width 1 height 1
checkbox input "true"
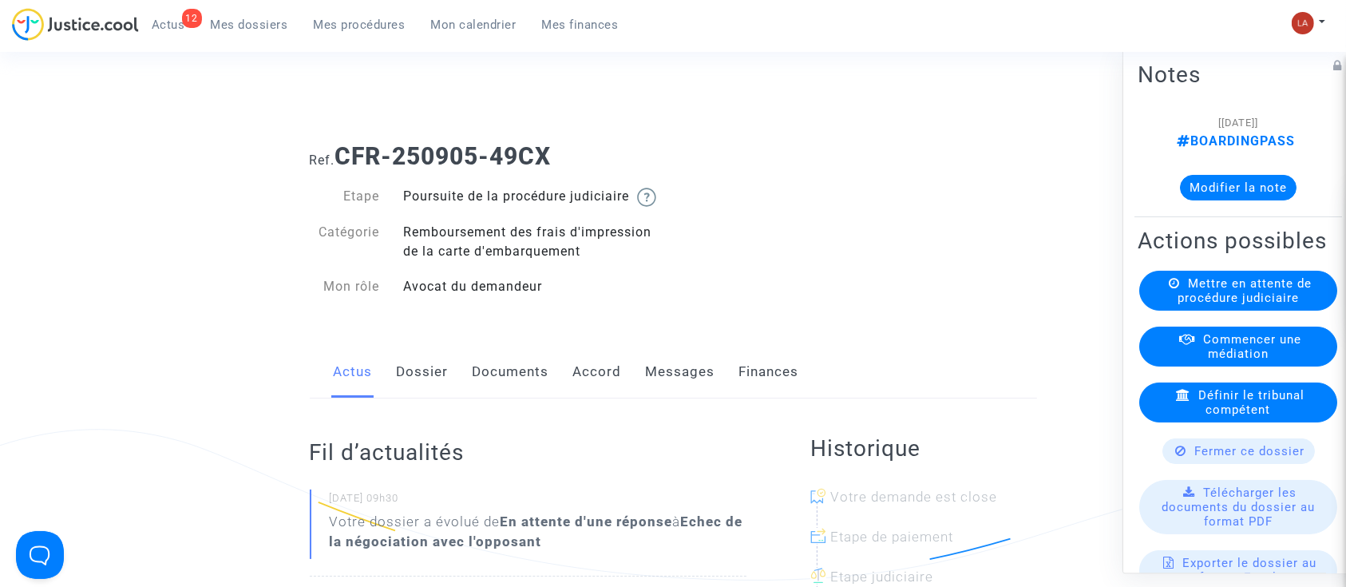
click at [440, 398] on link "Dossier" at bounding box center [423, 372] width 52 height 53
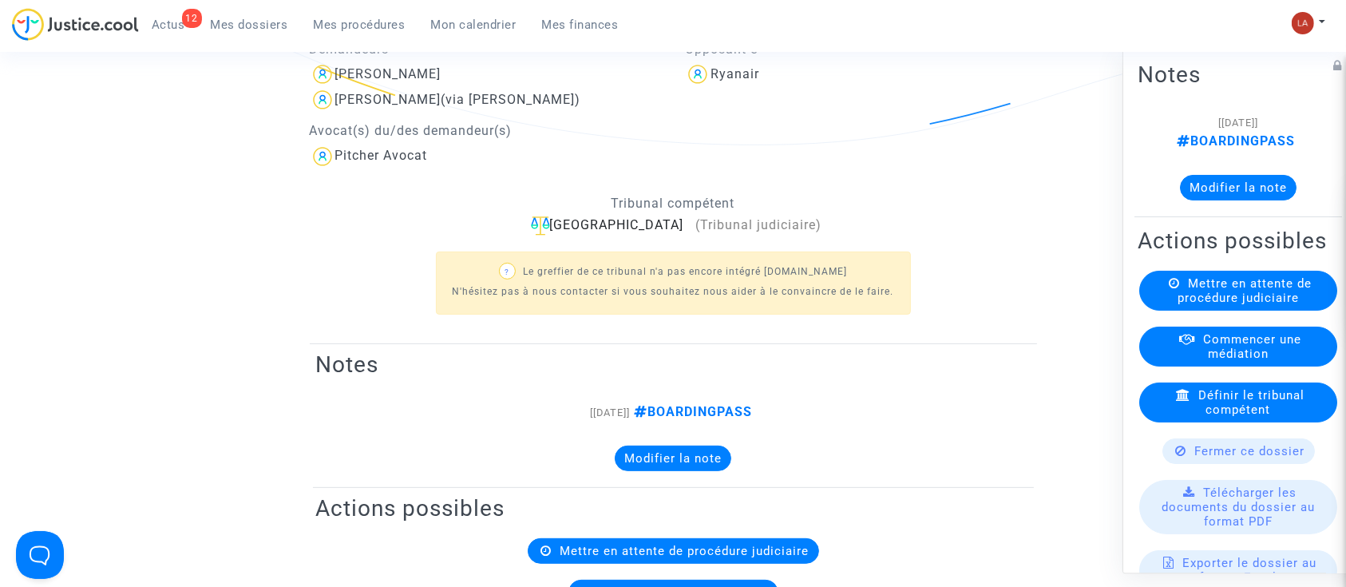
scroll to position [532, 0]
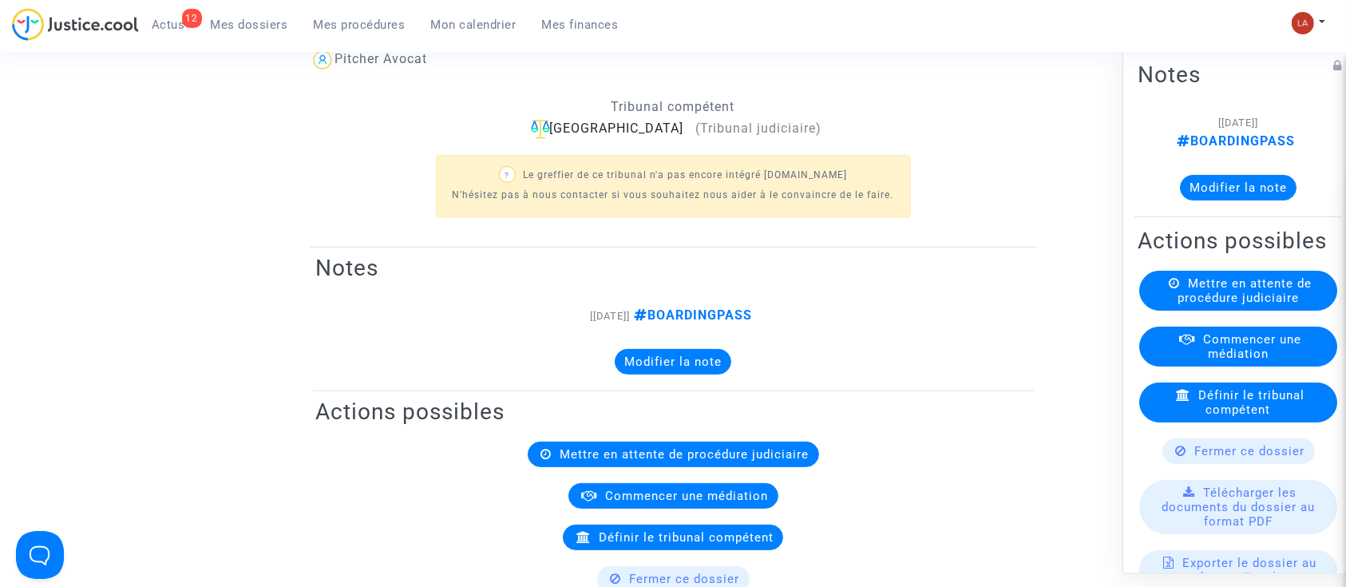
click at [1194, 198] on button "Modifier la note" at bounding box center [1238, 188] width 117 height 26
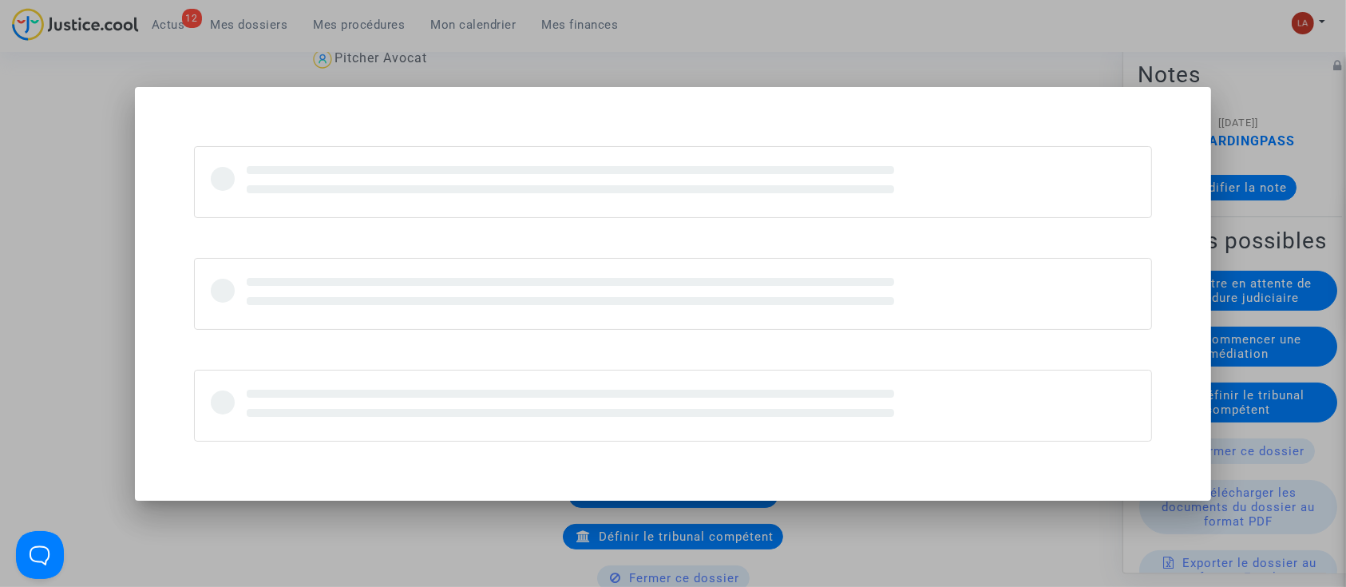
scroll to position [0, 0]
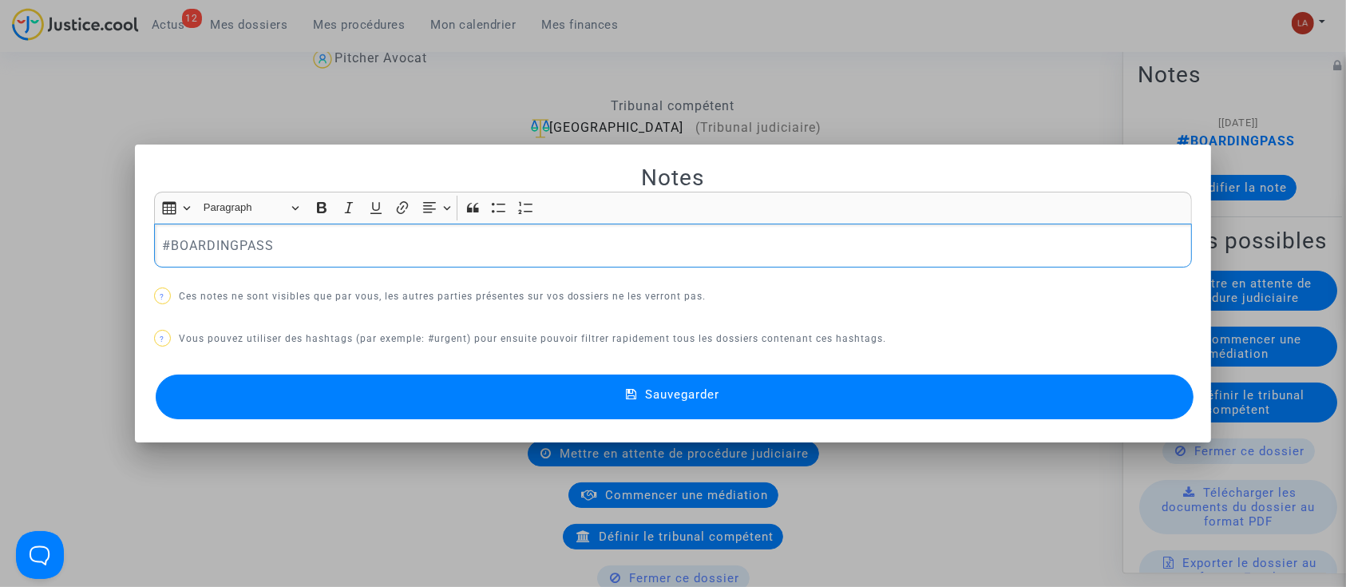
click at [481, 260] on div "#BOARDINGPASS" at bounding box center [673, 246] width 1039 height 45
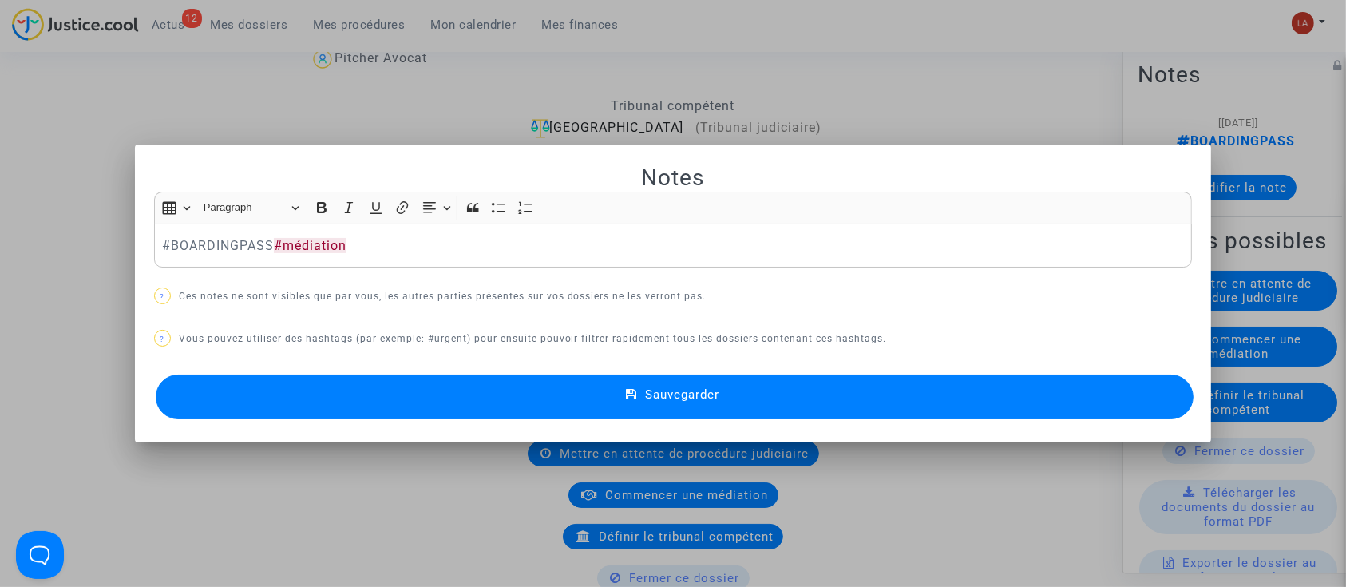
click at [502, 378] on button "Sauvegarder" at bounding box center [675, 396] width 1039 height 45
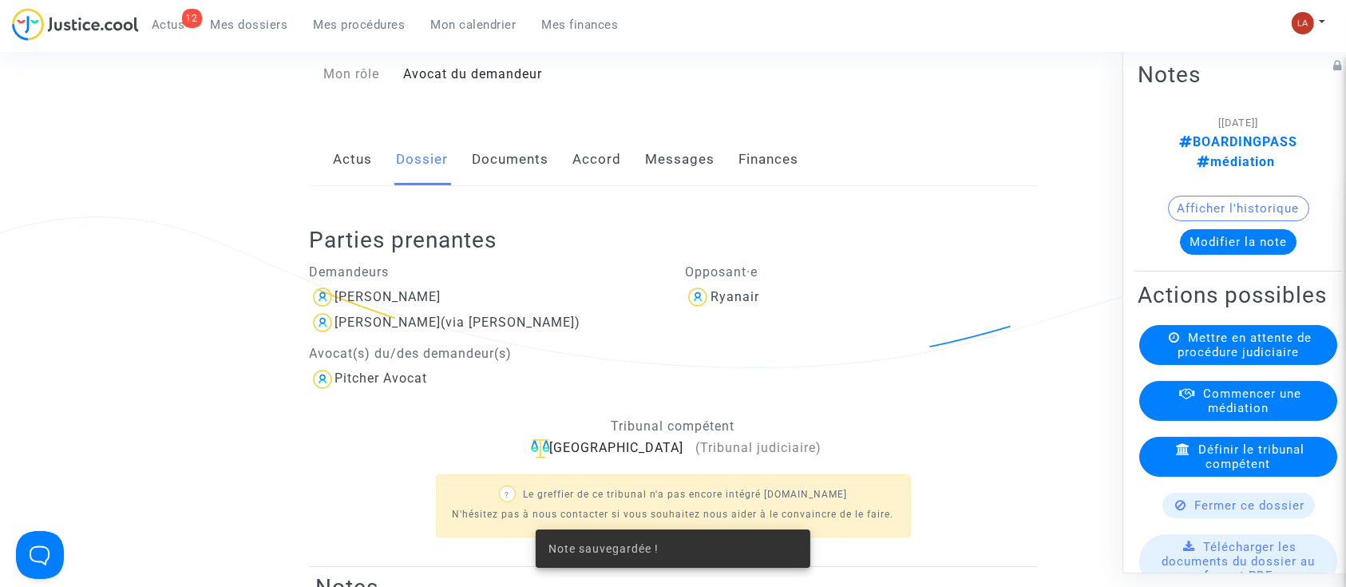
click at [711, 186] on link "Messages" at bounding box center [680, 159] width 69 height 53
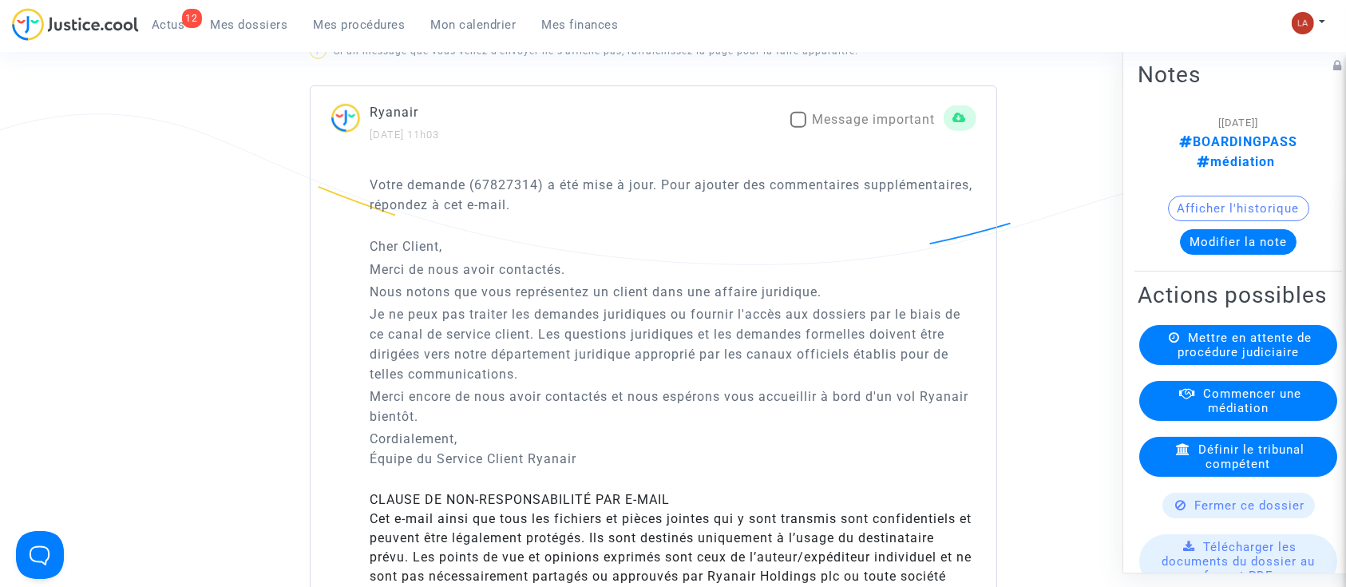
click at [824, 127] on span "Message important" at bounding box center [874, 119] width 123 height 15
click at [798, 129] on input "Message important" at bounding box center [798, 128] width 1 height 1
checkbox input "true"
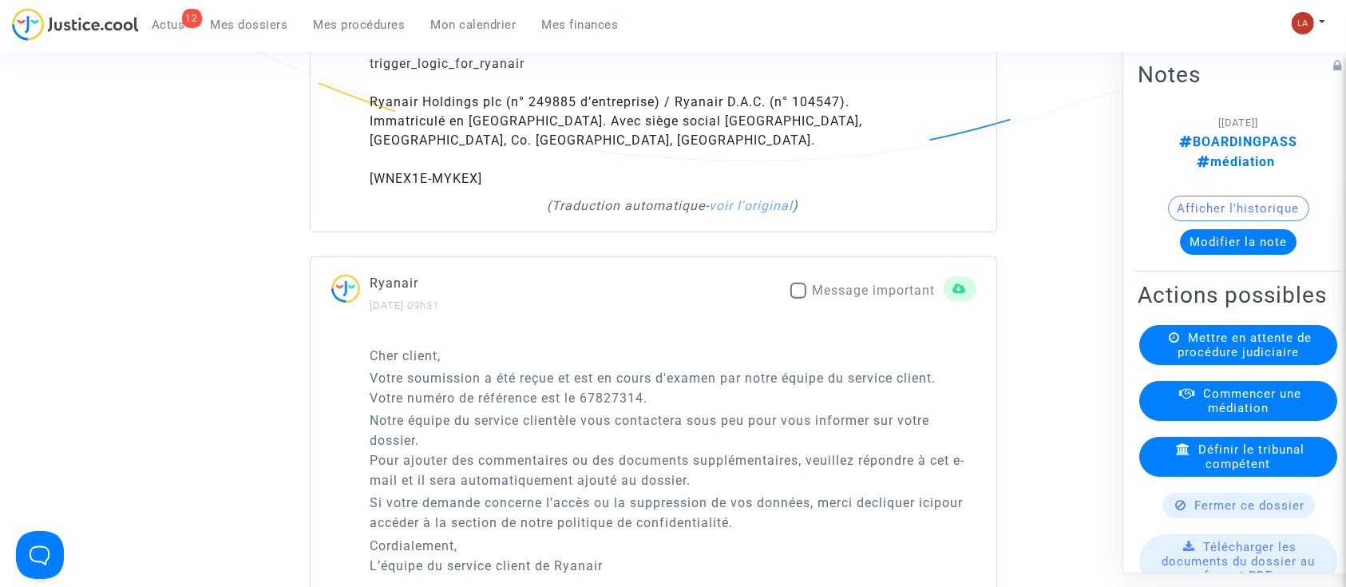
click at [873, 298] on span "Message important" at bounding box center [874, 290] width 123 height 15
click at [798, 299] on input "Message important" at bounding box center [798, 299] width 1 height 1
checkbox input "true"
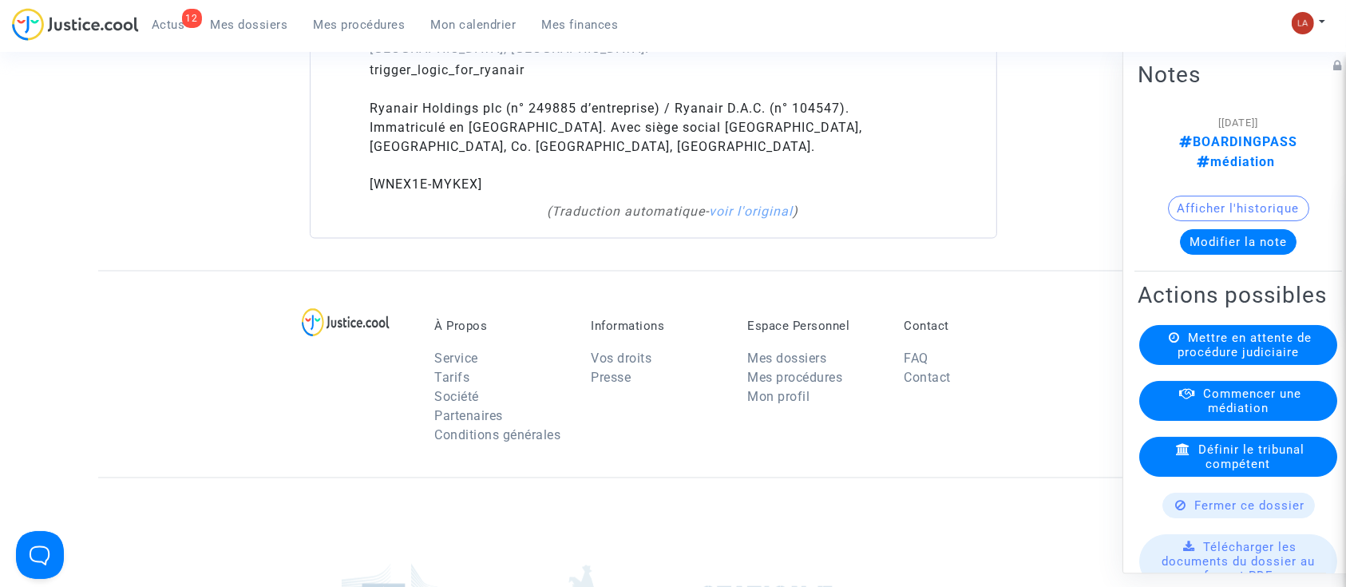
scroll to position [2980, 0]
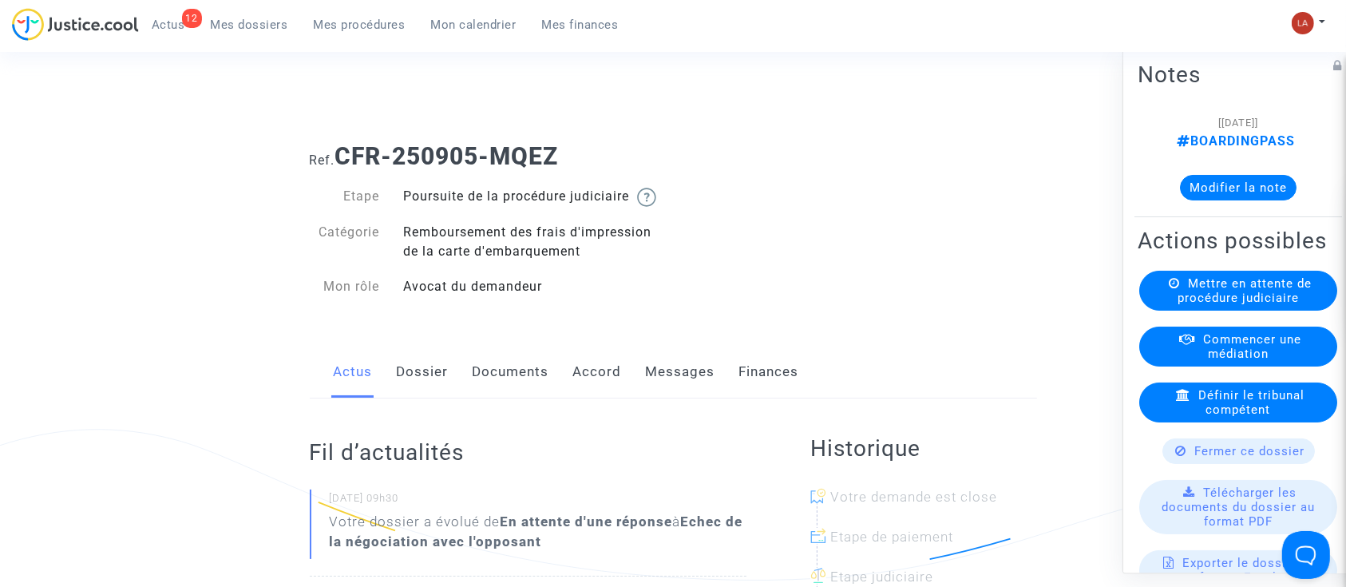
click at [416, 394] on link "Dossier" at bounding box center [423, 372] width 52 height 53
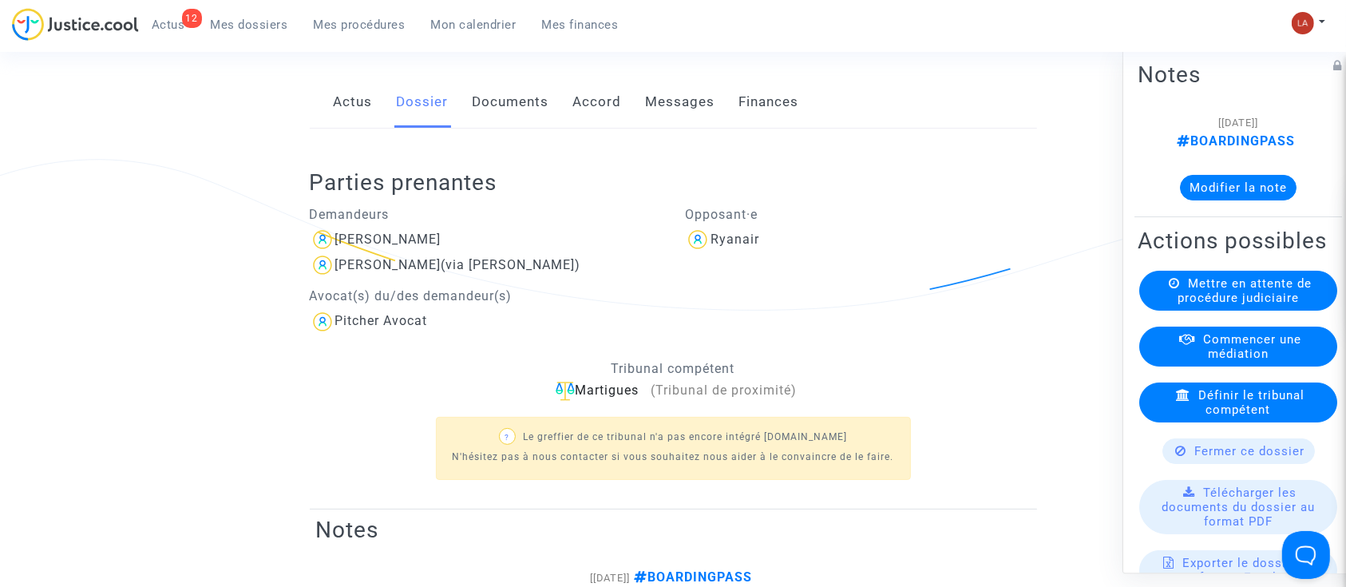
scroll to position [532, 0]
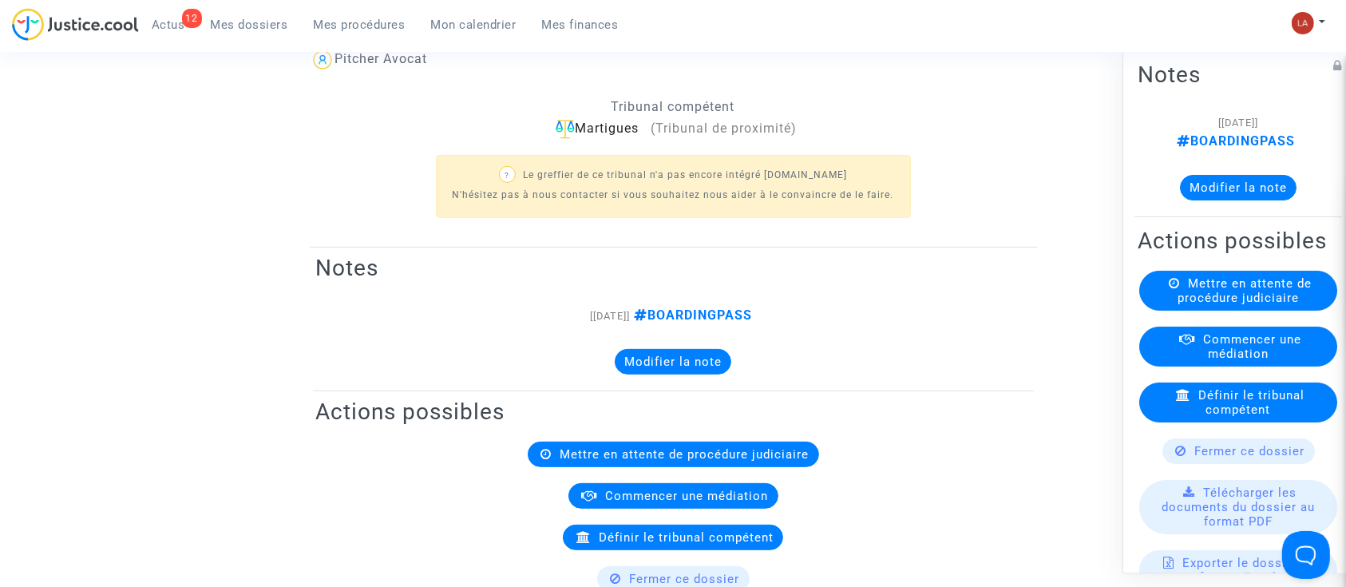
click at [1229, 201] on div "[08/09/2025] BOARDINGPASS Modifier la note" at bounding box center [1238, 163] width 201 height 101
click at [1210, 204] on div "[08/09/2025] BOARDINGPASS Modifier la note" at bounding box center [1238, 163] width 201 height 101
click at [1214, 184] on button "Modifier la note" at bounding box center [1238, 188] width 117 height 26
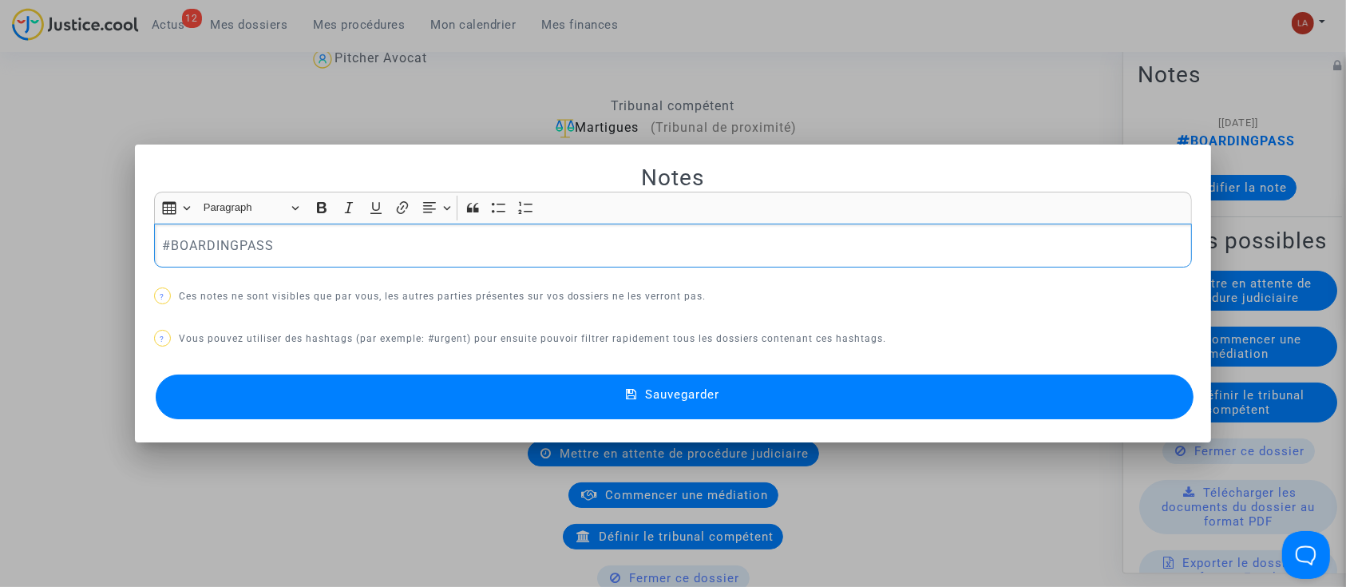
click at [489, 255] on p "#BOARDINGPASS" at bounding box center [673, 246] width 1022 height 20
click at [507, 389] on button "Sauvegarder" at bounding box center [675, 396] width 1039 height 45
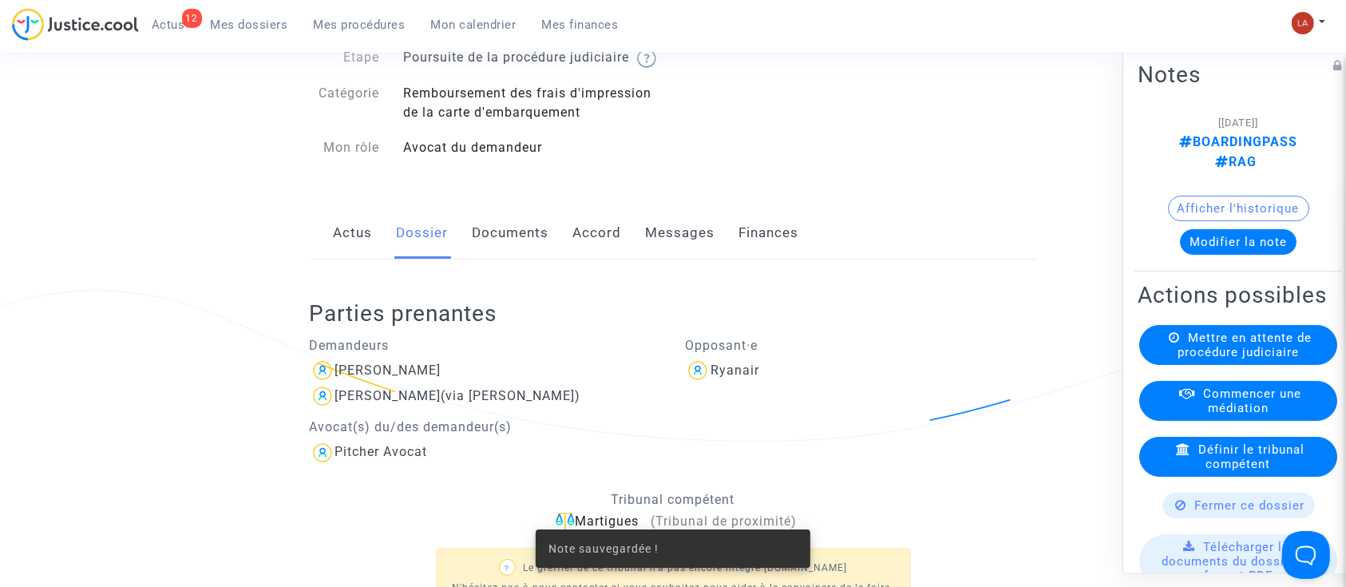
scroll to position [106, 0]
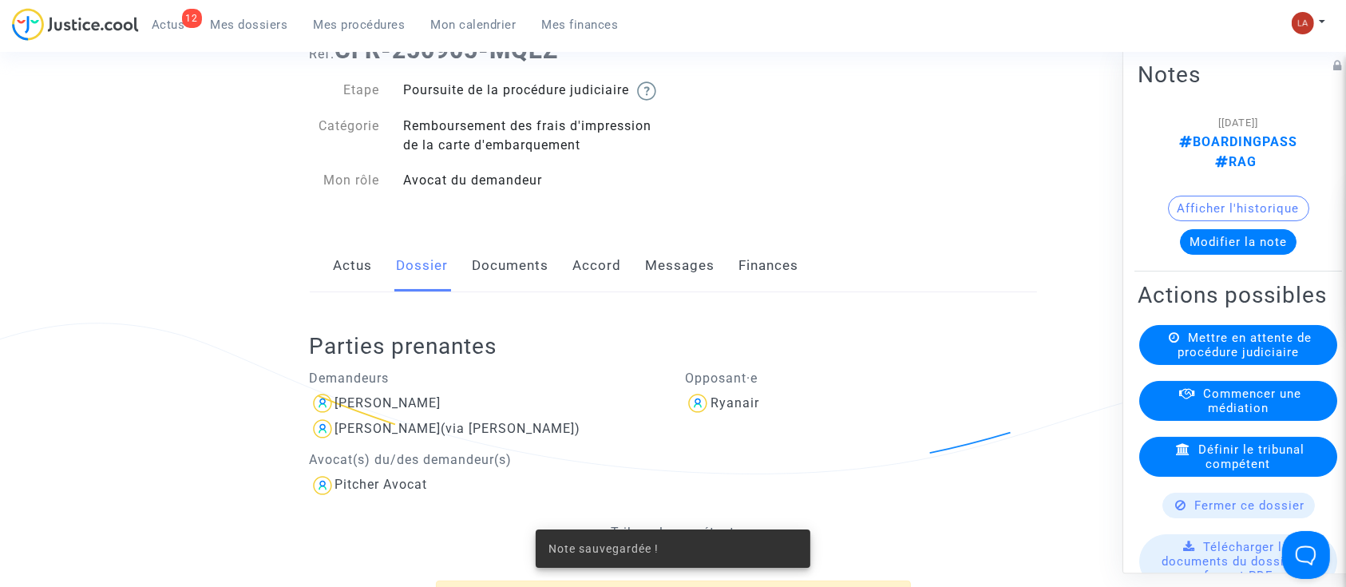
click at [663, 287] on link "Messages" at bounding box center [680, 266] width 69 height 53
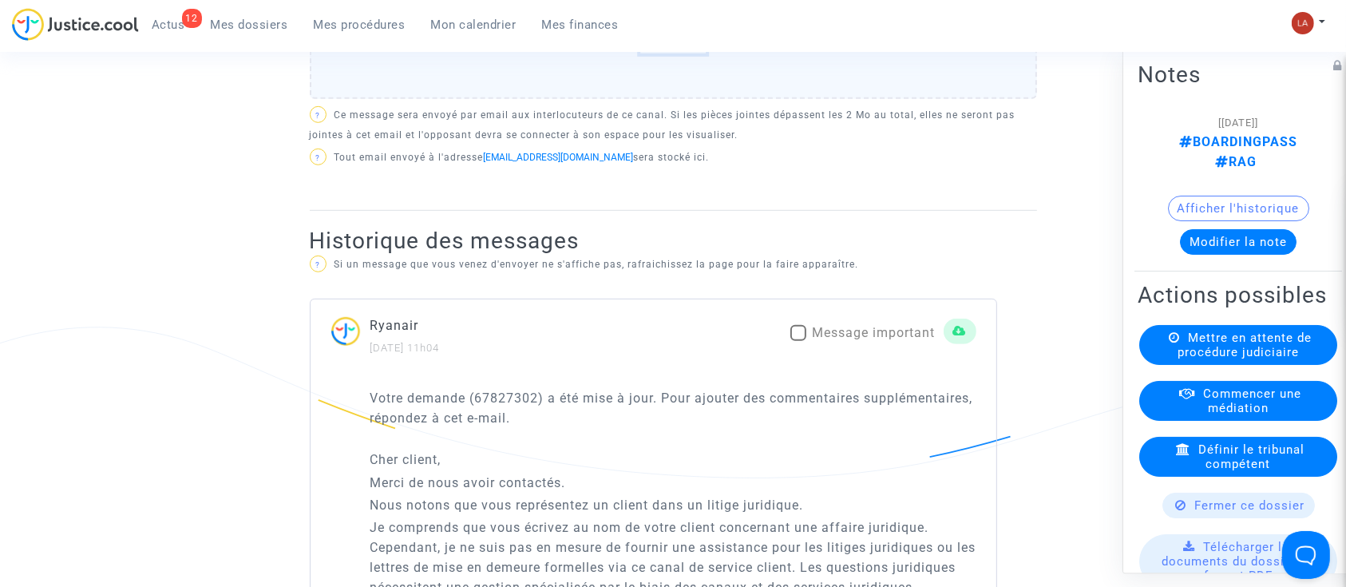
click at [862, 340] on span "Message important" at bounding box center [874, 332] width 123 height 15
click at [798, 342] on input "Message important" at bounding box center [798, 341] width 1 height 1
checkbox input "true"
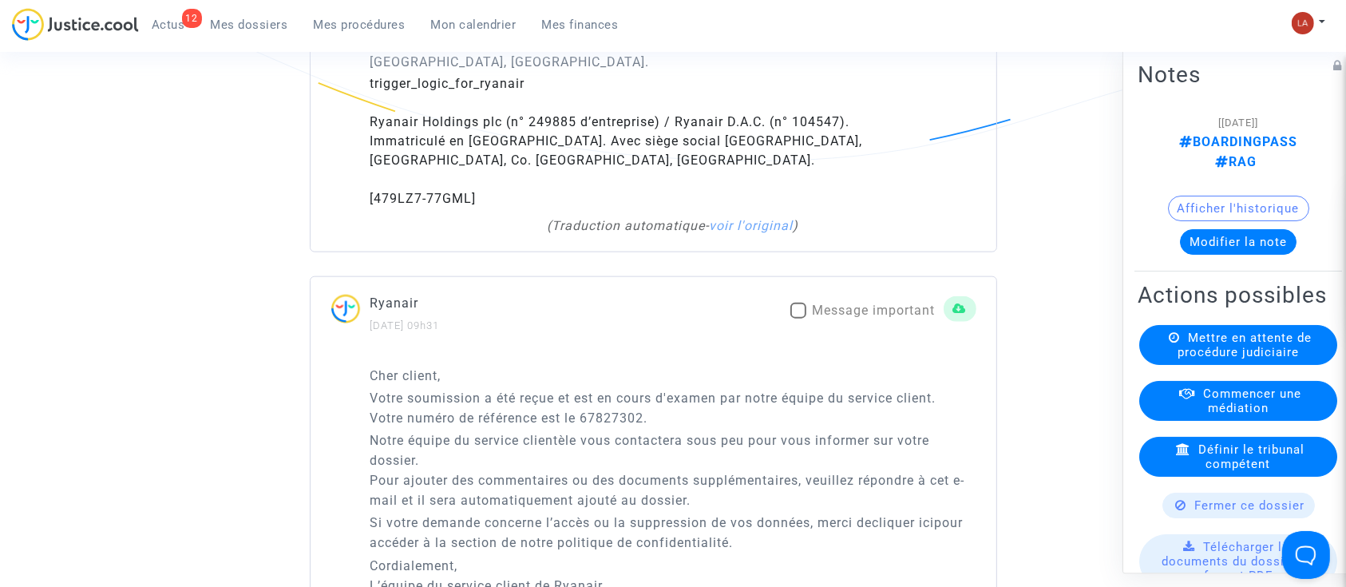
click at [883, 318] on span "Message important" at bounding box center [874, 310] width 123 height 15
click at [798, 319] on input "Message important" at bounding box center [798, 319] width 1 height 1
checkbox input "true"
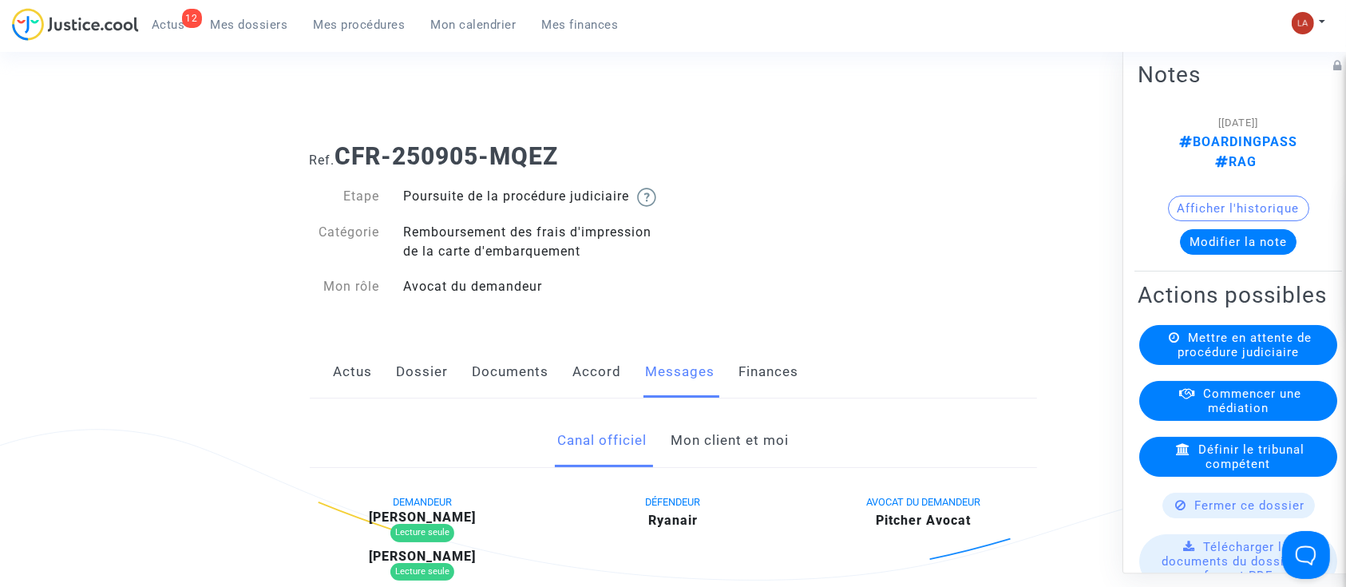
click at [437, 525] on b "Pierre Zanzi" at bounding box center [422, 516] width 107 height 15
copy b "Zanzi"
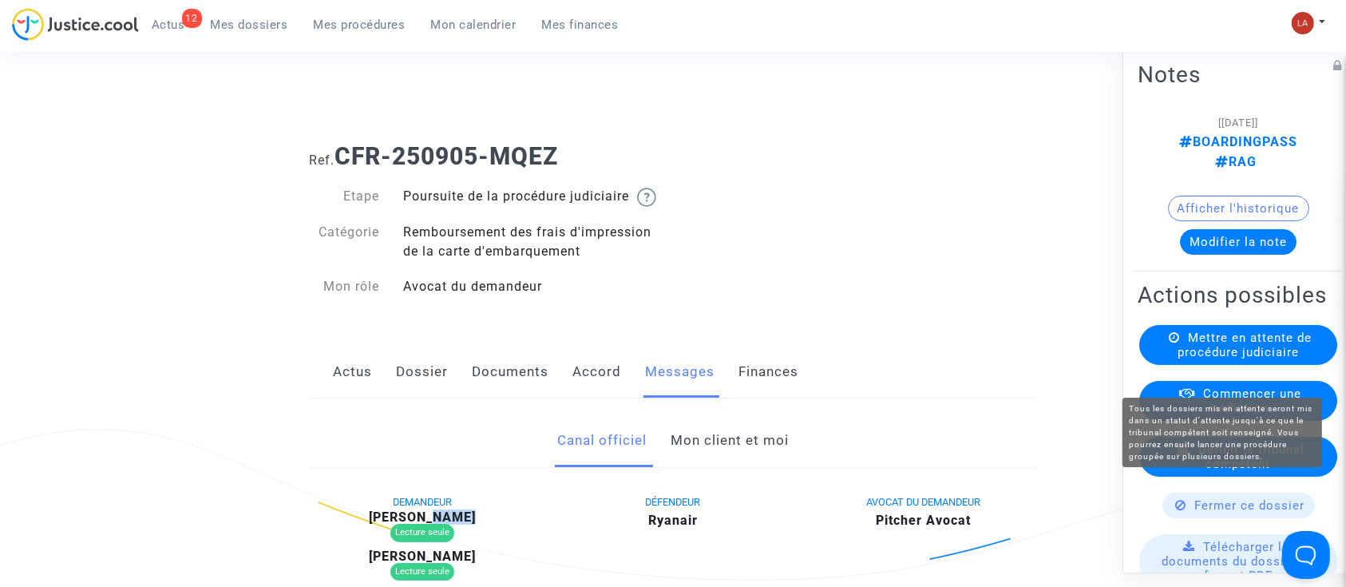
click at [1238, 359] on span "Mettre en attente de procédure judiciaire" at bounding box center [1245, 345] width 134 height 29
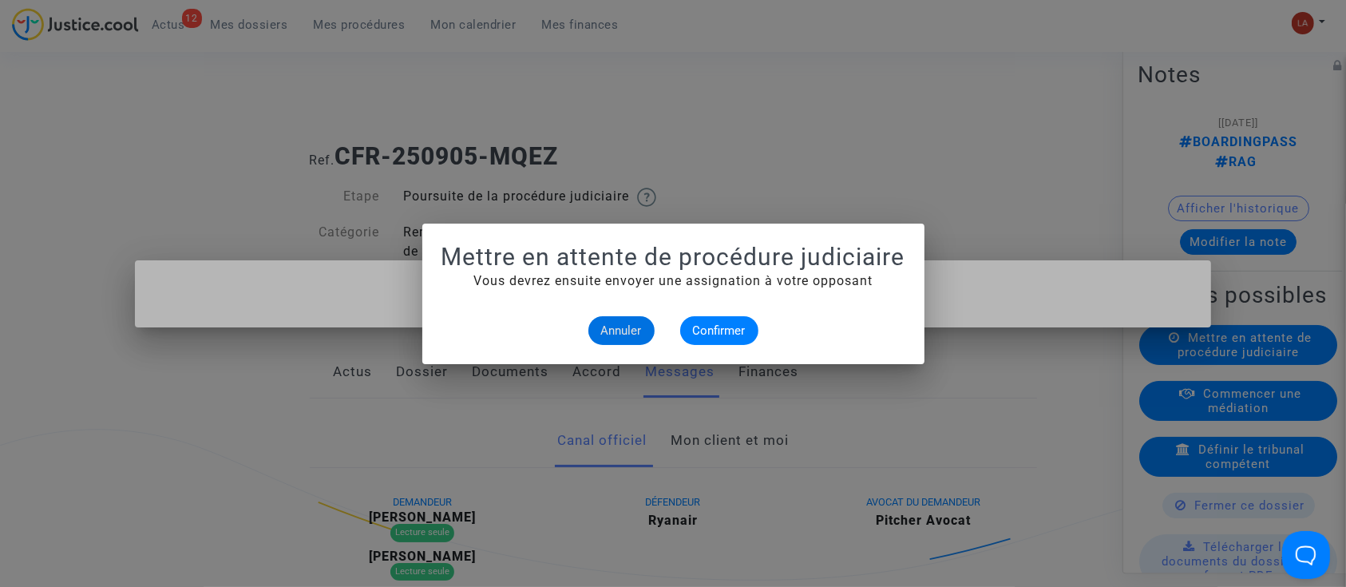
click at [662, 331] on div "Annuler Confirmer" at bounding box center [673, 330] width 464 height 29
click at [699, 327] on span "Confirmer" at bounding box center [719, 330] width 53 height 14
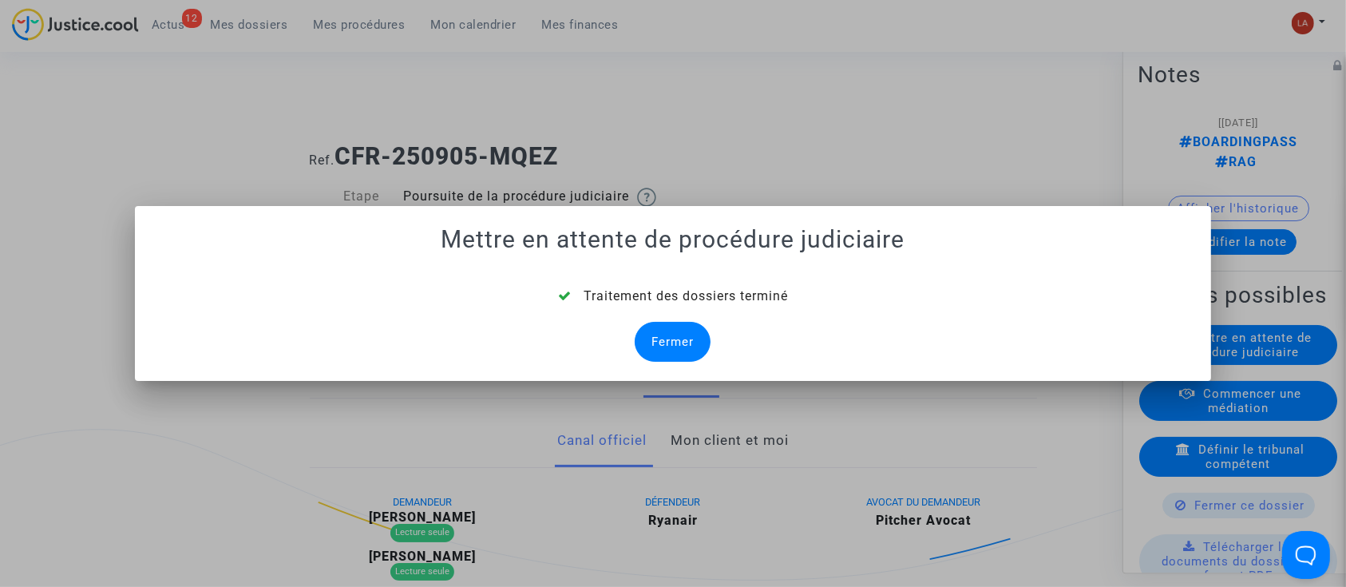
click at [688, 342] on div "Fermer" at bounding box center [673, 342] width 76 height 40
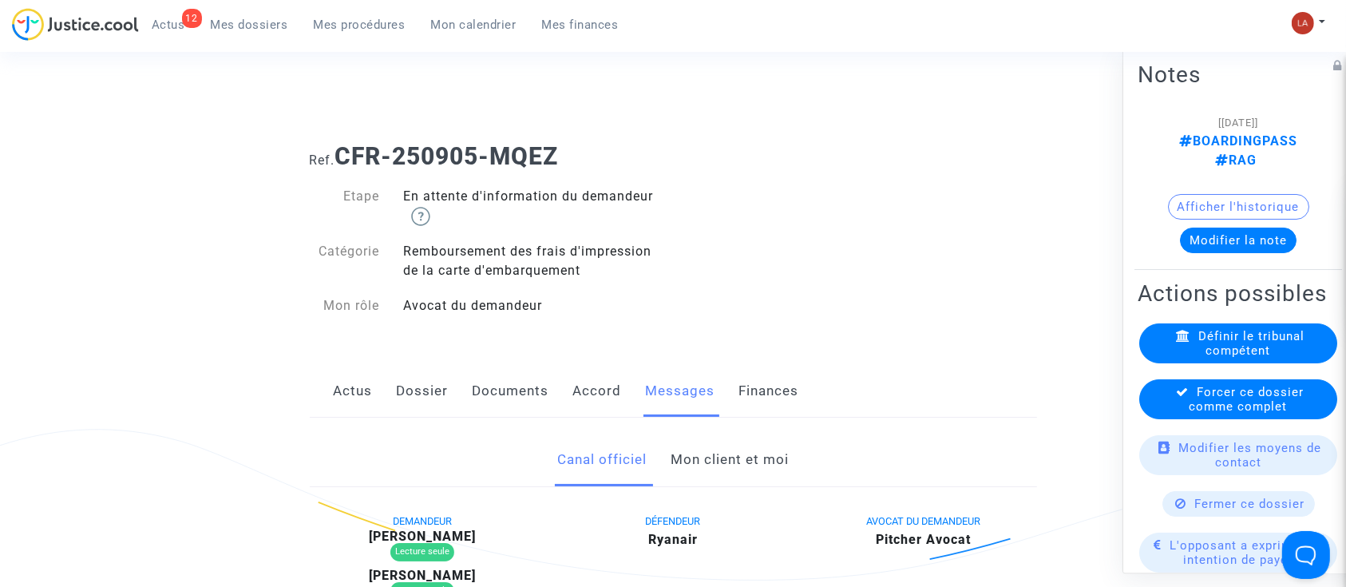
click at [1150, 419] on div "Forcer ce dossier comme complet" at bounding box center [1238, 399] width 198 height 40
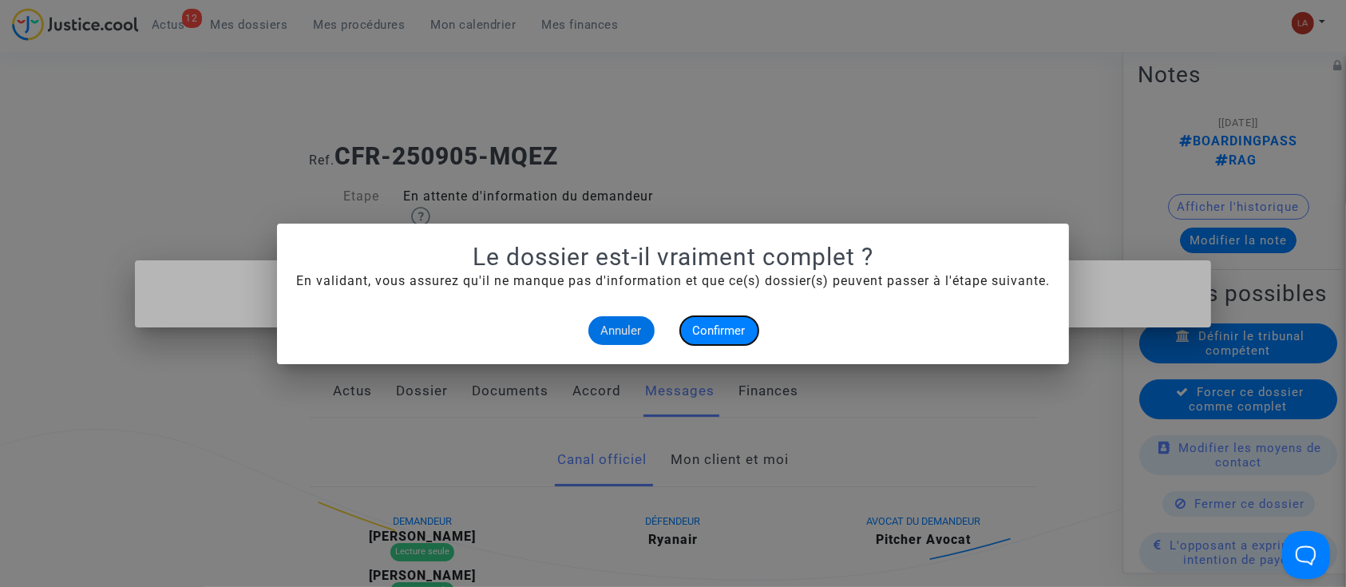
click at [717, 342] on button "Confirmer" at bounding box center [719, 330] width 78 height 29
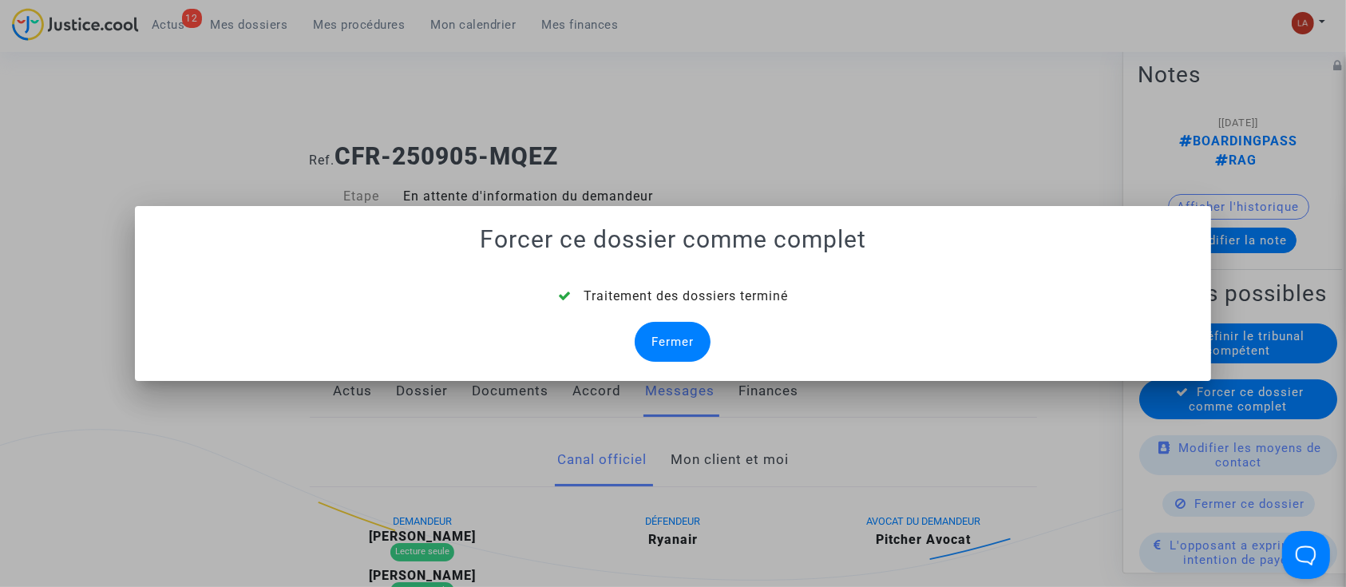
click at [664, 339] on div "Fermer" at bounding box center [673, 342] width 76 height 40
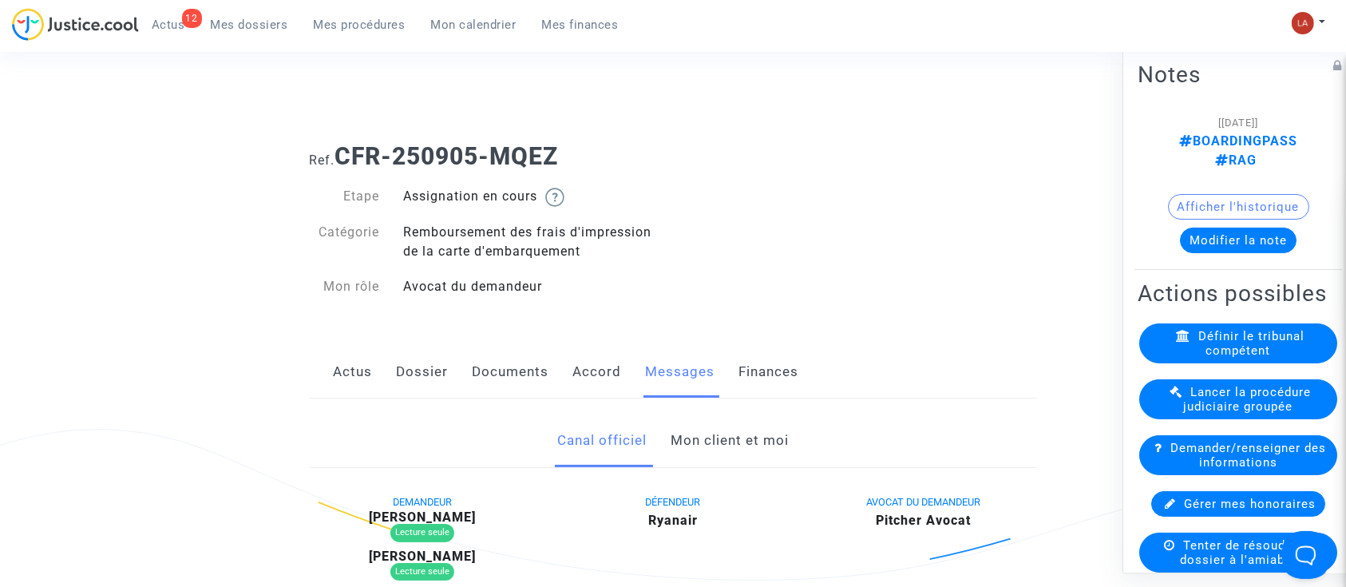
click at [750, 431] on link "Mon client et moi" at bounding box center [730, 440] width 118 height 53
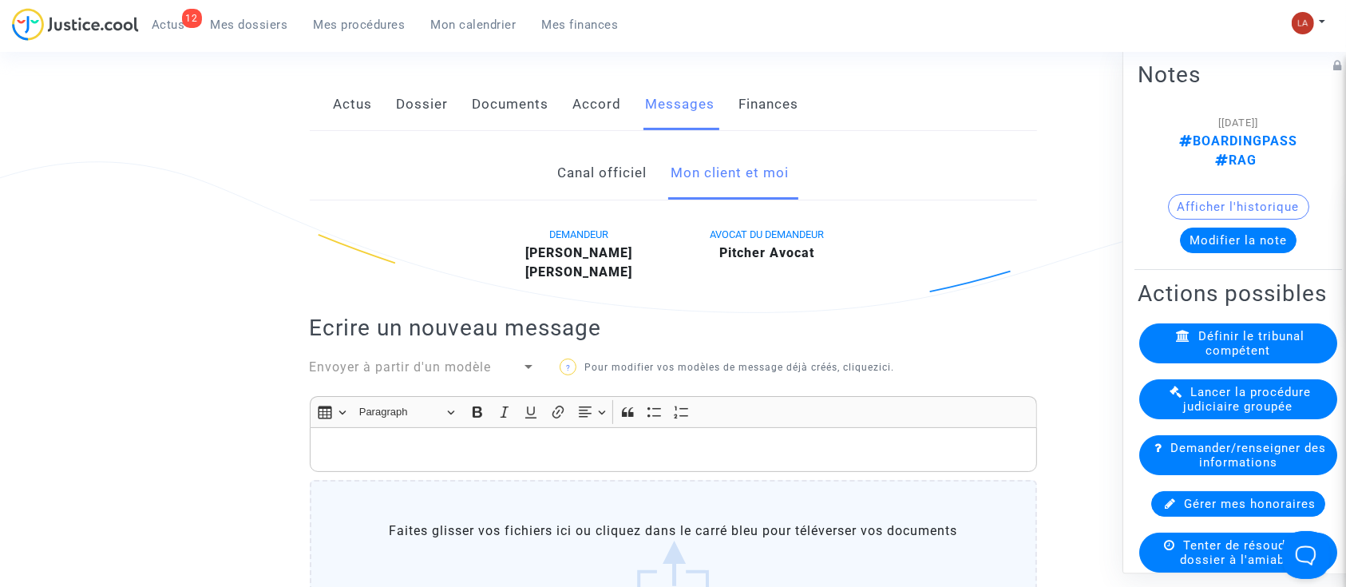
scroll to position [79, 0]
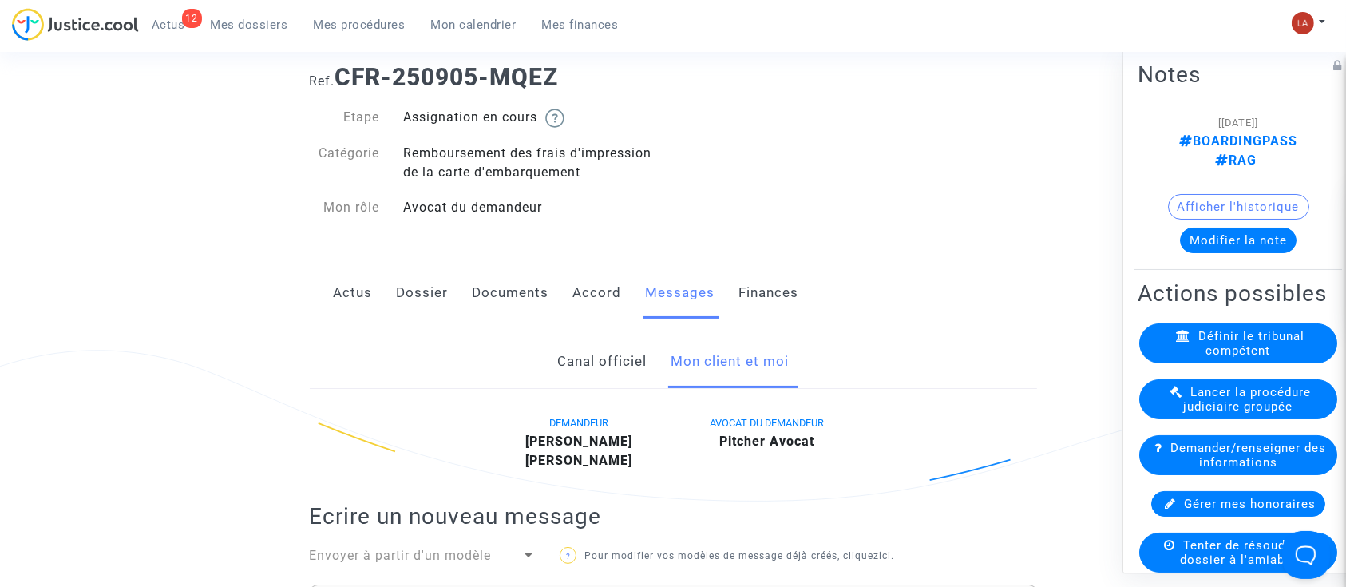
click at [376, 297] on div "Actus Dossier Documents Accord Messages Finances" at bounding box center [673, 293] width 727 height 53
click at [370, 295] on link "Actus" at bounding box center [353, 293] width 39 height 53
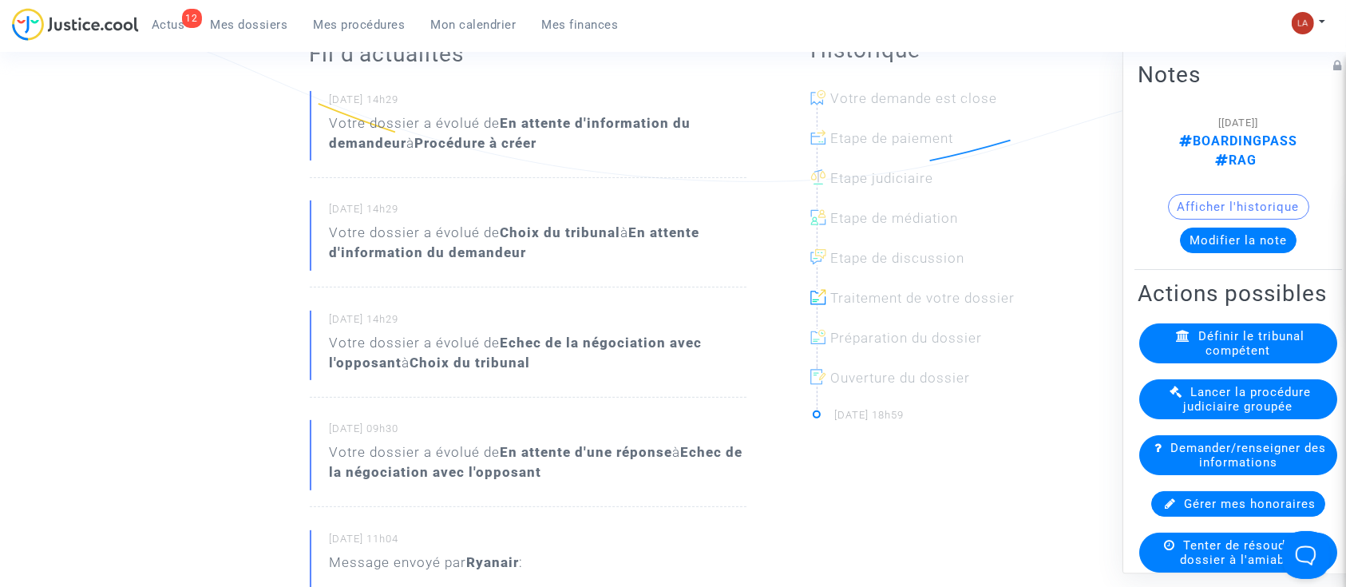
scroll to position [79, 0]
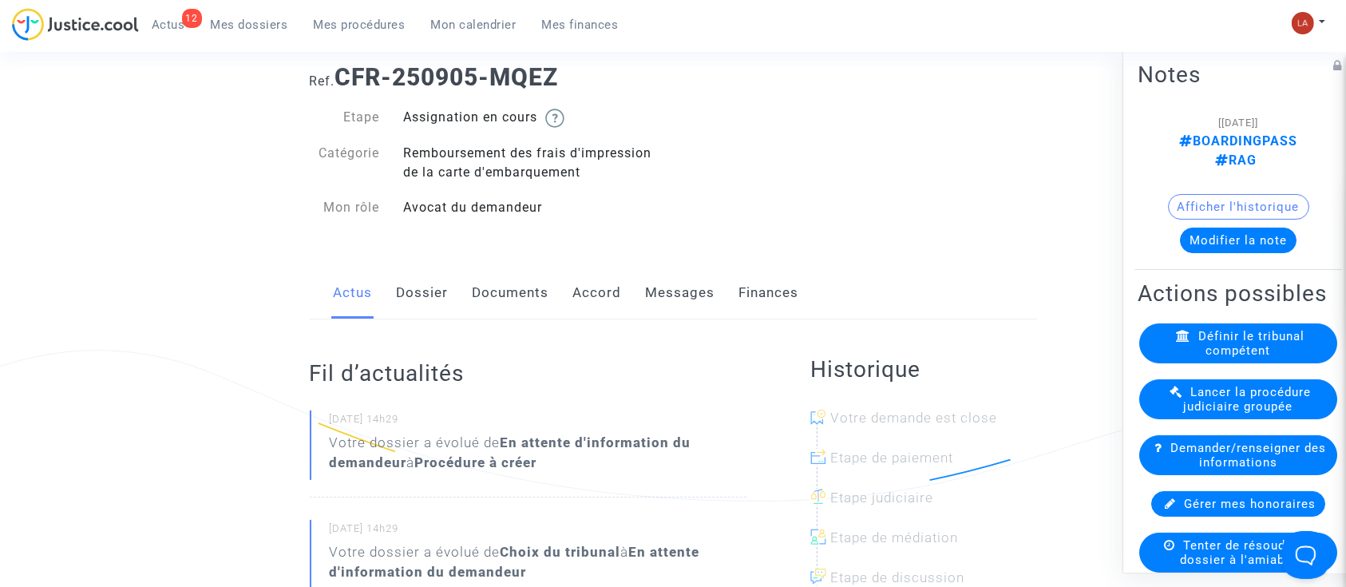
click at [669, 302] on link "Messages" at bounding box center [680, 293] width 69 height 53
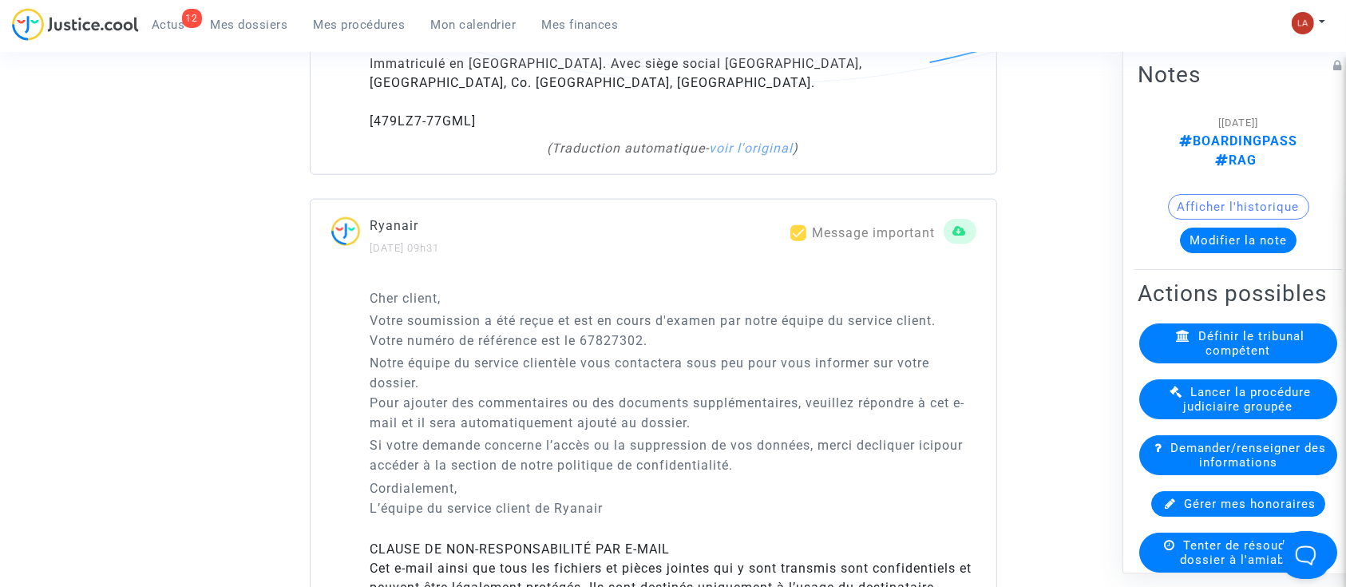
scroll to position [2101, 0]
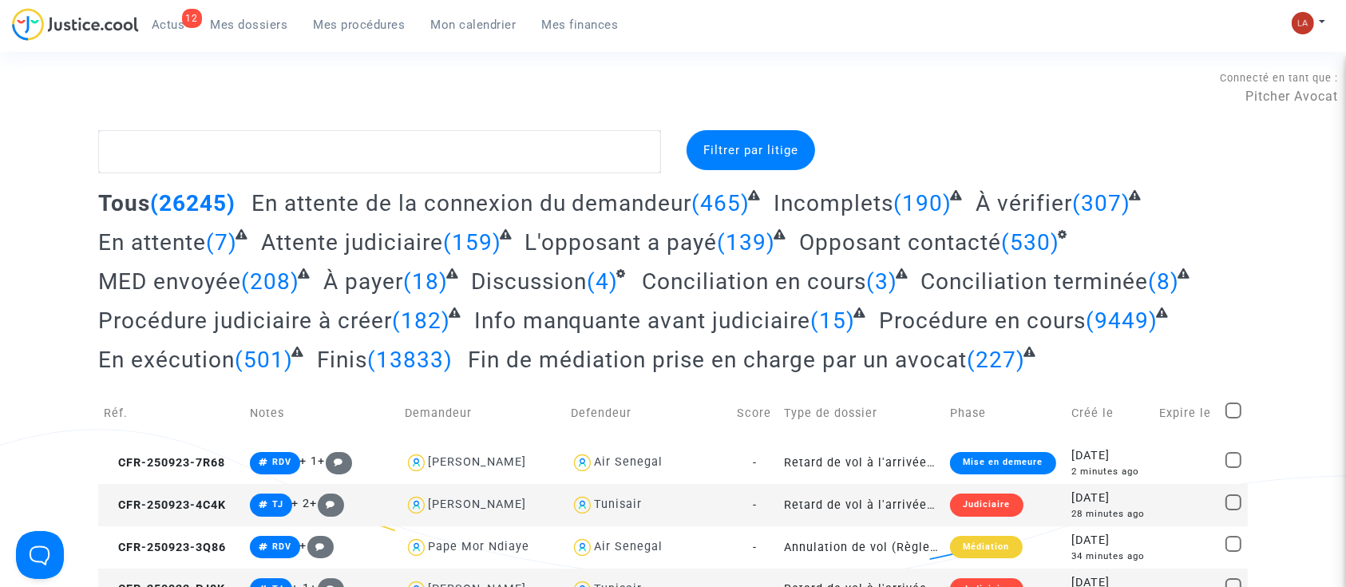
click at [356, 18] on span "Mes procédures" at bounding box center [360, 25] width 92 height 14
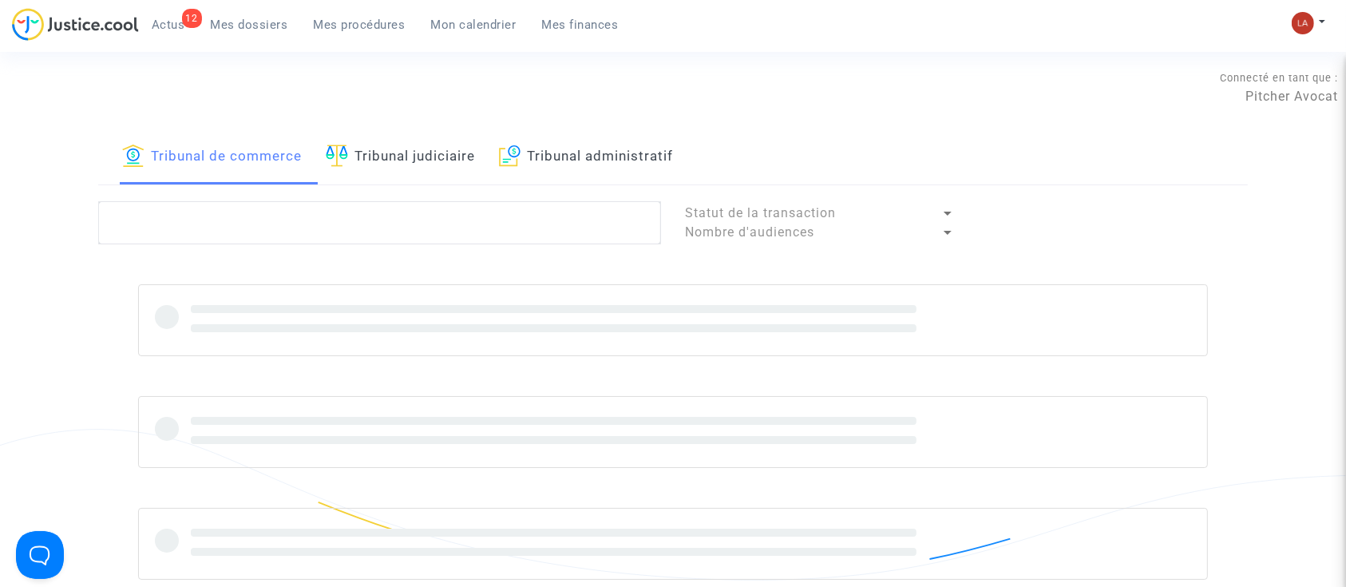
click at [380, 143] on link "Tribunal judiciaire" at bounding box center [400, 157] width 149 height 54
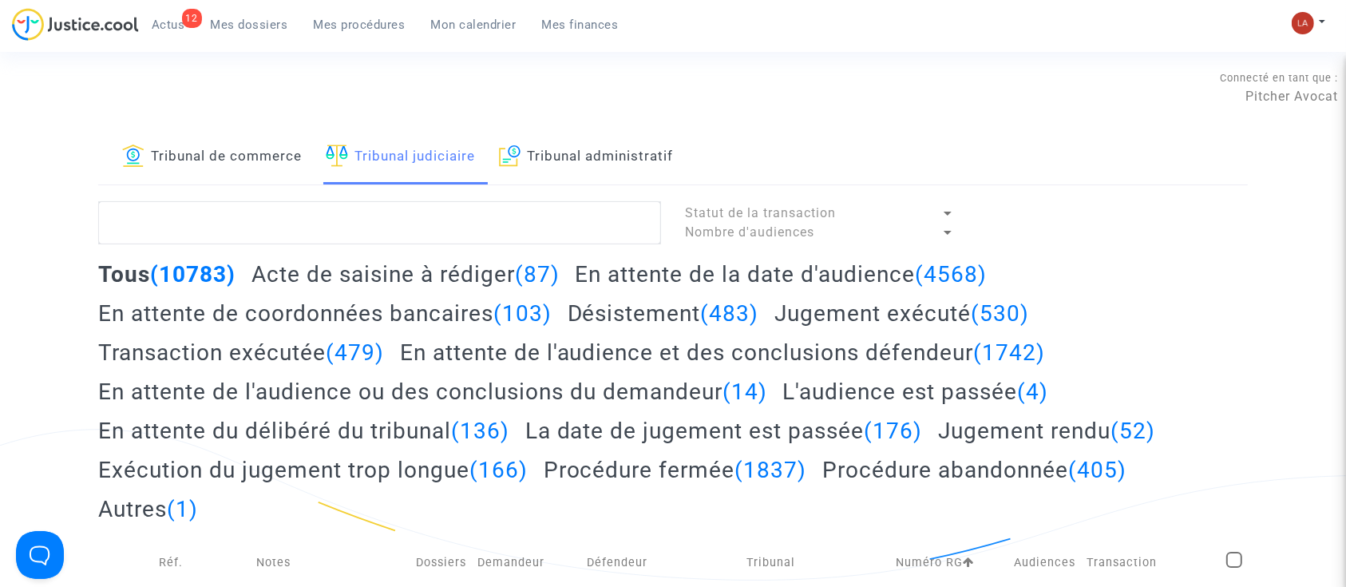
drag, startPoint x: 391, startPoint y: 252, endPoint x: 398, endPoint y: 261, distance: 11.3
click at [398, 273] on h2 "Acte de saisine à rédiger (87)" at bounding box center [405, 274] width 308 height 28
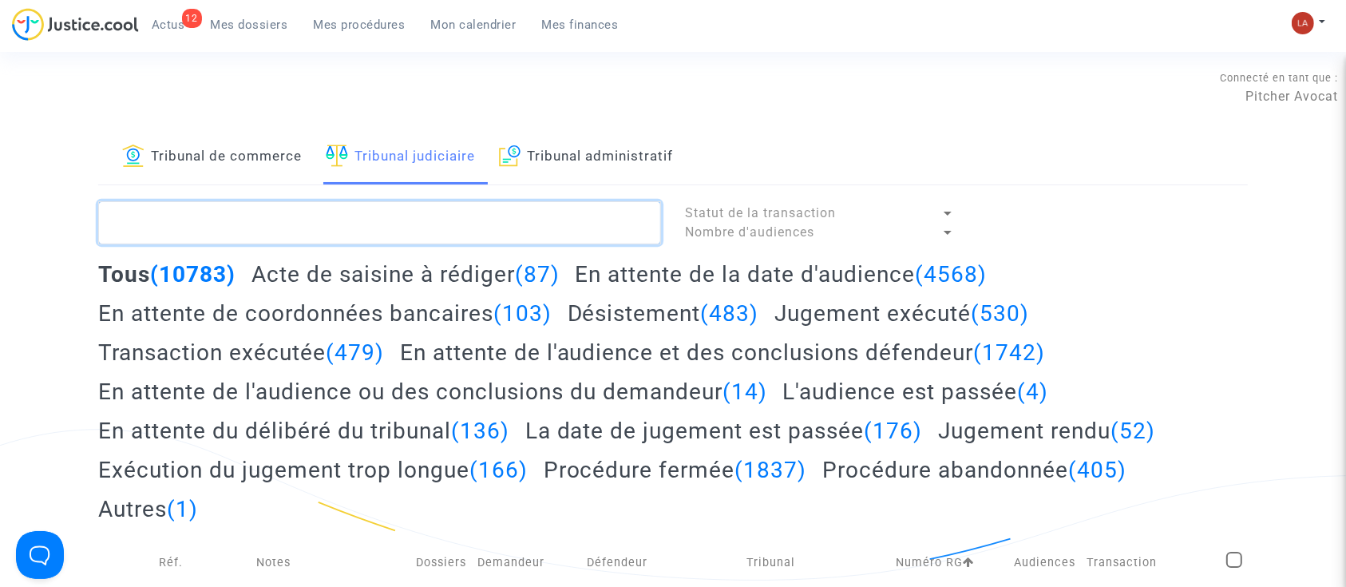
click at [403, 214] on textarea at bounding box center [379, 222] width 563 height 43
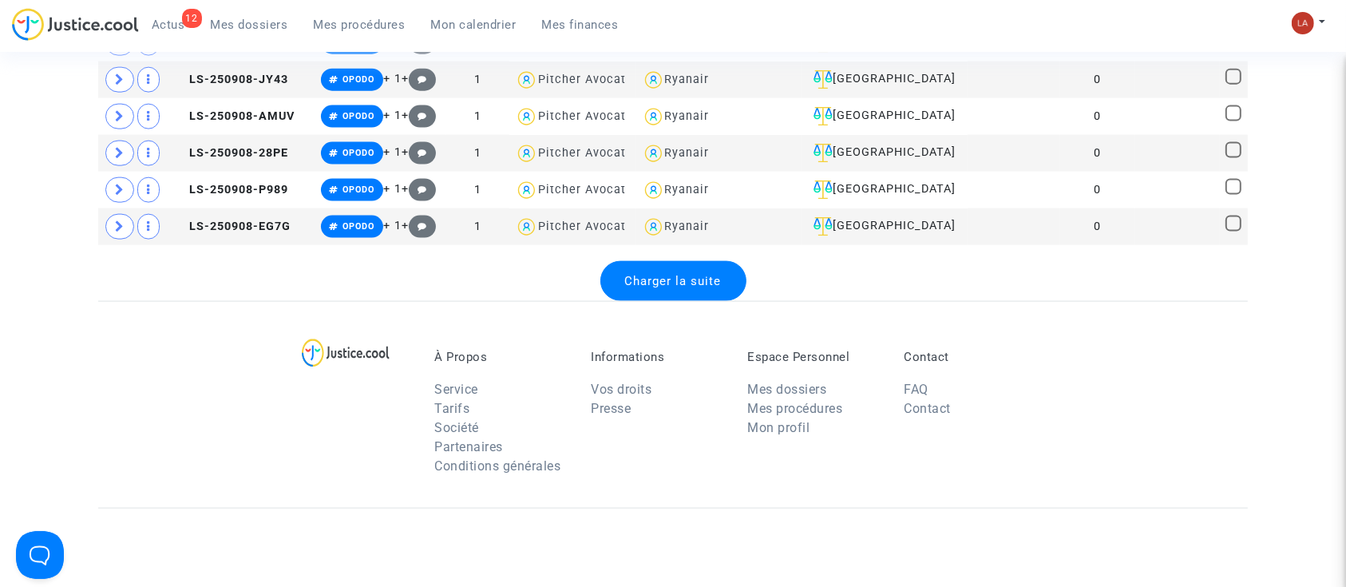
scroll to position [2235, 0]
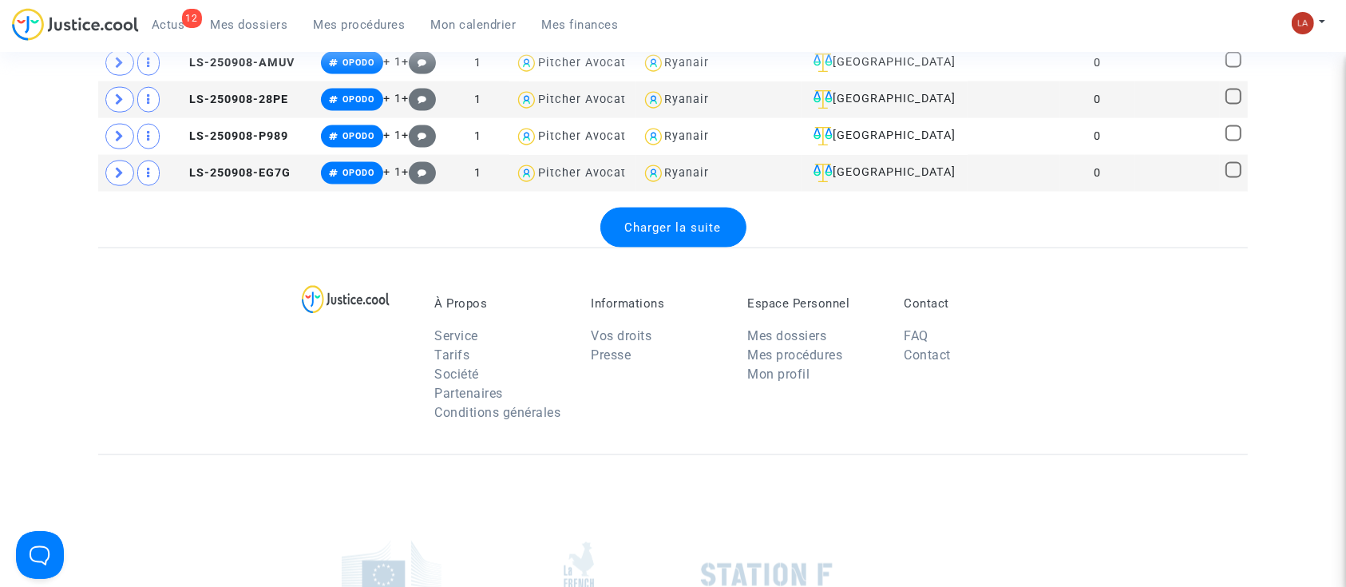
type textarea "!#standby"
click at [697, 227] on div "Charger la suite" at bounding box center [673, 228] width 146 height 40
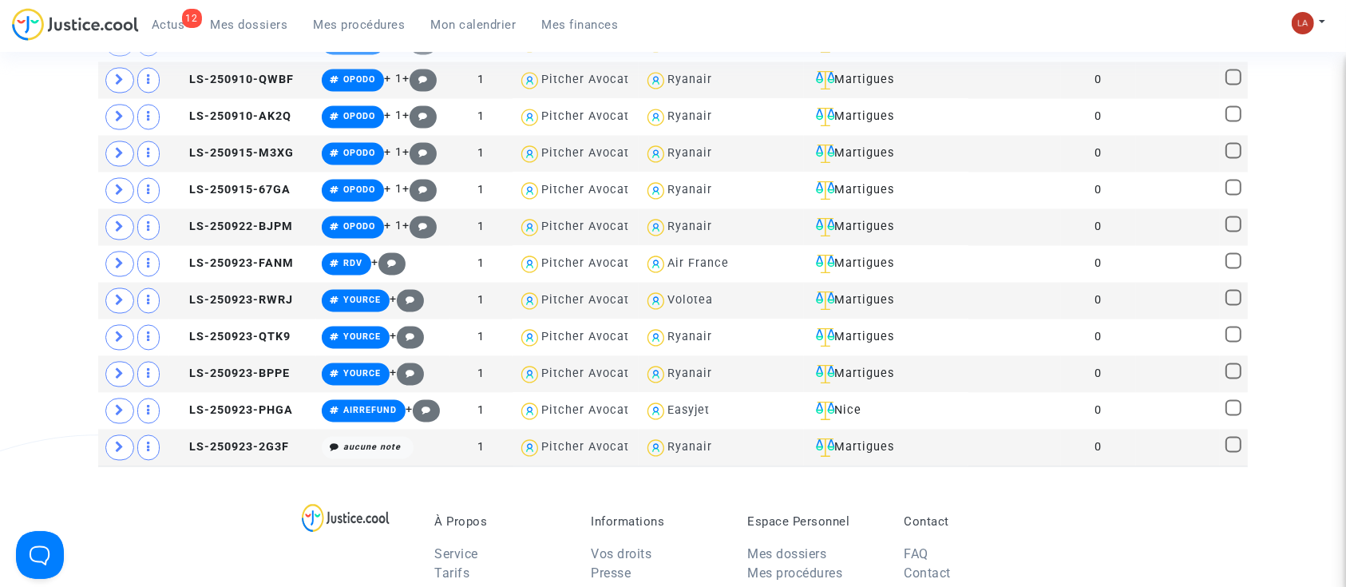
scroll to position [3086, 0]
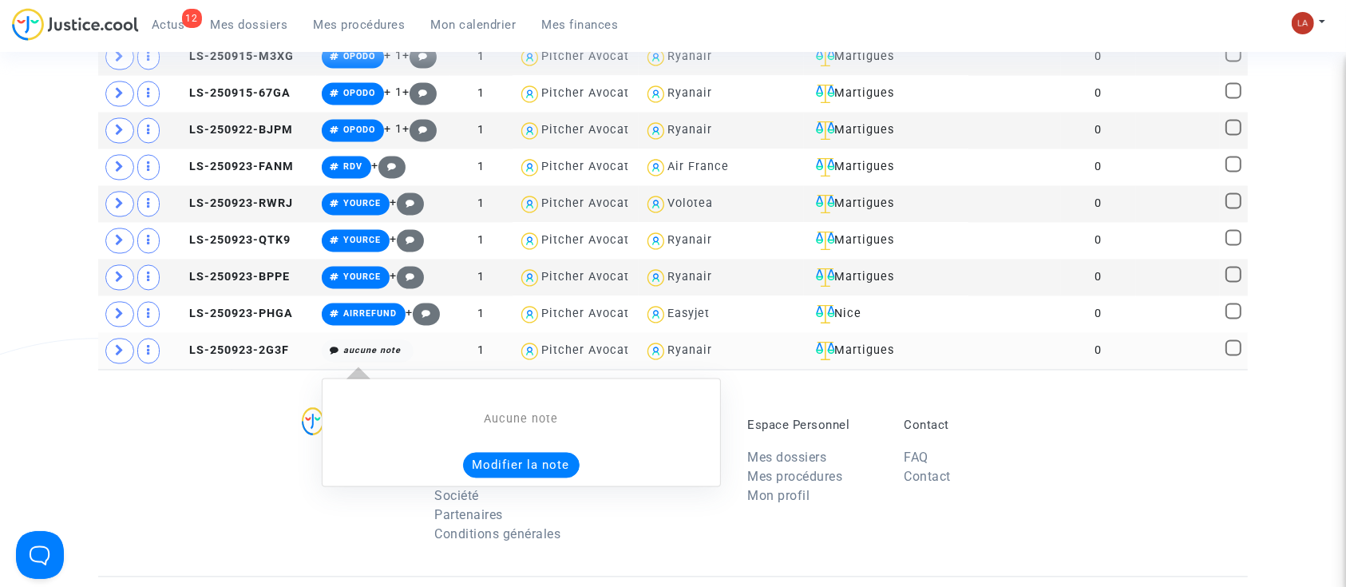
click at [511, 466] on div "Aucune note Modifier la note" at bounding box center [521, 432] width 399 height 109
click at [497, 452] on button "Modifier la note" at bounding box center [521, 465] width 117 height 26
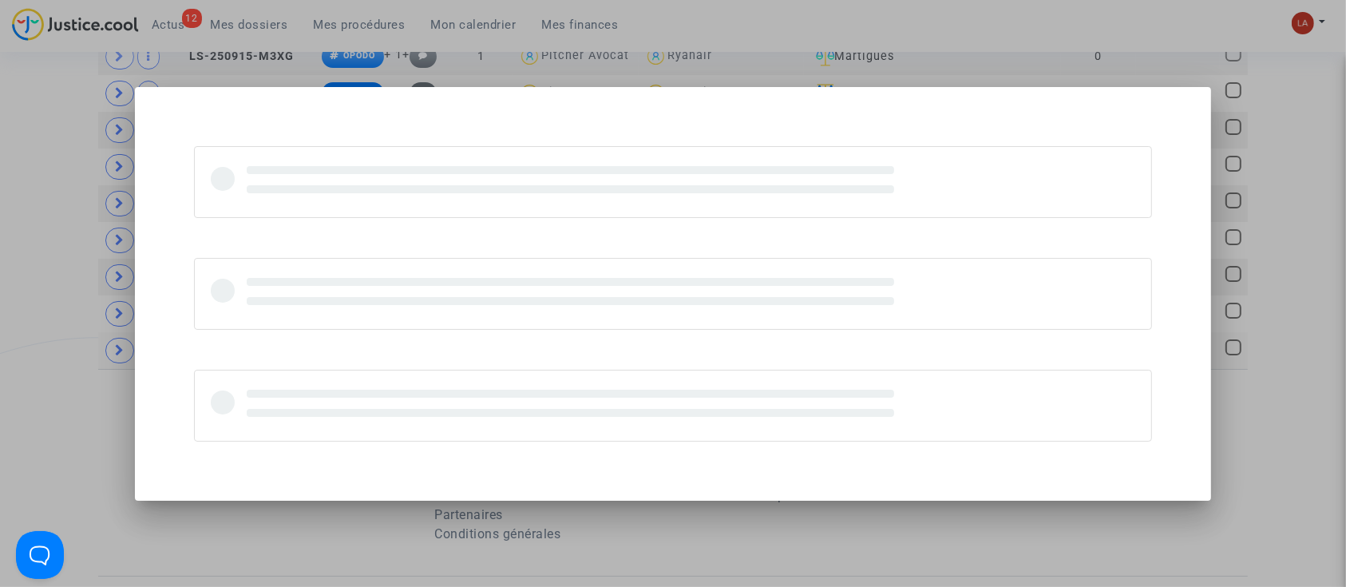
scroll to position [0, 0]
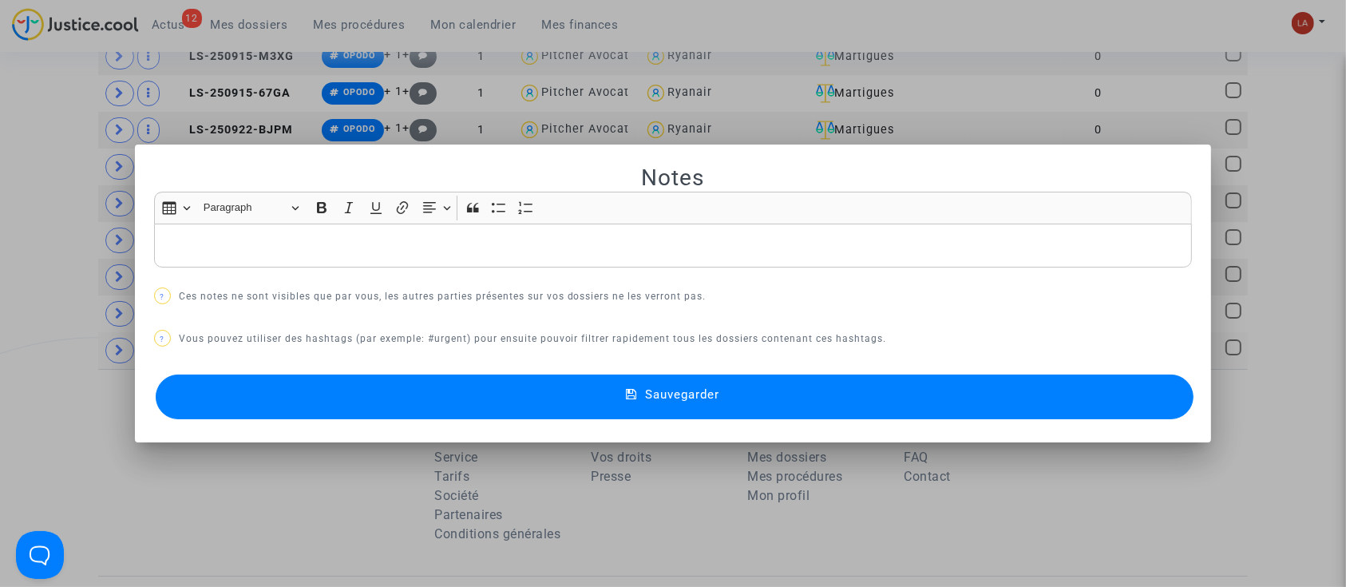
click at [327, 247] on p "Rich Text Editor, main" at bounding box center [673, 246] width 1022 height 20
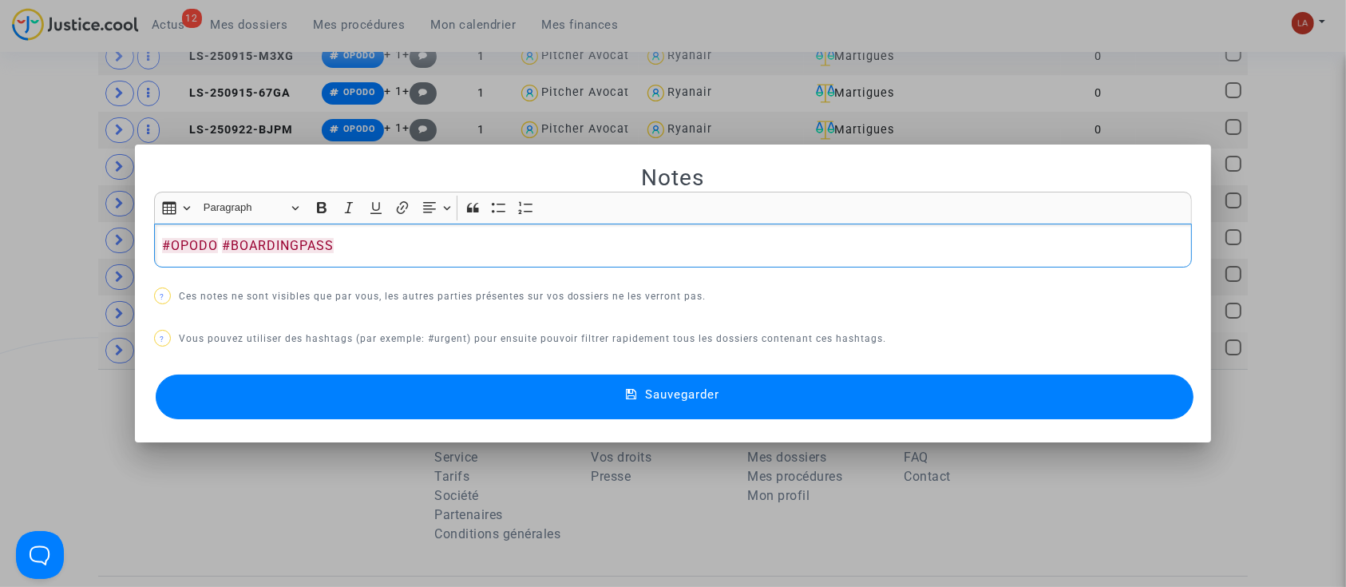
click at [309, 393] on button "Sauvegarder" at bounding box center [675, 396] width 1039 height 45
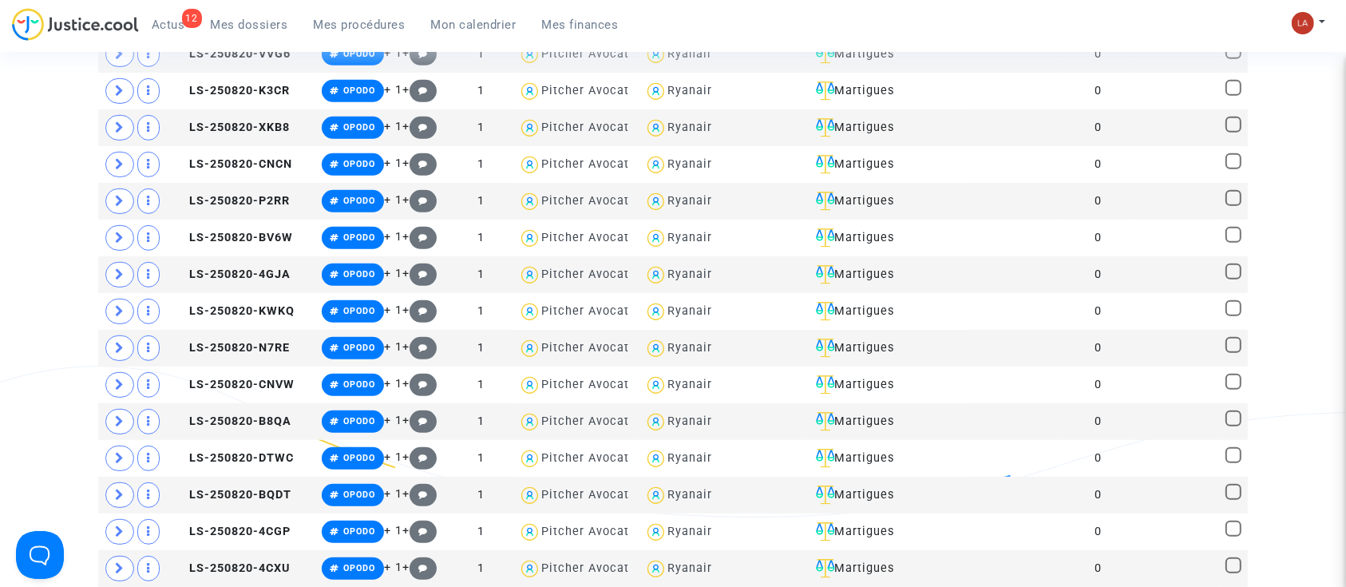
scroll to position [1170, 0]
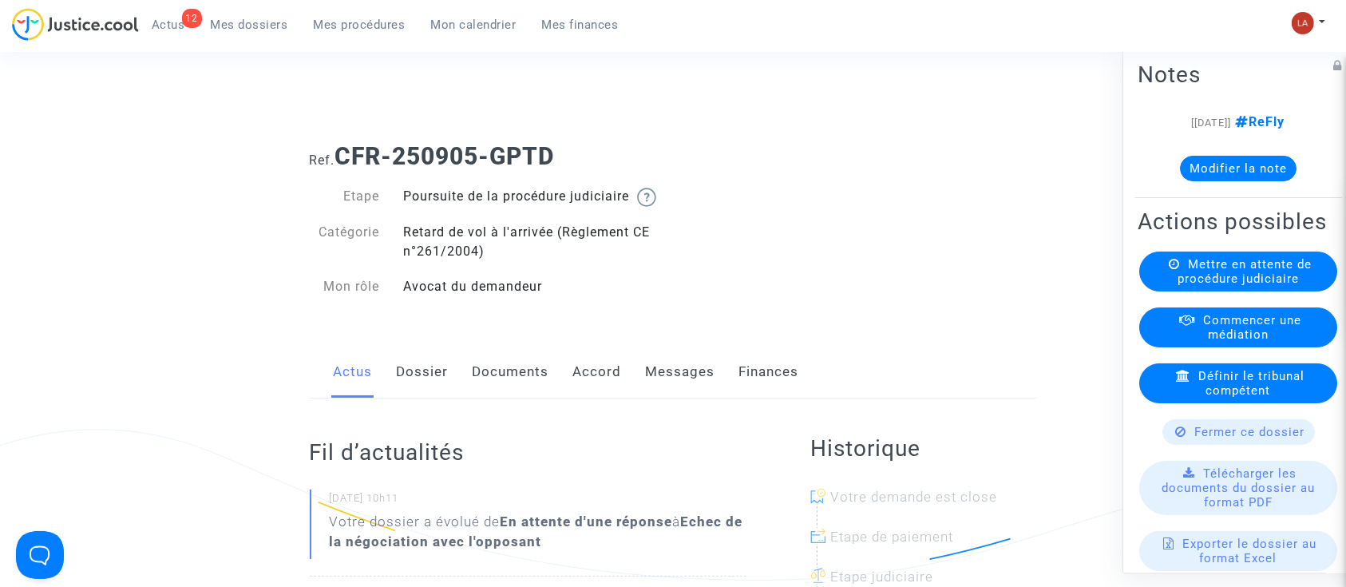
click at [1209, 159] on button "Modifier la note" at bounding box center [1238, 169] width 117 height 26
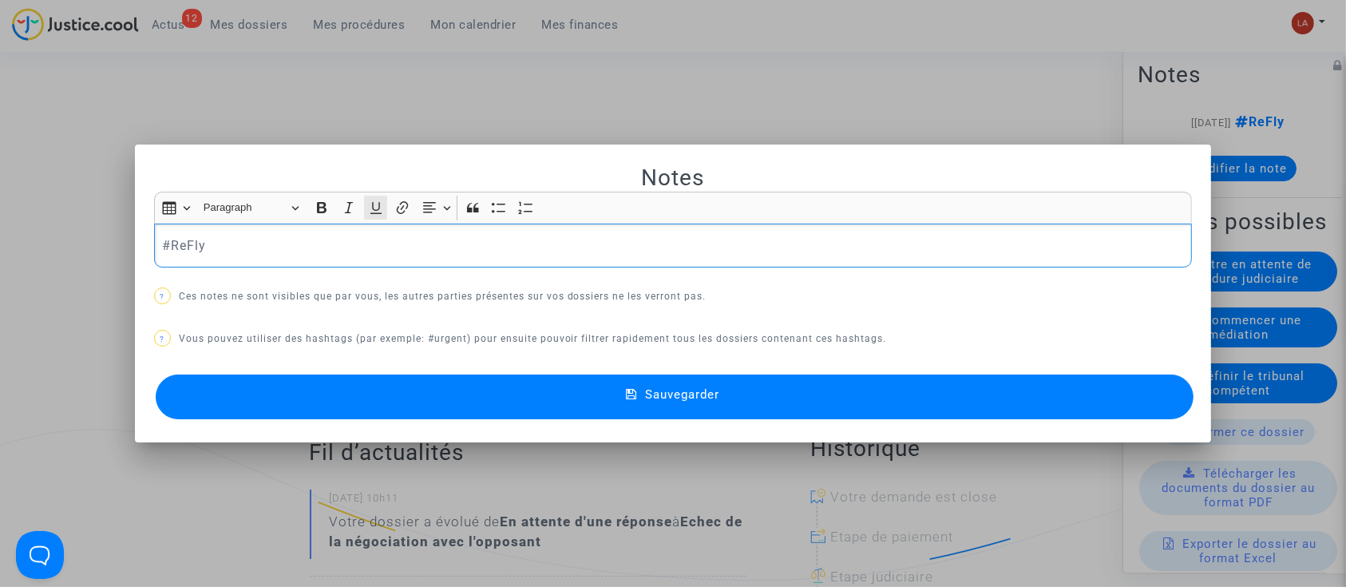
click at [367, 219] on button "Underline (CTRL+U) Underline" at bounding box center [376, 208] width 24 height 24
click at [368, 202] on icon "Editor toolbar" at bounding box center [376, 208] width 16 height 16
click at [316, 263] on div "#ReFly" at bounding box center [673, 246] width 1039 height 45
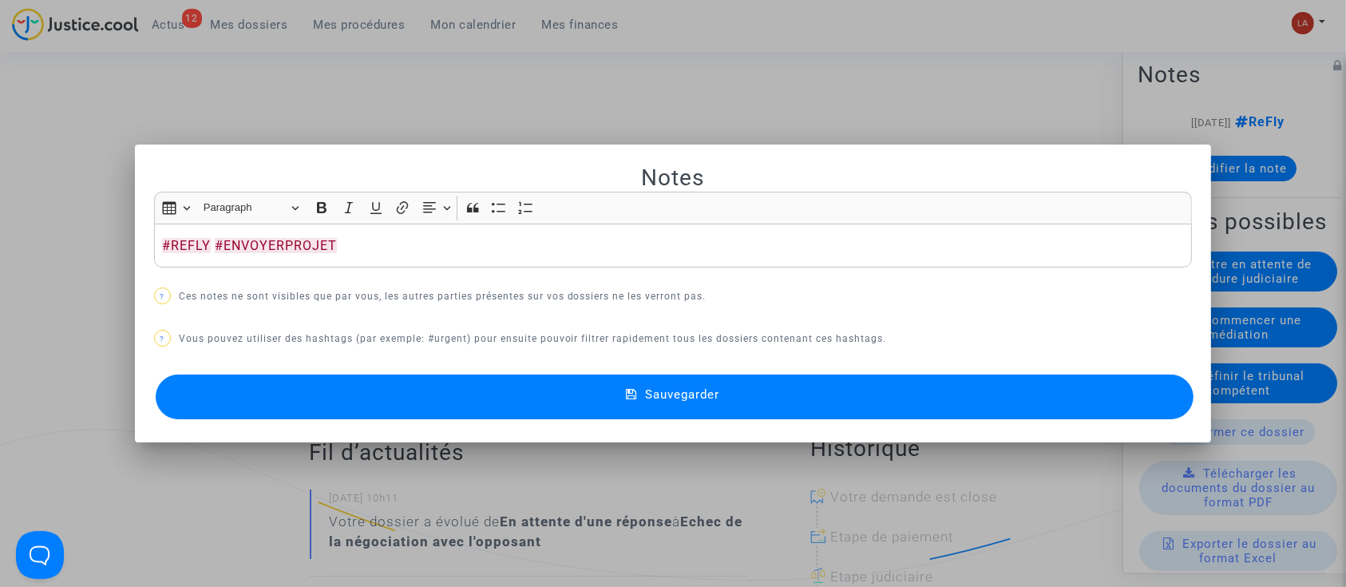
click at [237, 374] on button "Sauvegarder" at bounding box center [675, 396] width 1039 height 45
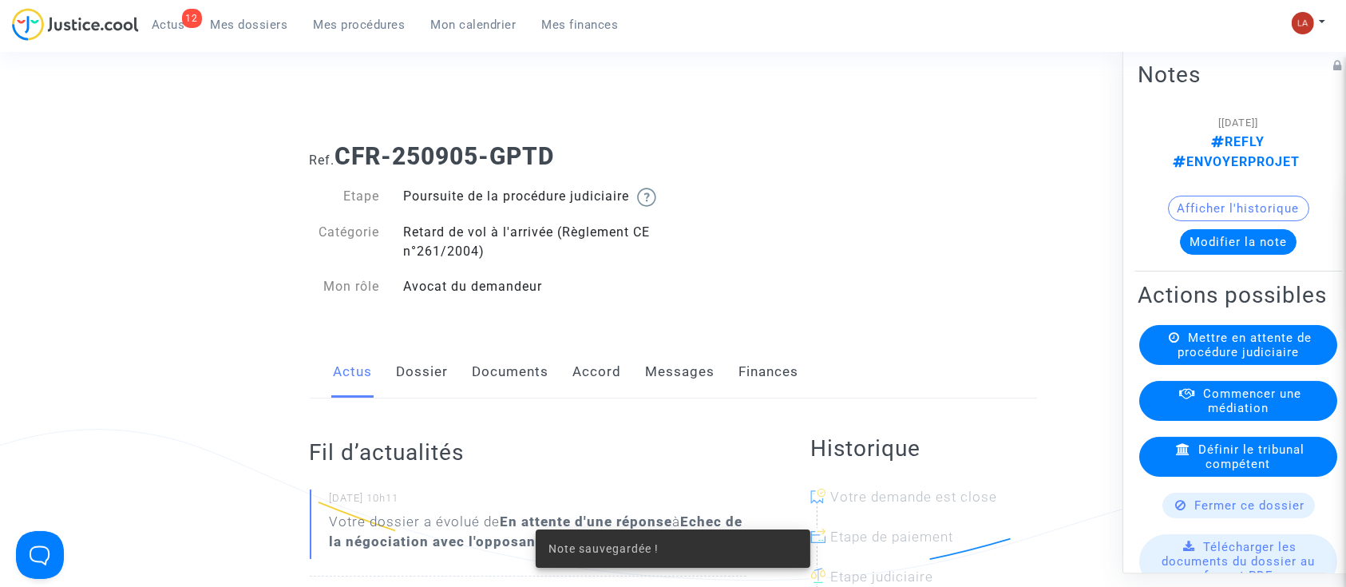
click at [419, 397] on link "Dossier" at bounding box center [423, 372] width 52 height 53
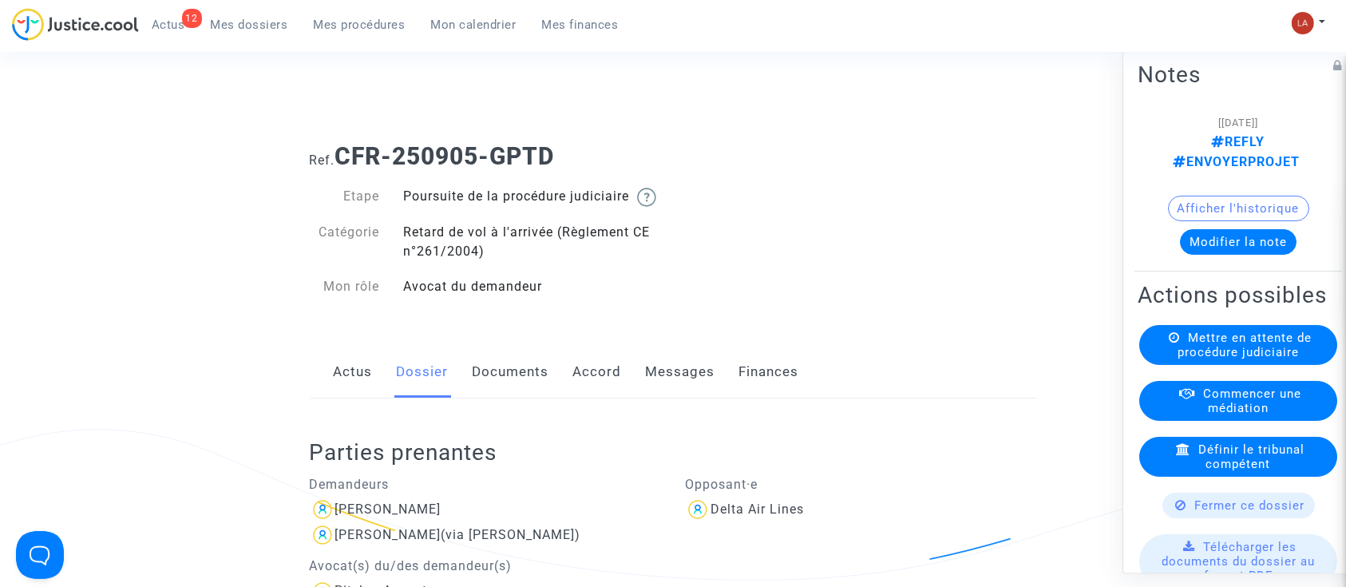
click at [669, 388] on link "Messages" at bounding box center [680, 372] width 69 height 53
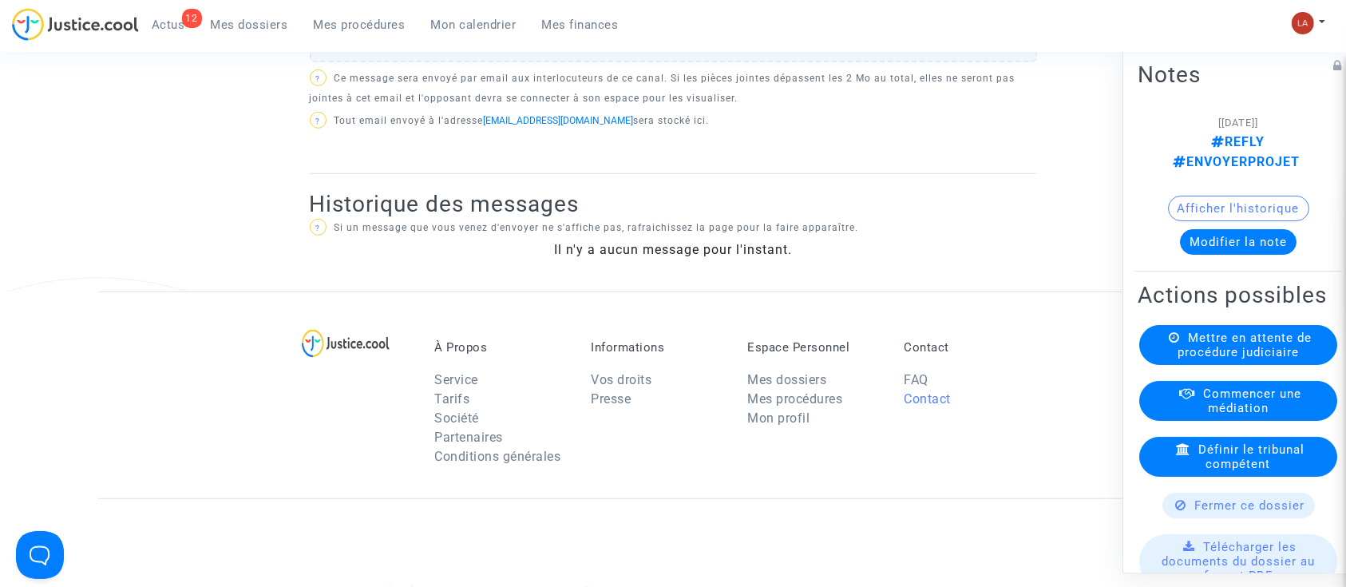
scroll to position [958, 0]
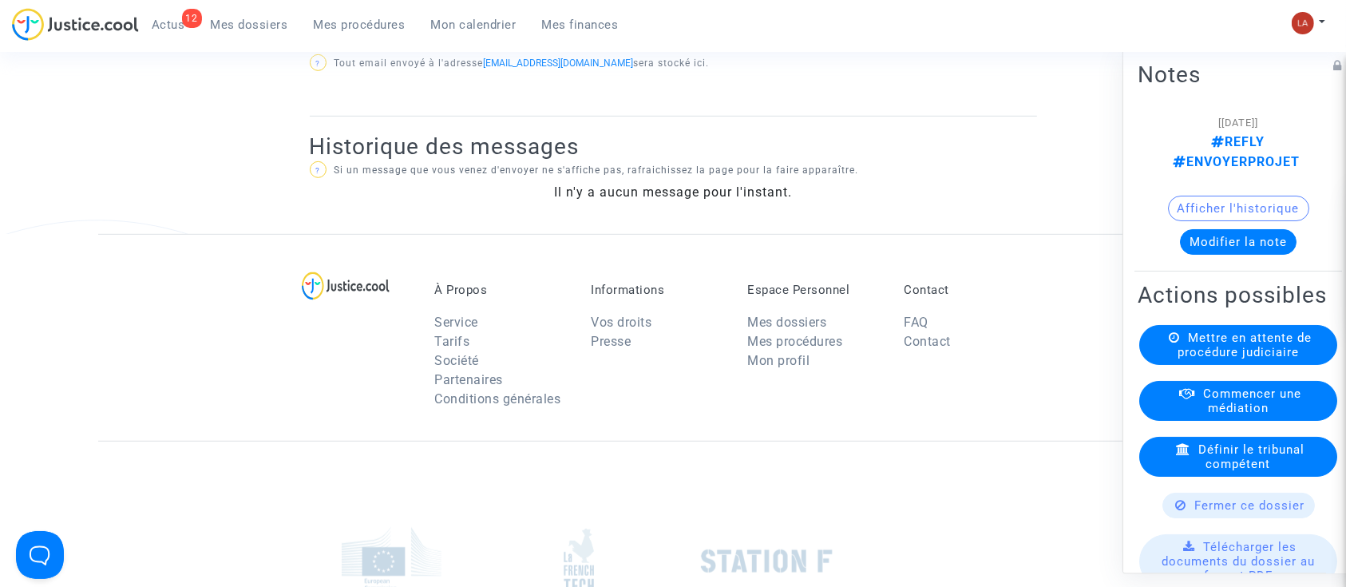
click at [1190, 359] on span "Mettre en attente de procédure judiciaire" at bounding box center [1245, 345] width 134 height 29
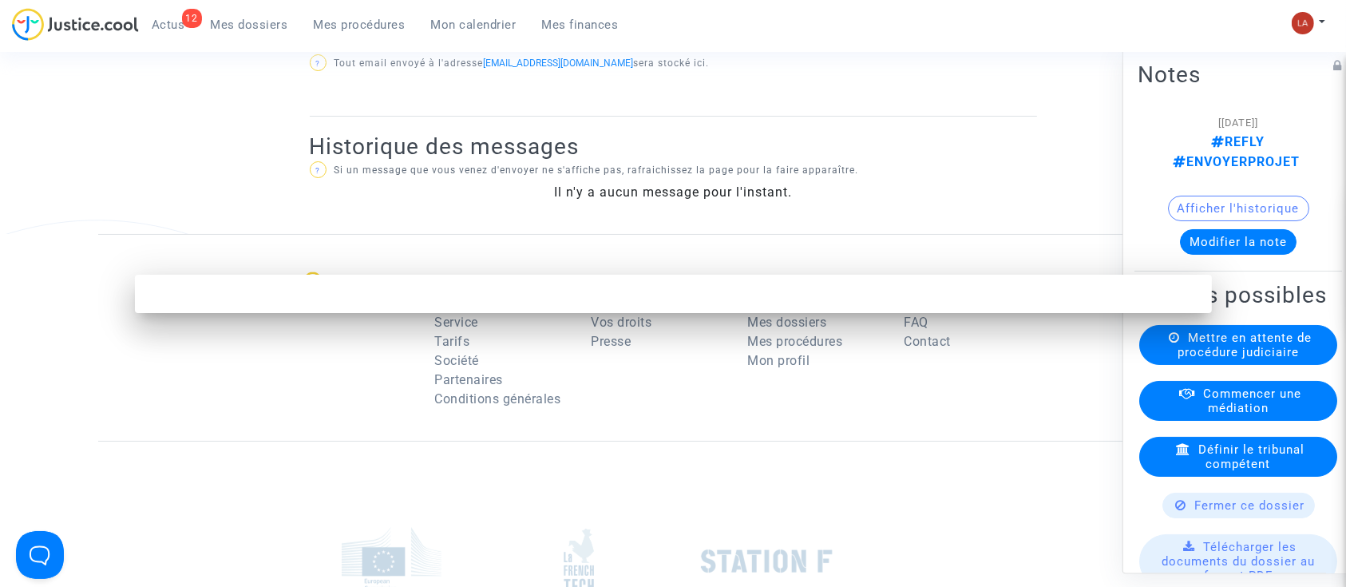
scroll to position [0, 0]
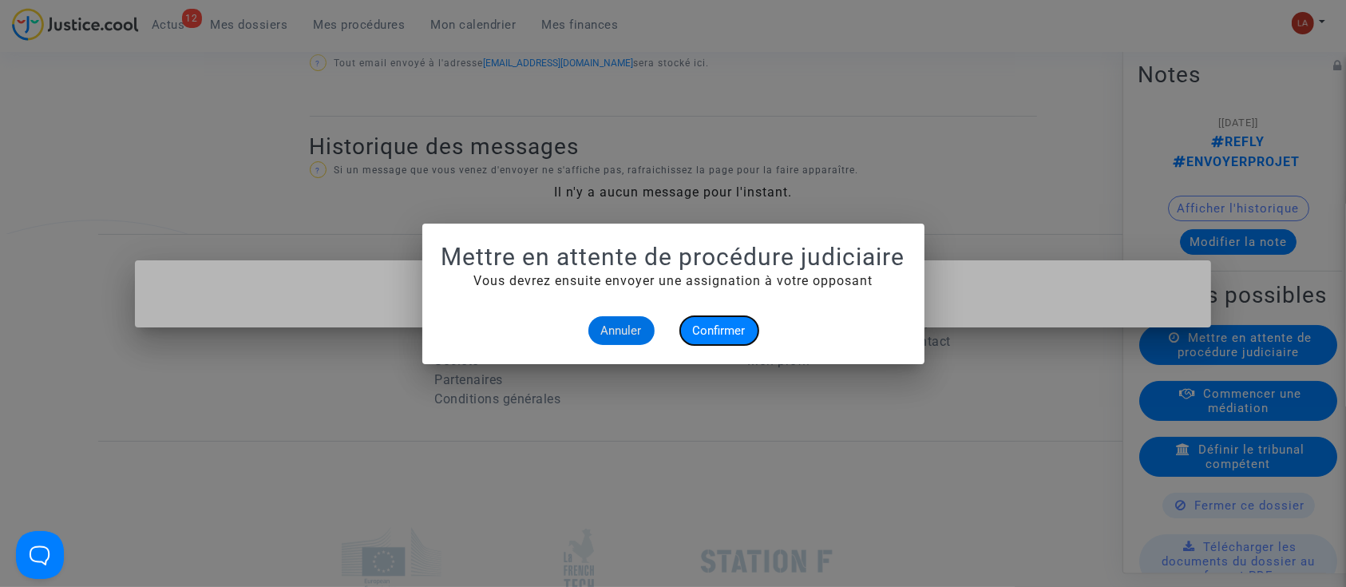
click at [699, 324] on span "Confirmer" at bounding box center [719, 330] width 53 height 14
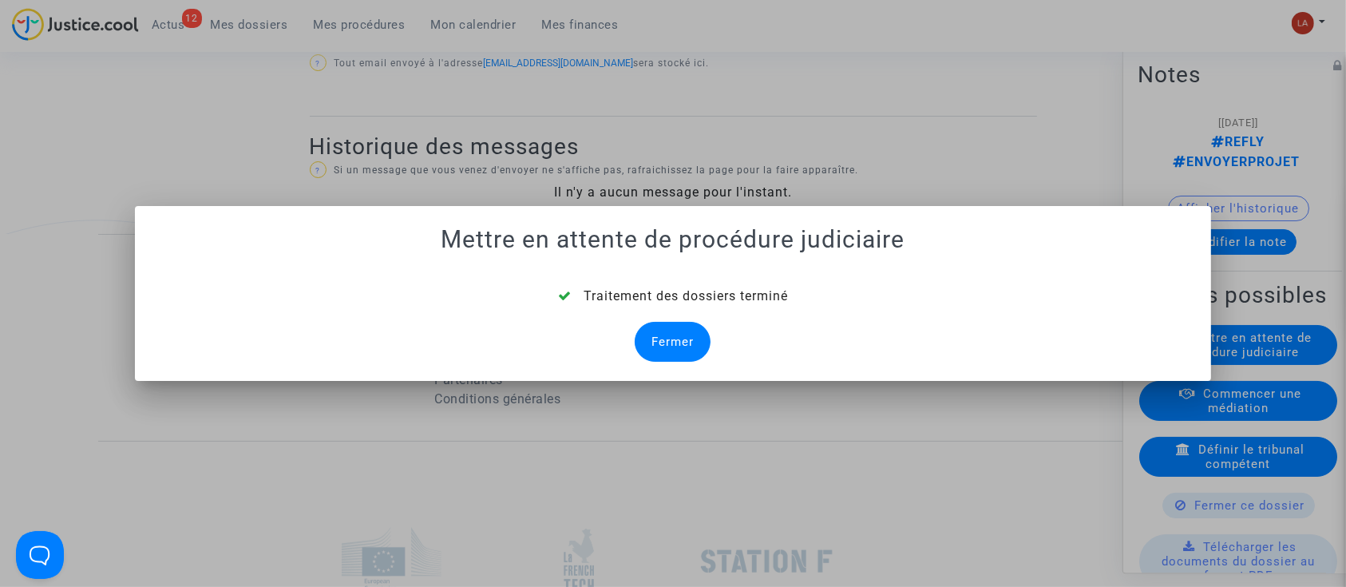
click at [675, 335] on div "Fermer" at bounding box center [673, 342] width 76 height 40
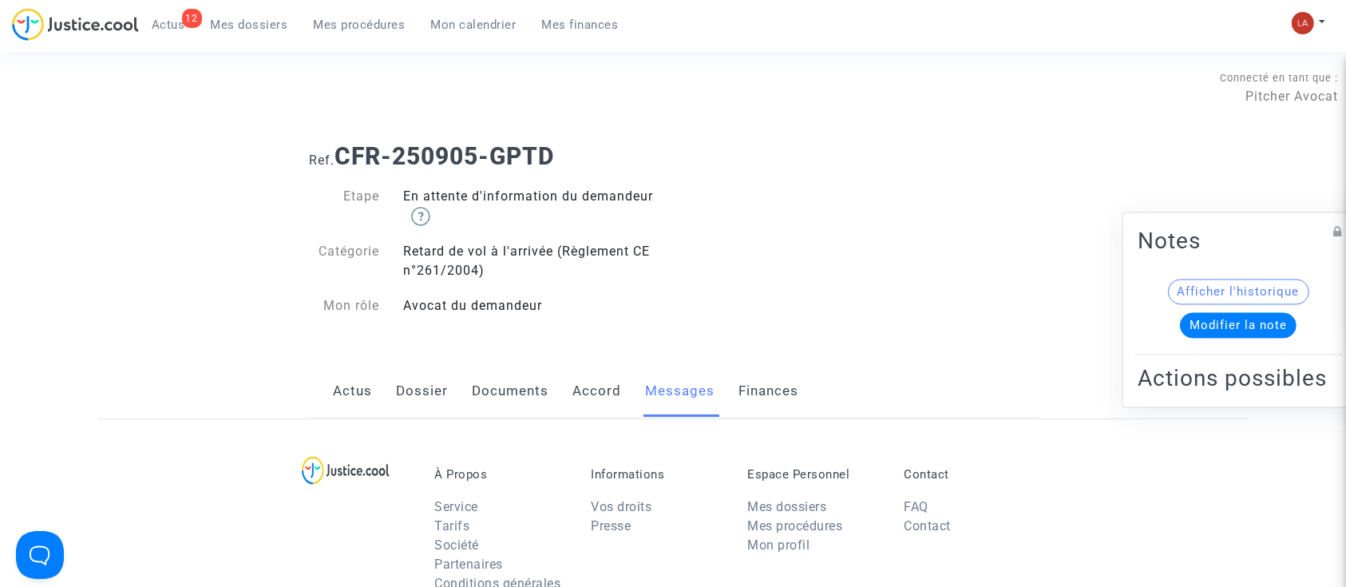
scroll to position [958, 0]
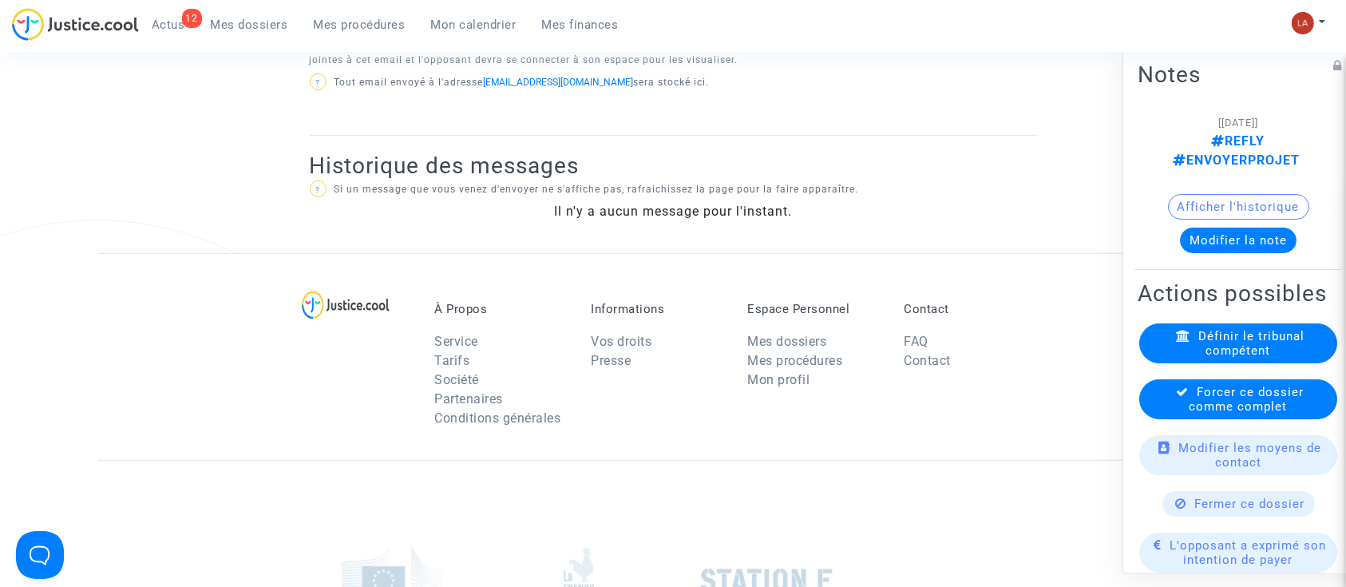
click at [1227, 394] on span "Forcer ce dossier comme complet" at bounding box center [1247, 399] width 115 height 29
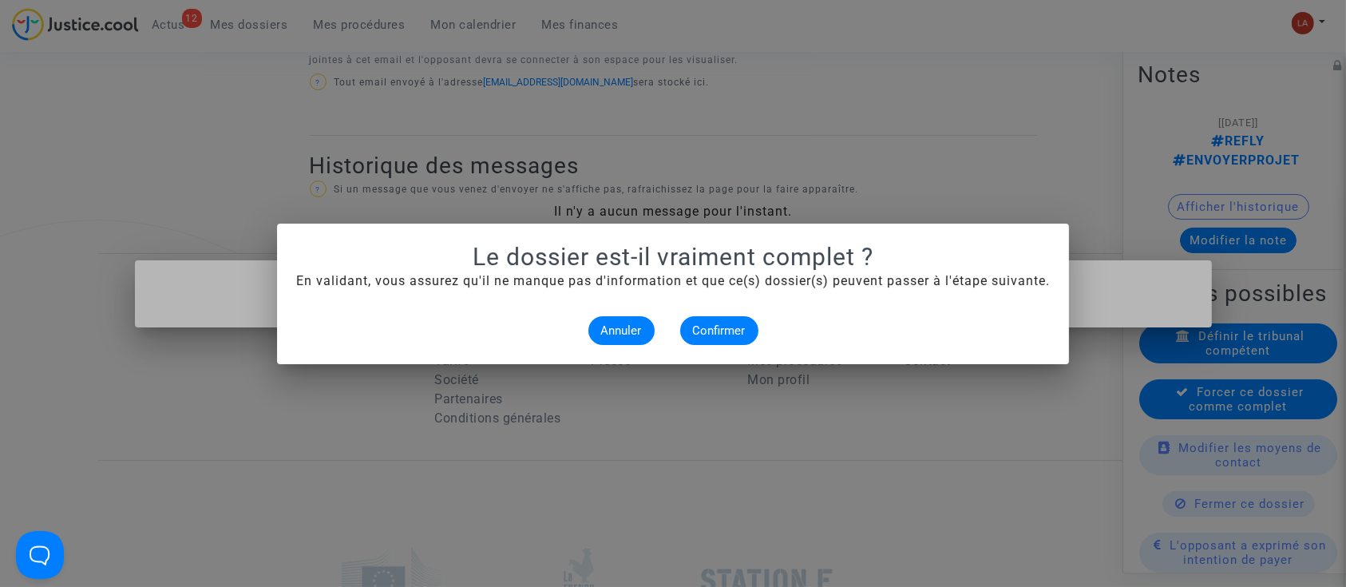
scroll to position [0, 0]
click at [727, 323] on span "Confirmer" at bounding box center [719, 330] width 53 height 14
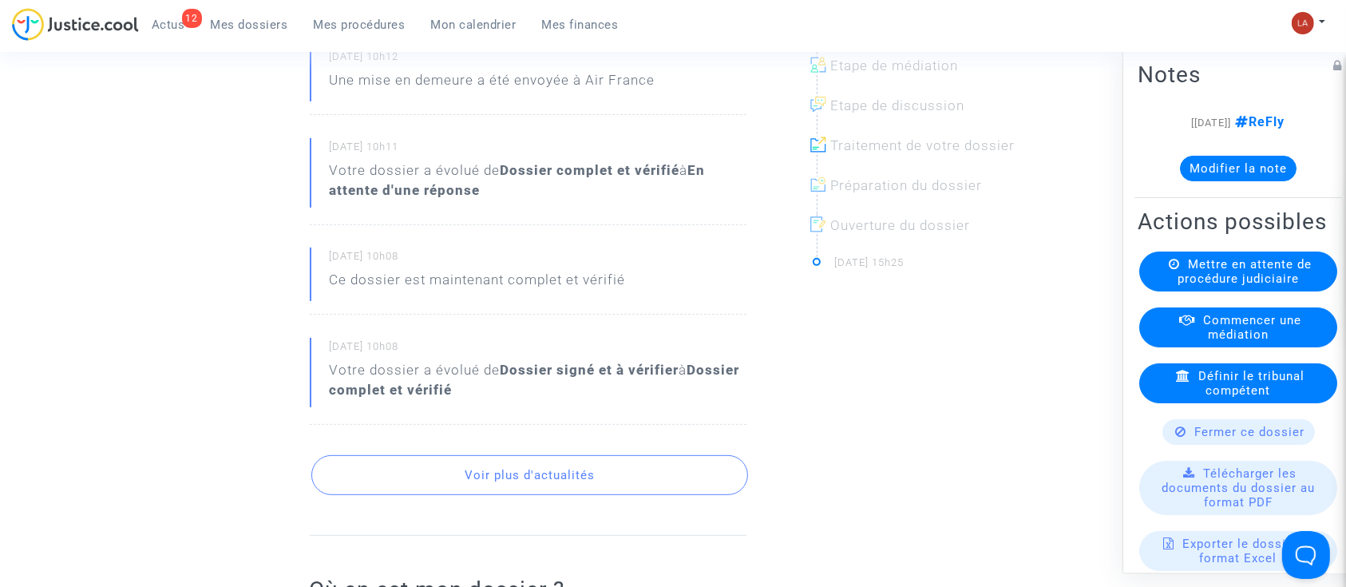
scroll to position [745, 0]
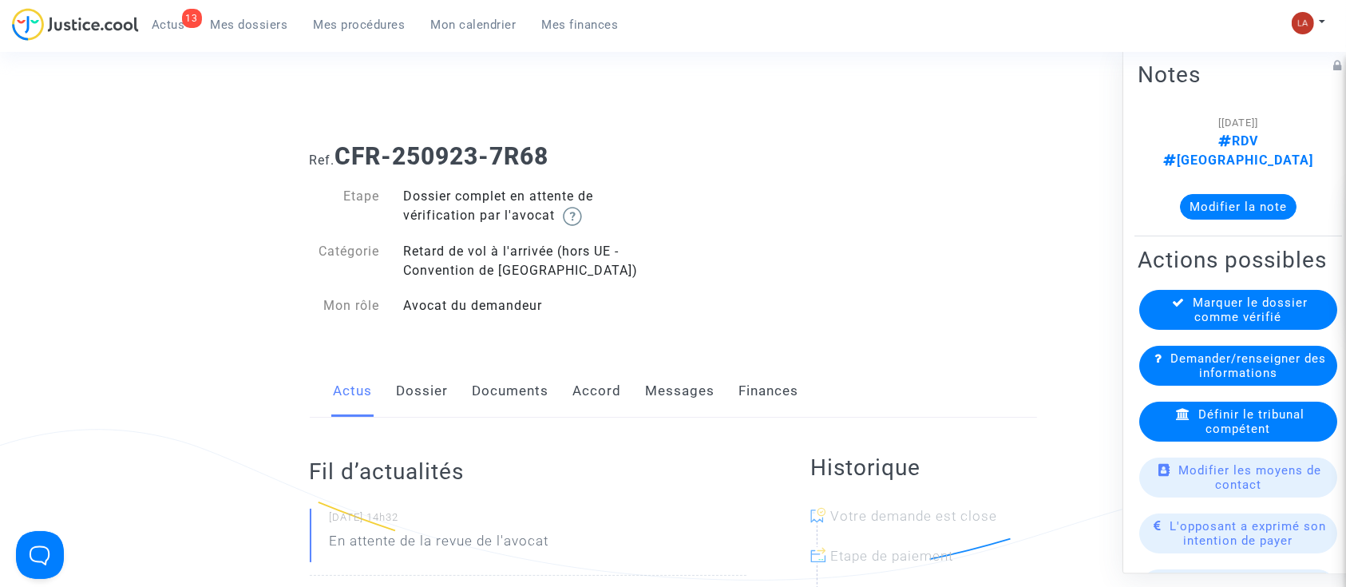
drag, startPoint x: 425, startPoint y: 401, endPoint x: 445, endPoint y: 399, distance: 20.8
click at [425, 401] on link "Dossier" at bounding box center [423, 391] width 52 height 53
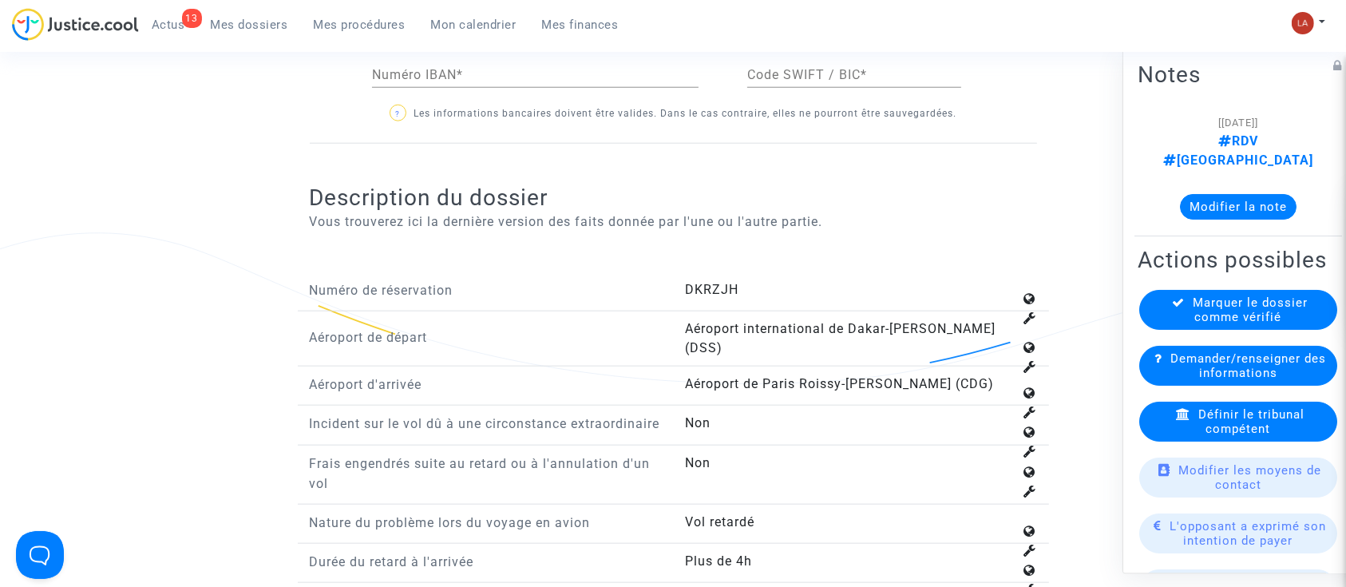
scroll to position [1916, 0]
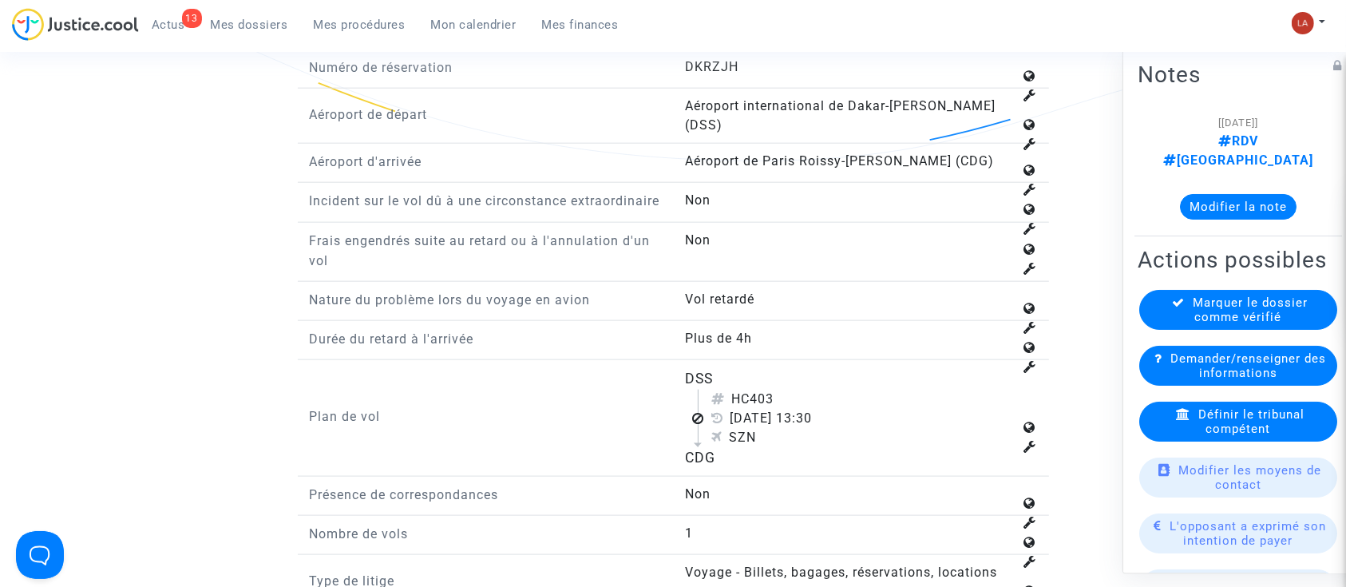
click at [1296, 430] on div "Définir le tribunal compétent" at bounding box center [1238, 422] width 198 height 40
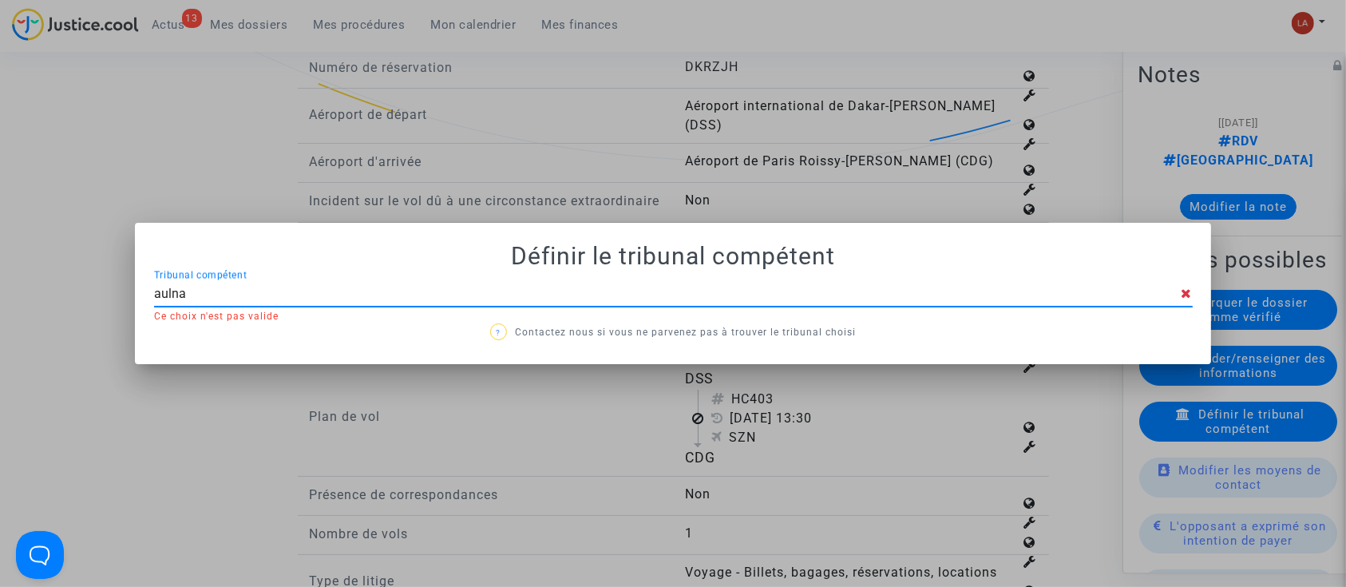
type input "aulnay"
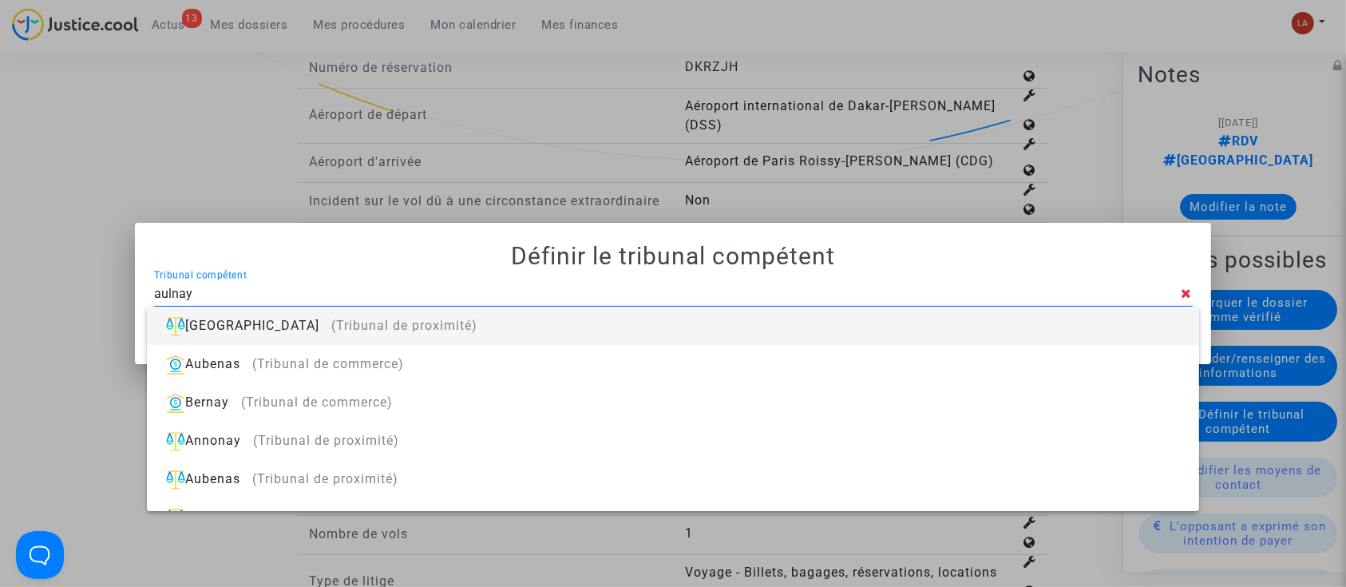
click at [913, 318] on div "[GEOGRAPHIC_DATA] (Tribunal de proximité)" at bounding box center [673, 326] width 1026 height 38
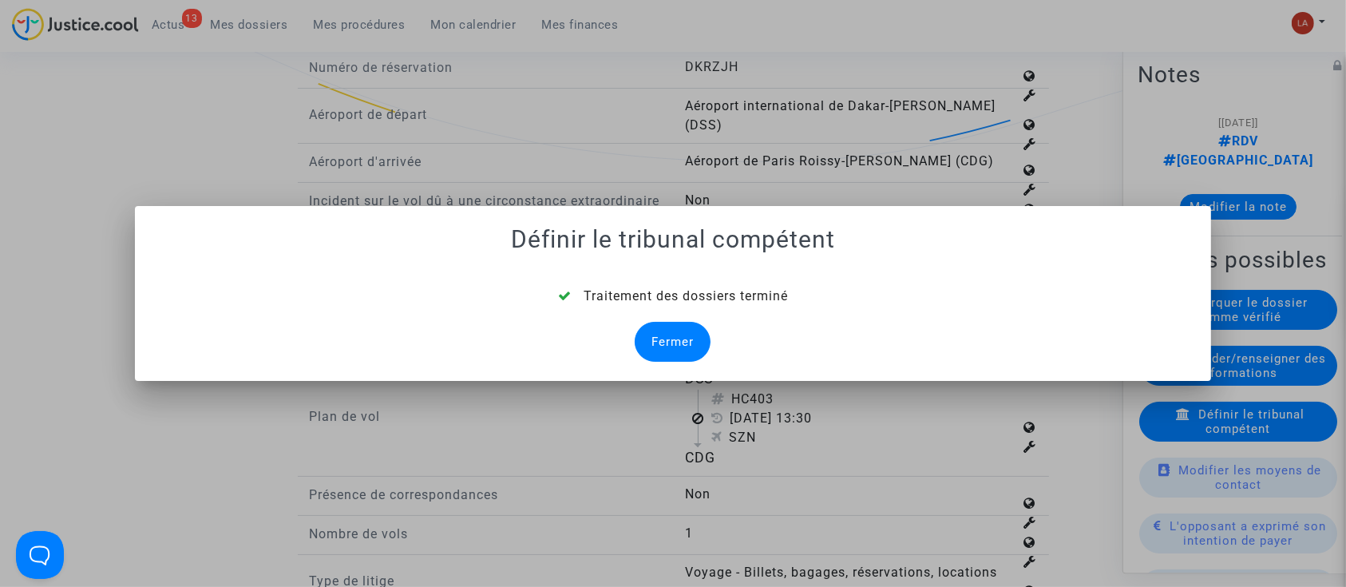
click at [698, 346] on div "Fermer" at bounding box center [673, 342] width 76 height 40
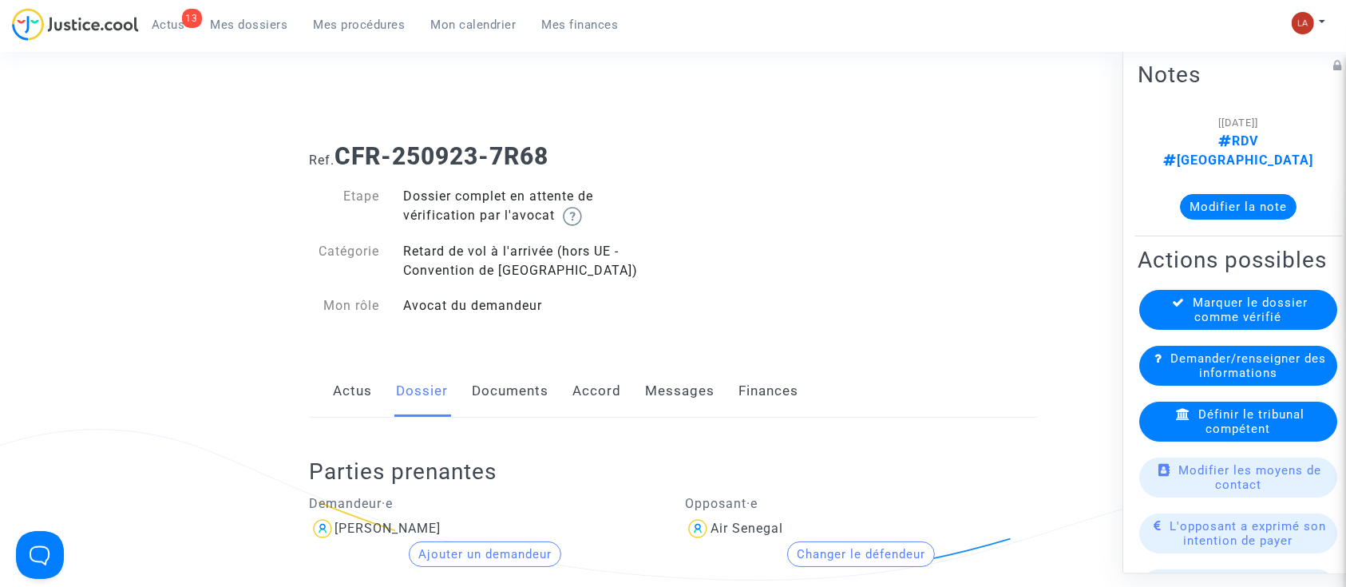
click at [507, 406] on link "Documents" at bounding box center [511, 391] width 77 height 53
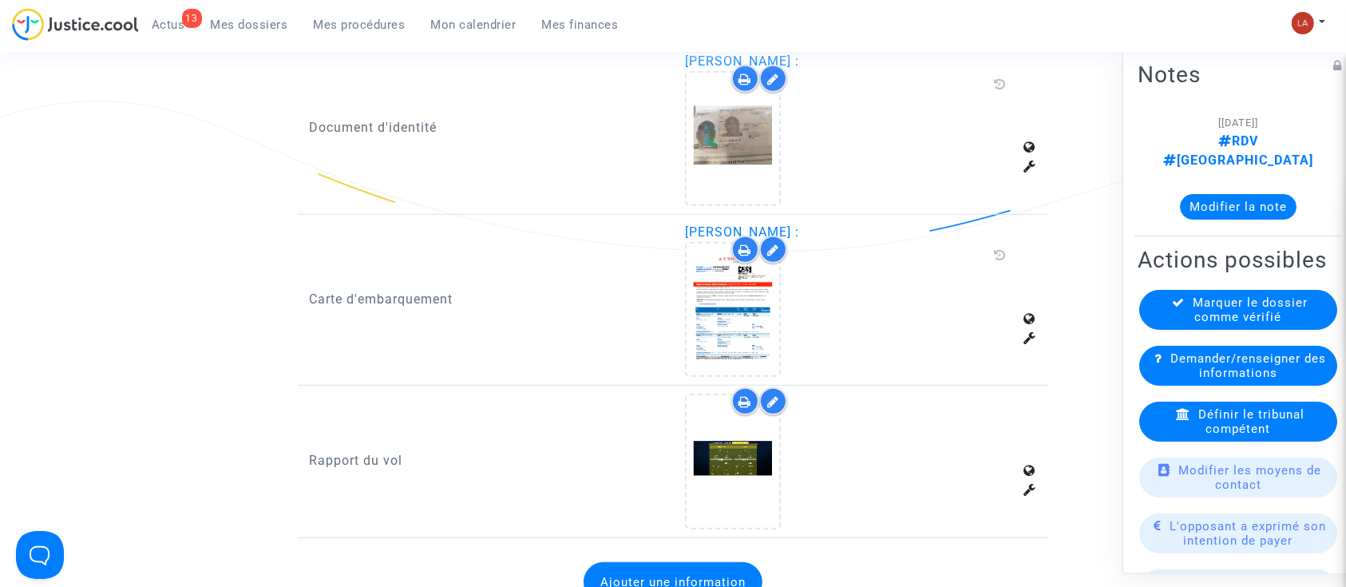
scroll to position [1170, 0]
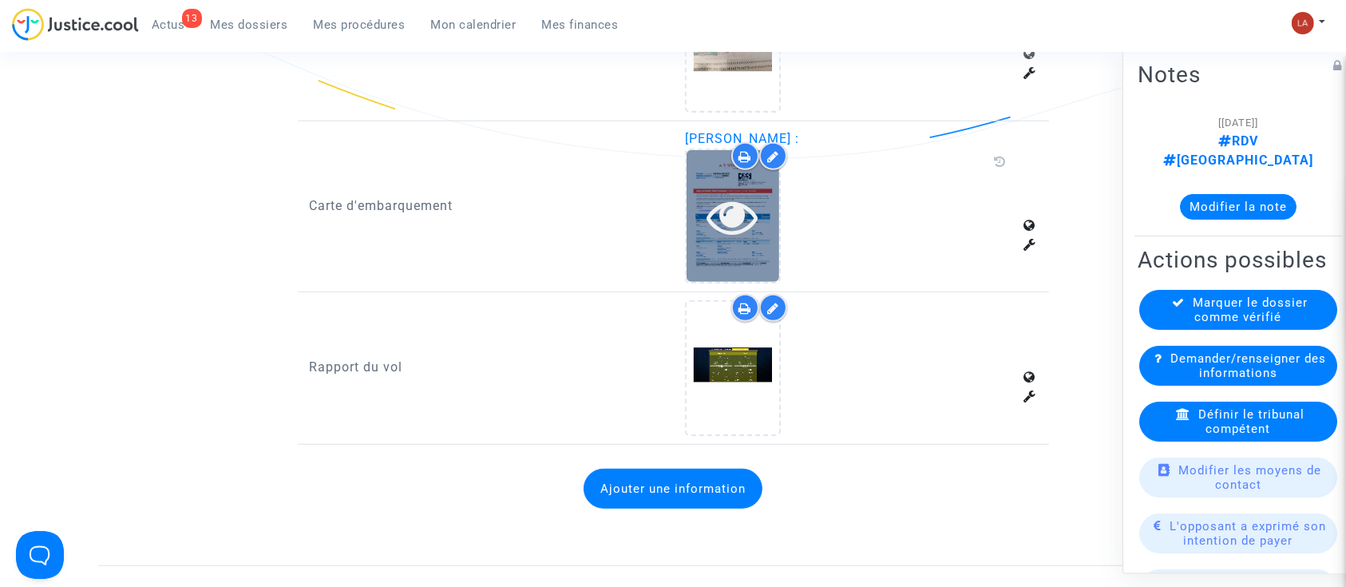
click at [740, 200] on icon at bounding box center [733, 216] width 52 height 51
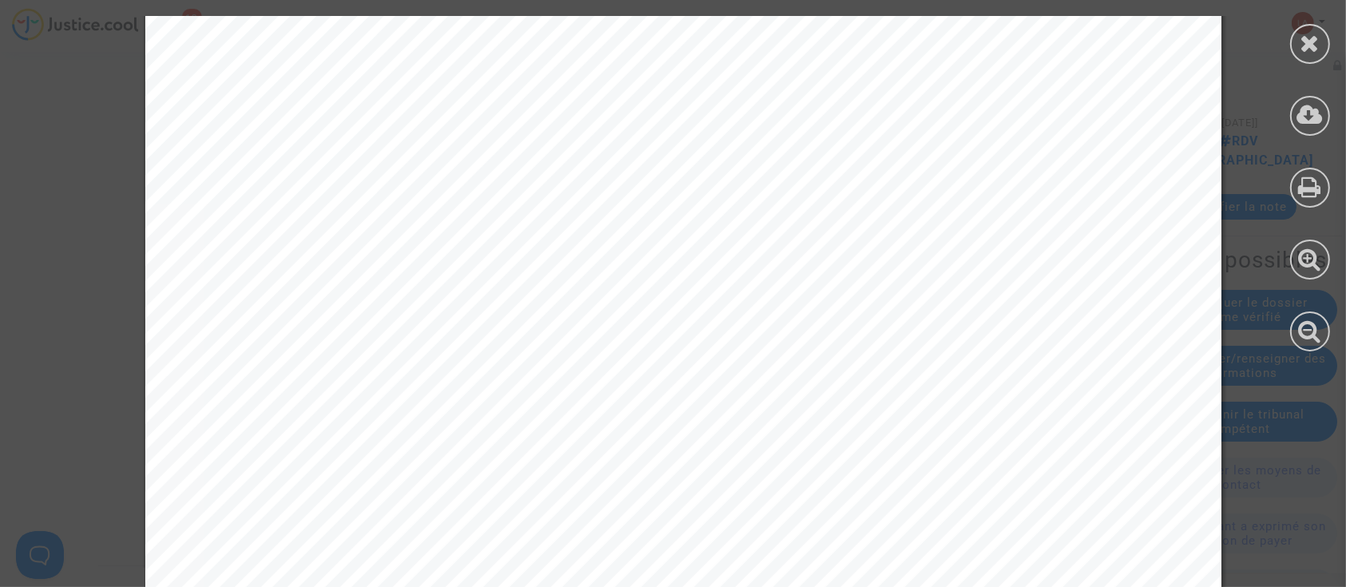
scroll to position [1064, 0]
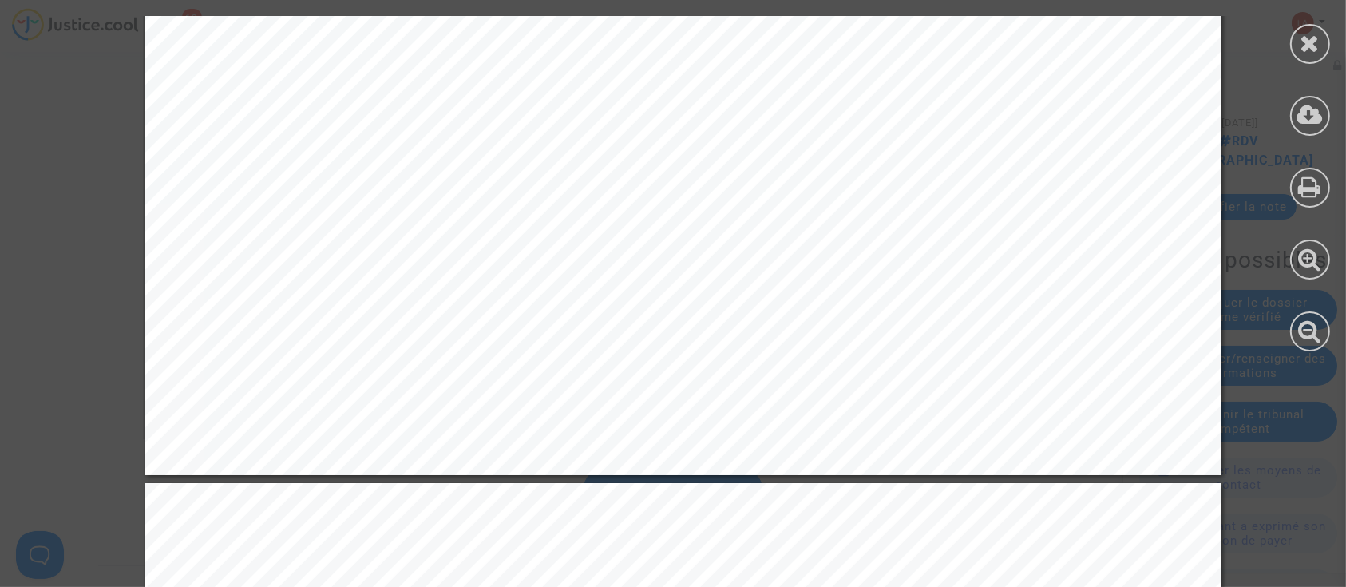
click at [1285, 38] on div at bounding box center [1310, 183] width 72 height 367
click at [1294, 53] on div at bounding box center [1310, 44] width 40 height 40
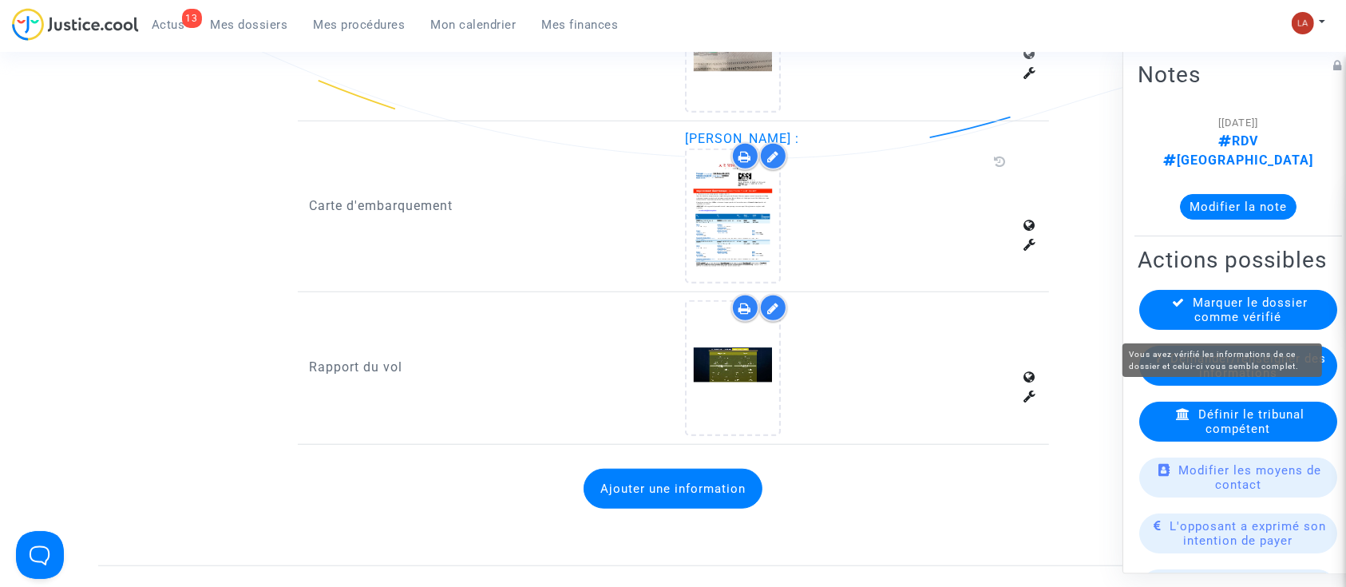
click at [1246, 316] on span "Marquer le dossier comme vérifié" at bounding box center [1251, 309] width 115 height 29
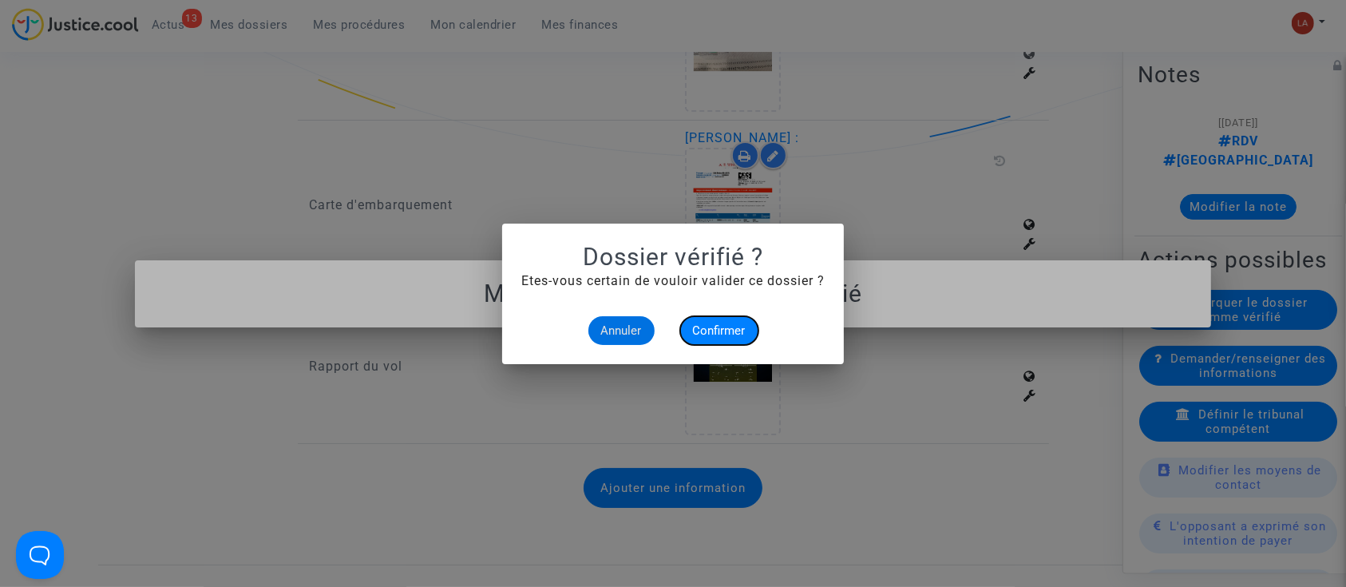
click at [754, 326] on button "Confirmer" at bounding box center [719, 330] width 78 height 29
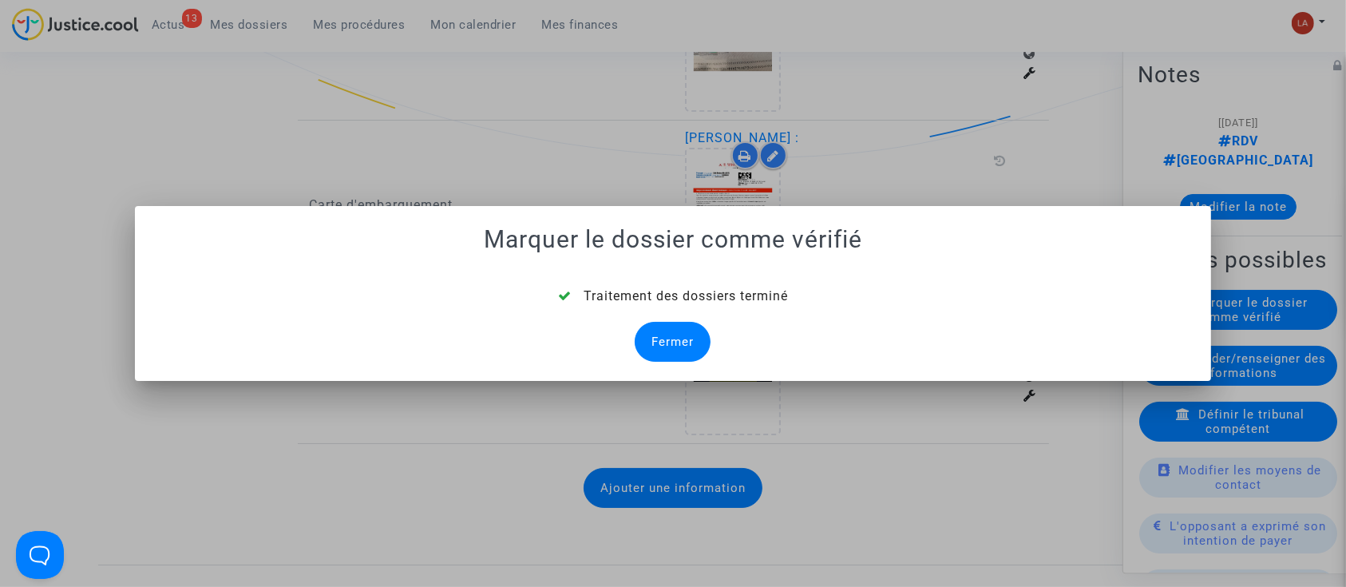
click at [703, 342] on div "Fermer" at bounding box center [673, 342] width 76 height 40
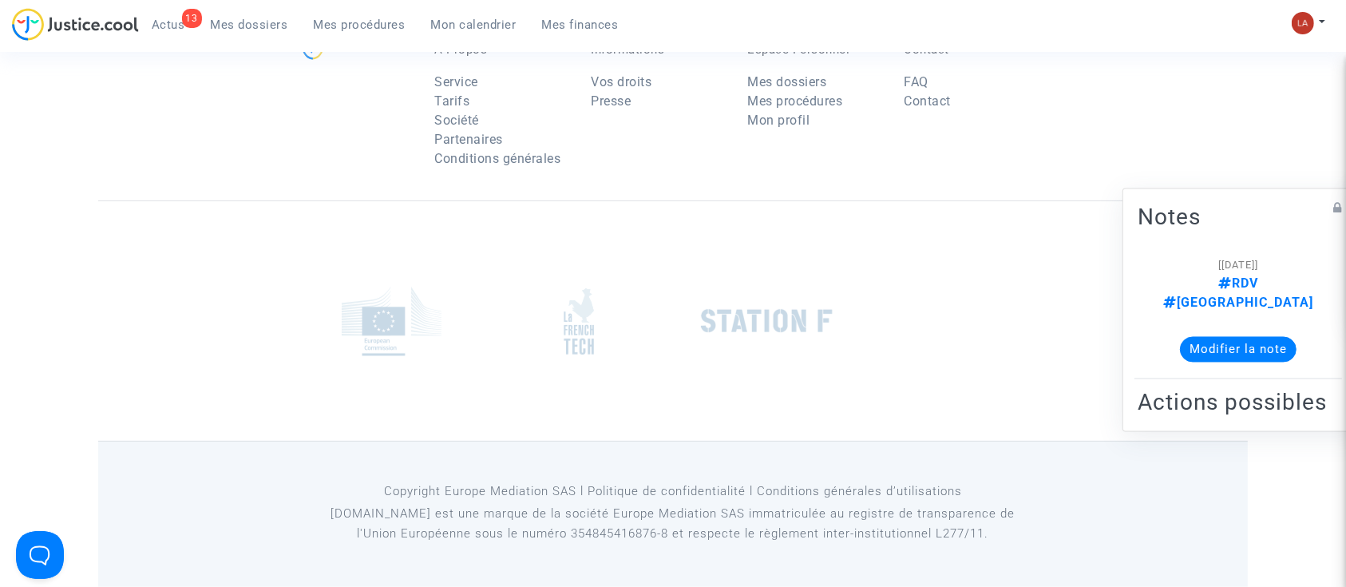
scroll to position [1170, 0]
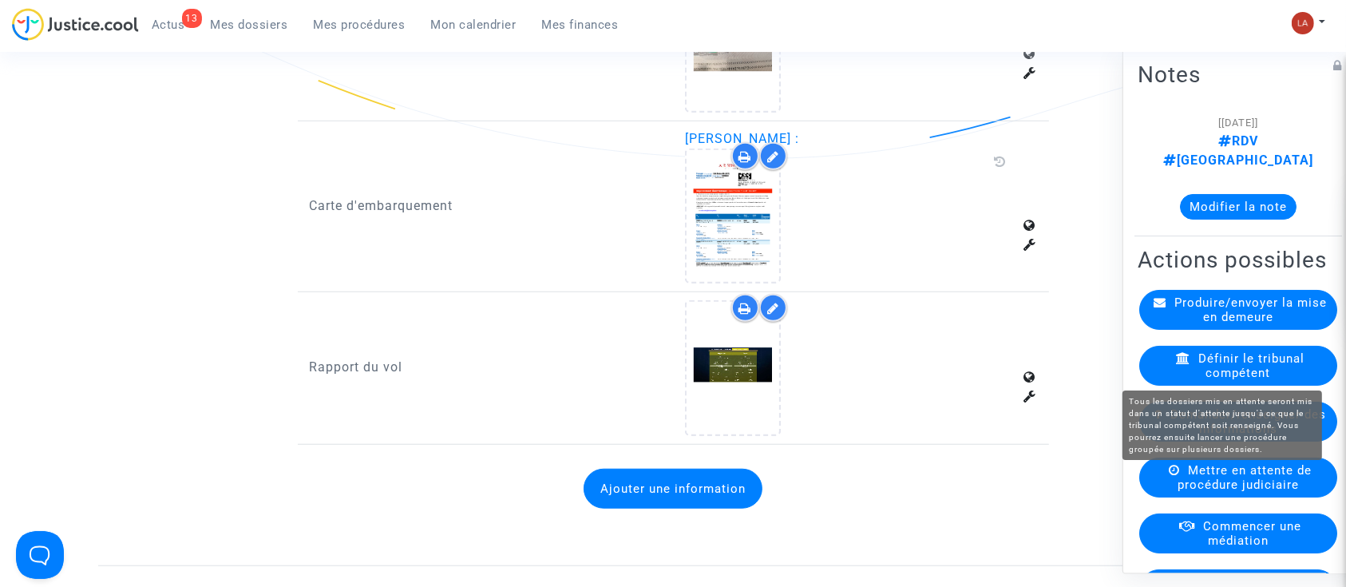
click at [1244, 528] on span "Commencer une médiation" at bounding box center [1252, 533] width 98 height 29
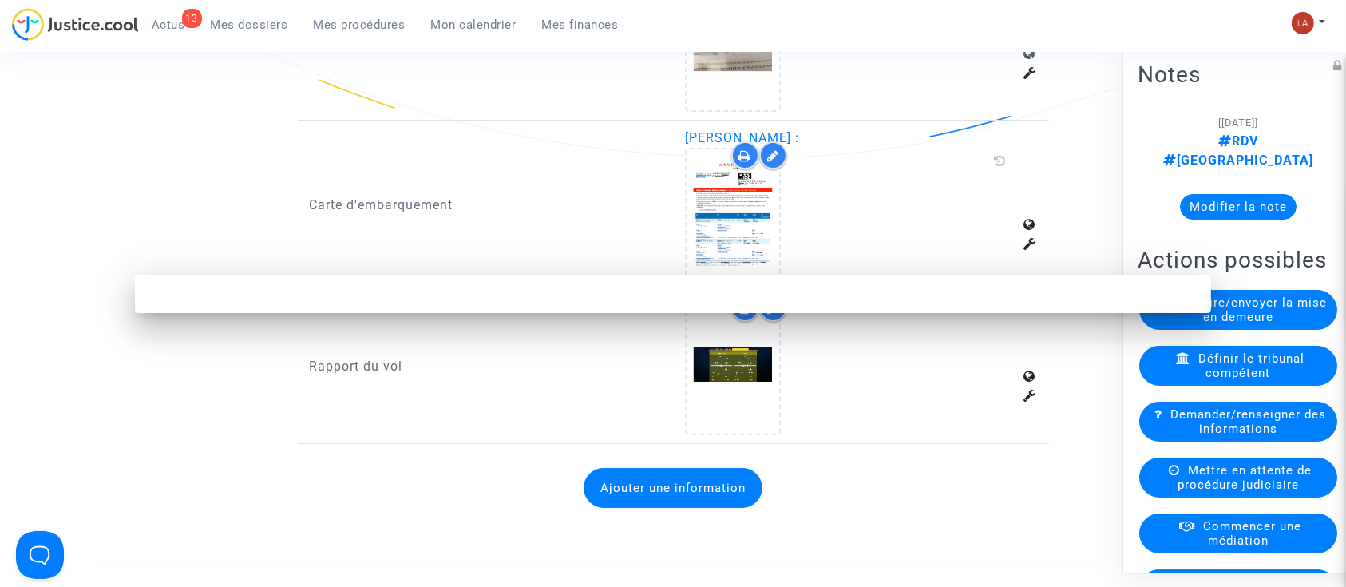
scroll to position [0, 0]
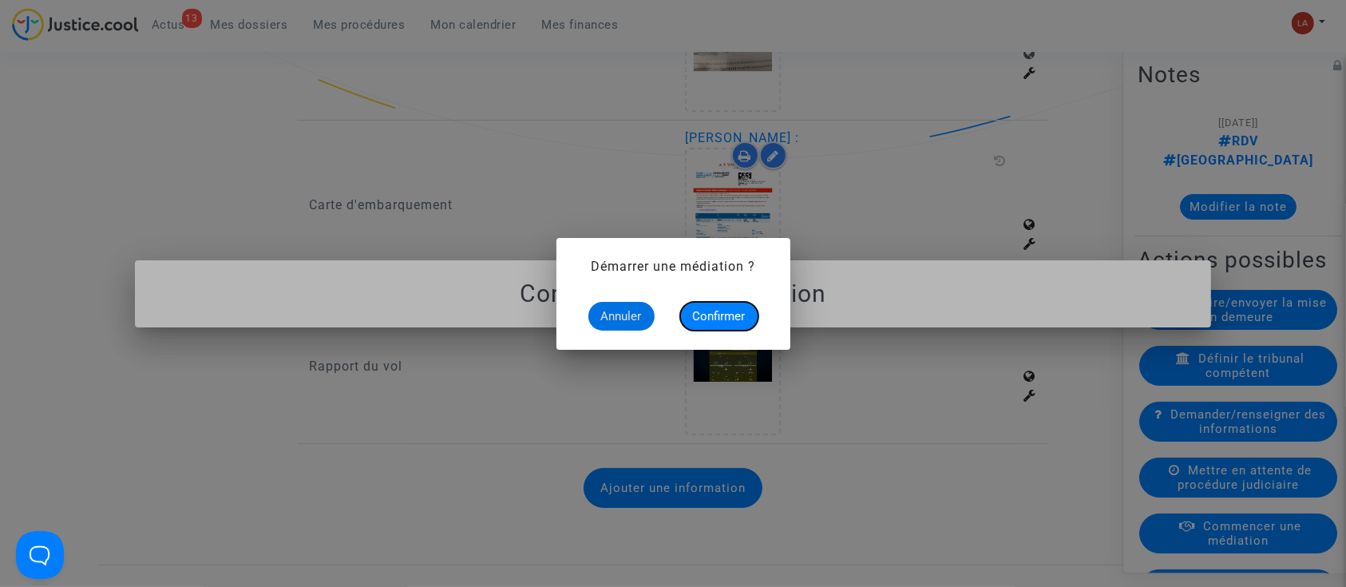
click at [734, 323] on button "Confirmer" at bounding box center [719, 316] width 78 height 29
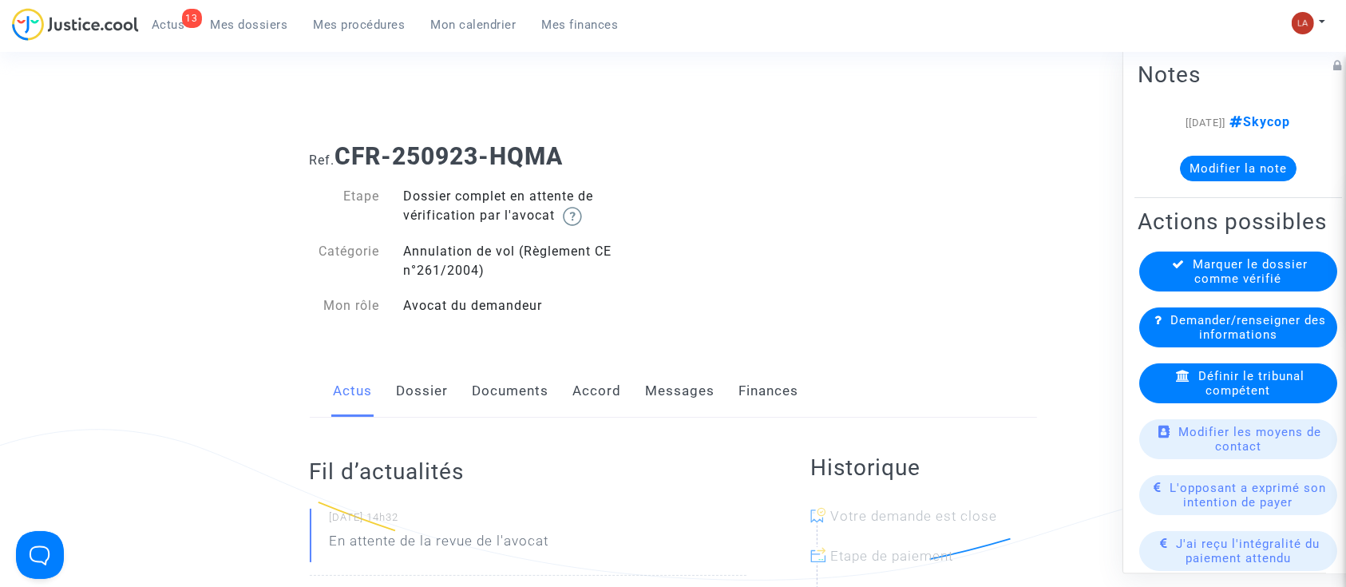
click at [441, 414] on link "Dossier" at bounding box center [423, 391] width 52 height 53
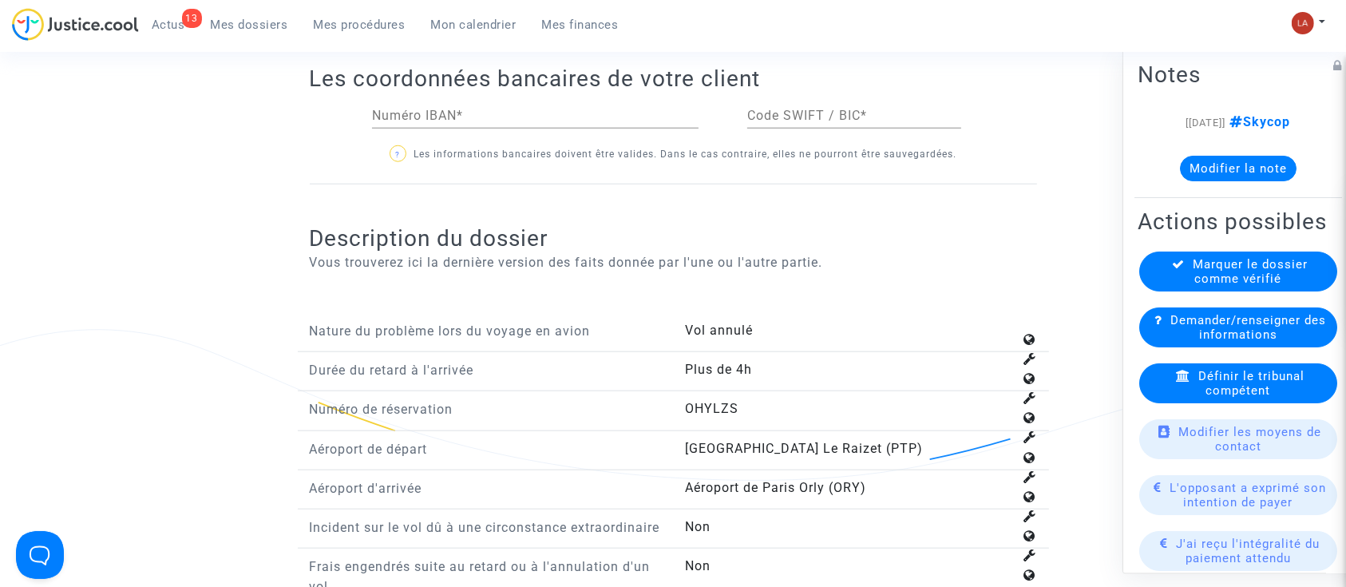
scroll to position [1916, 0]
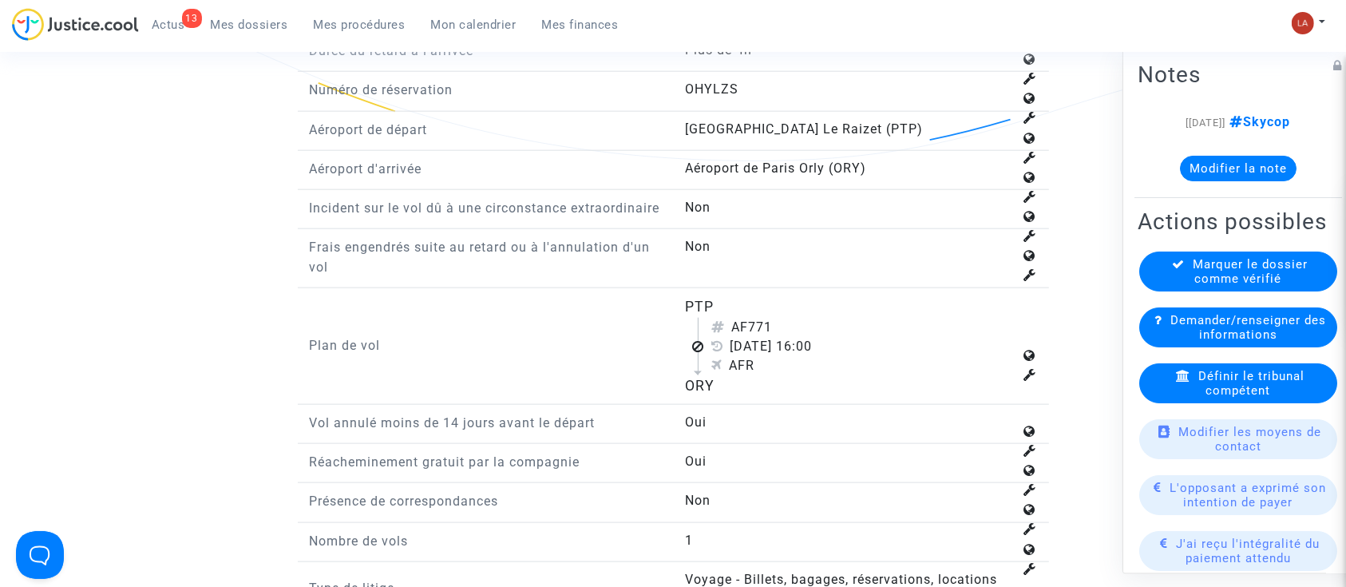
click at [1210, 398] on span "Définir le tribunal compétent" at bounding box center [1251, 383] width 106 height 29
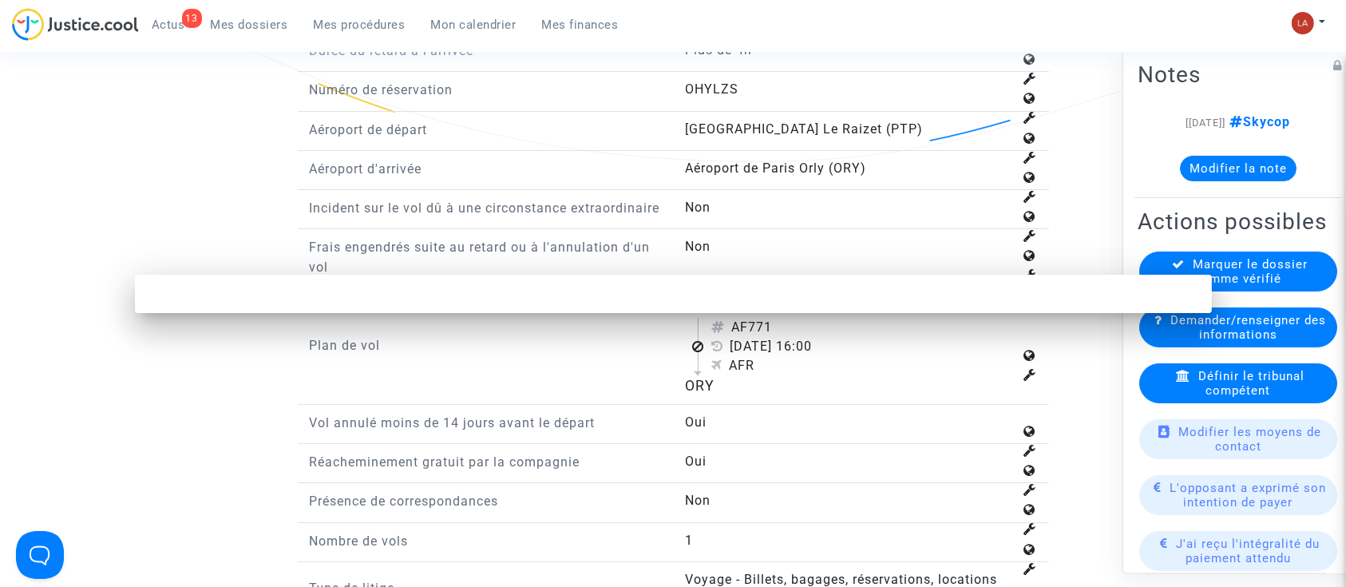
scroll to position [0, 0]
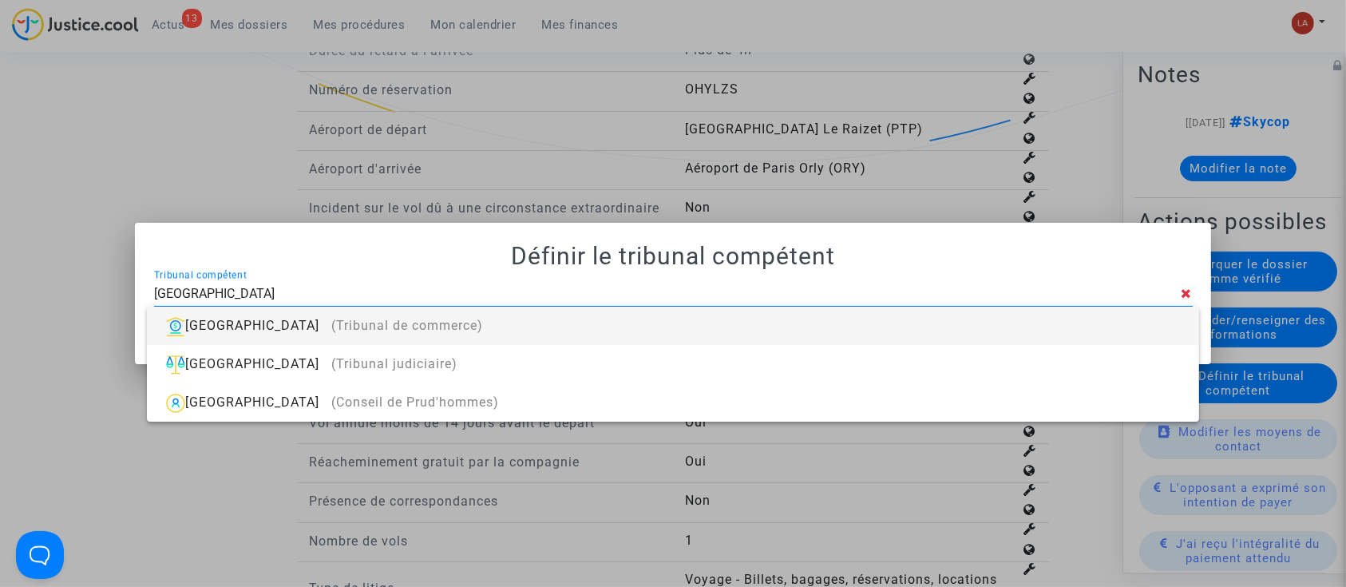
type input "[GEOGRAPHIC_DATA]"
drag, startPoint x: 990, startPoint y: 303, endPoint x: 980, endPoint y: 313, distance: 13.5
click at [990, 303] on div "bobigny Tribunal compétent" at bounding box center [667, 289] width 1027 height 36
click at [958, 326] on div "Bobigny (Tribunal de commerce)" at bounding box center [673, 326] width 1026 height 38
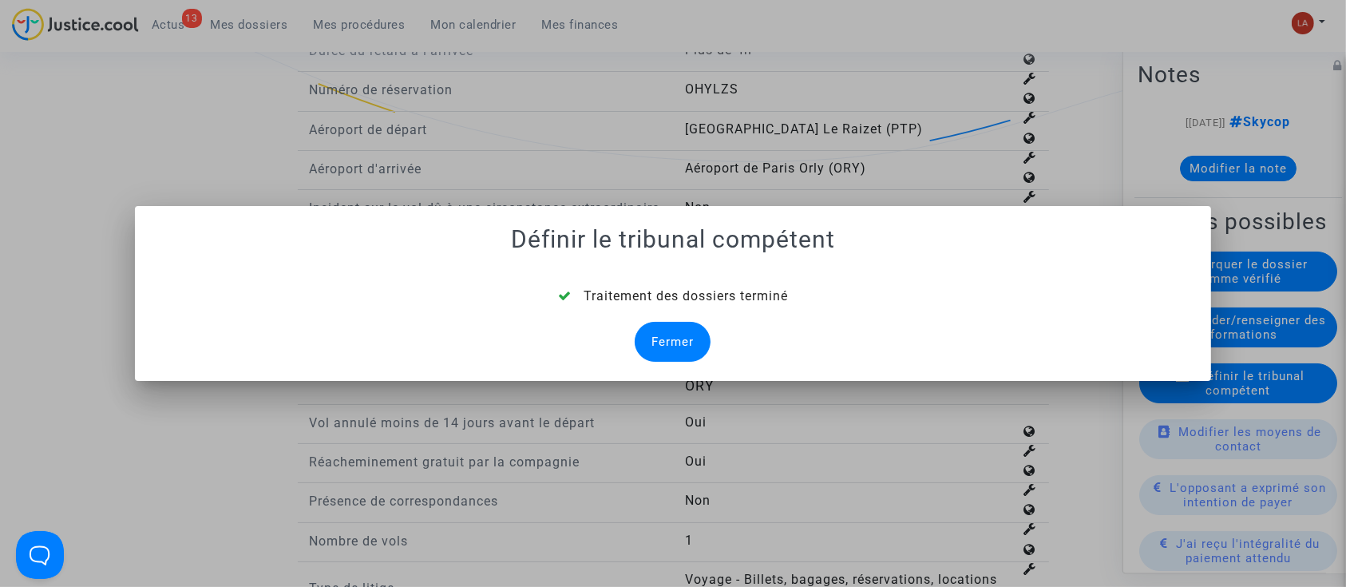
click at [696, 354] on div "Fermer" at bounding box center [673, 342] width 76 height 40
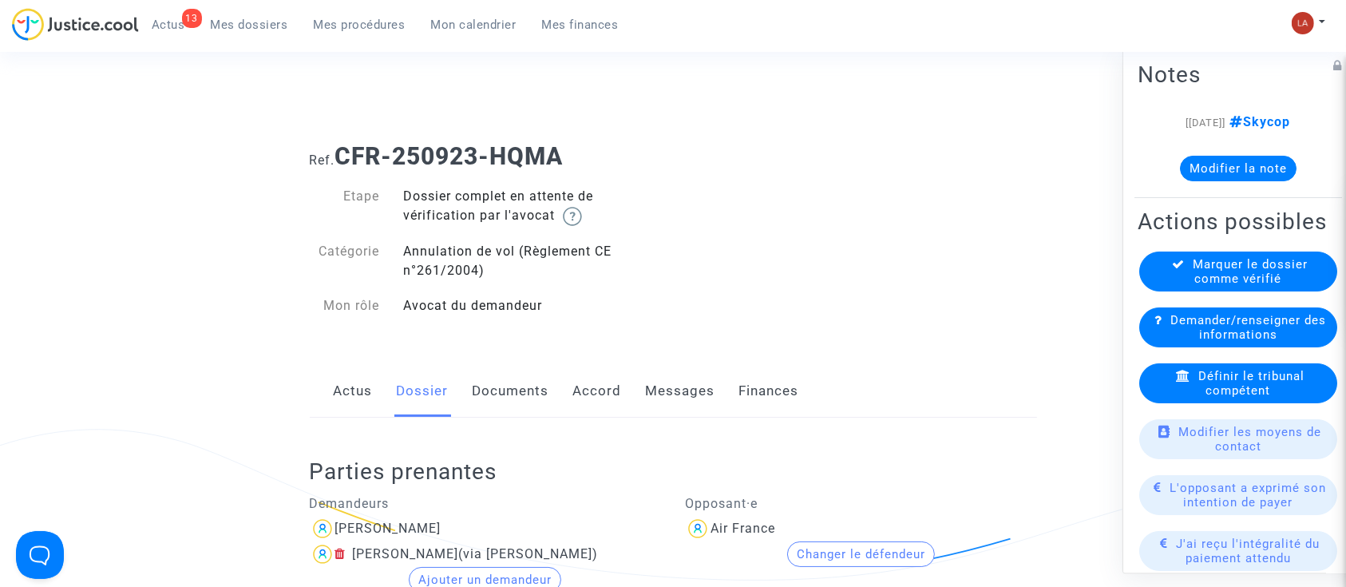
click at [501, 398] on link "Documents" at bounding box center [511, 391] width 77 height 53
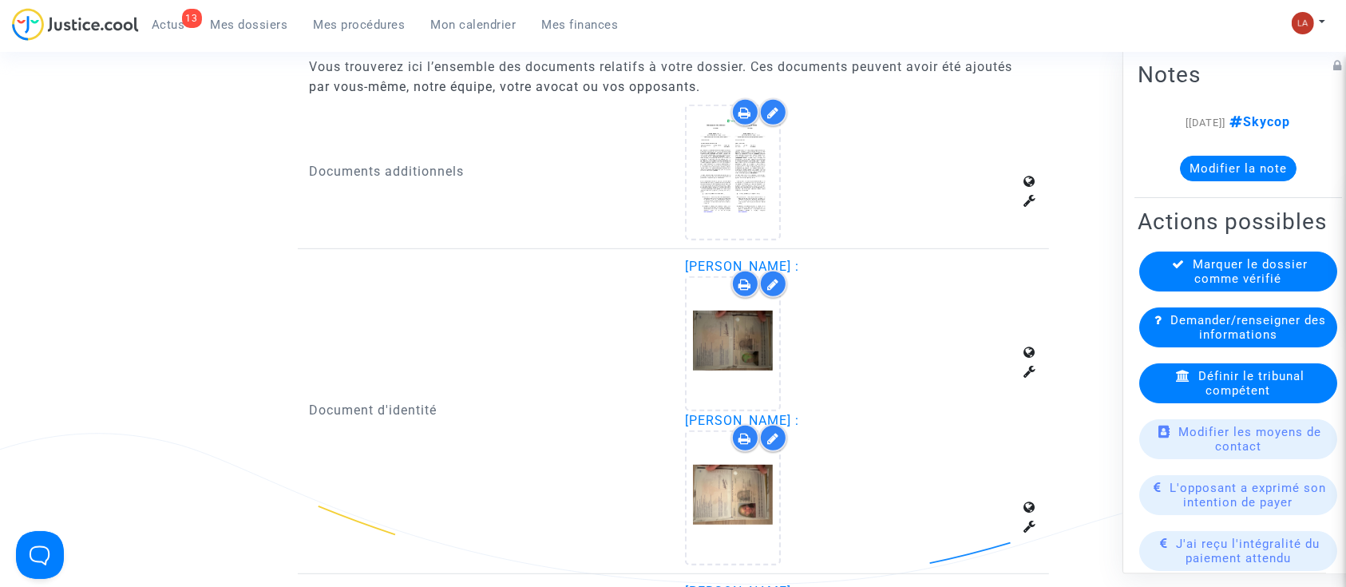
scroll to position [1064, 0]
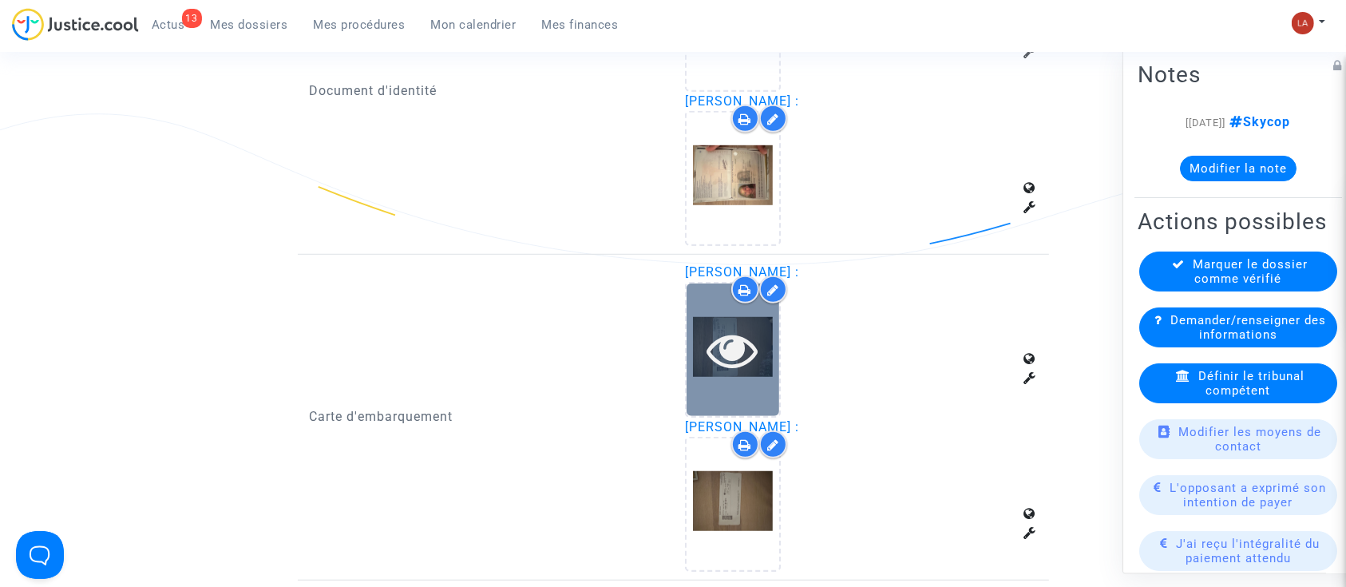
click at [723, 399] on div at bounding box center [733, 349] width 93 height 132
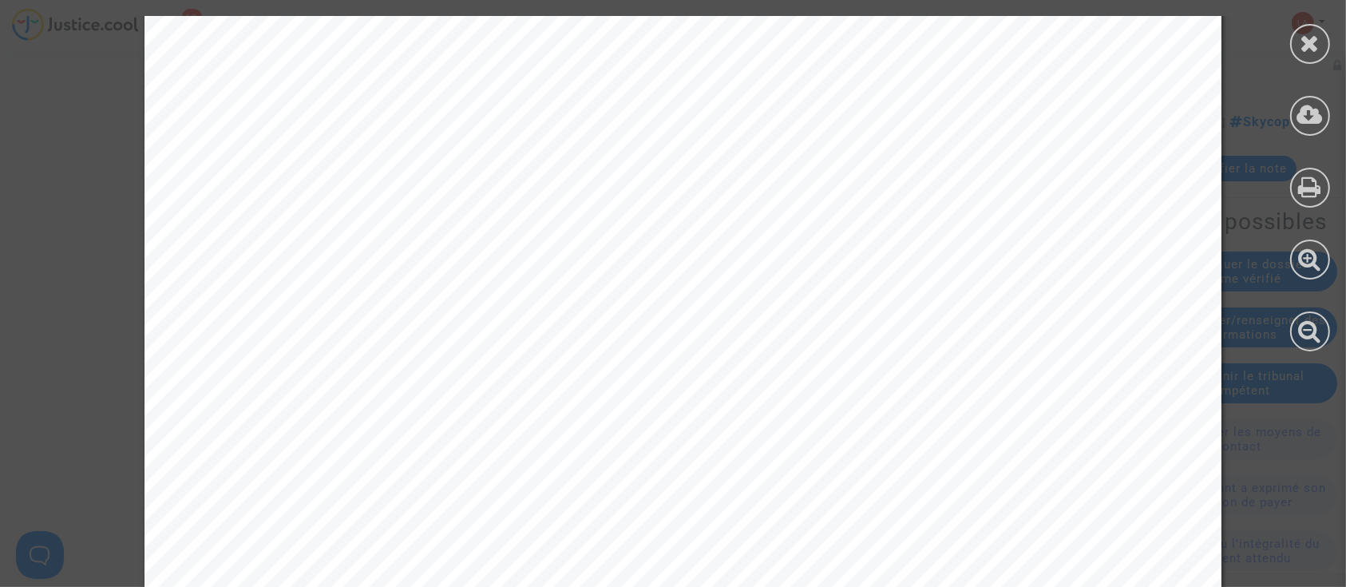
scroll to position [0, 0]
click at [1298, 46] on div at bounding box center [1310, 44] width 40 height 40
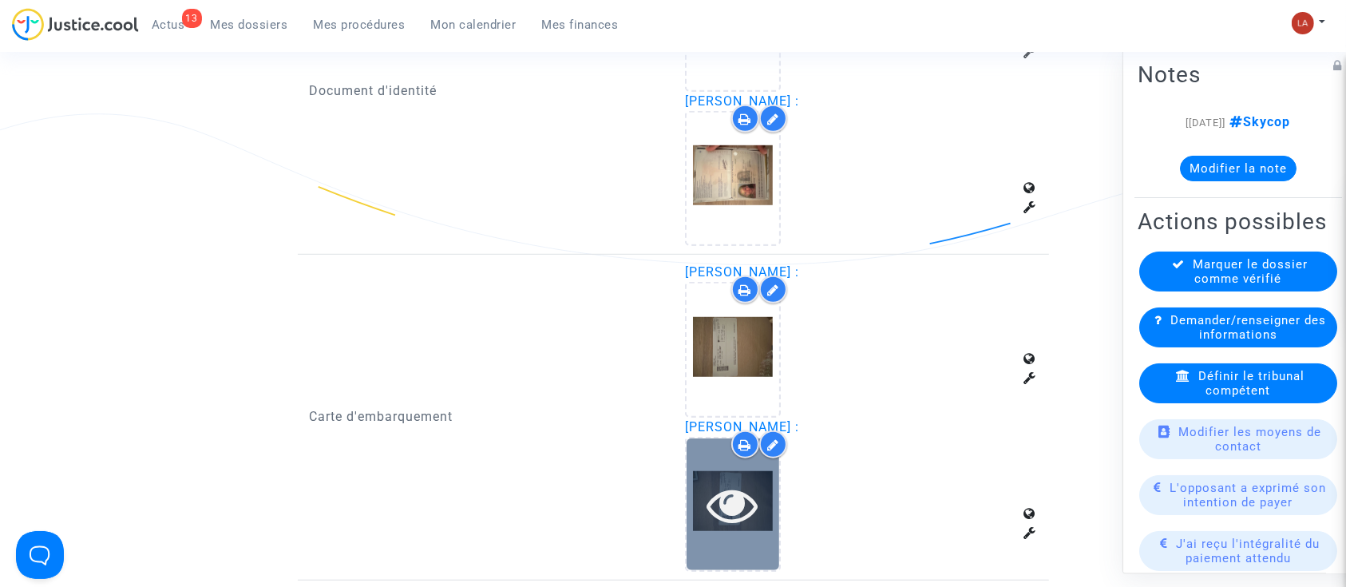
click at [689, 552] on div at bounding box center [733, 504] width 93 height 132
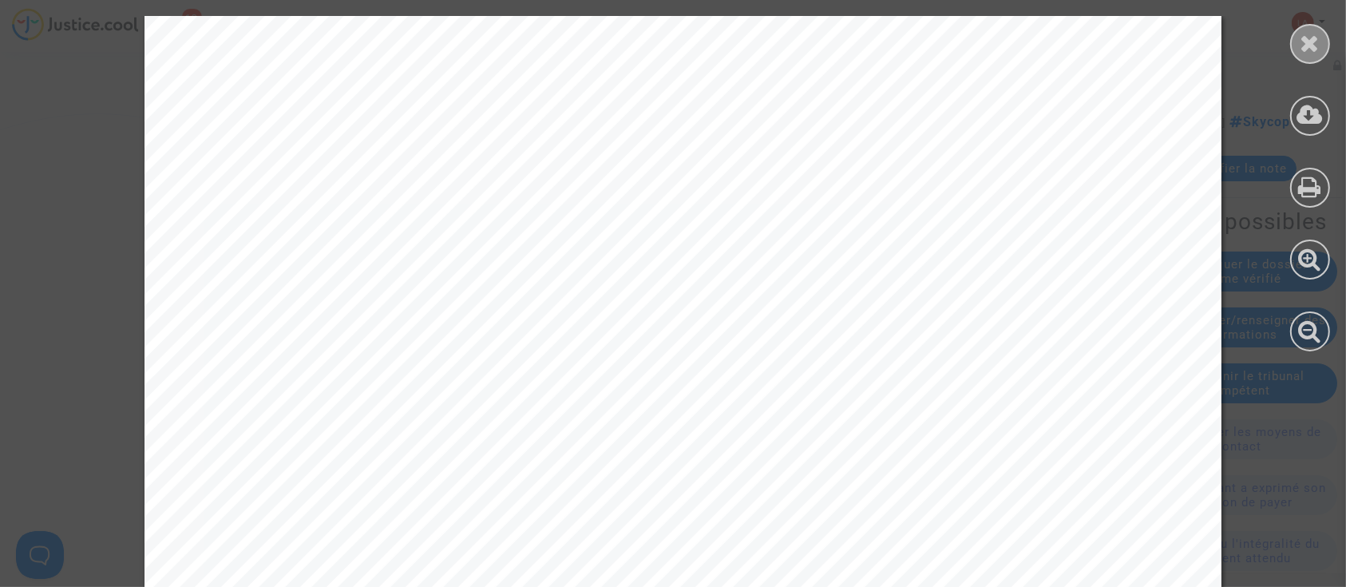
click at [1312, 22] on div at bounding box center [1310, 183] width 72 height 367
click at [1312, 35] on icon at bounding box center [1311, 43] width 20 height 24
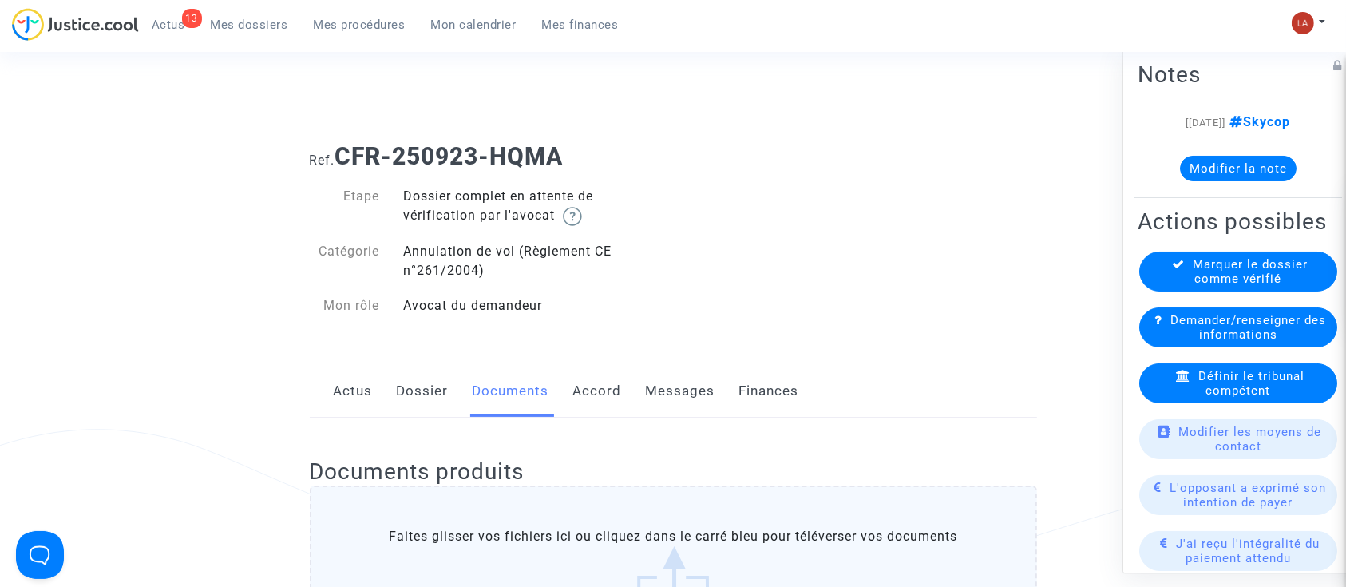
click at [442, 393] on link "Dossier" at bounding box center [423, 391] width 52 height 53
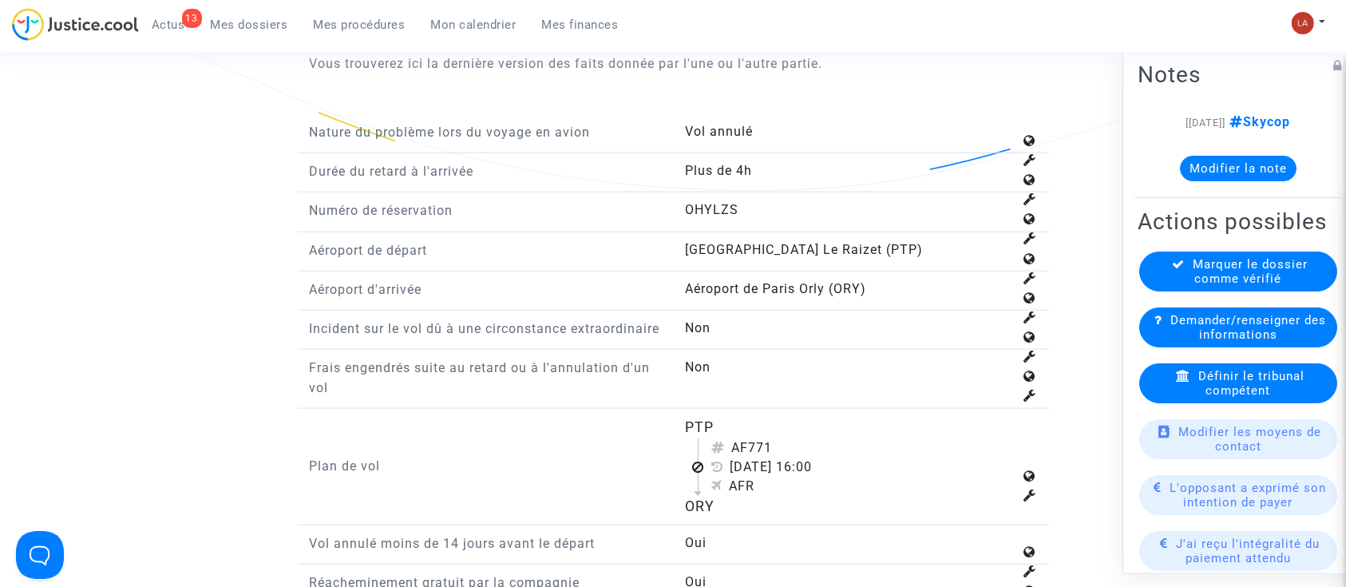
scroll to position [1916, 0]
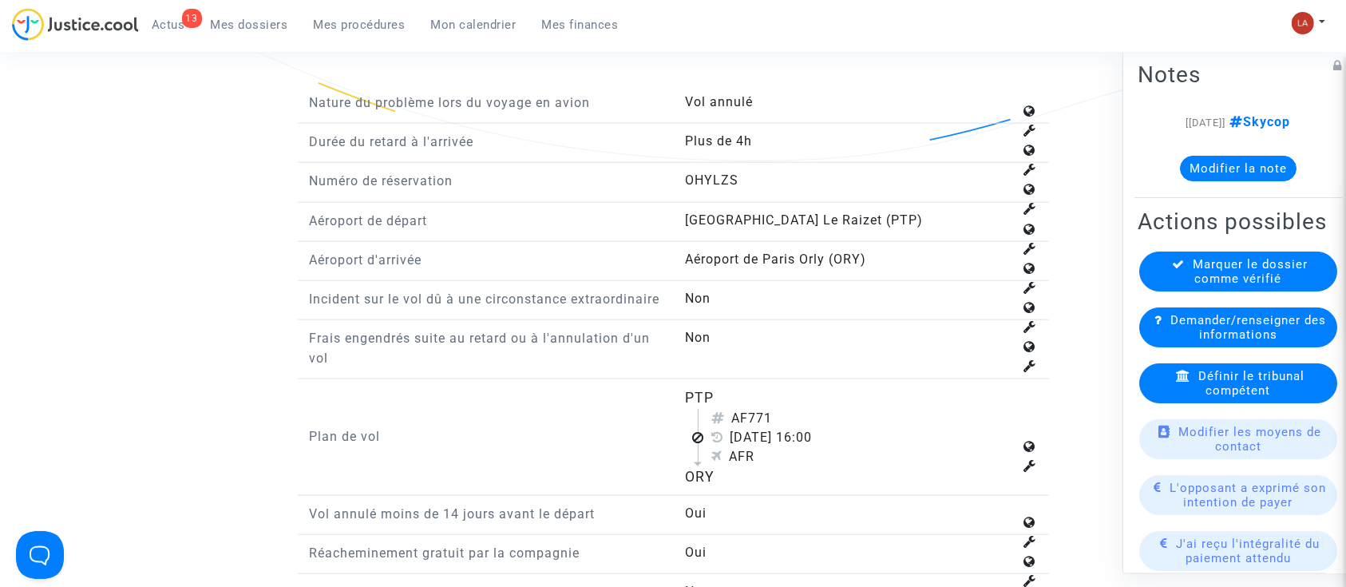
drag, startPoint x: 755, startPoint y: 434, endPoint x: 804, endPoint y: 434, distance: 48.7
click at [804, 428] on div "AF771" at bounding box center [862, 418] width 302 height 19
copy div "771"
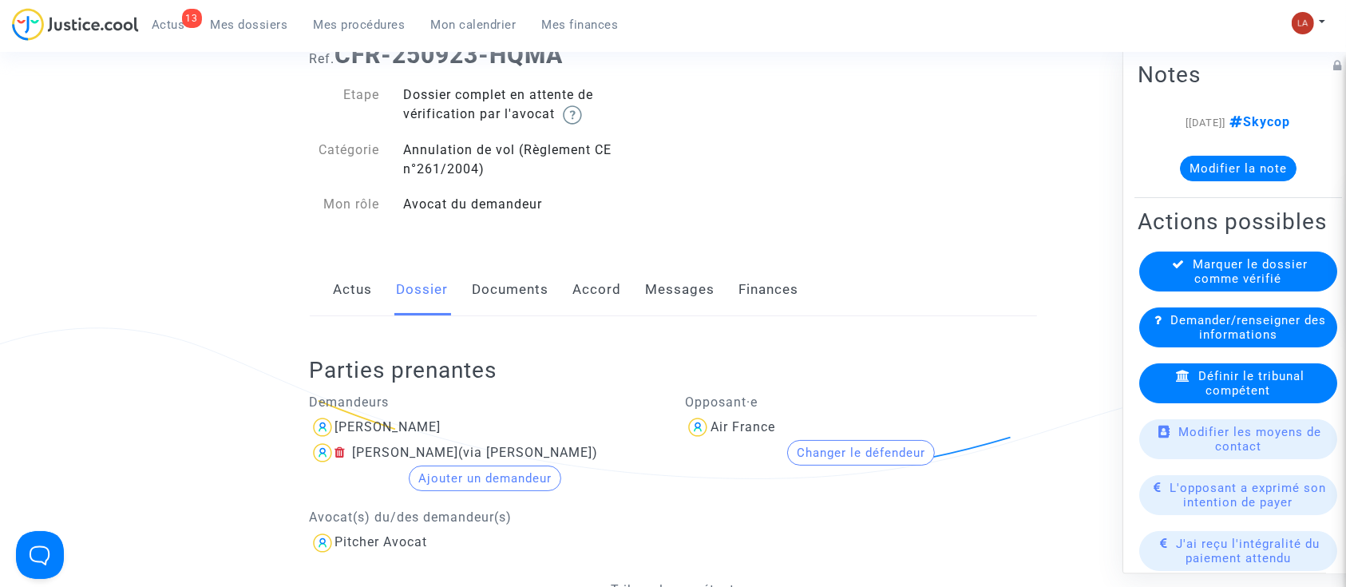
scroll to position [0, 0]
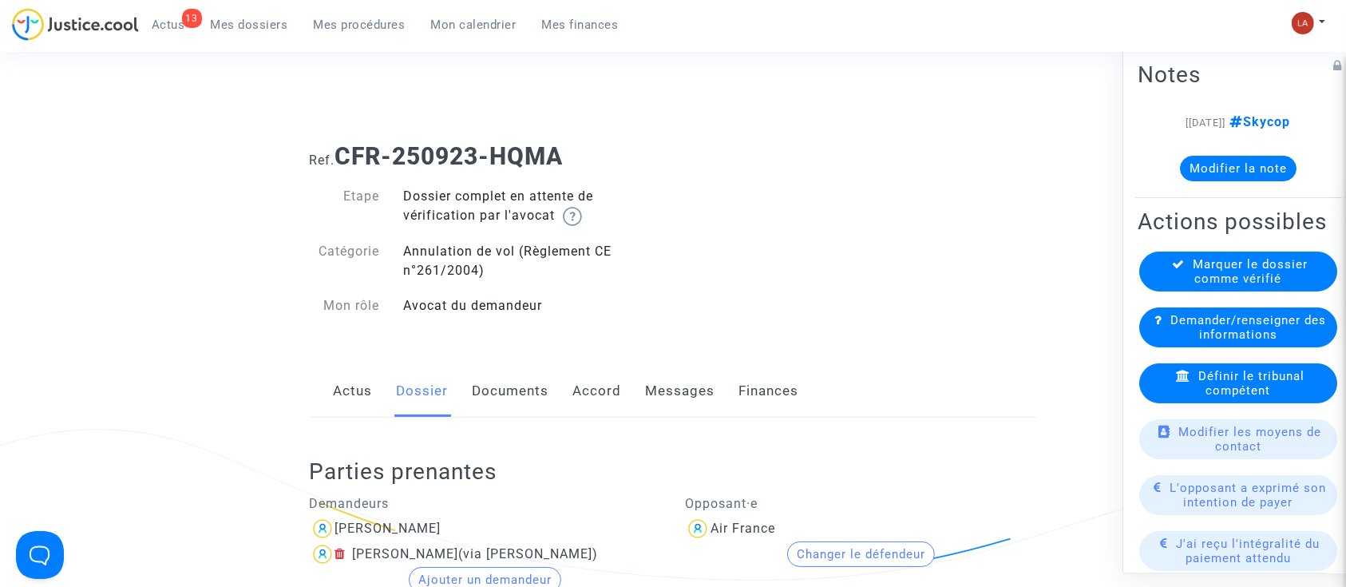
click at [502, 414] on link "Documents" at bounding box center [511, 391] width 77 height 53
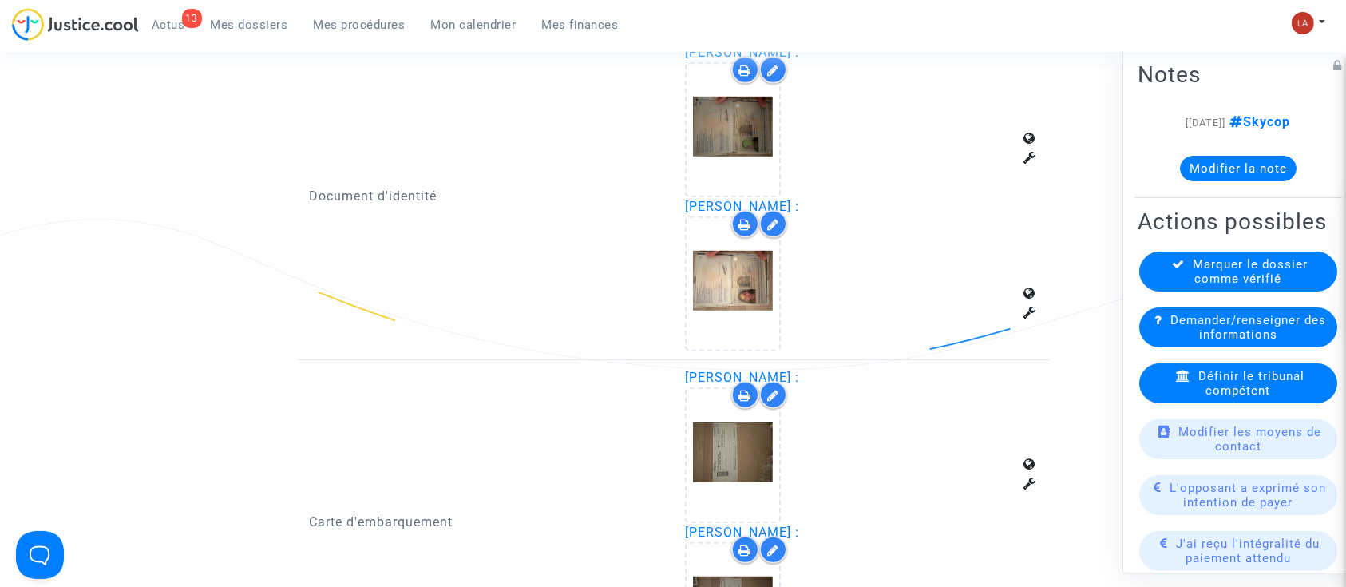
scroll to position [1064, 0]
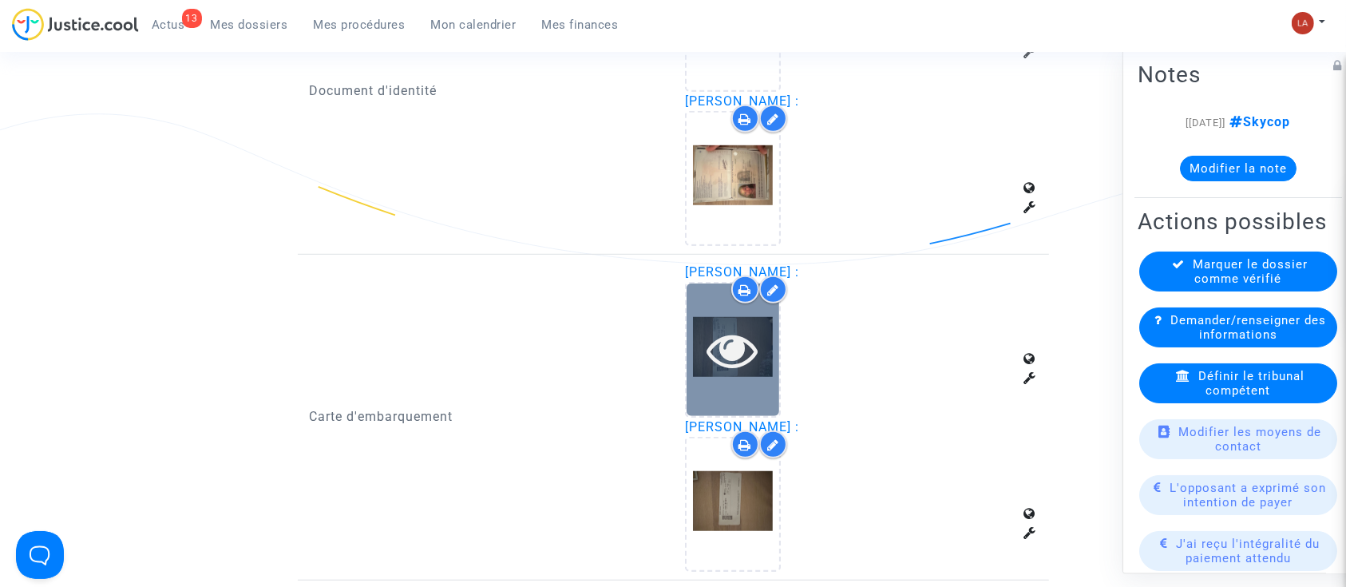
click at [748, 370] on icon at bounding box center [733, 349] width 52 height 51
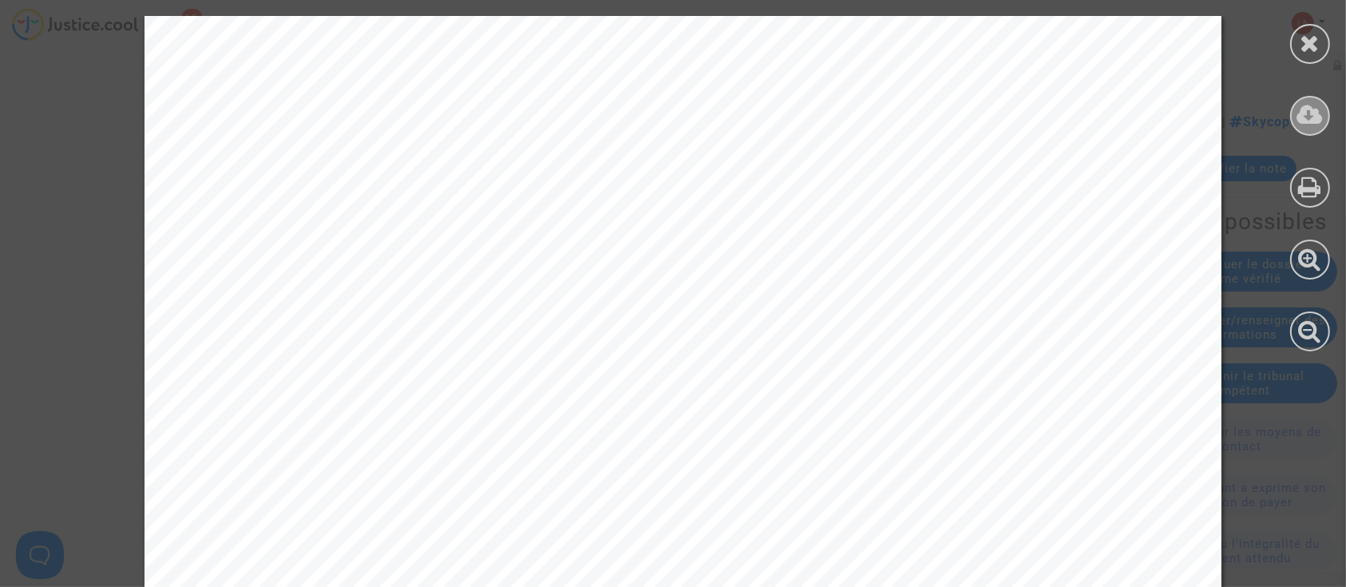
click at [1323, 116] on icon at bounding box center [1310, 115] width 26 height 24
click at [1301, 34] on icon at bounding box center [1311, 43] width 20 height 24
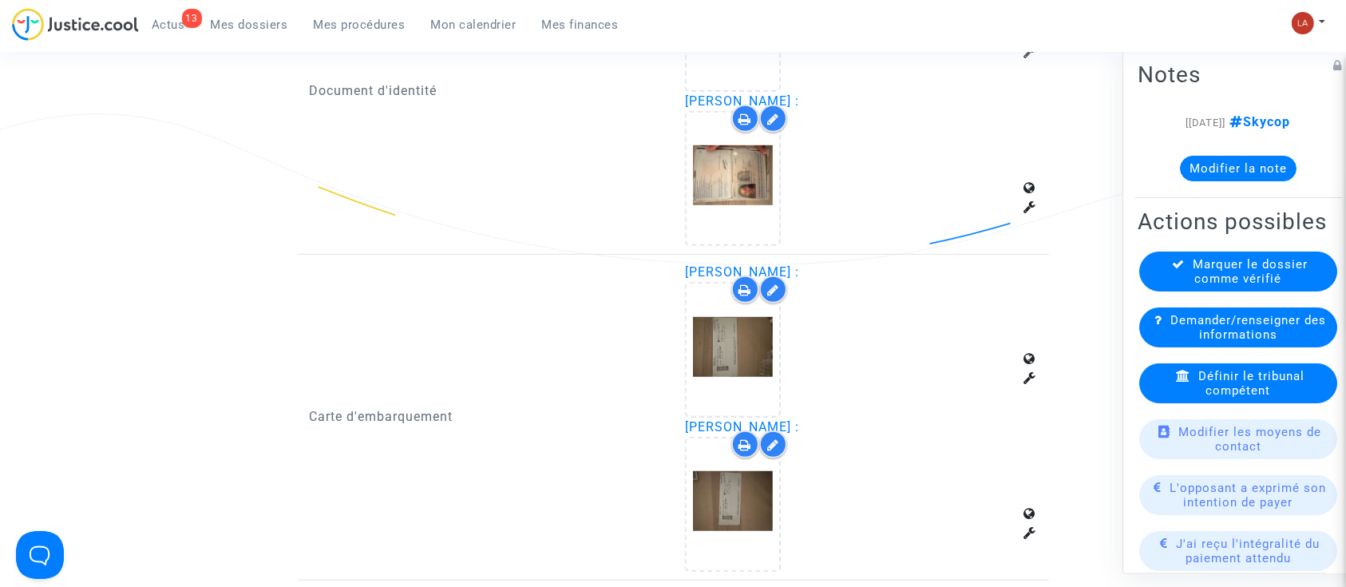
click at [1174, 347] on div "Demander/renseigner des informations" at bounding box center [1238, 327] width 198 height 40
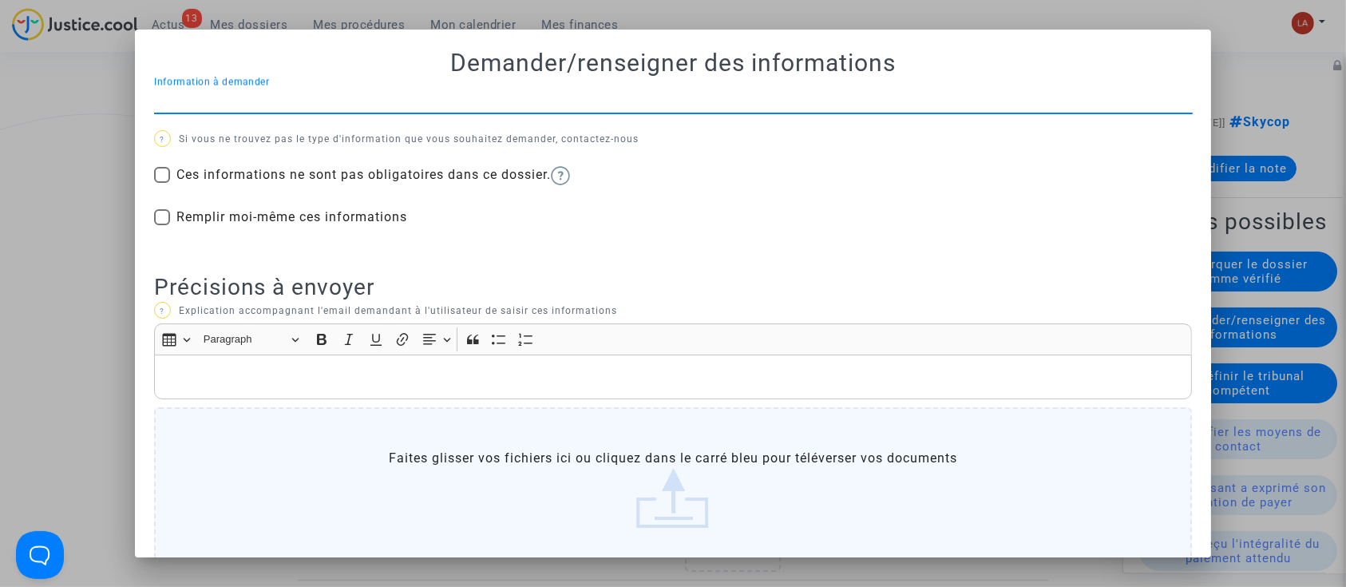
scroll to position [0, 0]
type input "boarding pass"
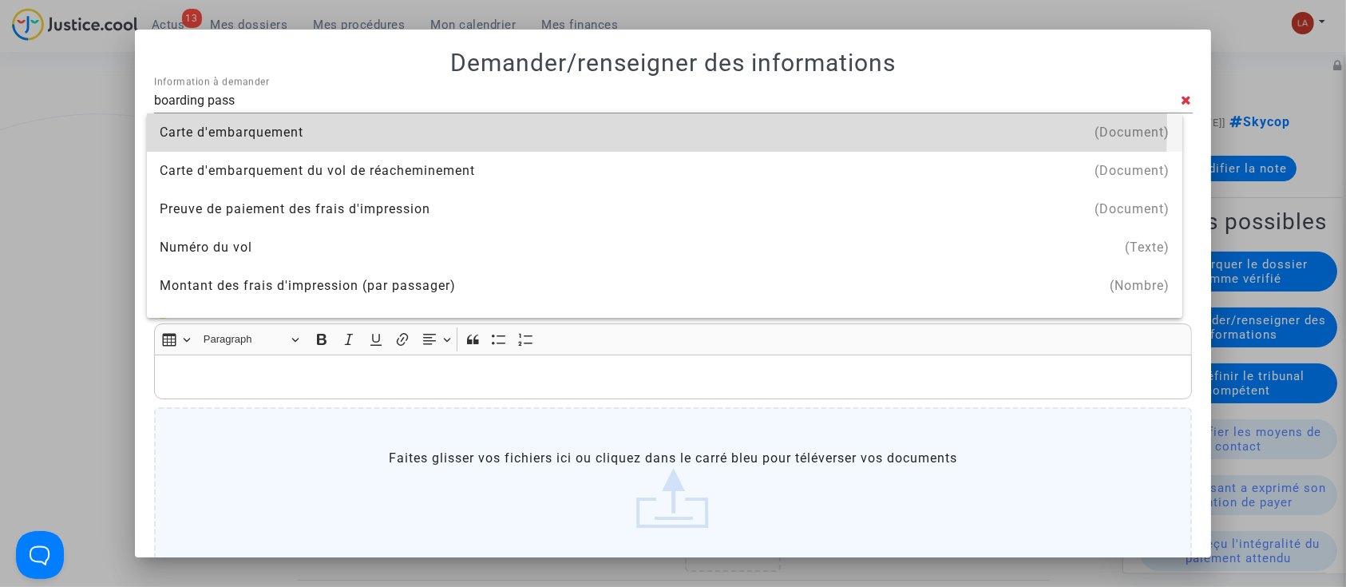
click at [573, 125] on div "Carte d'embarquement" at bounding box center [665, 132] width 1010 height 38
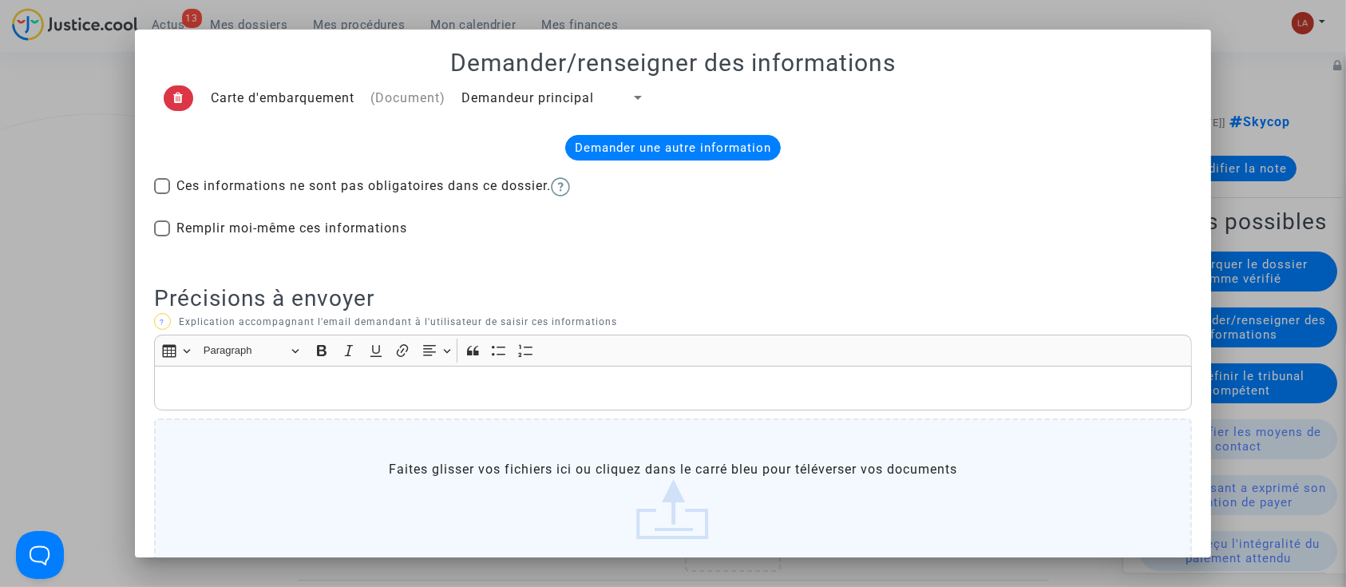
click at [383, 386] on p "Rich Text Editor, main" at bounding box center [673, 388] width 1022 height 20
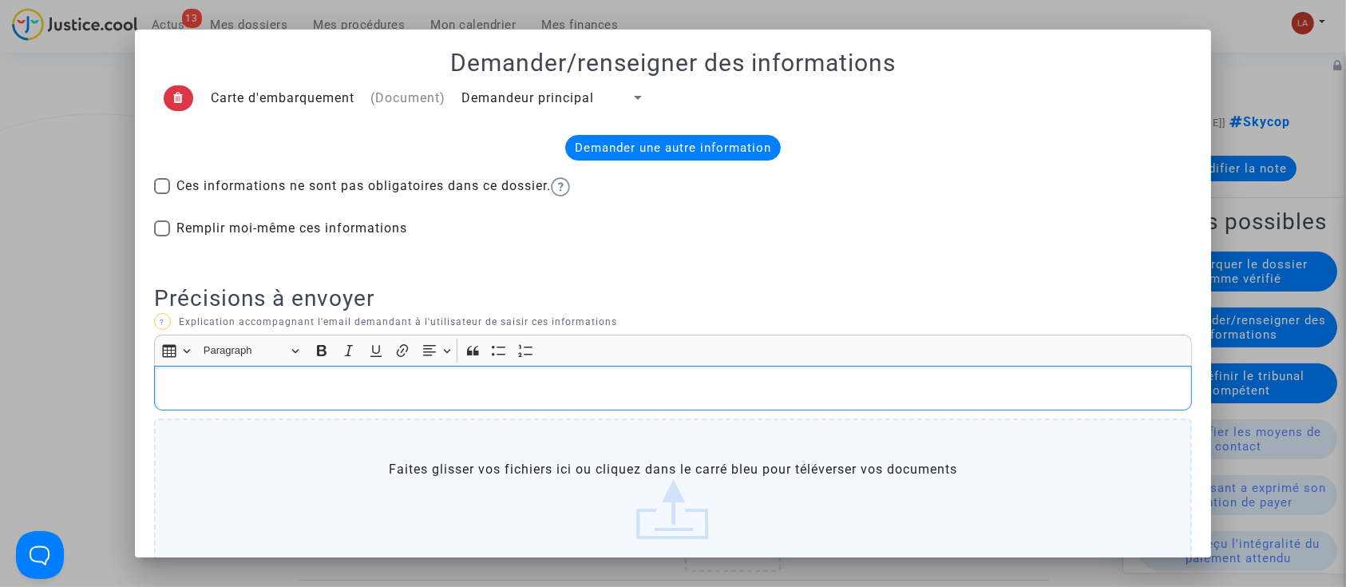
click at [548, 95] on span "Demandeur principal" at bounding box center [527, 97] width 133 height 15
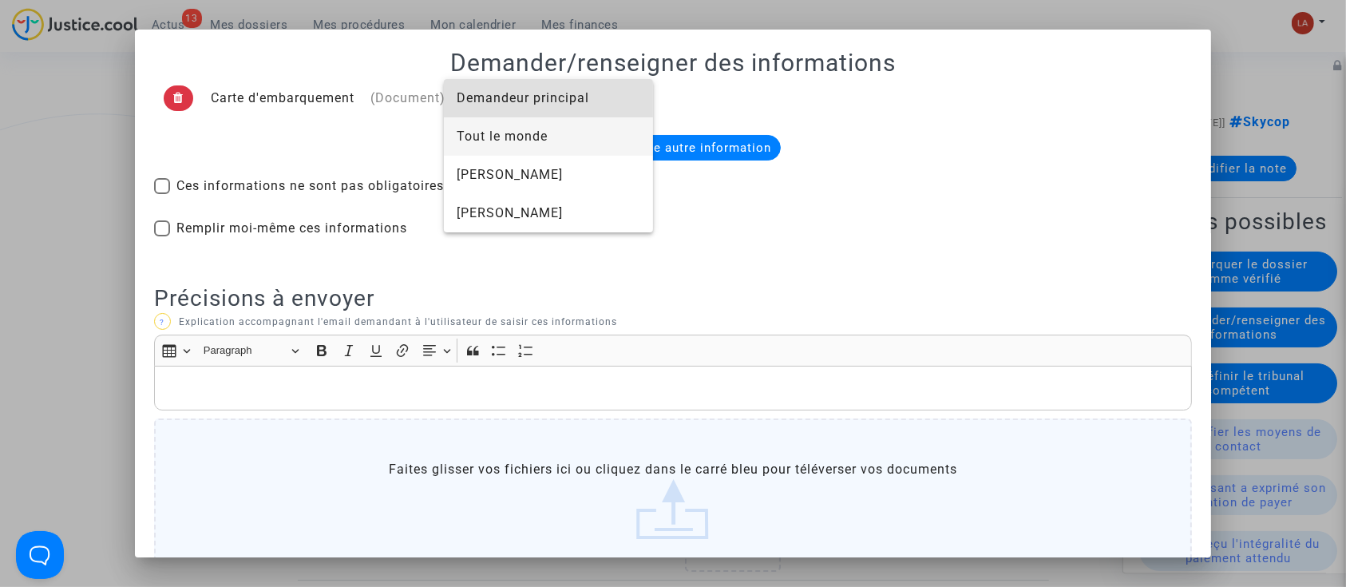
click at [519, 150] on span "Tout le monde" at bounding box center [549, 136] width 184 height 38
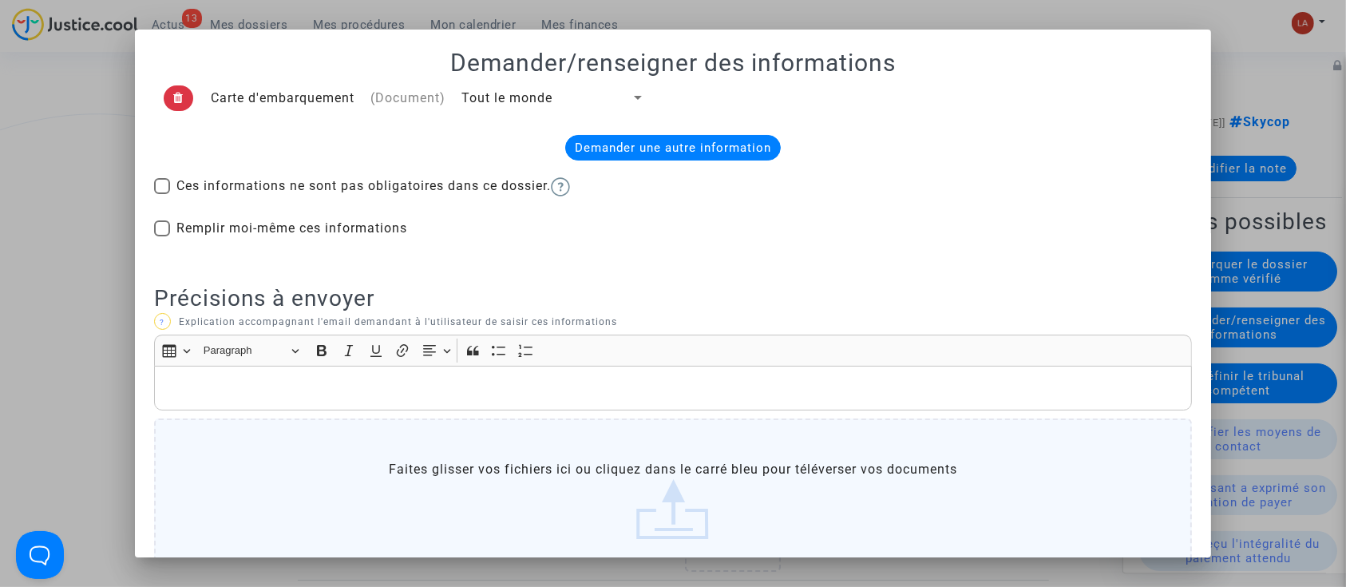
click at [416, 383] on p "Rich Text Editor, main" at bounding box center [673, 388] width 1022 height 20
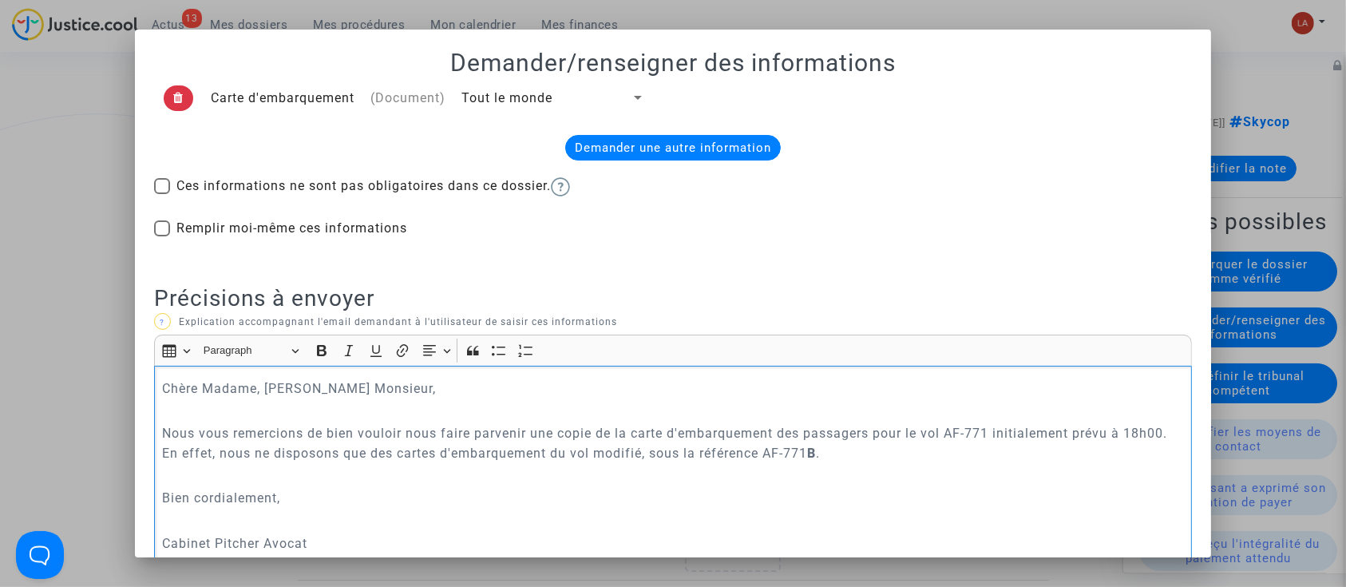
click at [861, 454] on p "Nous vous remercions de bien vouloir nous faire parvenir une copie de la carte …" at bounding box center [673, 443] width 1022 height 40
click at [822, 449] on p "Nous vous remercions de bien vouloir nous faire parvenir une copie de la carte …" at bounding box center [673, 443] width 1022 height 40
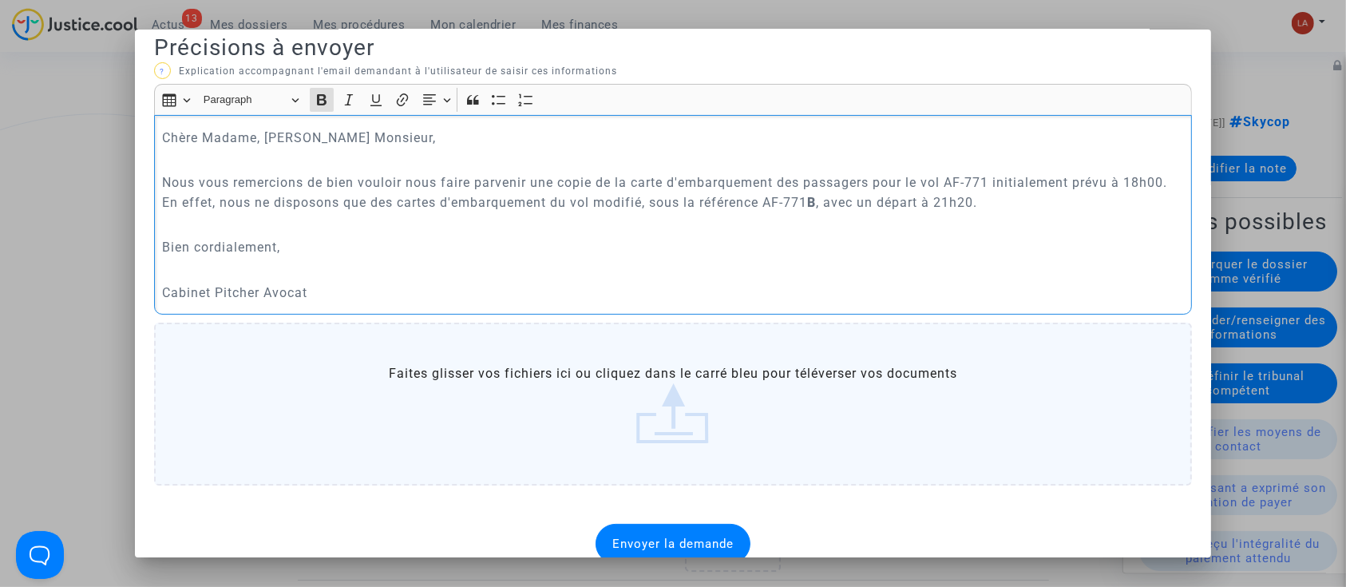
scroll to position [275, 0]
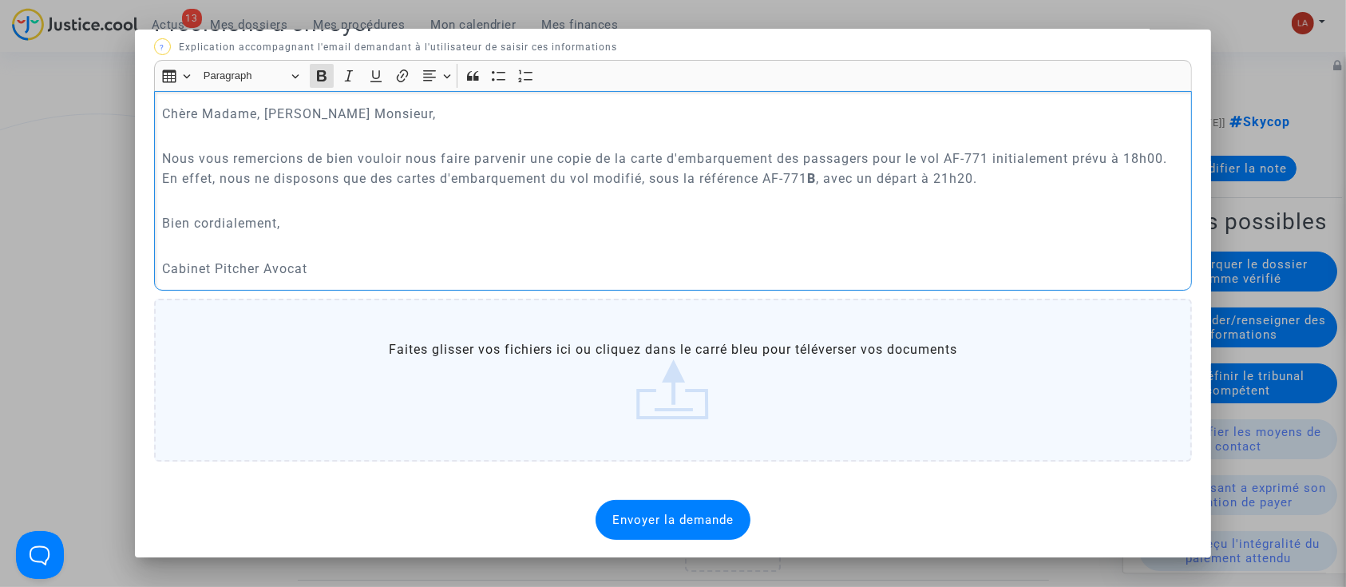
click at [672, 527] on div "Envoyer la demande" at bounding box center [673, 520] width 155 height 40
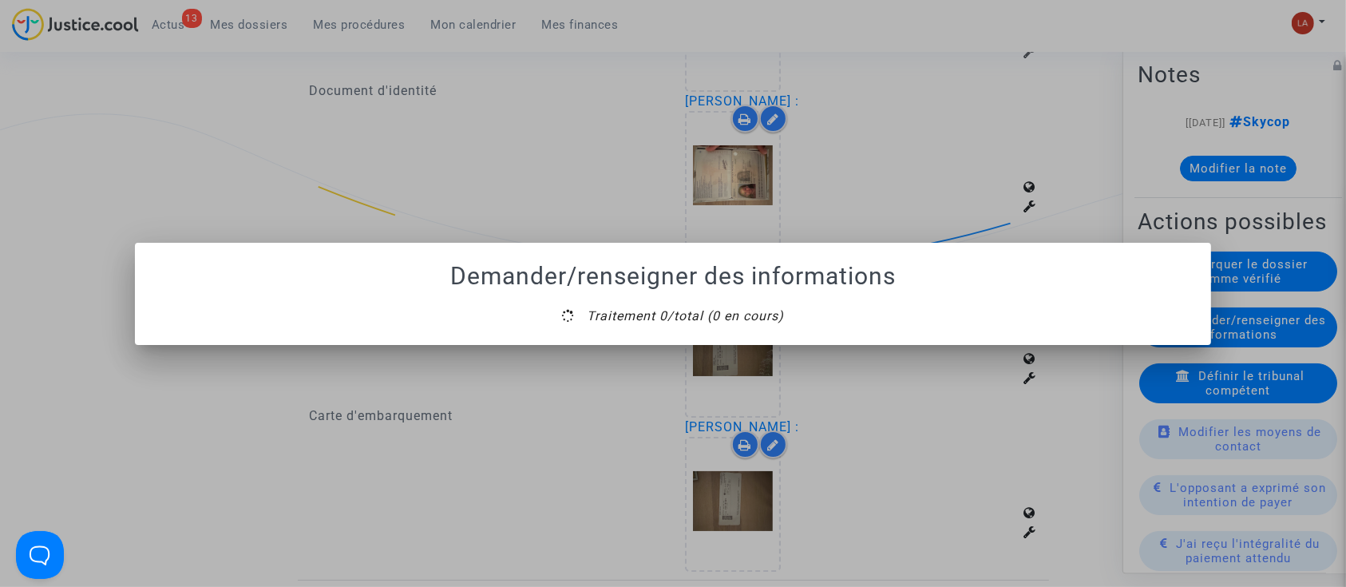
scroll to position [0, 0]
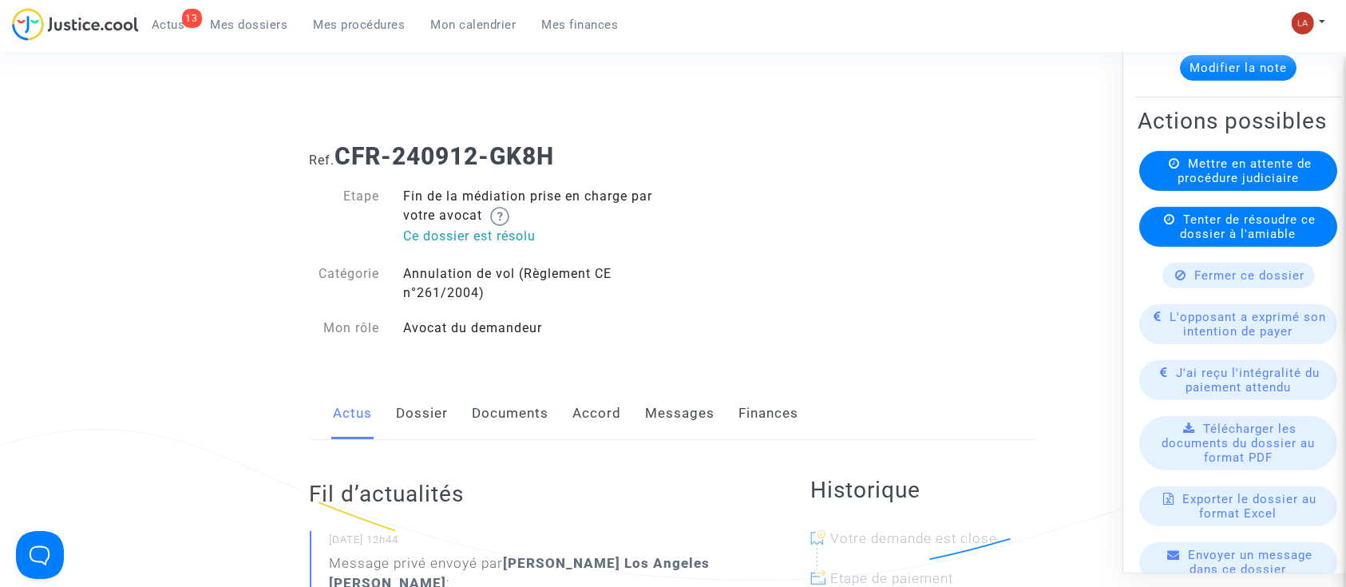
scroll to position [426, 0]
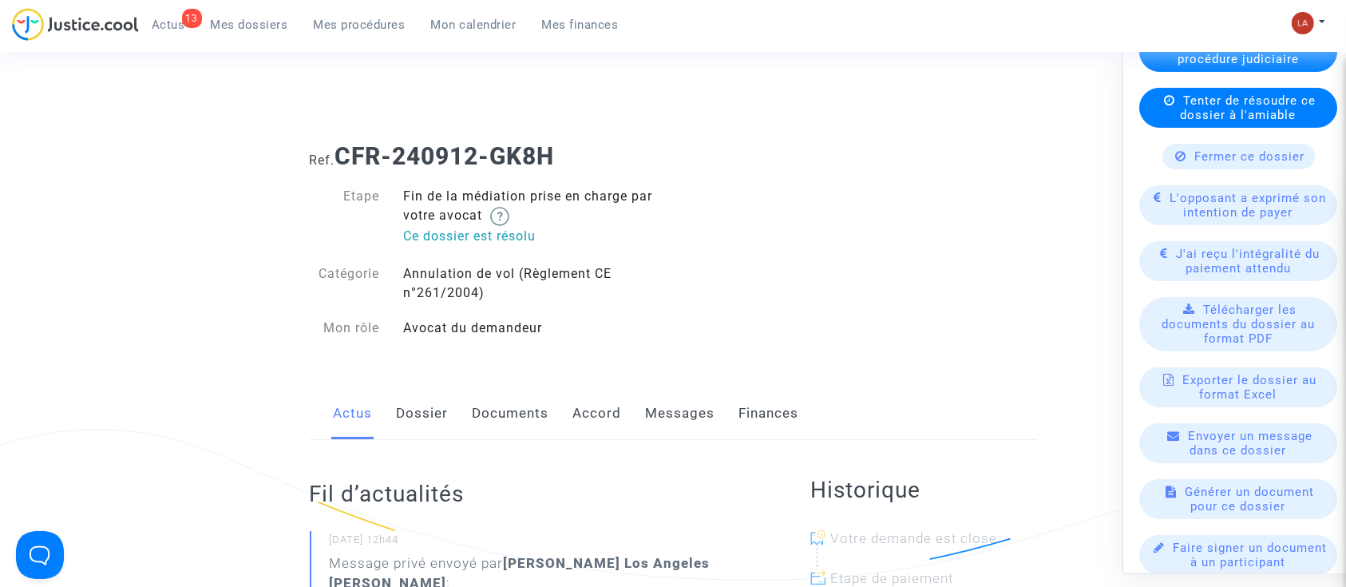
click at [1170, 220] on span "L'opposant a exprimé son intention de payer" at bounding box center [1248, 205] width 156 height 29
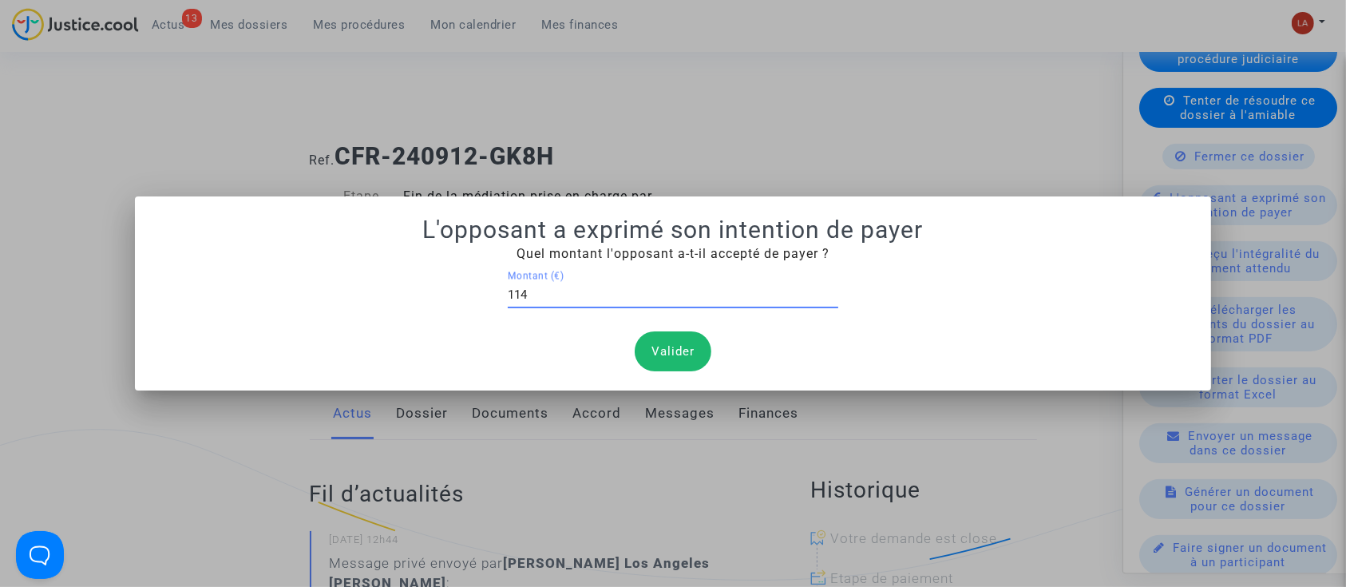
type input "114"
click at [664, 359] on button "Valider" at bounding box center [673, 351] width 77 height 40
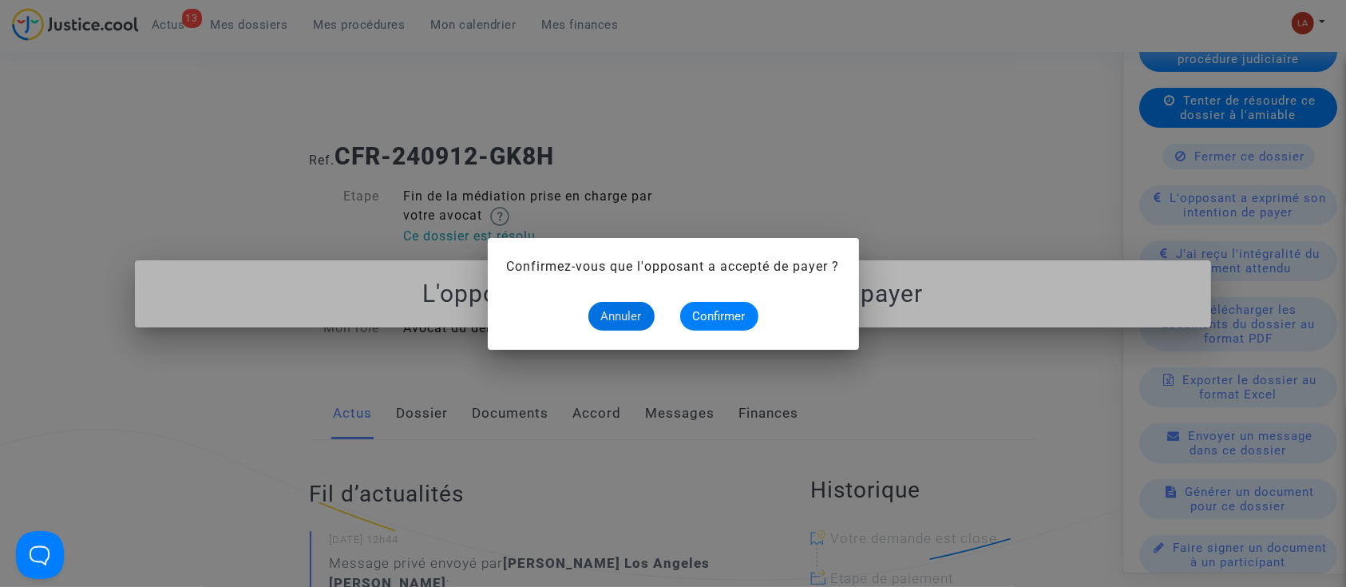
click at [720, 335] on mat-dialog-container "Confirmez-vous que l'opposant a accepté de payer ? Annuler Confirmer" at bounding box center [673, 294] width 371 height 112
click at [734, 318] on span "Confirmer" at bounding box center [719, 316] width 53 height 14
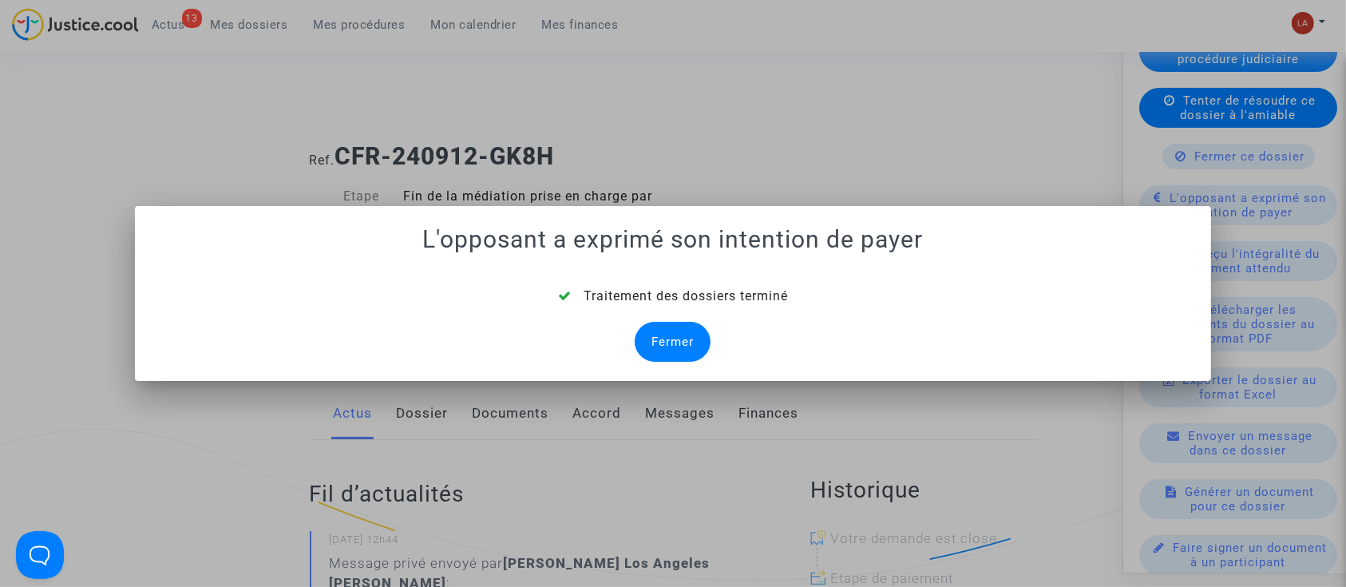
click at [663, 332] on div "Fermer" at bounding box center [673, 342] width 76 height 40
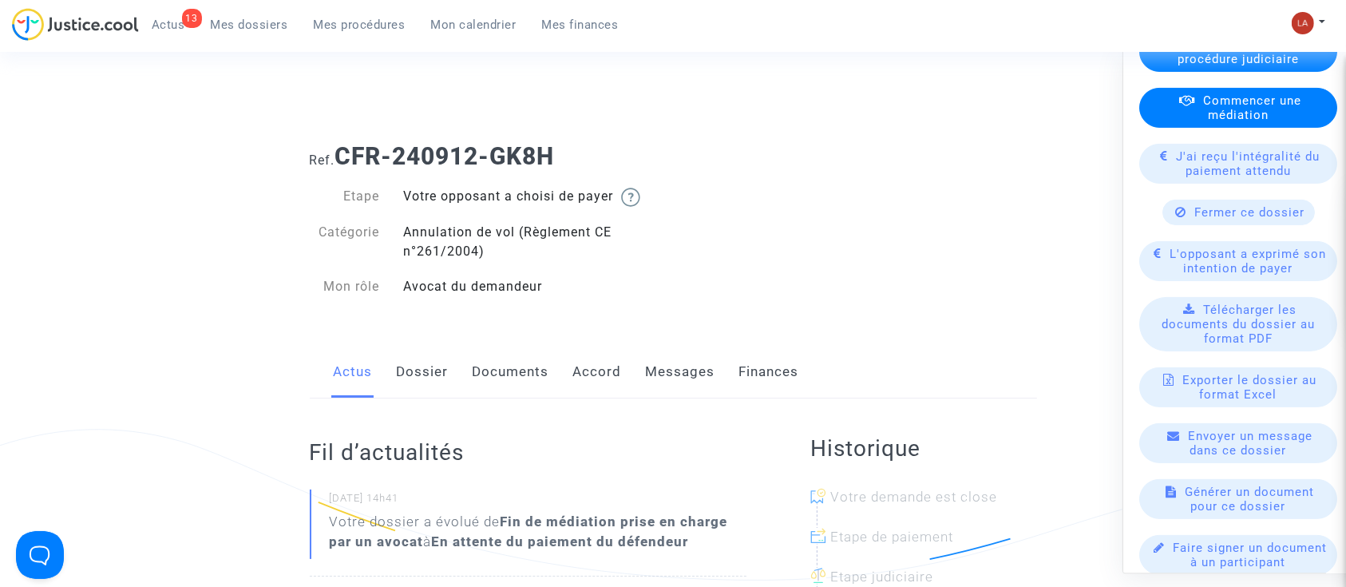
click at [1213, 178] on span "J'ai reçu l'intégralité du paiement attendu" at bounding box center [1249, 163] width 144 height 29
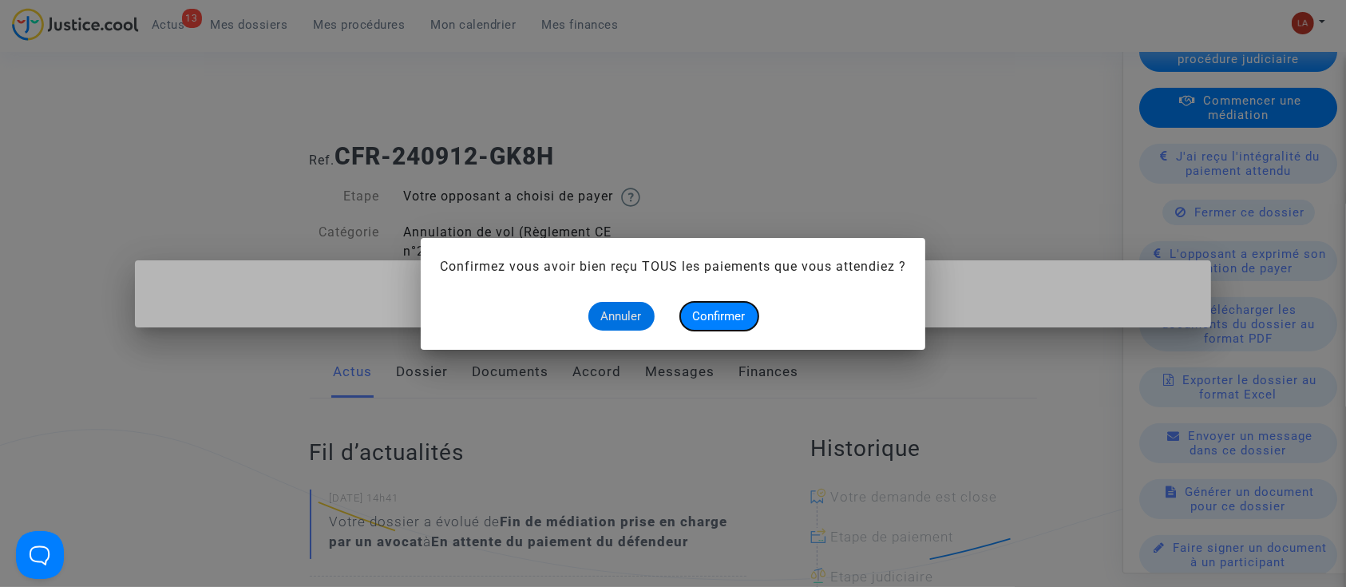
click at [710, 309] on span "Confirmer" at bounding box center [719, 316] width 53 height 14
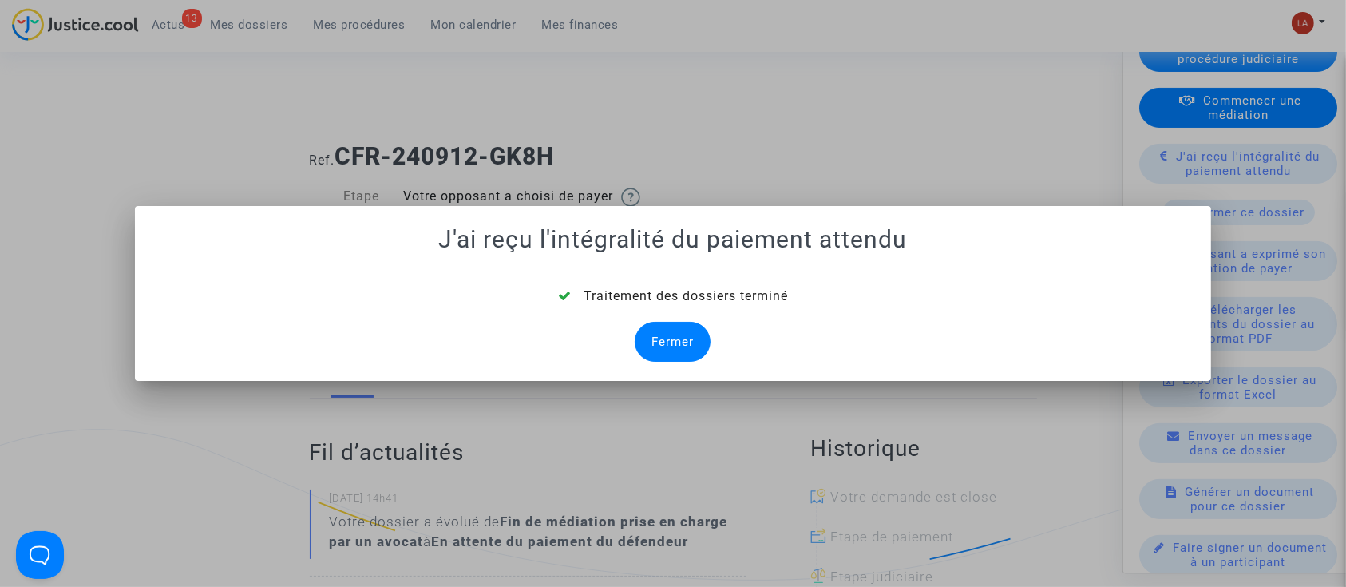
click at [667, 336] on div "Fermer" at bounding box center [673, 342] width 76 height 40
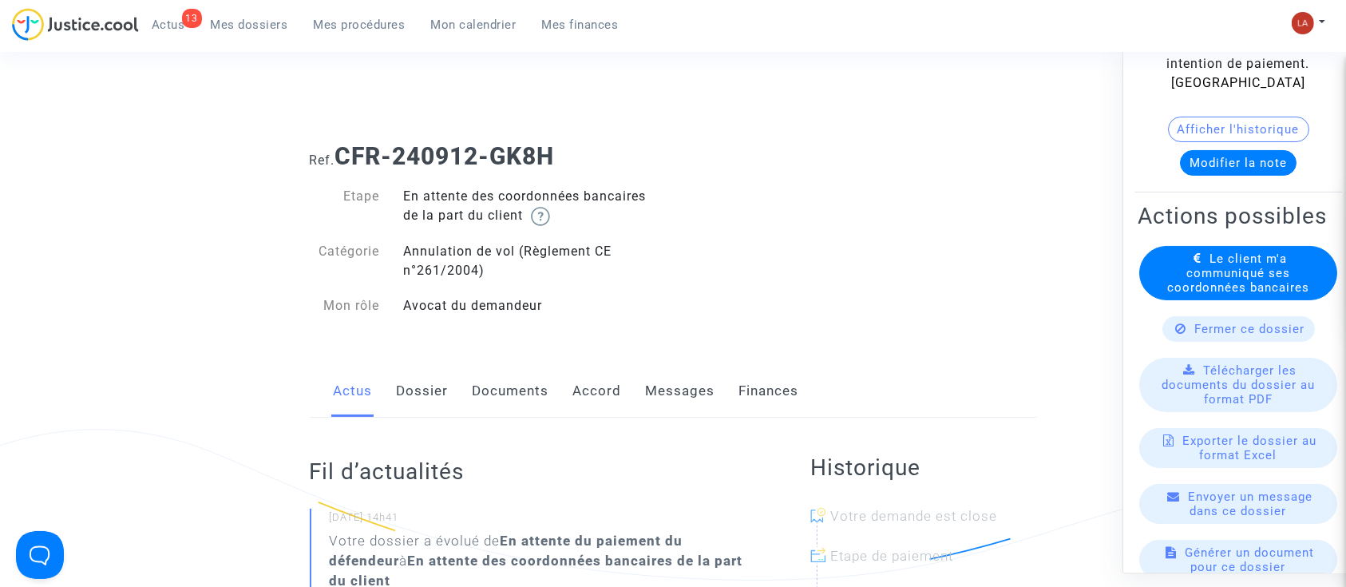
scroll to position [212, 0]
click at [1237, 294] on span "Le client m'a communiqué ses coordonnées bancaires" at bounding box center [1238, 272] width 142 height 43
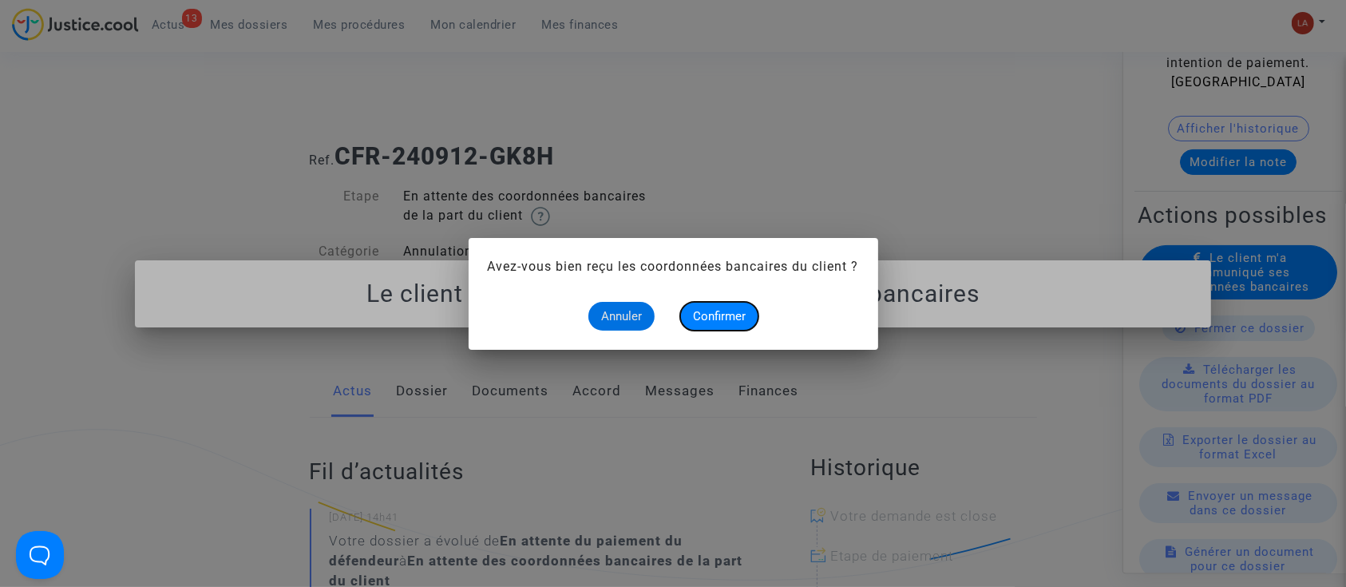
click at [707, 315] on span "Confirmer" at bounding box center [719, 316] width 53 height 14
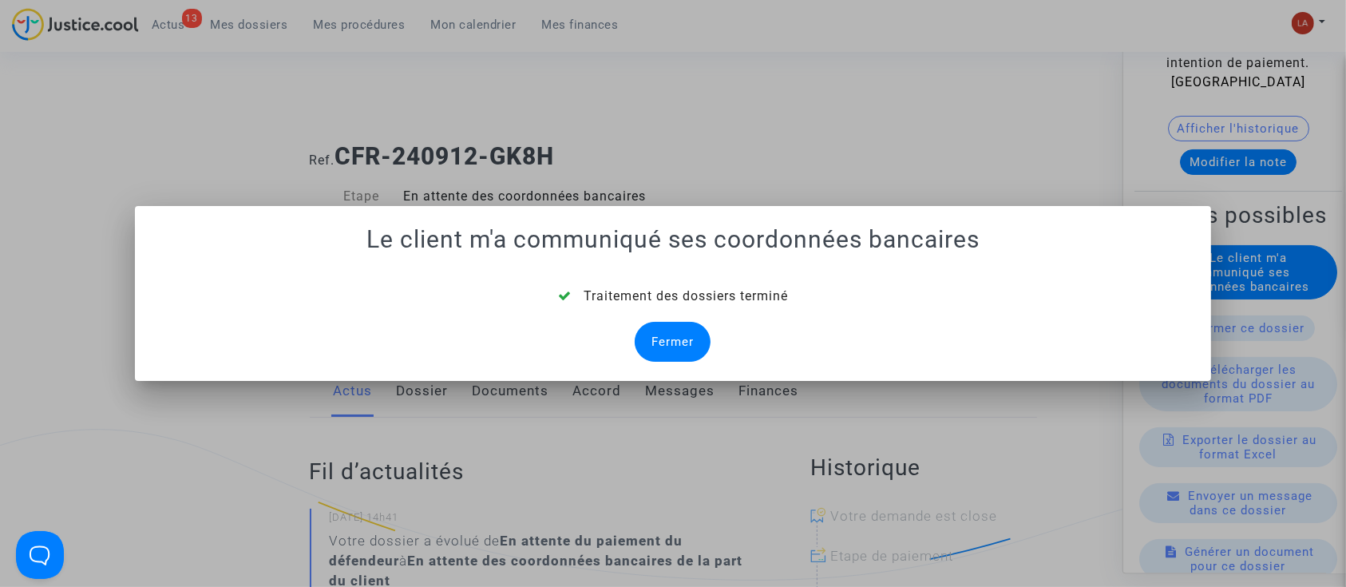
click at [672, 342] on div "Fermer" at bounding box center [673, 342] width 76 height 40
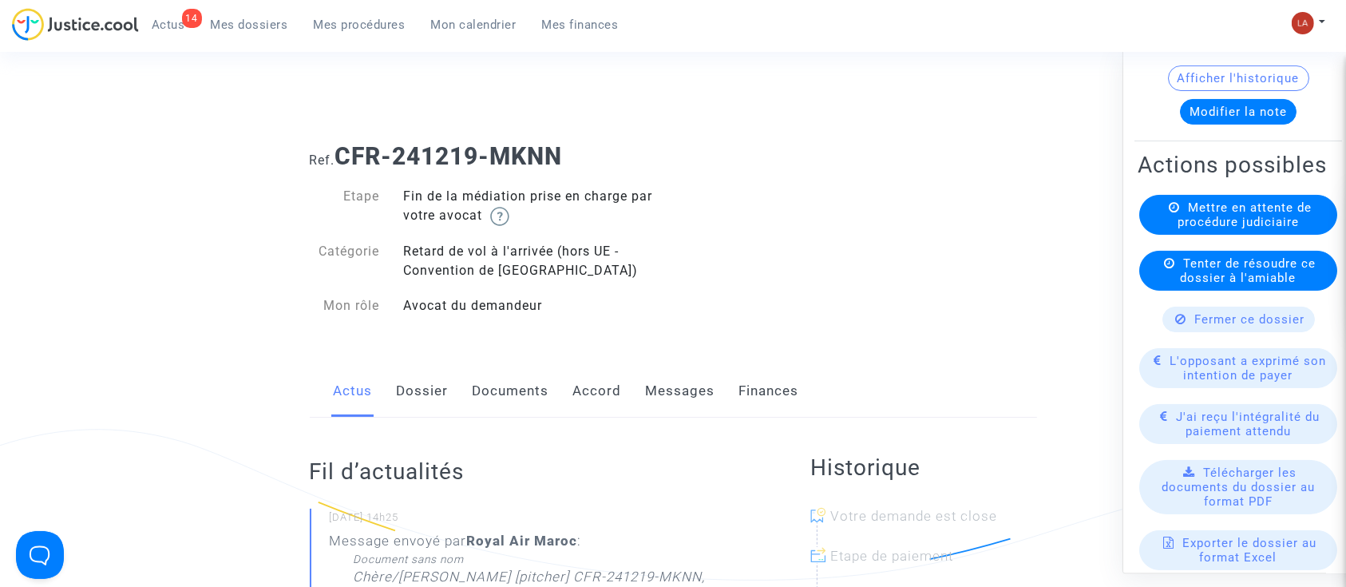
click at [702, 377] on link "Messages" at bounding box center [680, 391] width 69 height 53
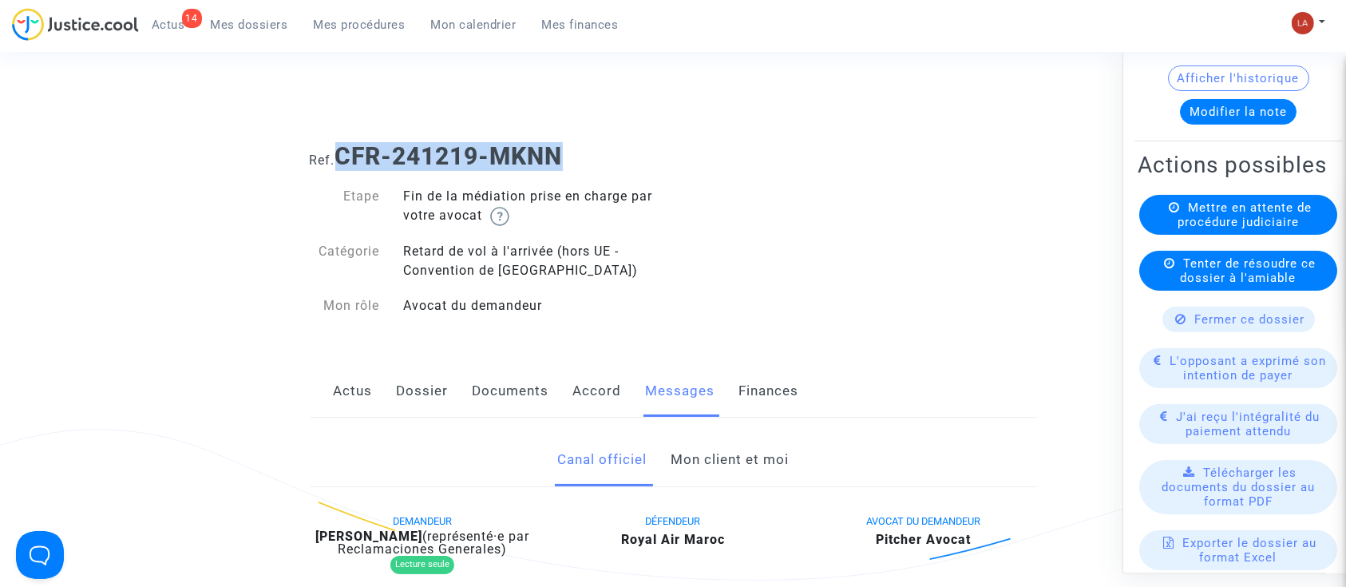
drag, startPoint x: 584, startPoint y: 168, endPoint x: 339, endPoint y: 159, distance: 246.1
click at [337, 162] on h1 "Ref. CFR-241219-MKNN" at bounding box center [673, 156] width 727 height 29
copy b "CFR-241219-MKNN"
click at [353, 389] on link "Actus" at bounding box center [353, 391] width 39 height 53
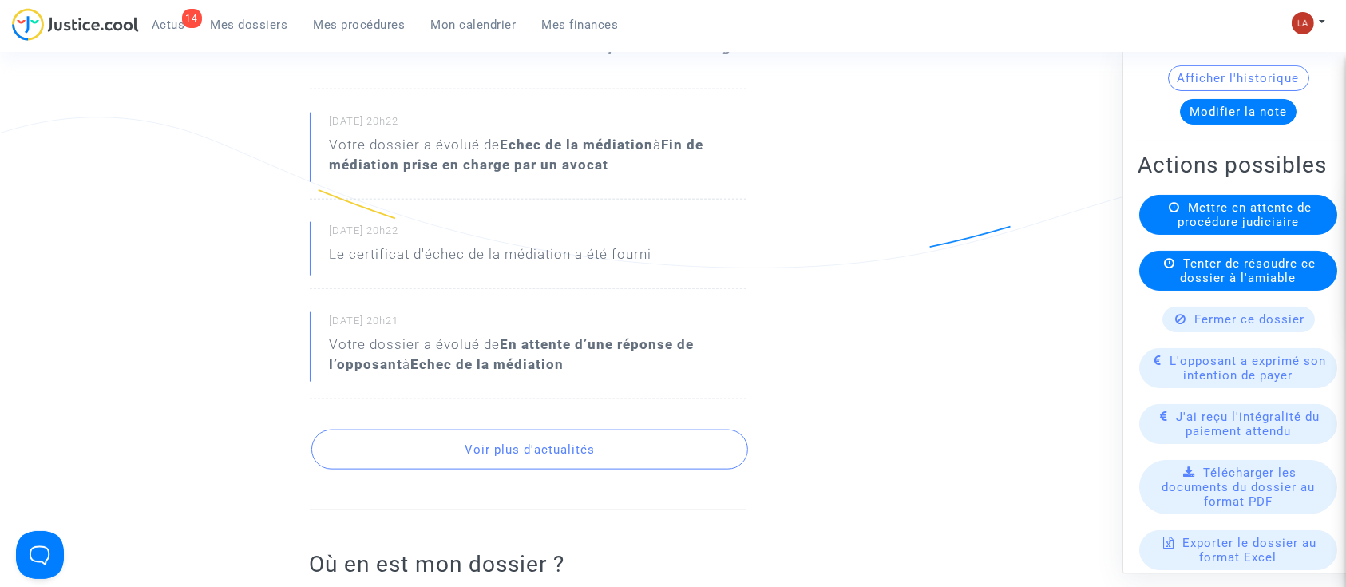
click at [521, 468] on button "Voir plus d'actualités" at bounding box center [529, 450] width 437 height 40
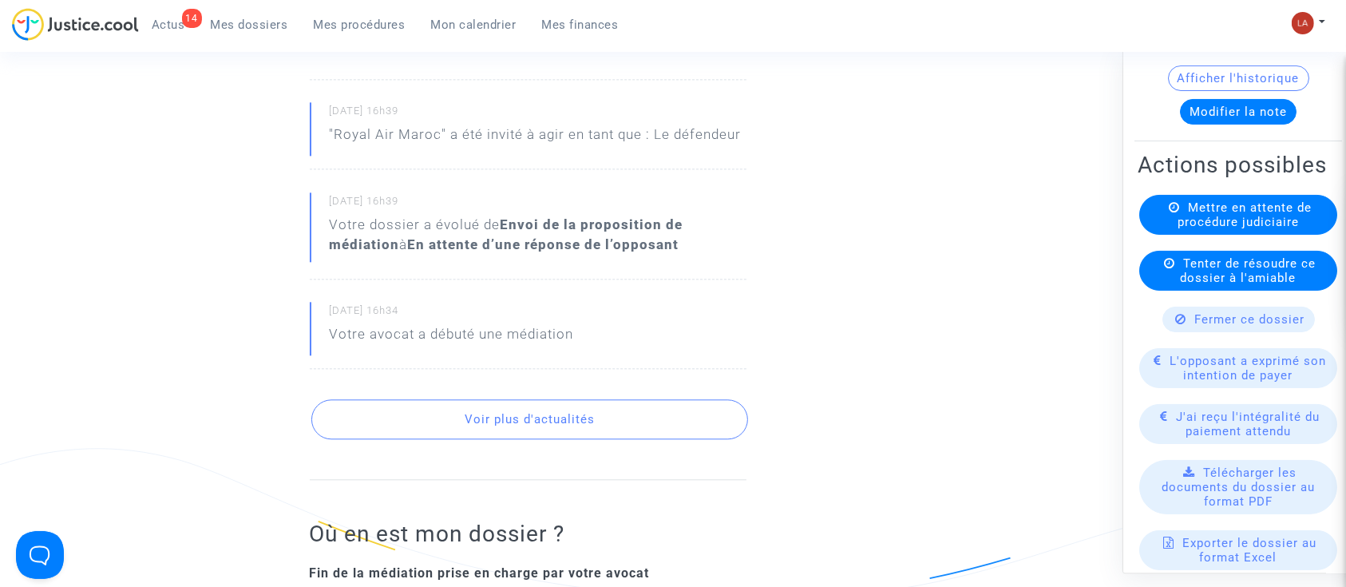
scroll to position [3938, 0]
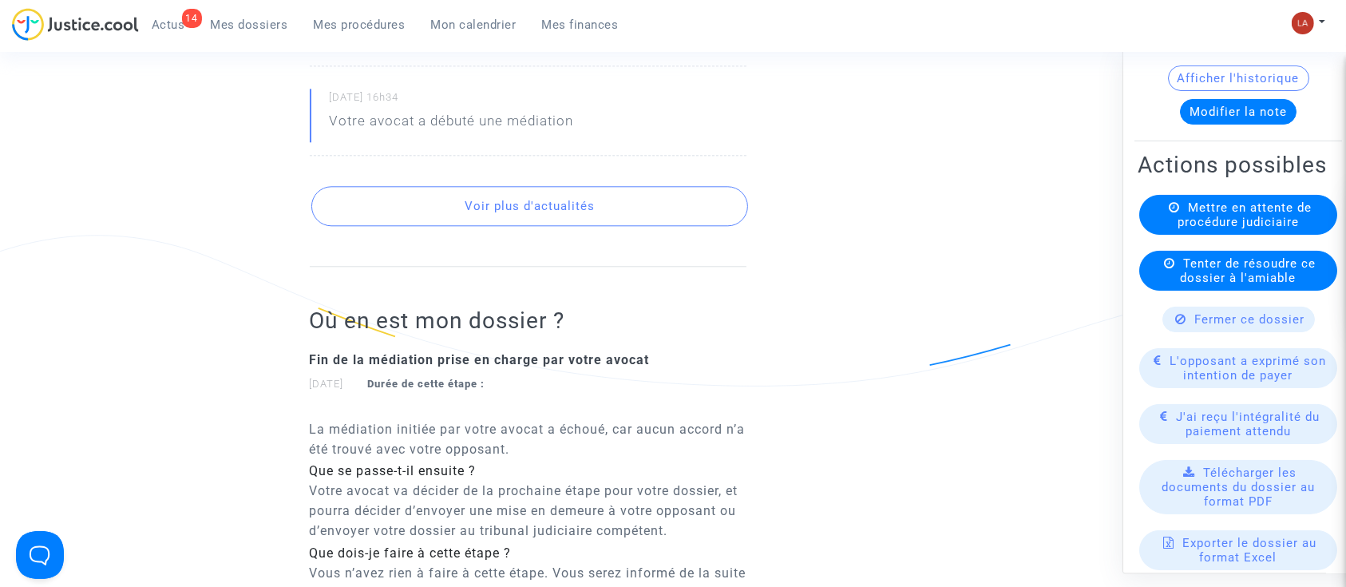
click at [588, 220] on button "Voir plus d'actualités" at bounding box center [529, 206] width 437 height 40
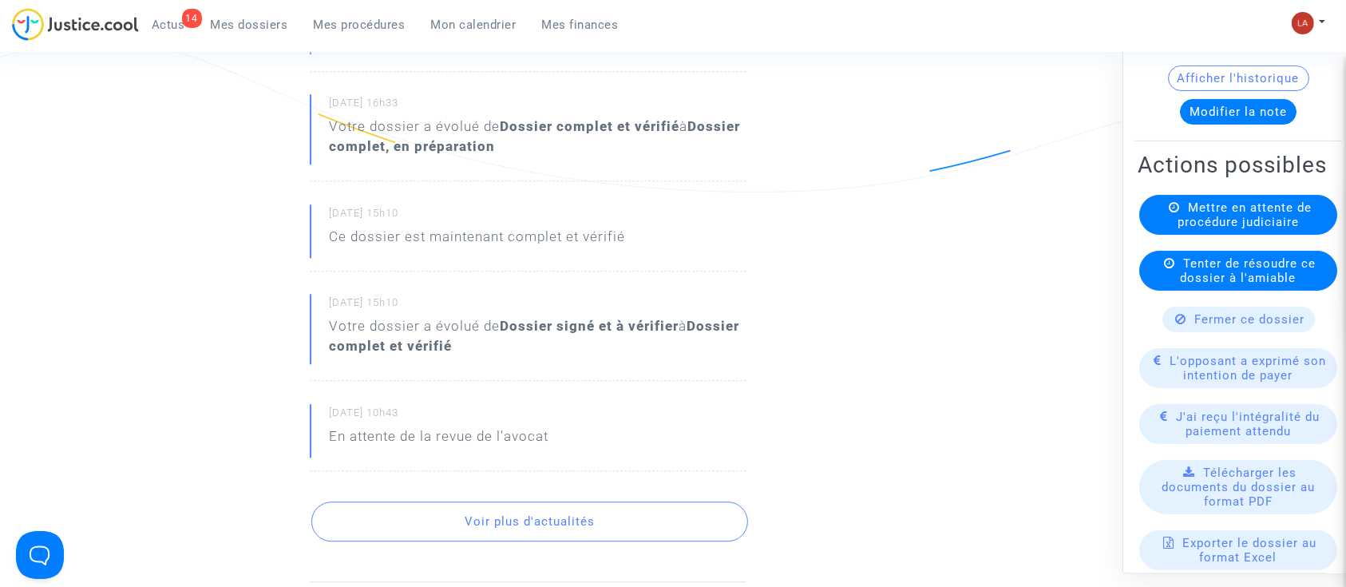
scroll to position [4364, 0]
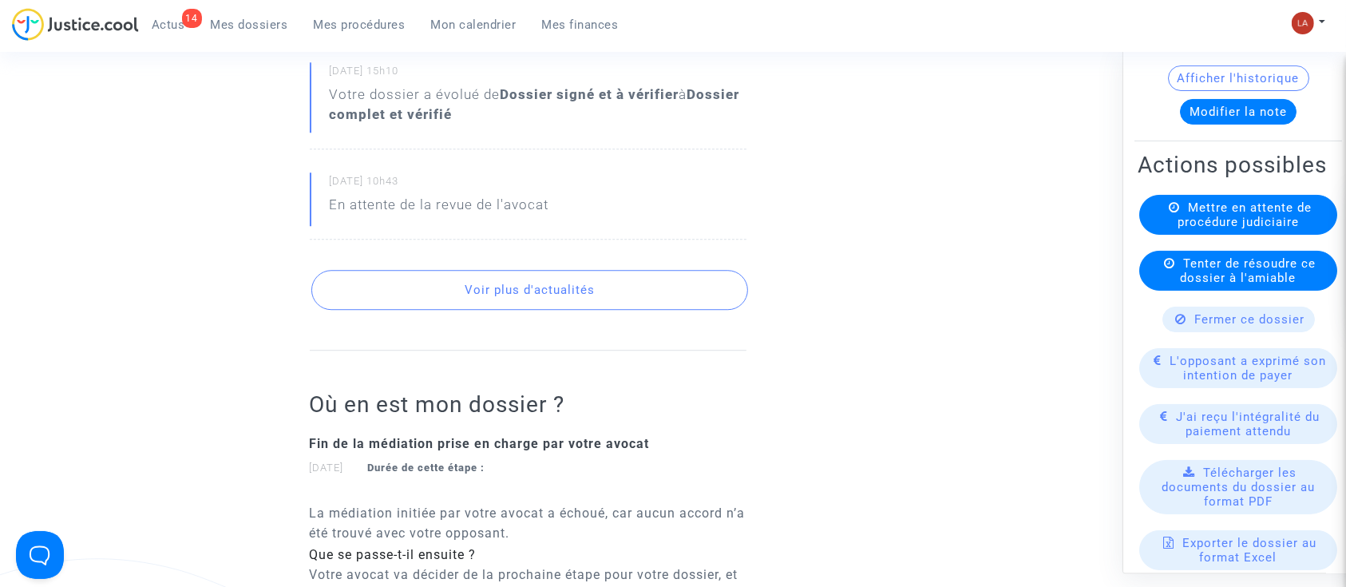
click at [579, 310] on button "Voir plus d'actualités" at bounding box center [529, 290] width 437 height 40
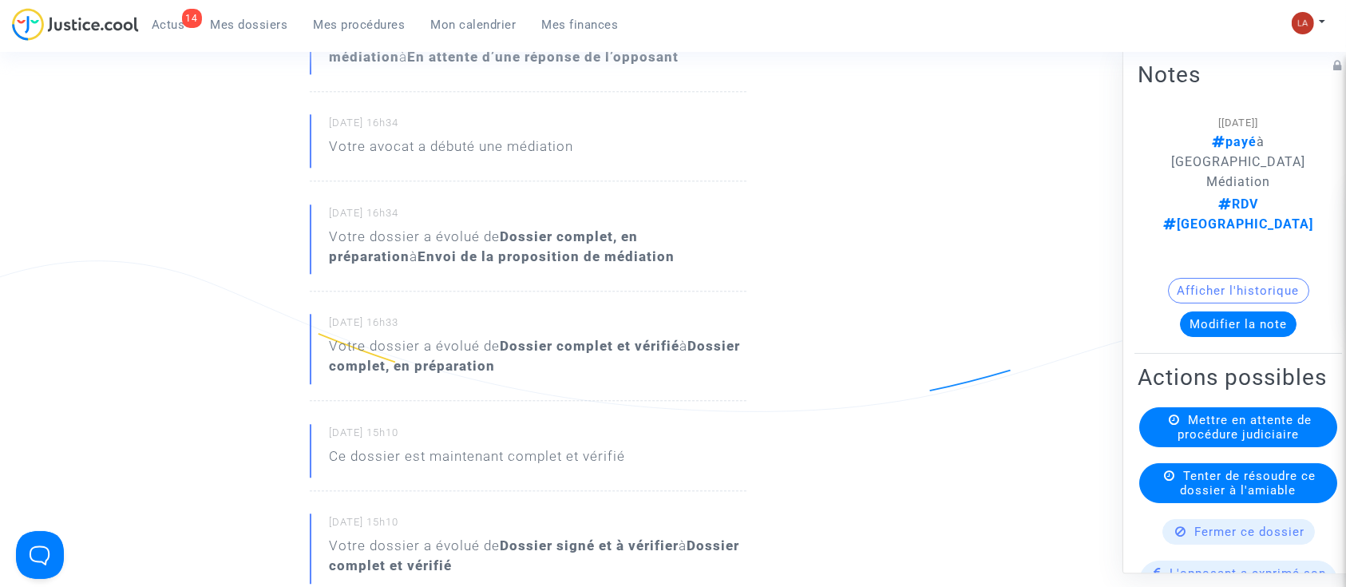
scroll to position [3619, 0]
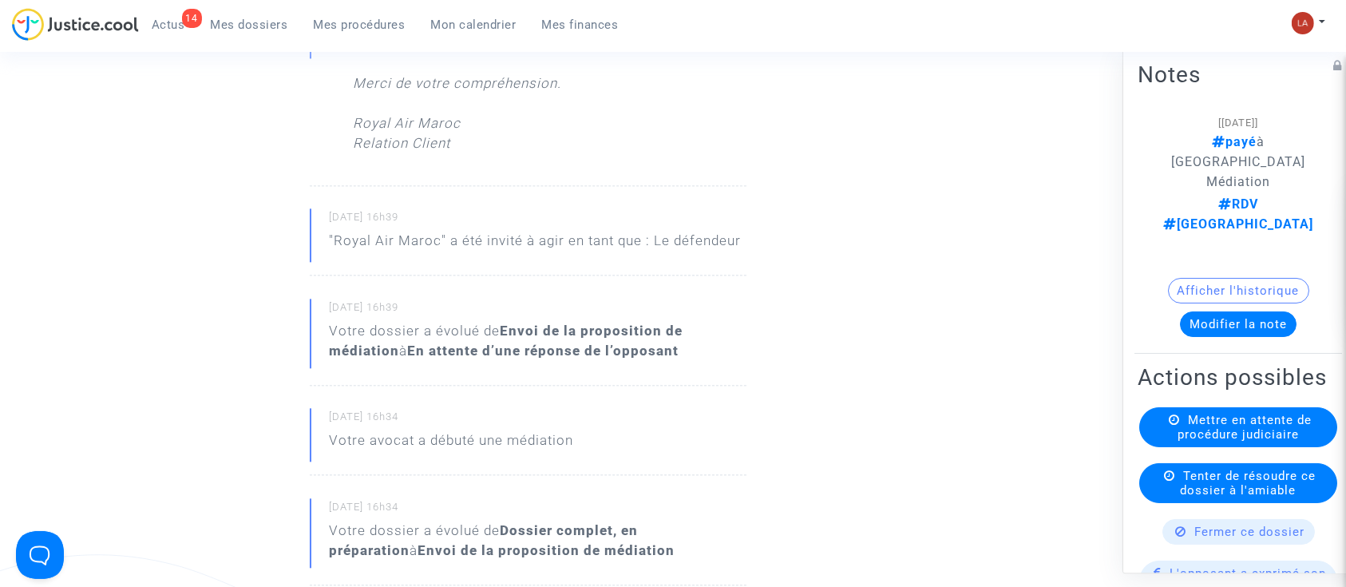
click at [1217, 311] on button "Modifier la note" at bounding box center [1238, 324] width 117 height 26
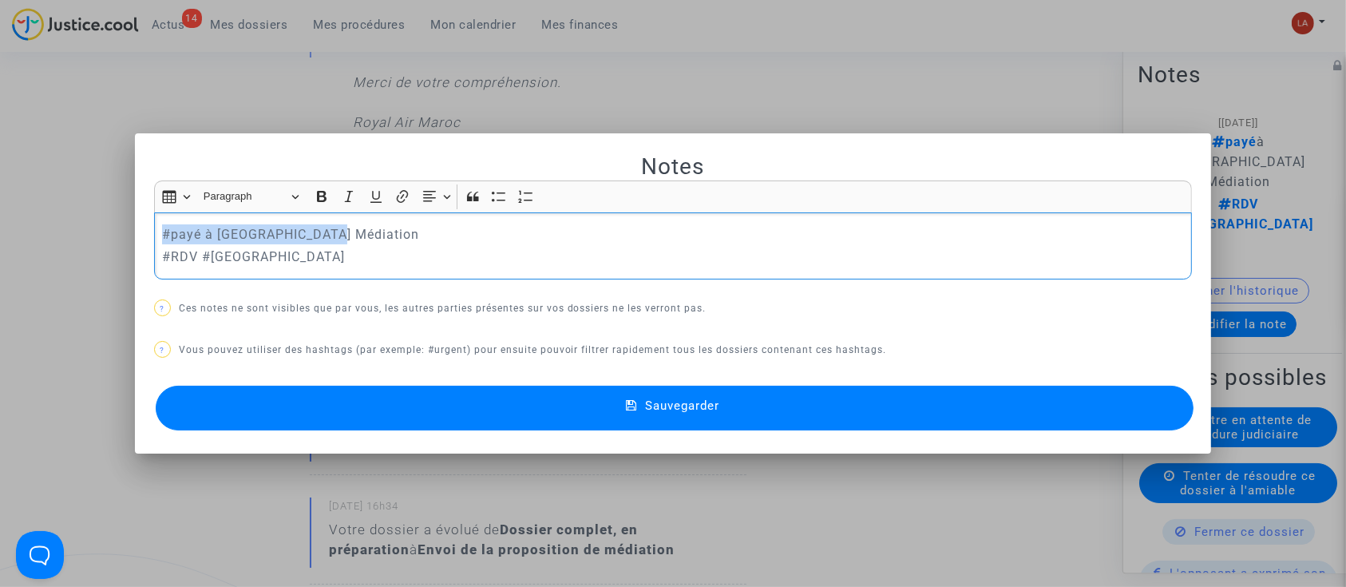
click at [31, 230] on div "Notes Rich Text Editor Insert table Insert table Heading Paragraph Paragraph He…" at bounding box center [673, 293] width 1346 height 587
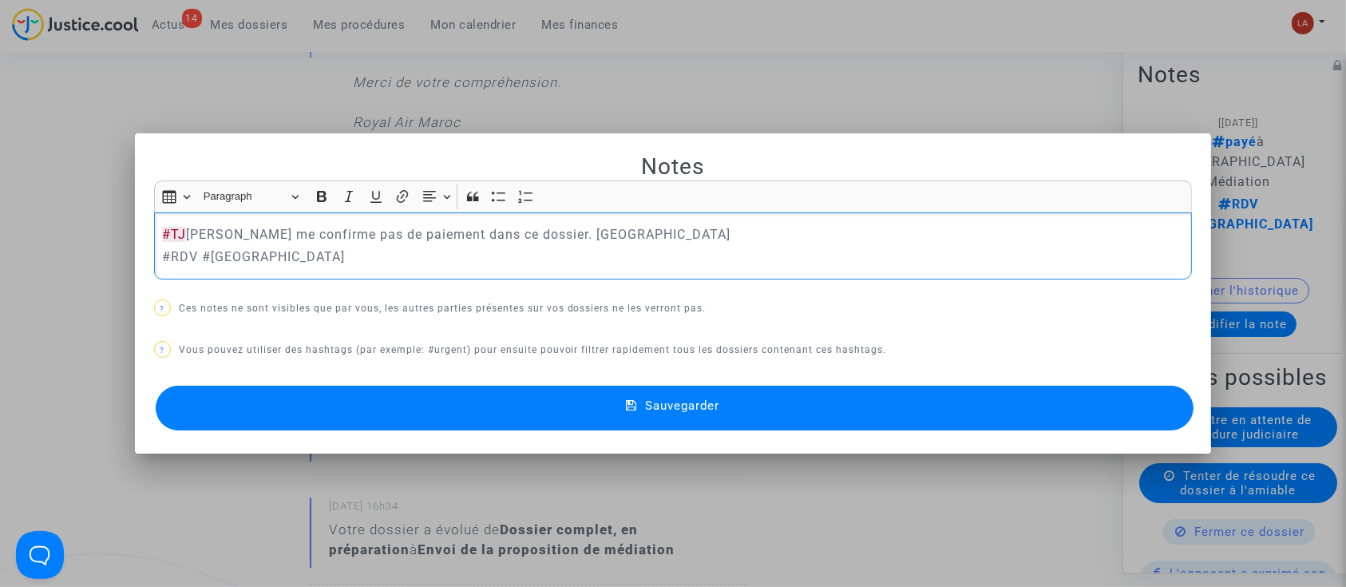
click at [275, 397] on button "Sauvegarder" at bounding box center [675, 408] width 1039 height 45
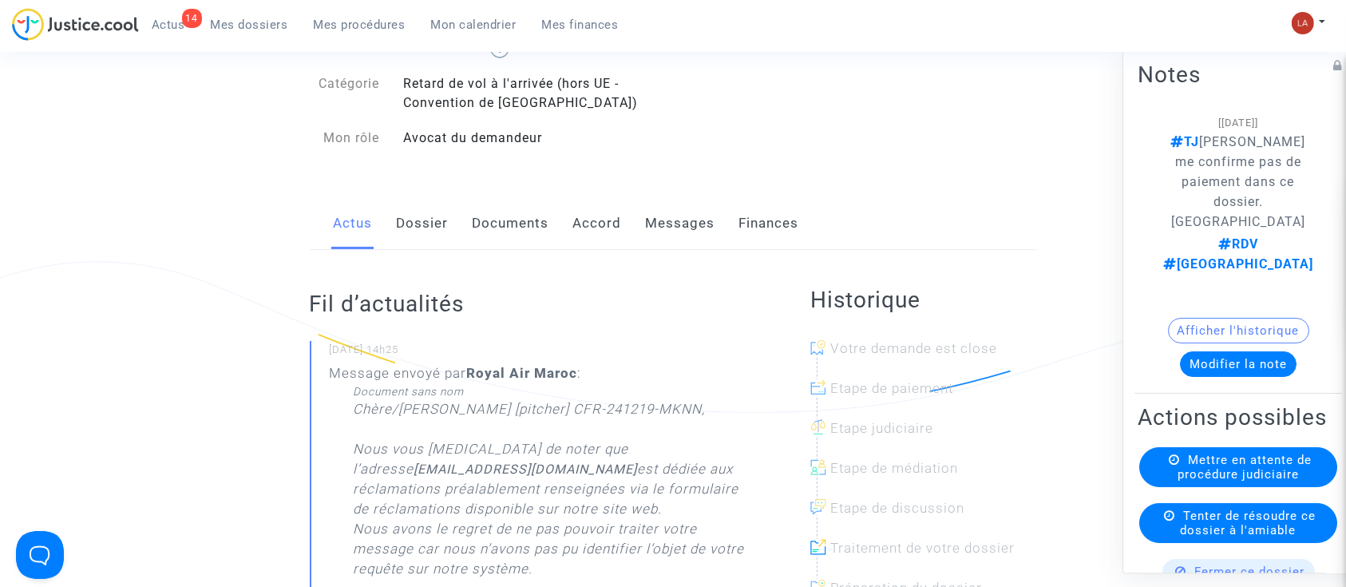
scroll to position [106, 0]
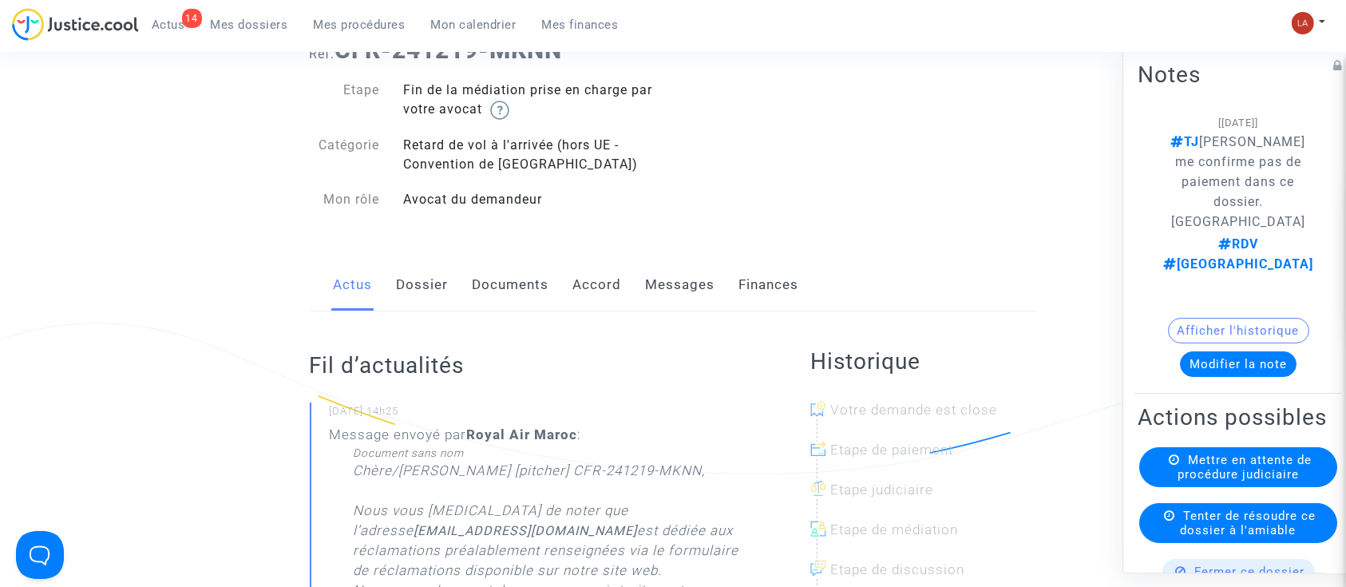
click at [658, 279] on link "Messages" at bounding box center [680, 285] width 69 height 53
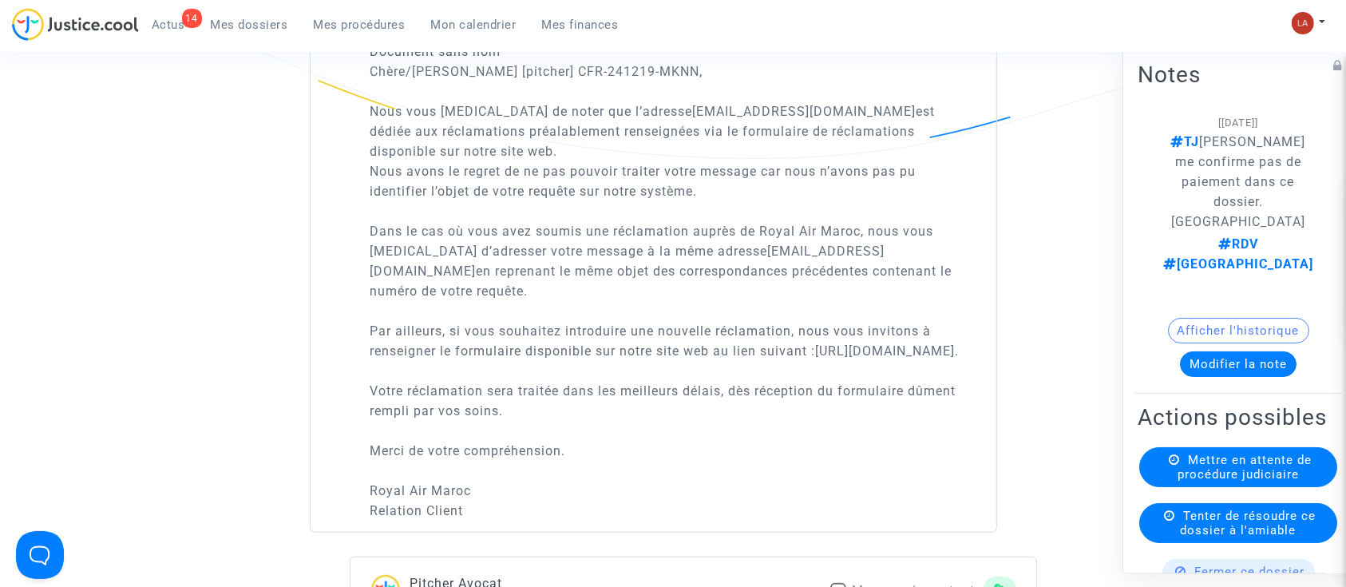
scroll to position [851, 0]
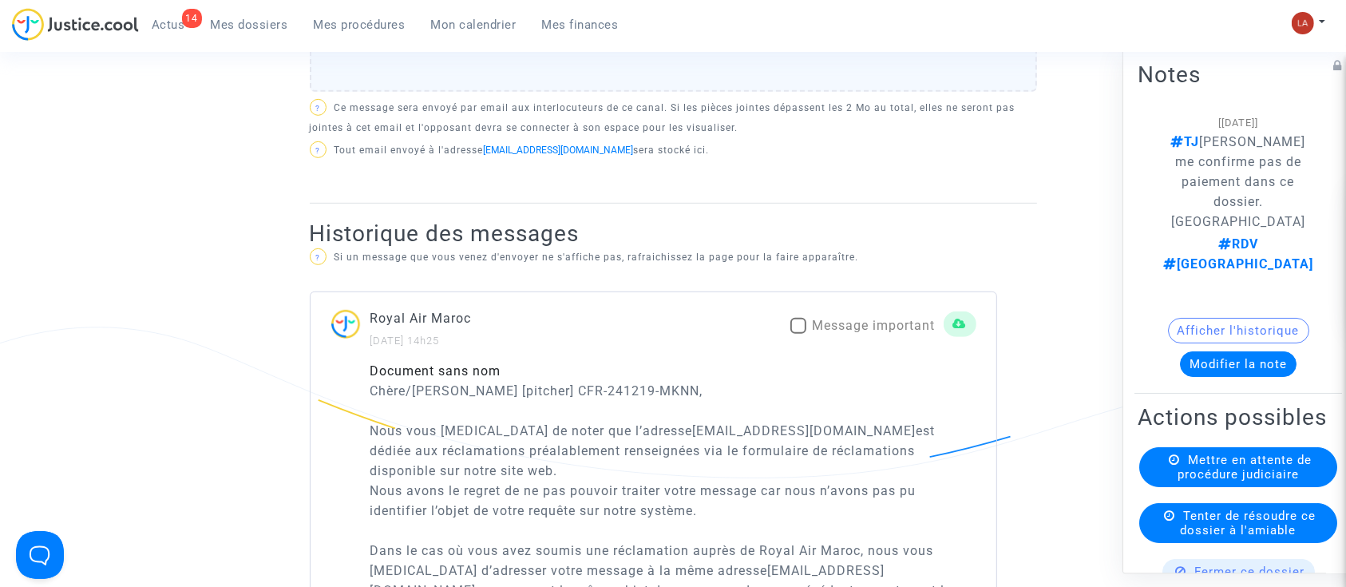
click at [821, 321] on span "Message important" at bounding box center [874, 325] width 123 height 15
click at [798, 334] on input "Message important" at bounding box center [798, 334] width 1 height 1
checkbox input "true"
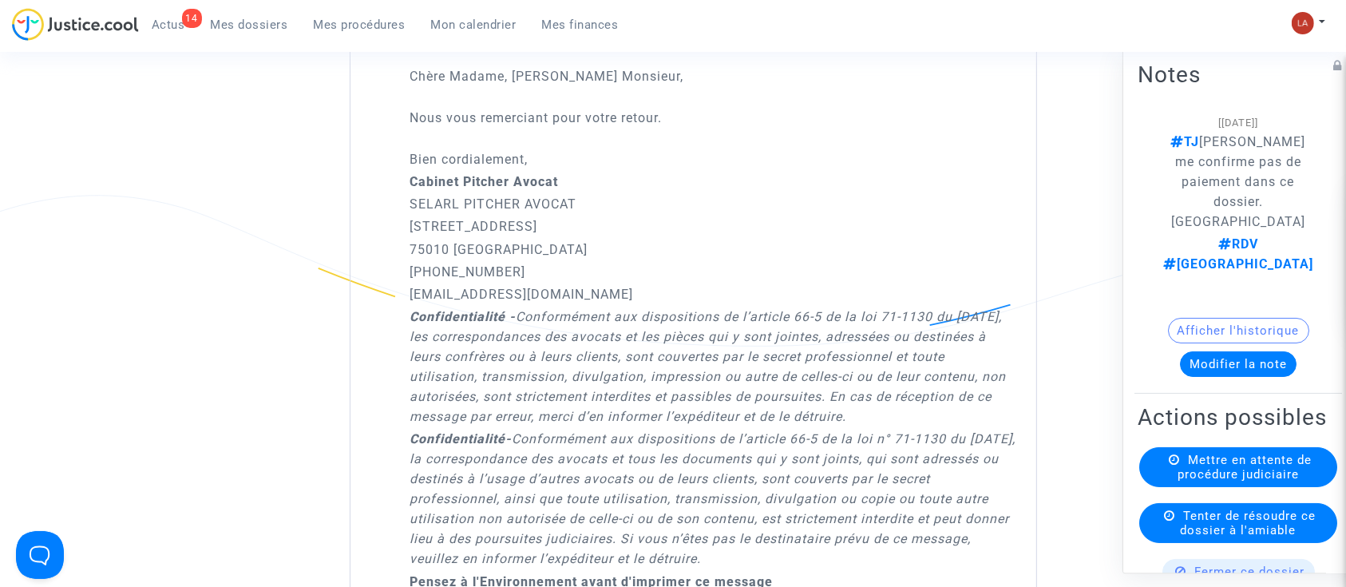
scroll to position [1490, 0]
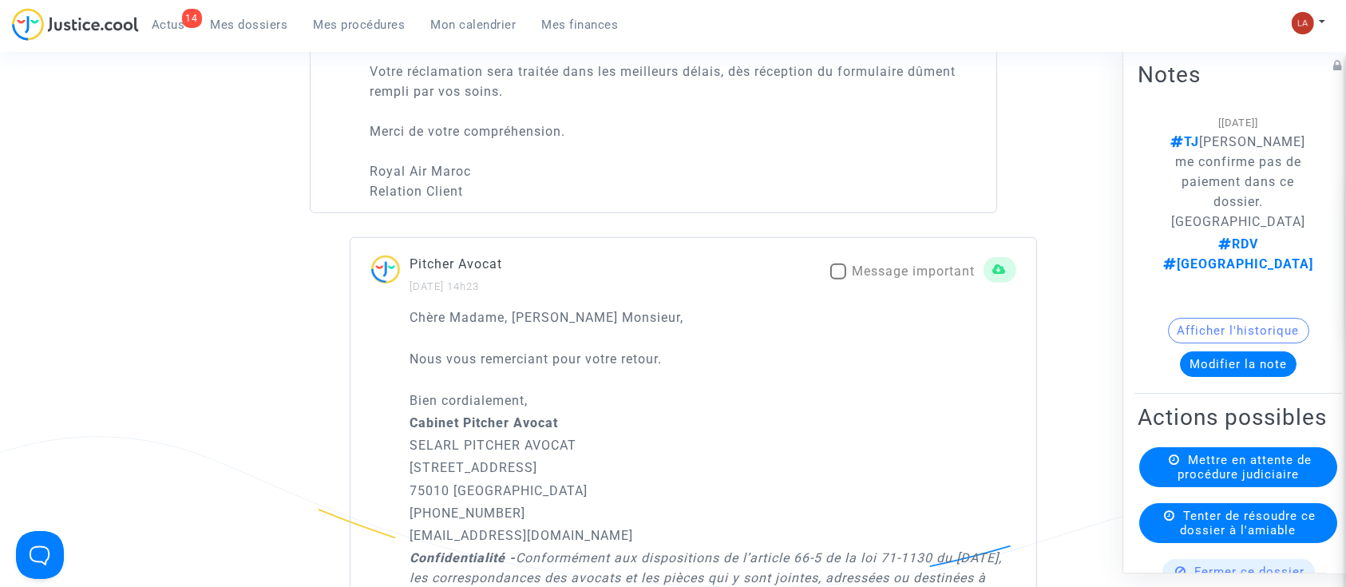
click at [910, 287] on mat-checkbox "Message important" at bounding box center [902, 275] width 145 height 26
click at [922, 279] on span "Message important" at bounding box center [914, 270] width 123 height 15
click at [838, 280] on input "Message important" at bounding box center [837, 279] width 1 height 1
checkbox input "true"
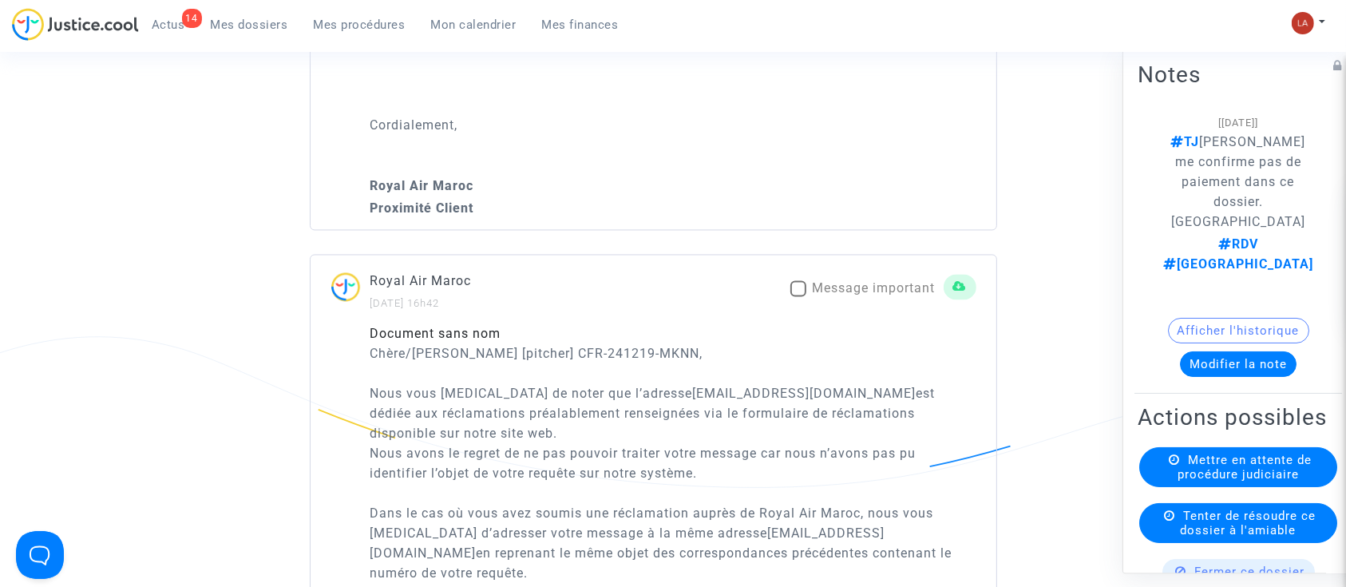
scroll to position [3086, 0]
click at [869, 297] on span "Message important" at bounding box center [874, 289] width 123 height 15
click at [798, 299] on input "Message important" at bounding box center [798, 298] width 1 height 1
checkbox input "true"
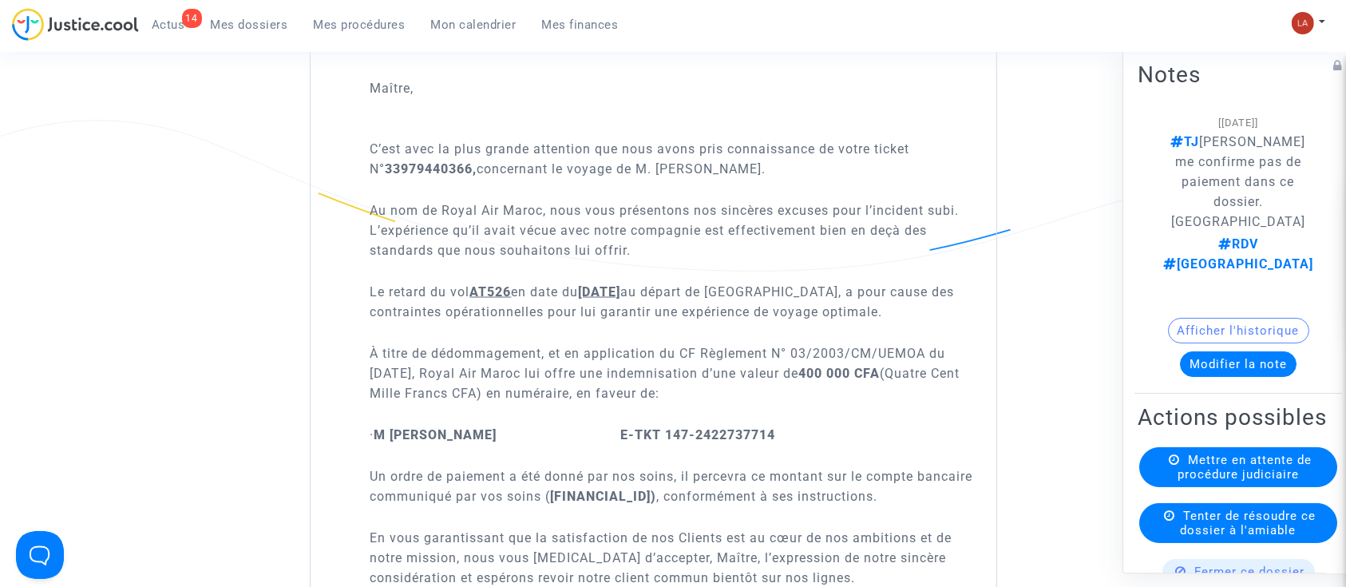
scroll to position [2661, 0]
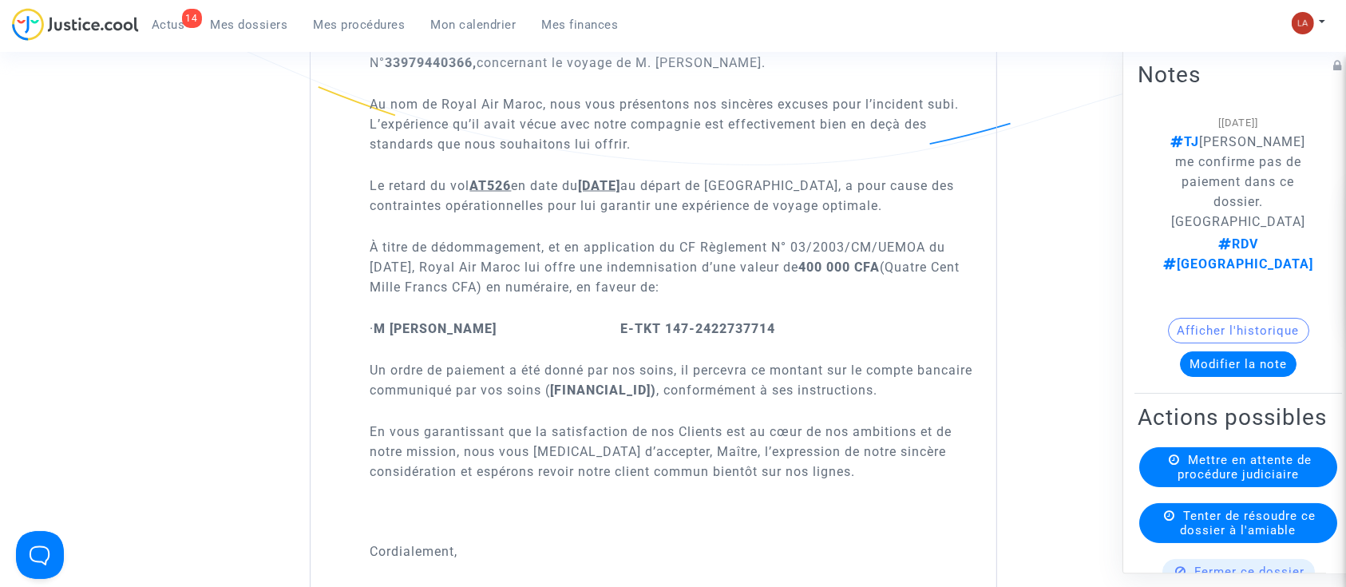
drag, startPoint x: 856, startPoint y: 406, endPoint x: 818, endPoint y: 410, distance: 38.5
click at [657, 398] on strong "[FINANCIAL_ID])" at bounding box center [604, 390] width 106 height 15
copy strong "8 918"
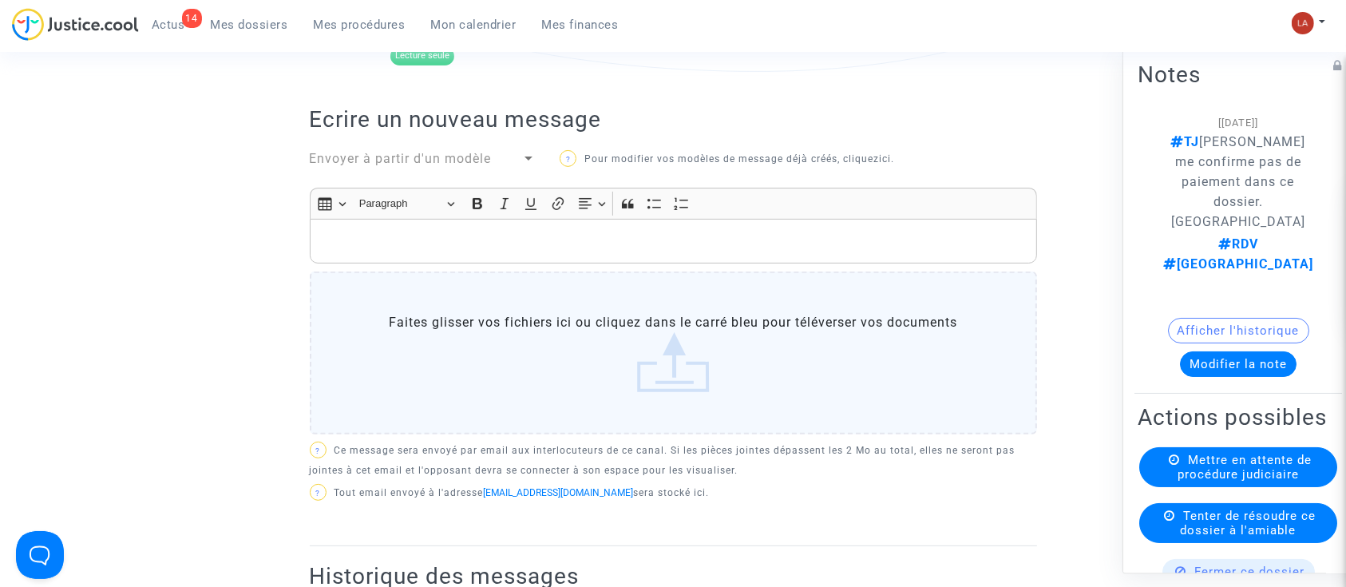
scroll to position [319, 0]
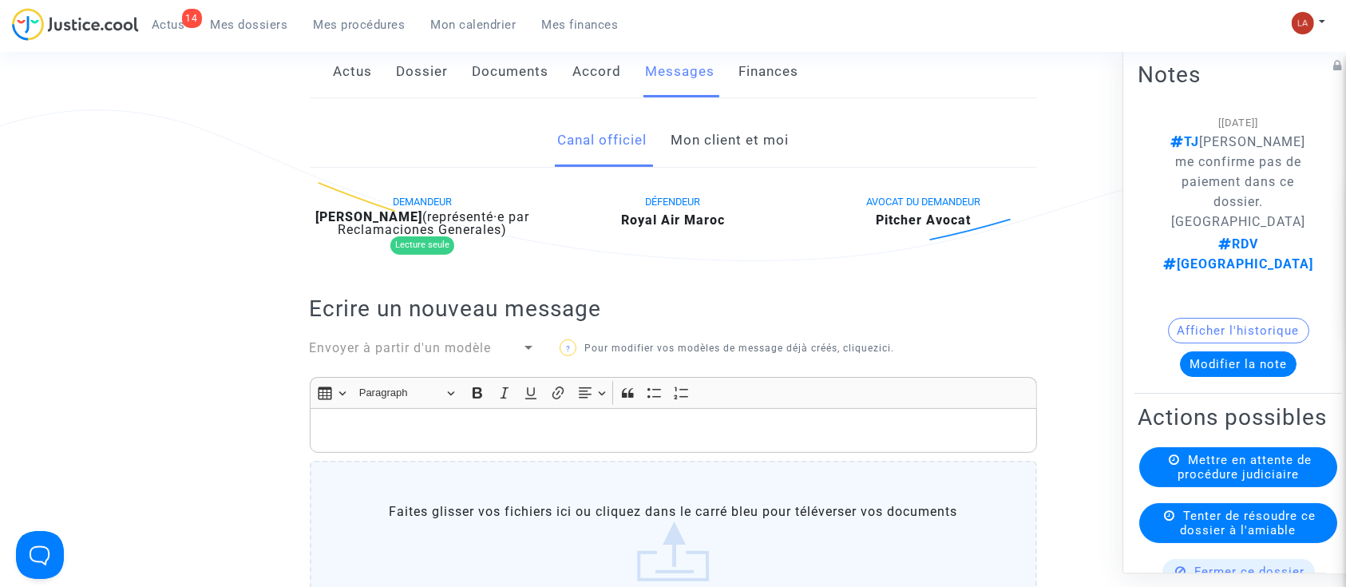
click at [468, 342] on span "Envoyer à partir d'un modèle" at bounding box center [401, 347] width 182 height 15
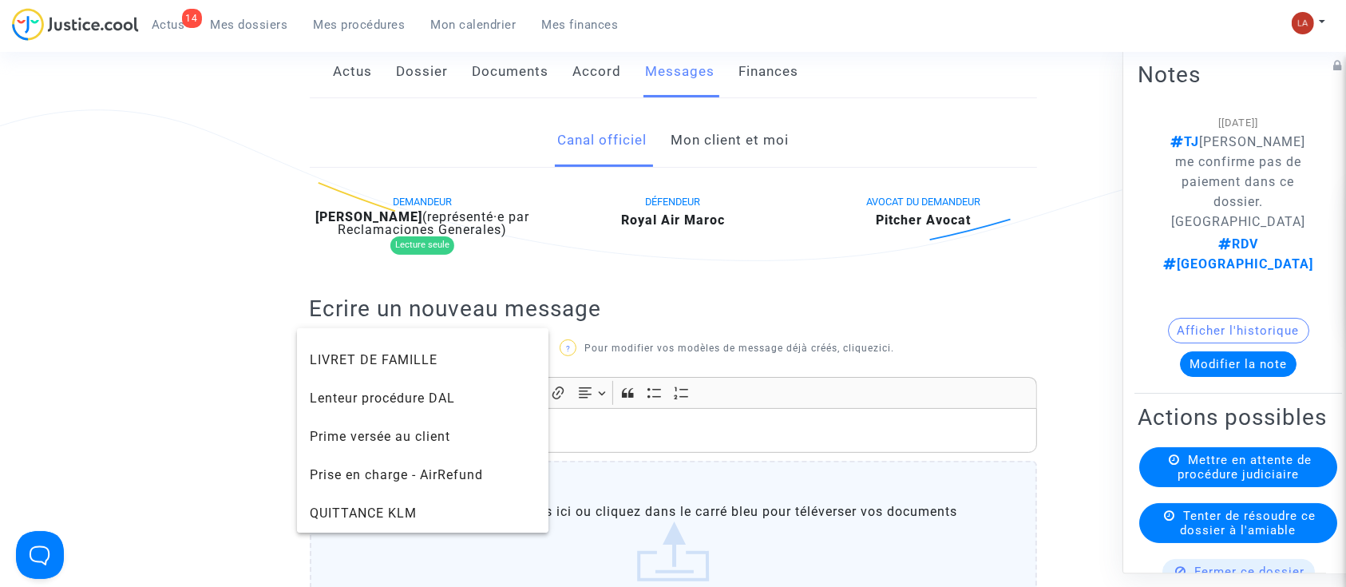
scroll to position [1597, 0]
click at [413, 513] on span "Signature "CABINET PITCHER AVOCAT"" at bounding box center [434, 512] width 248 height 15
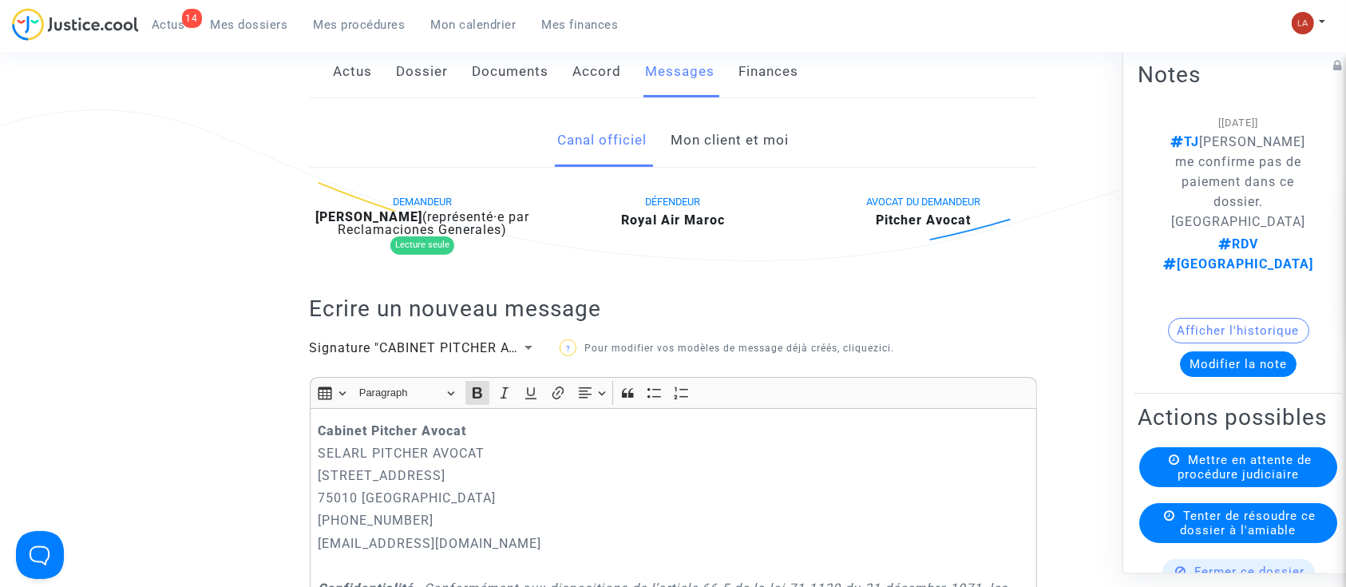
click at [322, 426] on strong "Cabinet Pitcher Avocat" at bounding box center [392, 430] width 148 height 15
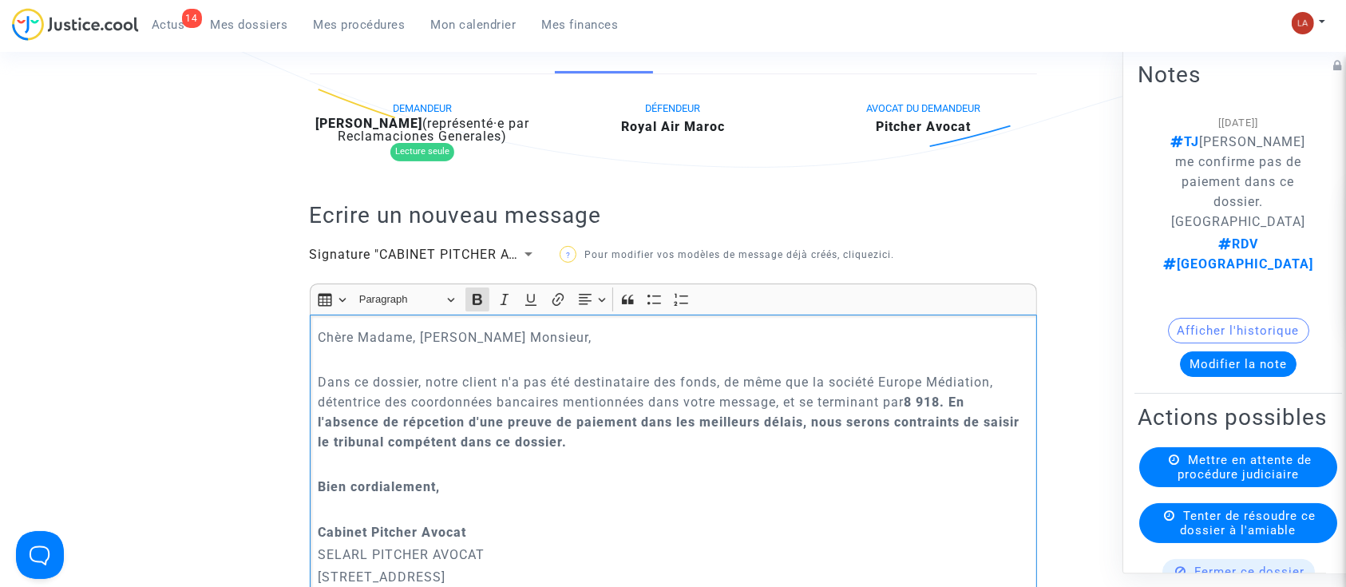
scroll to position [548, 0]
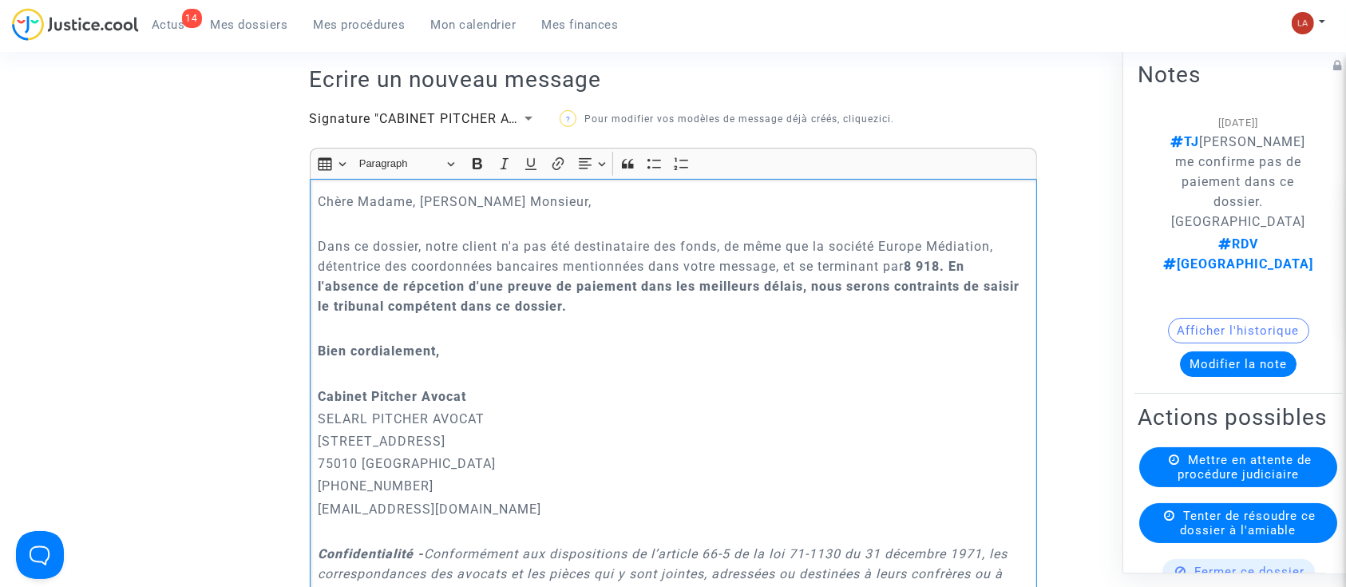
drag, startPoint x: 388, startPoint y: 329, endPoint x: 473, endPoint y: 196, distance: 158.3
click at [312, 235] on div "Chère Madame, [PERSON_NAME] Monsieur, Dans ce dossier, notre client n'a pas été…" at bounding box center [673, 512] width 727 height 667
click at [469, 152] on button "Bold (CTRL+B) Bold" at bounding box center [477, 164] width 24 height 24
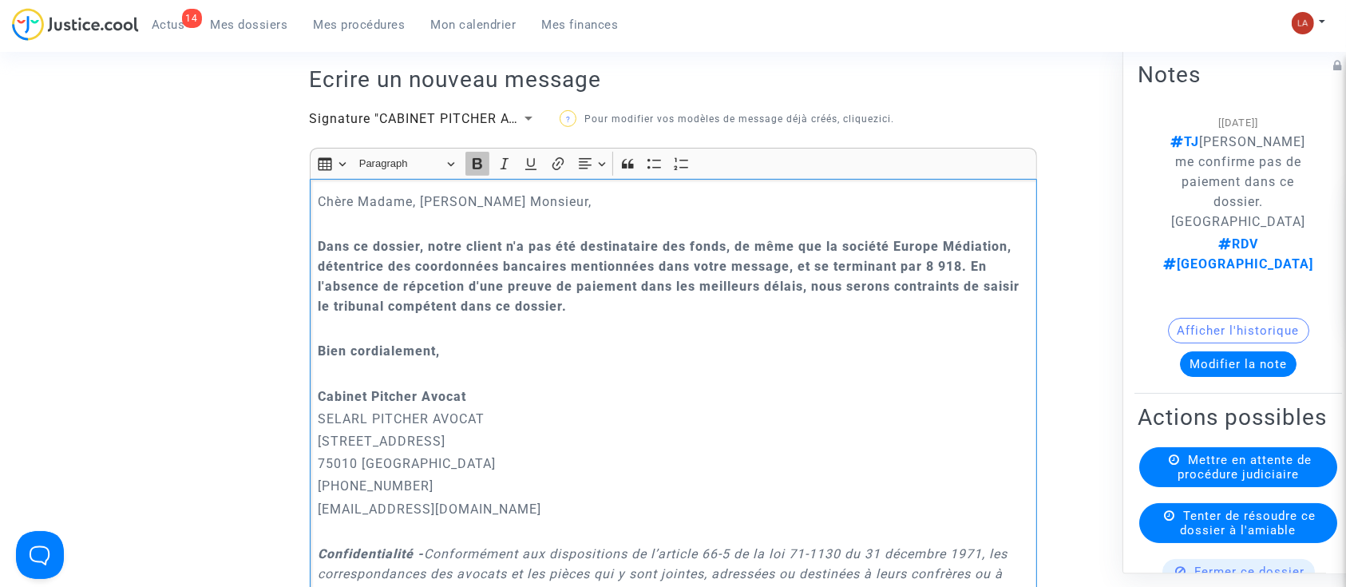
click at [471, 152] on button "Bold (CTRL+B) Bold" at bounding box center [477, 164] width 24 height 24
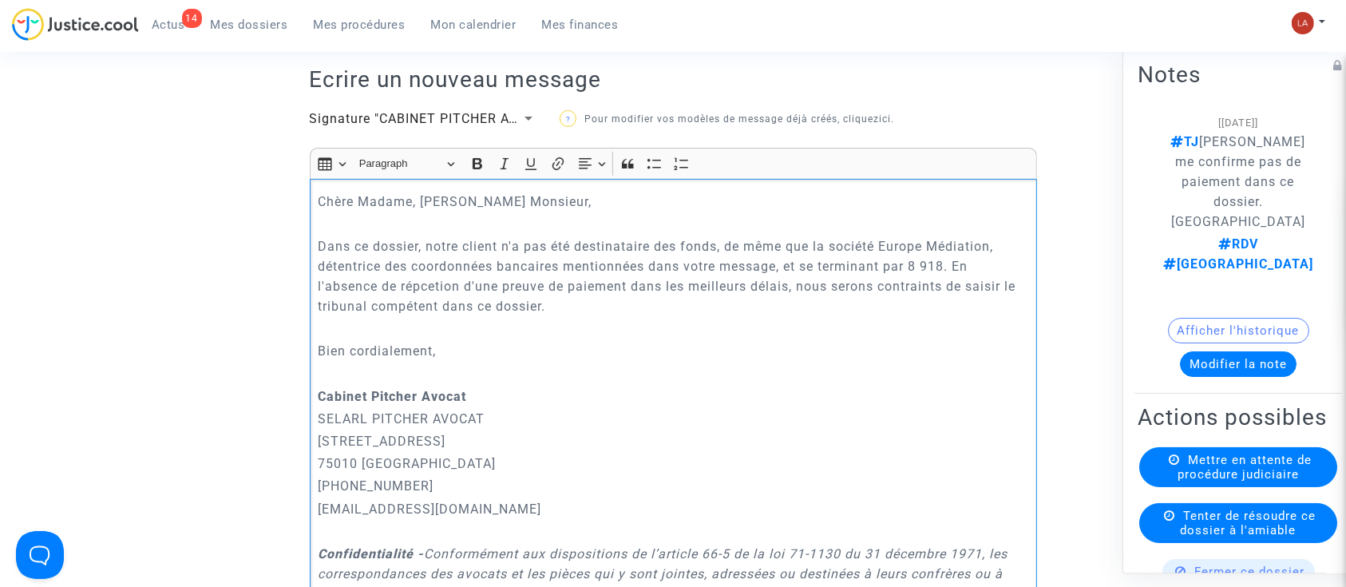
click at [556, 261] on p "Dans ce dossier, notre client n'a pas été destinataire des fonds, de même que l…" at bounding box center [673, 276] width 711 height 80
click at [564, 299] on p "Dans ce dossier, notre client n'a pas été destinataire des fonds, de même que l…" at bounding box center [673, 276] width 711 height 80
click at [445, 284] on p "Dans ce dossier, notre client n'a pas été destinataire des fonds, de même que l…" at bounding box center [673, 276] width 711 height 80
drag, startPoint x: 519, startPoint y: 313, endPoint x: 529, endPoint y: 310, distance: 10.1
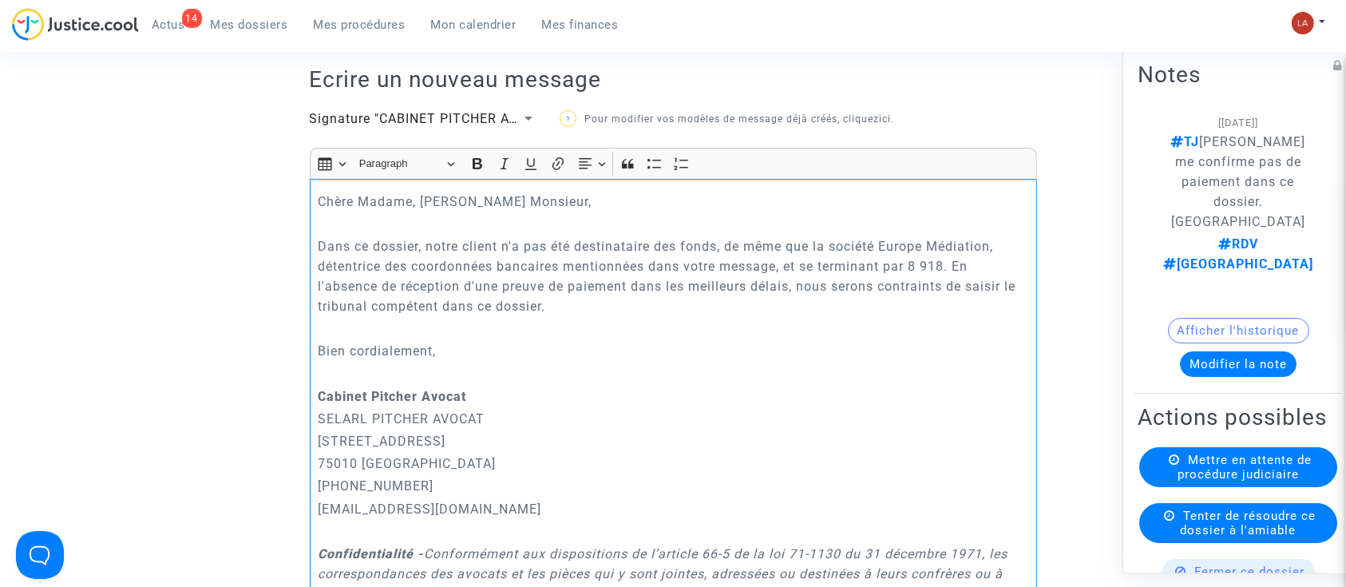
click at [521, 311] on p "Dans ce dossier, notre client n'a pas été destinataire des fonds, de même que l…" at bounding box center [673, 276] width 711 height 80
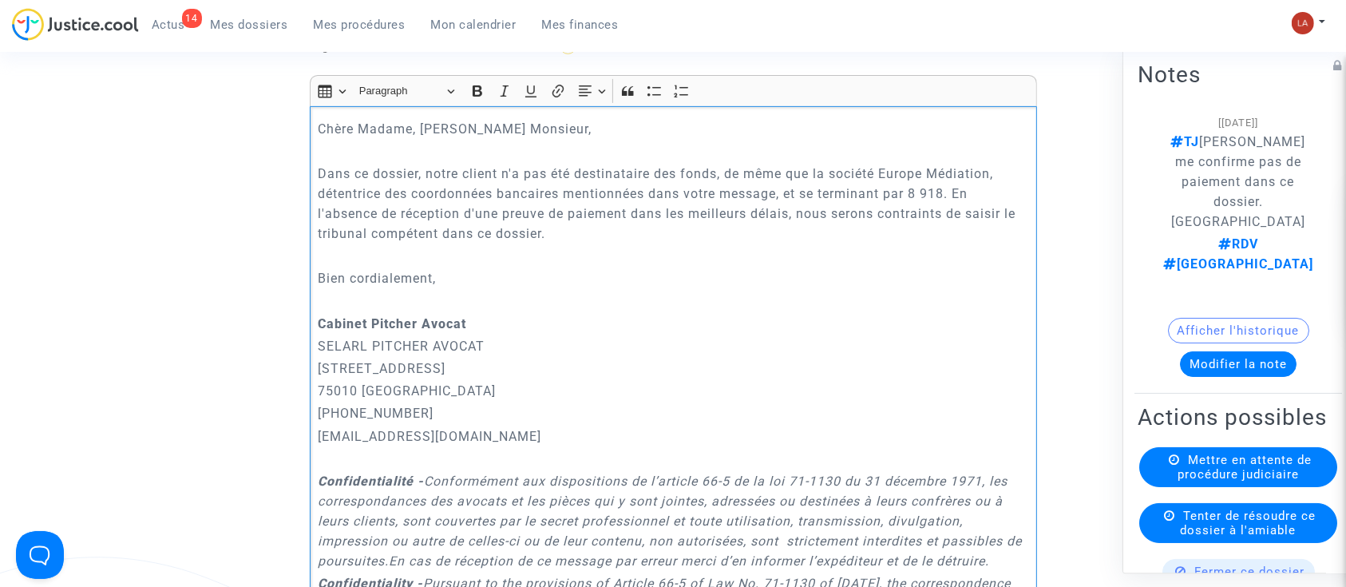
scroll to position [655, 0]
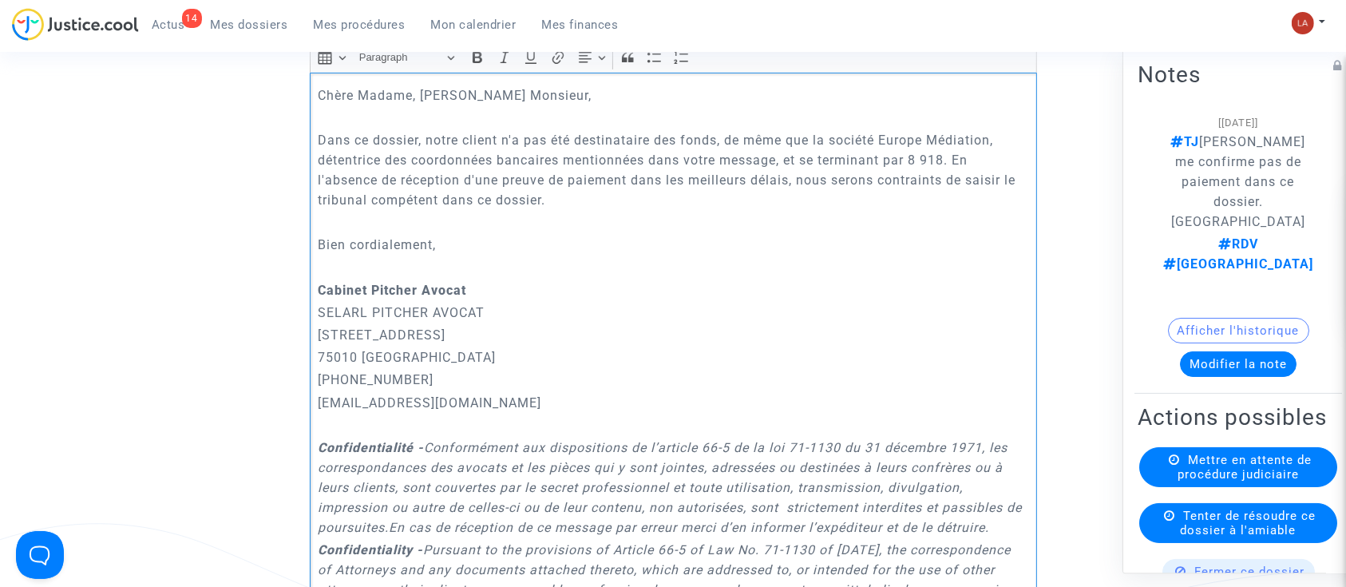
click at [931, 160] on p "Dans ce dossier, notre client n'a pas été destinataire des fonds, de même que l…" at bounding box center [673, 170] width 711 height 80
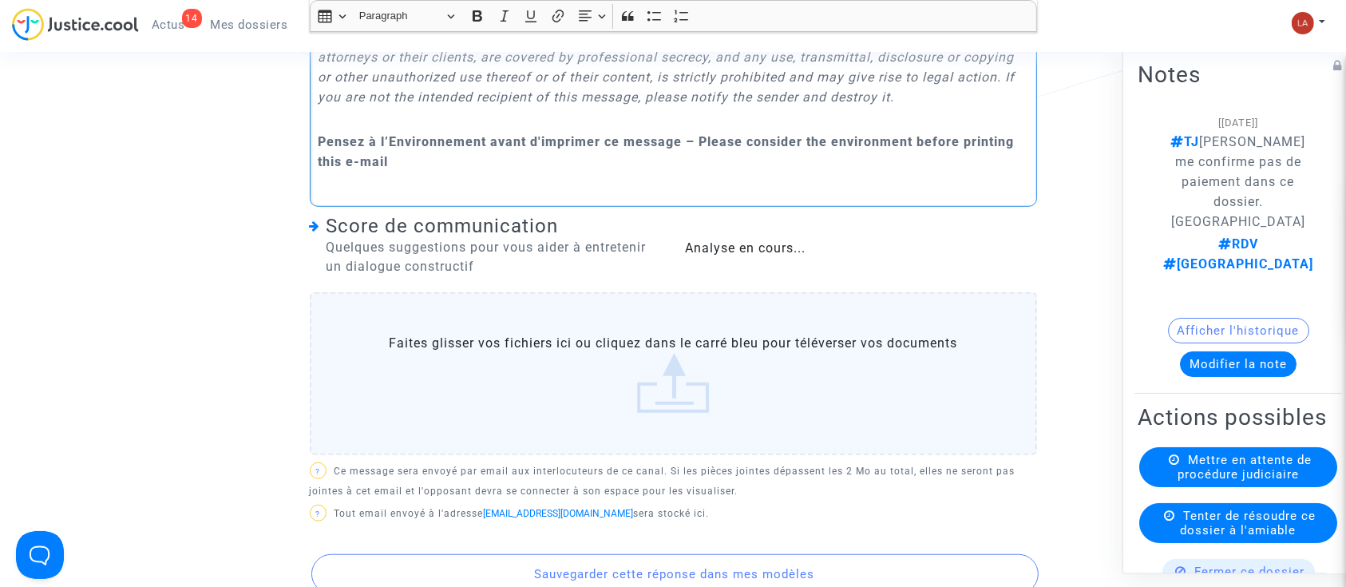
scroll to position [1400, 0]
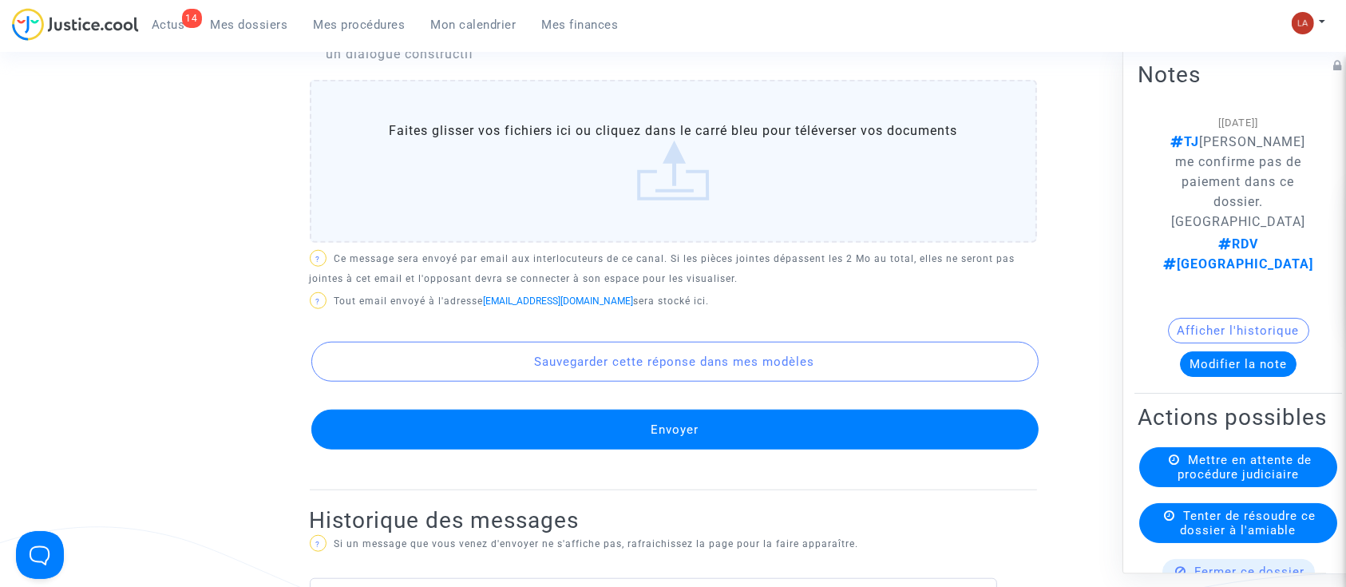
click at [802, 433] on button "Envoyer" at bounding box center [674, 430] width 727 height 40
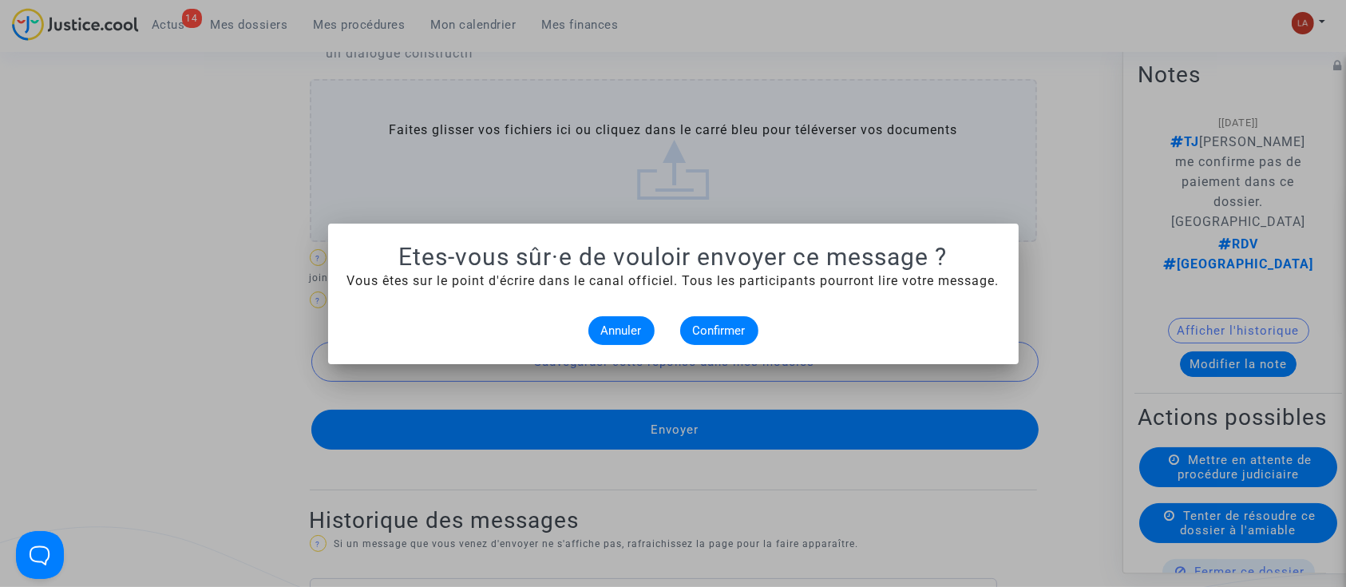
scroll to position [0, 0]
click at [725, 320] on button "Confirmer" at bounding box center [719, 330] width 78 height 29
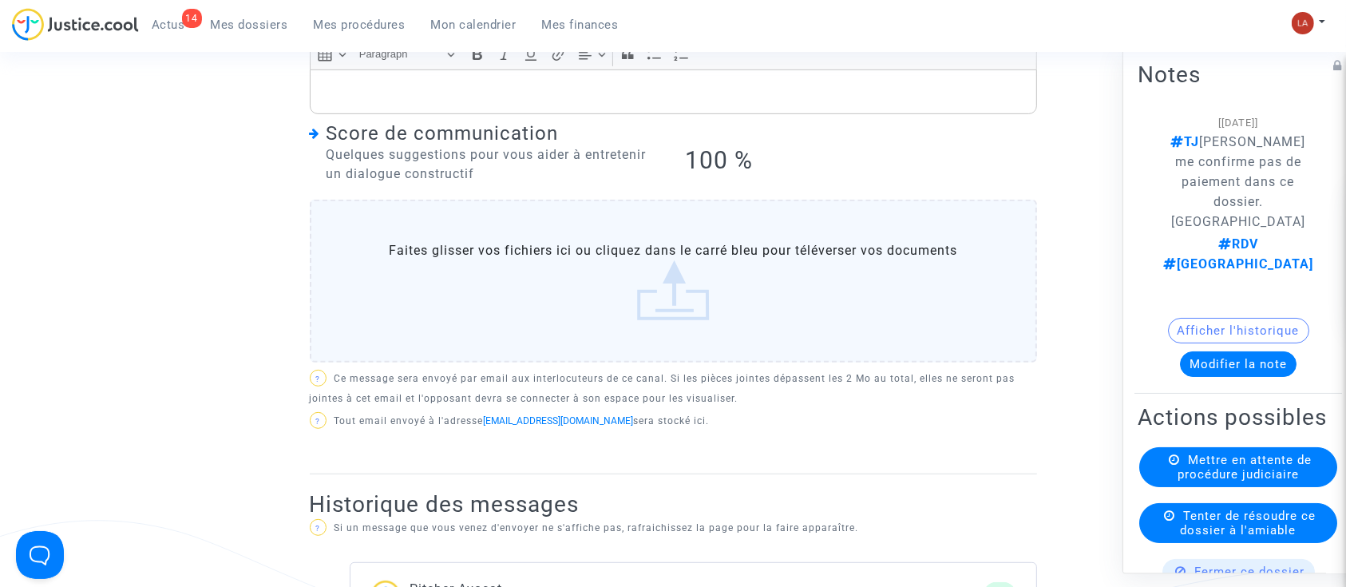
scroll to position [761, 0]
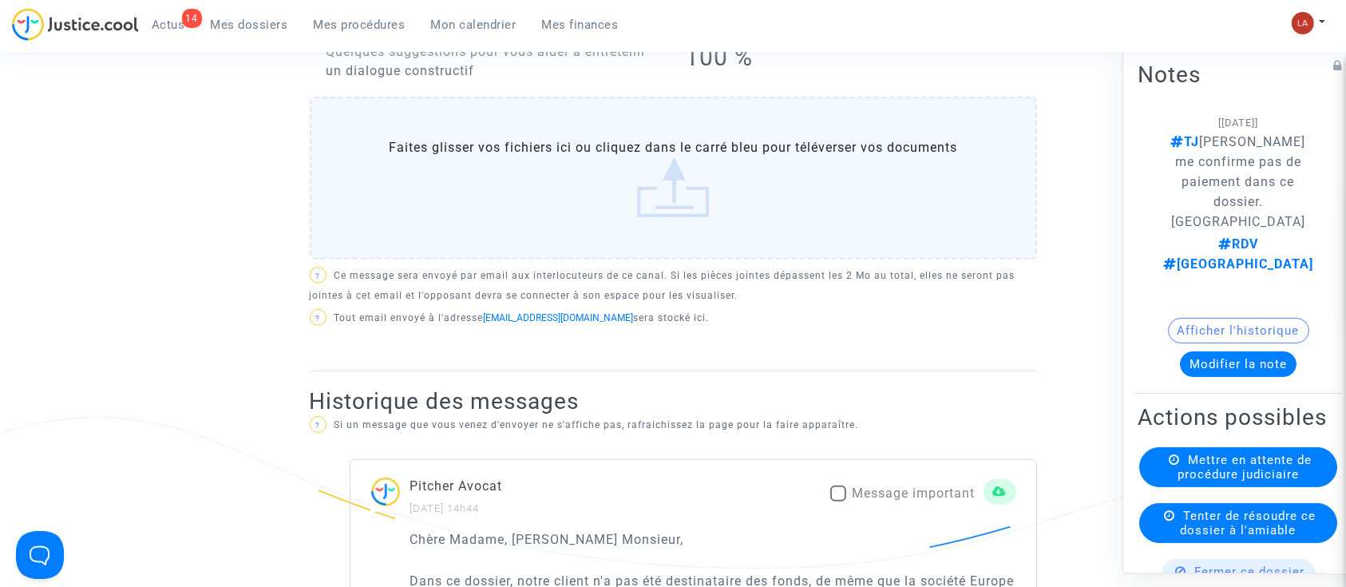
click at [876, 484] on span "Message important" at bounding box center [914, 493] width 123 height 19
click at [838, 501] on input "Message important" at bounding box center [837, 501] width 1 height 1
checkbox input "true"
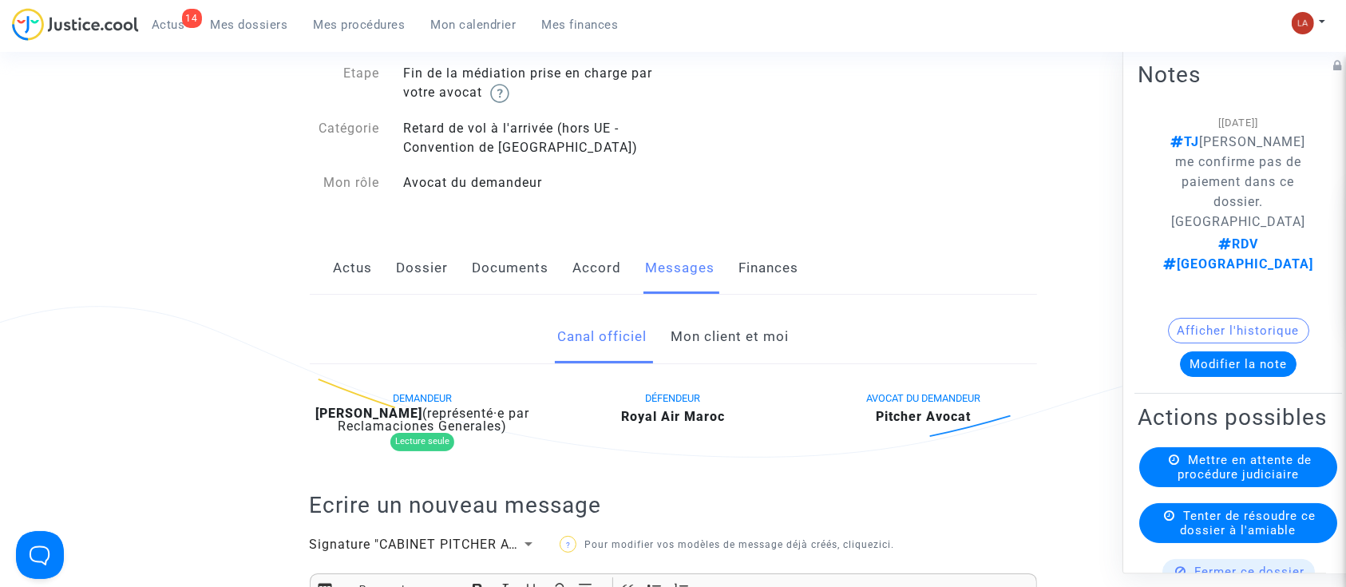
scroll to position [122, 0]
click at [732, 342] on link "Mon client et moi" at bounding box center [730, 337] width 118 height 53
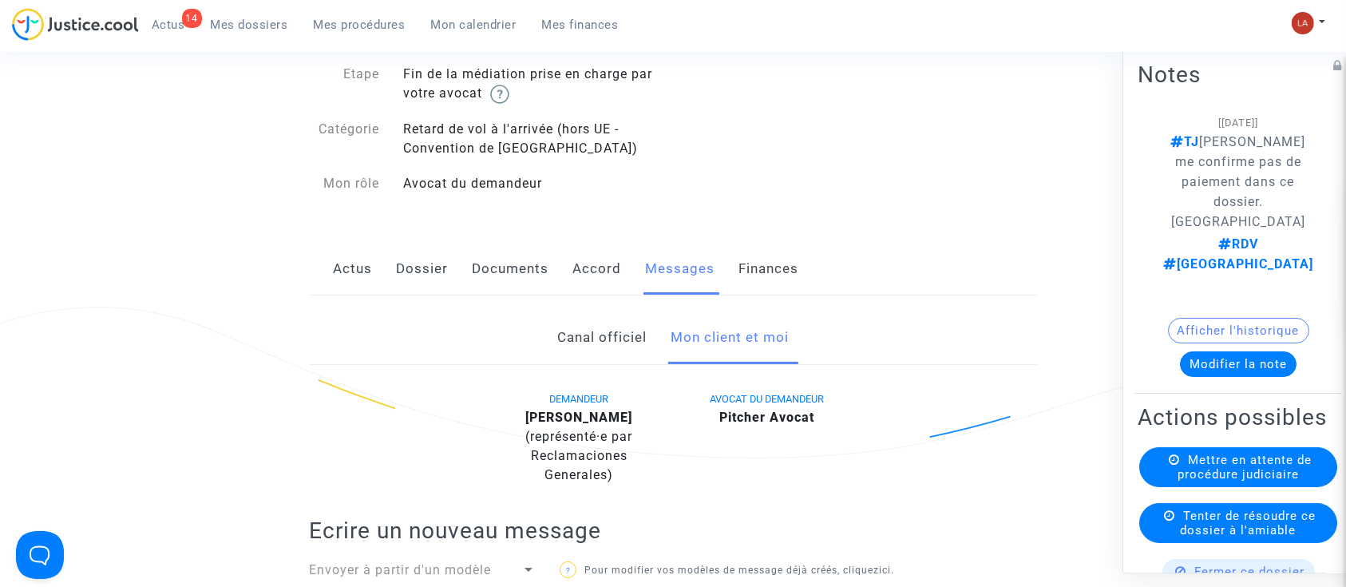
click at [587, 327] on link "Canal officiel" at bounding box center [601, 337] width 89 height 53
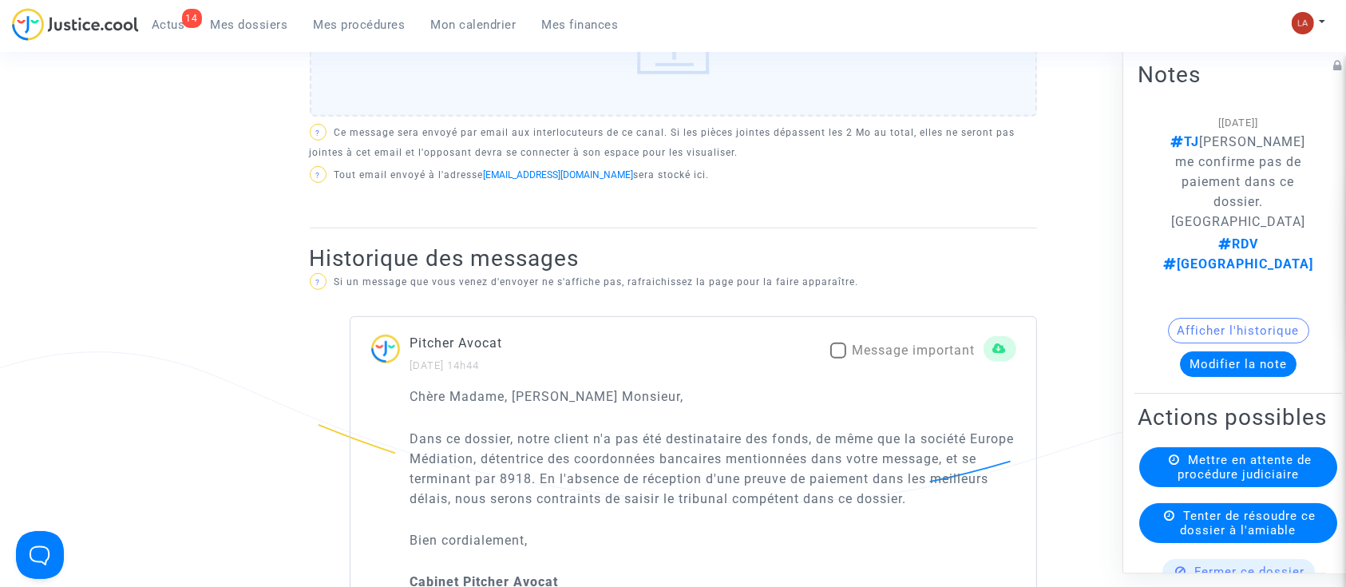
scroll to position [1080, 0]
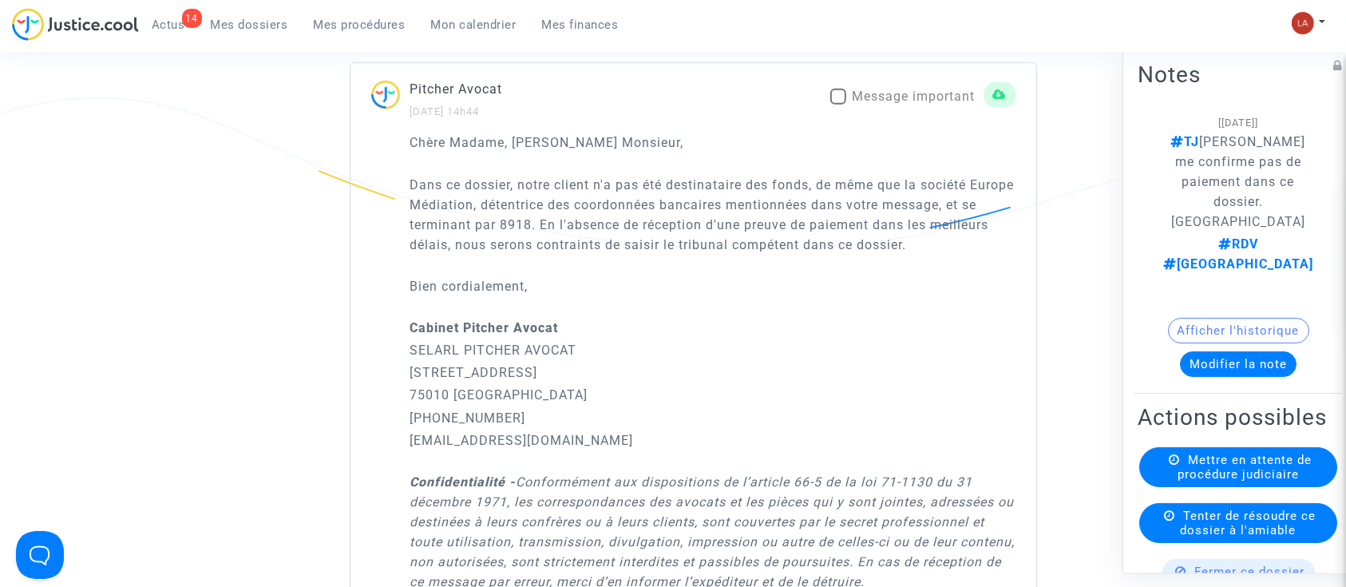
click at [931, 87] on span "Message important" at bounding box center [914, 96] width 123 height 19
click at [838, 105] on input "Message important" at bounding box center [837, 105] width 1 height 1
checkbox input "true"
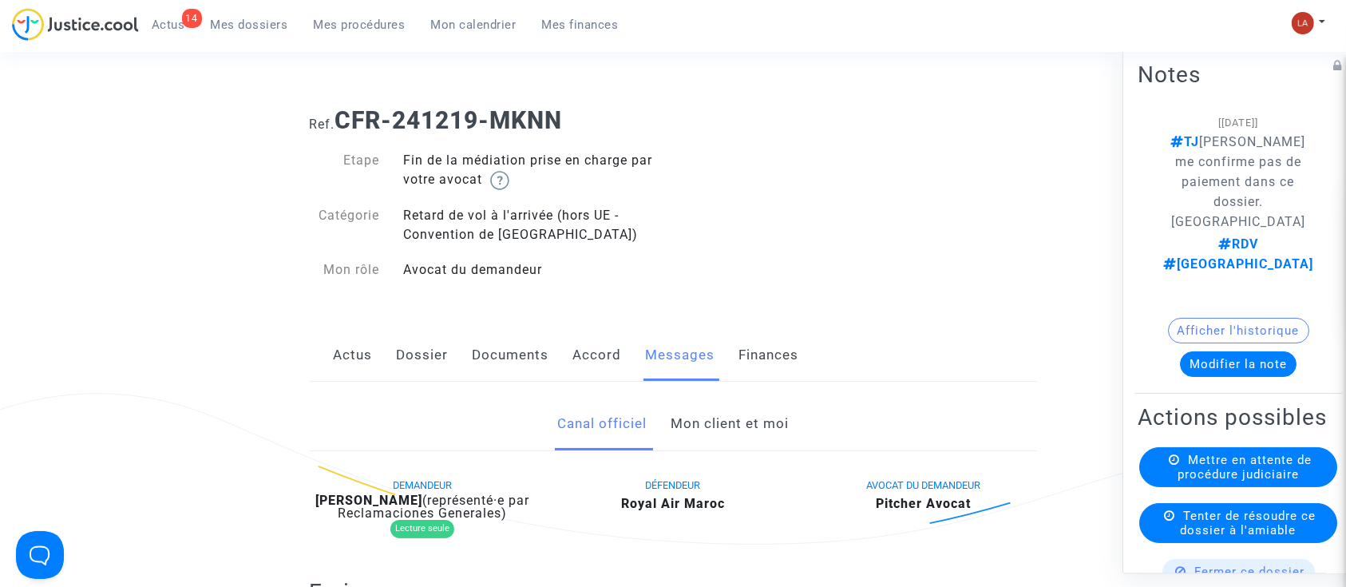
scroll to position [0, 0]
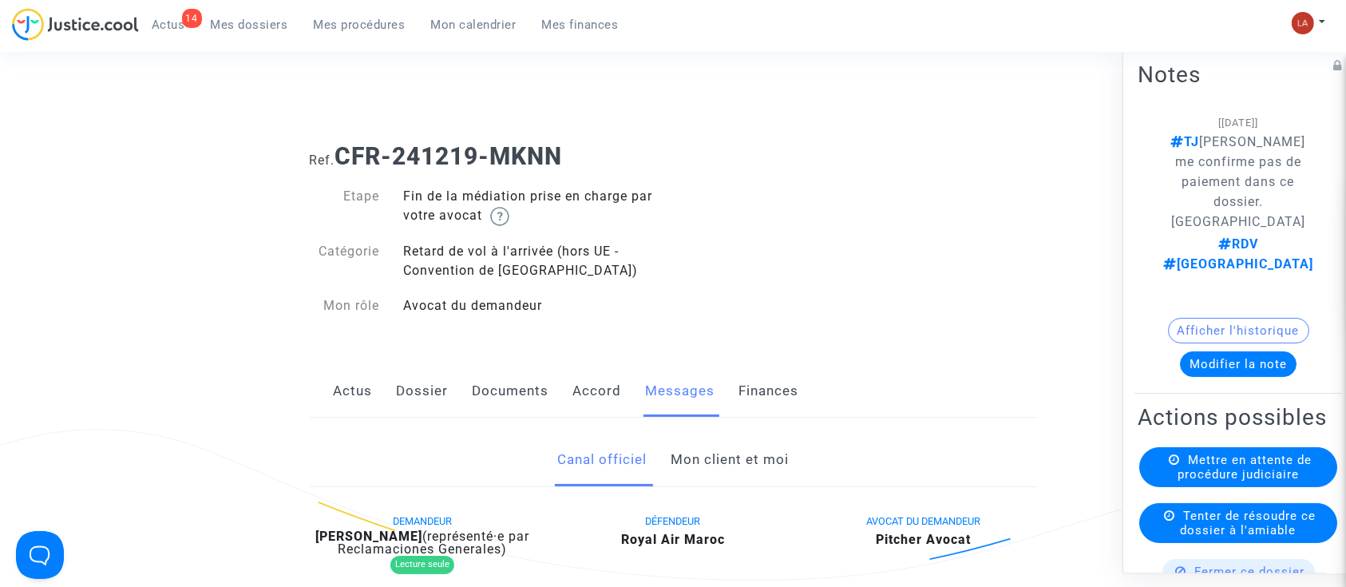
click at [506, 367] on link "Documents" at bounding box center [511, 391] width 77 height 53
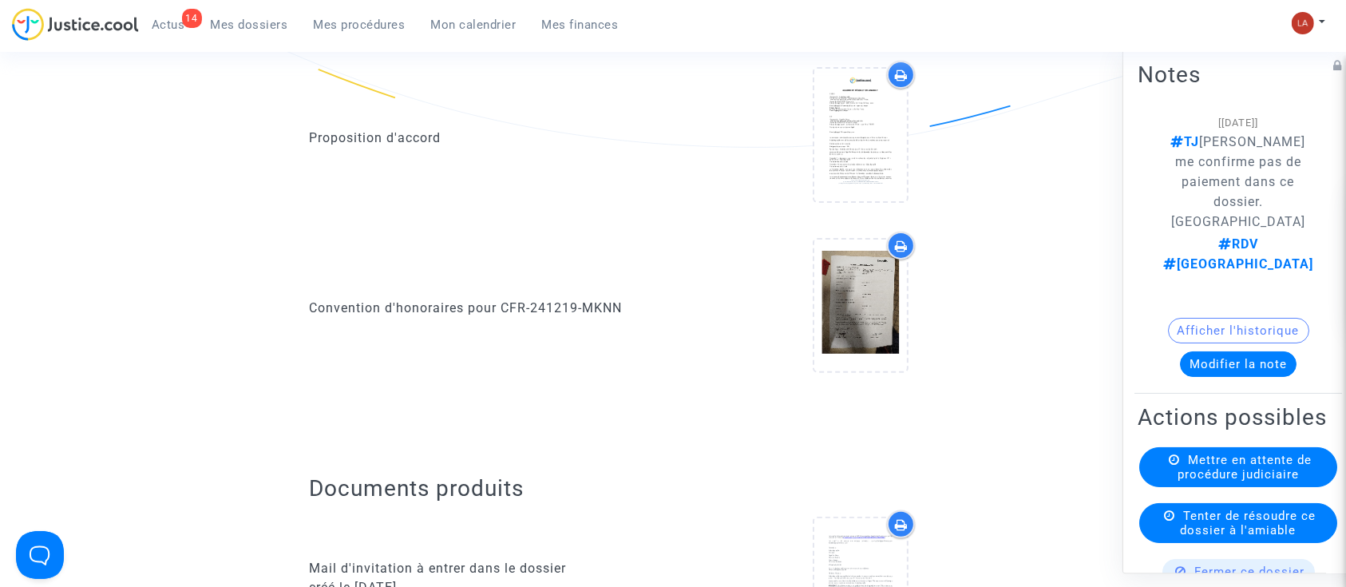
scroll to position [745, 0]
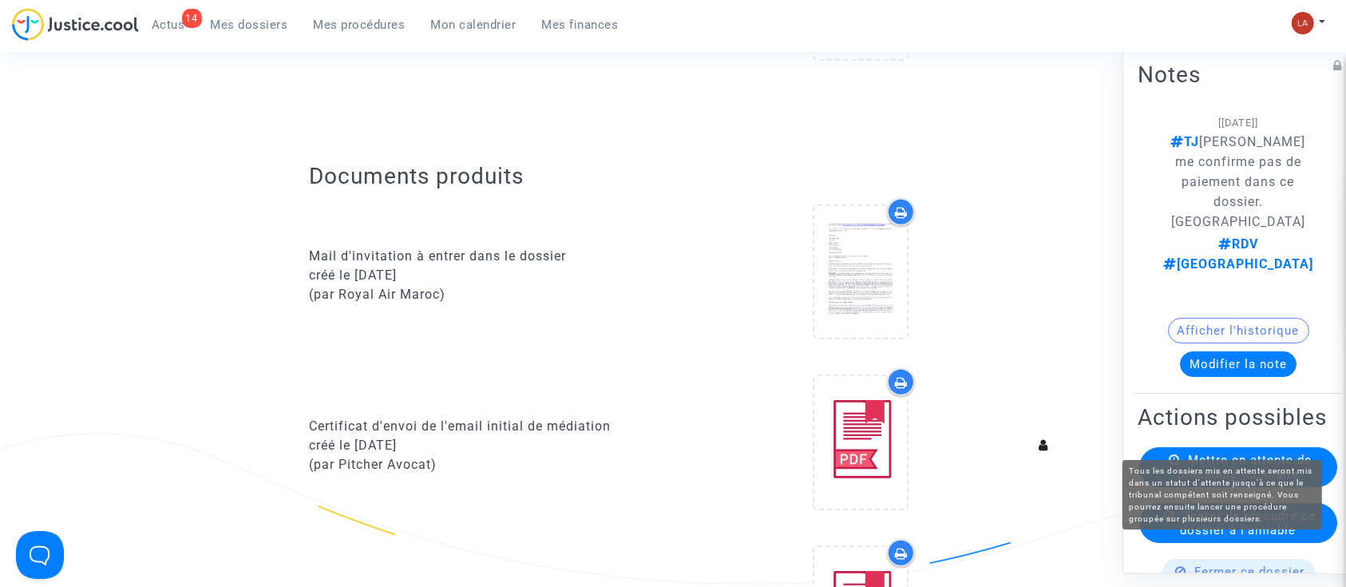
click at [1282, 453] on span "Mettre en attente de procédure judiciaire" at bounding box center [1245, 467] width 134 height 29
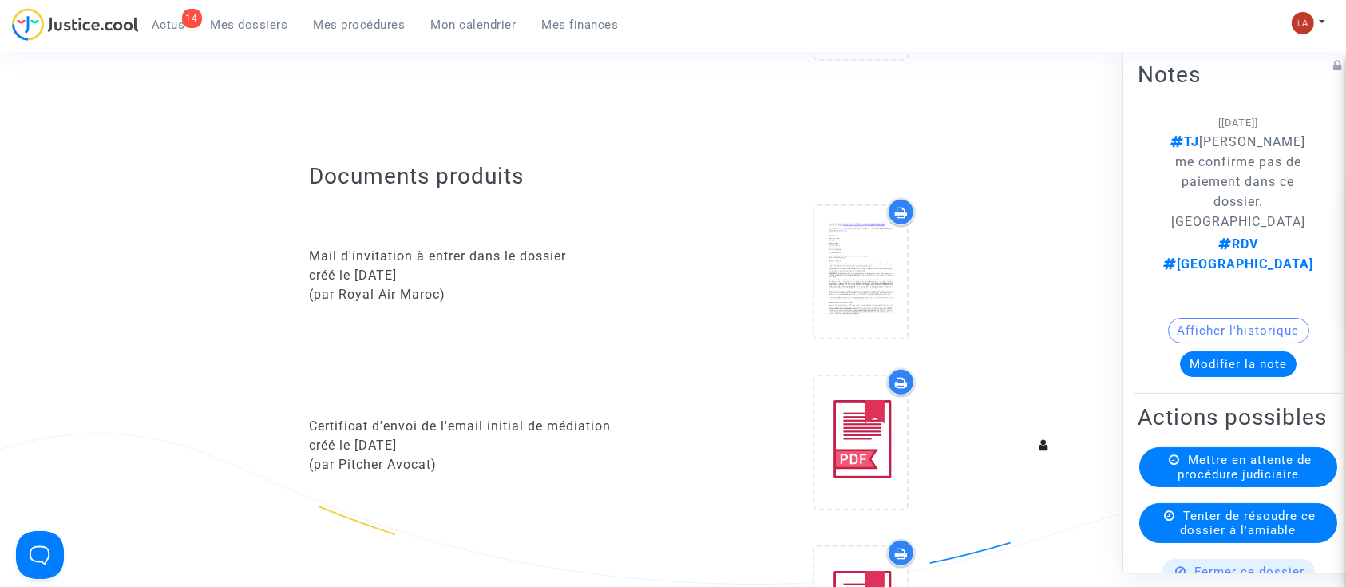
scroll to position [0, 0]
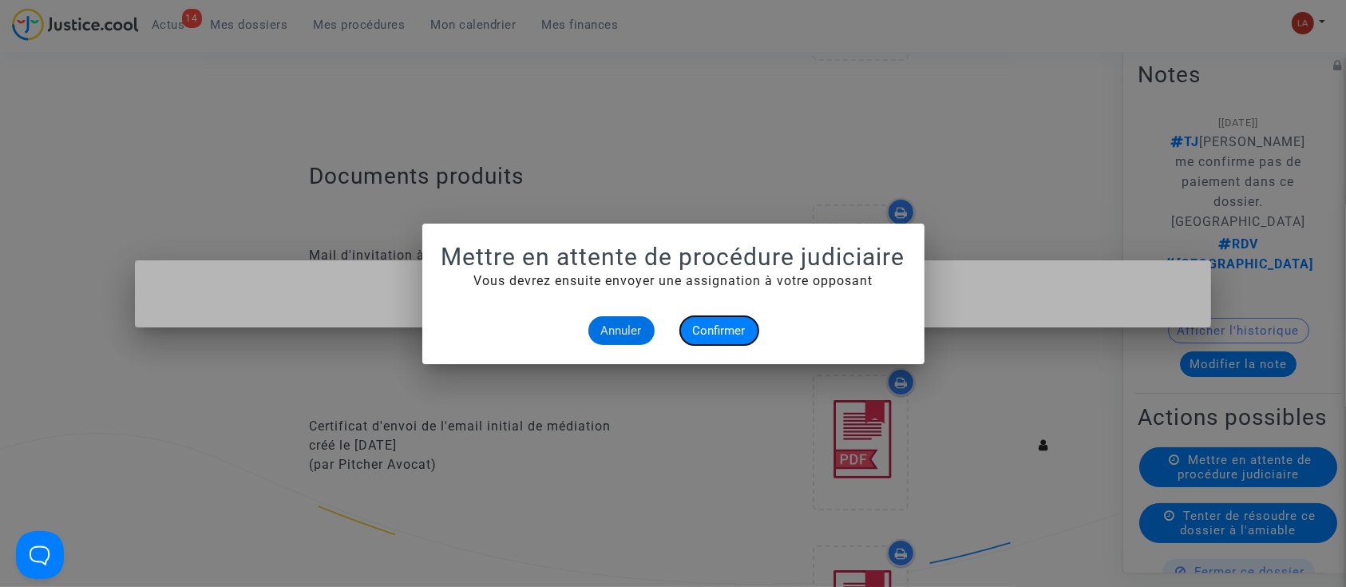
click at [696, 330] on span "Confirmer" at bounding box center [719, 330] width 53 height 14
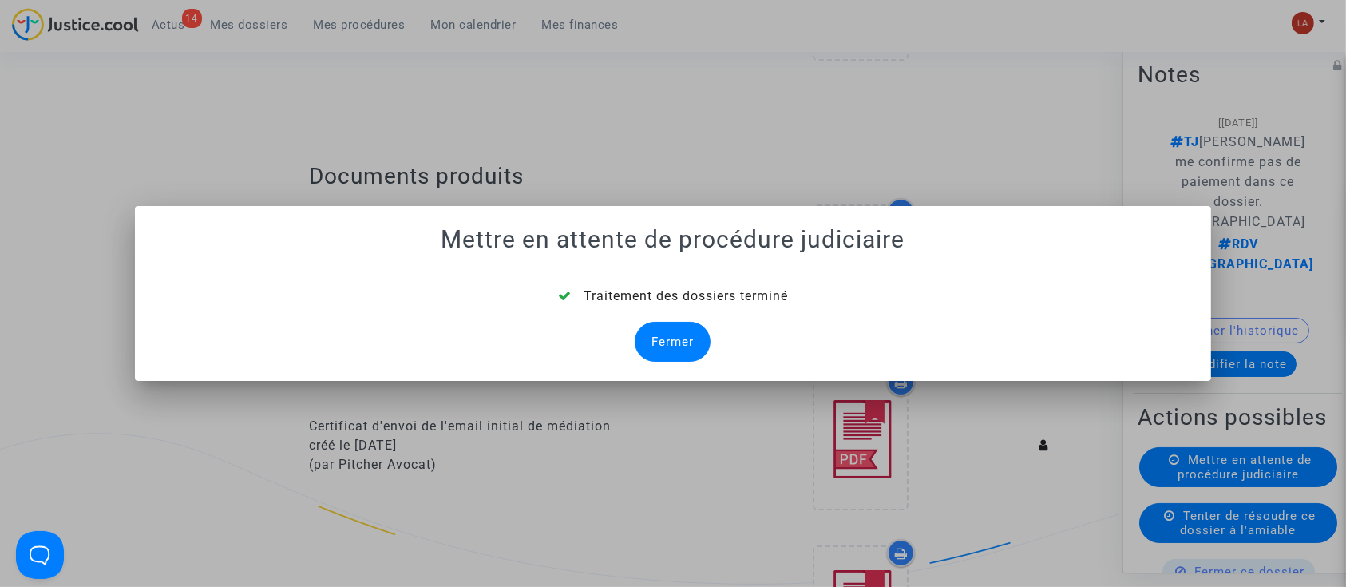
click at [682, 335] on div "Fermer" at bounding box center [673, 342] width 76 height 40
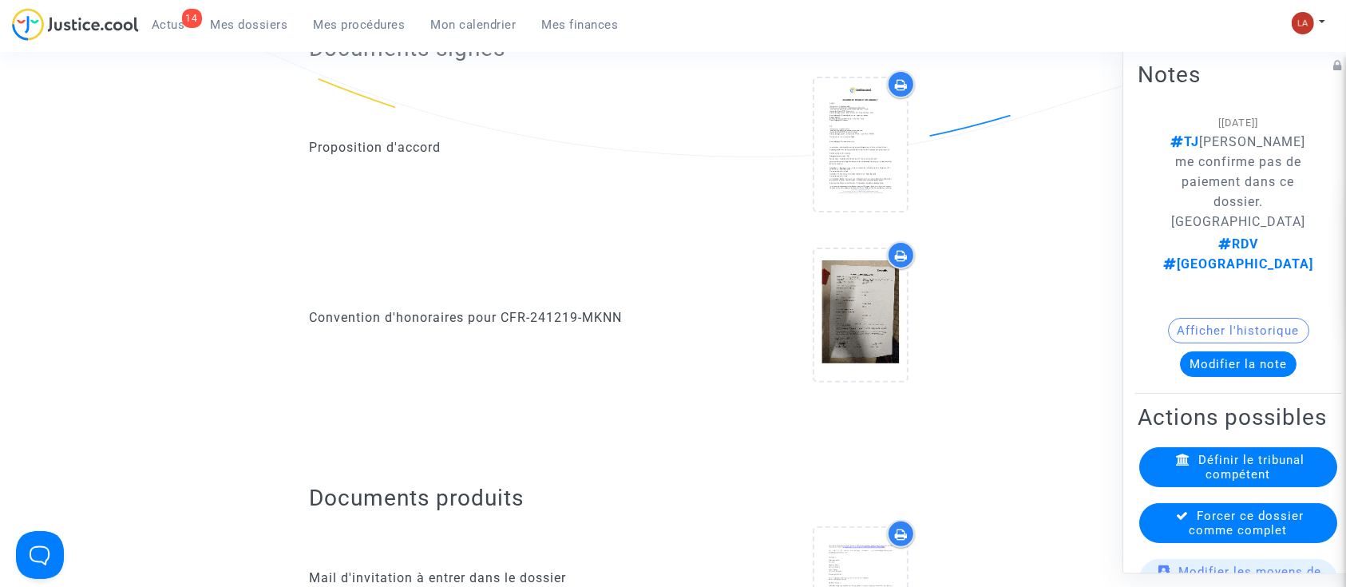
scroll to position [745, 0]
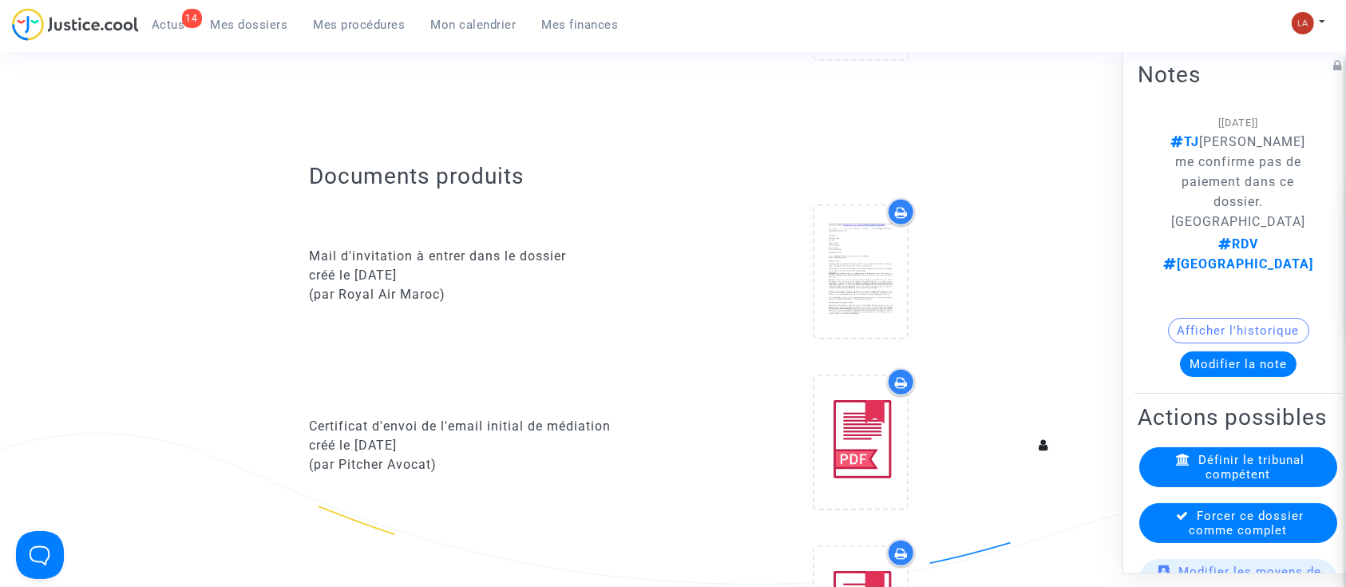
click at [1186, 503] on div "Forcer ce dossier comme complet" at bounding box center [1238, 523] width 198 height 40
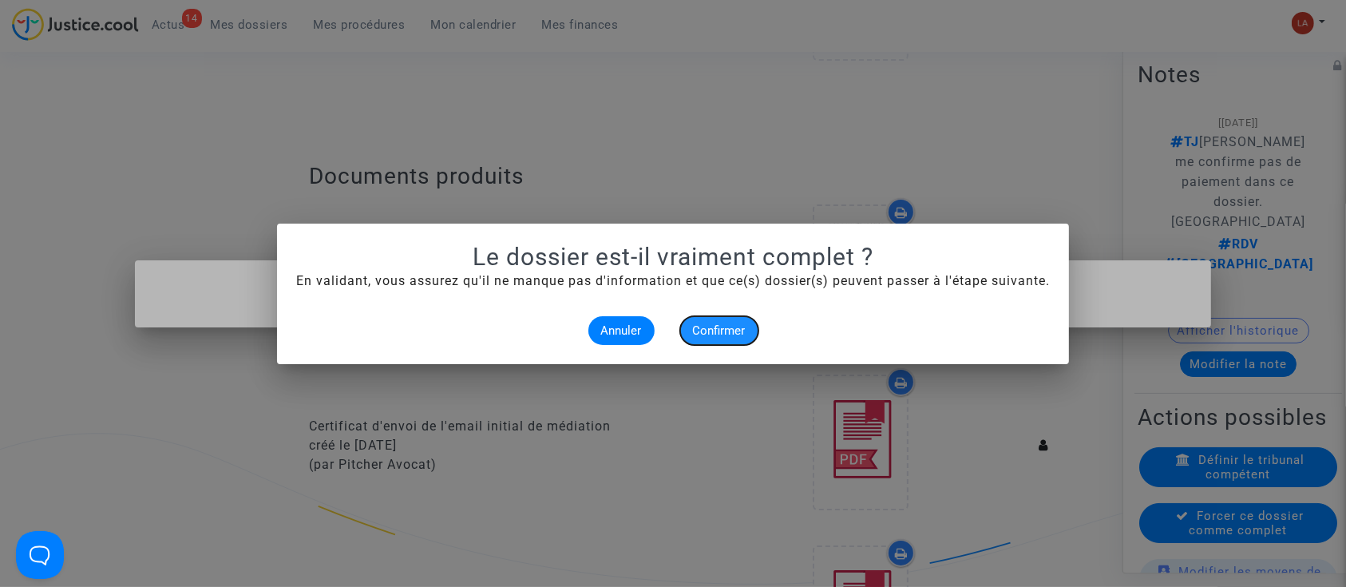
click at [697, 330] on span "Confirmer" at bounding box center [719, 330] width 53 height 14
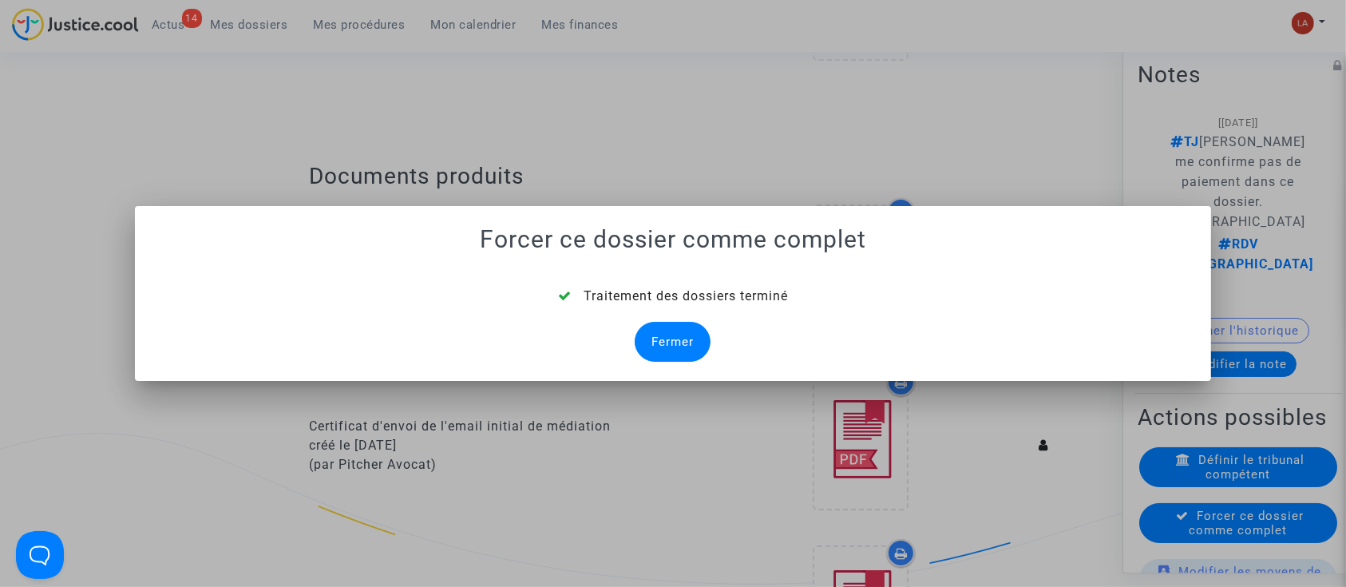
click at [651, 341] on div "Fermer" at bounding box center [673, 342] width 76 height 40
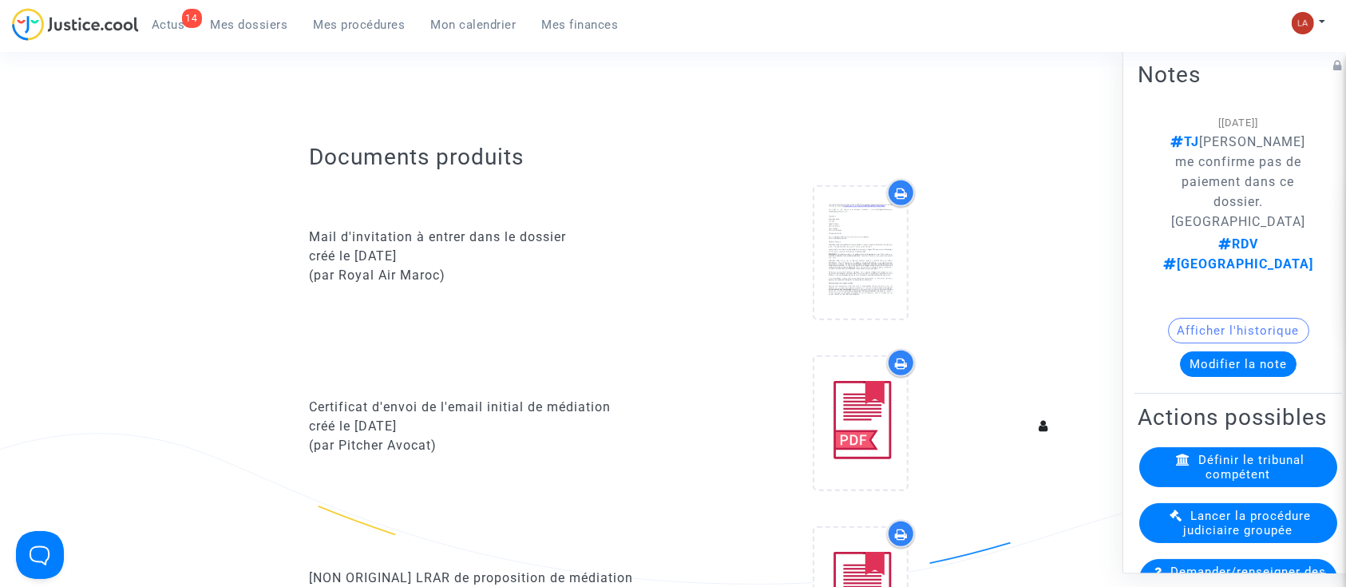
scroll to position [212, 0]
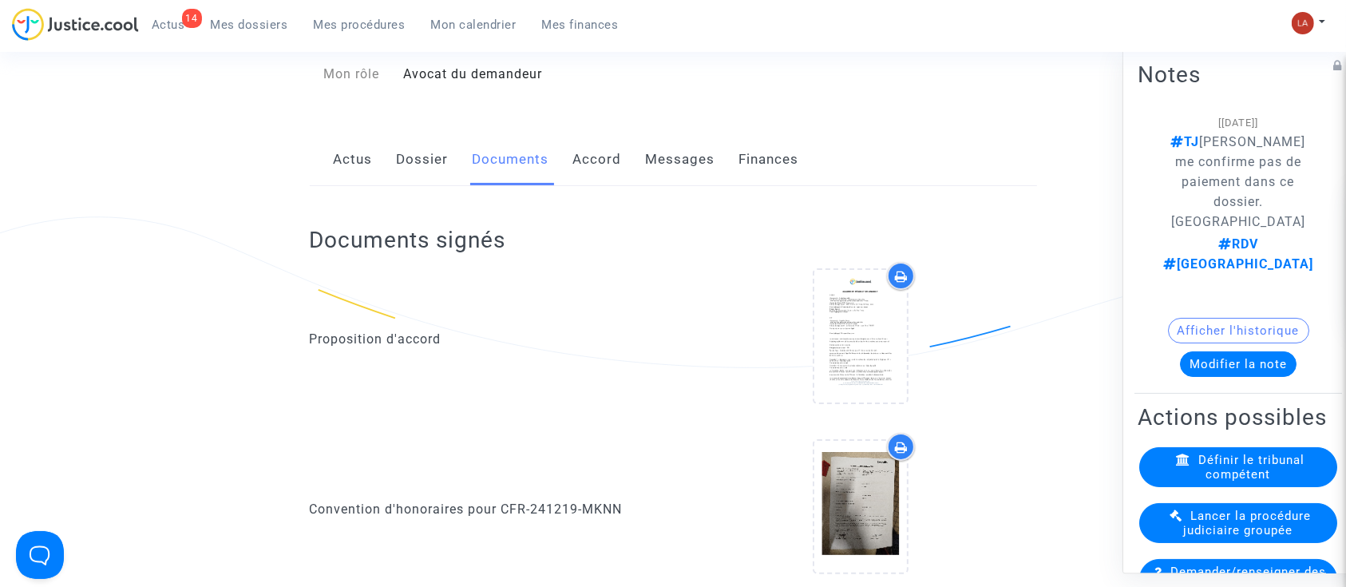
click at [678, 156] on link "Messages" at bounding box center [680, 159] width 69 height 53
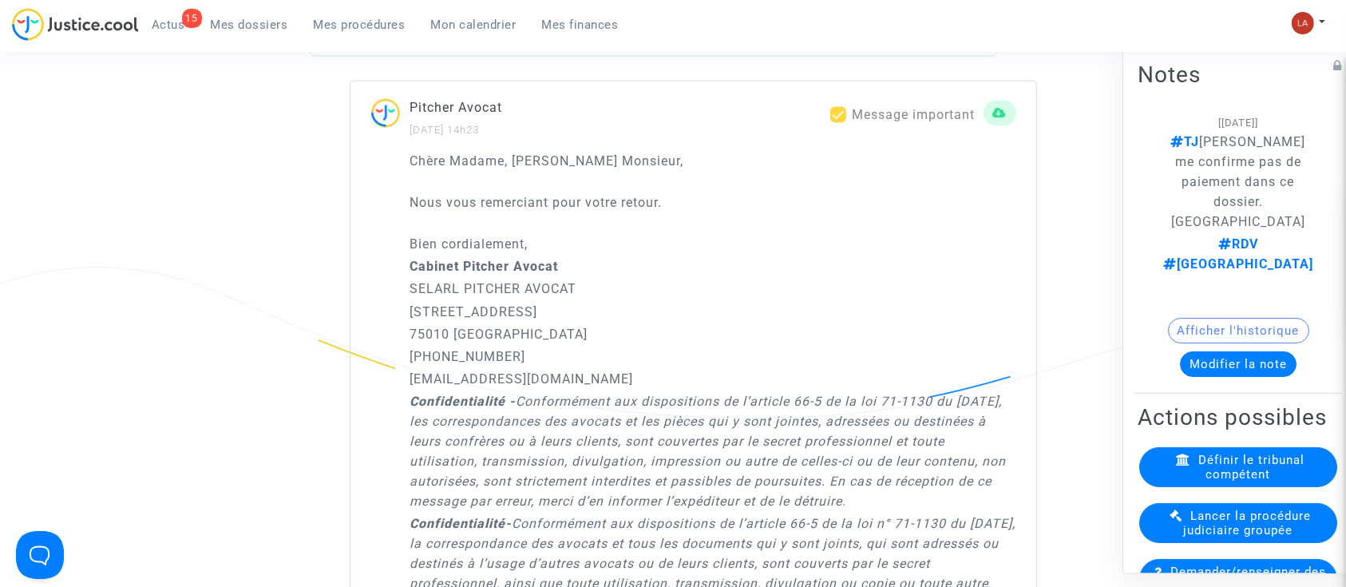
scroll to position [2800, 0]
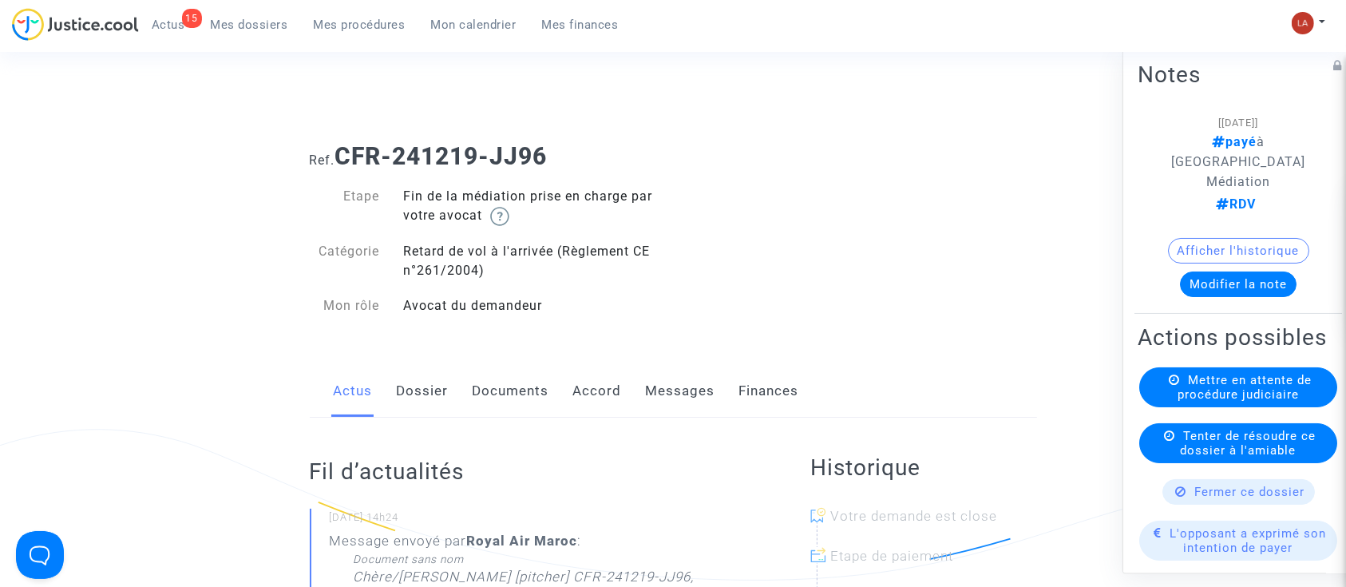
click at [681, 374] on link "Messages" at bounding box center [680, 391] width 69 height 53
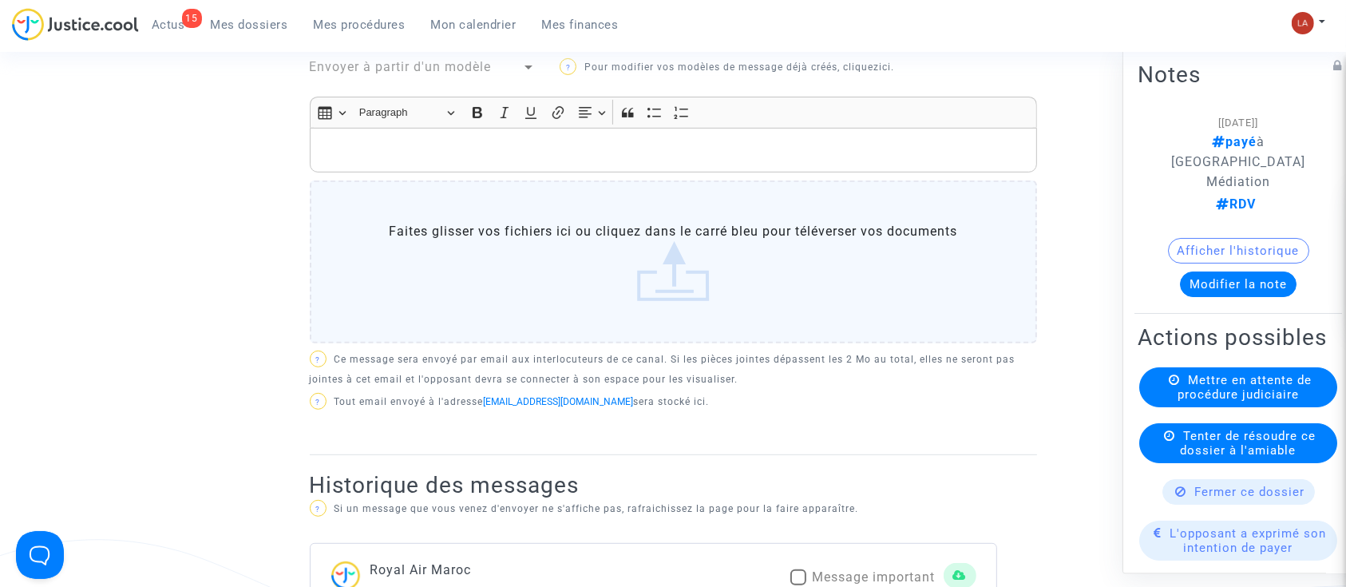
click at [524, 160] on p "Rich Text Editor, main" at bounding box center [673, 150] width 711 height 20
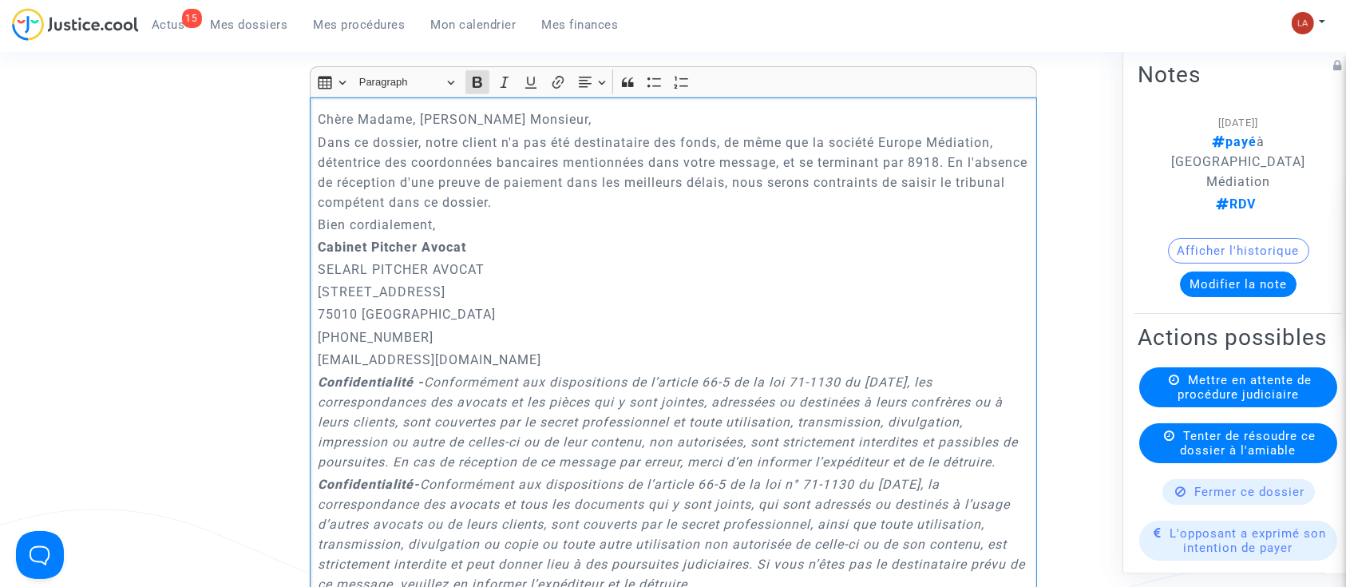
scroll to position [638, 0]
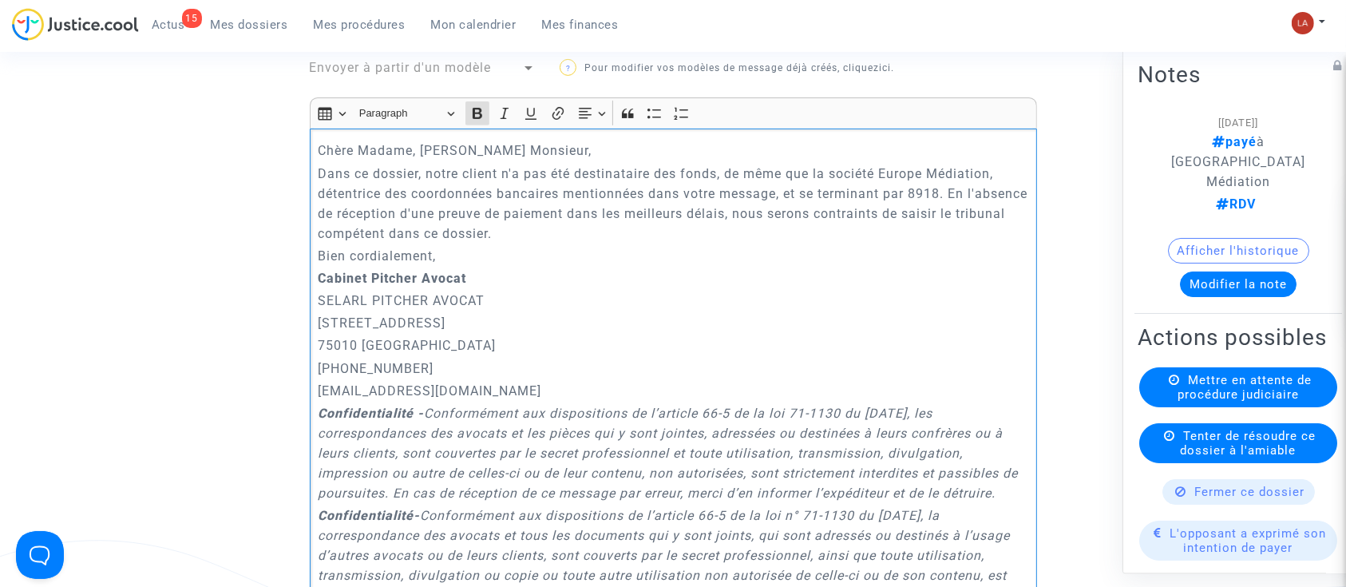
click at [320, 282] on strong "Cabinet Pitcher Avocat" at bounding box center [392, 278] width 148 height 15
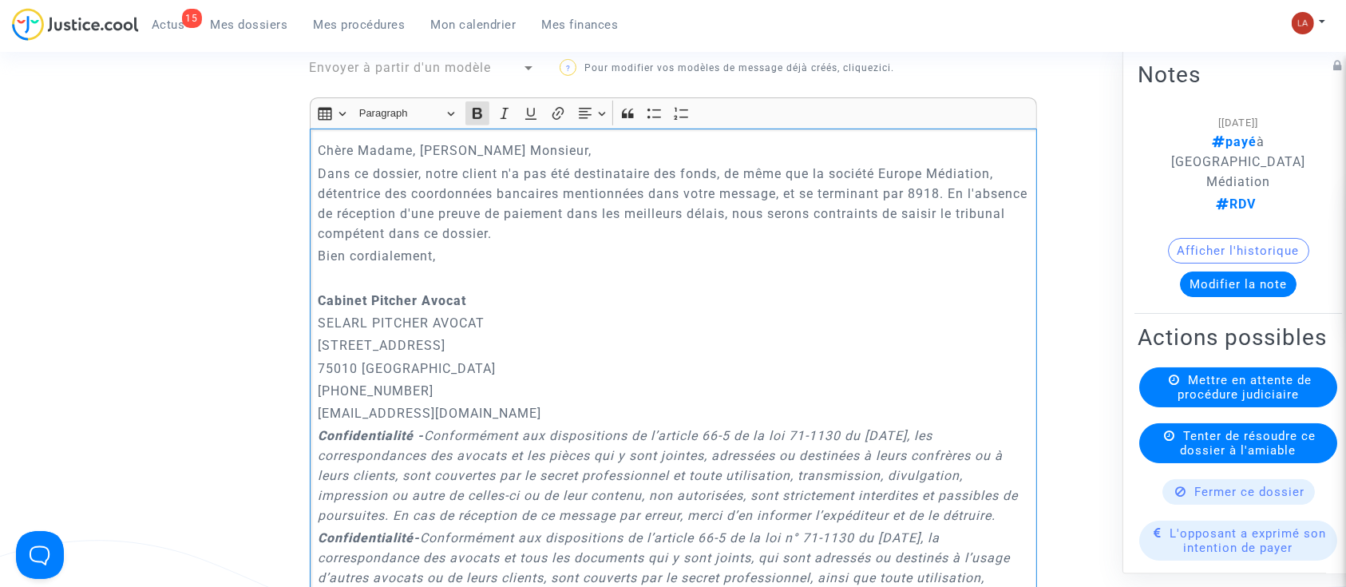
click at [320, 263] on p "Bien cordialement," at bounding box center [673, 256] width 711 height 20
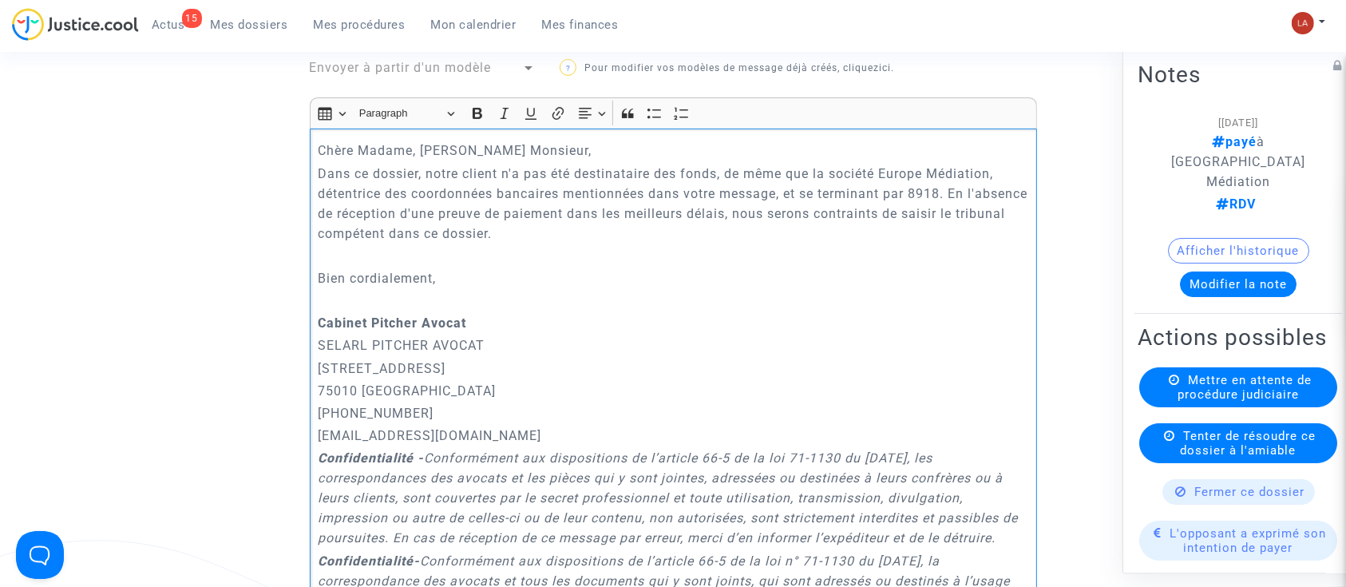
click at [320, 184] on p "Dans ce dossier, notre client n'a pas été destinataire des fonds, de même que l…" at bounding box center [673, 204] width 711 height 80
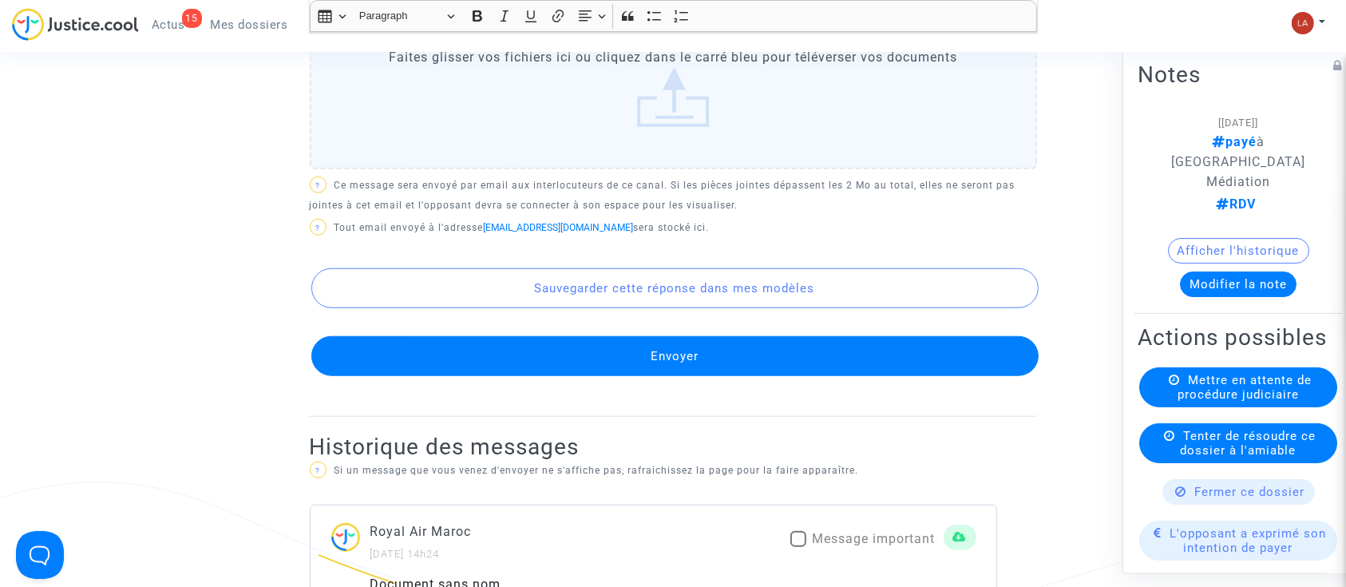
scroll to position [1596, 0]
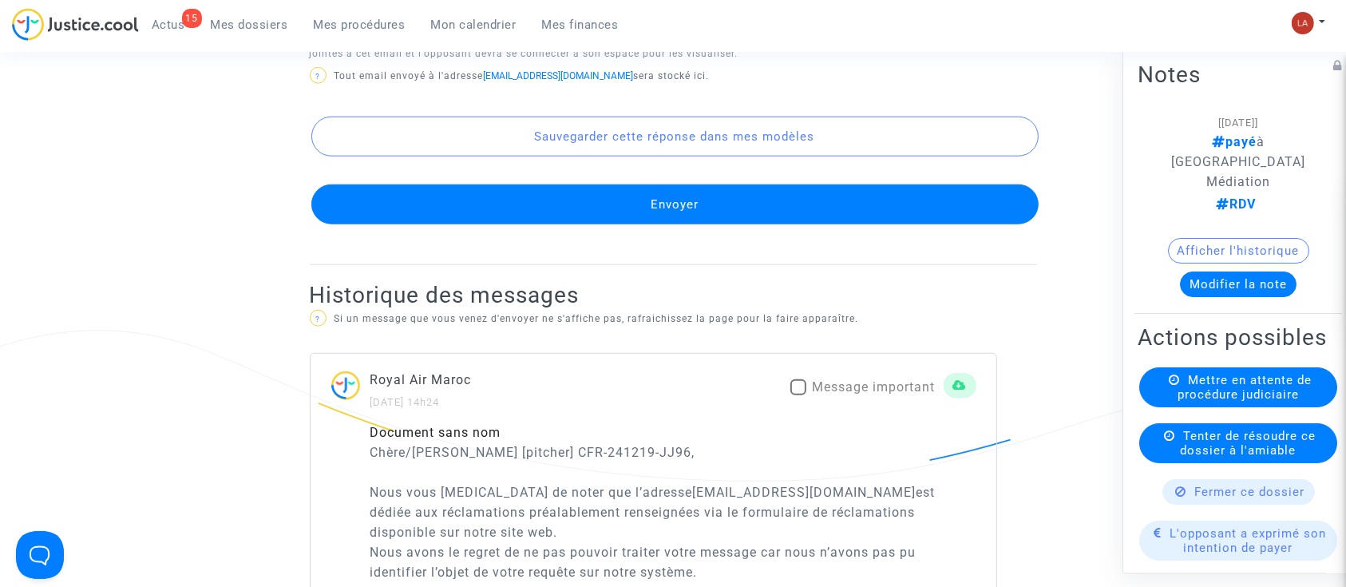
click at [852, 224] on button "Envoyer" at bounding box center [674, 204] width 727 height 40
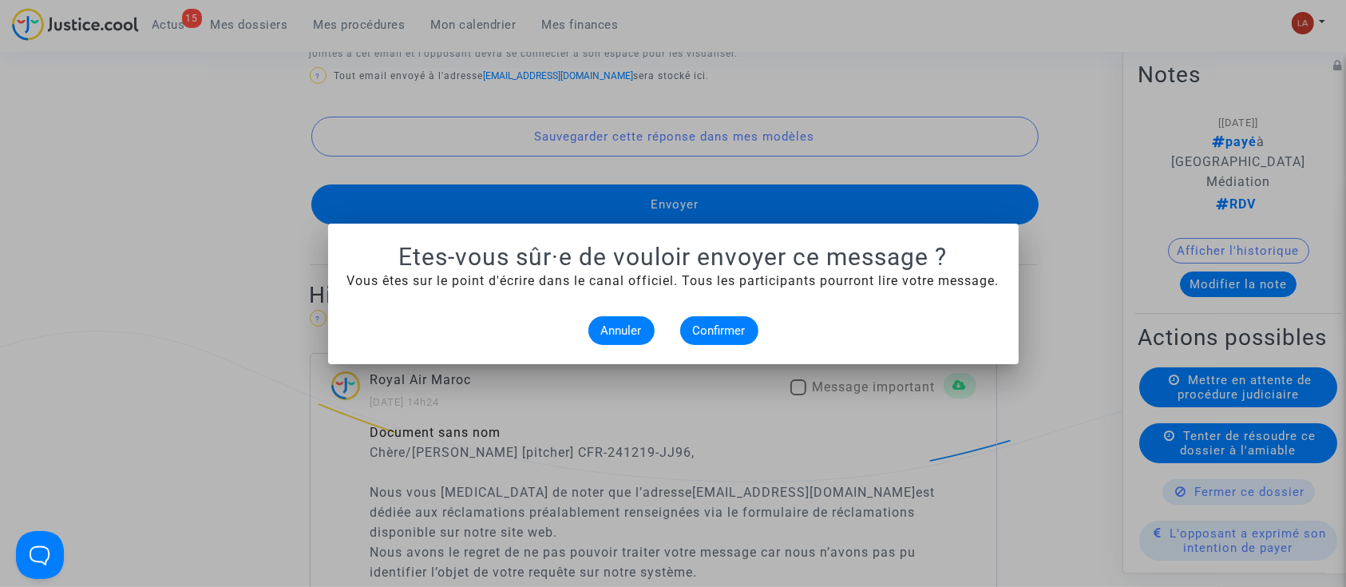
scroll to position [0, 0]
click at [741, 317] on button "Confirmer" at bounding box center [719, 330] width 78 height 29
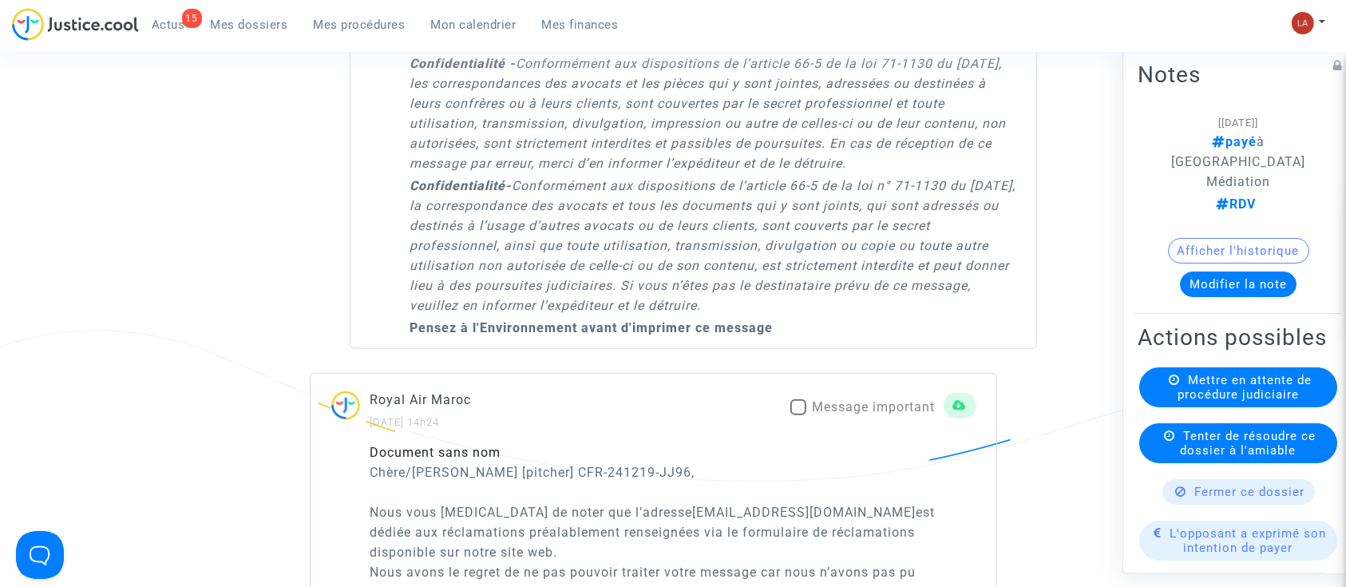
click at [1189, 271] on button "Modifier la note" at bounding box center [1238, 284] width 117 height 26
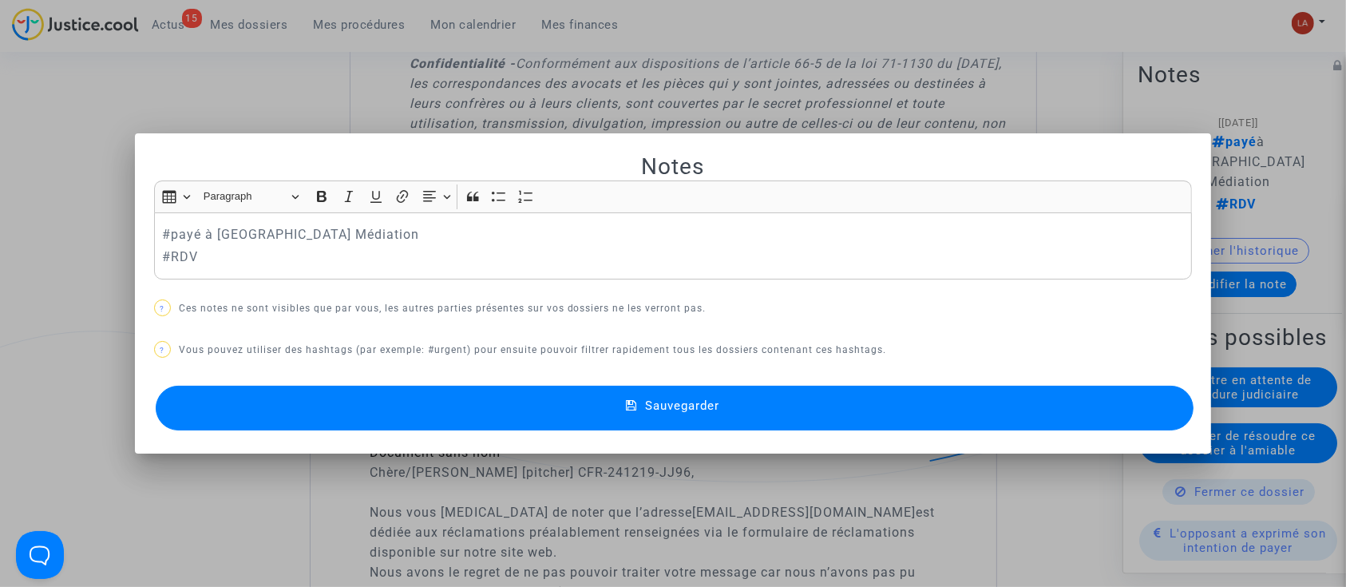
scroll to position [0, 0]
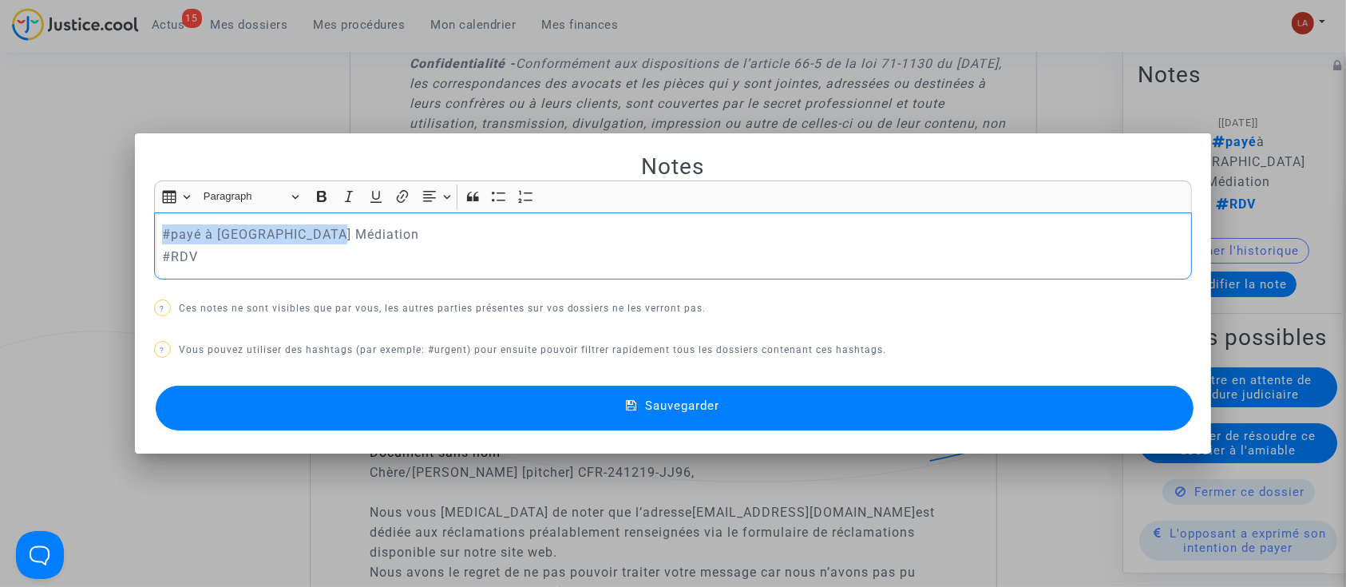
drag, startPoint x: 354, startPoint y: 232, endPoint x: 136, endPoint y: 240, distance: 218.9
click at [137, 240] on mat-dialog-container "Notes Rich Text Editor Insert table Insert table Heading Paragraph Paragraph He…" at bounding box center [673, 293] width 1077 height 320
click at [250, 405] on button "Sauvegarder" at bounding box center [675, 408] width 1039 height 45
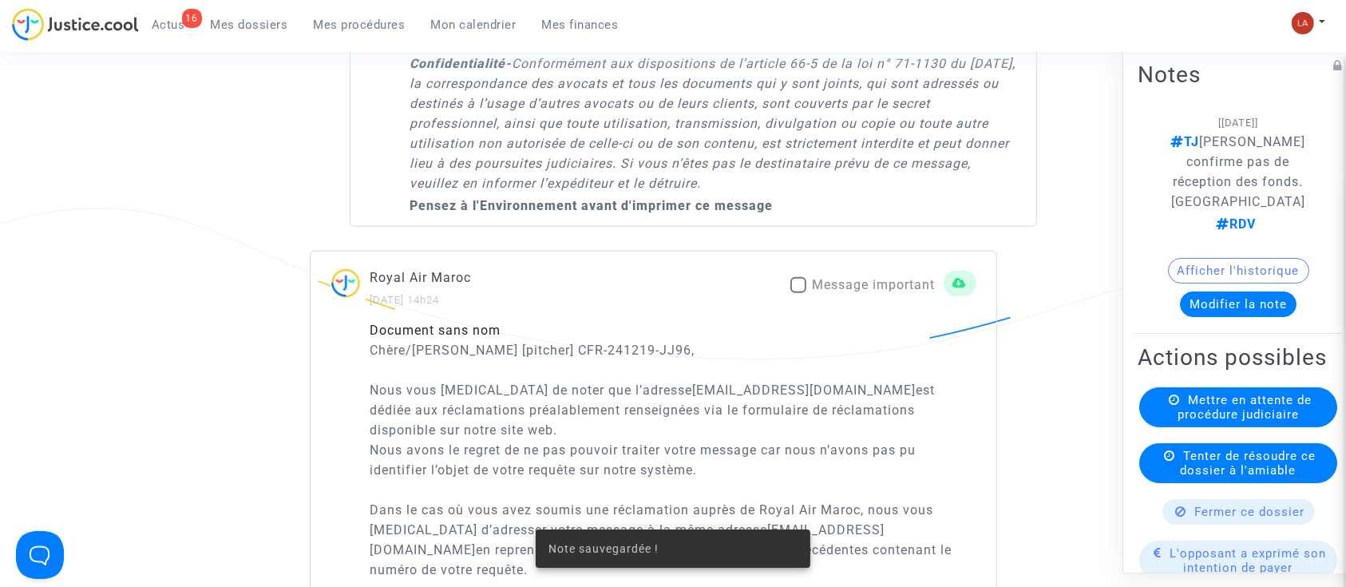
scroll to position [1808, 0]
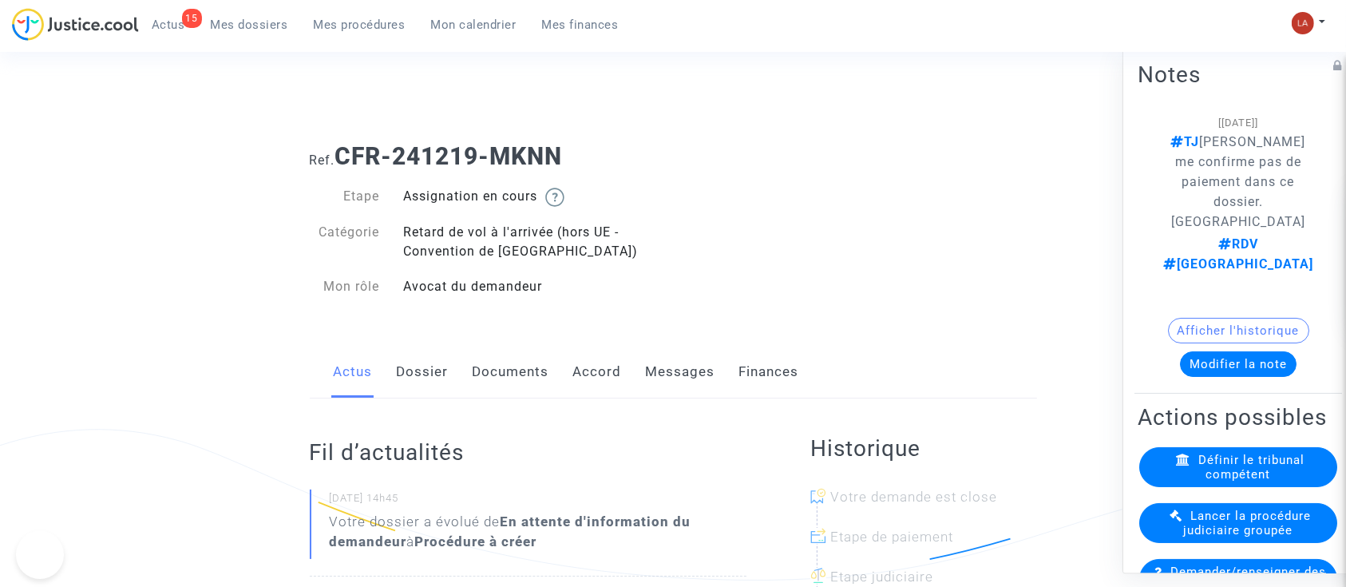
click at [702, 354] on link "Messages" at bounding box center [680, 372] width 69 height 53
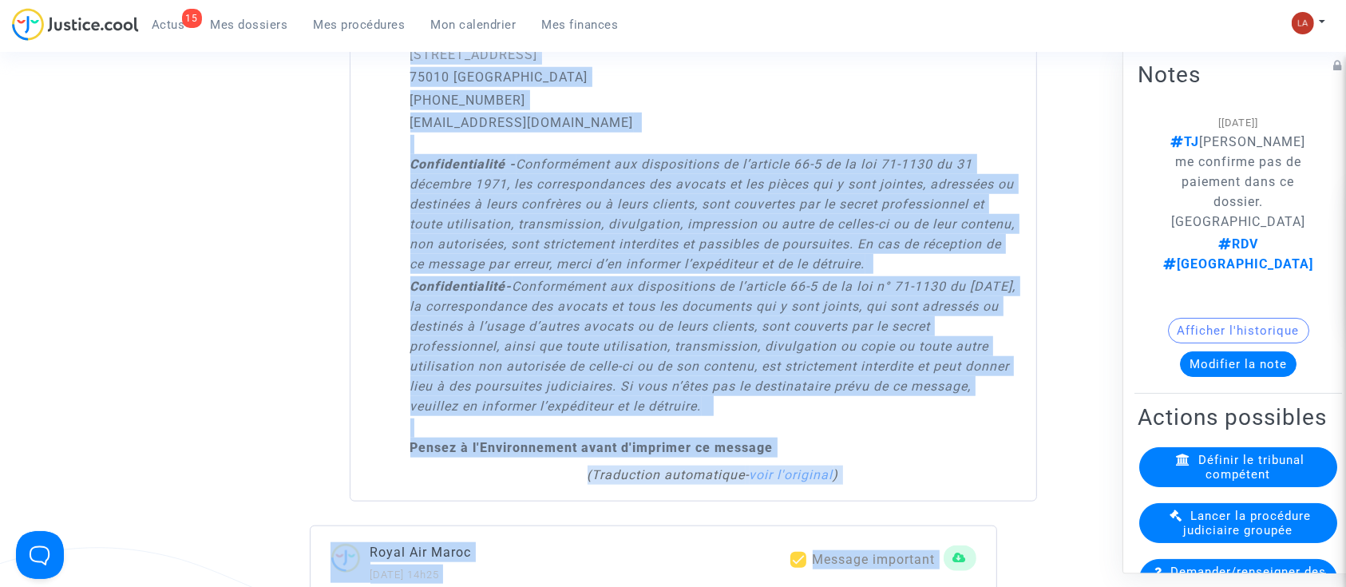
scroll to position [1554, 0]
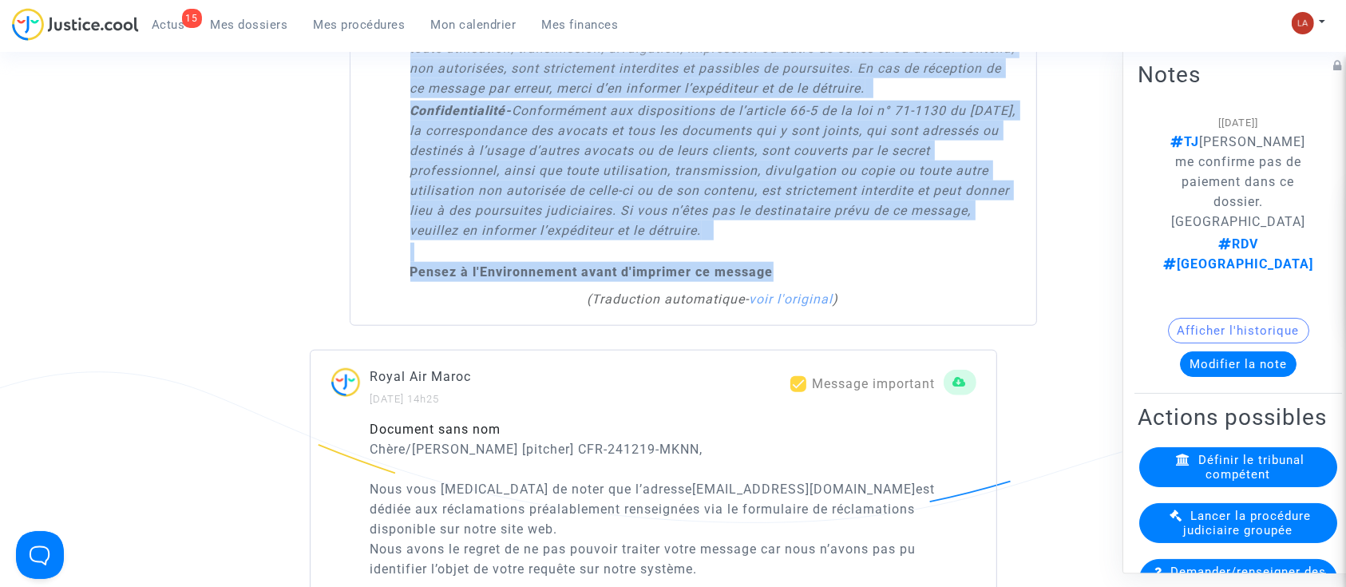
drag, startPoint x: 414, startPoint y: 246, endPoint x: 811, endPoint y: 278, distance: 398.9
copy div "Lorem Ipsumd, Sita Consecte, Adip el seddoei, tempo incidi u'l etd mag aliquaen…"
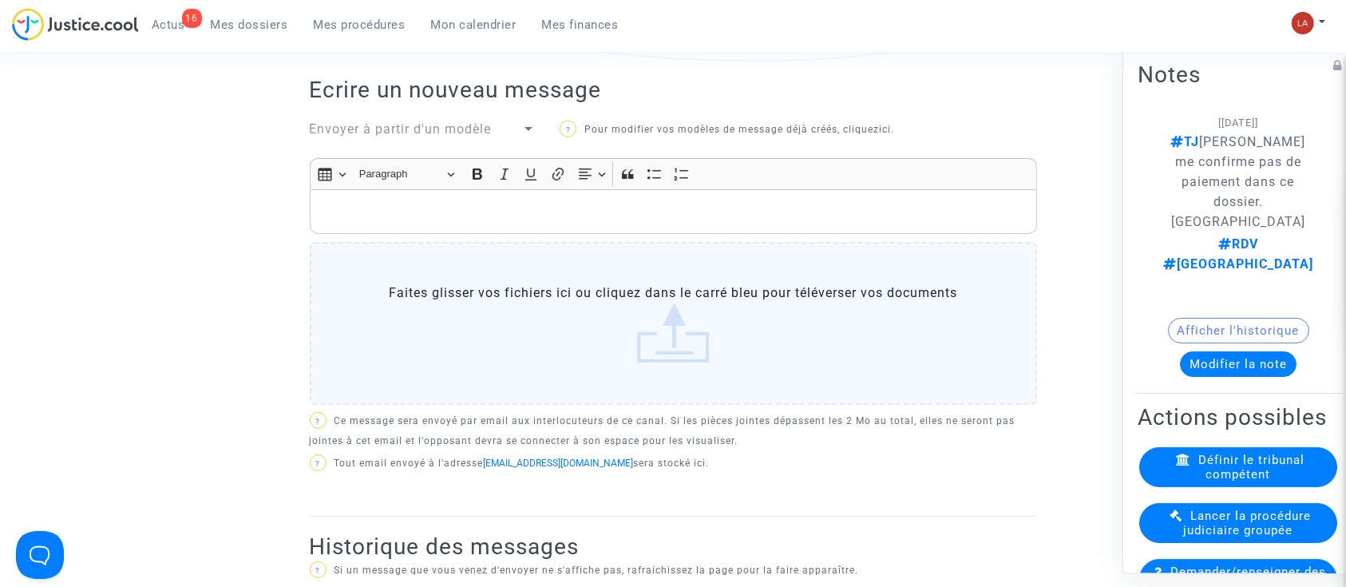
scroll to position [277, 0]
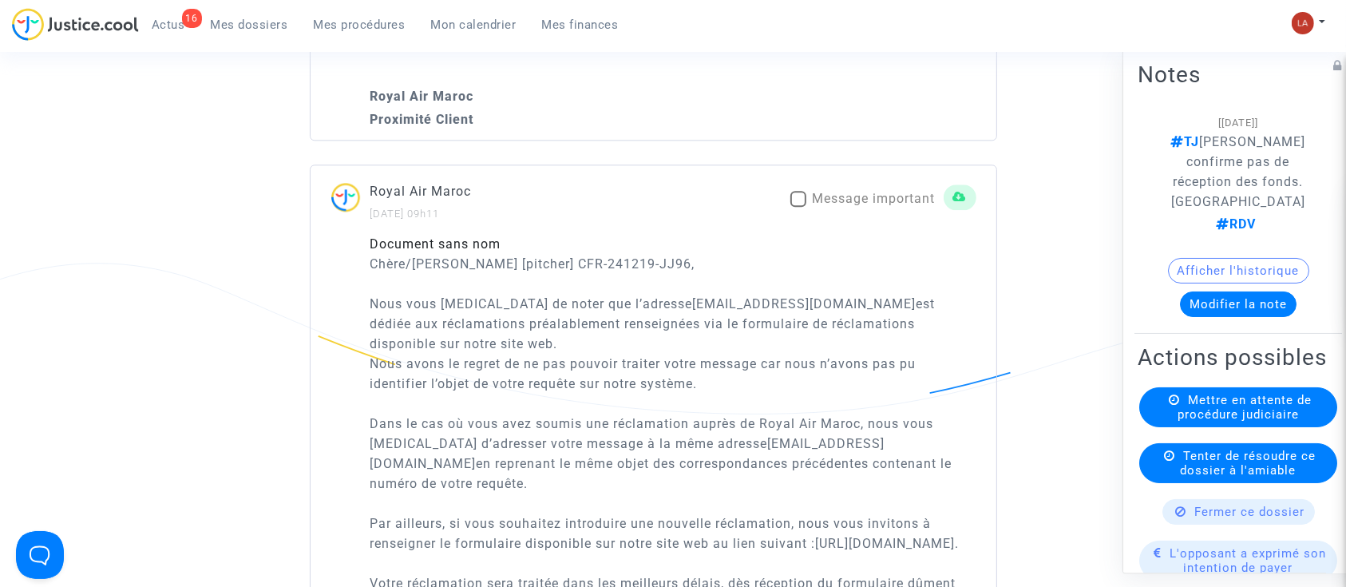
click at [864, 206] on span "Message important" at bounding box center [874, 198] width 123 height 15
click at [798, 208] on input "Message important" at bounding box center [798, 207] width 1 height 1
checkbox input "true"
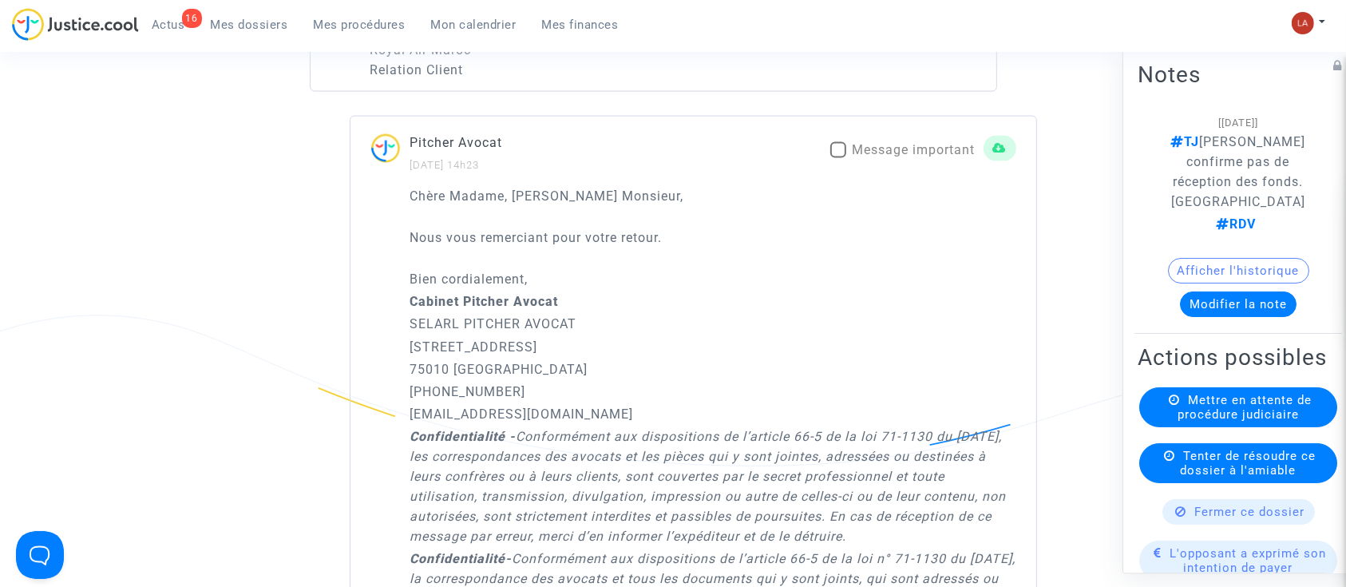
scroll to position [2101, 0]
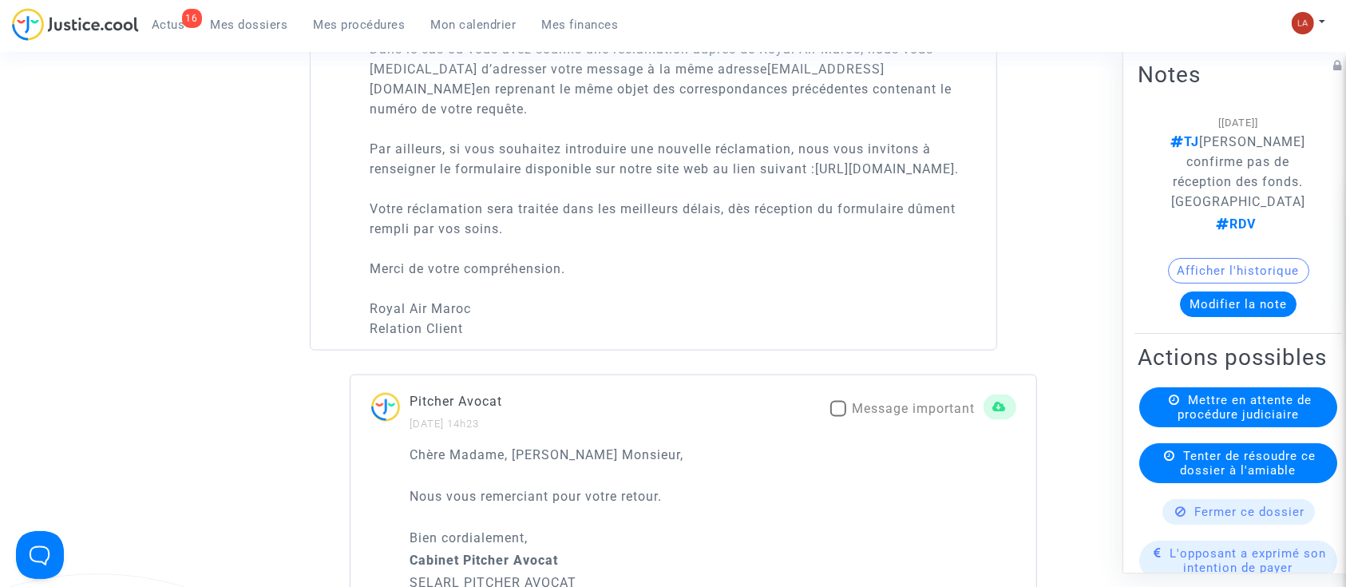
click at [908, 416] on span "Message important" at bounding box center [914, 408] width 123 height 15
click at [838, 418] on input "Message important" at bounding box center [837, 417] width 1 height 1
checkbox input "true"
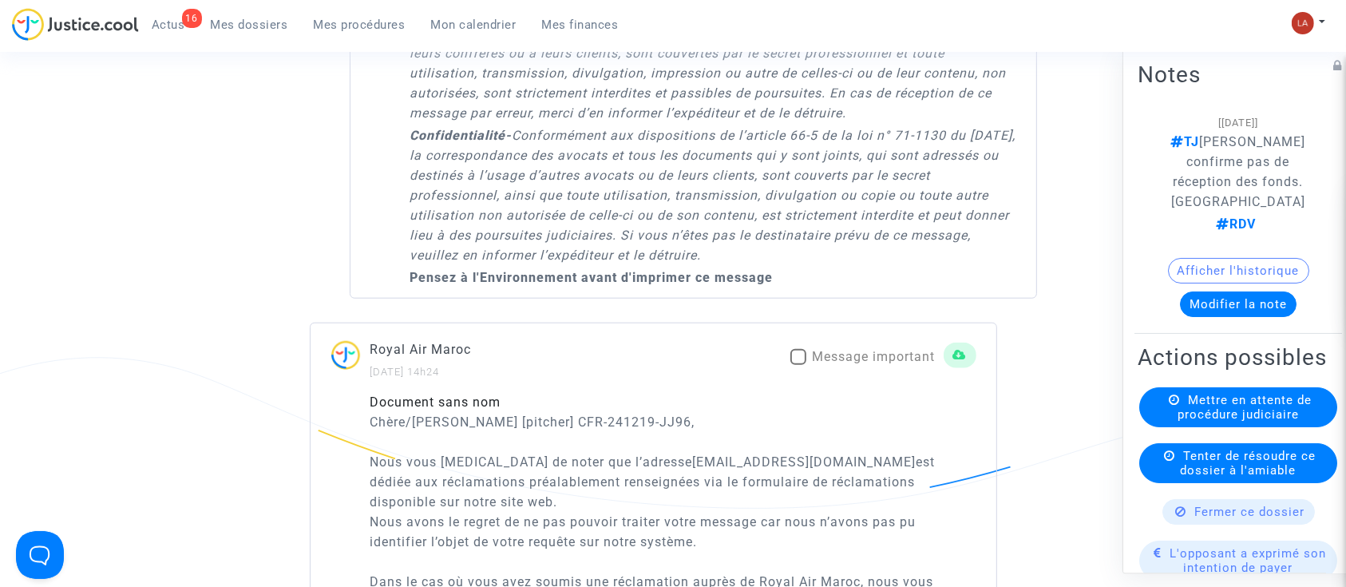
click at [910, 366] on span "Message important" at bounding box center [874, 356] width 123 height 19
click at [798, 366] on input "Message important" at bounding box center [798, 365] width 1 height 1
checkbox input "true"
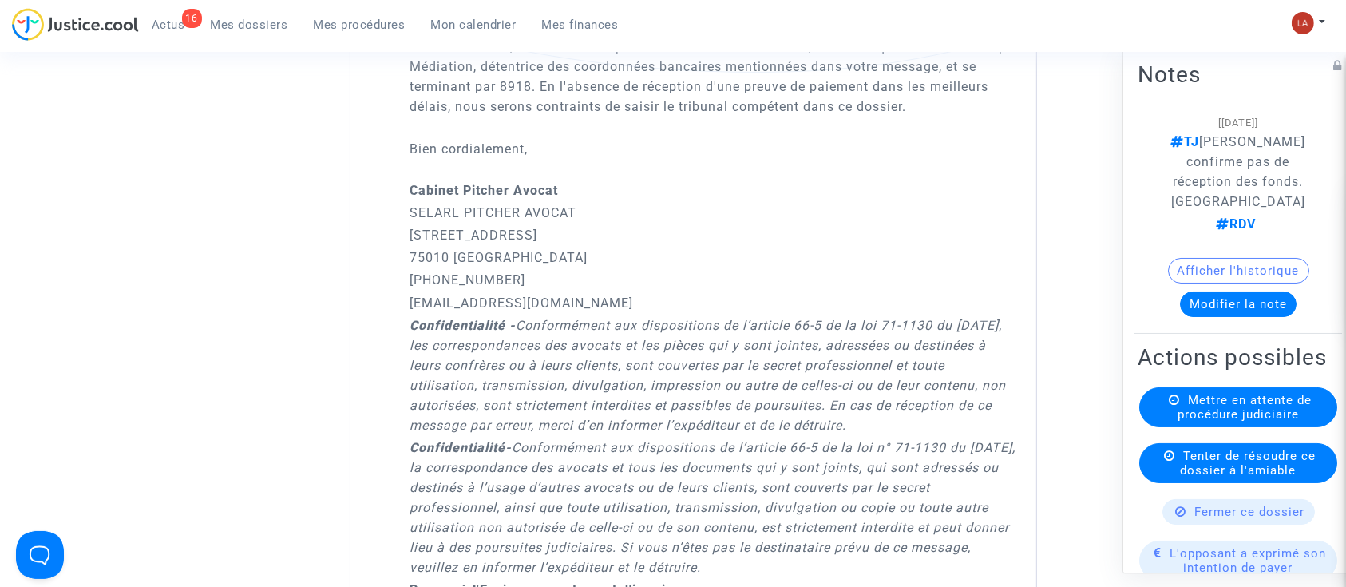
scroll to position [1036, 0]
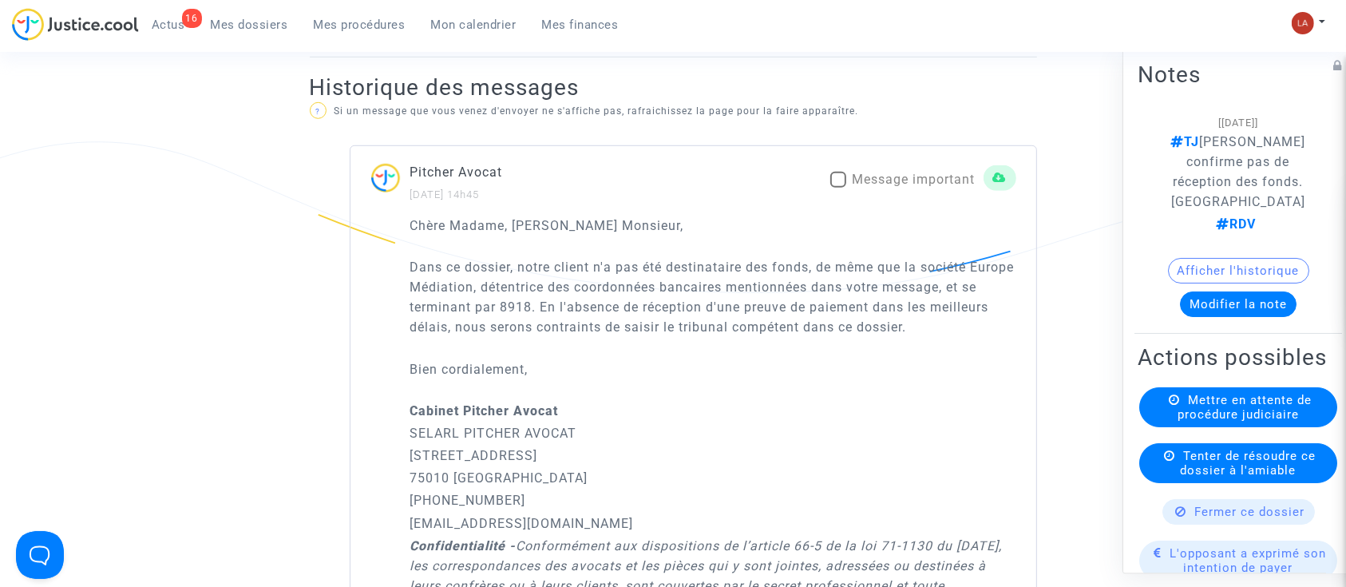
click at [926, 181] on span "Message important" at bounding box center [914, 179] width 123 height 19
click at [838, 188] on input "Message important" at bounding box center [837, 188] width 1 height 1
checkbox input "true"
click at [1201, 397] on div "Mettre en attente de procédure judiciaire" at bounding box center [1238, 407] width 198 height 40
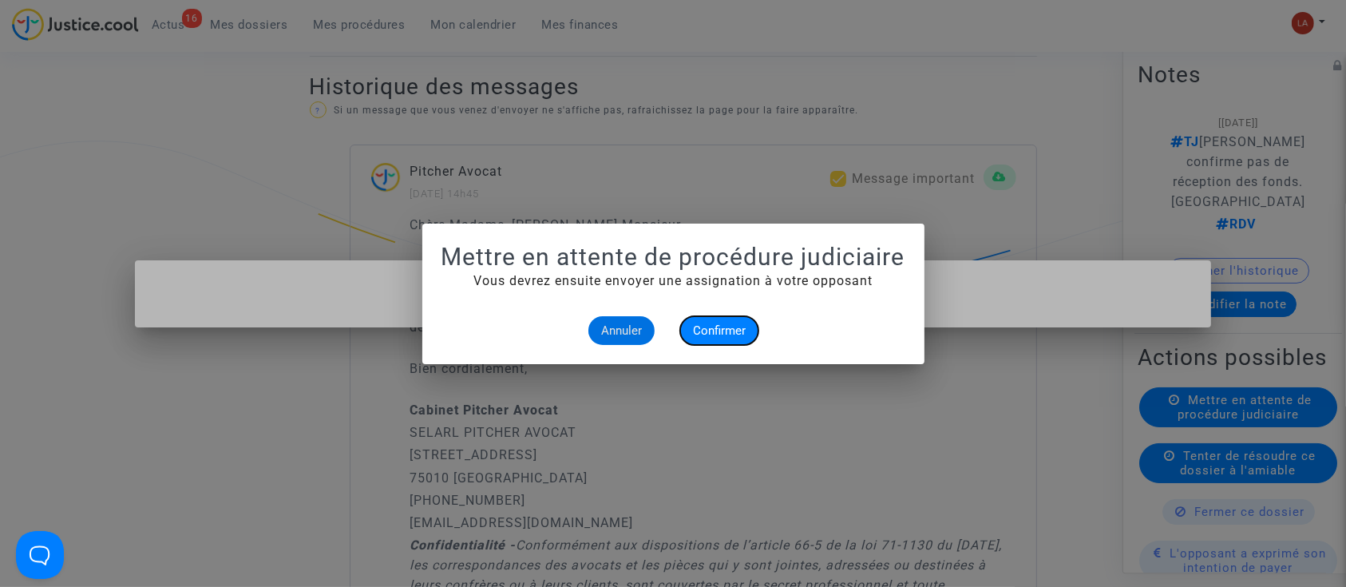
click at [730, 330] on span "Confirmer" at bounding box center [719, 330] width 53 height 14
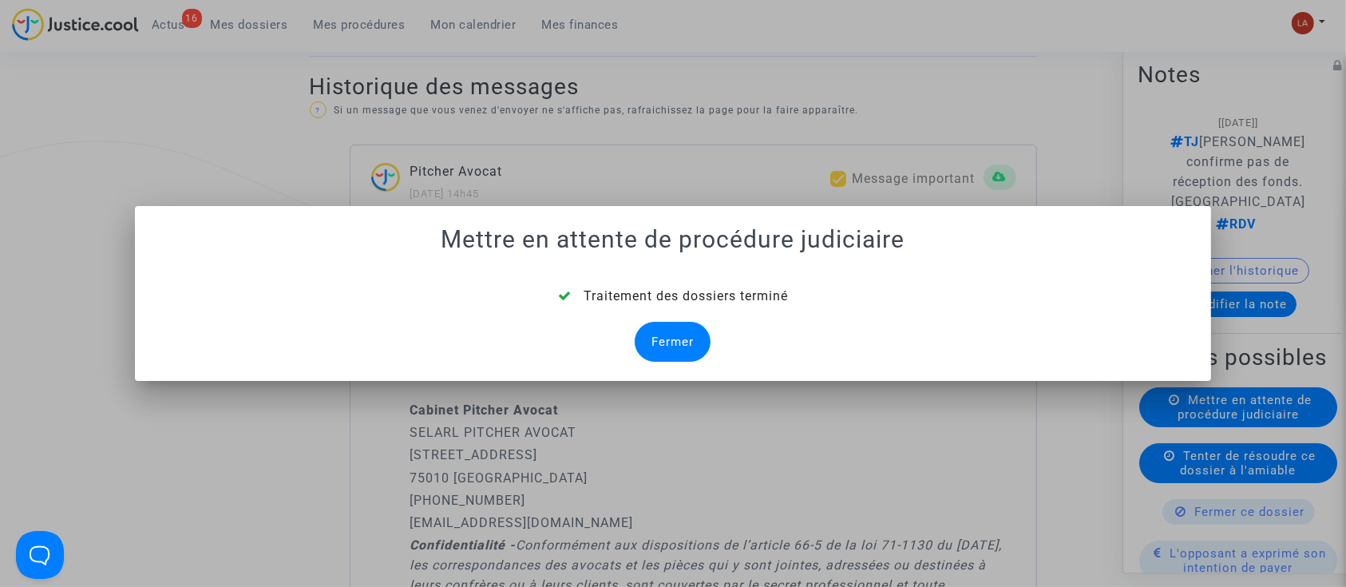
click at [666, 346] on div "Fermer" at bounding box center [673, 342] width 76 height 40
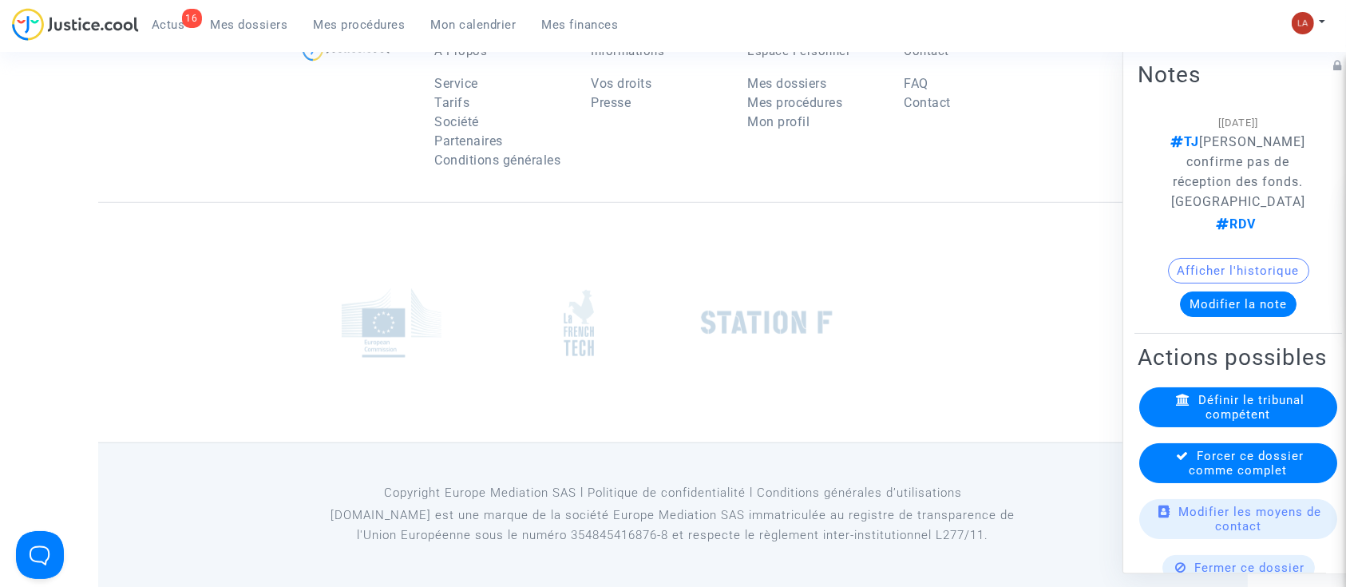
scroll to position [1036, 0]
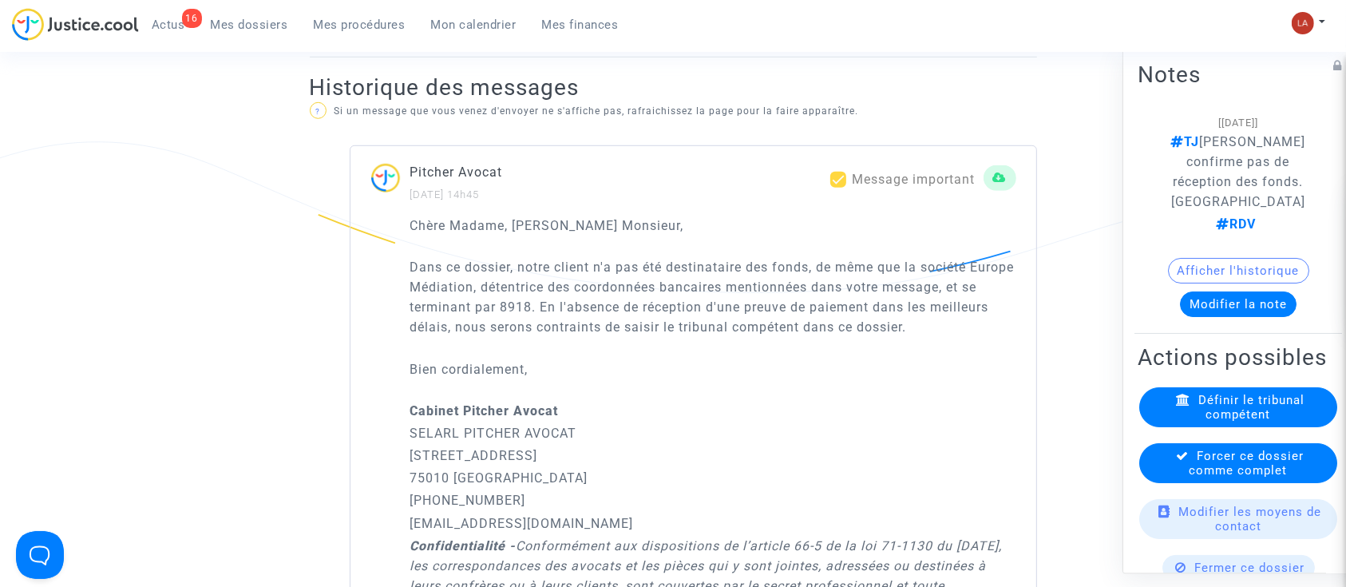
click at [1146, 457] on div "Forcer ce dossier comme complet" at bounding box center [1238, 463] width 198 height 40
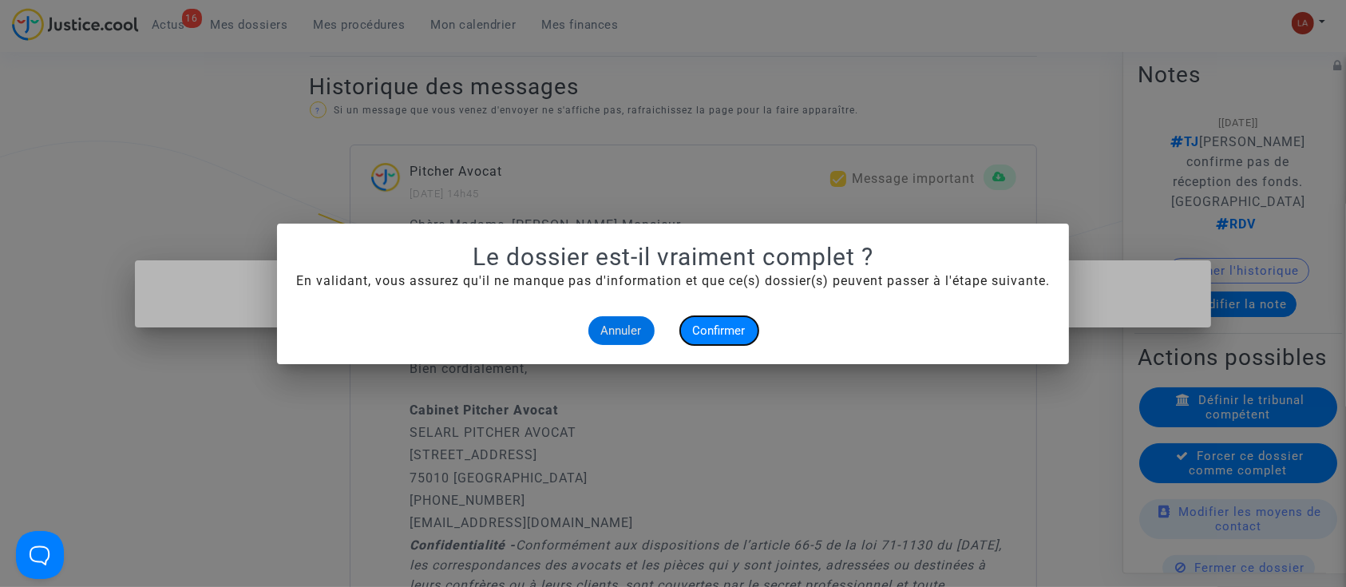
click at [727, 335] on span "Confirmer" at bounding box center [719, 330] width 53 height 14
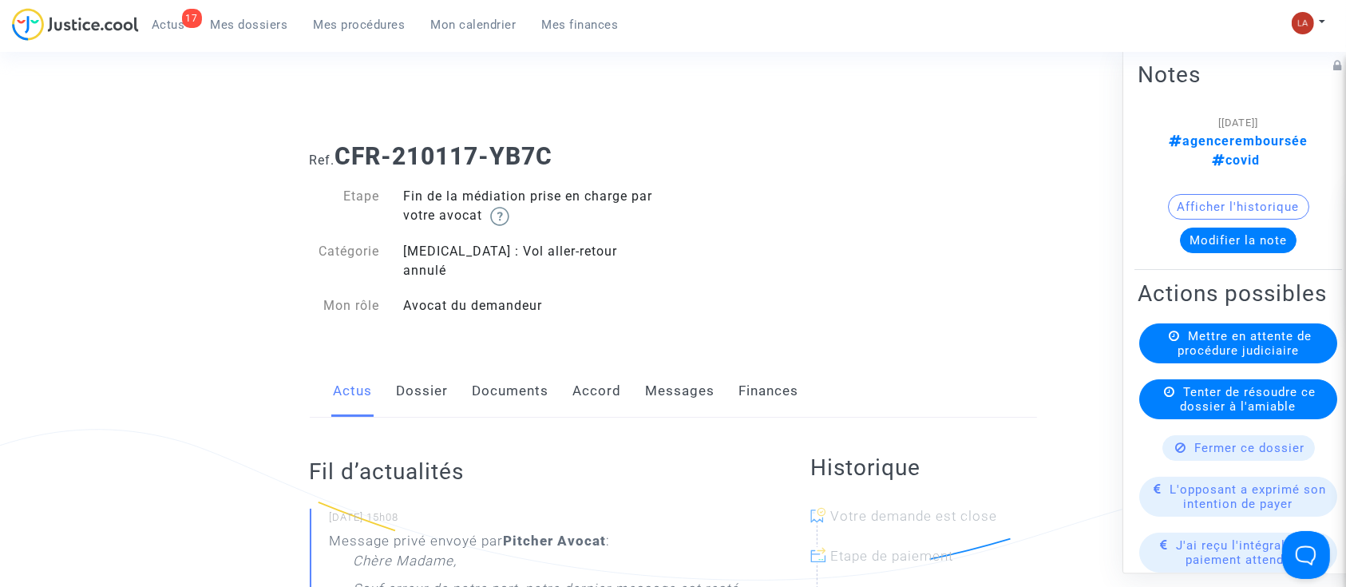
click at [696, 380] on link "Messages" at bounding box center [680, 391] width 69 height 53
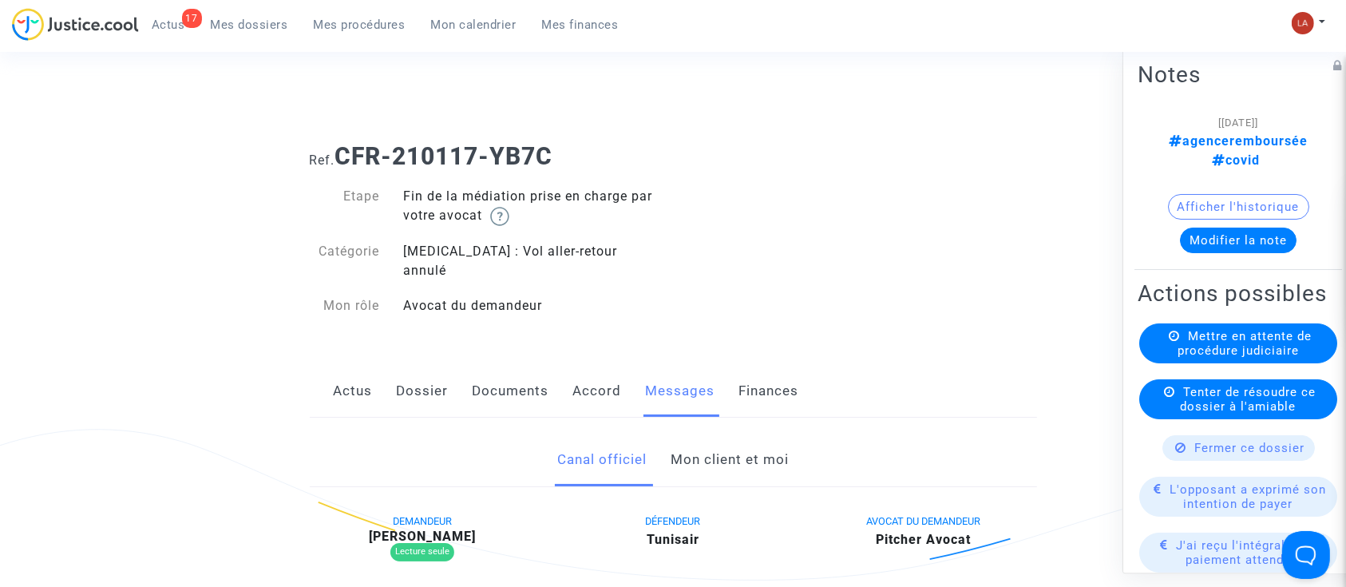
click at [698, 434] on link "Mon client et moi" at bounding box center [730, 460] width 118 height 53
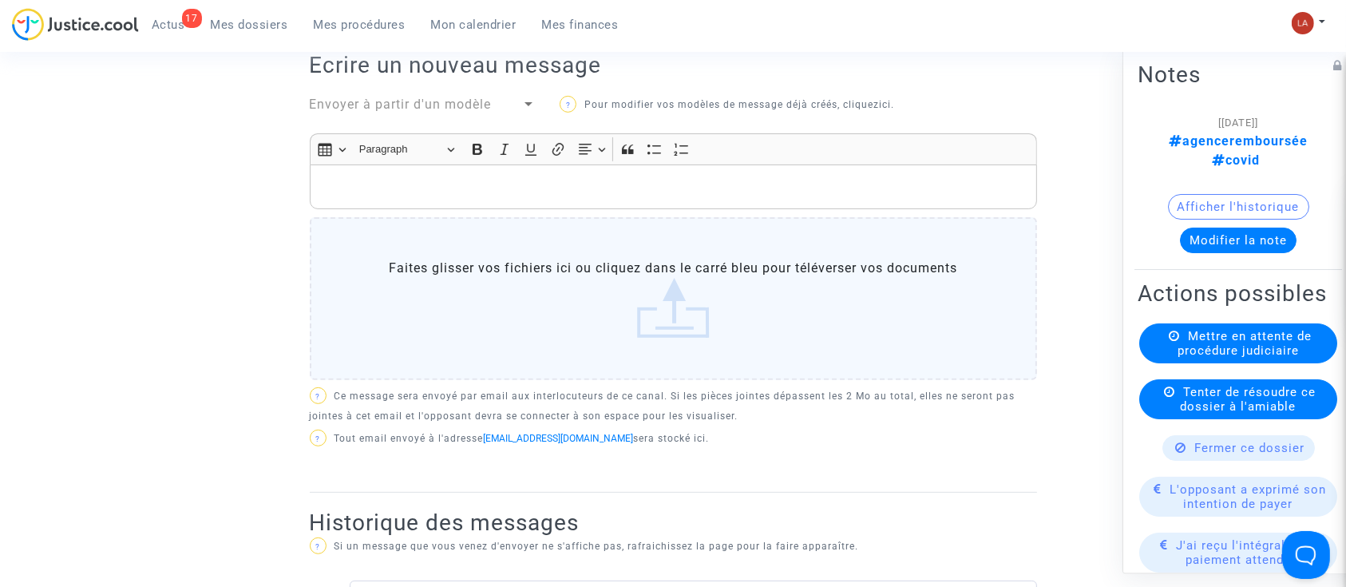
scroll to position [426, 0]
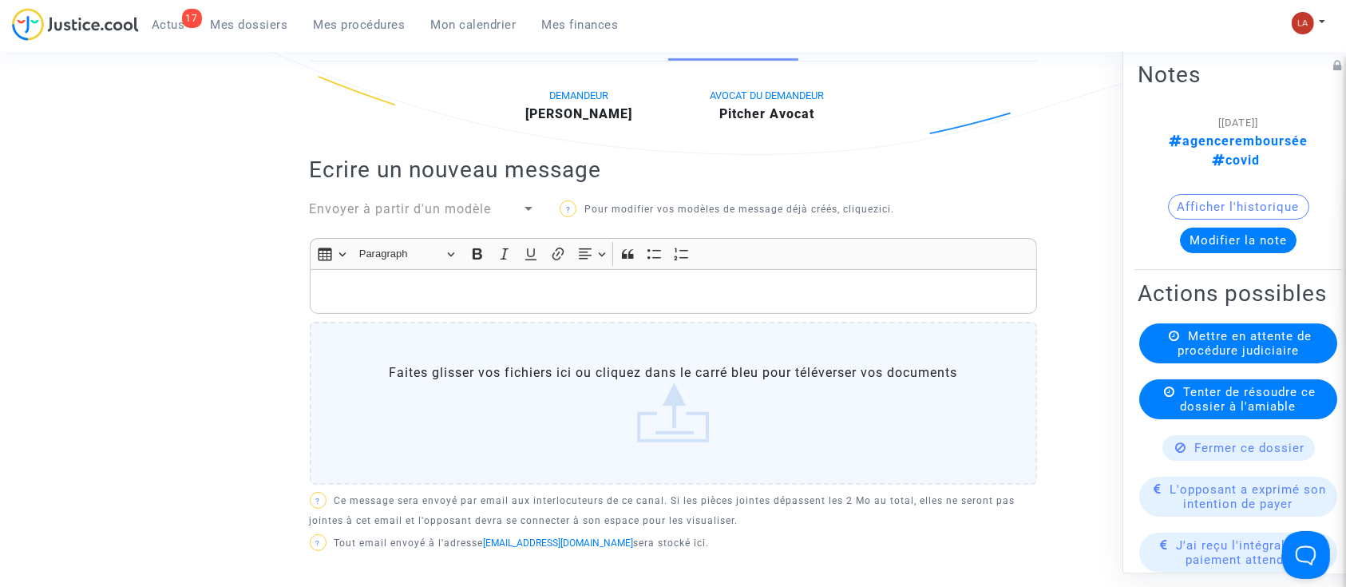
click at [571, 282] on p "Rich Text Editor, main" at bounding box center [673, 292] width 711 height 20
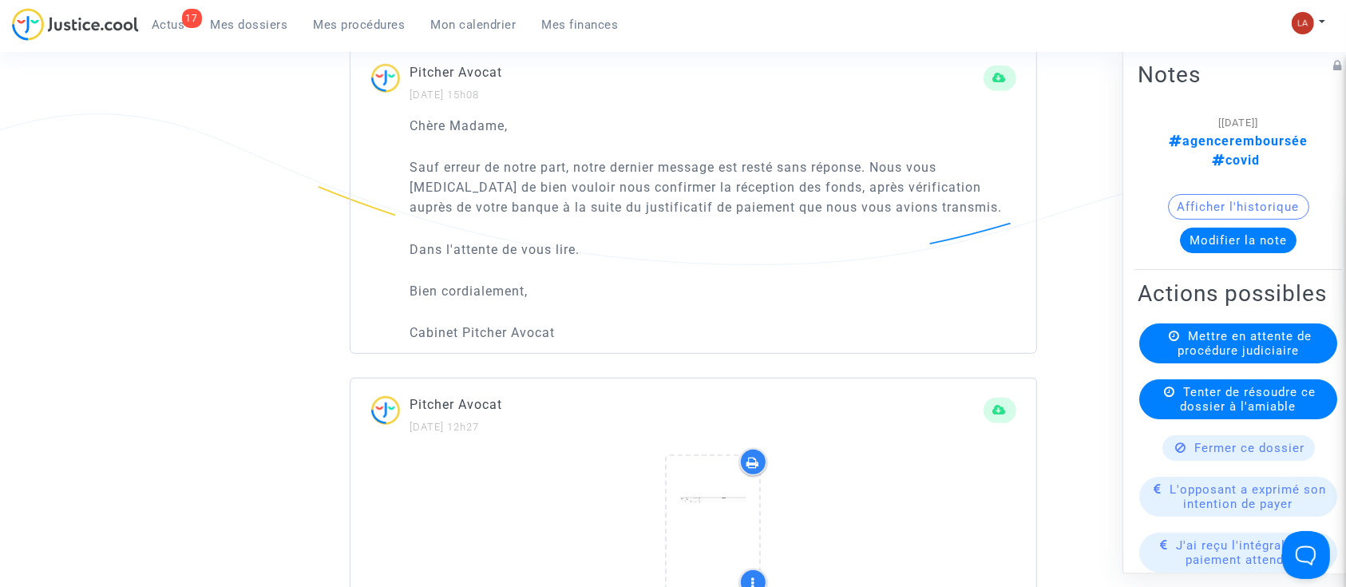
scroll to position [639, 0]
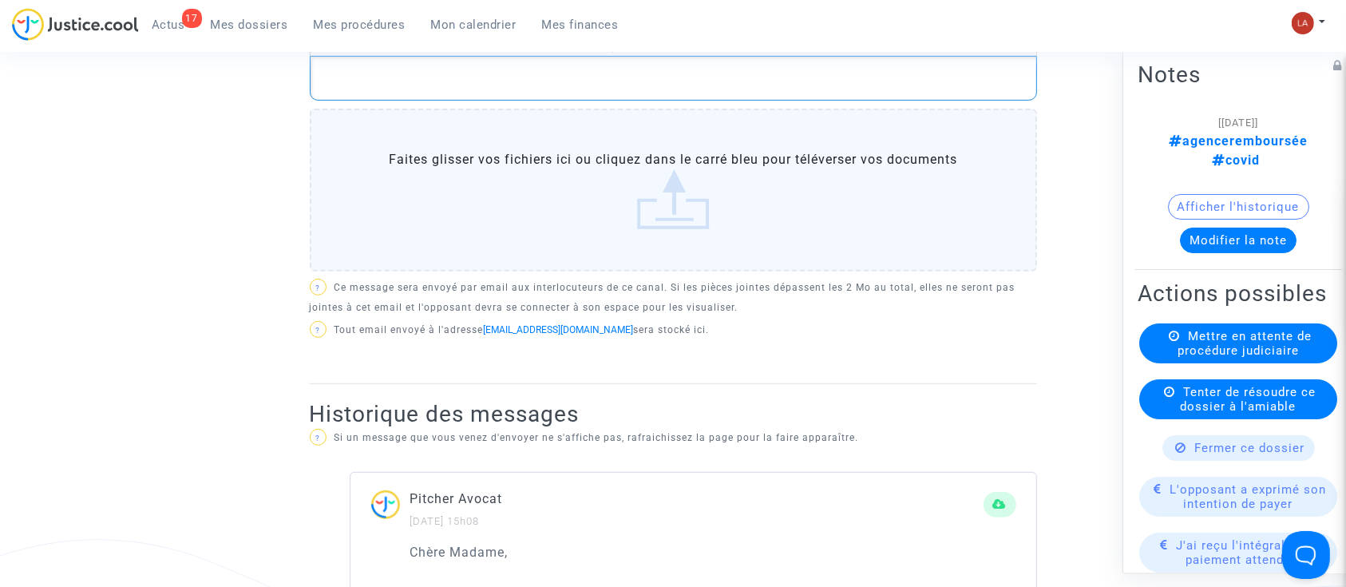
click at [472, 75] on div "Rich Text Editor, main" at bounding box center [673, 78] width 727 height 45
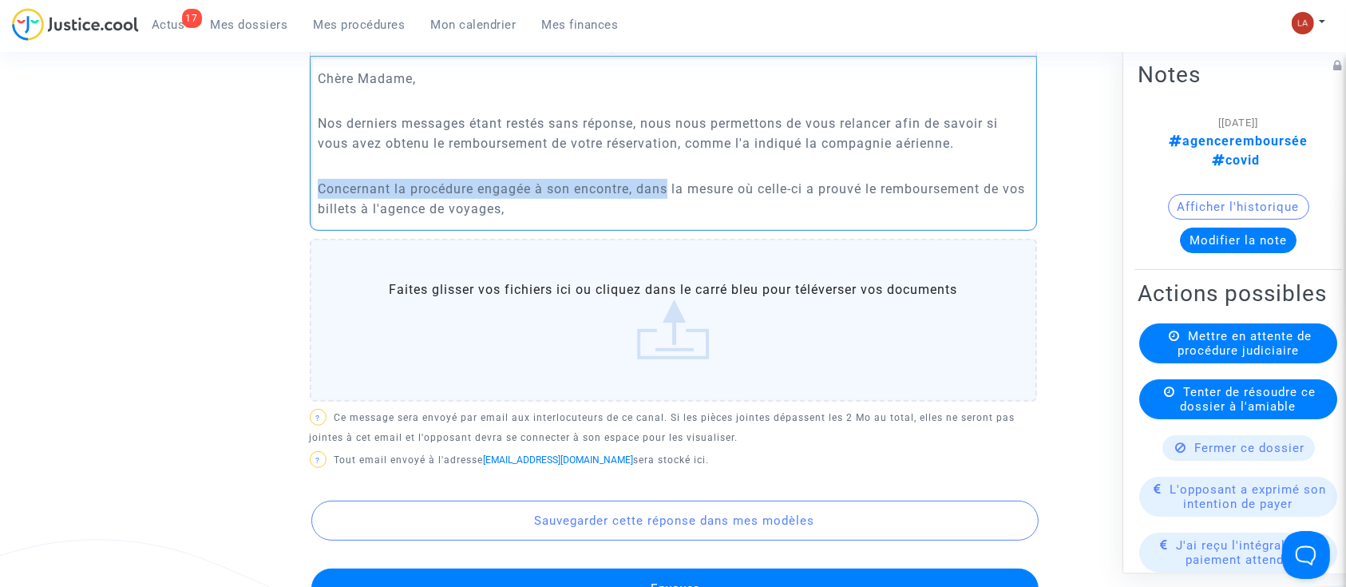
drag, startPoint x: 664, startPoint y: 169, endPoint x: 318, endPoint y: 176, distance: 346.5
click at [318, 179] on p "Concernant la procédure engagée à son encontre, dans la mesure où celle-ci a pr…" at bounding box center [673, 199] width 711 height 40
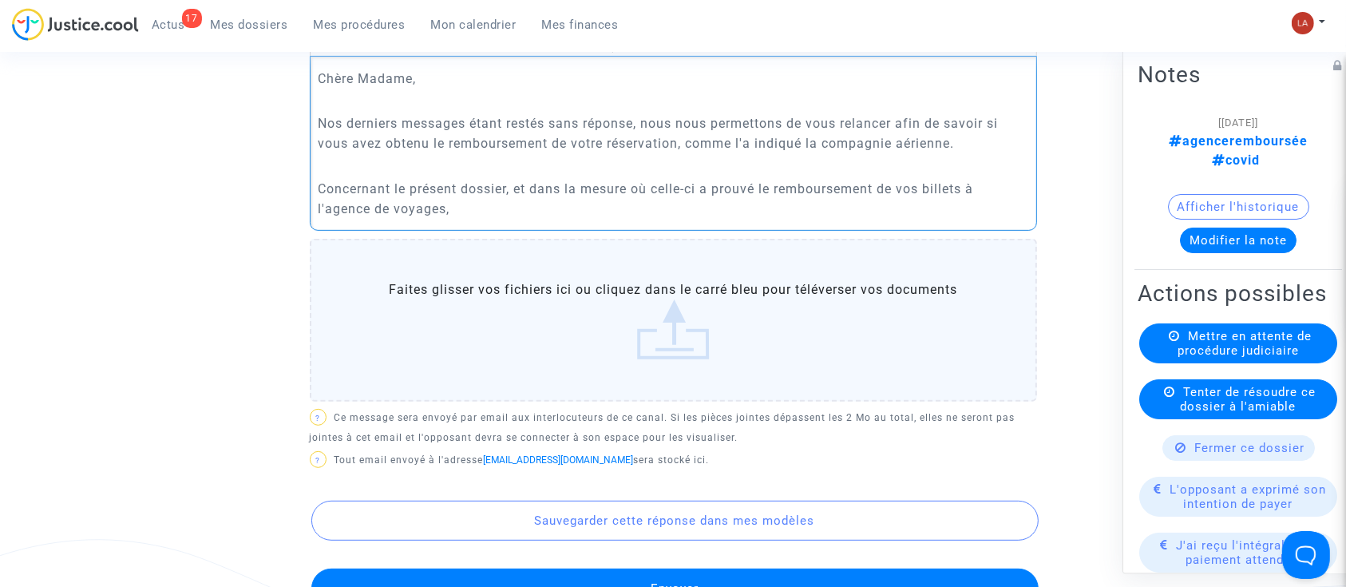
click at [625, 200] on div "Chère Madame, Nos derniers messages étant restés sans réponse, nous nous permet…" at bounding box center [673, 143] width 727 height 175
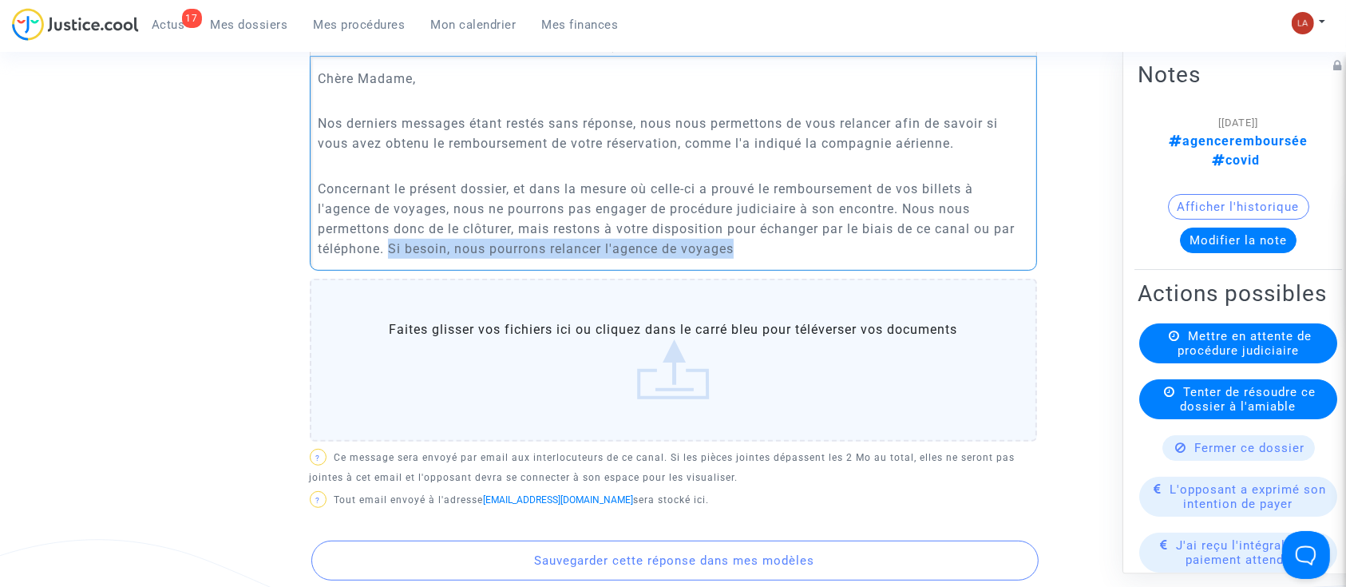
drag, startPoint x: 754, startPoint y: 237, endPoint x: 388, endPoint y: 234, distance: 365.7
click at [388, 234] on p "Concernant le présent dossier, et dans la mesure où celle-ci a prouvé le rembou…" at bounding box center [673, 219] width 711 height 80
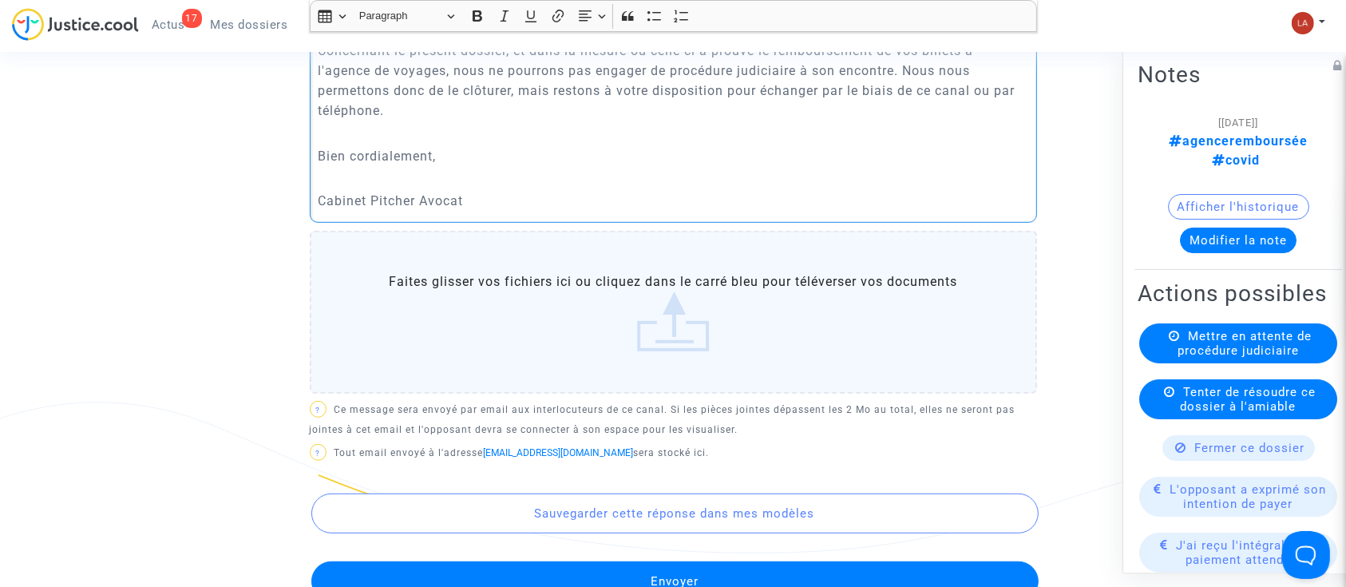
scroll to position [851, 0]
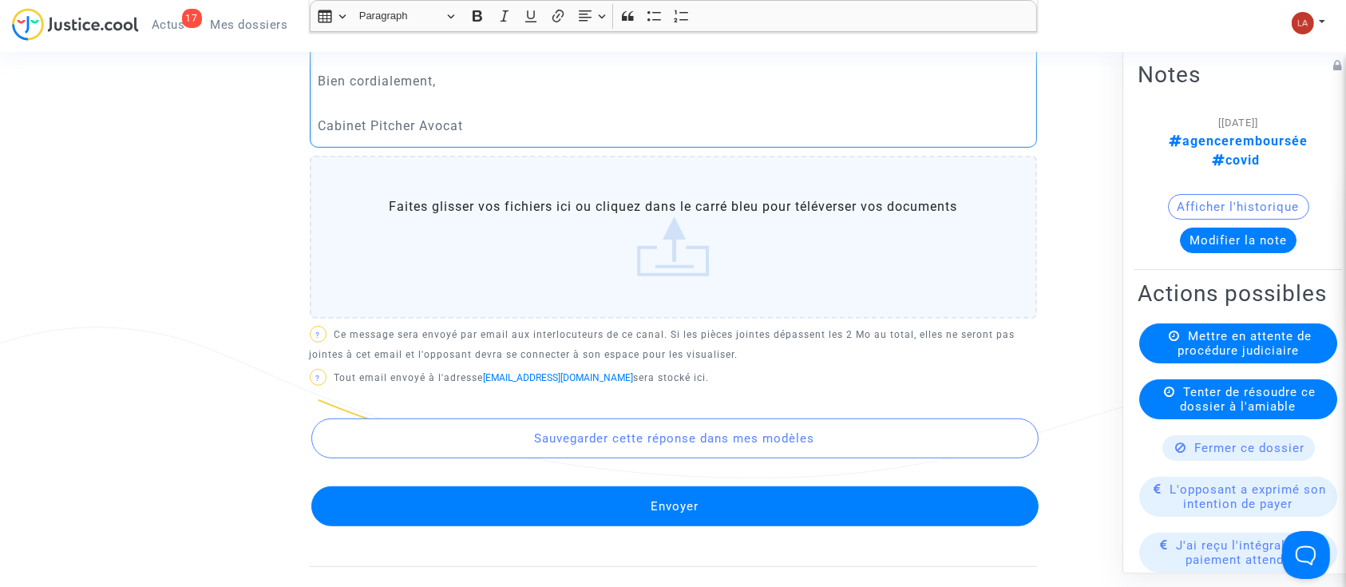
click at [811, 486] on button "Envoyer" at bounding box center [674, 506] width 727 height 40
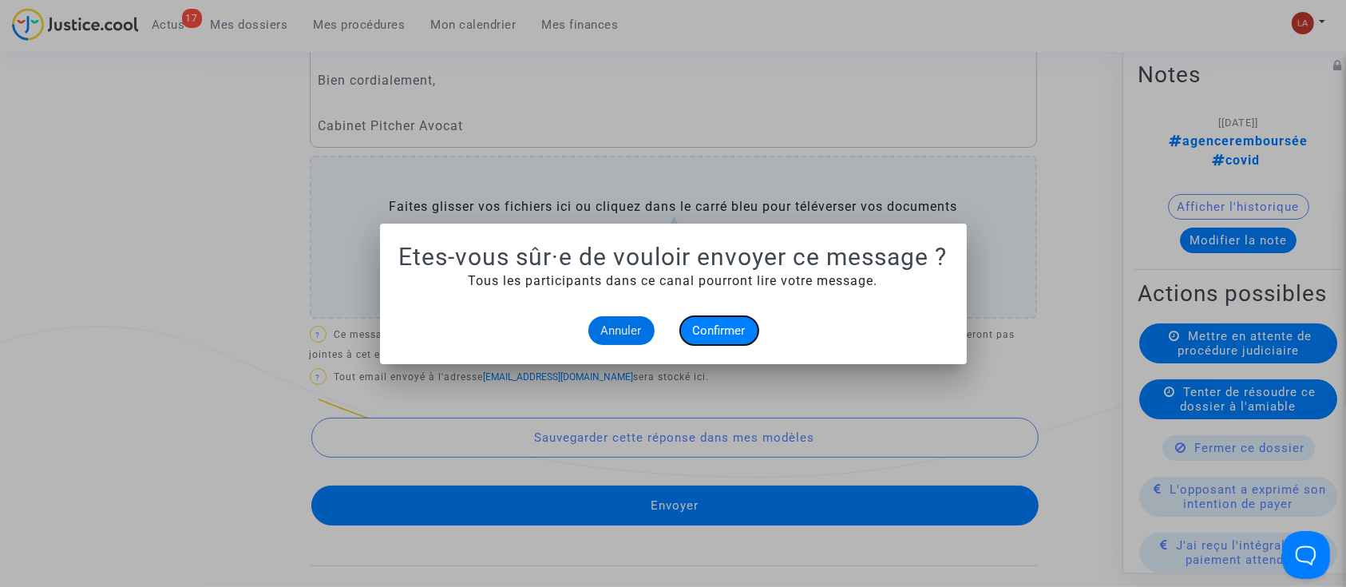
drag, startPoint x: 741, startPoint y: 330, endPoint x: 829, endPoint y: 332, distance: 88.6
click at [741, 331] on span "Confirmer" at bounding box center [719, 330] width 53 height 14
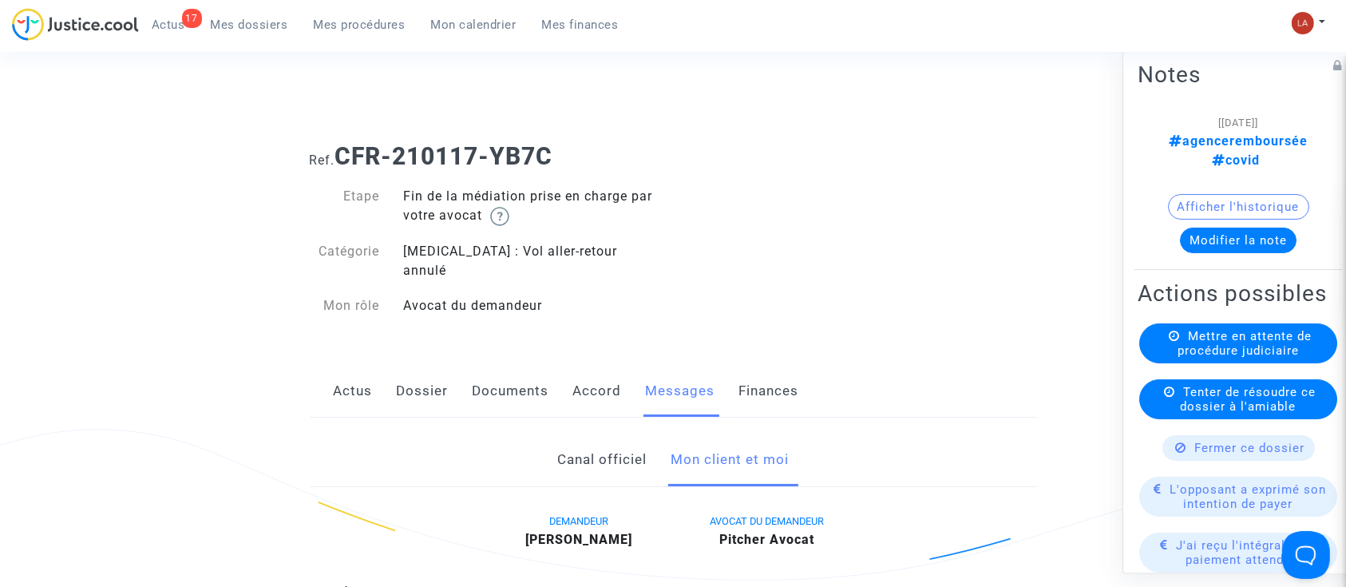
scroll to position [851, 0]
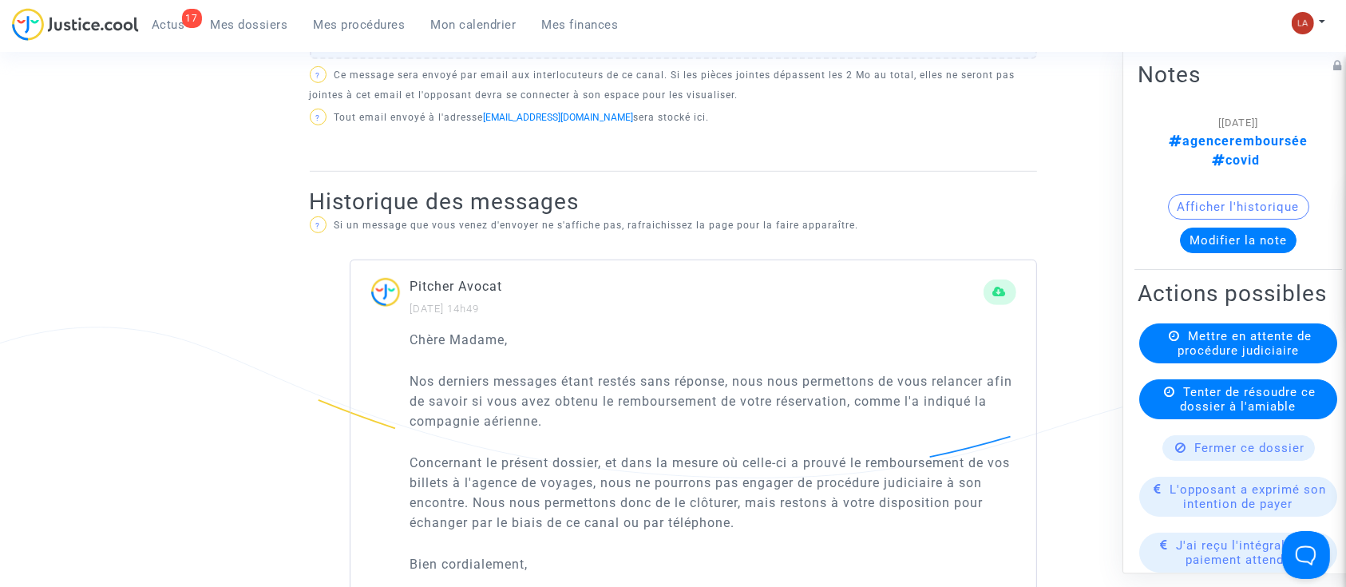
click at [1268, 449] on span "Fermer ce dossier" at bounding box center [1250, 448] width 110 height 14
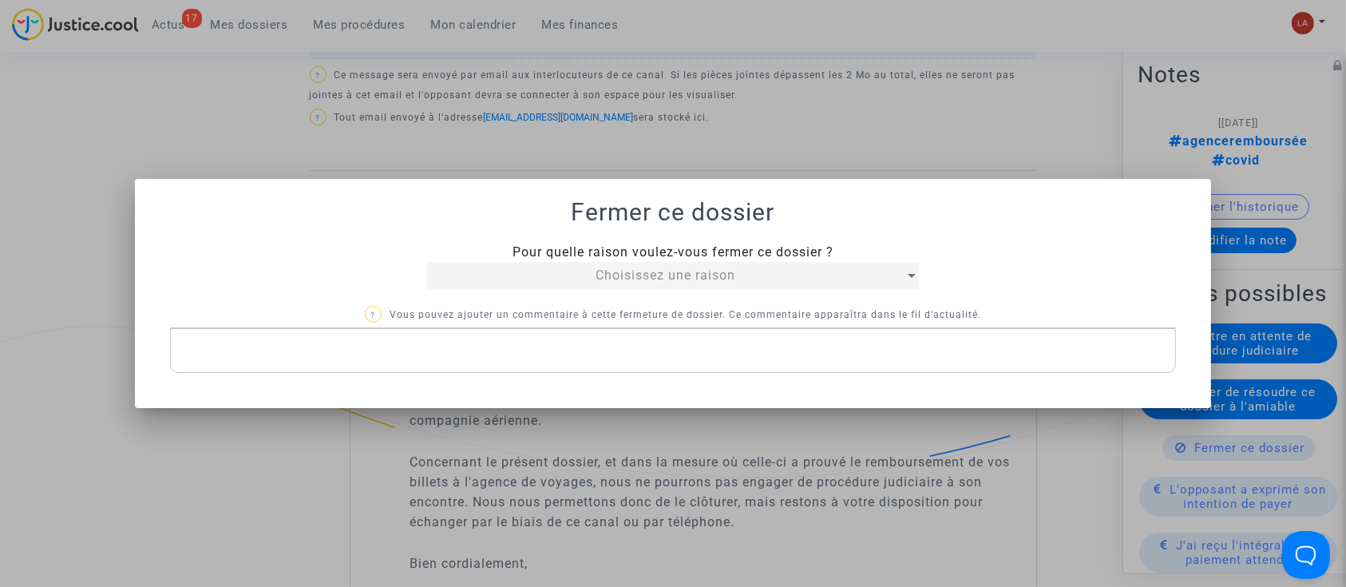
click at [639, 274] on span "Choisissez une raison" at bounding box center [666, 274] width 140 height 15
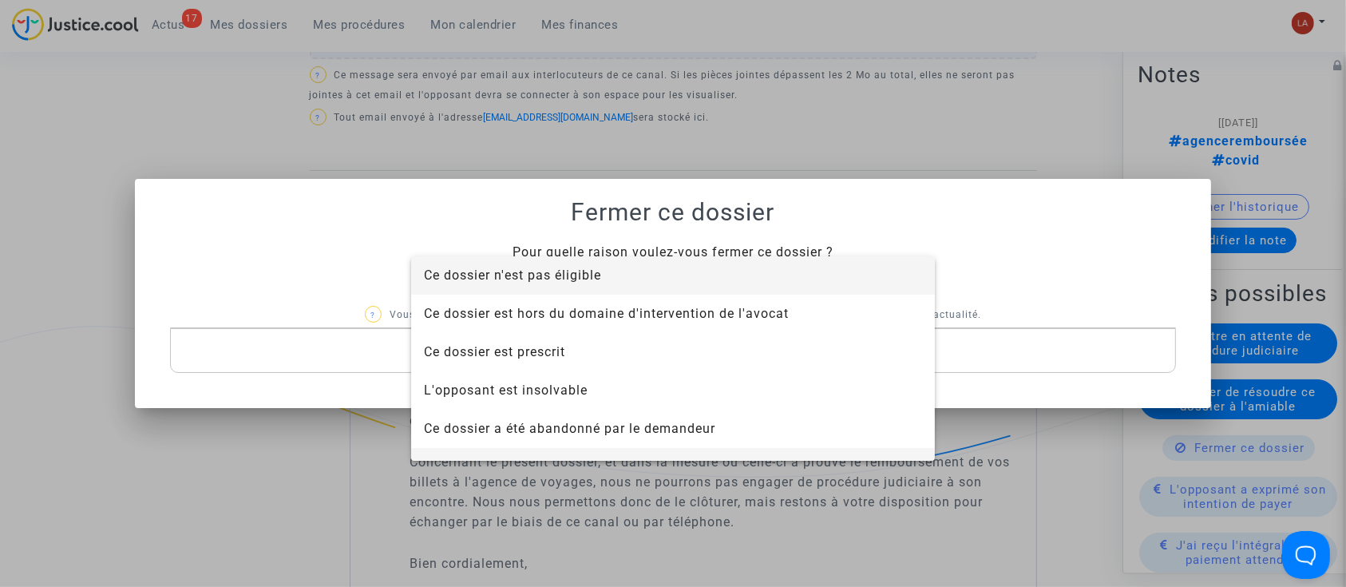
scroll to position [102, 0]
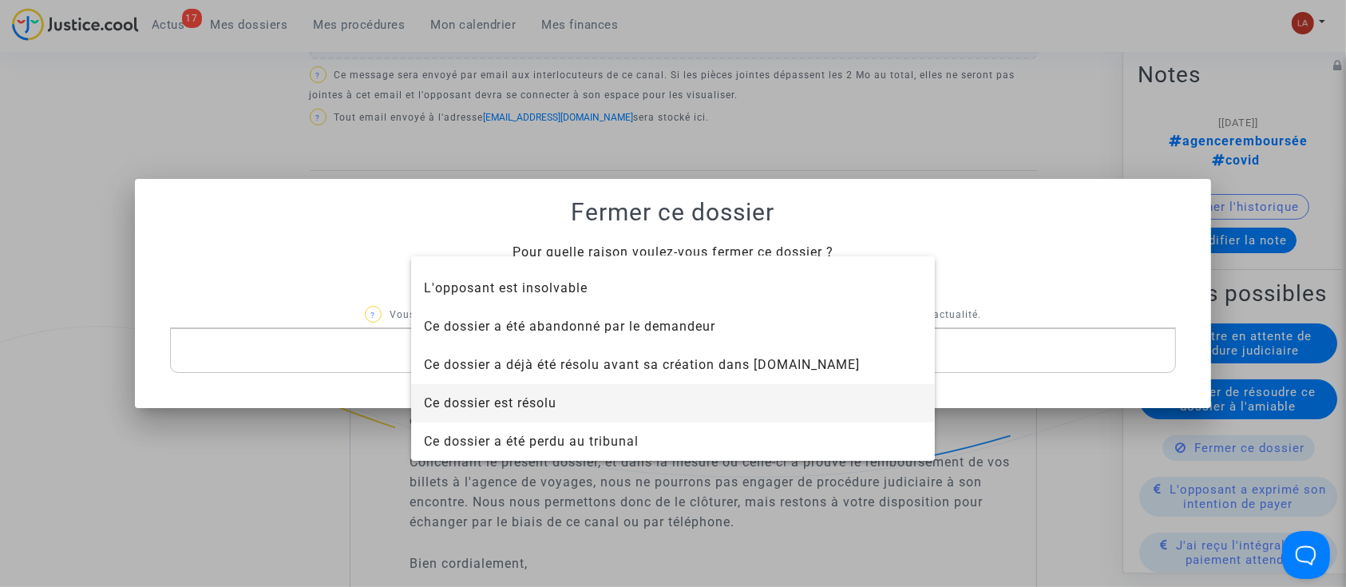
click at [606, 390] on span "Ce dossier est résolu" at bounding box center [673, 403] width 498 height 38
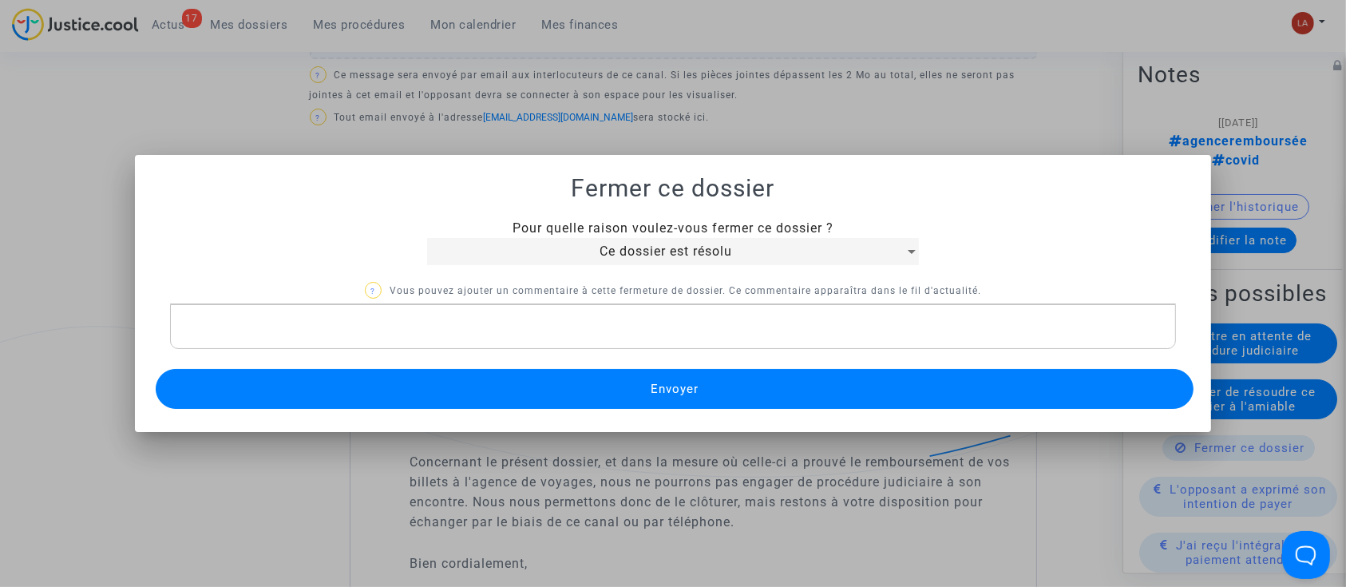
click at [607, 342] on div "Rich Text Editor, main" at bounding box center [673, 326] width 1007 height 45
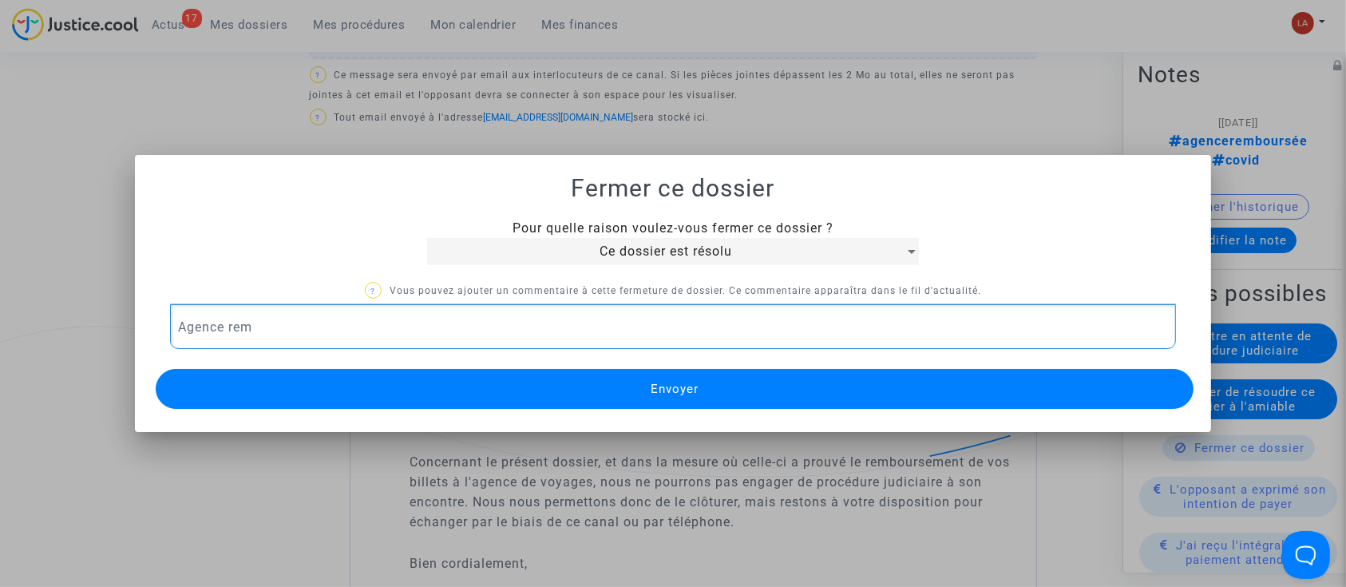
click at [603, 257] on span "Ce dossier est résolu" at bounding box center [666, 250] width 133 height 15
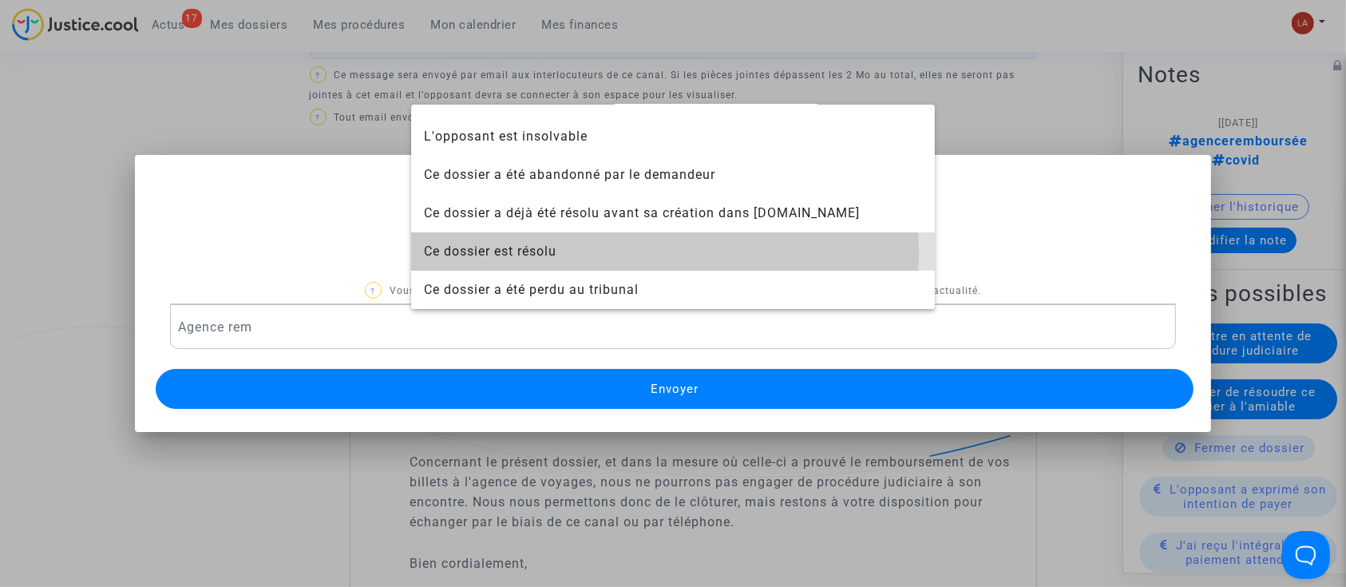
click at [606, 252] on span "Ce dossier est résolu" at bounding box center [673, 251] width 498 height 38
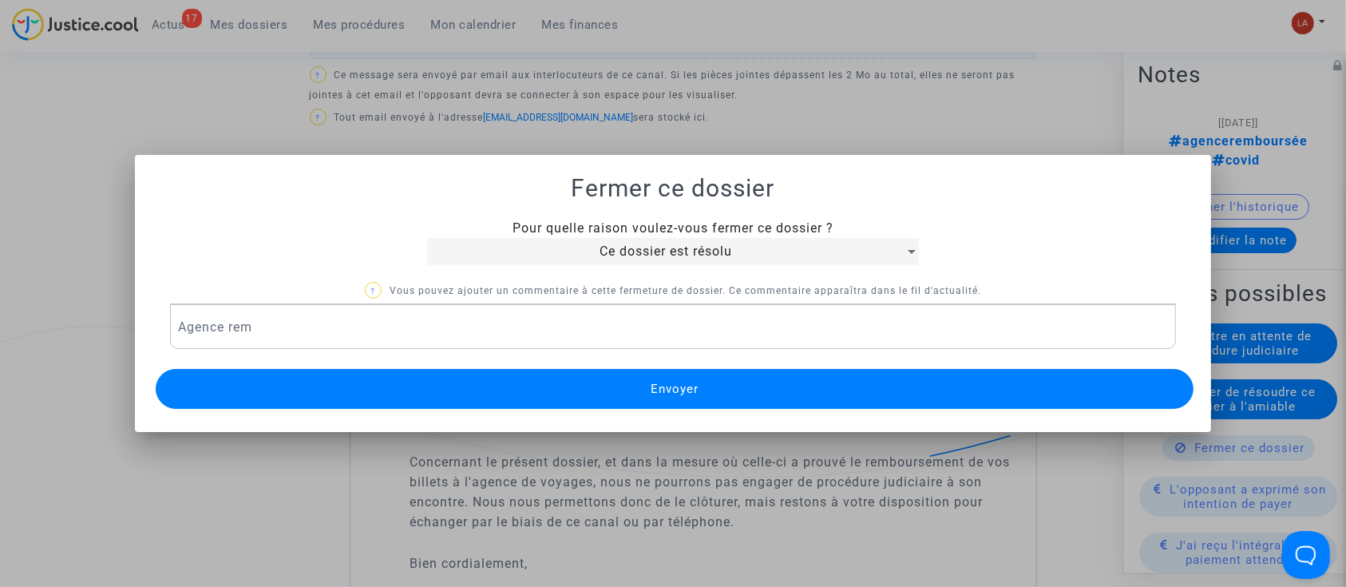
click at [613, 242] on div "Ce dossier est résolu" at bounding box center [665, 251] width 477 height 19
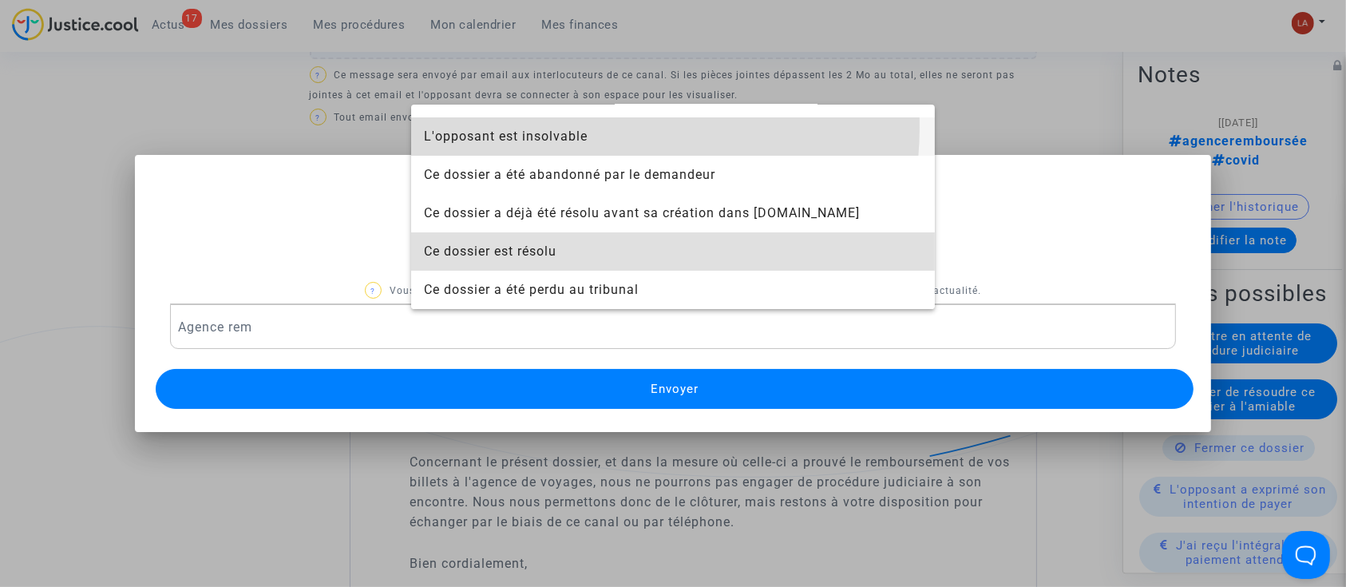
drag, startPoint x: 578, startPoint y: 127, endPoint x: 445, endPoint y: 226, distance: 166.1
click at [576, 129] on span "L'opposant est insolvable" at bounding box center [673, 136] width 498 height 38
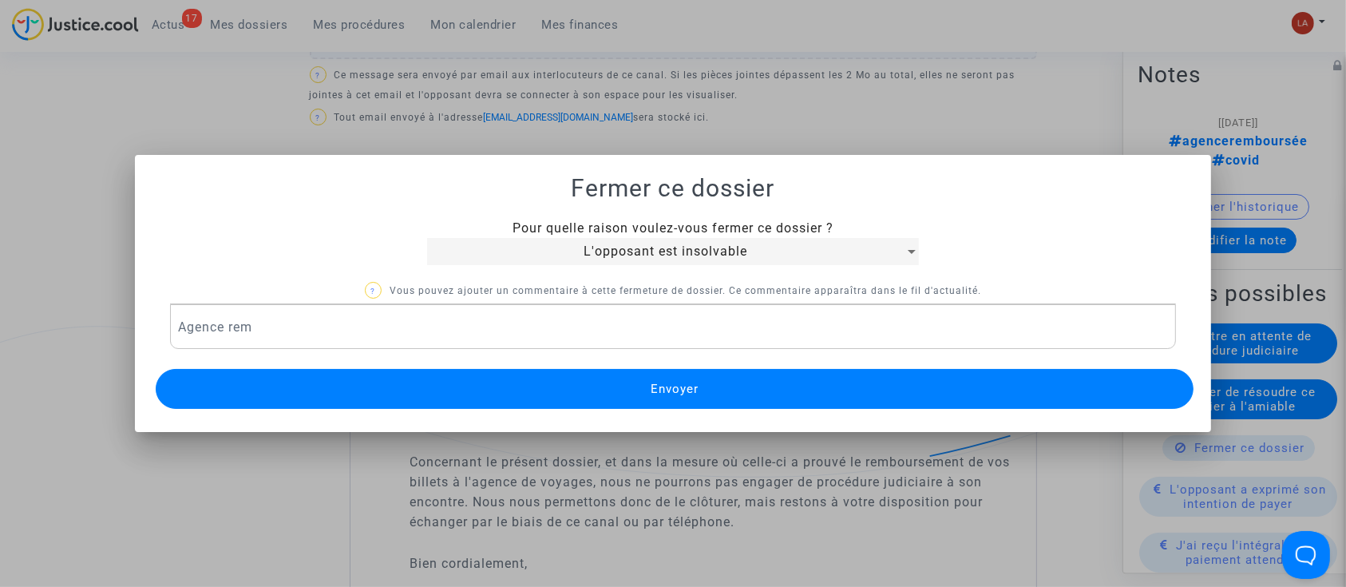
click at [552, 245] on div "L'opposant est insolvable" at bounding box center [665, 251] width 477 height 19
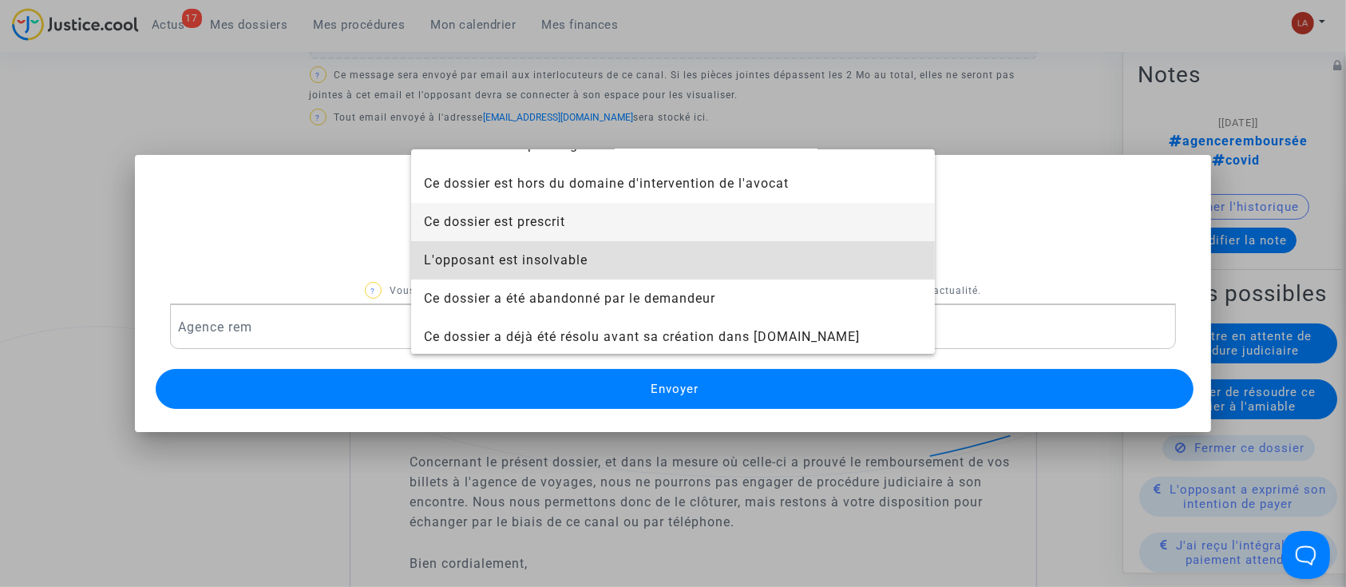
scroll to position [0, 0]
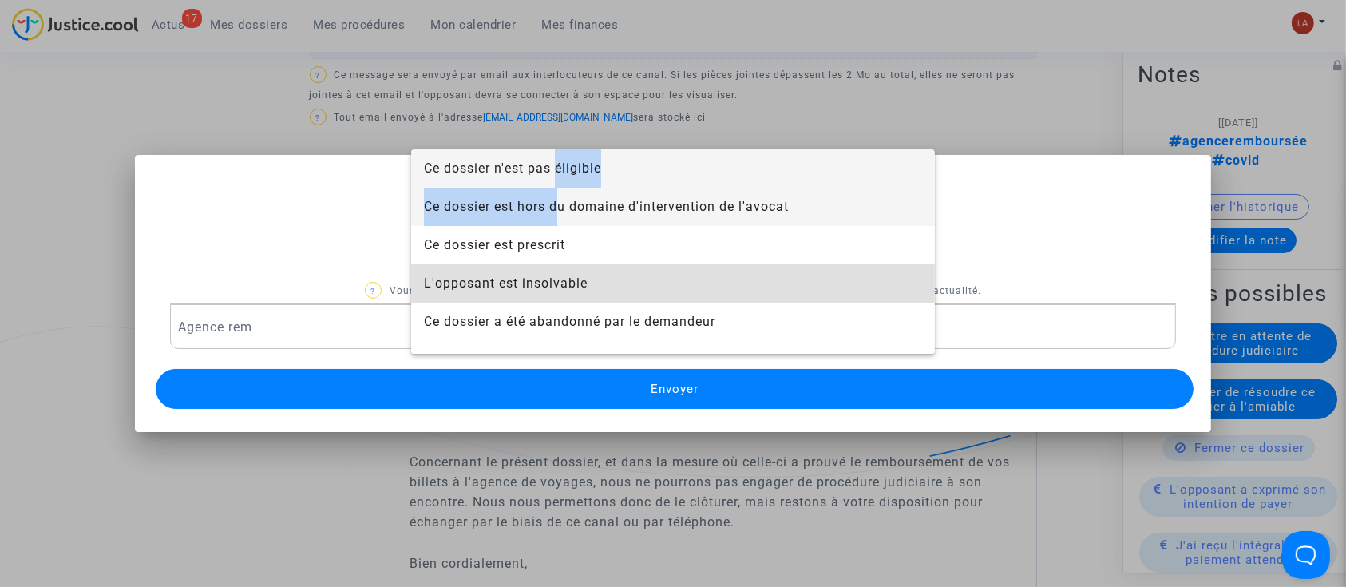
drag, startPoint x: 557, startPoint y: 188, endPoint x: 556, endPoint y: 172, distance: 16.8
click at [556, 172] on div "Ce dossier n'est pas éligible Ce dossier est hors du domaine d'intervention de …" at bounding box center [673, 251] width 524 height 204
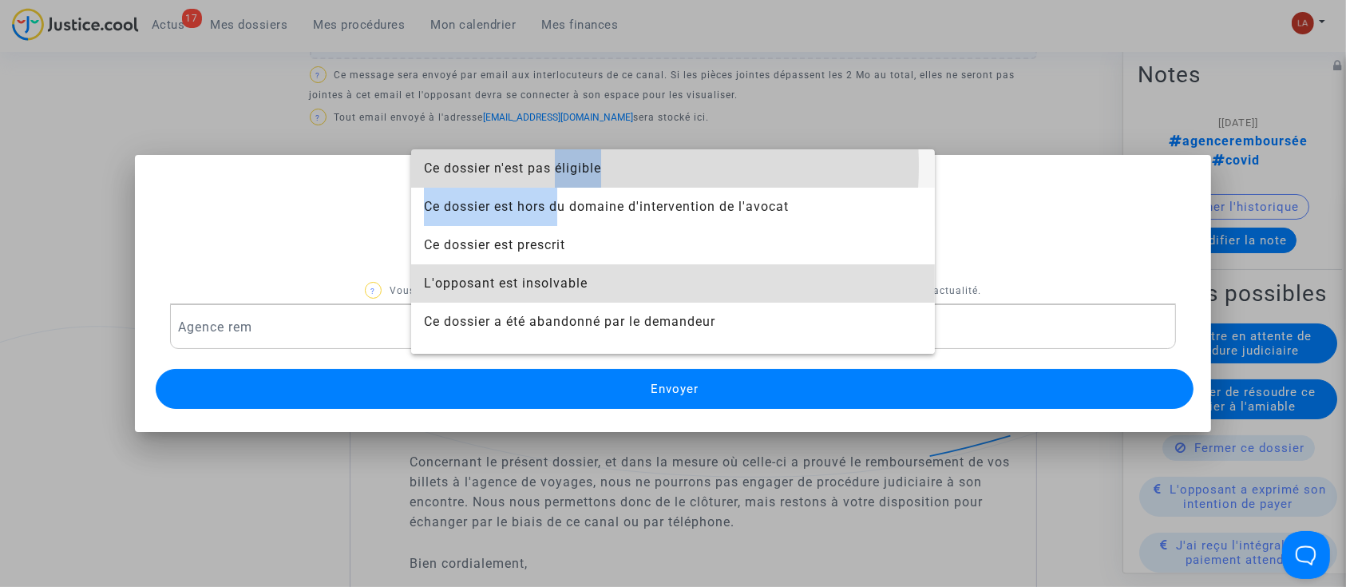
click at [562, 166] on span "Ce dossier n'est pas éligible" at bounding box center [512, 167] width 177 height 15
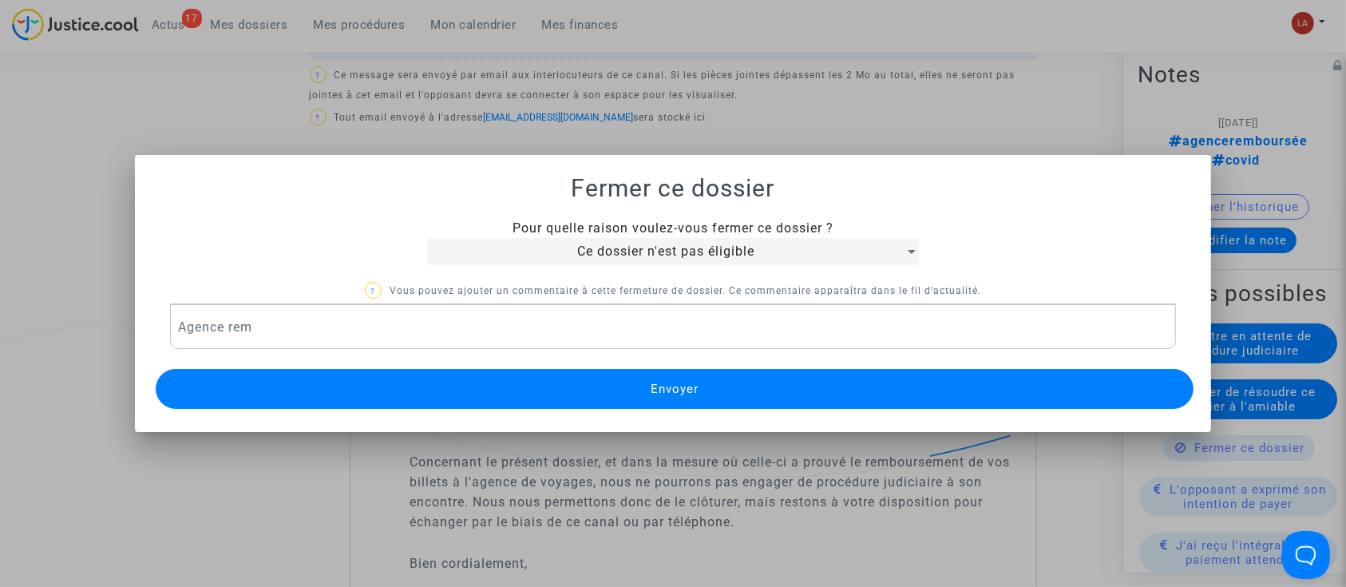
click at [351, 317] on p "Agence rem" at bounding box center [673, 327] width 990 height 20
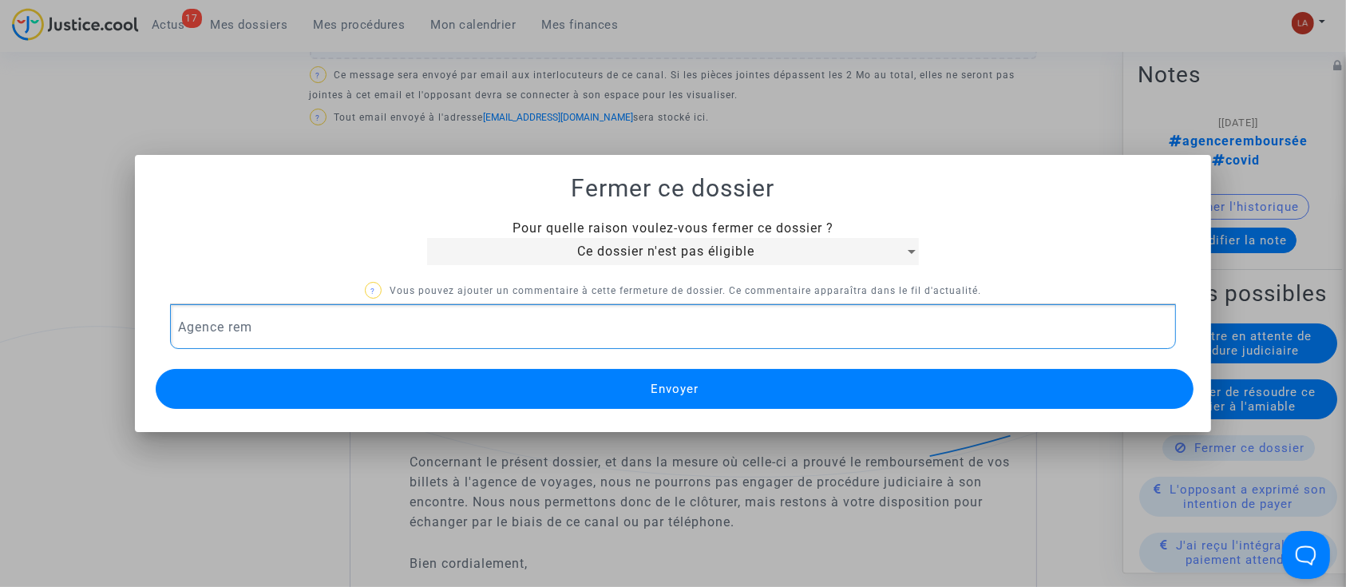
click at [351, 317] on p "Agence rem" at bounding box center [673, 327] width 990 height 20
click at [354, 317] on p "Agence rem" at bounding box center [673, 327] width 990 height 20
click at [333, 376] on button "Envoyer" at bounding box center [675, 389] width 1039 height 40
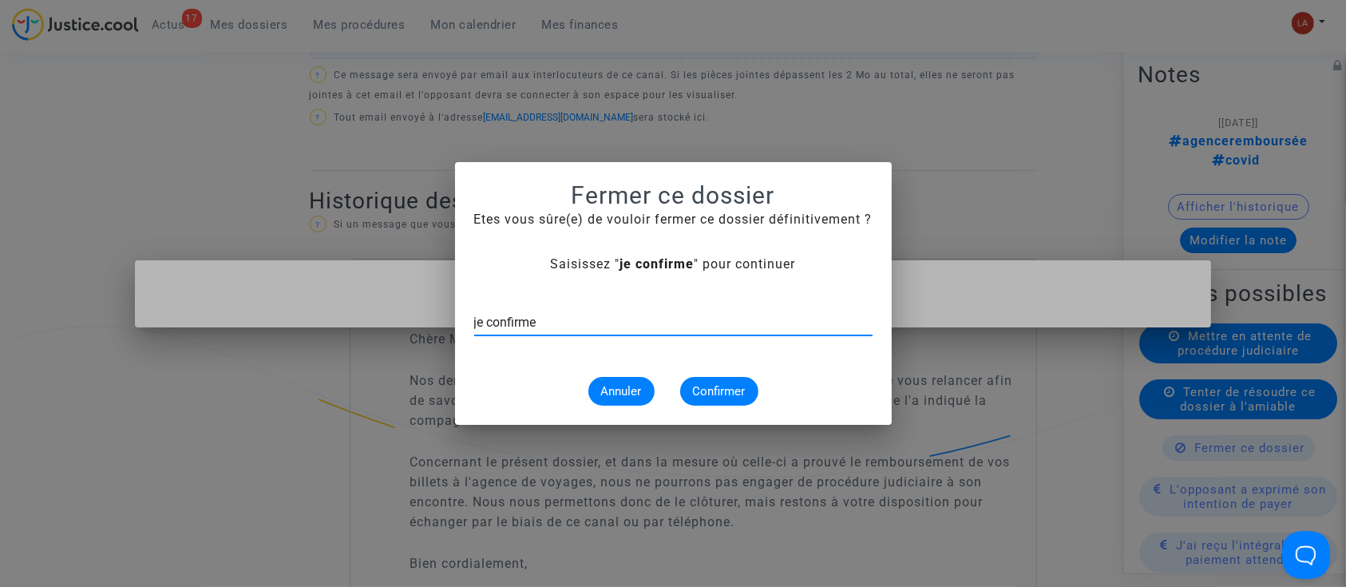
type input "je confirme"
click at [716, 386] on span "Confirmer" at bounding box center [719, 391] width 53 height 14
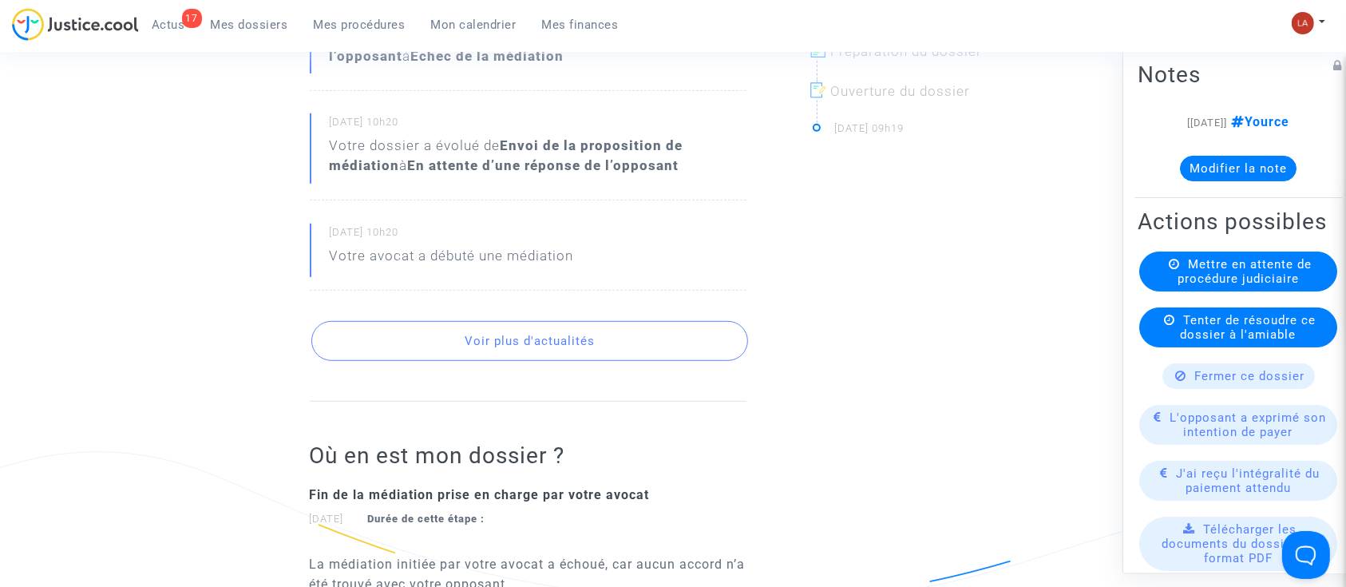
scroll to position [958, 0]
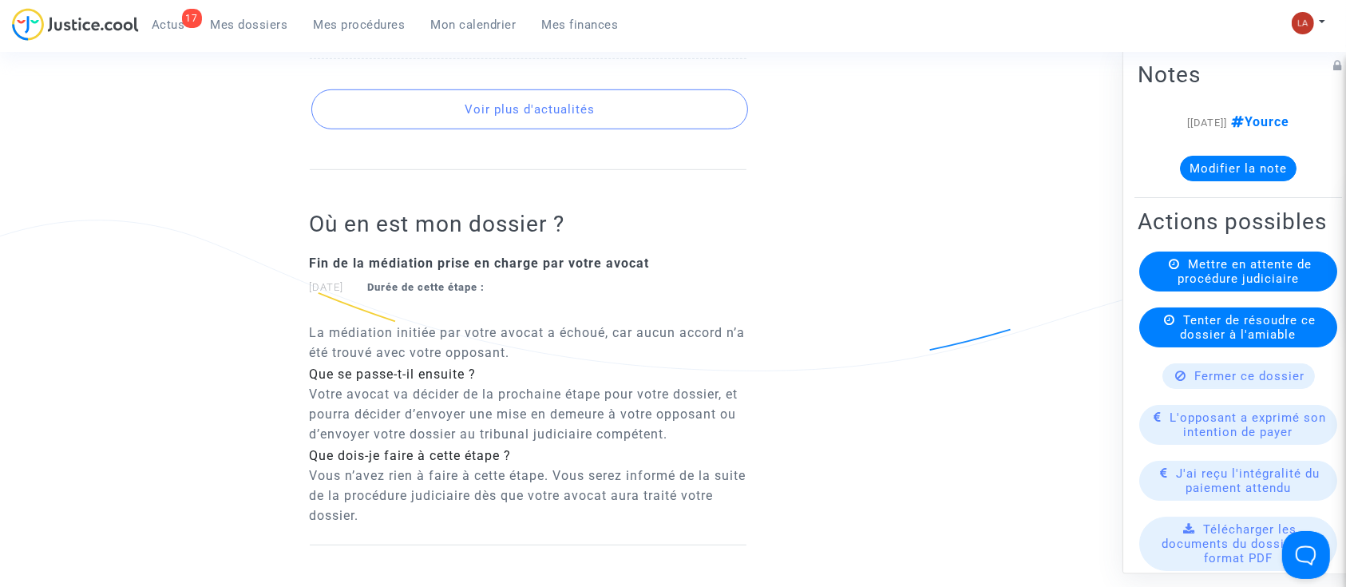
click at [576, 113] on button "Voir plus d'actualités" at bounding box center [529, 109] width 437 height 40
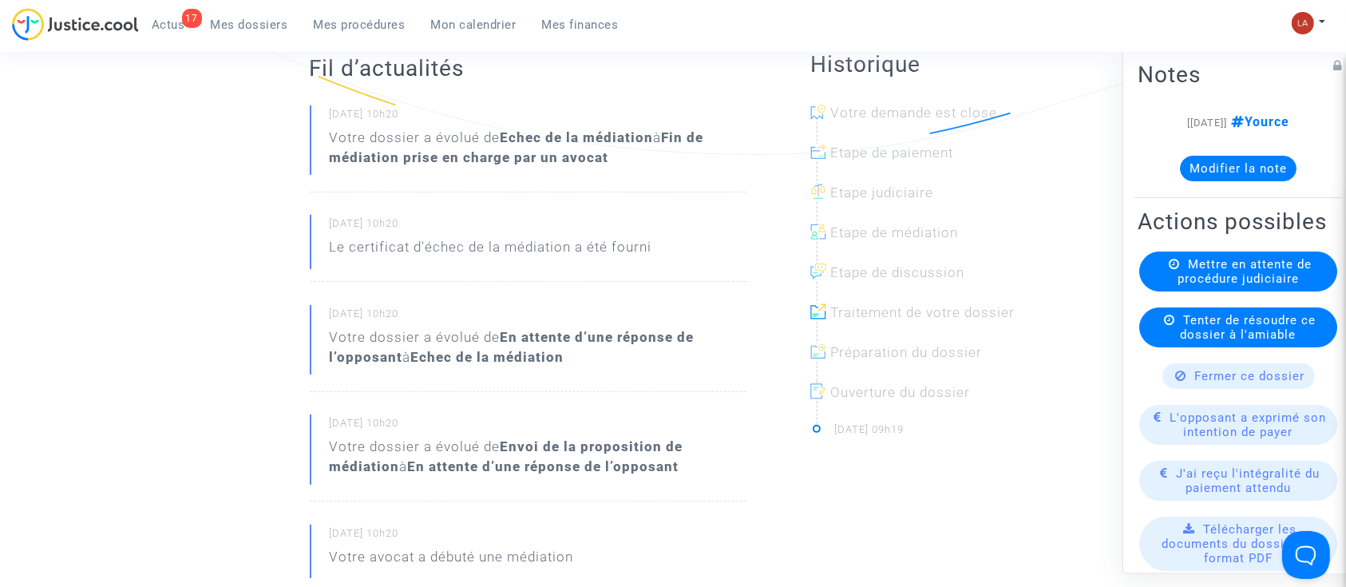
scroll to position [0, 0]
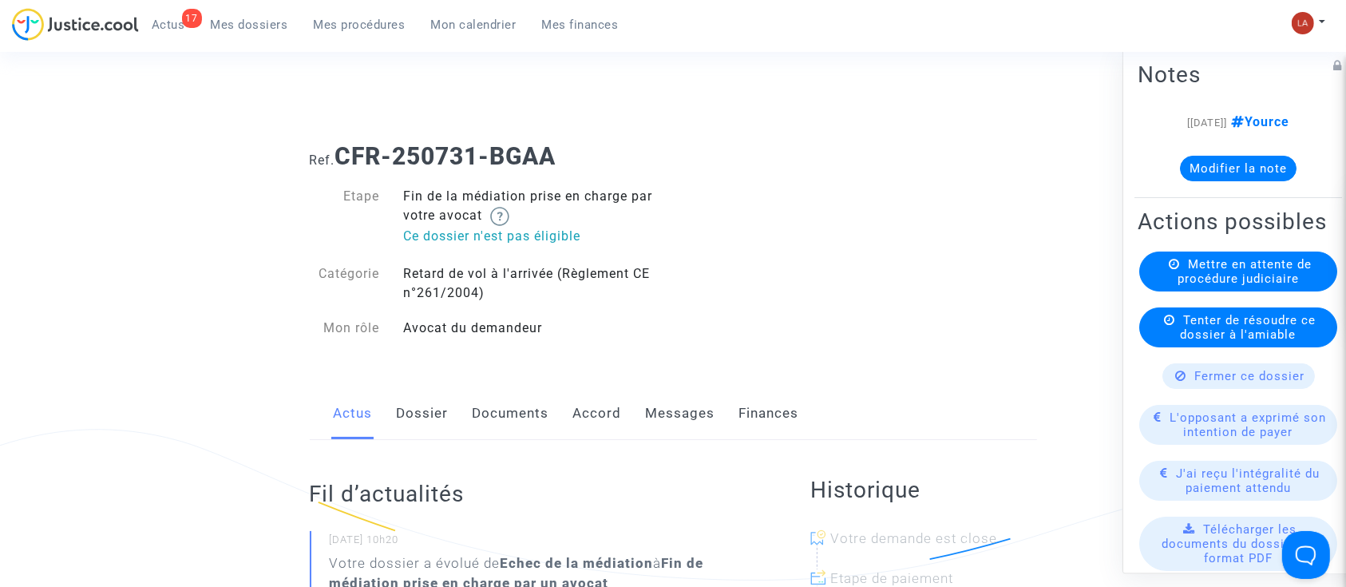
click at [667, 408] on link "Messages" at bounding box center [680, 413] width 69 height 53
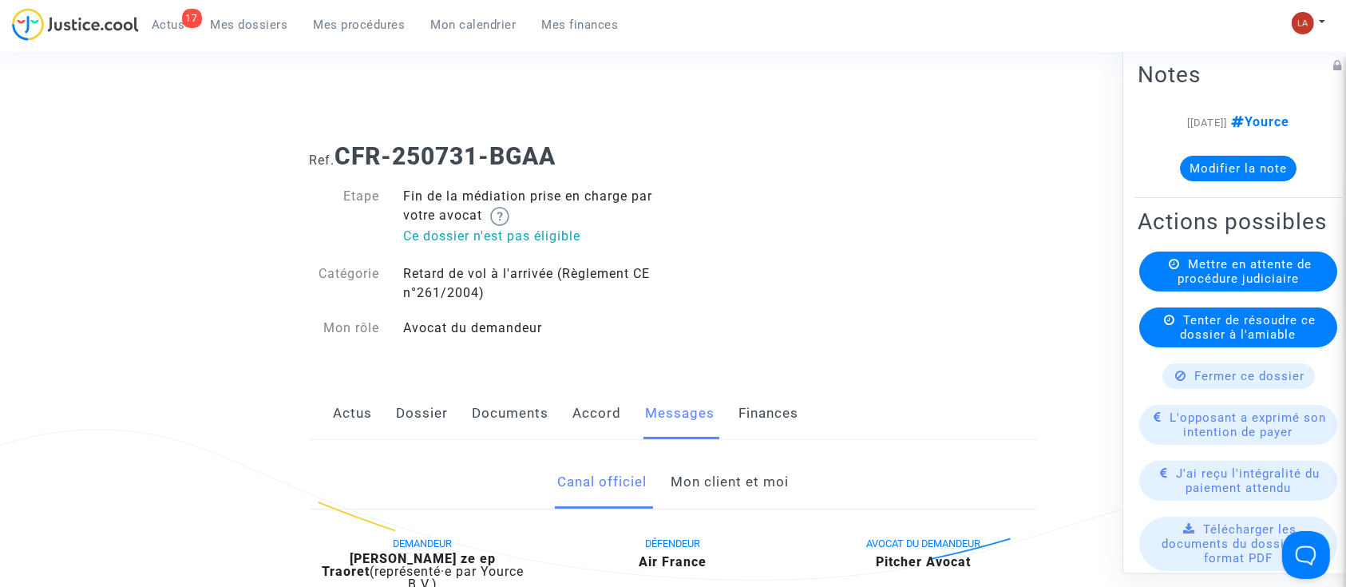
click at [704, 469] on link "Mon client et moi" at bounding box center [730, 482] width 118 height 53
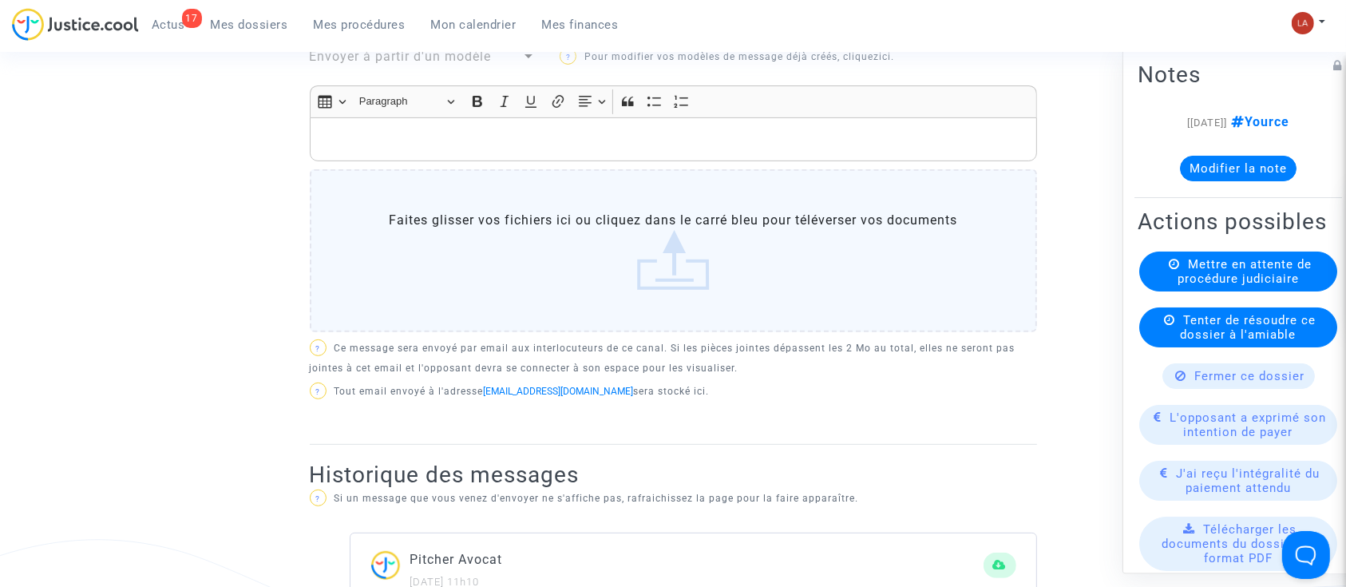
scroll to position [1277, 0]
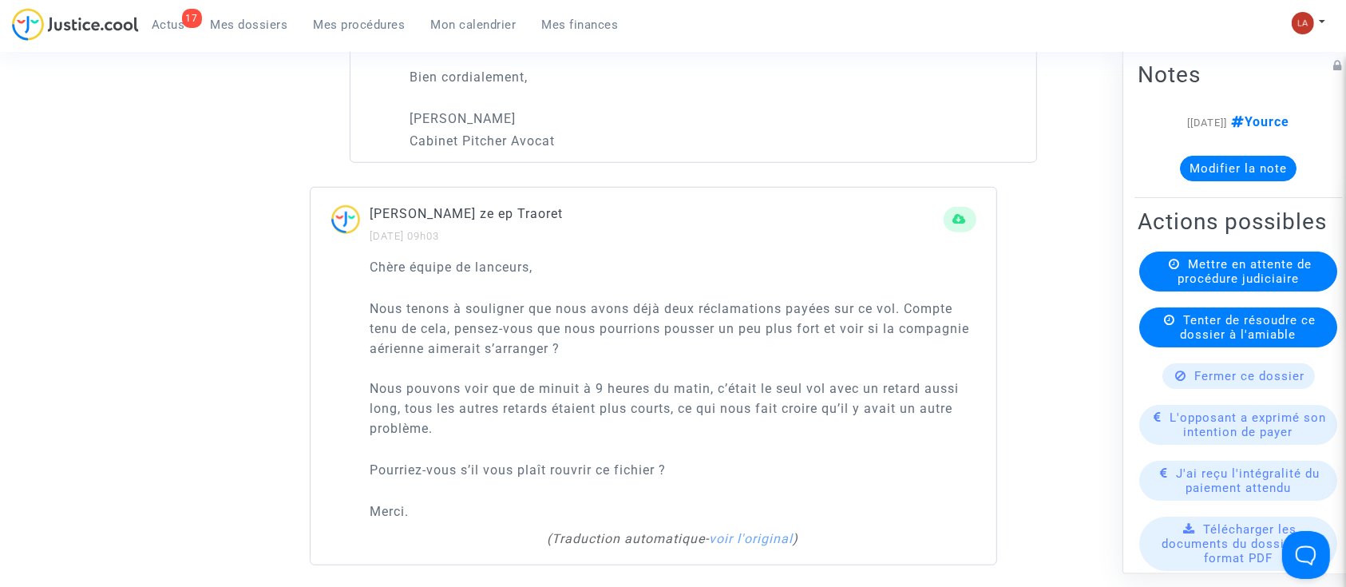
click at [1201, 172] on button "Modifier la note" at bounding box center [1238, 169] width 117 height 26
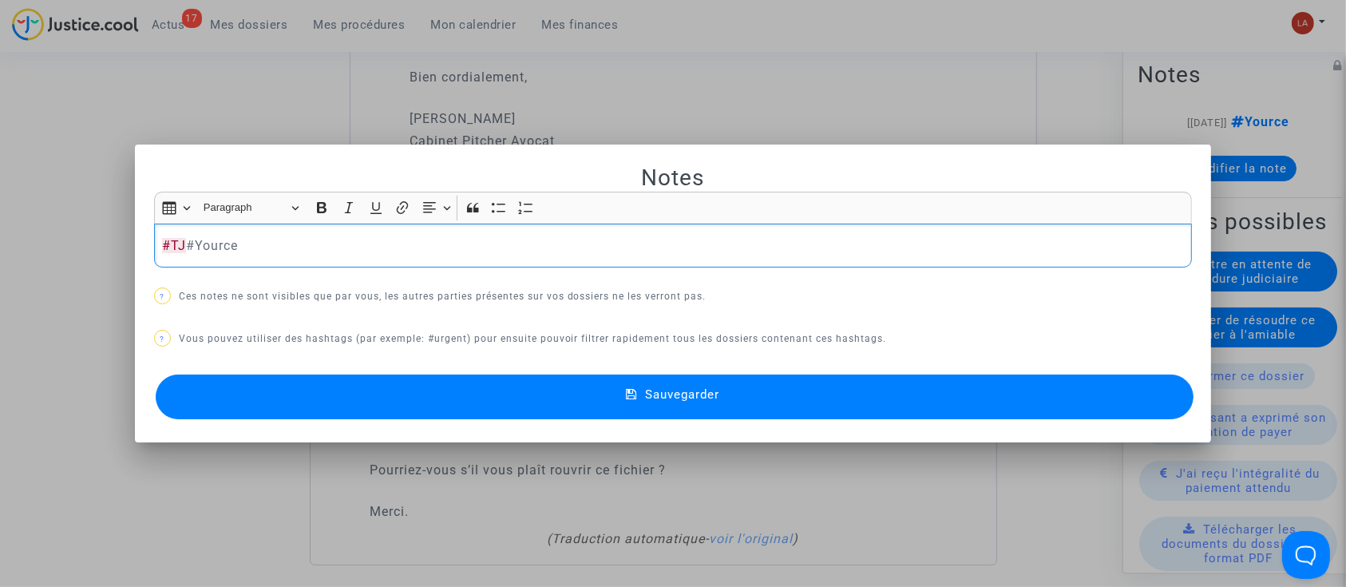
click at [278, 376] on button "Sauvegarder" at bounding box center [675, 396] width 1039 height 45
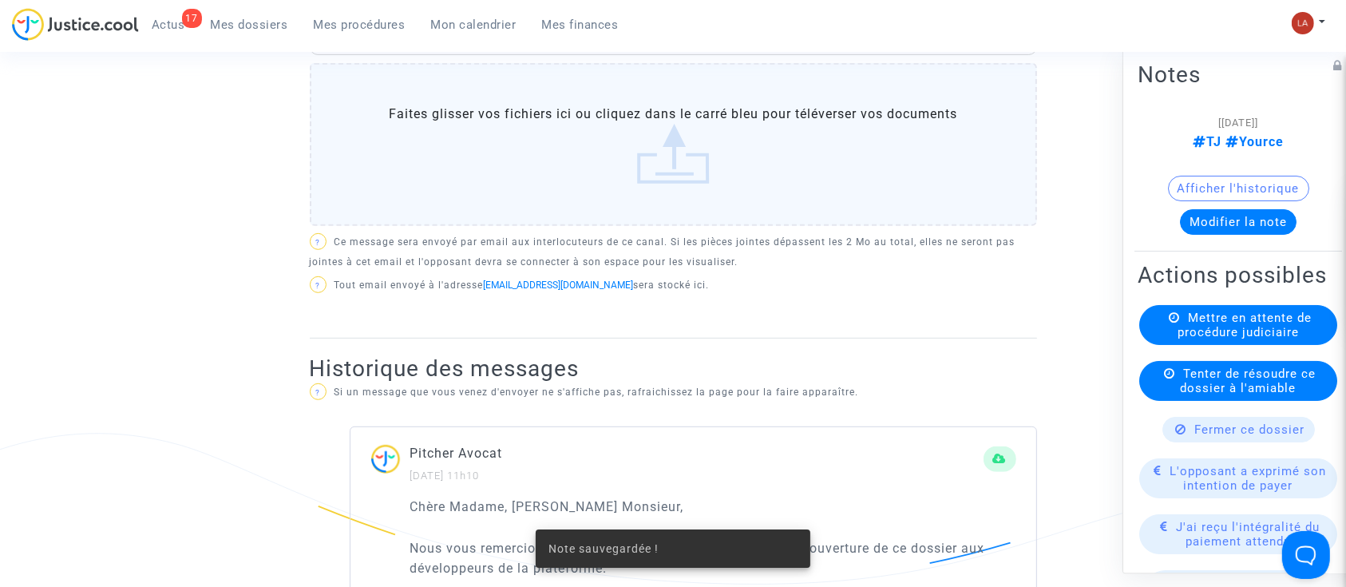
scroll to position [106, 0]
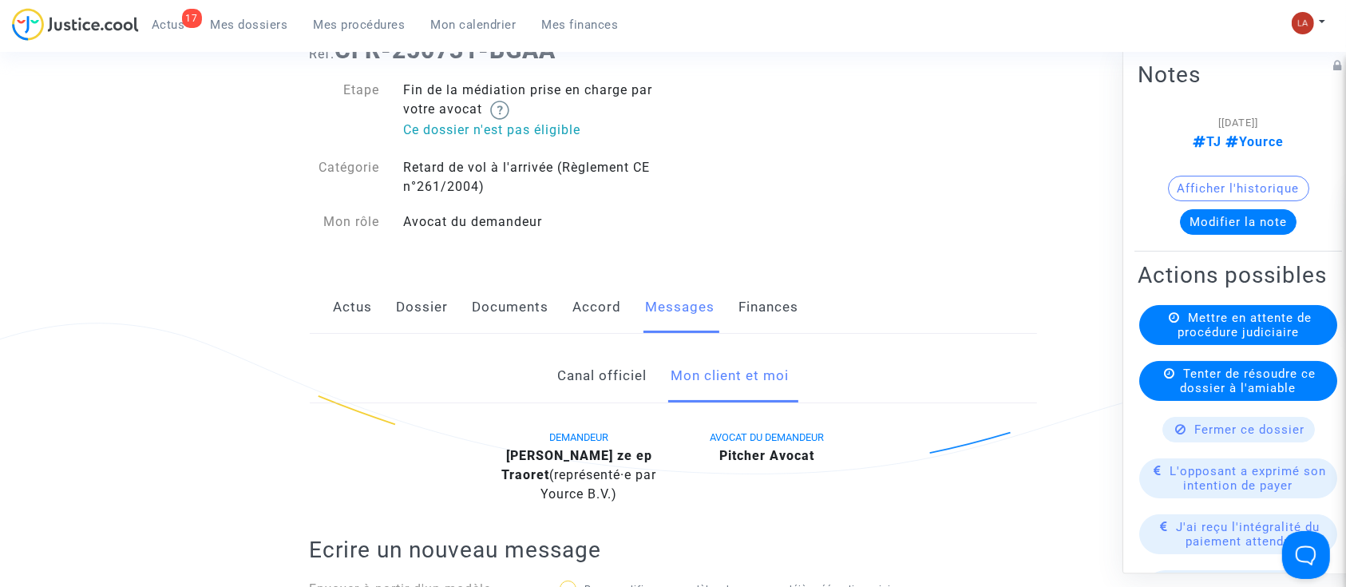
click at [455, 291] on div "Actus Dossier Documents Accord Messages Finances" at bounding box center [673, 307] width 727 height 53
click at [422, 299] on link "Dossier" at bounding box center [423, 307] width 52 height 53
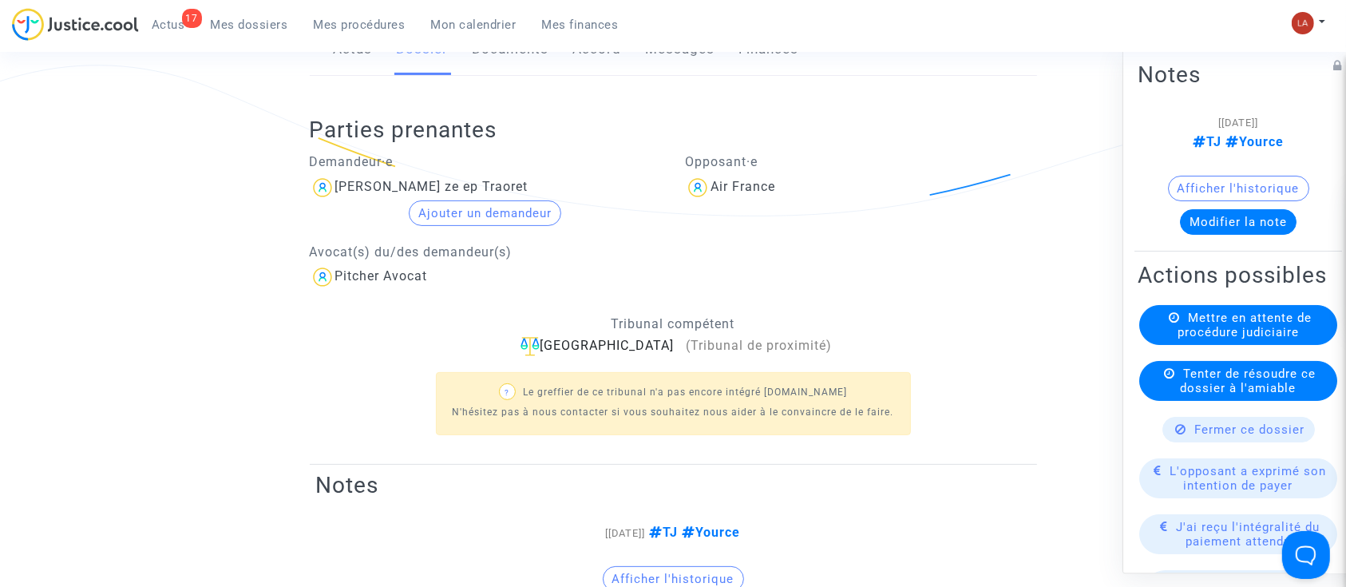
scroll to position [532, 0]
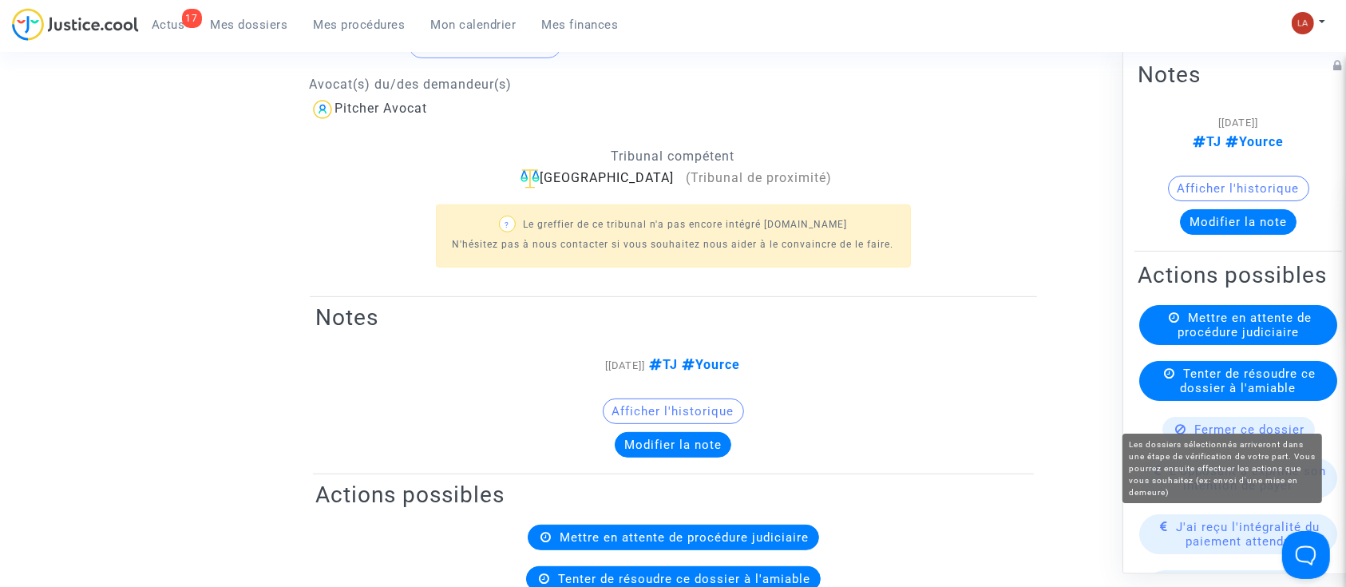
click at [1254, 339] on span "Mettre en attente de procédure judiciaire" at bounding box center [1245, 325] width 134 height 29
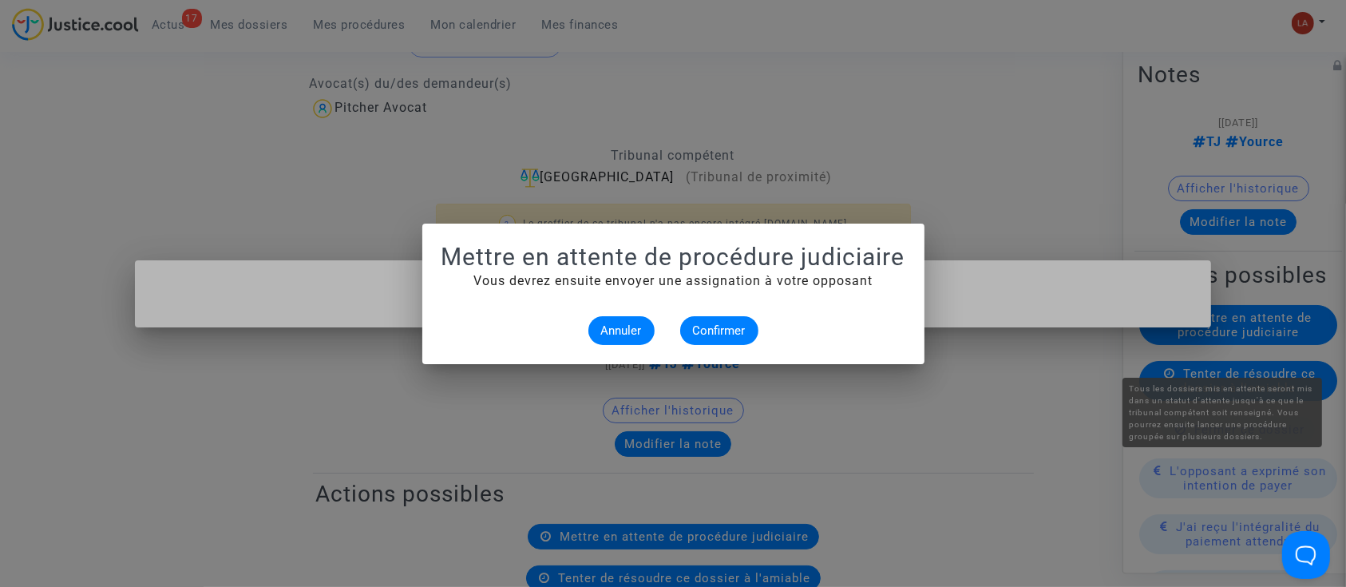
scroll to position [0, 0]
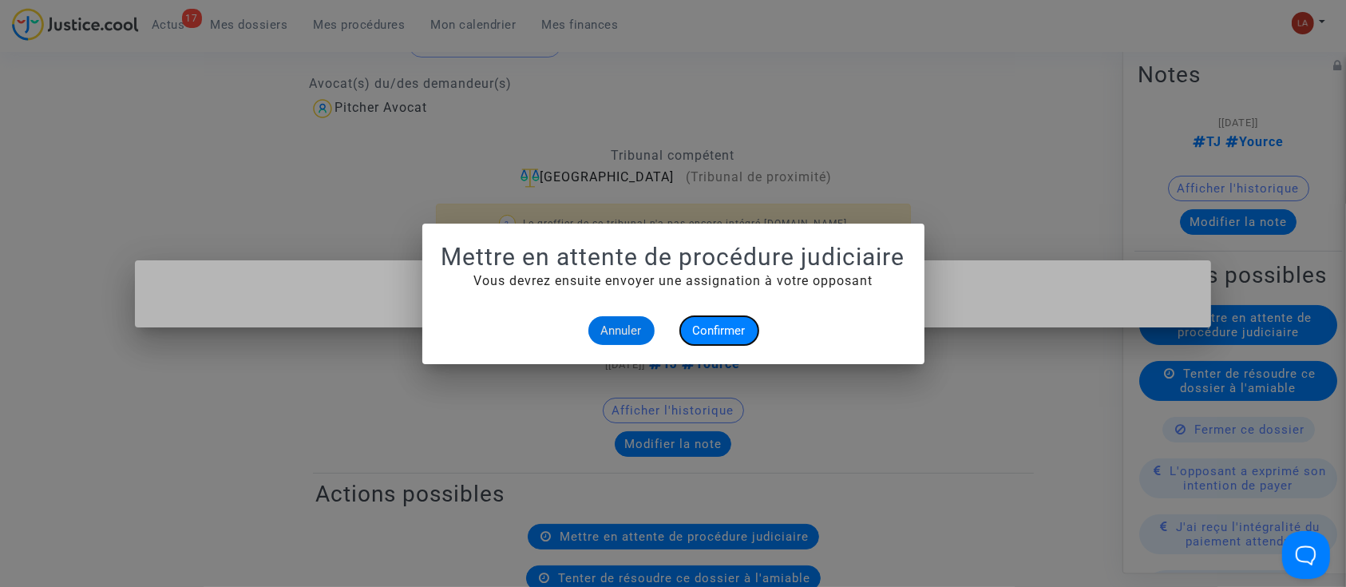
click at [690, 335] on button "Confirmer" at bounding box center [719, 330] width 78 height 29
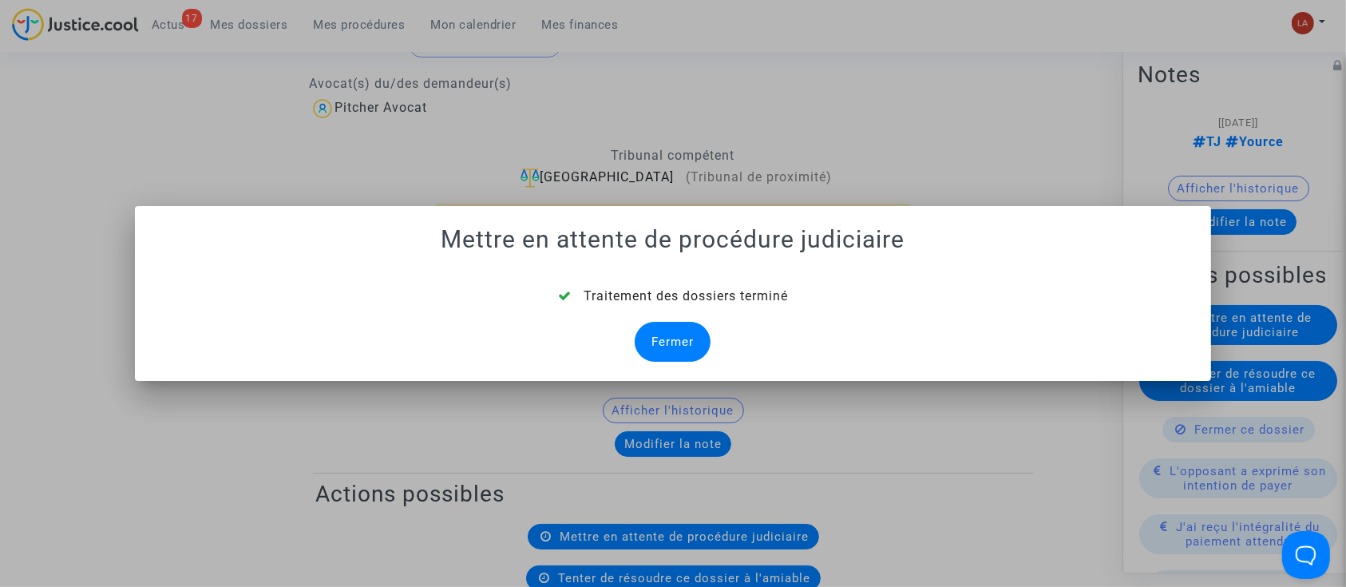
drag, startPoint x: 682, startPoint y: 344, endPoint x: 860, endPoint y: 344, distance: 178.0
click at [680, 344] on div "Fermer" at bounding box center [673, 342] width 76 height 40
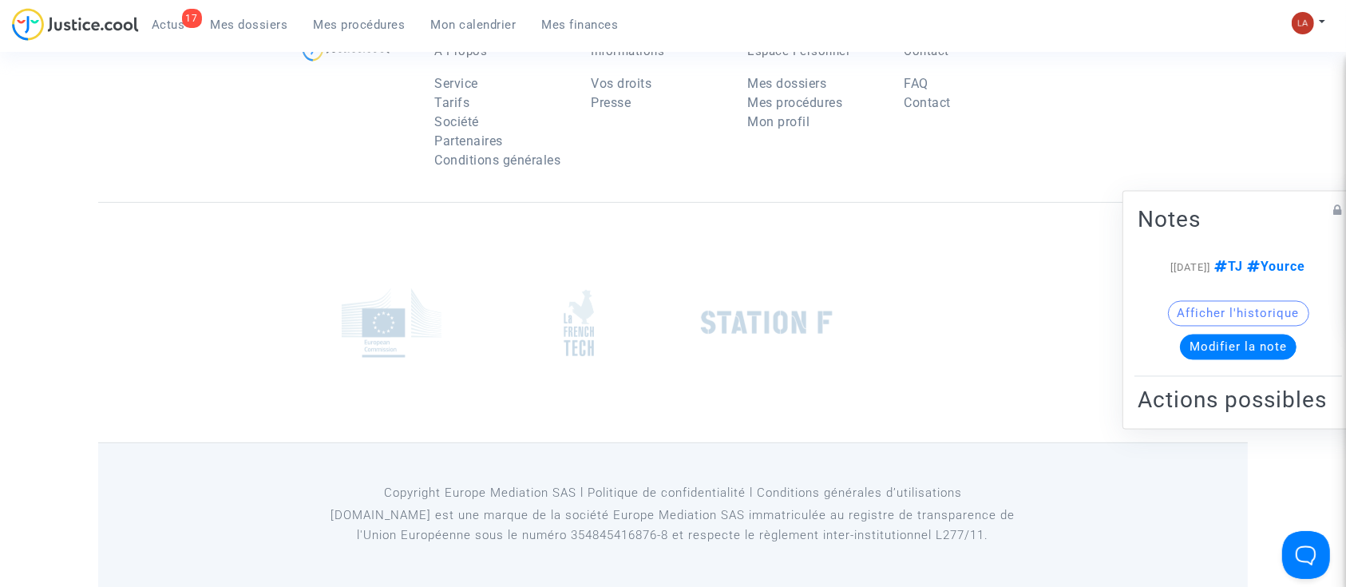
scroll to position [532, 0]
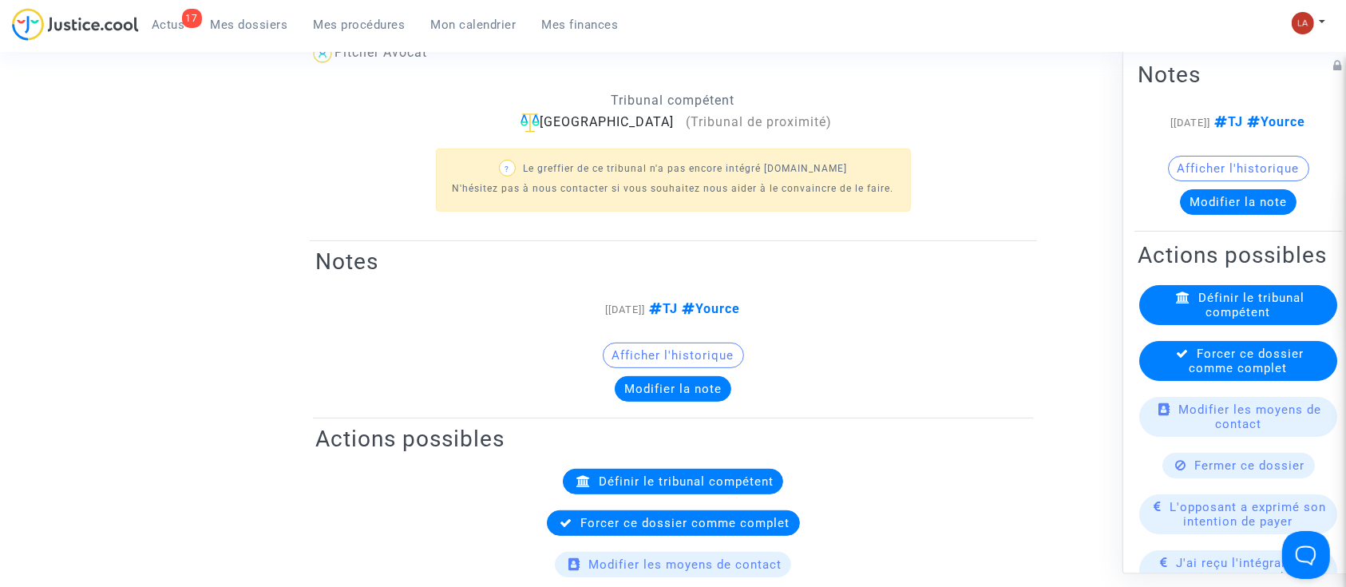
click at [1237, 375] on span "Forcer ce dossier comme complet" at bounding box center [1247, 360] width 115 height 29
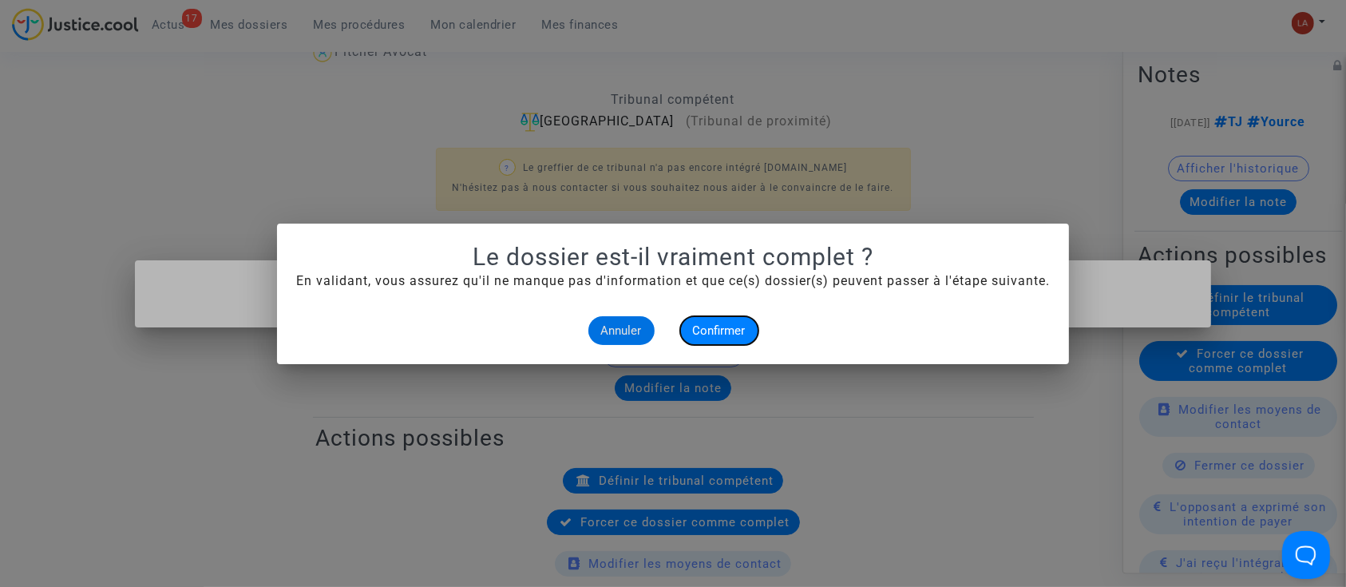
click at [698, 319] on button "Confirmer" at bounding box center [719, 330] width 78 height 29
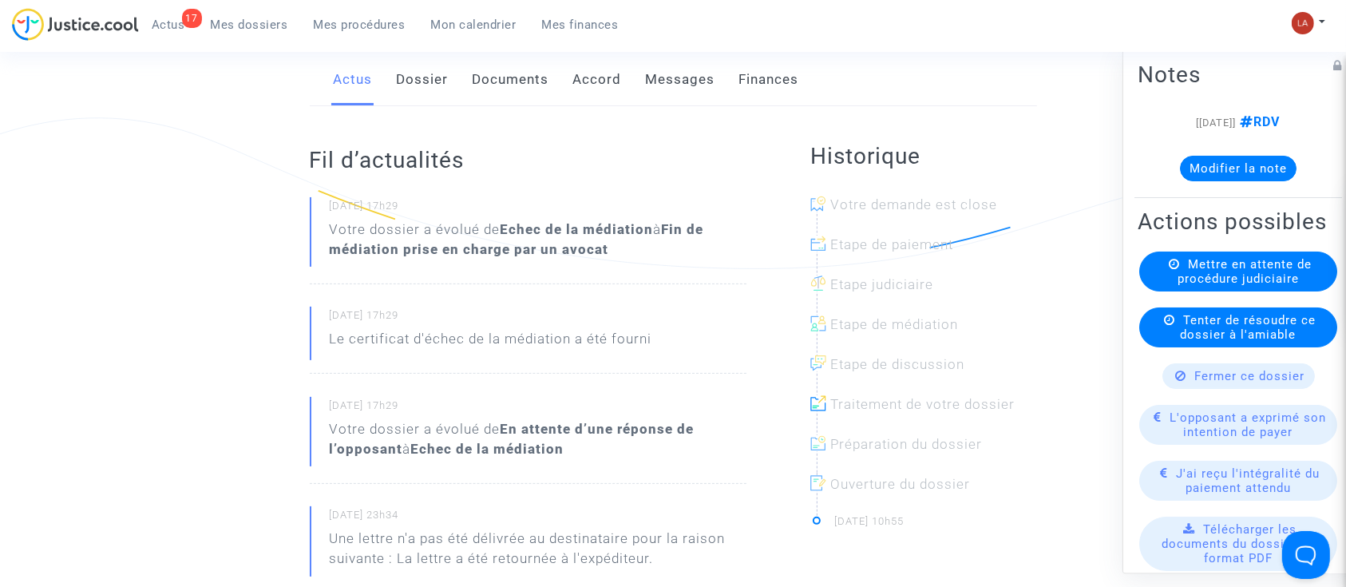
scroll to position [532, 0]
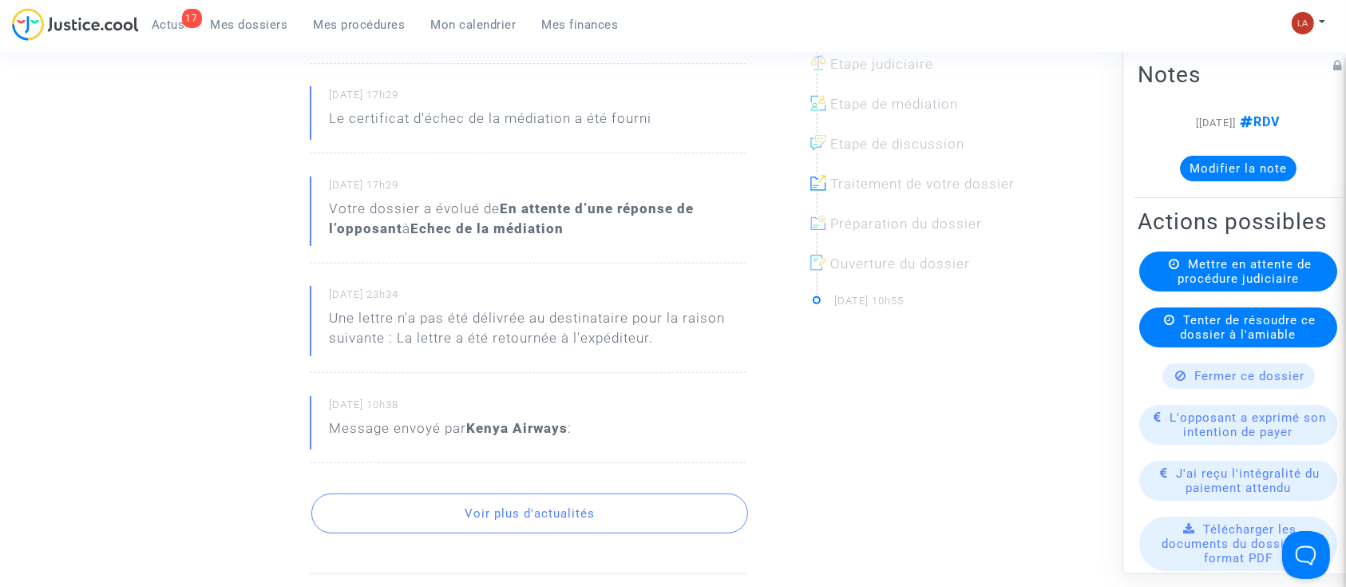
click at [690, 533] on div "Fil d’actualités [DATE] 17h29 Votre dossier a évolué de Echec de la médiation à…" at bounding box center [528, 230] width 437 height 688
click at [684, 517] on button "Voir plus d'actualités" at bounding box center [529, 513] width 437 height 40
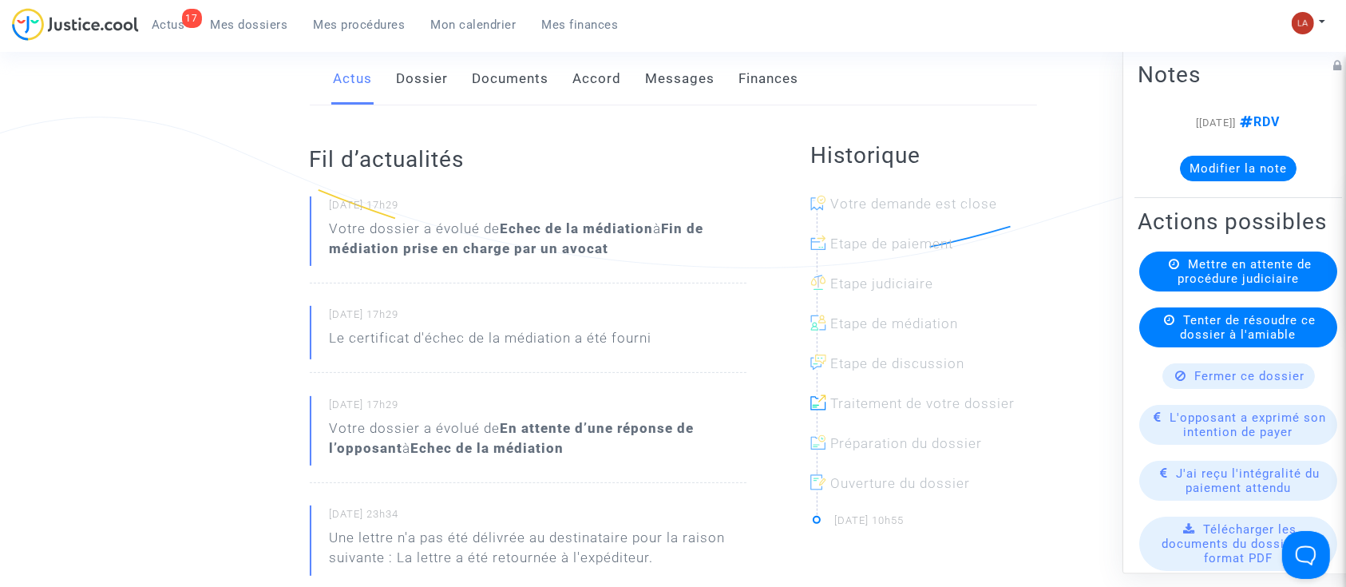
scroll to position [212, 0]
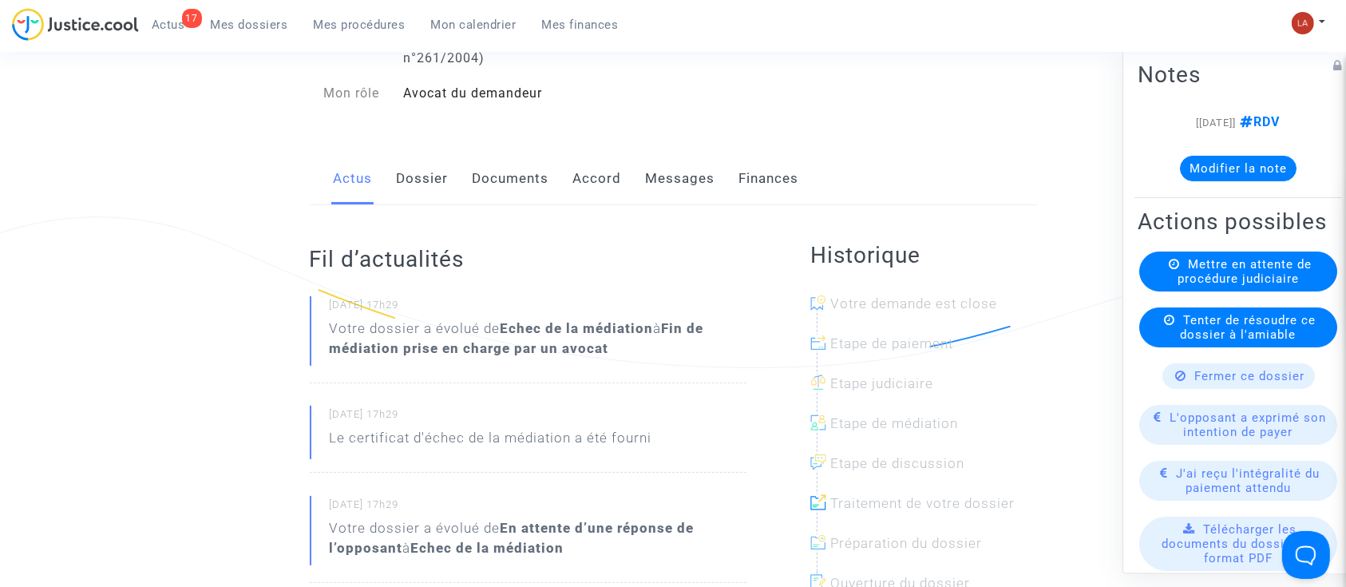
click at [659, 187] on link "Messages" at bounding box center [680, 178] width 69 height 53
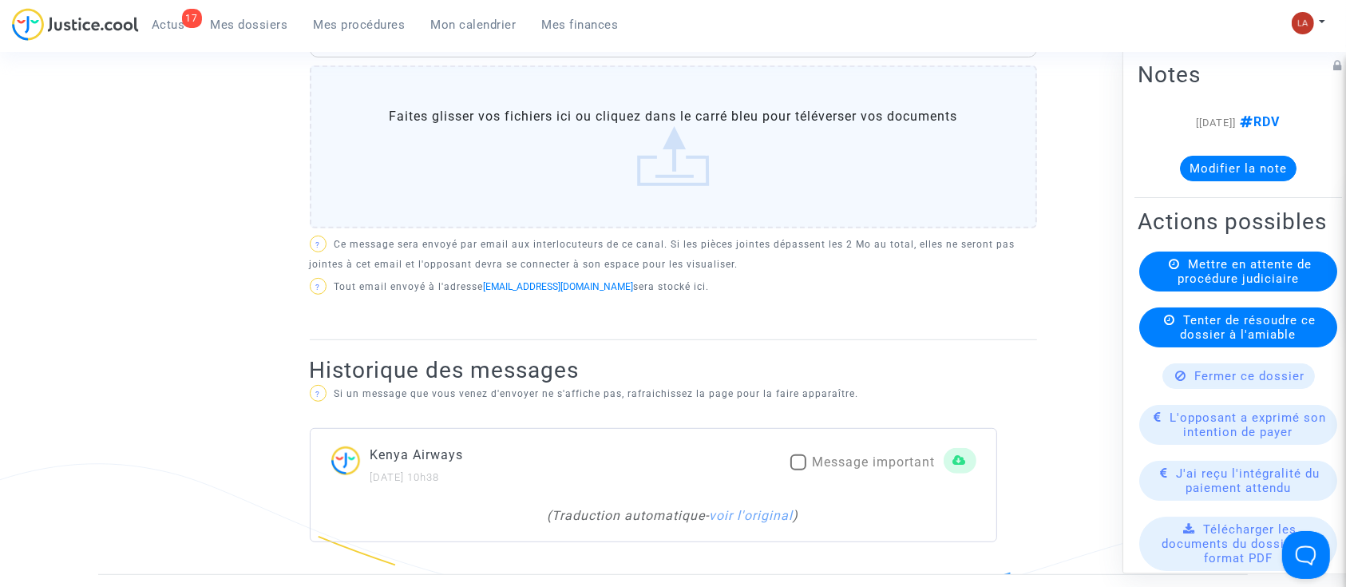
scroll to position [958, 0]
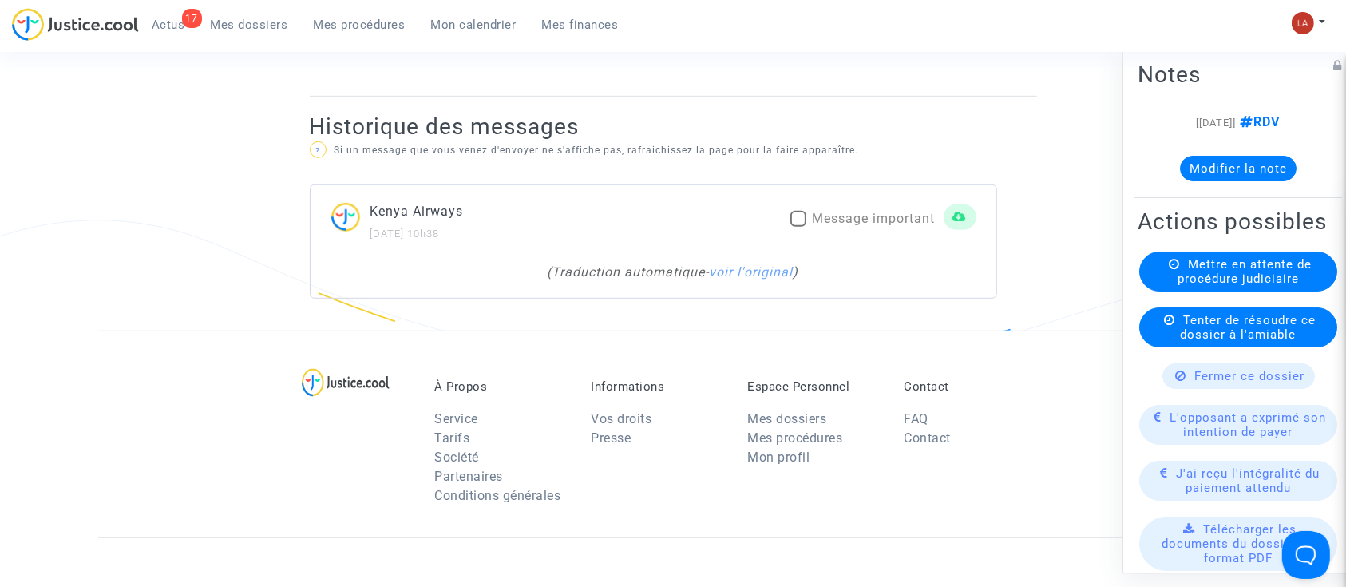
click at [745, 279] on div "( Traduction automatique - voir l'original )" at bounding box center [673, 272] width 590 height 19
click at [753, 267] on link "voir l'original" at bounding box center [752, 271] width 84 height 15
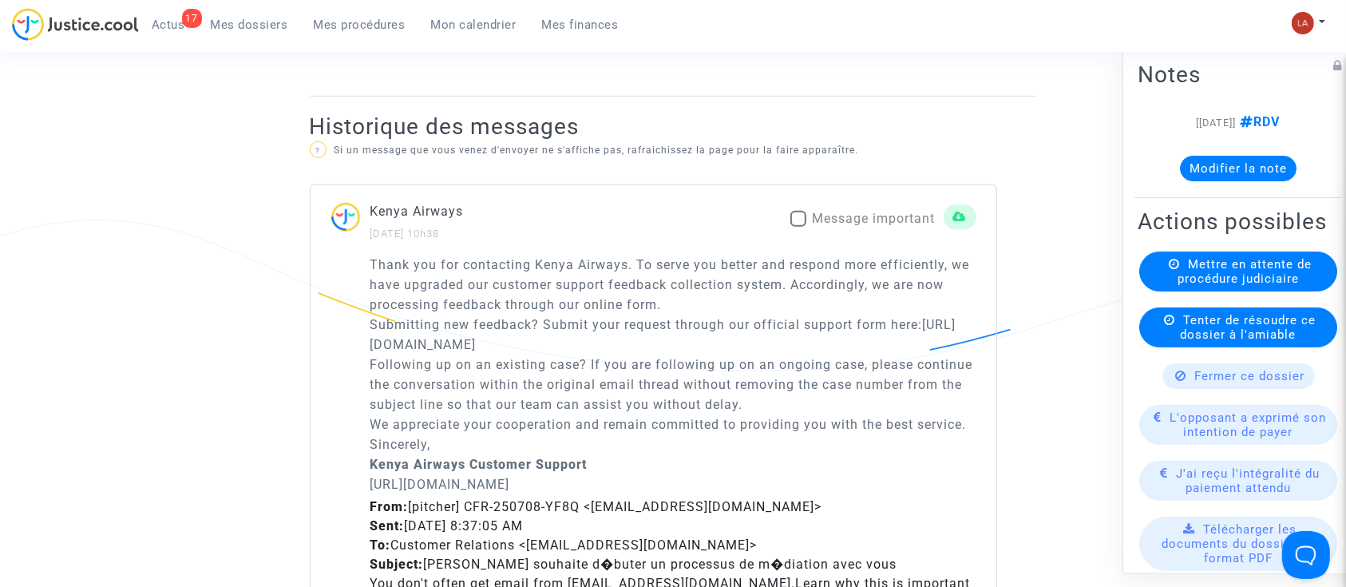
click at [869, 230] on mat-checkbox "Message important" at bounding box center [862, 222] width 145 height 26
click at [857, 217] on span "Message important" at bounding box center [874, 218] width 123 height 15
click at [798, 227] on input "Message important" at bounding box center [798, 227] width 1 height 1
checkbox input "true"
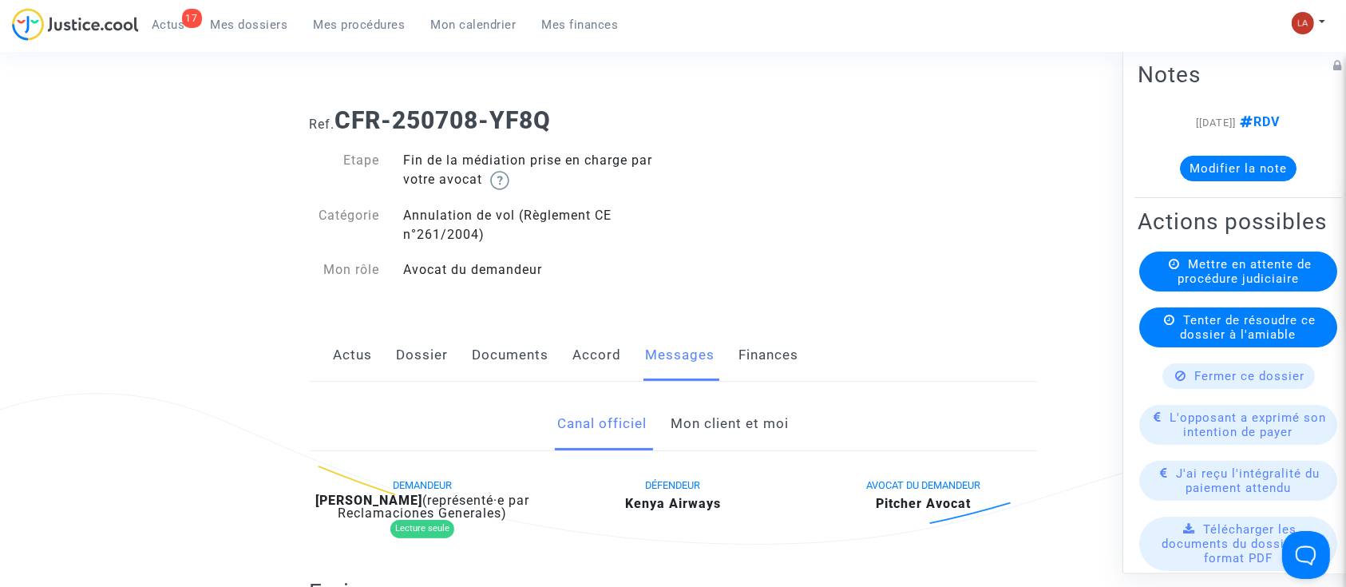
scroll to position [0, 0]
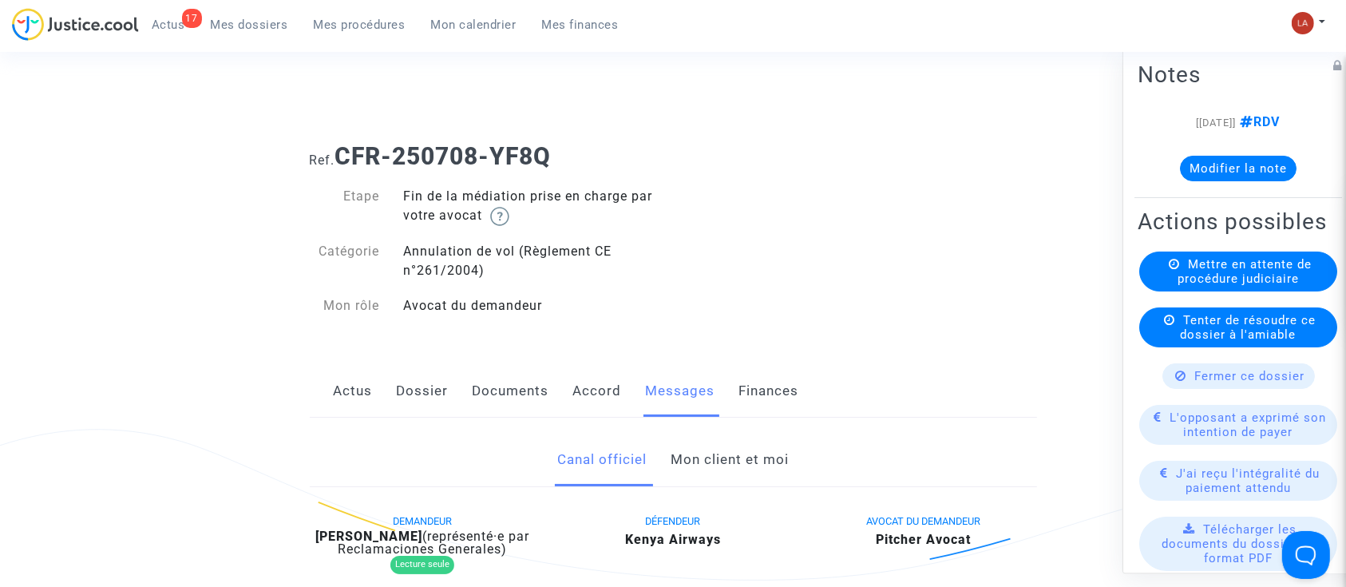
click at [742, 450] on link "Mon client et moi" at bounding box center [730, 460] width 118 height 53
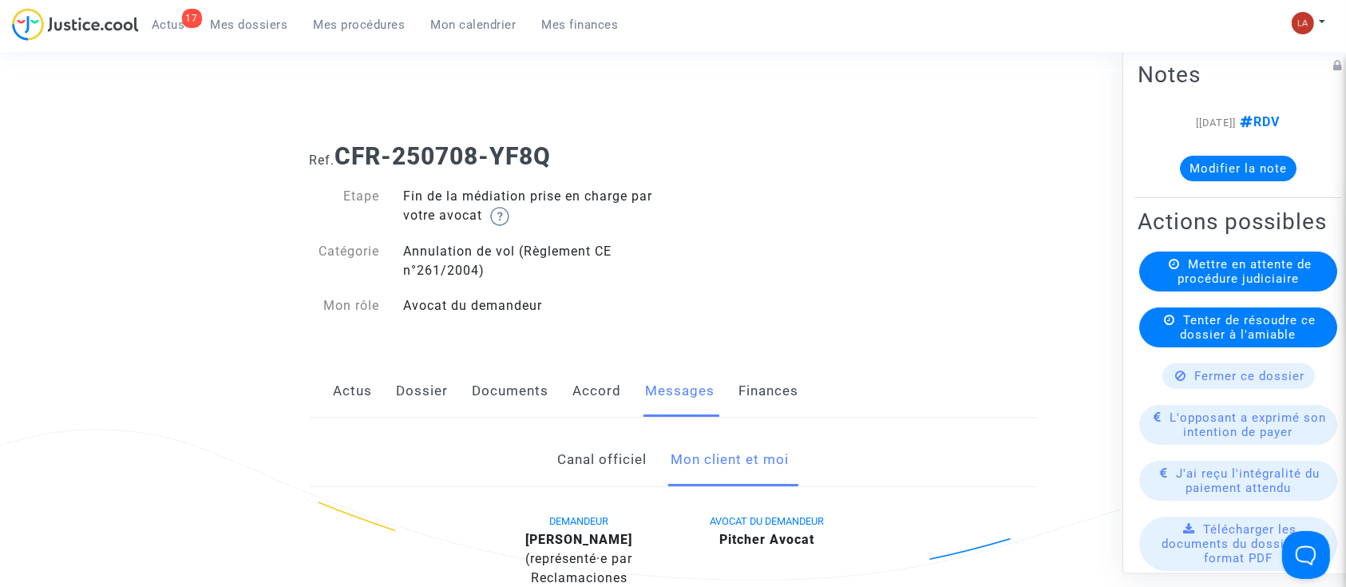
click at [538, 381] on link "Documents" at bounding box center [511, 391] width 77 height 53
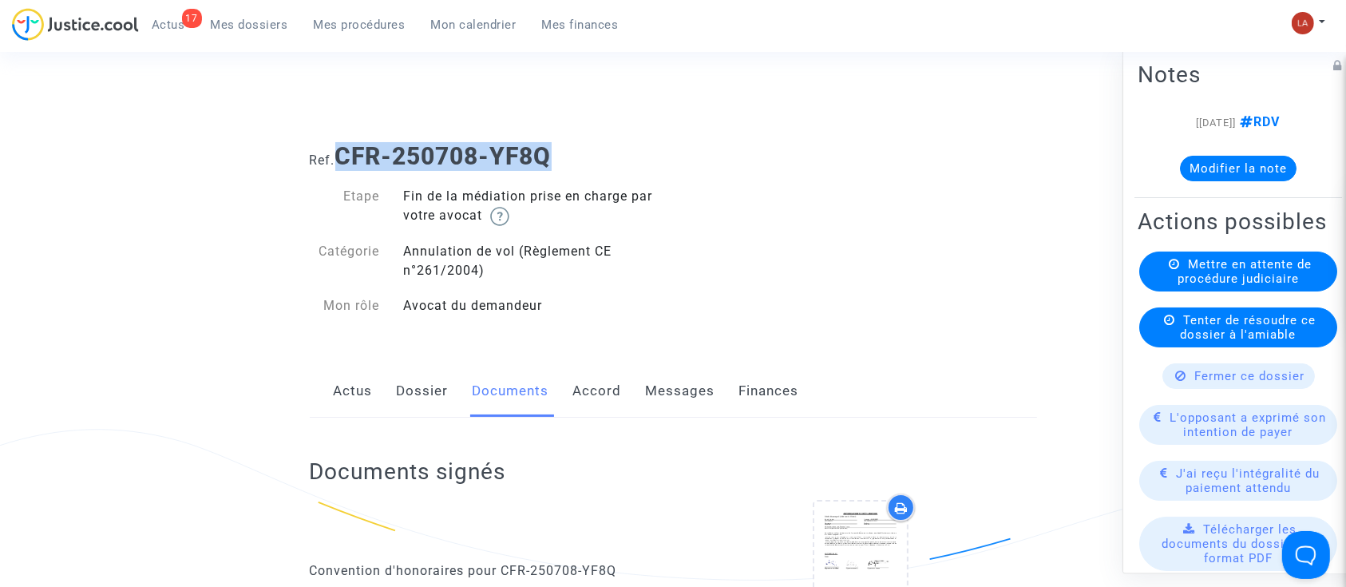
drag, startPoint x: 578, startPoint y: 146, endPoint x: 339, endPoint y: 156, distance: 238.9
click at [339, 156] on h1 "Ref. CFR-250708-YF8Q" at bounding box center [673, 156] width 727 height 29
copy b "CFR-250708-YF8Q"
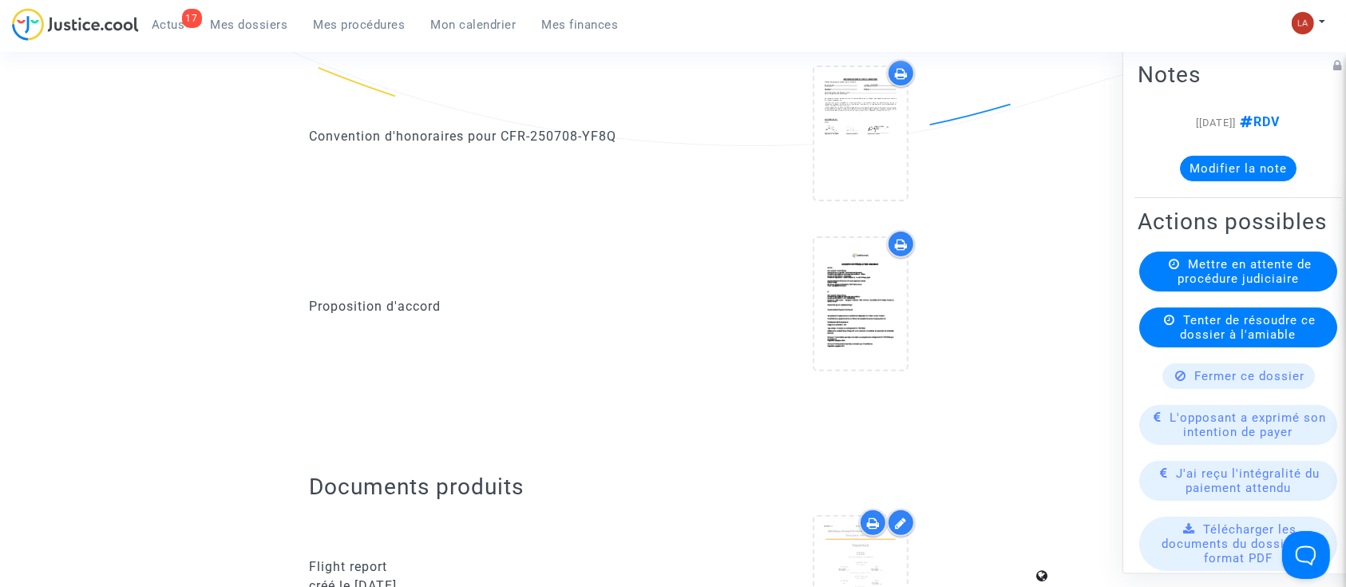
scroll to position [532, 0]
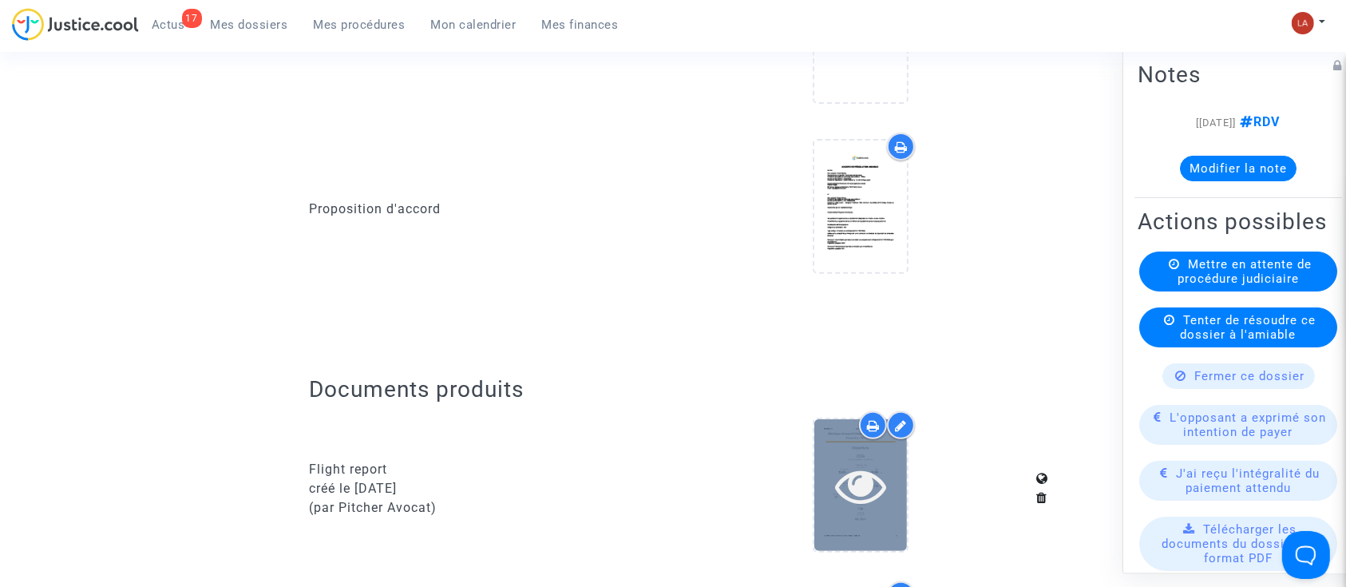
click at [855, 529] on div at bounding box center [860, 485] width 93 height 132
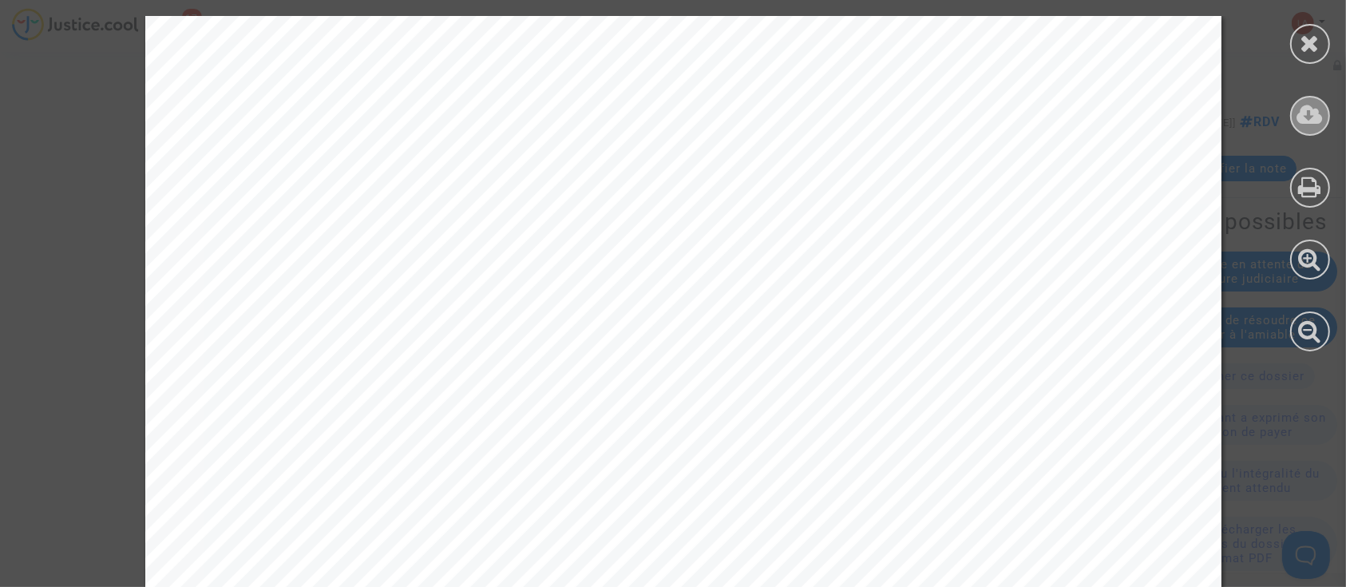
click at [1302, 114] on icon at bounding box center [1310, 115] width 26 height 24
click at [1316, 38] on icon at bounding box center [1311, 43] width 20 height 24
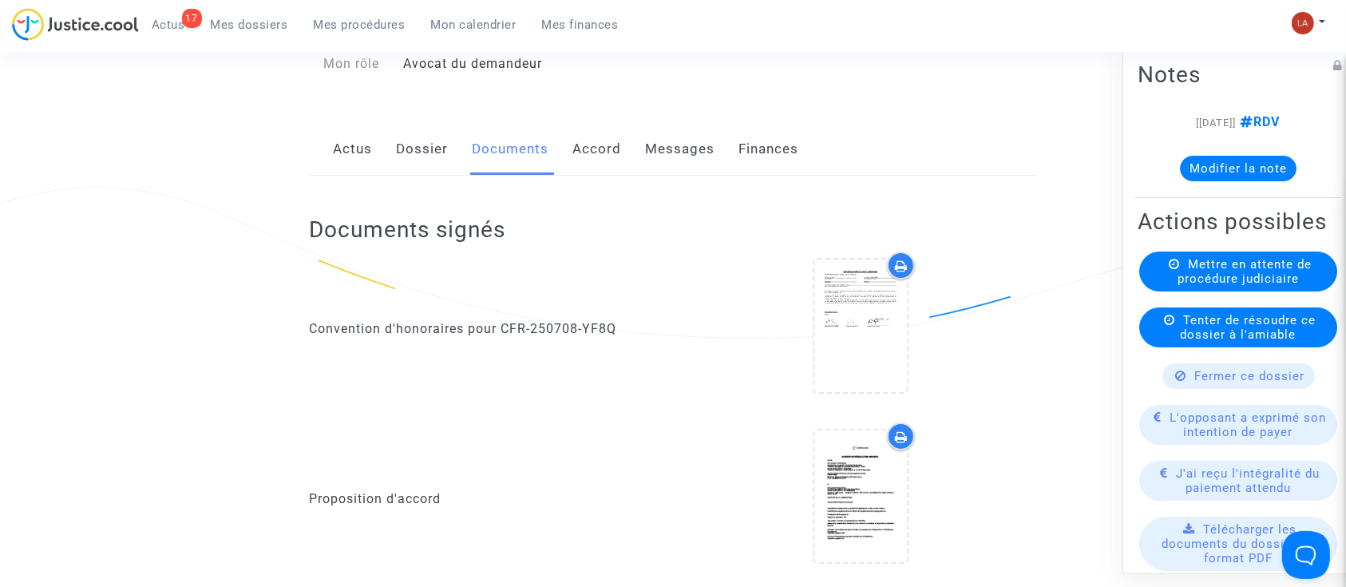
scroll to position [0, 0]
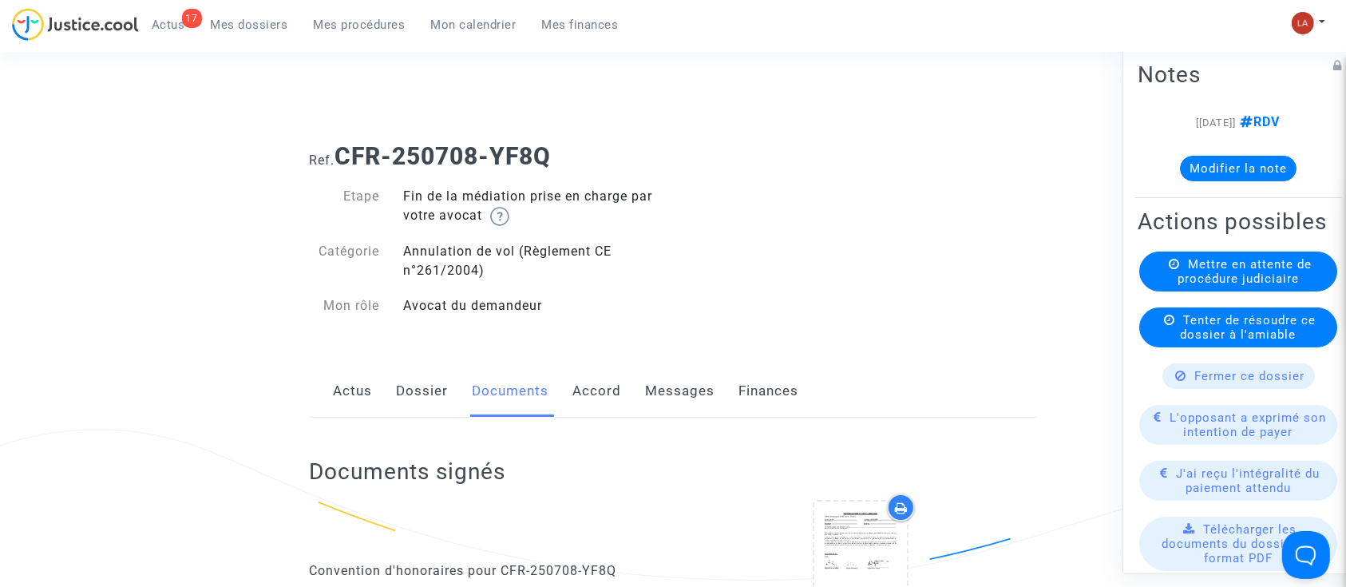
drag, startPoint x: 636, startPoint y: 390, endPoint x: 656, endPoint y: 385, distance: 20.5
click at [636, 390] on div "Actus Dossier Documents Accord Messages Finances" at bounding box center [673, 391] width 727 height 53
click at [659, 385] on link "Messages" at bounding box center [680, 391] width 69 height 53
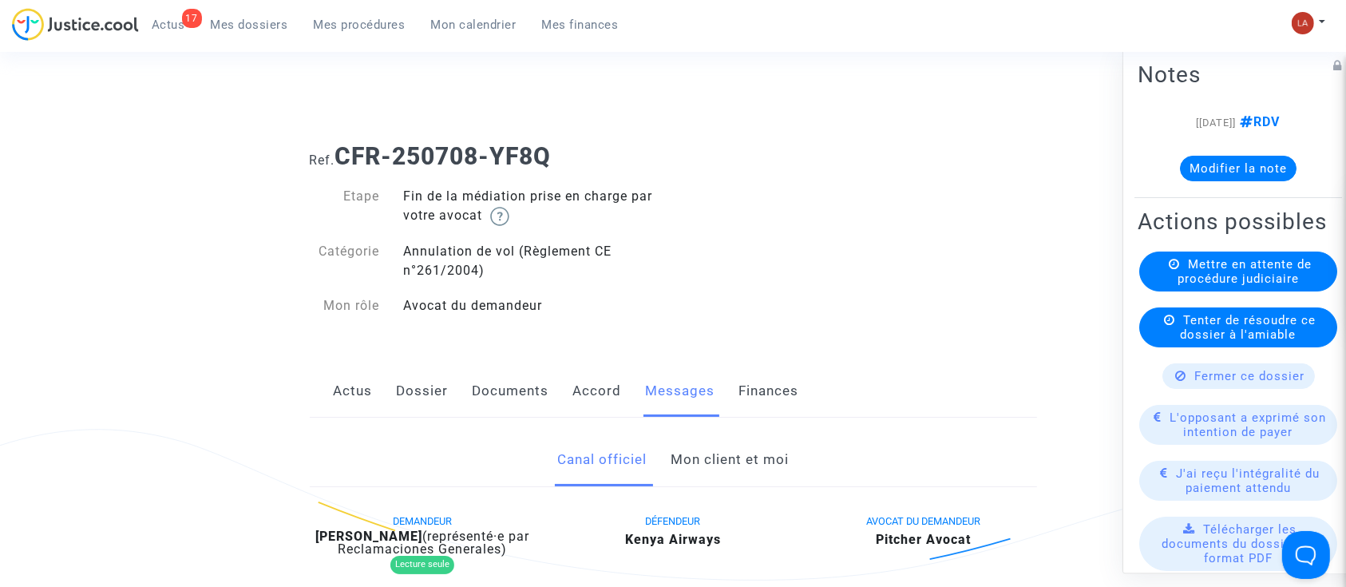
click at [704, 451] on link "Mon client et moi" at bounding box center [730, 460] width 118 height 53
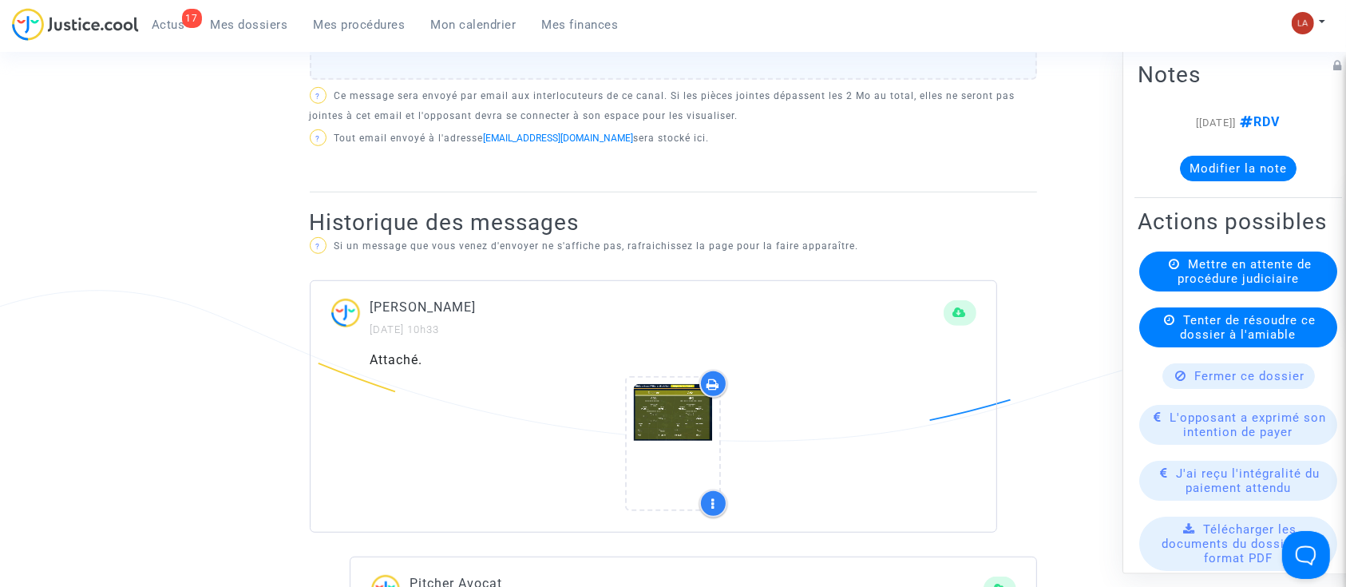
scroll to position [958, 0]
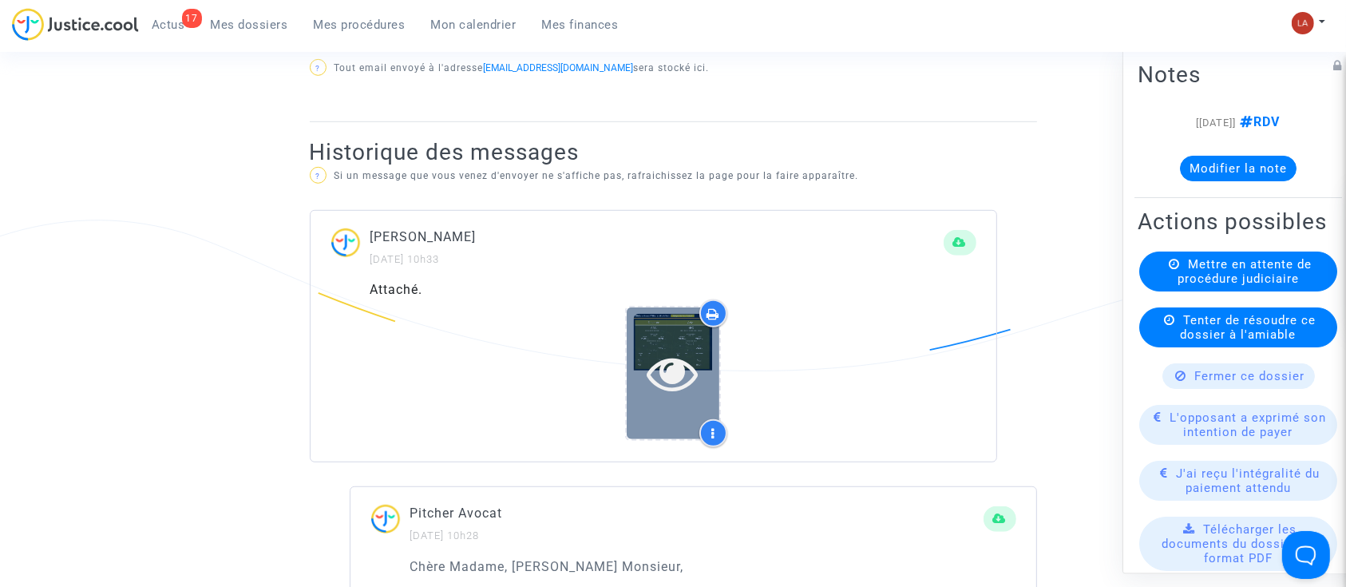
click at [678, 385] on icon at bounding box center [673, 372] width 52 height 51
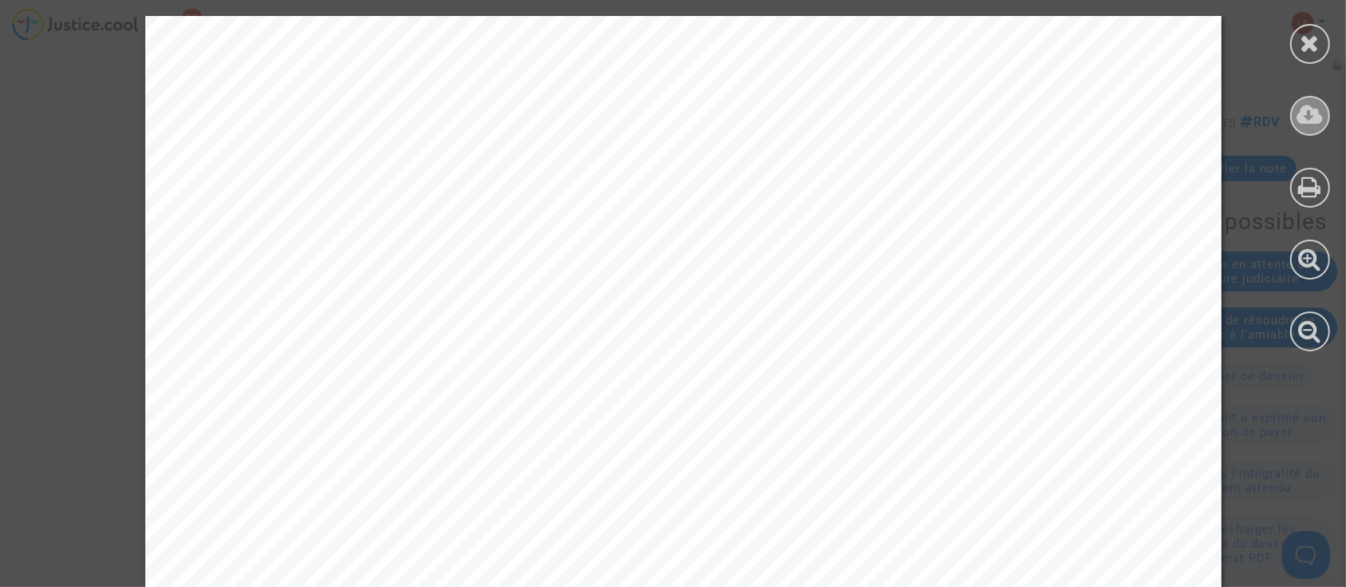
click at [1300, 117] on icon at bounding box center [1310, 115] width 26 height 24
click at [1331, 48] on div at bounding box center [1310, 183] width 72 height 367
click at [1332, 48] on div at bounding box center [1310, 183] width 72 height 367
click at [1320, 47] on div at bounding box center [1310, 44] width 40 height 40
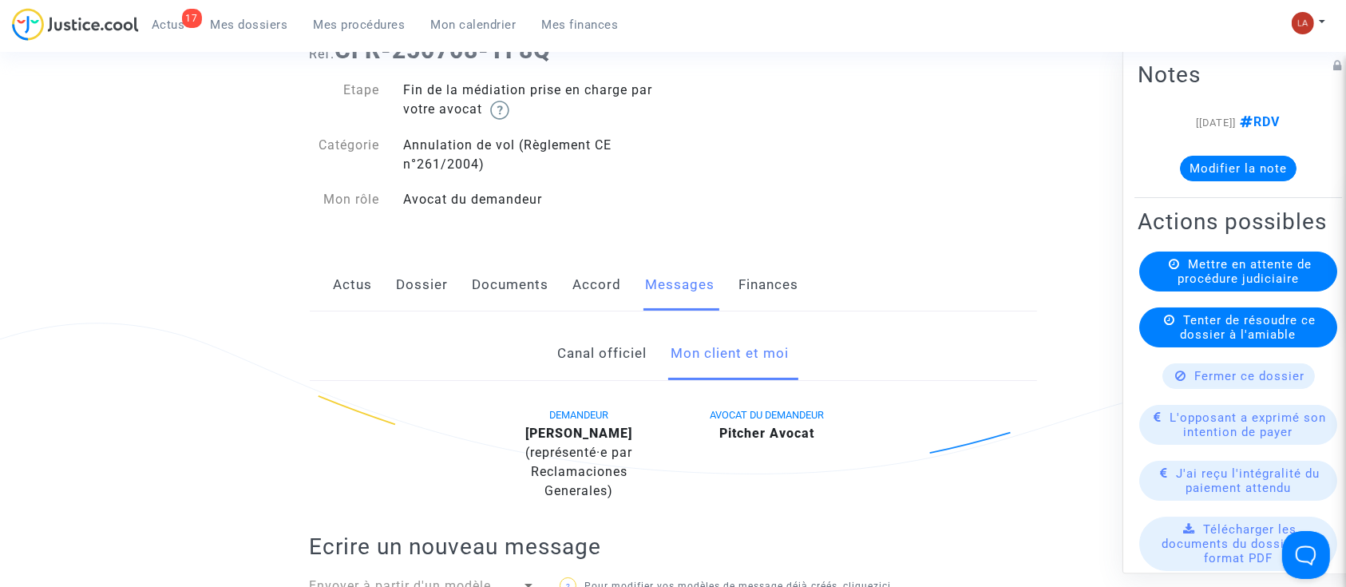
drag, startPoint x: 502, startPoint y: 287, endPoint x: 669, endPoint y: 297, distance: 167.2
click at [502, 287] on link "Documents" at bounding box center [511, 285] width 77 height 53
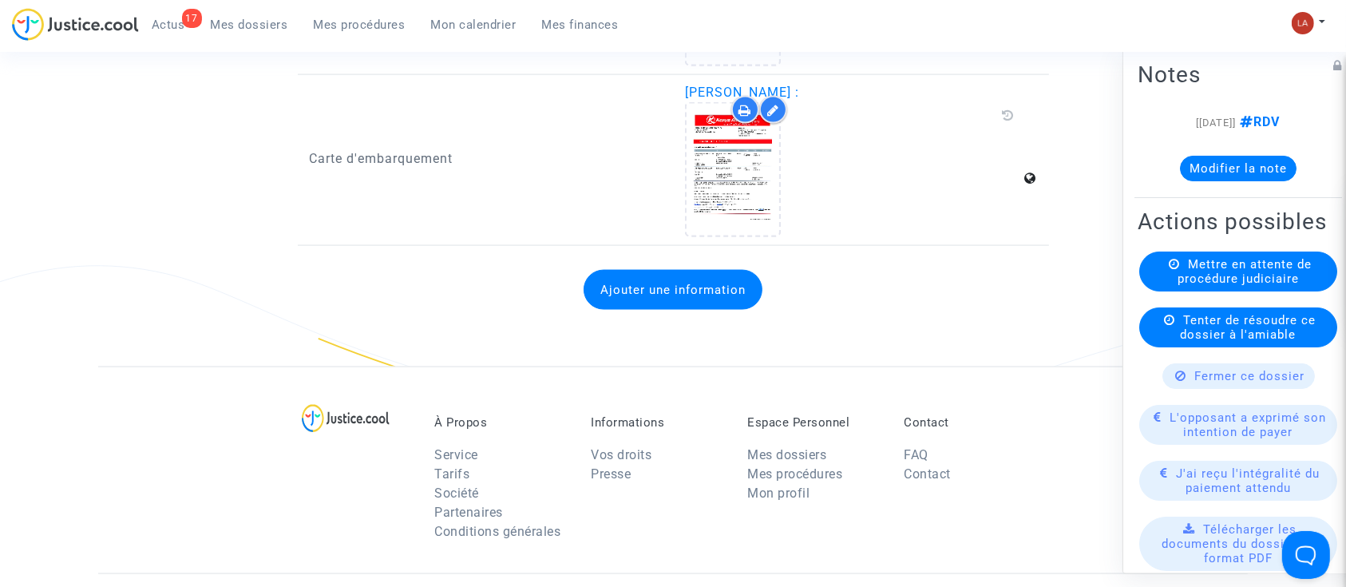
scroll to position [2448, 0]
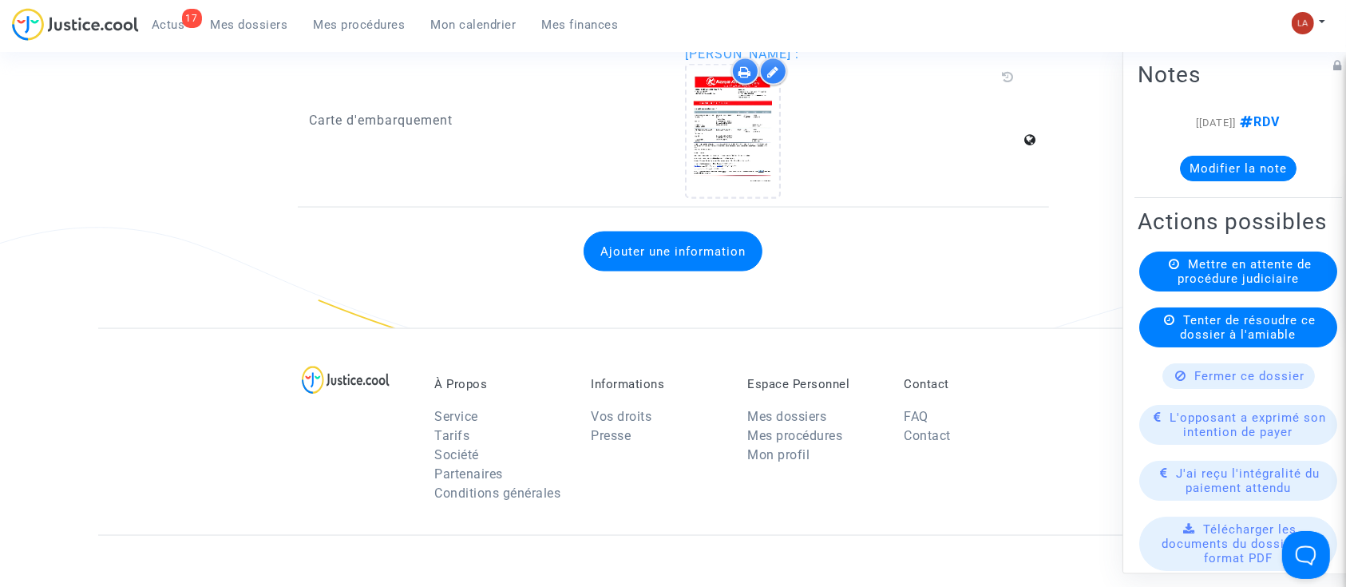
click at [716, 255] on button "Ajouter une information" at bounding box center [673, 252] width 179 height 40
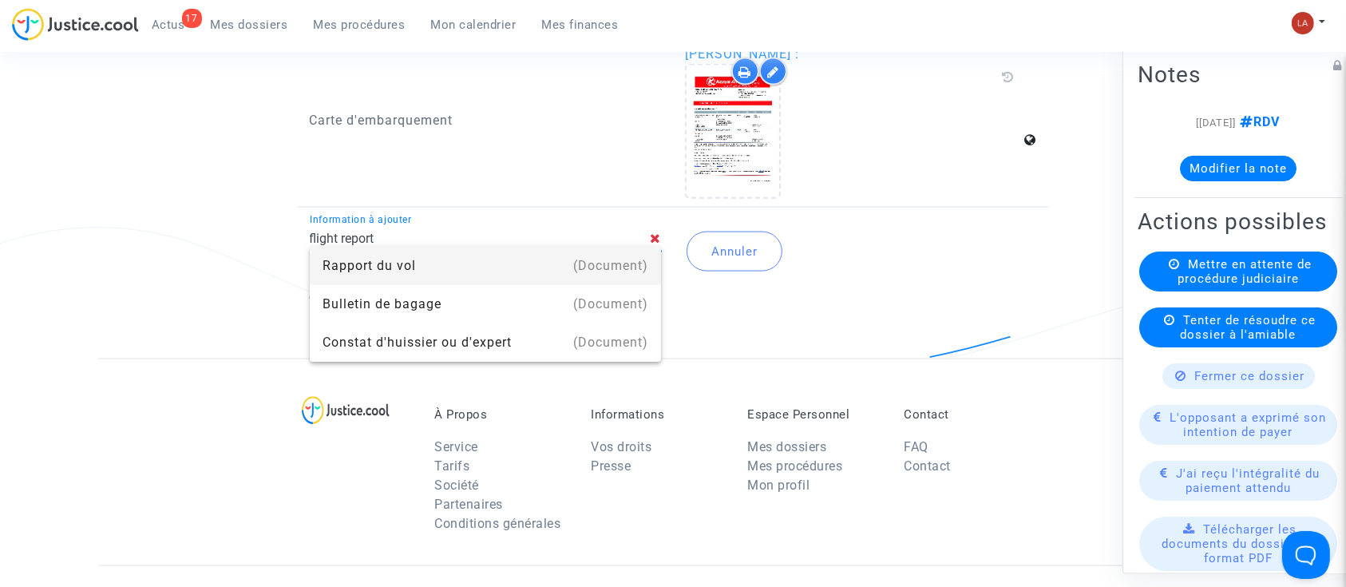
click at [635, 270] on div "(Document)" at bounding box center [610, 266] width 75 height 38
type input "Rapport du vol"
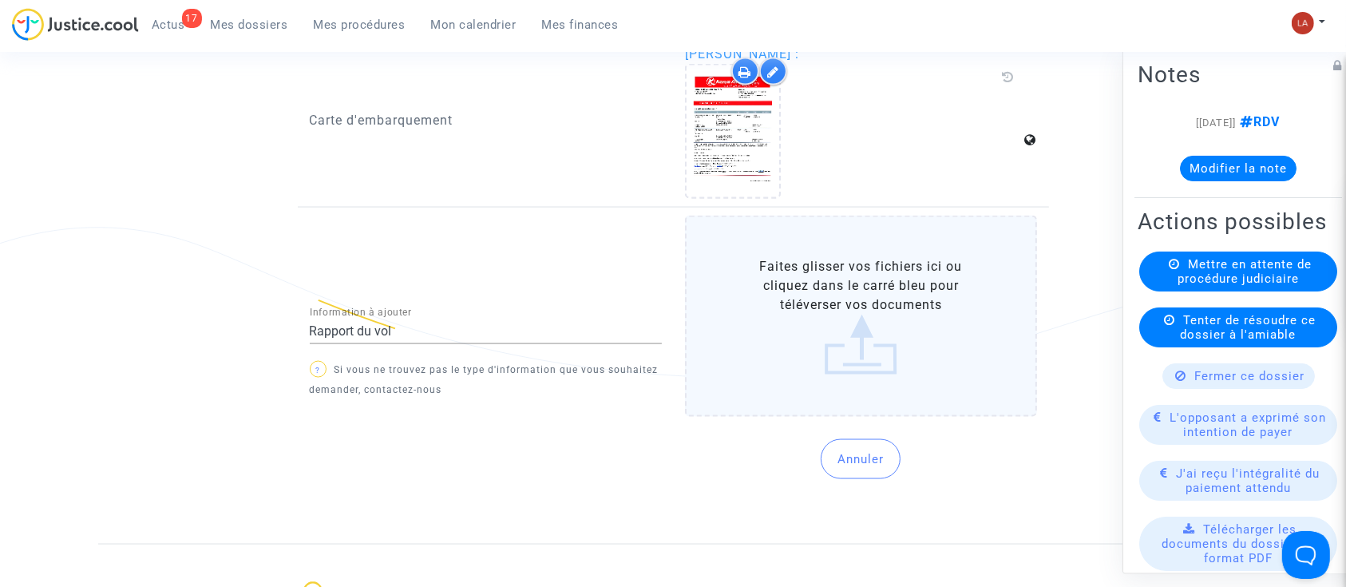
click at [782, 271] on label "Faites glisser vos fichiers ici ou cliquez dans le carré bleu pour téléverser v…" at bounding box center [861, 316] width 352 height 201
click at [0, 0] on input "Faites glisser vos fichiers ici ou cliquez dans le carré bleu pour téléverser v…" at bounding box center [0, 0] width 0 height 0
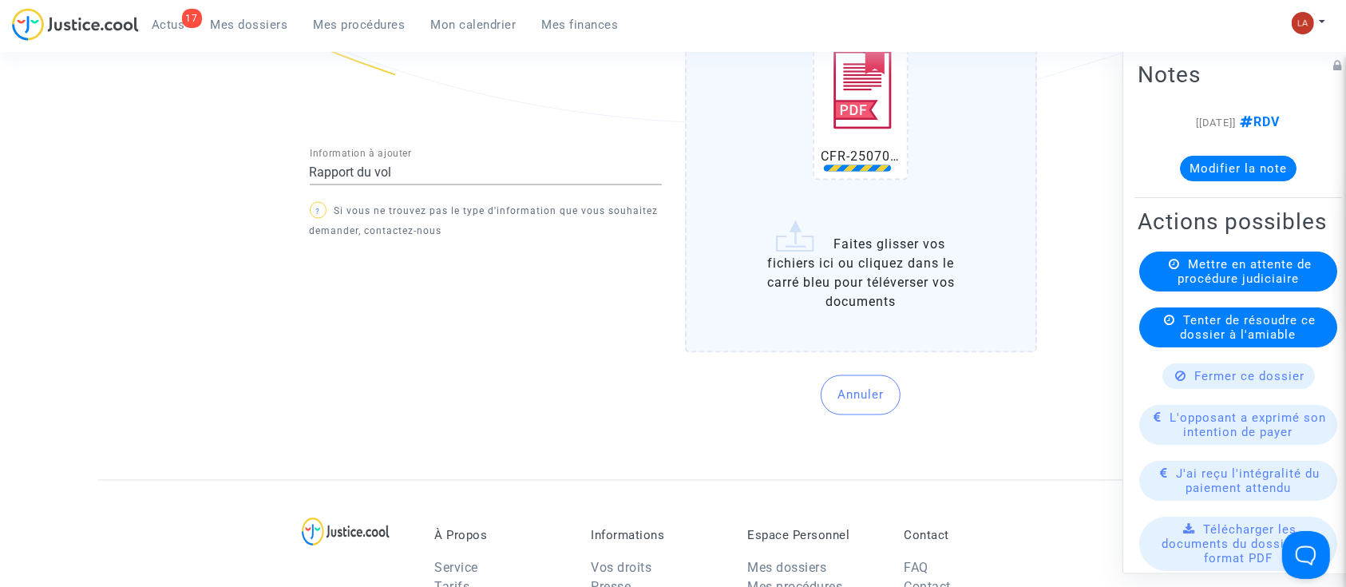
scroll to position [2980, 0]
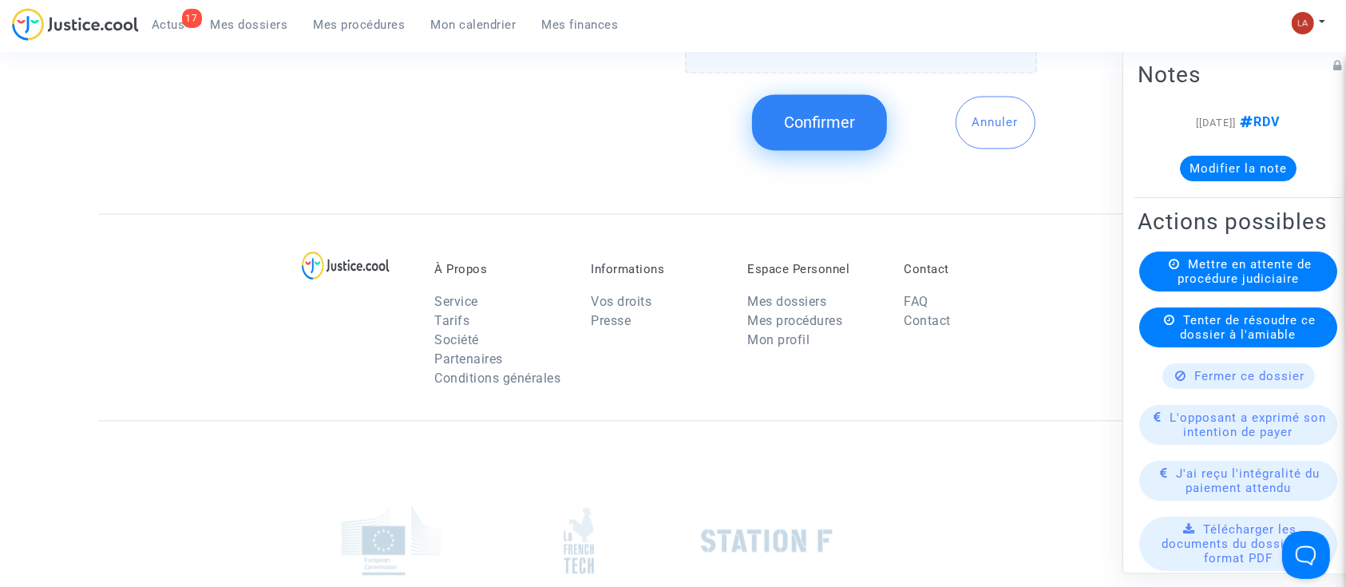
click at [793, 97] on button "Confirmer" at bounding box center [819, 123] width 135 height 56
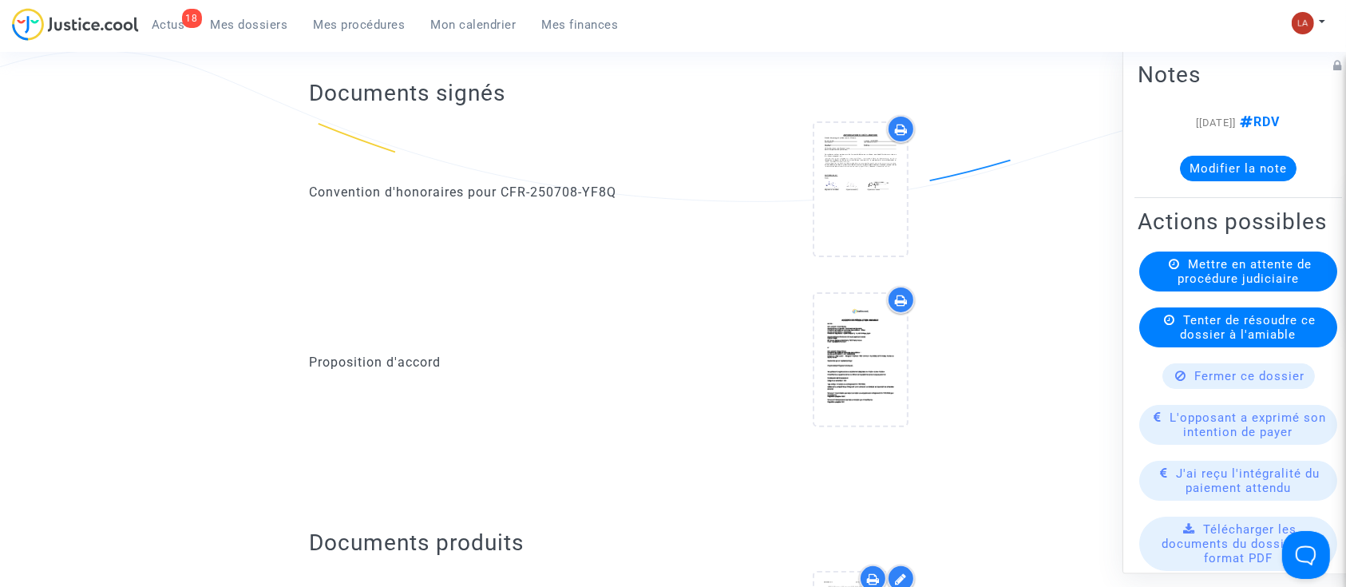
scroll to position [266, 0]
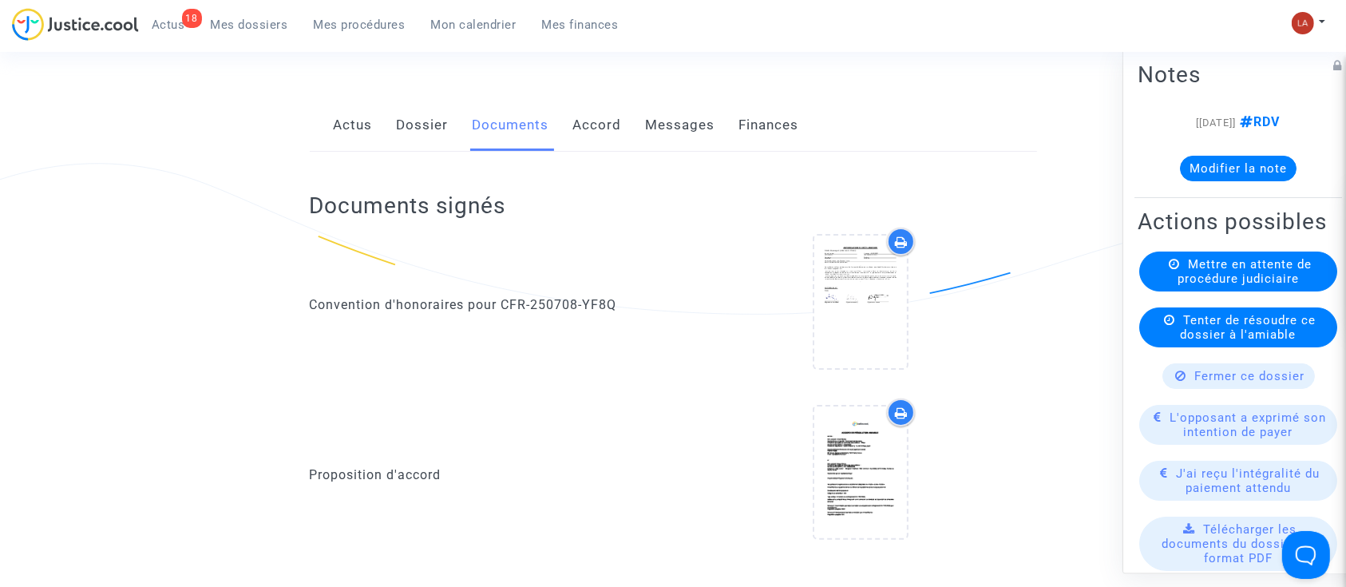
click at [675, 121] on link "Messages" at bounding box center [680, 125] width 69 height 53
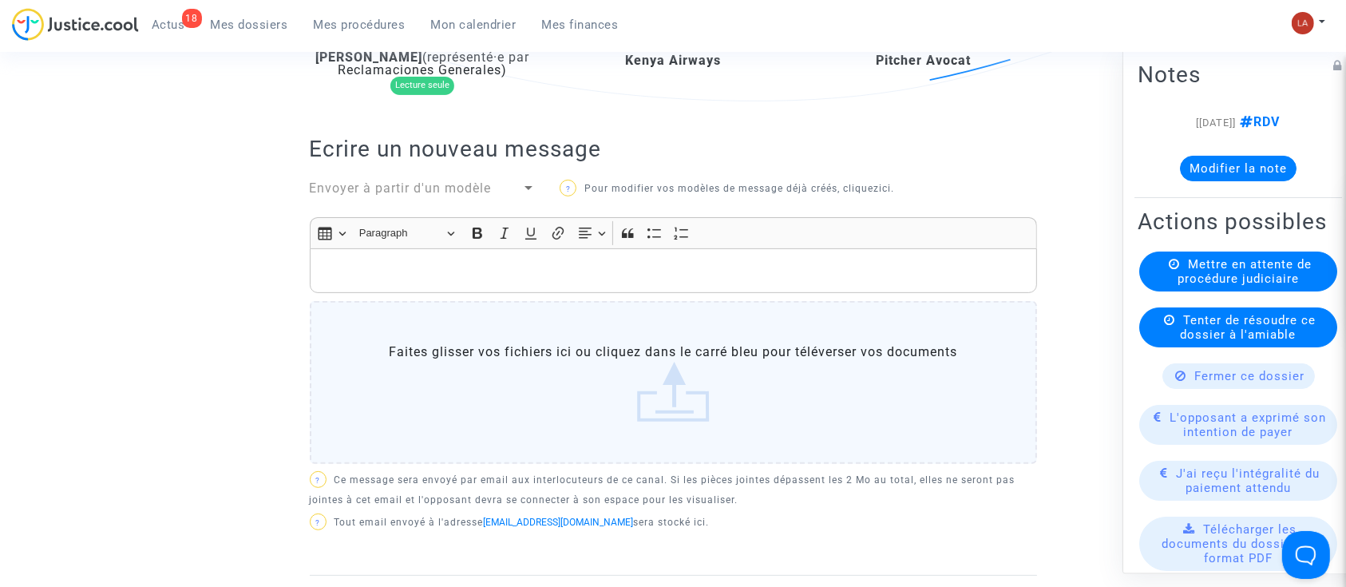
scroll to position [372, 0]
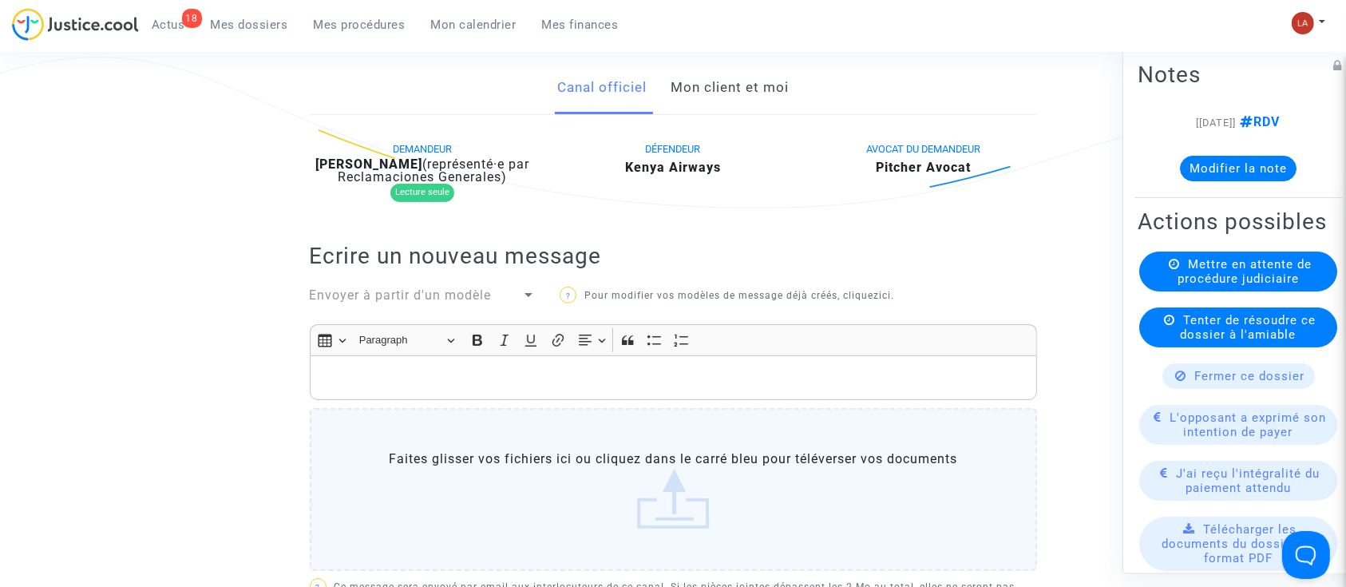
click at [390, 157] on b "Anicet Kitambo" at bounding box center [368, 163] width 107 height 15
click at [392, 159] on b "Anicet Kitambo" at bounding box center [368, 163] width 107 height 15
click at [394, 156] on b "Anicet Kitambo" at bounding box center [368, 163] width 107 height 15
click at [398, 154] on div "DEMANDEUR Anicet Kitambo (représenté·e par Reclamaciones Generales) Lecture seu…" at bounding box center [423, 174] width 251 height 71
click at [378, 156] on b "Anicet Kitambo" at bounding box center [368, 163] width 107 height 15
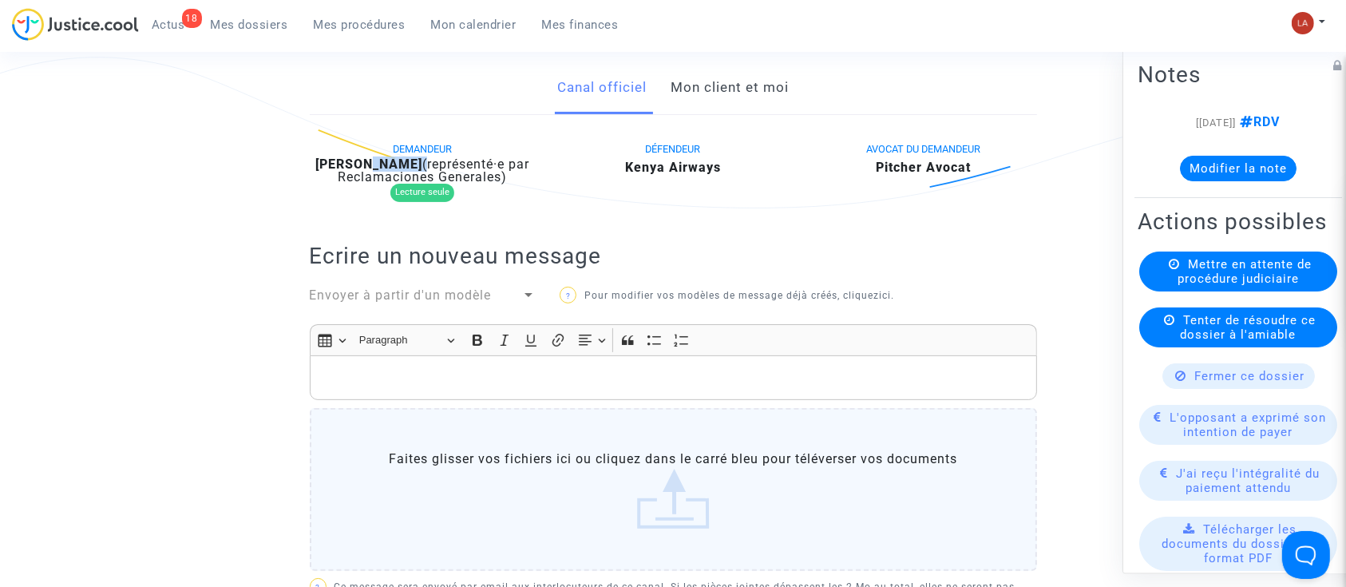
click at [379, 156] on b "Anicet Kitambo" at bounding box center [368, 163] width 107 height 15
copy div "Kitambo"
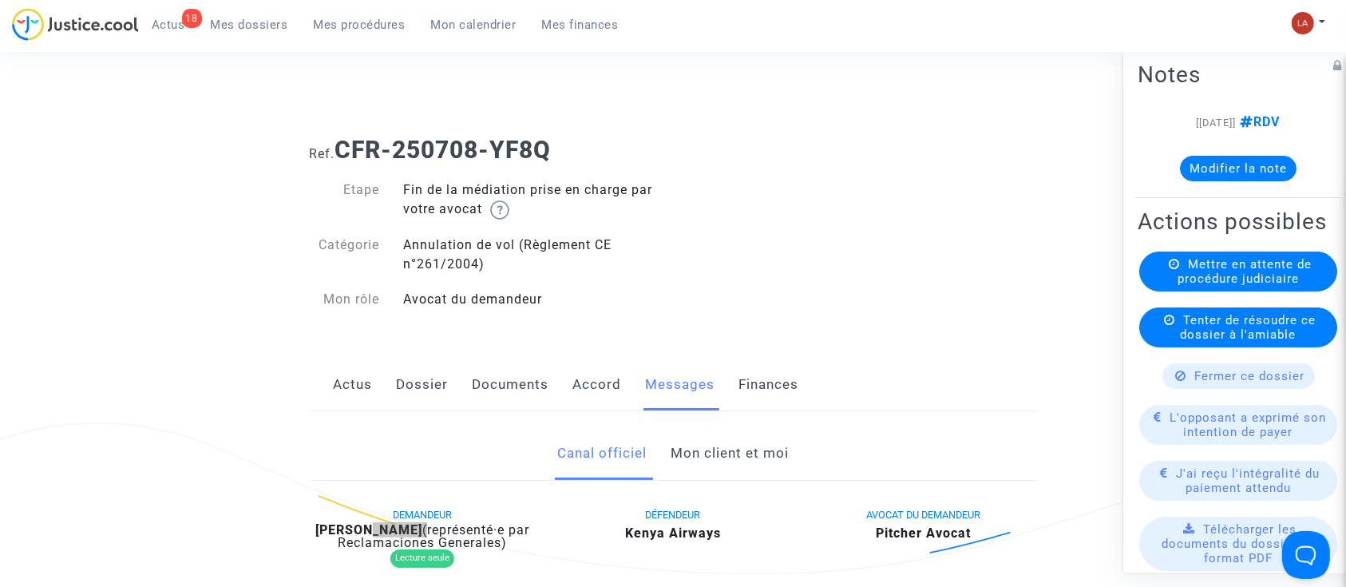
scroll to position [0, 0]
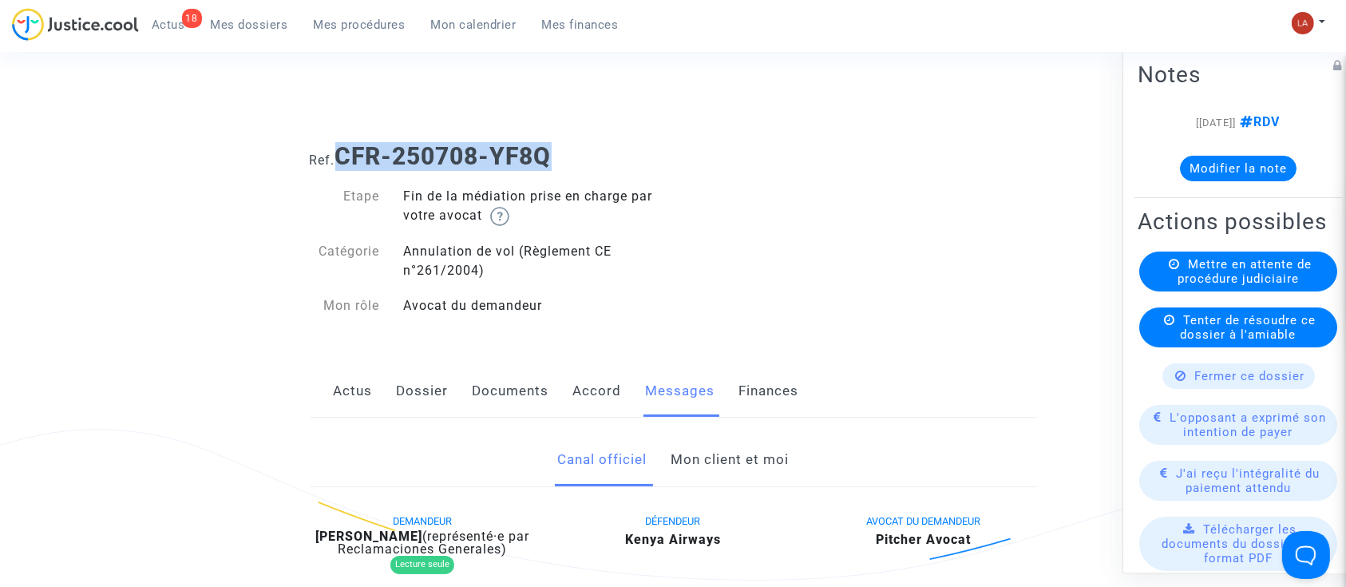
drag, startPoint x: 604, startPoint y: 164, endPoint x: 336, endPoint y: 160, distance: 268.3
click at [336, 160] on h1 "Ref. CFR-250708-YF8Q" at bounding box center [673, 156] width 727 height 29
click at [358, 160] on b "CFR-250708-YF8Q" at bounding box center [443, 156] width 216 height 28
drag, startPoint x: 340, startPoint y: 147, endPoint x: 569, endPoint y: 151, distance: 229.2
click at [560, 154] on h1 "Ref. CFR-250708-YF8Q" at bounding box center [673, 156] width 727 height 29
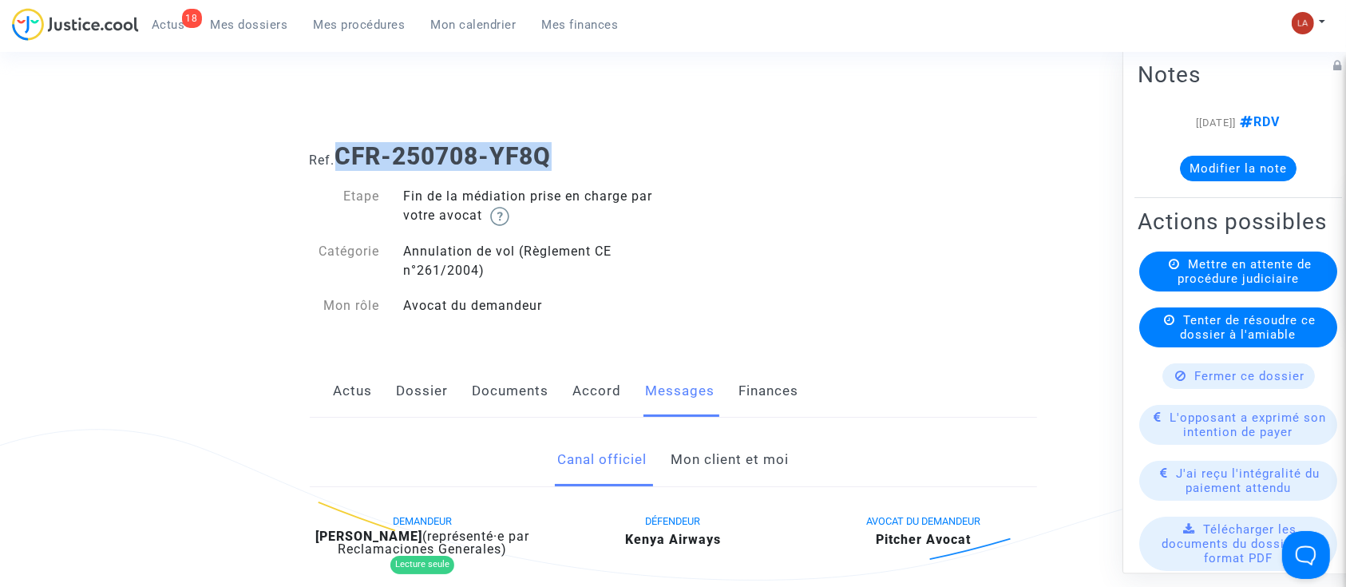
copy b "CFR-250708-YF8Q"
click at [1233, 163] on button "Modifier la note" at bounding box center [1238, 169] width 117 height 26
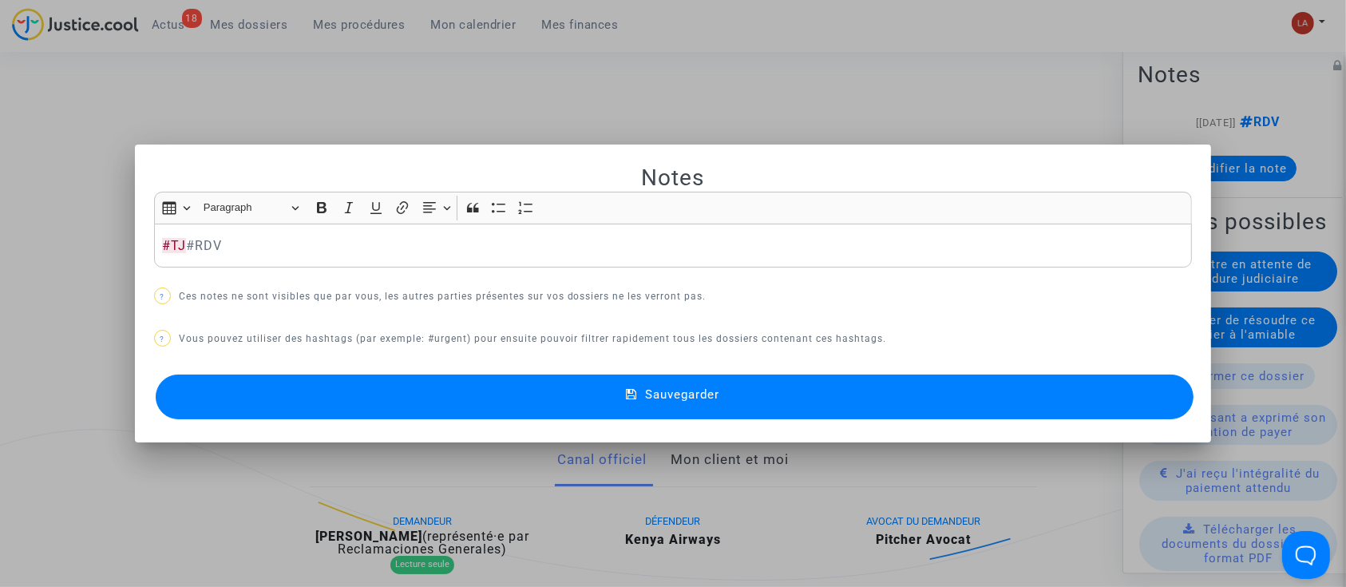
click at [1162, 374] on button "Sauvegarder" at bounding box center [675, 396] width 1039 height 45
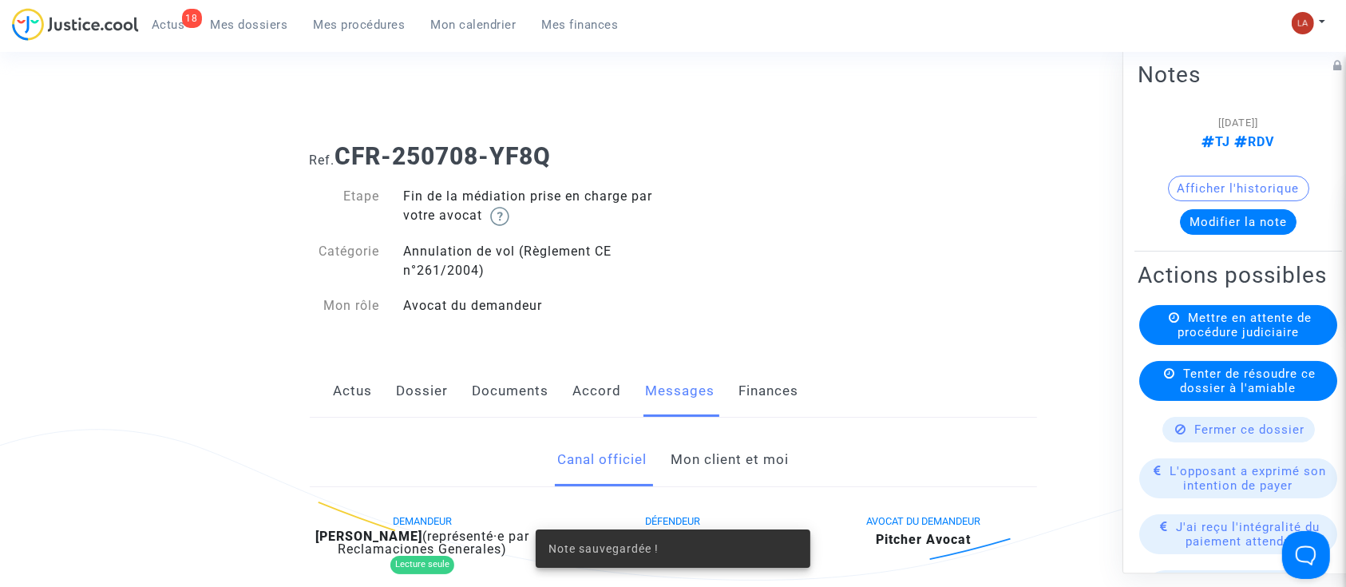
click at [1203, 318] on div "Actions possibles Mettre en attente de procédure judiciaire Tenter de résoudre …" at bounding box center [1238, 554] width 208 height 593
click at [1187, 339] on span "Mettre en attente de procédure judiciaire" at bounding box center [1245, 325] width 134 height 29
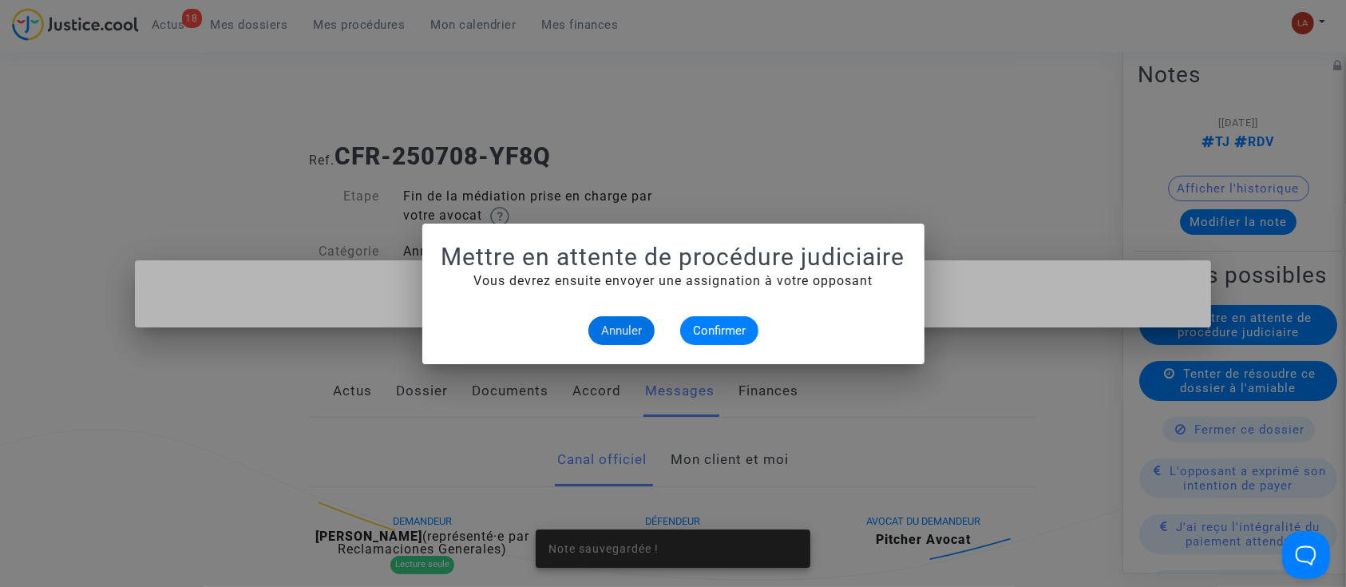
click at [741, 350] on mat-dialog-container "Mettre en attente de procédure judiciaire Vous devrez ensuite envoyer une assig…" at bounding box center [673, 294] width 502 height 141
click at [728, 337] on button "Confirmer" at bounding box center [719, 330] width 78 height 29
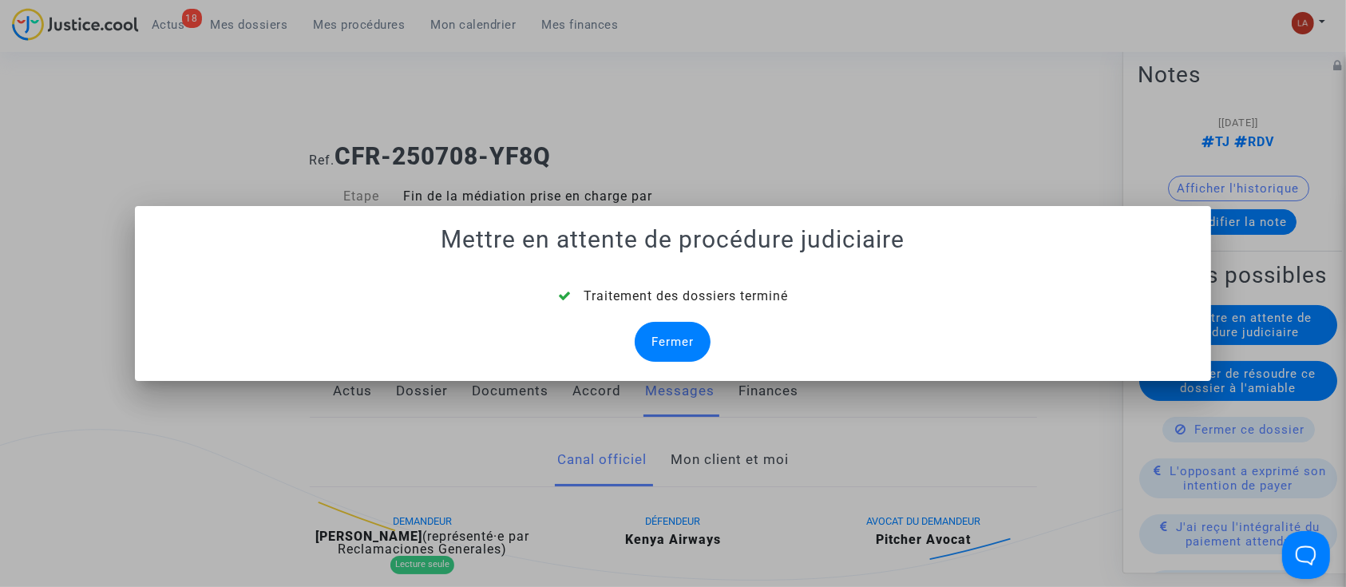
click at [658, 347] on div "Fermer" at bounding box center [673, 342] width 76 height 40
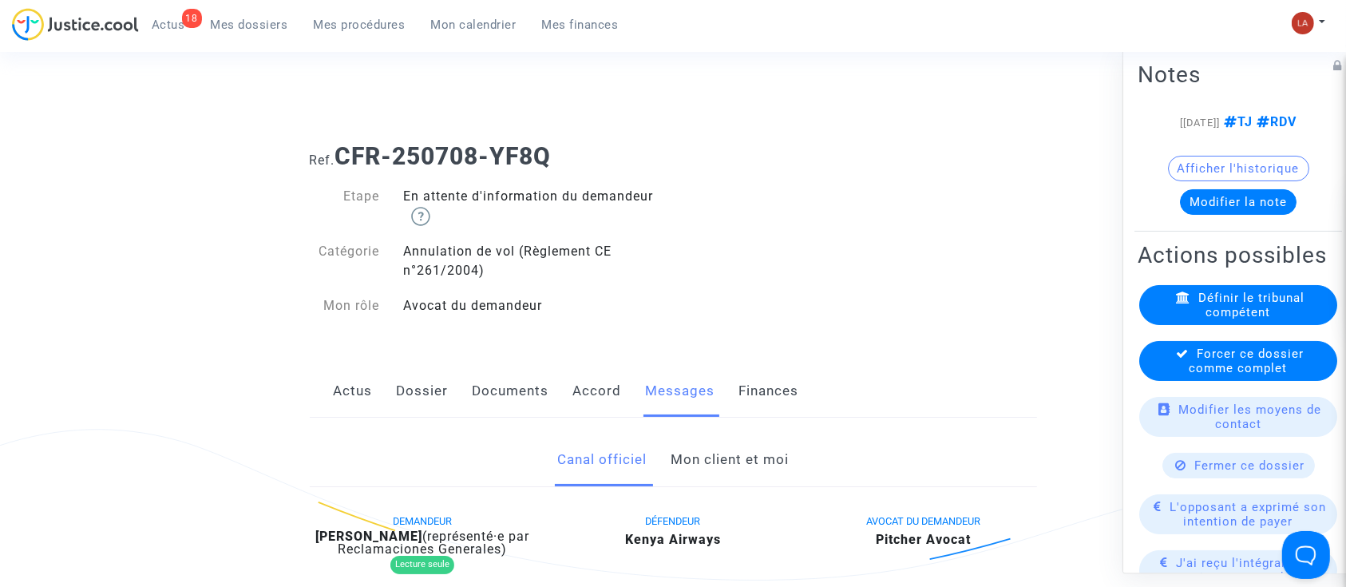
click at [1177, 359] on icon at bounding box center [1183, 353] width 13 height 12
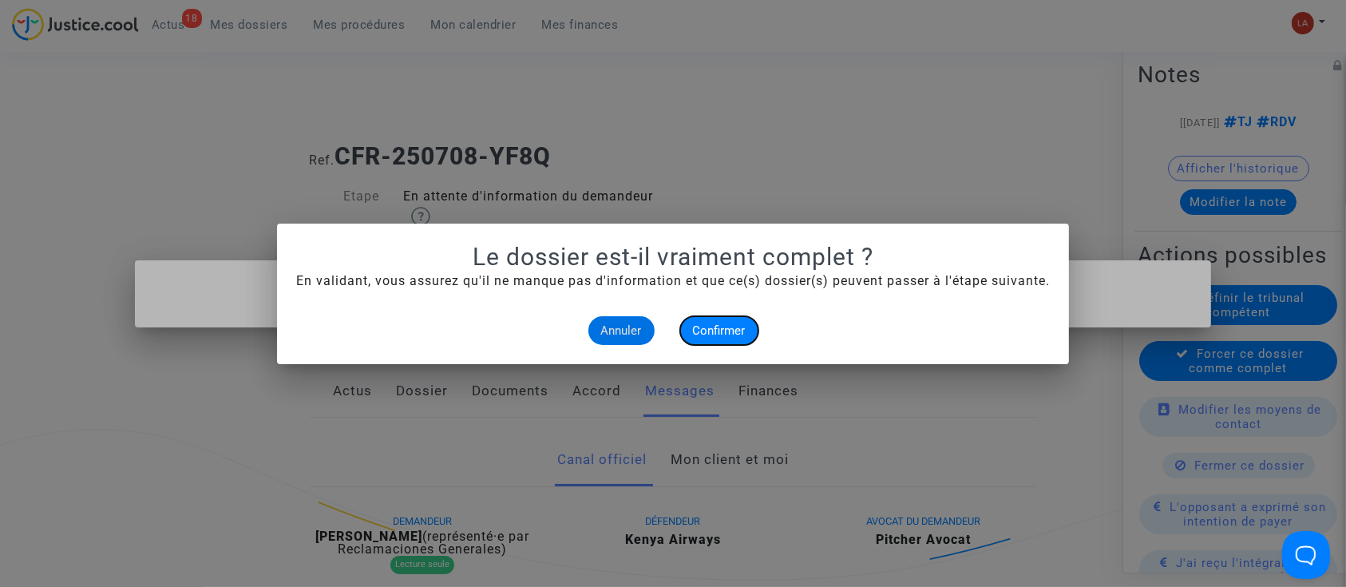
click at [741, 328] on span "Confirmer" at bounding box center [719, 330] width 53 height 14
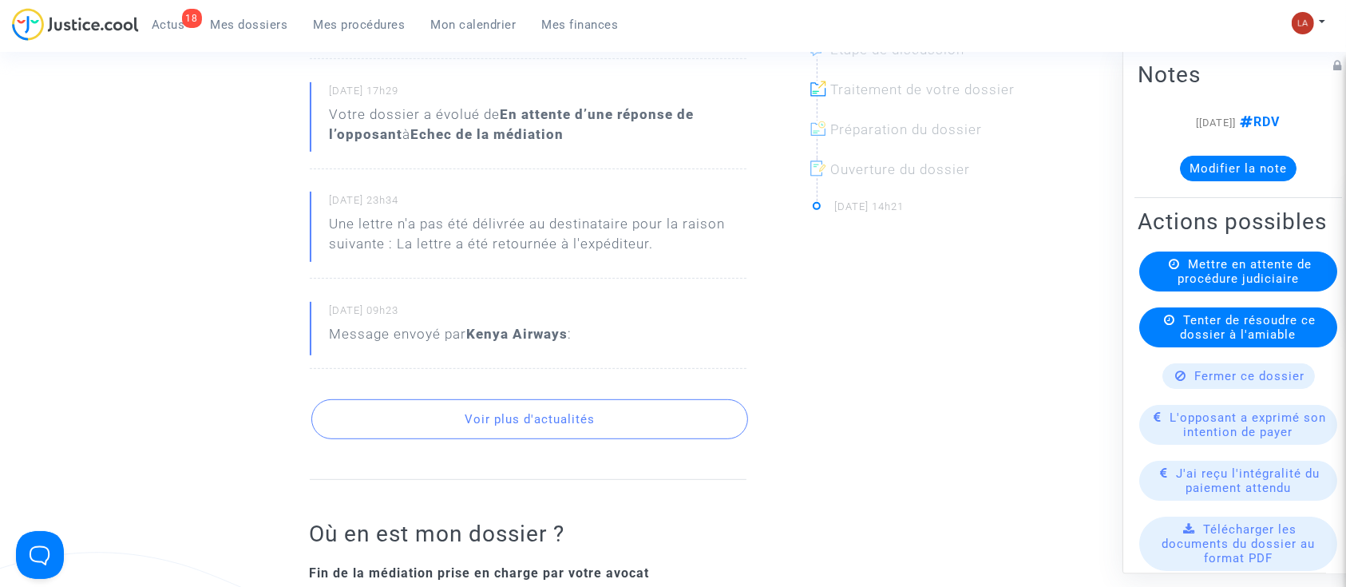
scroll to position [745, 0]
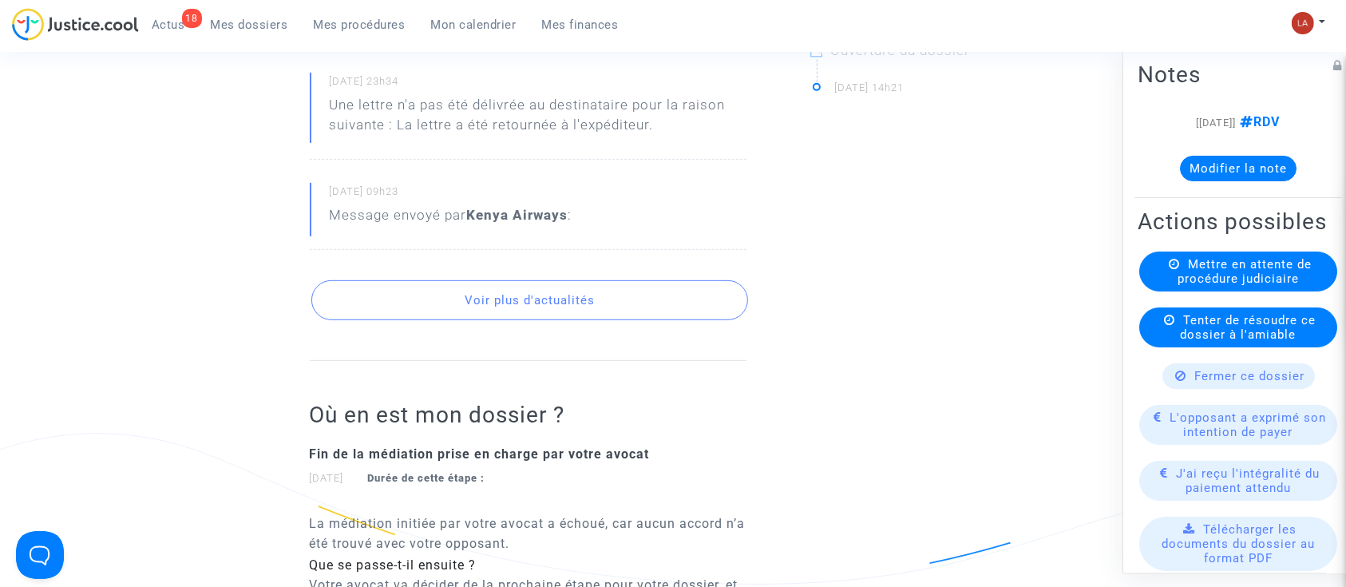
click at [497, 297] on button "Voir plus d'actualités" at bounding box center [529, 300] width 437 height 40
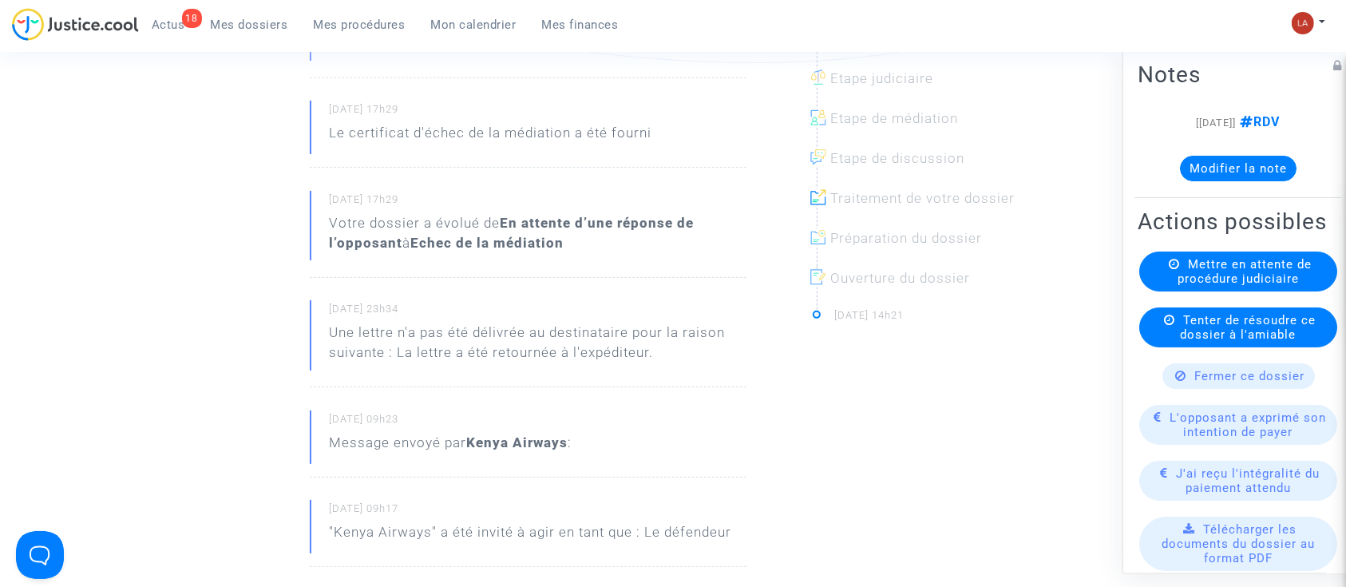
scroll to position [319, 0]
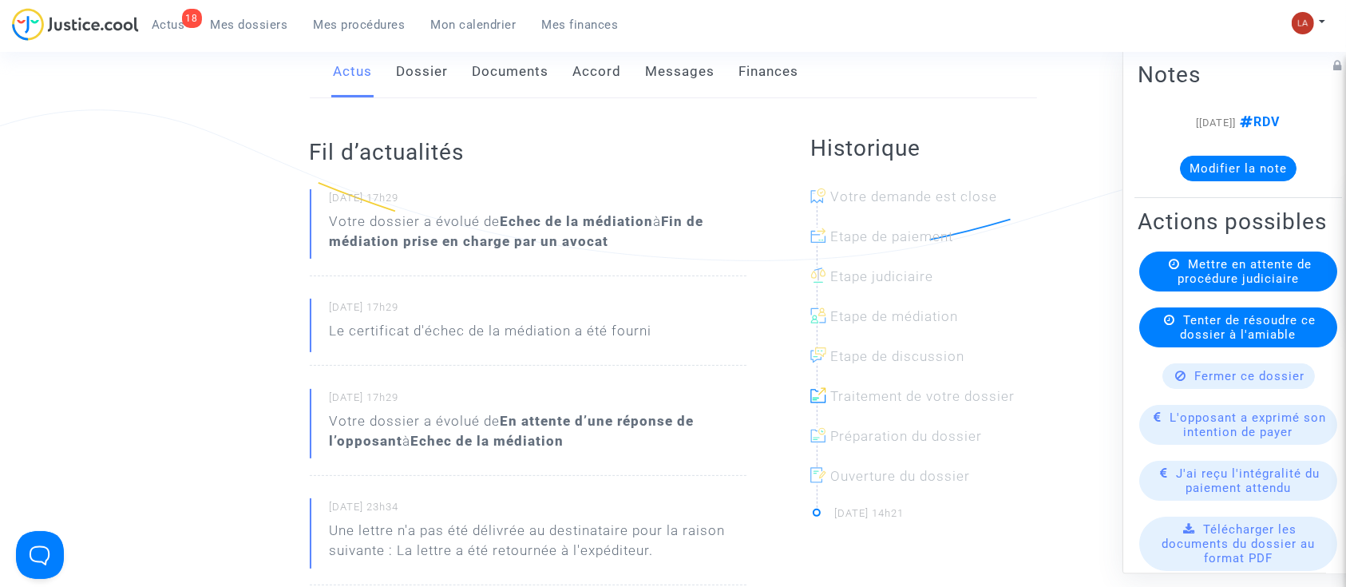
click at [513, 81] on link "Documents" at bounding box center [511, 72] width 77 height 53
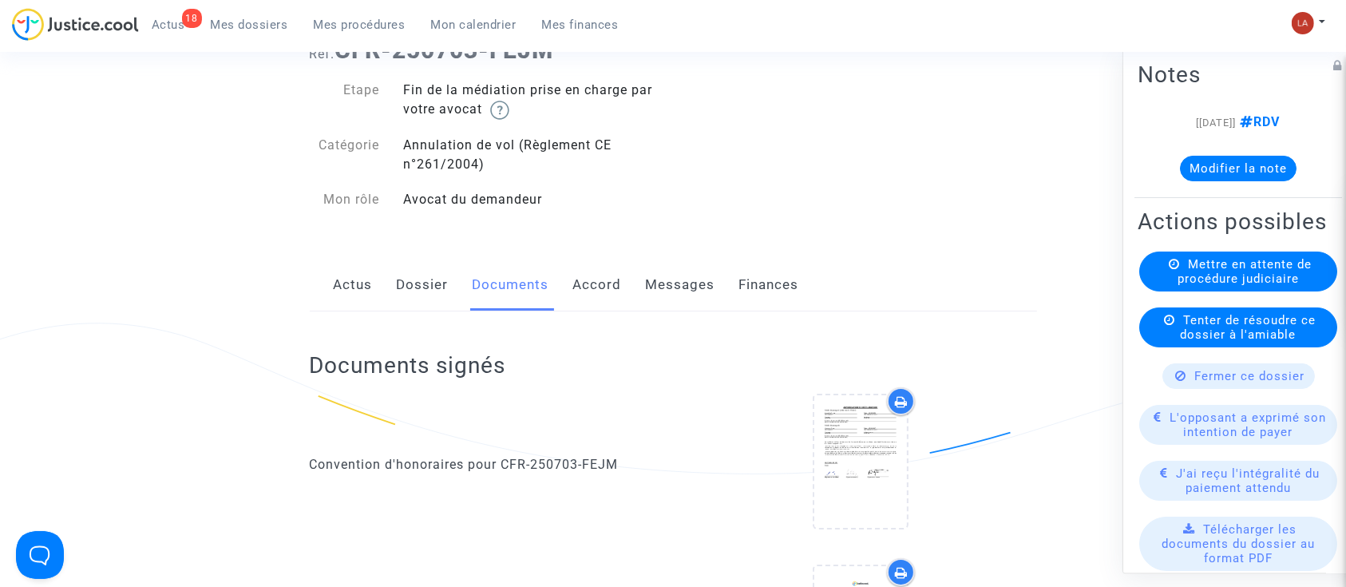
click at [705, 278] on link "Messages" at bounding box center [680, 285] width 69 height 53
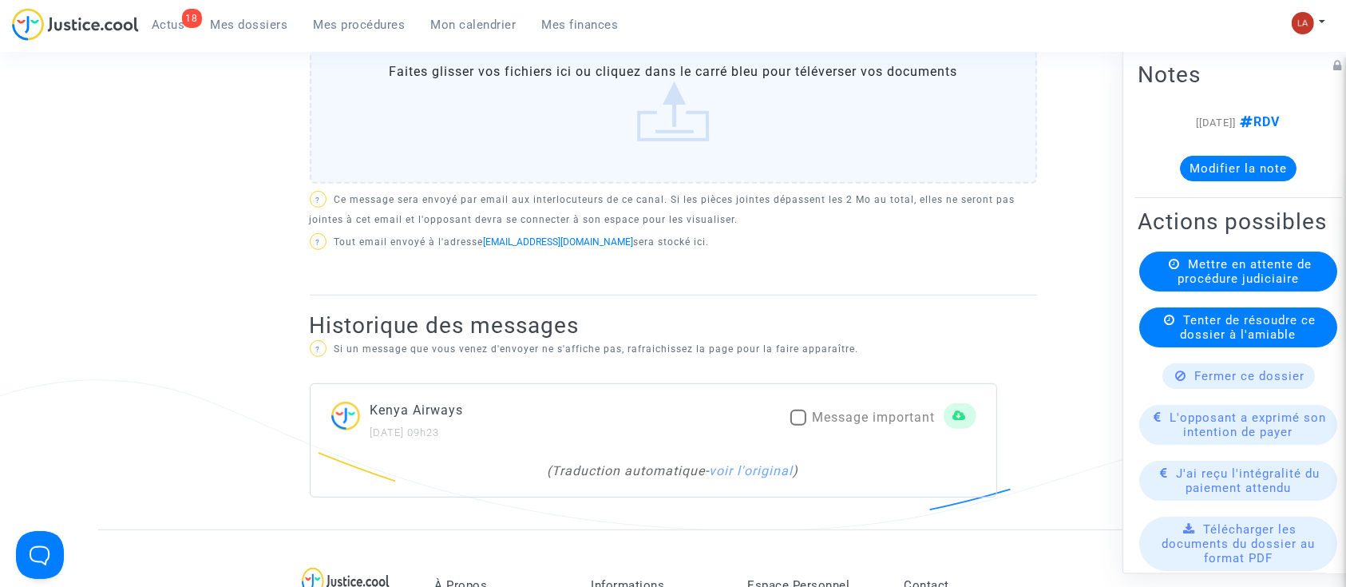
scroll to position [958, 0]
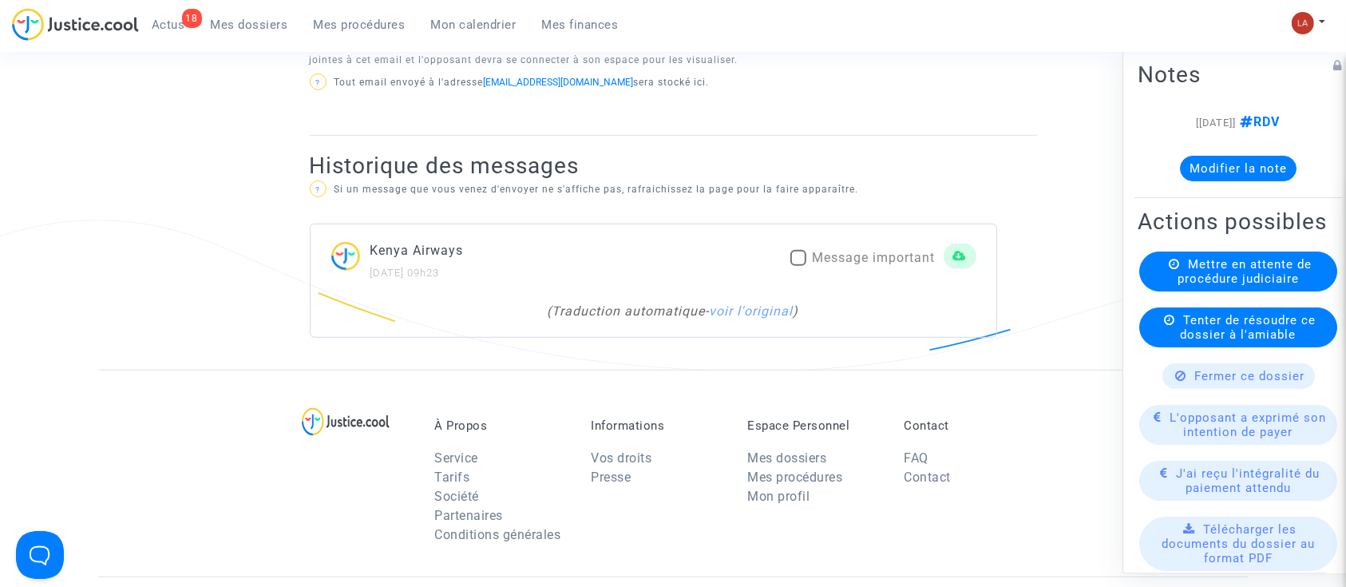
click at [806, 255] on label "Message important" at bounding box center [862, 257] width 145 height 19
click at [798, 266] on input "Message important" at bounding box center [798, 266] width 1 height 1
checkbox input "true"
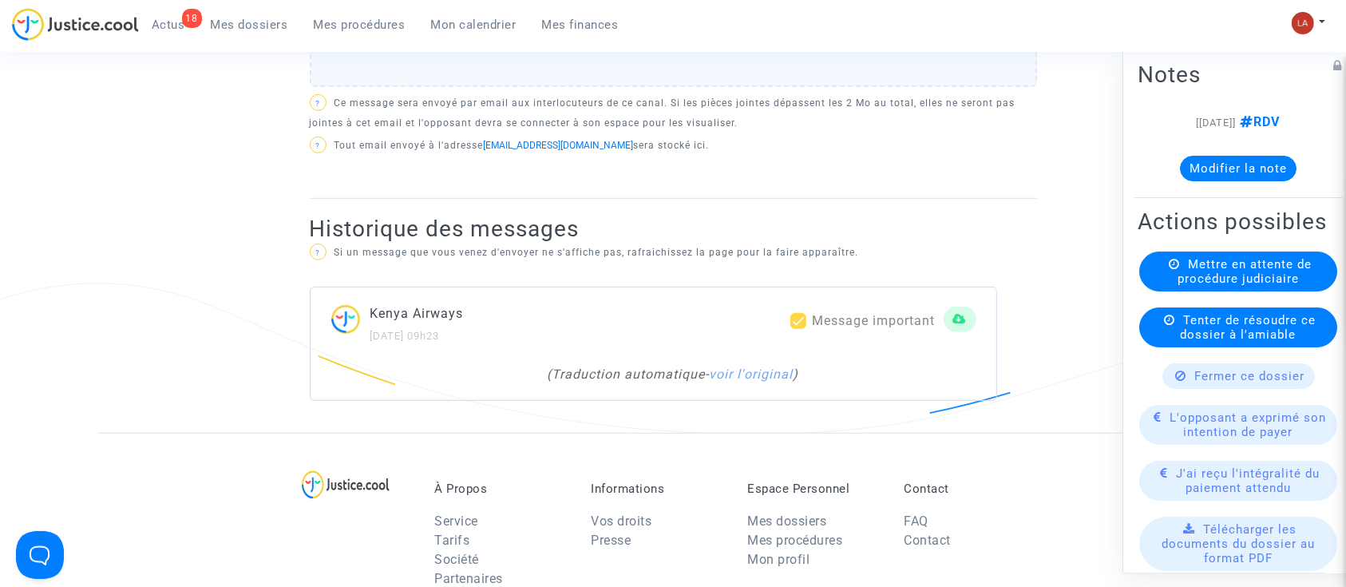
scroll to position [426, 0]
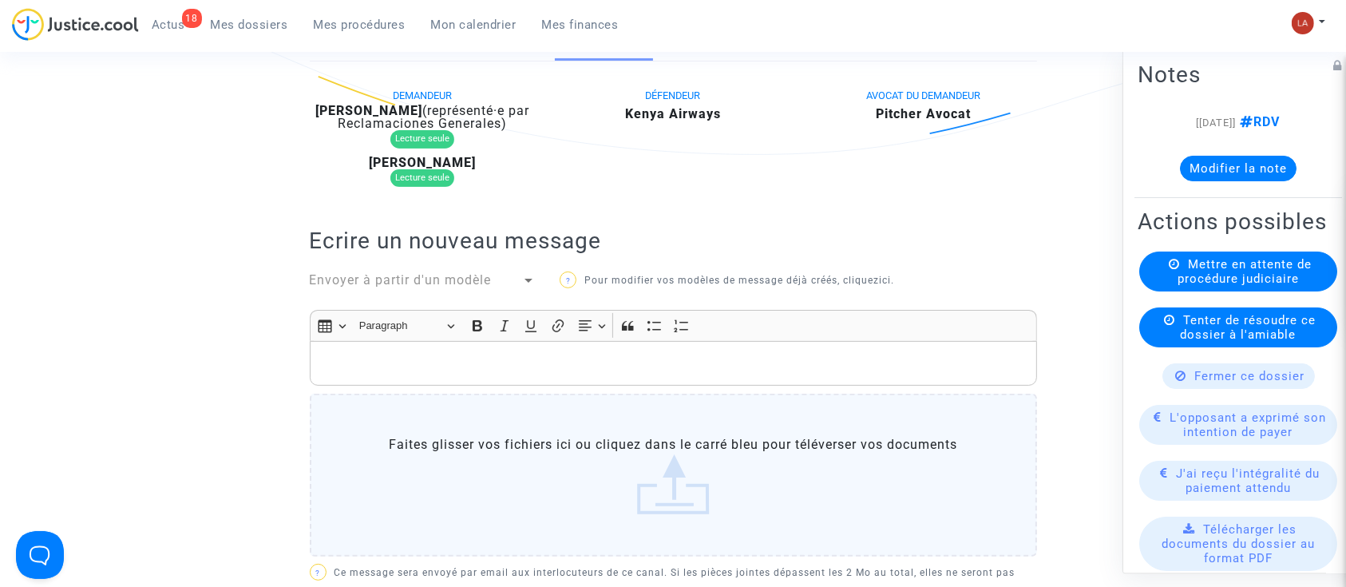
click at [410, 107] on b "[PERSON_NAME]" at bounding box center [368, 110] width 107 height 15
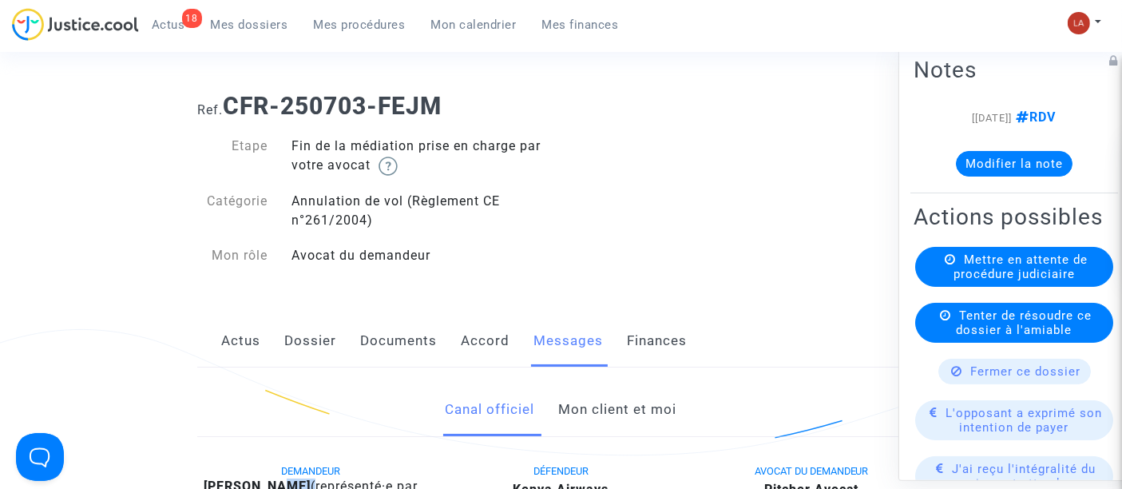
scroll to position [0, 0]
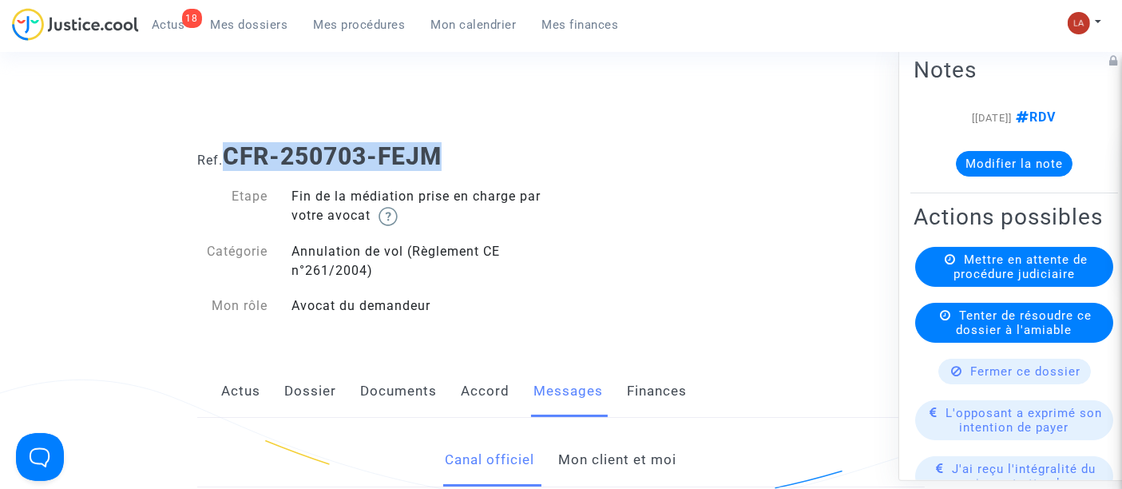
drag, startPoint x: 456, startPoint y: 149, endPoint x: 232, endPoint y: 165, distance: 224.1
click at [229, 164] on h1 "Ref. CFR-250703-FEJM" at bounding box center [560, 156] width 727 height 29
copy b "CFR-250703-FEJM"
click at [1006, 160] on button "Modifier la note" at bounding box center [1014, 164] width 117 height 26
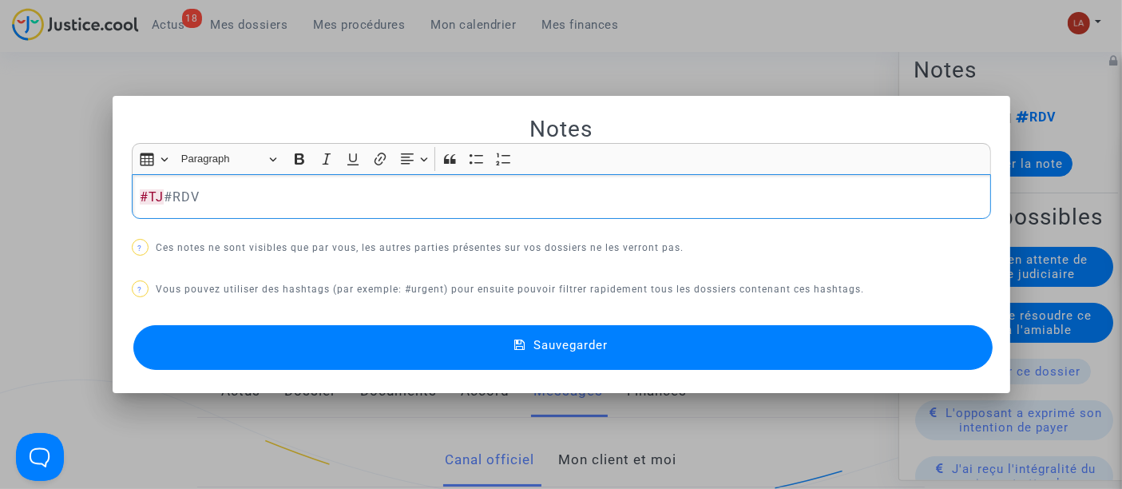
drag, startPoint x: 645, startPoint y: 357, endPoint x: 657, endPoint y: 358, distance: 12.0
click at [645, 358] on button "Sauvegarder" at bounding box center [562, 347] width 859 height 45
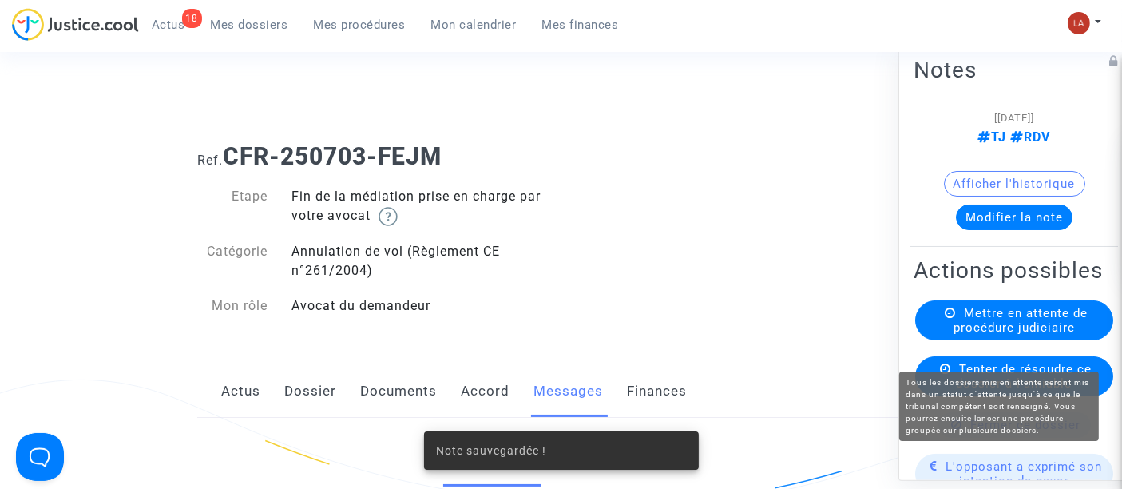
click at [960, 335] on span "Mettre en attente de procédure judiciaire" at bounding box center [1020, 320] width 134 height 29
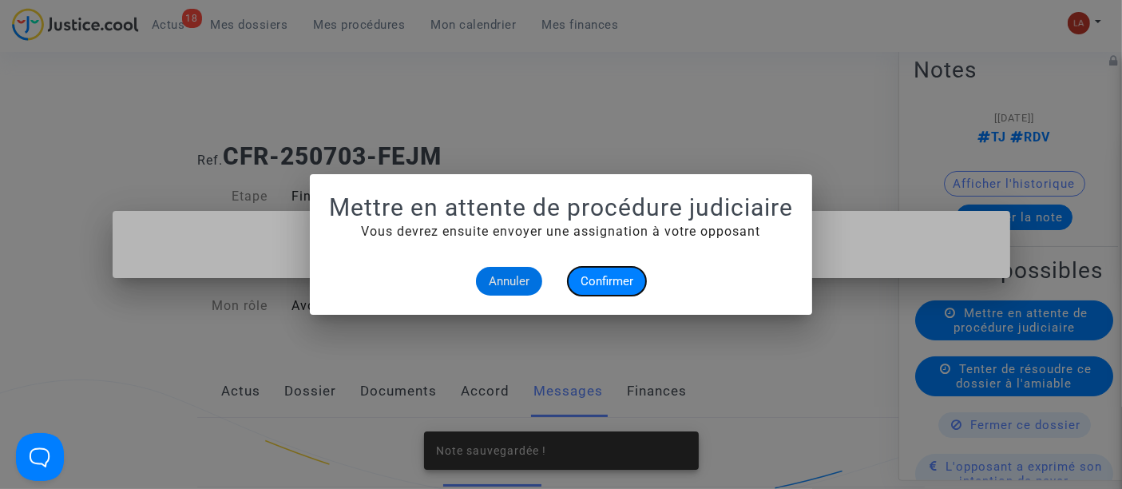
click at [611, 282] on span "Confirmer" at bounding box center [606, 281] width 53 height 14
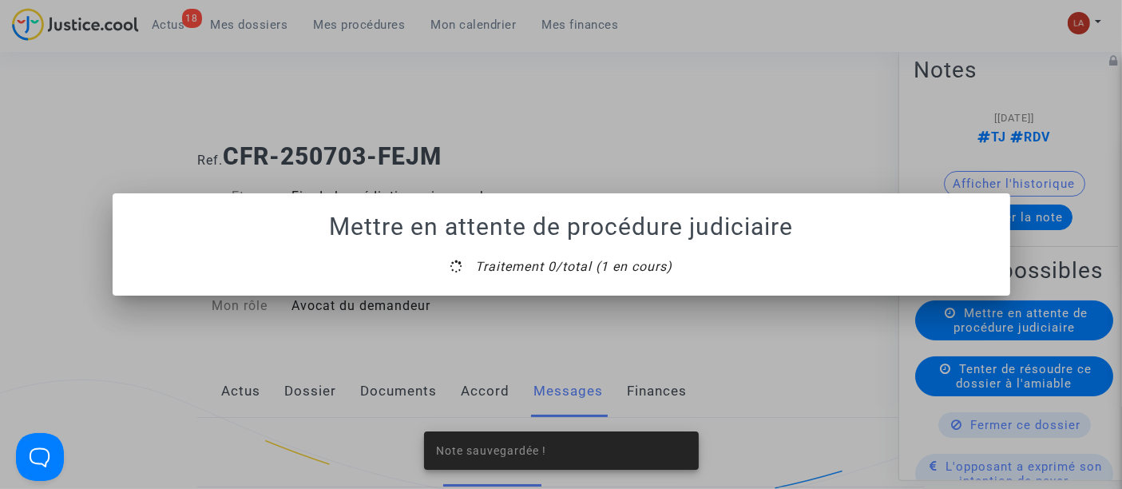
click at [556, 291] on mat-dialog-container "Mettre en attente de procédure judiciaire Traitement 0/total (1 en cours)" at bounding box center [561, 244] width 897 height 102
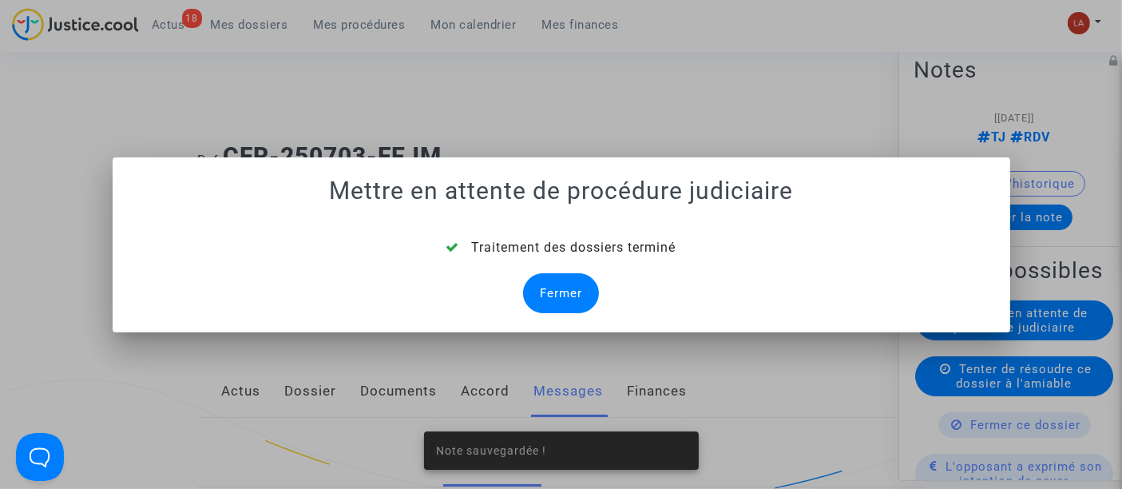
click at [559, 289] on div "Fermer" at bounding box center [561, 293] width 76 height 40
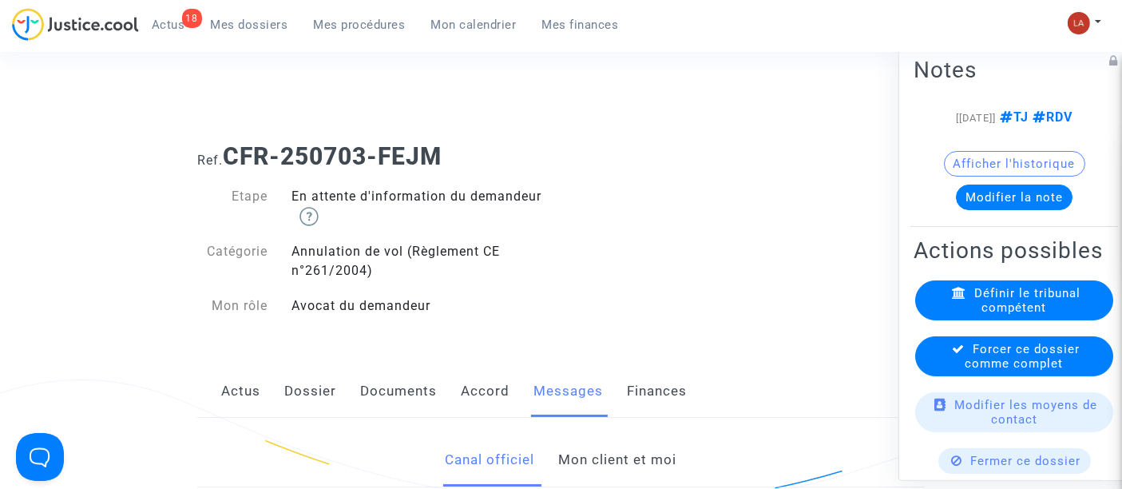
click at [1009, 370] on span "Forcer ce dossier comme complet" at bounding box center [1022, 356] width 115 height 29
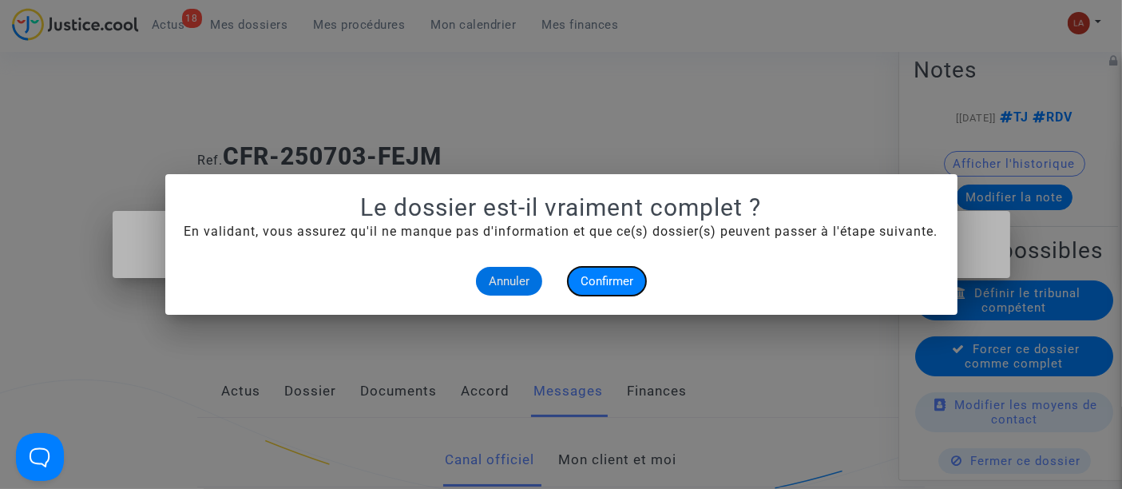
click at [588, 286] on span "Confirmer" at bounding box center [606, 281] width 53 height 14
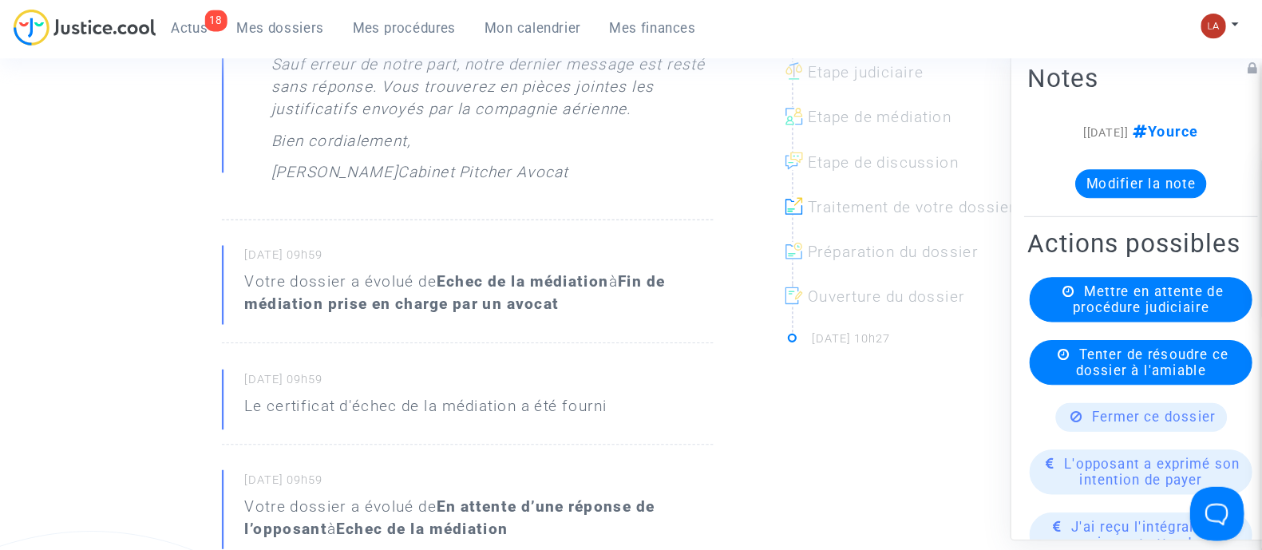
scroll to position [532, 0]
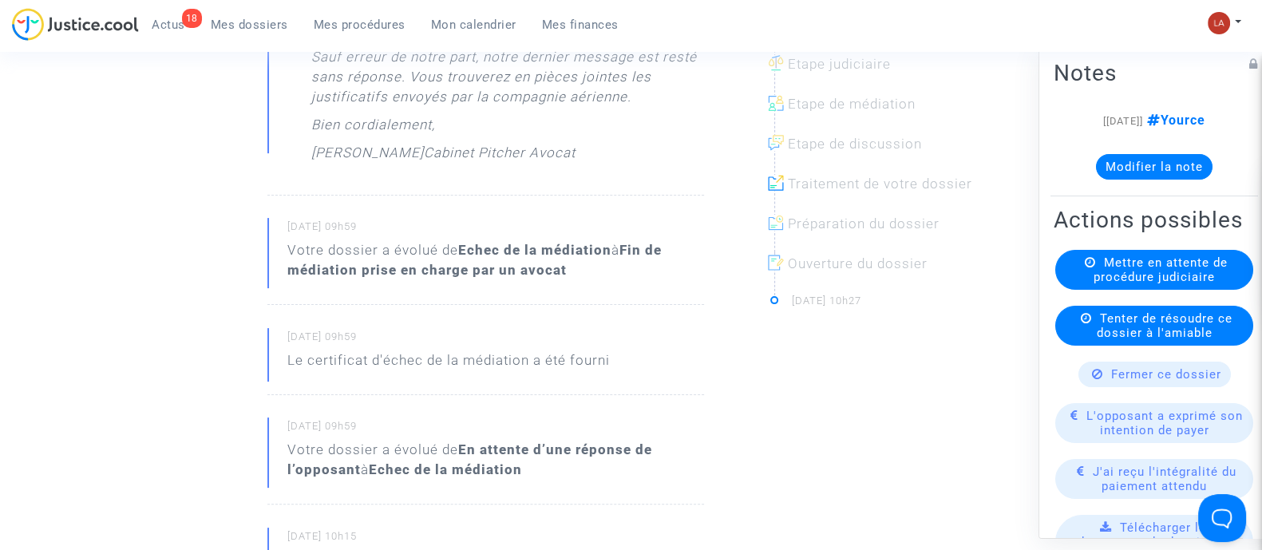
click at [582, 283] on p "Votre dossier a évolué de Echec de la médiation à Fin de médiation prise en cha…" at bounding box center [495, 264] width 417 height 48
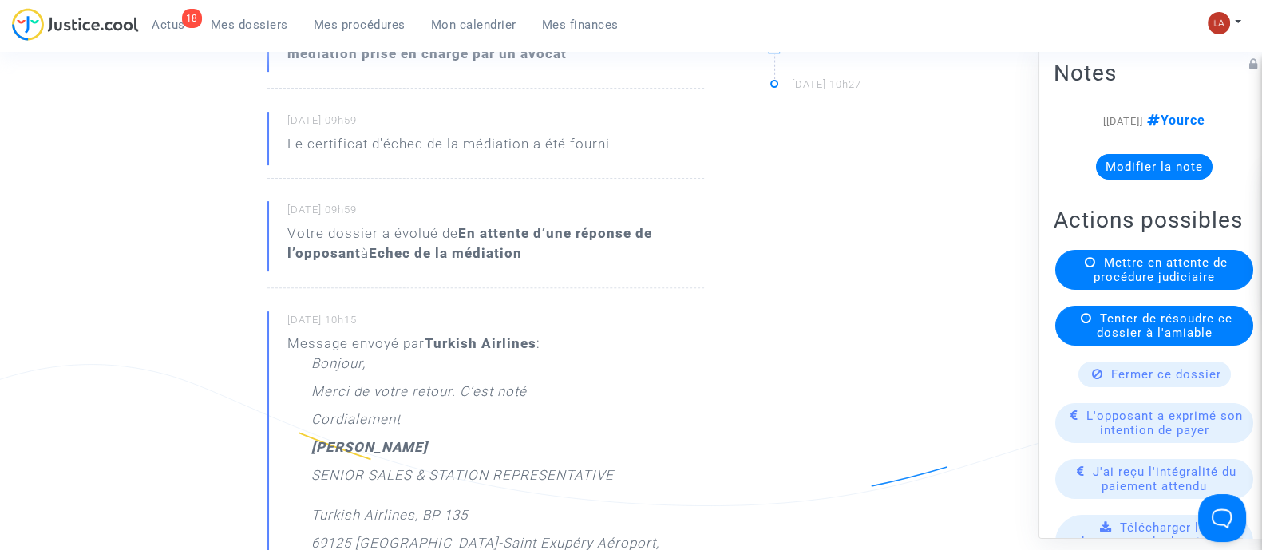
scroll to position [931, 0]
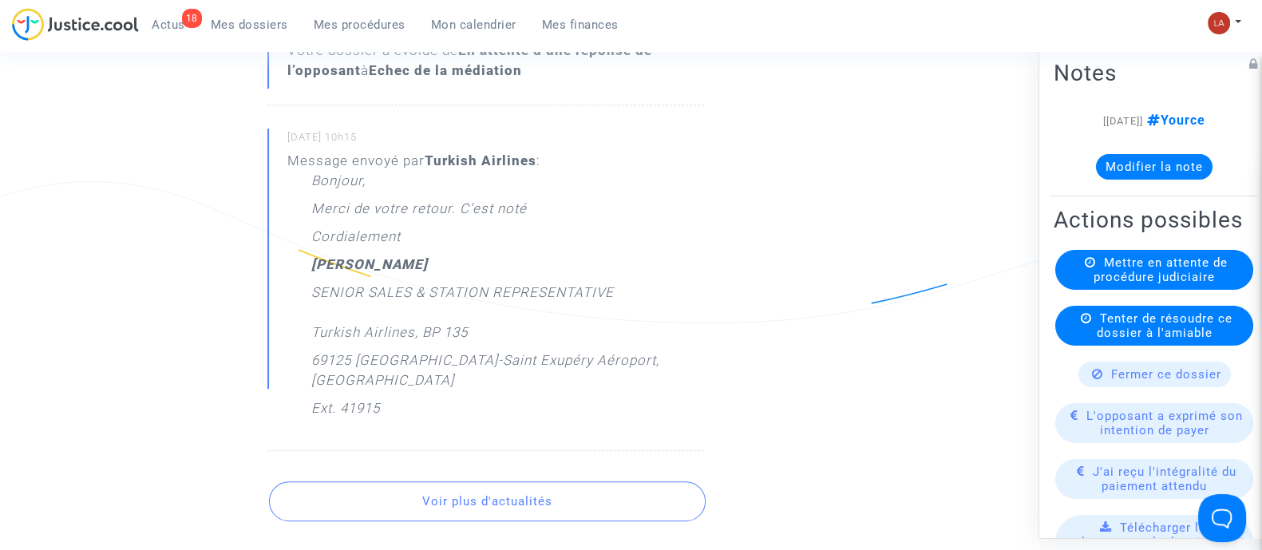
click at [504, 481] on button "Voir plus d'actualités" at bounding box center [487, 501] width 437 height 40
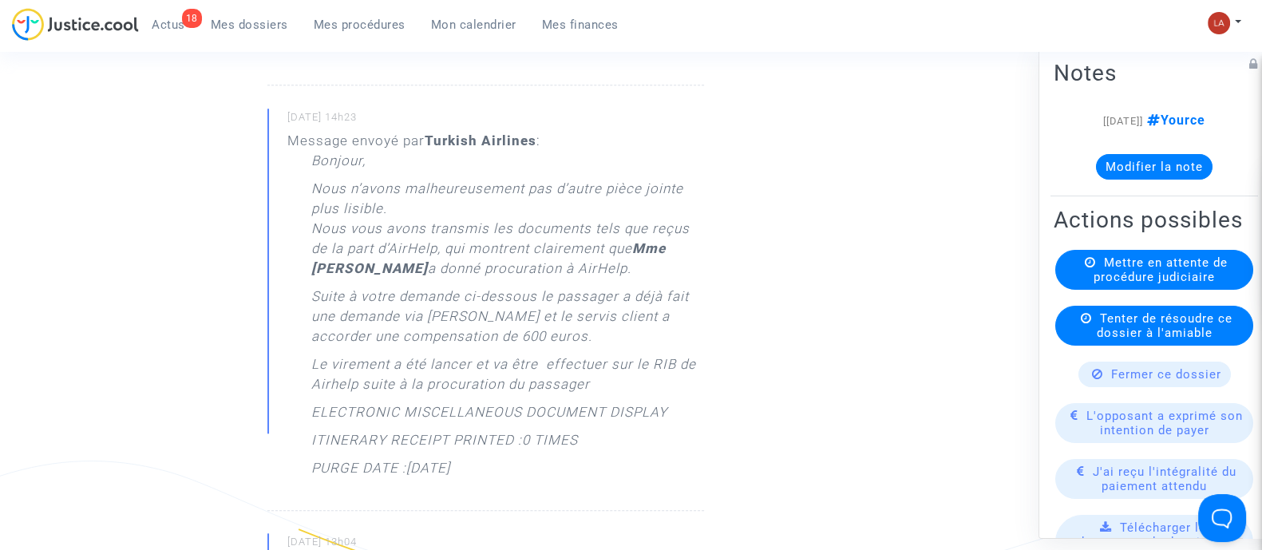
scroll to position [2029, 0]
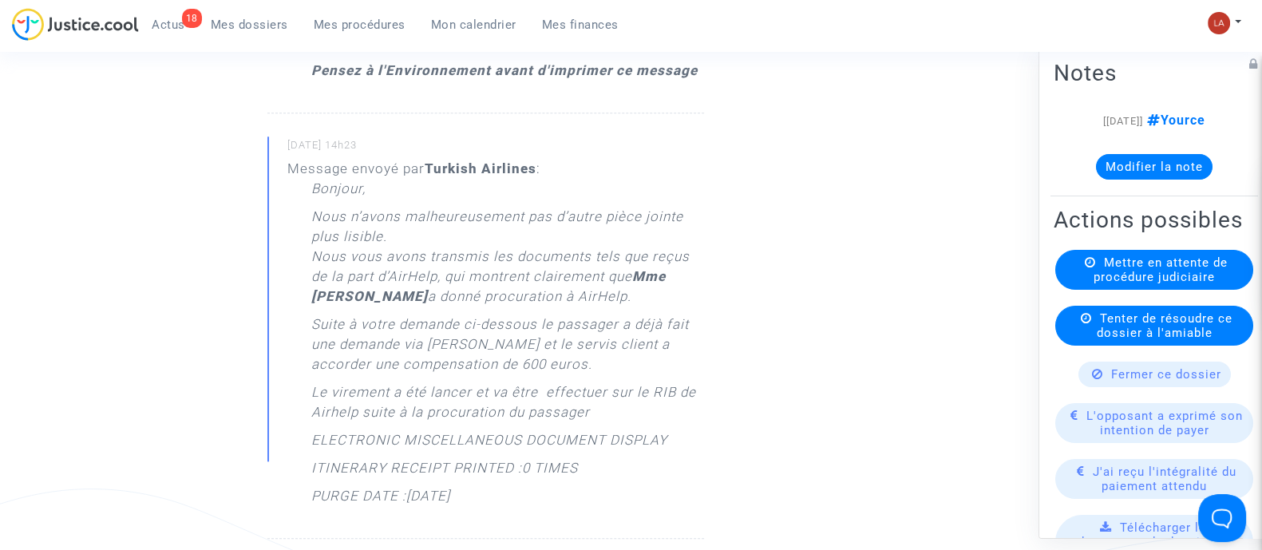
click at [1103, 171] on button "Modifier la note" at bounding box center [1154, 166] width 117 height 26
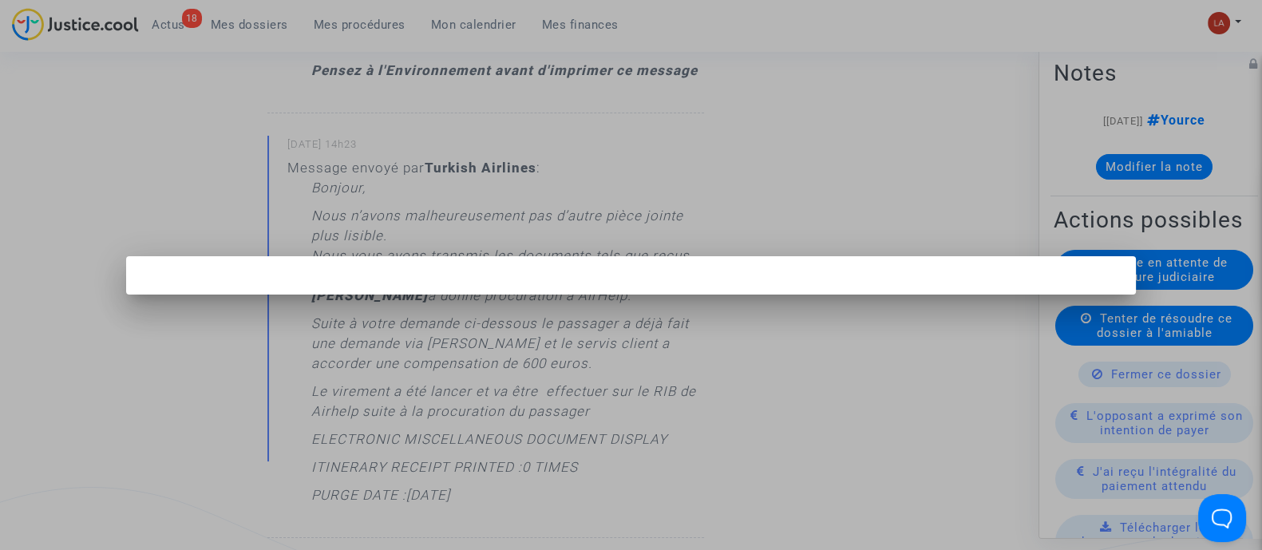
scroll to position [0, 0]
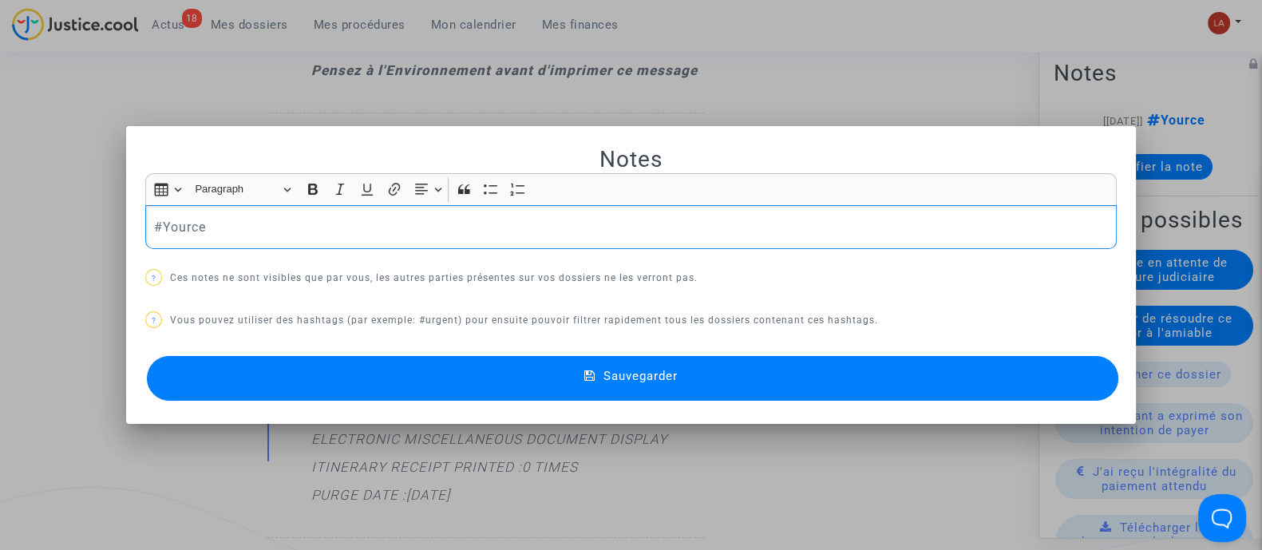
click at [231, 221] on p "#Yource" at bounding box center [631, 227] width 955 height 20
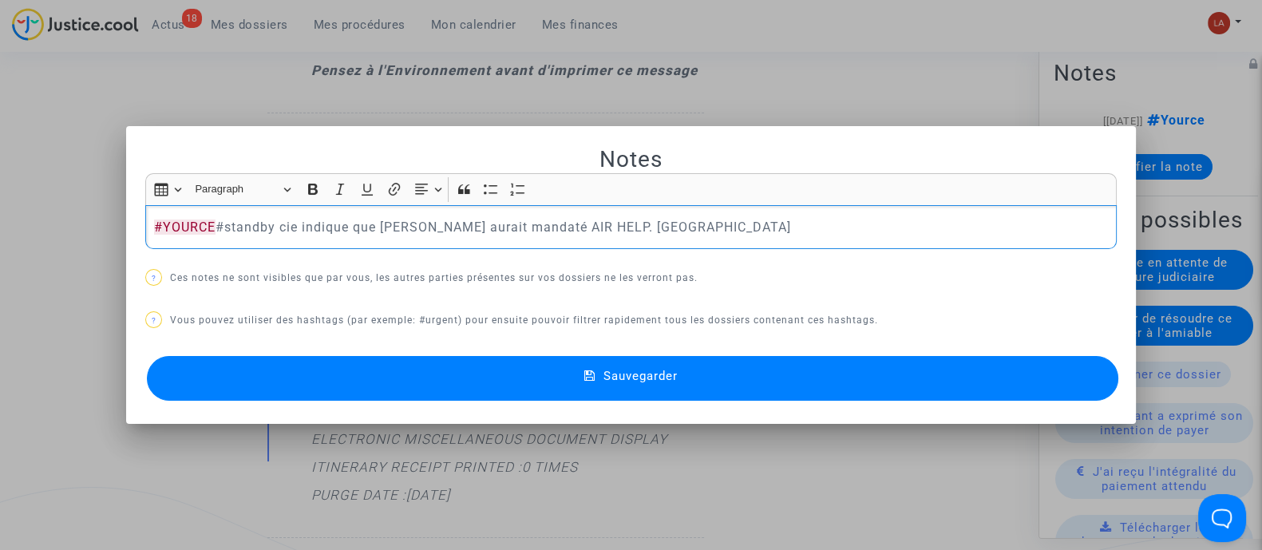
click at [715, 387] on button "Sauvegarder" at bounding box center [633, 378] width 972 height 45
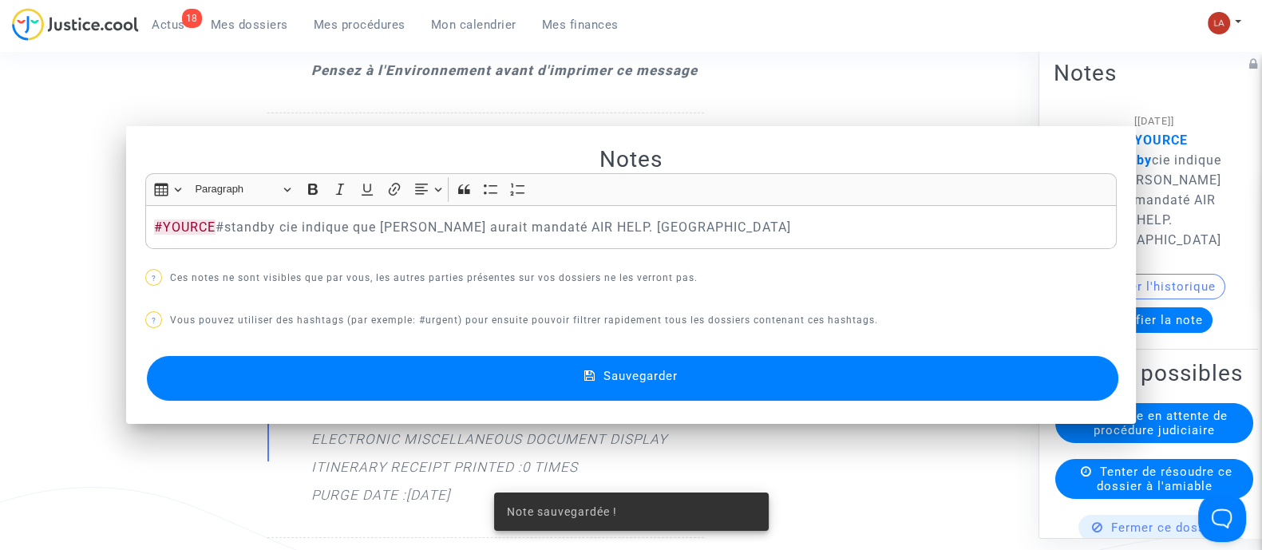
scroll to position [2029, 0]
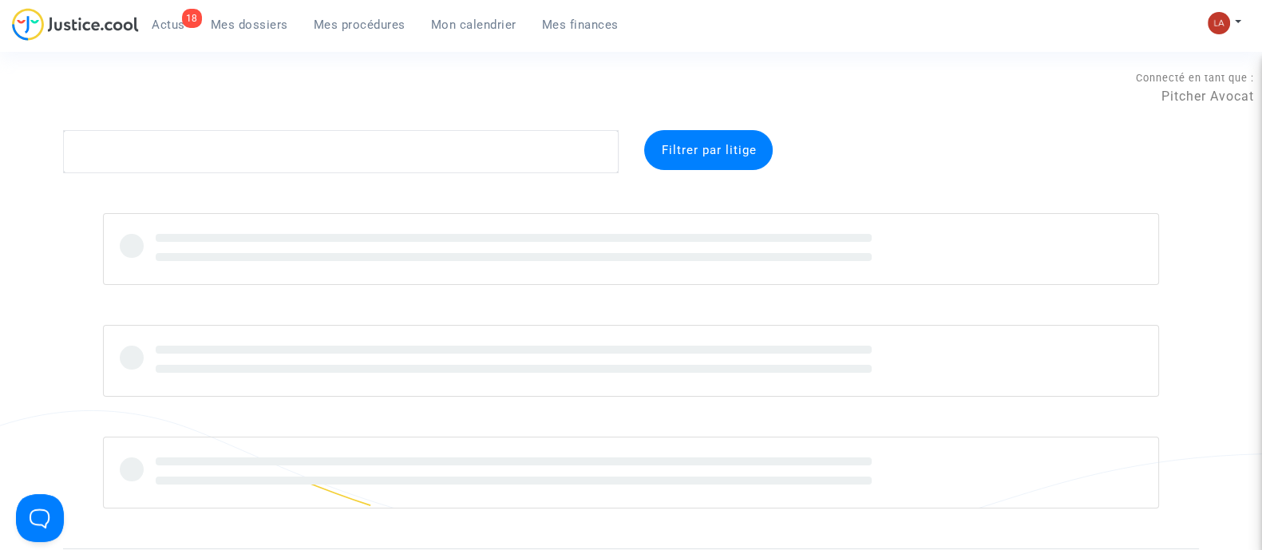
click at [667, 143] on span "Filtrer par litige" at bounding box center [708, 150] width 95 height 14
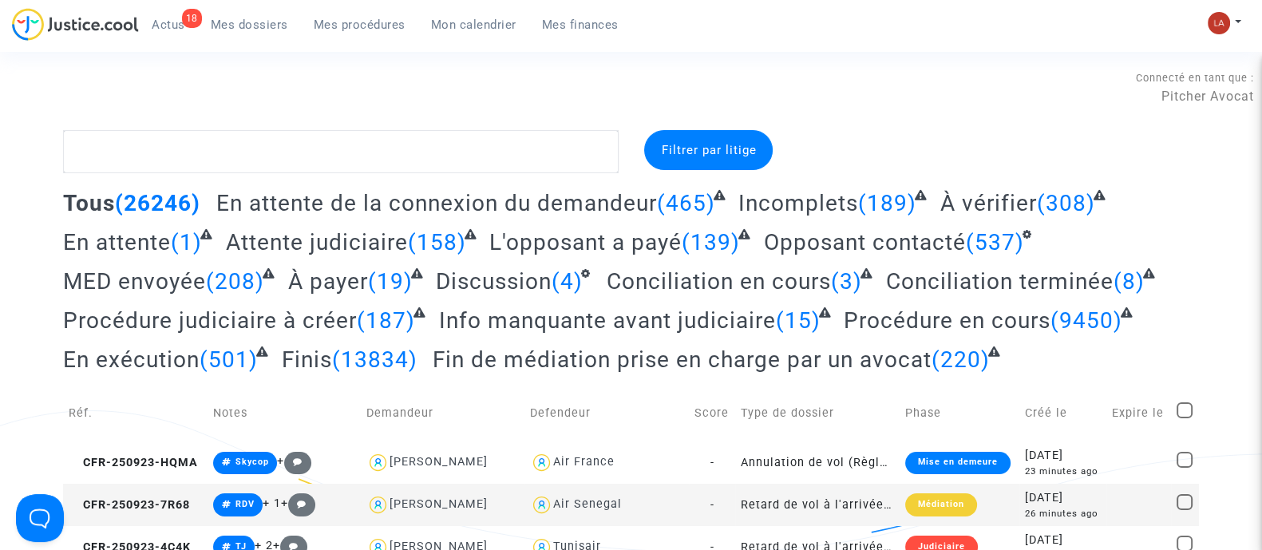
click at [675, 146] on span "Filtrer par litige" at bounding box center [708, 150] width 95 height 14
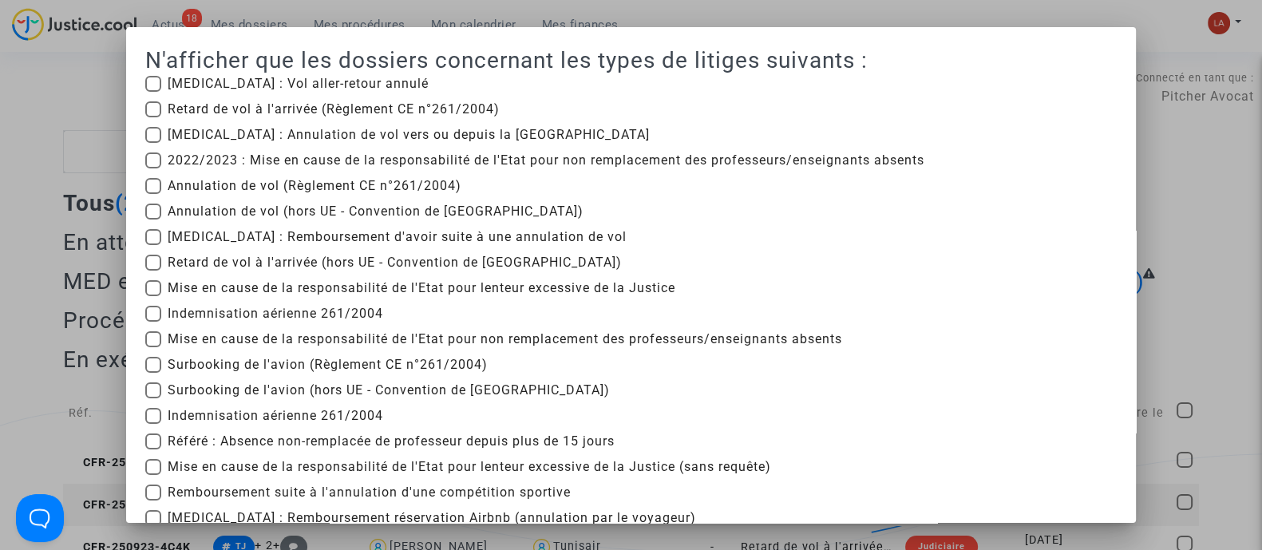
click at [279, 434] on span "Référé : Absence non-remplacée de professeur depuis plus de 15 jours" at bounding box center [391, 441] width 447 height 19
click at [153, 449] on input "Référé : Absence non-remplacée de professeur depuis plus de 15 jours" at bounding box center [152, 449] width 1 height 1
checkbox input "true"
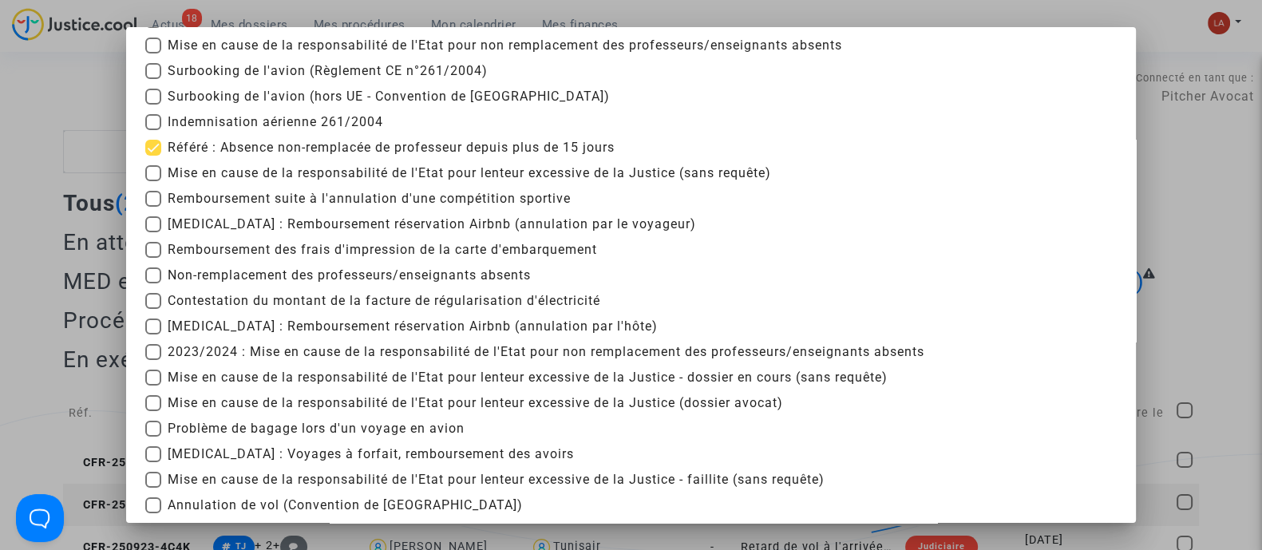
scroll to position [398, 0]
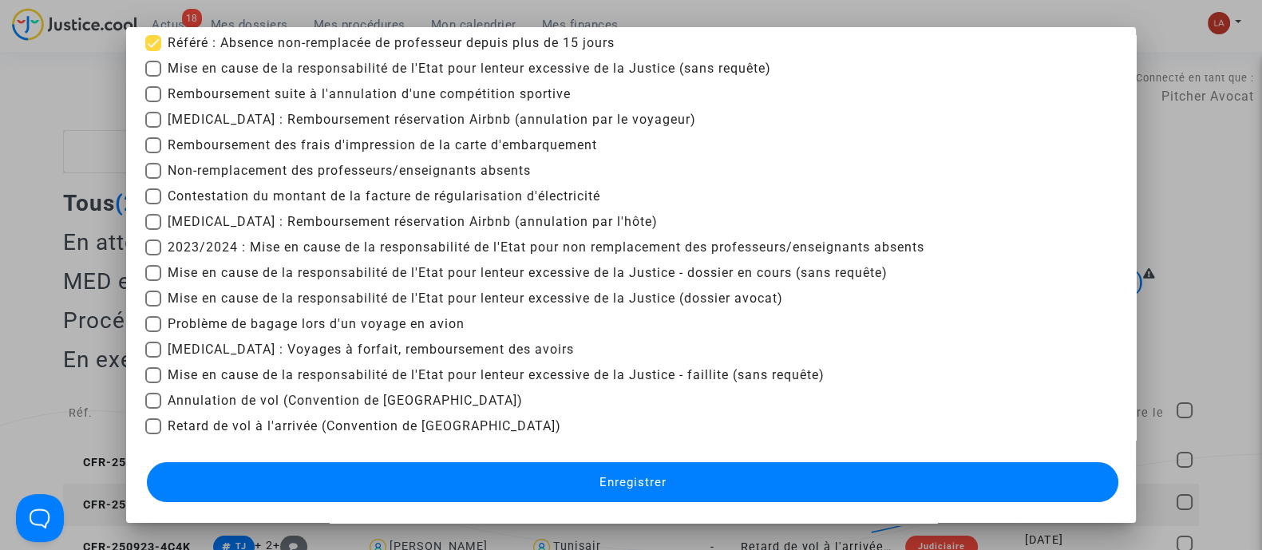
click at [542, 481] on button "Enregistrer" at bounding box center [633, 482] width 972 height 40
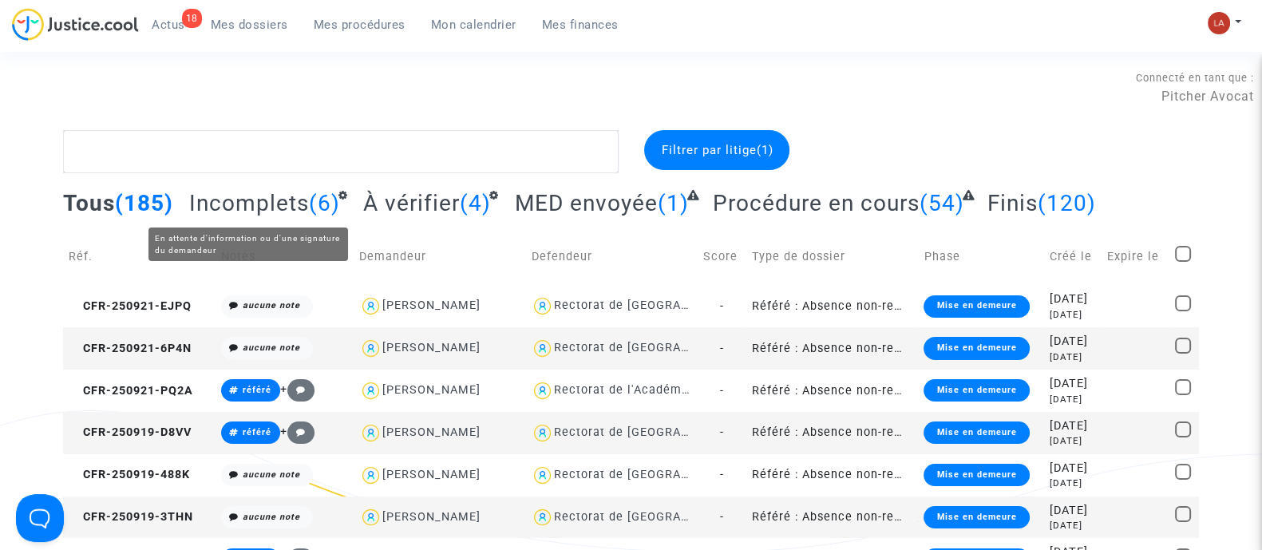
click at [236, 206] on span "Incomplets" at bounding box center [249, 203] width 120 height 26
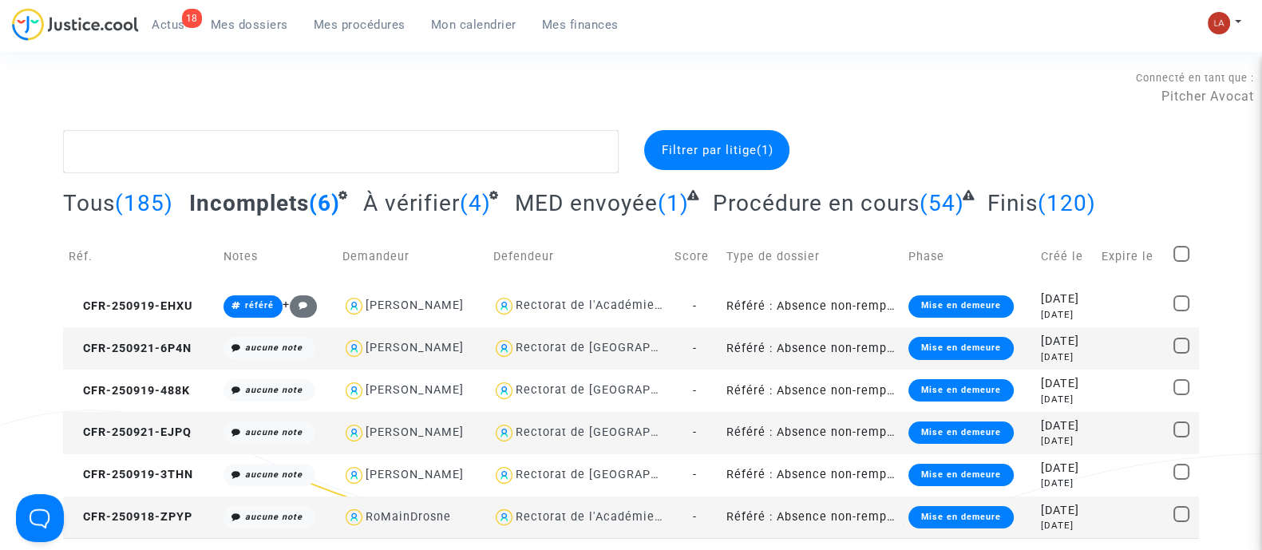
click at [159, 366] on td "CFR-250921-6P4N" at bounding box center [140, 348] width 154 height 42
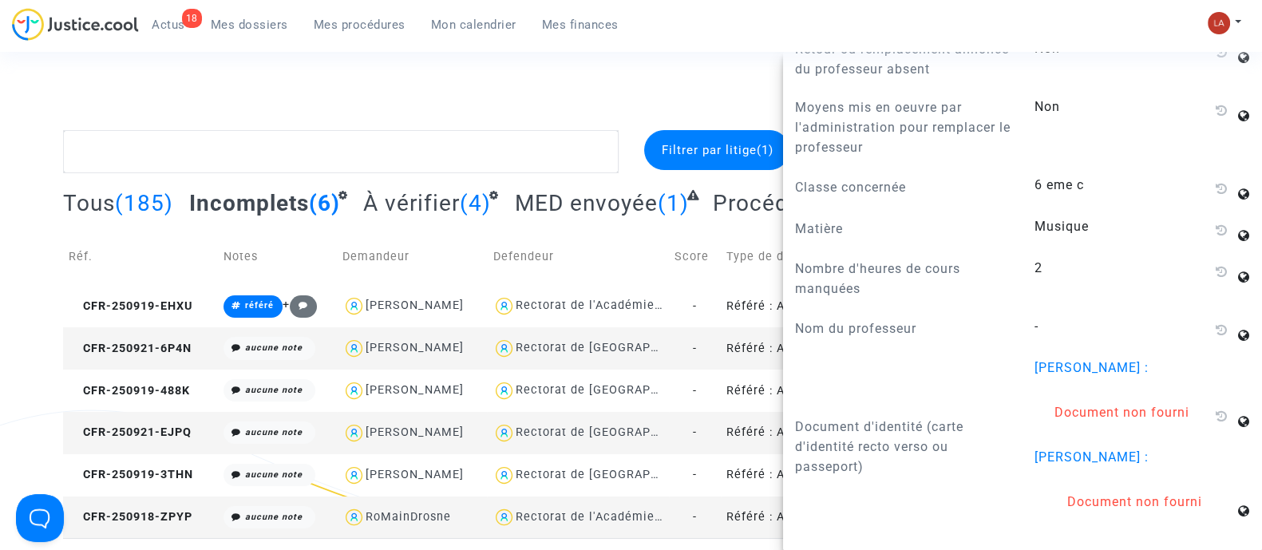
scroll to position [1496, 0]
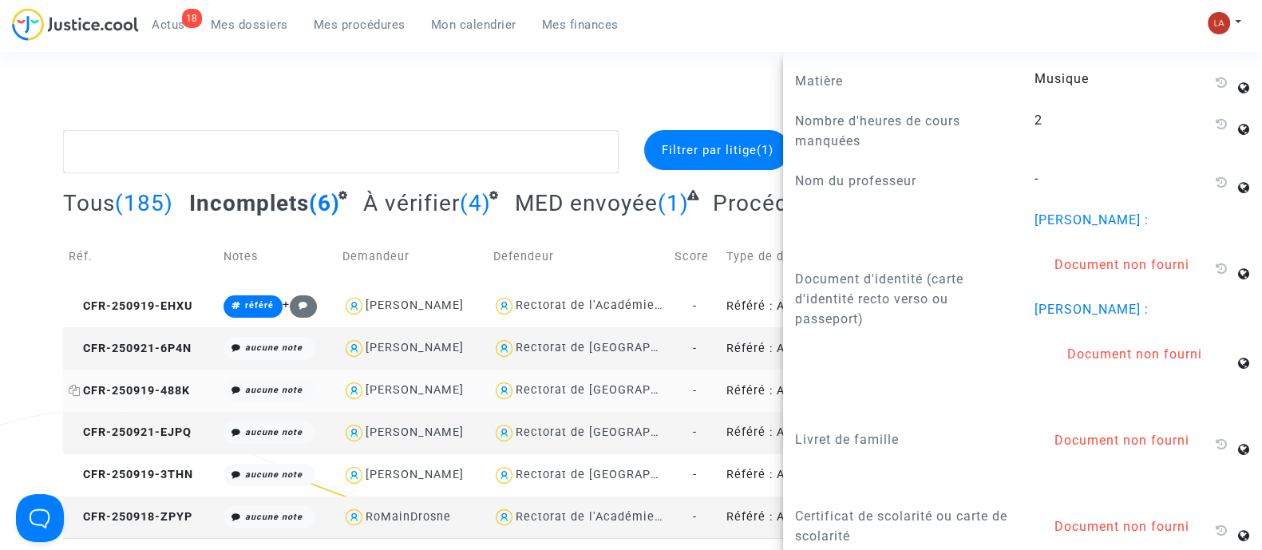
click at [168, 389] on span "CFR-250919-488K" at bounding box center [129, 391] width 121 height 14
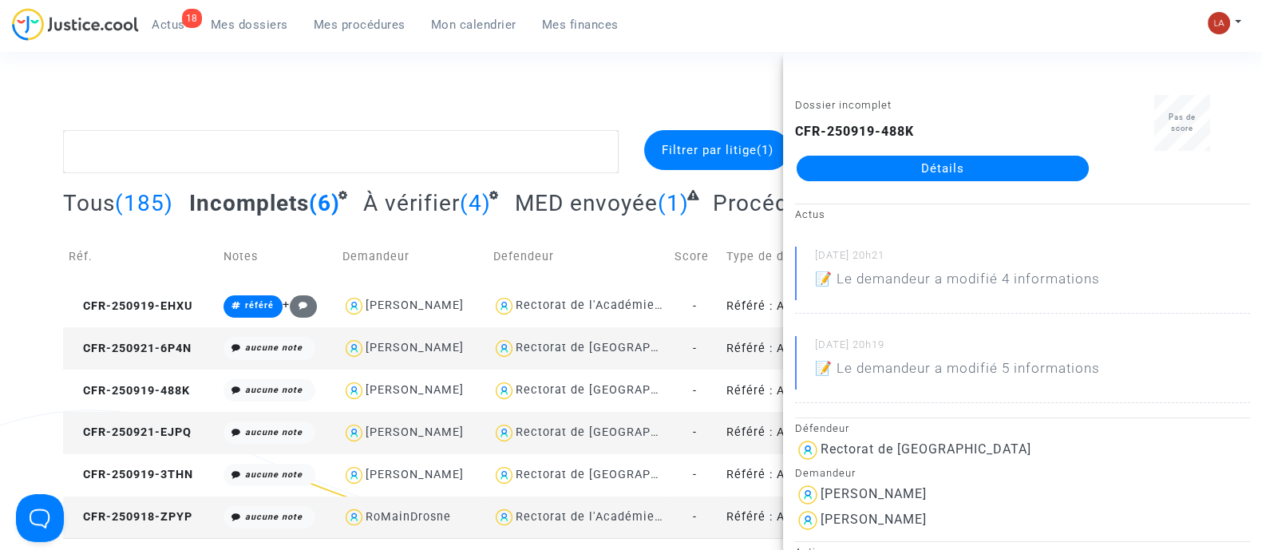
scroll to position [499, 0]
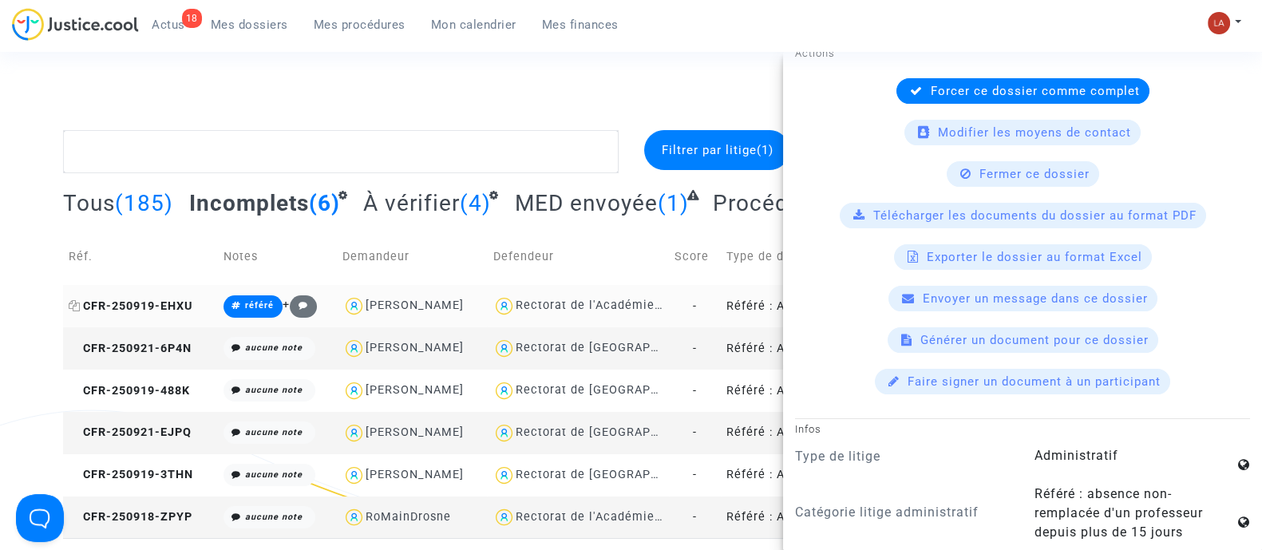
click at [166, 301] on span "CFR-250919-EHXU" at bounding box center [131, 306] width 124 height 14
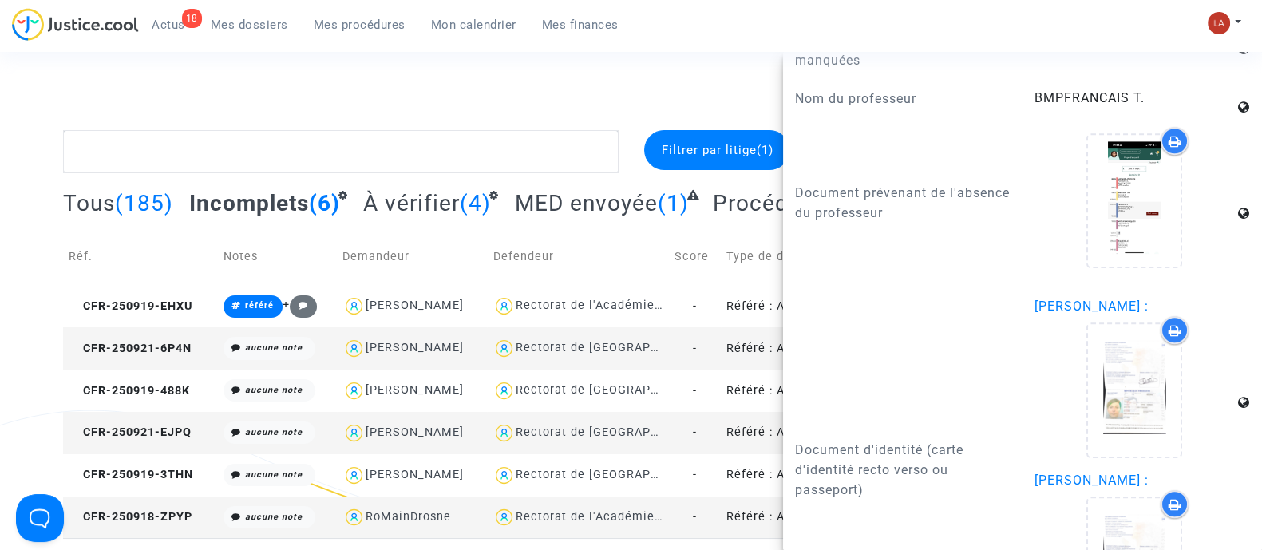
scroll to position [1796, 0]
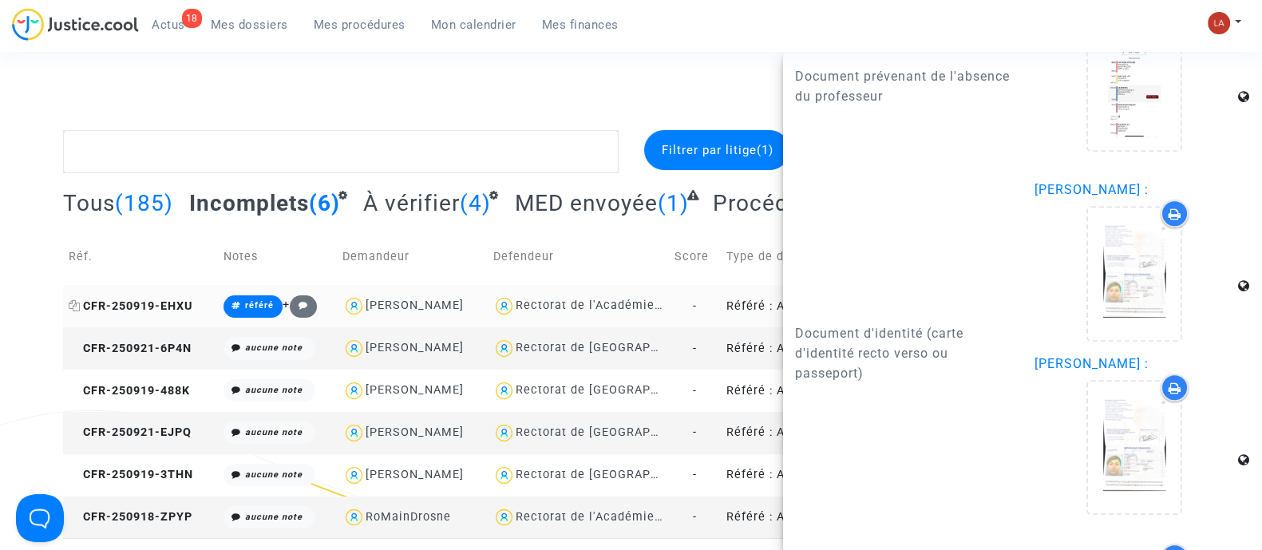
click at [165, 301] on span "CFR-250919-EHXU" at bounding box center [131, 306] width 124 height 14
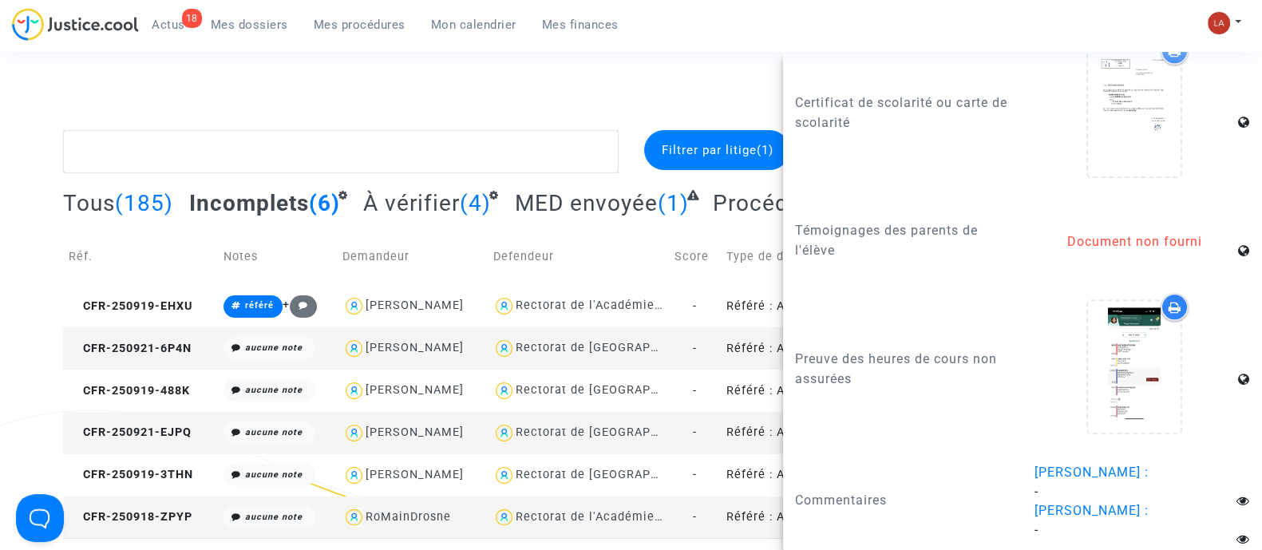
scroll to position [2551, 0]
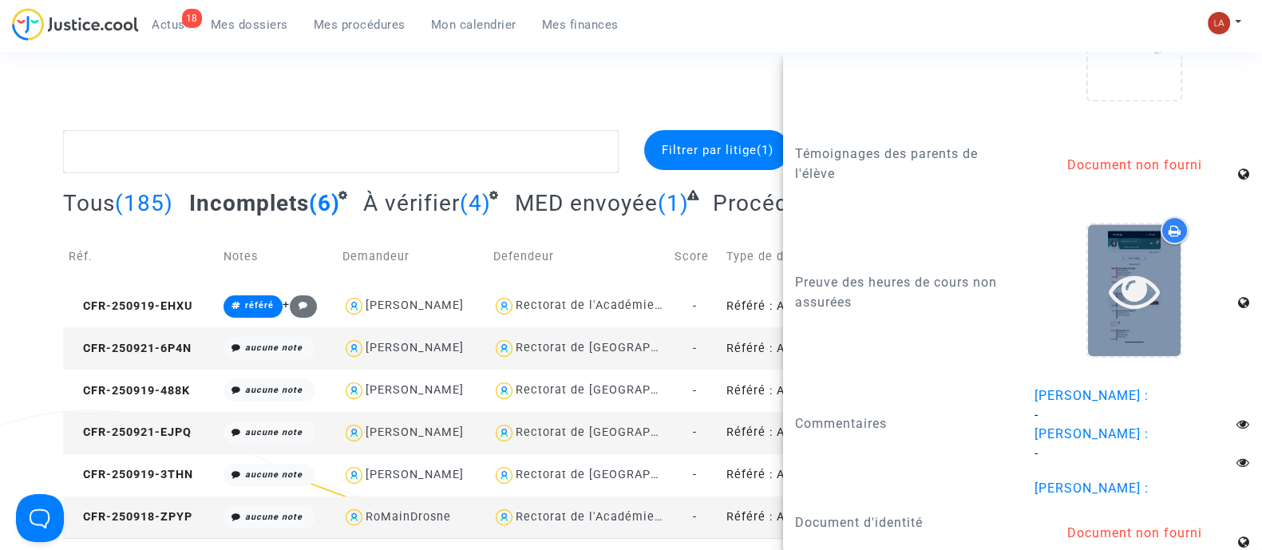
click at [1158, 294] on div at bounding box center [1134, 290] width 93 height 132
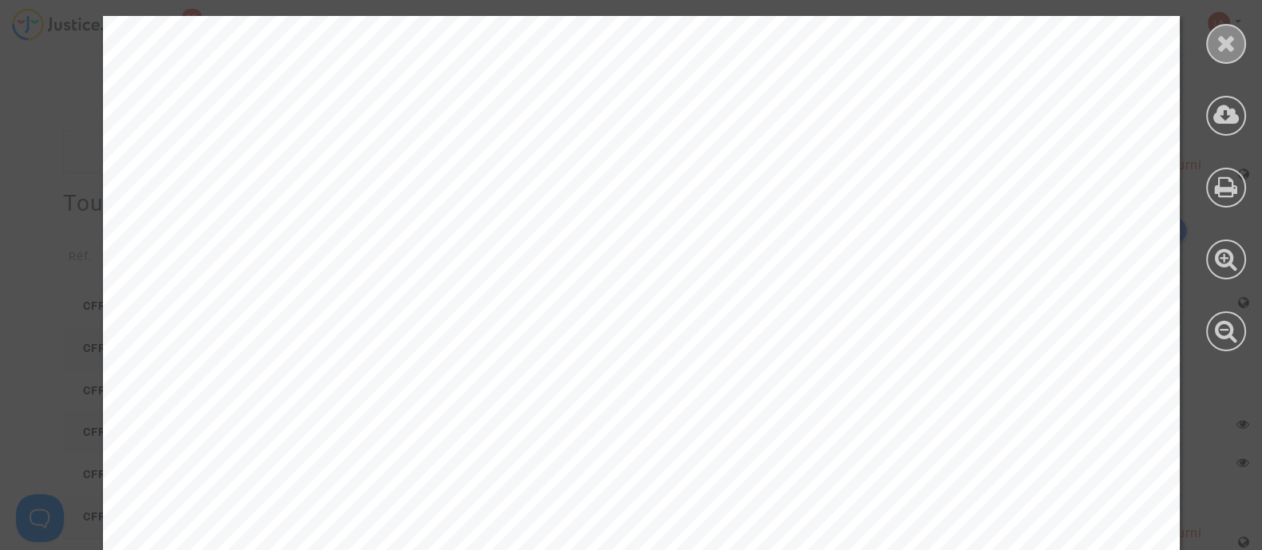
click at [1225, 38] on icon at bounding box center [1227, 43] width 20 height 24
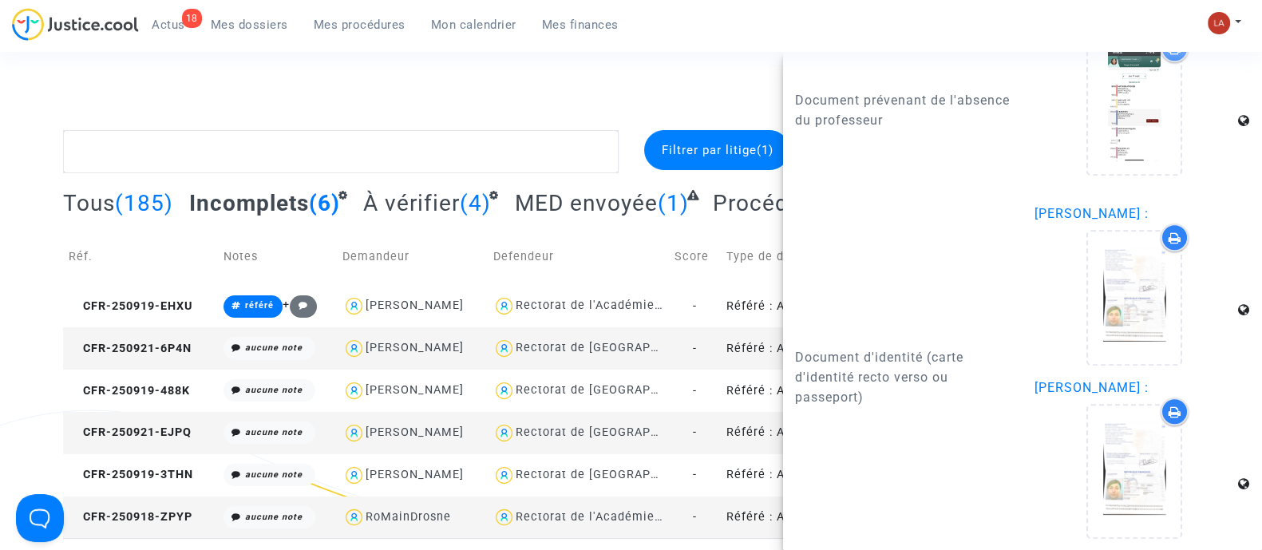
scroll to position [1553, 0]
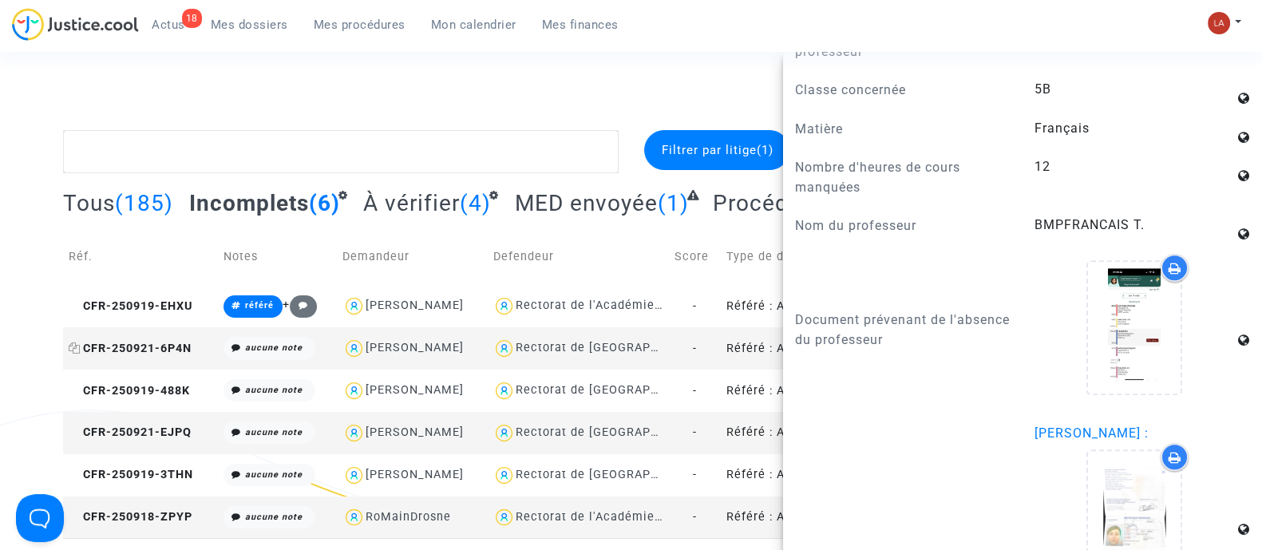
click at [175, 342] on span "CFR-250921-6P4N" at bounding box center [130, 349] width 123 height 14
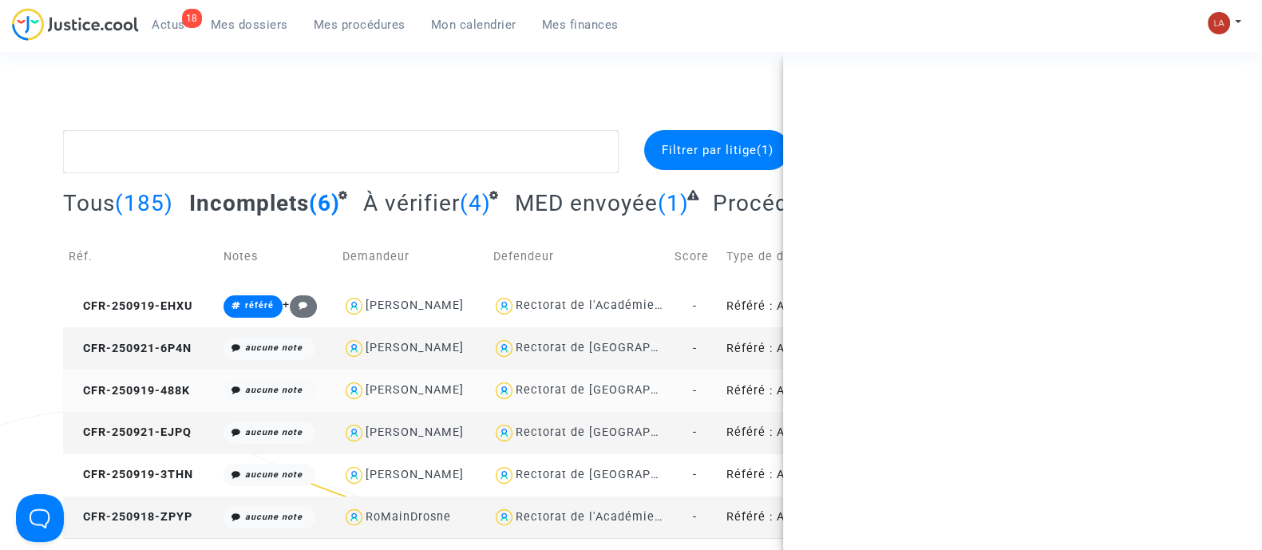
scroll to position [0, 0]
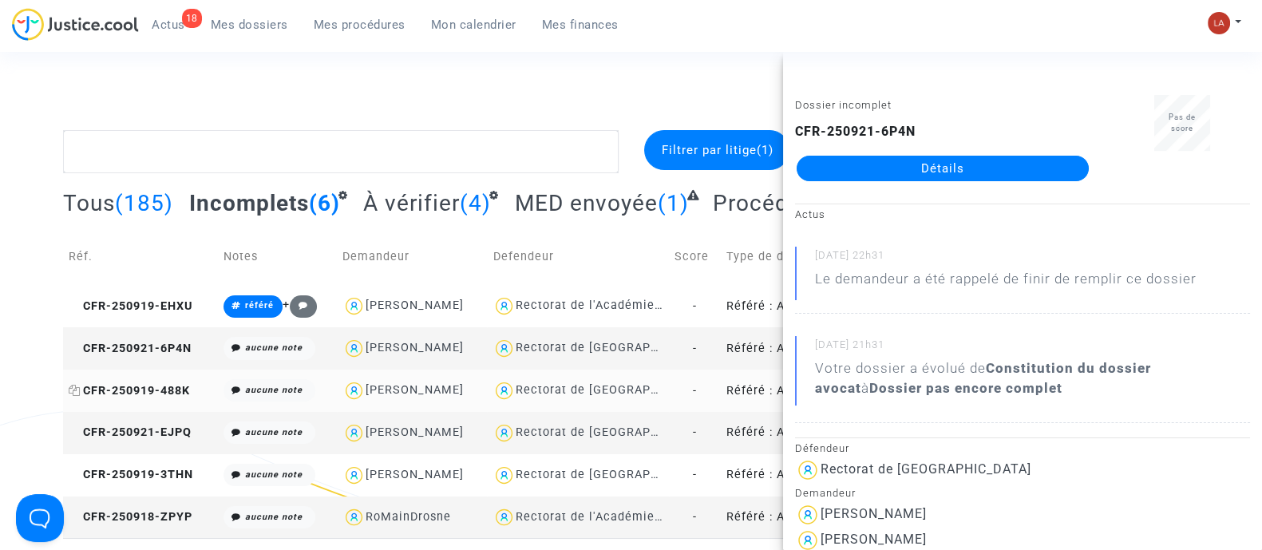
click at [140, 384] on span "CFR-250919-488K" at bounding box center [129, 391] width 121 height 14
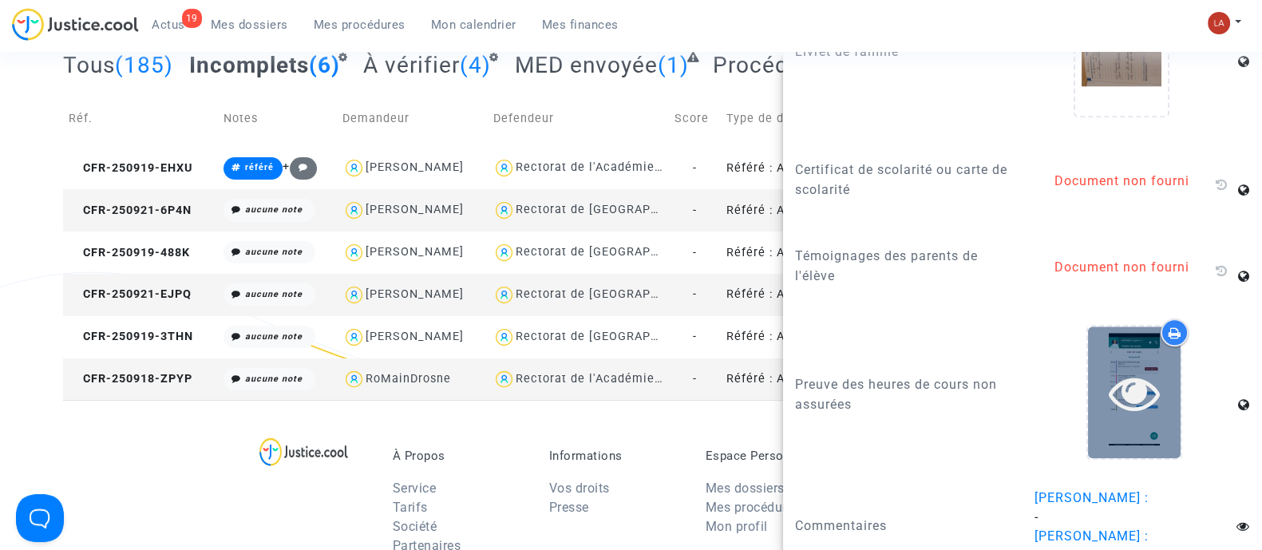
scroll to position [199, 0]
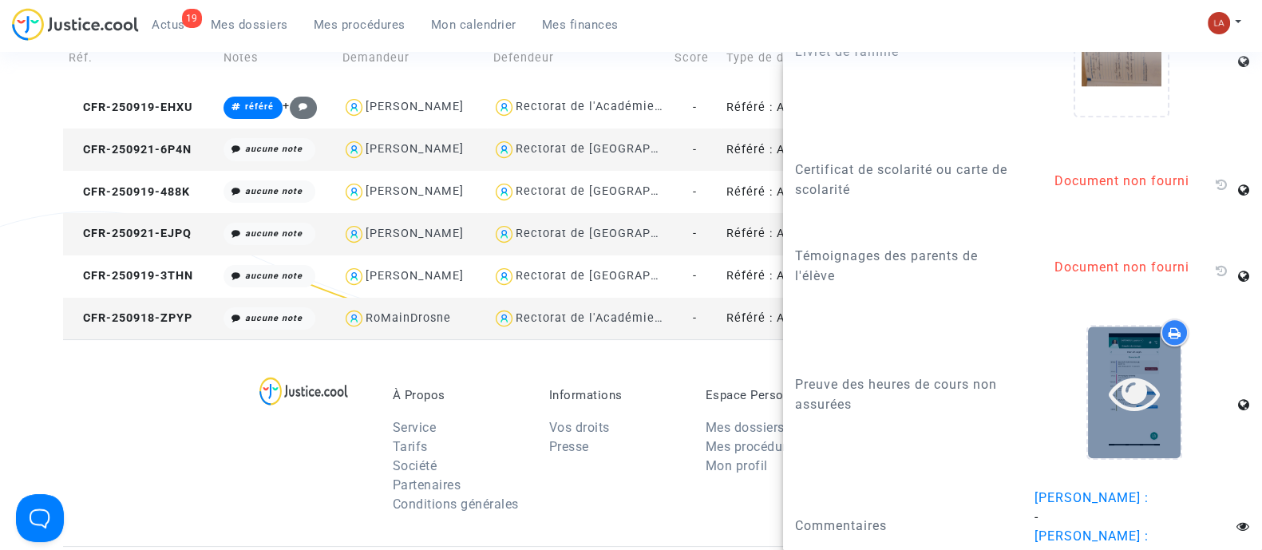
click at [1107, 340] on div at bounding box center [1134, 393] width 93 height 132
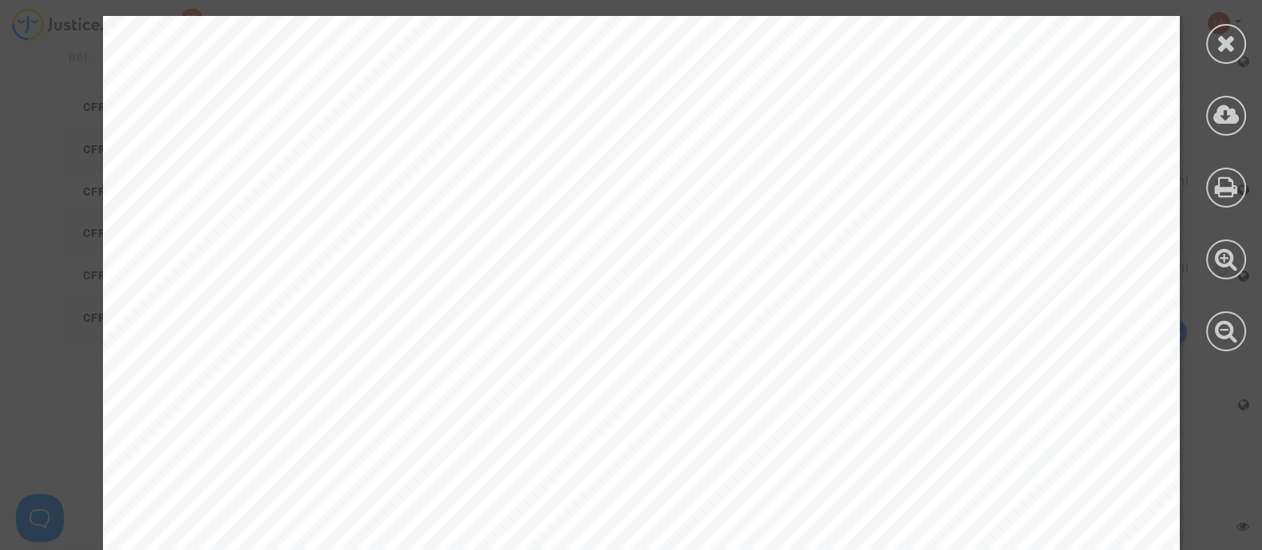
scroll to position [1297, 0]
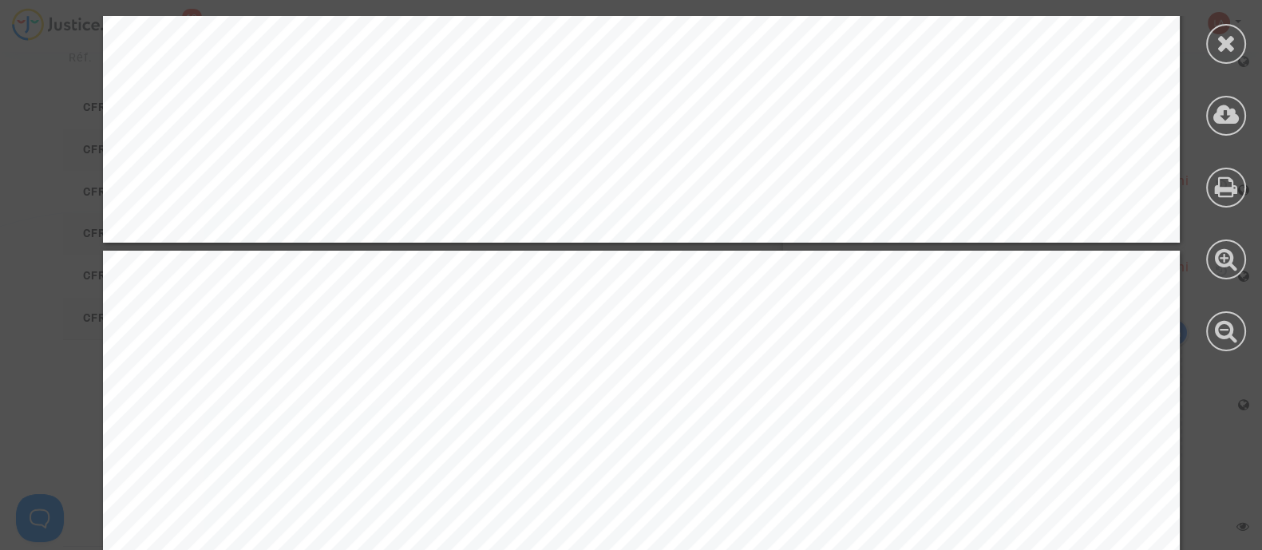
drag, startPoint x: 1229, startPoint y: 48, endPoint x: 1221, endPoint y: 50, distance: 8.3
click at [1229, 48] on icon at bounding box center [1227, 43] width 20 height 24
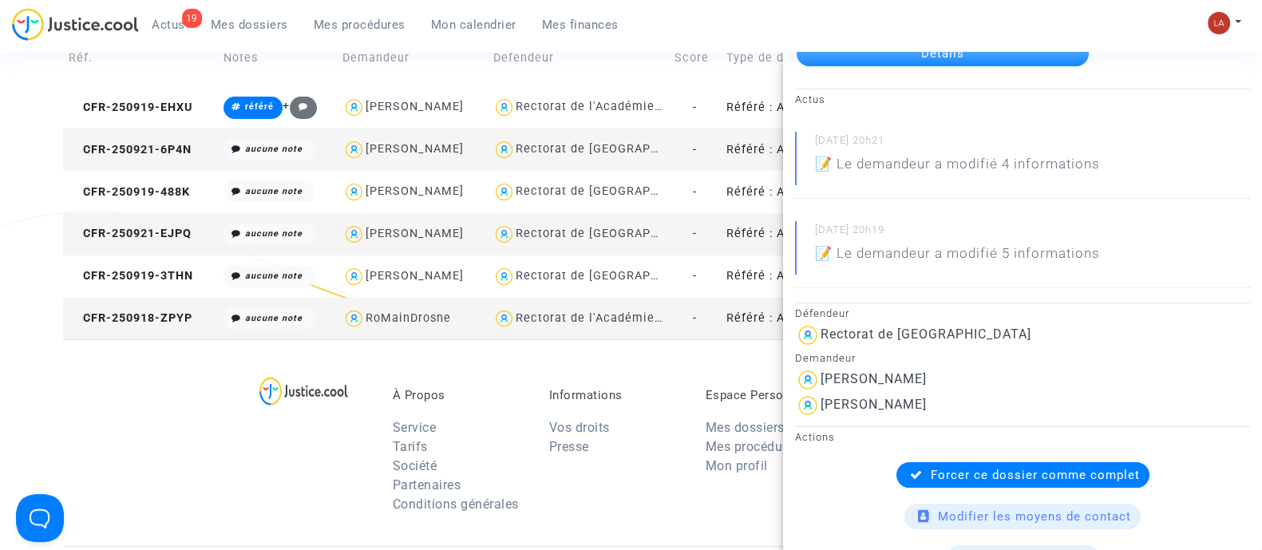
scroll to position [0, 0]
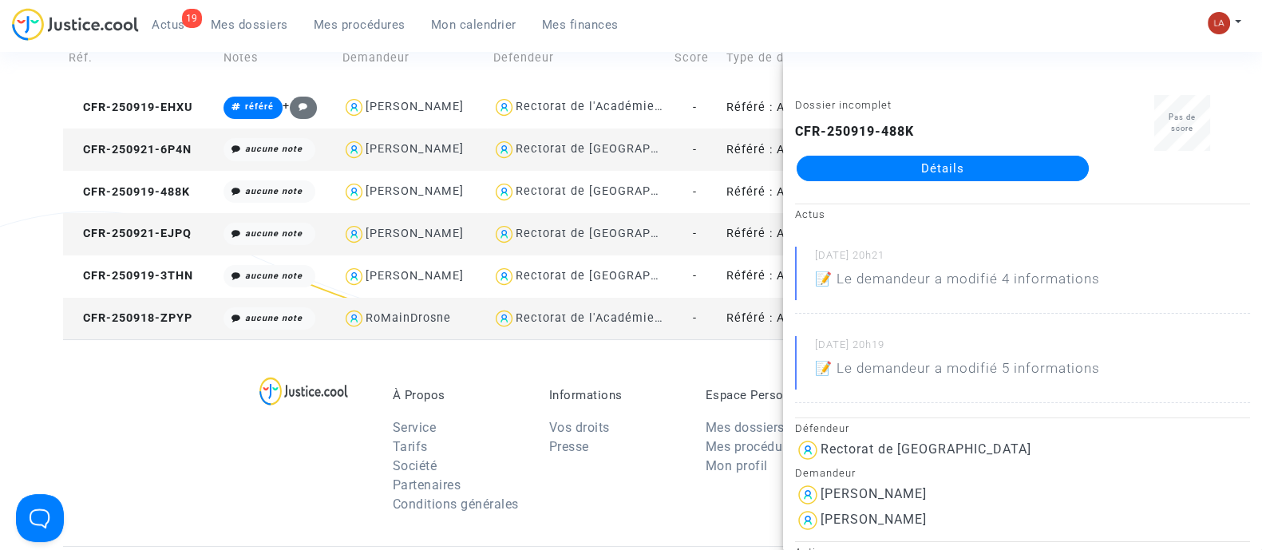
click at [993, 257] on small "22/09/2025 - 20h21" at bounding box center [1032, 258] width 435 height 21
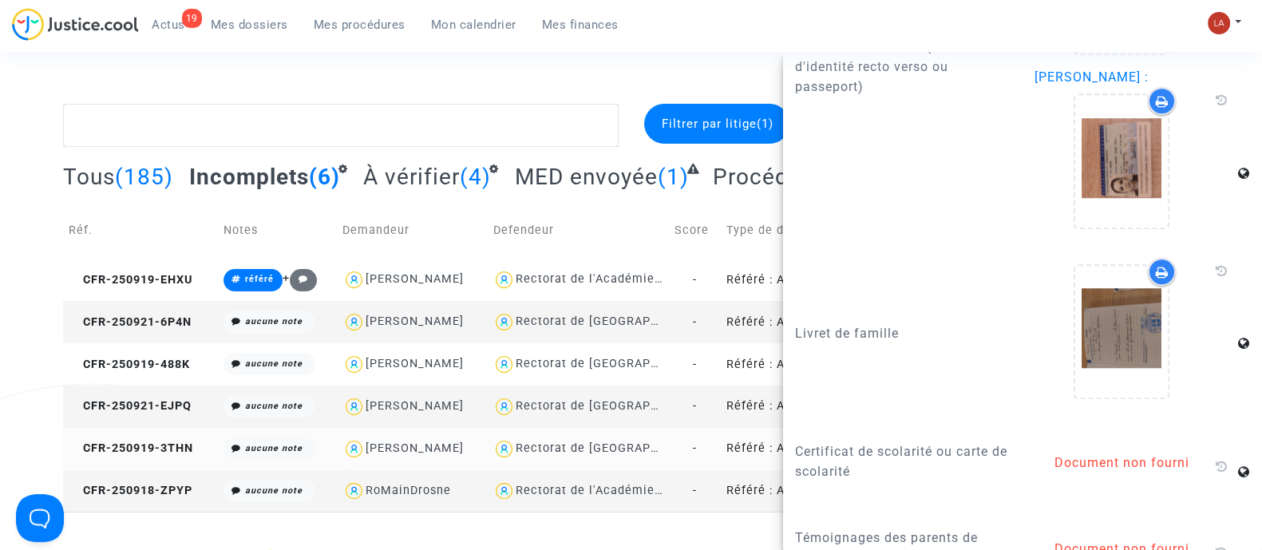
scroll to position [99, 0]
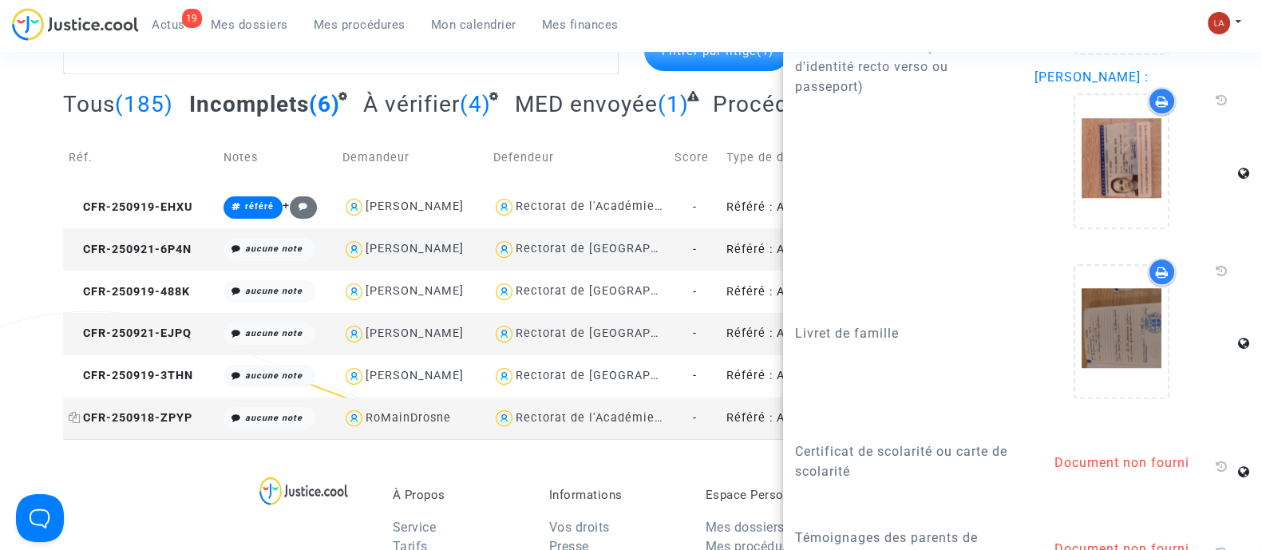
click at [168, 408] on td "CFR-250918-ZPYP" at bounding box center [140, 419] width 154 height 42
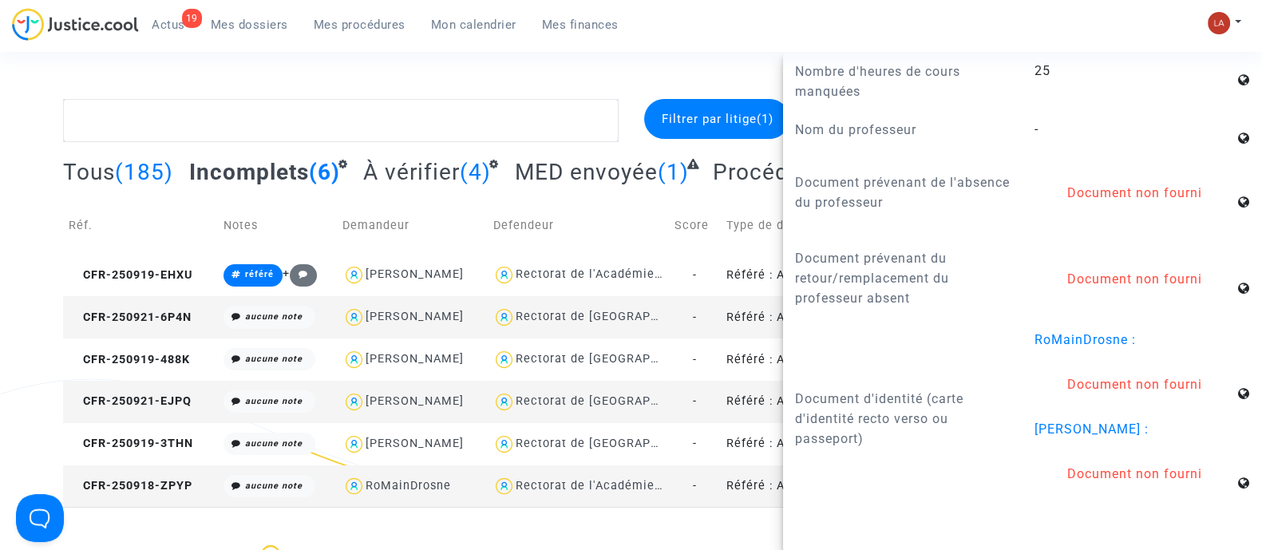
scroll to position [0, 0]
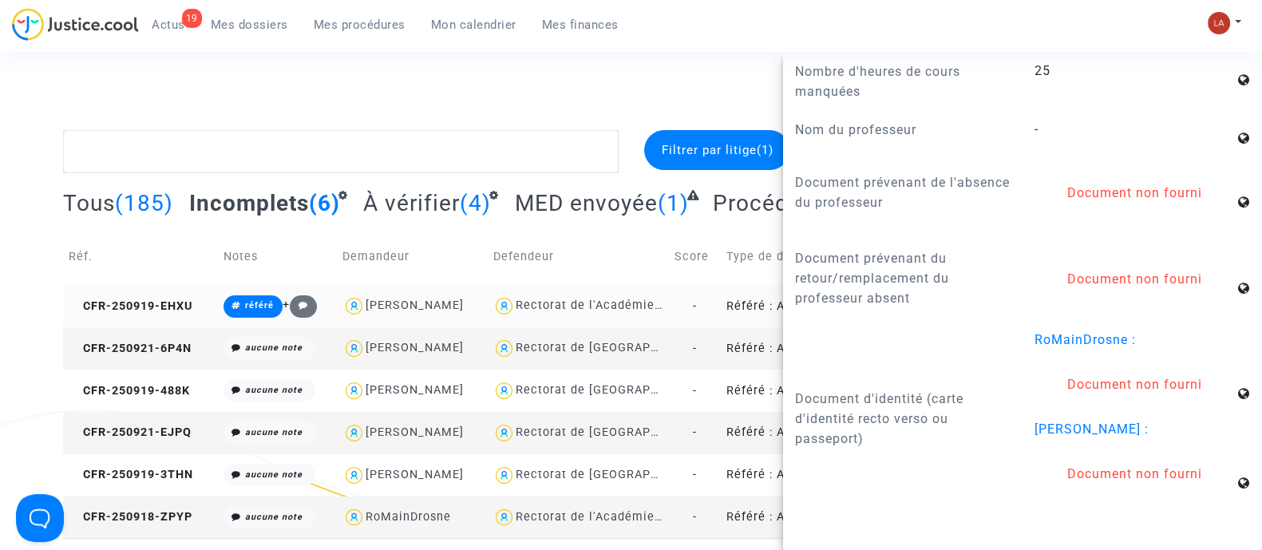
click at [399, 303] on div "Julie Chatel" at bounding box center [415, 306] width 98 height 14
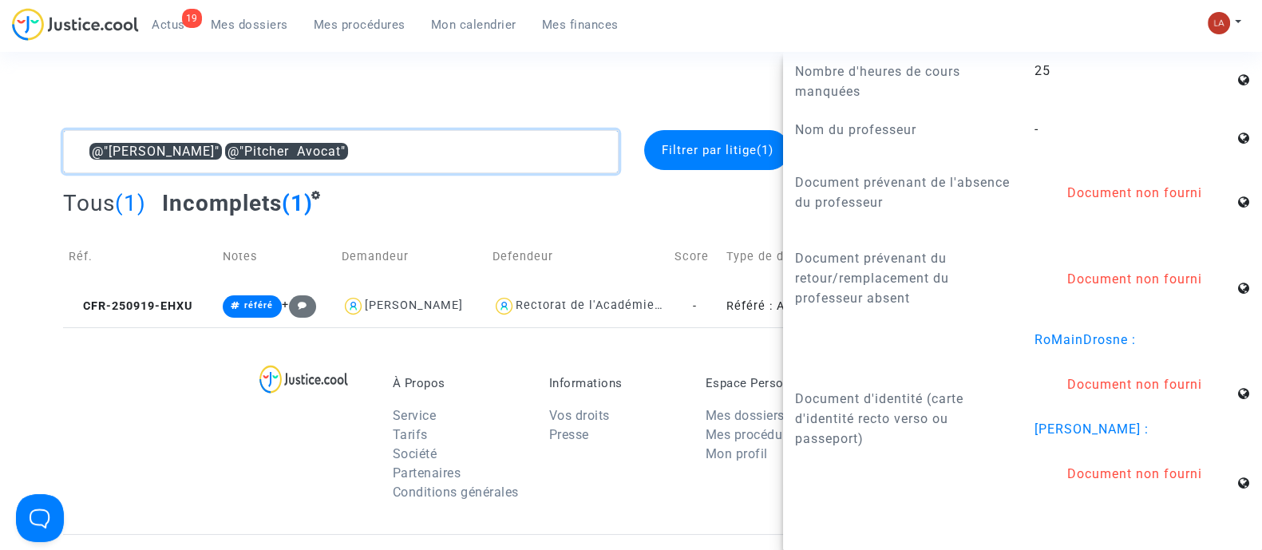
click at [500, 168] on textarea at bounding box center [341, 151] width 556 height 43
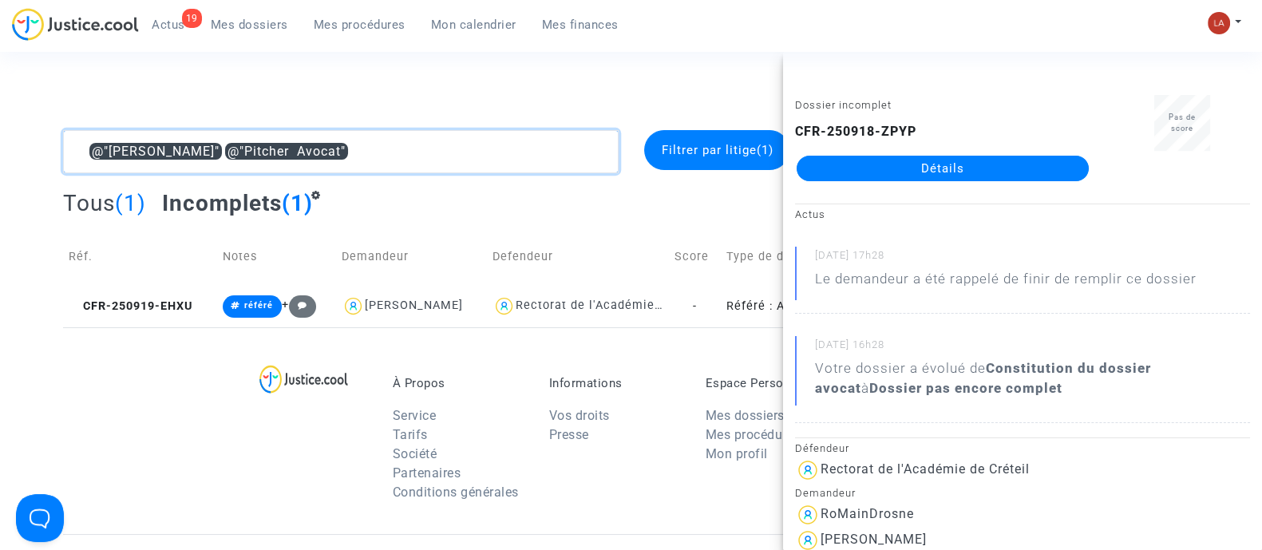
click at [505, 168] on textarea at bounding box center [341, 151] width 556 height 43
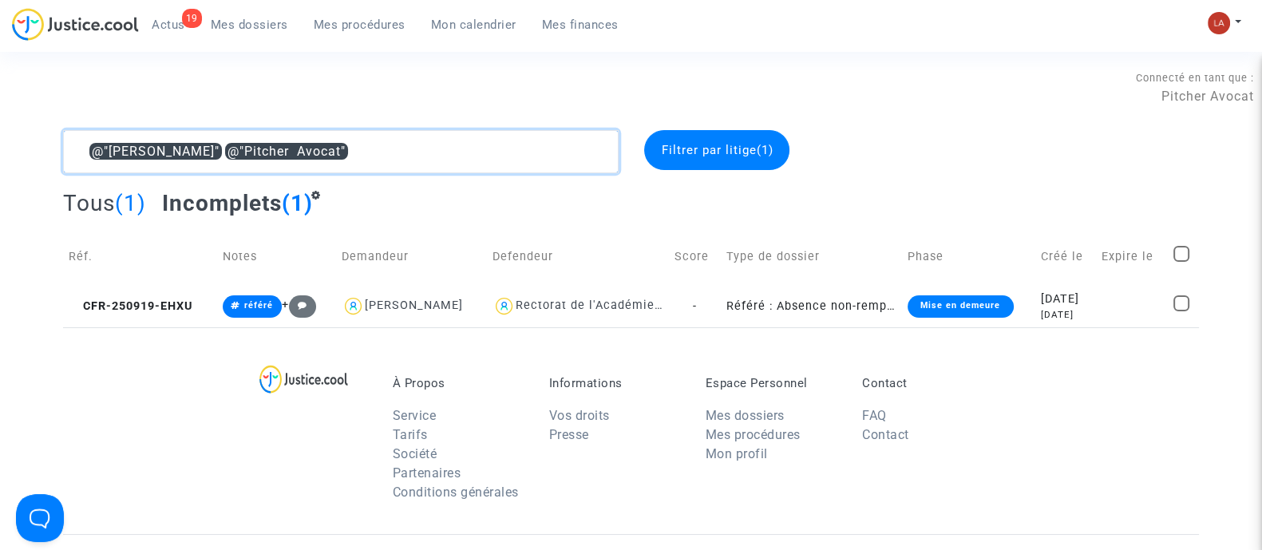
click at [505, 168] on textarea at bounding box center [341, 151] width 556 height 43
click at [501, 165] on textarea at bounding box center [341, 151] width 556 height 43
click at [495, 165] on textarea at bounding box center [341, 151] width 556 height 43
click at [493, 164] on textarea at bounding box center [341, 151] width 556 height 43
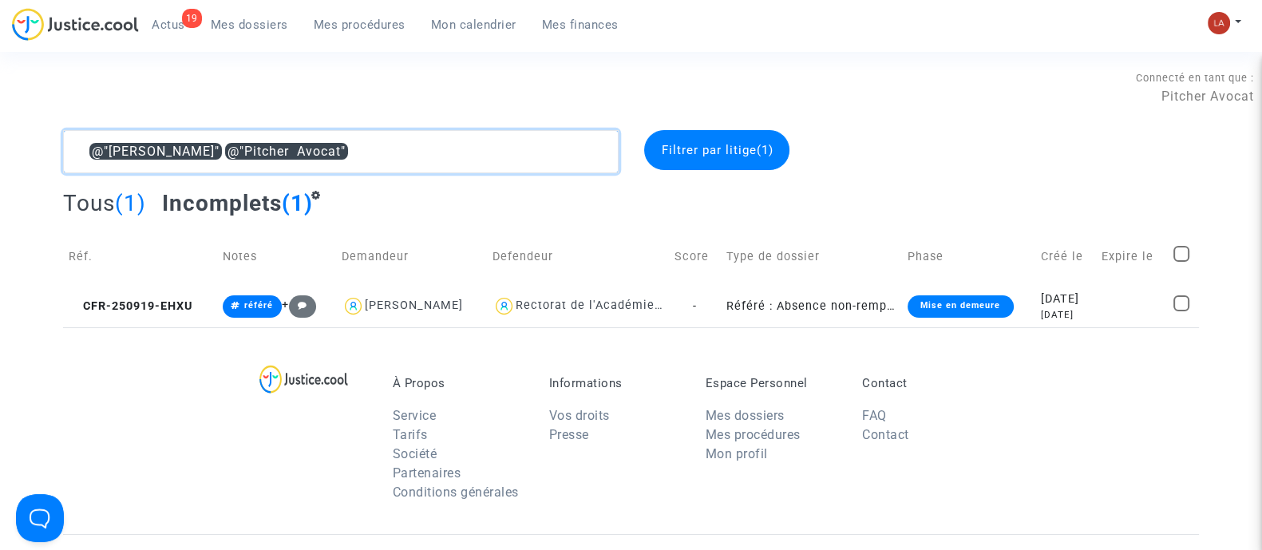
click at [492, 164] on textarea at bounding box center [341, 151] width 556 height 43
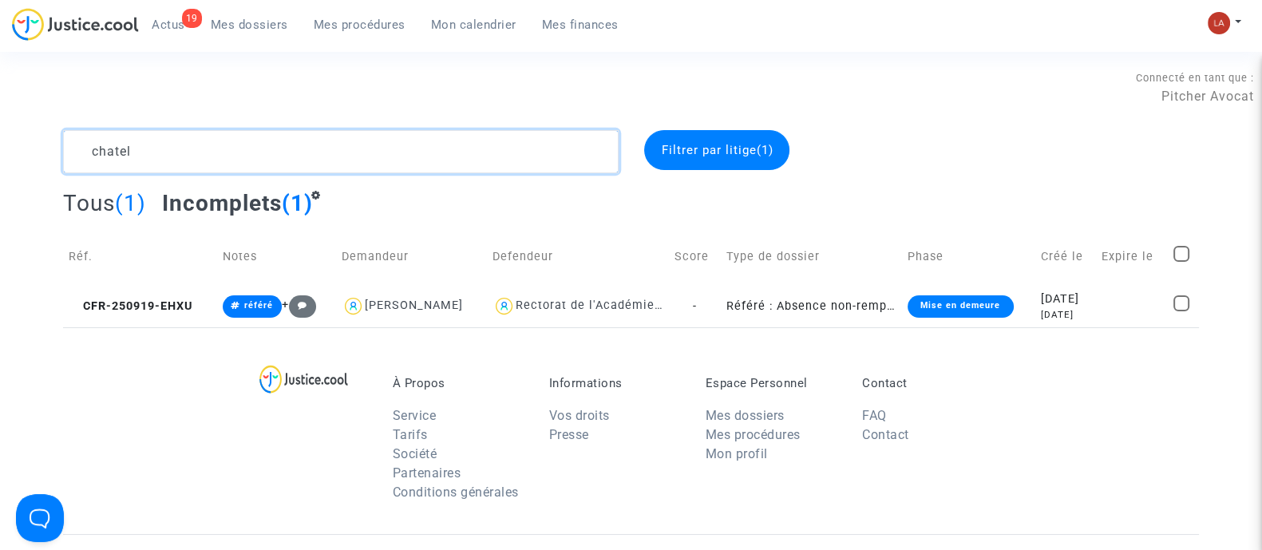
click at [206, 162] on textarea at bounding box center [341, 151] width 556 height 43
click at [204, 162] on textarea at bounding box center [341, 151] width 556 height 43
type textarea "C"
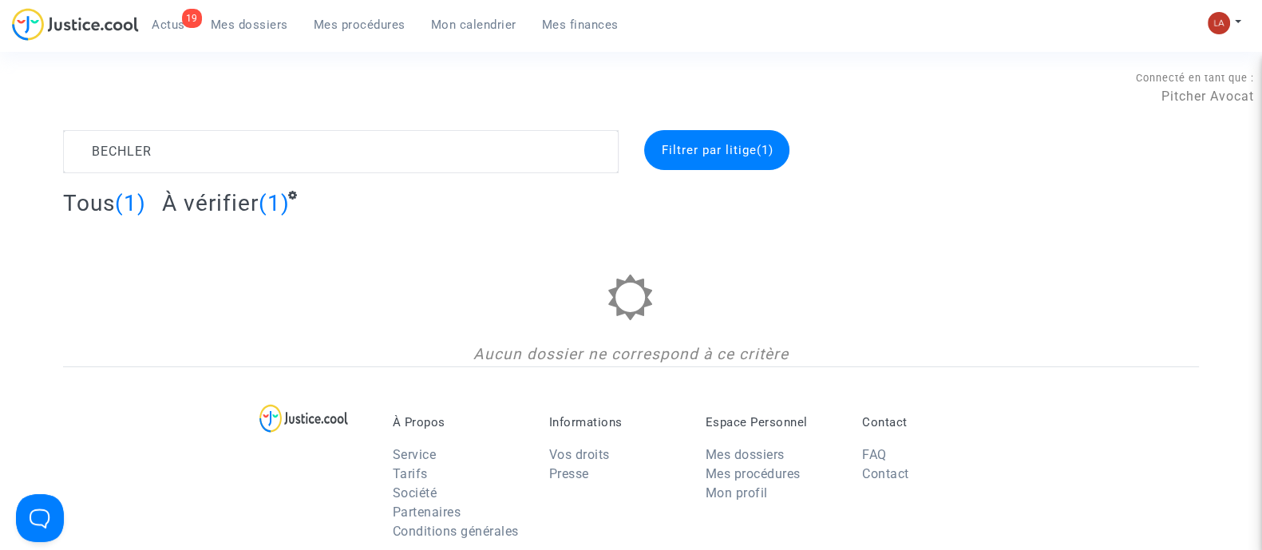
click at [240, 206] on span "À vérifier" at bounding box center [210, 203] width 97 height 26
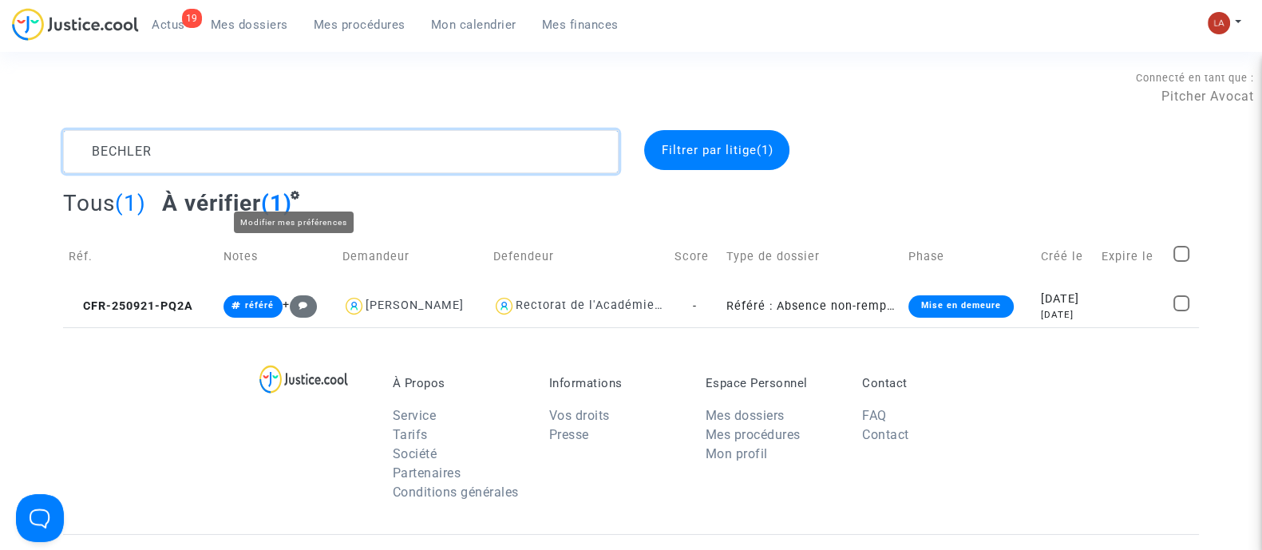
click at [271, 137] on textarea at bounding box center [341, 151] width 556 height 43
click at [271, 139] on textarea at bounding box center [341, 151] width 556 height 43
click at [271, 141] on textarea at bounding box center [341, 151] width 556 height 43
click at [221, 137] on textarea at bounding box center [341, 151] width 556 height 43
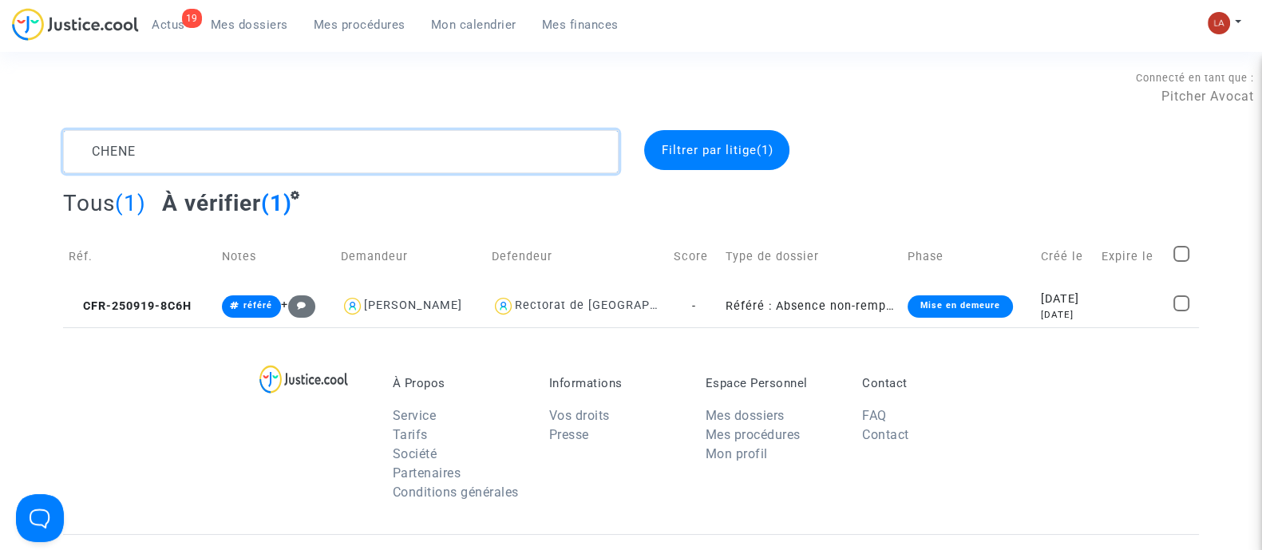
click at [221, 137] on textarea at bounding box center [341, 151] width 556 height 43
click at [223, 134] on textarea at bounding box center [341, 151] width 556 height 43
click at [217, 134] on textarea at bounding box center [341, 151] width 556 height 43
click at [217, 135] on textarea at bounding box center [341, 151] width 556 height 43
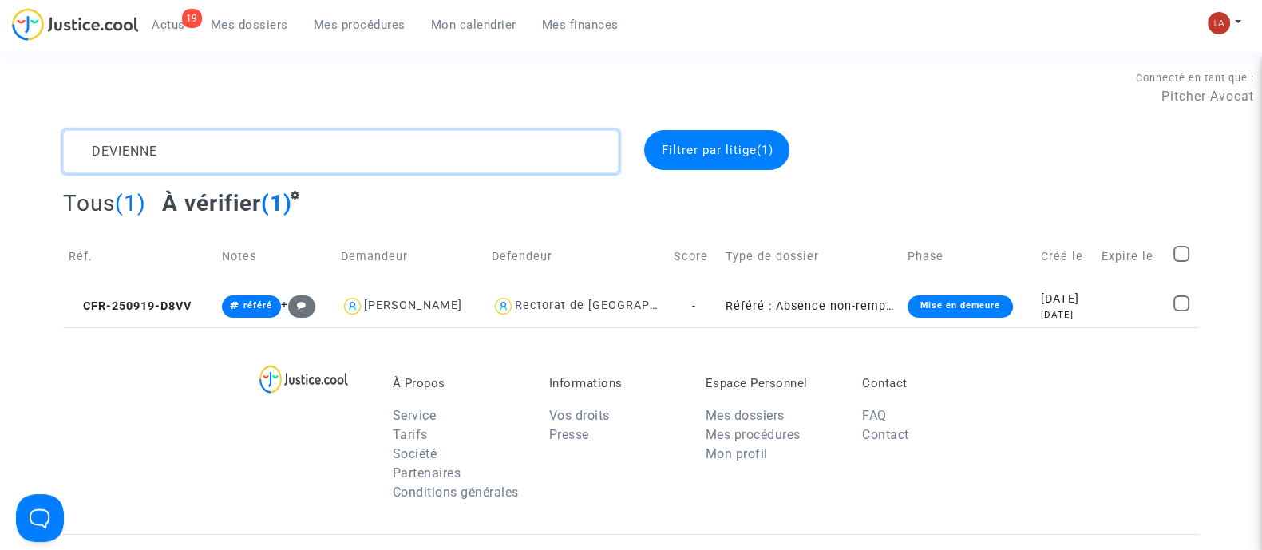
click at [120, 141] on textarea at bounding box center [341, 151] width 556 height 43
click at [536, 148] on textarea at bounding box center [341, 151] width 556 height 43
click at [533, 147] on textarea at bounding box center [341, 151] width 556 height 43
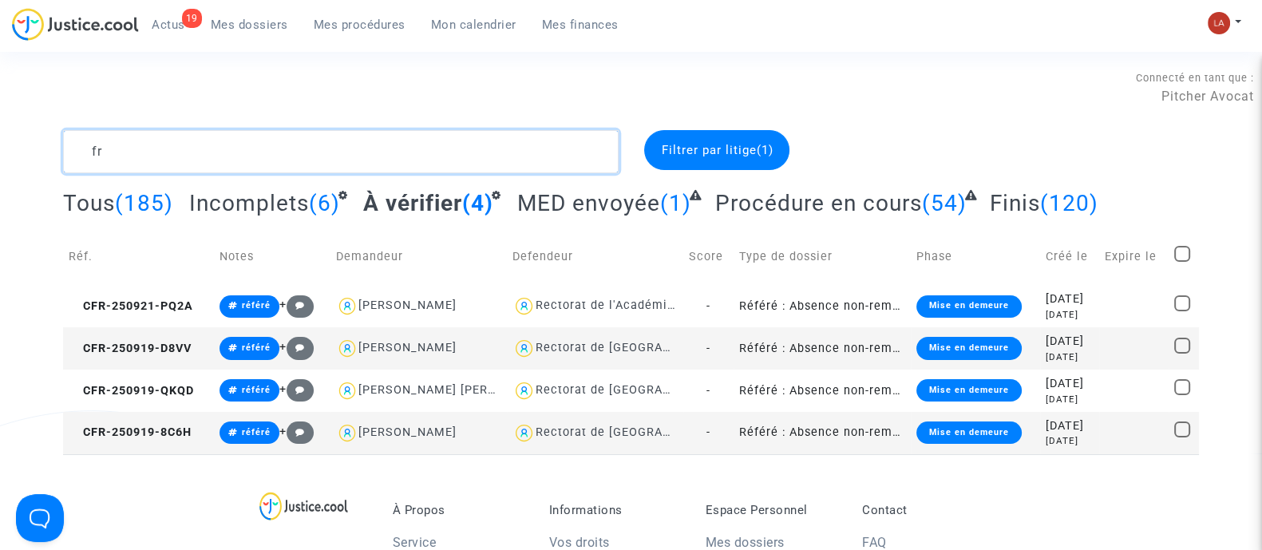
type textarea "fr"
click at [727, 133] on div "Filtrer par litige (1)" at bounding box center [716, 150] width 145 height 40
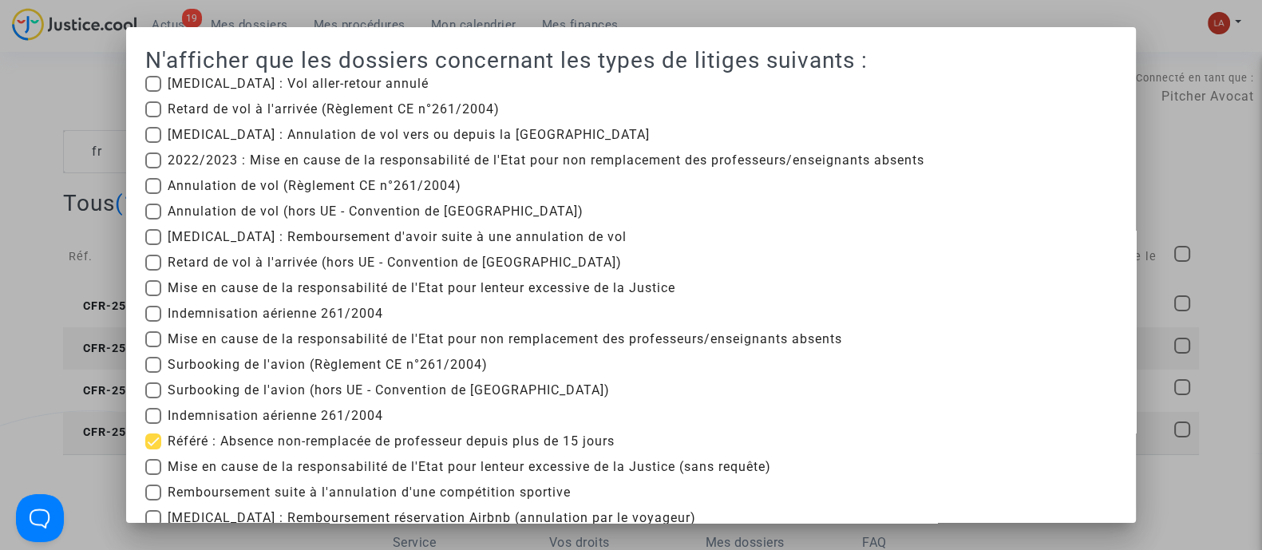
click at [232, 444] on span "Référé : Absence non-remplacée de professeur depuis plus de 15 jours" at bounding box center [391, 441] width 447 height 19
click at [153, 449] on input "Référé : Absence non-remplacée de professeur depuis plus de 15 jours" at bounding box center [152, 449] width 1 height 1
checkbox input "false"
click at [44, 205] on div at bounding box center [631, 275] width 1262 height 550
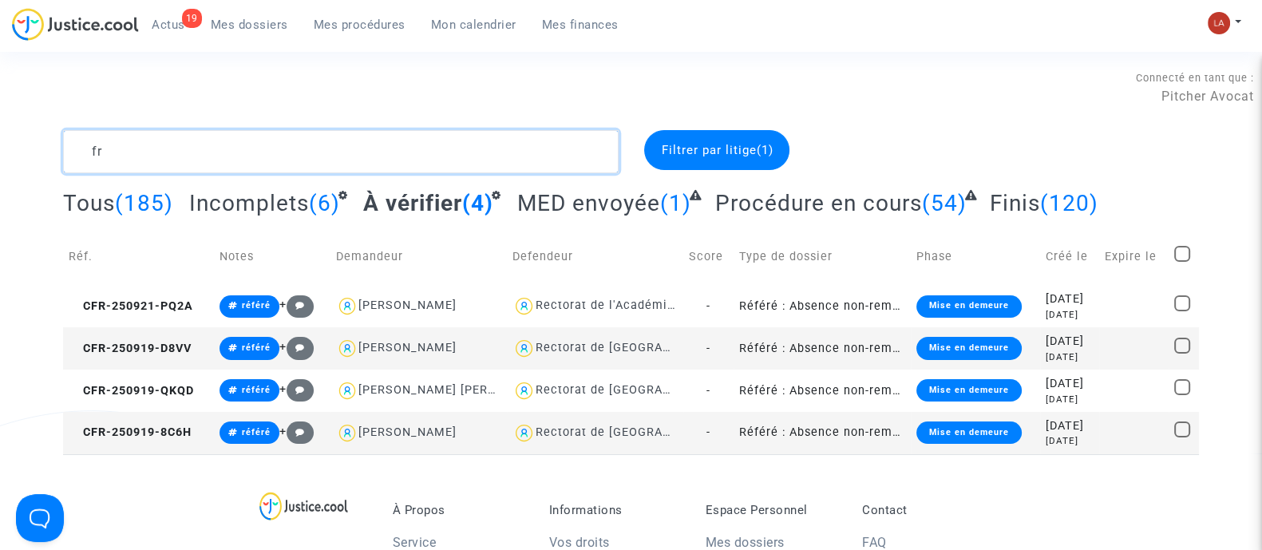
click at [108, 145] on textarea at bounding box center [341, 151] width 556 height 43
click at [109, 145] on textarea at bounding box center [341, 151] width 556 height 43
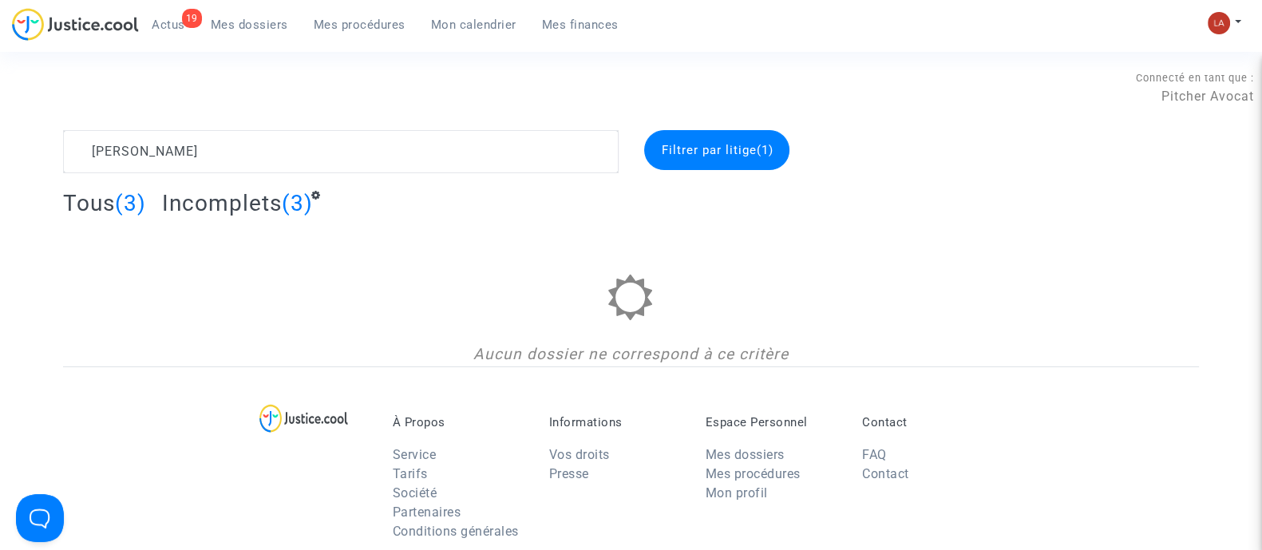
click at [232, 224] on div "Tous (3) Incomplets (3)" at bounding box center [631, 208] width 1136 height 39
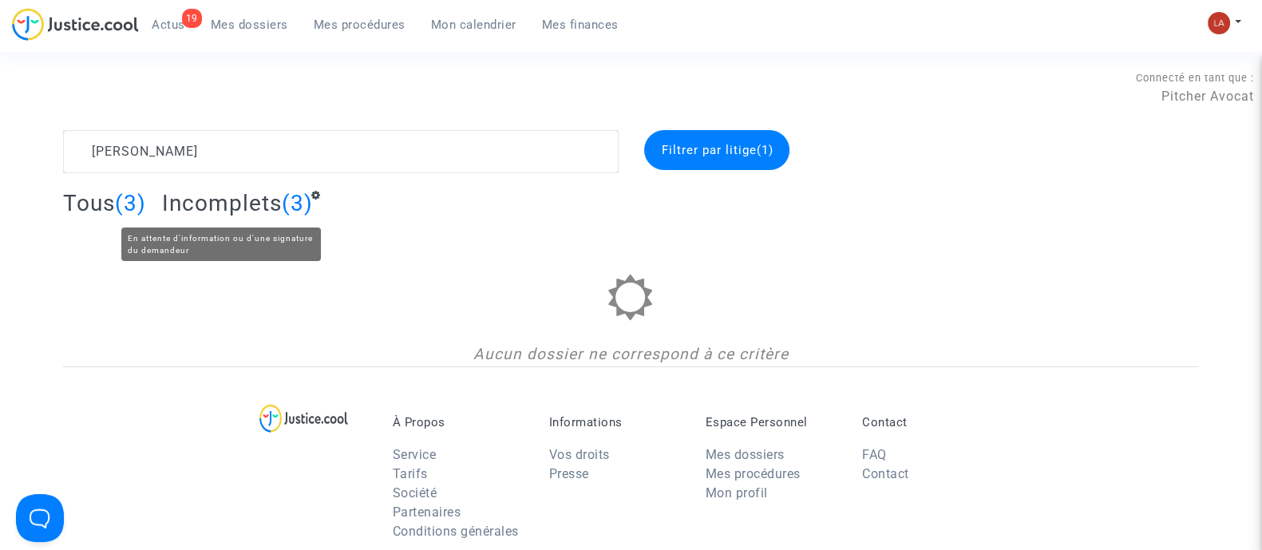
click at [247, 213] on span "Incomplets" at bounding box center [222, 203] width 120 height 26
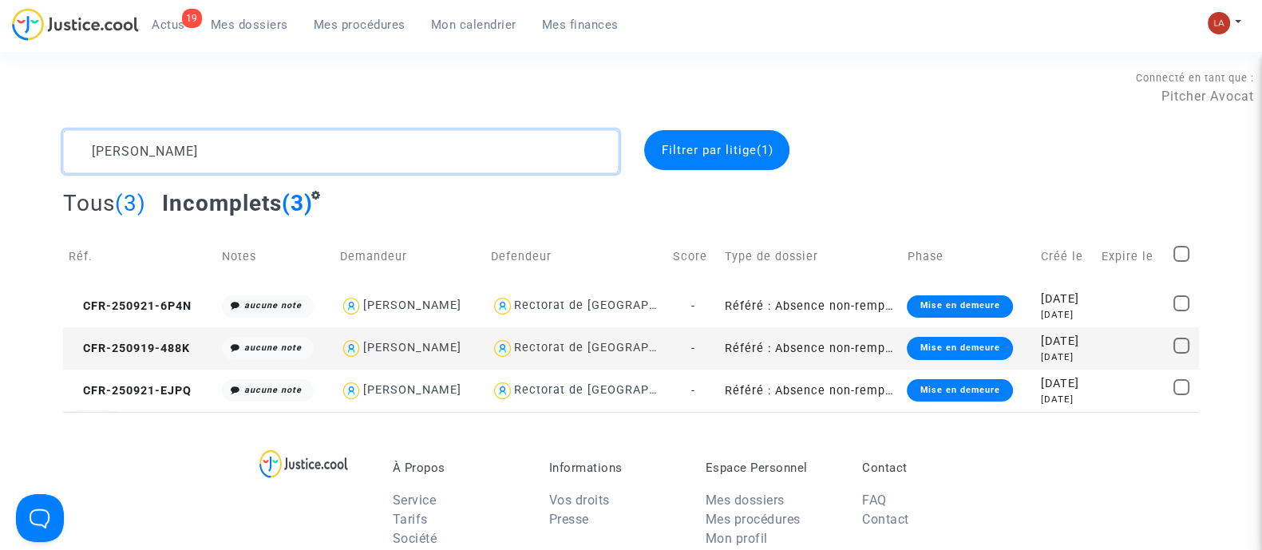
click at [224, 161] on textarea at bounding box center [341, 151] width 556 height 43
click at [224, 162] on textarea at bounding box center [341, 151] width 556 height 43
click at [222, 162] on textarea at bounding box center [341, 151] width 556 height 43
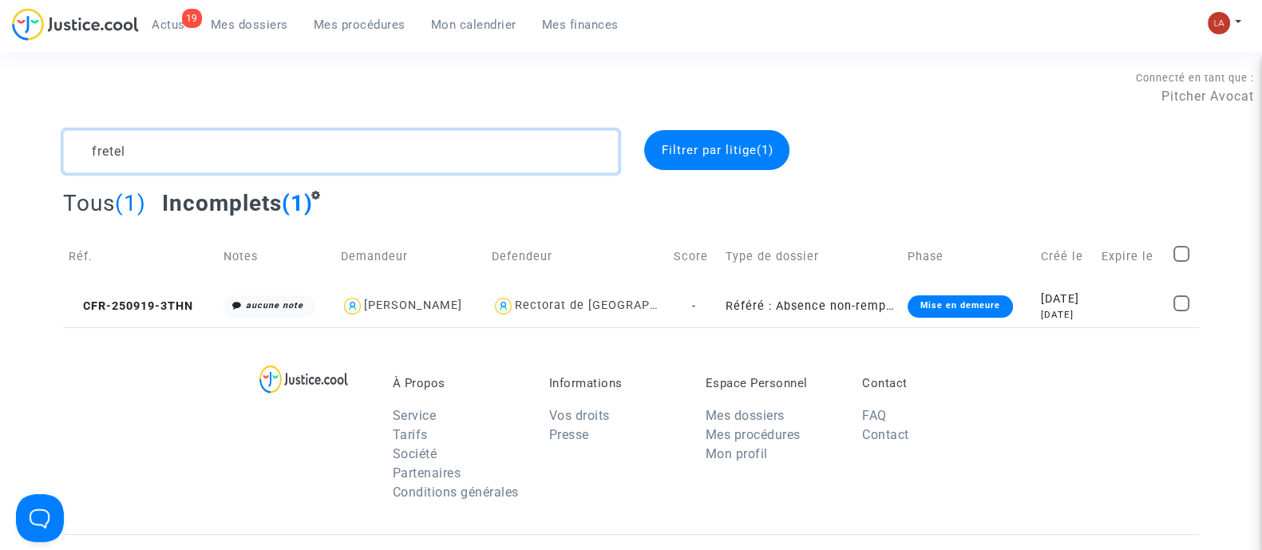
type textarea "fretel"
click at [777, 162] on div "Filtrer par litige (1)" at bounding box center [716, 150] width 145 height 40
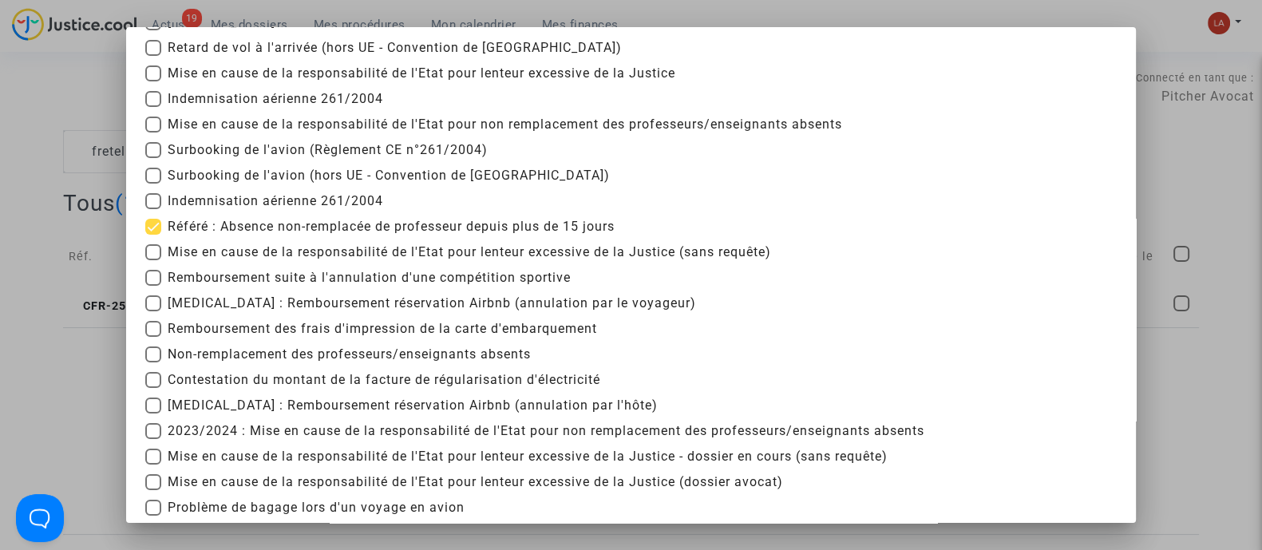
scroll to position [299, 0]
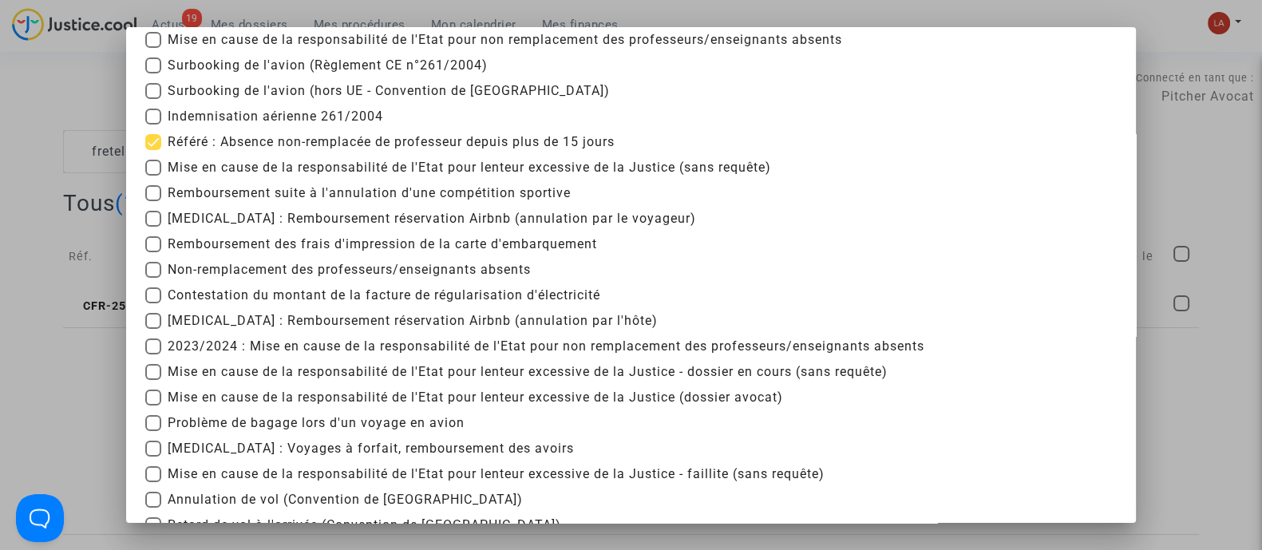
click at [220, 145] on span "Référé : Absence non-remplacée de professeur depuis plus de 15 jours" at bounding box center [391, 142] width 447 height 19
click at [153, 150] on input "Référé : Absence non-remplacée de professeur depuis plus de 15 jours" at bounding box center [152, 150] width 1 height 1
checkbox input "false"
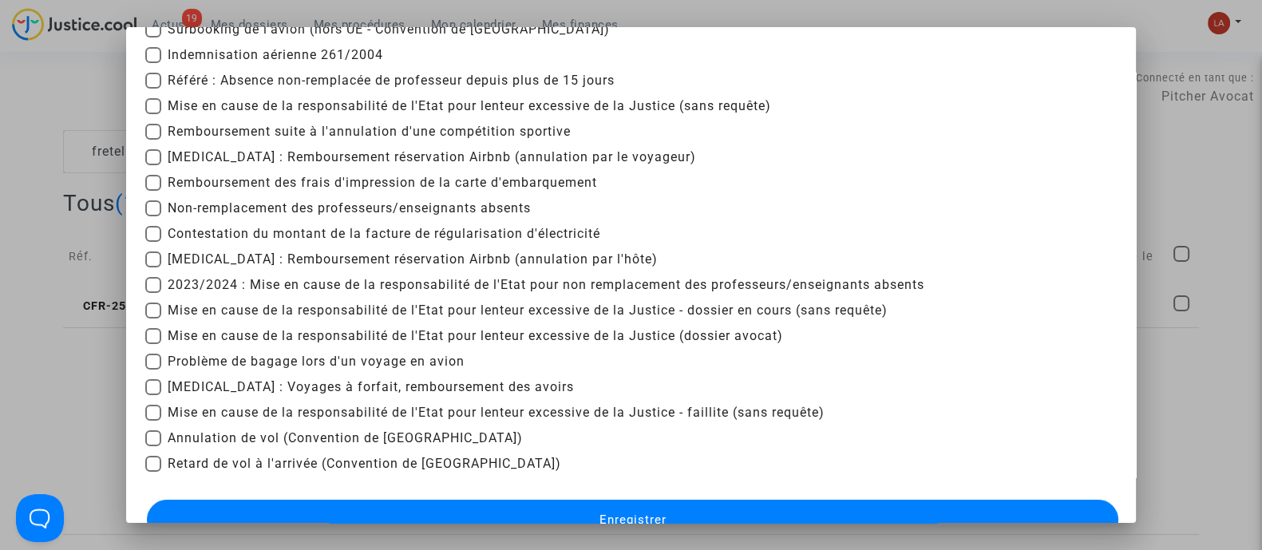
scroll to position [400, 0]
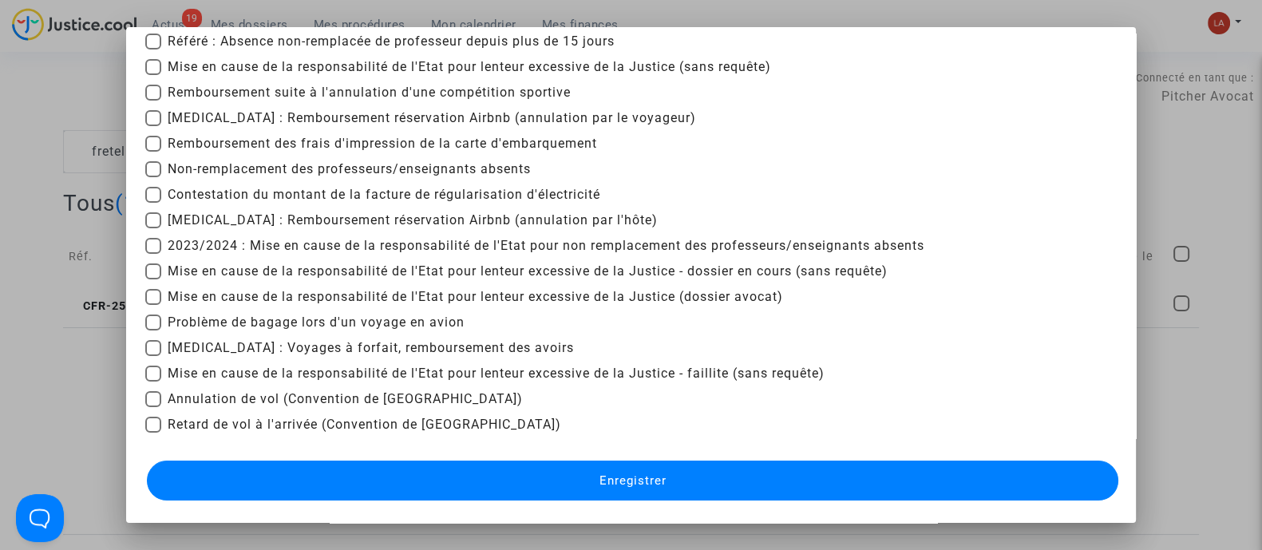
click at [544, 483] on button "Enregistrer" at bounding box center [633, 481] width 972 height 40
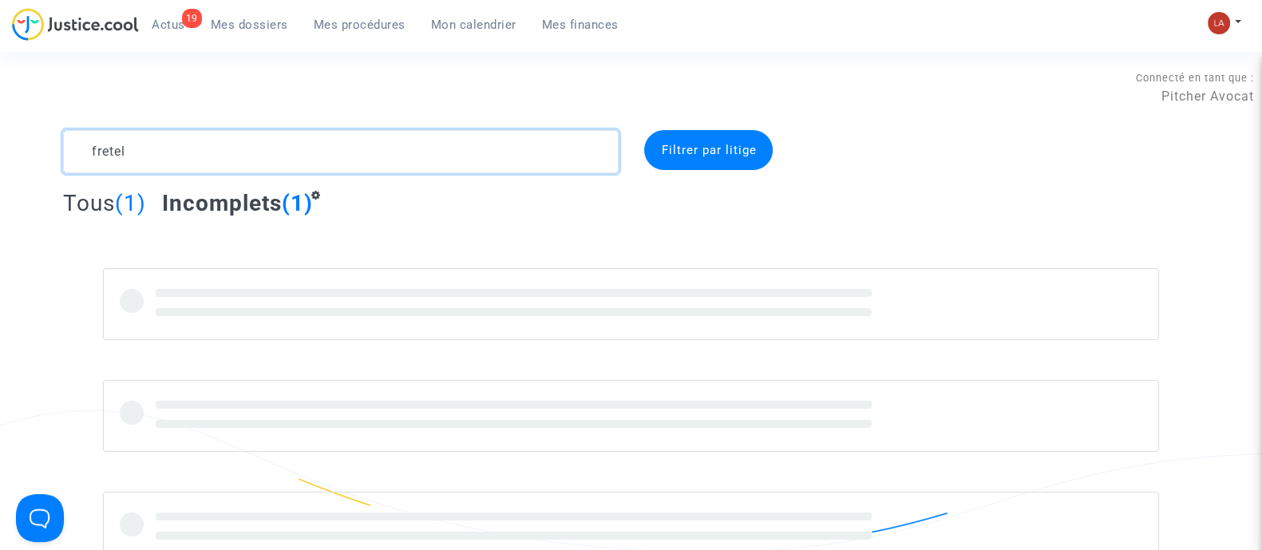
click at [246, 155] on textarea at bounding box center [341, 151] width 556 height 43
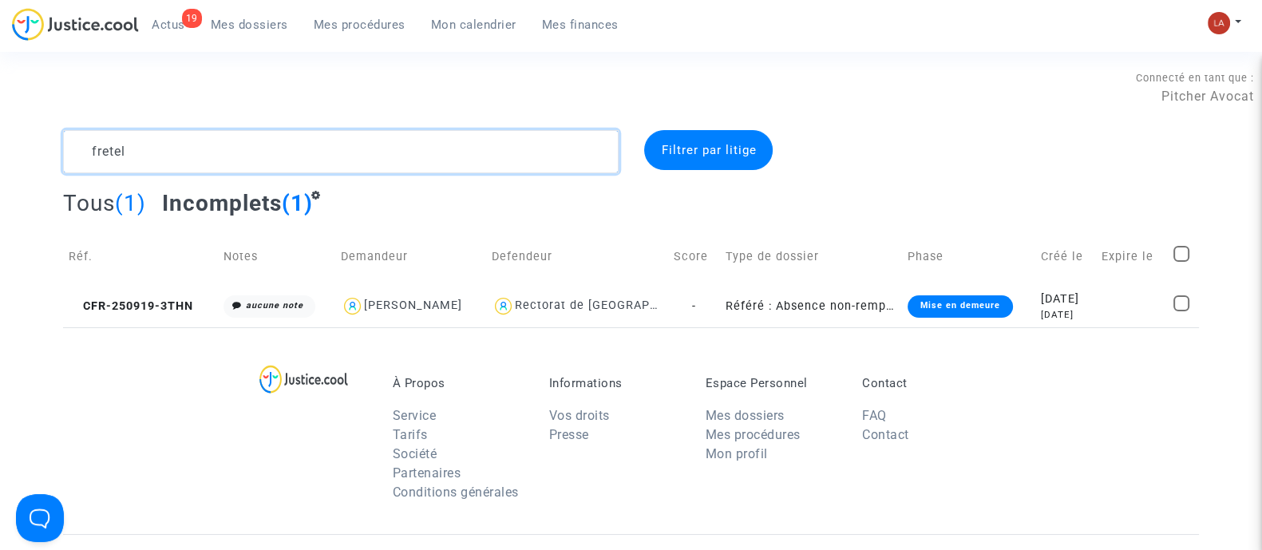
click at [249, 133] on textarea at bounding box center [341, 151] width 556 height 43
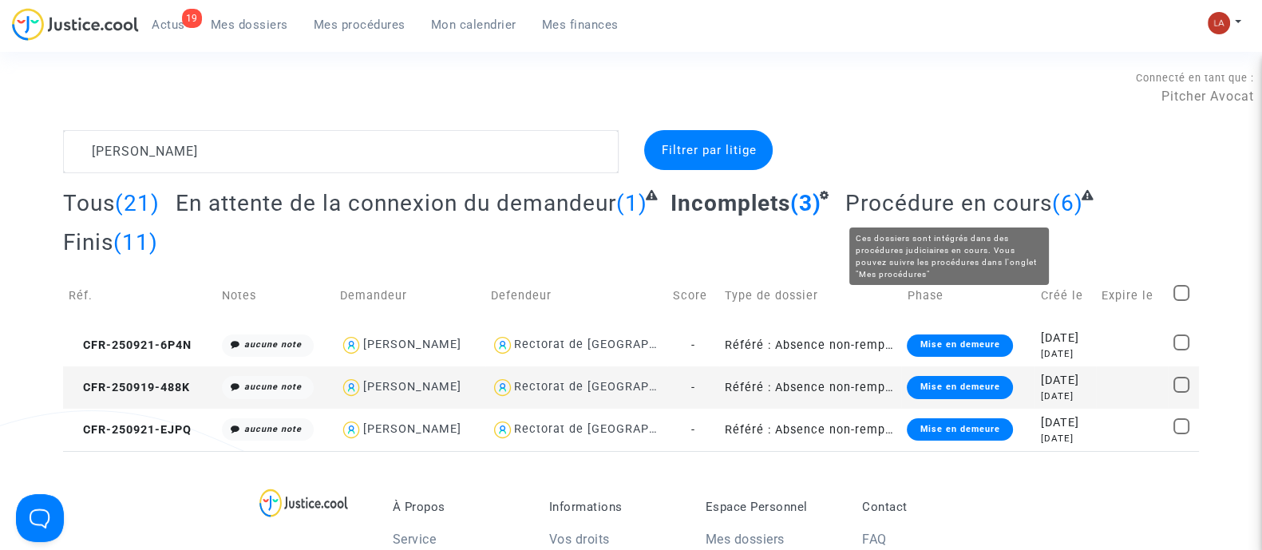
click at [910, 197] on span "Procédure en cours" at bounding box center [948, 203] width 207 height 26
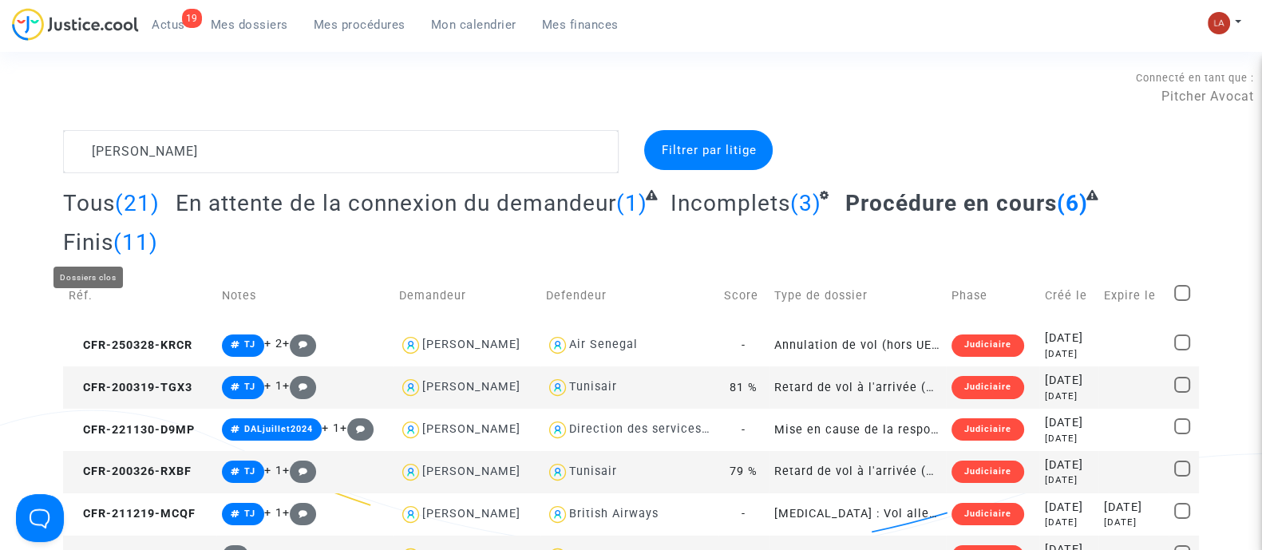
drag, startPoint x: 97, startPoint y: 240, endPoint x: 107, endPoint y: 234, distance: 11.1
click at [96, 240] on span "Finis" at bounding box center [88, 242] width 50 height 26
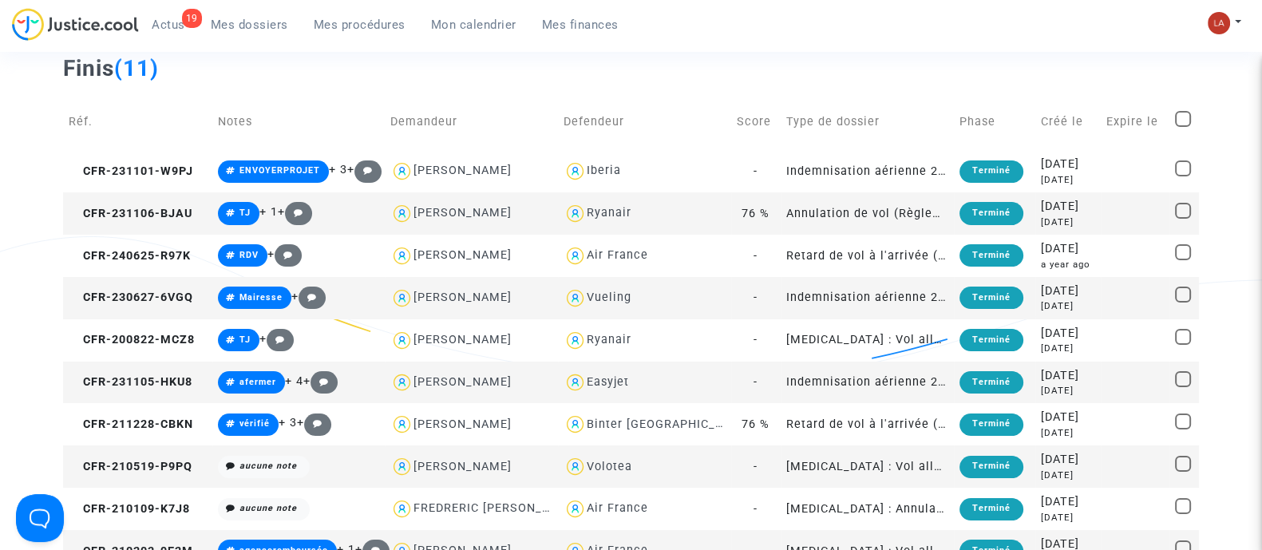
scroll to position [99, 0]
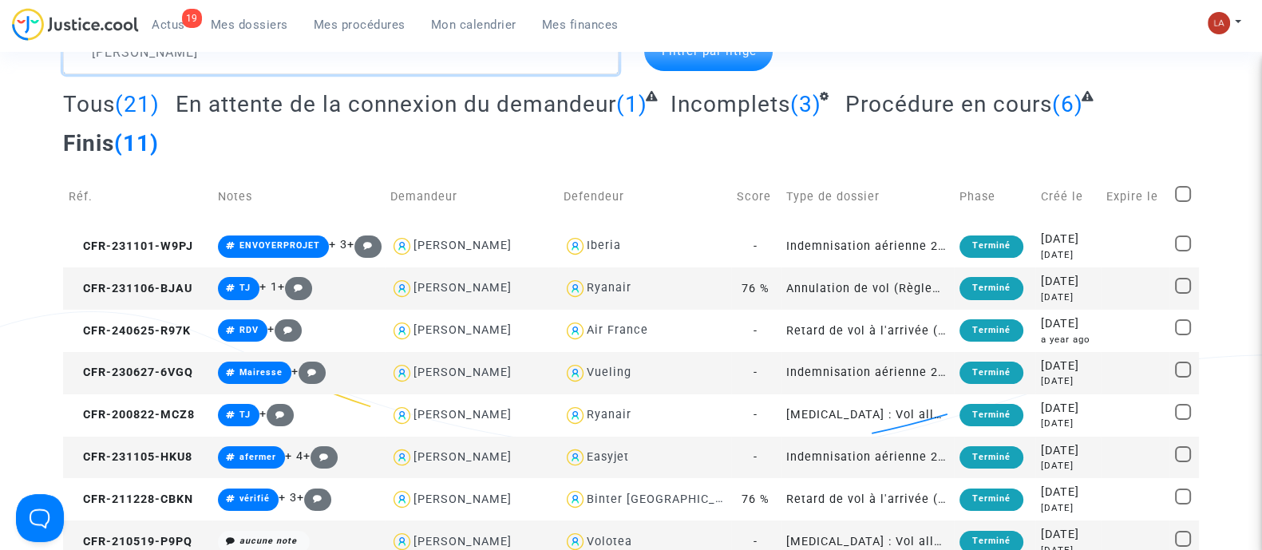
click at [164, 69] on textarea at bounding box center [341, 52] width 556 height 43
click at [163, 69] on textarea at bounding box center [341, 52] width 556 height 43
click at [164, 69] on textarea at bounding box center [341, 52] width 556 height 43
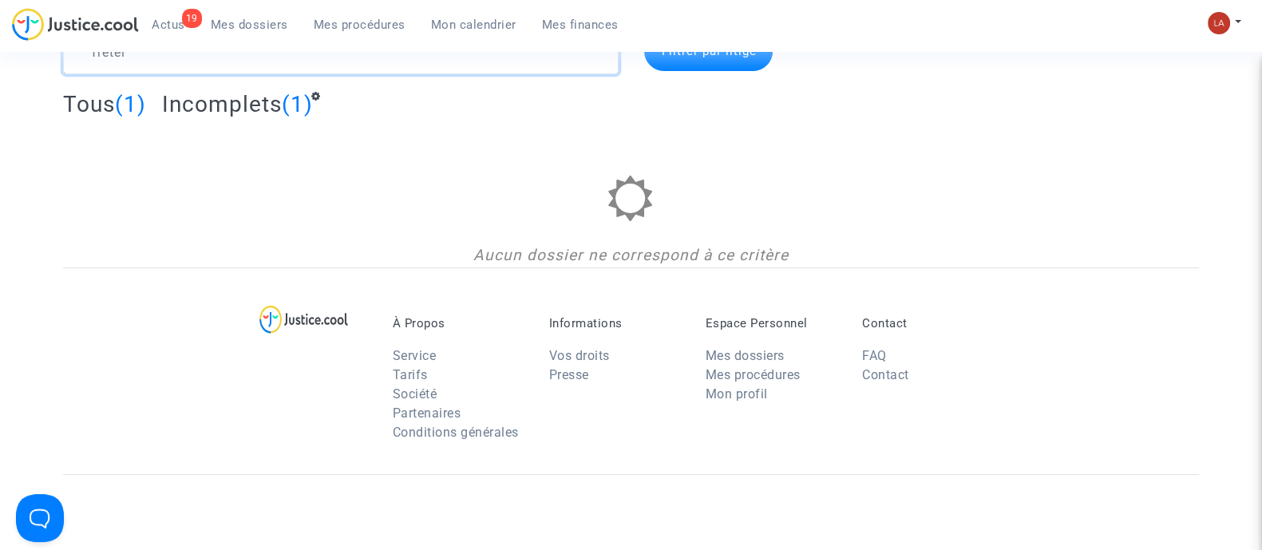
click at [263, 65] on textarea at bounding box center [341, 52] width 556 height 43
click at [261, 65] on textarea at bounding box center [341, 52] width 556 height 43
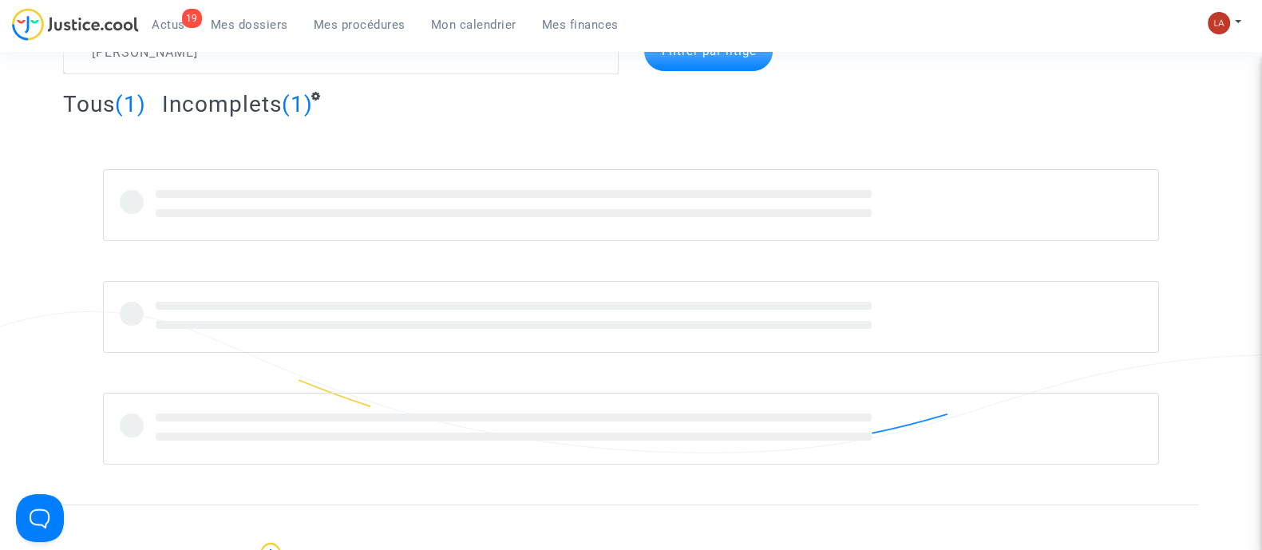
drag, startPoint x: 1140, startPoint y: 109, endPoint x: 1152, endPoint y: 107, distance: 12.1
click at [1142, 107] on div "Tous (1) Incomplets (1)" at bounding box center [631, 109] width 1136 height 39
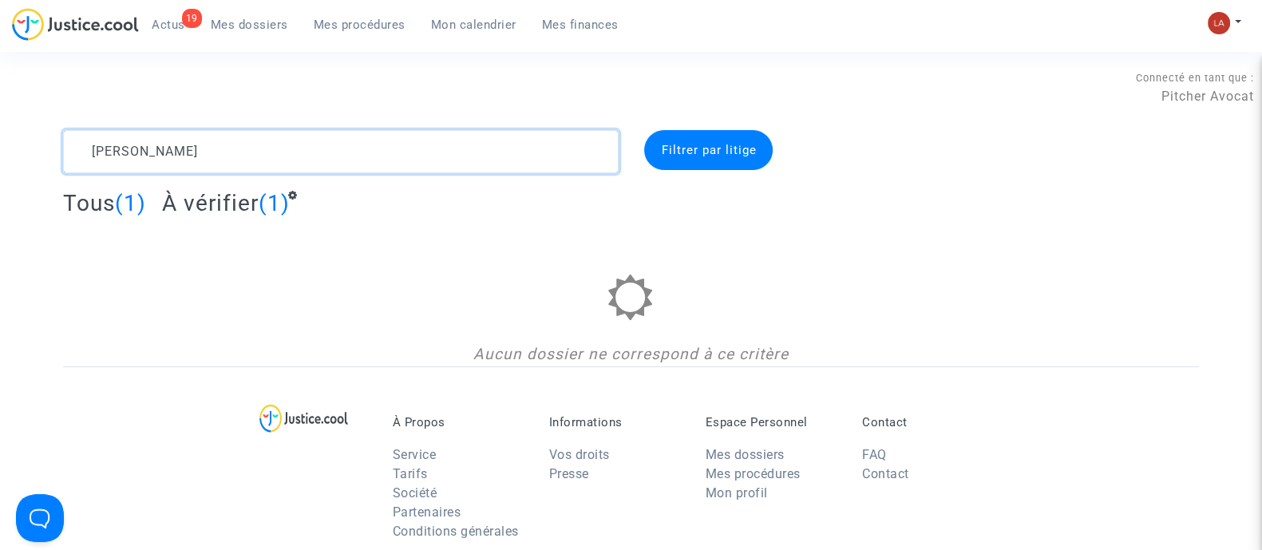
click at [185, 164] on textarea at bounding box center [341, 151] width 556 height 43
click at [166, 164] on textarea at bounding box center [341, 151] width 556 height 43
click at [167, 164] on textarea at bounding box center [341, 151] width 556 height 43
click at [164, 160] on textarea at bounding box center [341, 151] width 556 height 43
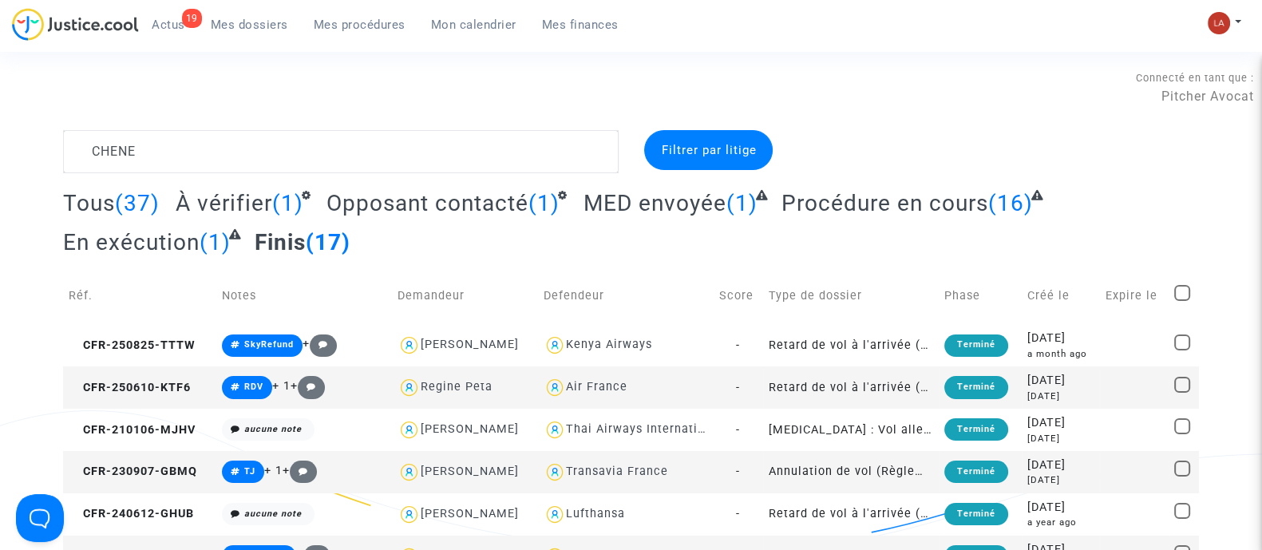
click at [177, 253] on span "En exécution" at bounding box center [131, 242] width 137 height 26
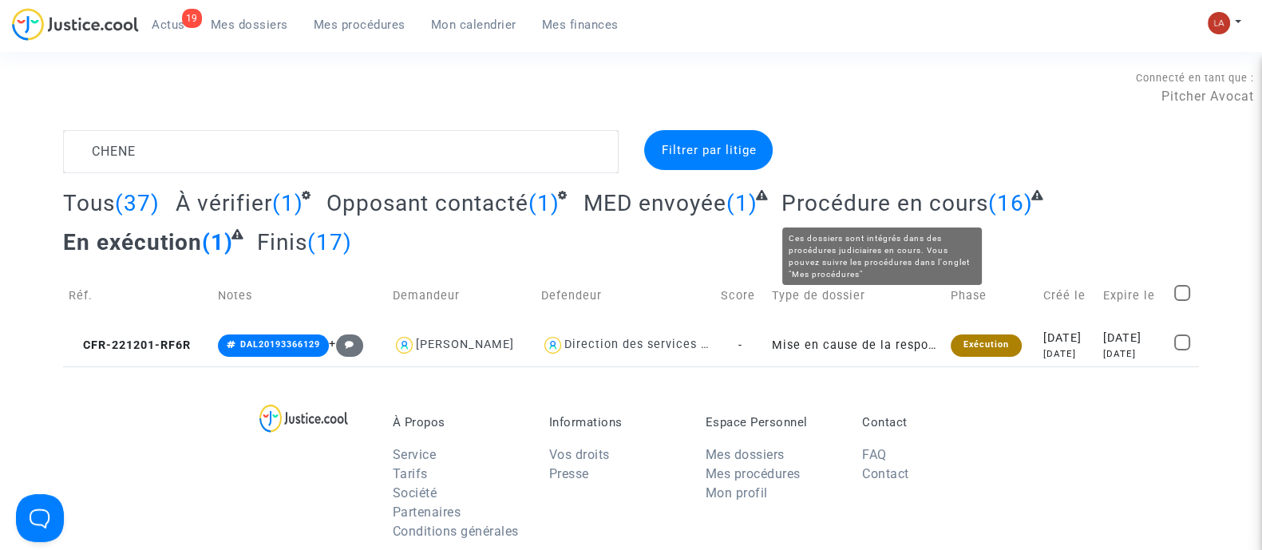
click at [810, 201] on span "Procédure en cours" at bounding box center [884, 203] width 207 height 26
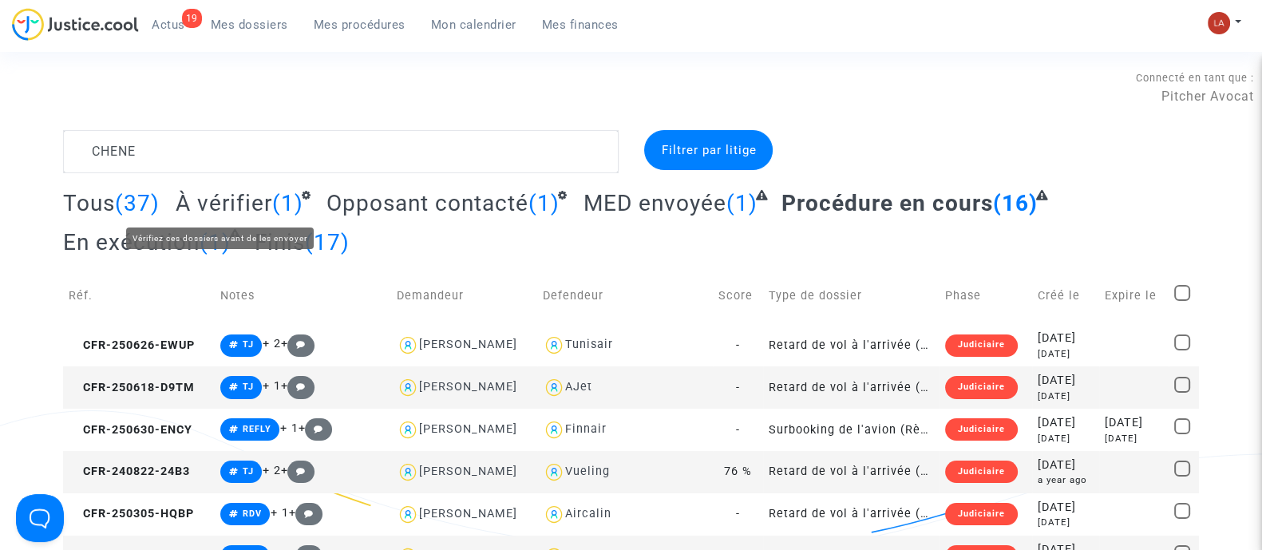
click at [247, 209] on span "À vérifier" at bounding box center [224, 203] width 97 height 26
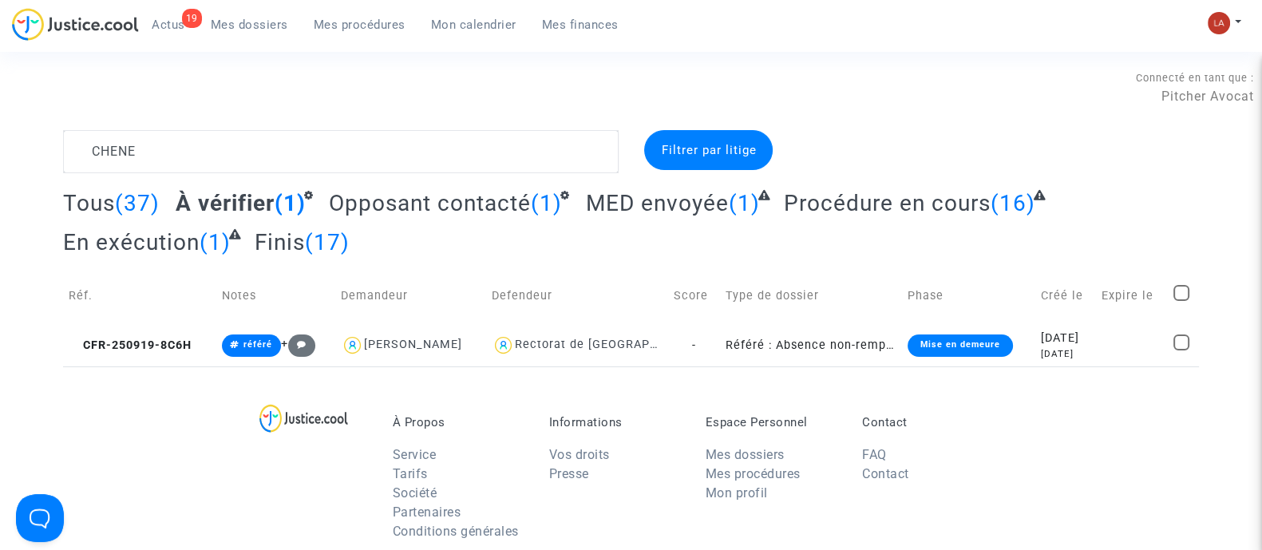
click at [719, 216] on h2 "MED envoyée (1)" at bounding box center [677, 203] width 182 height 28
click at [695, 200] on span "MED envoyée" at bounding box center [657, 203] width 143 height 26
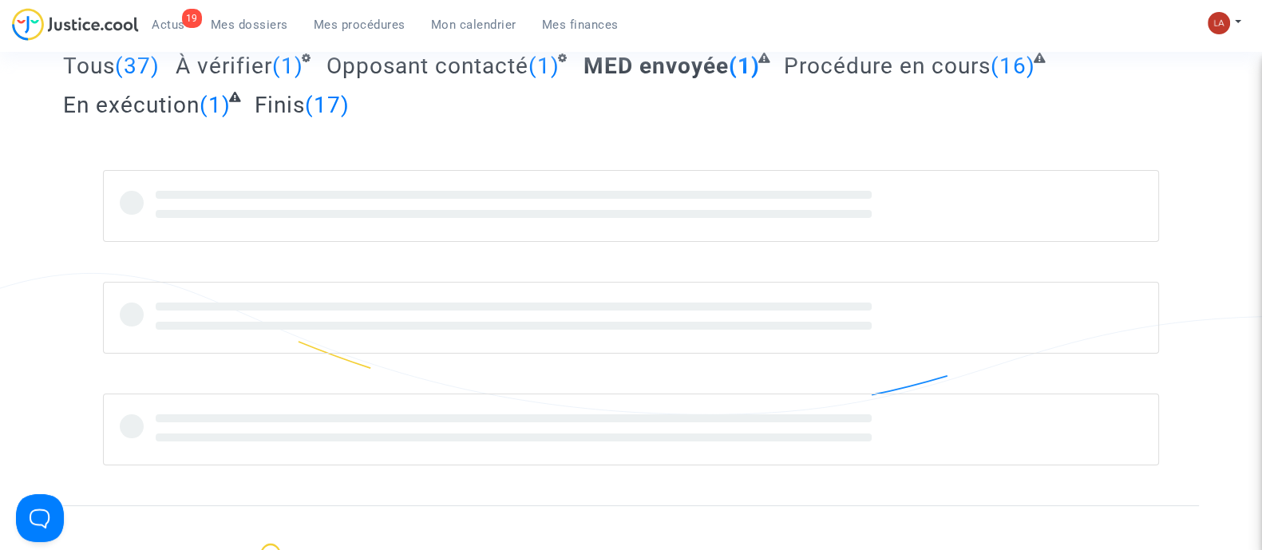
scroll to position [199, 0]
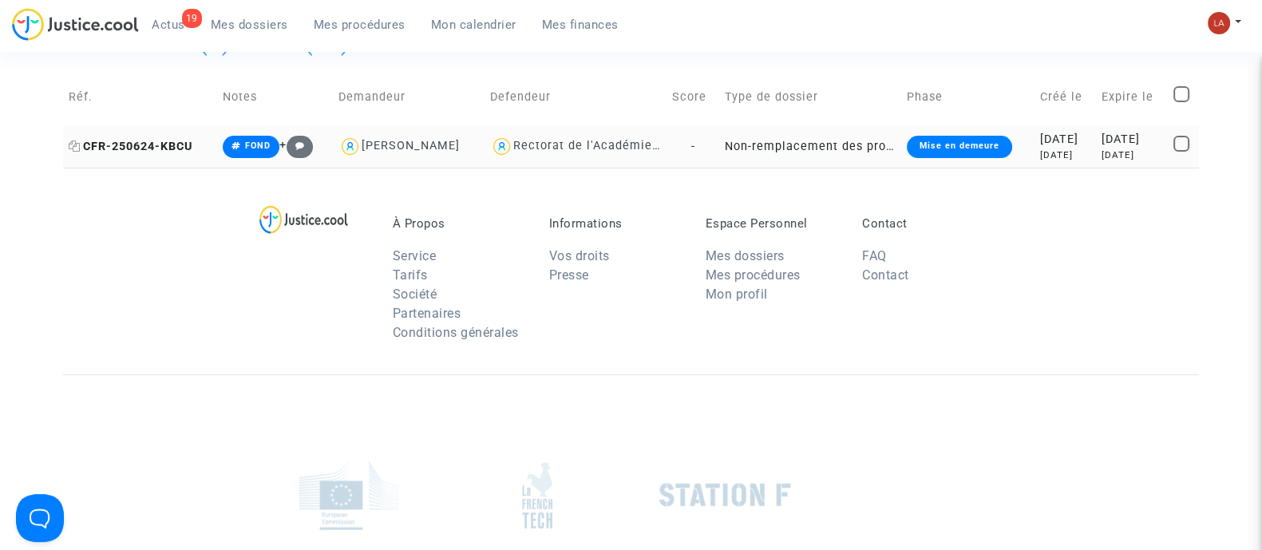
click at [180, 147] on span "CFR-250624-KBCU" at bounding box center [131, 147] width 124 height 14
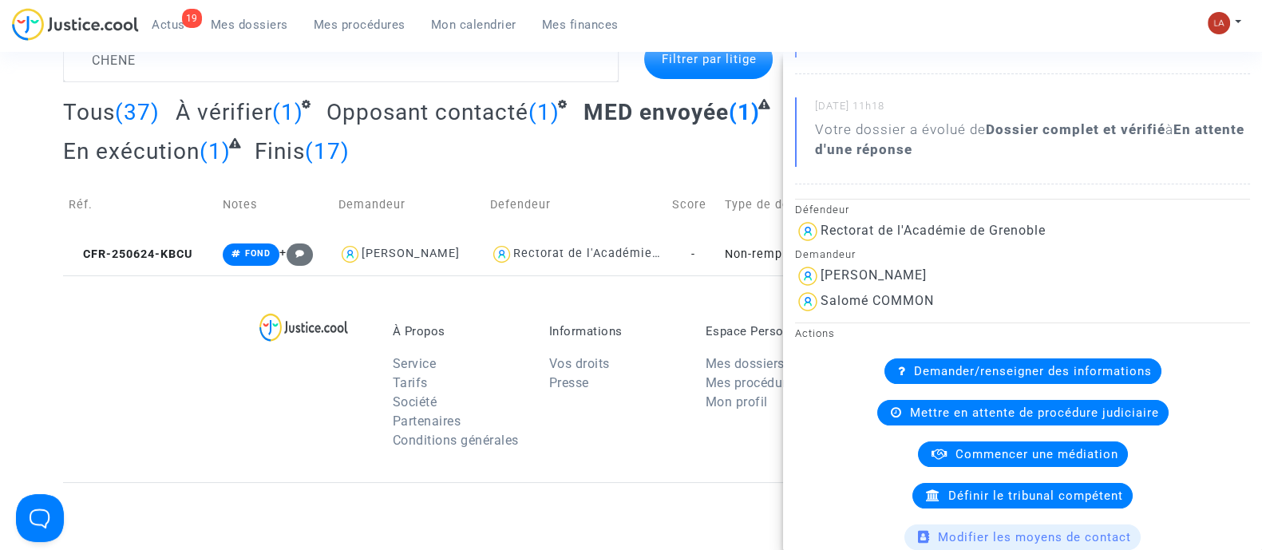
scroll to position [0, 0]
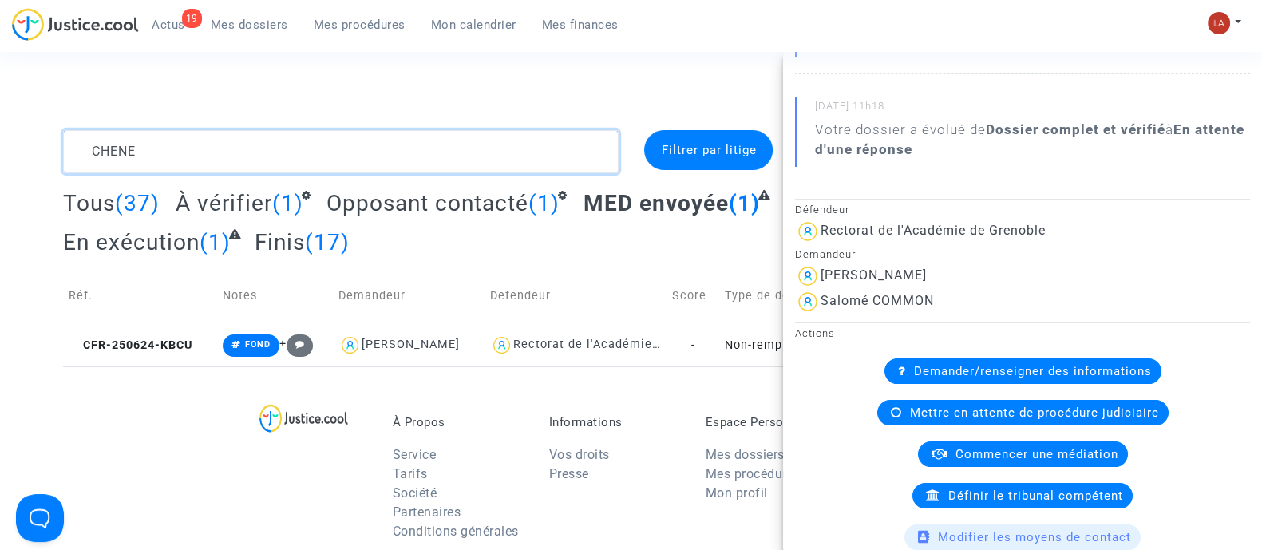
click at [200, 145] on textarea at bounding box center [341, 151] width 556 height 43
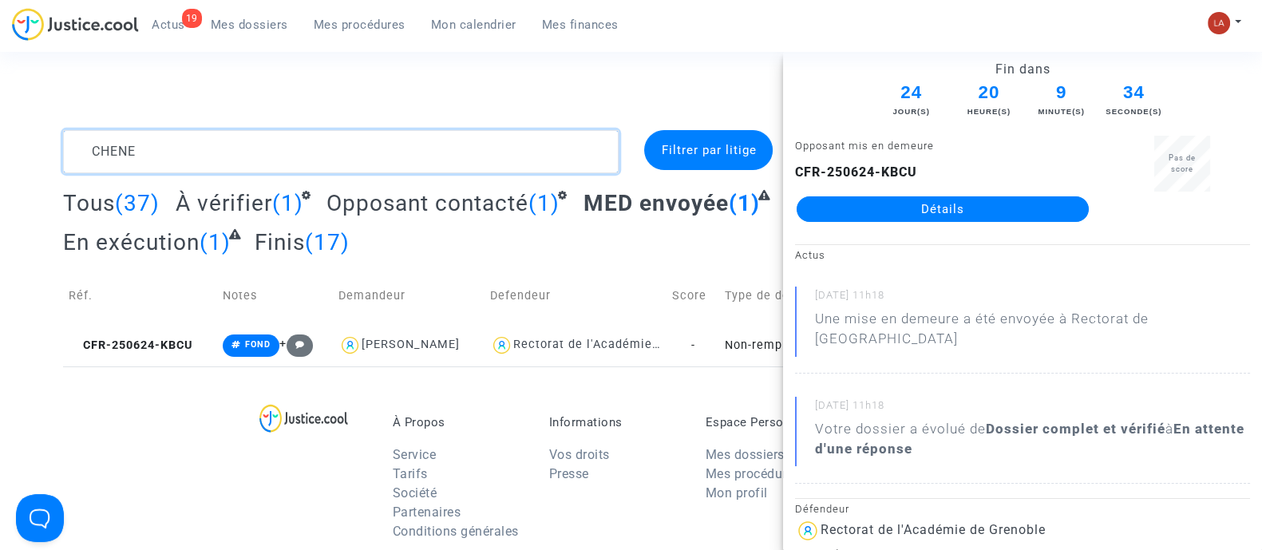
drag, startPoint x: 208, startPoint y: 145, endPoint x: 221, endPoint y: 145, distance: 12.8
click at [212, 145] on textarea at bounding box center [341, 151] width 556 height 43
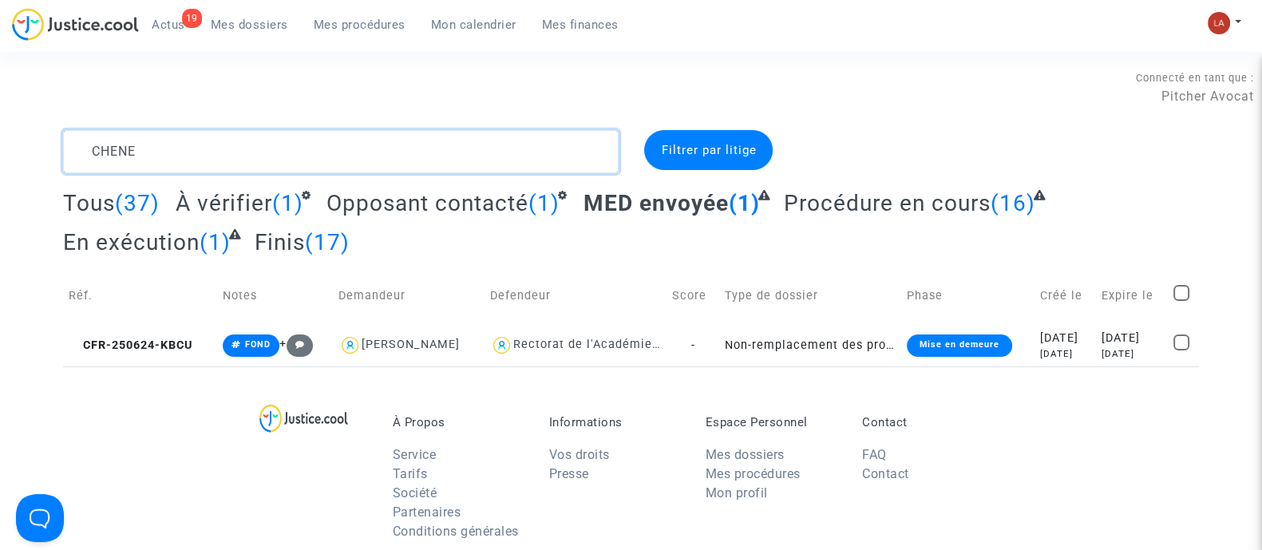
click at [220, 145] on textarea at bounding box center [341, 151] width 556 height 43
type textarea "N"
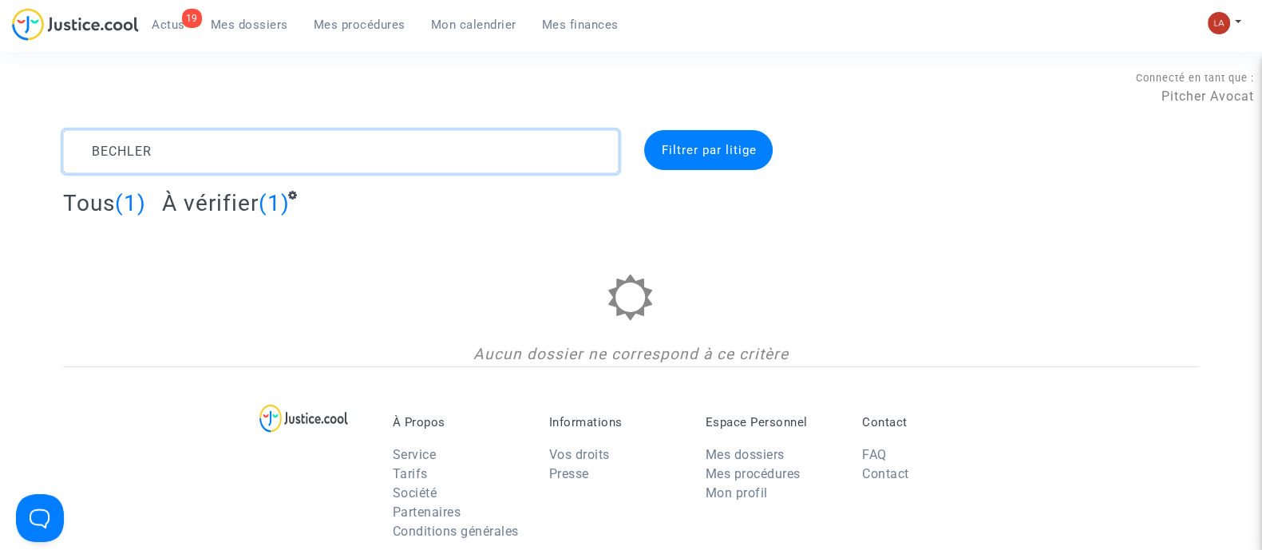
click at [220, 152] on textarea at bounding box center [341, 151] width 556 height 43
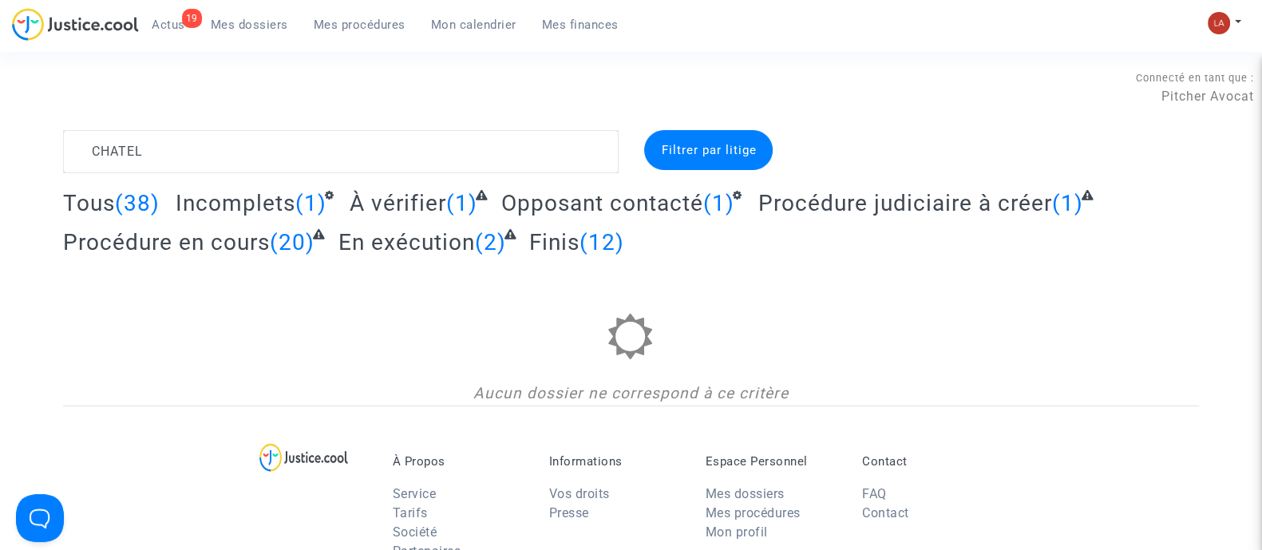
click at [101, 205] on span "Tous" at bounding box center [89, 203] width 52 height 26
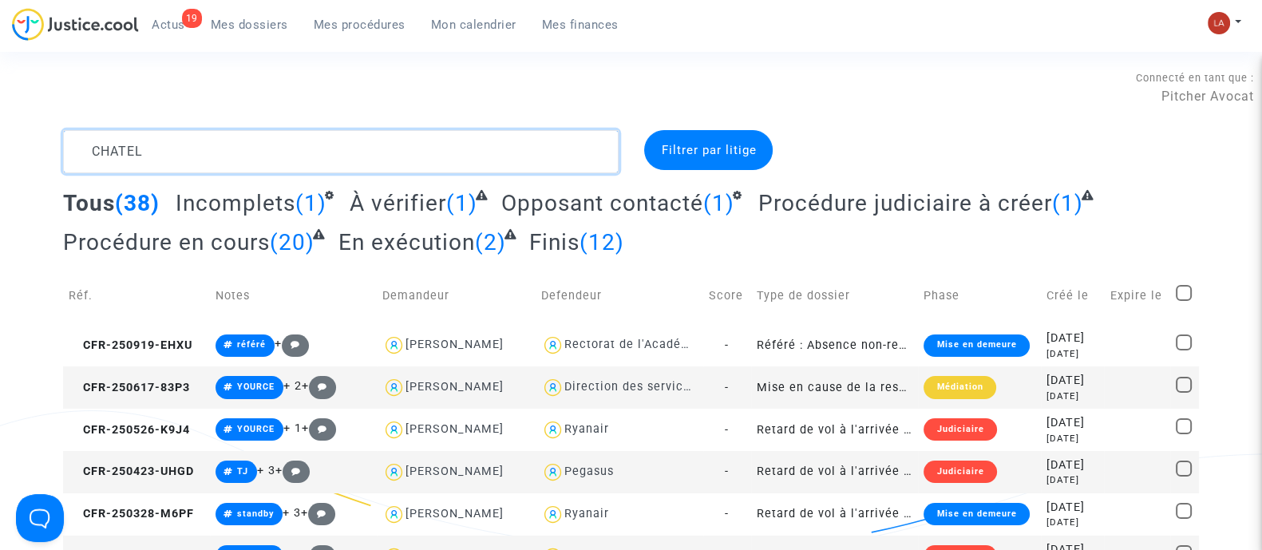
click at [267, 161] on textarea at bounding box center [341, 151] width 556 height 43
click at [266, 161] on textarea at bounding box center [341, 151] width 556 height 43
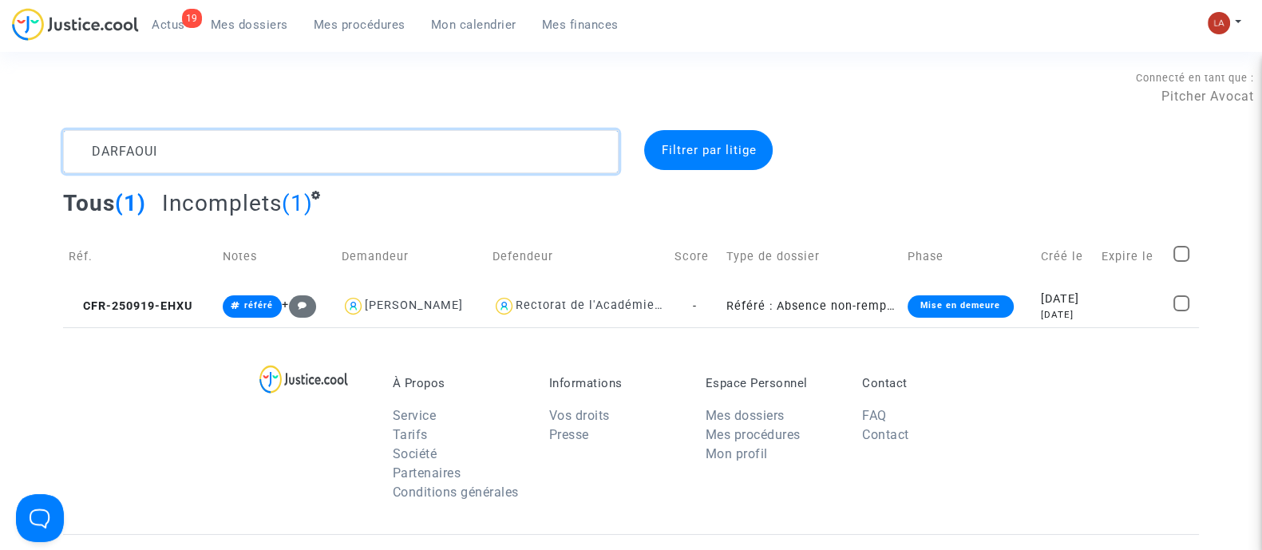
click at [244, 159] on textarea at bounding box center [341, 151] width 556 height 43
click at [246, 159] on textarea at bounding box center [341, 151] width 556 height 43
click at [245, 159] on textarea at bounding box center [341, 151] width 556 height 43
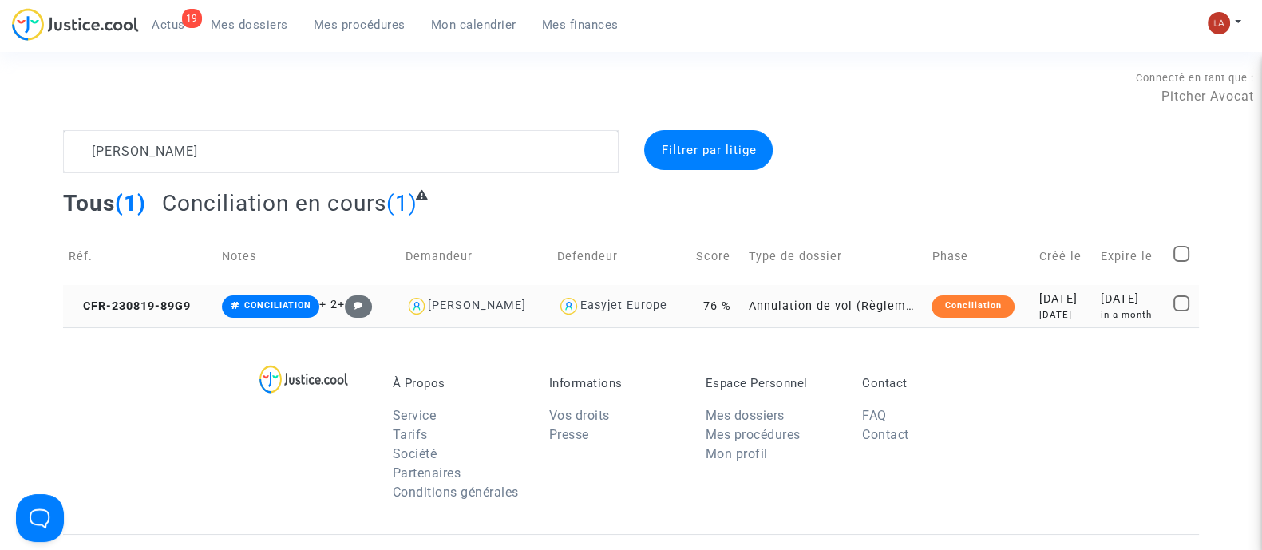
click at [152, 296] on td "CFR-230819-89G9" at bounding box center [139, 306] width 153 height 42
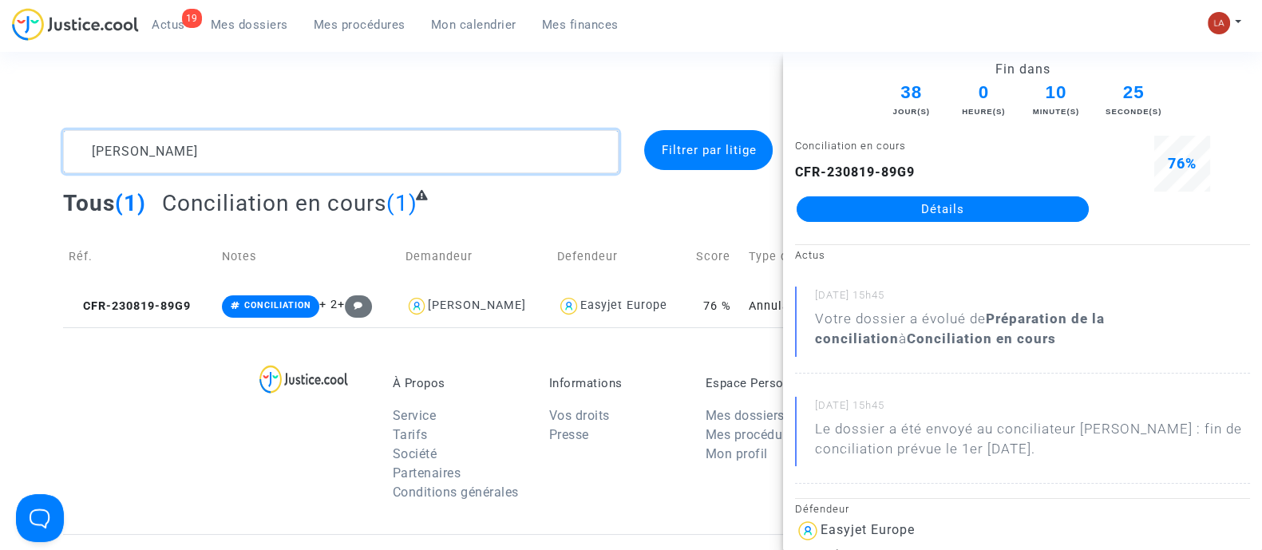
click at [430, 152] on textarea at bounding box center [341, 151] width 556 height 43
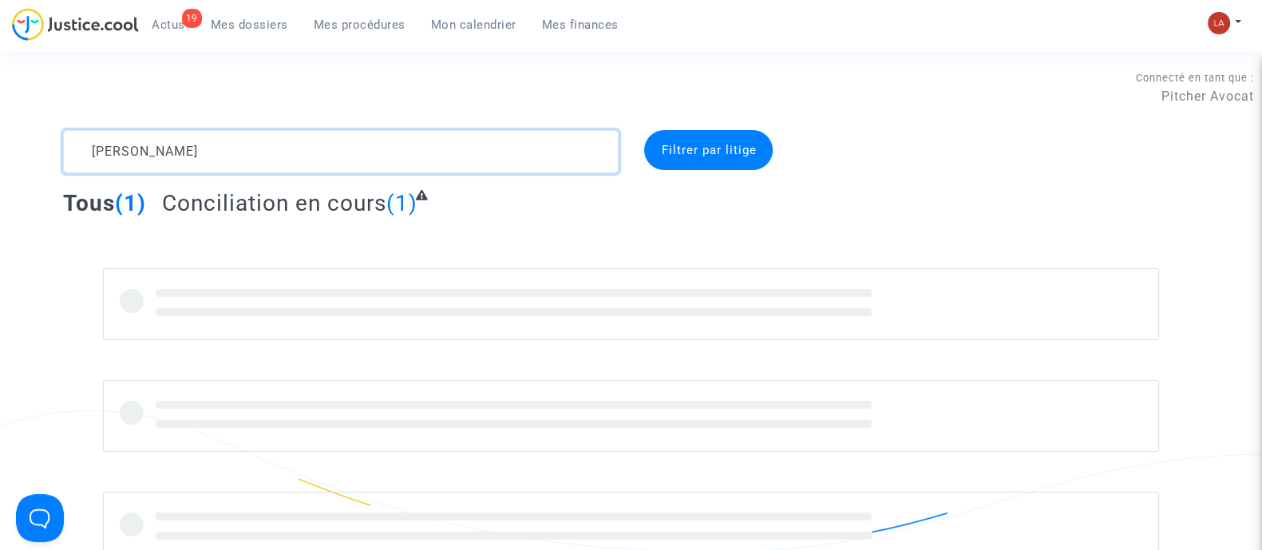
type textarea "pizzuto"
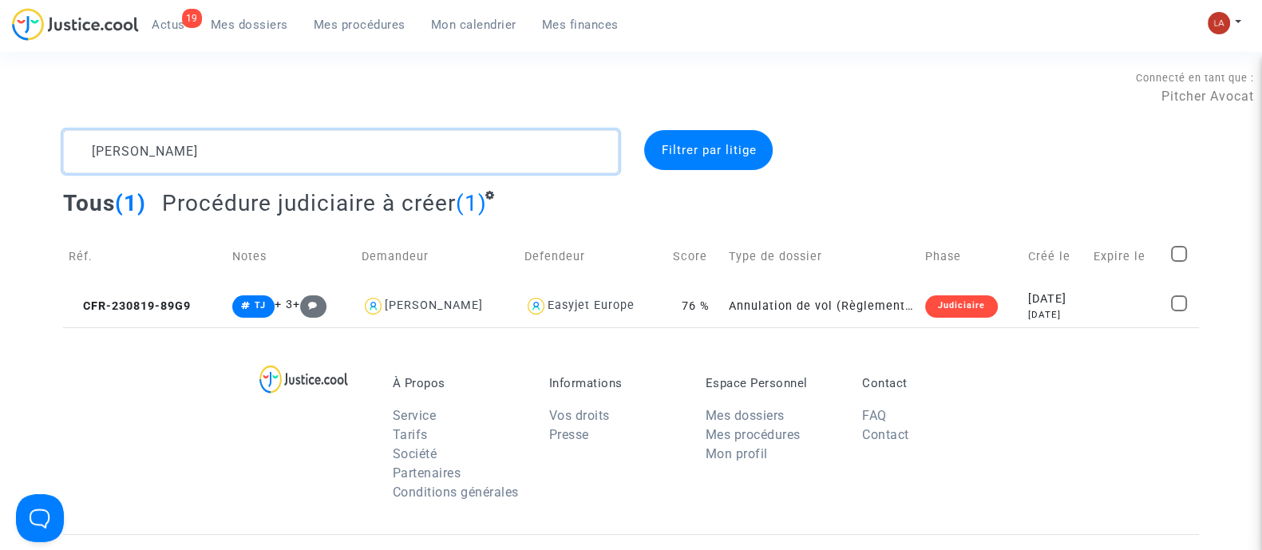
click at [160, 172] on textarea at bounding box center [341, 151] width 556 height 43
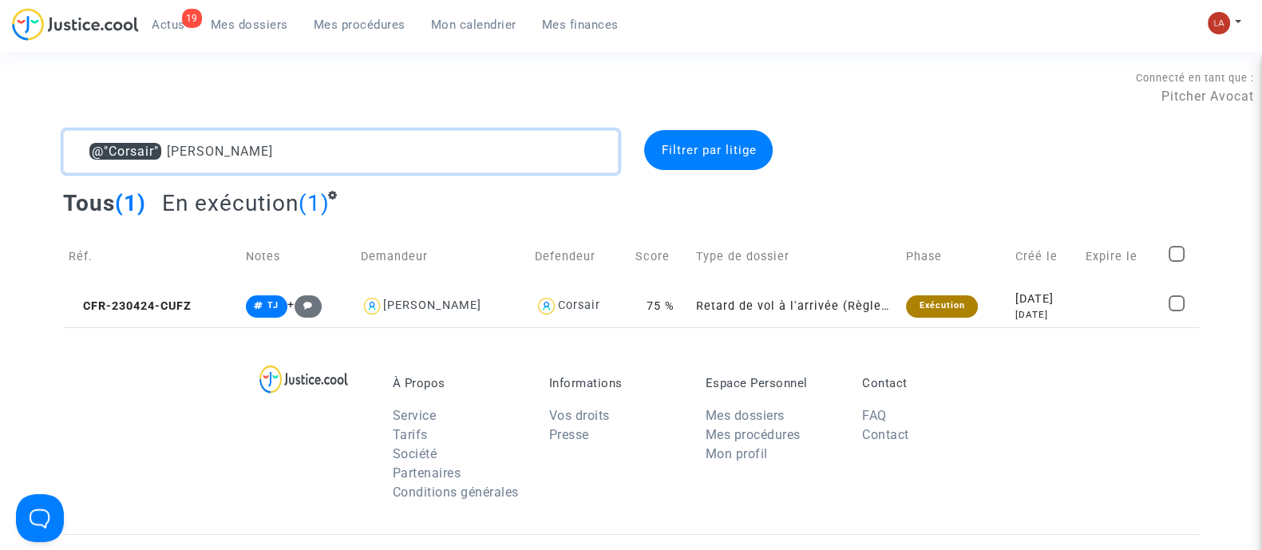
click at [267, 143] on textarea at bounding box center [341, 151] width 556 height 43
paste textarea "ZEGHIRI"
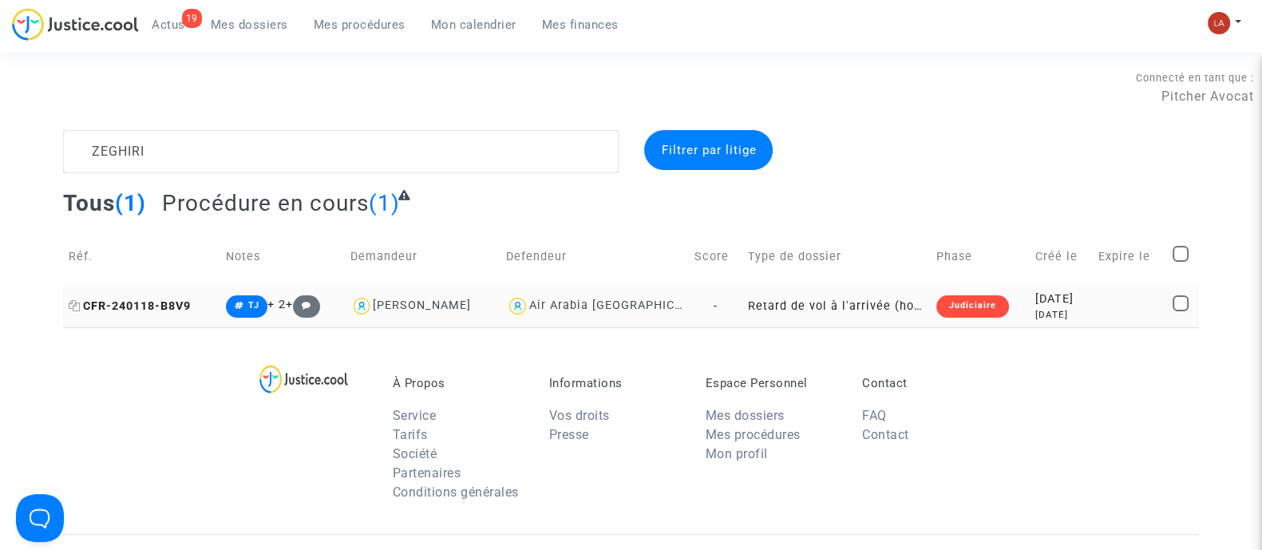
drag, startPoint x: 121, startPoint y: 303, endPoint x: 140, endPoint y: 299, distance: 19.6
click at [121, 303] on span "CFR-240118-B8V9" at bounding box center [130, 306] width 122 height 14
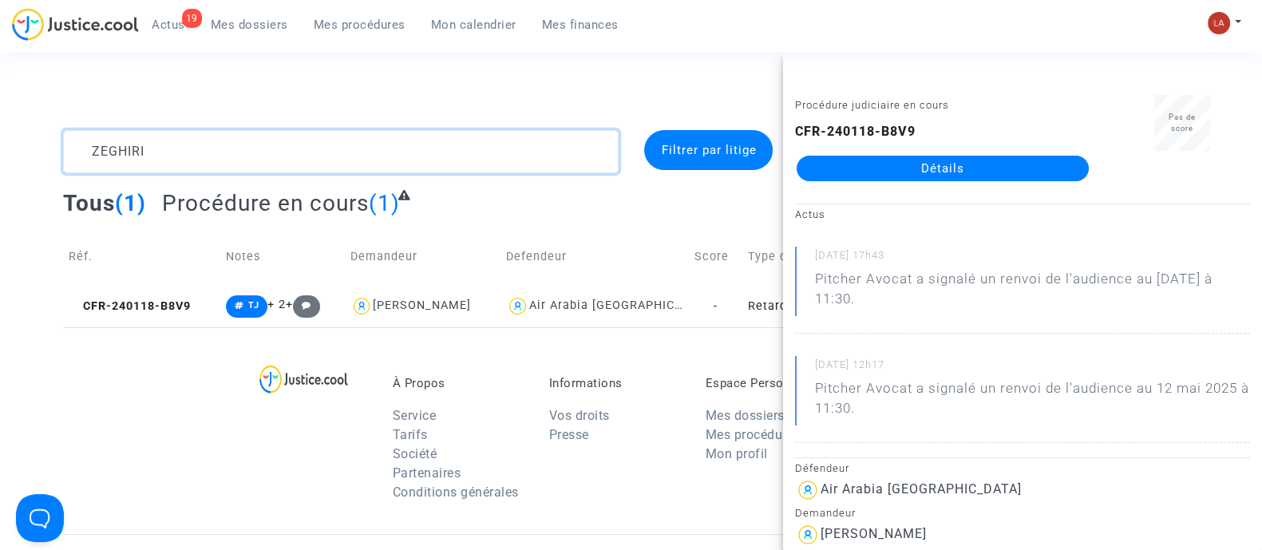
click at [242, 156] on textarea at bounding box center [341, 151] width 556 height 43
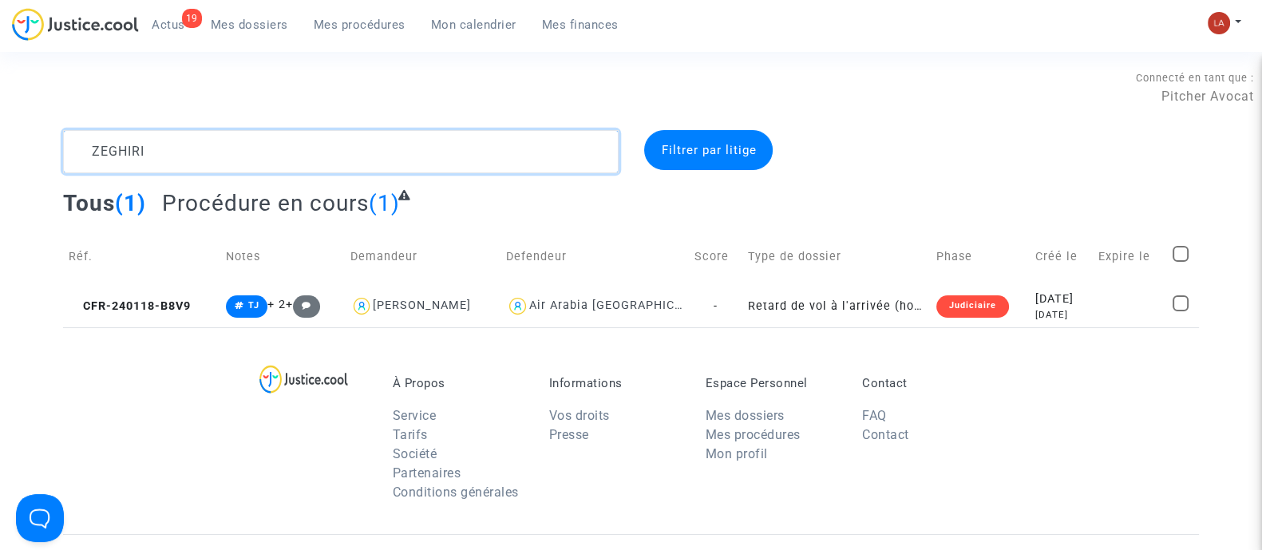
click at [242, 156] on textarea at bounding box center [341, 151] width 556 height 43
paste textarea "AT6Q"
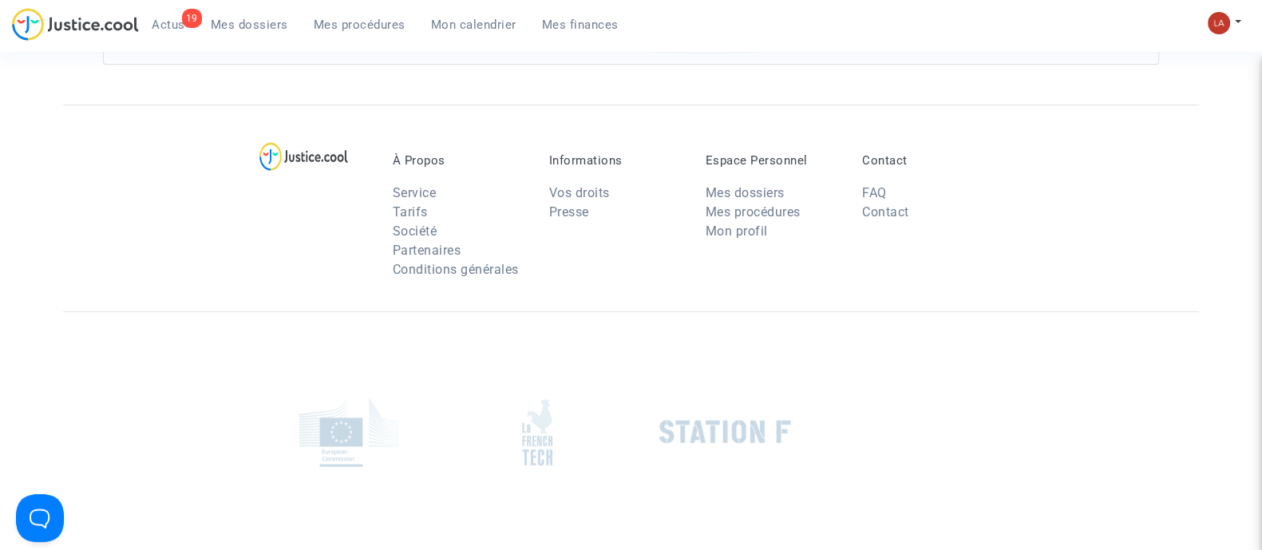
scroll to position [99, 0]
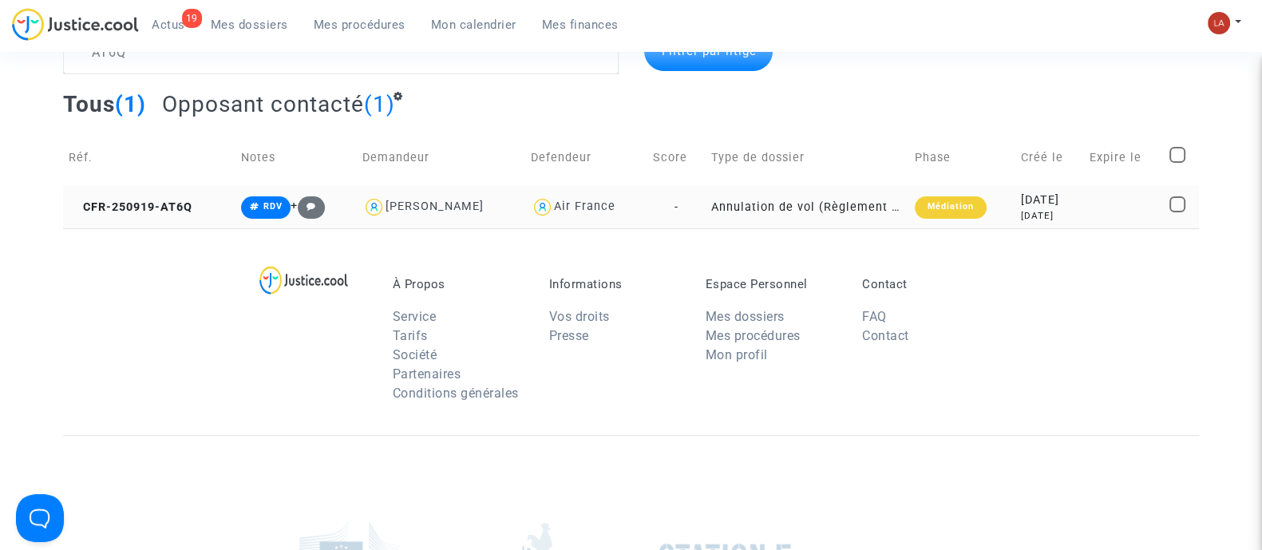
drag, startPoint x: 132, startPoint y: 220, endPoint x: 165, endPoint y: 217, distance: 33.7
click at [132, 220] on td "CFR-250919-AT6Q" at bounding box center [149, 207] width 172 height 42
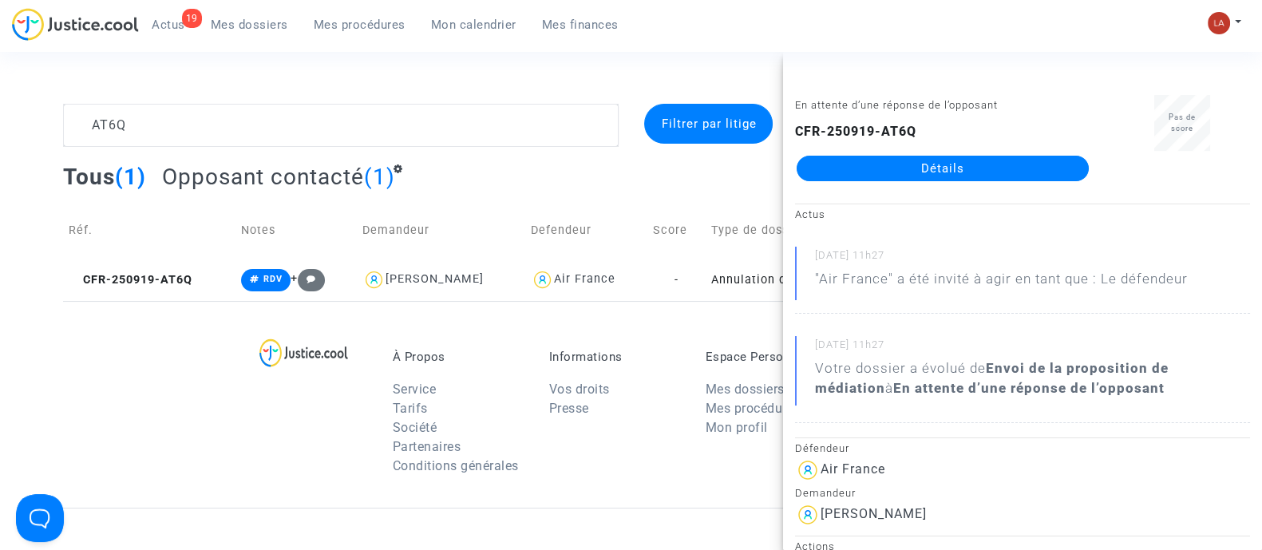
scroll to position [0, 0]
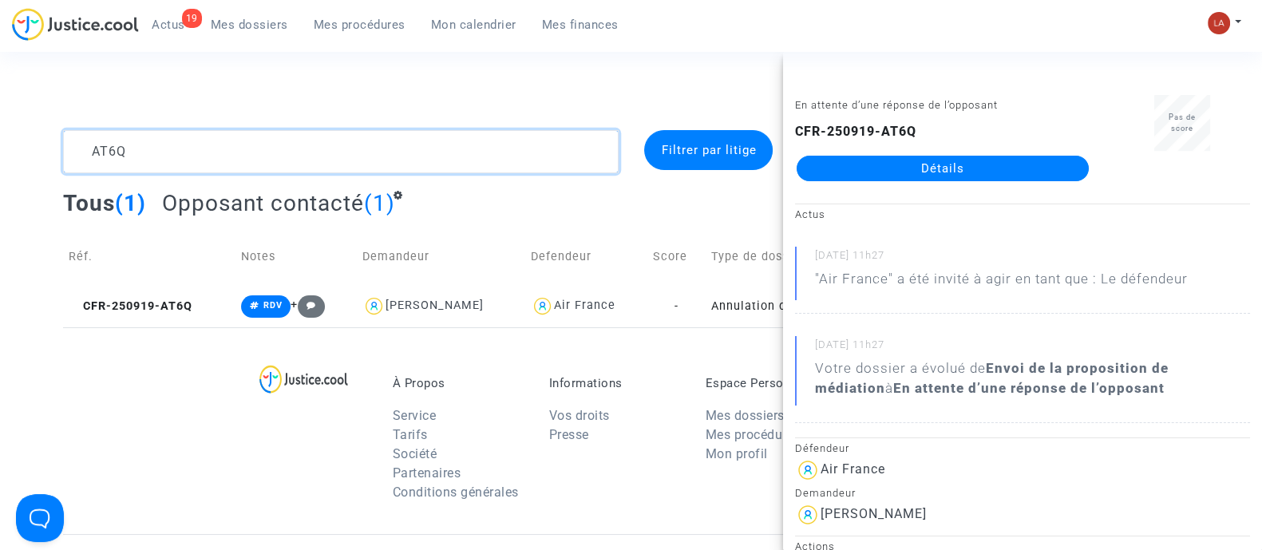
click at [206, 165] on textarea at bounding box center [341, 151] width 556 height 43
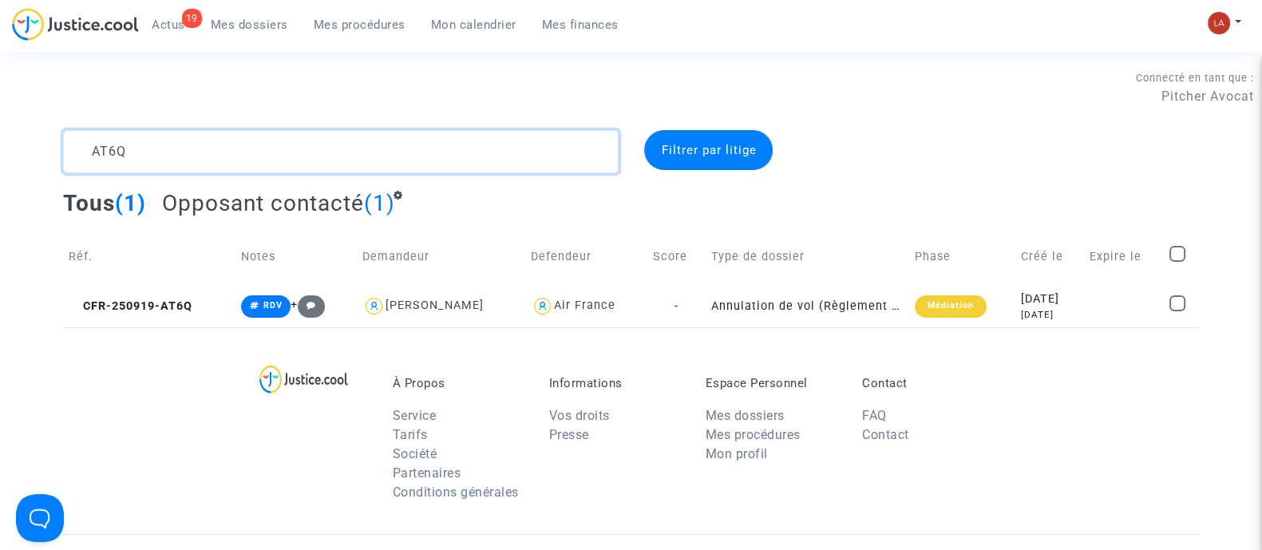
click at [212, 166] on textarea at bounding box center [341, 151] width 556 height 43
click at [213, 166] on textarea at bounding box center [341, 151] width 556 height 43
click at [215, 161] on textarea at bounding box center [341, 151] width 556 height 43
click at [216, 161] on textarea at bounding box center [341, 151] width 556 height 43
click at [219, 161] on textarea at bounding box center [341, 151] width 556 height 43
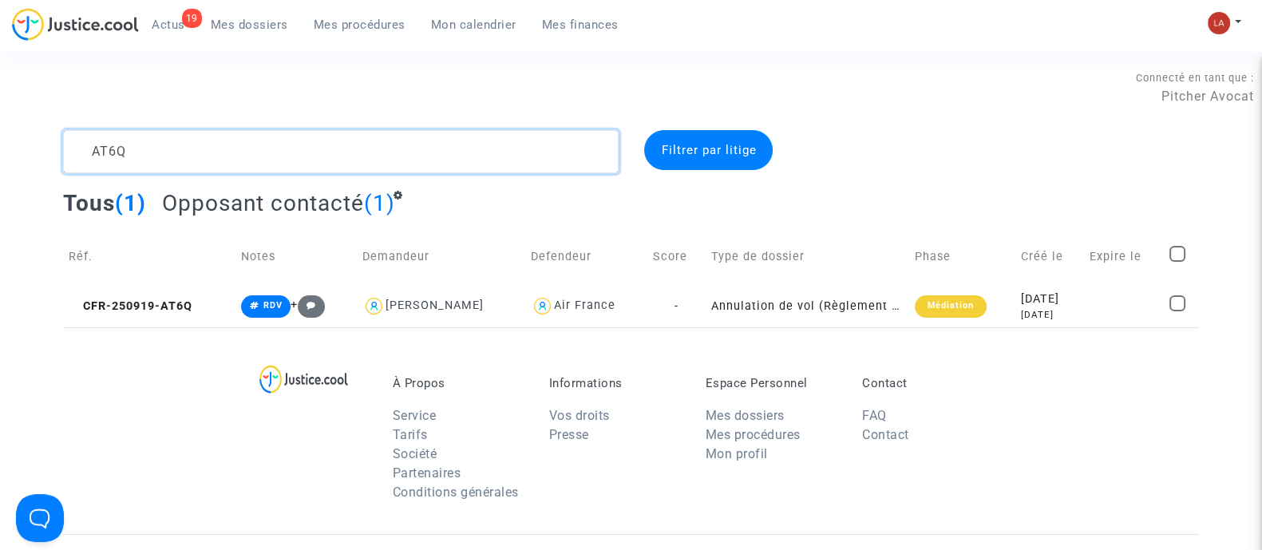
click at [219, 161] on textarea at bounding box center [341, 151] width 556 height 43
click at [220, 161] on textarea at bounding box center [341, 151] width 556 height 43
paste textarea "MGJ7"
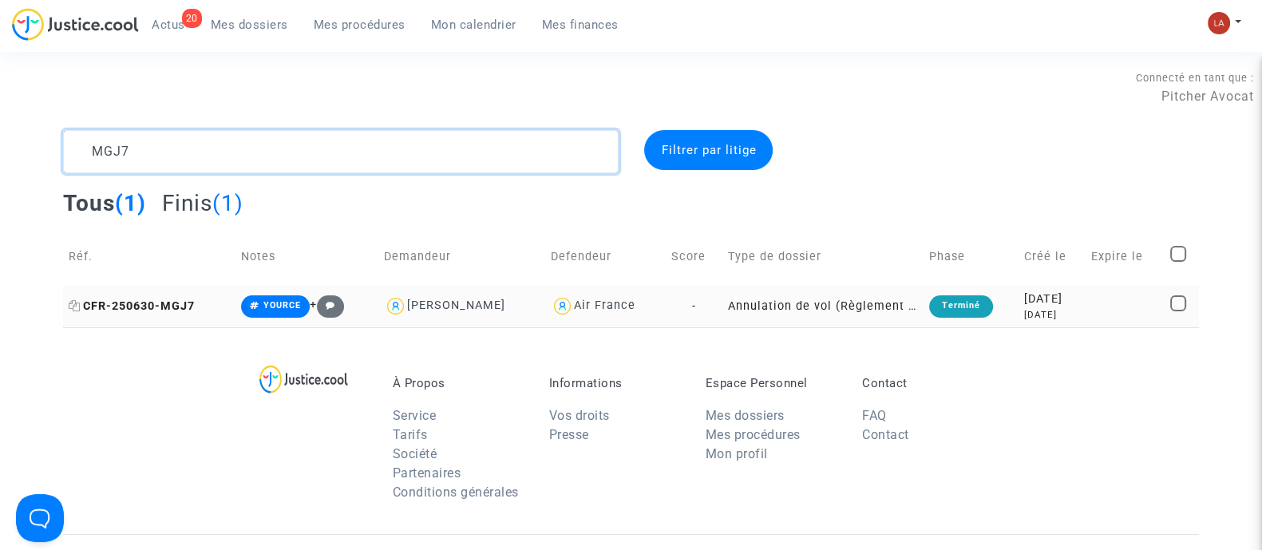
type textarea "MGJ7"
click at [143, 311] on span "CFR-250630-MGJ7" at bounding box center [132, 306] width 126 height 14
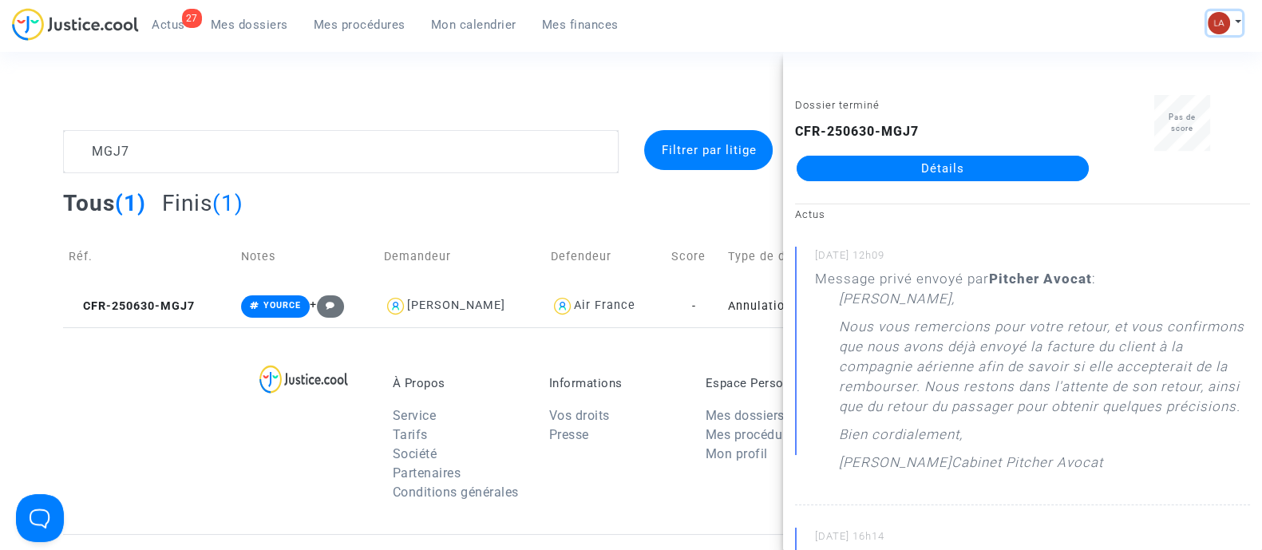
click at [1225, 24] on img at bounding box center [1219, 23] width 22 height 22
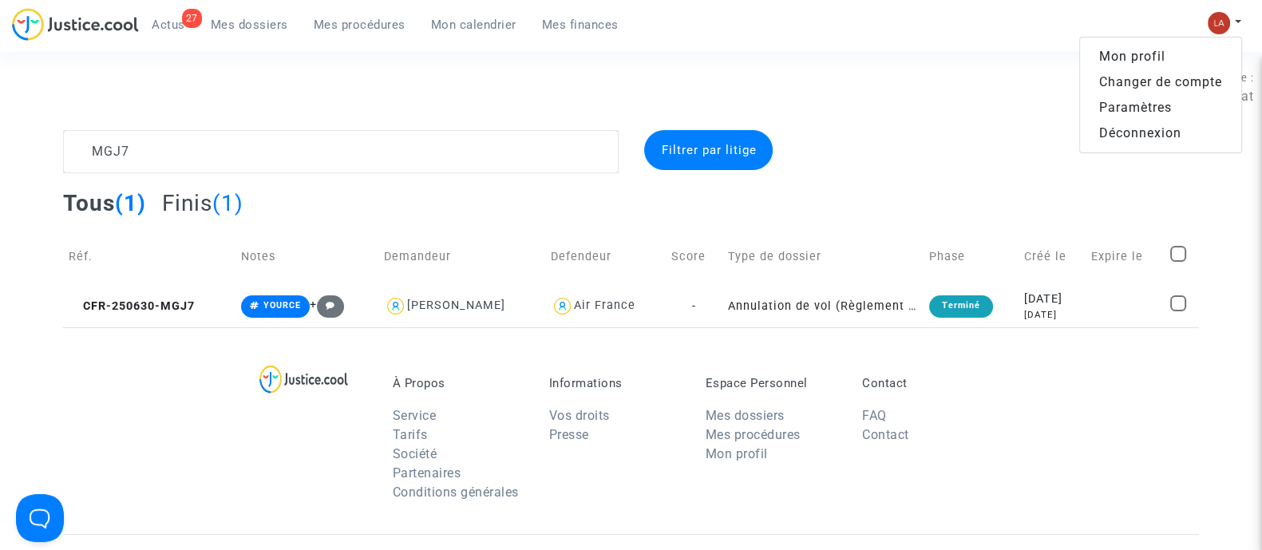
click at [1203, 81] on link "Changer de compte" at bounding box center [1160, 82] width 161 height 26
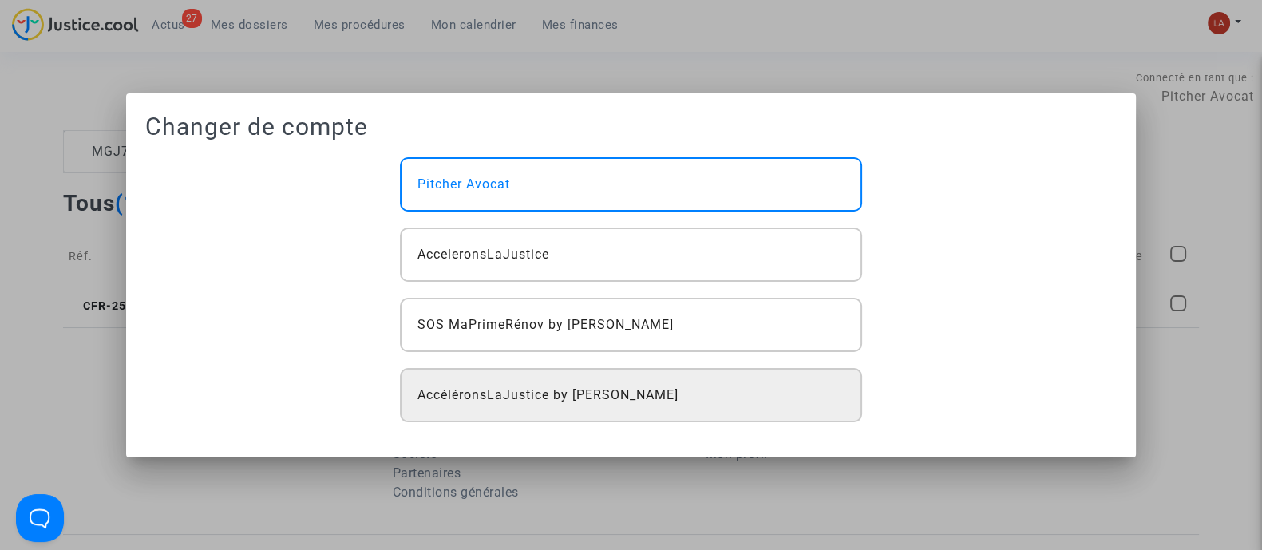
click at [757, 392] on div "AccéléronsLaJustice by [PERSON_NAME]" at bounding box center [630, 395] width 461 height 54
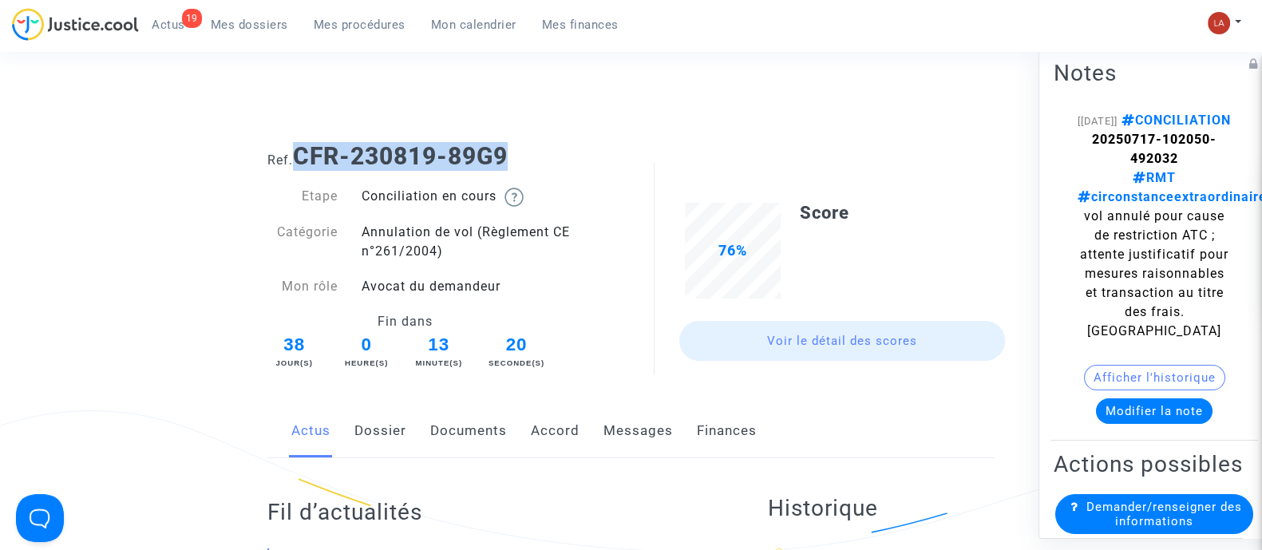
drag, startPoint x: 532, startPoint y: 159, endPoint x: 299, endPoint y: 168, distance: 232.5
click at [298, 168] on h1 "Ref. CFR-230819-89G9" at bounding box center [630, 156] width 727 height 29
copy b "CFR-230819-89G9"
click at [480, 424] on link "Documents" at bounding box center [468, 431] width 77 height 53
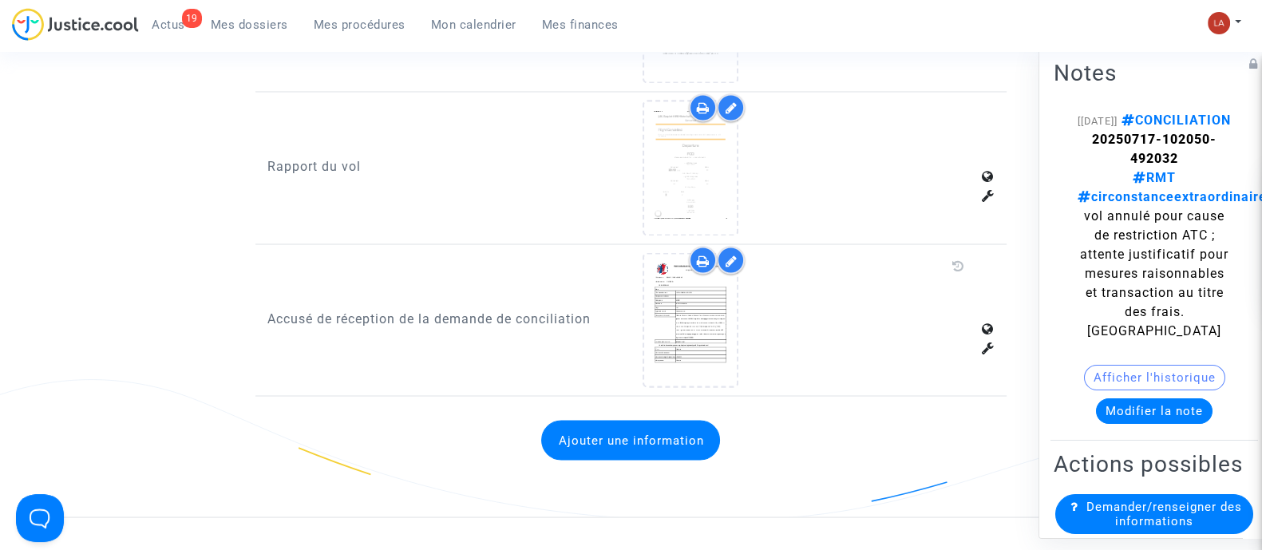
scroll to position [3593, 0]
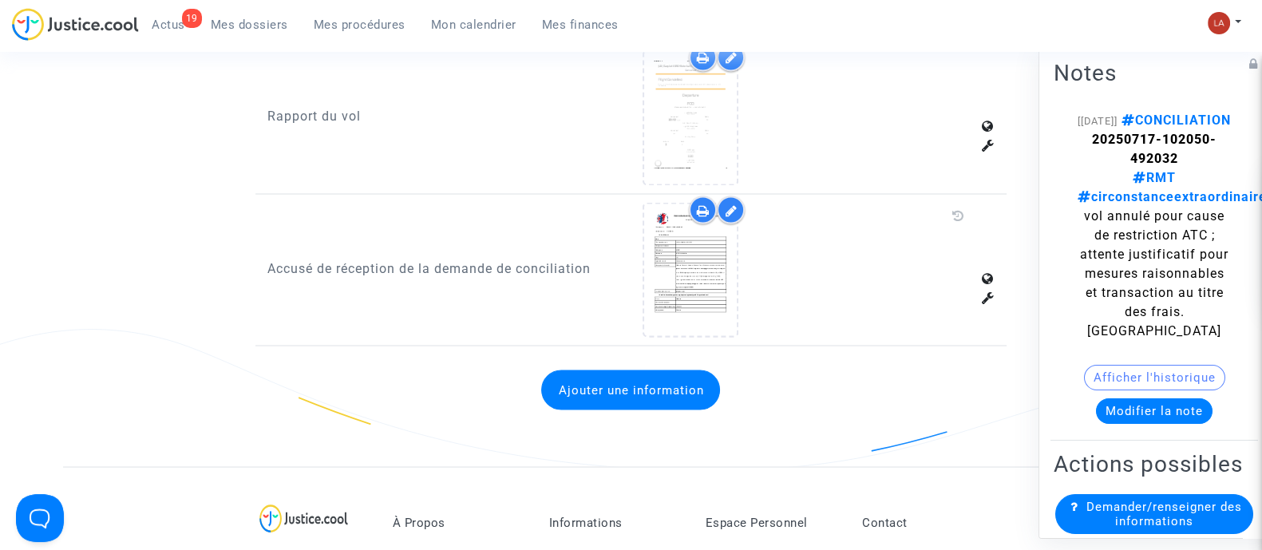
click at [701, 388] on button "Ajouter une information" at bounding box center [630, 390] width 179 height 40
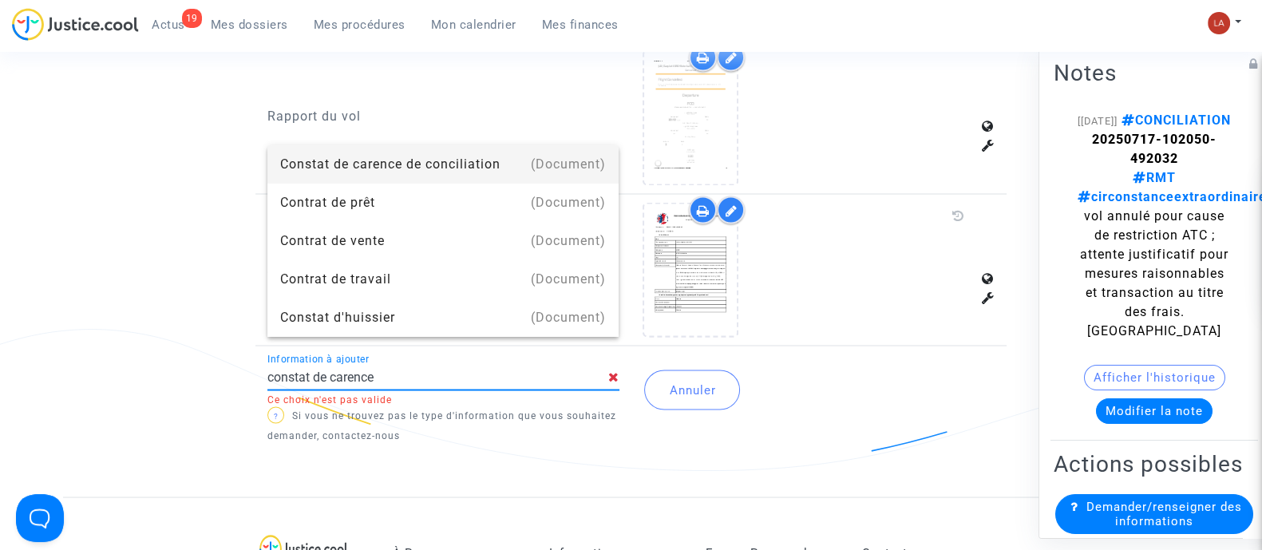
click at [450, 161] on div "Constat de carence de conciliation" at bounding box center [443, 164] width 326 height 38
type input "Constat de carence de conciliation"
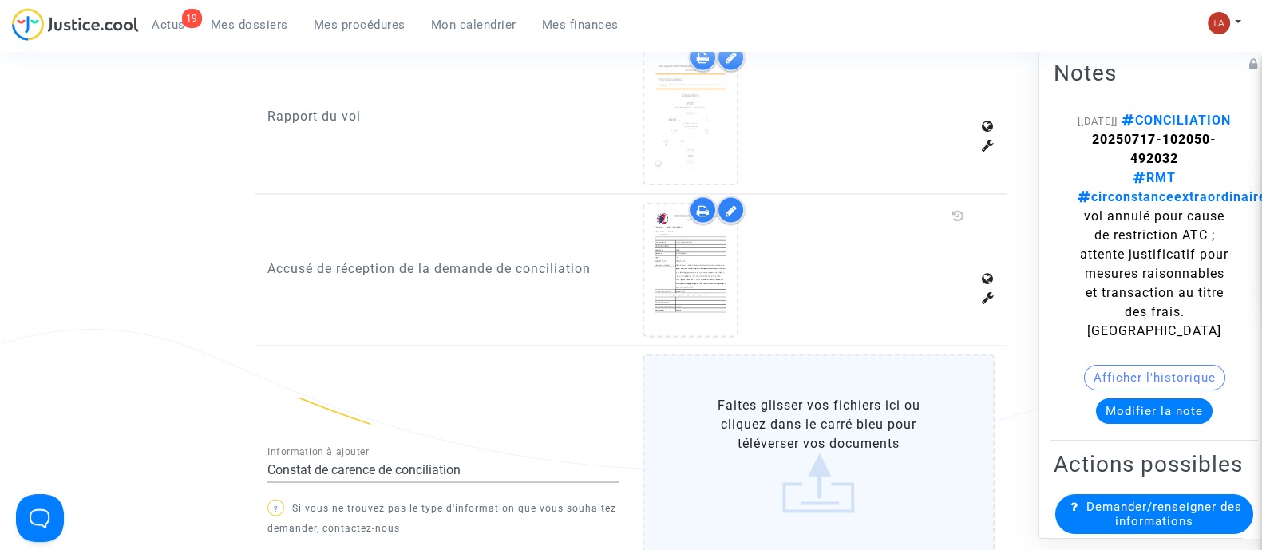
click at [757, 439] on label "Faites glisser vos fichiers ici ou cliquez dans le carré bleu pour téléverser v…" at bounding box center [819, 454] width 352 height 201
click at [0, 0] on input "Faites glisser vos fichiers ici ou cliquez dans le carré bleu pour téléverser v…" at bounding box center [0, 0] width 0 height 0
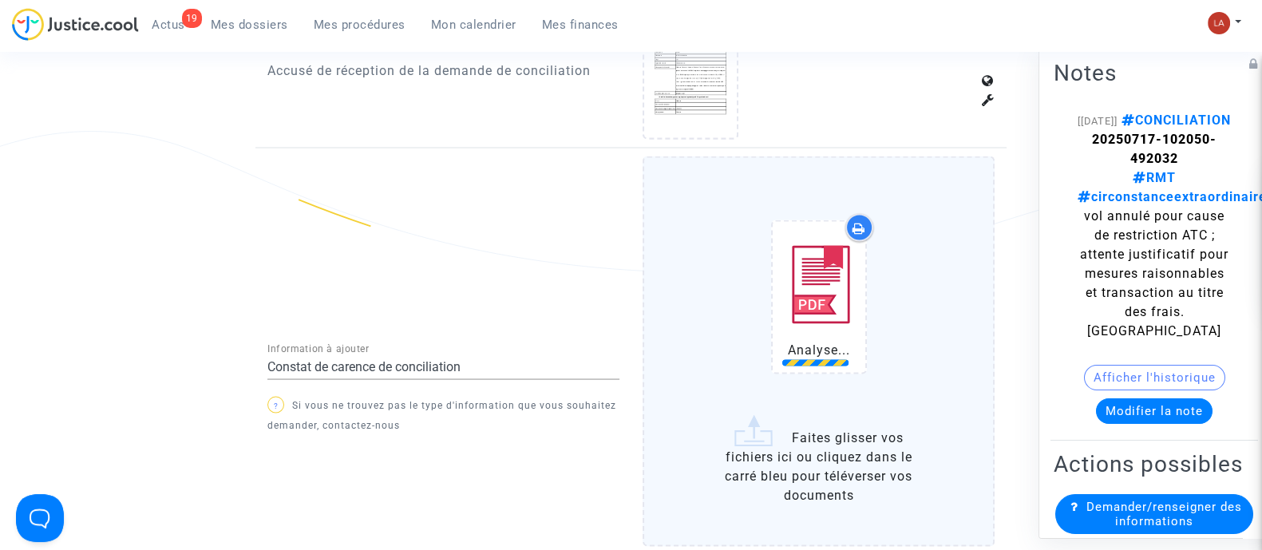
scroll to position [3992, 0]
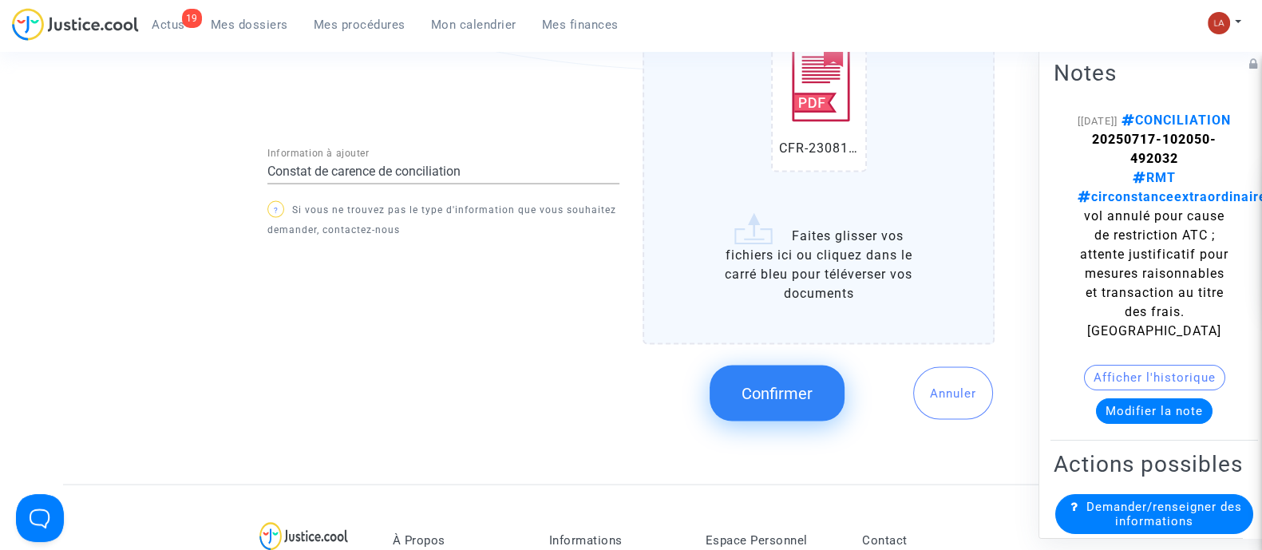
click at [774, 366] on button "Confirmer" at bounding box center [777, 394] width 135 height 56
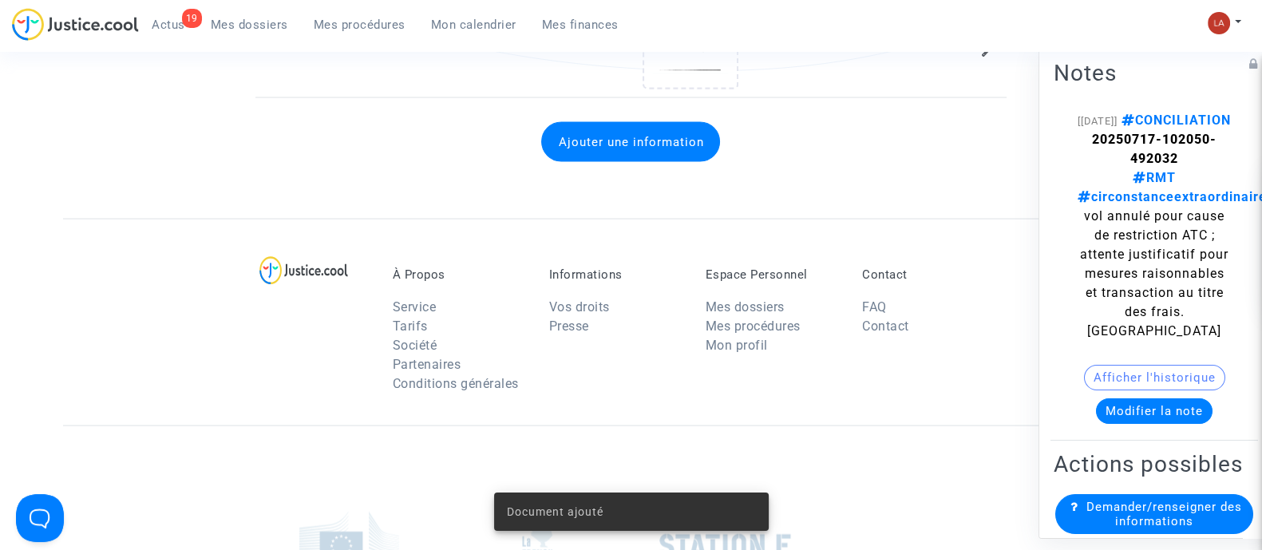
click at [1127, 423] on button "Modifier la note" at bounding box center [1154, 411] width 117 height 26
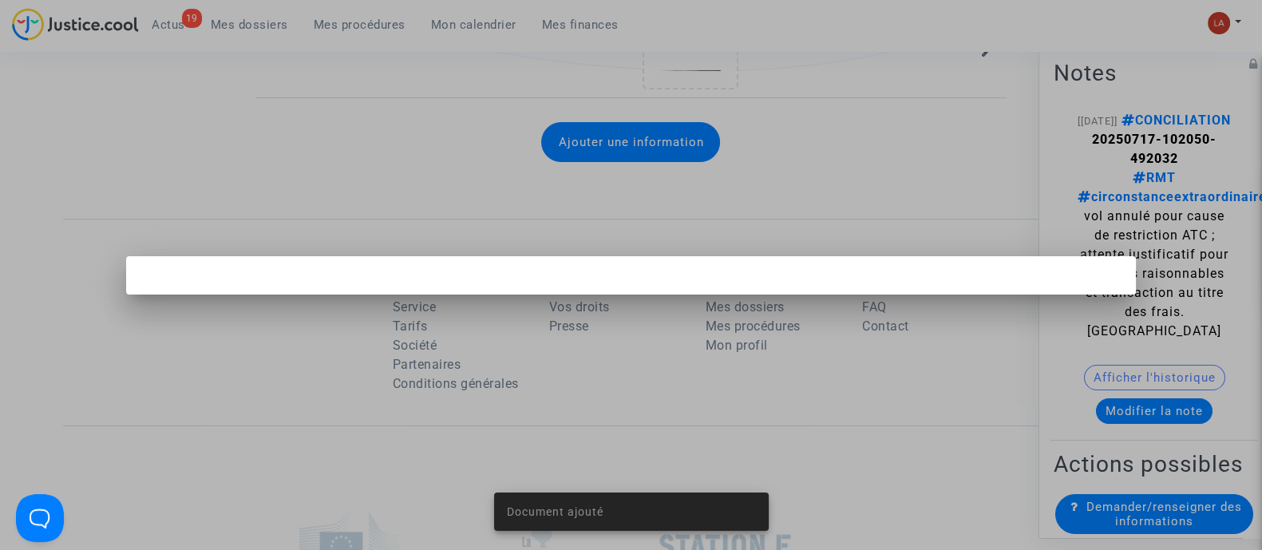
scroll to position [0, 0]
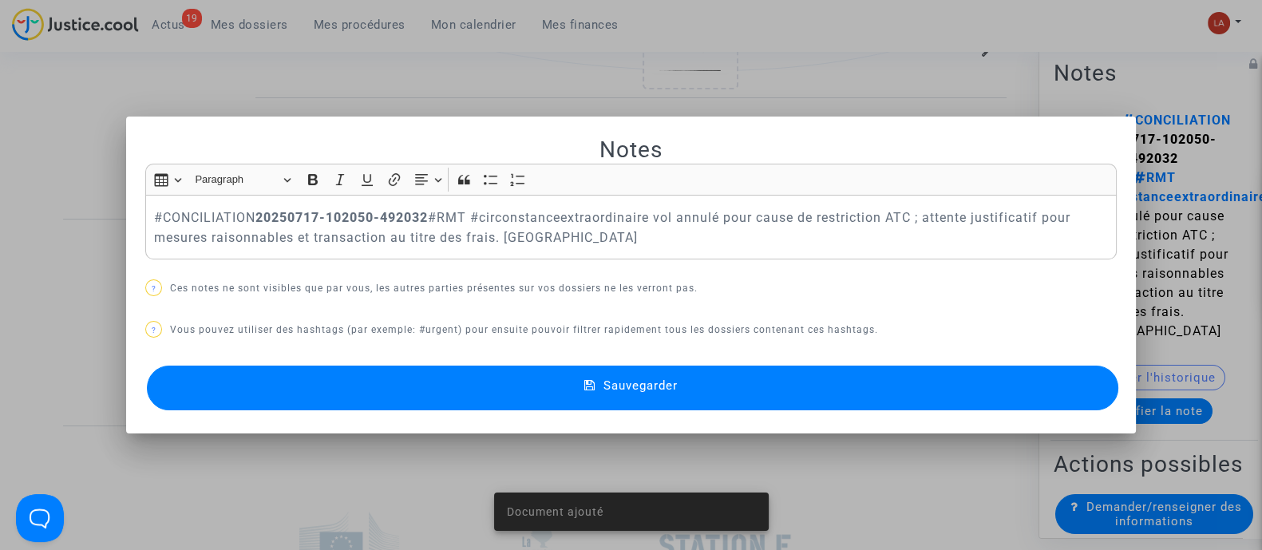
click at [145, 216] on div "#CONCILIATION 20250717-102050-492032 #RMT #circonstanceextraordinaire vol annul…" at bounding box center [631, 227] width 972 height 65
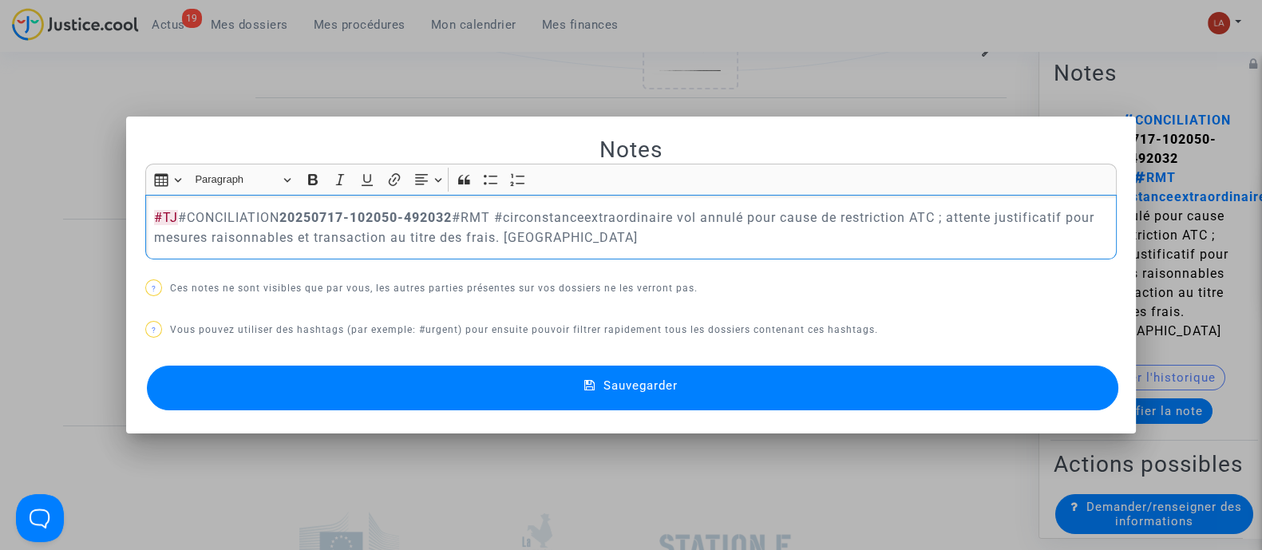
click at [575, 386] on button "Sauvegarder" at bounding box center [633, 388] width 972 height 45
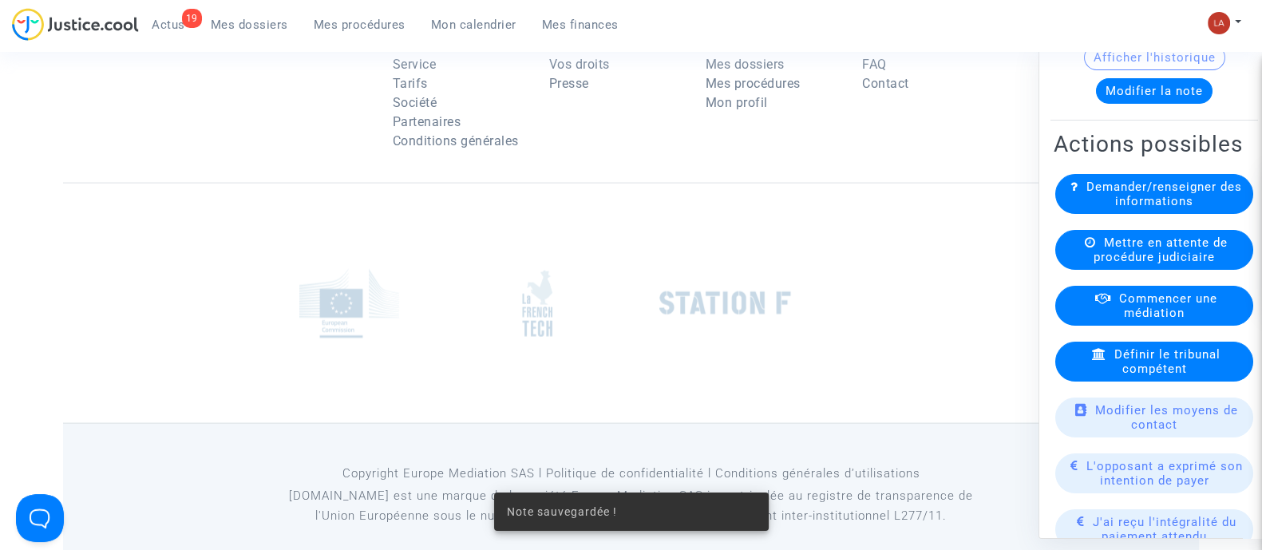
scroll to position [398, 0]
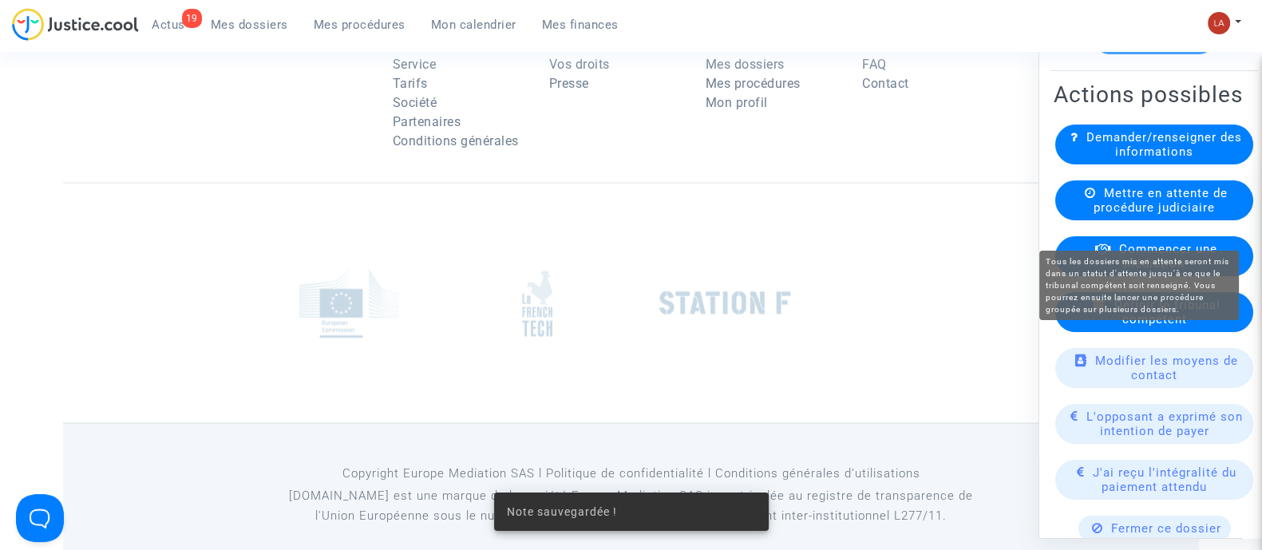
click at [1167, 214] on span "Mettre en attente de procédure judiciaire" at bounding box center [1161, 199] width 134 height 29
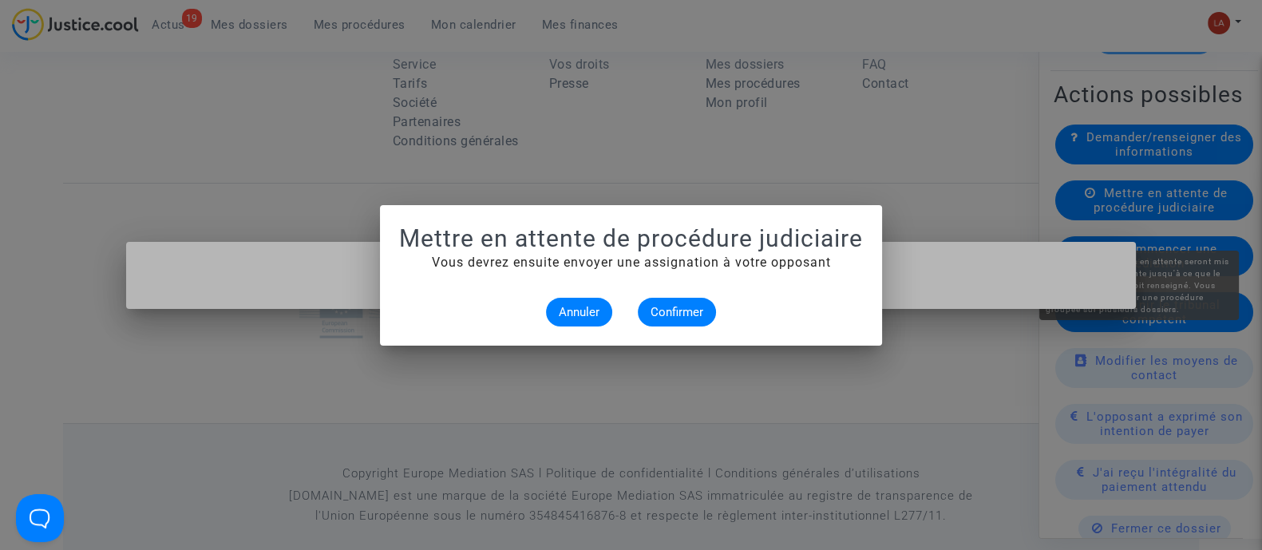
scroll to position [0, 0]
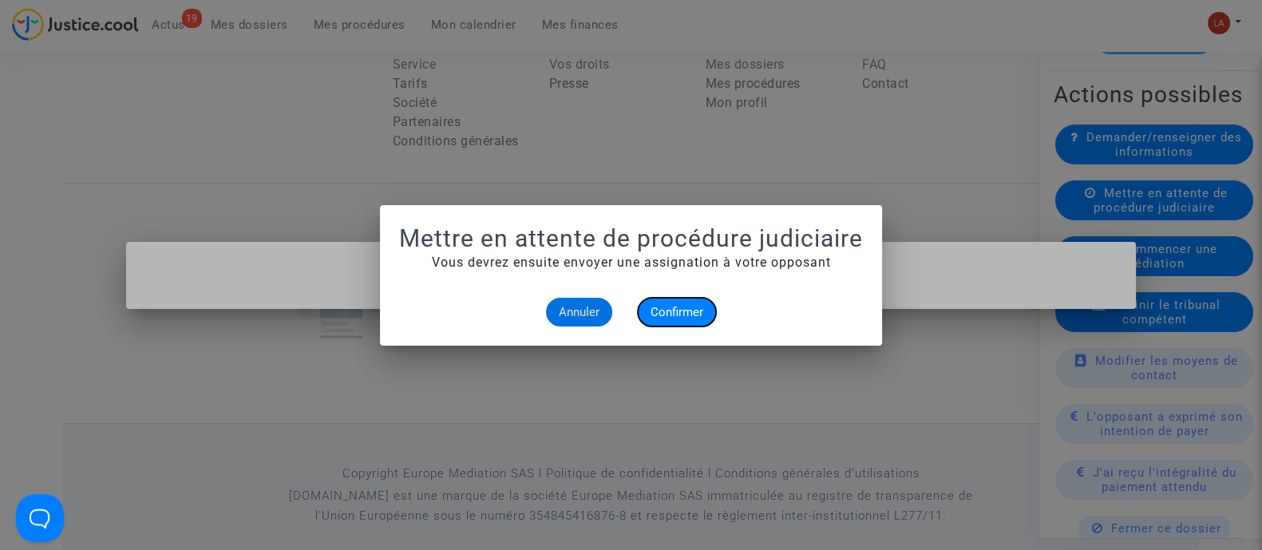
click at [675, 311] on span "Confirmer" at bounding box center [677, 312] width 53 height 14
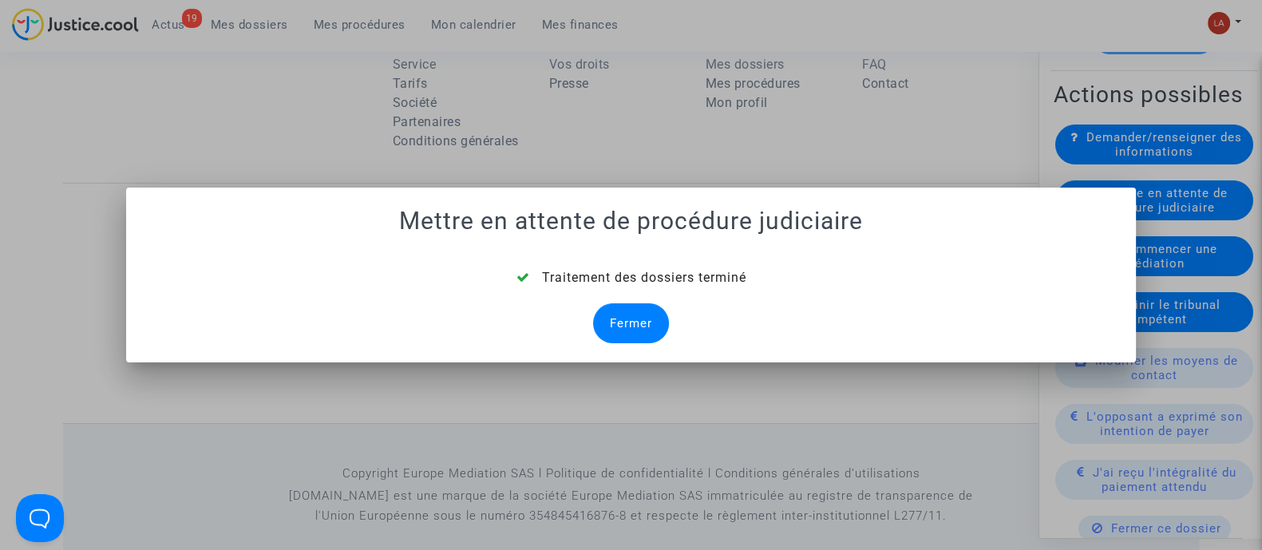
click at [629, 335] on div "Fermer" at bounding box center [631, 323] width 76 height 40
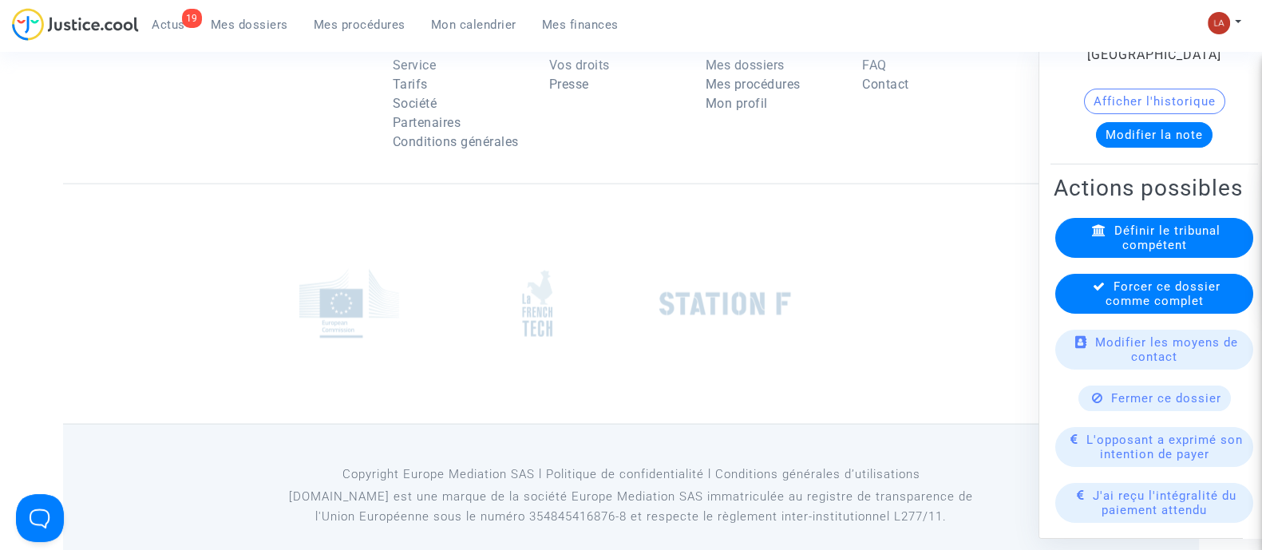
scroll to position [398, 0]
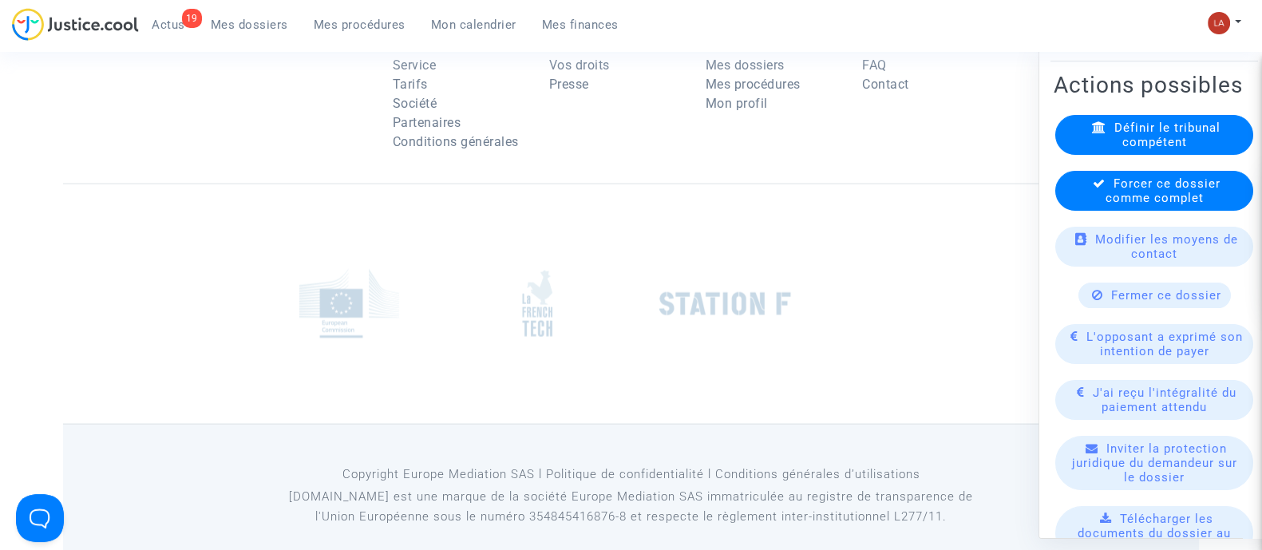
click at [1125, 204] on span "Forcer ce dossier comme complet" at bounding box center [1163, 190] width 115 height 29
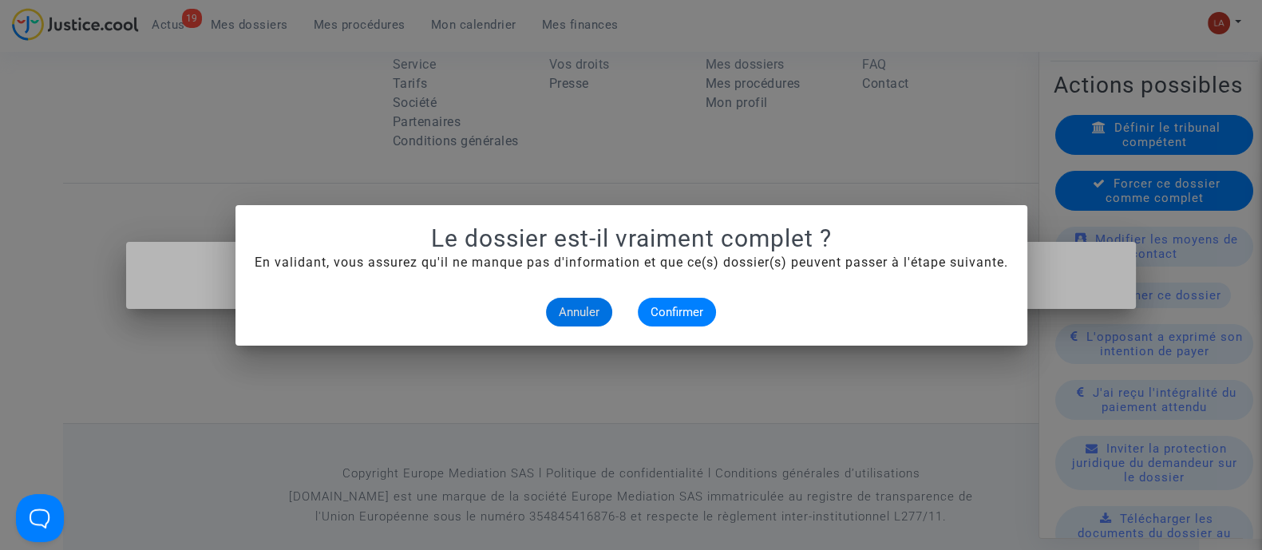
click at [675, 330] on mat-dialog-container "Le dossier est-il vraiment complet ? En validant, vous assurez qu'il ne manque …" at bounding box center [632, 275] width 792 height 141
click at [685, 300] on button "Confirmer" at bounding box center [677, 312] width 78 height 29
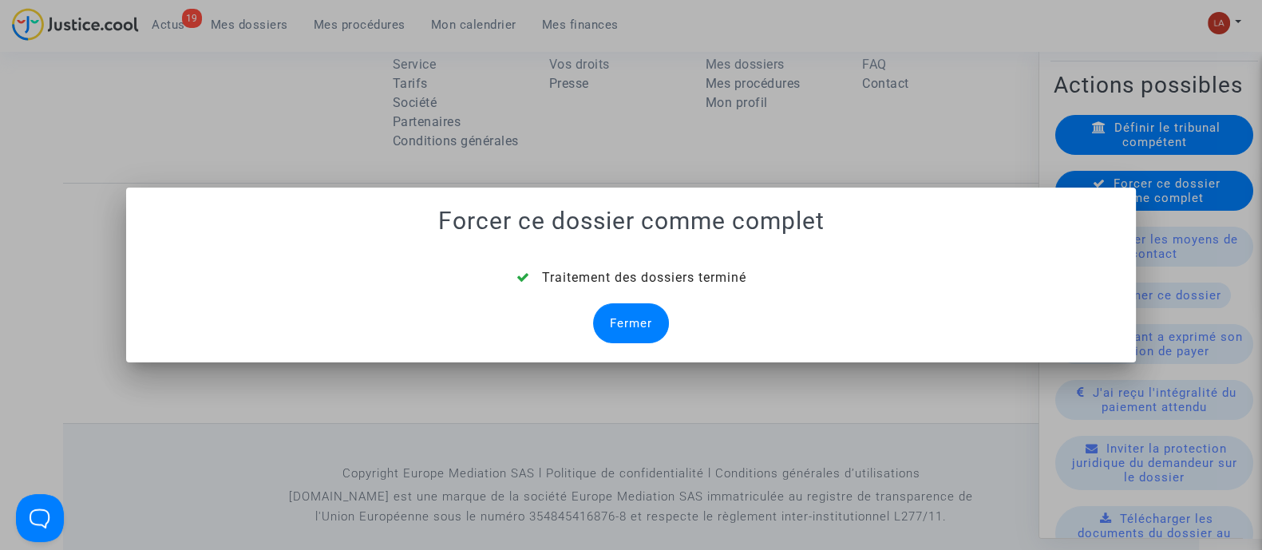
click at [638, 313] on div "Fermer" at bounding box center [631, 323] width 76 height 40
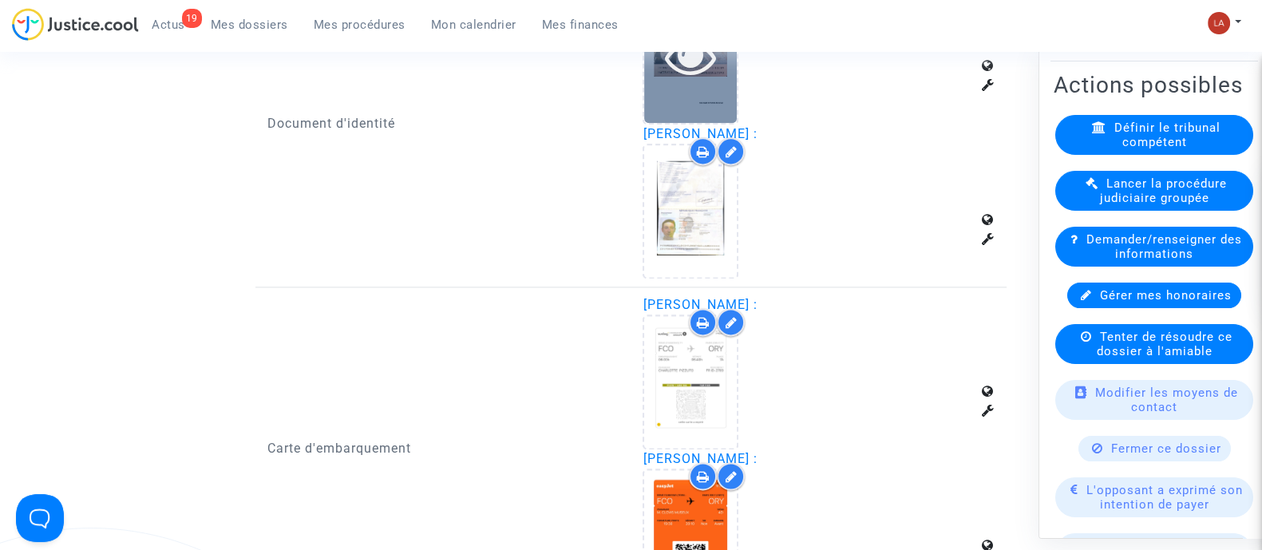
scroll to position [2533, 0]
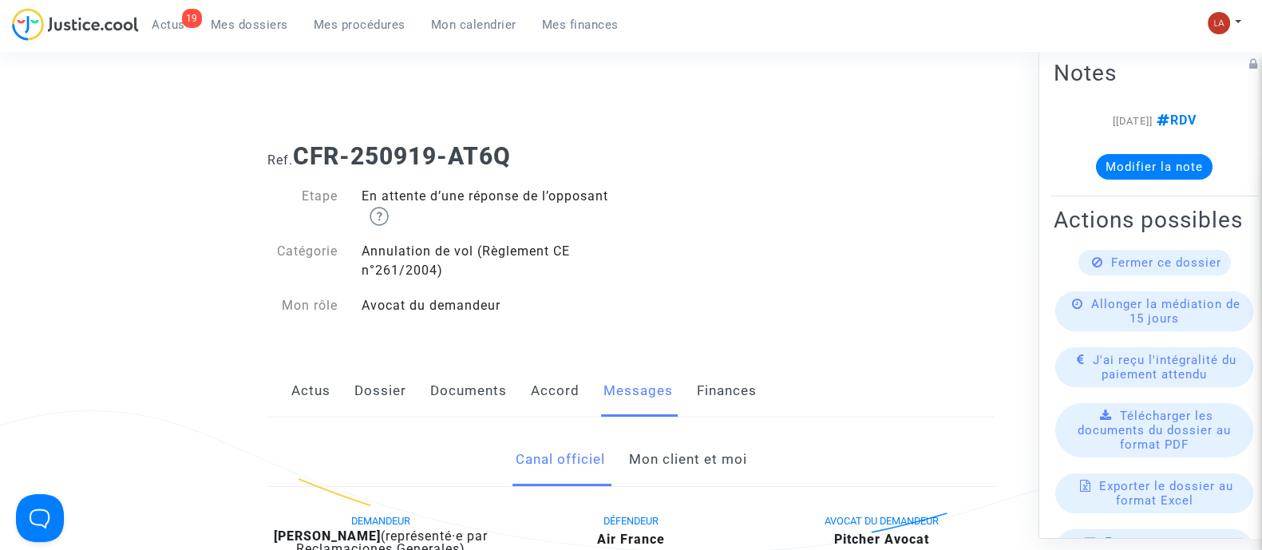
click at [671, 453] on link "Mon client et moi" at bounding box center [687, 460] width 118 height 53
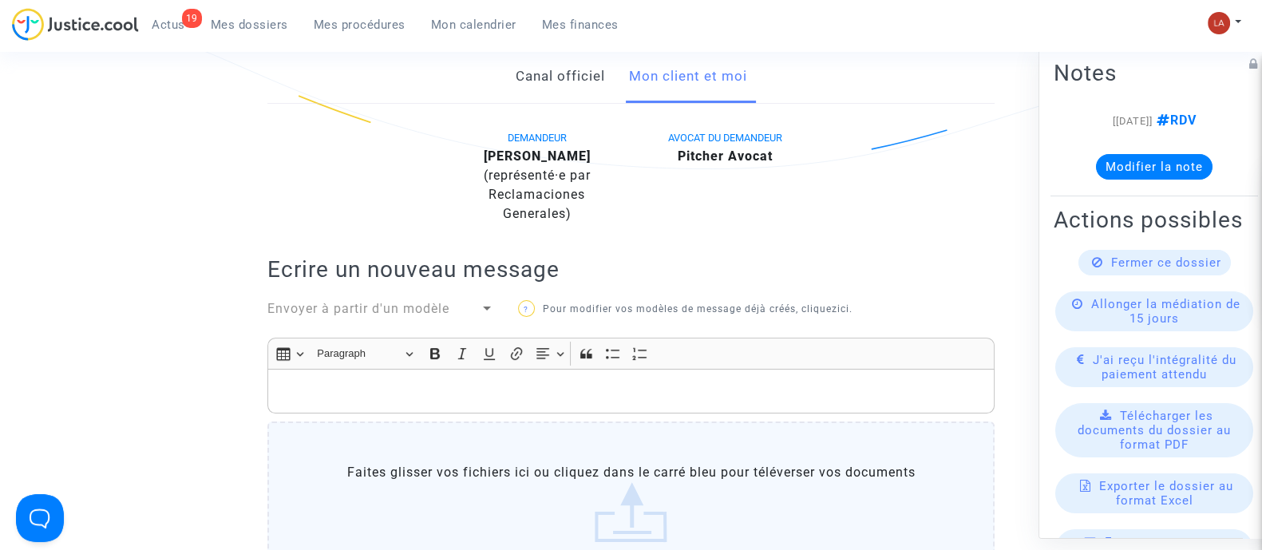
scroll to position [499, 0]
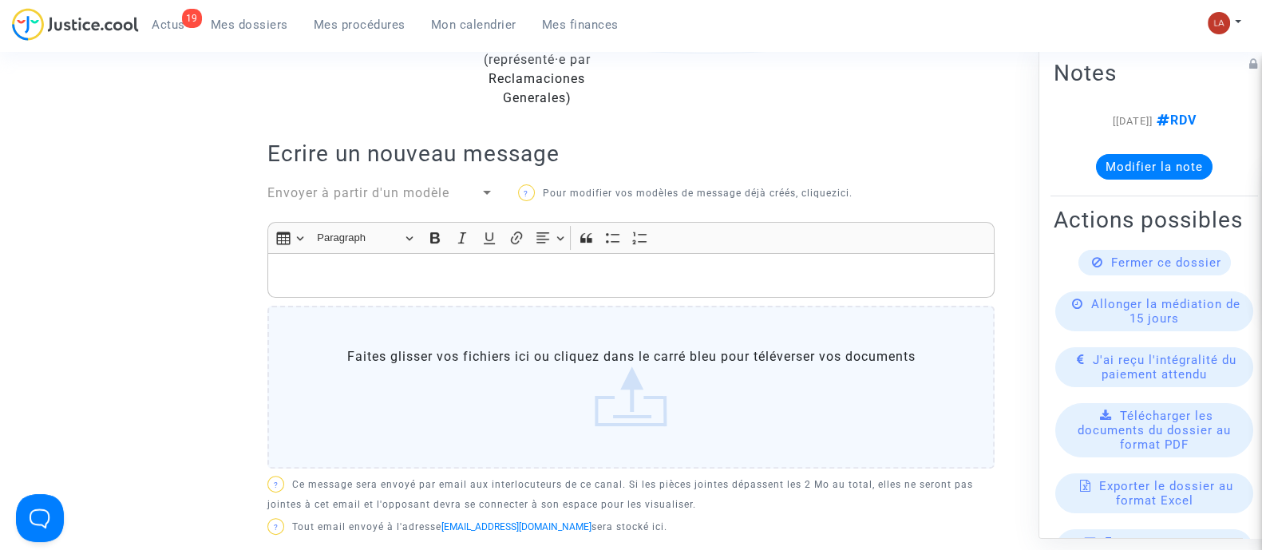
drag, startPoint x: 665, startPoint y: 289, endPoint x: 665, endPoint y: 248, distance: 40.7
click at [665, 289] on div "Rich Text Editor, main" at bounding box center [630, 275] width 727 height 45
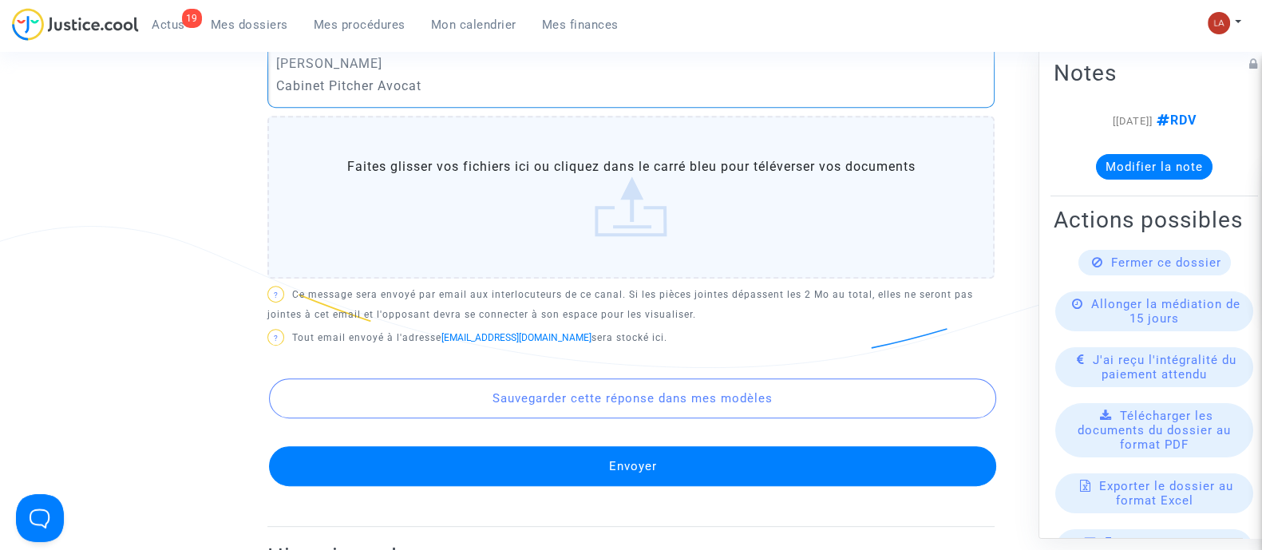
scroll to position [1098, 0]
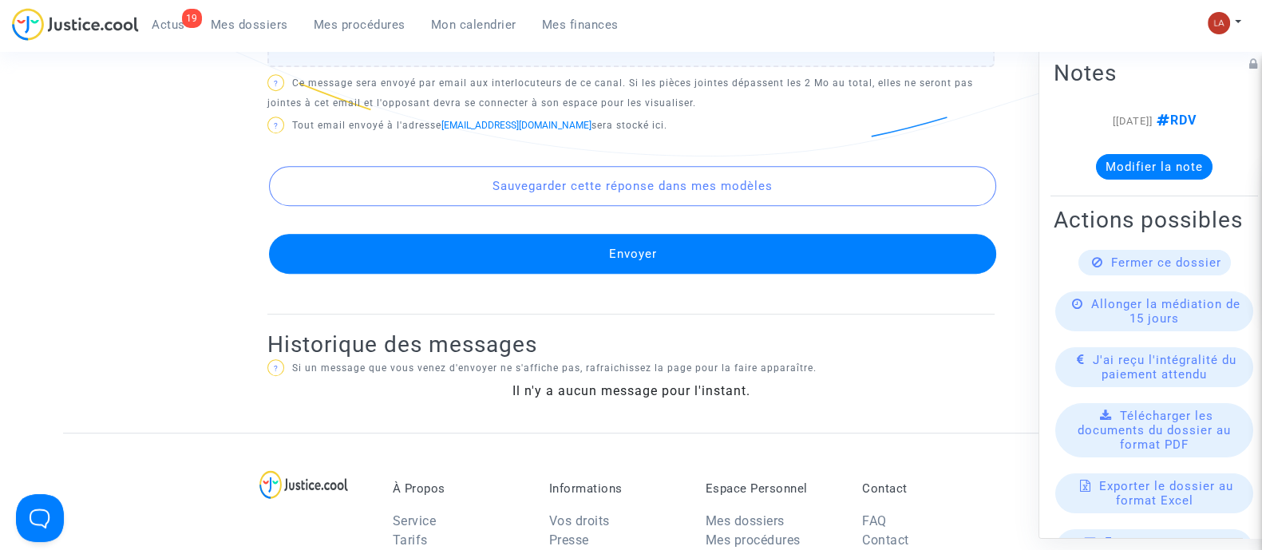
click at [681, 255] on button "Envoyer" at bounding box center [632, 254] width 727 height 40
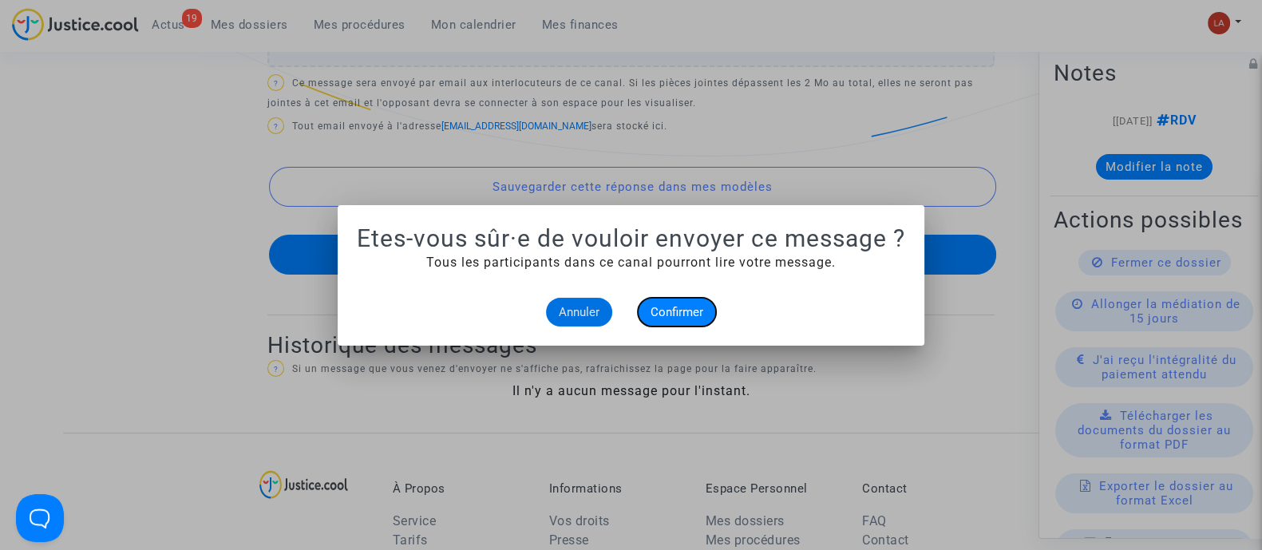
click at [657, 314] on span "Confirmer" at bounding box center [677, 312] width 53 height 14
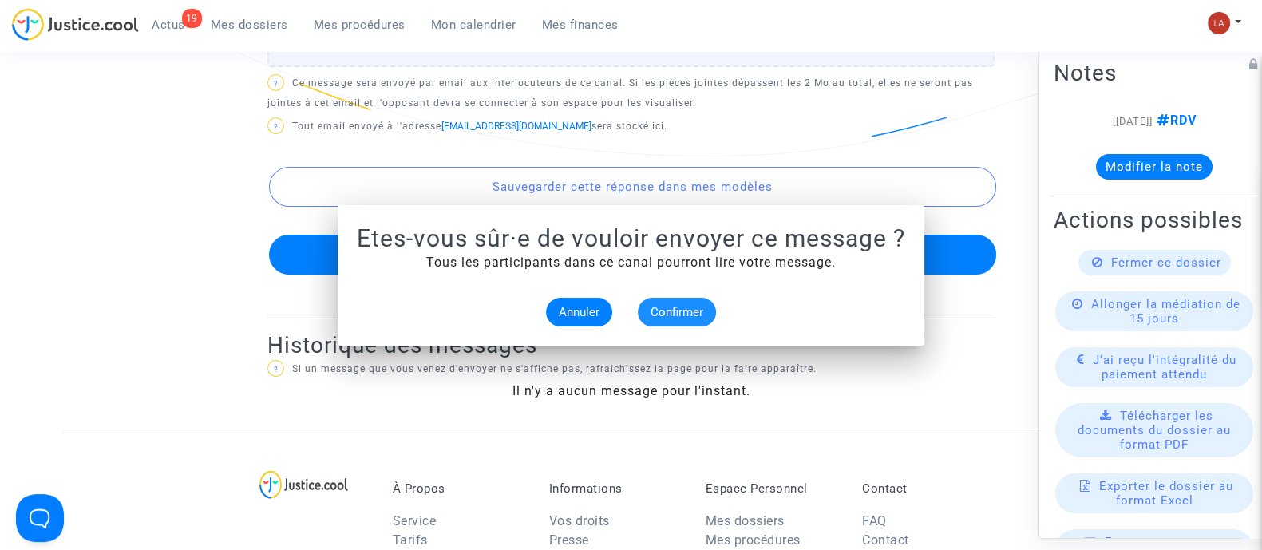
scroll to position [1098, 0]
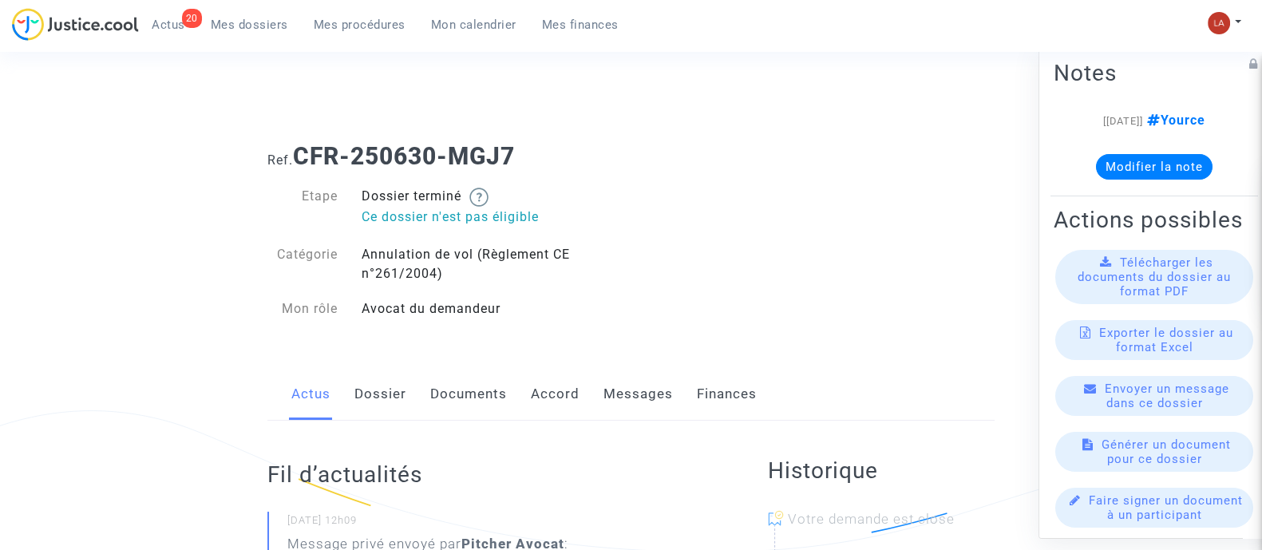
drag, startPoint x: 0, startPoint y: 0, endPoint x: 650, endPoint y: 410, distance: 768.2
click at [647, 411] on link "Messages" at bounding box center [638, 394] width 69 height 53
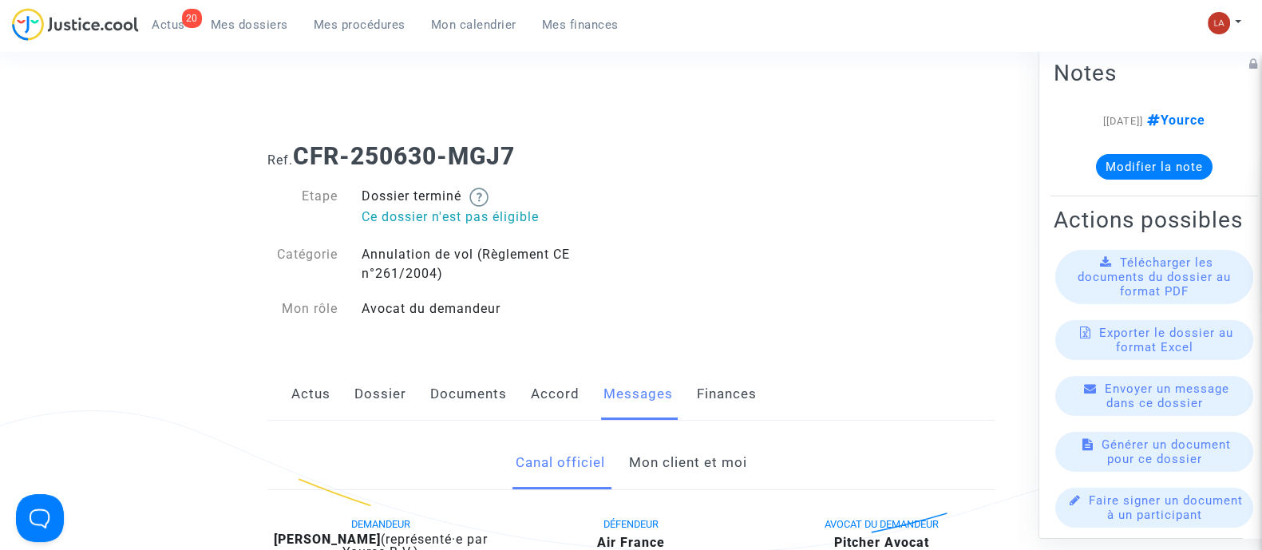
click at [677, 451] on link "Mon client et moi" at bounding box center [687, 463] width 118 height 53
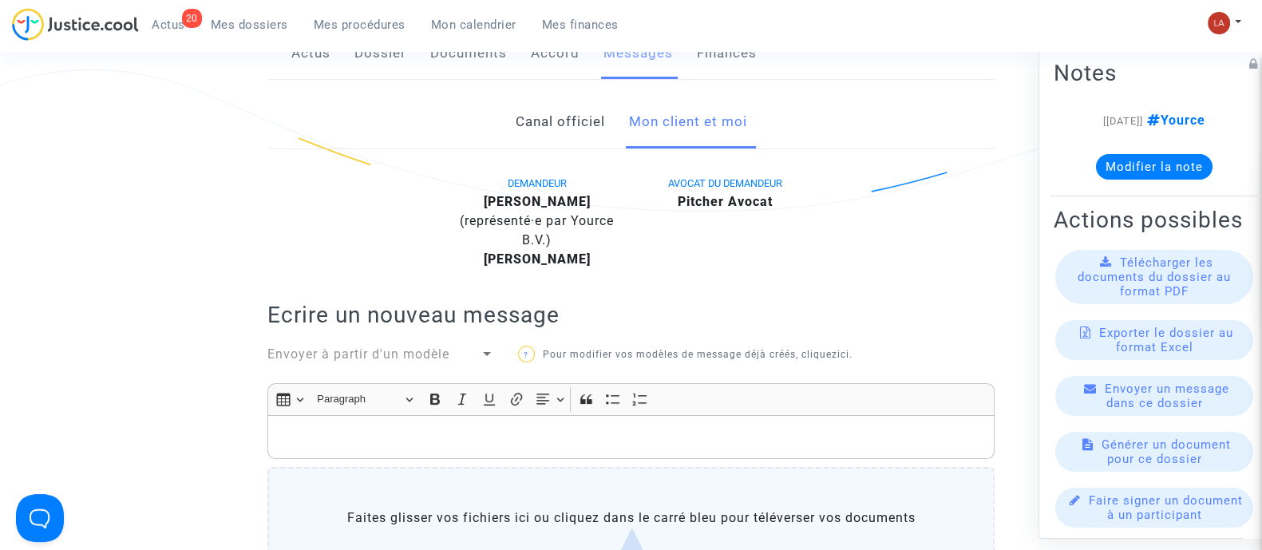
scroll to position [299, 0]
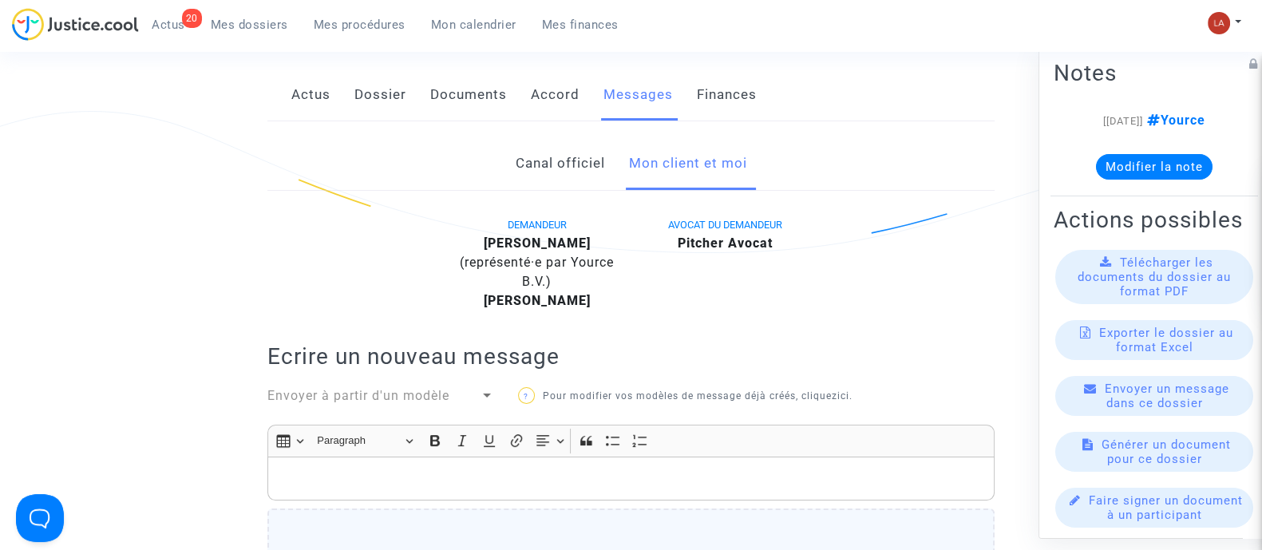
click at [571, 247] on b "[PERSON_NAME]" at bounding box center [537, 243] width 107 height 15
copy div "Bendris"
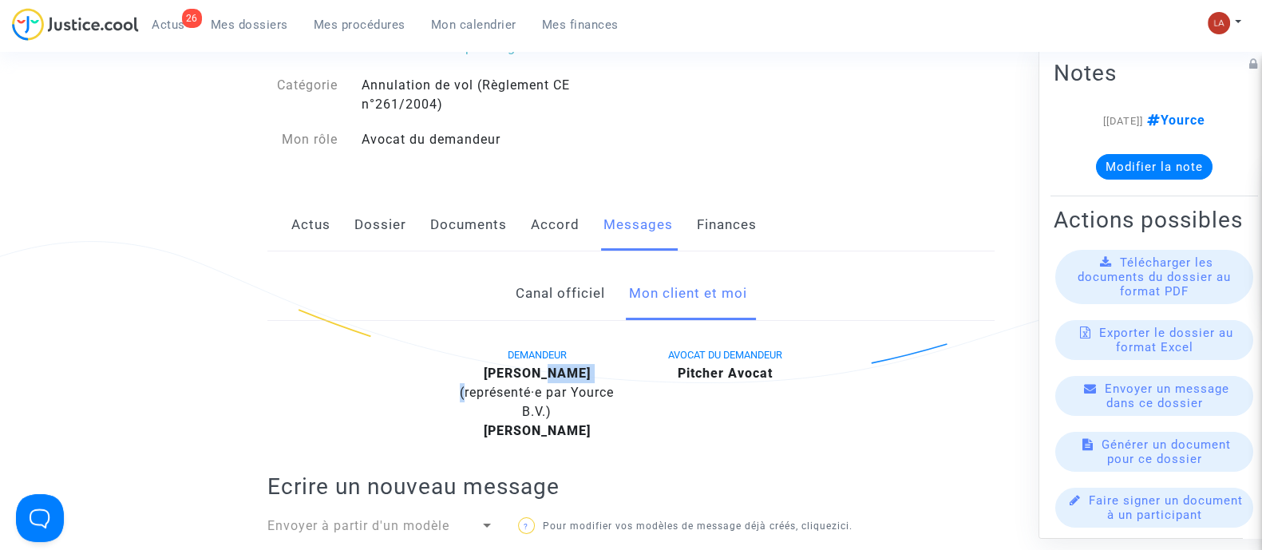
scroll to position [0, 0]
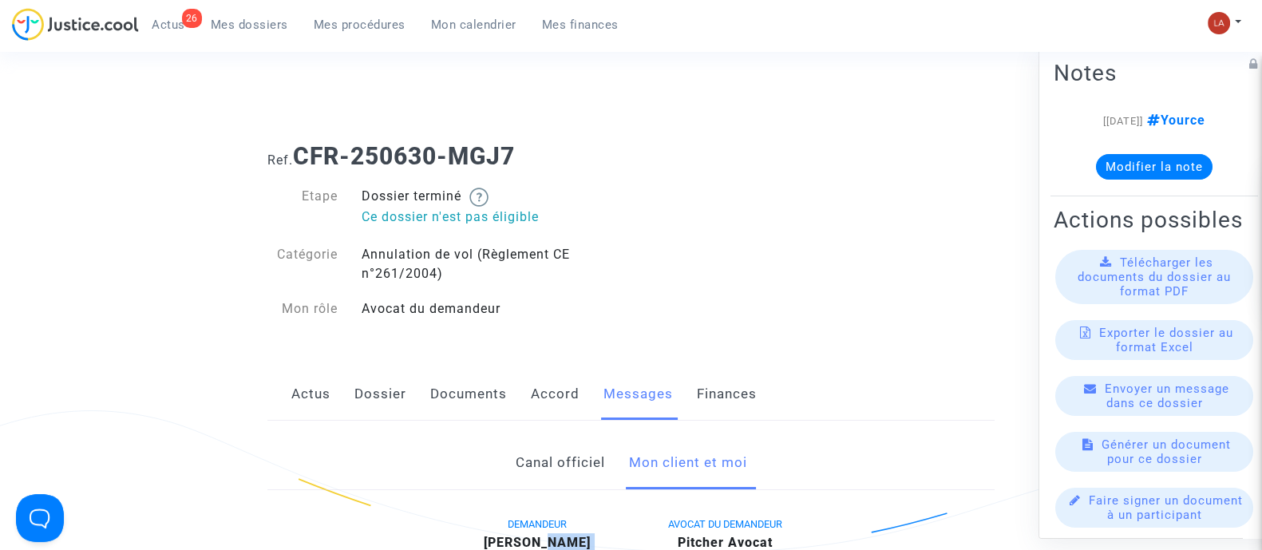
click at [358, 386] on link "Dossier" at bounding box center [380, 394] width 52 height 53
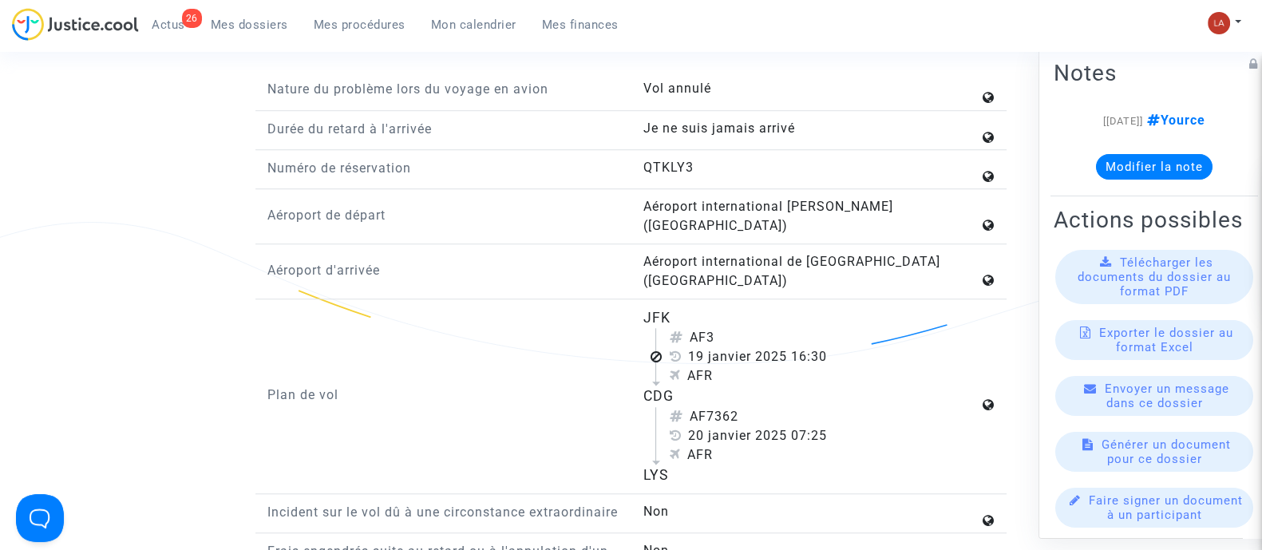
scroll to position [1697, 0]
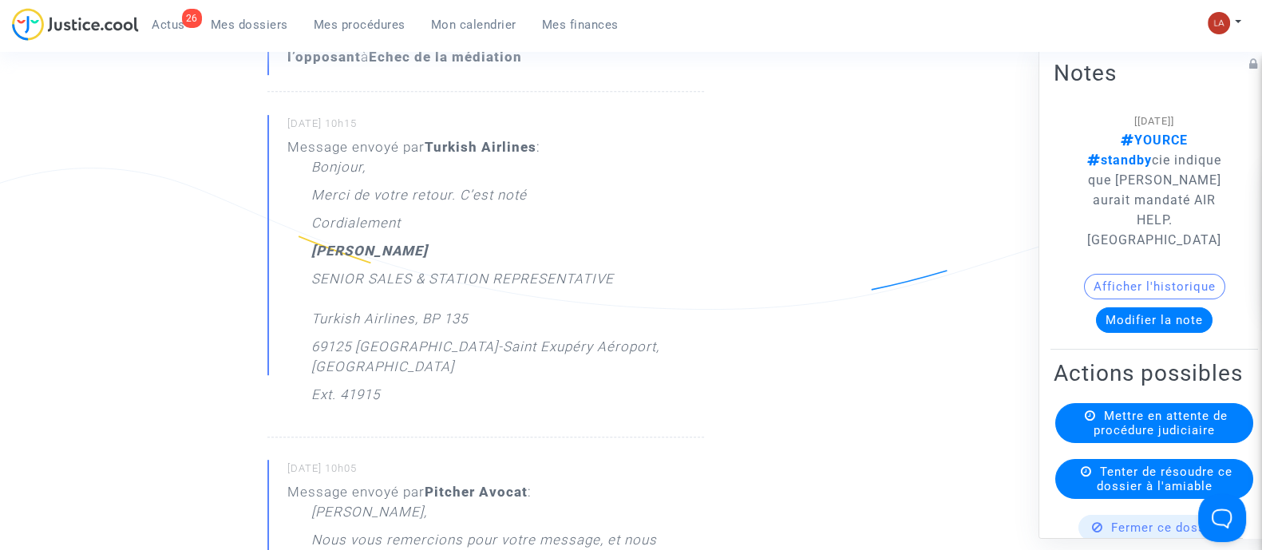
scroll to position [731, 0]
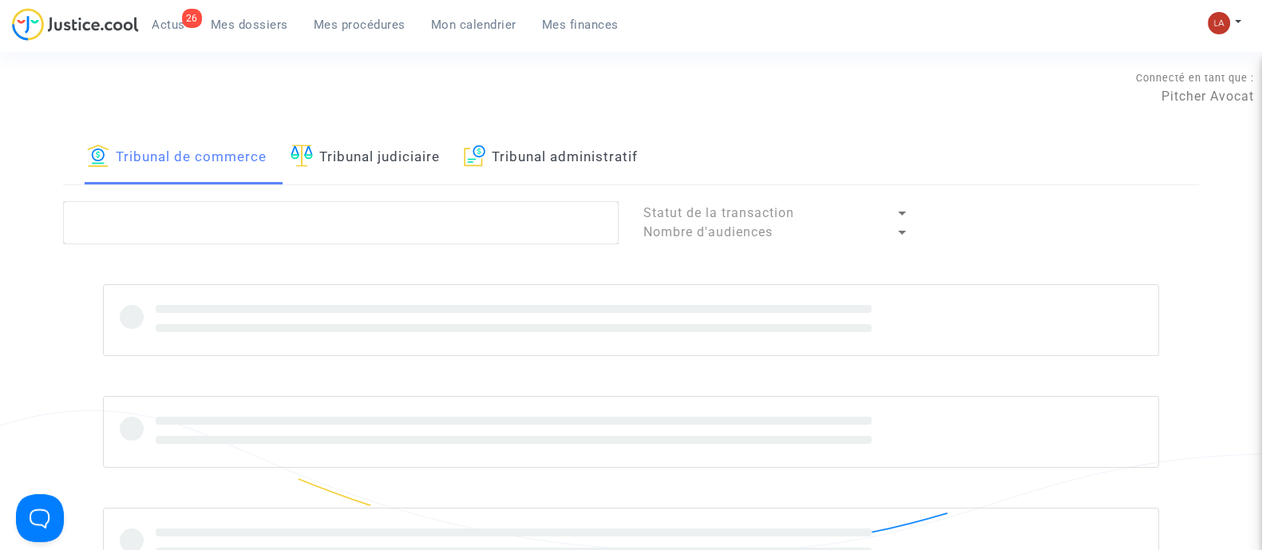
click at [592, 162] on link "Tribunal administratif" at bounding box center [551, 157] width 174 height 54
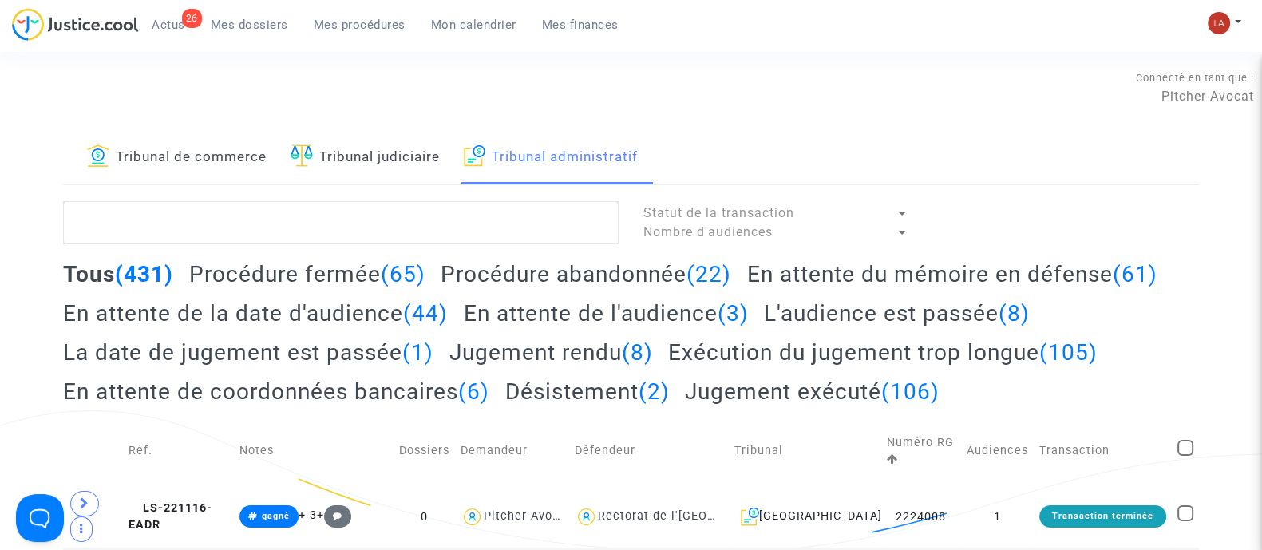
click at [771, 277] on h2 "En attente du mémoire en défense (61)" at bounding box center [952, 274] width 410 height 28
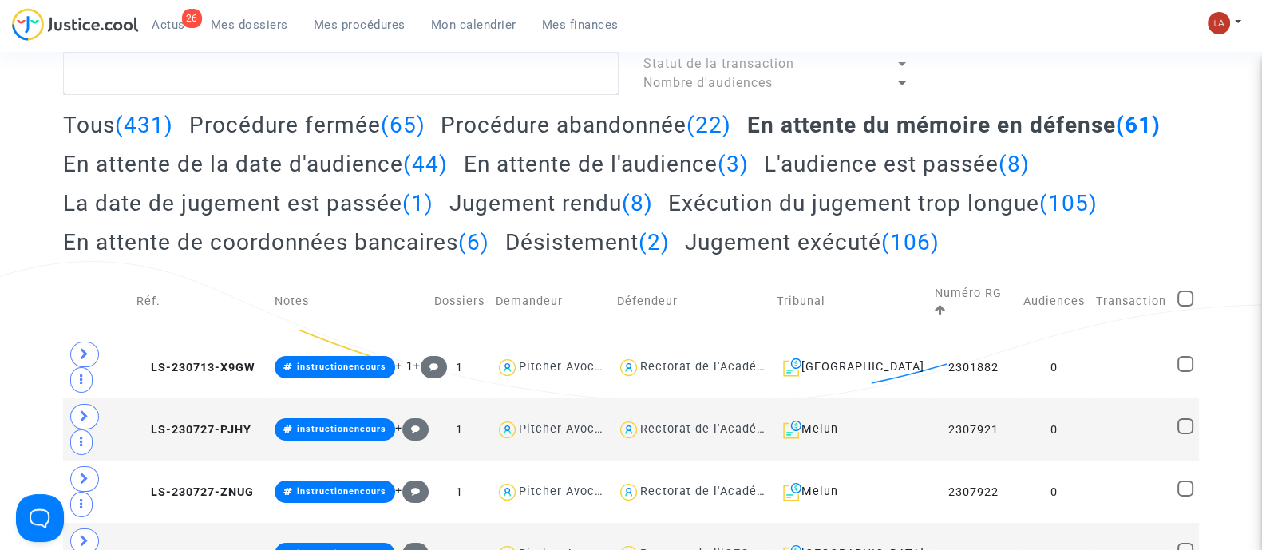
scroll to position [398, 0]
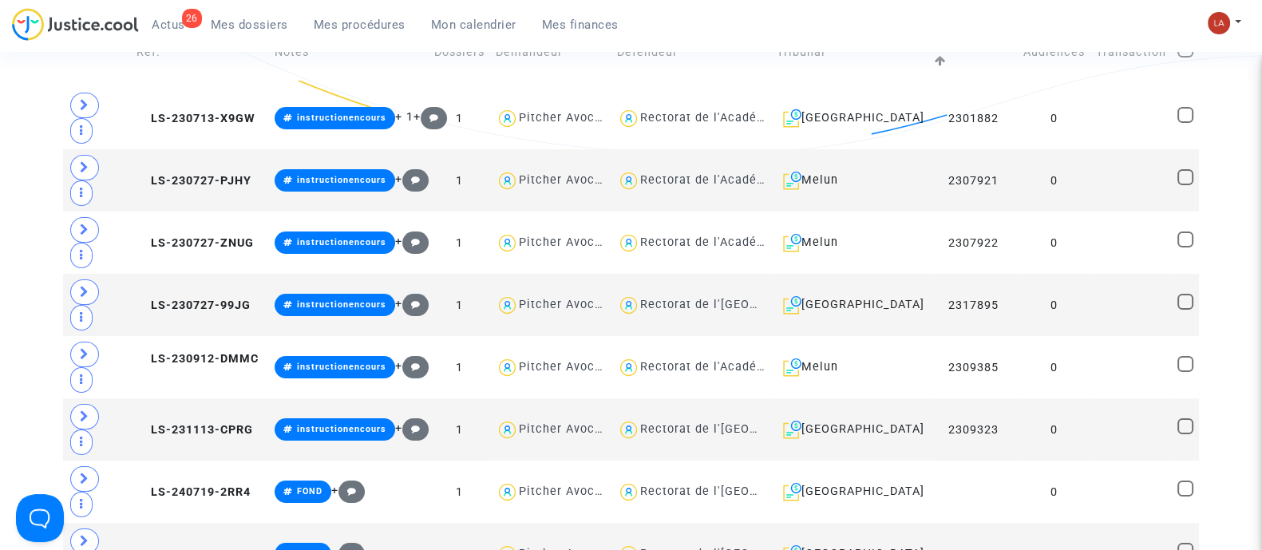
click at [194, 81] on td "Réf." at bounding box center [200, 52] width 138 height 69
click at [223, 112] on span "LS-230713-X9GW" at bounding box center [196, 119] width 119 height 14
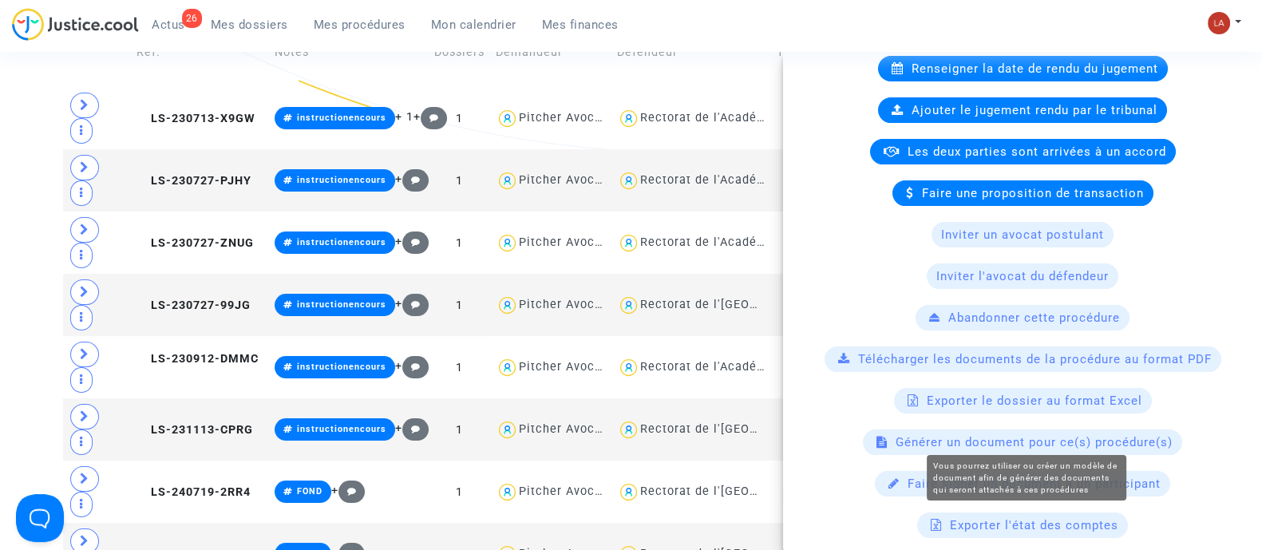
click at [1013, 443] on span "Générer un document pour ce(s) procédure(s)" at bounding box center [1034, 442] width 277 height 14
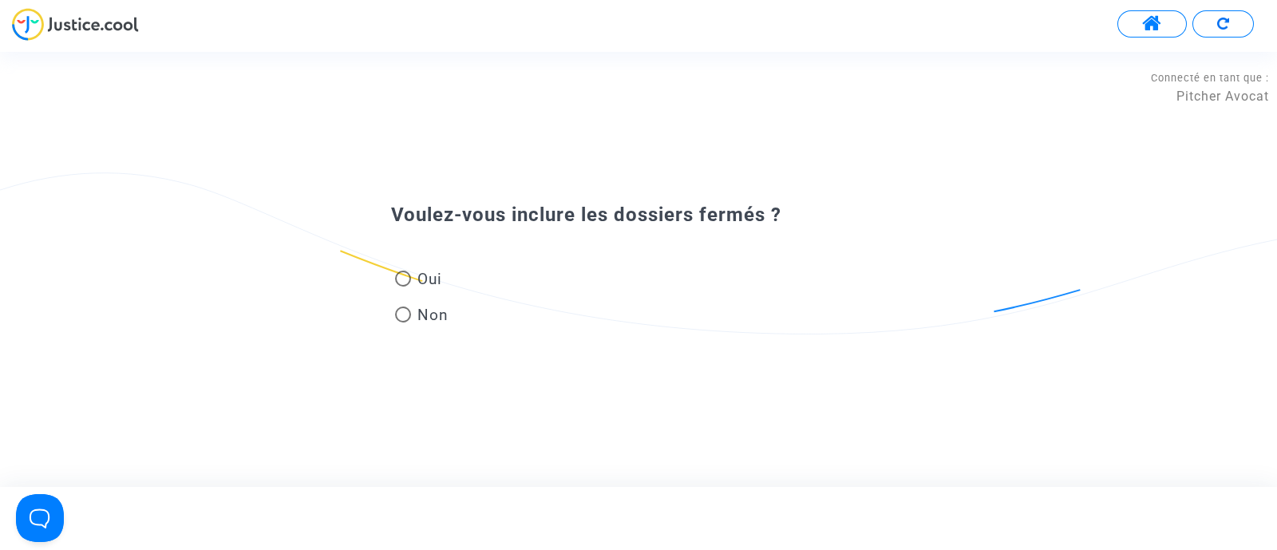
click at [426, 273] on span "Oui" at bounding box center [426, 279] width 31 height 22
click at [403, 287] on input "Oui" at bounding box center [402, 287] width 1 height 1
radio input "true"
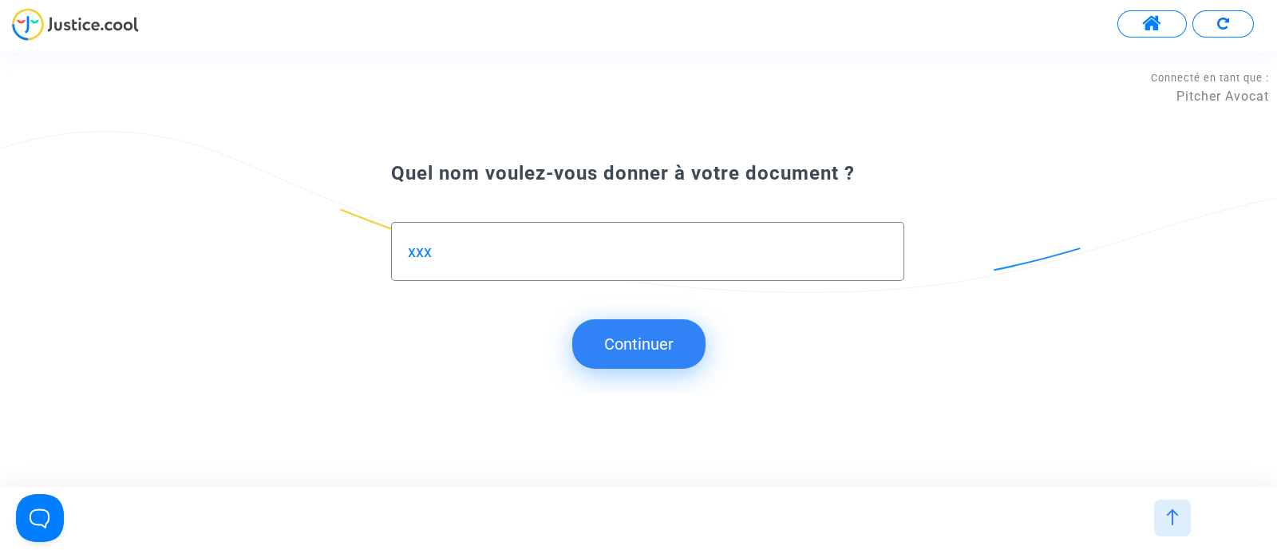
type input "xxx"
click at [610, 323] on button "Continuer" at bounding box center [638, 343] width 133 height 49
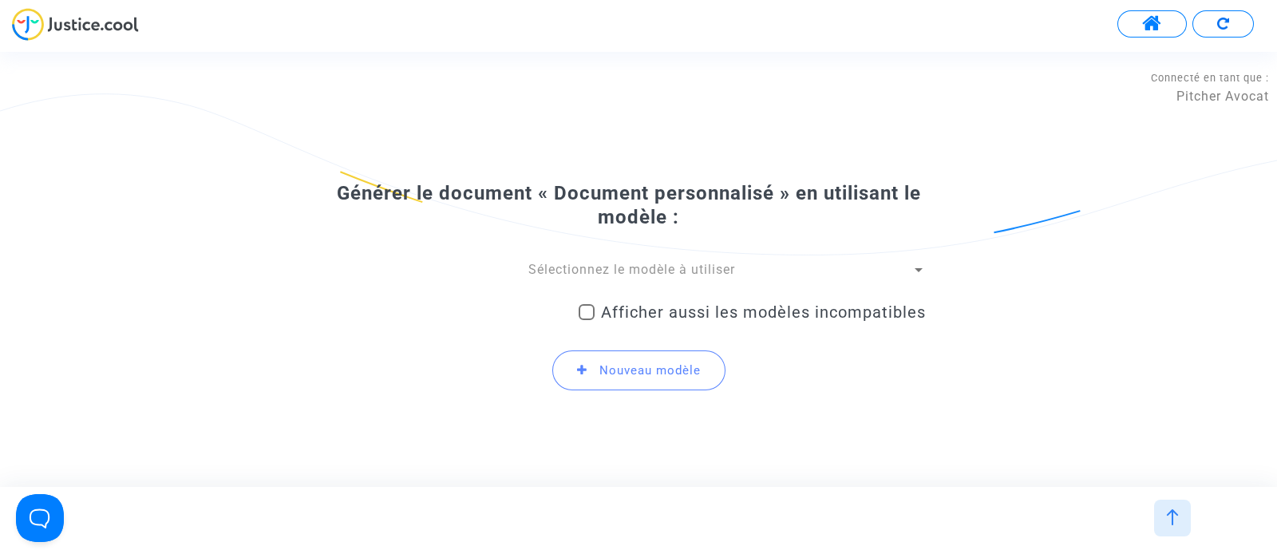
click at [627, 273] on span "Sélectionnez le modèle à utiliser" at bounding box center [632, 269] width 207 height 15
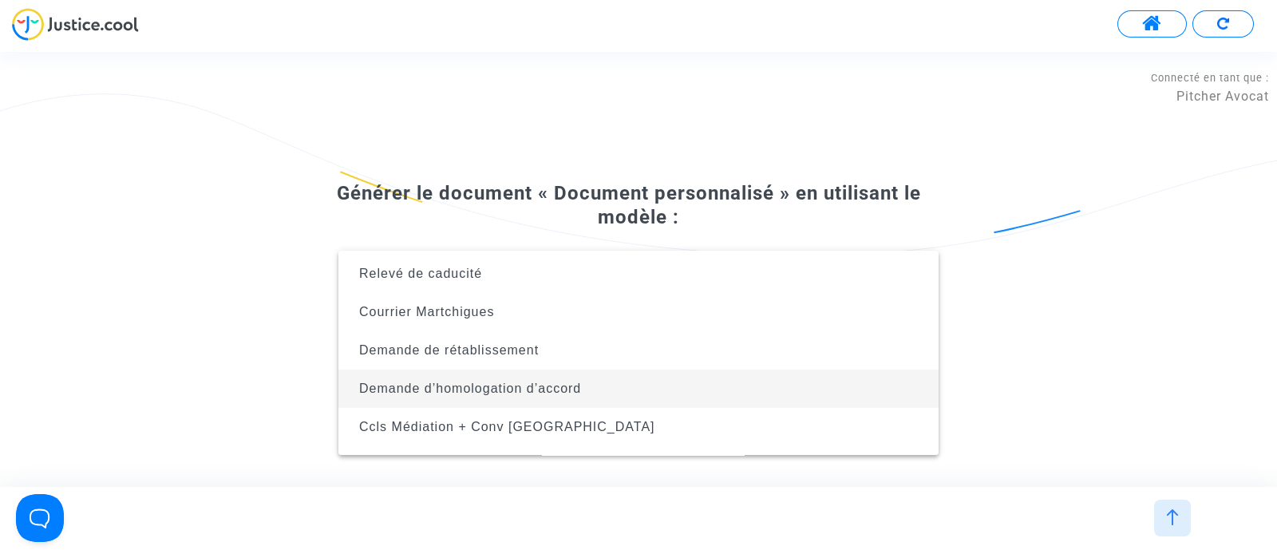
scroll to position [101, 0]
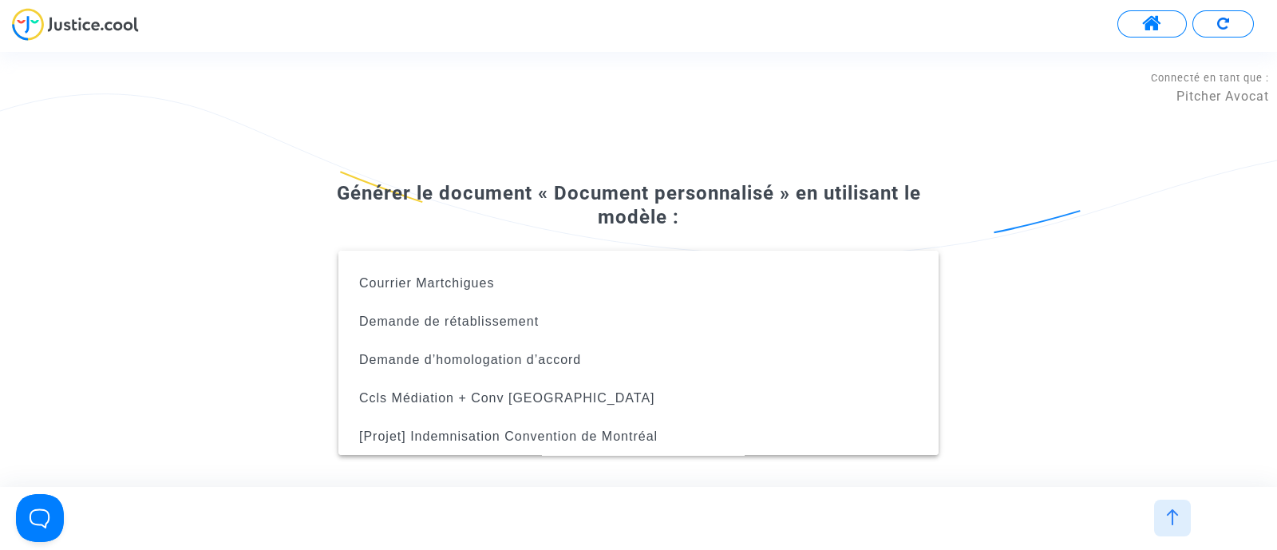
click at [1020, 281] on div at bounding box center [638, 275] width 1277 height 550
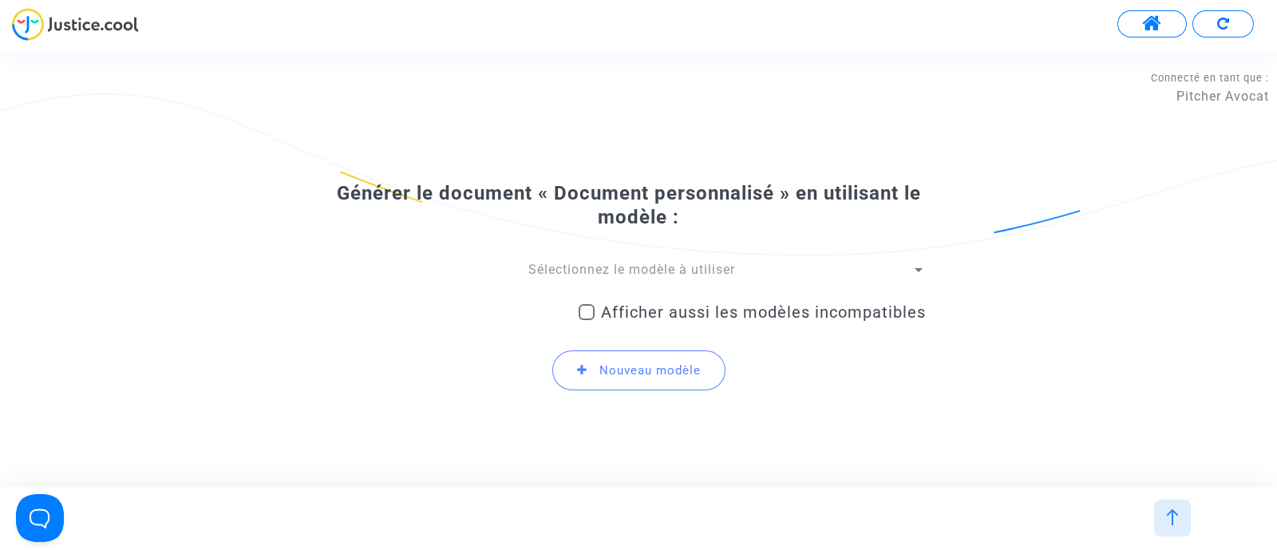
click at [598, 322] on mat-checkbox "Afficher aussi les modèles incompatibles" at bounding box center [752, 316] width 347 height 26
click at [608, 312] on span "Afficher aussi les modèles incompatibles" at bounding box center [763, 312] width 325 height 19
click at [587, 320] on input "Afficher aussi les modèles incompatibles" at bounding box center [586, 320] width 1 height 1
checkbox input "true"
click at [608, 273] on span "Sélectionnez le modèle à utiliser" at bounding box center [632, 269] width 207 height 15
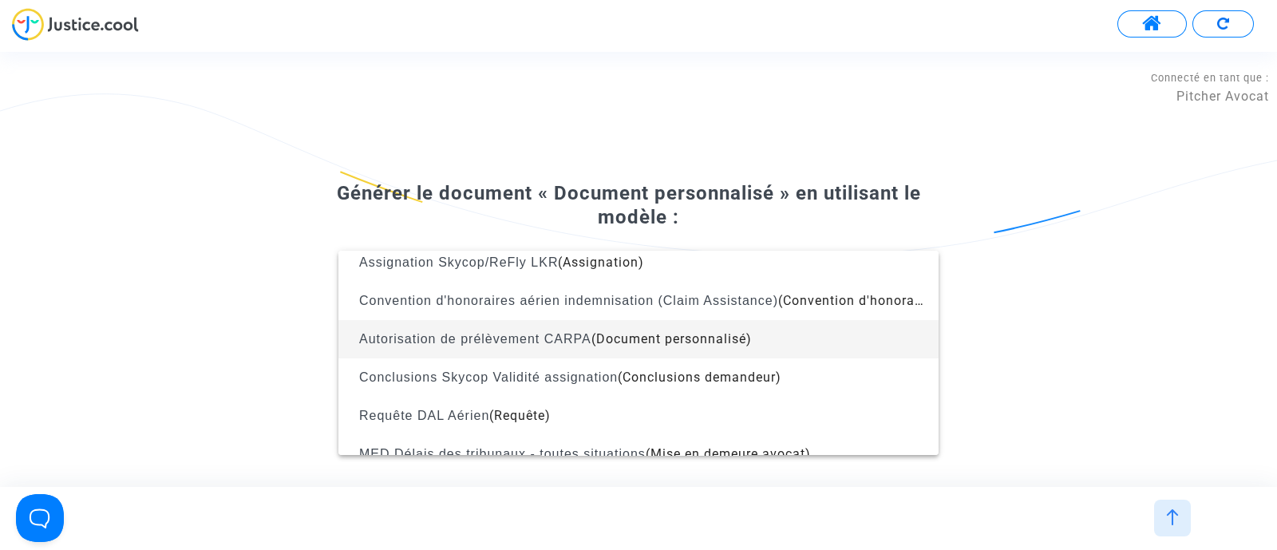
scroll to position [521, 0]
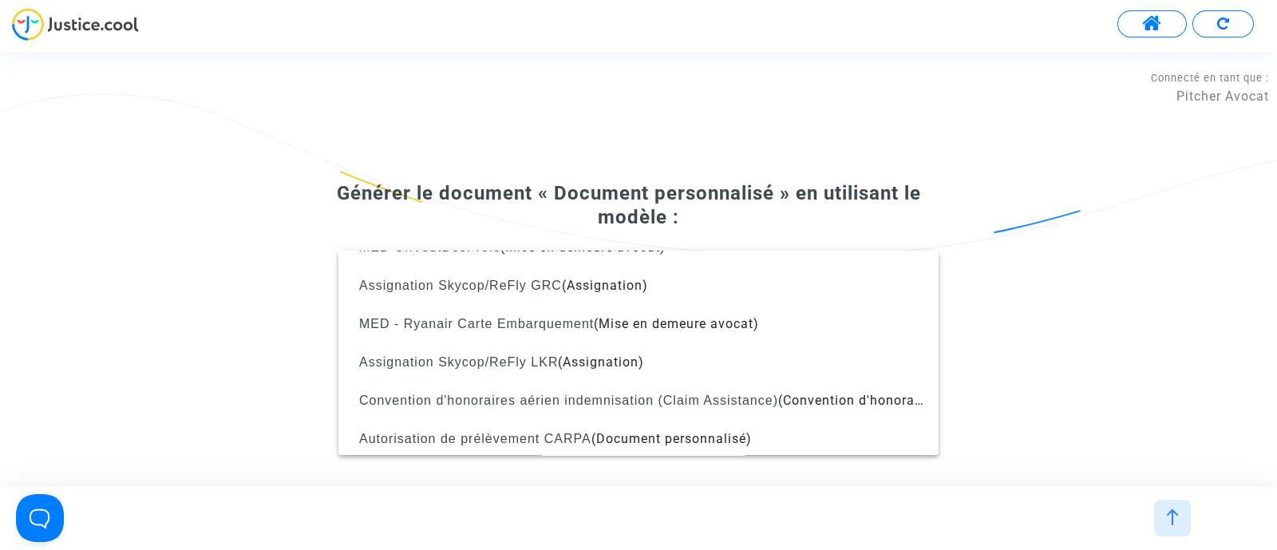
click at [126, 26] on div at bounding box center [638, 275] width 1277 height 550
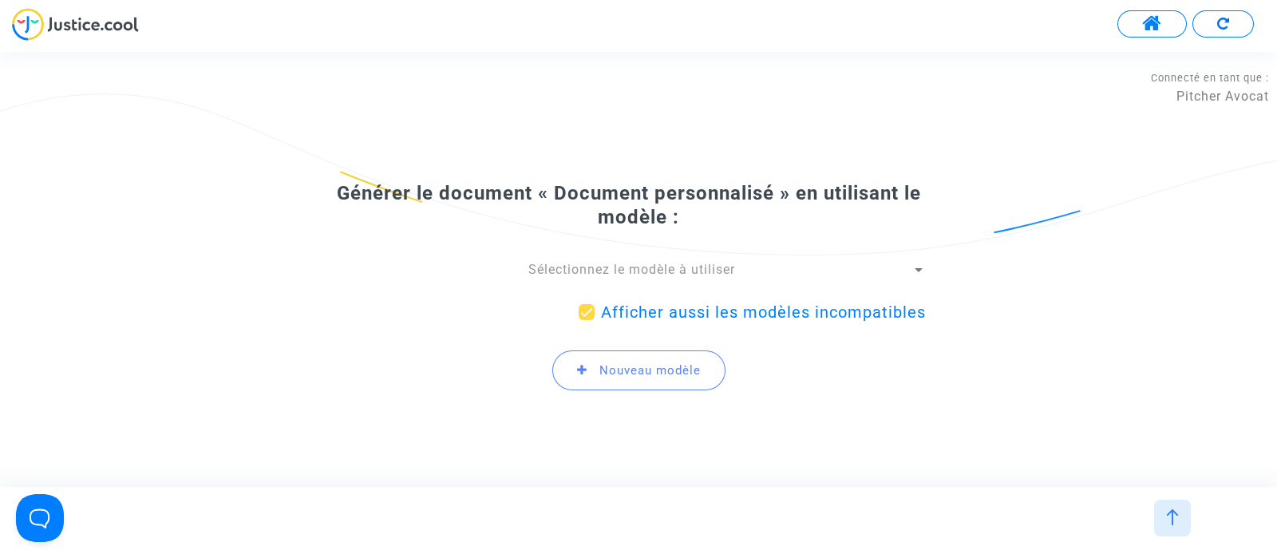
click at [81, 9] on img at bounding box center [75, 24] width 127 height 33
